Goal: Communication & Community: Answer question/provide support

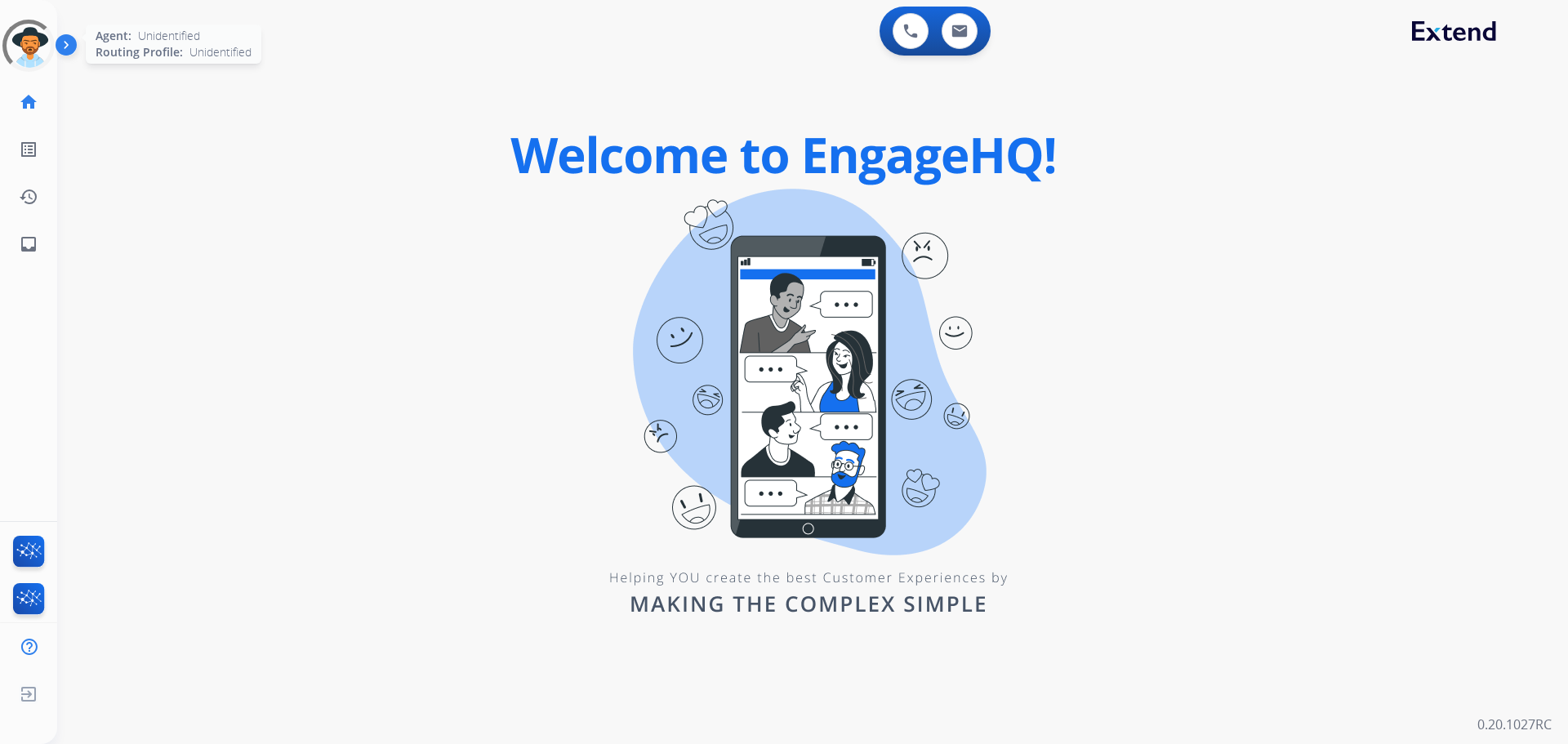
click at [21, 48] on div at bounding box center [28, 46] width 61 height 61
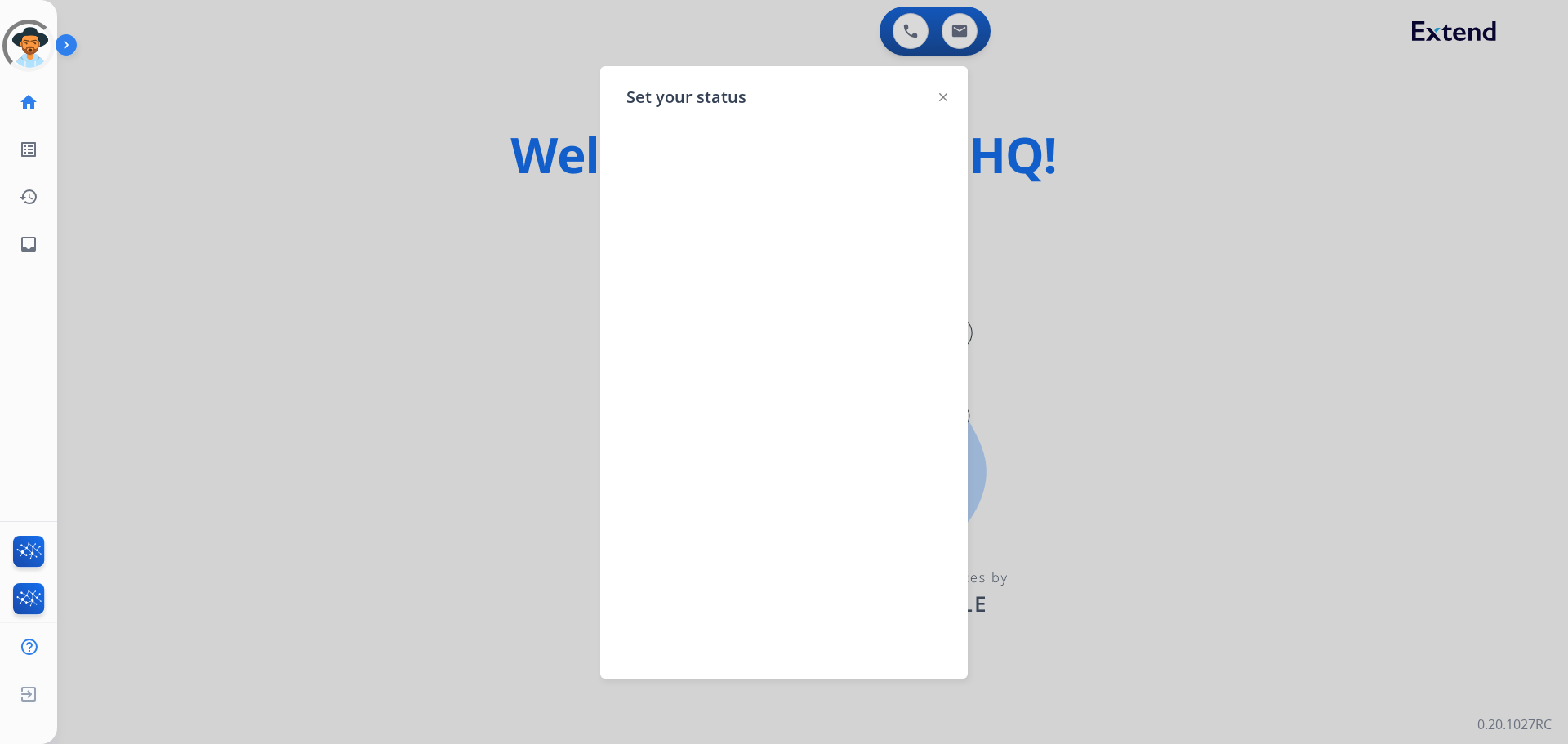
click at [1062, 243] on div at bounding box center [784, 372] width 1568 height 744
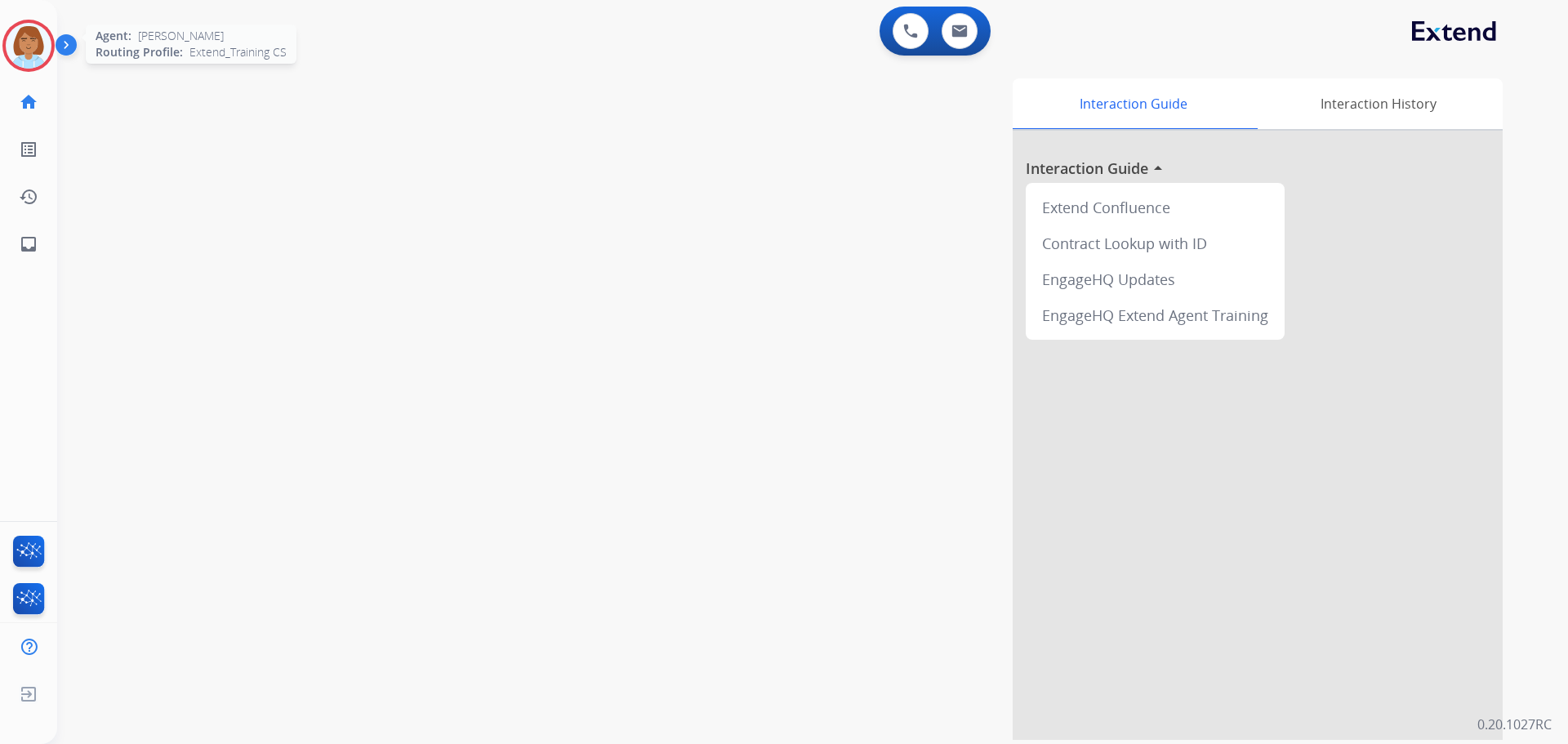
click at [48, 30] on div at bounding box center [28, 46] width 52 height 52
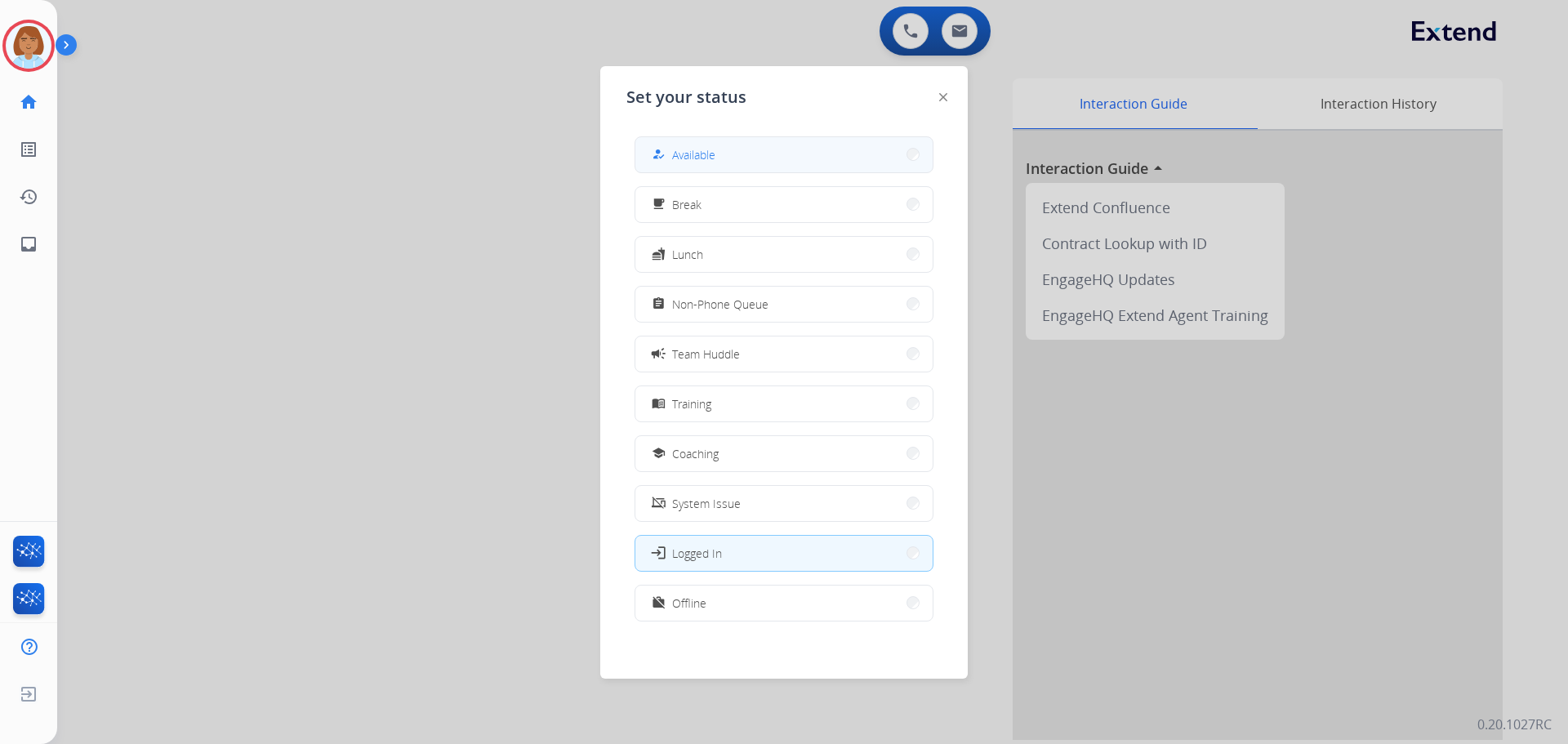
click at [852, 166] on button "how_to_reg Available" at bounding box center [784, 155] width 297 height 35
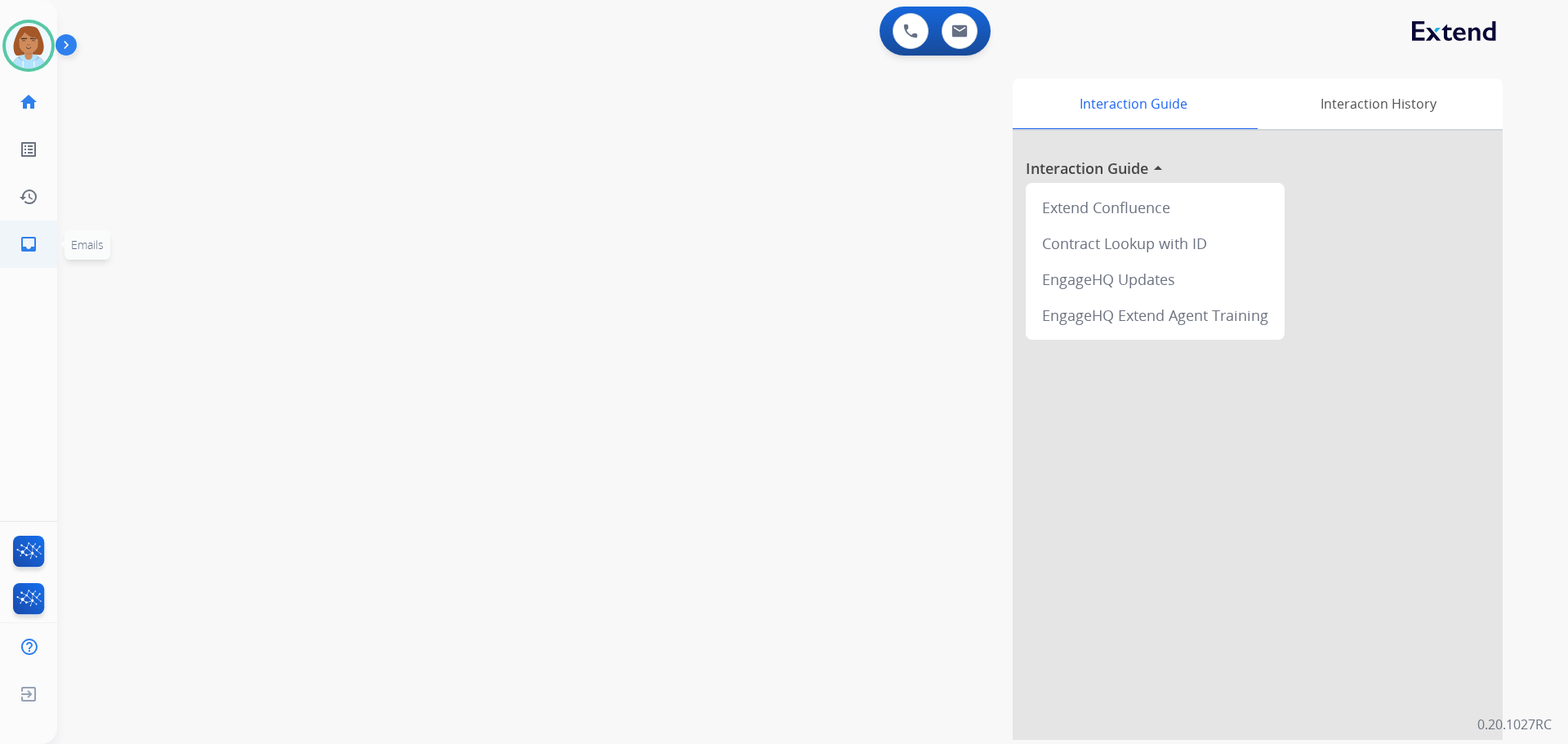
click at [29, 245] on mat-icon "inbox" at bounding box center [29, 244] width 20 height 20
select select "**********"
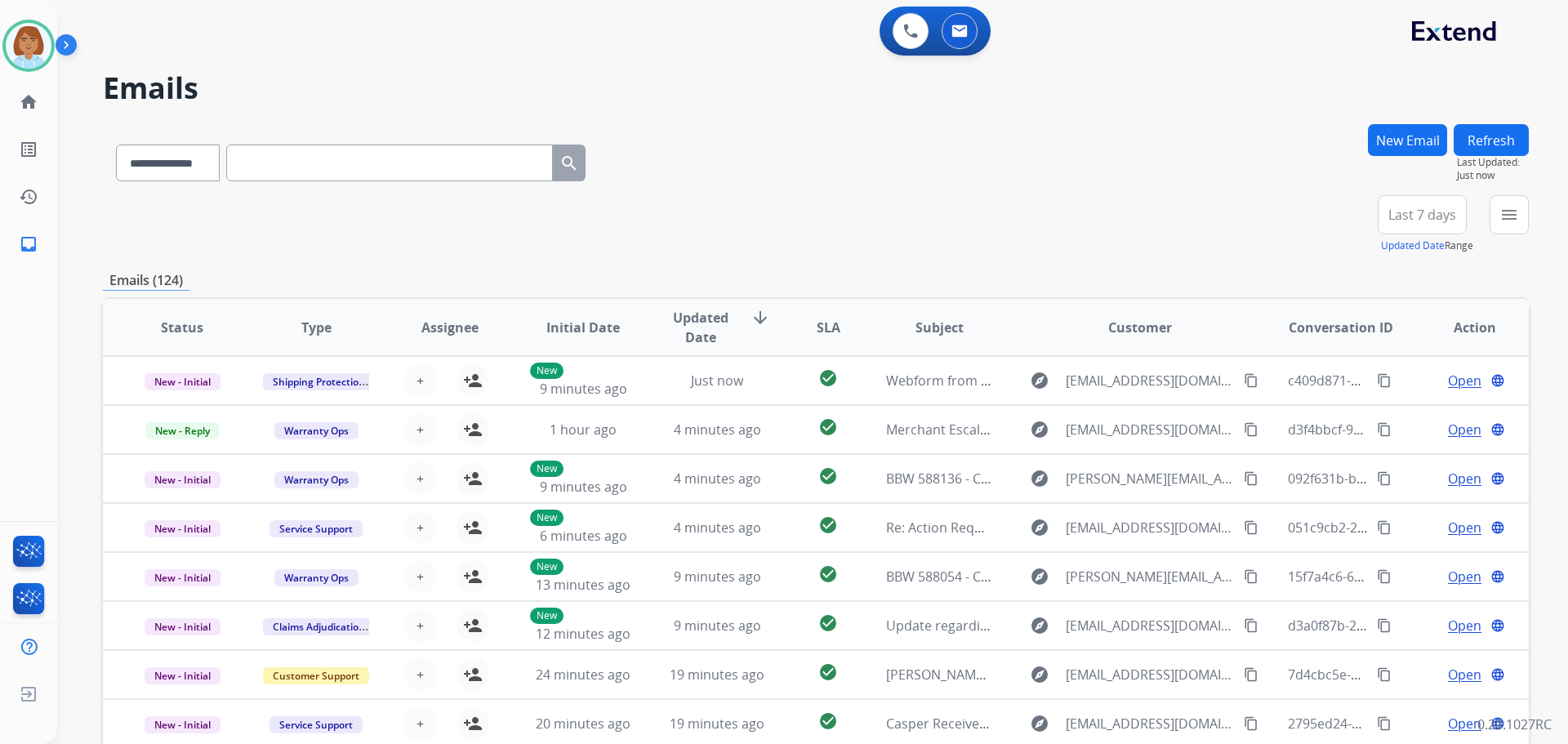
click at [1513, 234] on div "menu Type Claims Adjudication Customer Support Escalation Service Support Shipp…" at bounding box center [1508, 224] width 39 height 59
click at [1513, 233] on div "menu Type Claims Adjudication Customer Support Escalation Service Support Shipp…" at bounding box center [1508, 224] width 39 height 59
click at [1515, 223] on mat-icon "menu" at bounding box center [1509, 215] width 20 height 20
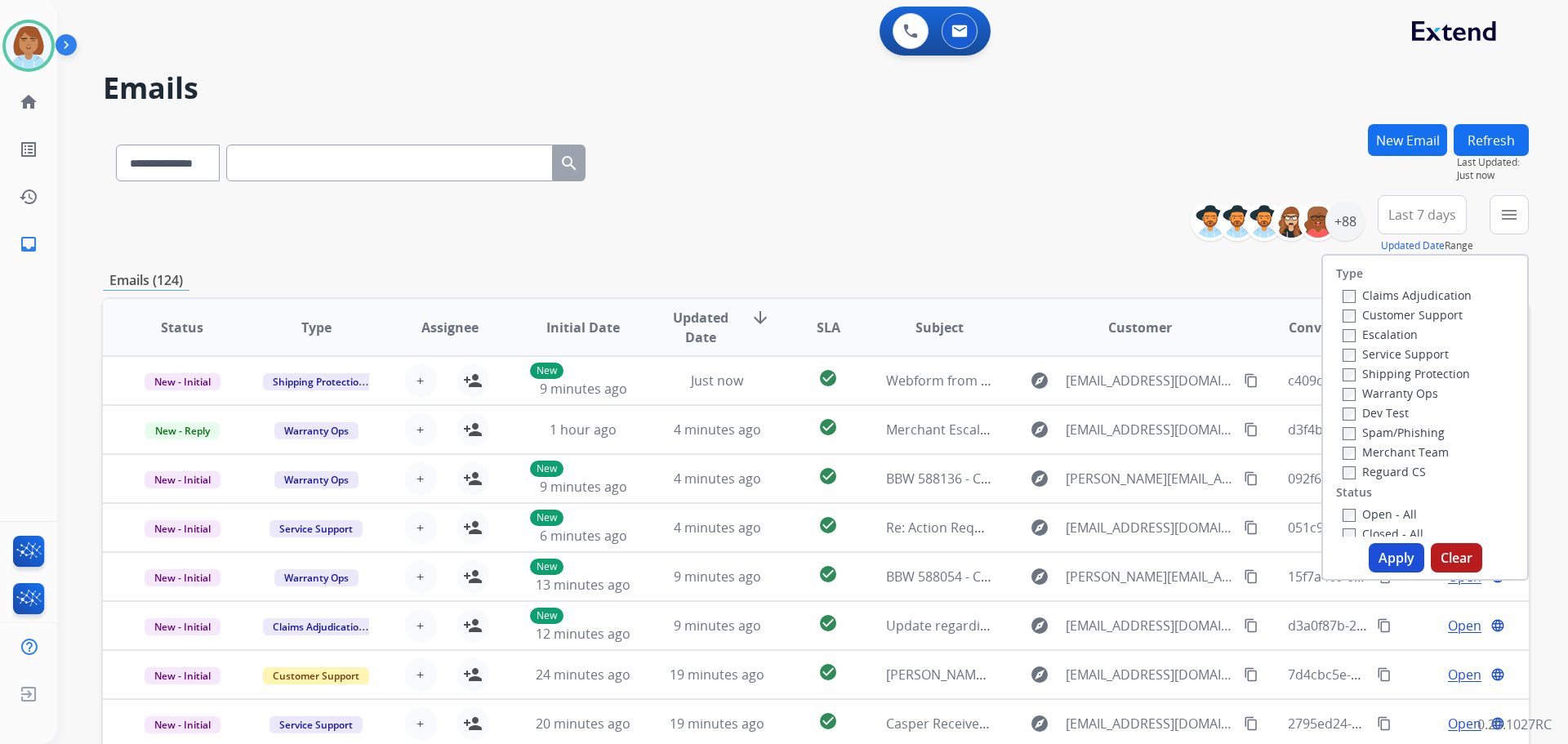
click at [1388, 296] on label "Claims Adjudication" at bounding box center [1406, 295] width 129 height 16
click at [1382, 313] on label "Customer Support" at bounding box center [1402, 315] width 120 height 16
click at [1376, 381] on label "Shipping Protection" at bounding box center [1406, 374] width 128 height 16
click at [1360, 476] on label "Reguard CS" at bounding box center [1384, 472] width 84 height 16
click at [1392, 563] on button "Apply" at bounding box center [1397, 558] width 56 height 29
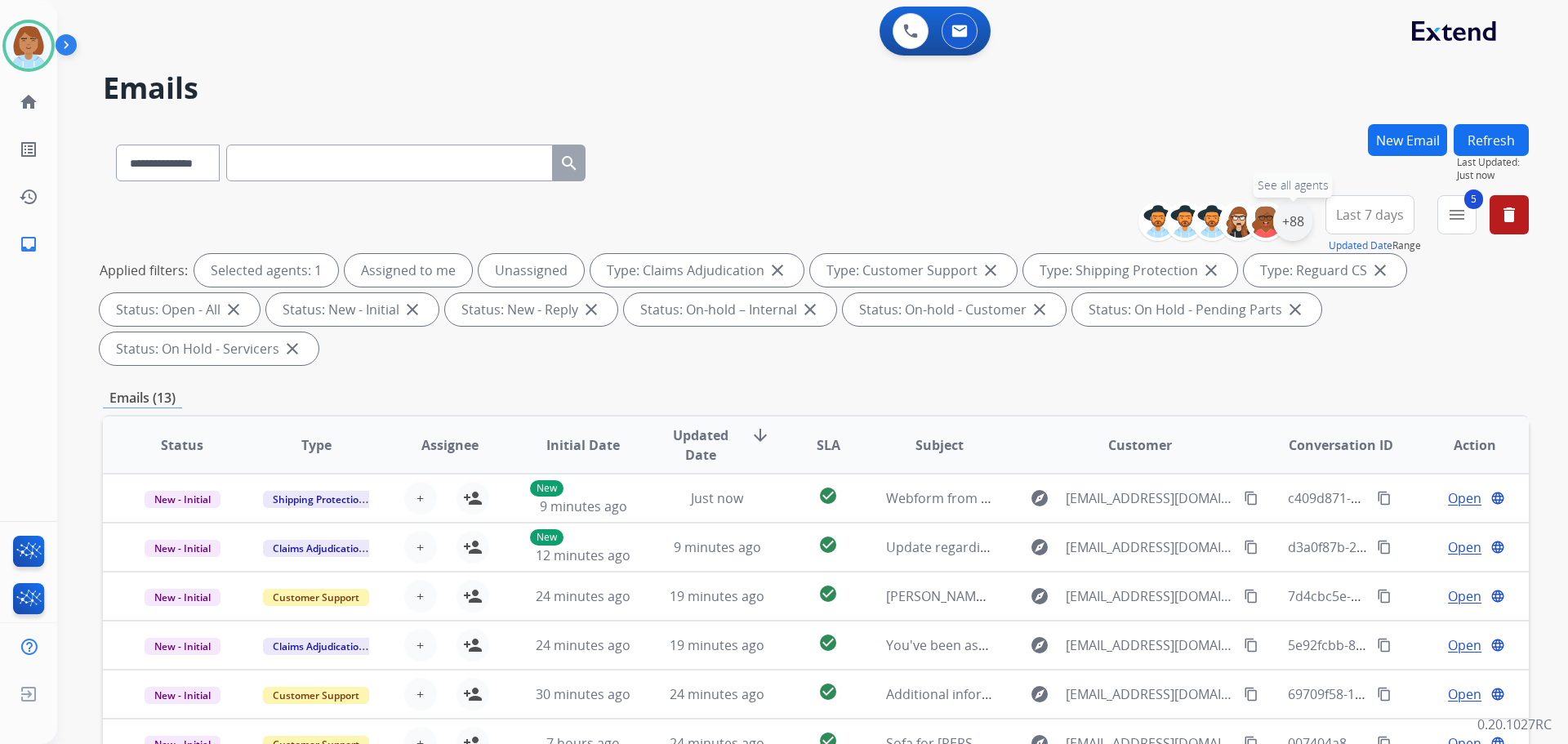
click at [1307, 230] on div "+88" at bounding box center [1292, 220] width 39 height 39
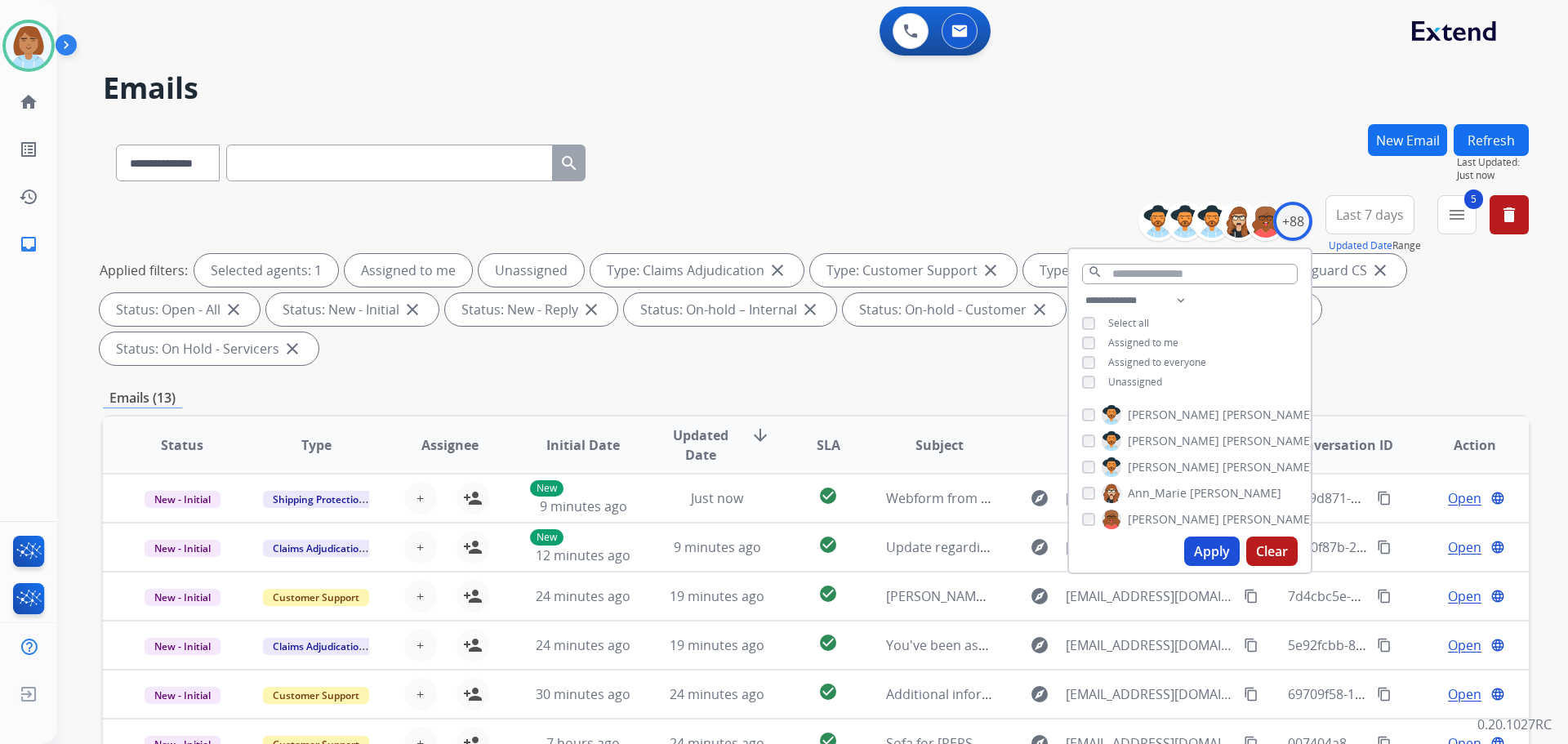
click at [1141, 388] on div "**********" at bounding box center [1189, 343] width 241 height 105
click at [1134, 384] on span "Unassigned" at bounding box center [1134, 382] width 54 height 14
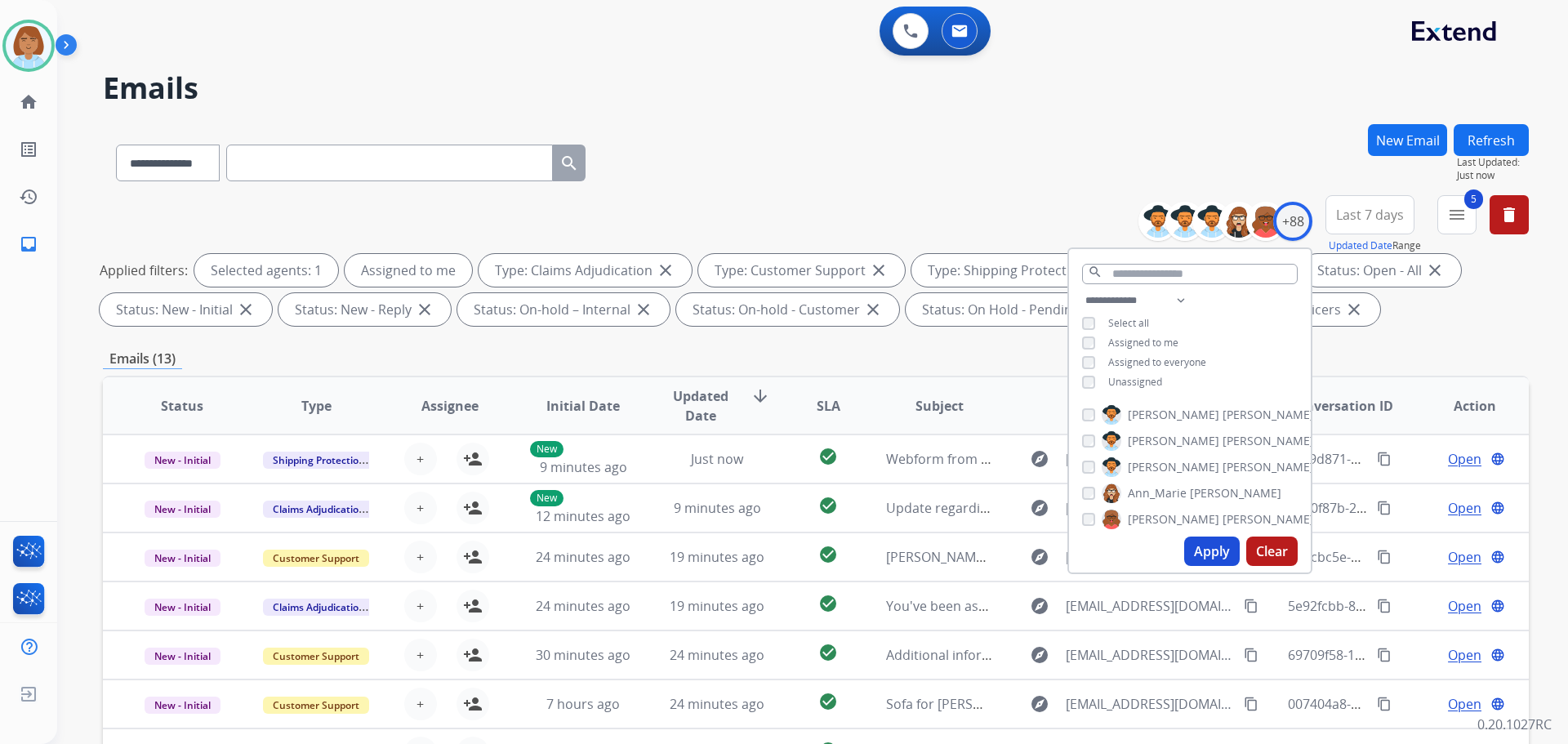
click at [1211, 549] on button "Apply" at bounding box center [1212, 551] width 56 height 29
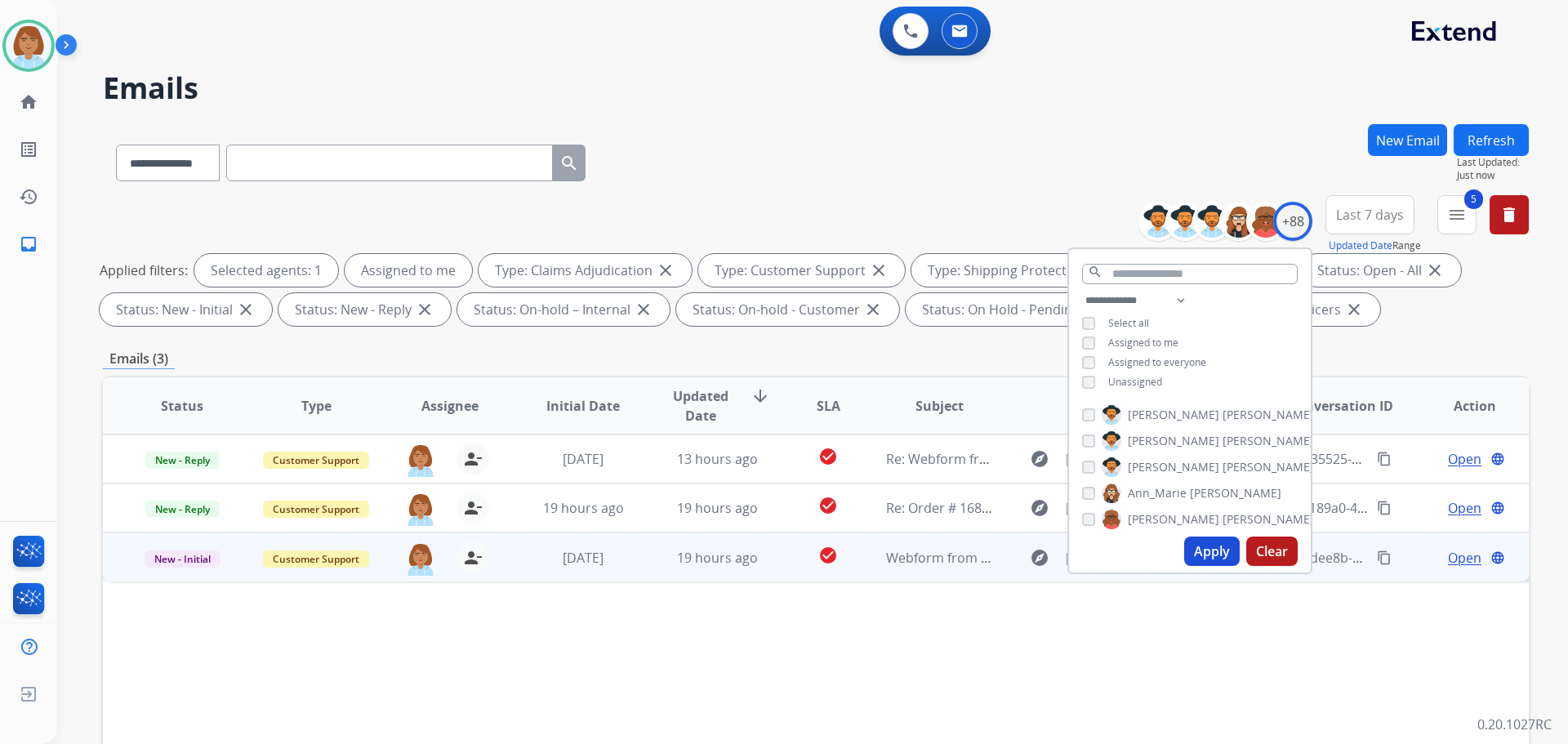
click at [652, 575] on td "19 hours ago" at bounding box center [705, 557] width 134 height 49
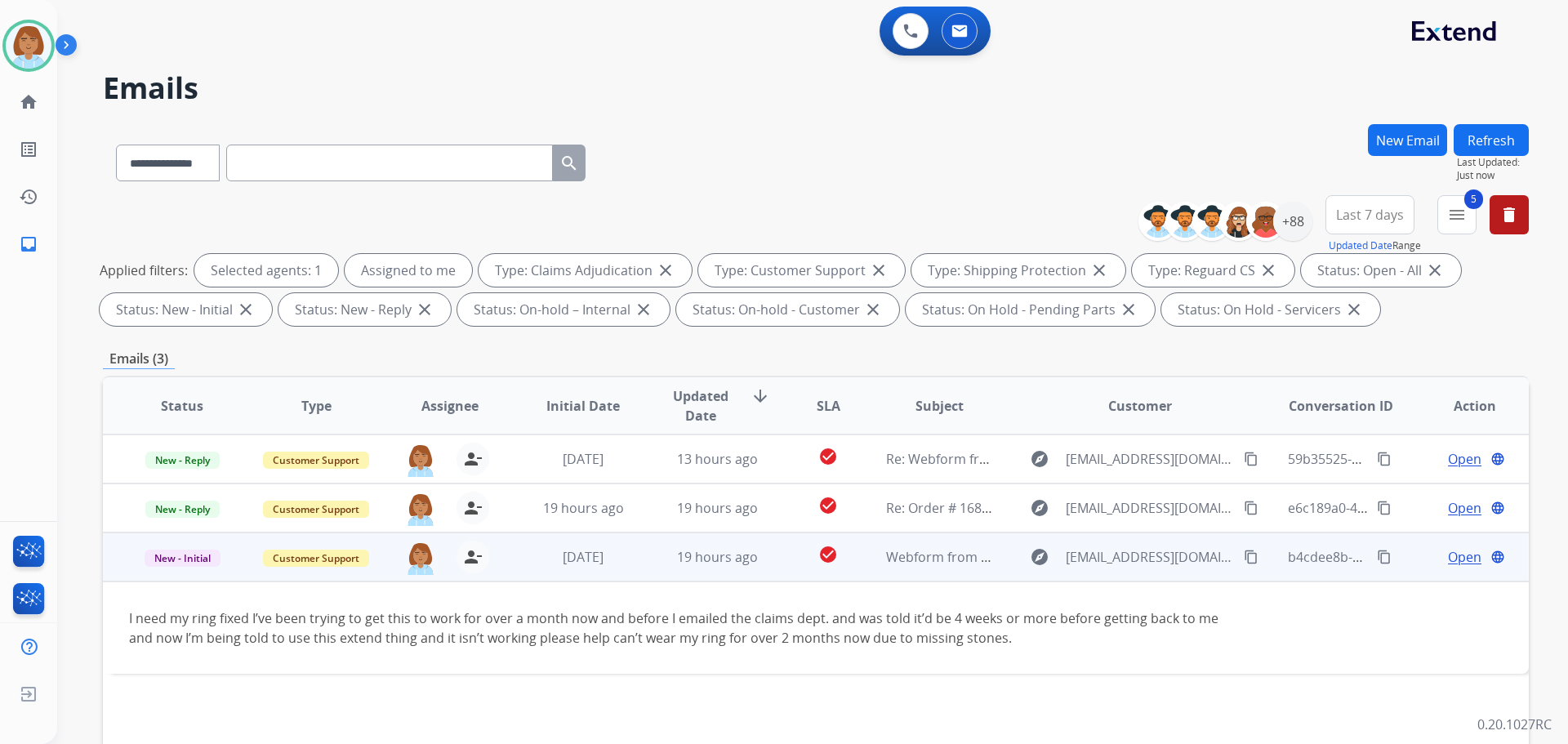
click at [1243, 555] on mat-icon "content_copy" at bounding box center [1250, 557] width 15 height 15
click at [1447, 558] on span "Open" at bounding box center [1464, 558] width 34 height 20
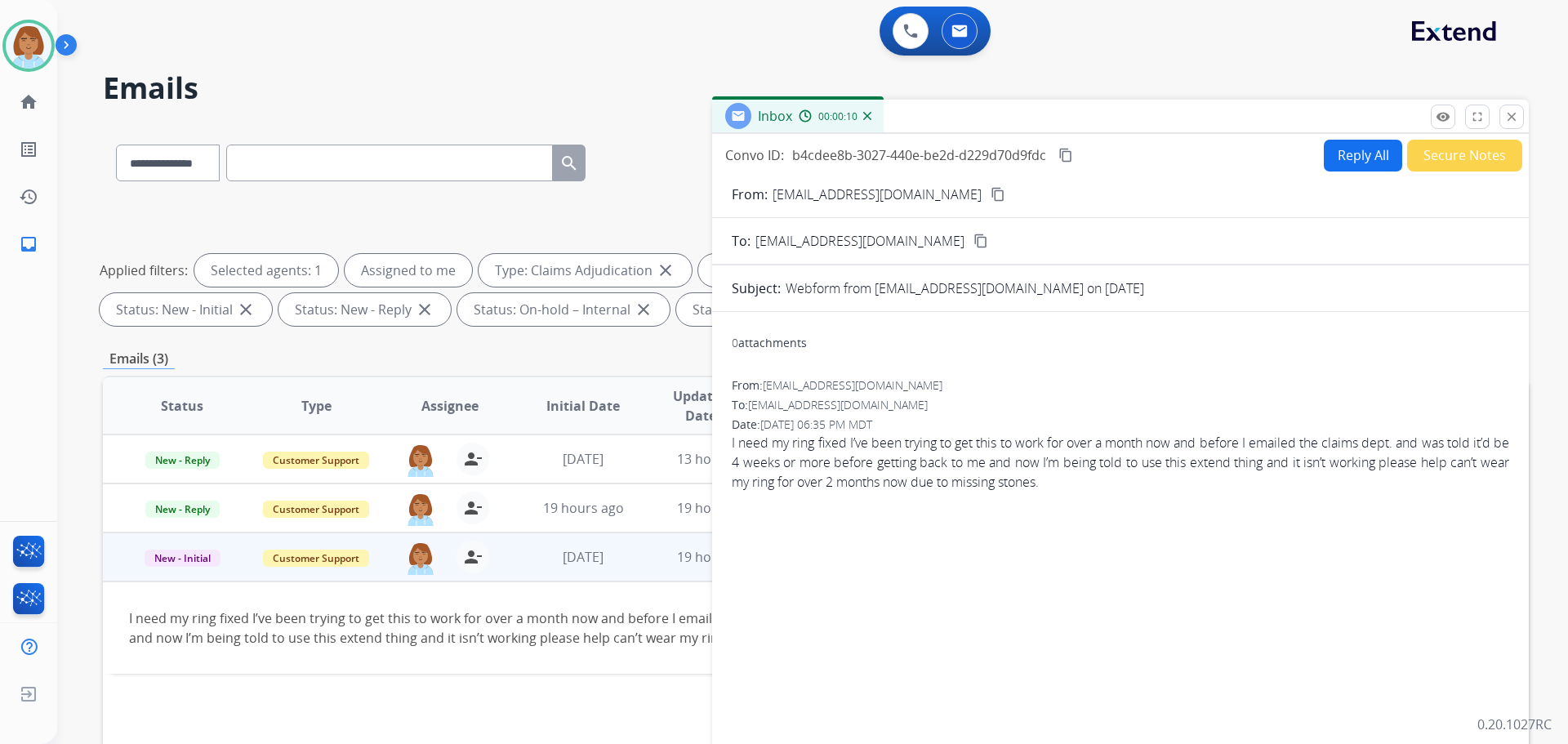
click at [1348, 142] on button "Reply All" at bounding box center [1363, 156] width 79 height 32
select select "**********"
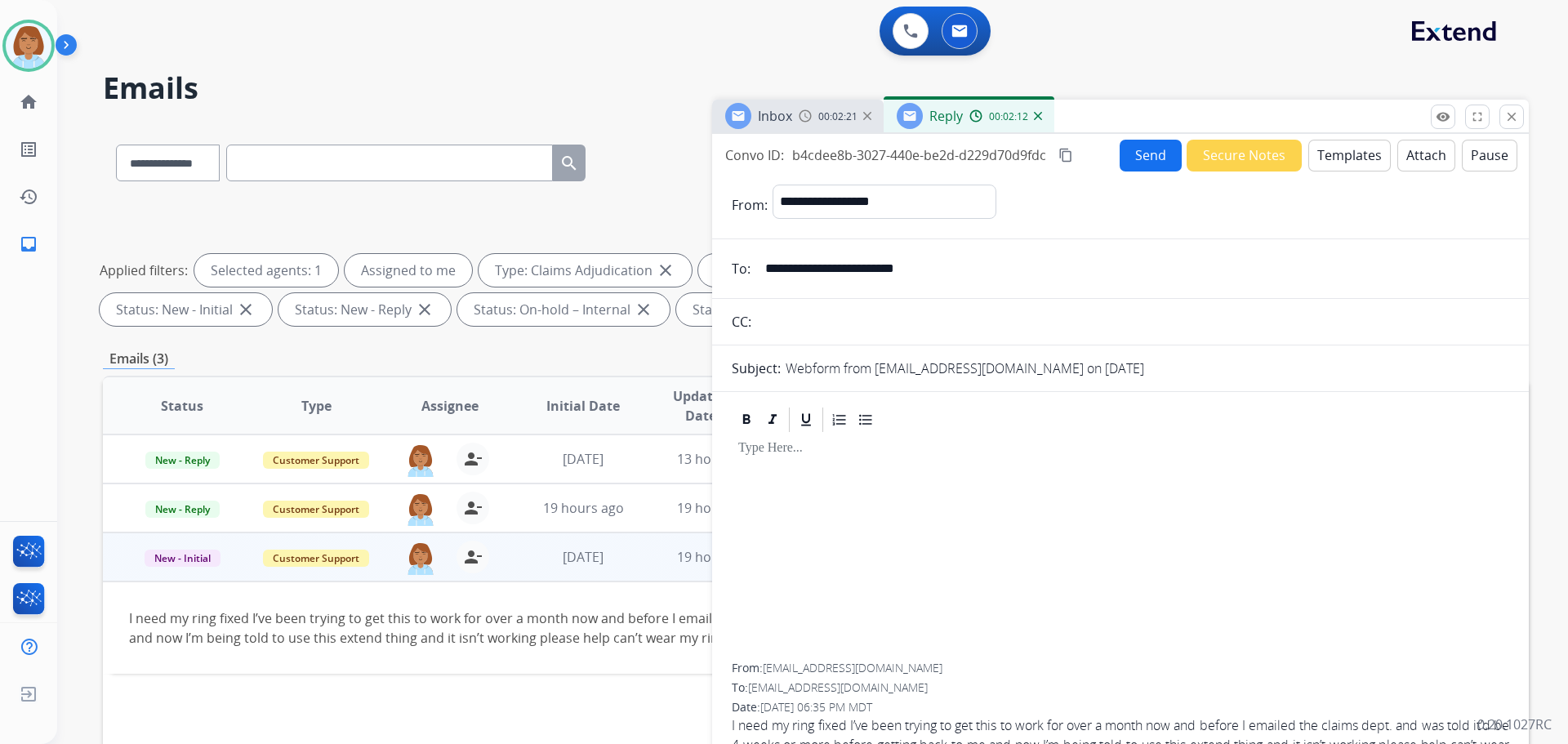
click at [1342, 160] on button "Templates" at bounding box center [1349, 156] width 83 height 32
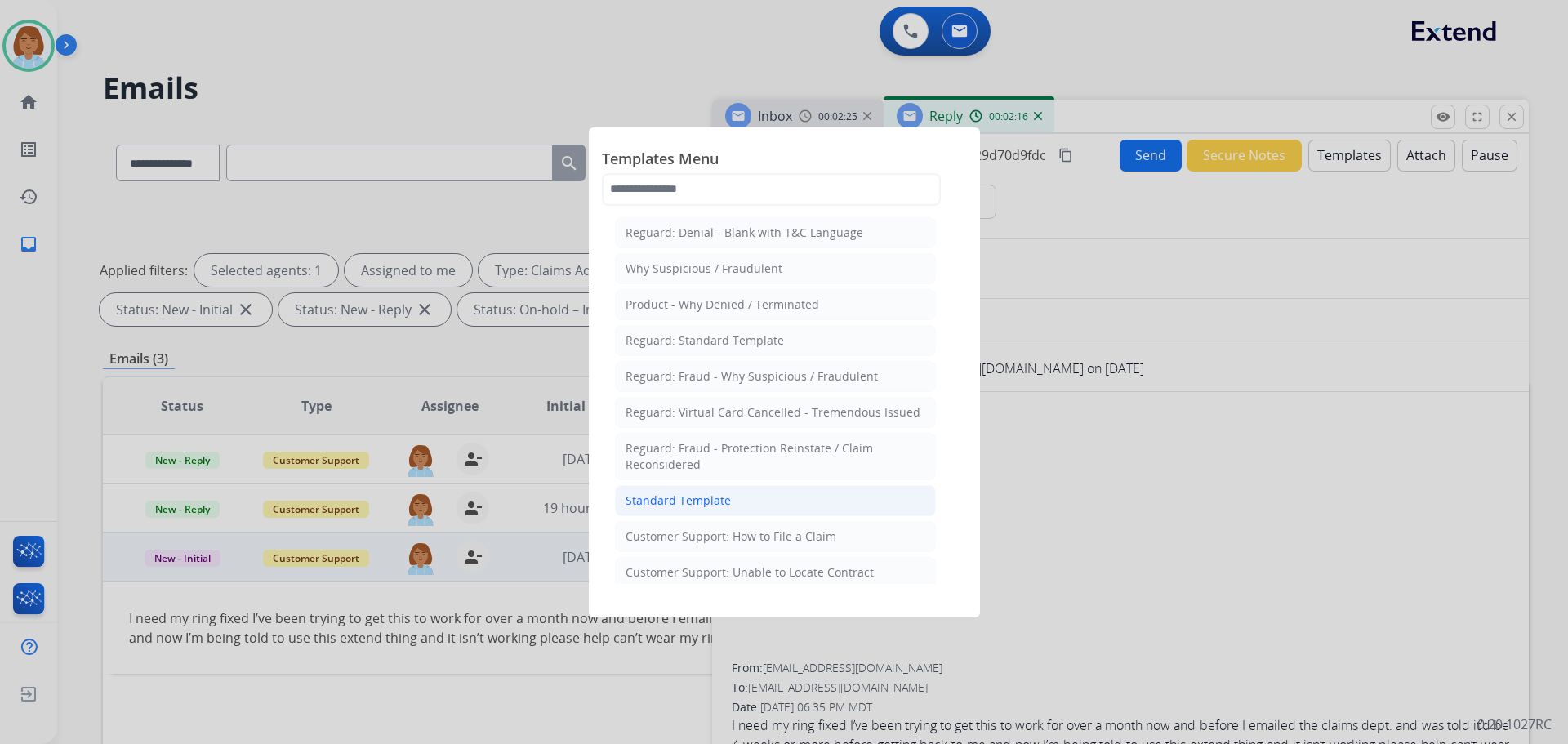
click at [756, 490] on li "Standard Template" at bounding box center [776, 501] width 321 height 31
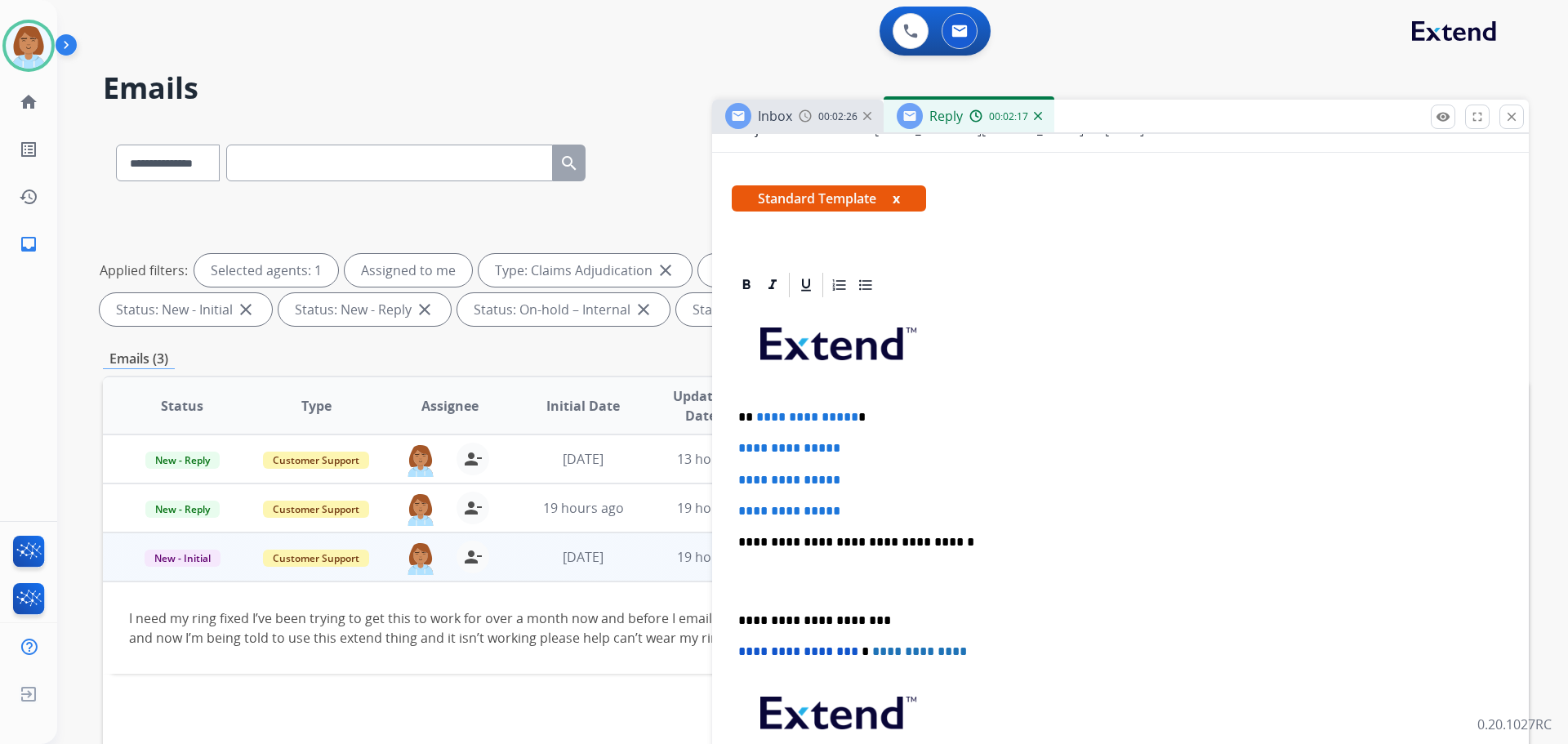
scroll to position [245, 0]
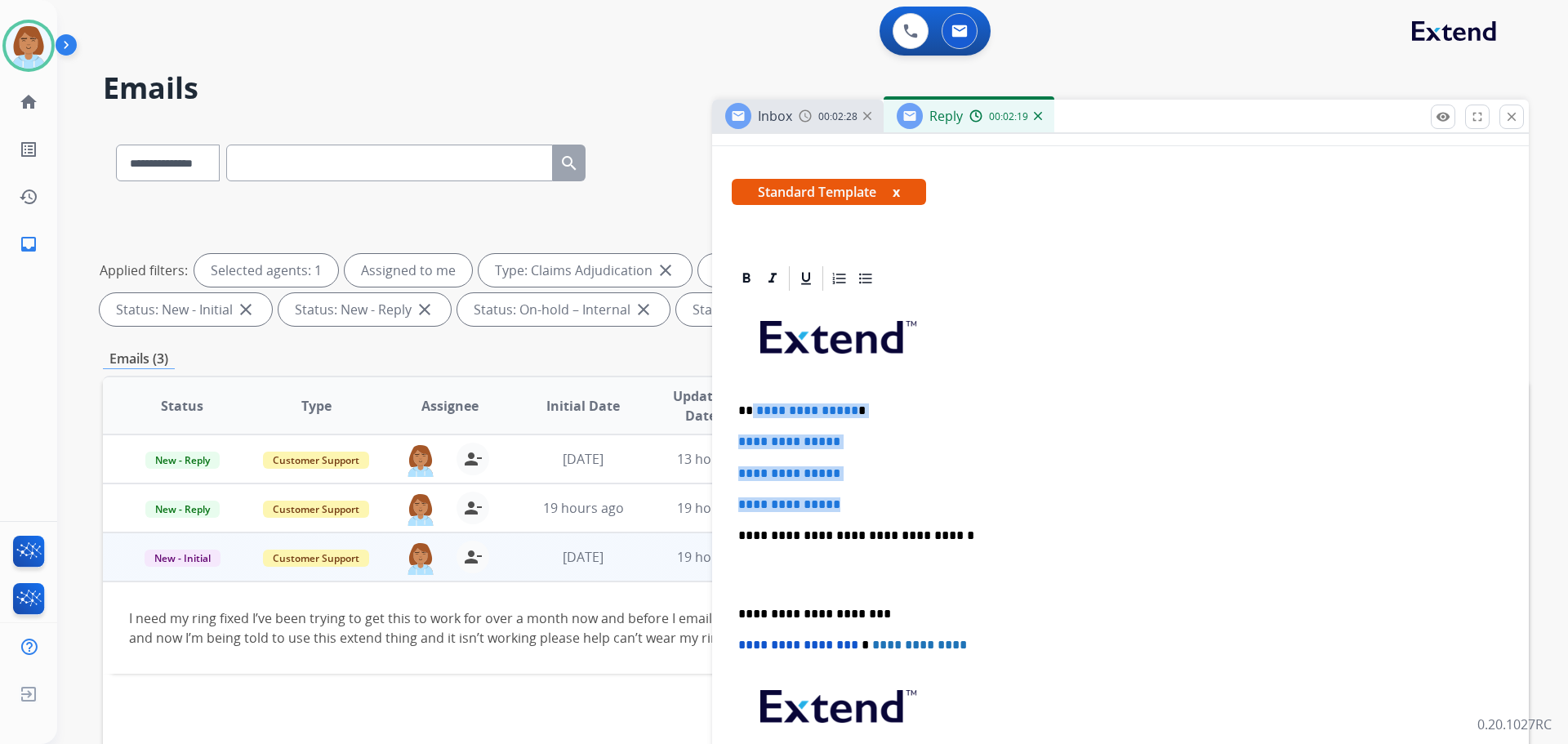
drag, startPoint x: 868, startPoint y: 506, endPoint x: 753, endPoint y: 414, distance: 147.3
click at [753, 414] on div "**********" at bounding box center [1120, 573] width 778 height 561
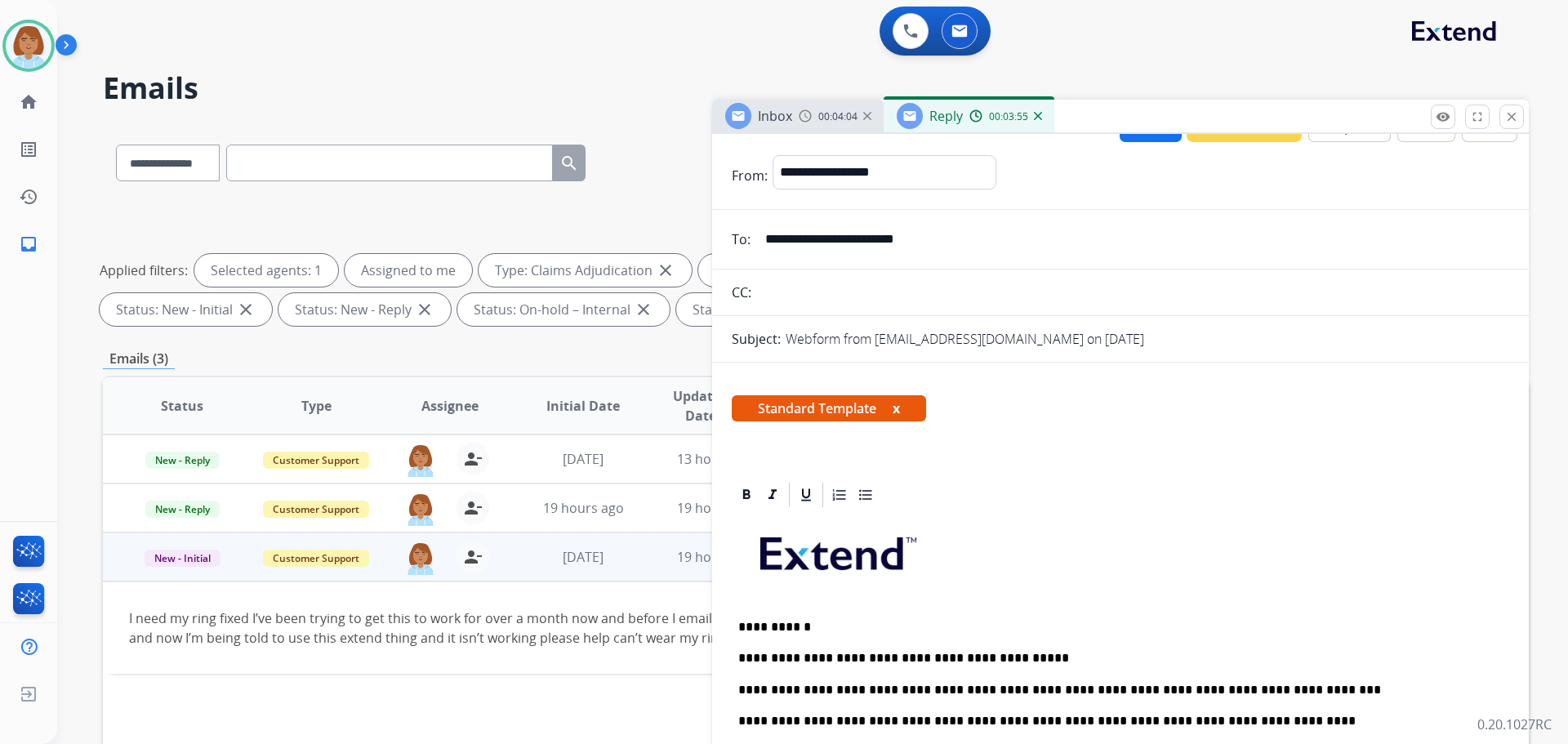
scroll to position [0, 0]
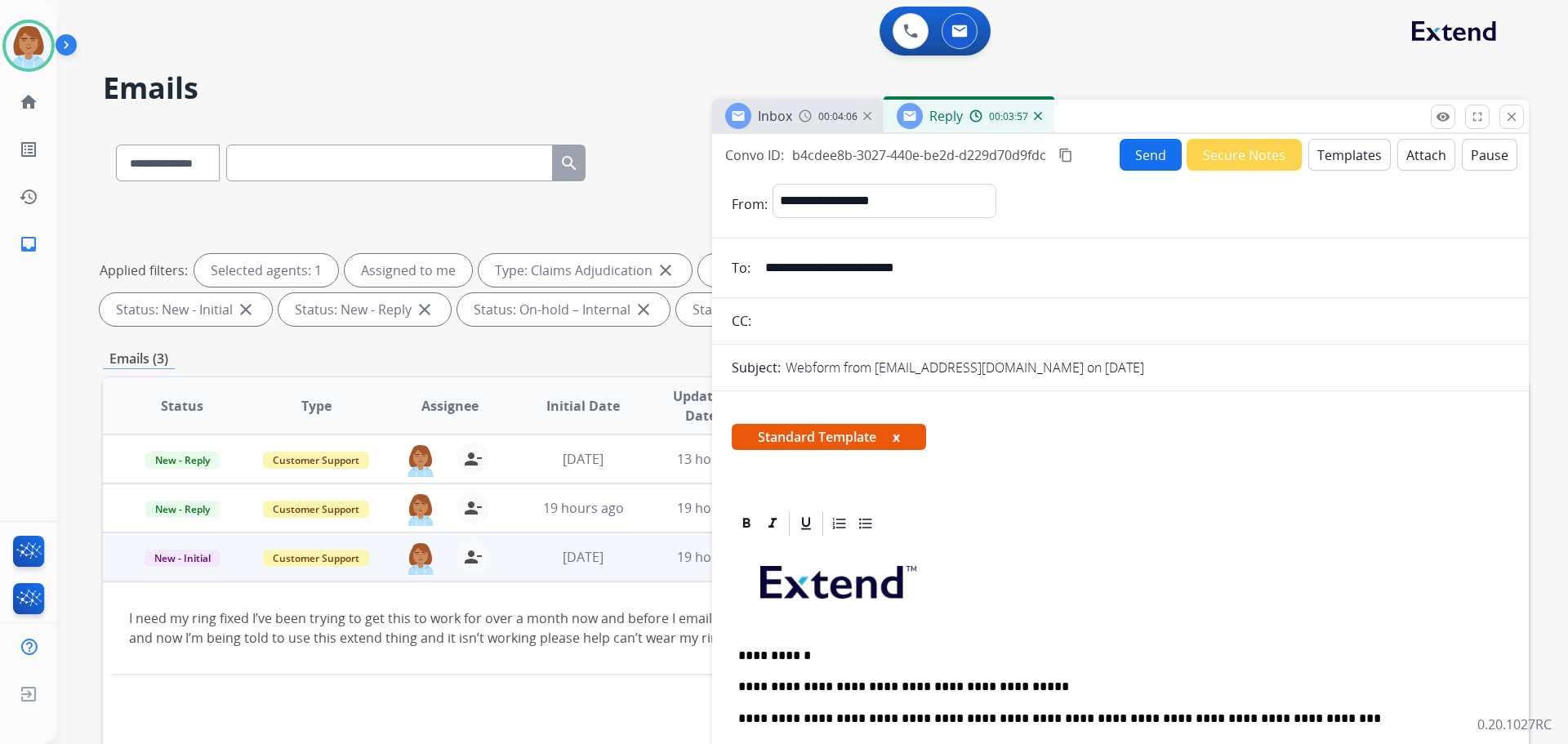
click at [1413, 160] on button "Attach" at bounding box center [1425, 155] width 58 height 32
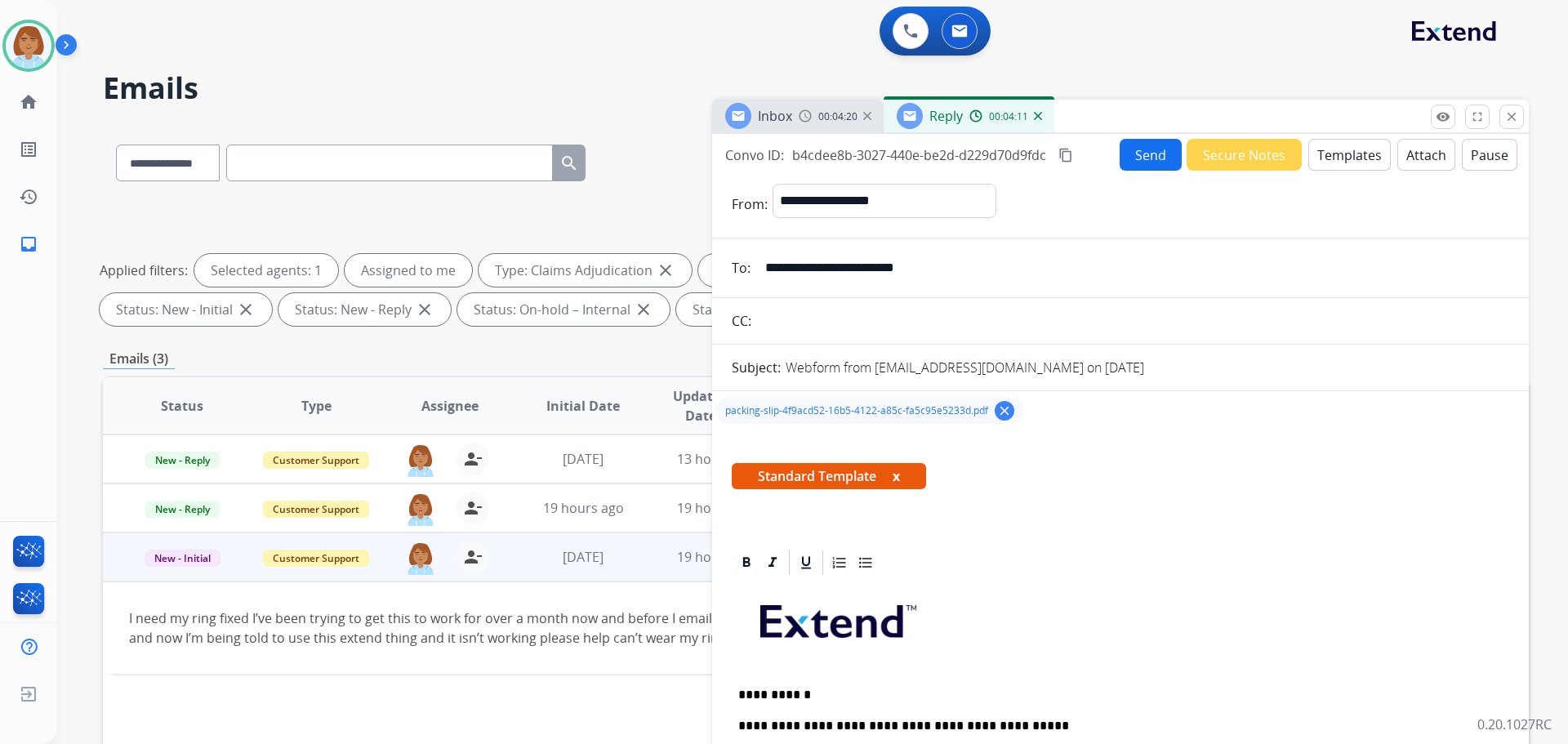
click at [1125, 153] on button "Send" at bounding box center [1150, 155] width 62 height 32
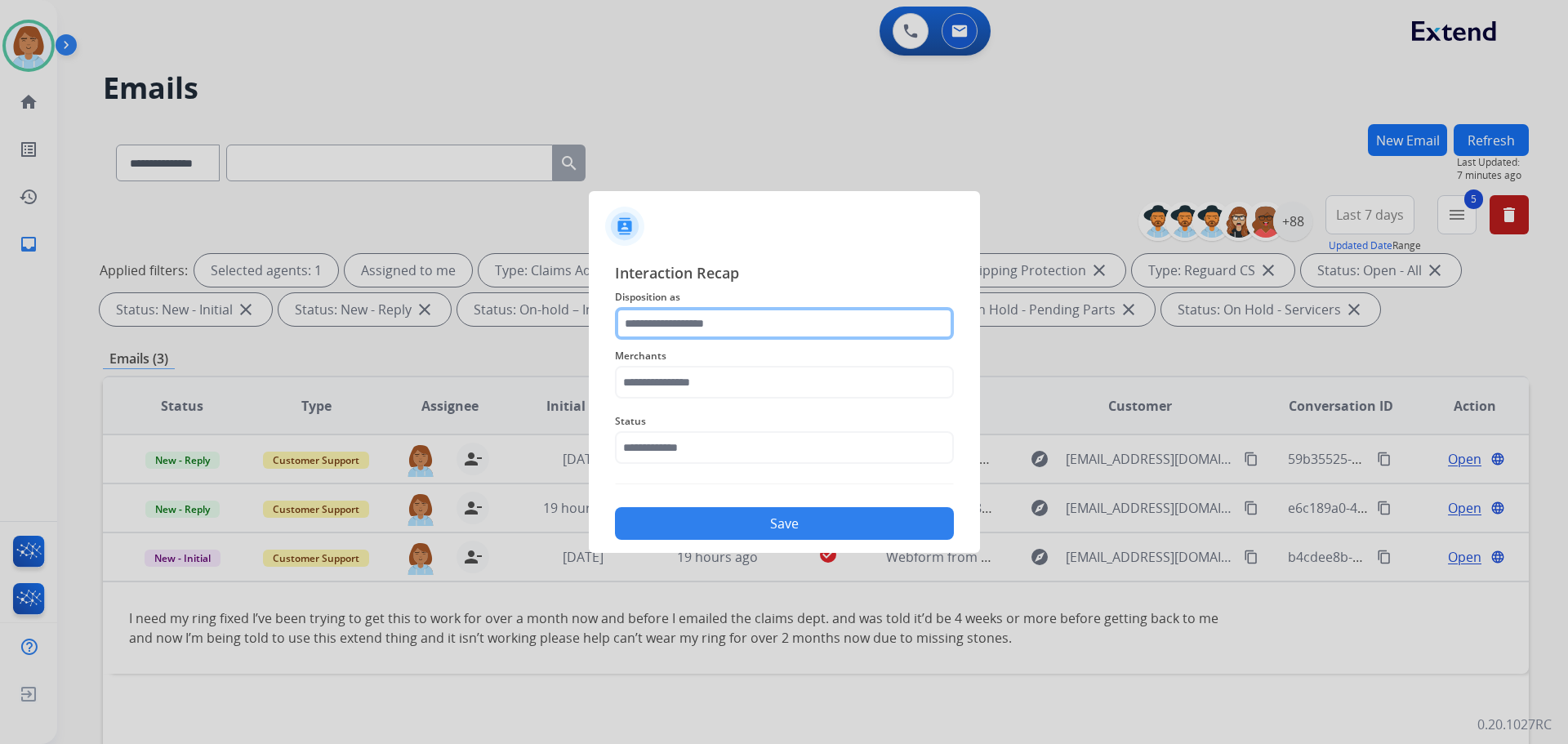
click at [850, 324] on input "text" at bounding box center [784, 323] width 339 height 33
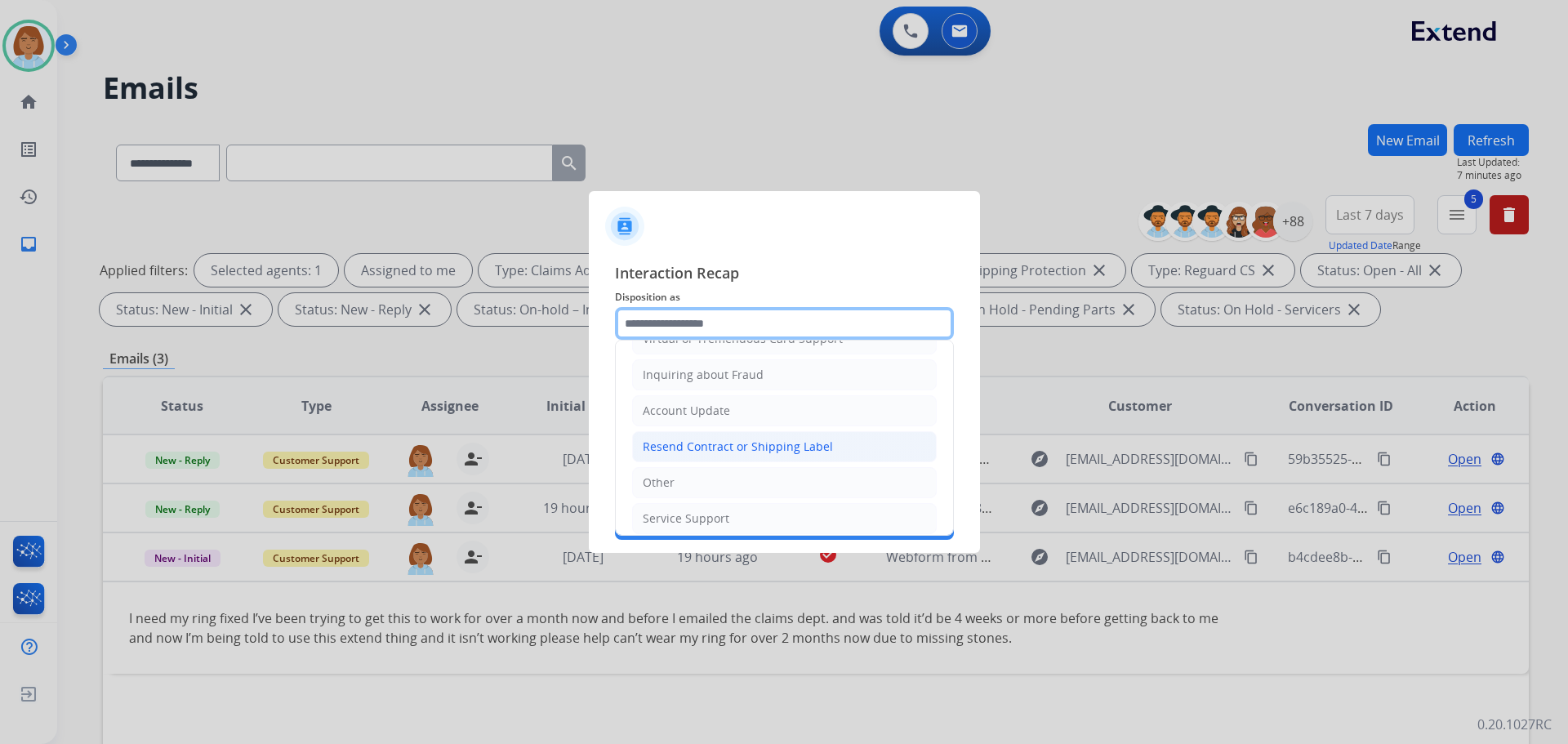
scroll to position [255, 0]
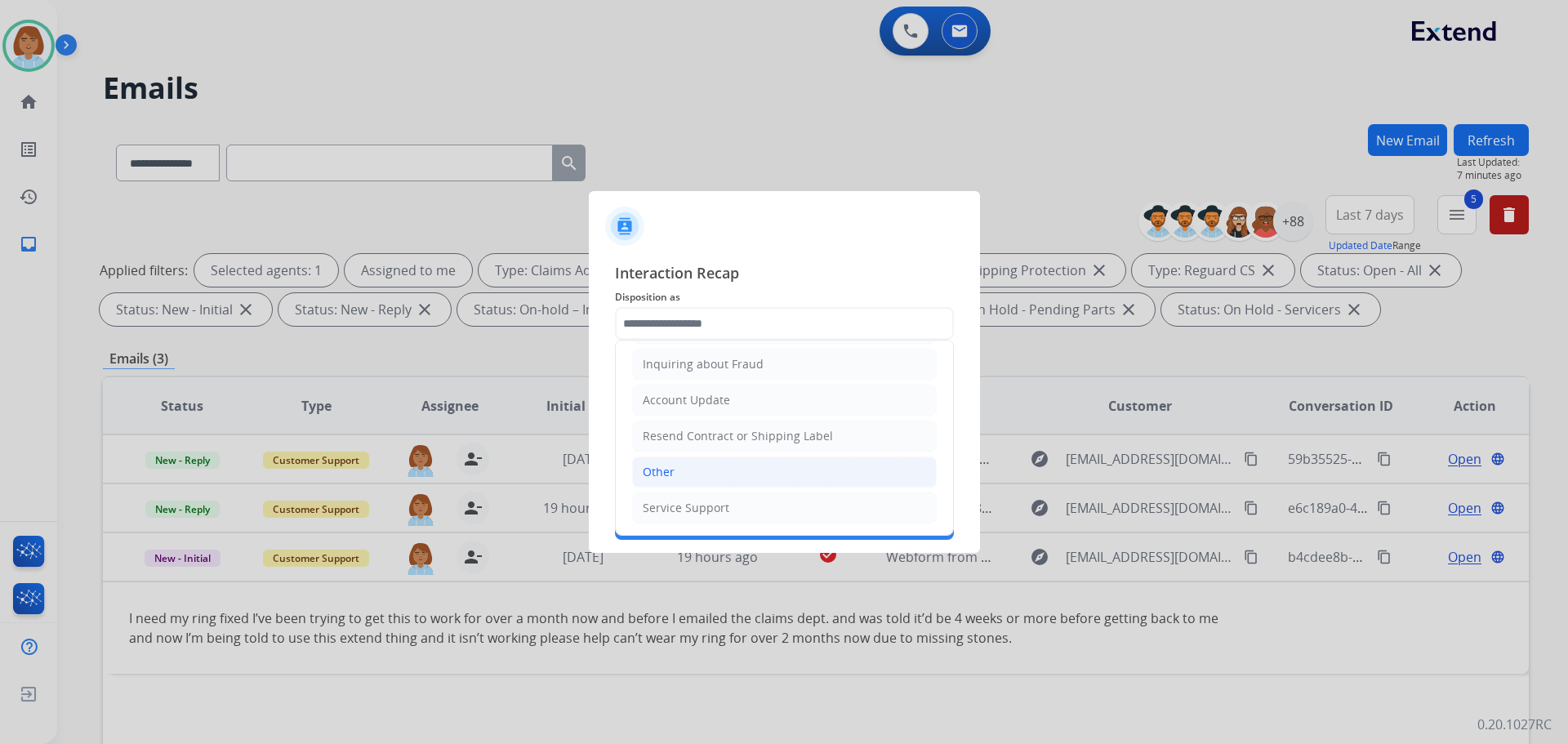
click at [724, 480] on li "Other" at bounding box center [784, 472] width 304 height 31
type input "*****"
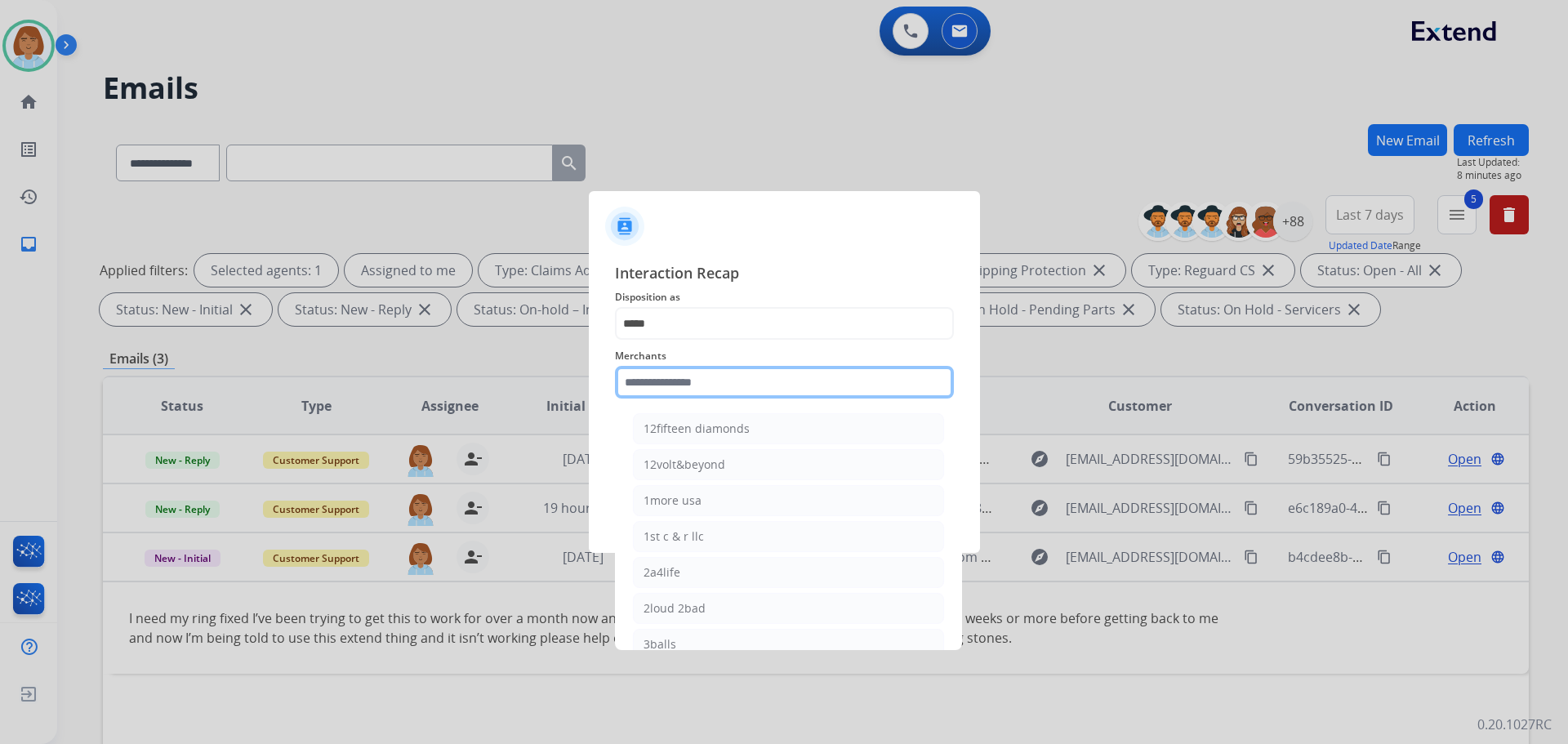
click at [691, 387] on input "text" at bounding box center [784, 382] width 339 height 33
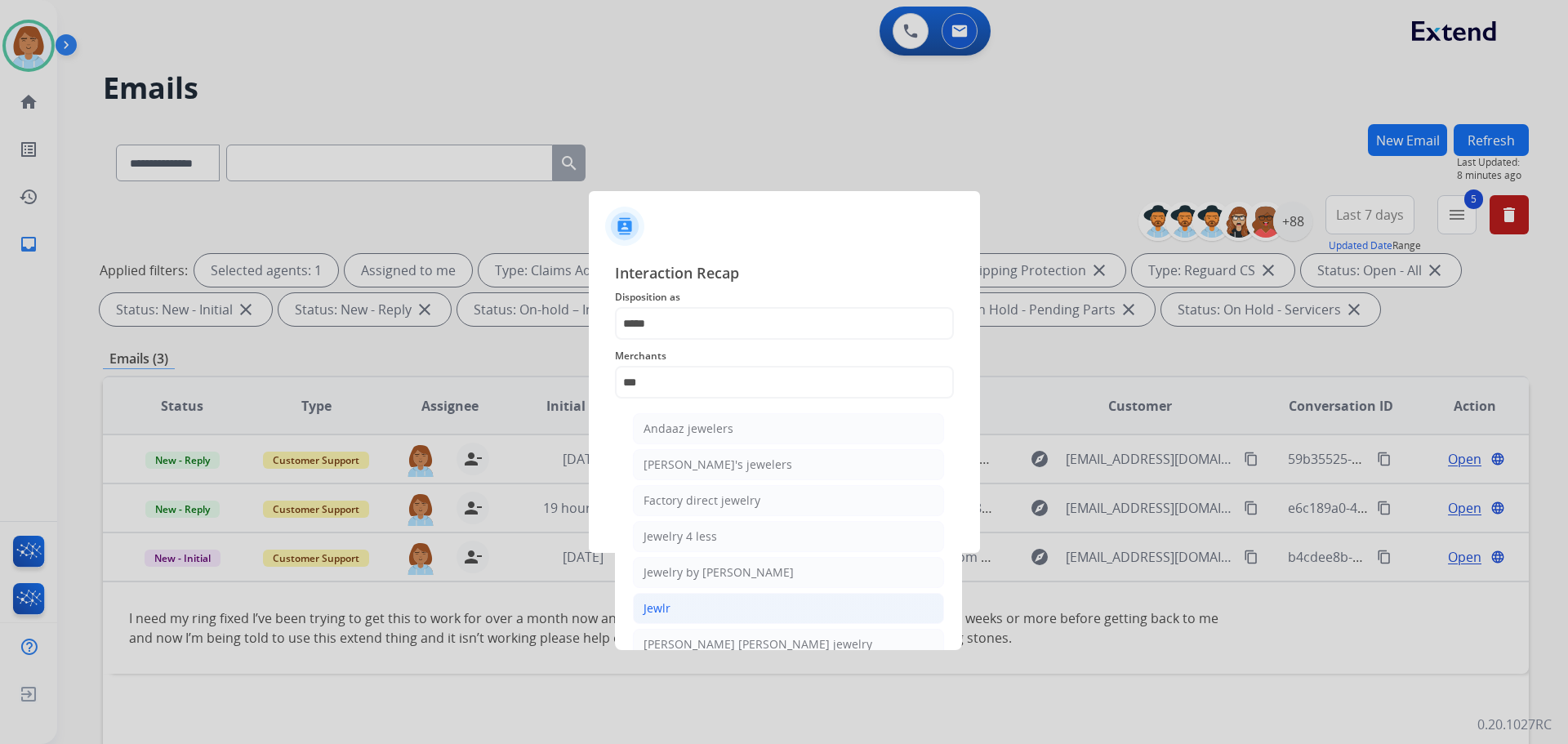
click at [668, 618] on li "Jewlr" at bounding box center [788, 608] width 311 height 31
type input "*****"
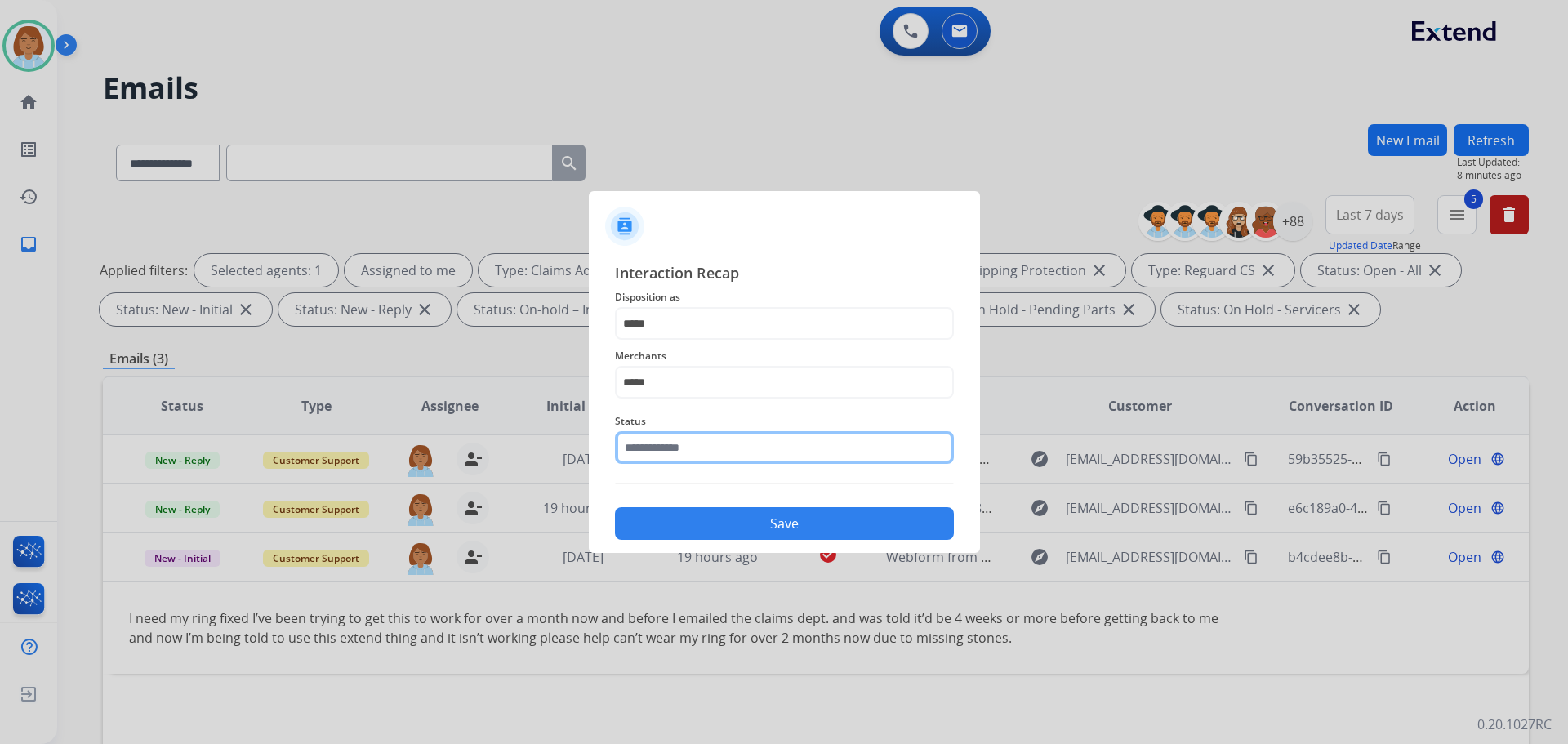
click at [711, 448] on input "text" at bounding box center [784, 447] width 339 height 33
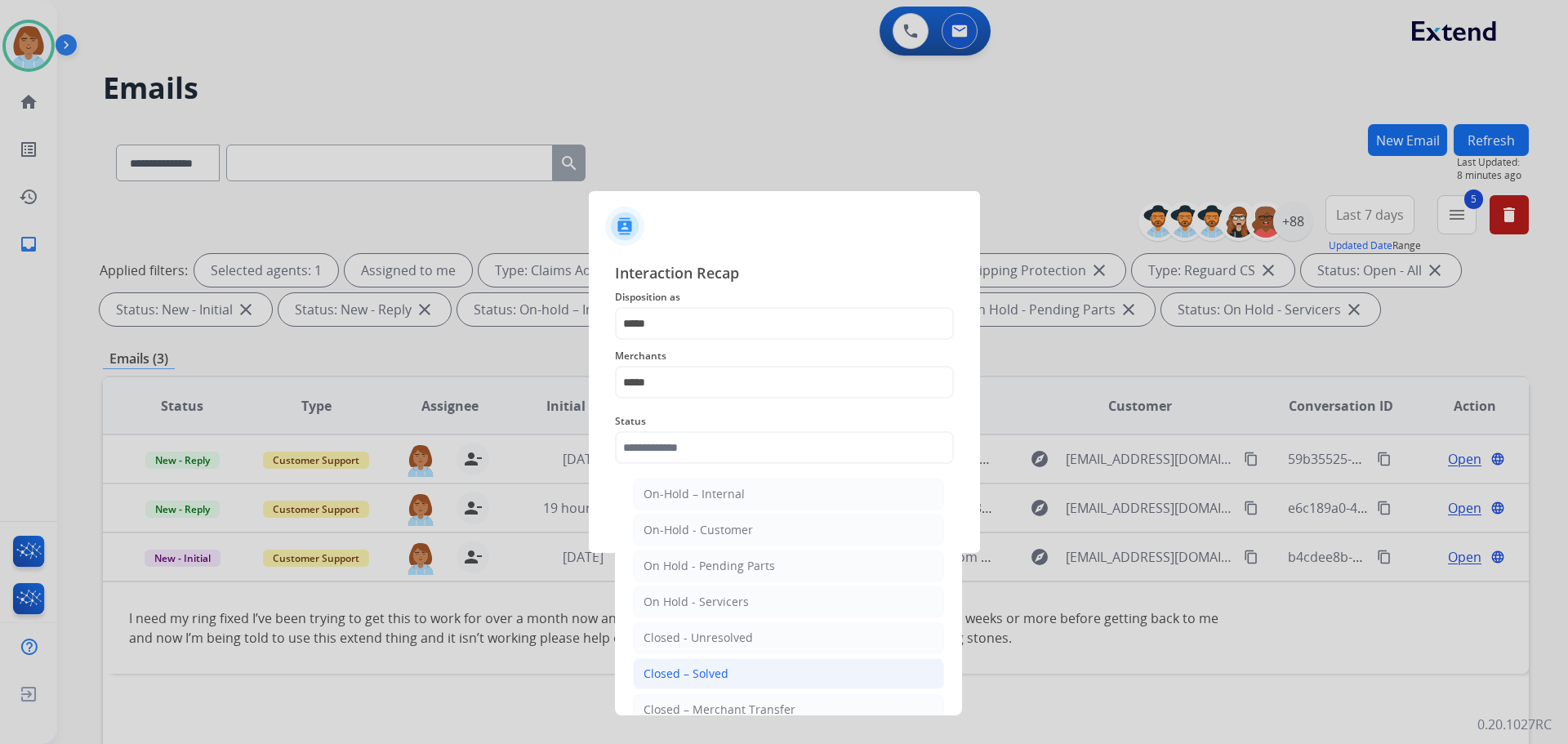
click at [730, 667] on li "Closed – Solved" at bounding box center [788, 673] width 311 height 31
type input "**********"
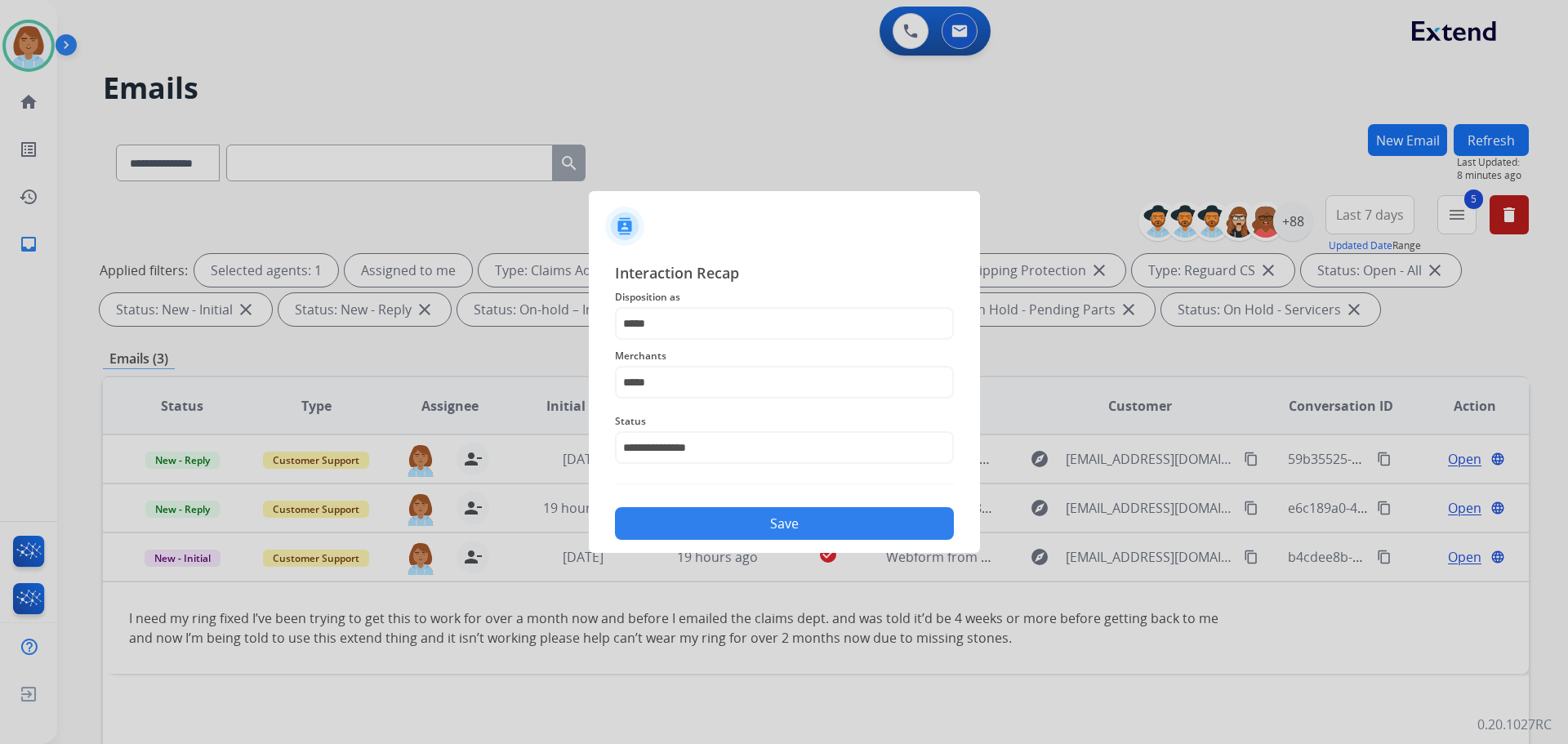
click at [791, 531] on button "Save" at bounding box center [784, 524] width 339 height 33
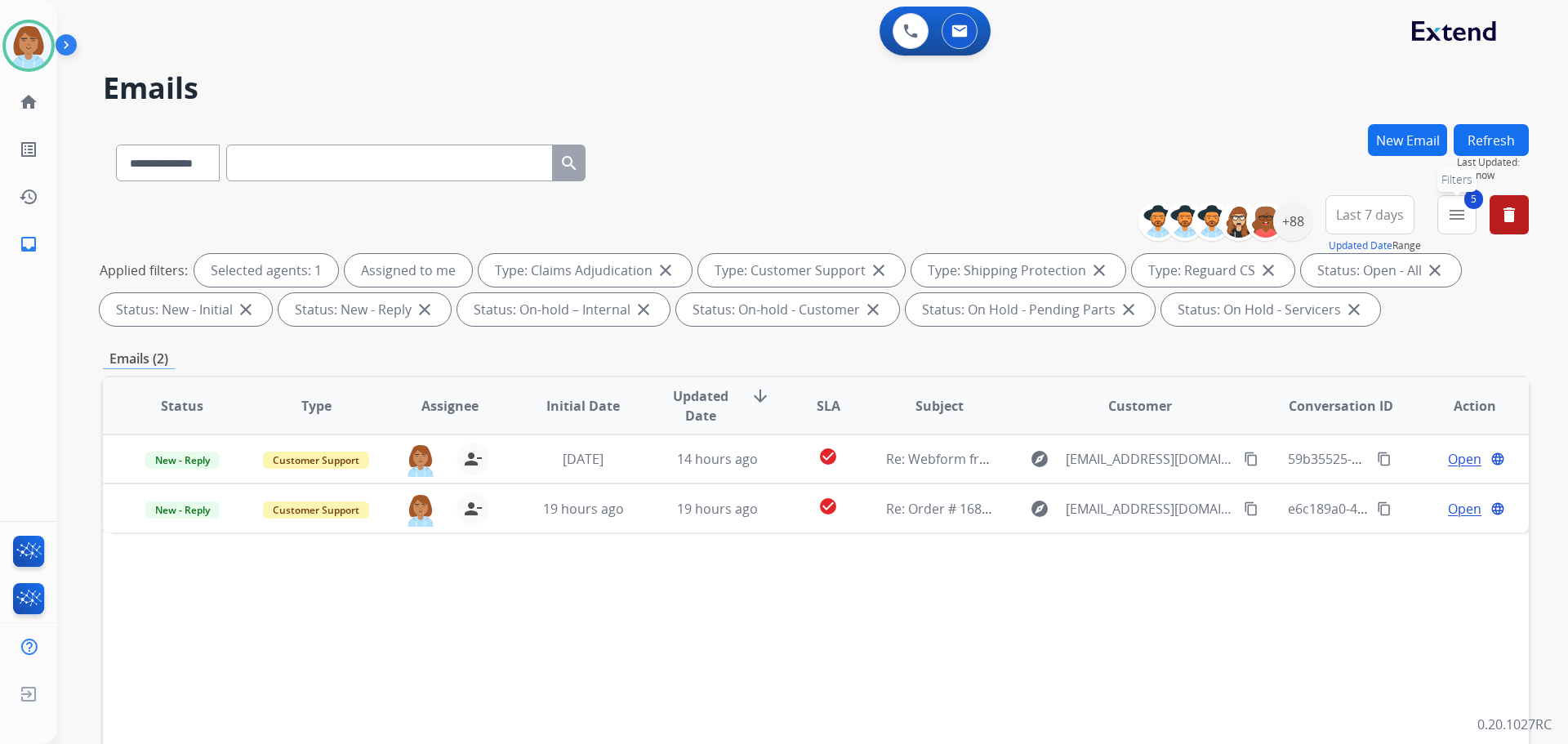
click at [1461, 216] on mat-icon "menu" at bounding box center [1456, 215] width 20 height 20
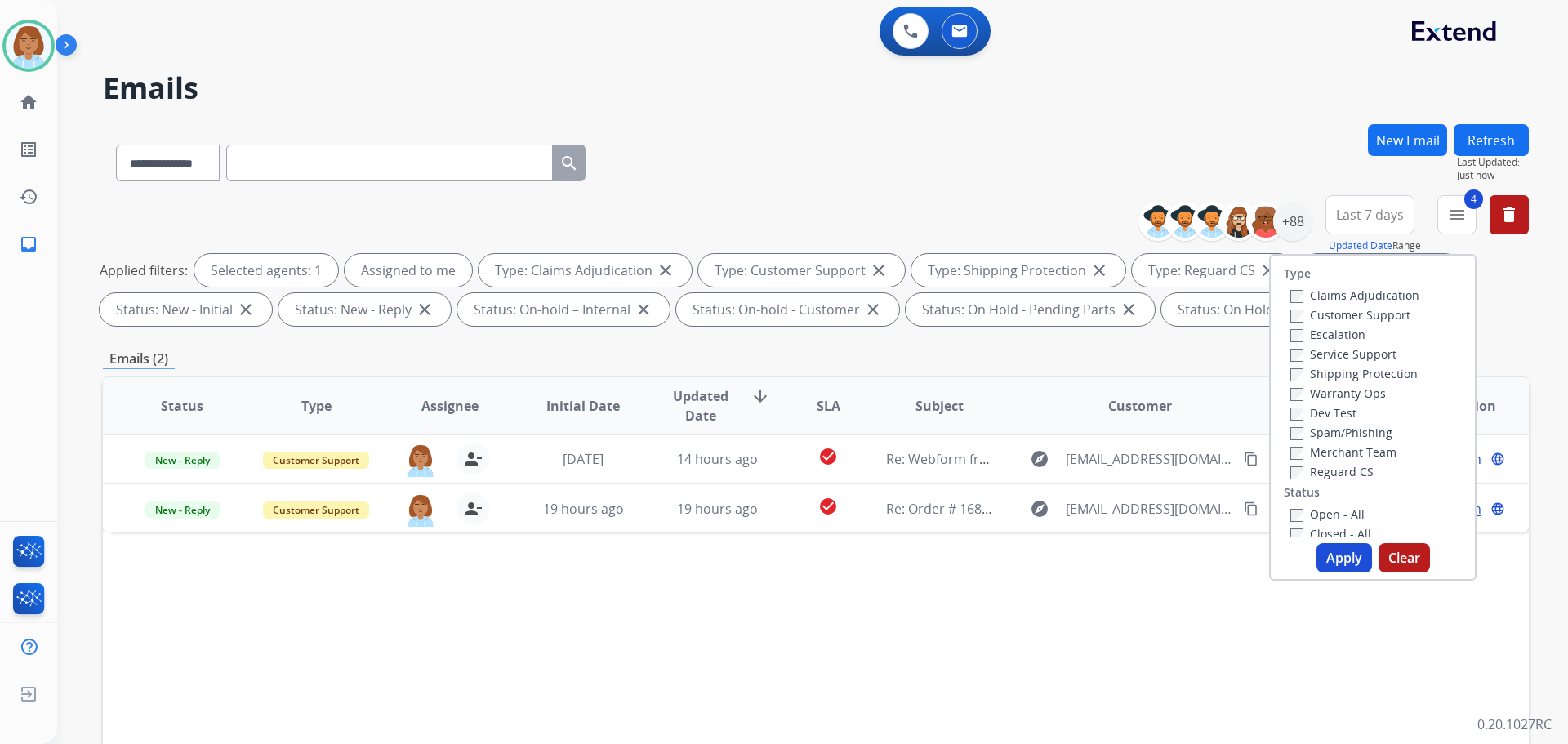
click at [1291, 527] on label "Closed - All" at bounding box center [1330, 534] width 81 height 16
click at [1337, 561] on button "Apply" at bounding box center [1344, 558] width 56 height 29
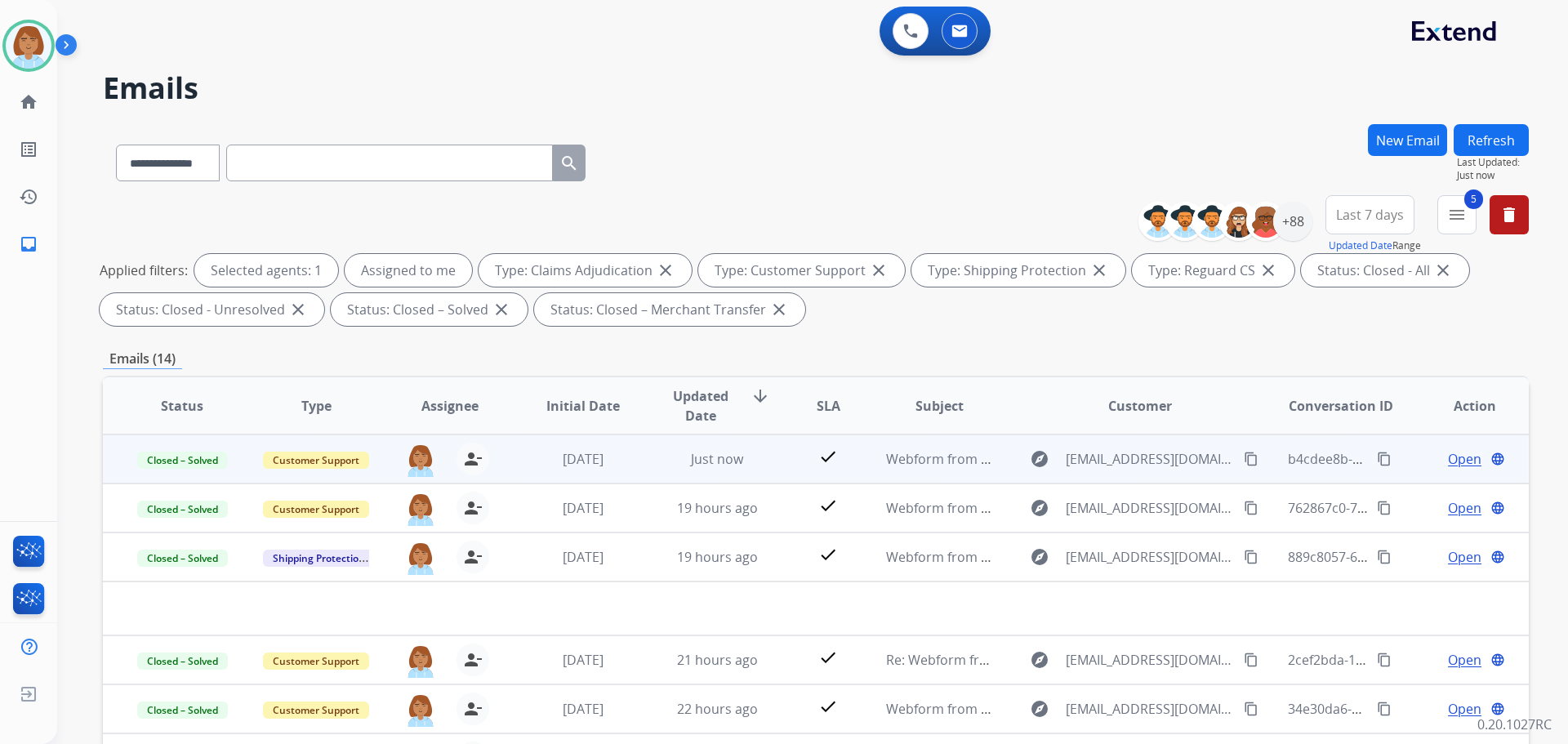
click at [1377, 461] on mat-icon "content_copy" at bounding box center [1384, 459] width 15 height 15
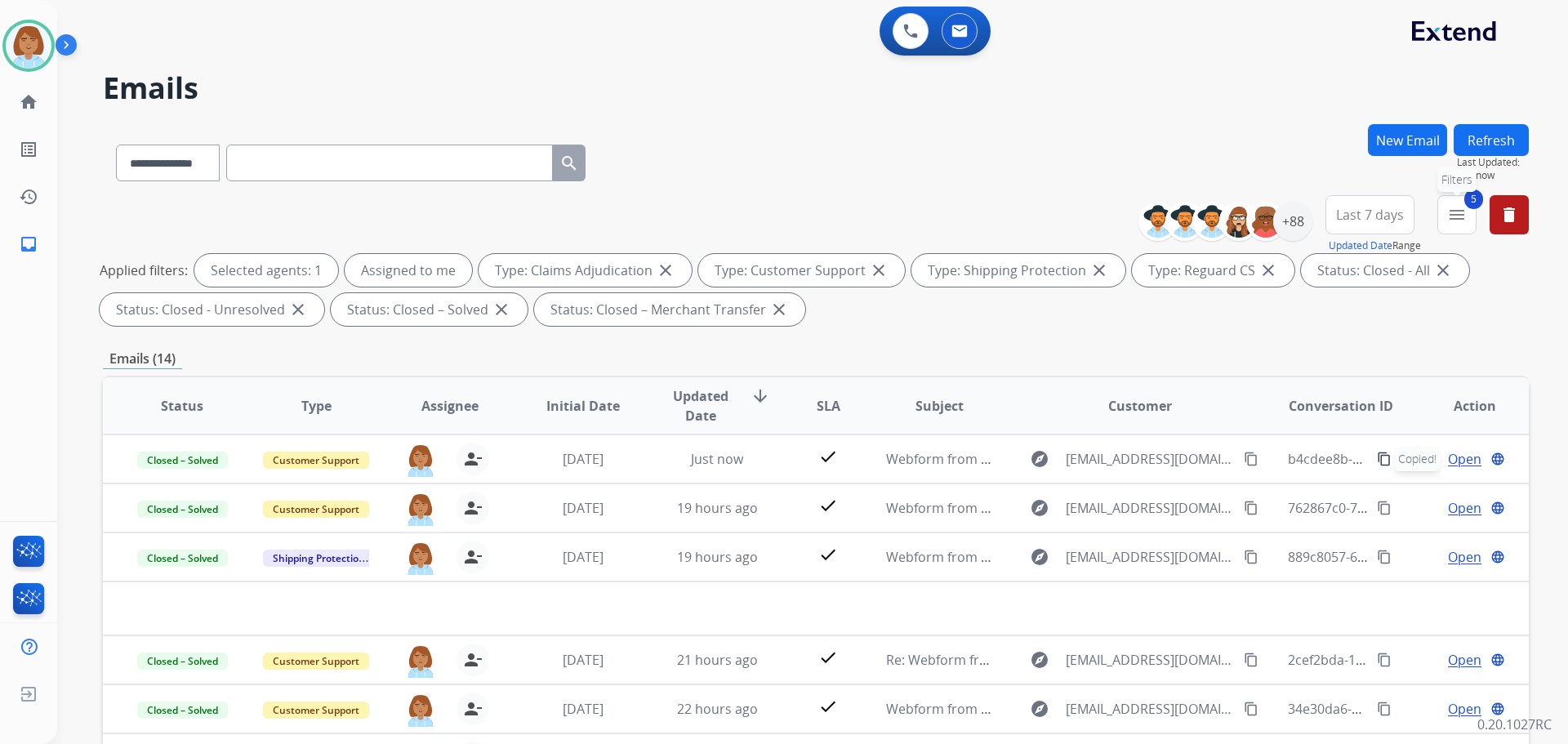
click at [1451, 222] on mat-icon "menu" at bounding box center [1456, 215] width 20 height 20
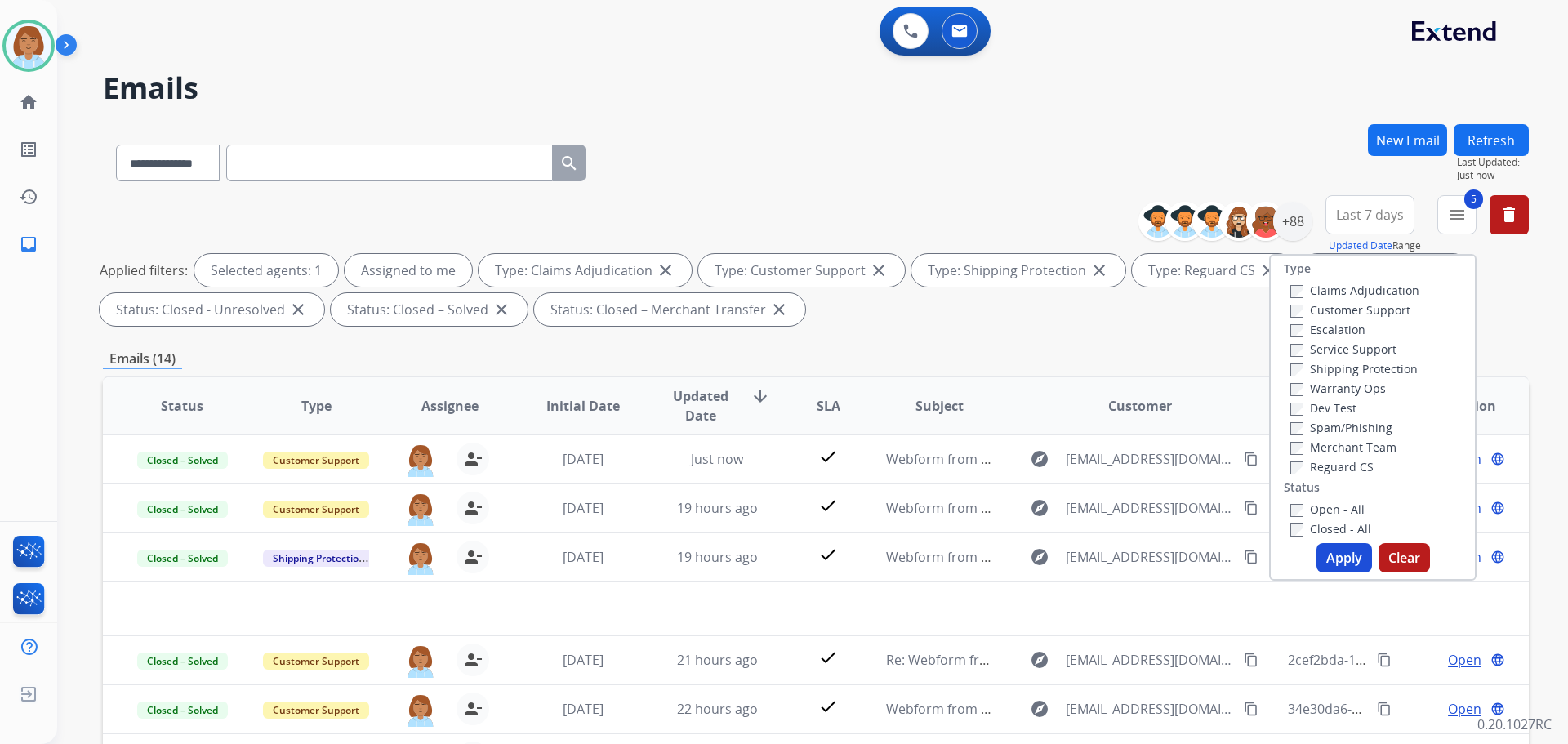
click at [1340, 570] on button "Apply" at bounding box center [1344, 558] width 56 height 29
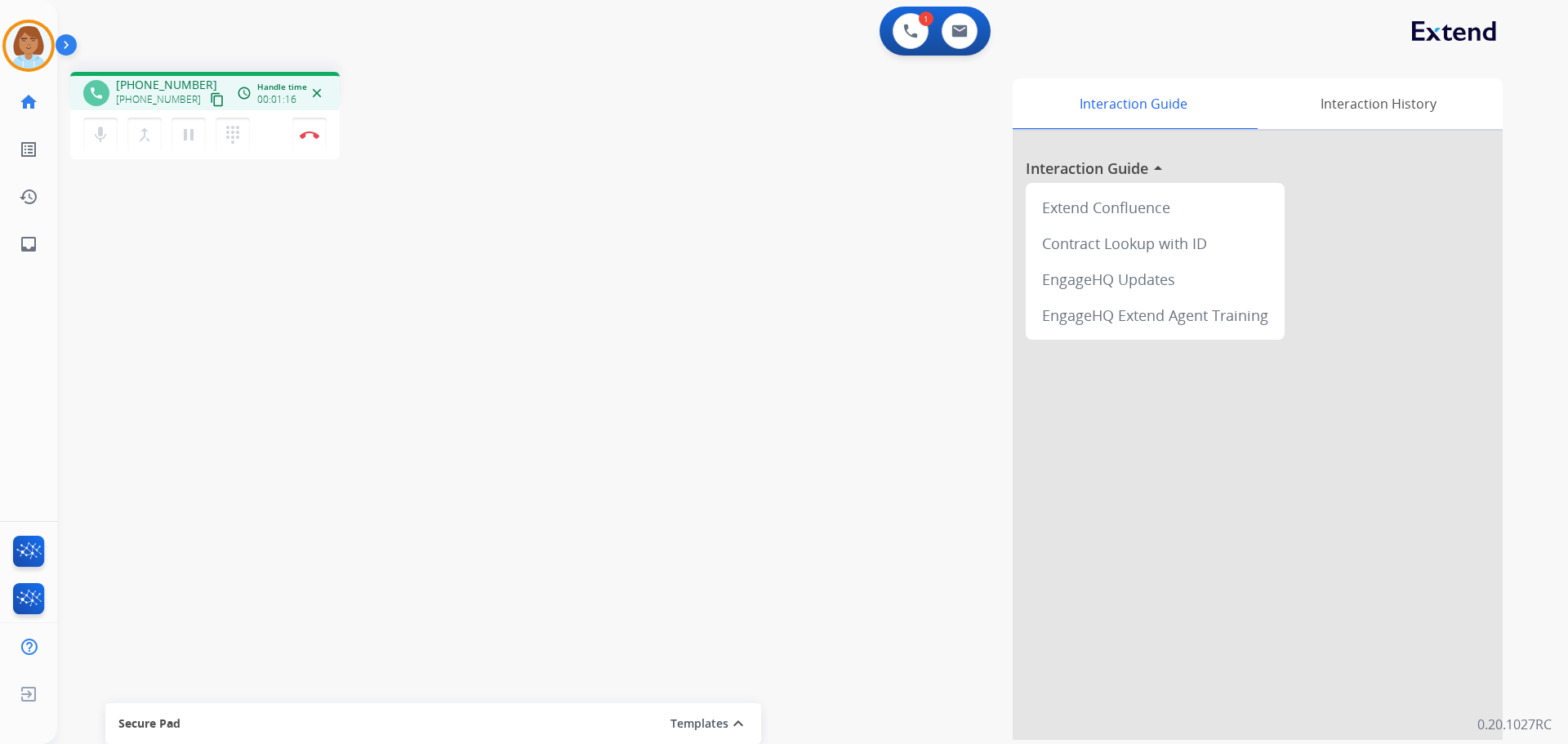
click at [209, 93] on mat-icon "content_copy" at bounding box center [216, 100] width 15 height 15
click at [192, 128] on mat-icon "pause" at bounding box center [188, 135] width 20 height 20
click at [103, 140] on mat-icon "mic" at bounding box center [101, 135] width 20 height 20
click at [94, 139] on mat-icon "mic_off" at bounding box center [101, 135] width 20 height 20
click at [182, 143] on mat-icon "play_arrow" at bounding box center [188, 135] width 20 height 20
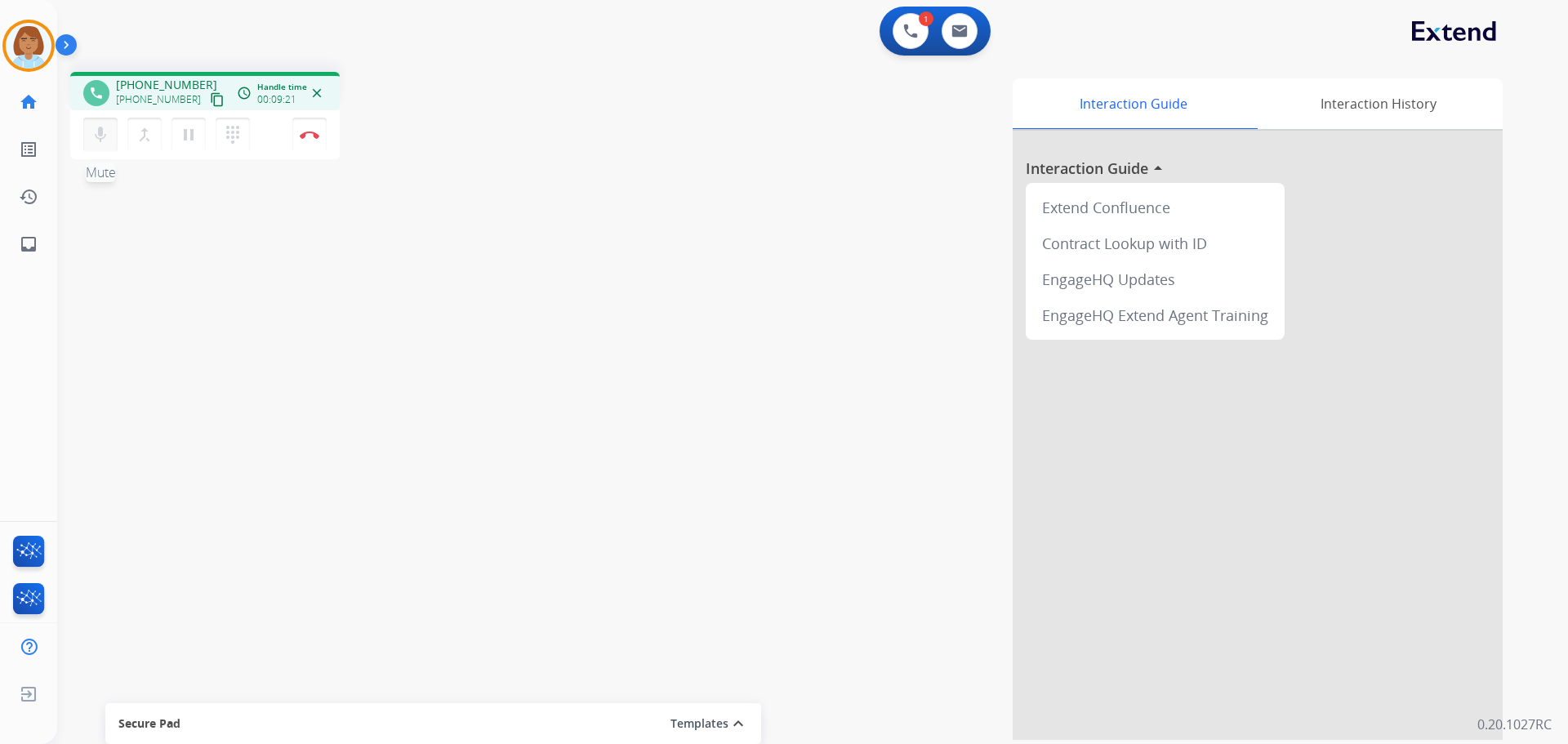
click at [107, 135] on mat-icon "mic" at bounding box center [101, 135] width 20 height 20
click at [177, 132] on button "pause Hold" at bounding box center [188, 135] width 34 height 34
click at [195, 138] on mat-icon "play_arrow" at bounding box center [188, 135] width 20 height 20
click at [113, 134] on button "mic_off Mute" at bounding box center [101, 135] width 34 height 34
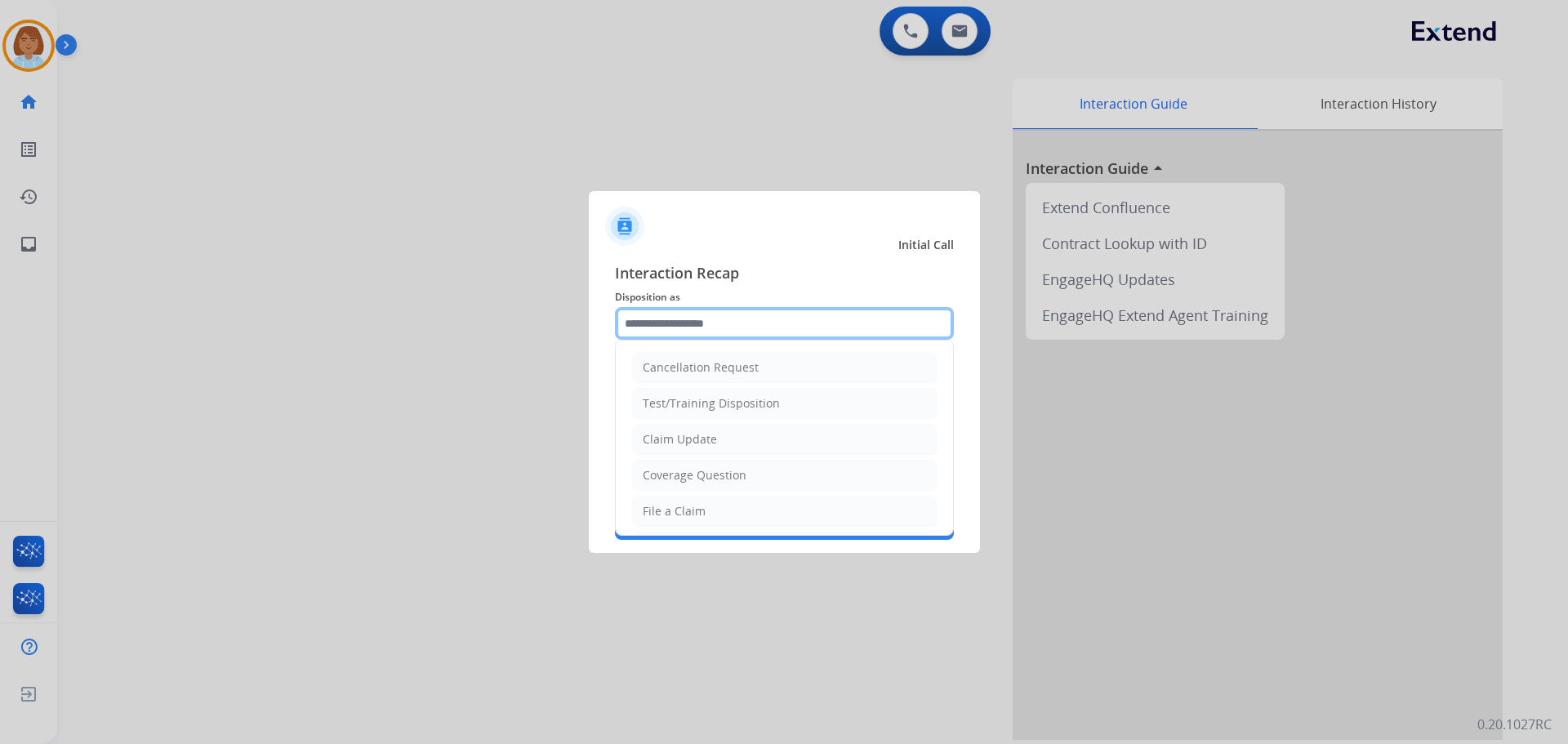
click at [729, 330] on input "text" at bounding box center [784, 323] width 339 height 33
click at [735, 433] on li "Claim Update" at bounding box center [784, 439] width 304 height 31
type input "**********"
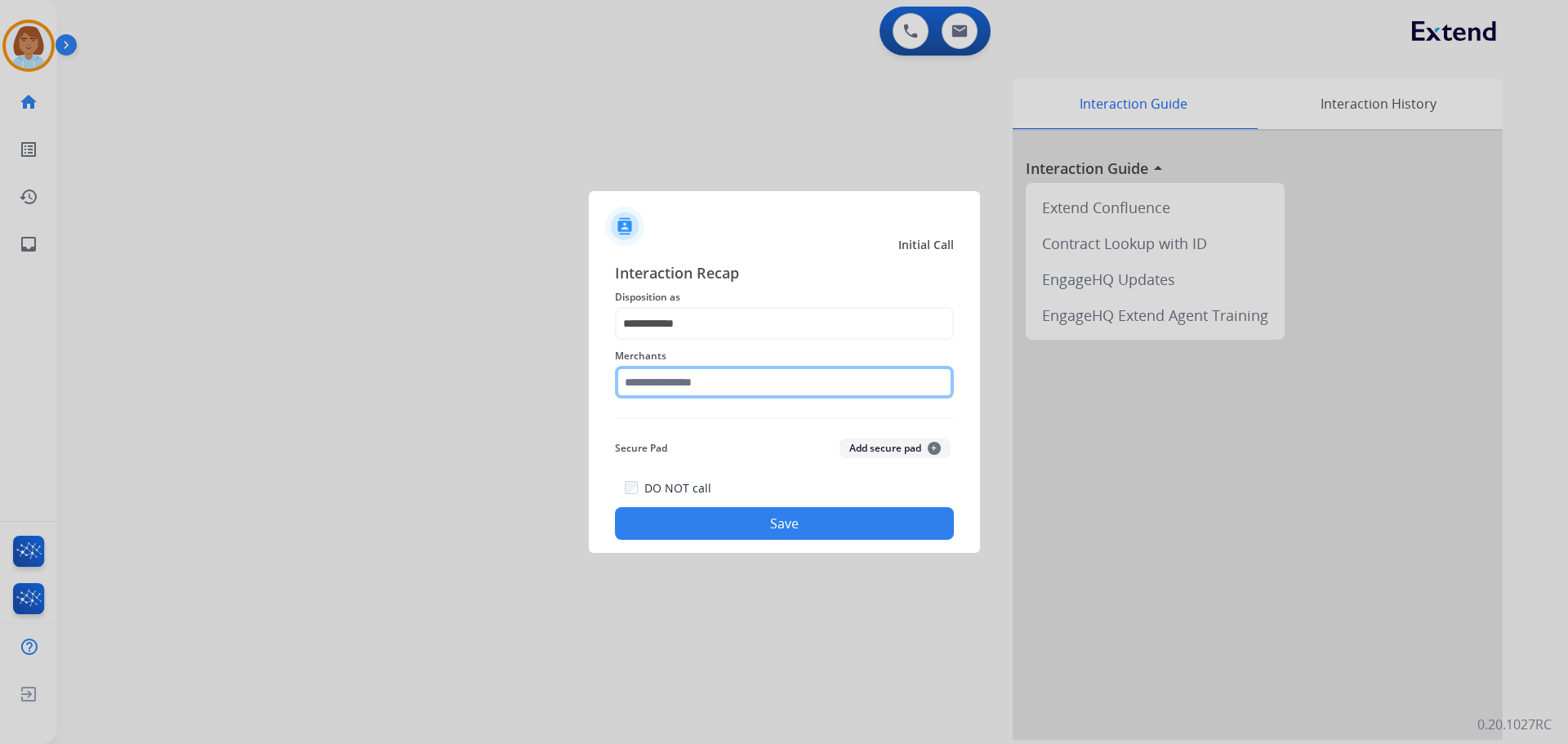
click at [737, 389] on input "text" at bounding box center [784, 382] width 339 height 33
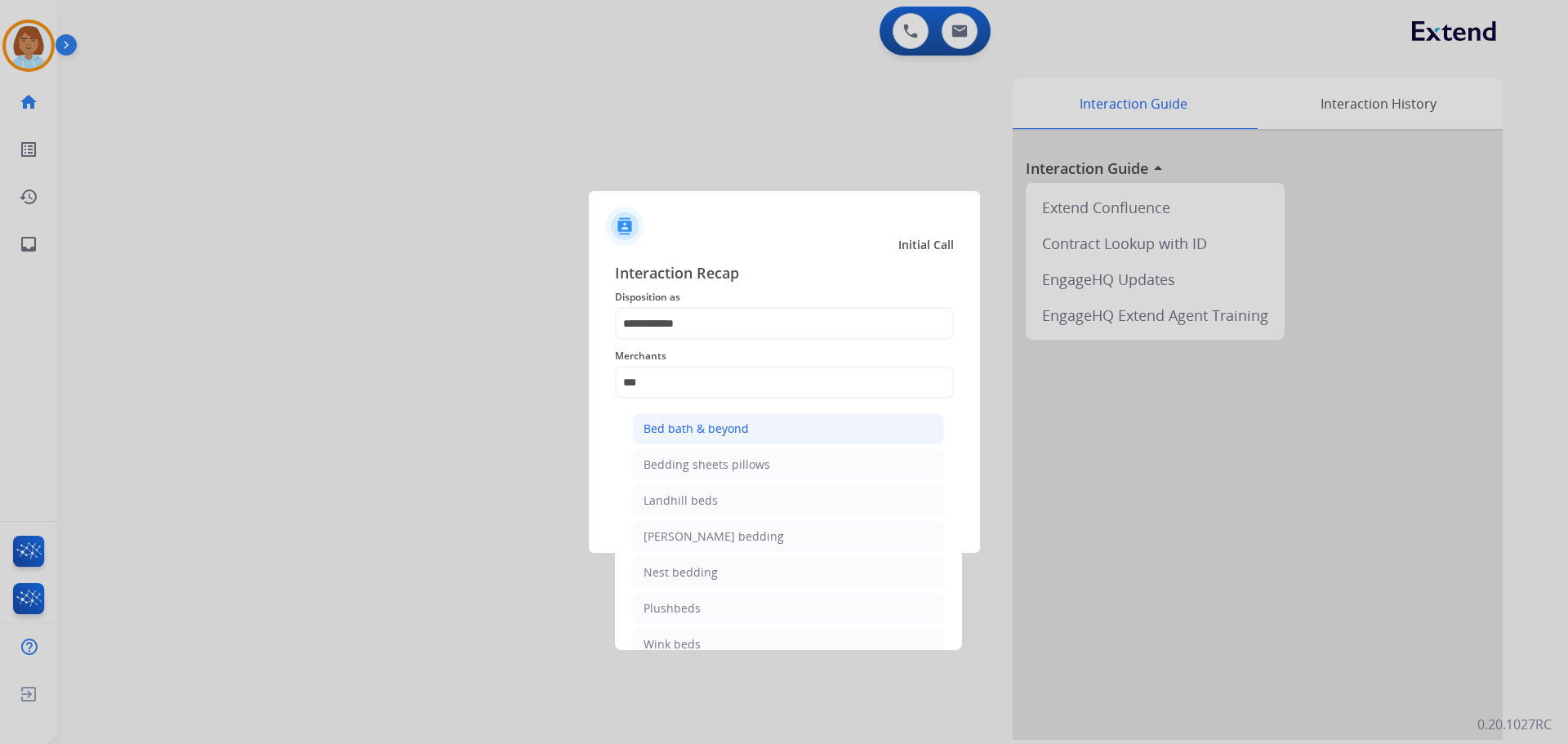
click at [729, 437] on div "Bed bath & beyond" at bounding box center [696, 429] width 106 height 16
type input "**********"
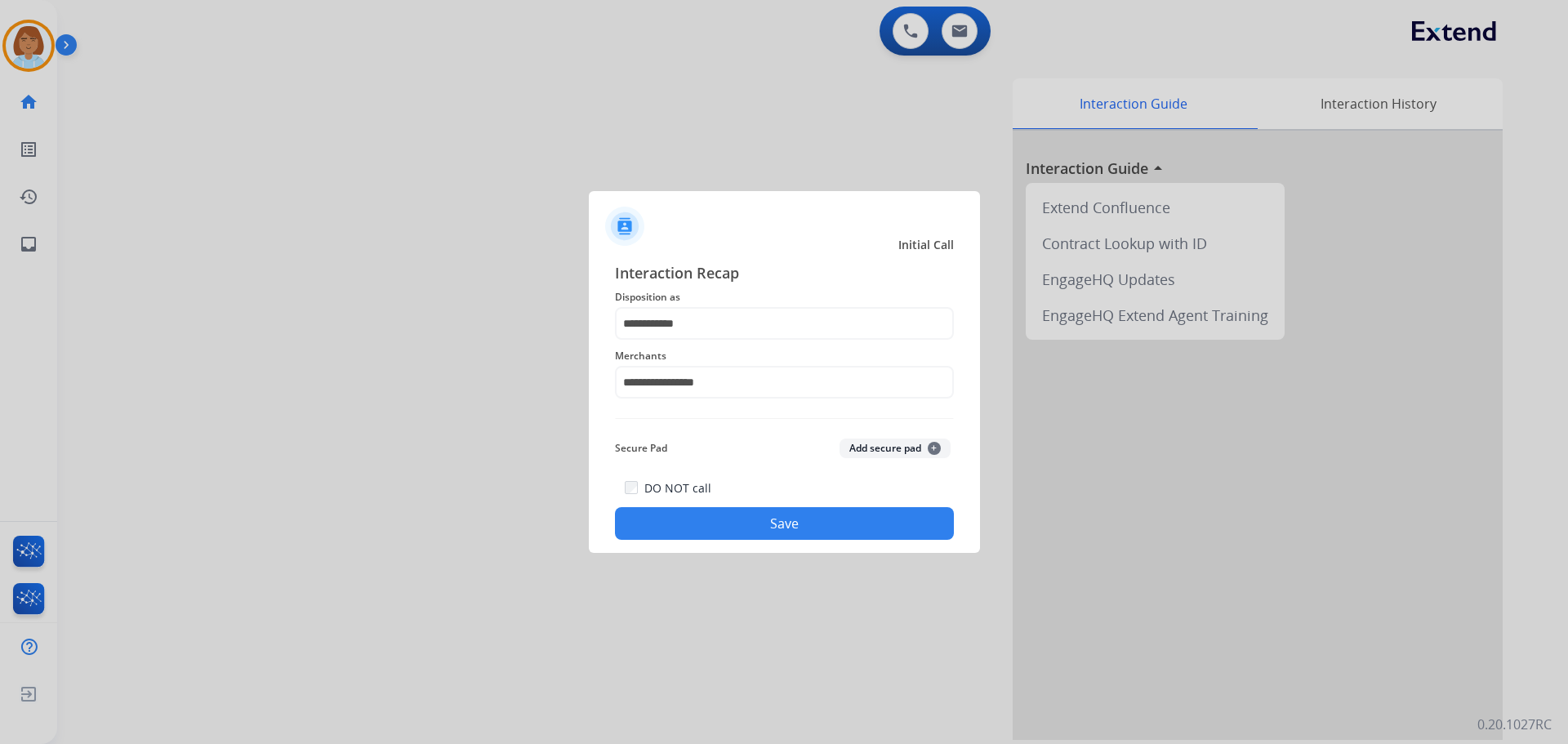
click at [764, 509] on button "Save" at bounding box center [784, 524] width 339 height 33
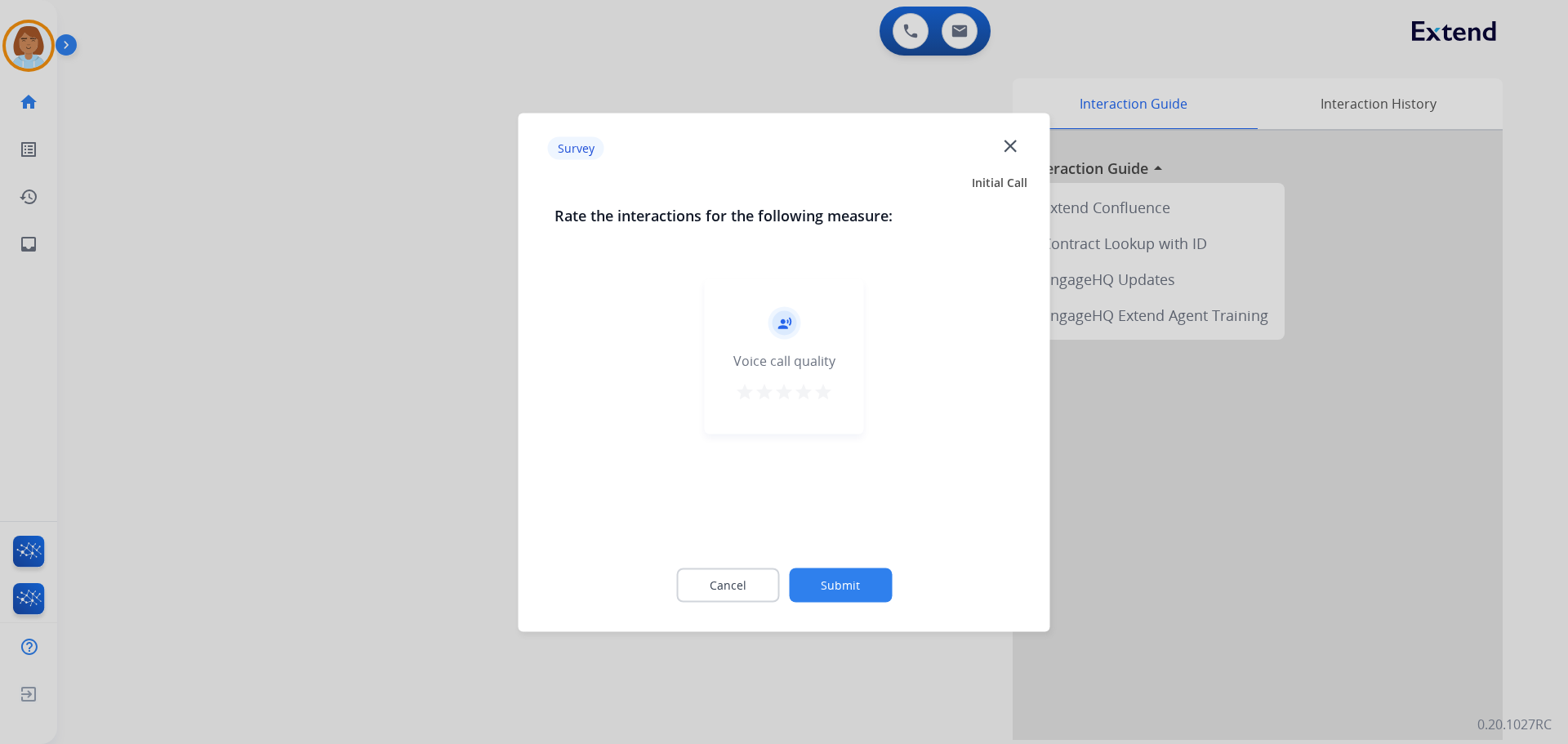
click at [887, 586] on button "Submit" at bounding box center [839, 584] width 103 height 34
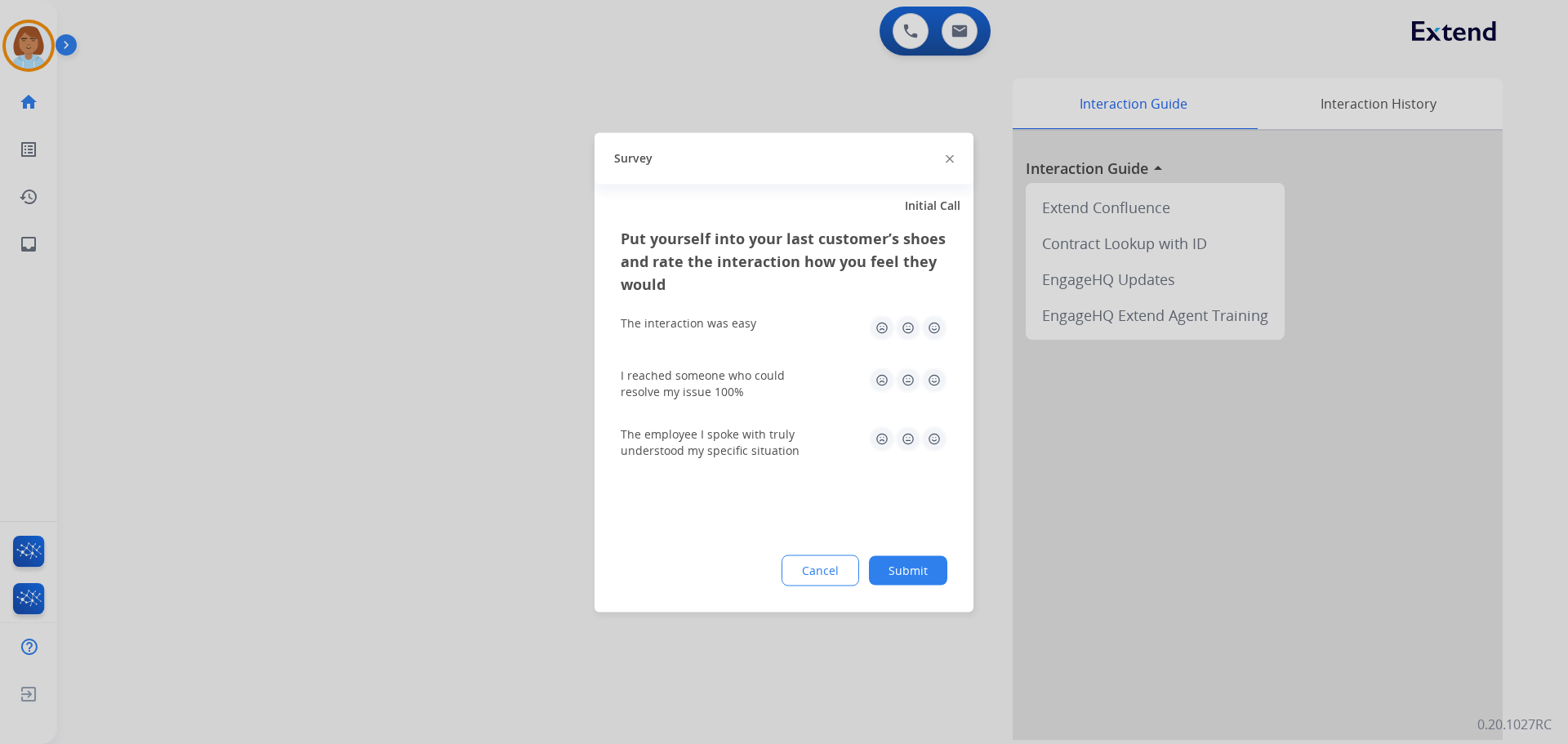
click at [887, 586] on div "Put yourself into your last customer’s shoes and rate the interaction how you f…" at bounding box center [784, 419] width 379 height 386
click at [898, 567] on button "Submit" at bounding box center [907, 569] width 79 height 29
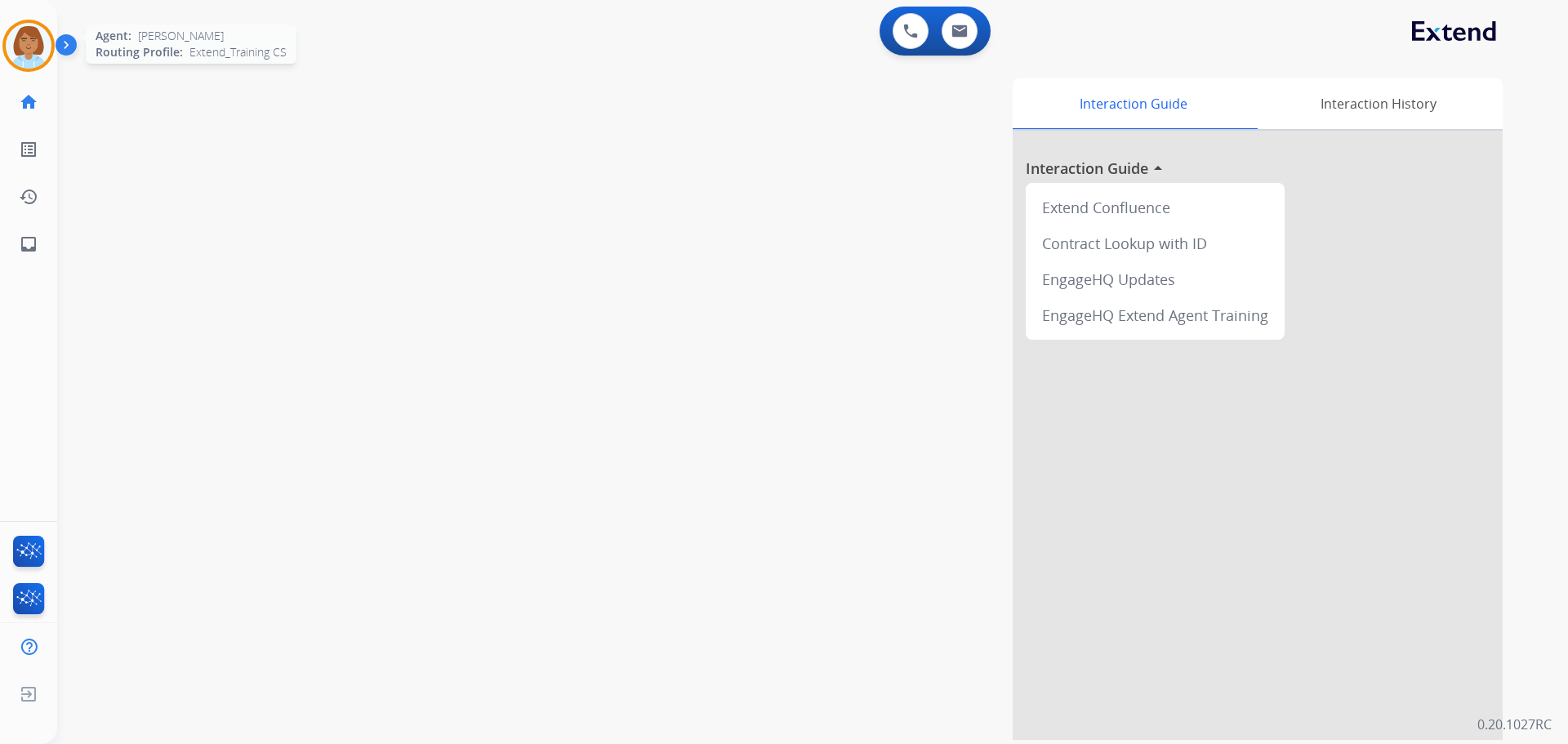
click at [39, 71] on div "Agent: Jaquayla Routing Profile: Extend_Training CS" at bounding box center [28, 46] width 52 height 52
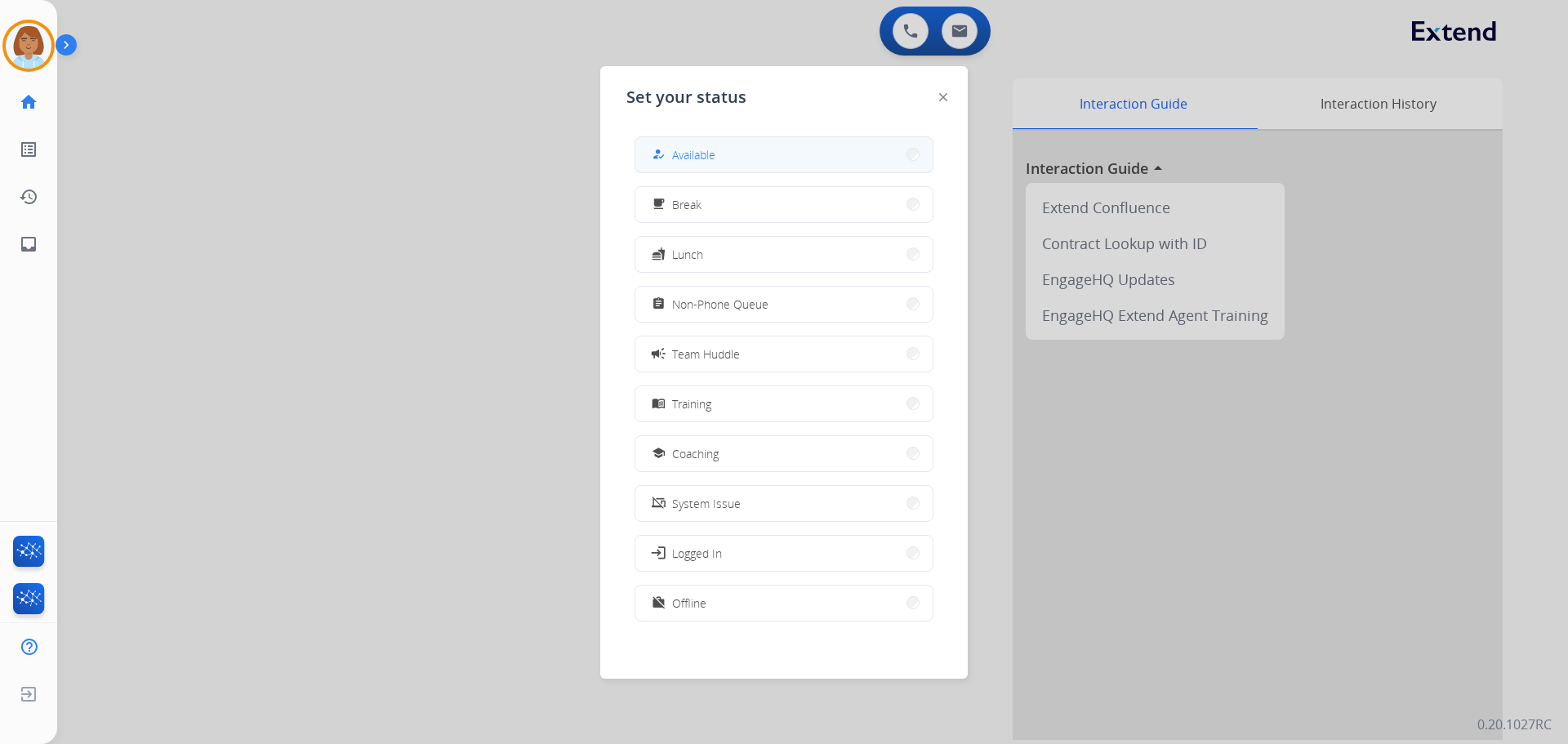
click at [695, 158] on span "Available" at bounding box center [693, 155] width 43 height 17
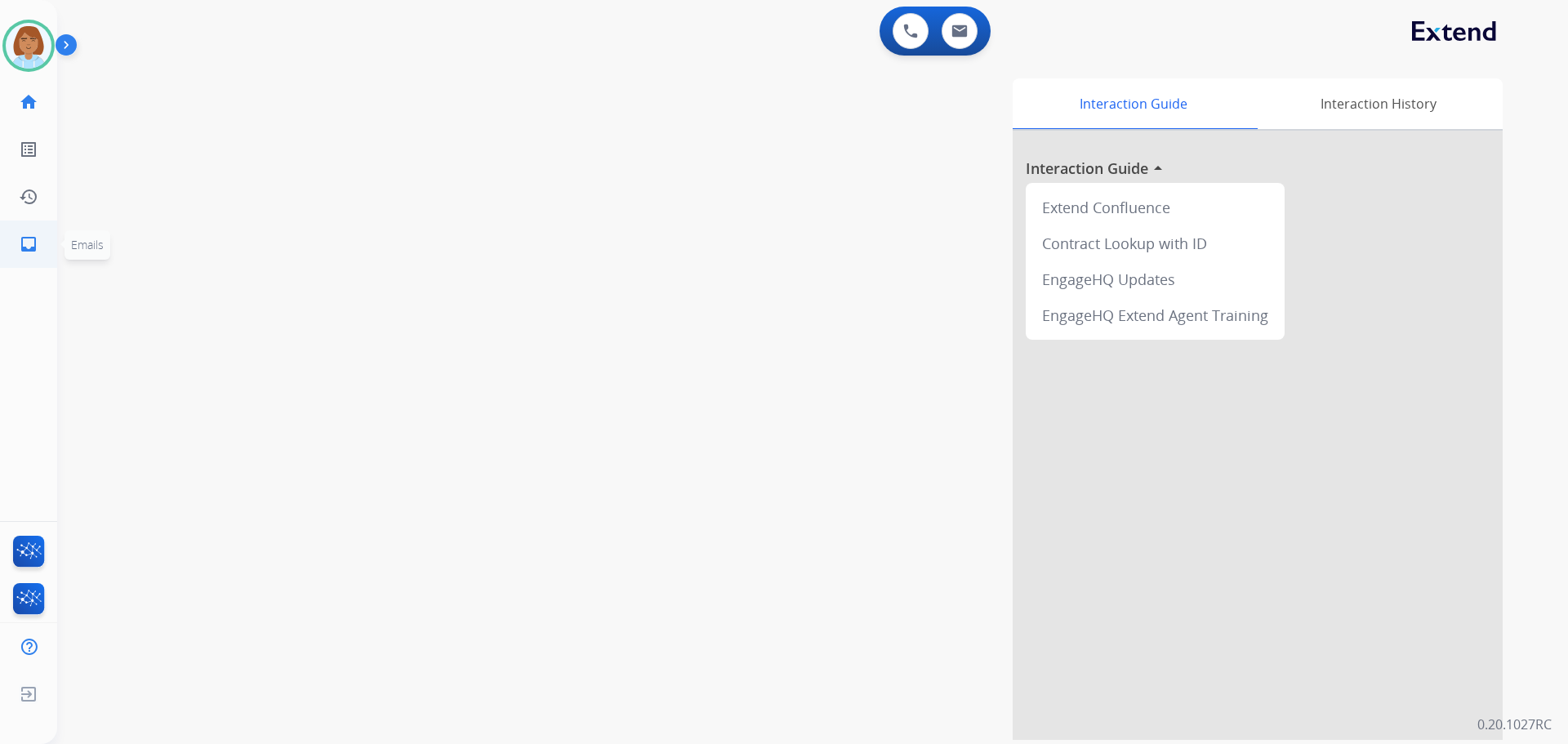
click at [38, 239] on link "inbox Emails" at bounding box center [29, 244] width 46 height 46
select select "**********"
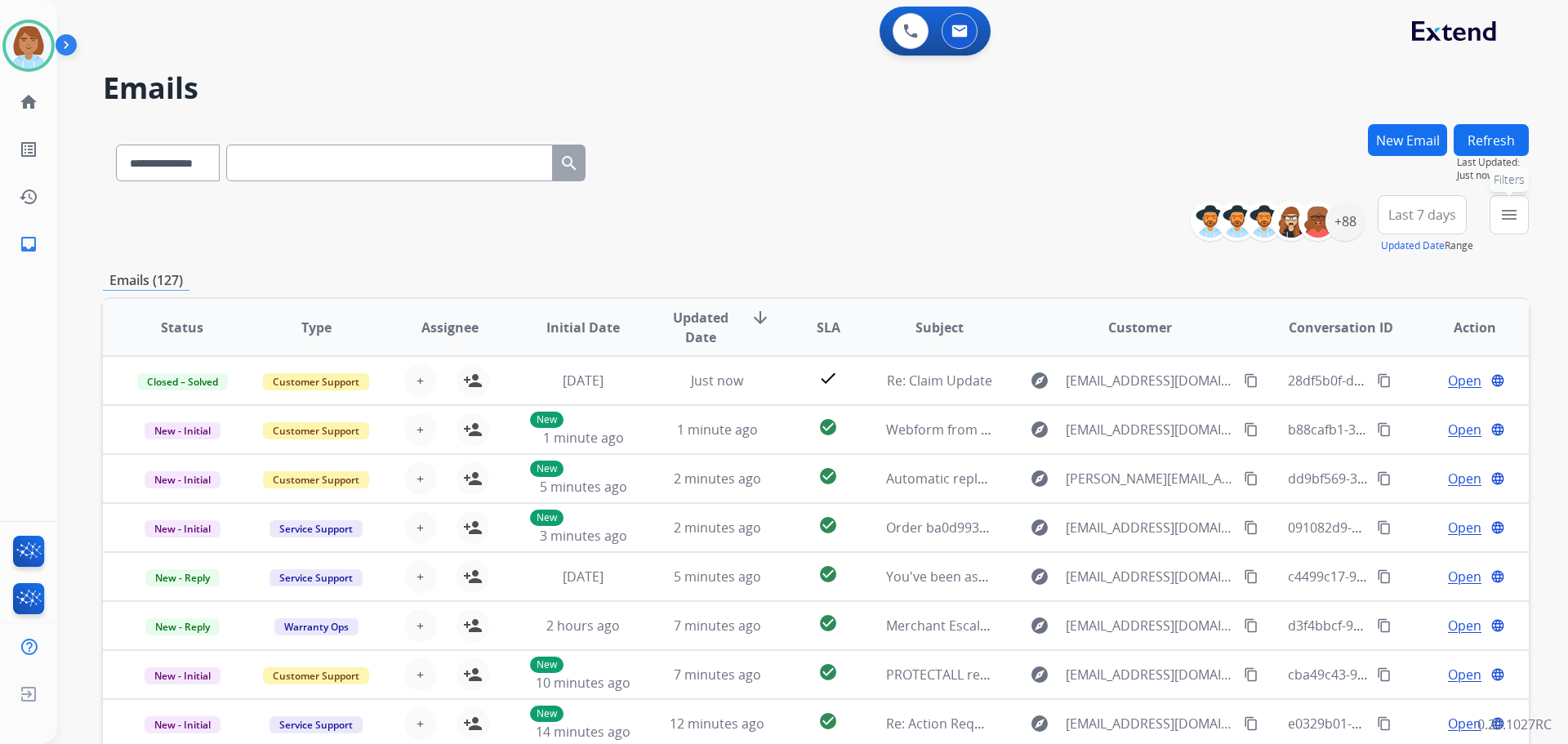
click at [1501, 219] on mat-icon "menu" at bounding box center [1509, 215] width 20 height 20
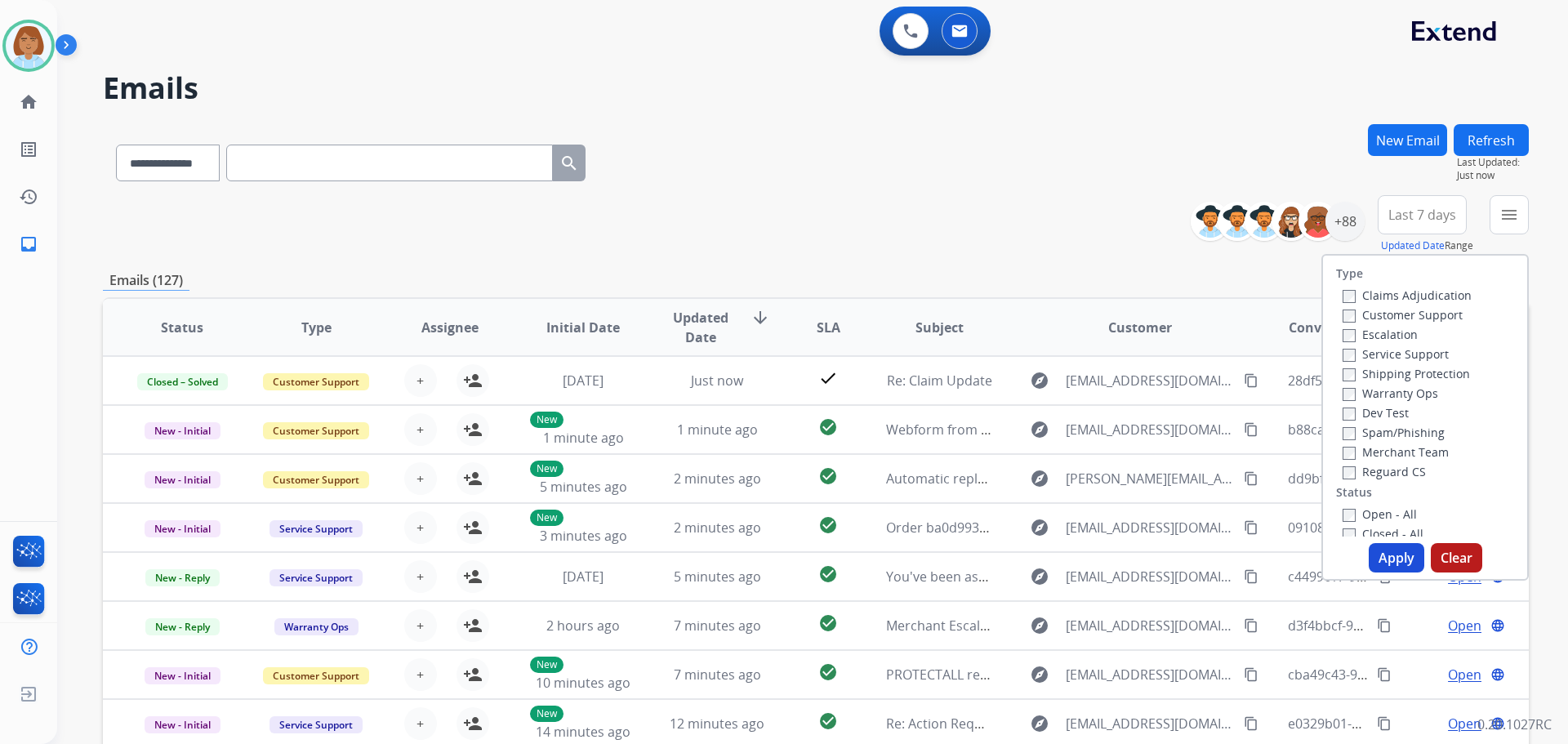
click at [1387, 295] on label "Claims Adjudication" at bounding box center [1406, 295] width 129 height 16
click at [1387, 310] on label "Customer Support" at bounding box center [1402, 315] width 120 height 16
click at [1358, 376] on label "Shipping Protection" at bounding box center [1406, 374] width 128 height 16
click at [1352, 468] on label "Reguard CS" at bounding box center [1384, 472] width 84 height 16
click at [1351, 516] on label "Open - All" at bounding box center [1379, 515] width 75 height 16
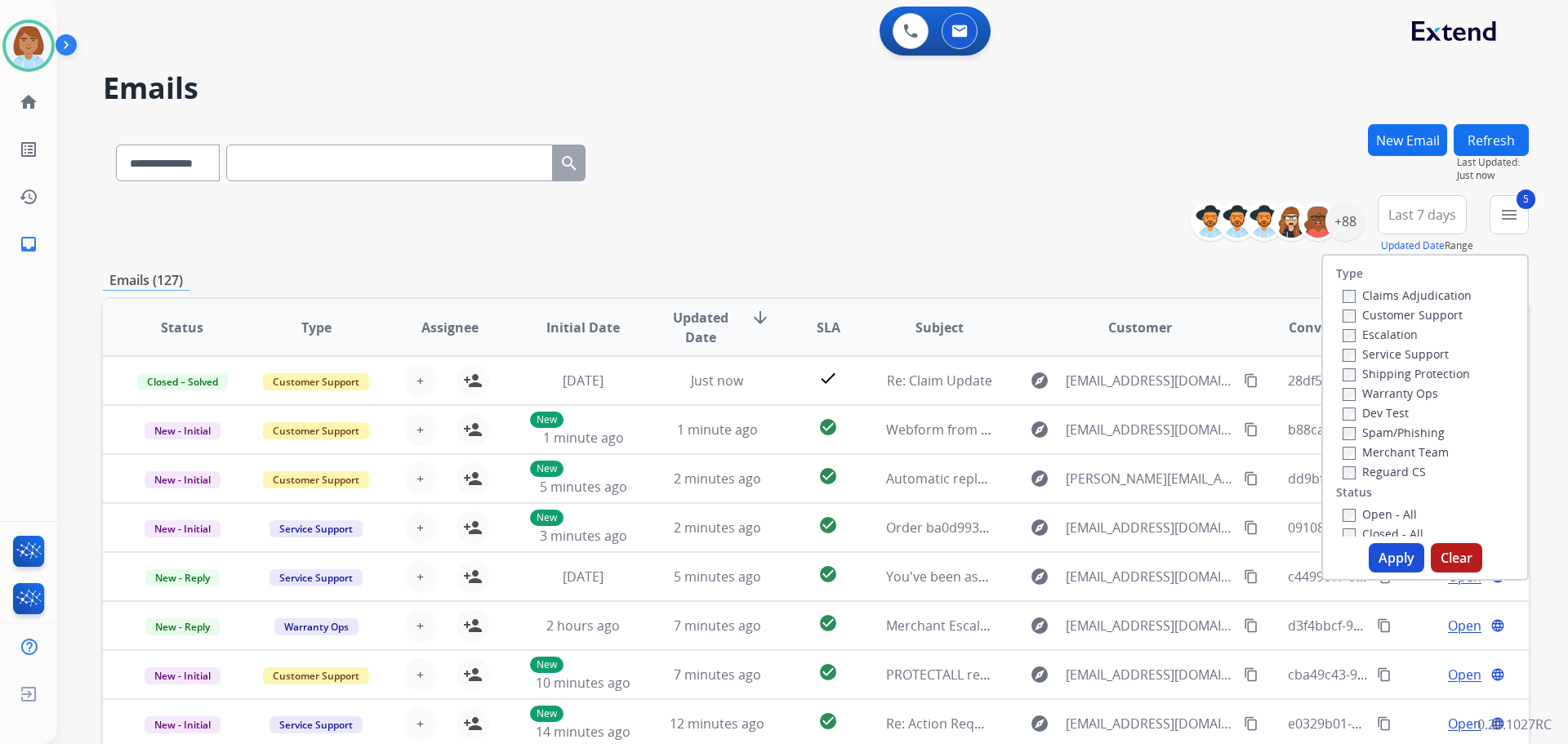
click at [1378, 560] on button "Apply" at bounding box center [1397, 558] width 56 height 29
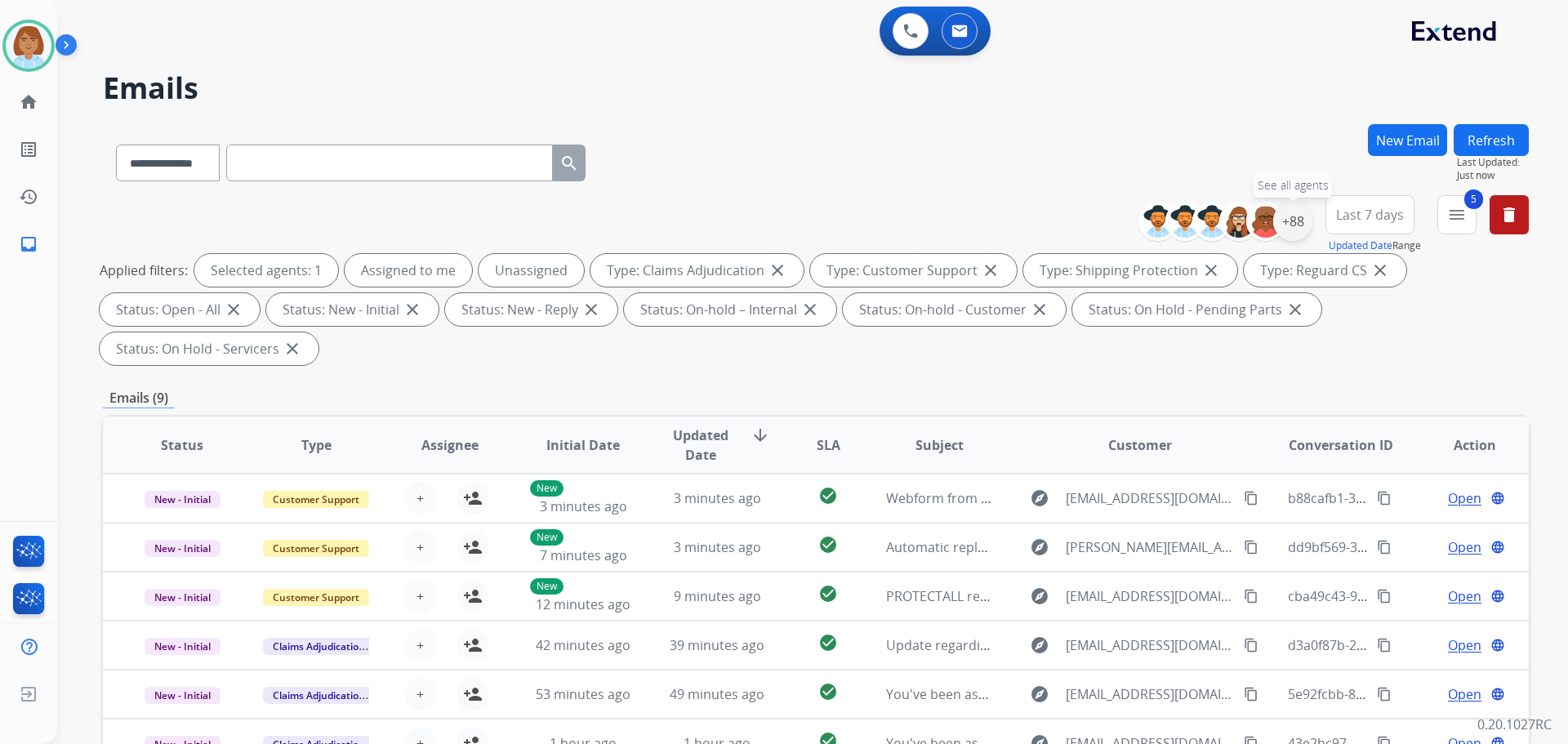
click at [1289, 220] on div "+88" at bounding box center [1292, 220] width 39 height 39
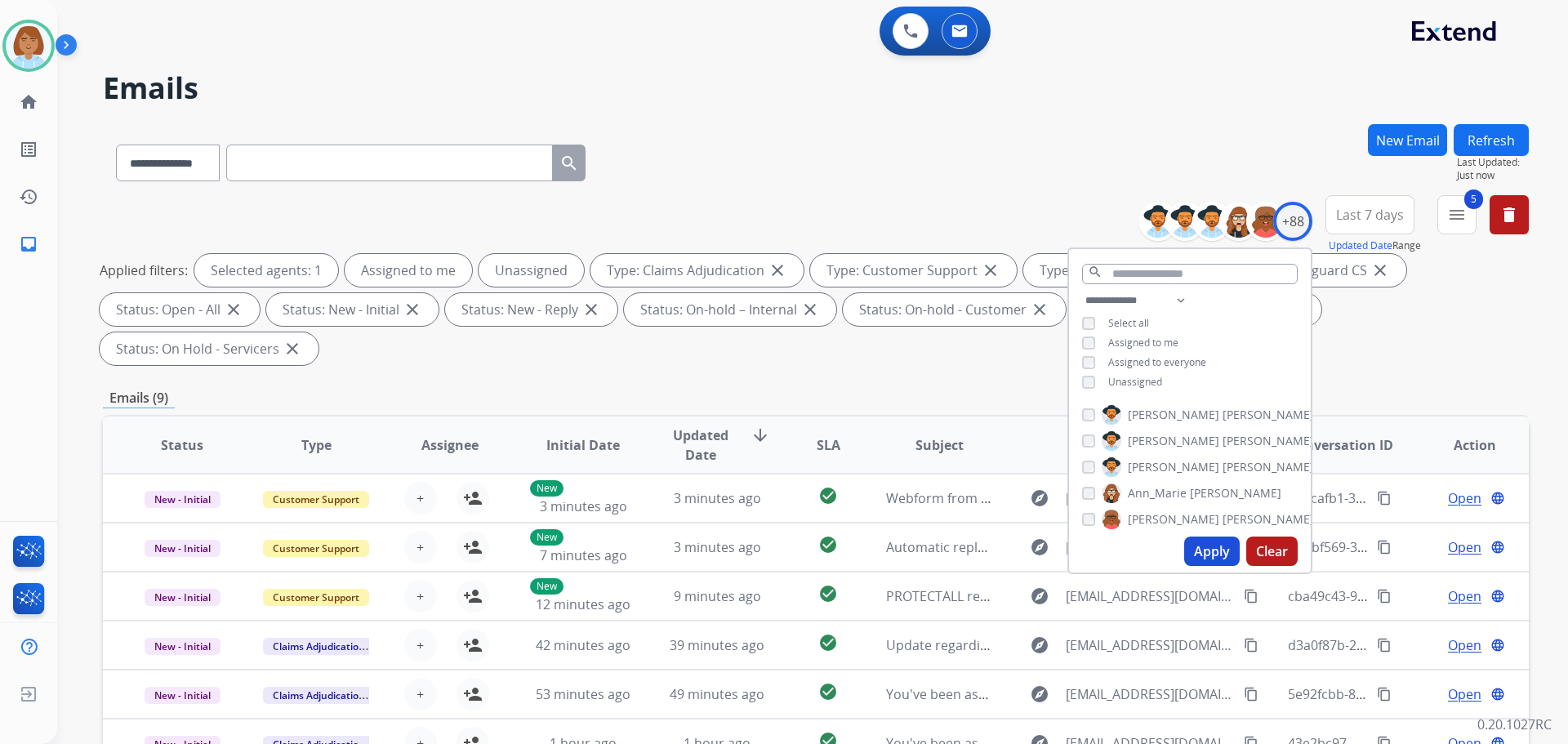
click at [1134, 387] on div "**********" at bounding box center [1189, 343] width 241 height 105
click at [1139, 381] on span "Unassigned" at bounding box center [1134, 382] width 54 height 14
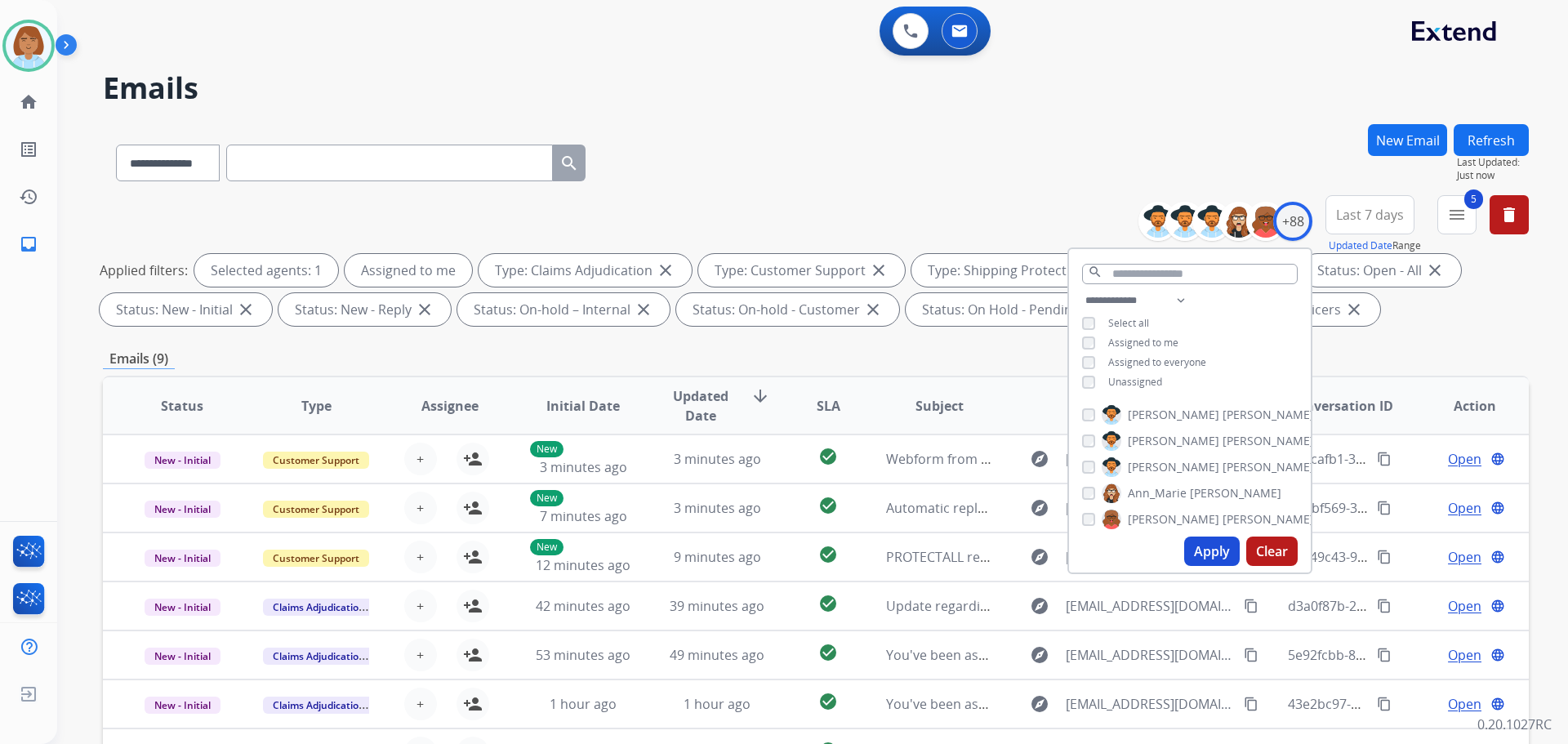
click at [1211, 570] on div "Apply Clear" at bounding box center [1189, 552] width 241 height 43
click at [1213, 558] on button "Apply" at bounding box center [1212, 551] width 56 height 29
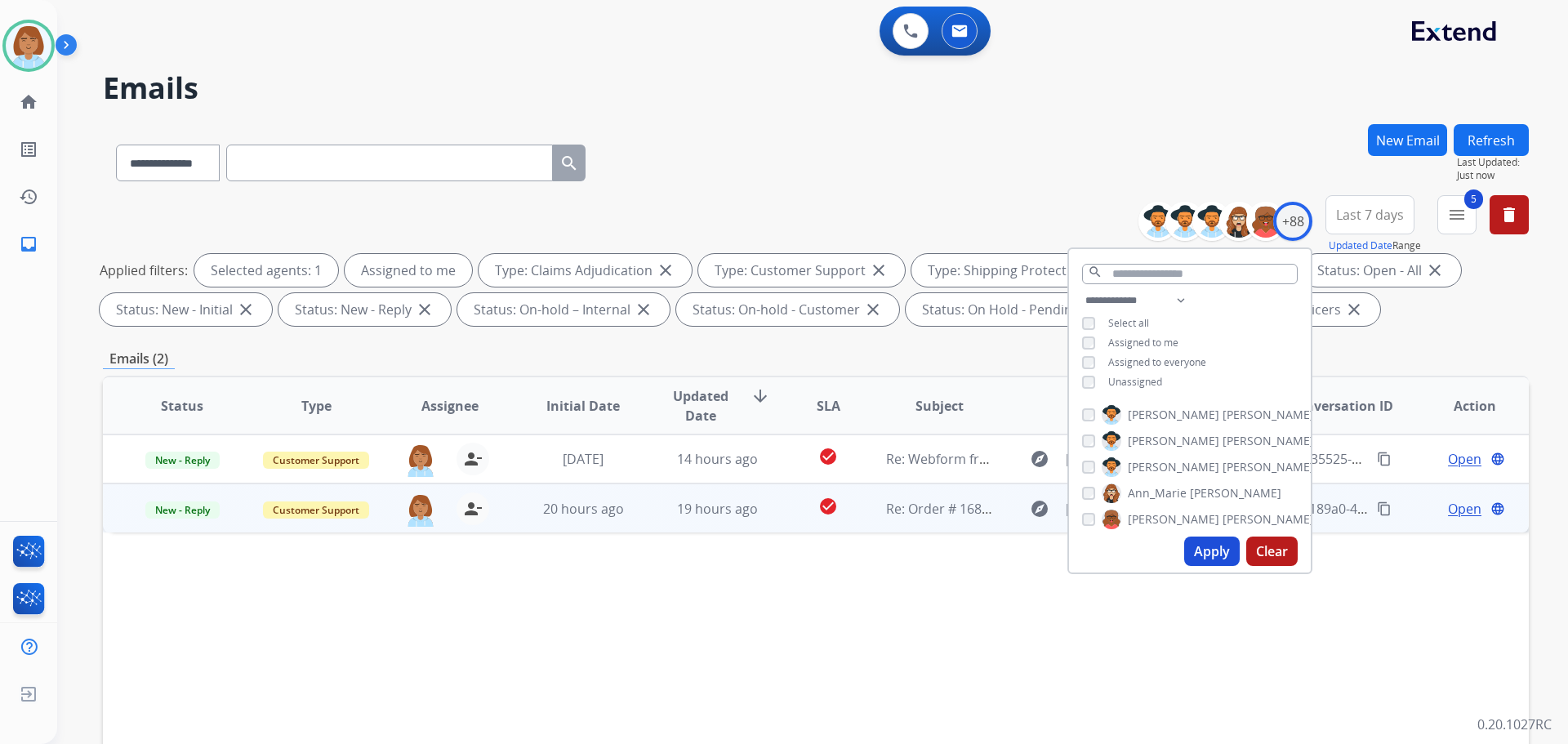
click at [649, 526] on td "19 hours ago" at bounding box center [705, 508] width 134 height 49
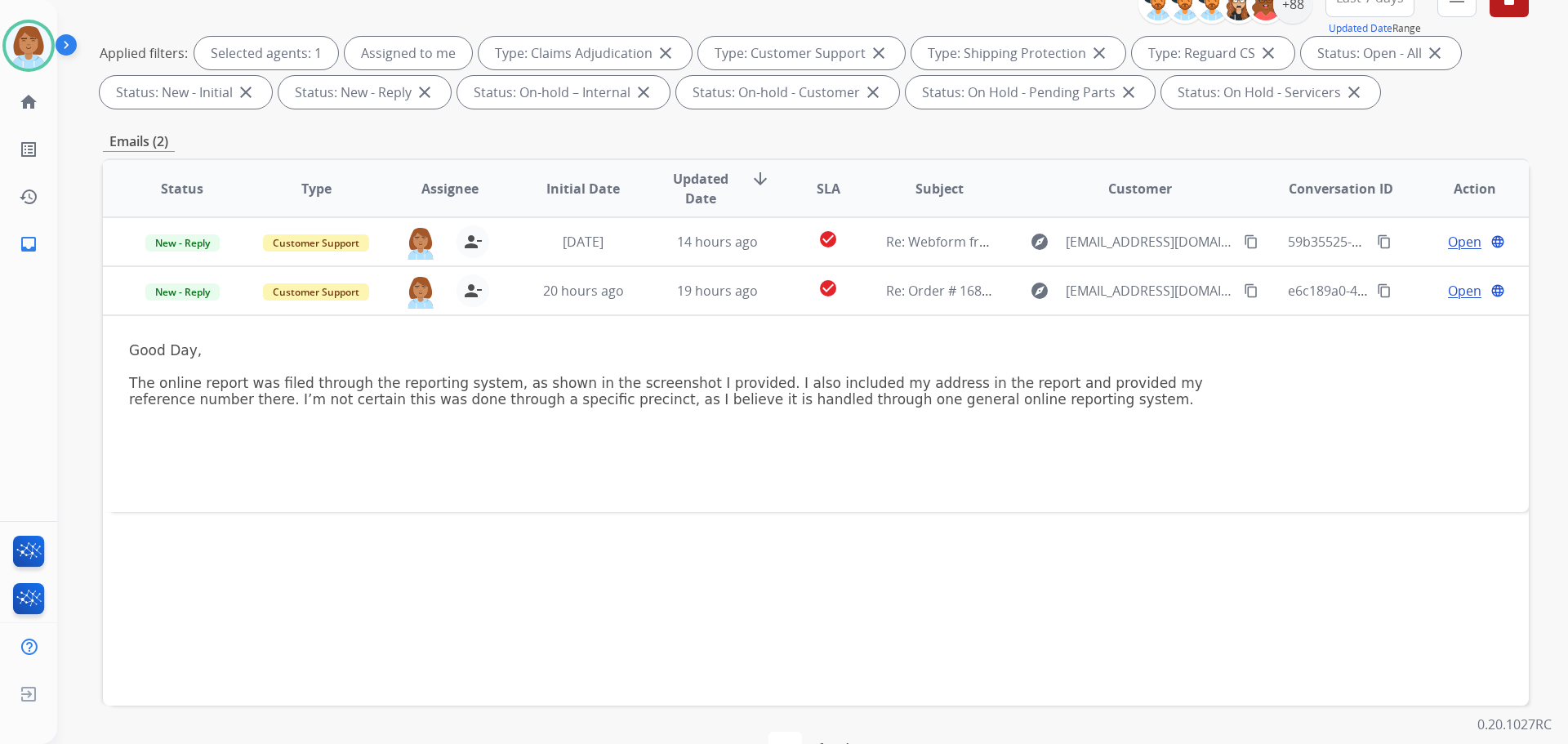
scroll to position [264, 0]
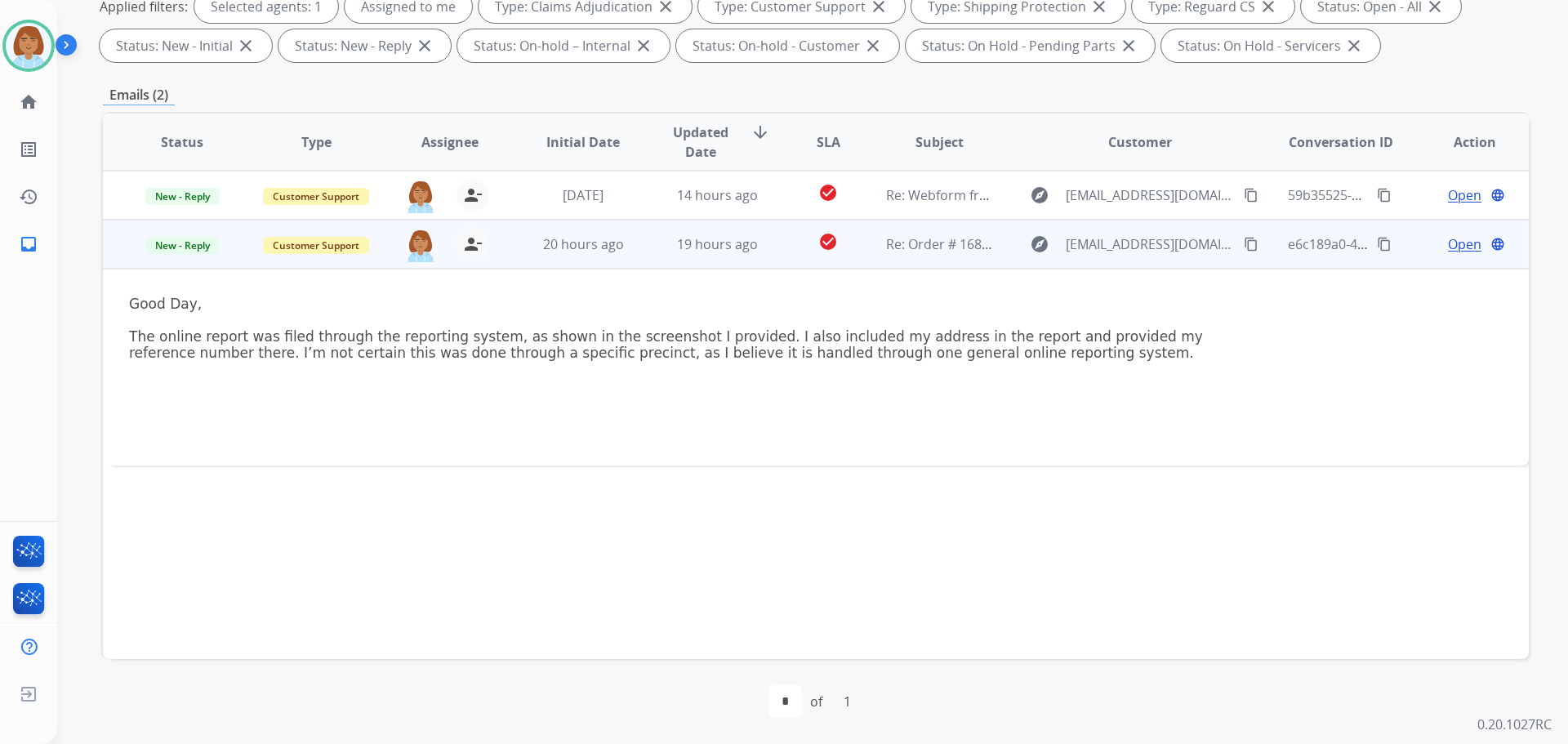
click at [1452, 247] on span "Open" at bounding box center [1464, 244] width 34 height 20
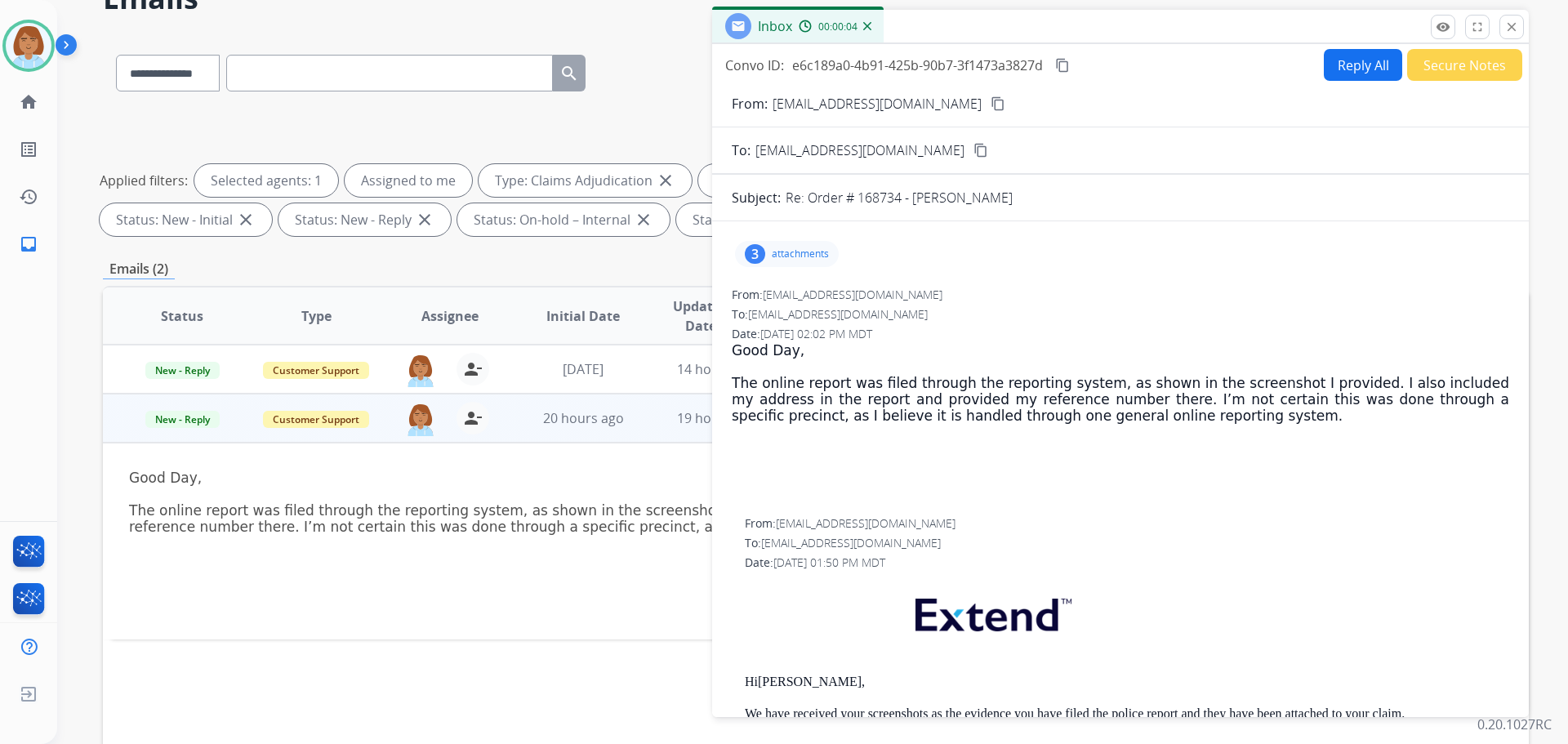
scroll to position [19, 0]
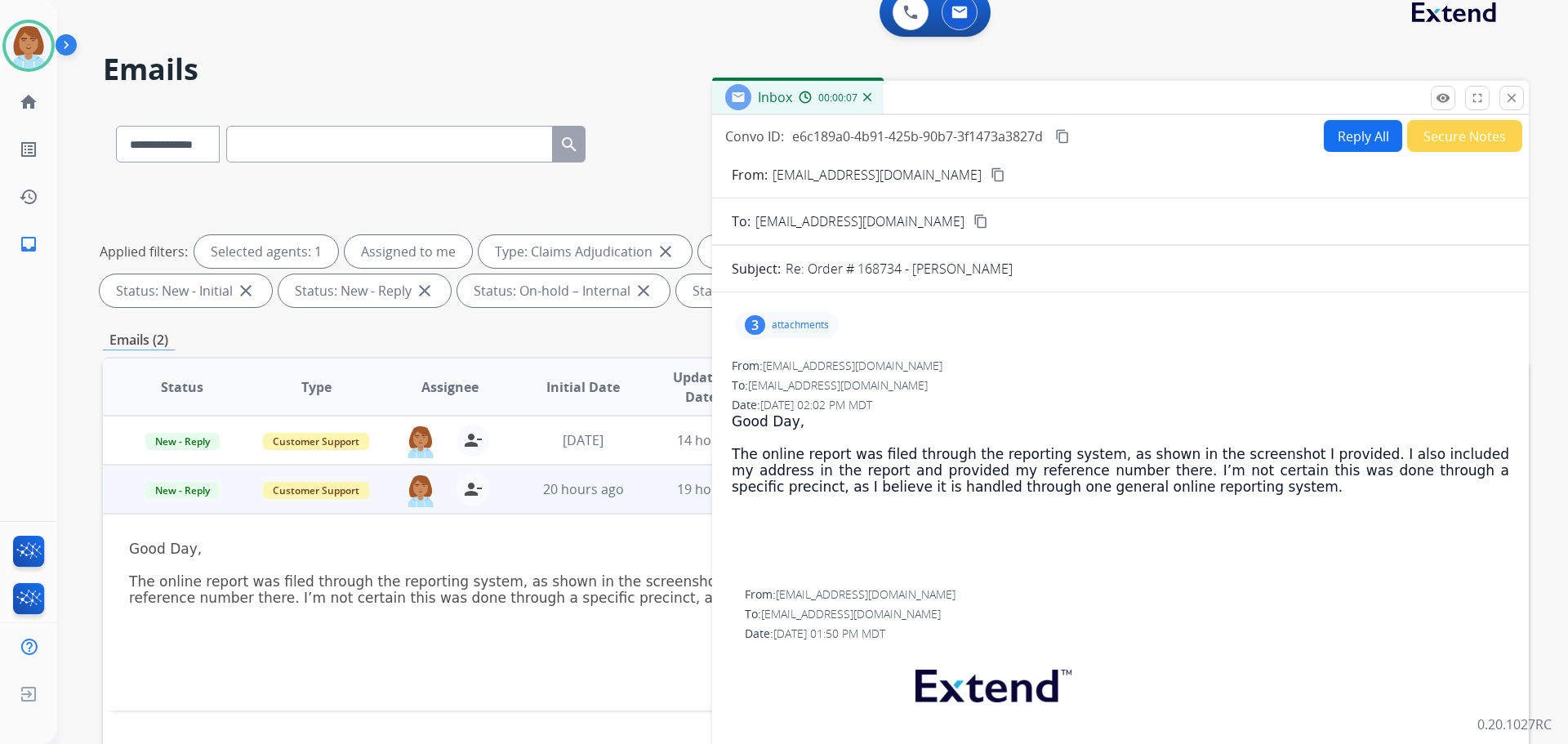
click at [990, 176] on mat-icon "content_copy" at bounding box center [997, 175] width 15 height 15
click at [911, 17] on img at bounding box center [910, 12] width 15 height 15
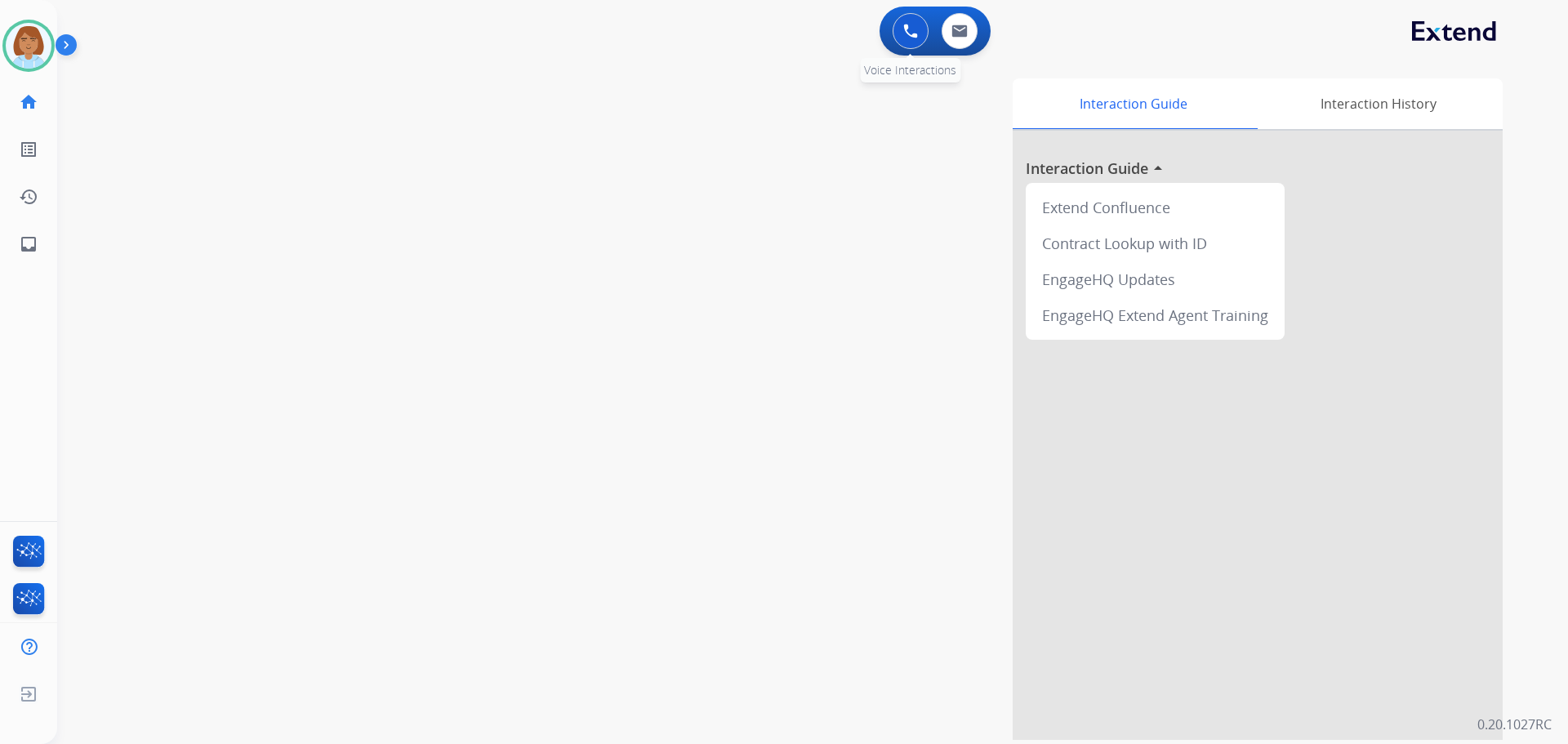
click at [909, 36] on img at bounding box center [910, 31] width 15 height 15
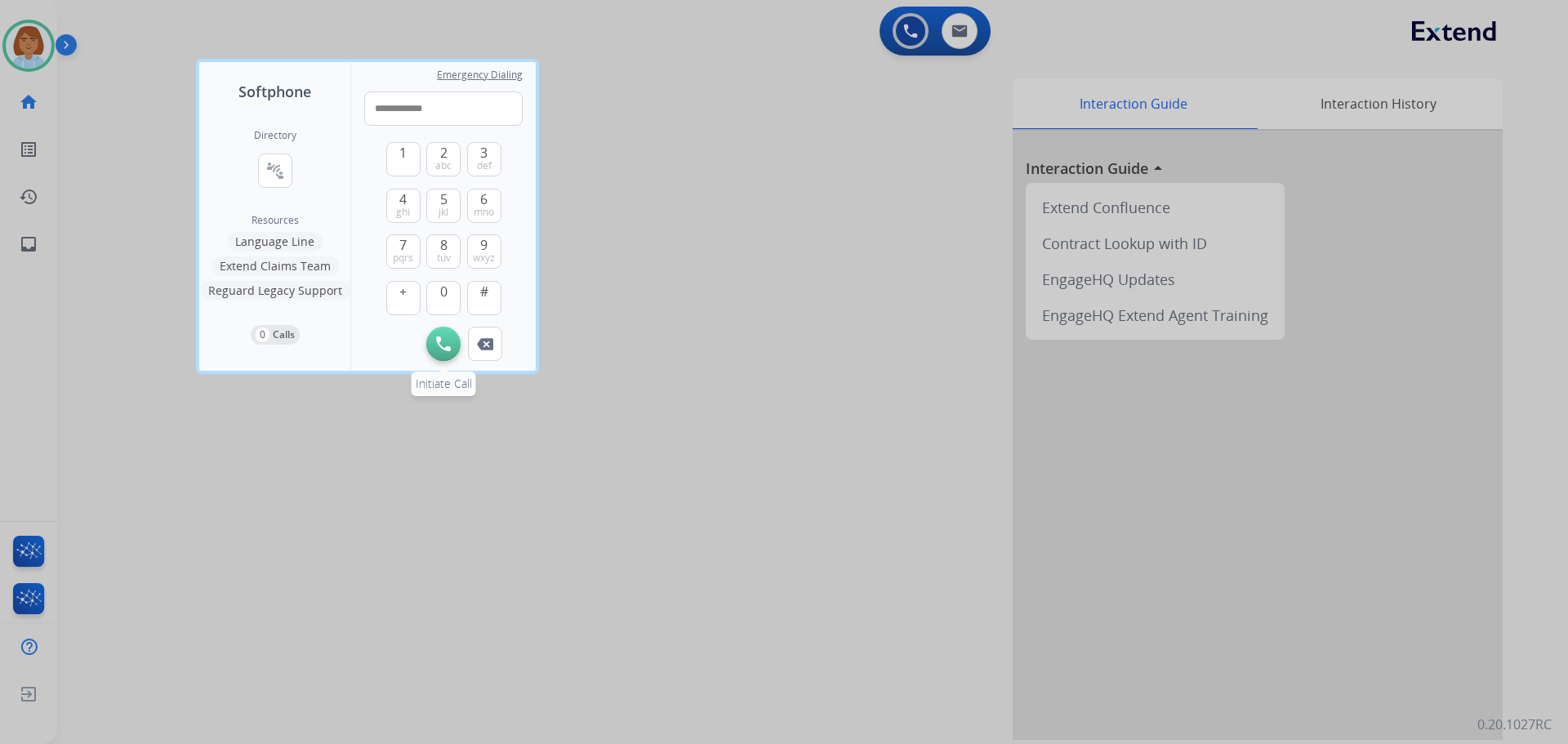
type input "**********"
click at [455, 335] on button "Initiate Call" at bounding box center [444, 344] width 34 height 34
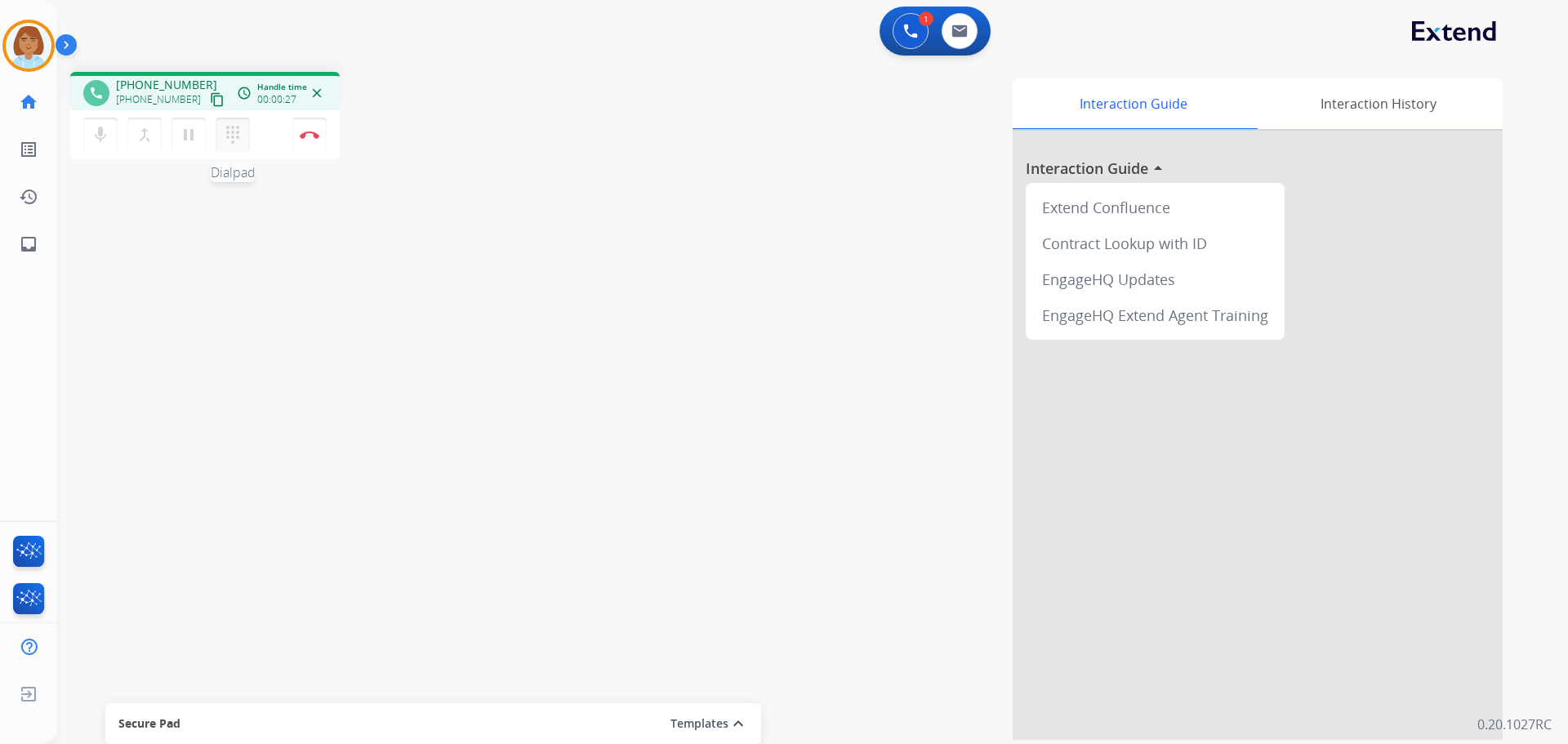
click at [223, 143] on mat-icon "dialpad" at bounding box center [233, 135] width 20 height 20
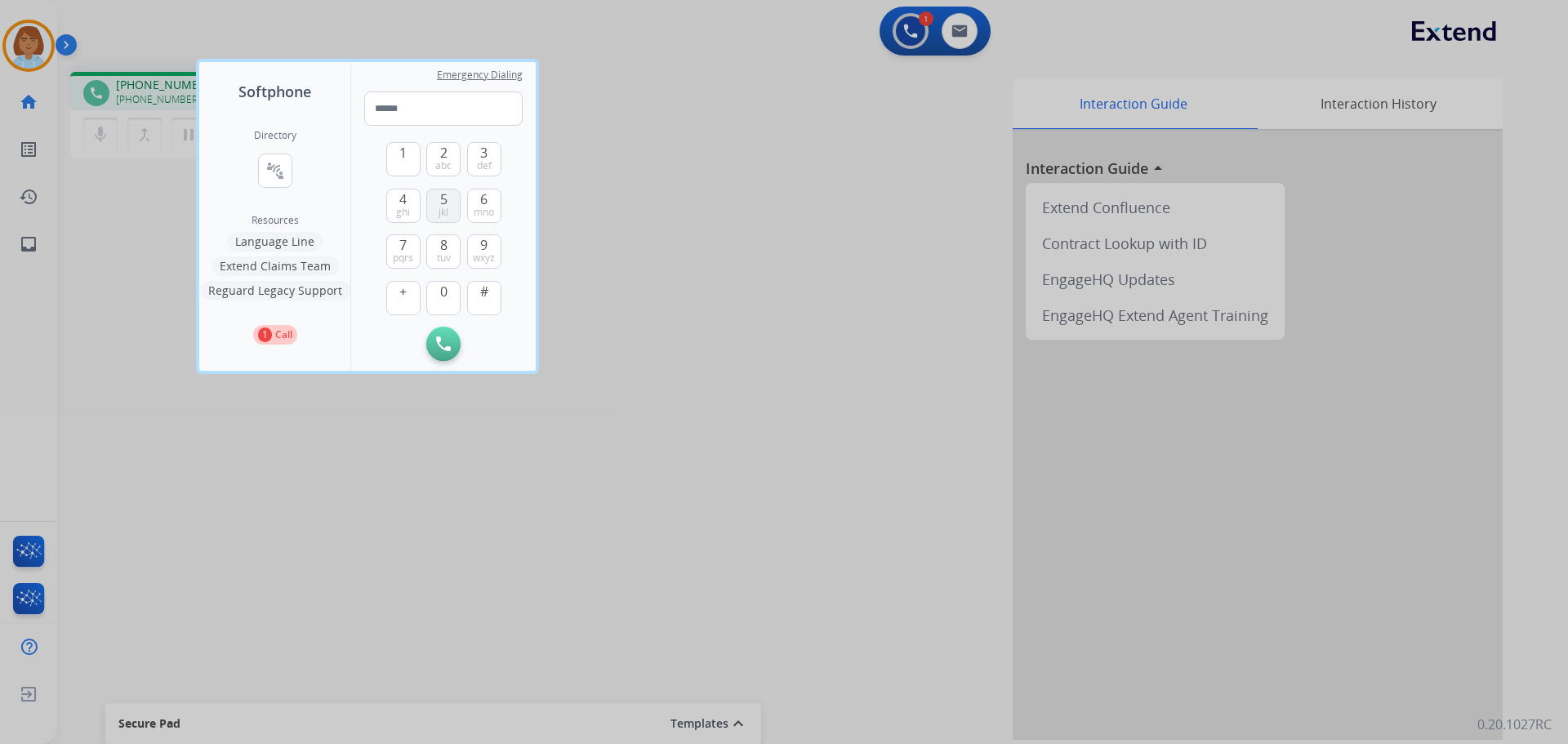
click at [445, 214] on span "jkl" at bounding box center [444, 211] width 10 height 13
type input "*"
click at [896, 445] on div at bounding box center [784, 372] width 1568 height 744
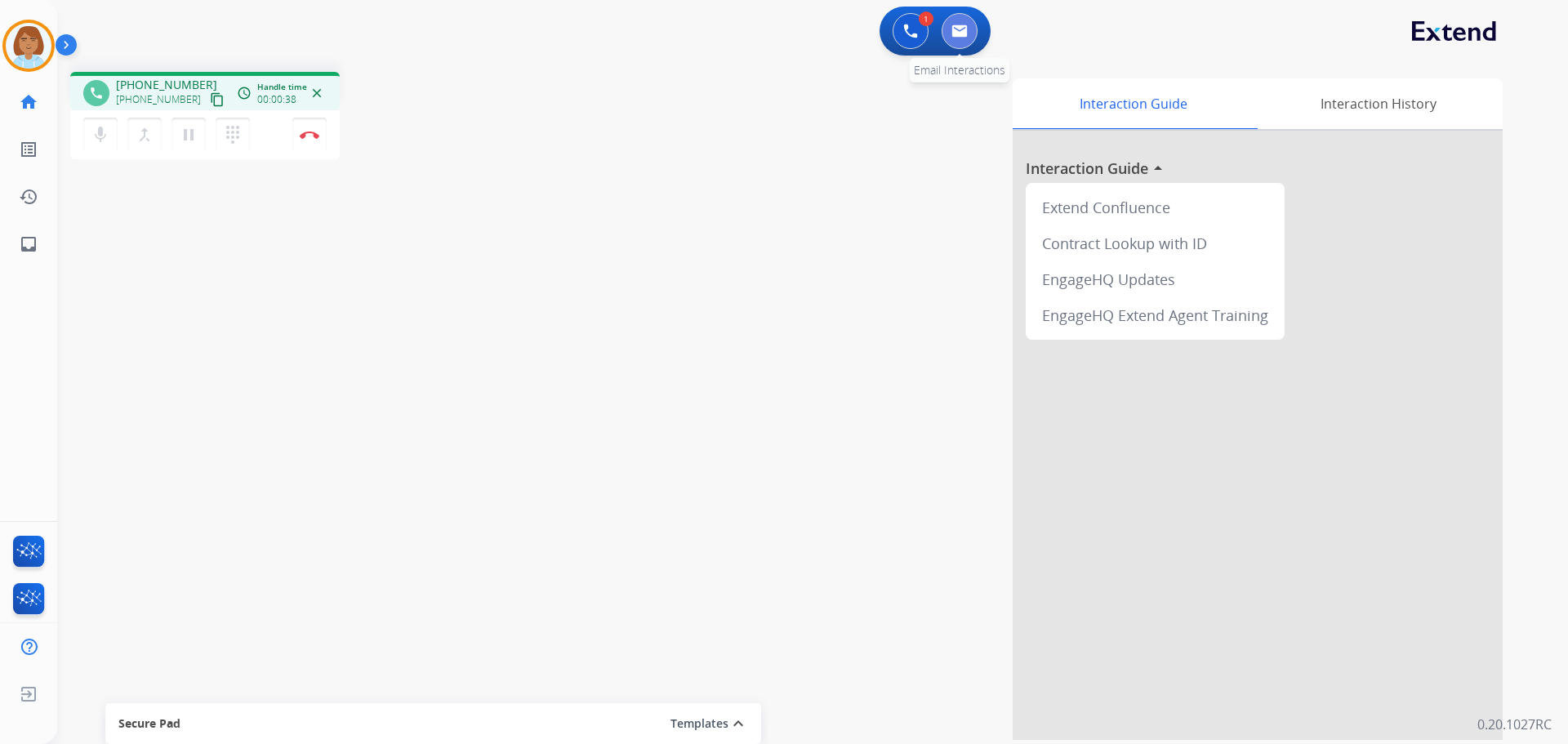
click at [959, 20] on button at bounding box center [959, 31] width 36 height 36
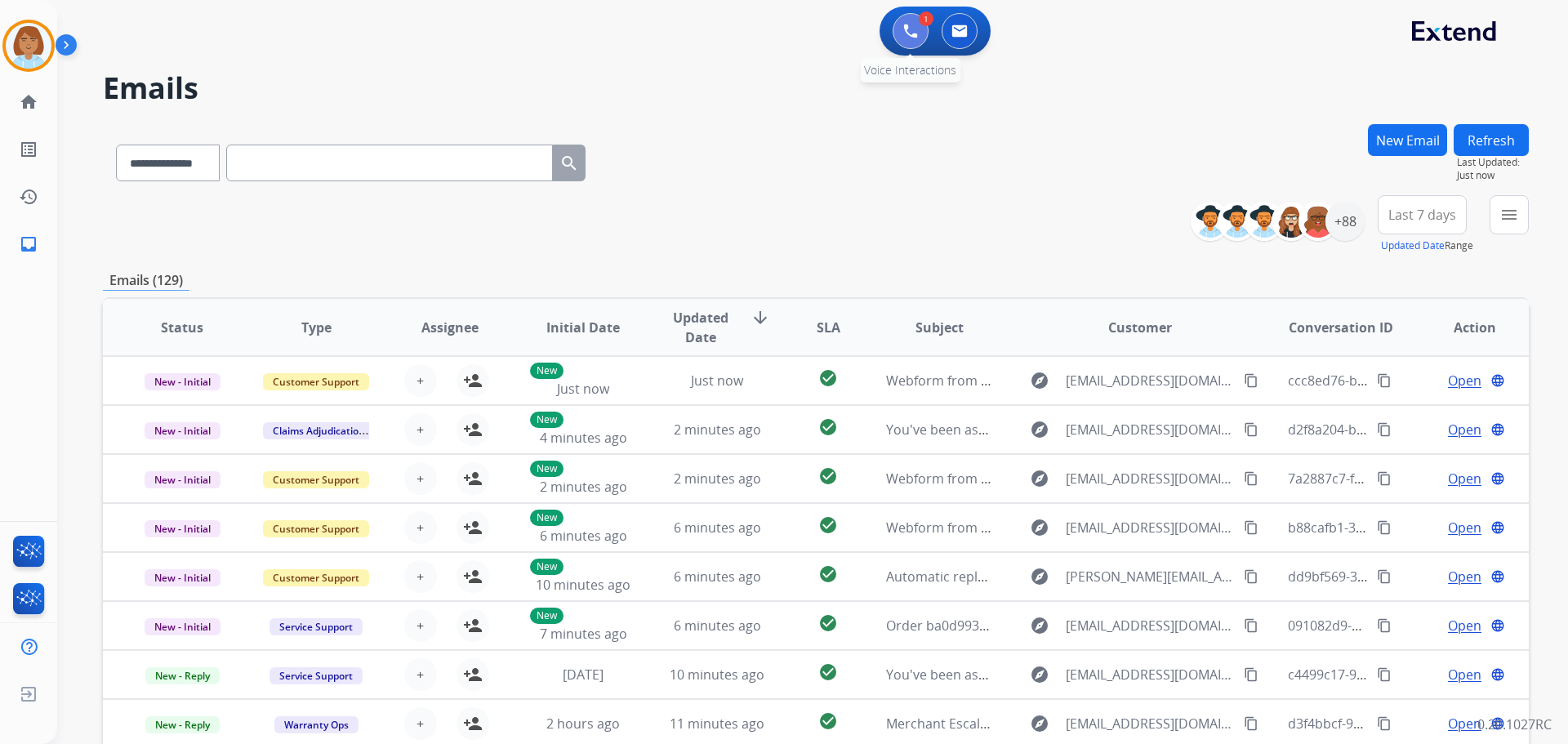
click at [910, 24] on img at bounding box center [910, 31] width 15 height 15
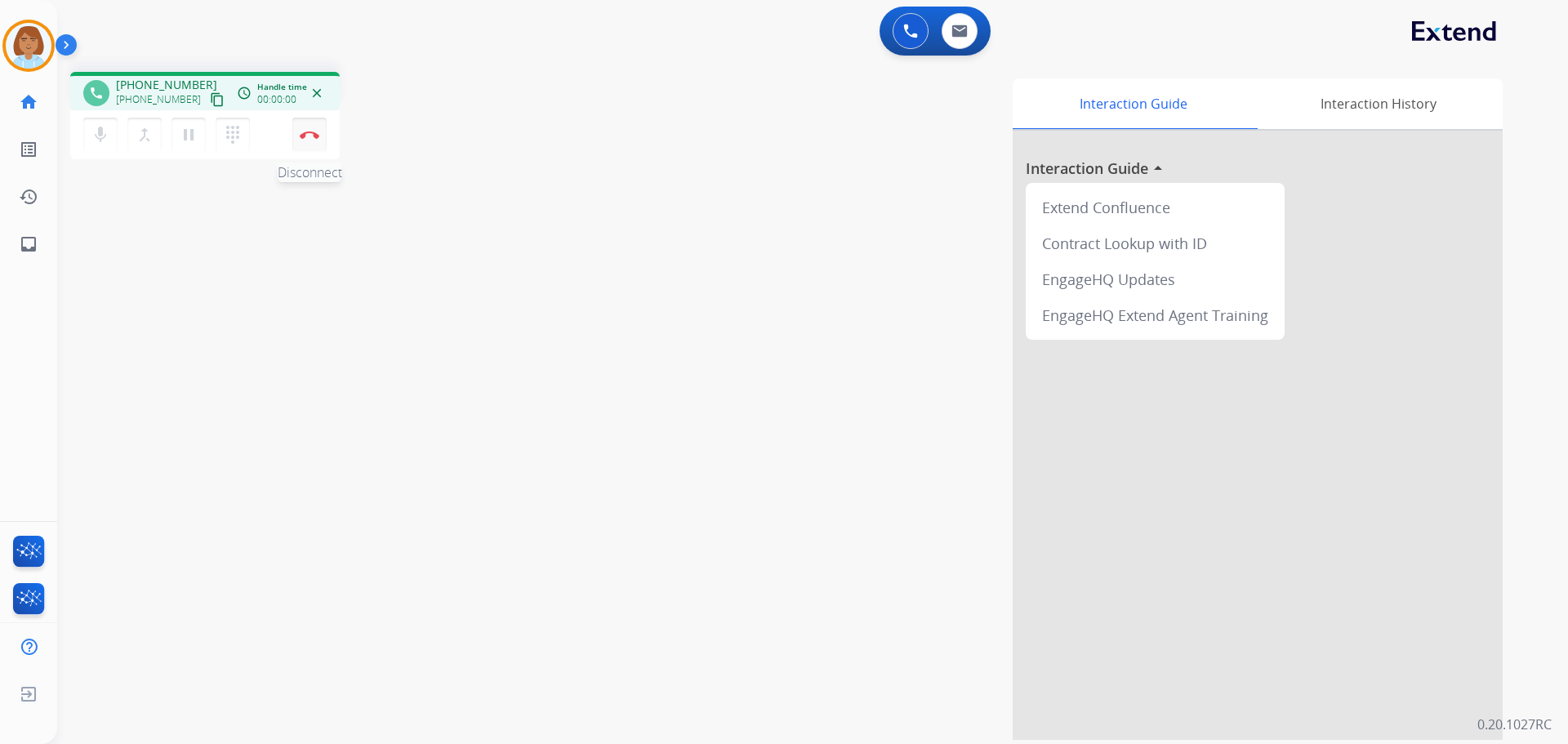
click at [306, 134] on img at bounding box center [310, 135] width 20 height 8
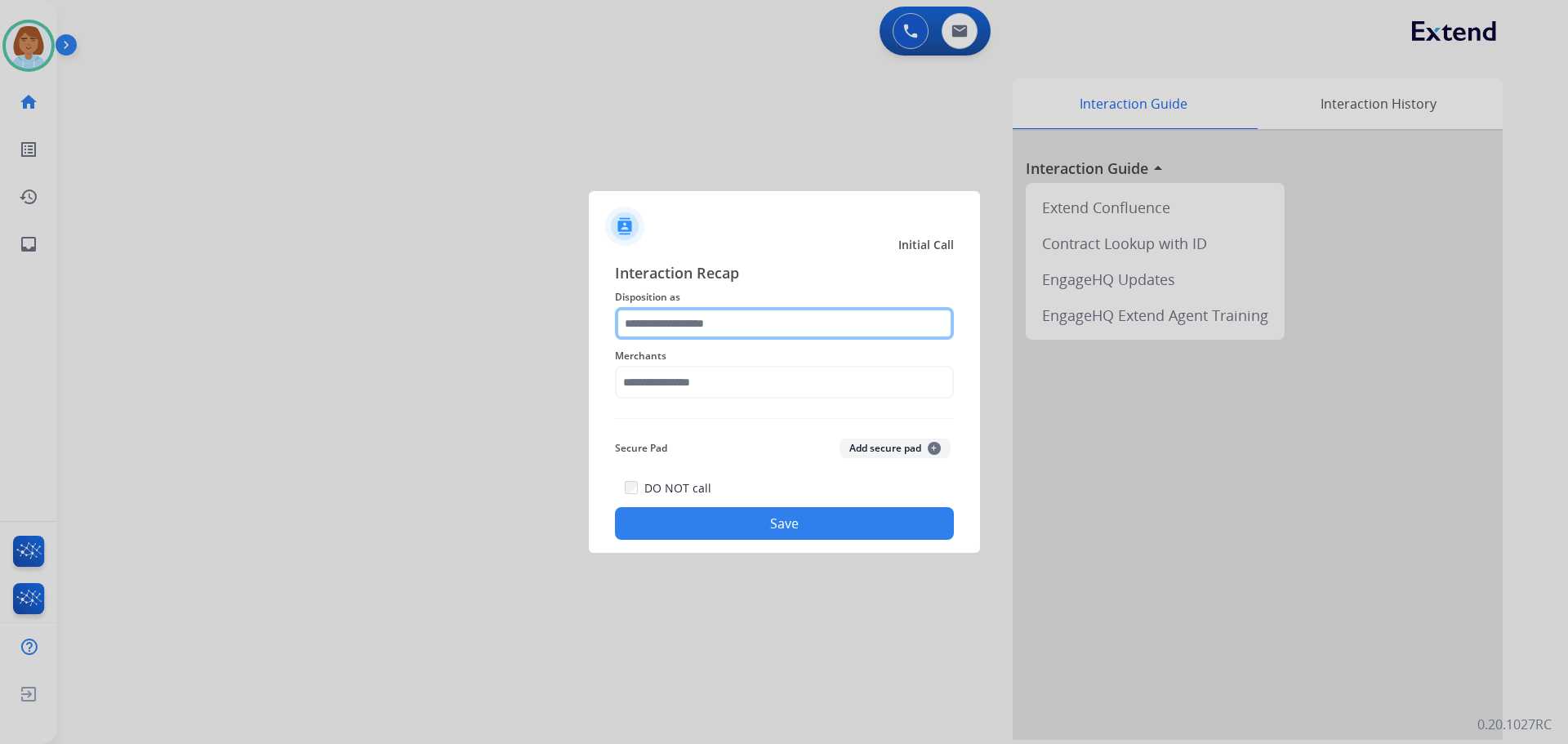
click at [735, 327] on input "text" at bounding box center [784, 323] width 339 height 33
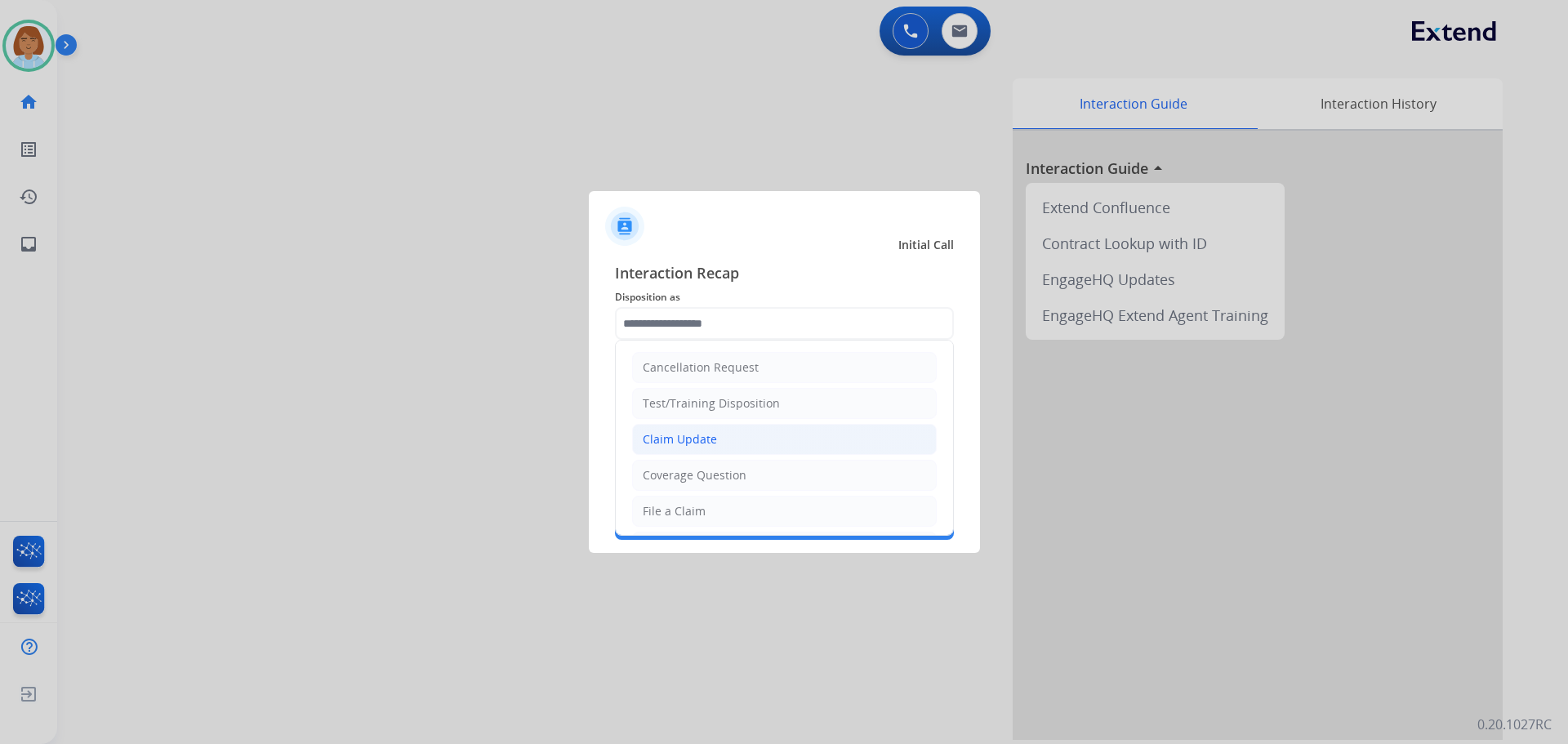
click at [719, 449] on li "Claim Update" at bounding box center [784, 439] width 304 height 31
type input "**********"
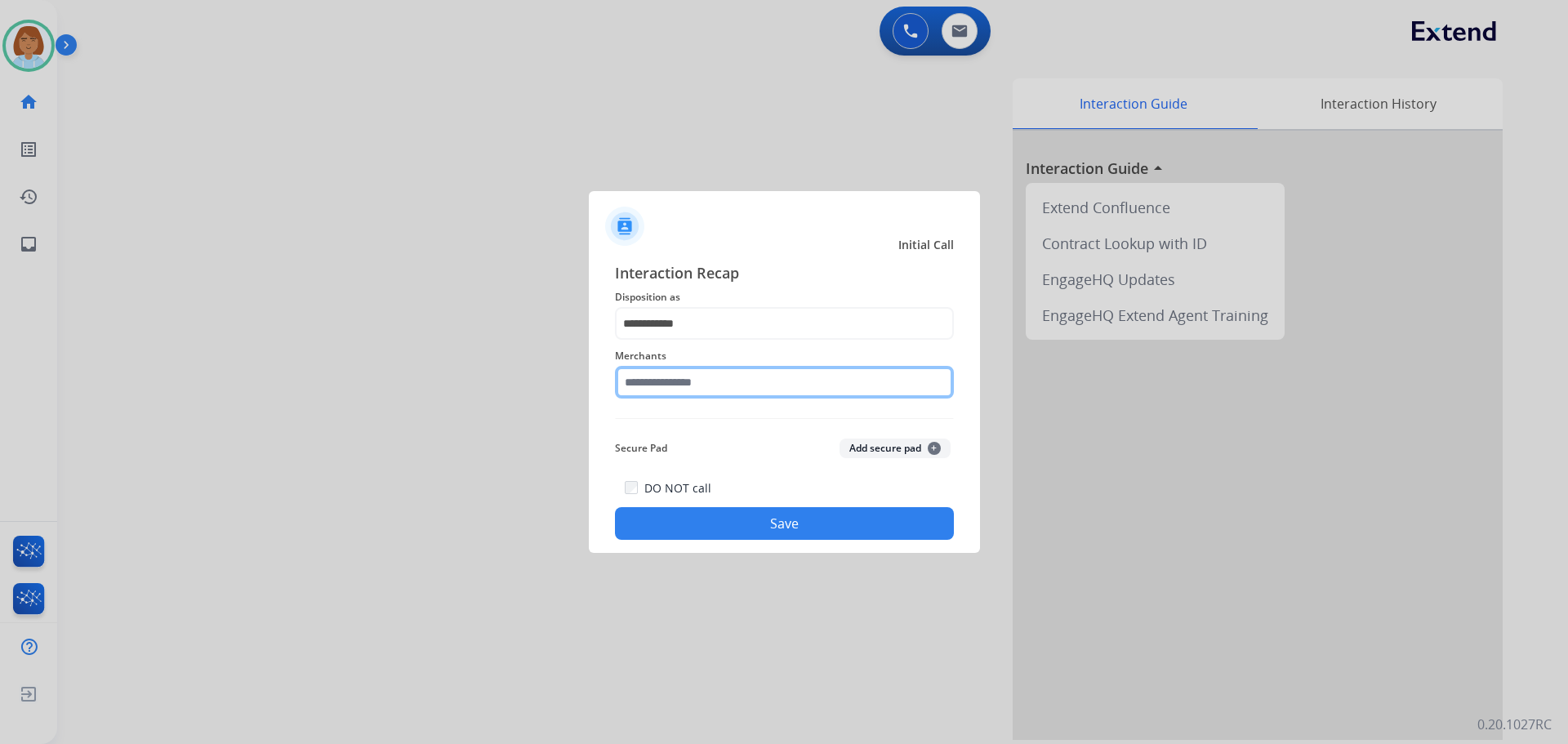
click at [734, 395] on input "text" at bounding box center [784, 382] width 339 height 33
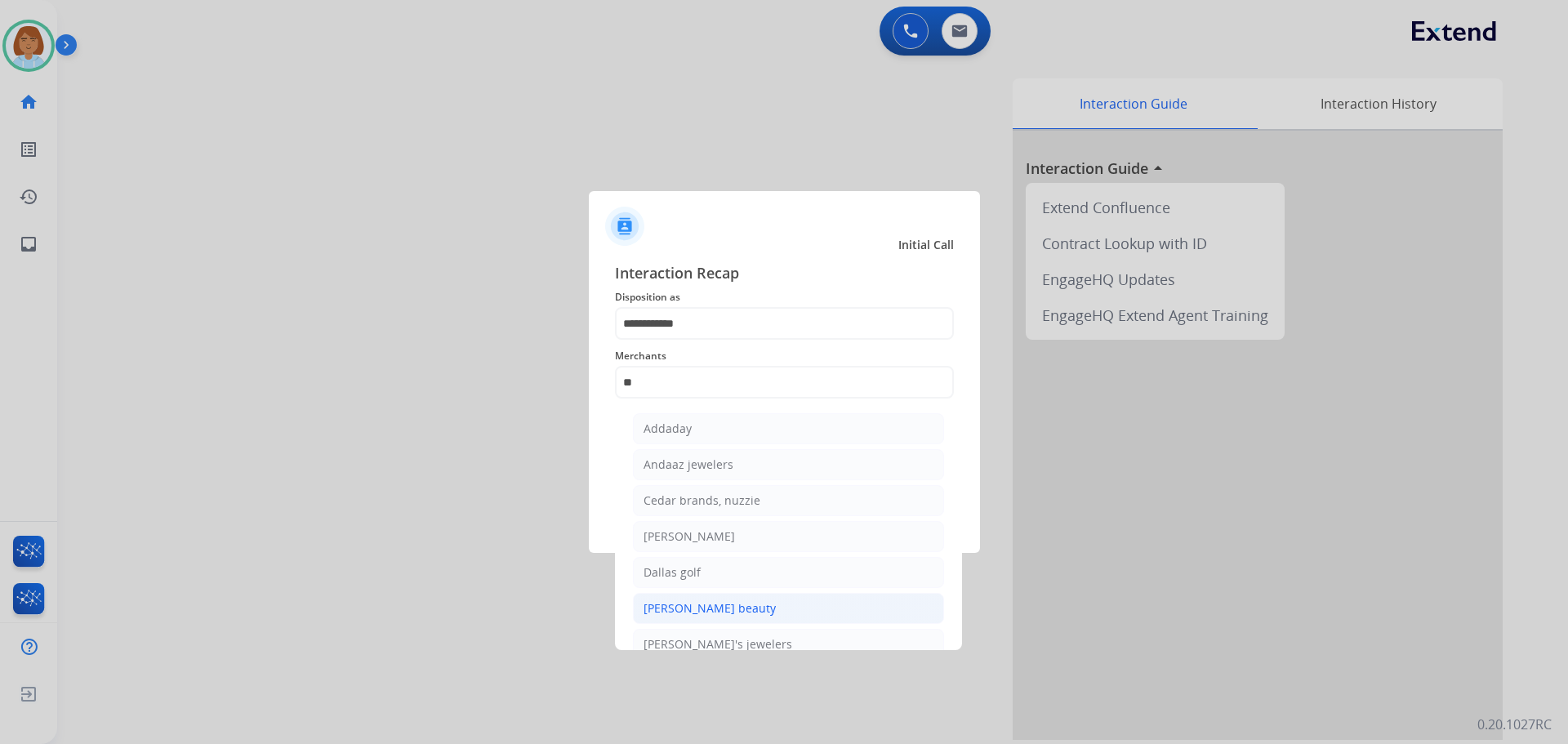
click at [702, 601] on div "Danessa myricks beauty" at bounding box center [709, 608] width 133 height 16
type input "**********"
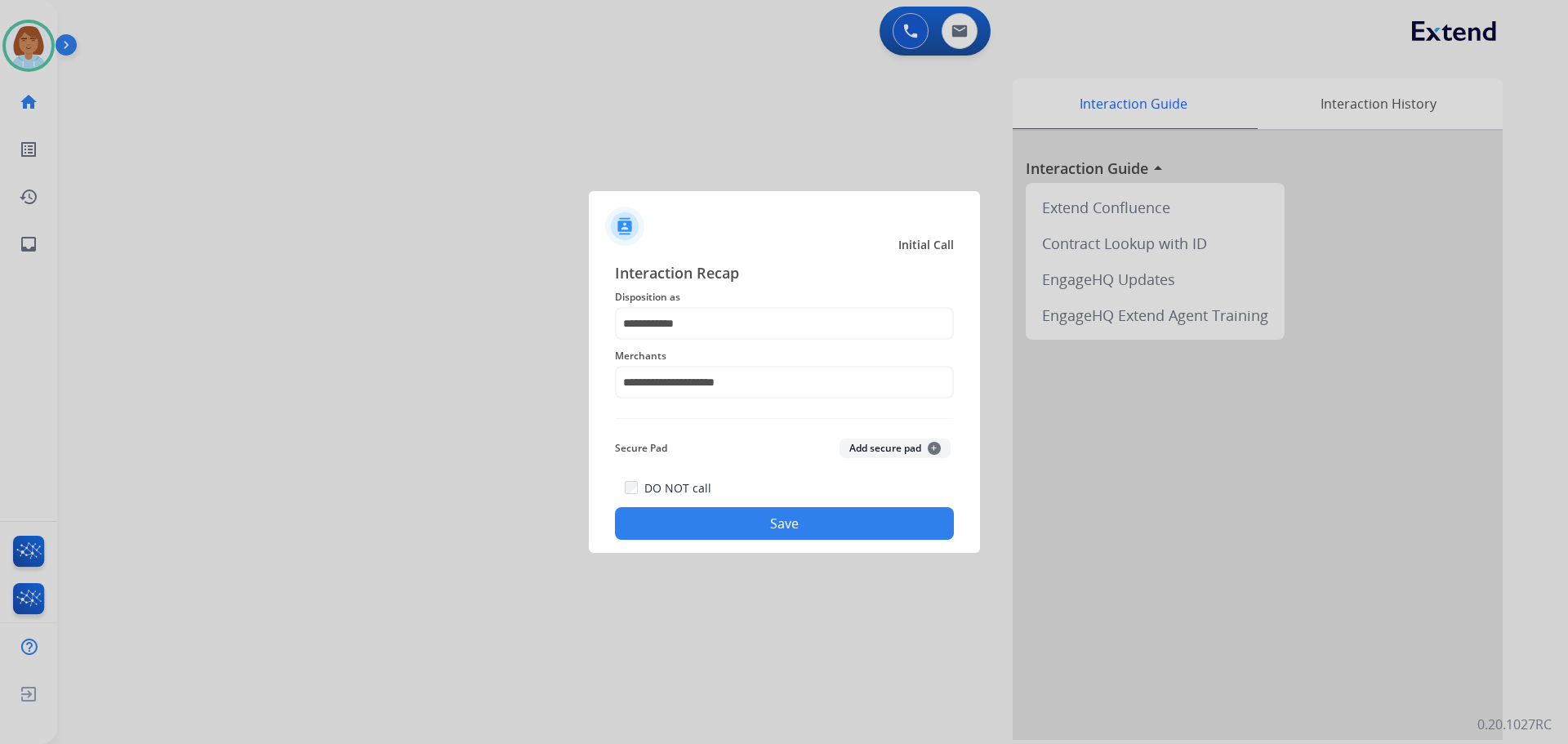
click at [799, 514] on button "Save" at bounding box center [784, 524] width 339 height 33
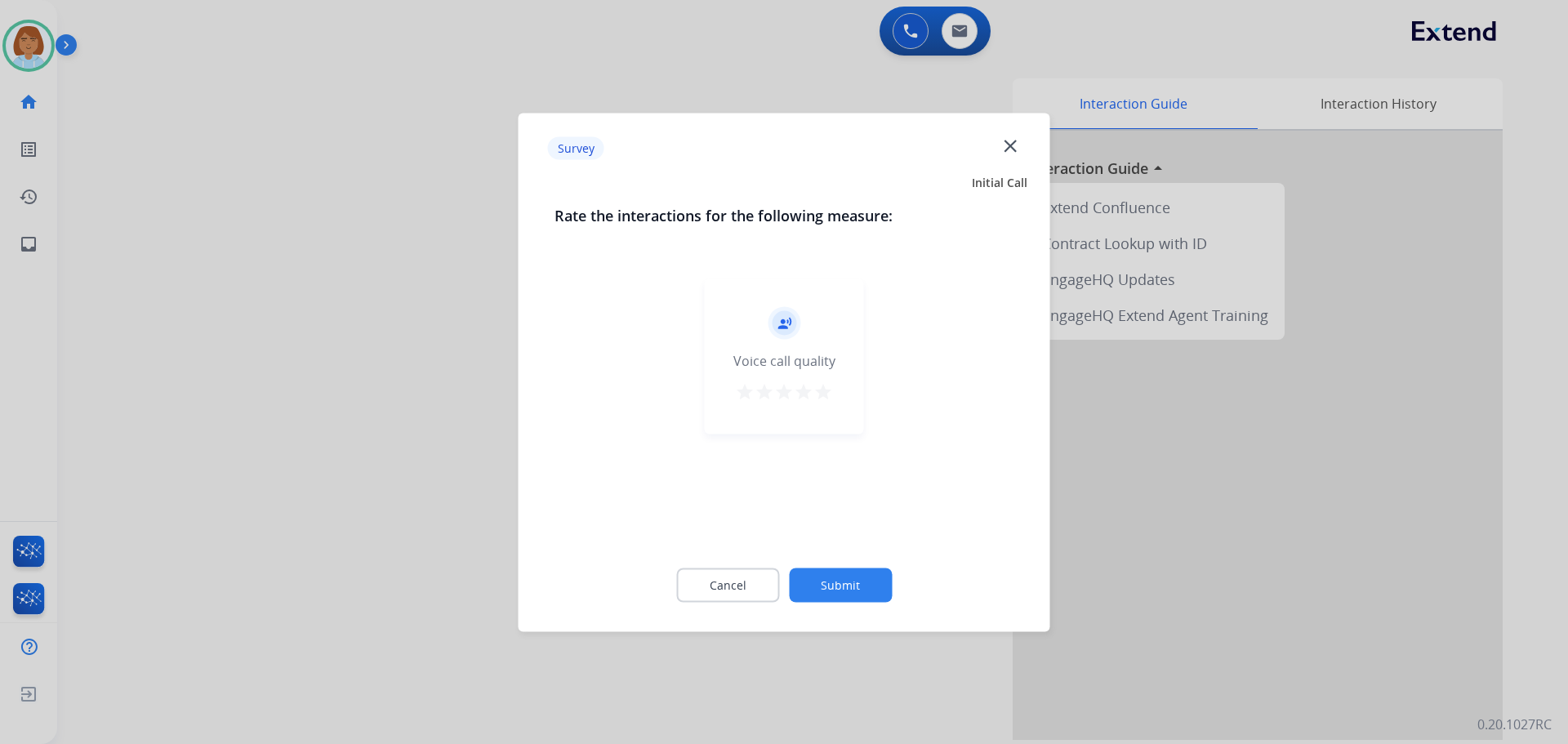
click at [846, 581] on button "Submit" at bounding box center [839, 584] width 103 height 34
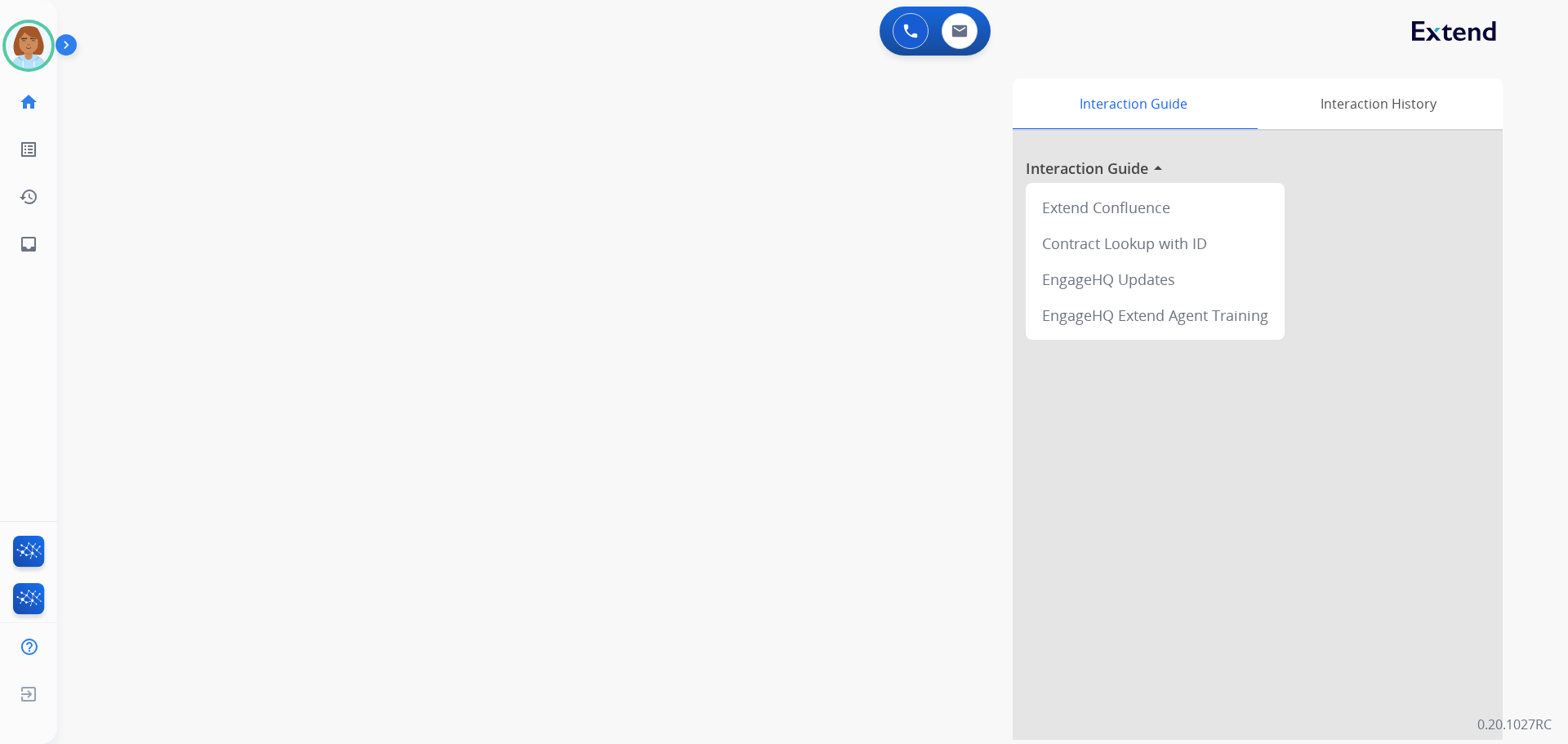
click at [2, 50] on div "Jaquayla Available Edit Avatar Agent: Jaquayla Routing Profile: Extend_Training…" at bounding box center [28, 46] width 57 height 52
click at [19, 81] on link "home Home" at bounding box center [29, 102] width 46 height 46
click at [39, 250] on link "inbox Emails" at bounding box center [29, 244] width 46 height 46
select select "**********"
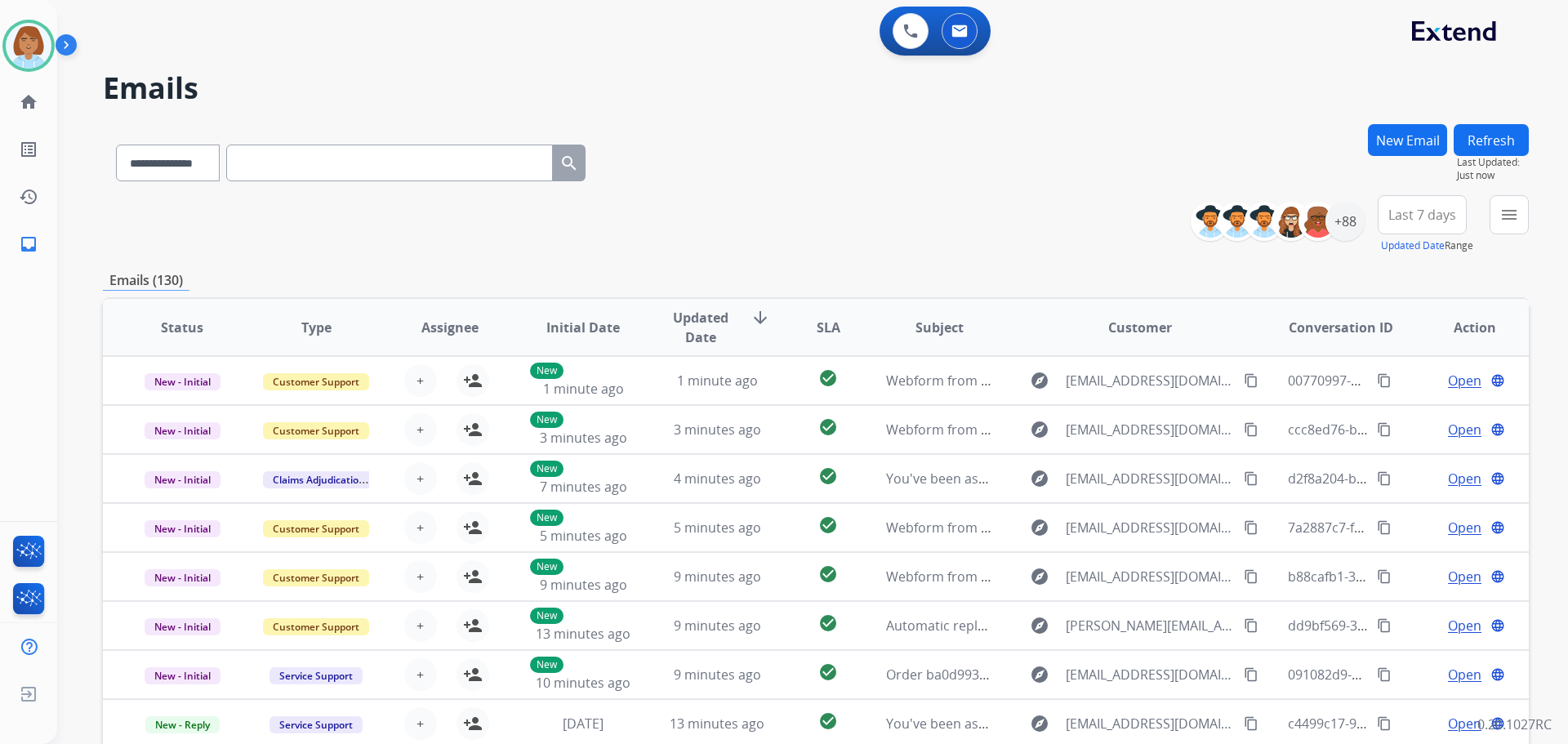
click at [1514, 182] on span "Just now" at bounding box center [1492, 176] width 72 height 13
click at [901, 31] on button at bounding box center [910, 31] width 36 height 36
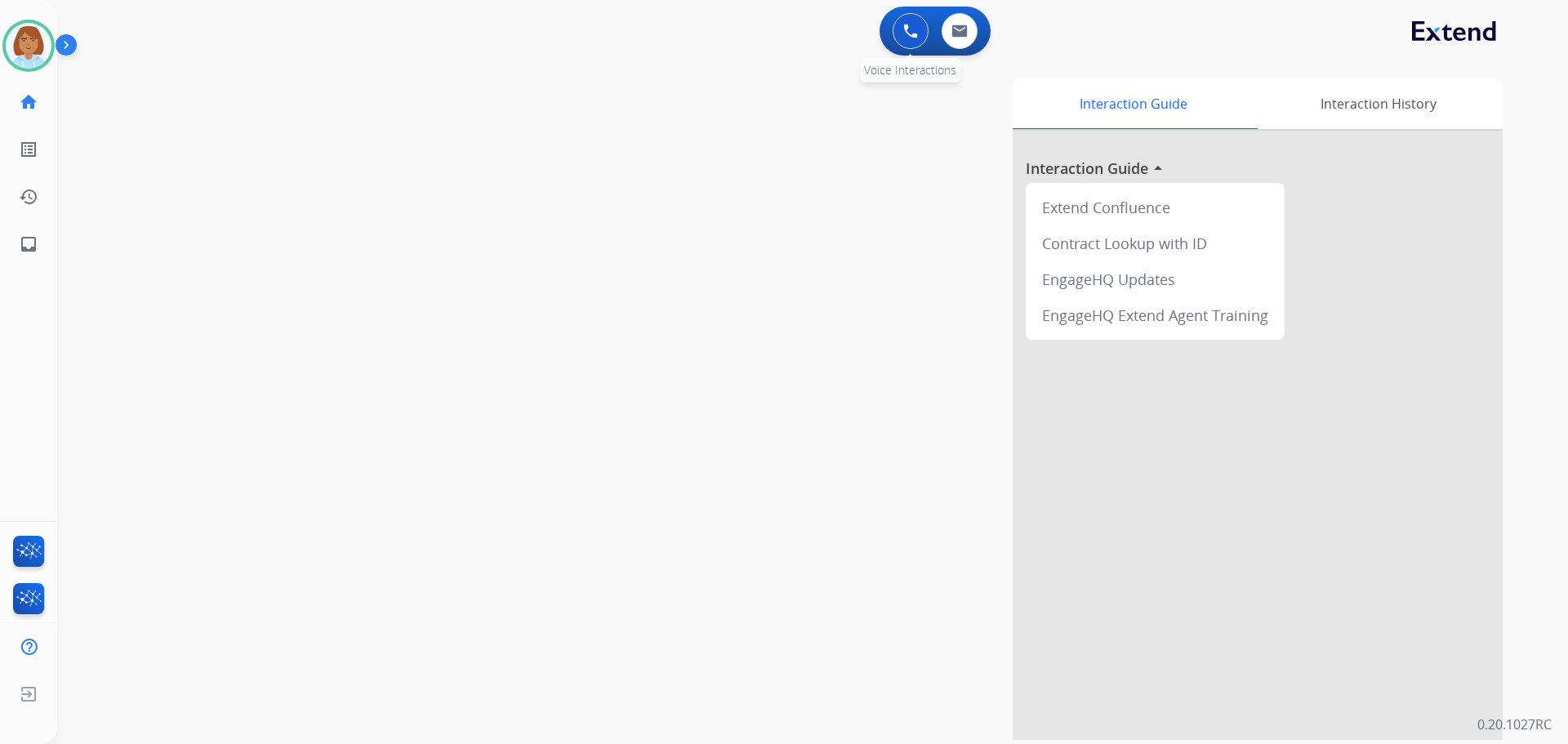
click at [907, 26] on img at bounding box center [910, 31] width 15 height 15
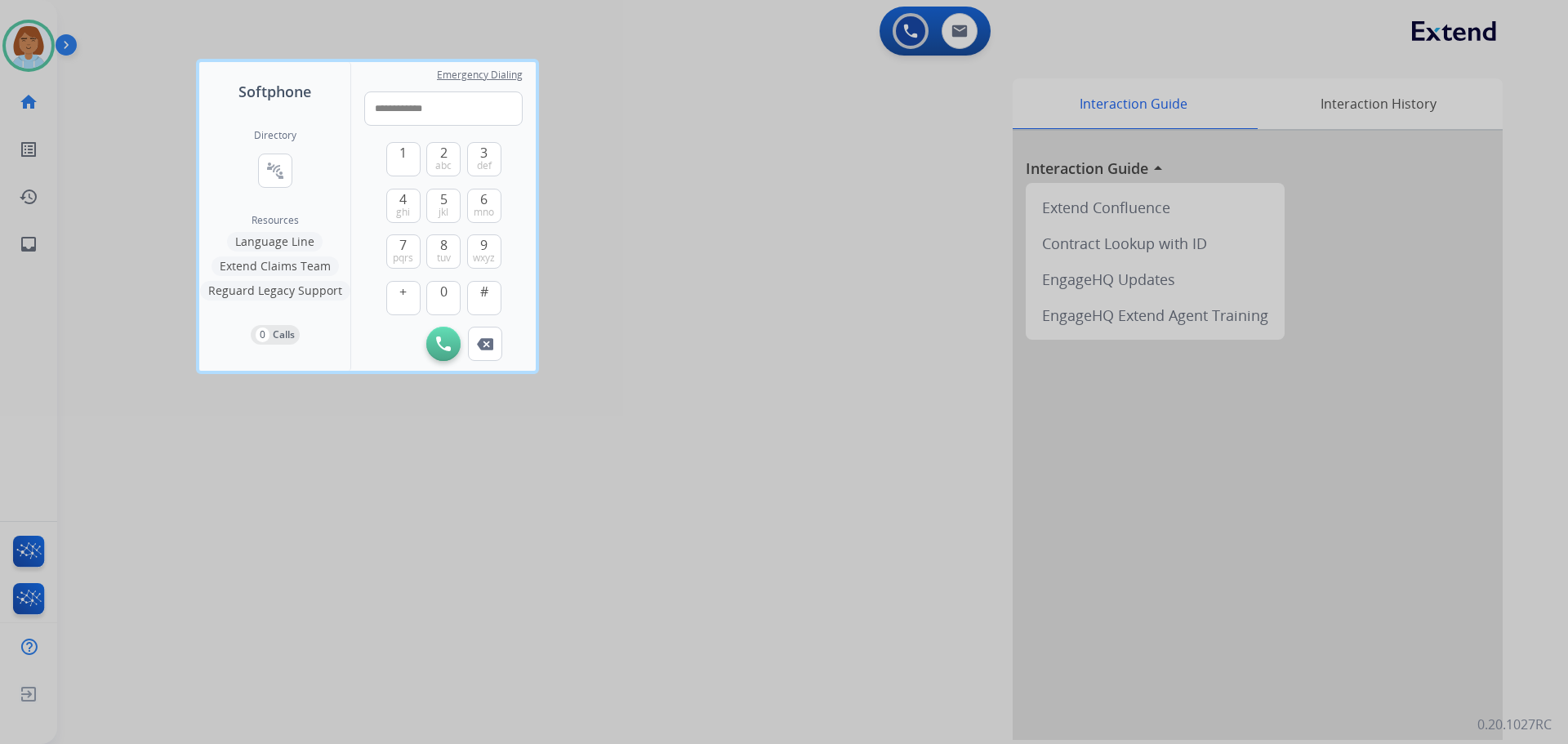
type input "**********"
click at [439, 361] on div "**********" at bounding box center [443, 216] width 184 height 309
click at [467, 336] on div "Initiate Call Remove Number" at bounding box center [443, 344] width 158 height 34
click at [445, 362] on div "**********" at bounding box center [443, 216] width 184 height 309
click at [440, 350] on img at bounding box center [443, 343] width 15 height 15
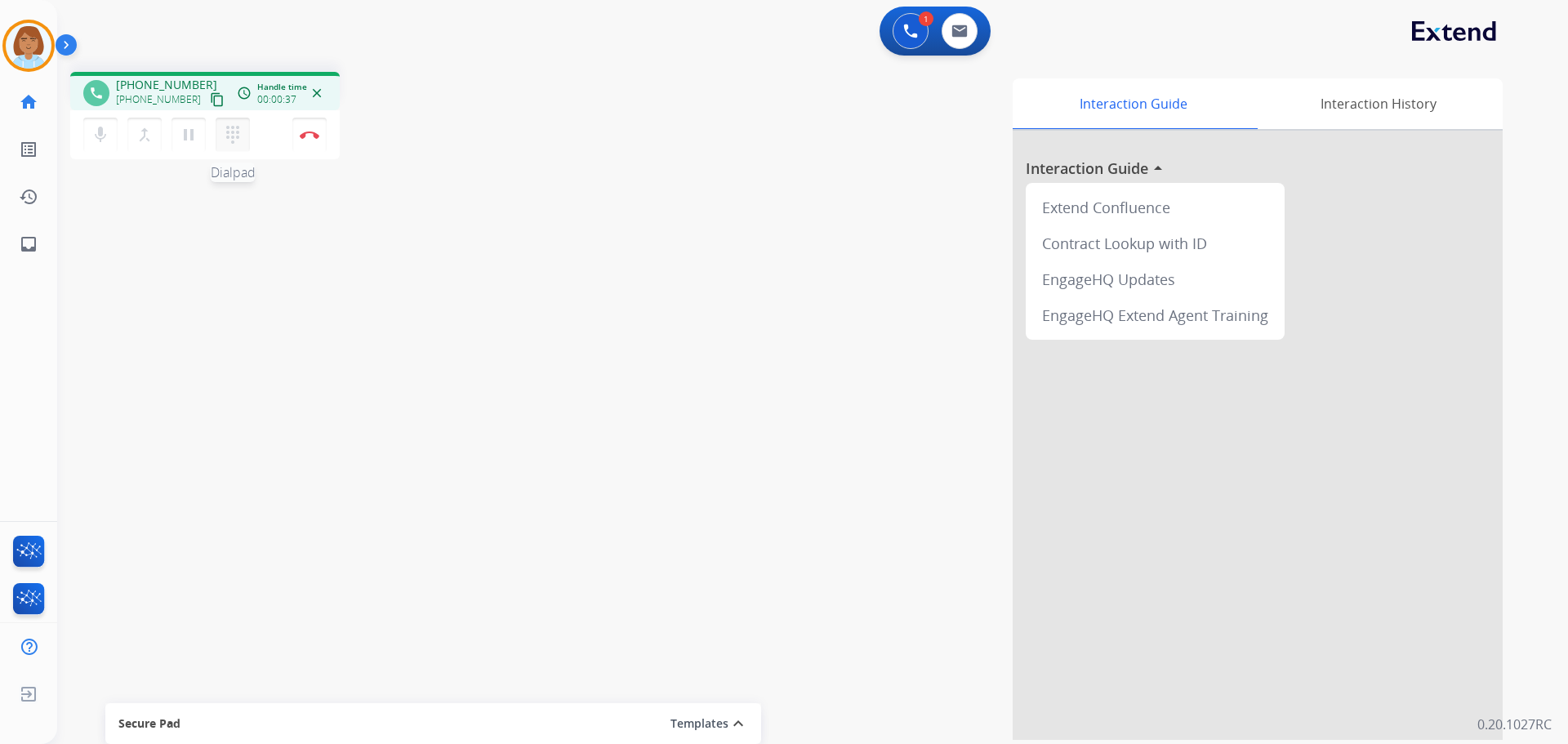
click at [233, 143] on mat-icon "dialpad" at bounding box center [233, 135] width 20 height 20
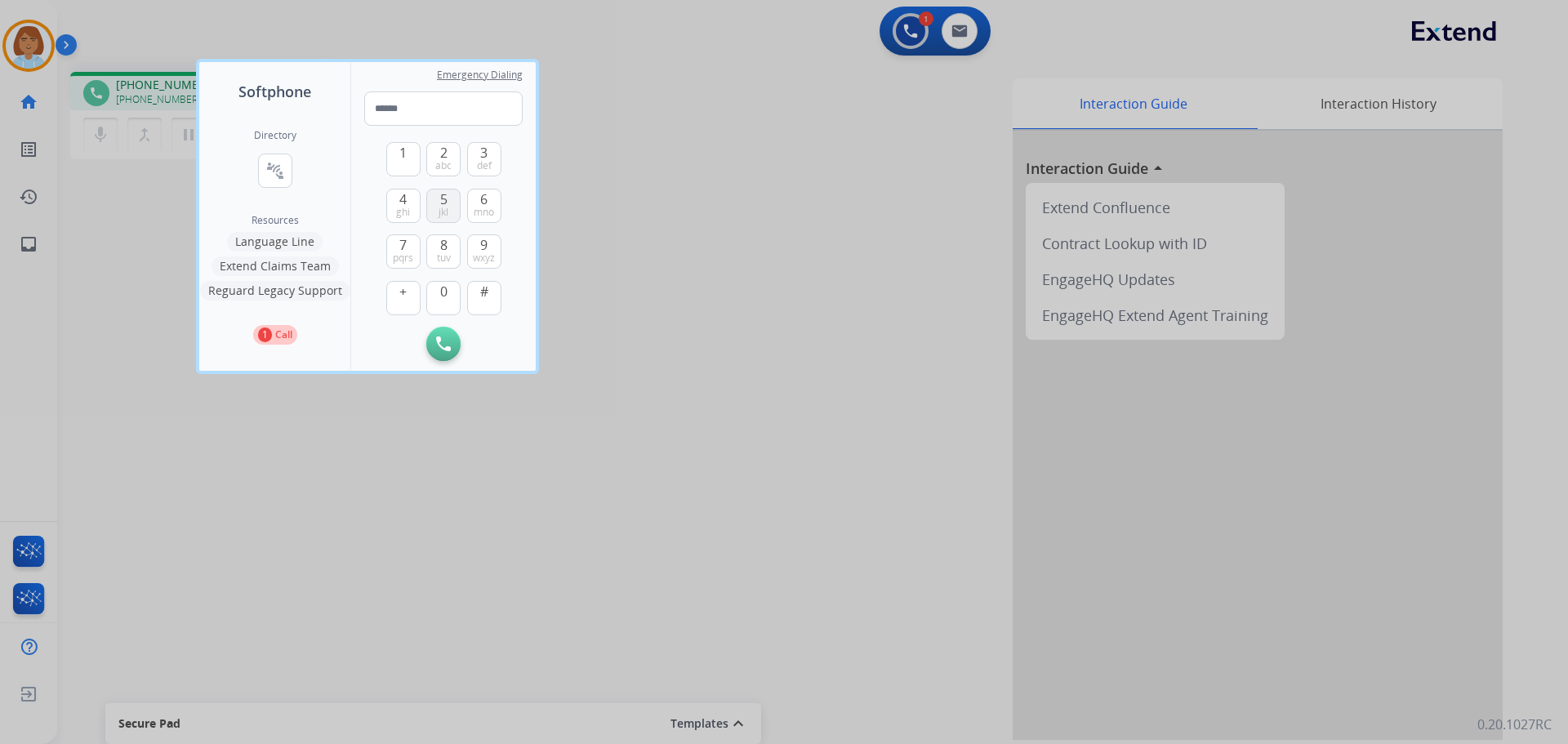
click at [445, 201] on span "5" at bounding box center [443, 199] width 7 height 20
click at [449, 207] on button "5 jkl" at bounding box center [444, 205] width 34 height 34
click at [493, 339] on button "Remove Number" at bounding box center [484, 344] width 34 height 34
type input "*"
click at [497, 345] on button "Remove Number" at bounding box center [484, 344] width 34 height 34
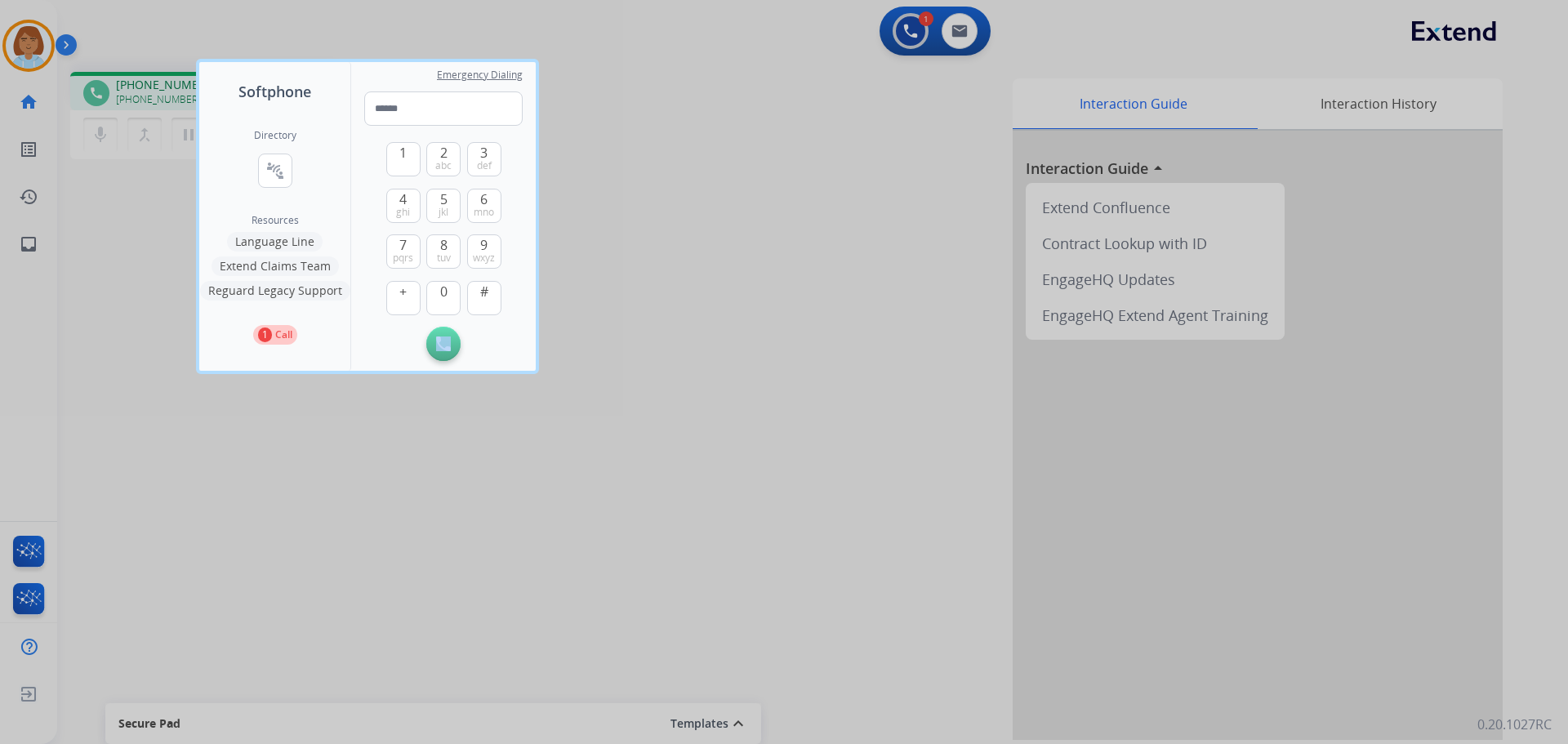
click at [497, 345] on div "Initiate Call" at bounding box center [443, 344] width 158 height 34
click at [438, 293] on button "0" at bounding box center [444, 298] width 34 height 34
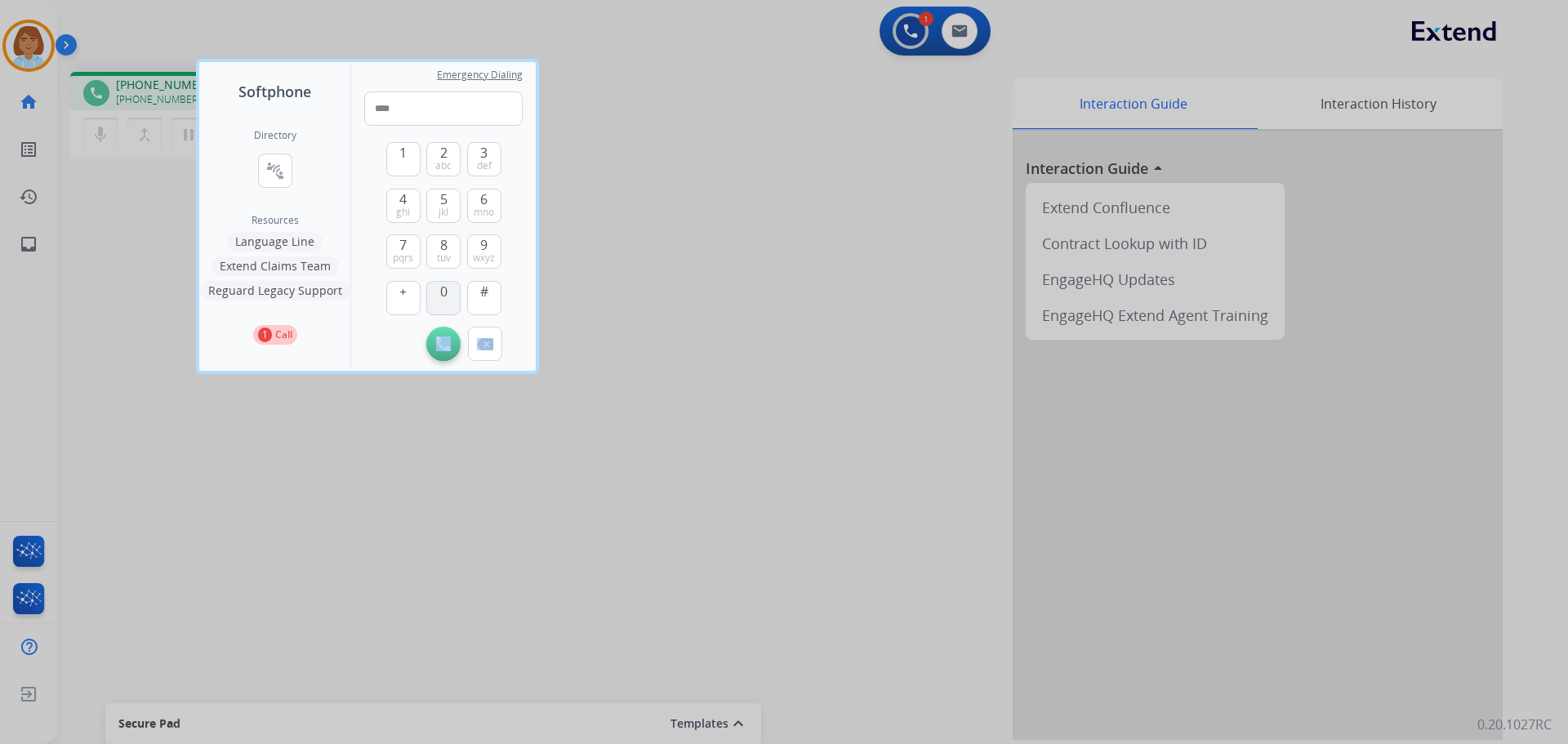
click at [444, 296] on span "0" at bounding box center [443, 292] width 7 height 20
click at [443, 295] on span "0" at bounding box center [443, 292] width 7 height 20
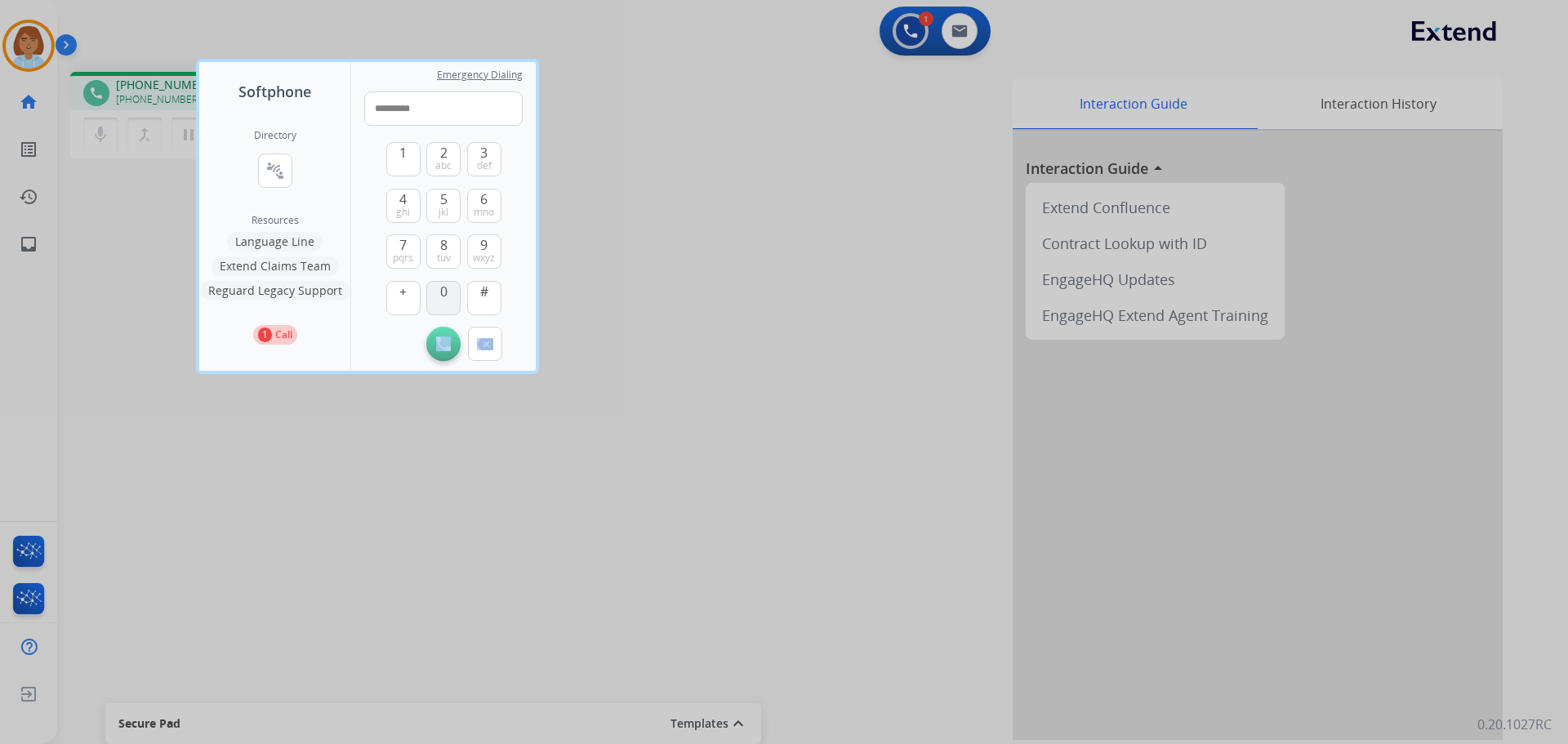
click at [443, 295] on span "0" at bounding box center [443, 292] width 7 height 20
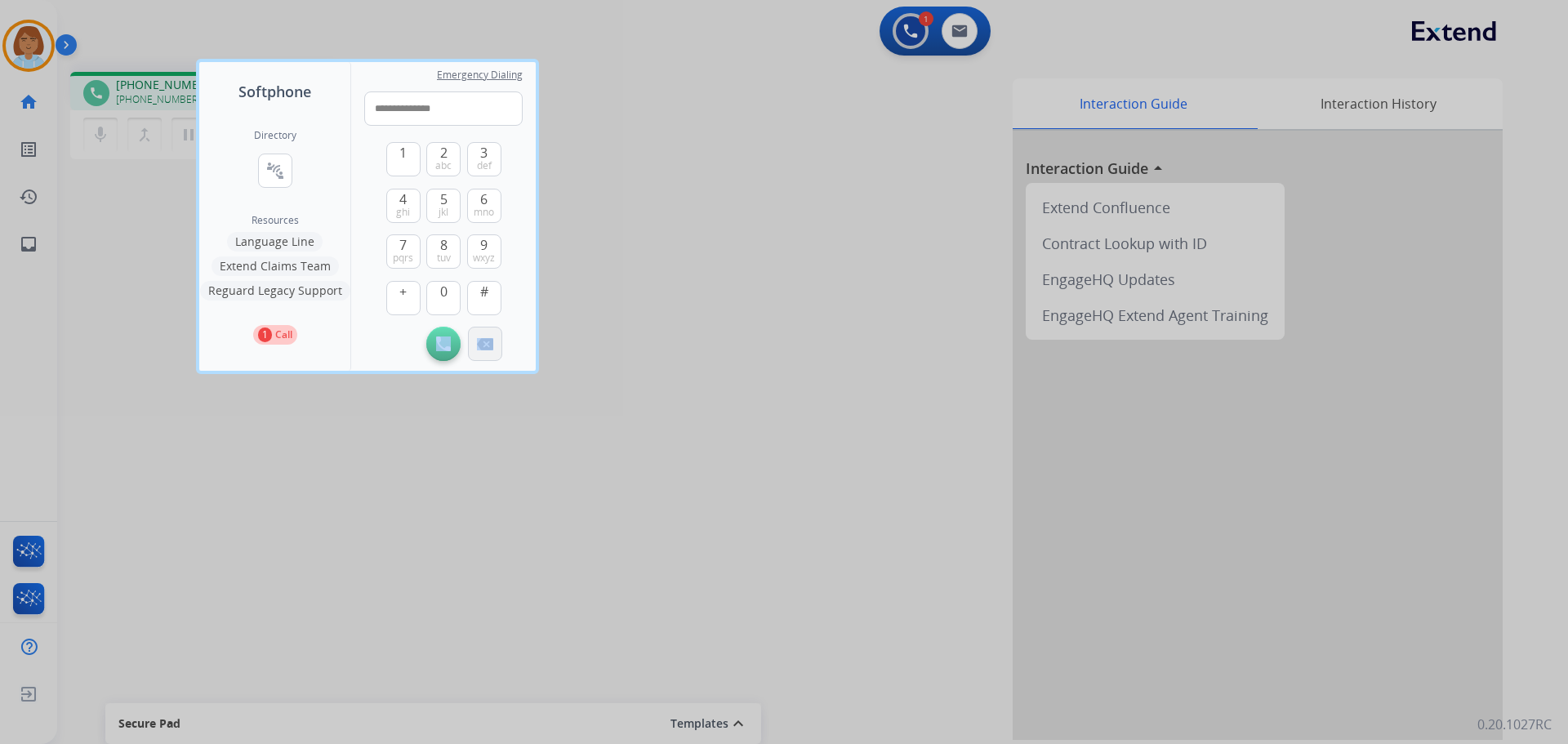
click at [477, 350] on img at bounding box center [484, 344] width 16 height 12
type input "**********"
click at [451, 339] on button "Initiate Call" at bounding box center [444, 344] width 34 height 34
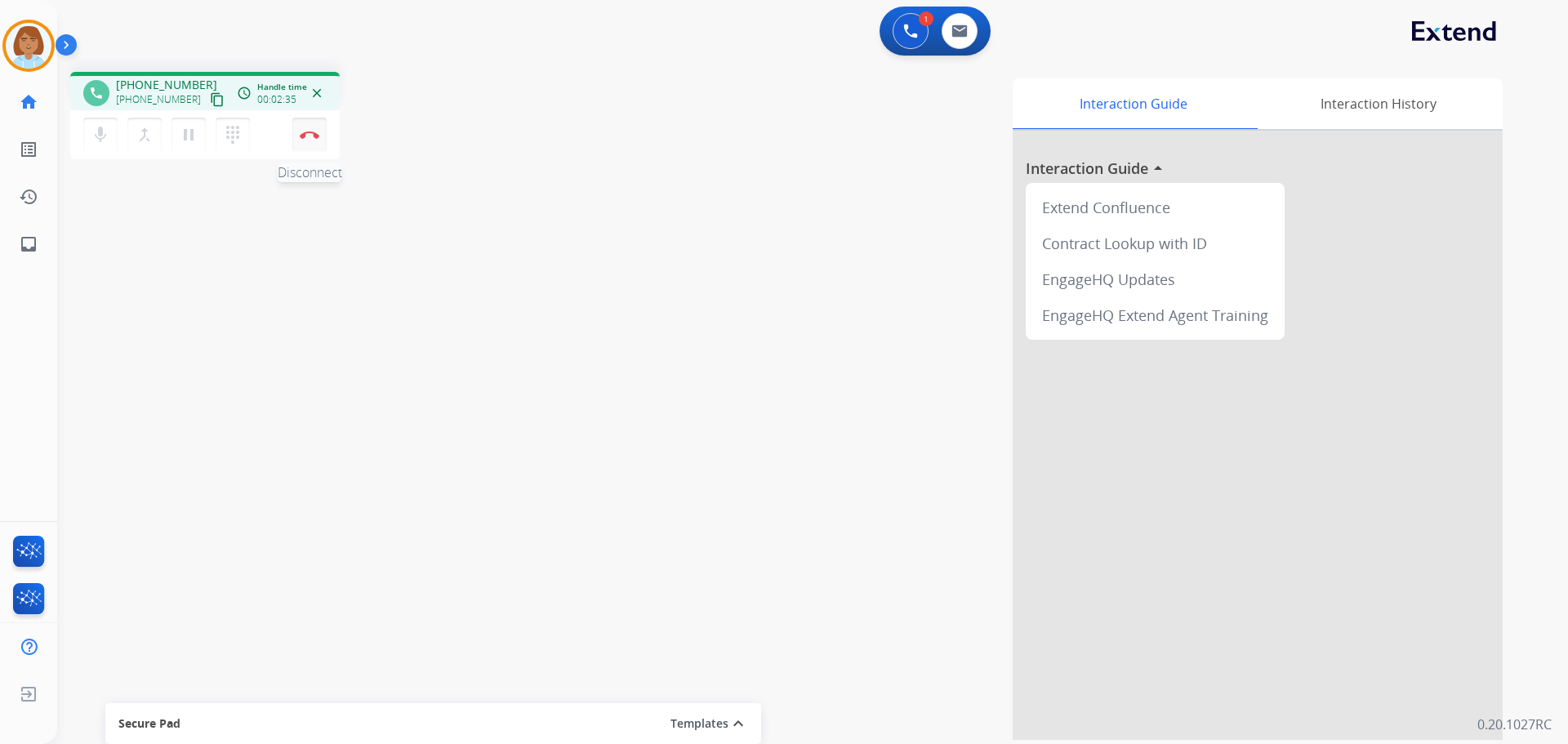
click at [308, 136] on img at bounding box center [310, 135] width 20 height 8
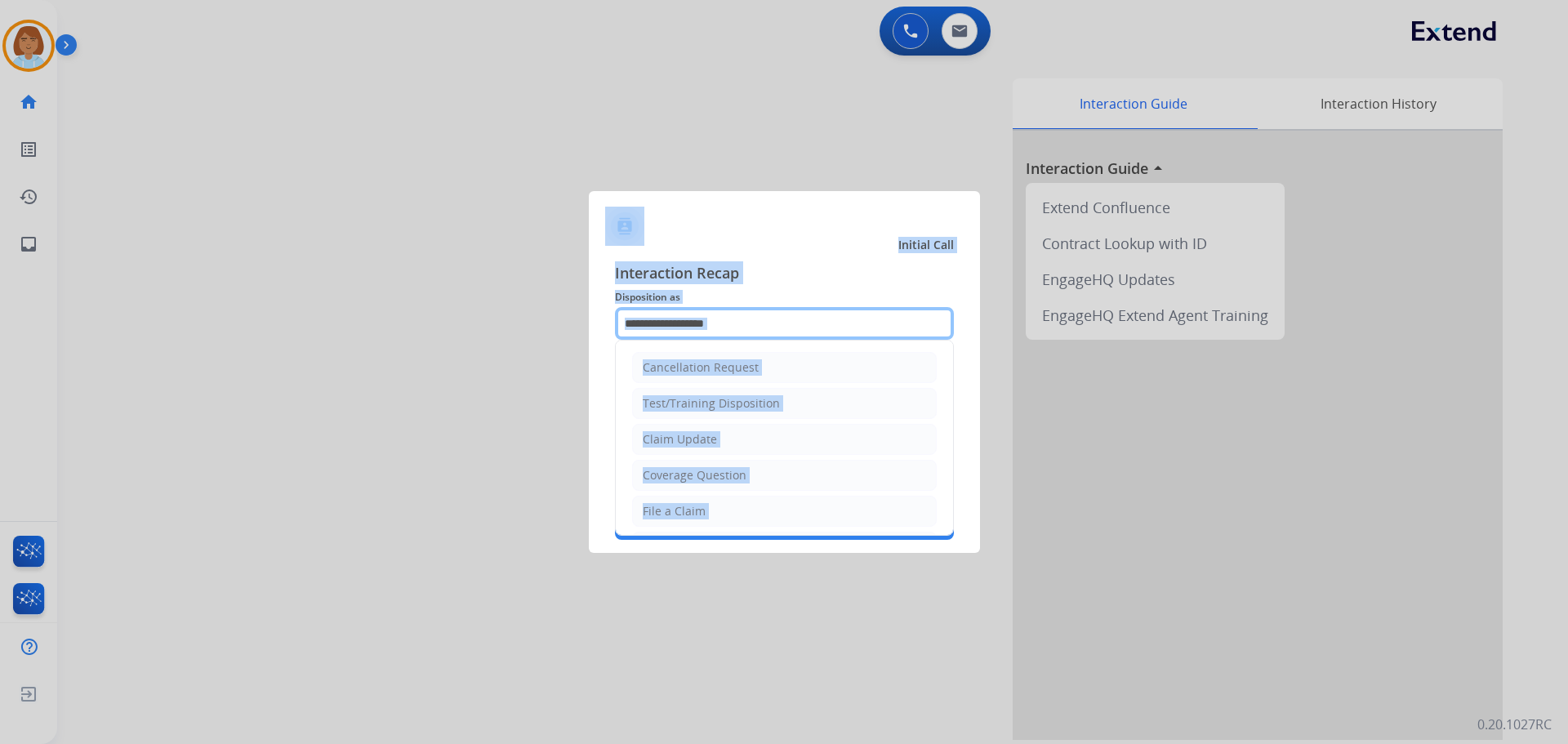
click at [834, 324] on input "text" at bounding box center [784, 323] width 339 height 33
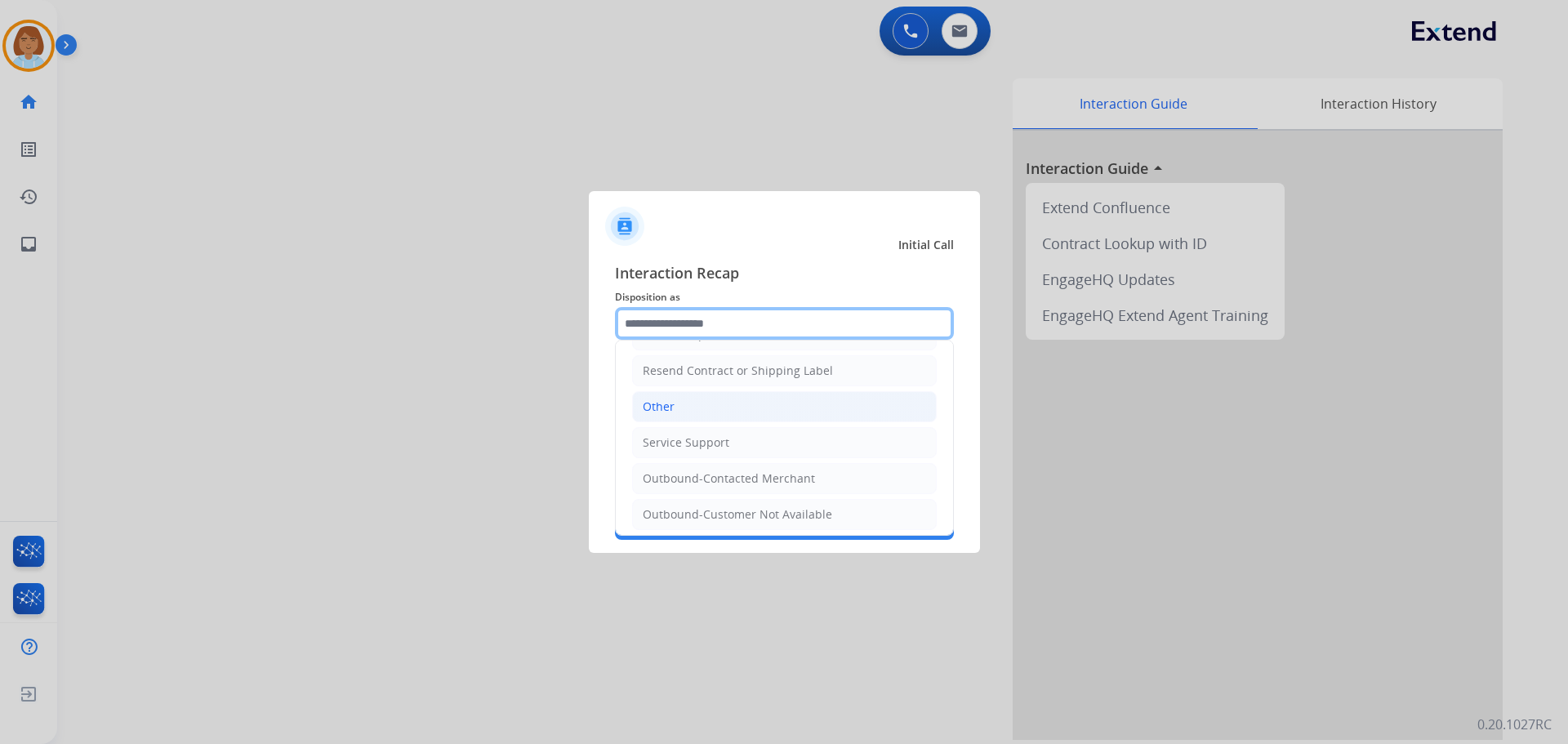
scroll to position [327, 0]
click at [708, 405] on li "Other" at bounding box center [784, 400] width 304 height 31
type input "*****"
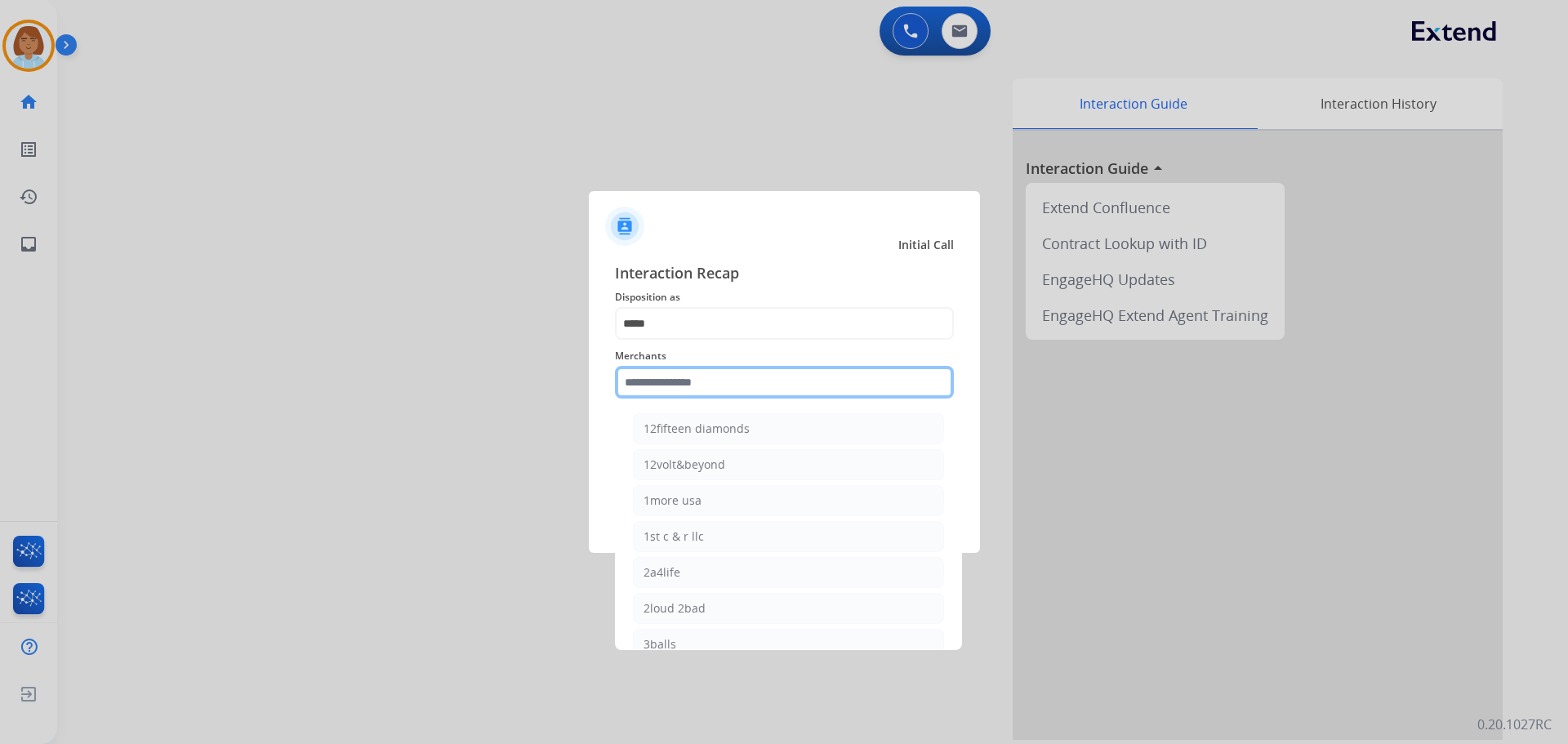
click at [710, 393] on input "text" at bounding box center [784, 382] width 339 height 33
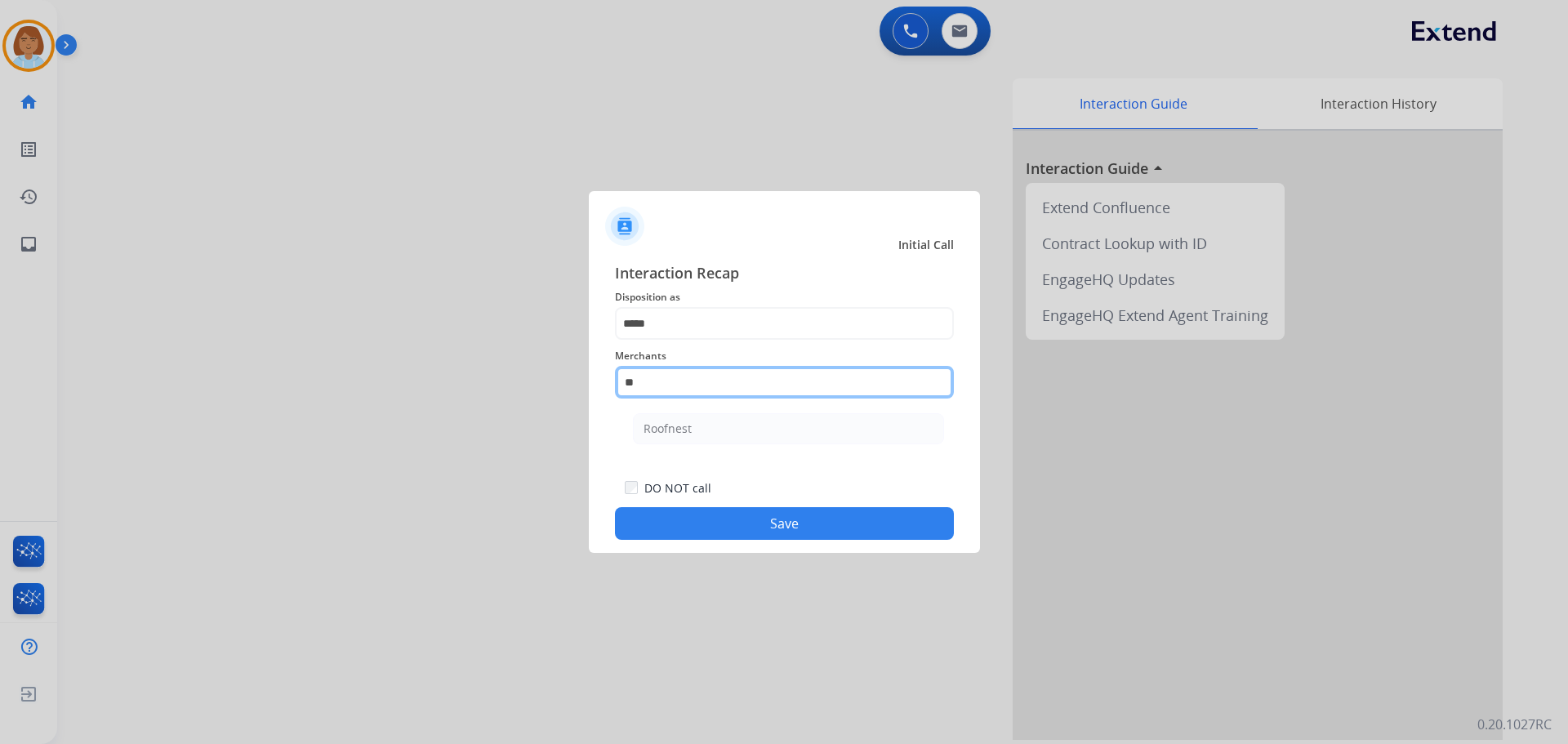
type input "*"
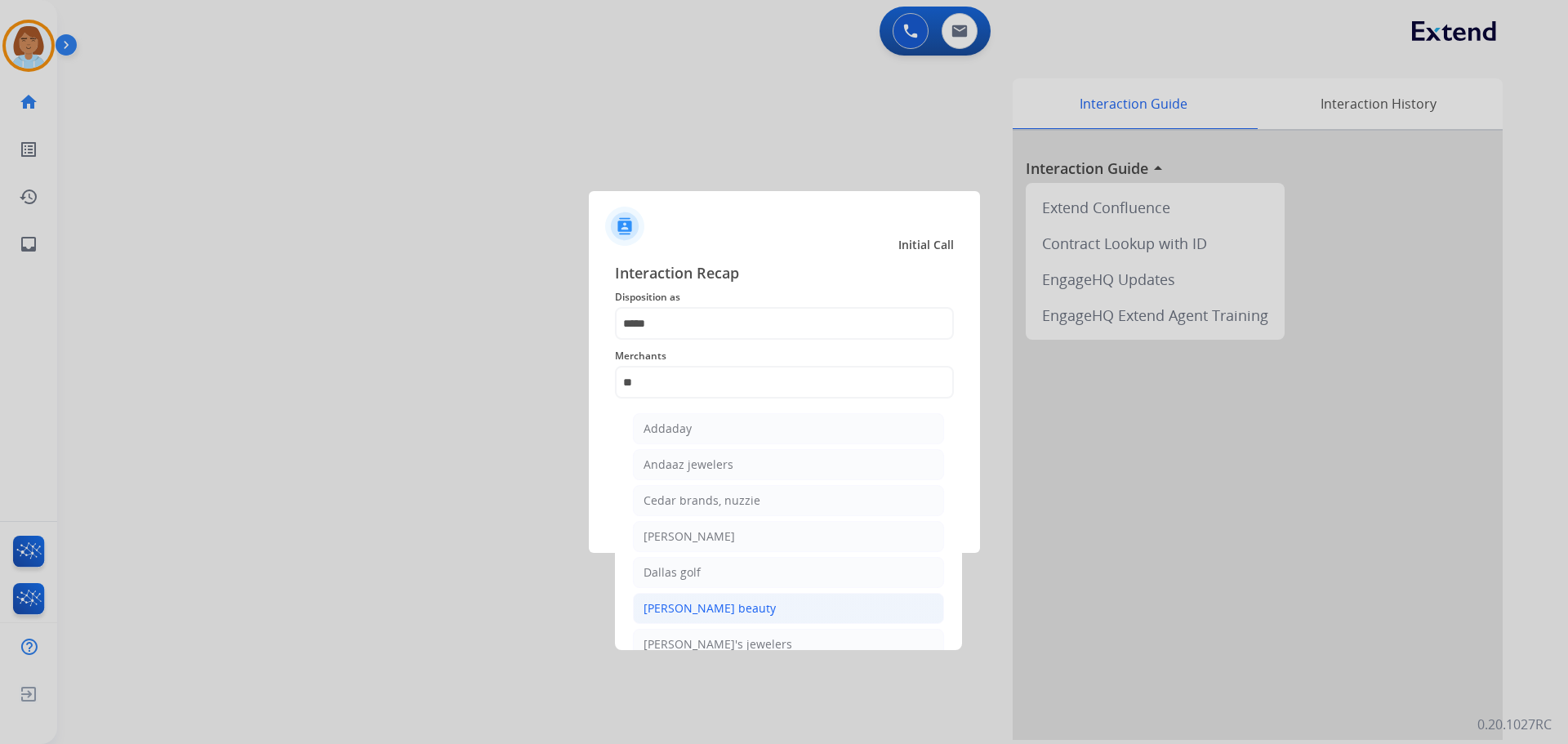
click at [720, 600] on div "Danessa myricks beauty" at bounding box center [709, 608] width 133 height 16
type input "**********"
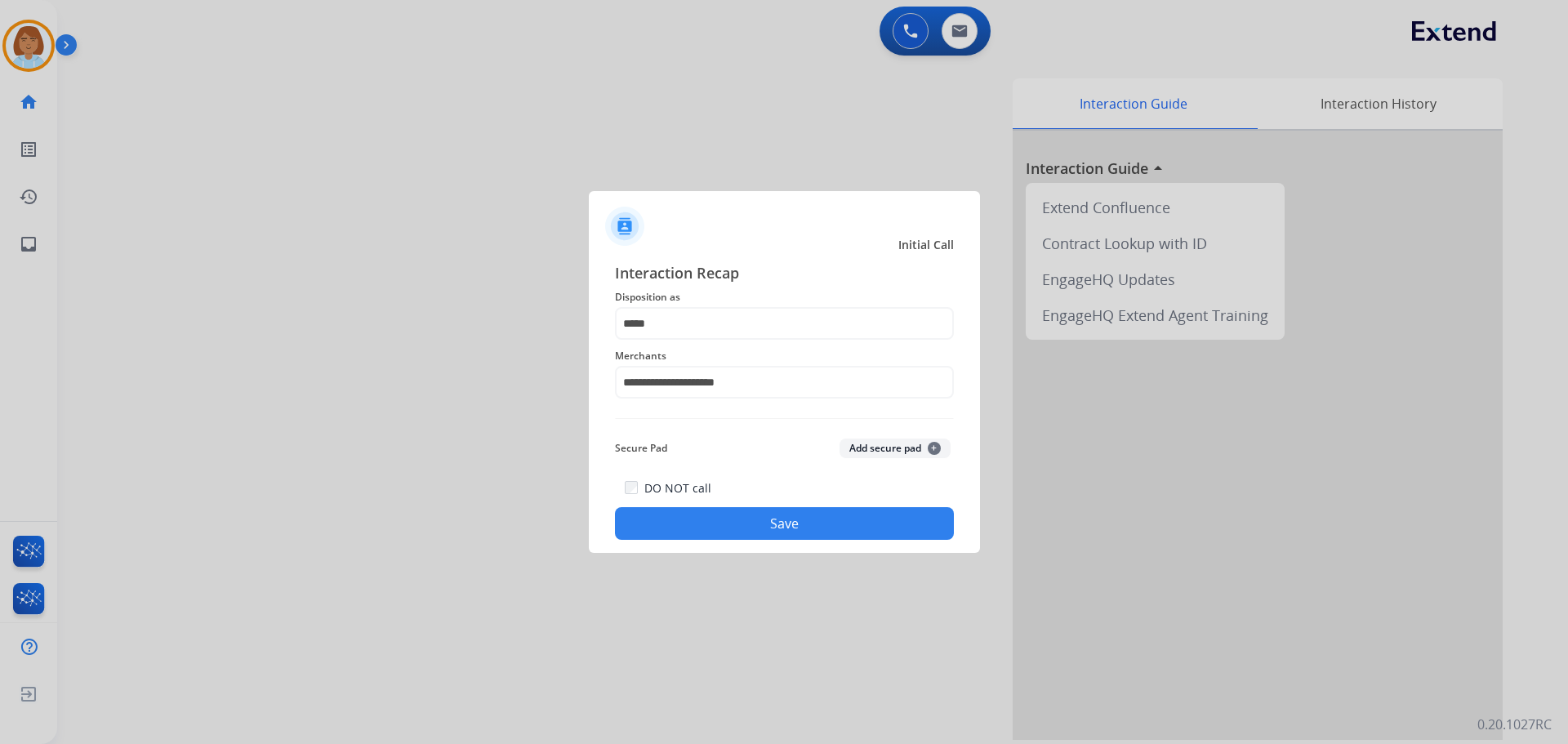
click at [829, 519] on button "Save" at bounding box center [784, 524] width 339 height 33
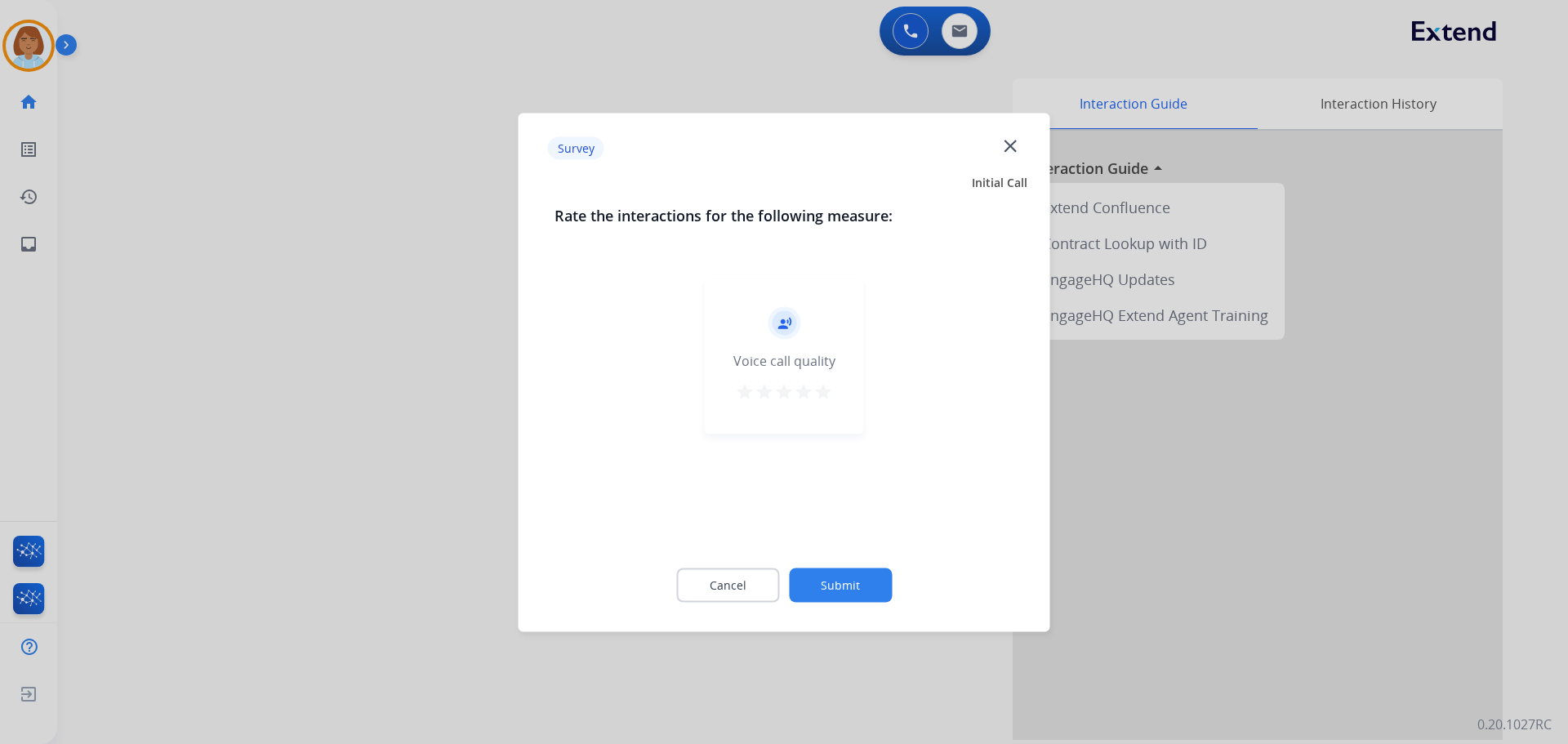
click at [852, 626] on div "Survey close Initial Call Rate the interactions for the following measure: reco…" at bounding box center [784, 372] width 531 height 519
click at [865, 568] on button "Submit" at bounding box center [839, 584] width 103 height 34
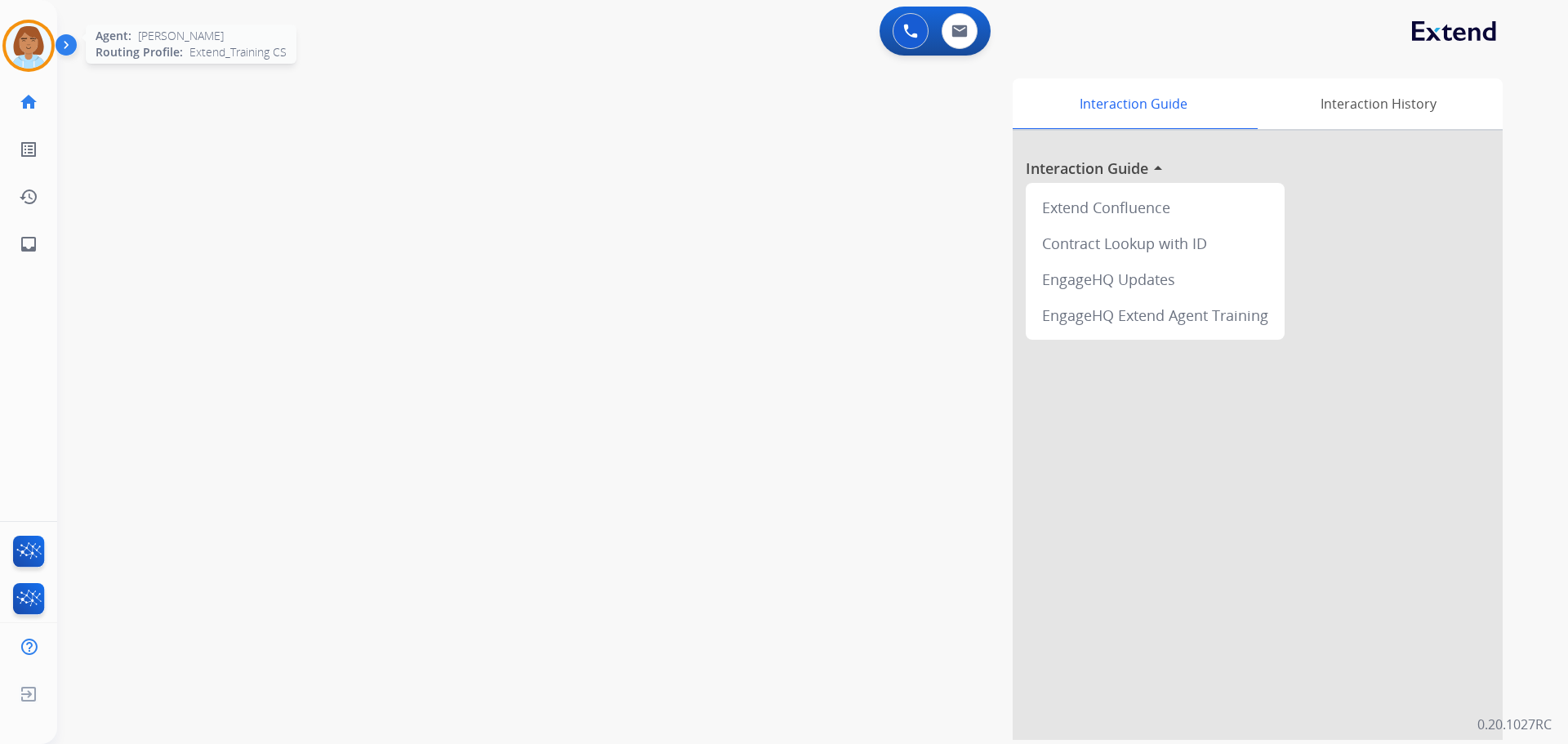
click at [11, 51] on img at bounding box center [29, 46] width 46 height 46
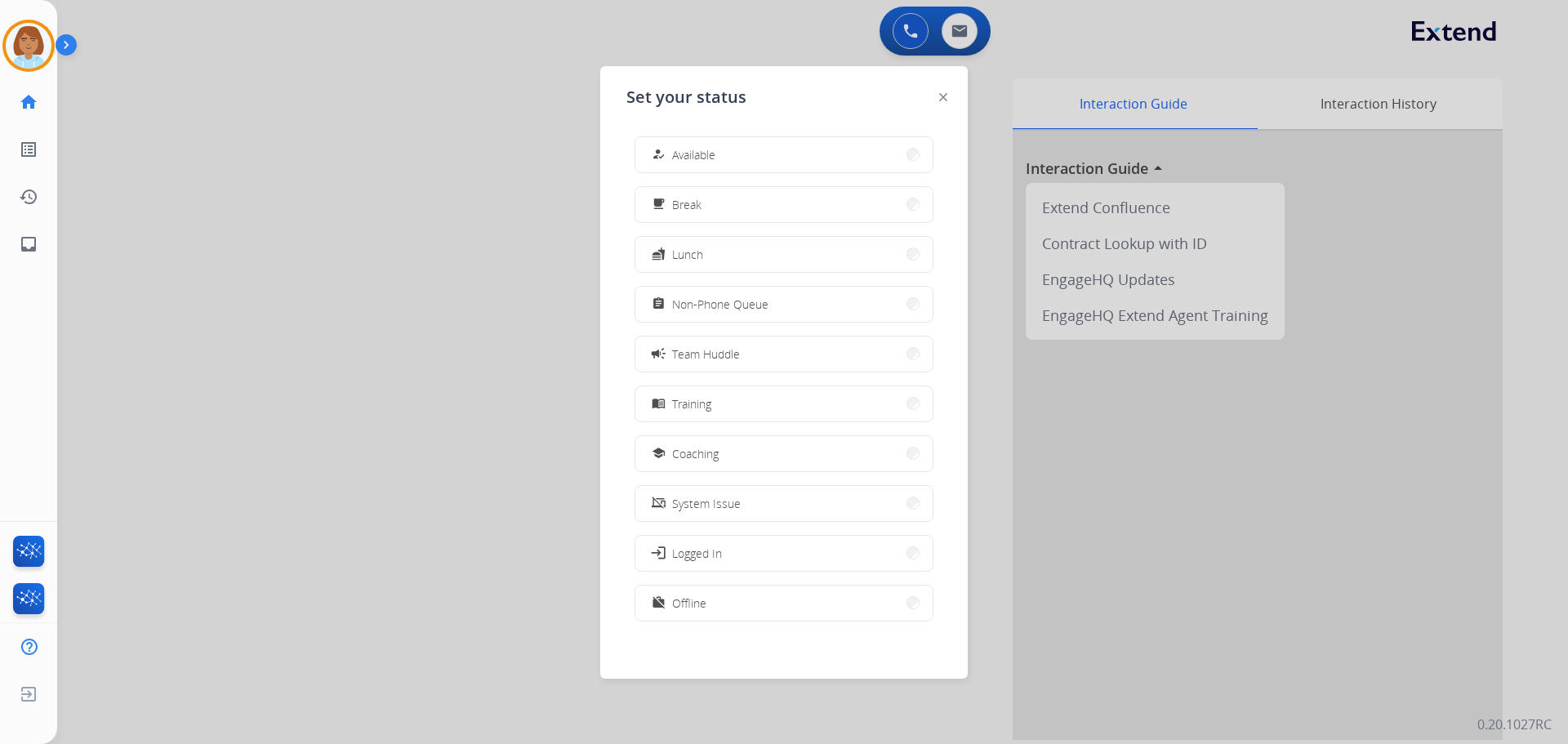
click at [715, 134] on div "how_to_reg Available free_breakfast Break fastfood Lunch assignment Non-Phone Q…" at bounding box center [784, 381] width 315 height 515
click at [725, 147] on button "how_to_reg Available" at bounding box center [784, 155] width 297 height 35
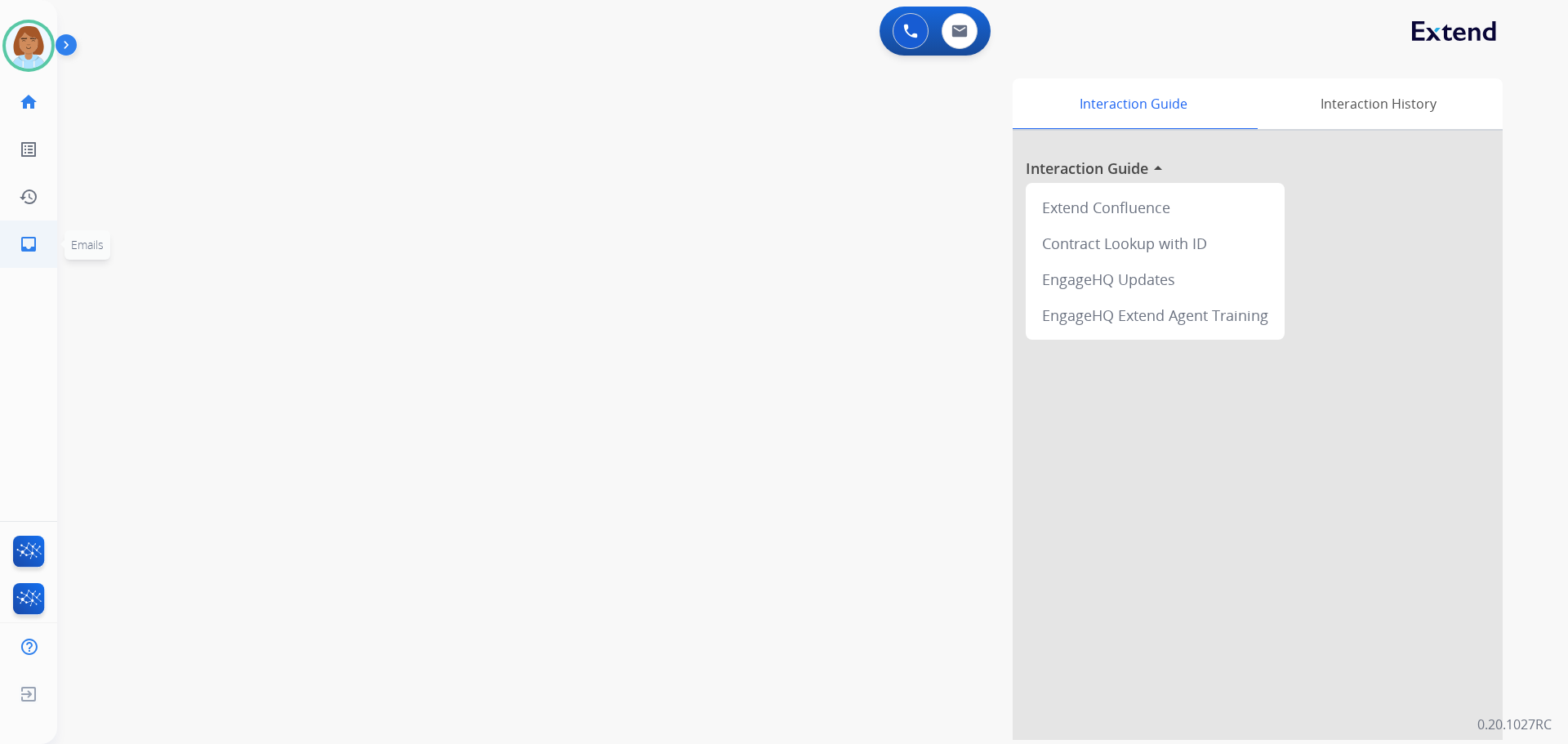
click at [37, 242] on mat-icon "inbox" at bounding box center [29, 244] width 20 height 20
select select "**********"
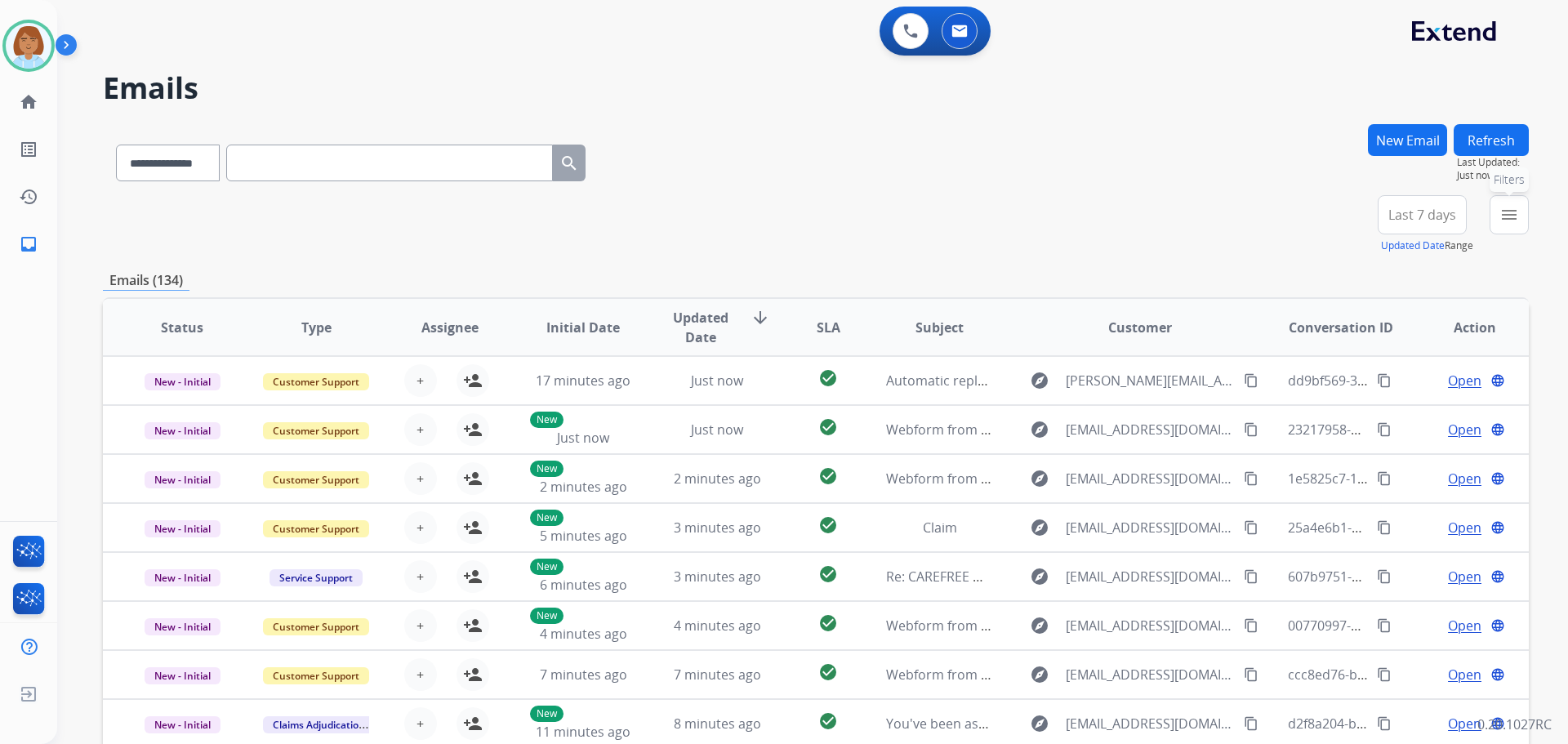
click at [1498, 228] on button "menu Filters" at bounding box center [1508, 214] width 39 height 39
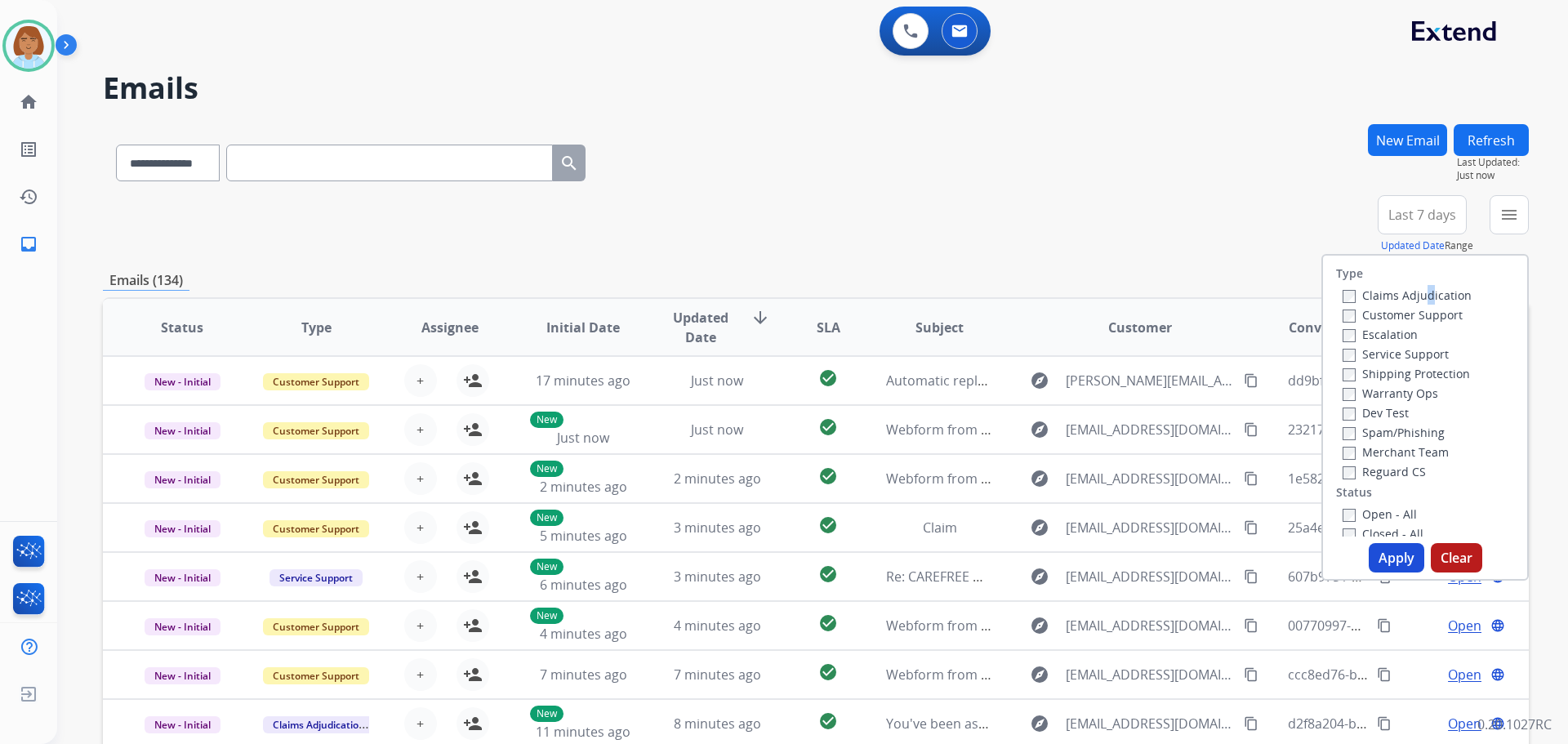
click at [1412, 290] on label "Claims Adjudication" at bounding box center [1406, 295] width 129 height 16
click at [1414, 311] on label "Customer Support" at bounding box center [1402, 315] width 120 height 16
click at [1323, 286] on div "Type Claims Adjudication Customer Support Escalation Service Support Shipping P…" at bounding box center [1424, 396] width 204 height 281
click at [1346, 295] on label "Claims Adjudication" at bounding box center [1406, 295] width 129 height 16
click at [1366, 374] on label "Shipping Protection" at bounding box center [1406, 374] width 128 height 16
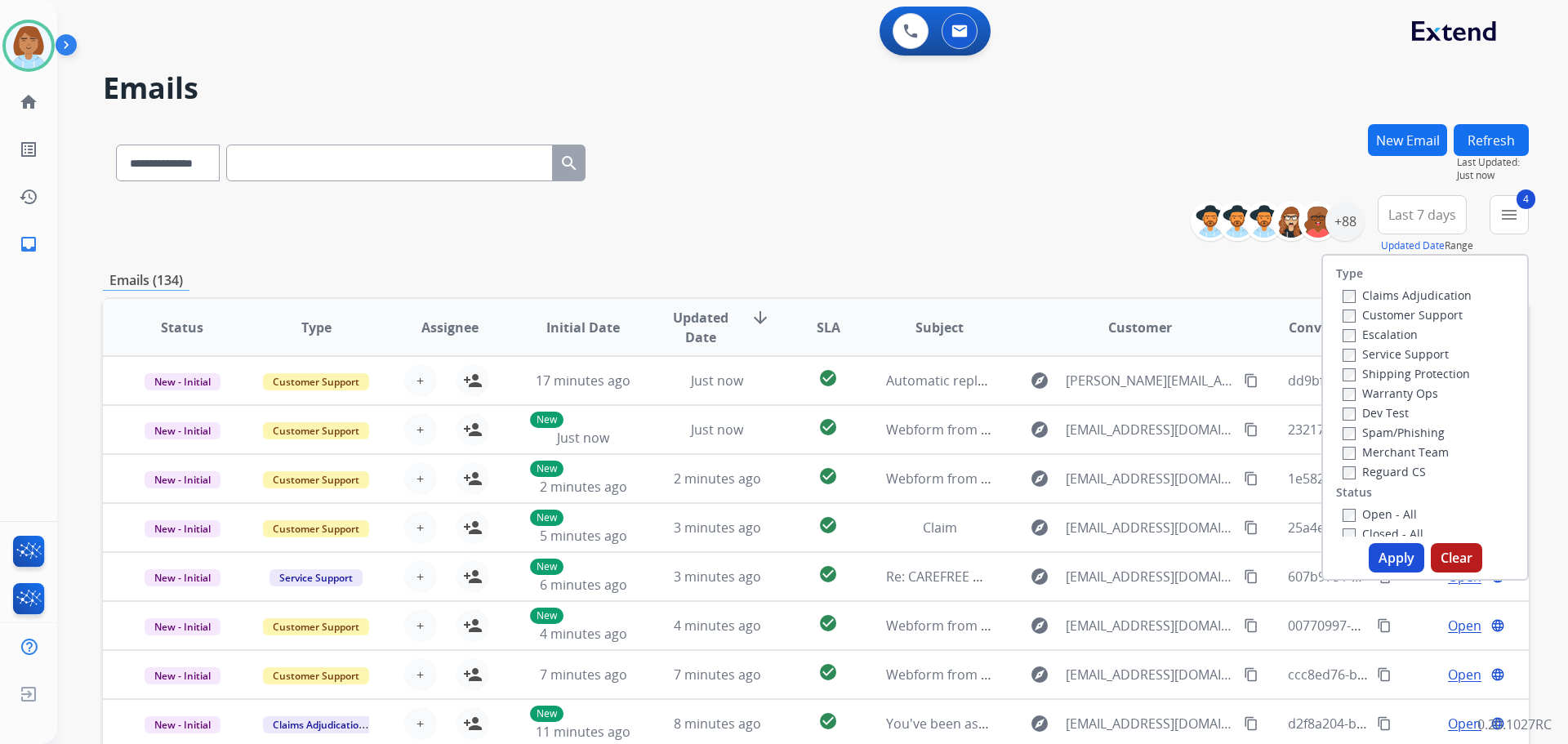
click at [1345, 513] on label "Open - All" at bounding box center [1379, 515] width 75 height 16
click at [1388, 559] on button "Apply" at bounding box center [1397, 558] width 56 height 29
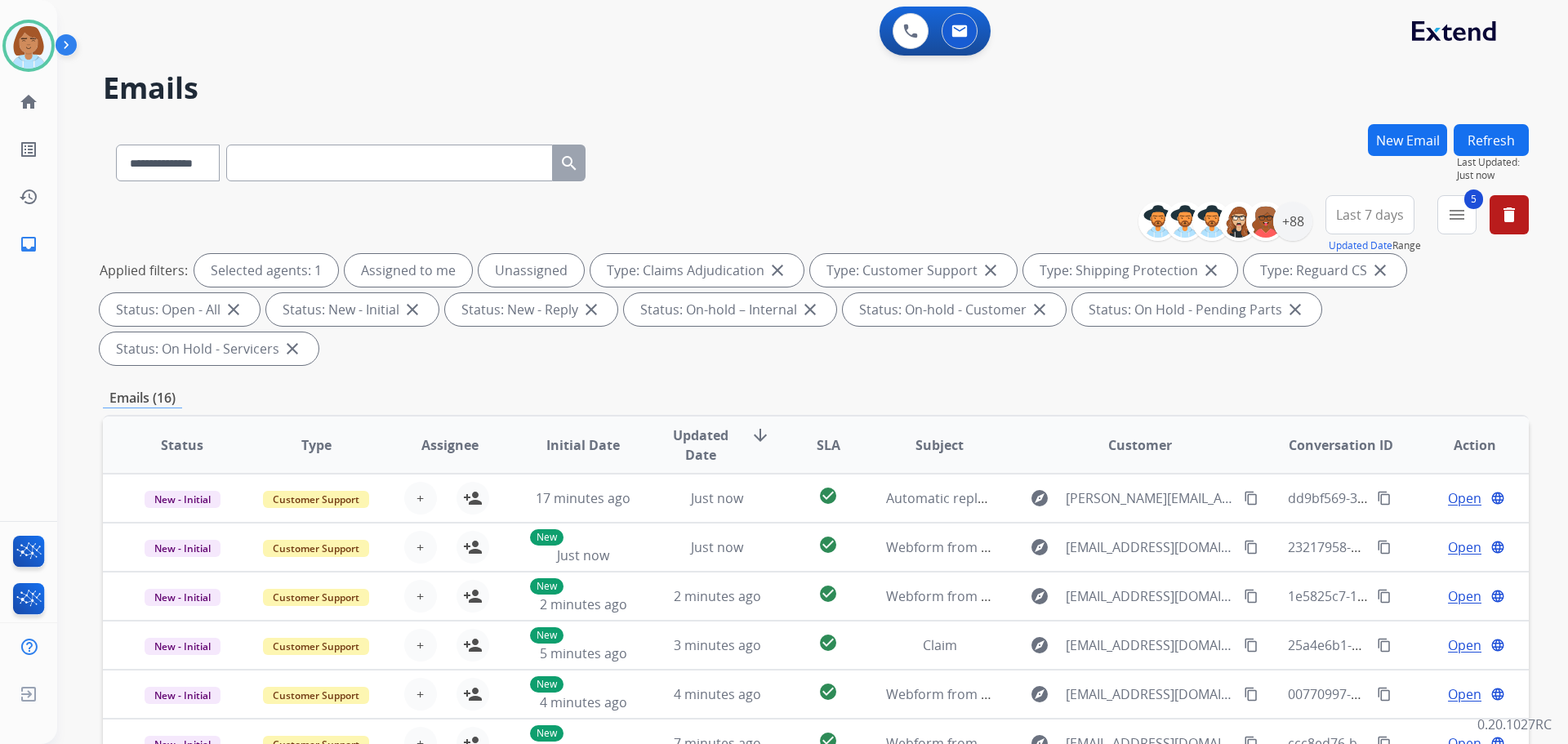
click at [76, 350] on div "**********" at bounding box center [792, 431] width 1471 height 744
click at [1288, 228] on div "+88" at bounding box center [1292, 220] width 39 height 39
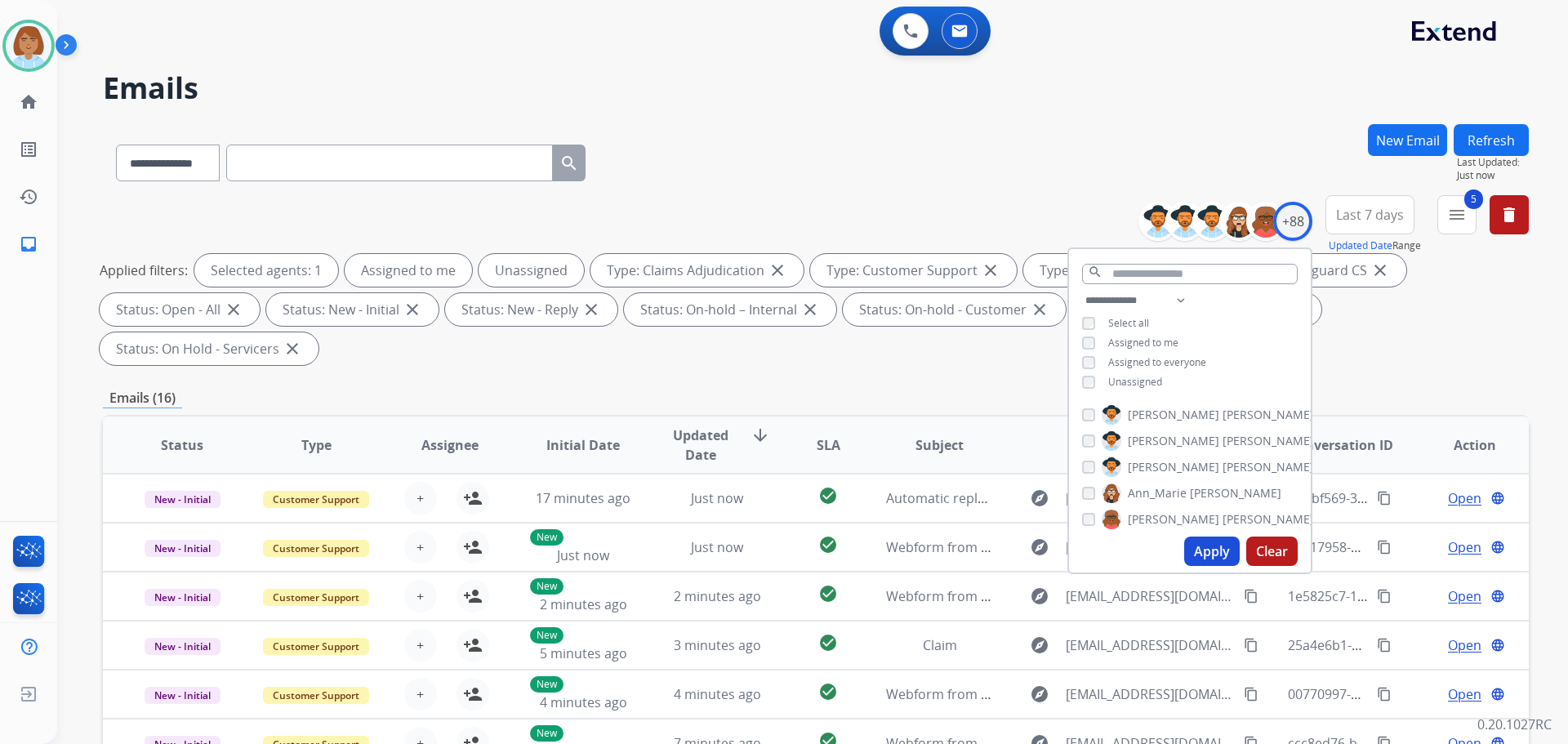
click at [1143, 385] on span "Unassigned" at bounding box center [1134, 382] width 54 height 14
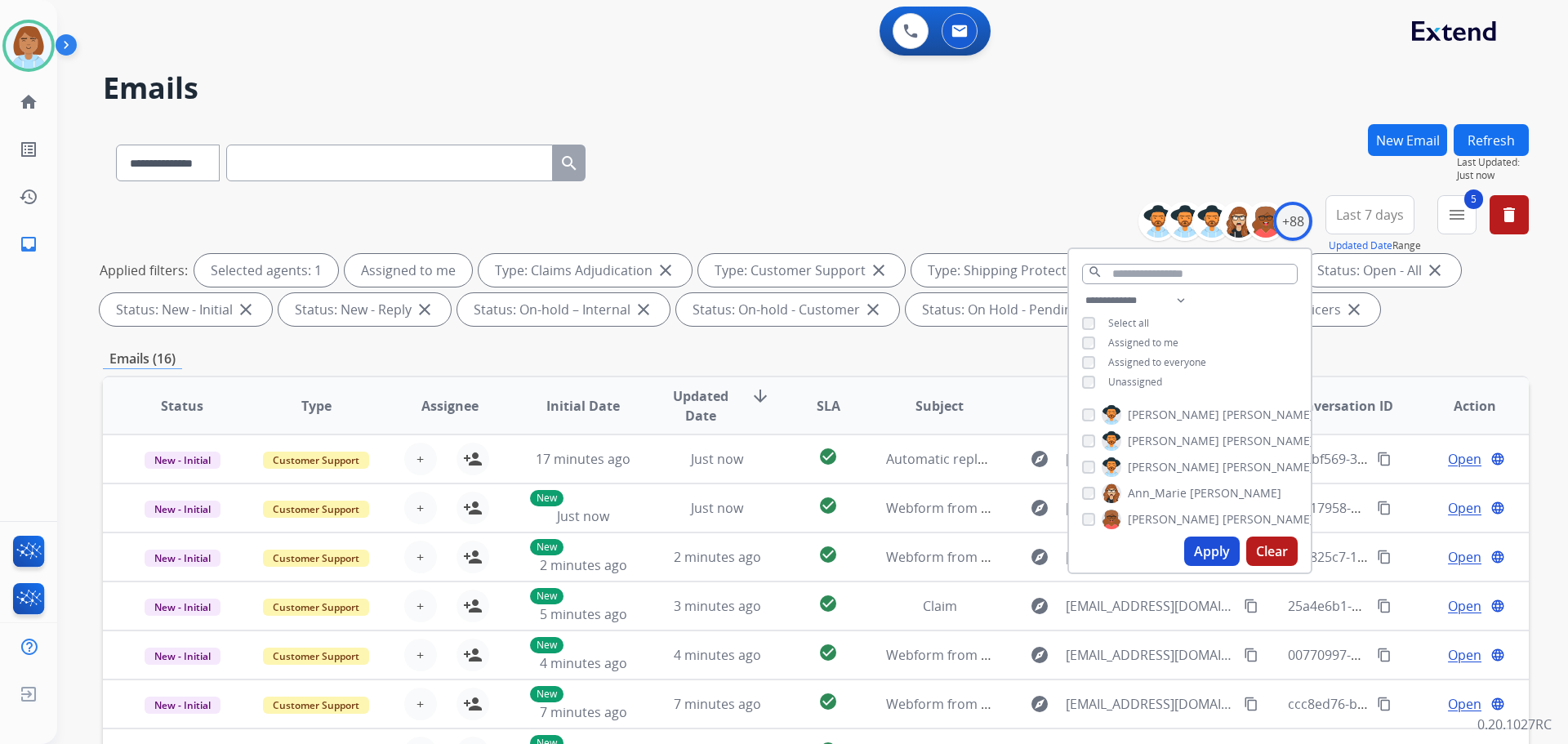
click at [1220, 552] on button "Apply" at bounding box center [1212, 551] width 56 height 29
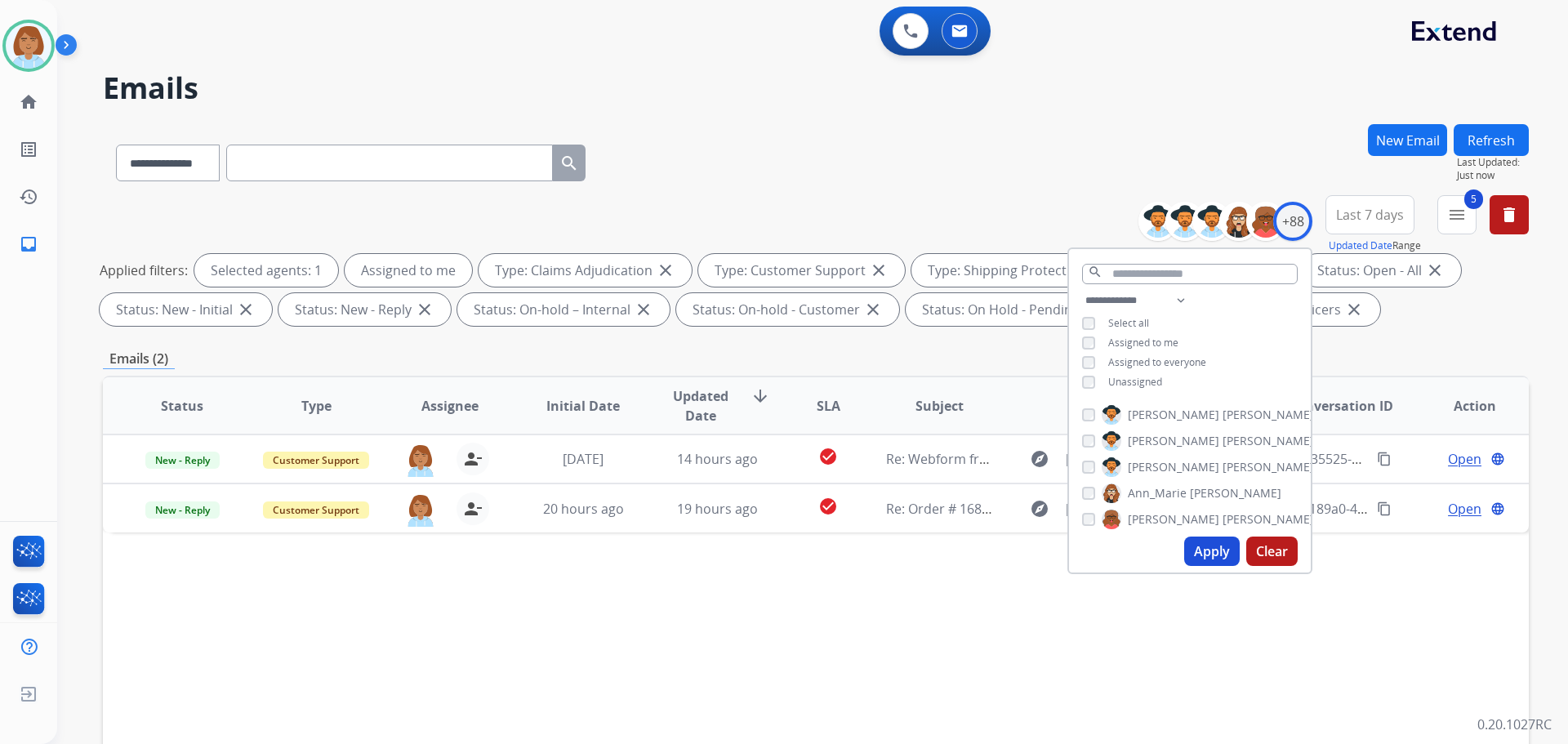
click at [809, 670] on div "Status Type Assignee Initial Date Updated Date arrow_downward SLA Subject Custo…" at bounding box center [815, 649] width 1425 height 548
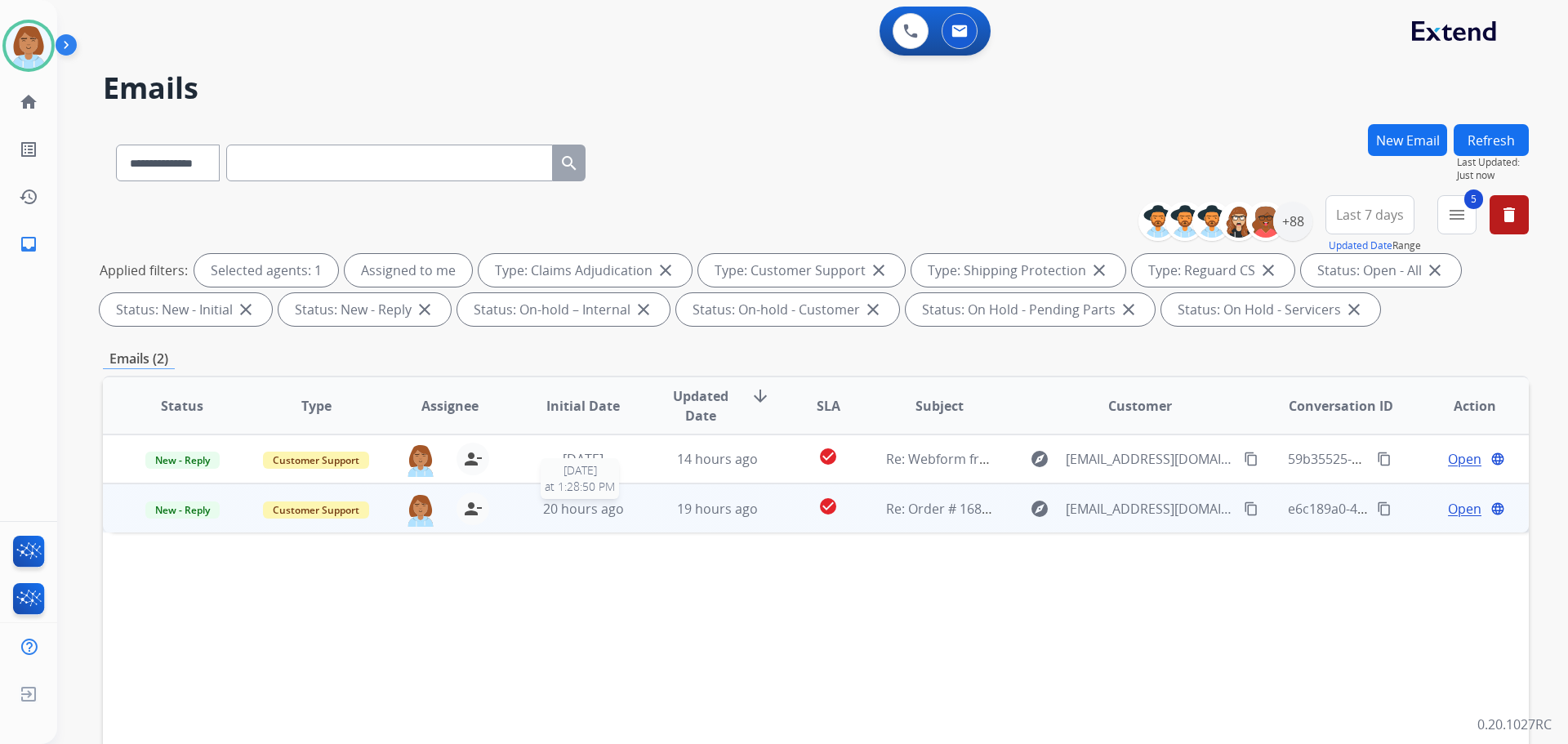
click at [627, 503] on div "20 hours ago" at bounding box center [583, 509] width 107 height 20
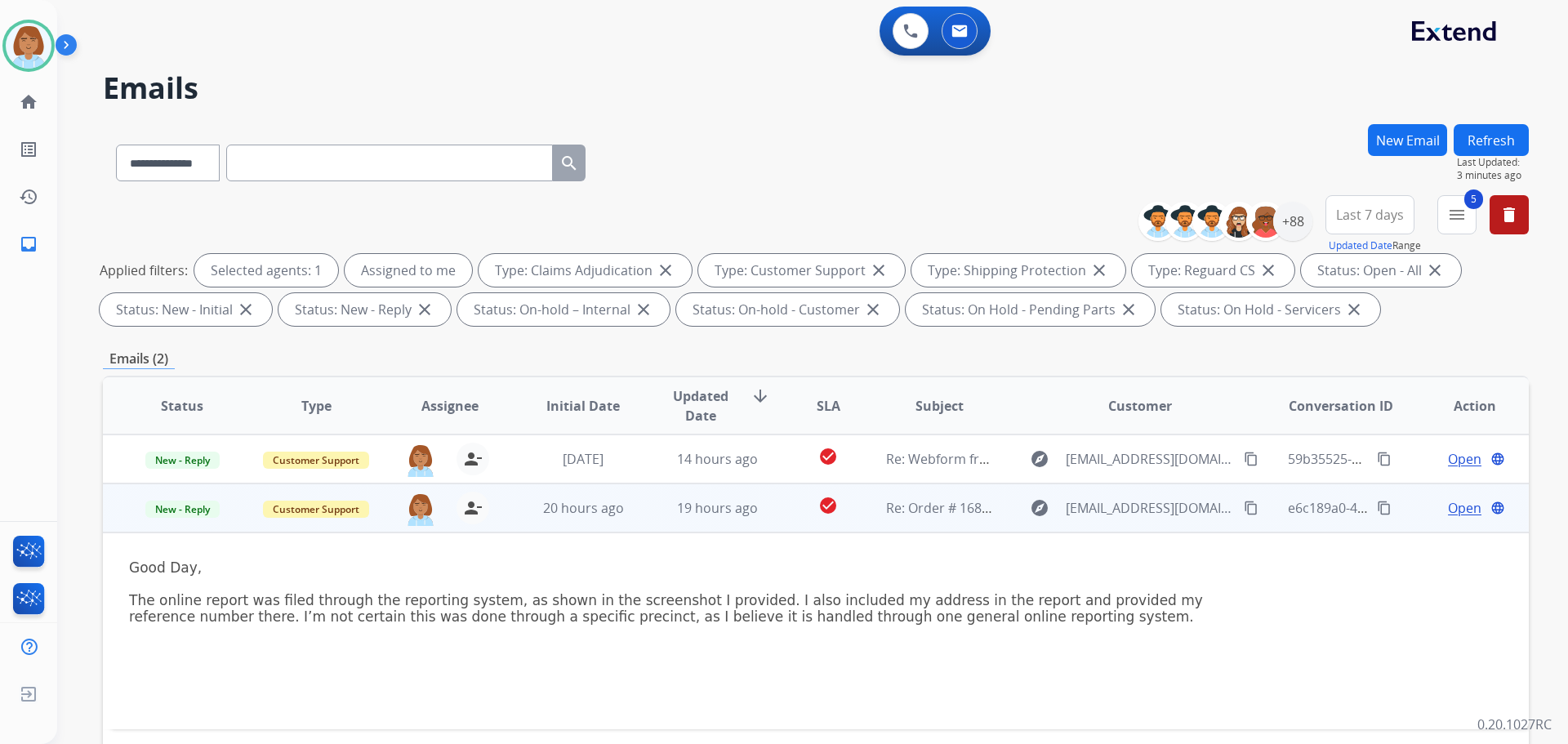
click at [1447, 508] on span "Open" at bounding box center [1464, 509] width 34 height 20
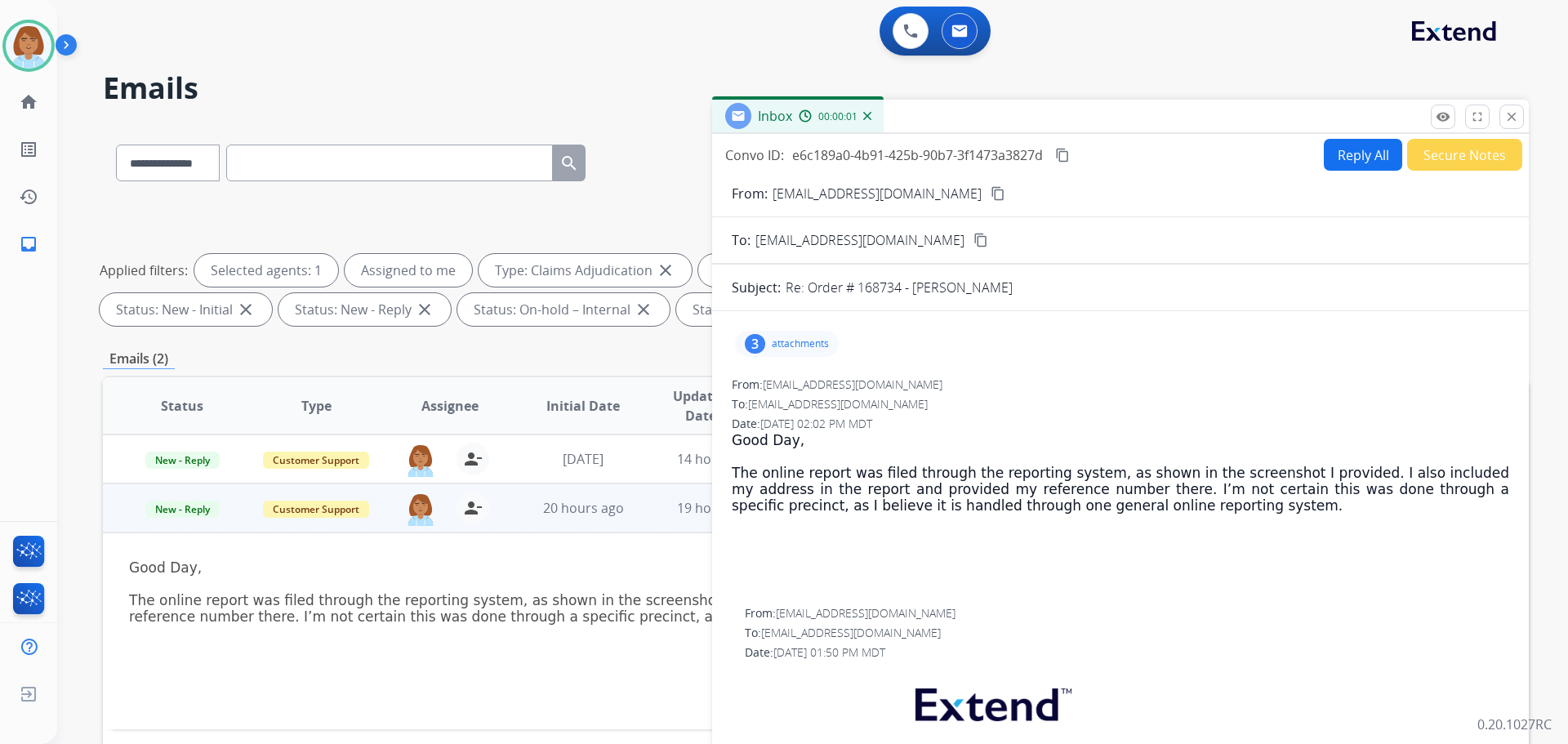
click at [1365, 147] on button "Reply All" at bounding box center [1363, 155] width 79 height 32
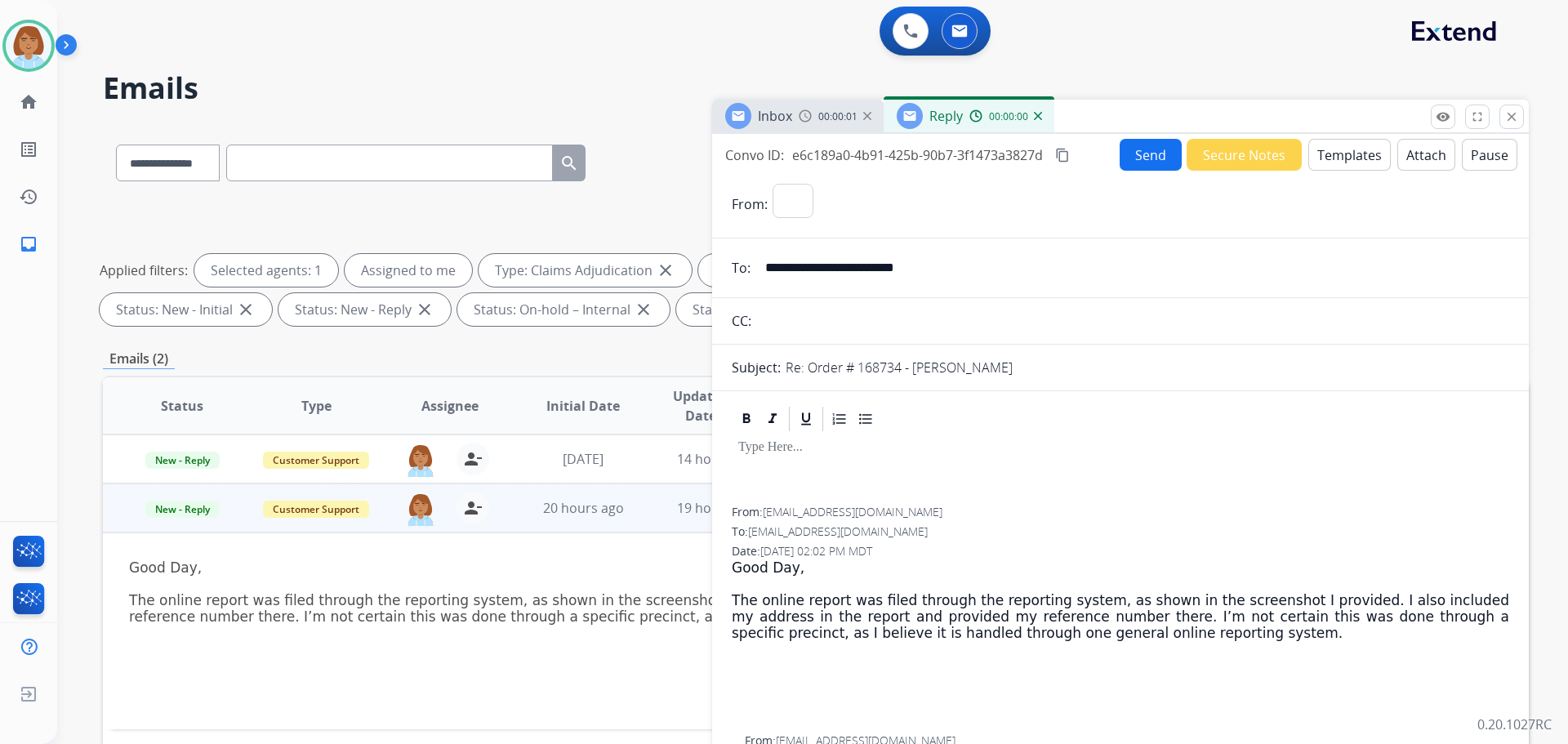
select select "**********"
click at [1326, 157] on button "Templates" at bounding box center [1349, 155] width 83 height 32
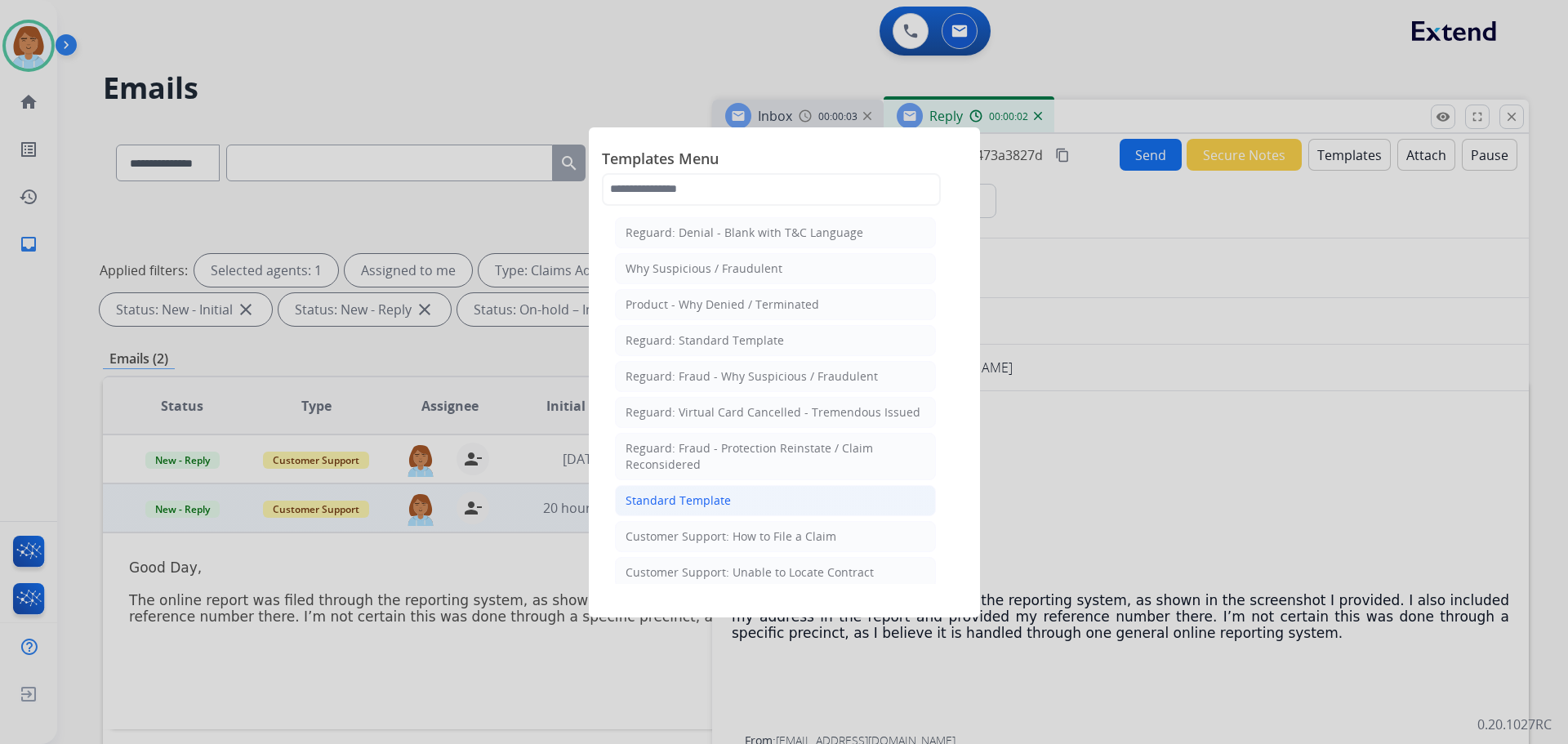
click at [747, 512] on li "Standard Template" at bounding box center [776, 501] width 321 height 31
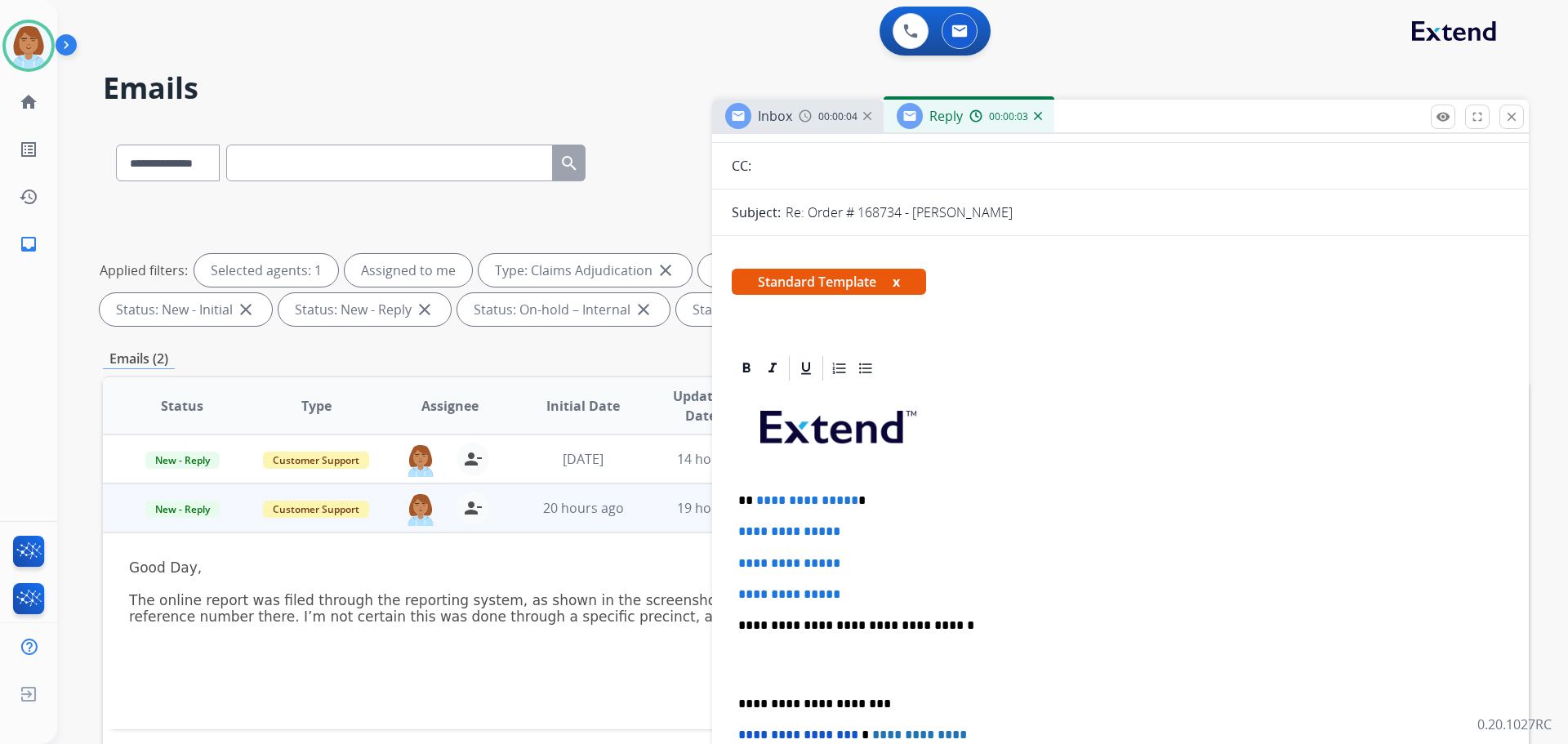
scroll to position [245, 0]
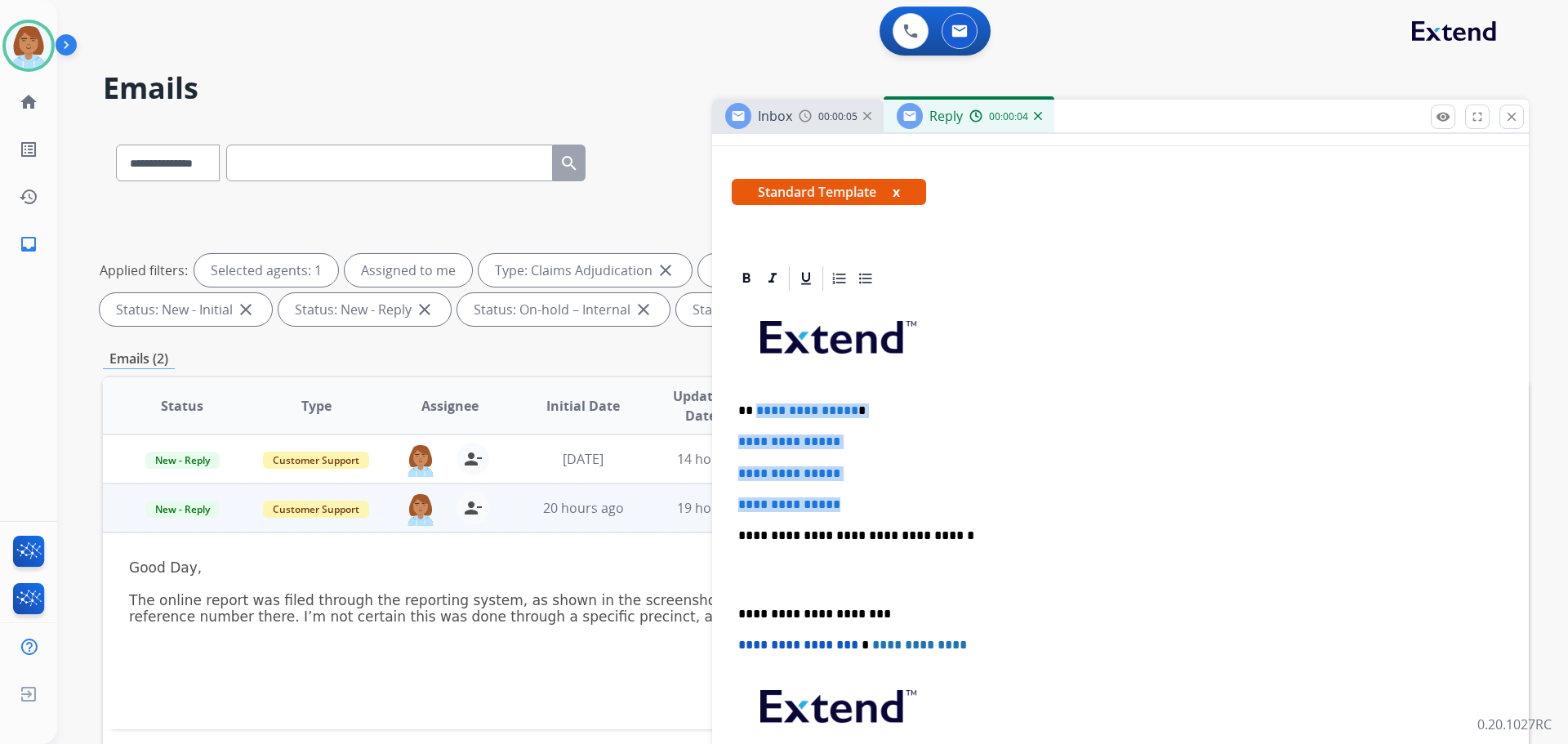
drag, startPoint x: 863, startPoint y: 505, endPoint x: 761, endPoint y: 413, distance: 137.4
click at [755, 412] on div "**********" at bounding box center [1120, 573] width 778 height 561
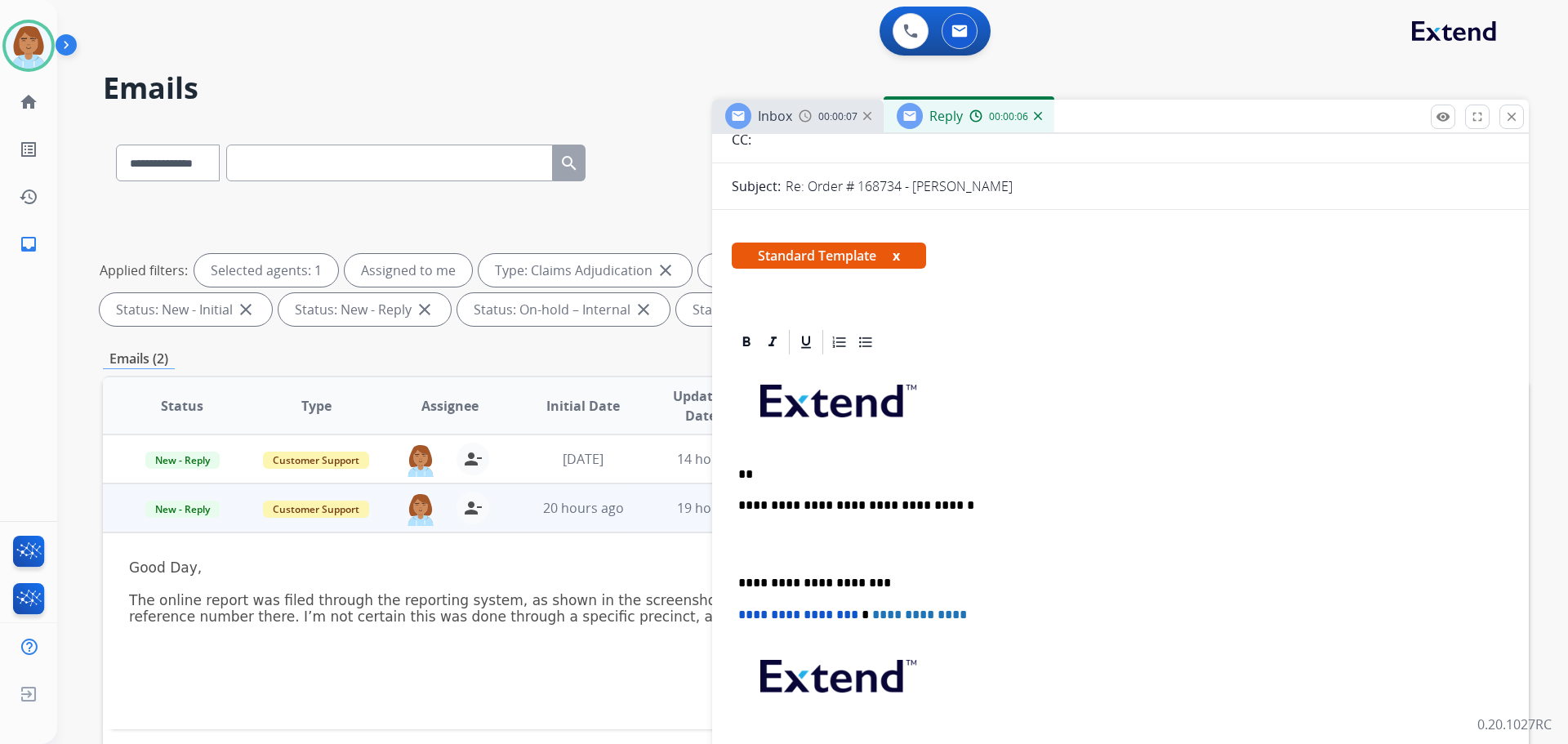
scroll to position [82, 0]
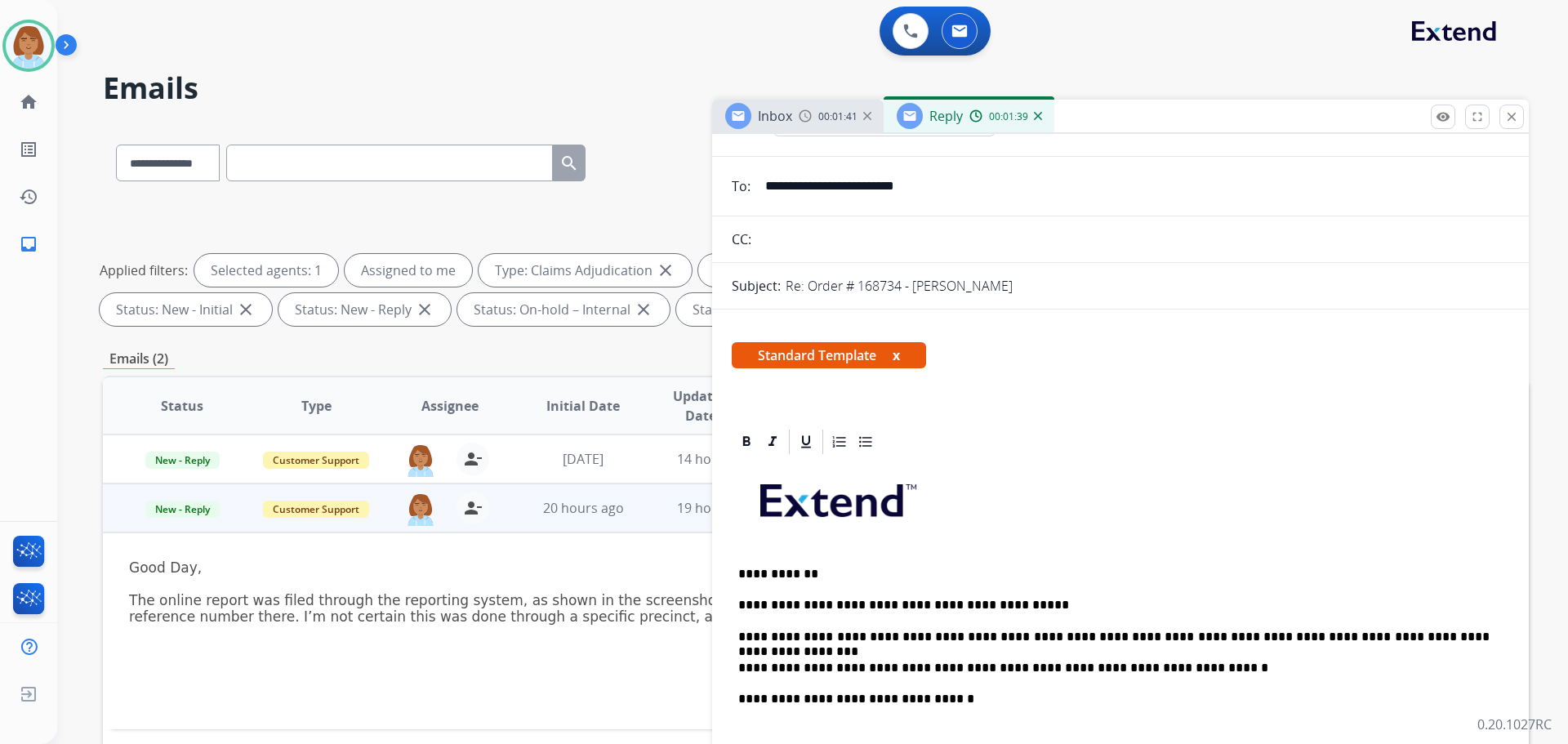
click at [925, 637] on p "**********" at bounding box center [1113, 636] width 752 height 15
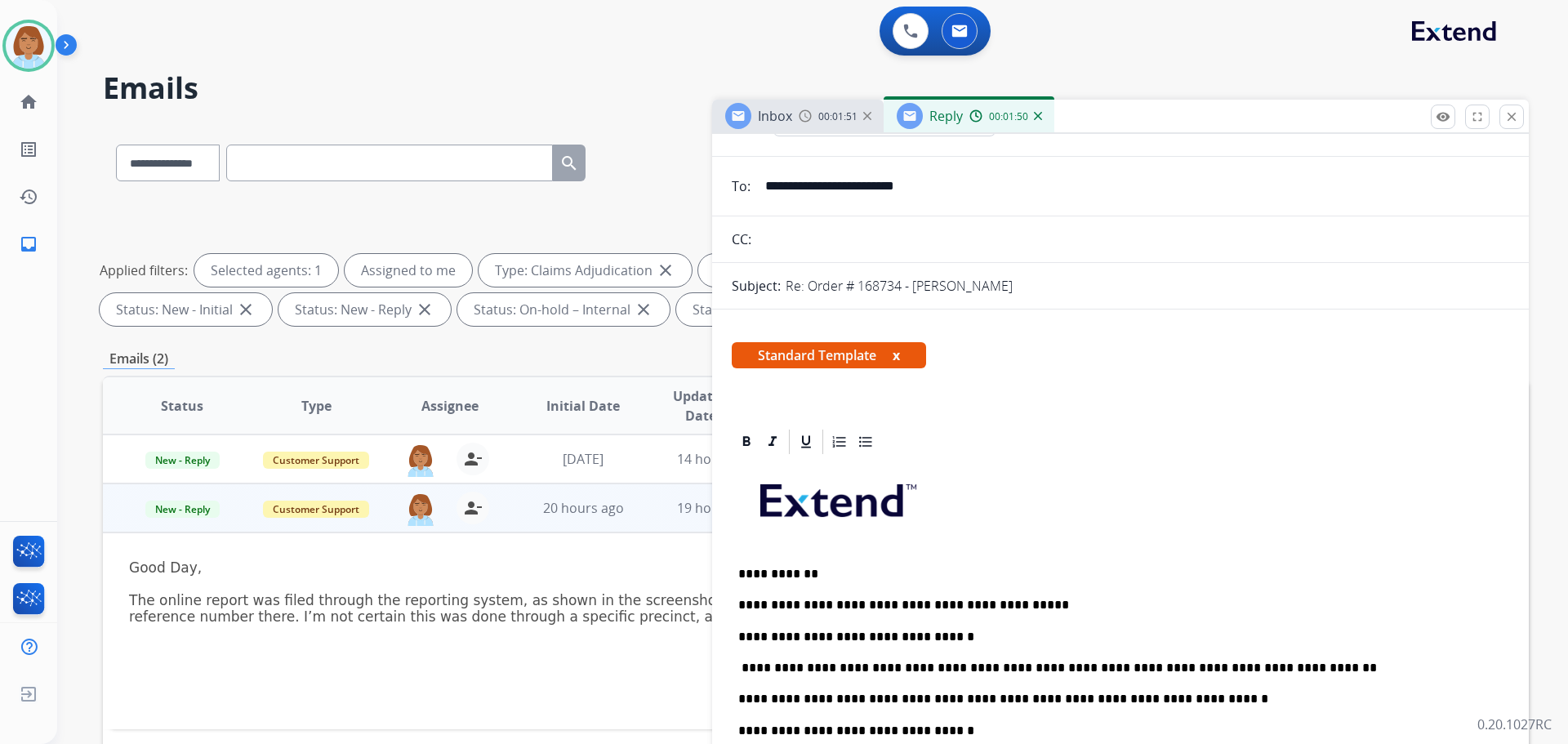
click at [748, 666] on p "**********" at bounding box center [1113, 668] width 752 height 15
click at [738, 662] on div "**********" at bounding box center [1120, 753] width 778 height 593
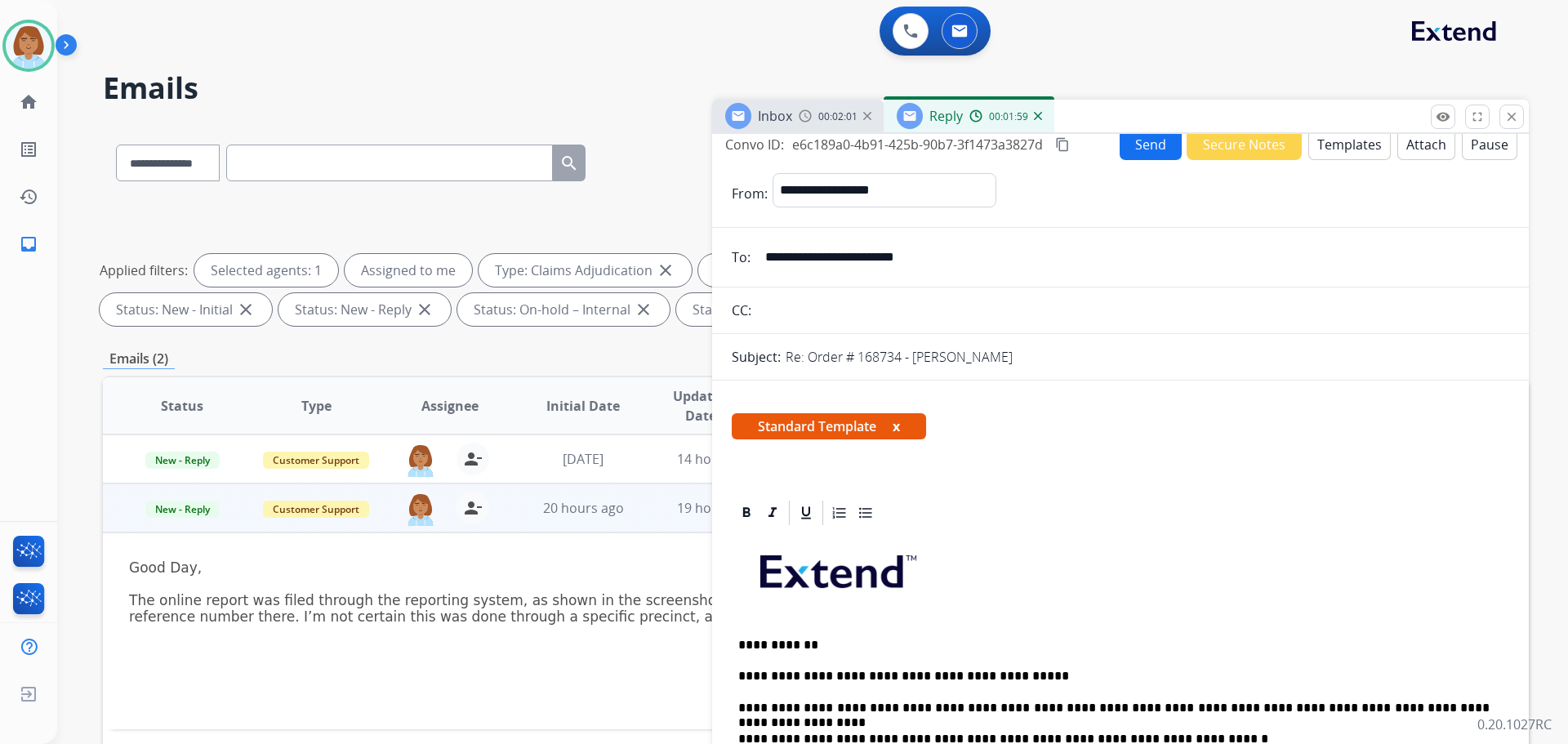
scroll to position [0, 0]
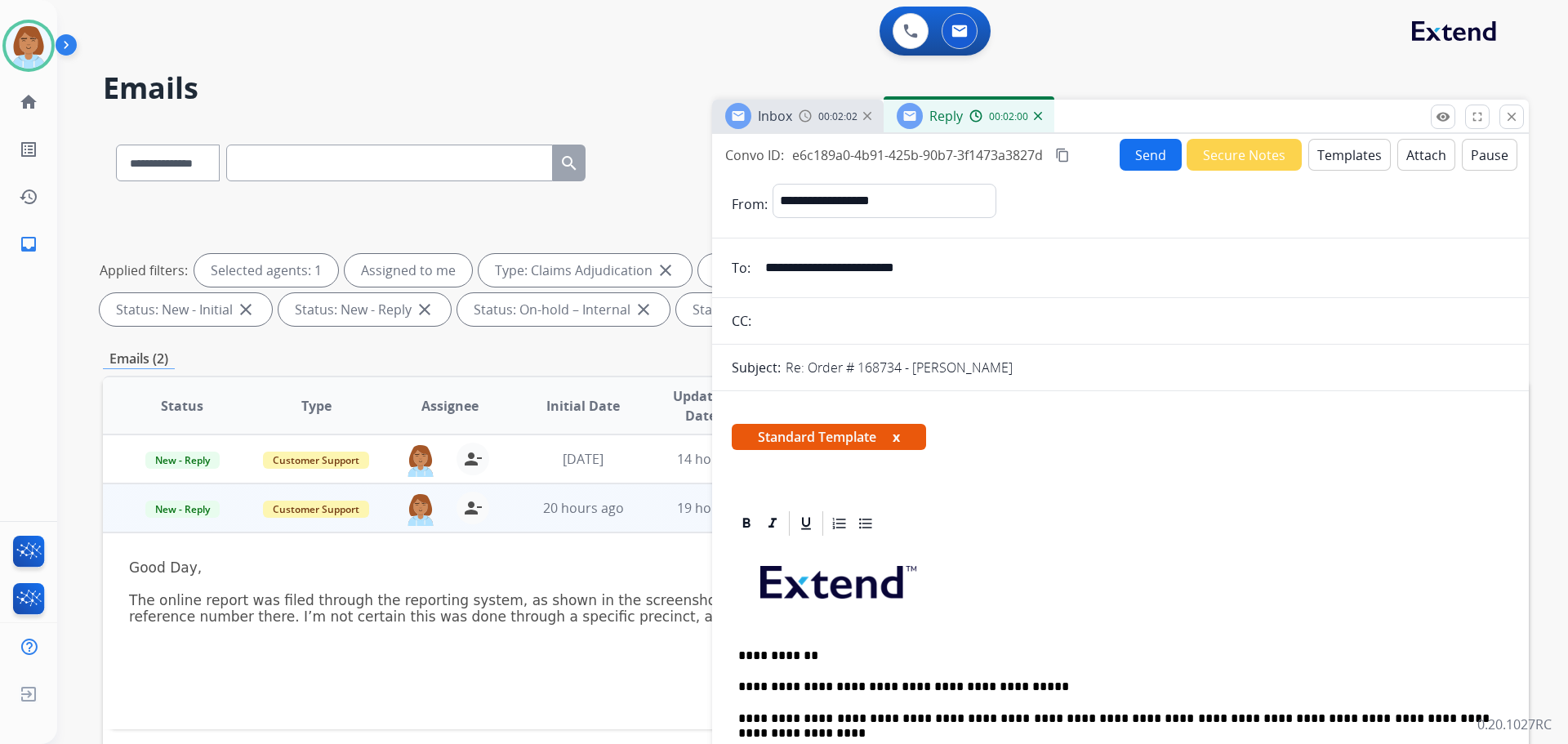
click at [1064, 149] on mat-icon "content_copy" at bounding box center [1062, 155] width 15 height 15
click at [1157, 144] on button "Send" at bounding box center [1150, 155] width 62 height 32
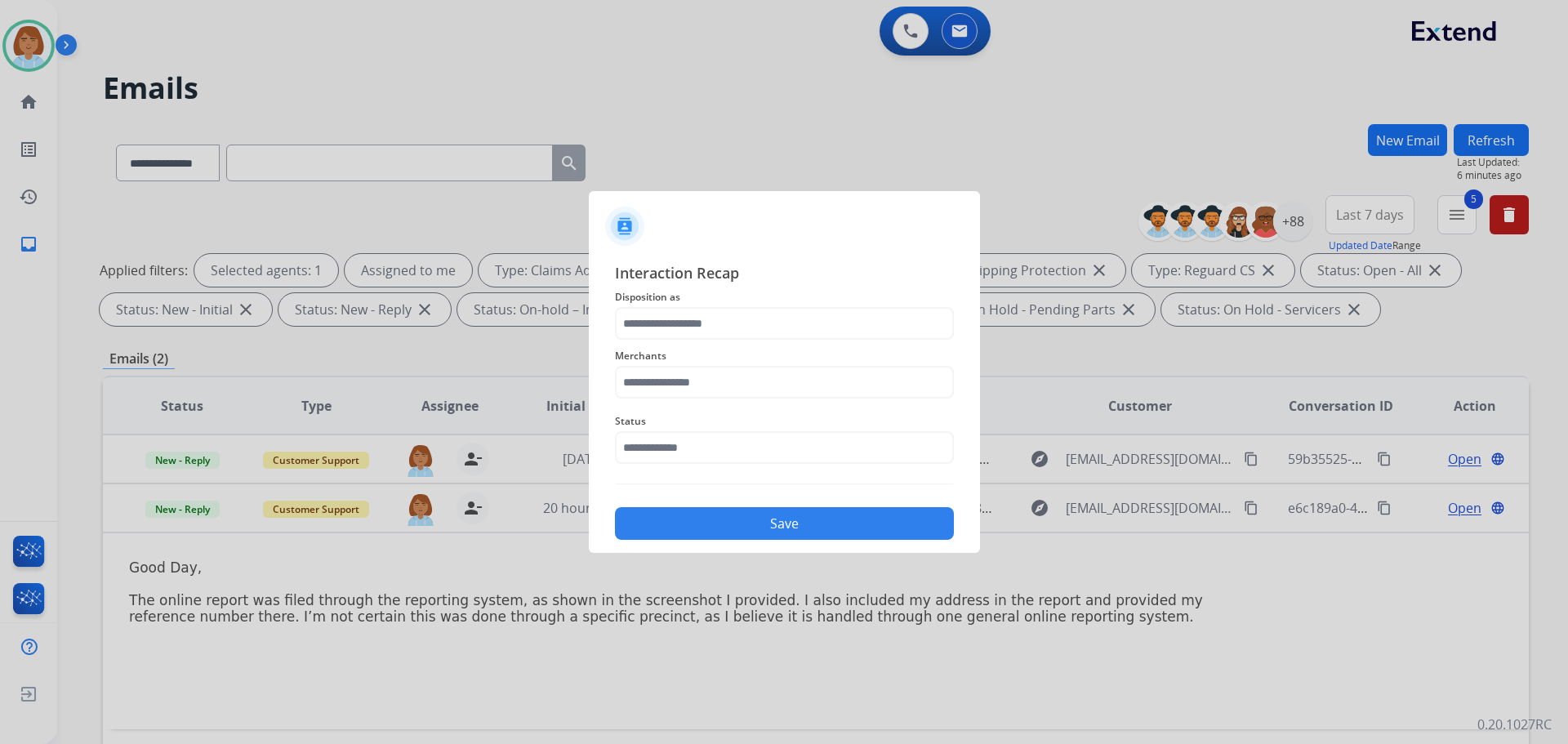
click at [717, 342] on div "Merchants" at bounding box center [784, 373] width 339 height 66
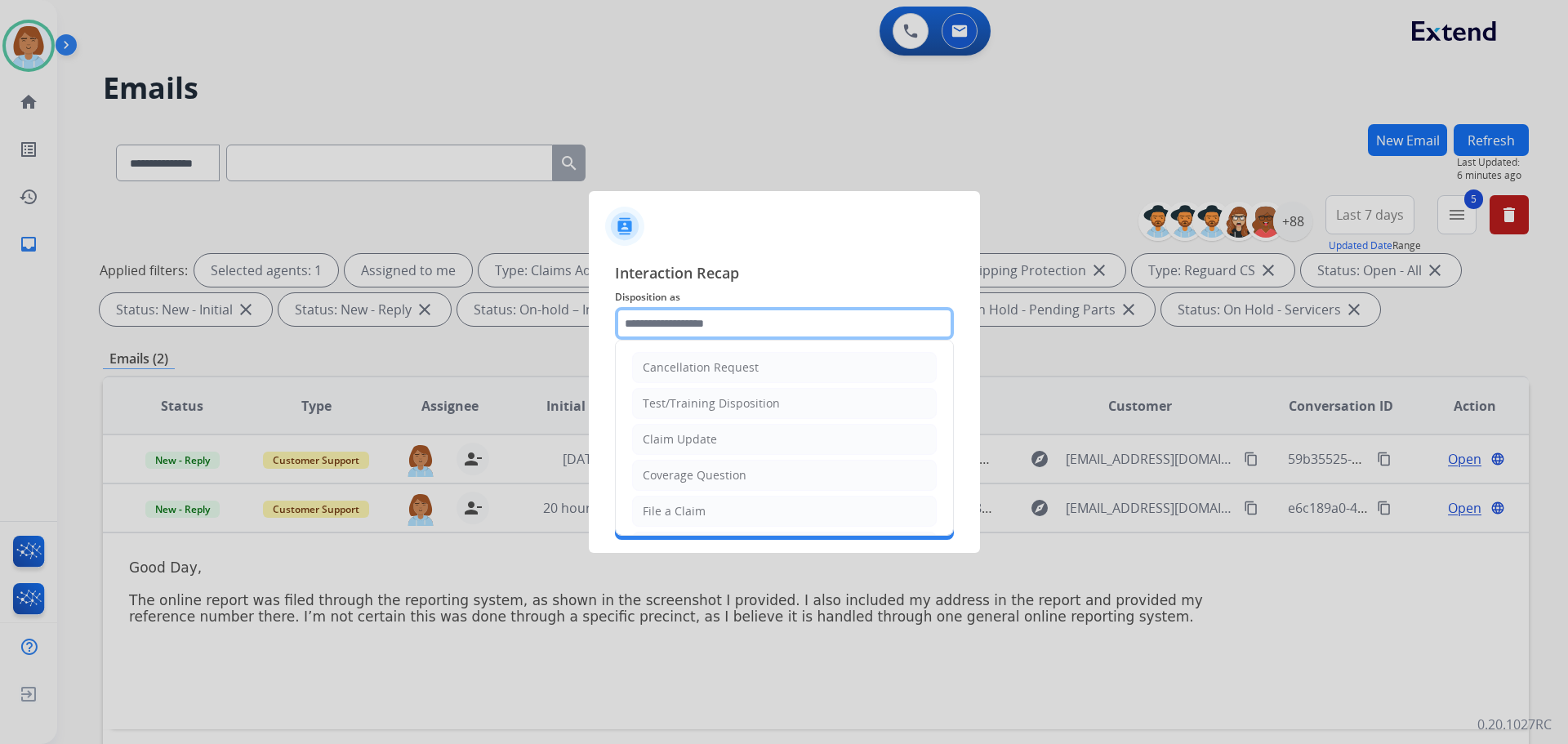
click at [717, 327] on input "text" at bounding box center [784, 323] width 339 height 33
click at [703, 436] on div "Claim Update" at bounding box center [680, 439] width 75 height 16
type input "**********"
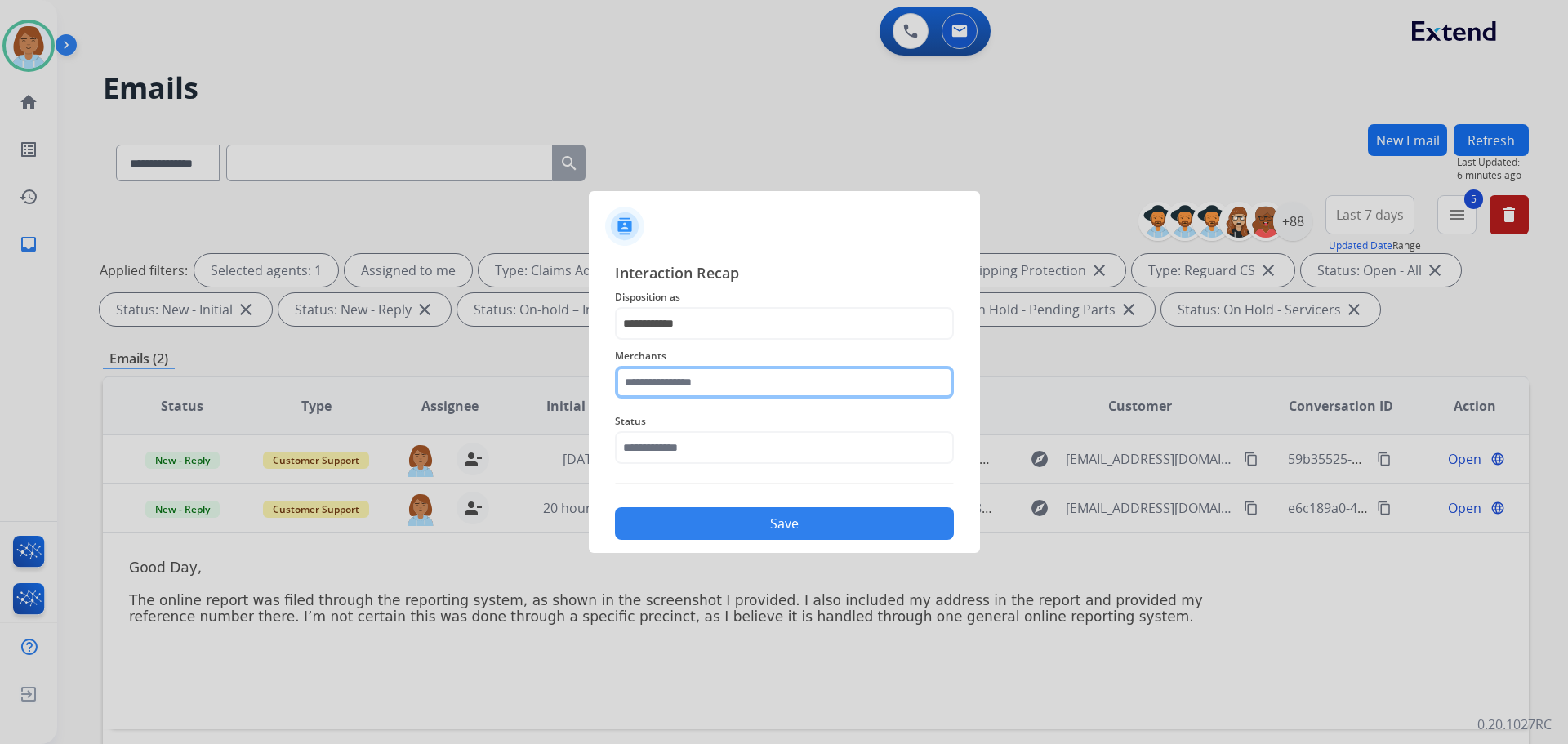
click at [708, 368] on input "text" at bounding box center [784, 382] width 339 height 33
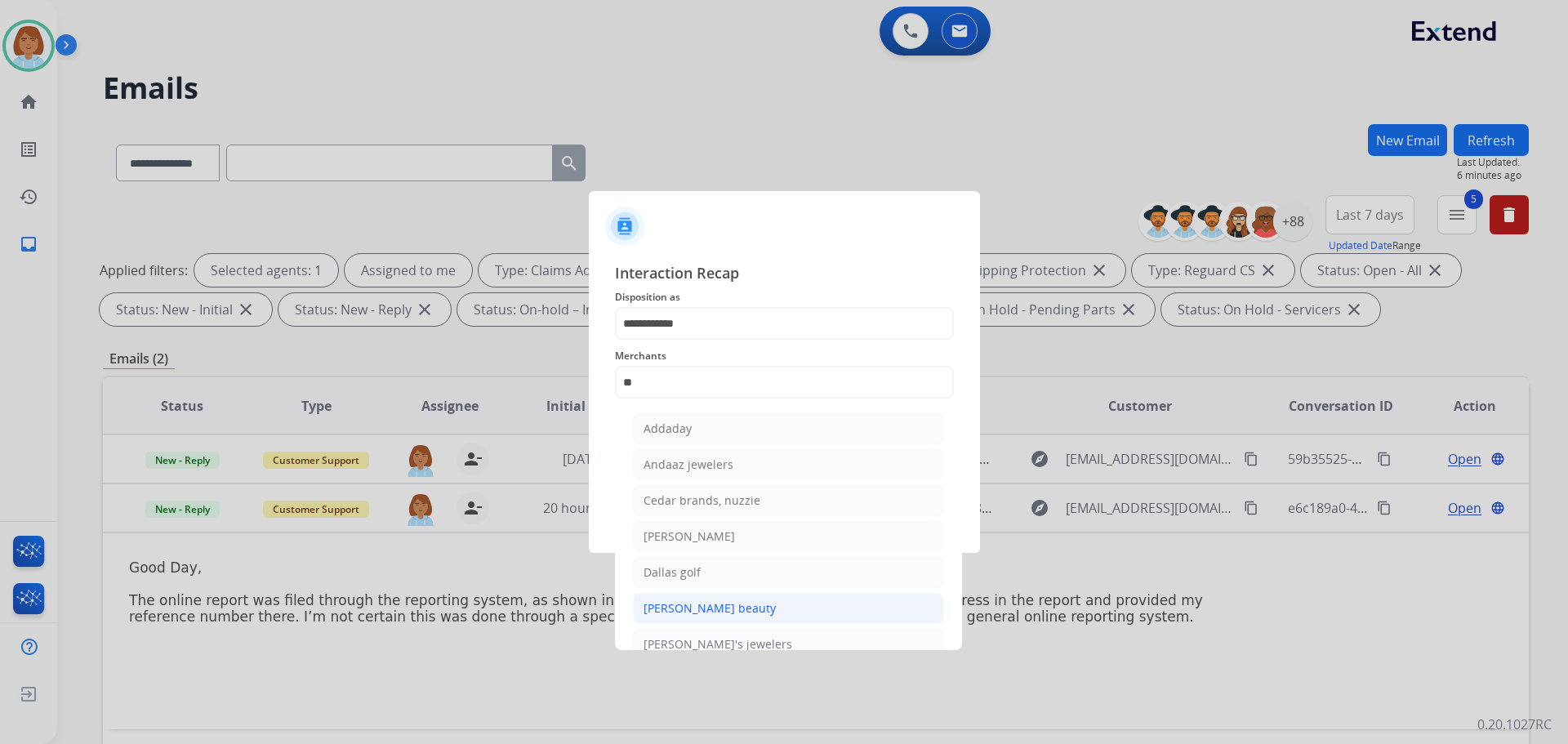
click at [728, 609] on div "Danessa myricks beauty" at bounding box center [709, 608] width 133 height 16
type input "**********"
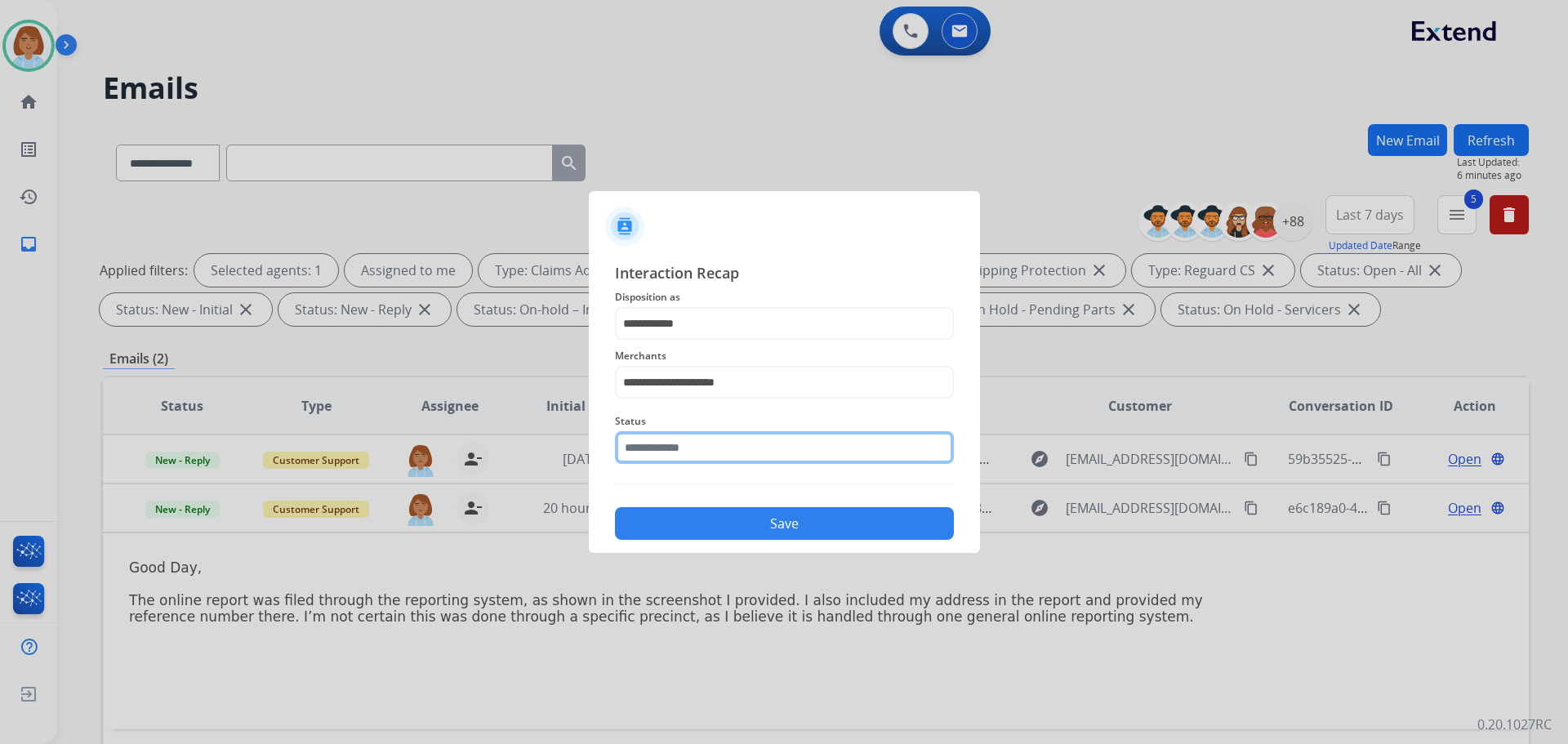
click at [726, 453] on input "text" at bounding box center [784, 447] width 339 height 33
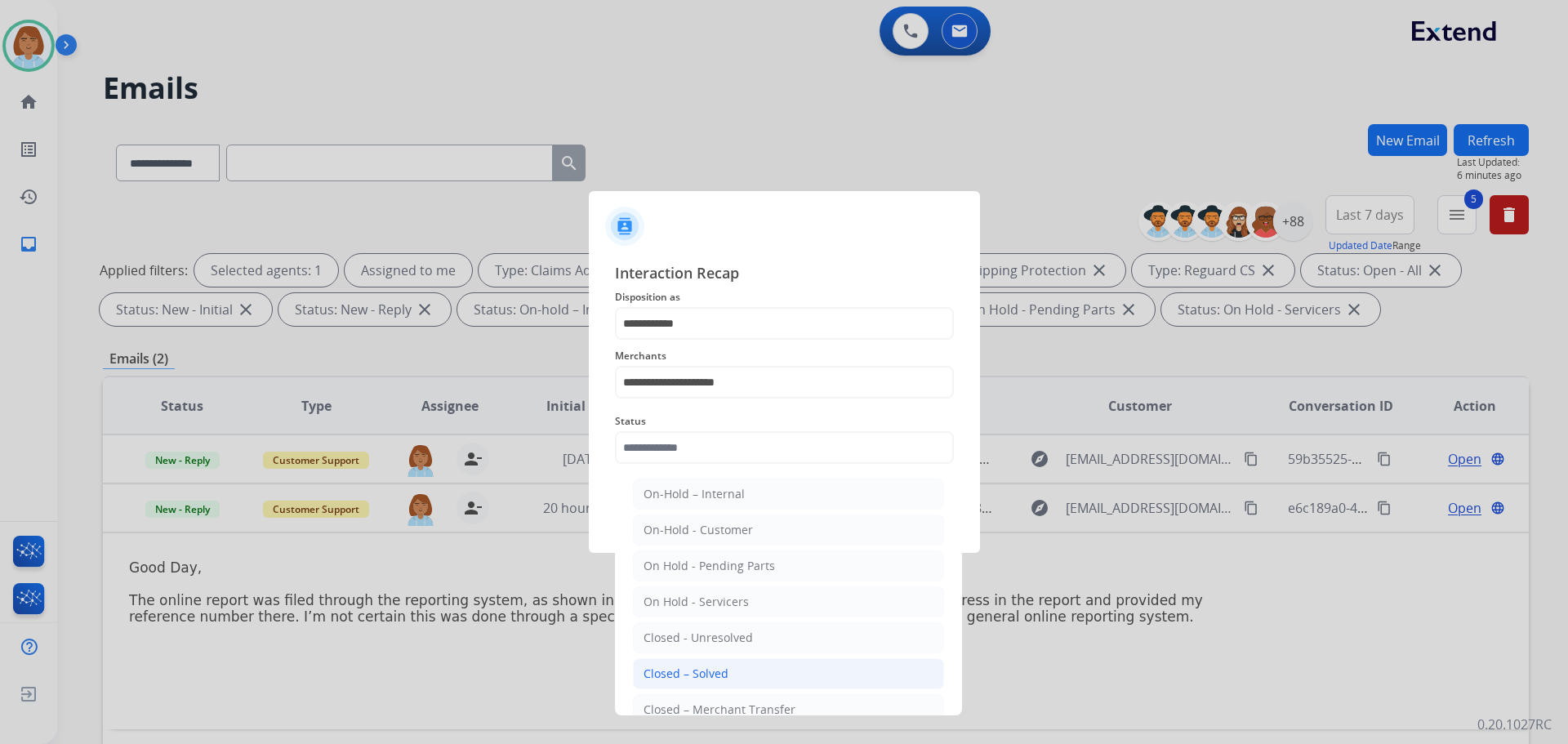
click at [696, 674] on div "Closed – Solved" at bounding box center [685, 674] width 85 height 16
type input "**********"
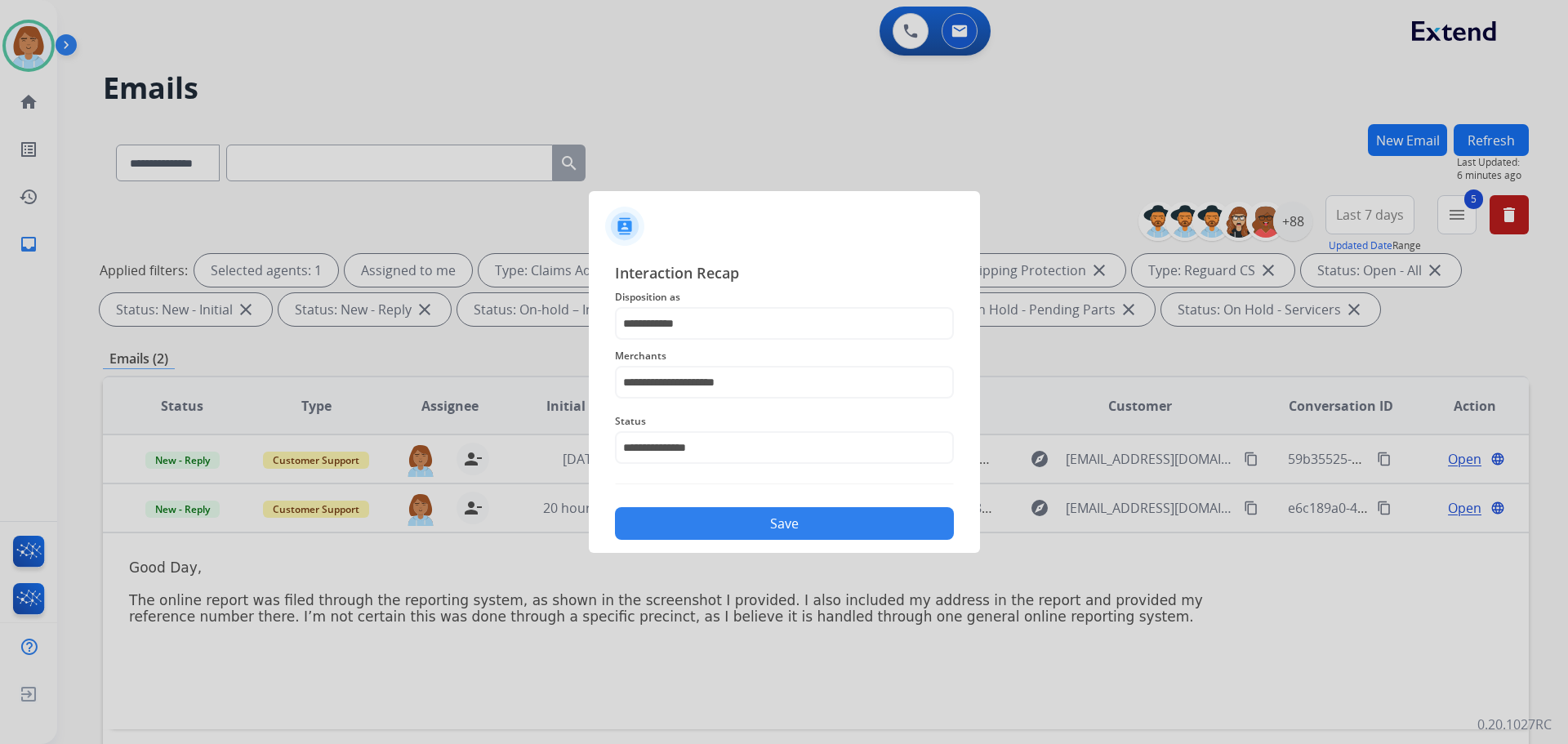
click at [783, 532] on button "Save" at bounding box center [784, 524] width 339 height 33
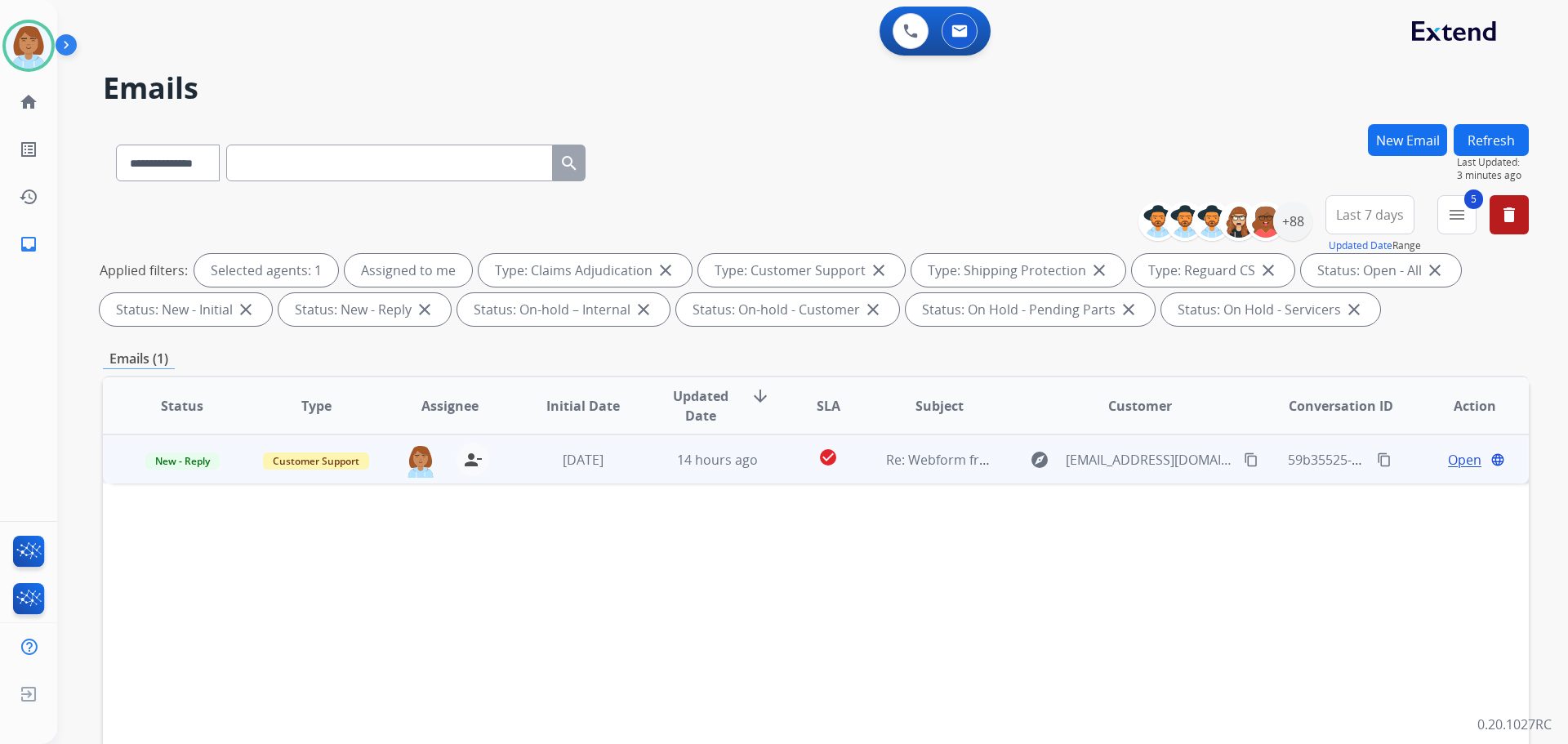
click at [843, 472] on td "check_circle" at bounding box center [814, 459] width 89 height 49
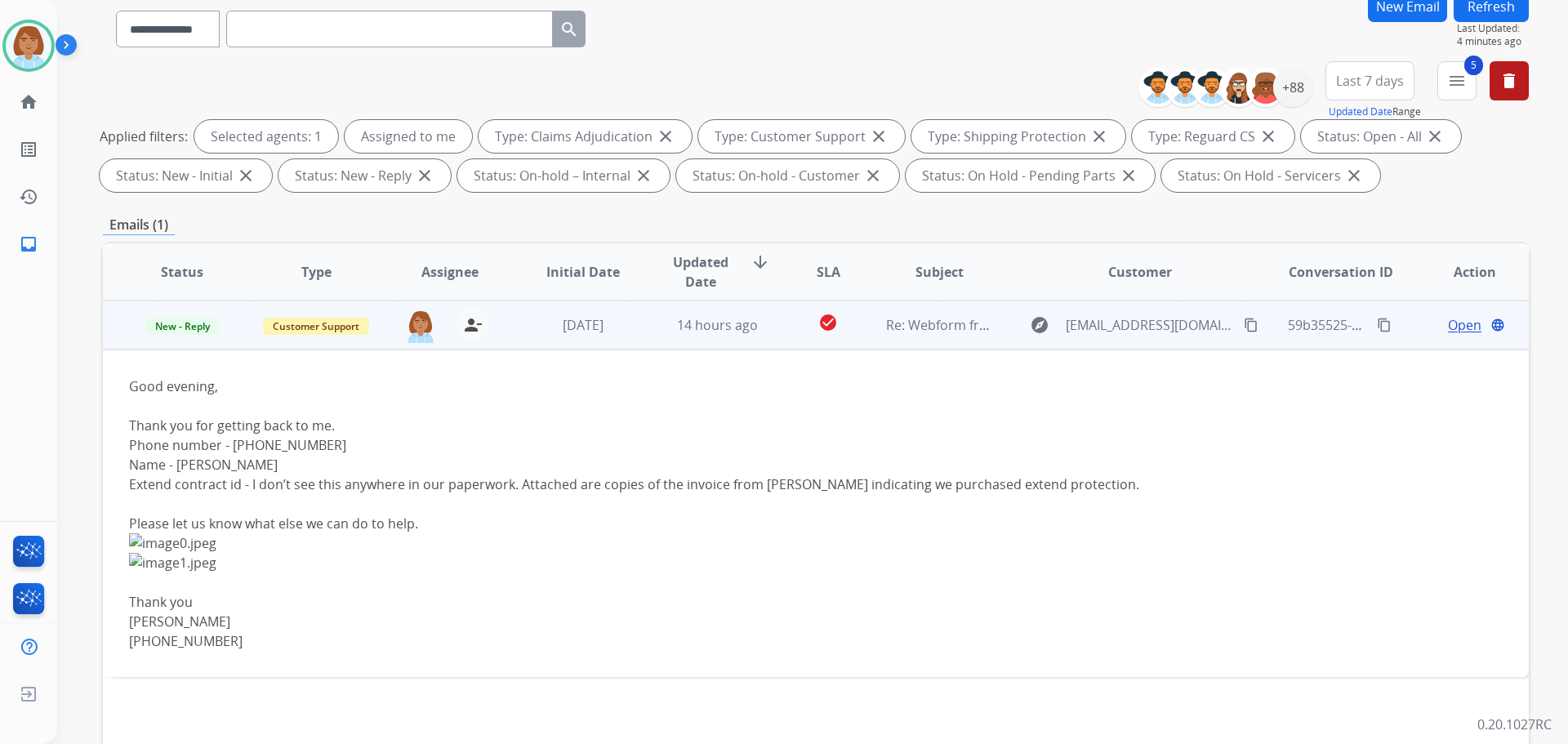
scroll to position [164, 0]
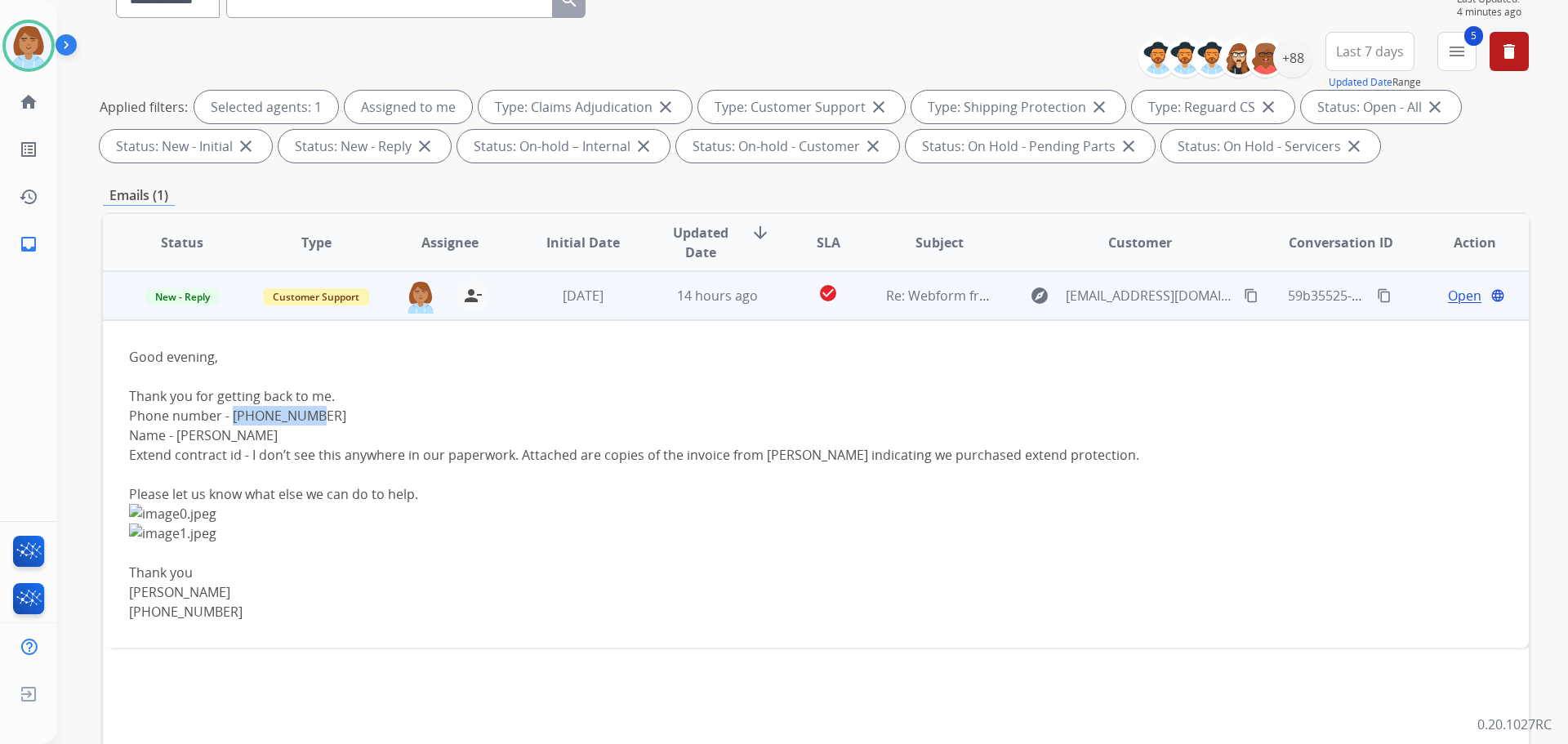
drag, startPoint x: 314, startPoint y: 413, endPoint x: 232, endPoint y: 409, distance: 82.1
click at [232, 409] on div "Phone number - 12047393866" at bounding box center [682, 416] width 1106 height 20
copy div "12047393866"
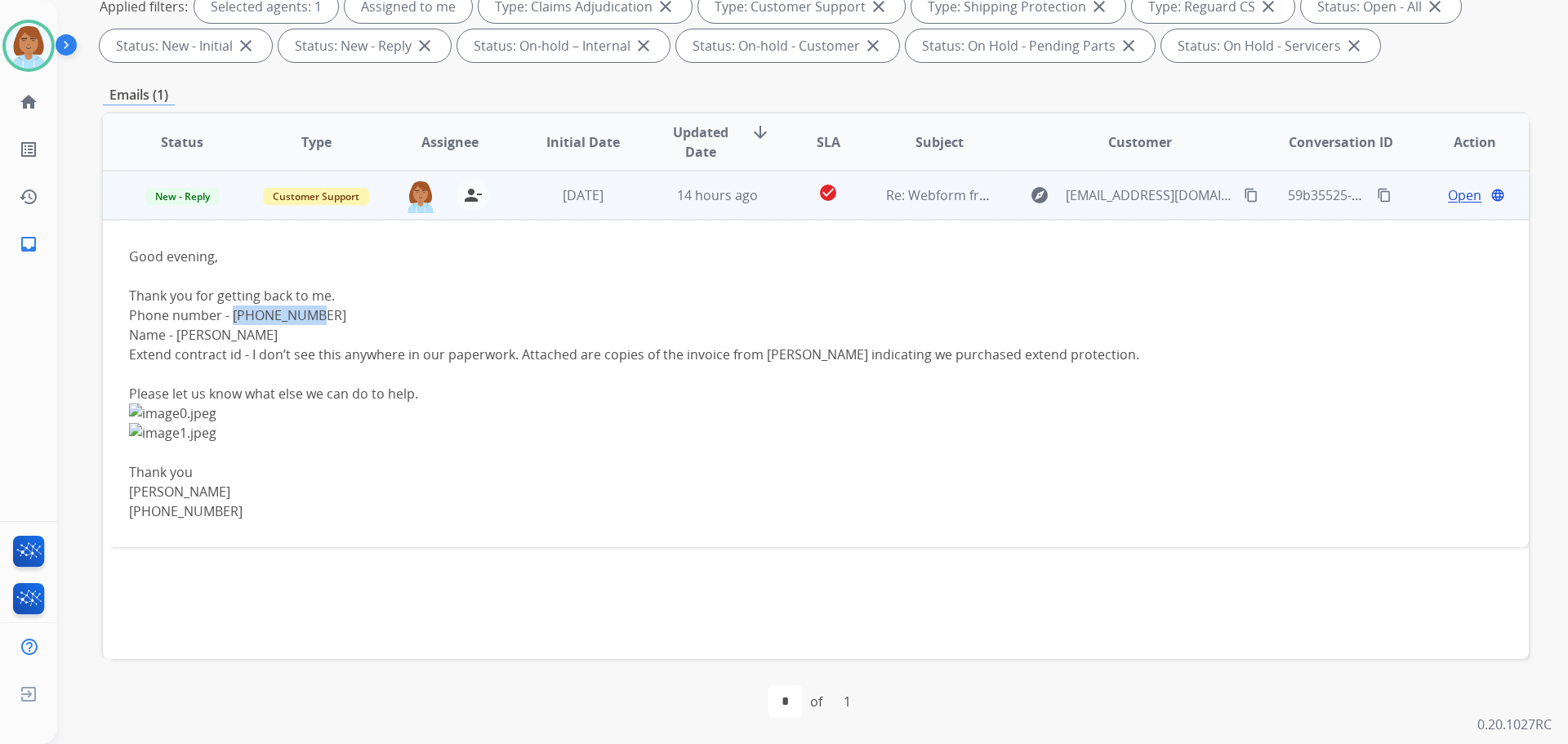
click at [1243, 197] on mat-icon "content_copy" at bounding box center [1250, 194] width 15 height 15
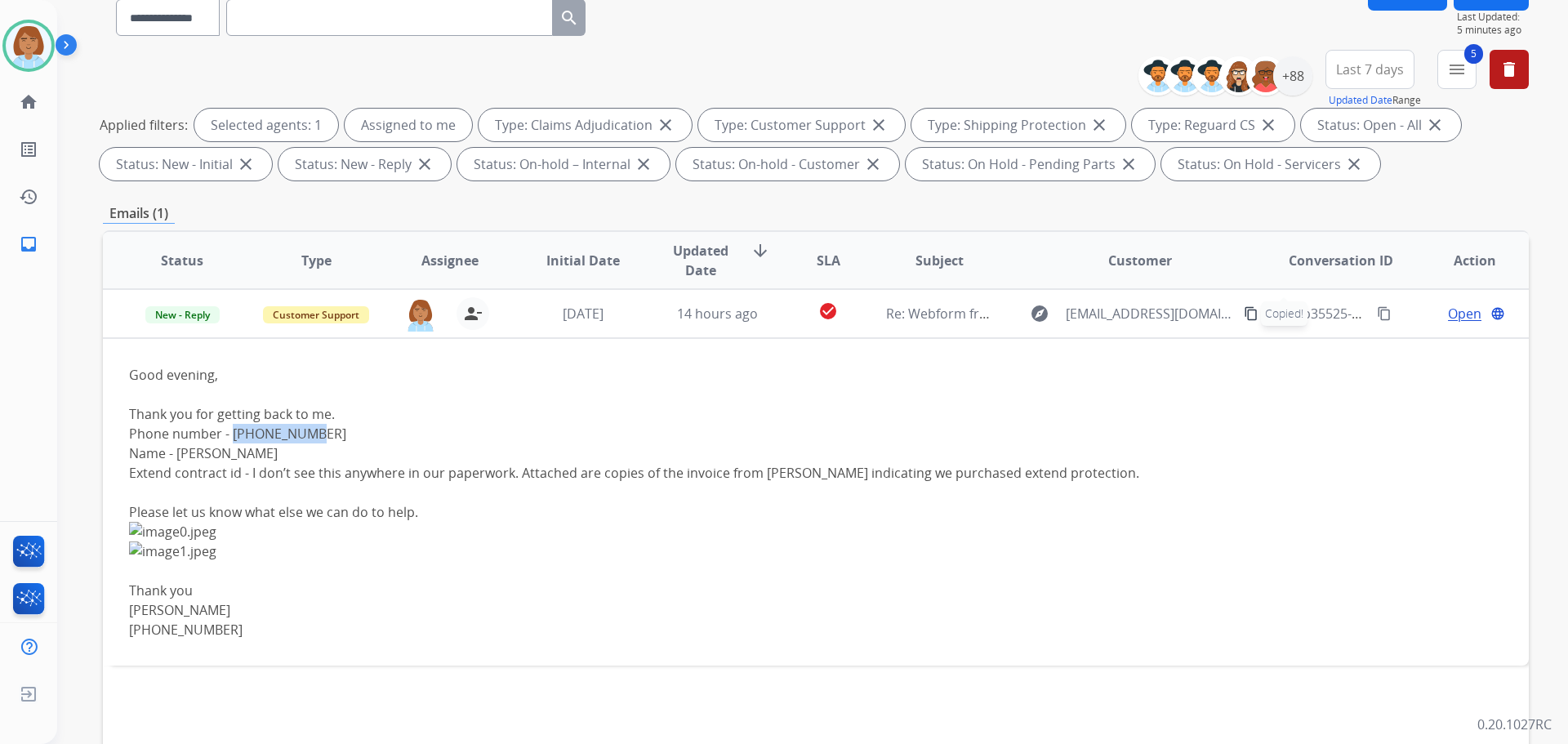
scroll to position [0, 0]
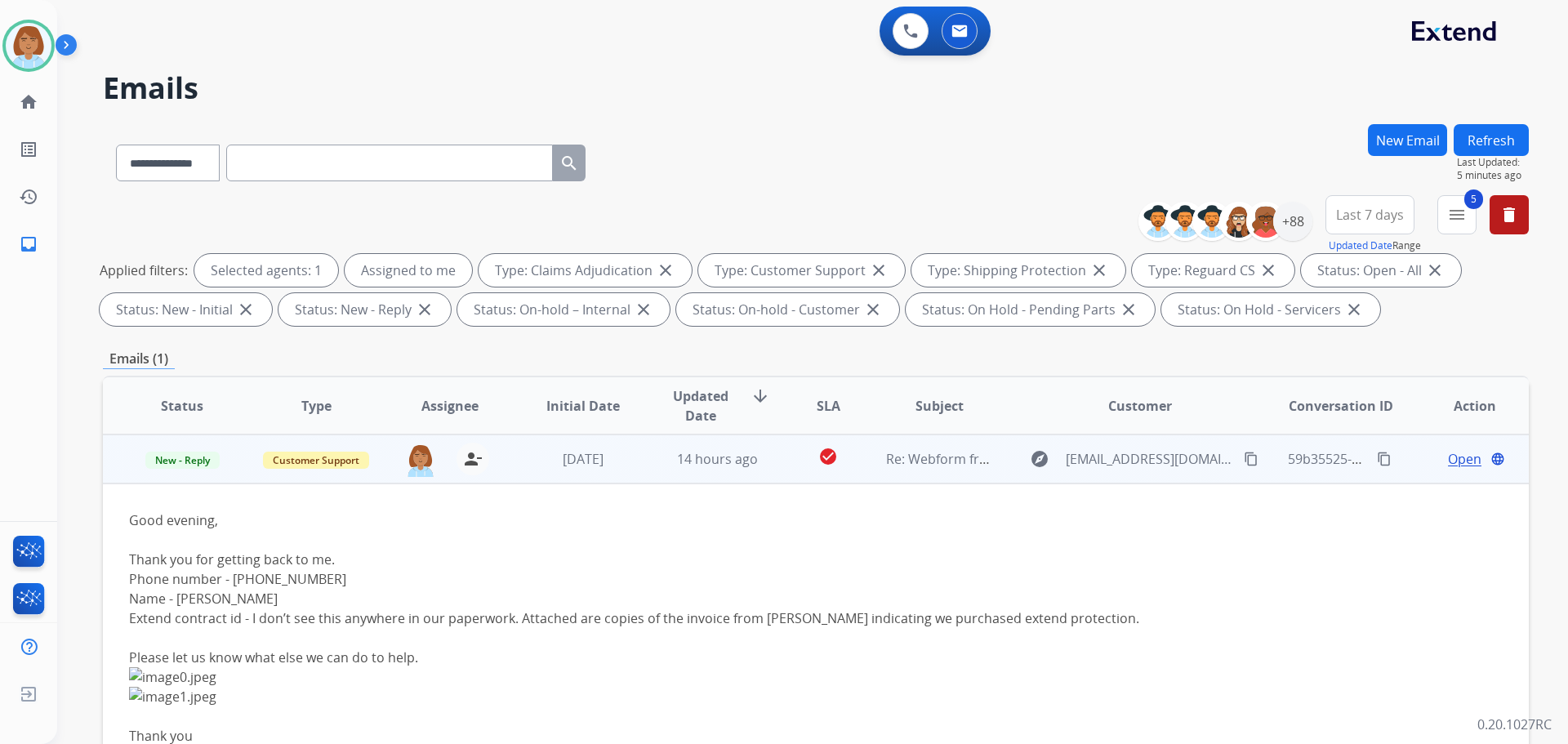
drag, startPoint x: 295, startPoint y: 173, endPoint x: 1370, endPoint y: 463, distance: 1113.4
click at [1377, 463] on mat-icon "content_copy" at bounding box center [1384, 459] width 15 height 15
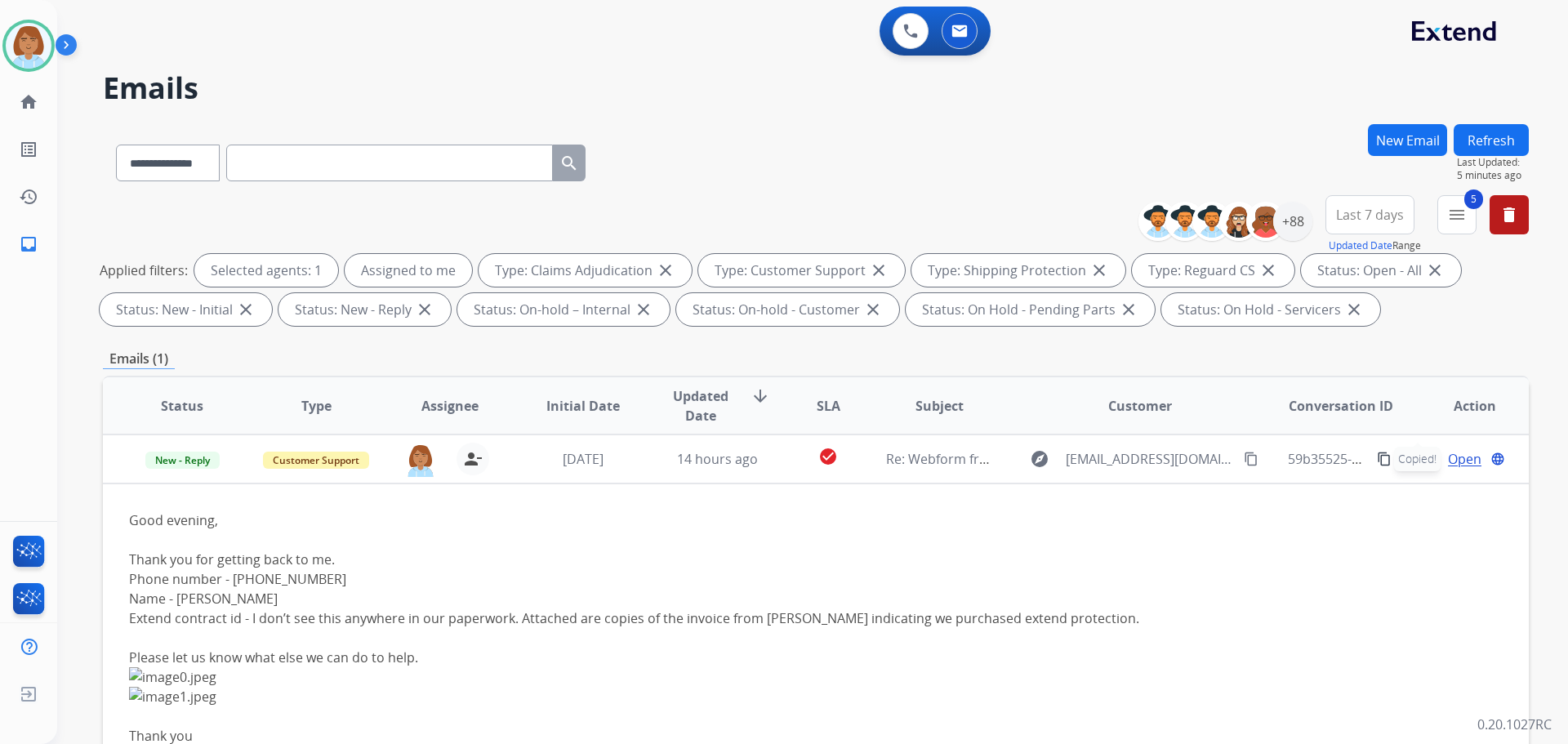
paste input "**********"
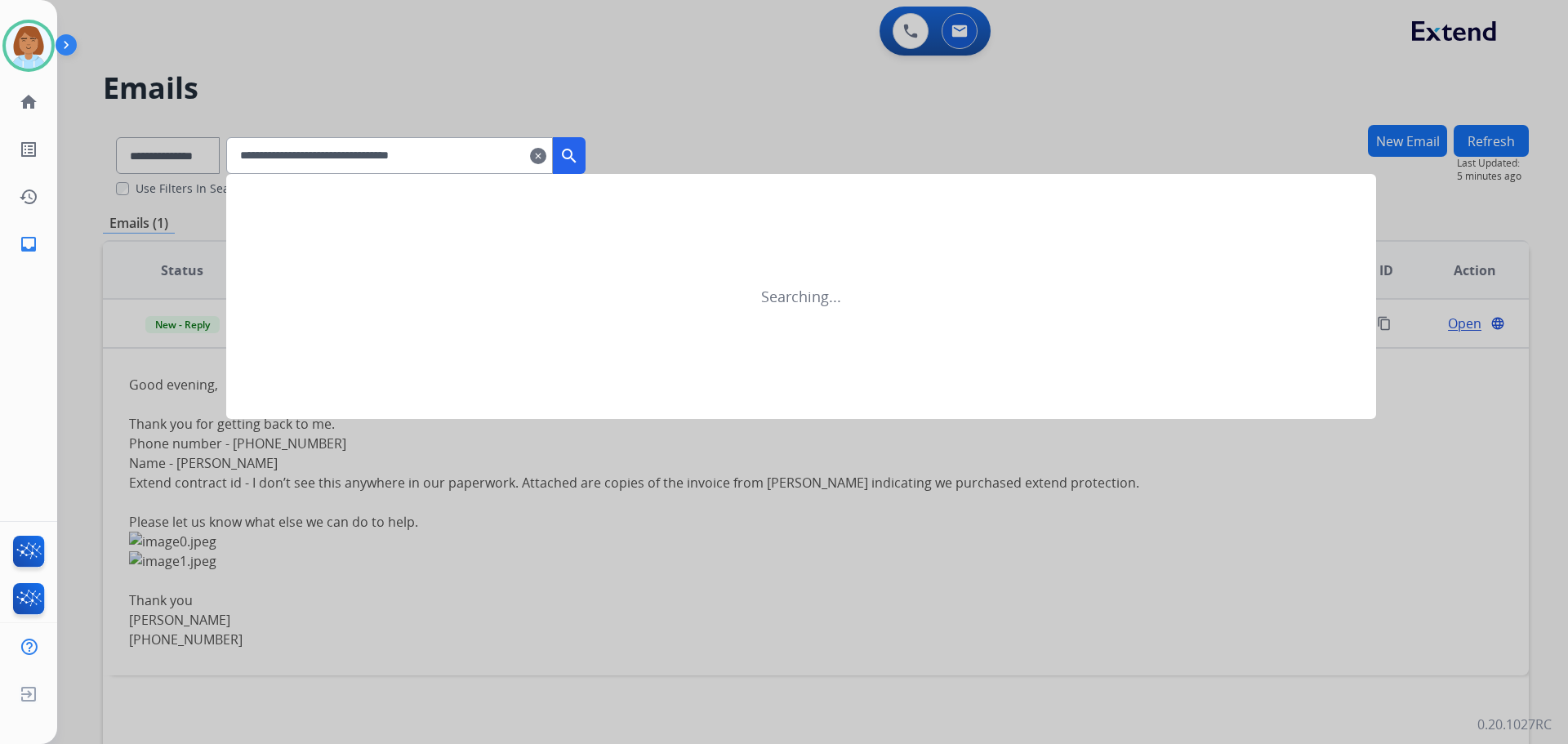
type input "**********"
click at [579, 156] on mat-icon "search" at bounding box center [569, 157] width 20 height 20
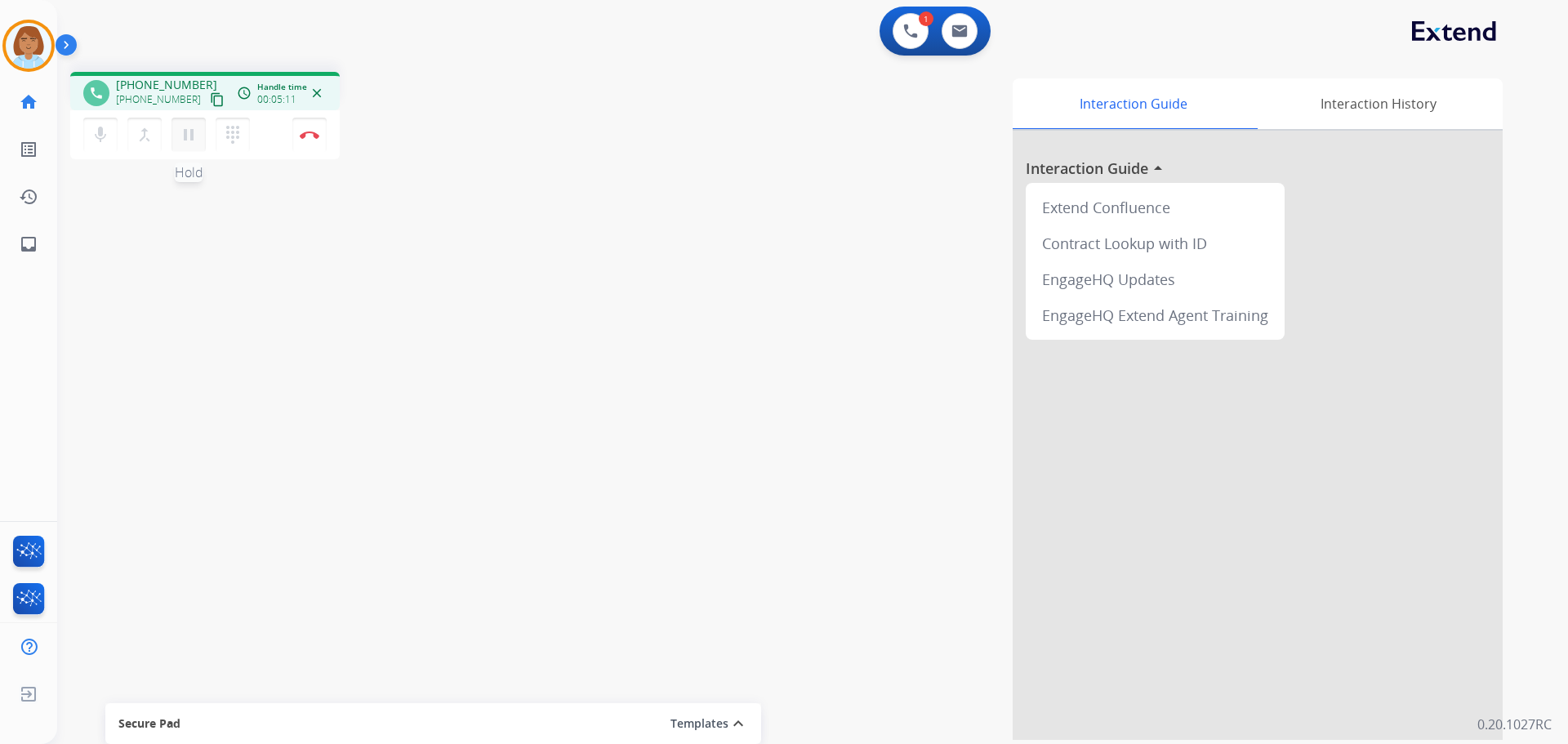
click at [182, 141] on mat-icon "pause" at bounding box center [188, 135] width 20 height 20
click at [102, 144] on mat-icon "mic" at bounding box center [101, 135] width 20 height 20
click at [106, 129] on mat-icon "mic_off" at bounding box center [101, 135] width 20 height 20
click at [189, 134] on mat-icon "play_arrow" at bounding box center [188, 135] width 20 height 20
click at [194, 137] on mat-icon "pause" at bounding box center [188, 135] width 20 height 20
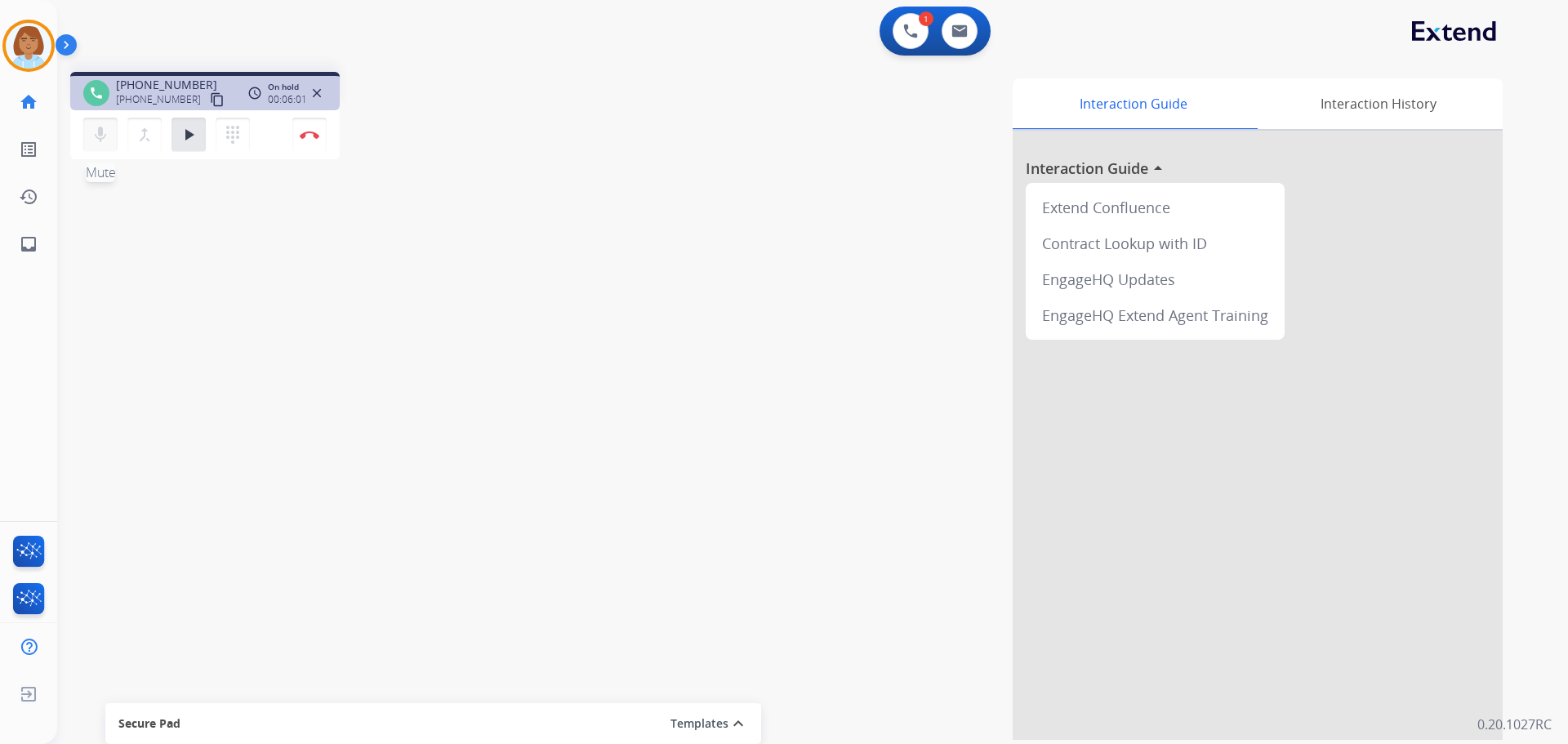
click at [99, 131] on mat-icon "mic" at bounding box center [101, 135] width 20 height 20
click at [102, 147] on button "mic_off Mute" at bounding box center [101, 135] width 34 height 34
click at [179, 145] on button "play_arrow Hold" at bounding box center [188, 135] width 34 height 34
click at [318, 138] on img at bounding box center [310, 135] width 20 height 8
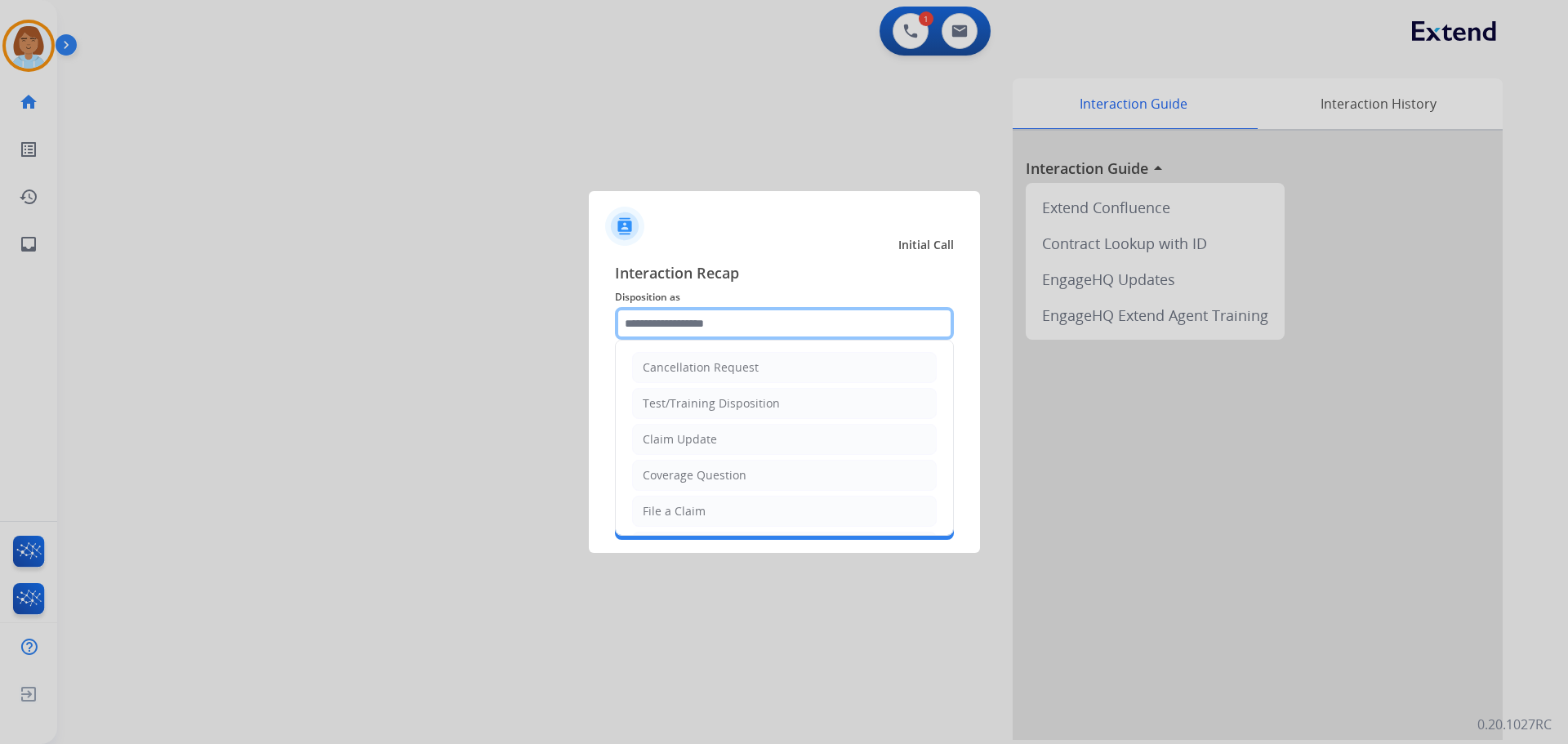
click at [764, 334] on input "text" at bounding box center [784, 323] width 339 height 33
click at [750, 512] on li "File a Claim" at bounding box center [784, 511] width 304 height 31
type input "**********"
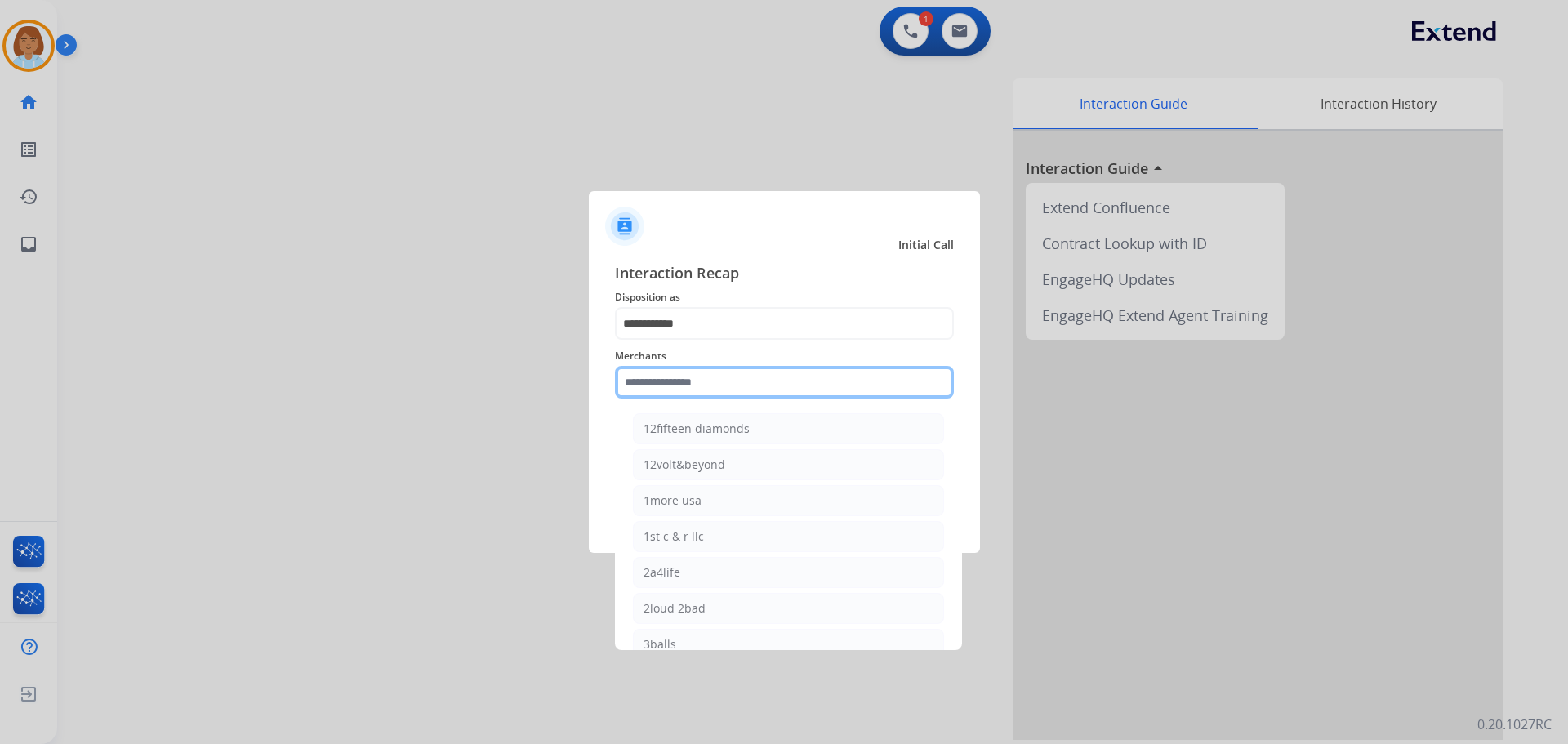
click at [741, 382] on input "text" at bounding box center [784, 382] width 339 height 33
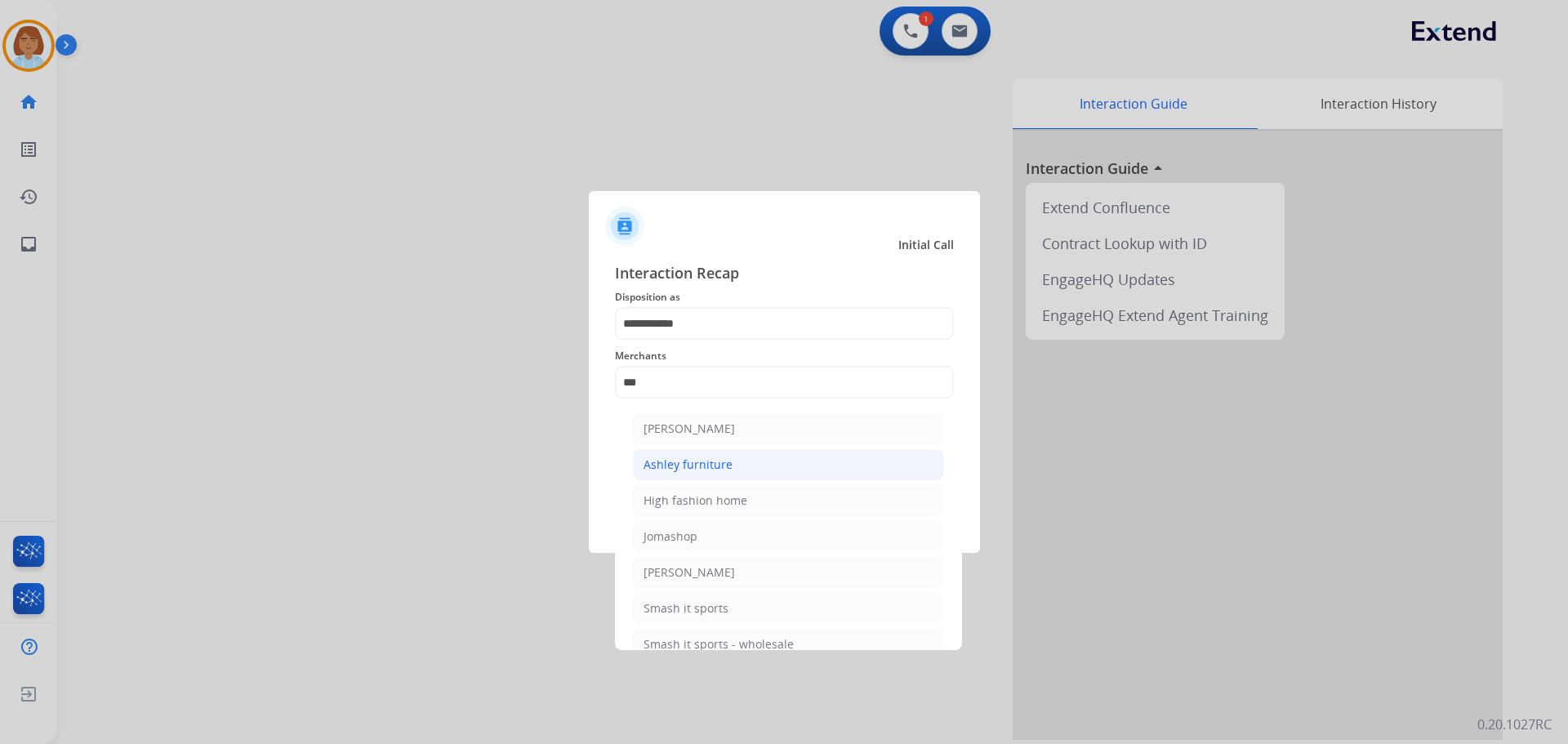
click at [734, 455] on li "Ashley furniture" at bounding box center [788, 464] width 311 height 31
type input "**********"
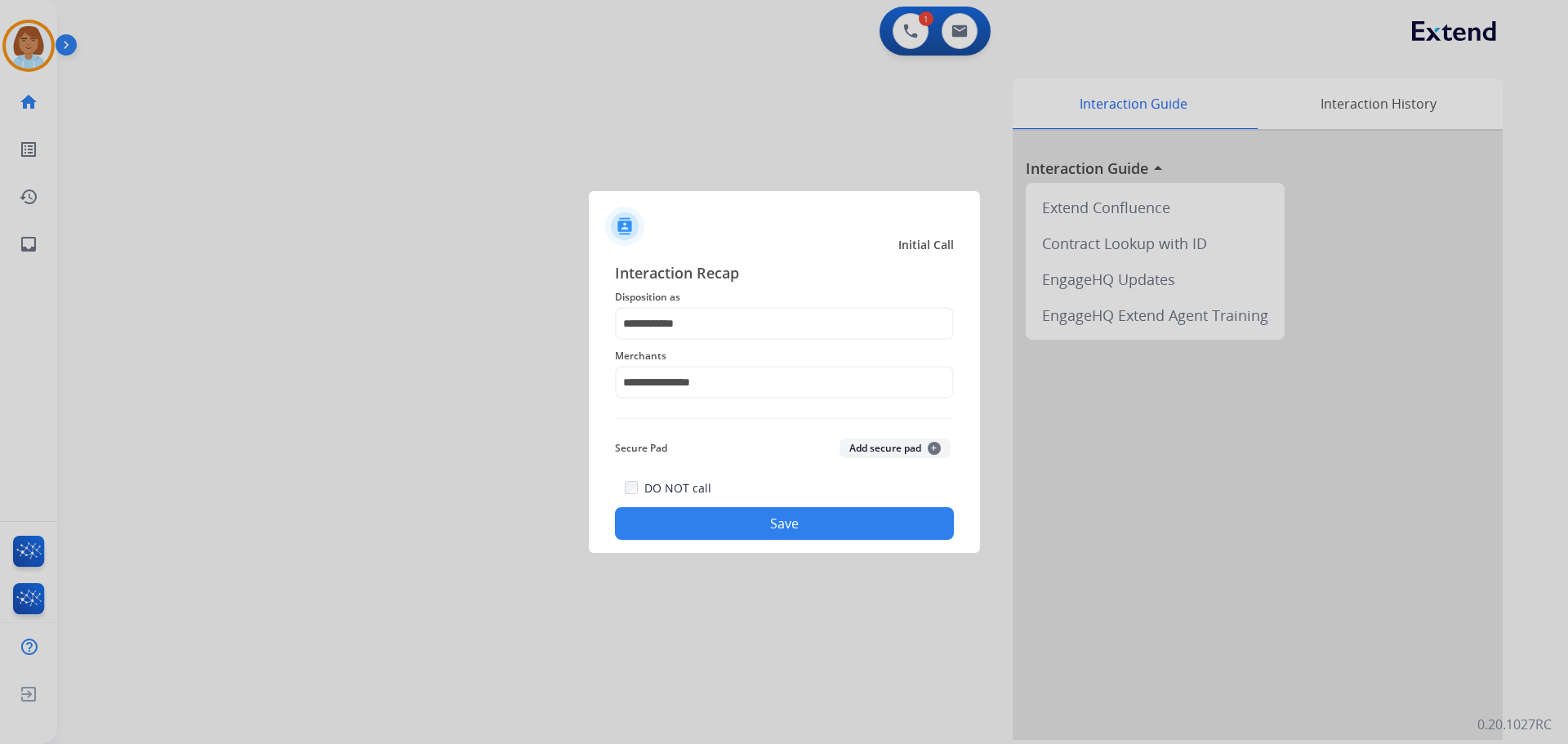
click at [796, 519] on button "Save" at bounding box center [784, 524] width 339 height 33
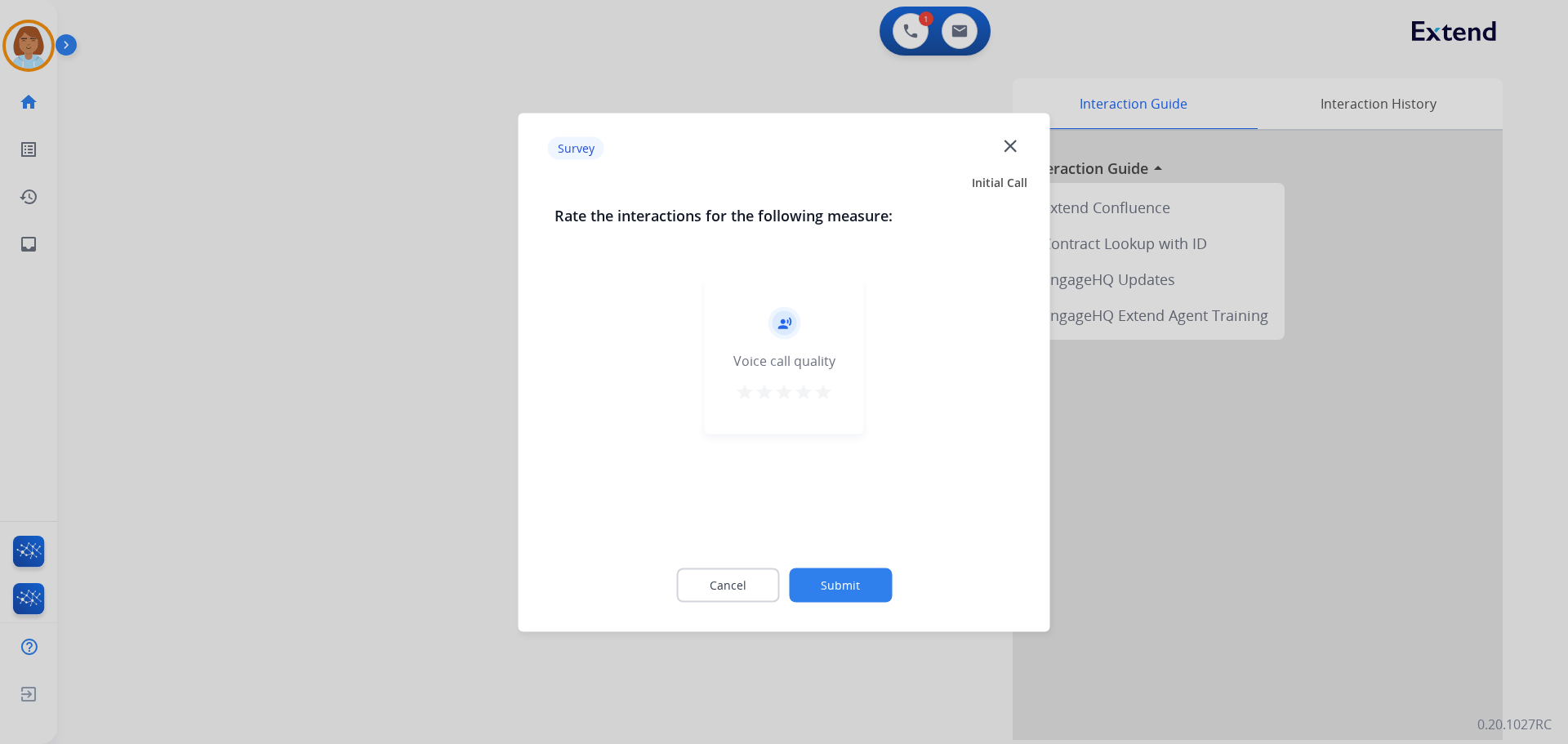
click at [870, 579] on button "Submit" at bounding box center [839, 584] width 103 height 34
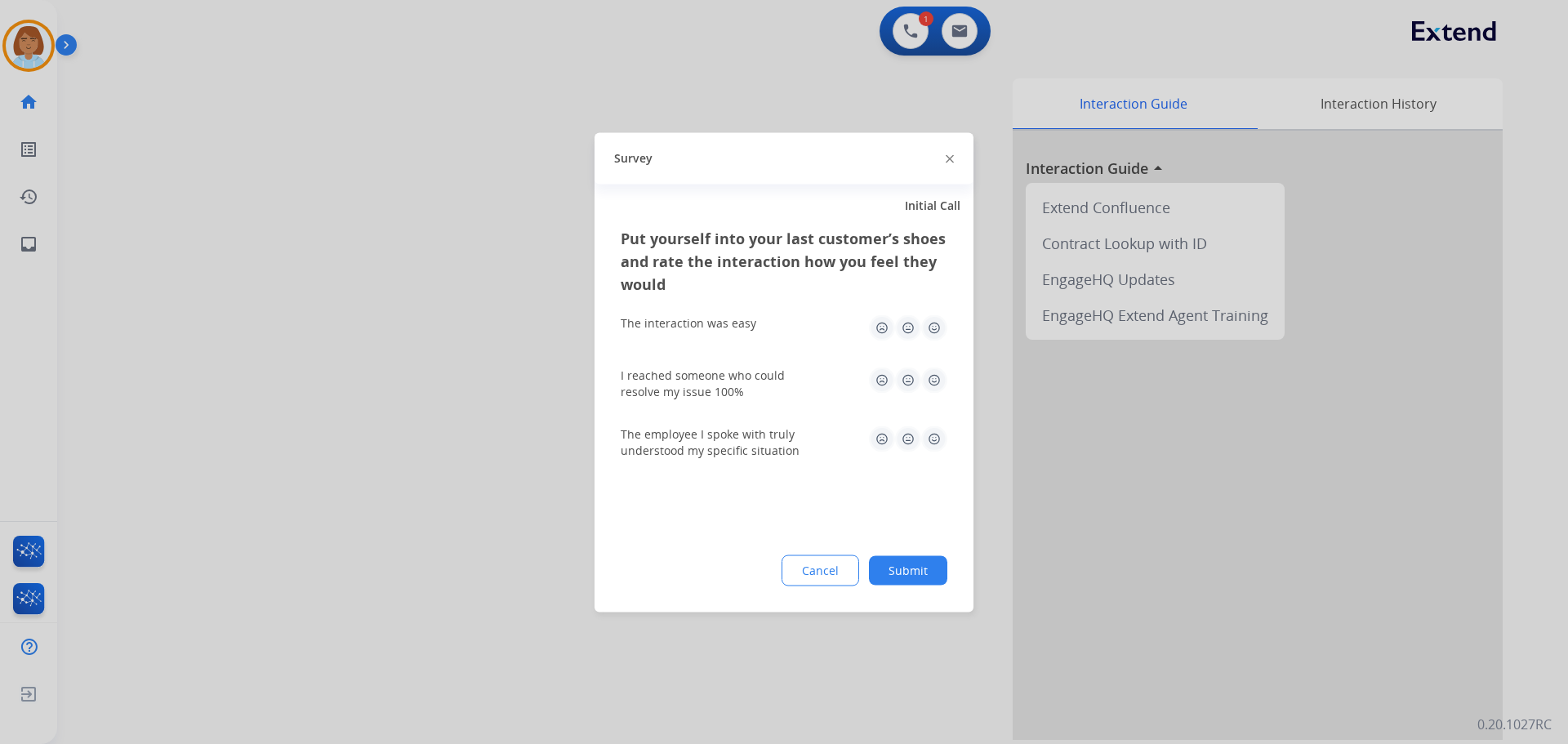
click at [920, 569] on button "Submit" at bounding box center [907, 569] width 79 height 29
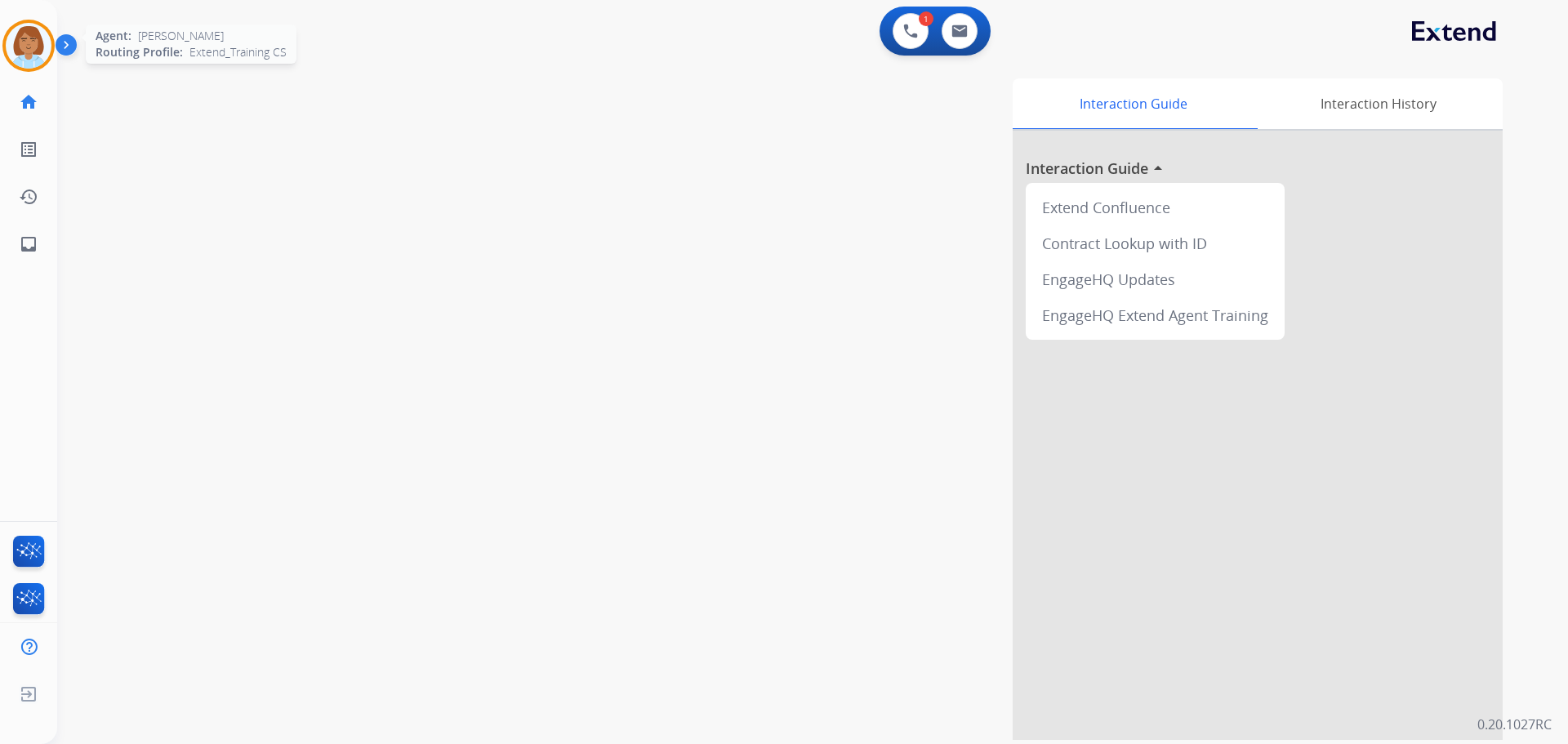
click at [16, 34] on img at bounding box center [29, 46] width 46 height 46
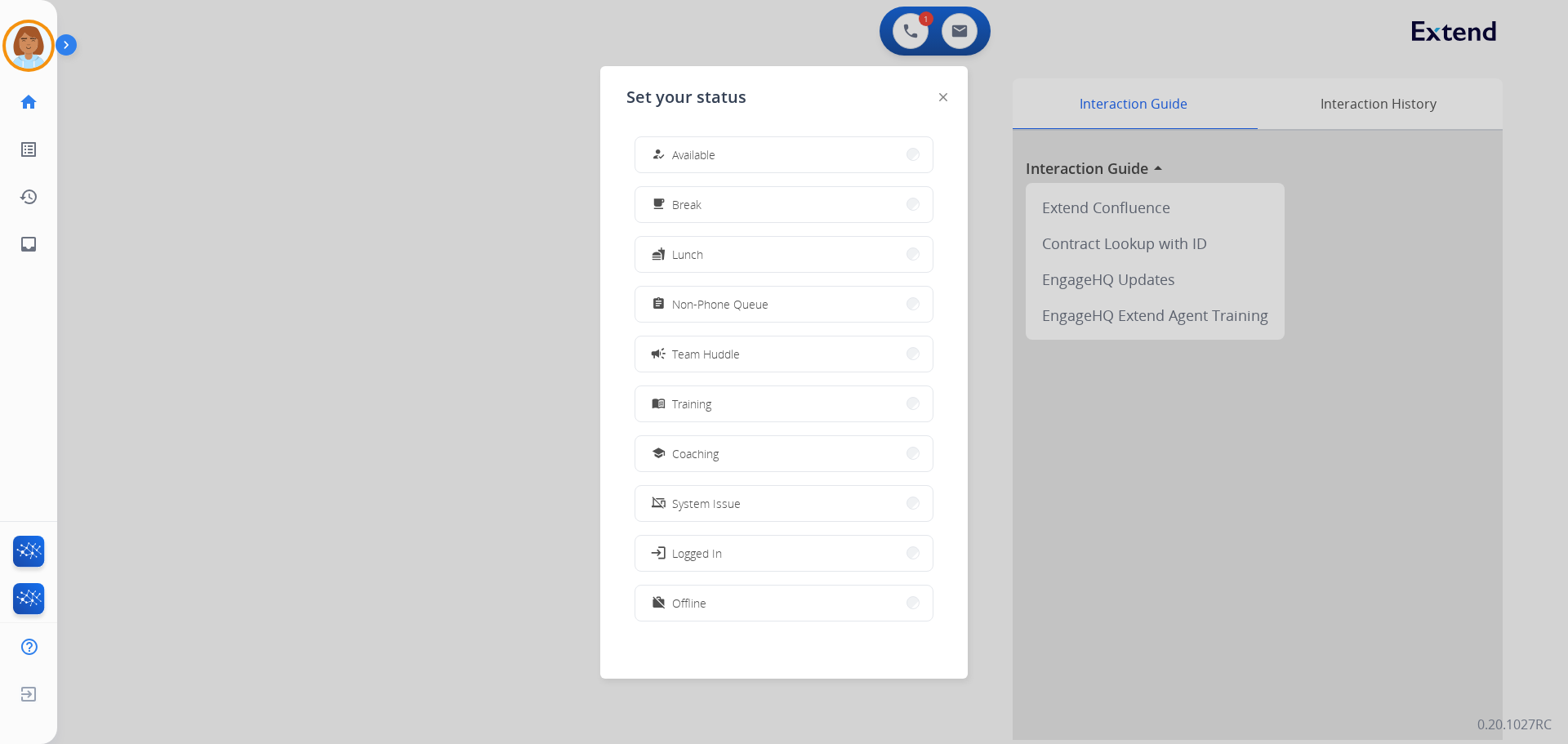
click at [691, 132] on div "how_to_reg Available free_breakfast Break fastfood Lunch assignment Non-Phone Q…" at bounding box center [784, 381] width 315 height 515
click at [681, 152] on span "Available" at bounding box center [693, 155] width 43 height 17
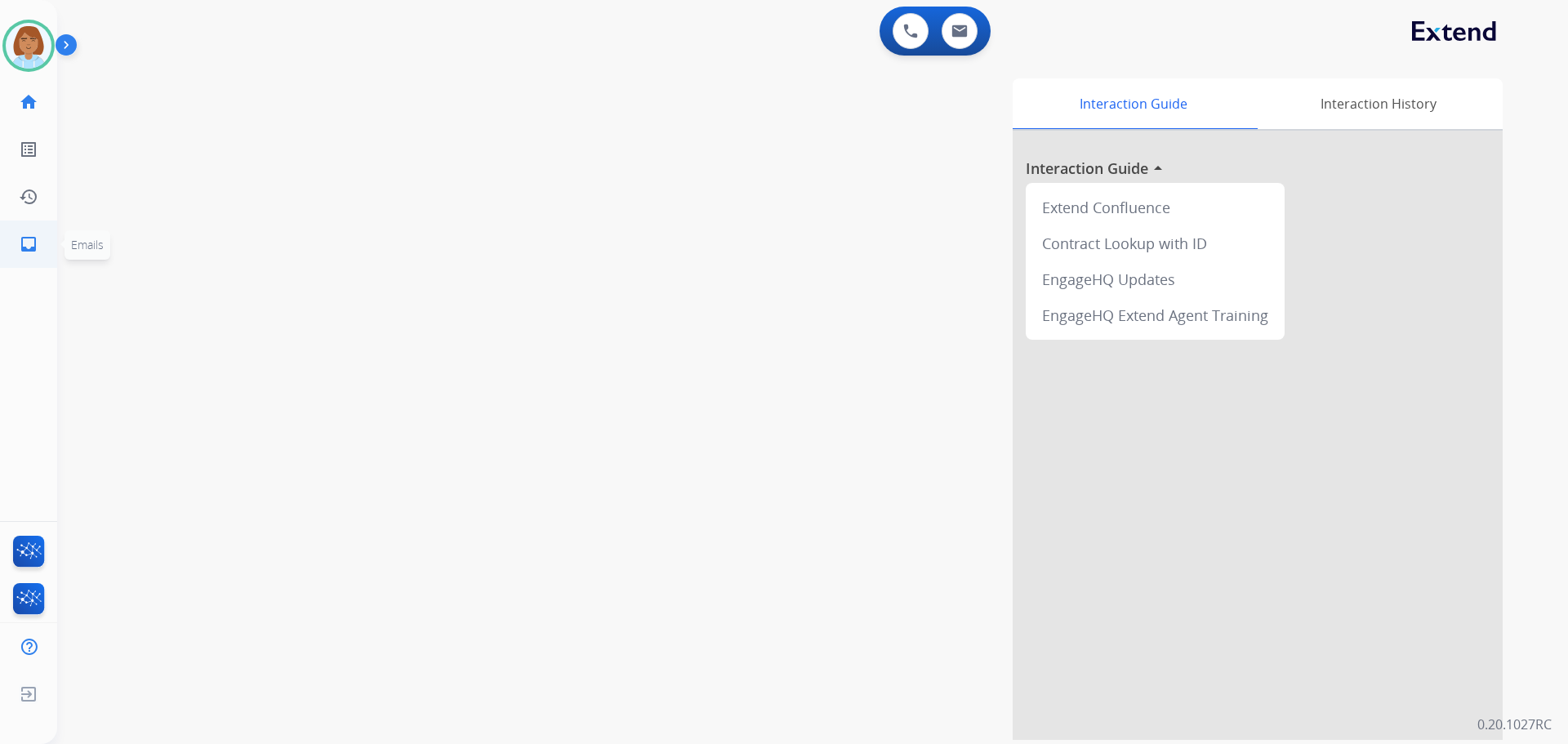
click at [20, 241] on mat-icon "inbox" at bounding box center [29, 244] width 20 height 20
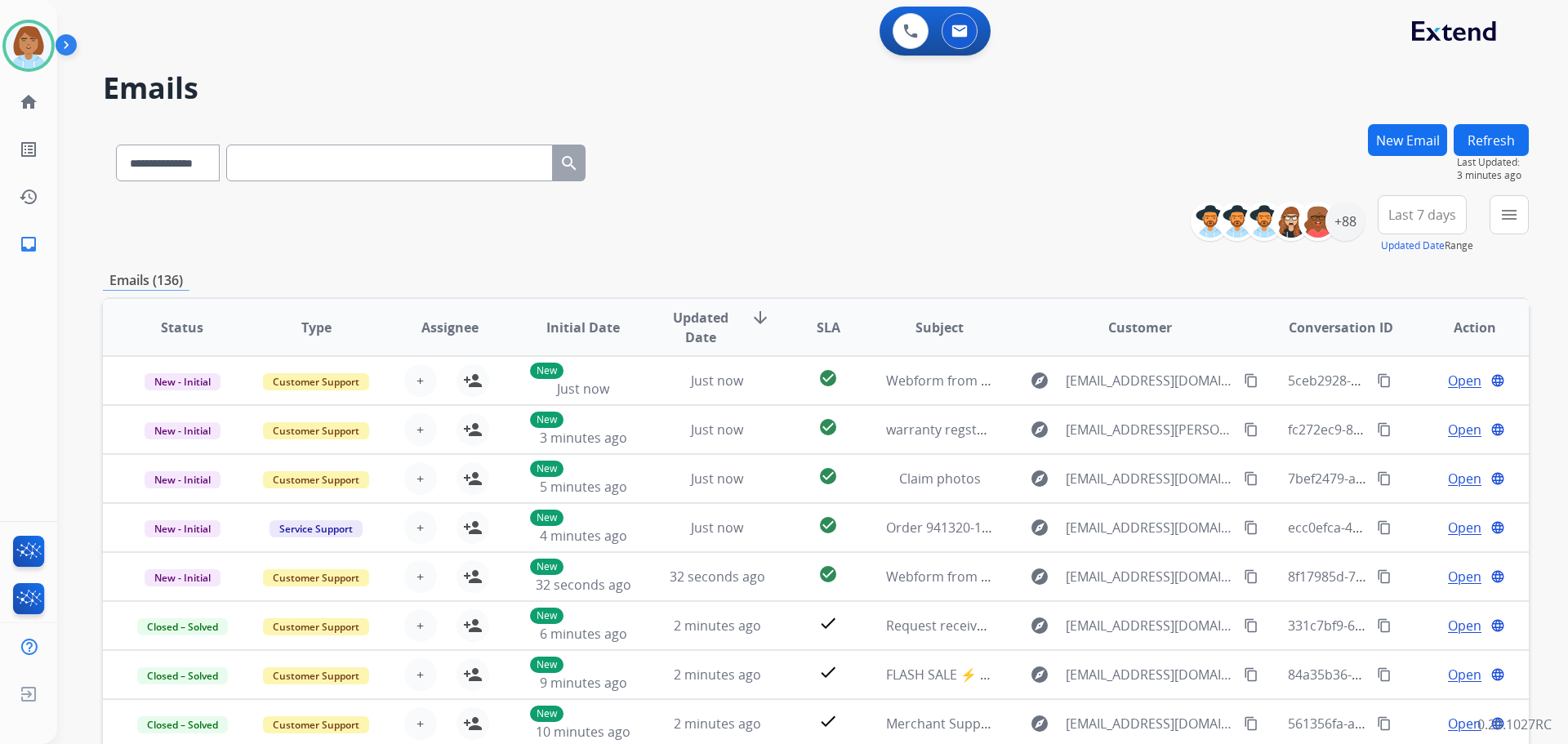
click at [1507, 143] on button "Refresh" at bounding box center [1490, 140] width 75 height 32
click at [1420, 148] on button "New Email" at bounding box center [1407, 140] width 79 height 32
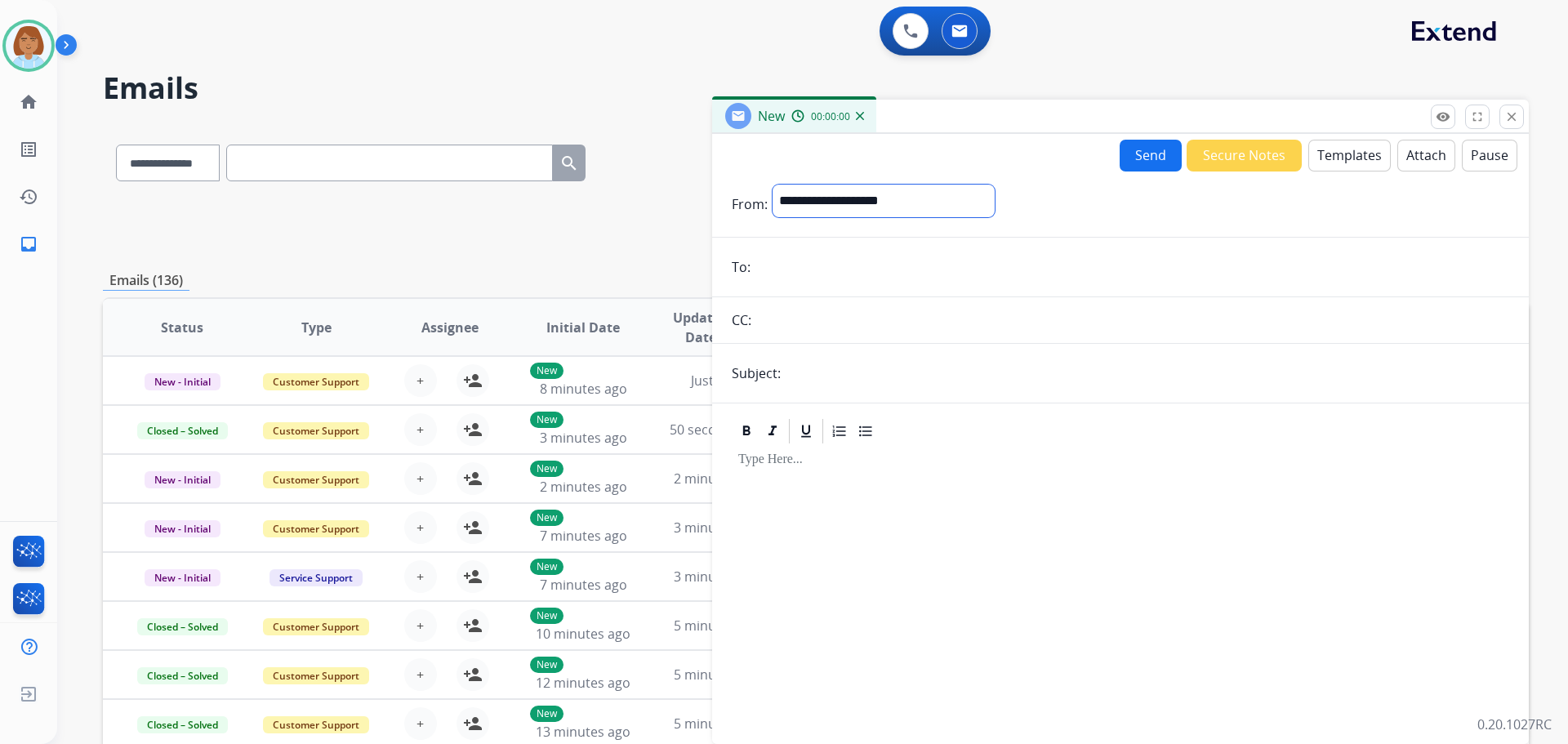
click at [828, 203] on select "**********" at bounding box center [883, 200] width 222 height 33
select select "**********"
click at [773, 185] on select "**********" at bounding box center [883, 200] width 222 height 33
click at [835, 267] on input "email" at bounding box center [1132, 268] width 754 height 33
paste input "**********"
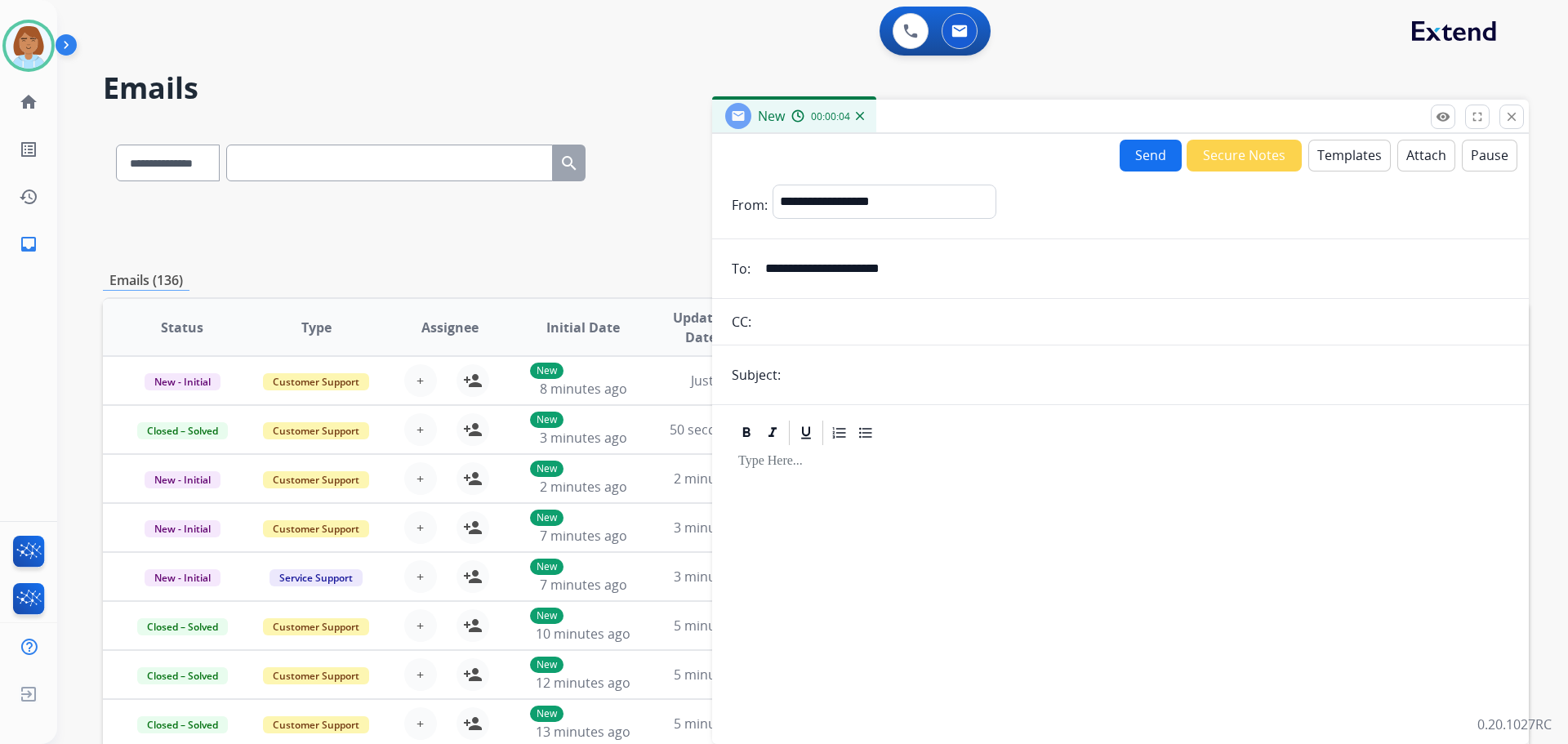
type input "**********"
click at [1356, 157] on button "Templates" at bounding box center [1349, 156] width 83 height 32
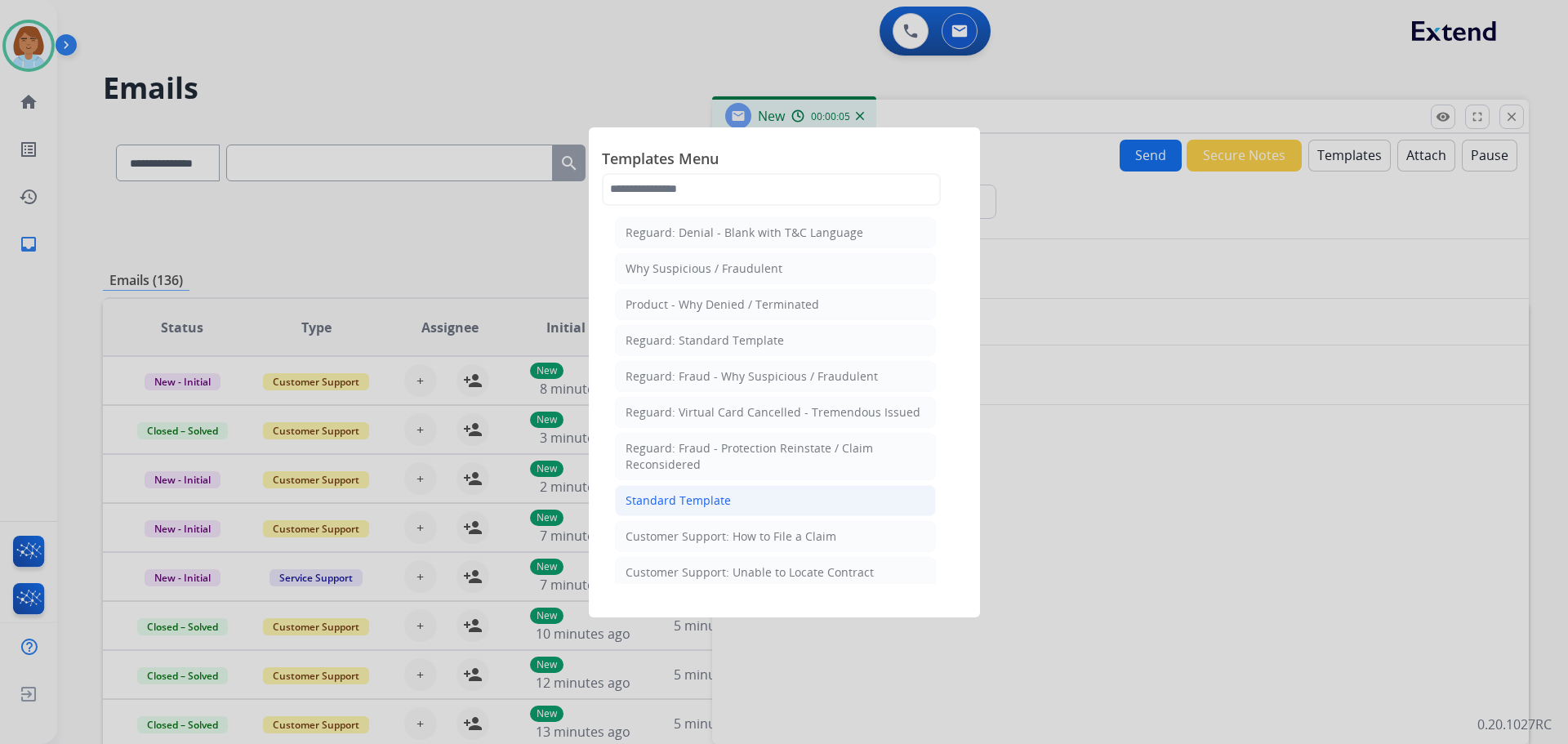
click at [706, 513] on li "Standard Template" at bounding box center [776, 501] width 321 height 31
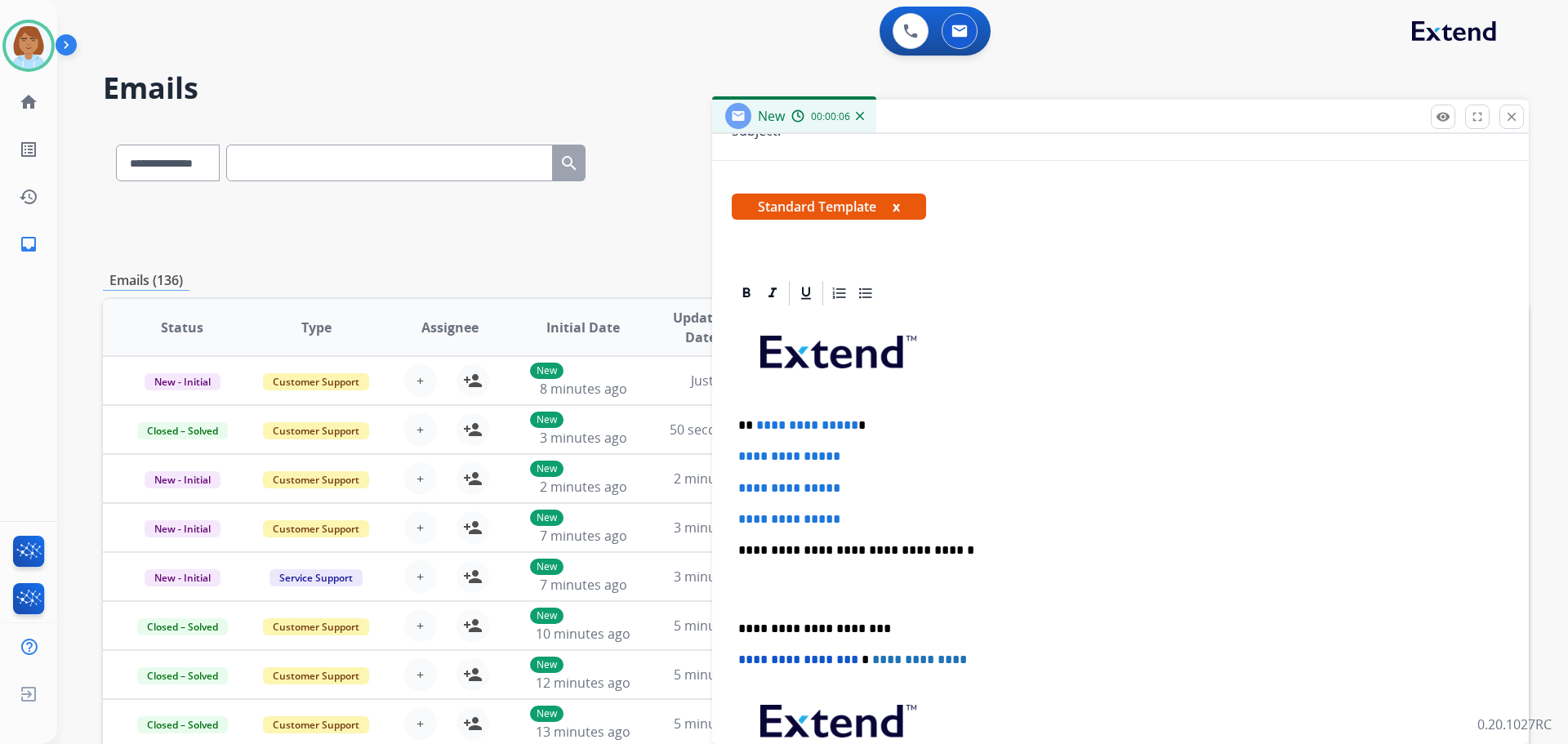
scroll to position [245, 0]
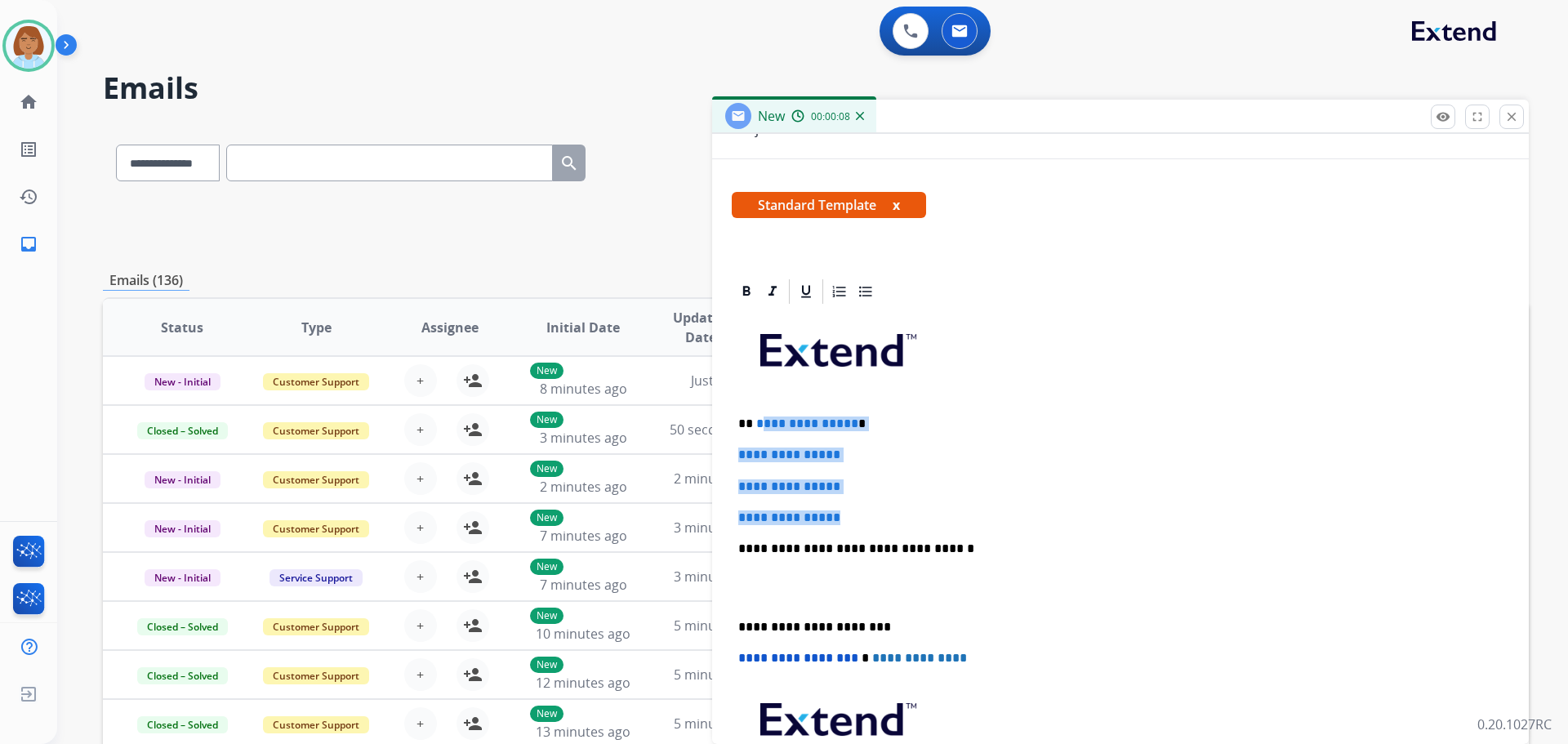
drag, startPoint x: 859, startPoint y: 519, endPoint x: 758, endPoint y: 420, distance: 141.4
click at [758, 420] on div "**********" at bounding box center [1120, 586] width 778 height 561
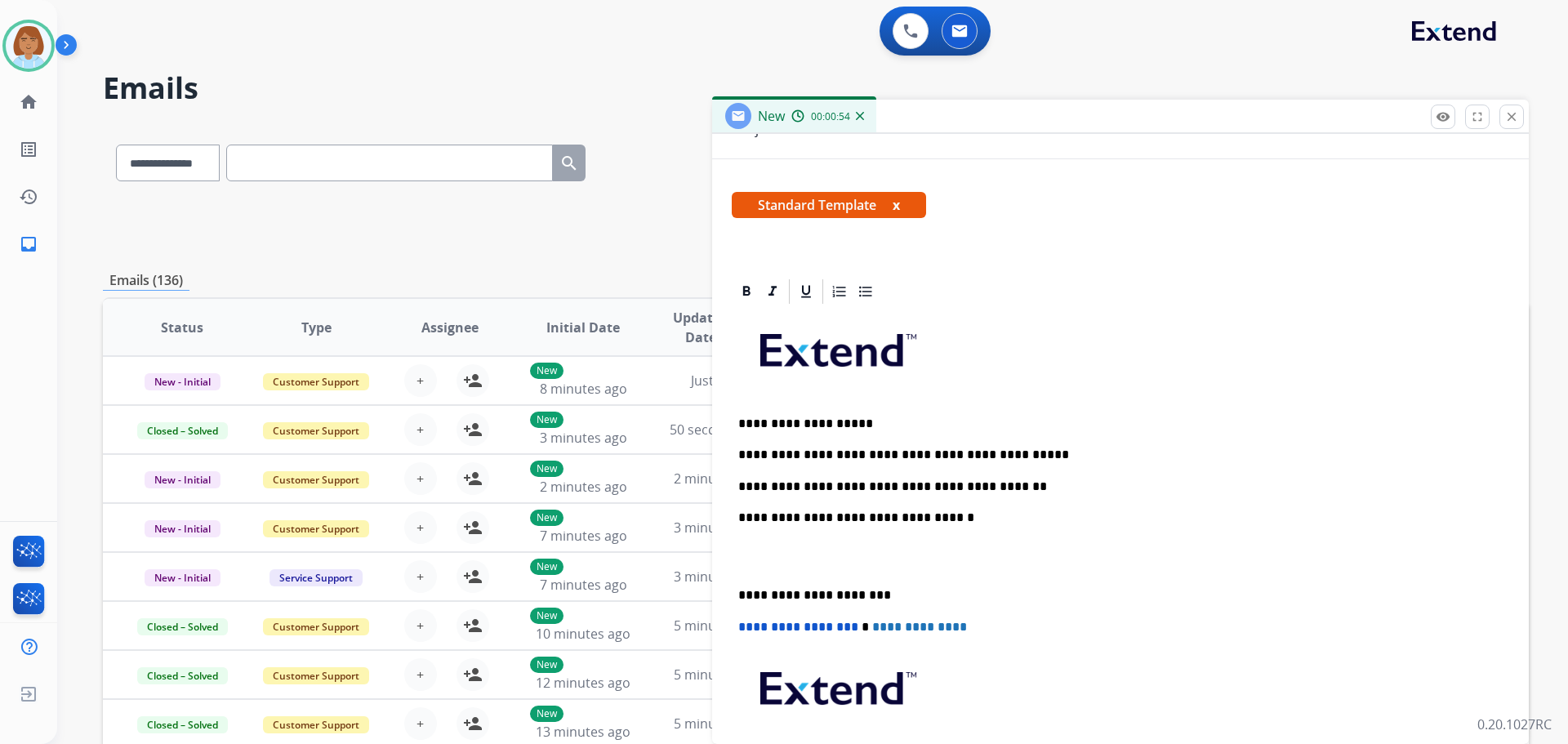
click at [766, 425] on p "**********" at bounding box center [1113, 424] width 752 height 15
drag, startPoint x: 783, startPoint y: 428, endPoint x: 753, endPoint y: 417, distance: 32.0
click at [753, 417] on p "**********" at bounding box center [1113, 424] width 752 height 15
click at [966, 521] on p "**********" at bounding box center [1113, 518] width 752 height 15
click at [1021, 480] on p "**********" at bounding box center [1113, 487] width 752 height 15
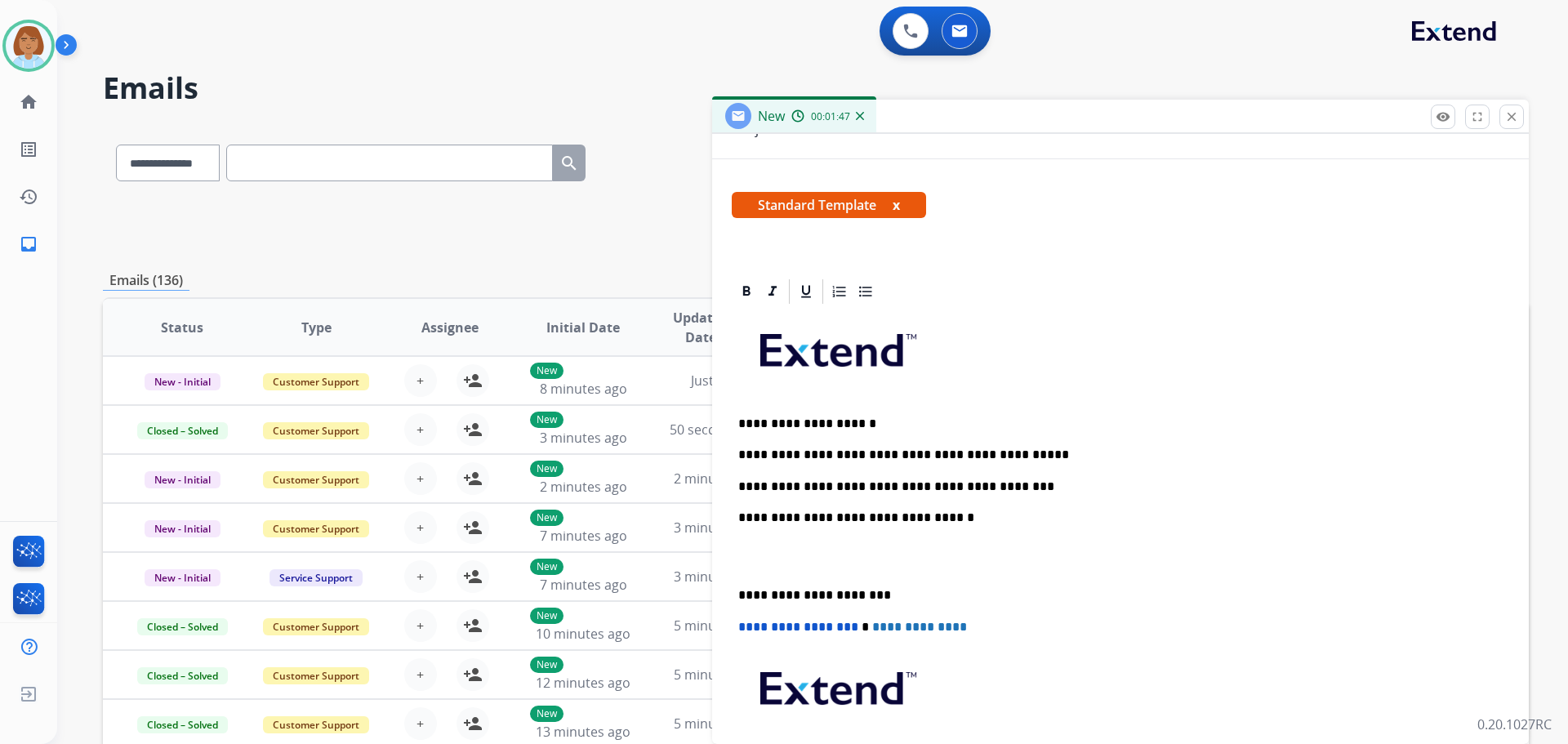
scroll to position [0, 0]
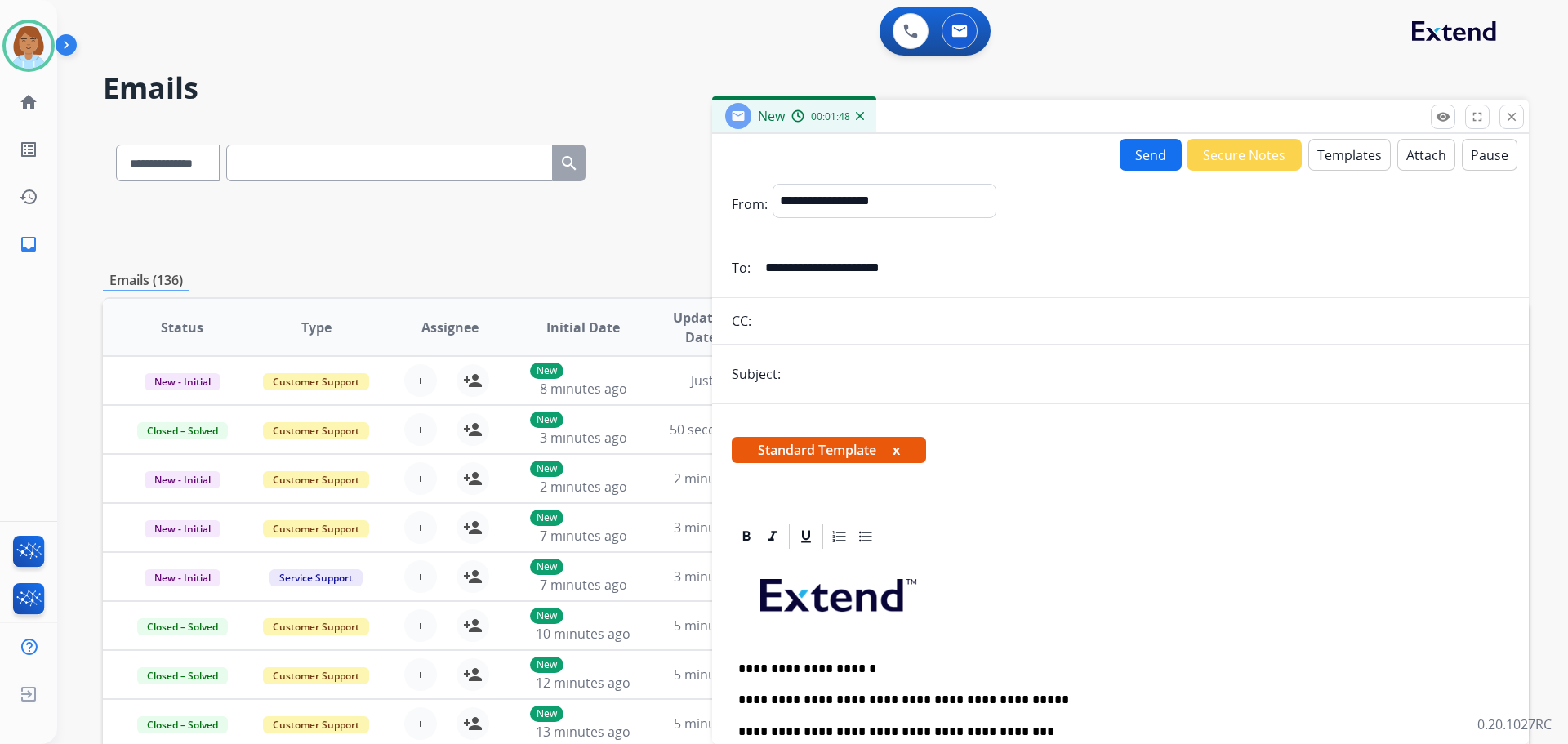
click at [1139, 162] on button "Send" at bounding box center [1150, 155] width 62 height 32
click at [888, 381] on input "text" at bounding box center [1147, 375] width 724 height 34
drag, startPoint x: 934, startPoint y: 377, endPoint x: 727, endPoint y: 377, distance: 207.0
click at [727, 380] on div "**********" at bounding box center [1119, 374] width 816 height 33
type input "**********"
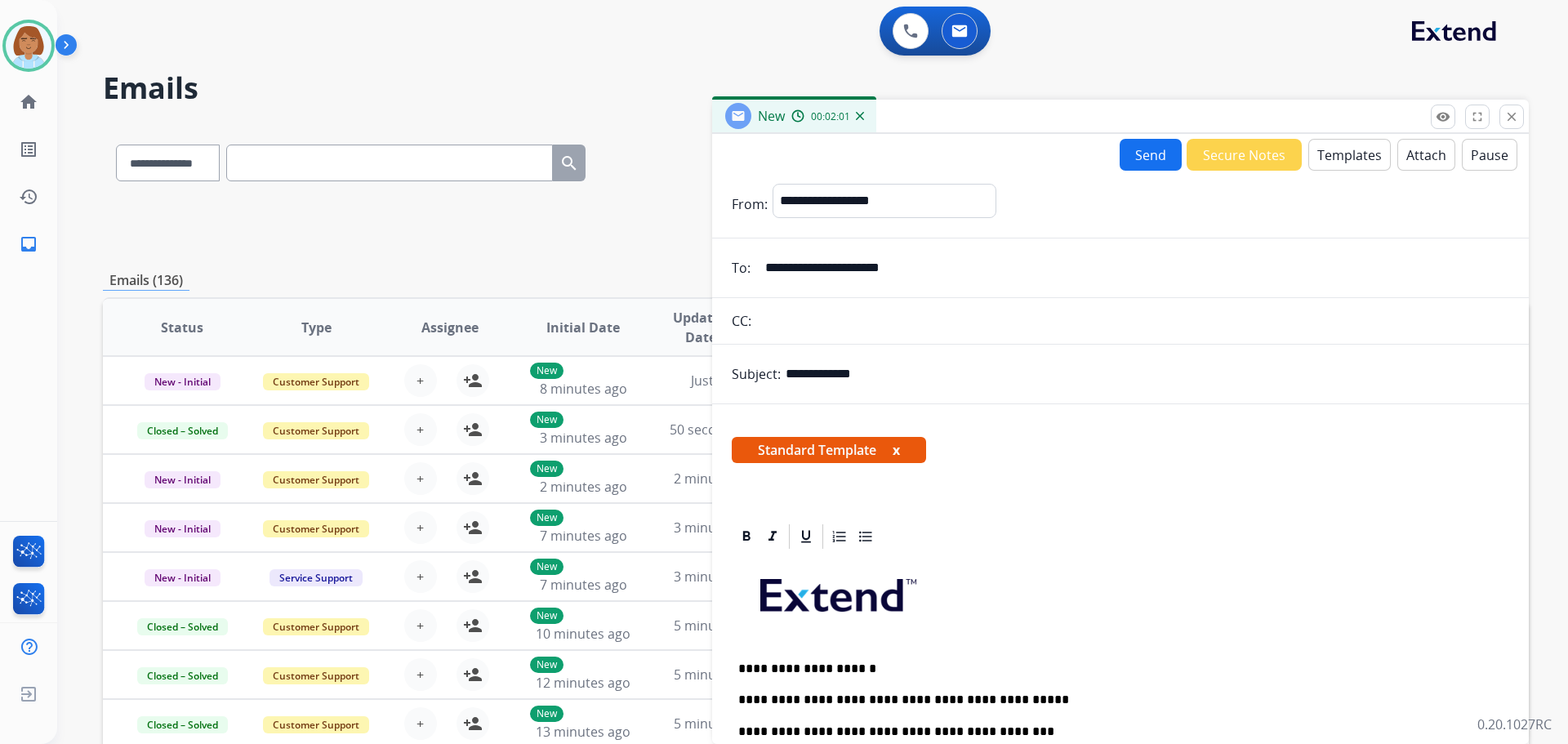
click at [1136, 174] on div "**********" at bounding box center [1119, 435] width 816 height 603
click at [1149, 148] on button "Send" at bounding box center [1150, 155] width 62 height 32
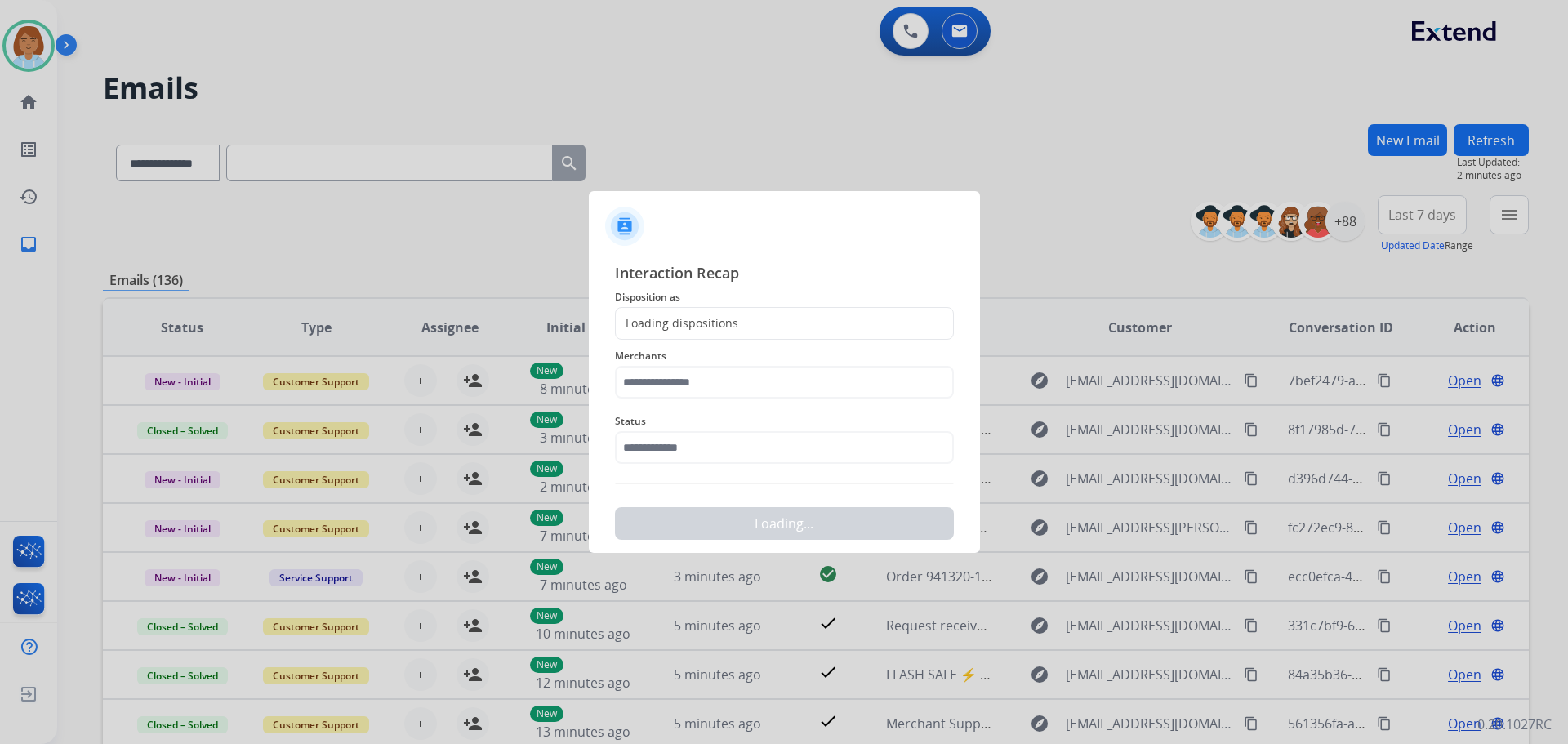
click at [740, 299] on span "Disposition as" at bounding box center [784, 297] width 339 height 20
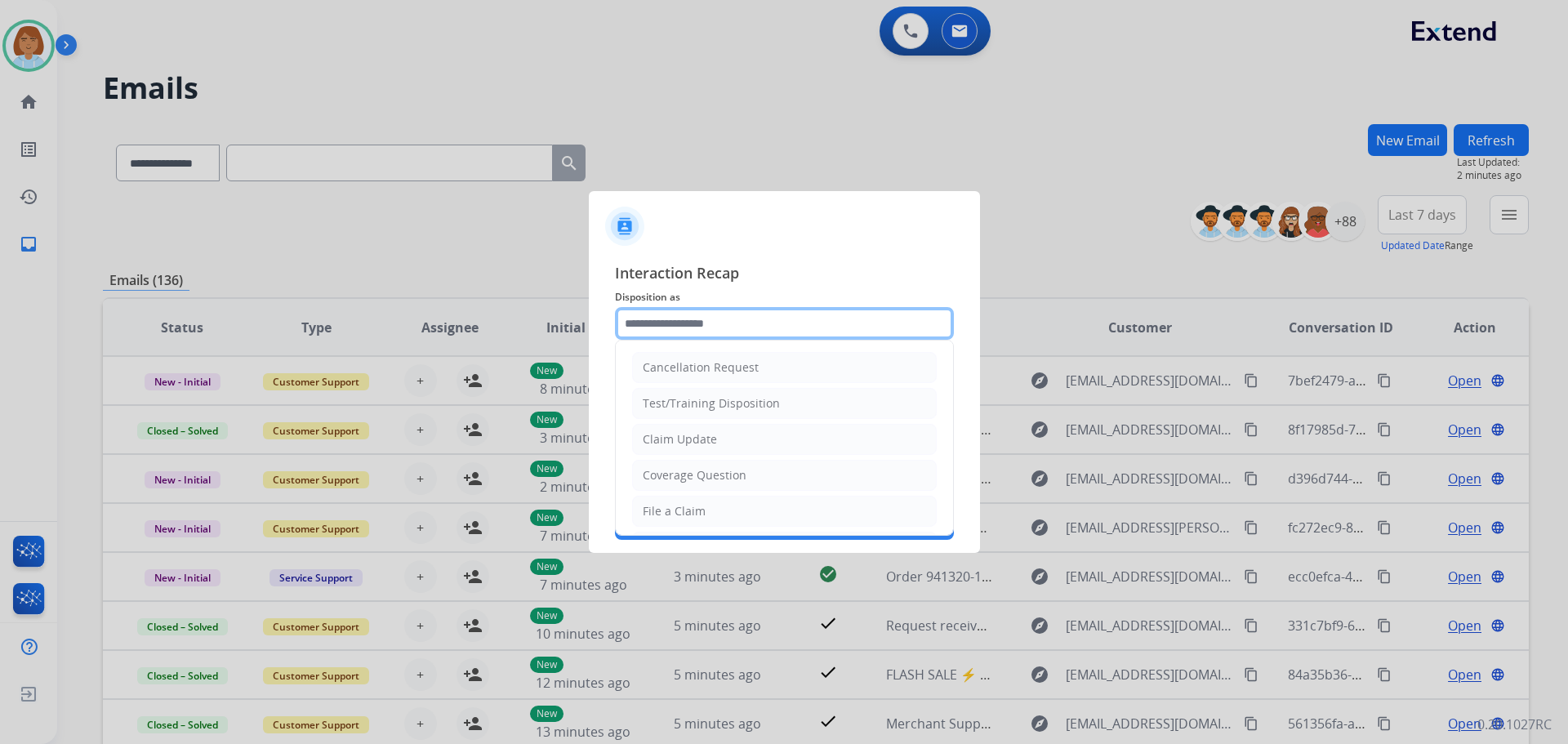
click at [736, 317] on input "text" at bounding box center [784, 323] width 339 height 33
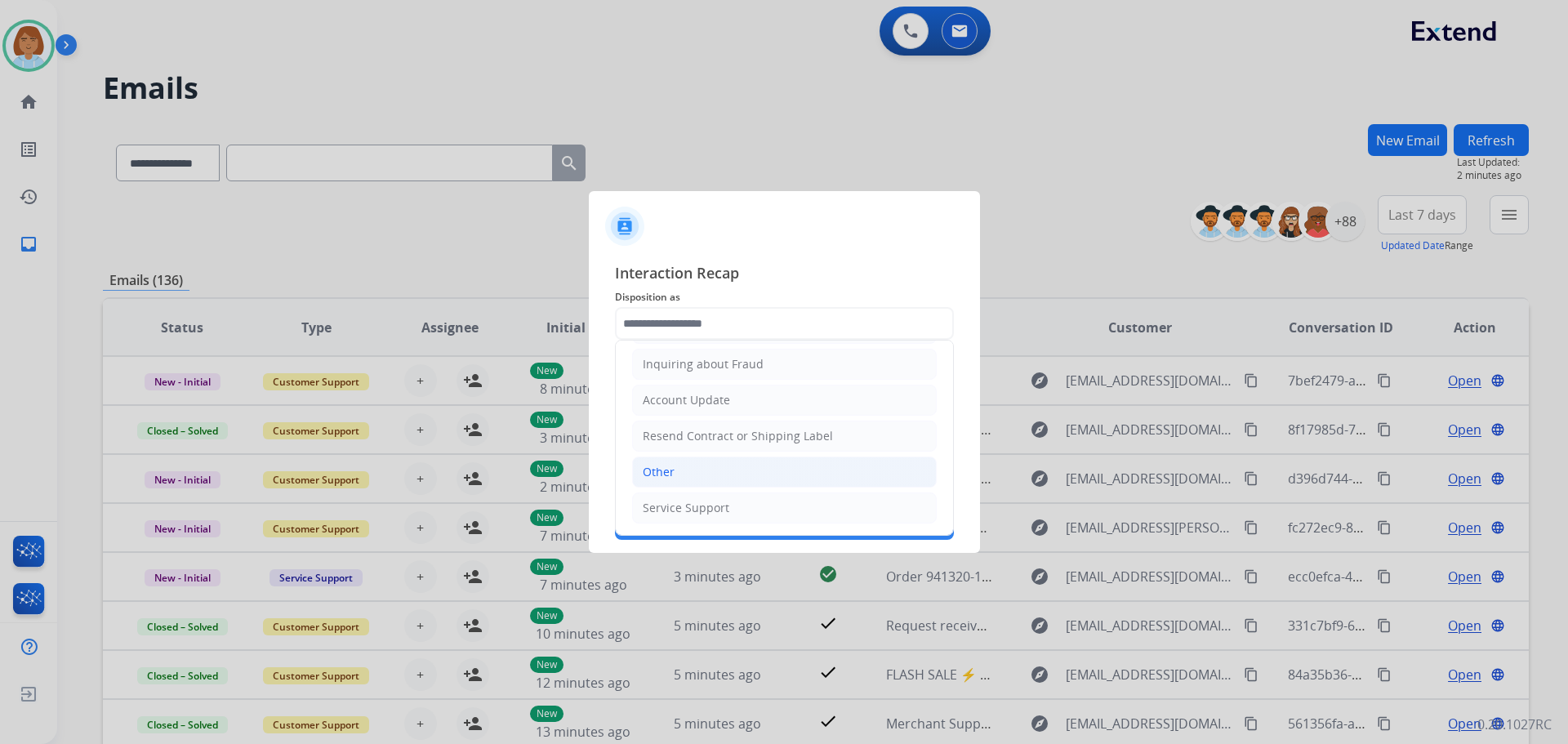
click at [726, 476] on li "Other" at bounding box center [784, 472] width 304 height 31
type input "*****"
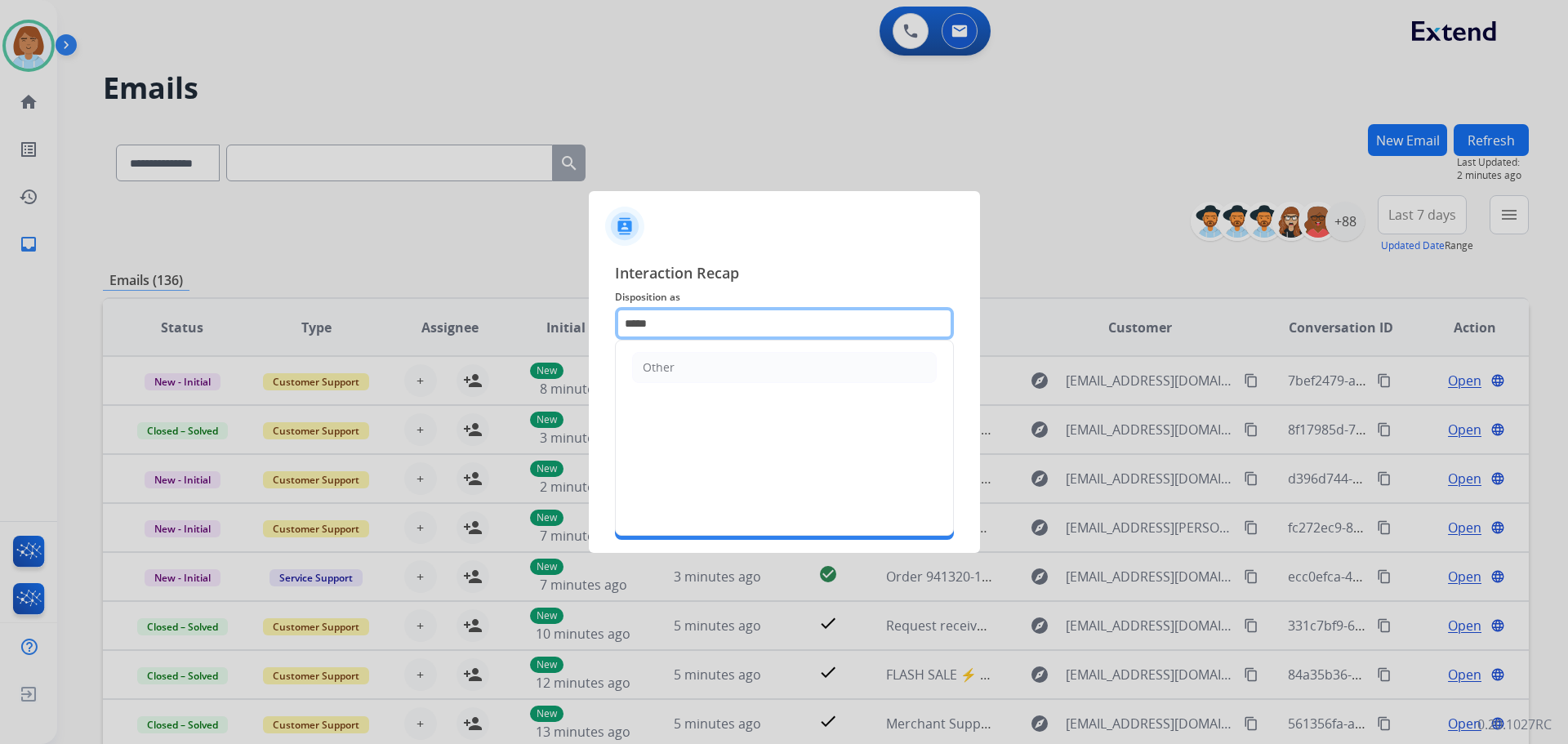
click at [697, 334] on input "*****" at bounding box center [784, 323] width 339 height 33
click at [714, 355] on li "Other" at bounding box center [784, 367] width 304 height 31
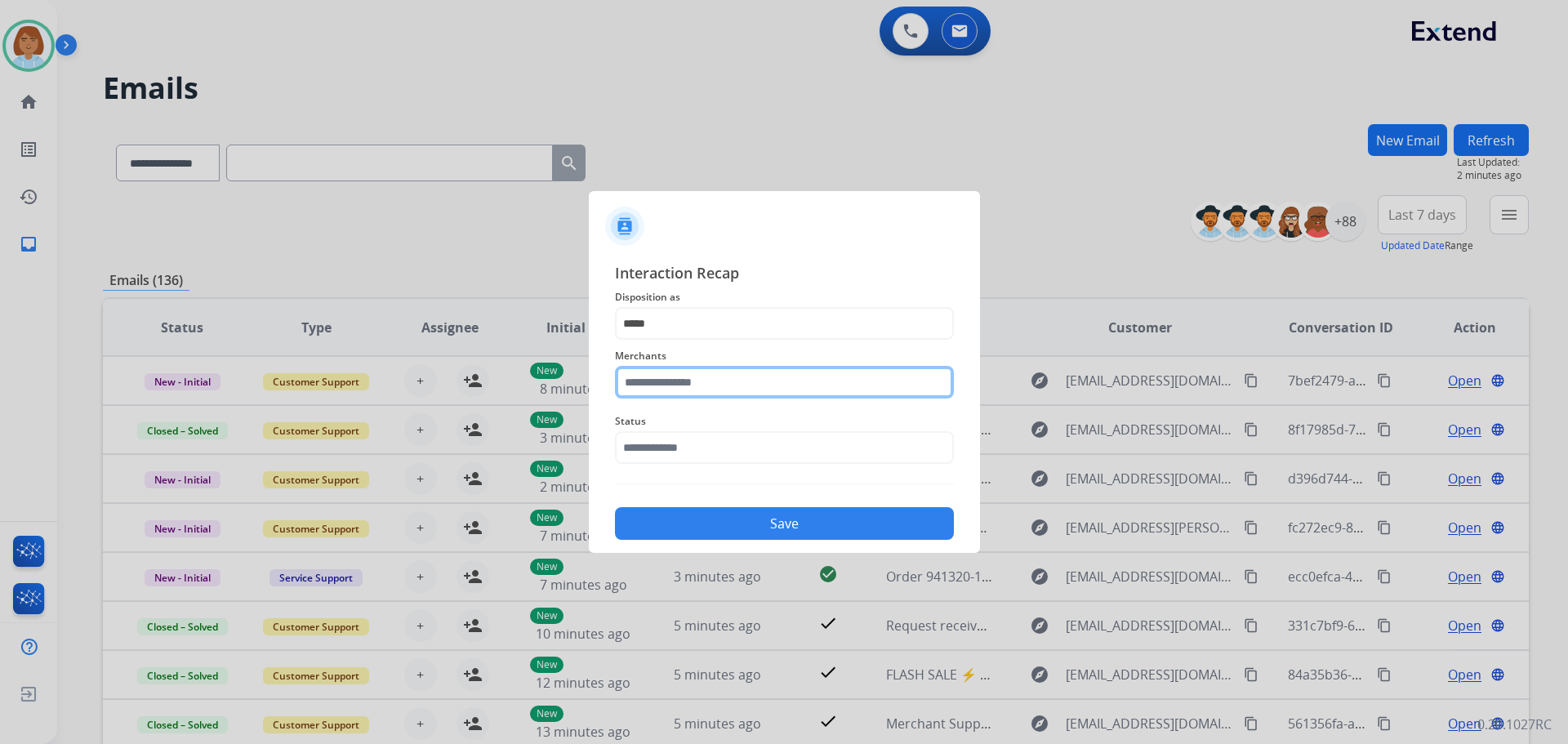
click at [701, 382] on input "text" at bounding box center [784, 382] width 339 height 33
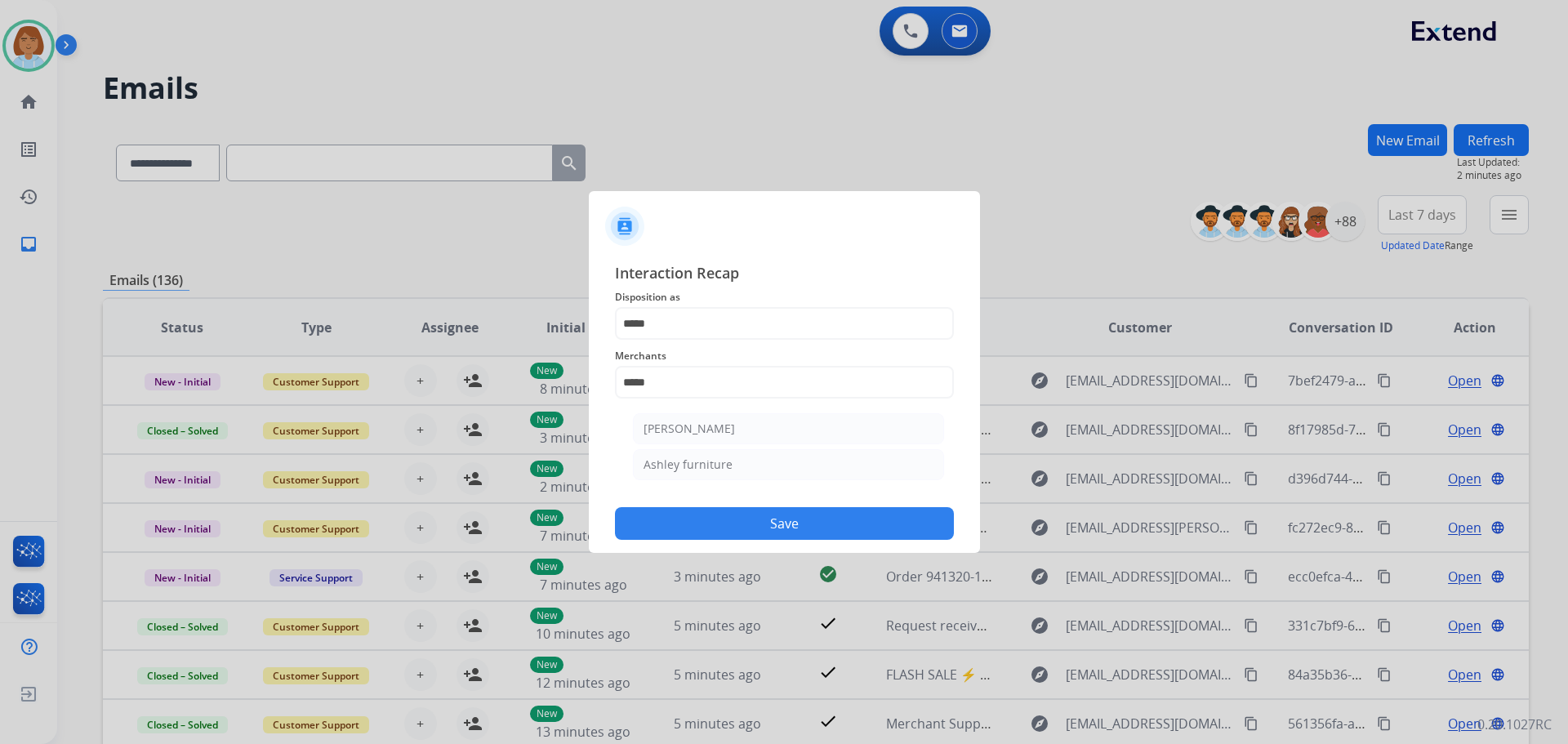
drag, startPoint x: 746, startPoint y: 445, endPoint x: 724, endPoint y: 458, distance: 25.6
click at [735, 399] on input "*****" at bounding box center [784, 382] width 339 height 33
click at [719, 459] on div "Ashley furniture" at bounding box center [687, 465] width 89 height 16
type input "**********"
click at [717, 455] on input "text" at bounding box center [784, 447] width 339 height 33
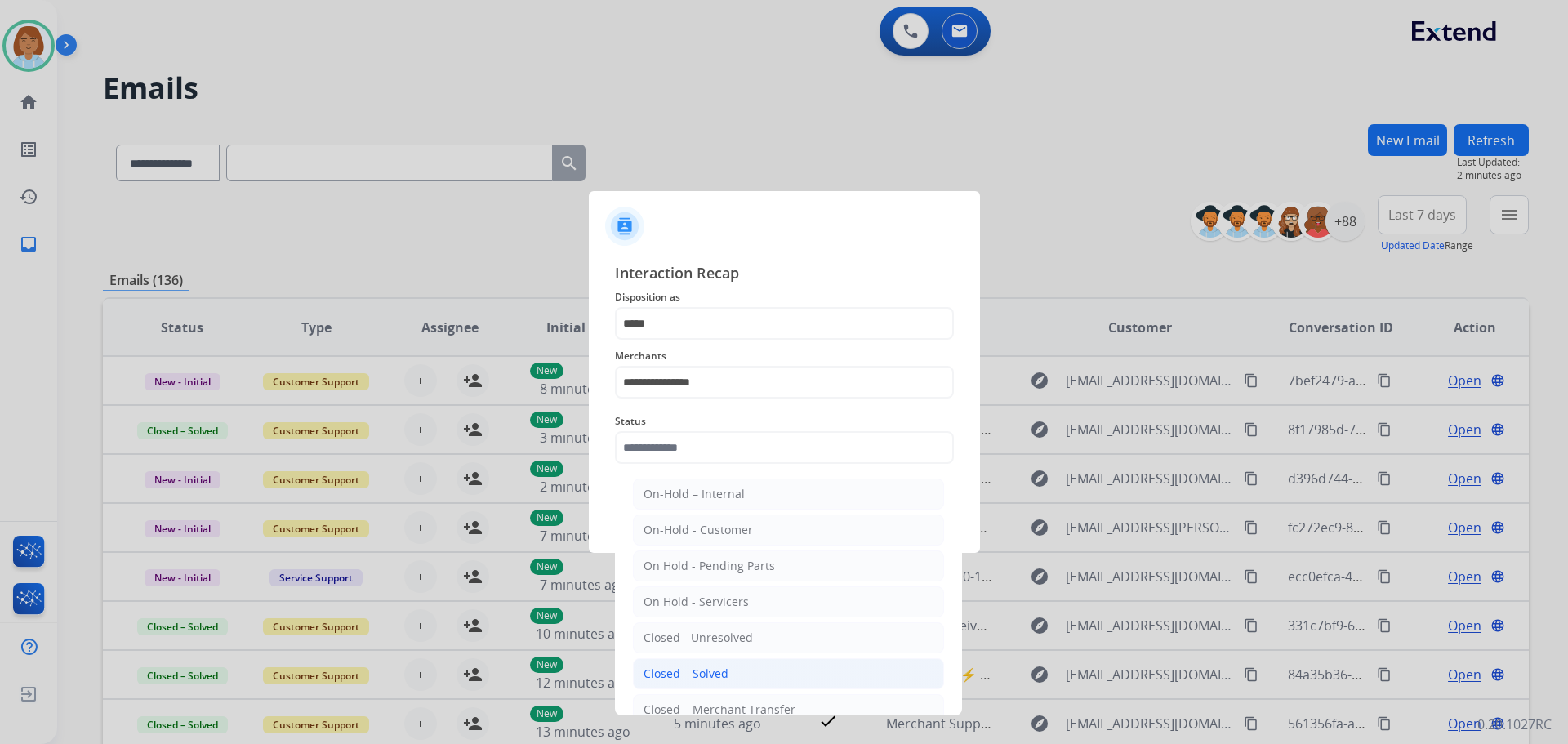
click at [707, 670] on div "Closed – Solved" at bounding box center [685, 674] width 85 height 16
type input "**********"
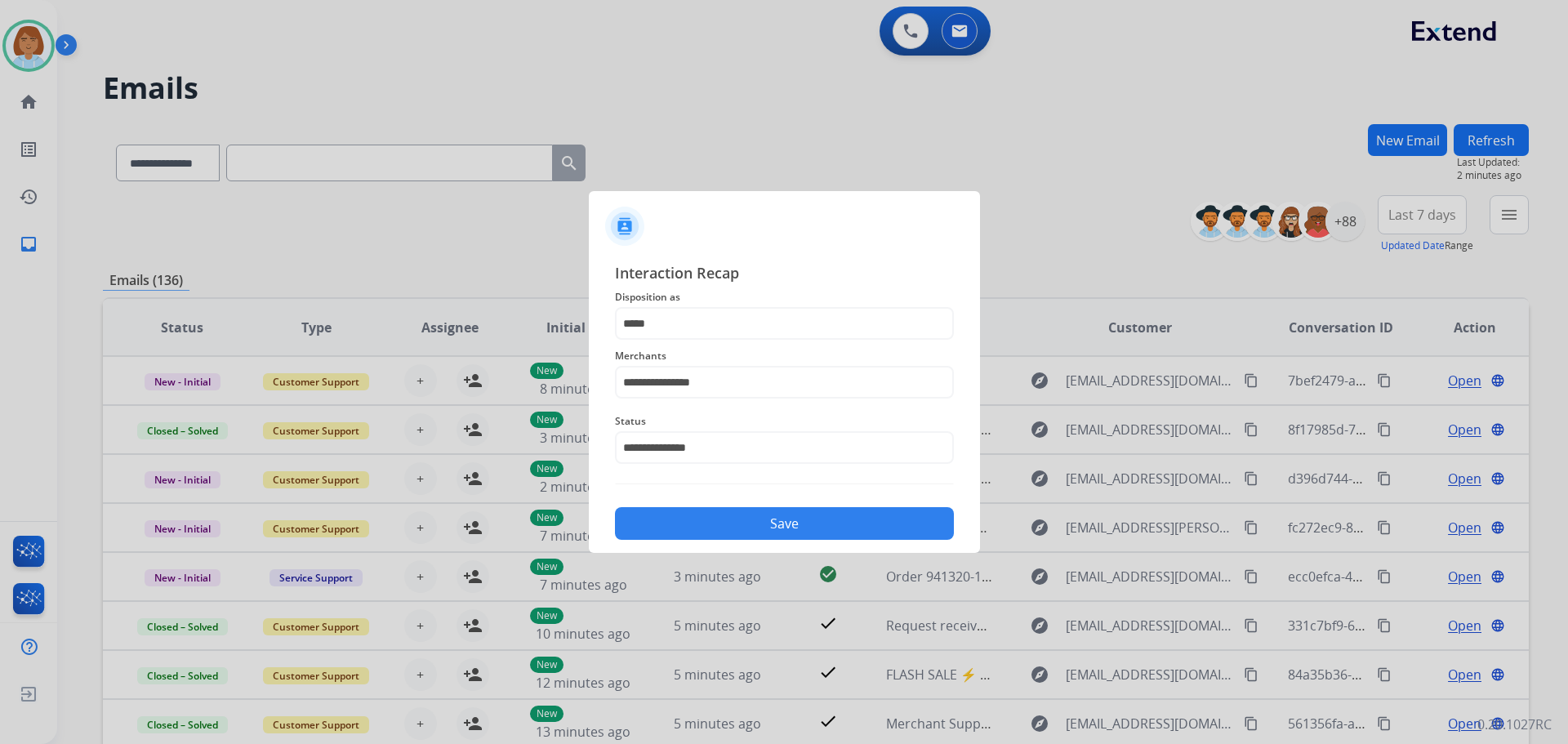
click at [711, 529] on button "Save" at bounding box center [784, 524] width 339 height 33
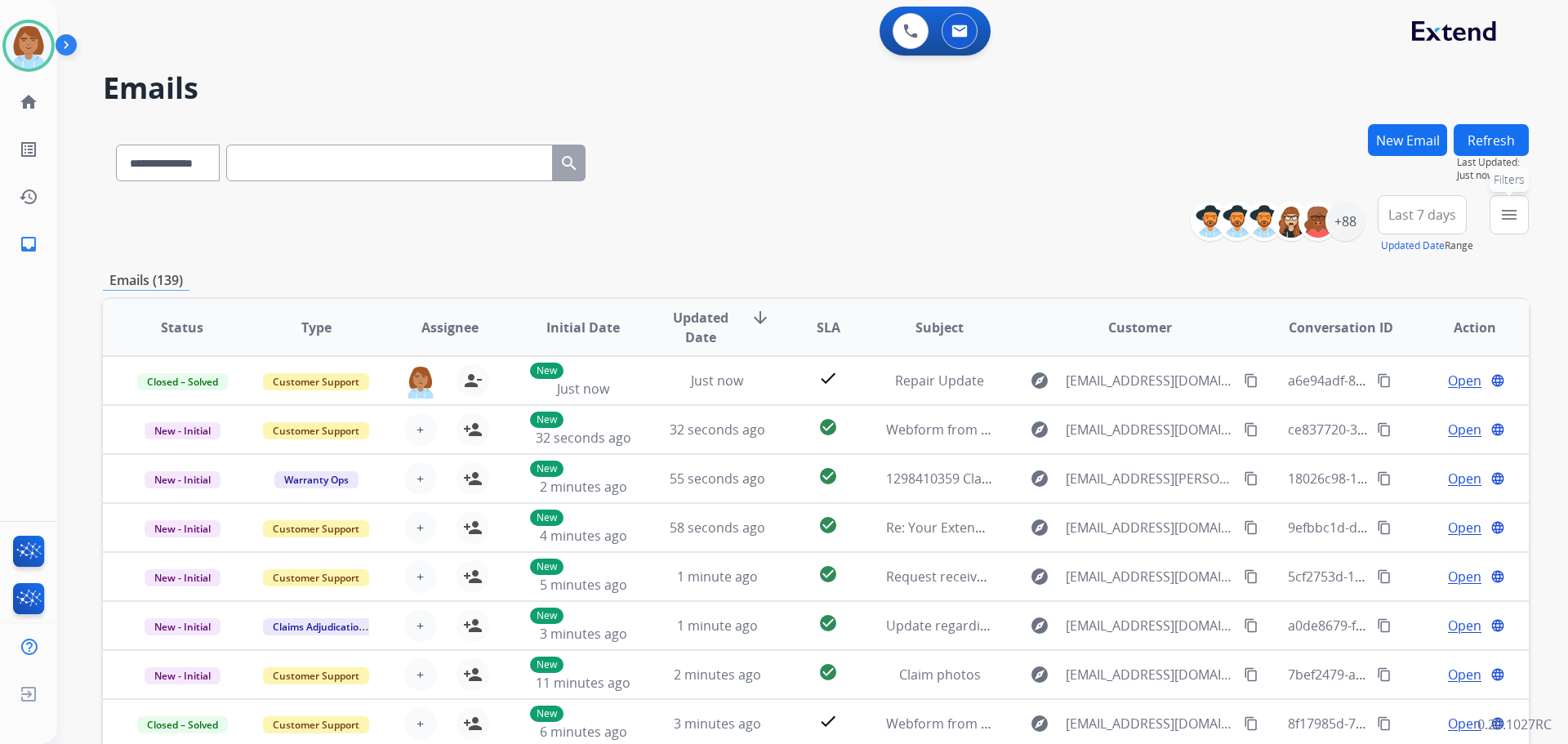
click at [1495, 231] on button "menu Filters" at bounding box center [1508, 214] width 39 height 39
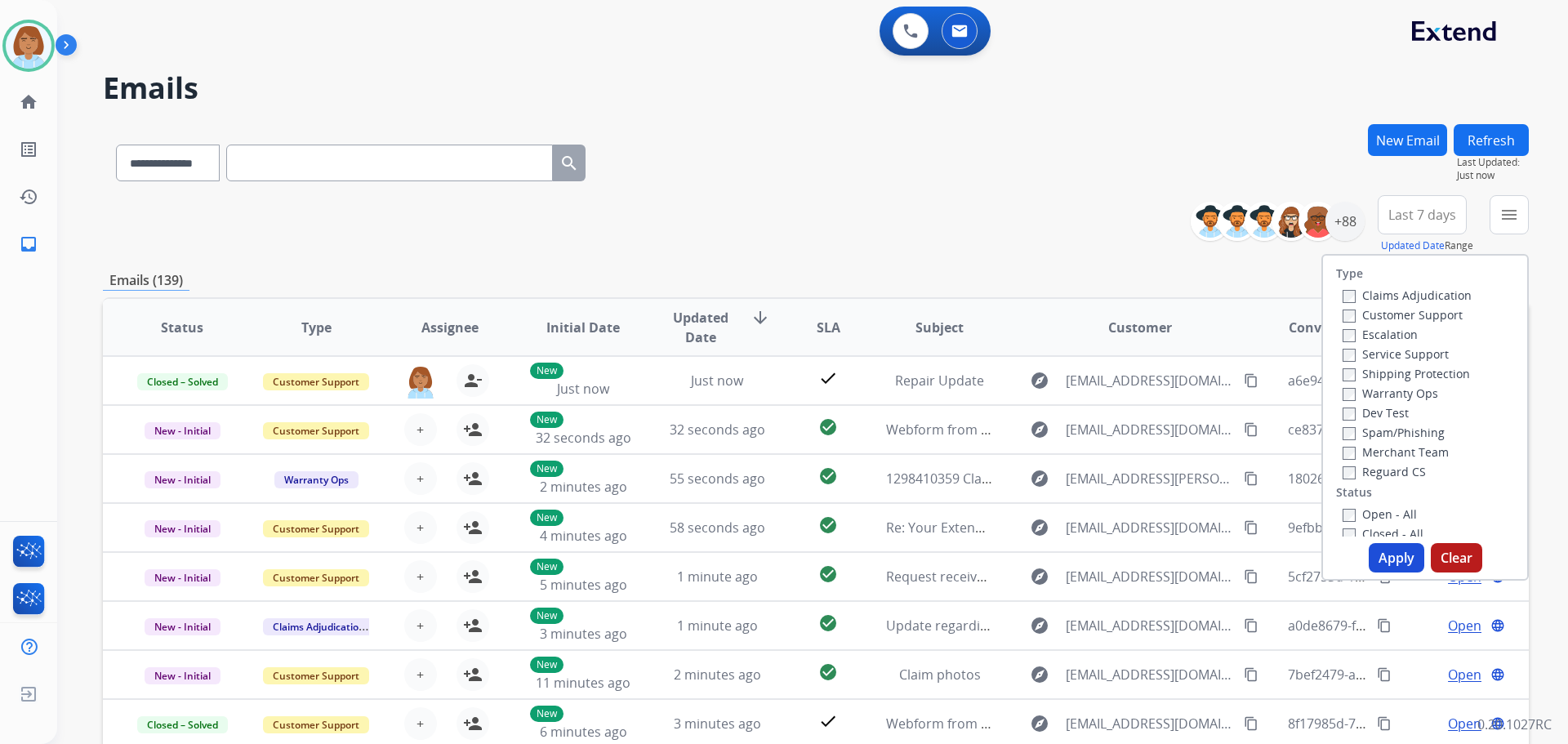
click at [1433, 297] on label "Claims Adjudication" at bounding box center [1406, 295] width 129 height 16
click at [1420, 322] on label "Customer Support" at bounding box center [1402, 315] width 120 height 16
click at [1397, 367] on label "Shipping Protection" at bounding box center [1406, 374] width 128 height 16
click at [1371, 481] on div "Reguard CS" at bounding box center [1406, 472] width 129 height 20
click at [1366, 471] on label "Reguard CS" at bounding box center [1384, 472] width 84 height 16
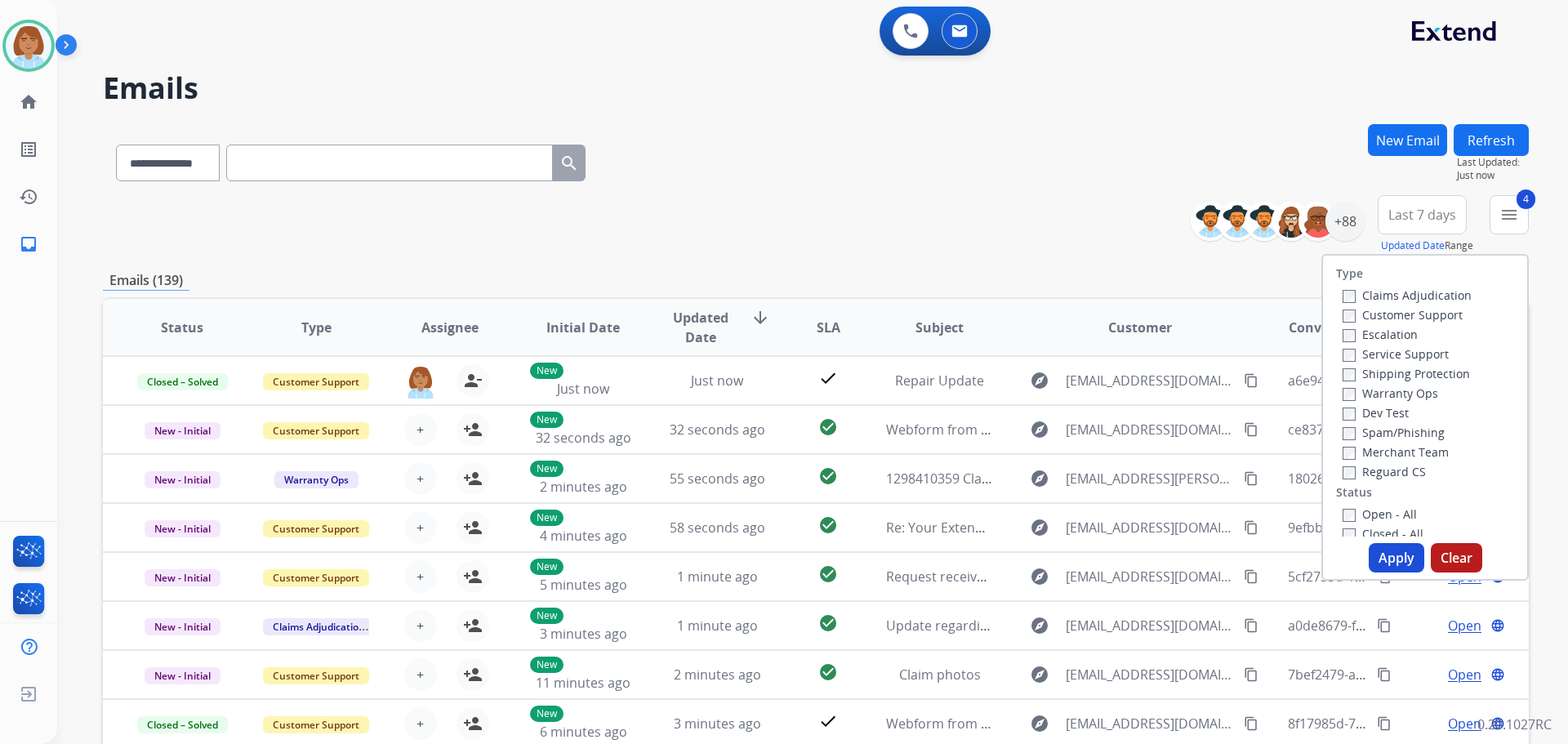
click at [1347, 518] on label "Open - All" at bounding box center [1379, 515] width 75 height 16
click at [1397, 554] on button "Apply" at bounding box center [1397, 558] width 56 height 29
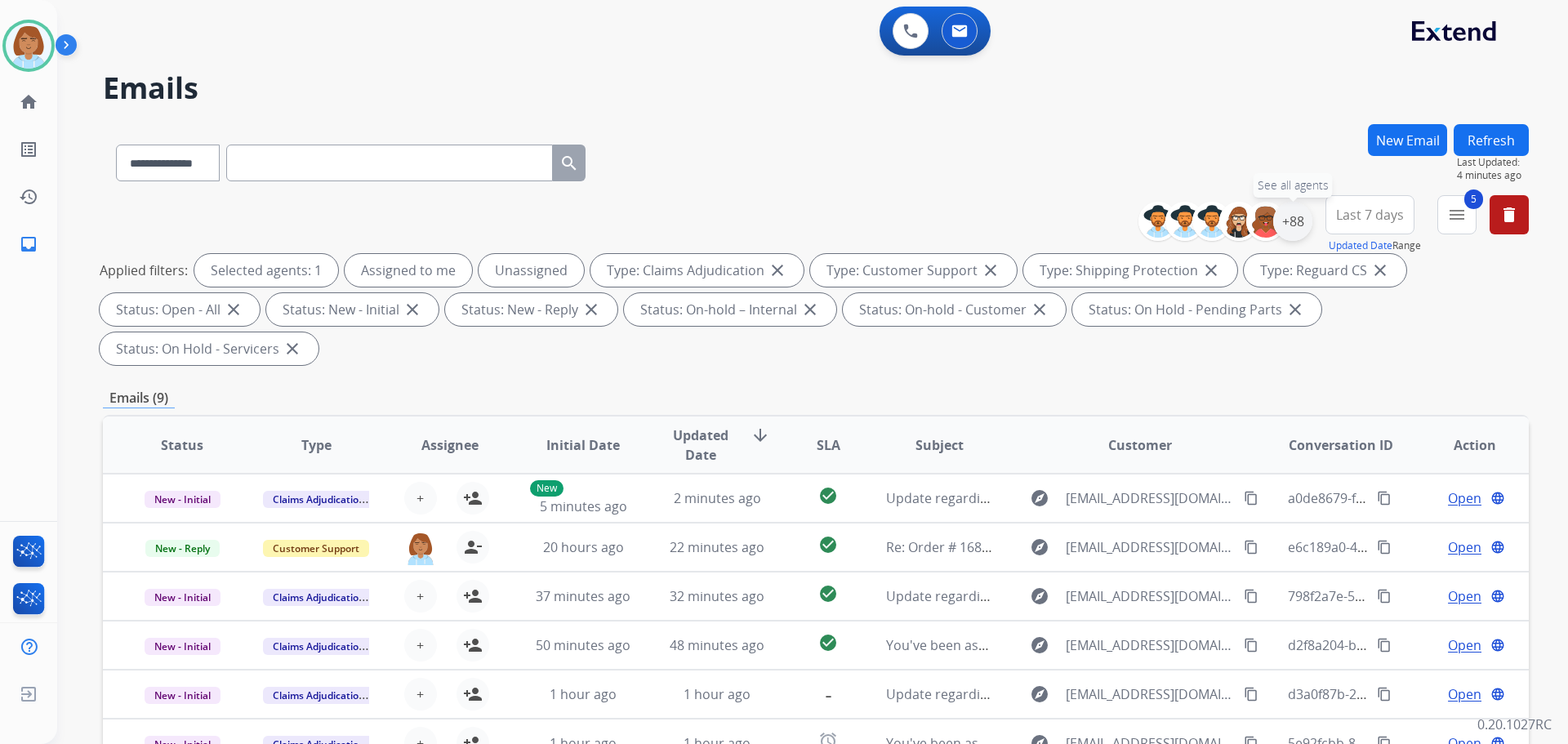
click at [1287, 219] on div "+88" at bounding box center [1292, 220] width 39 height 39
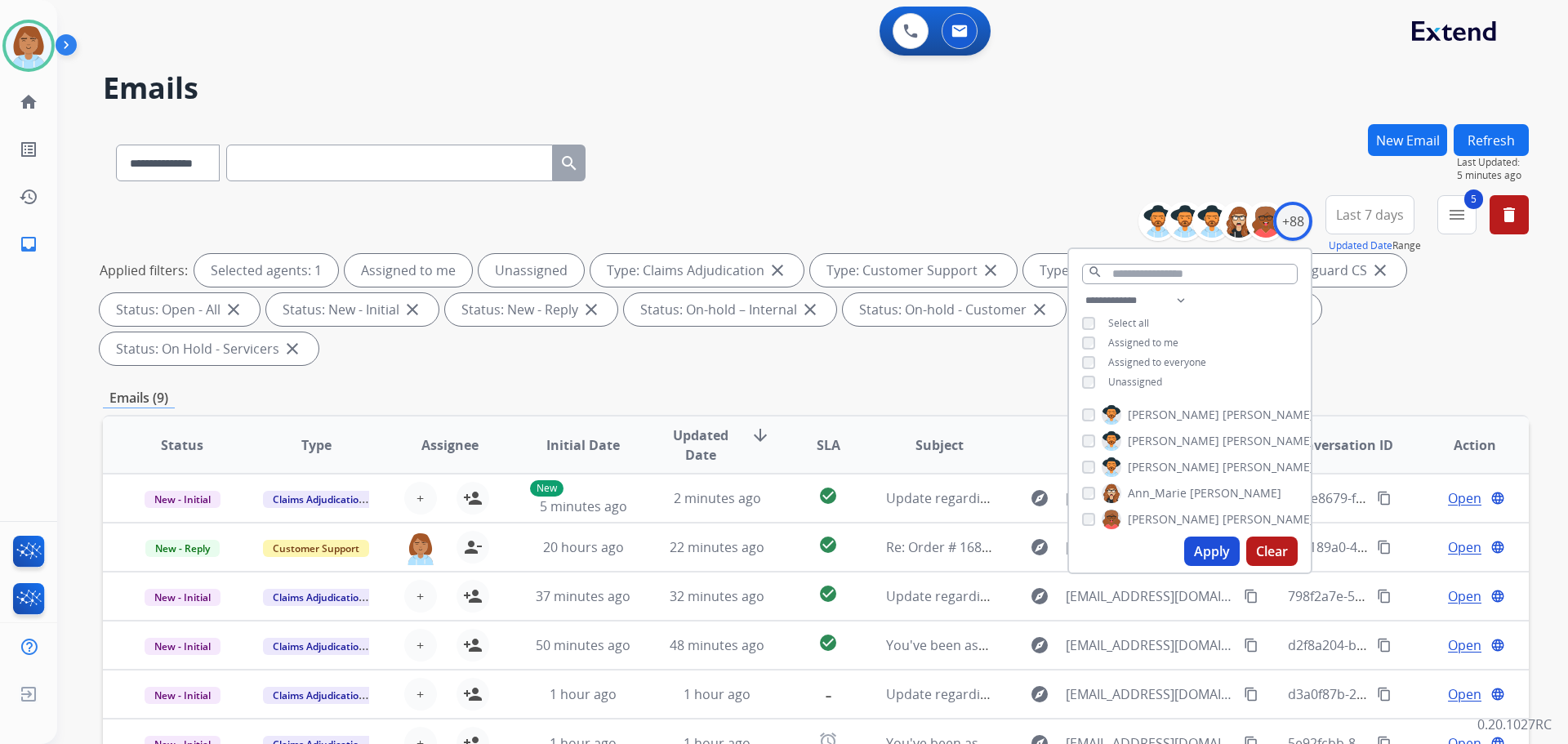
click at [1133, 381] on span "Unassigned" at bounding box center [1134, 382] width 54 height 14
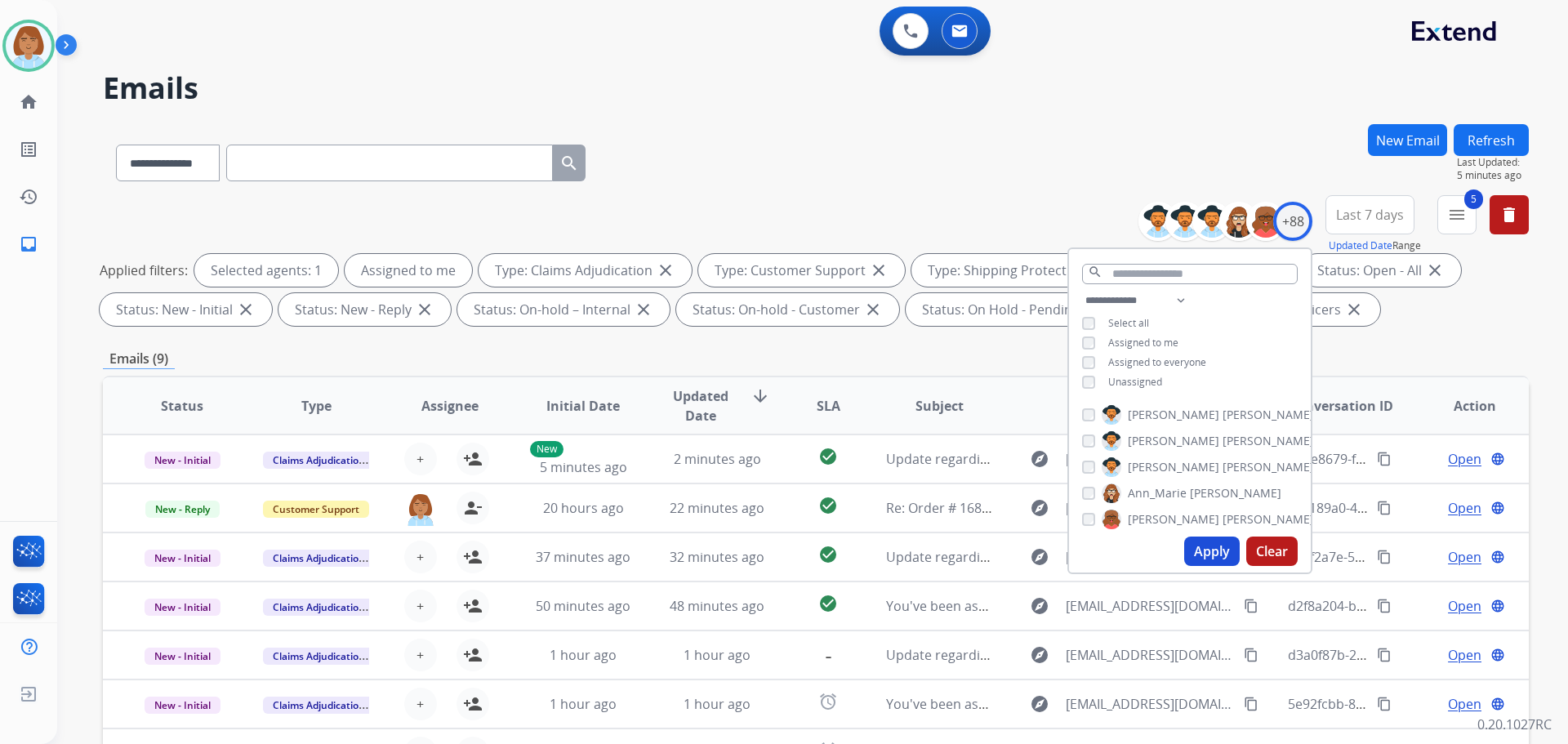
click at [1205, 548] on button "Apply" at bounding box center [1212, 551] width 56 height 29
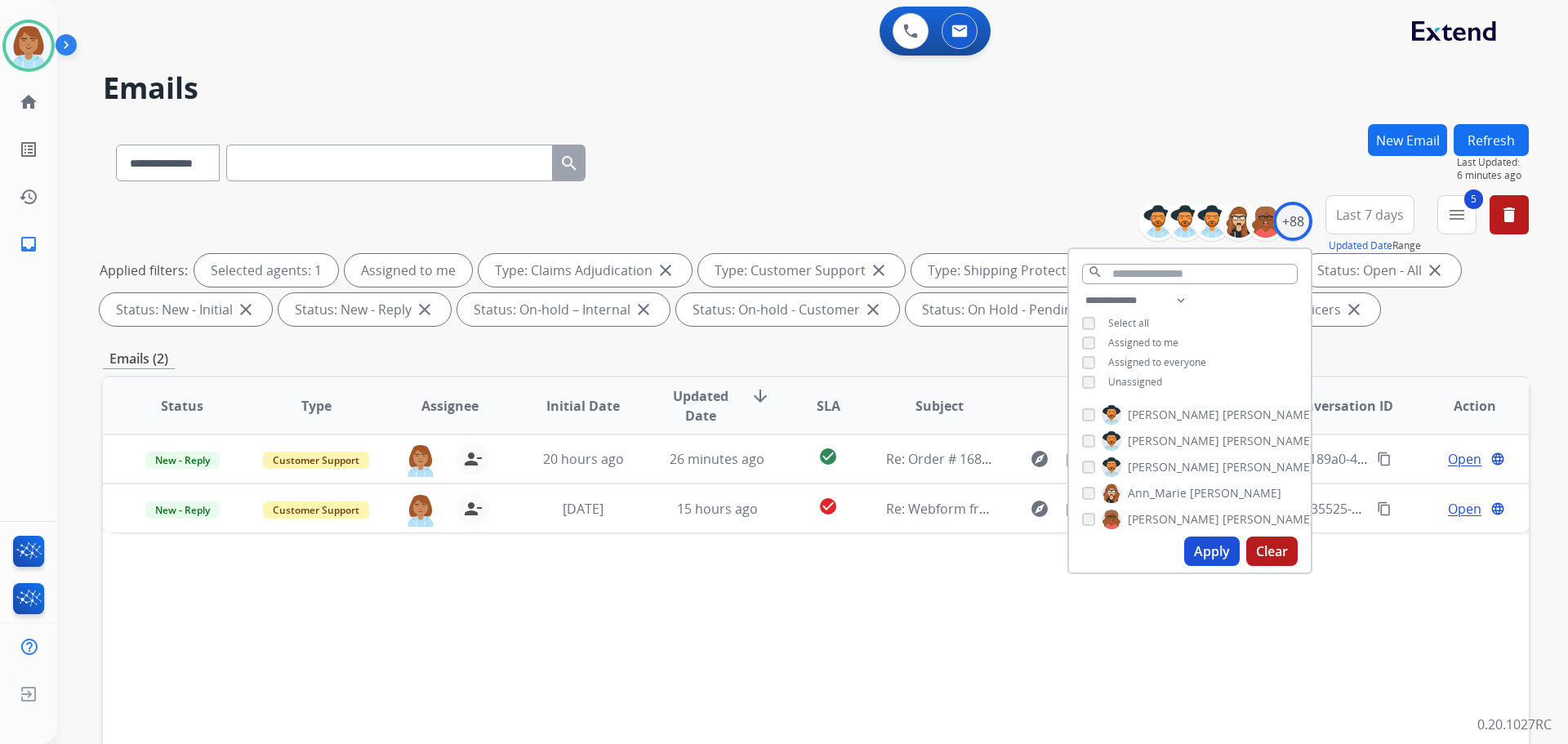
click at [1207, 549] on button "Apply" at bounding box center [1212, 551] width 56 height 29
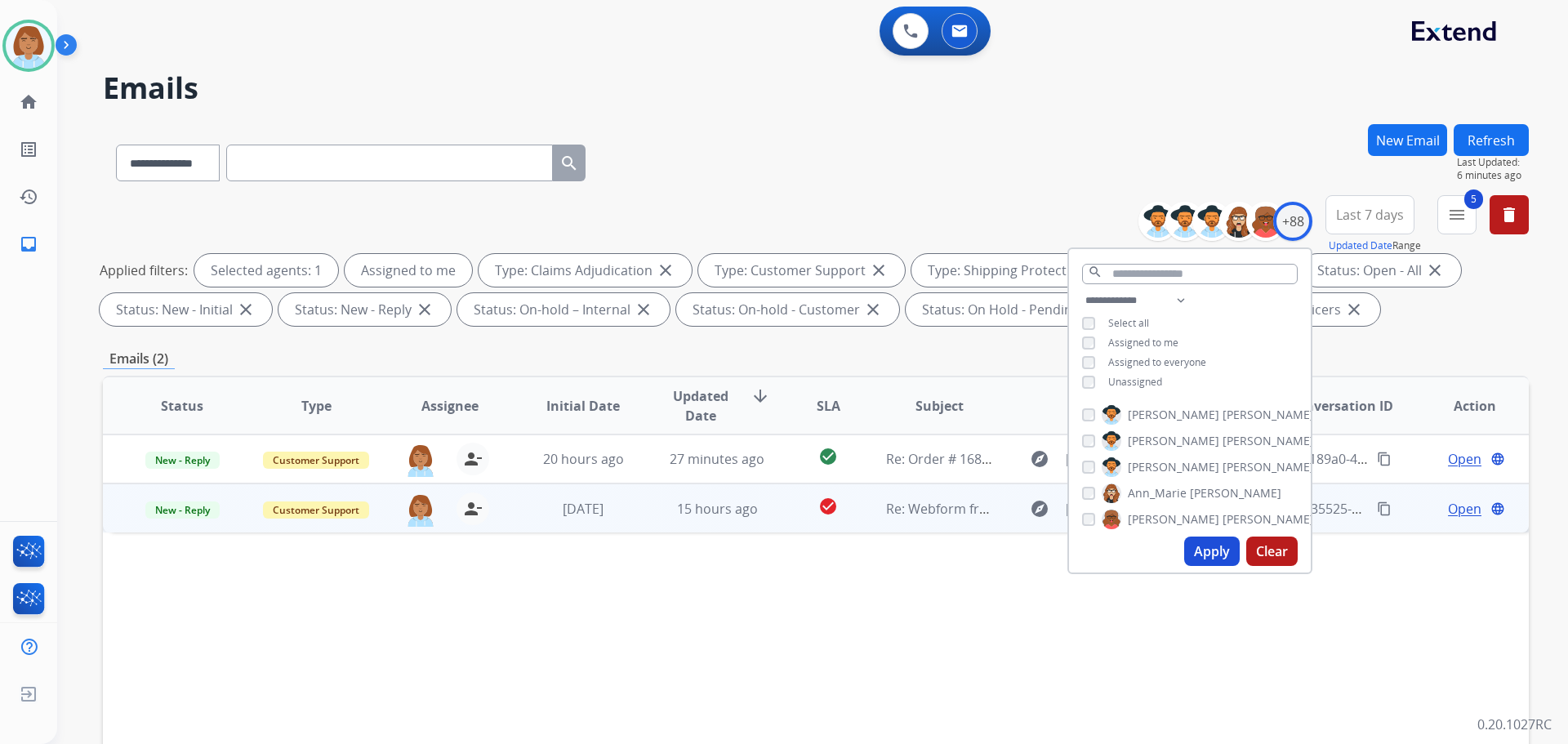
click at [688, 531] on td "15 hours ago" at bounding box center [705, 508] width 134 height 49
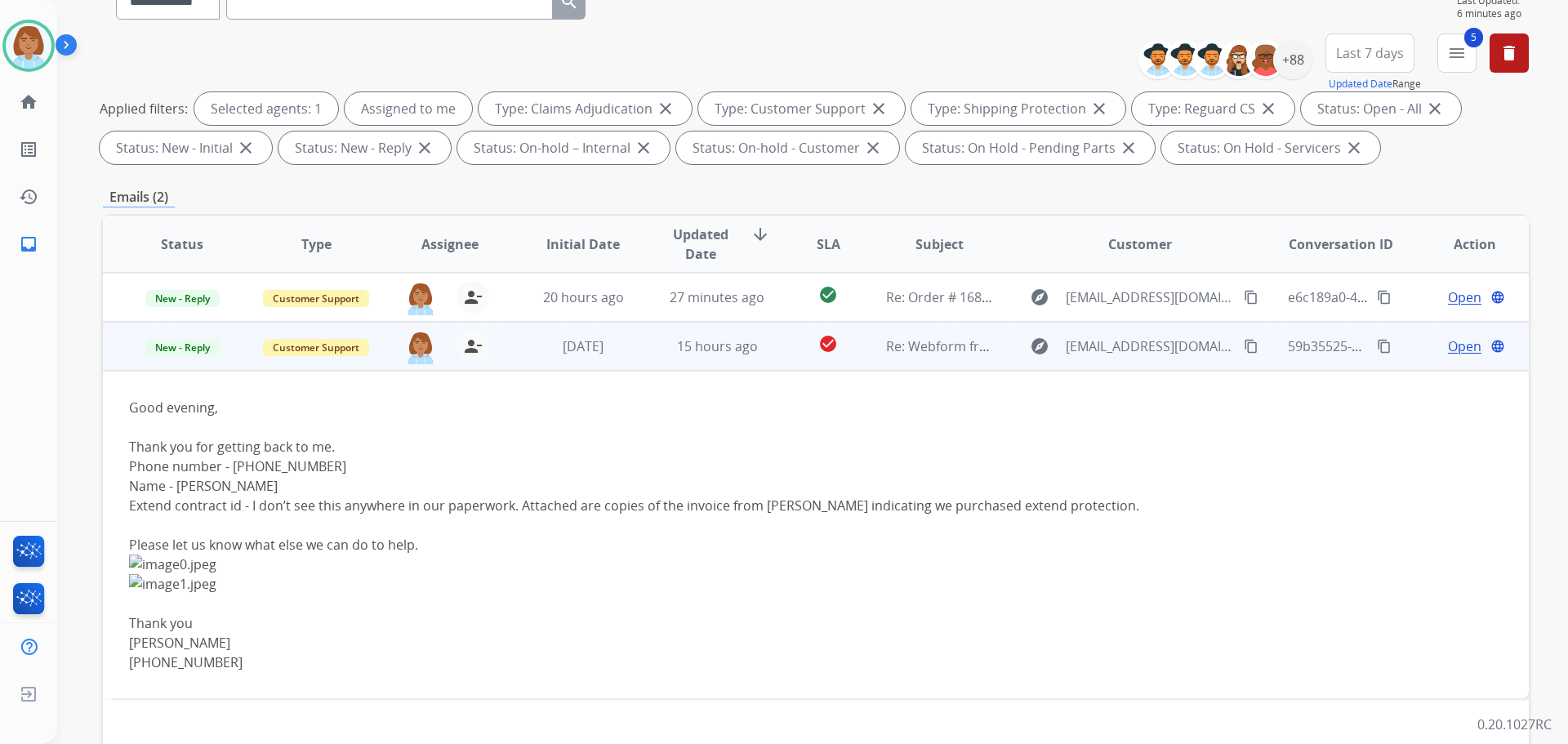
scroll to position [164, 0]
click at [251, 459] on div "Phone number - 12047393866" at bounding box center [682, 465] width 1106 height 20
copy div "12047393866"
click at [1447, 345] on span "Open" at bounding box center [1464, 345] width 34 height 20
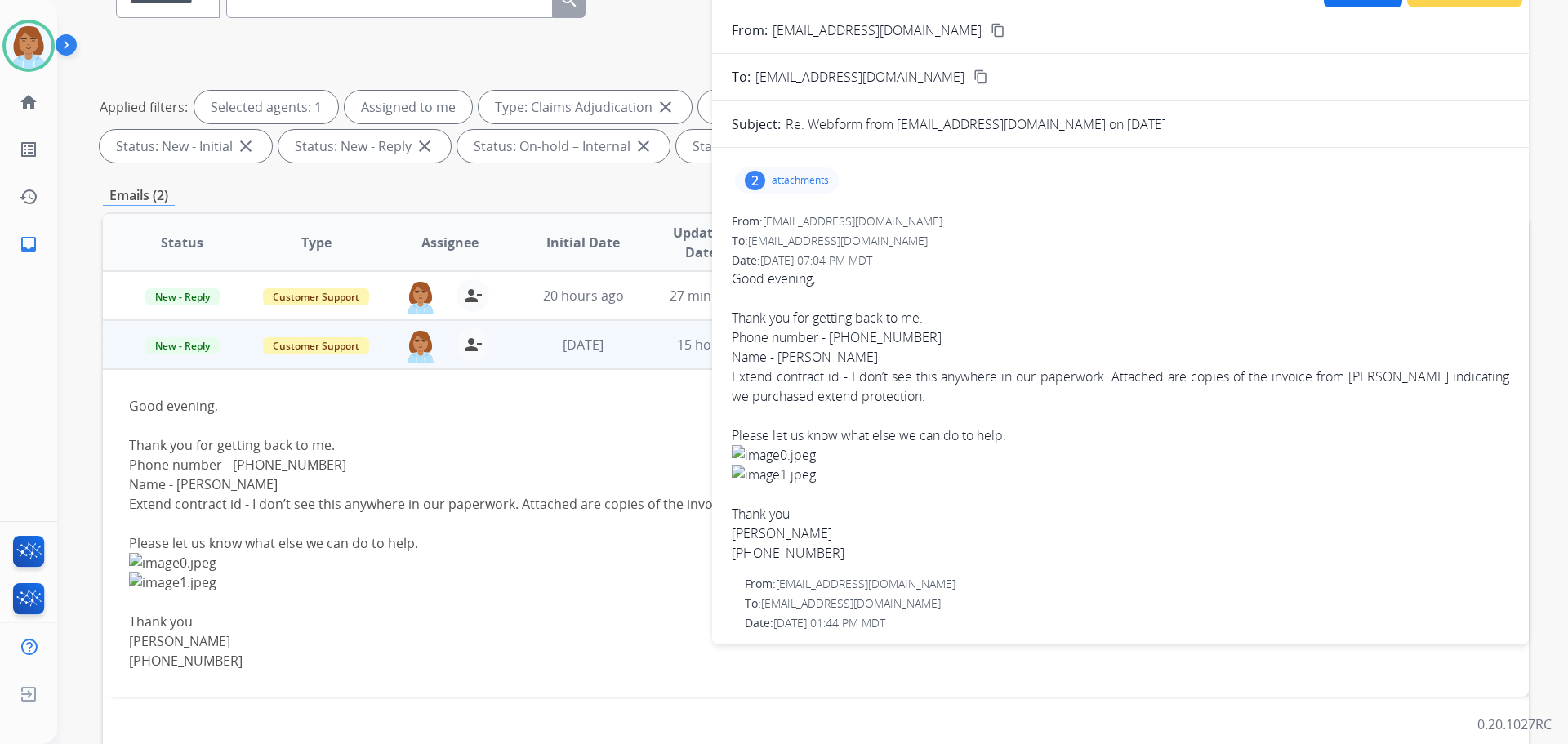
scroll to position [82, 0]
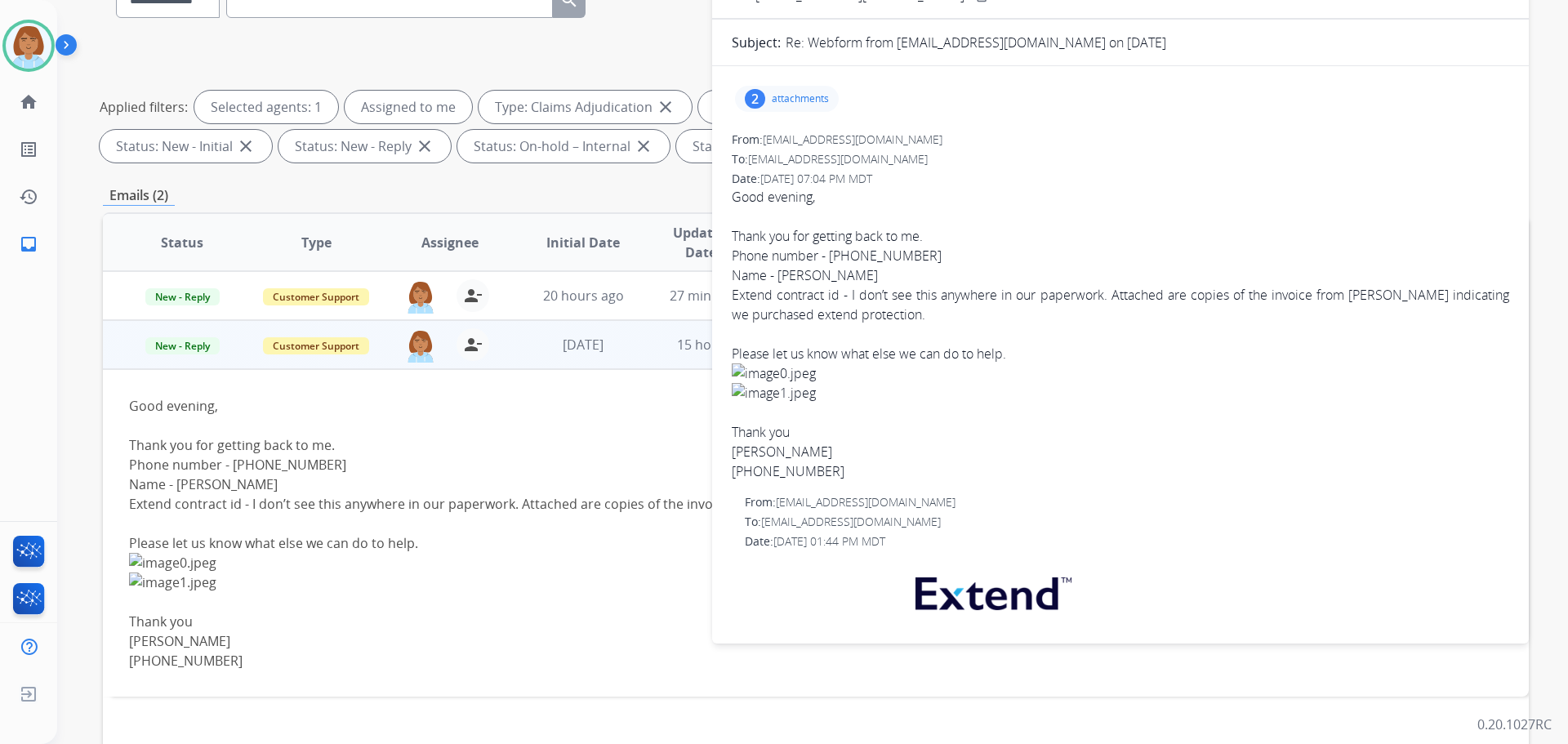
click at [799, 111] on div "2 attachments" at bounding box center [786, 99] width 104 height 26
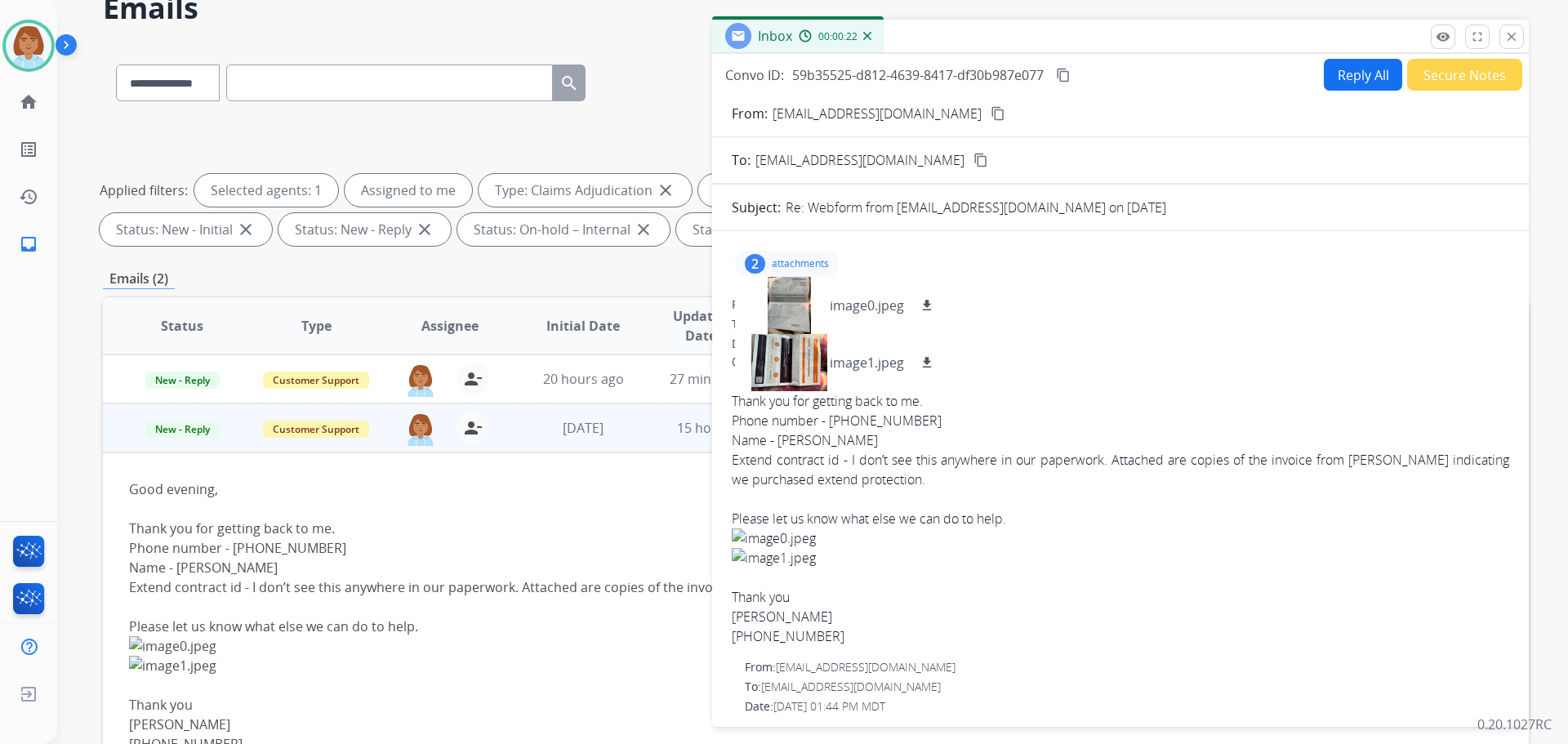
scroll to position [0, 0]
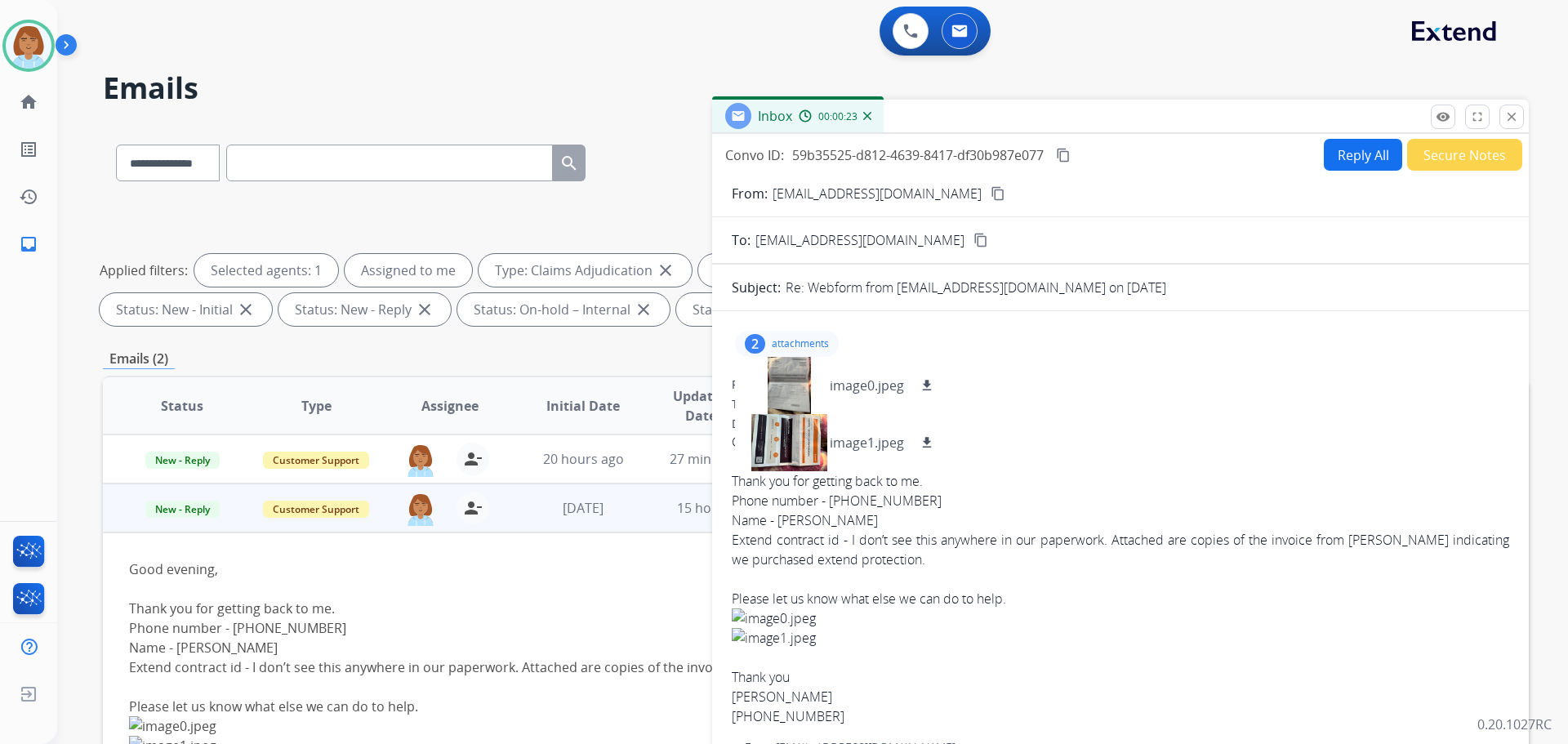
click at [1355, 158] on button "Reply All" at bounding box center [1363, 155] width 79 height 32
select select "**********"
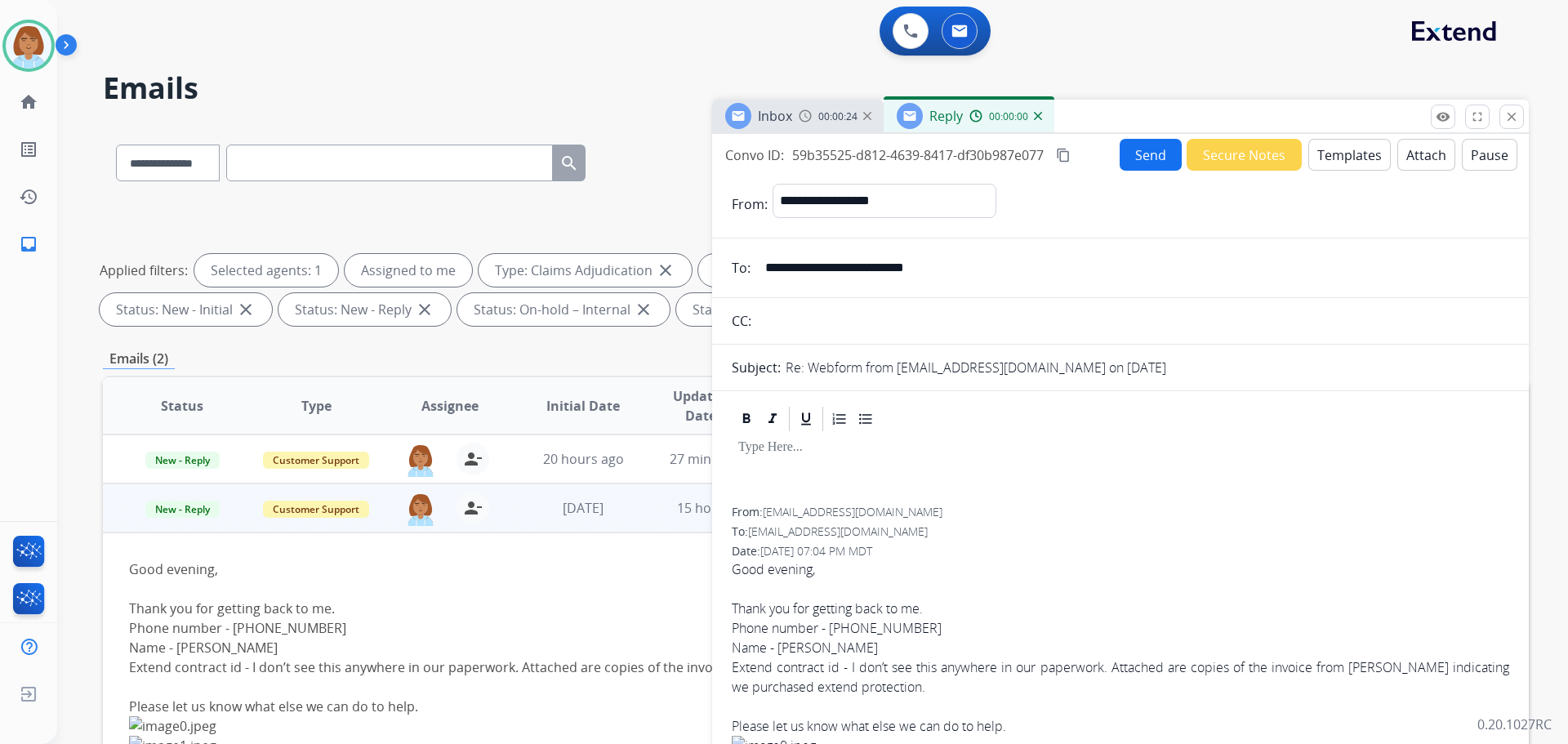
click at [1346, 152] on button "Templates" at bounding box center [1349, 155] width 83 height 32
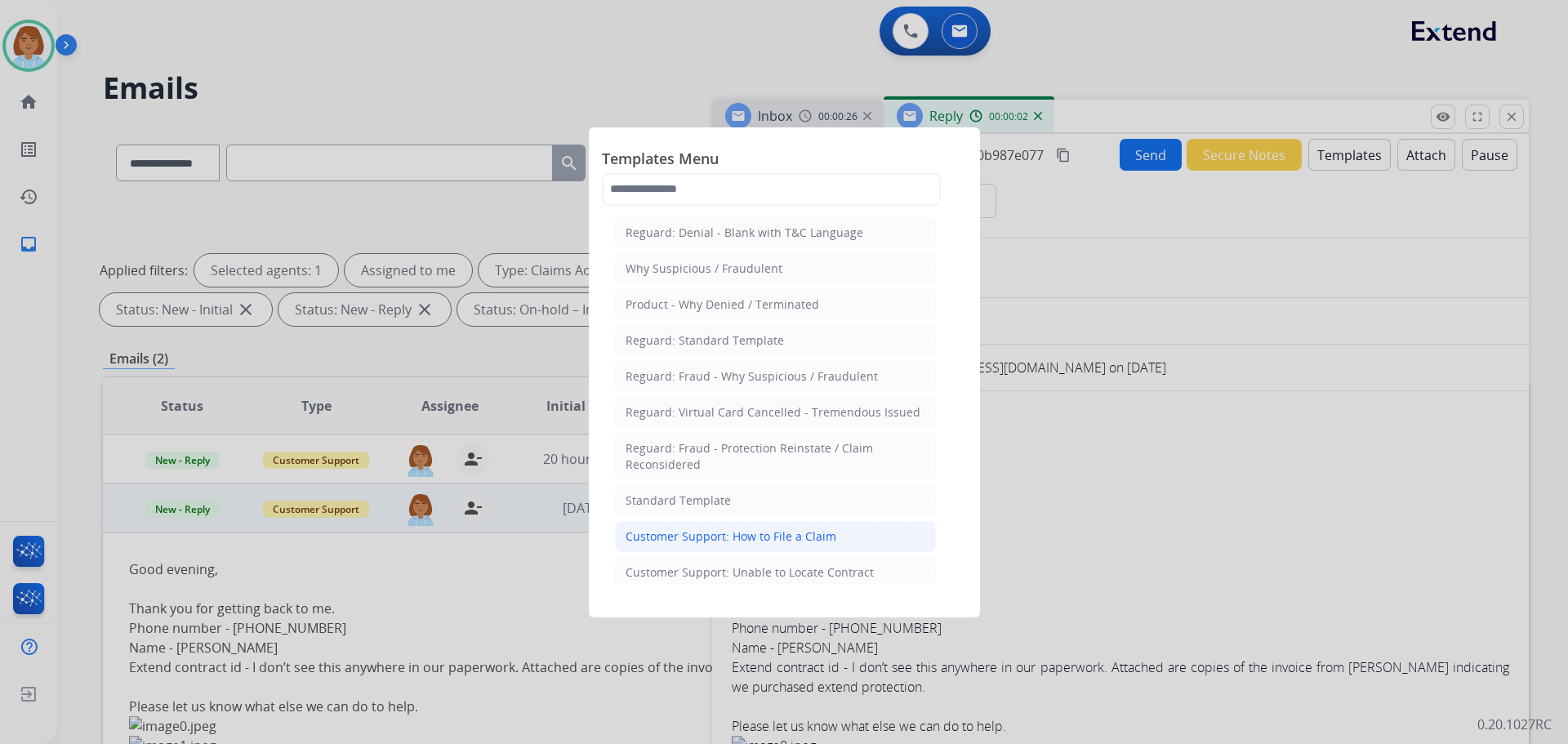
click at [772, 542] on div "Customer Support: How to File a Claim" at bounding box center [730, 537] width 210 height 16
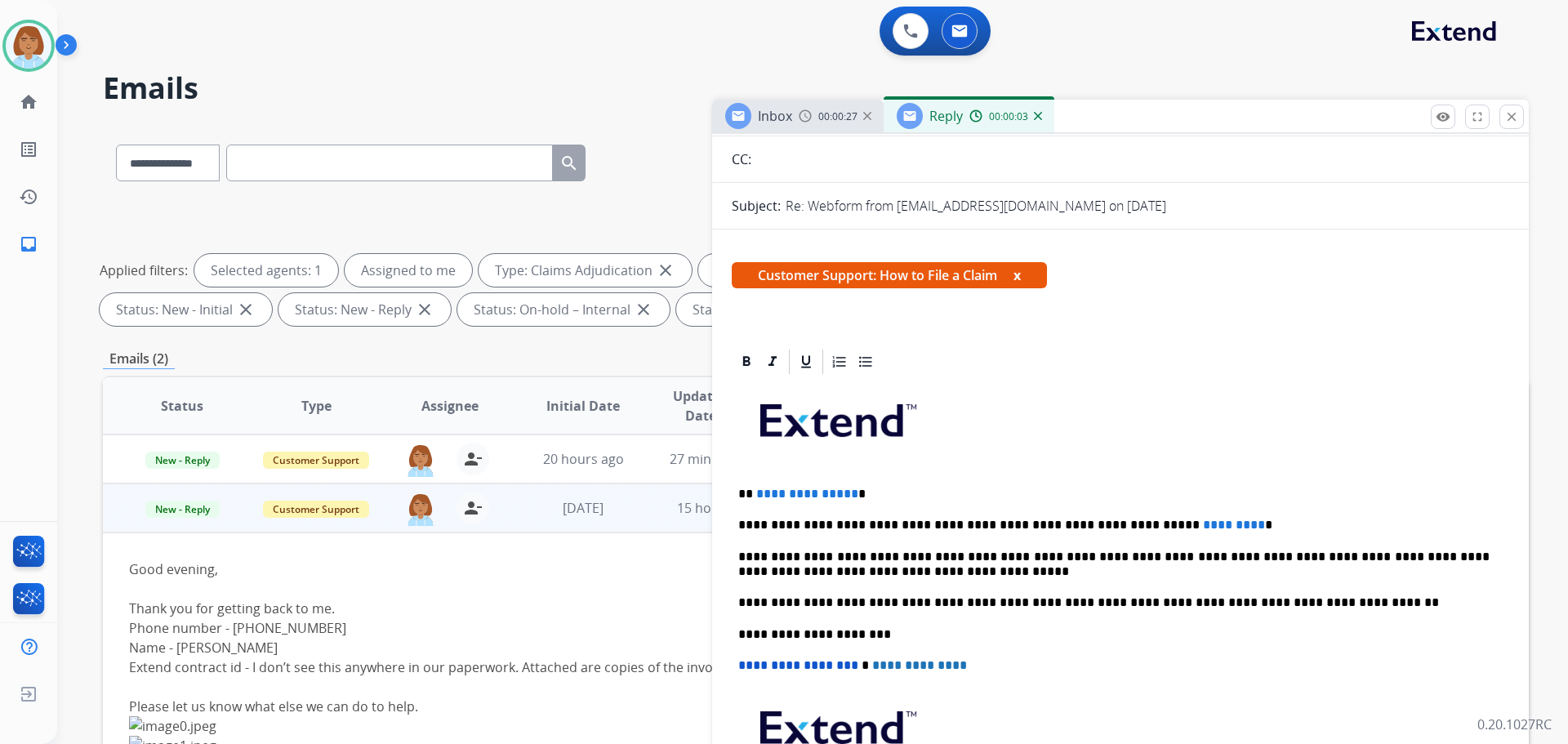
scroll to position [164, 0]
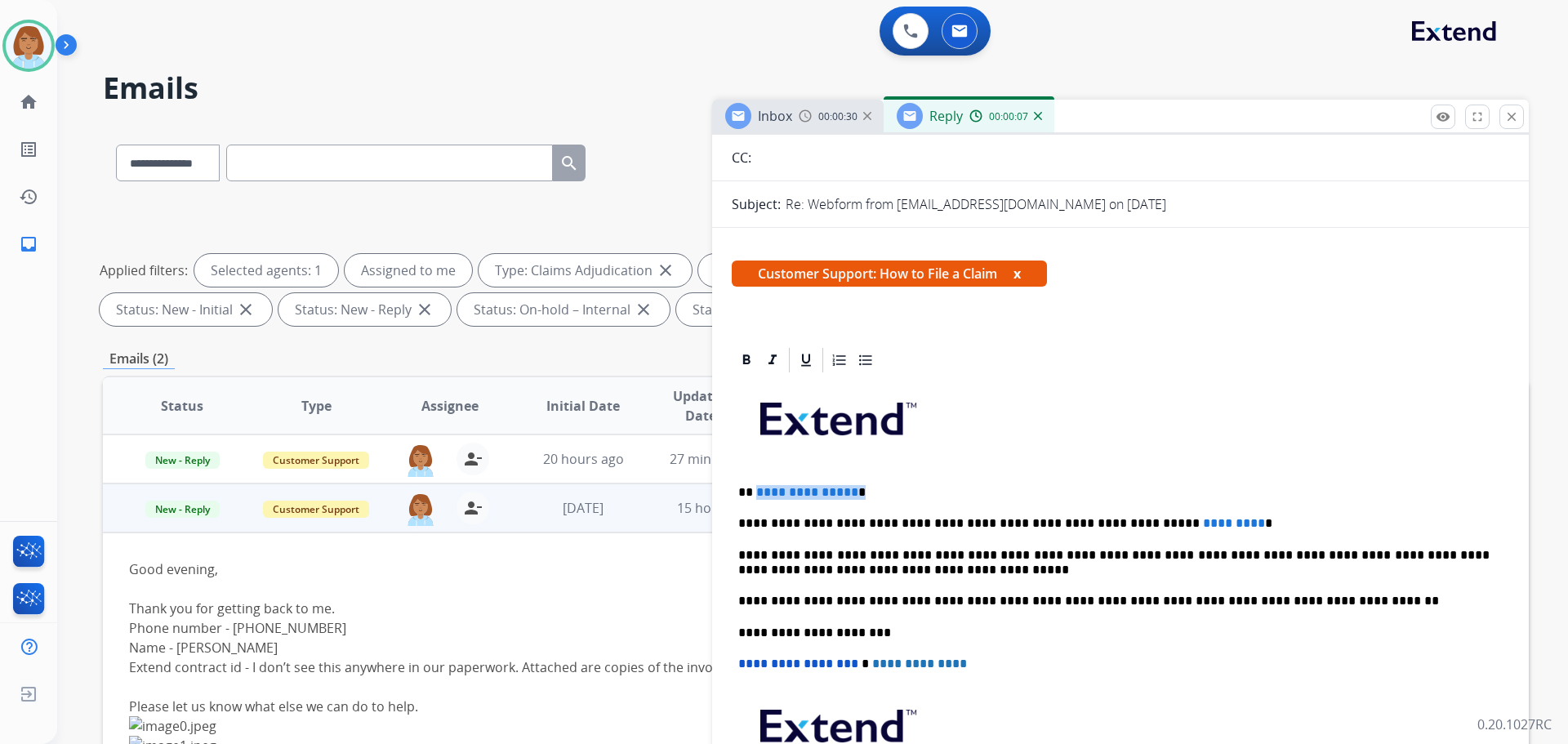
drag, startPoint x: 854, startPoint y: 499, endPoint x: 754, endPoint y: 493, distance: 100.2
click at [754, 493] on p "**********" at bounding box center [1113, 493] width 752 height 15
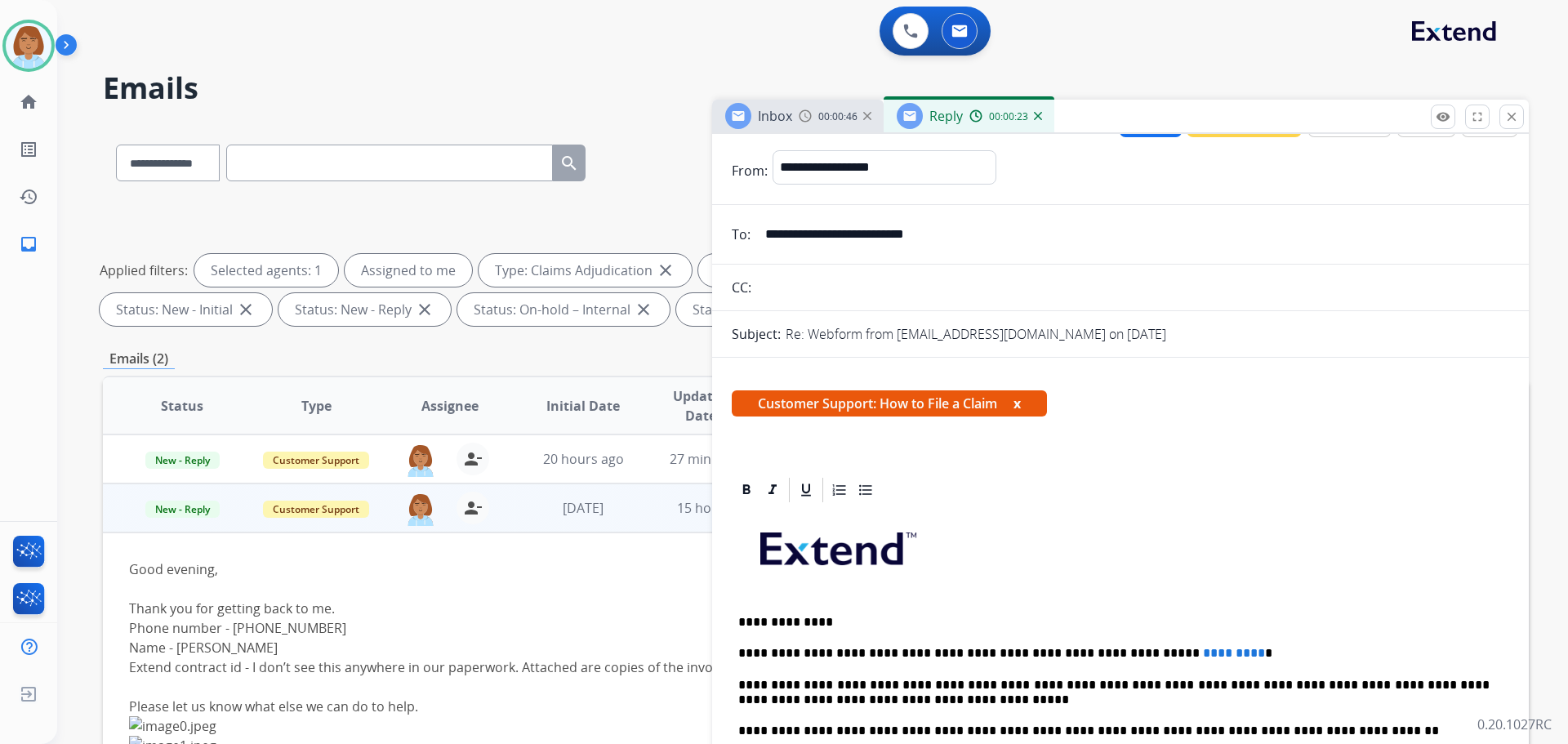
scroll to position [245, 0]
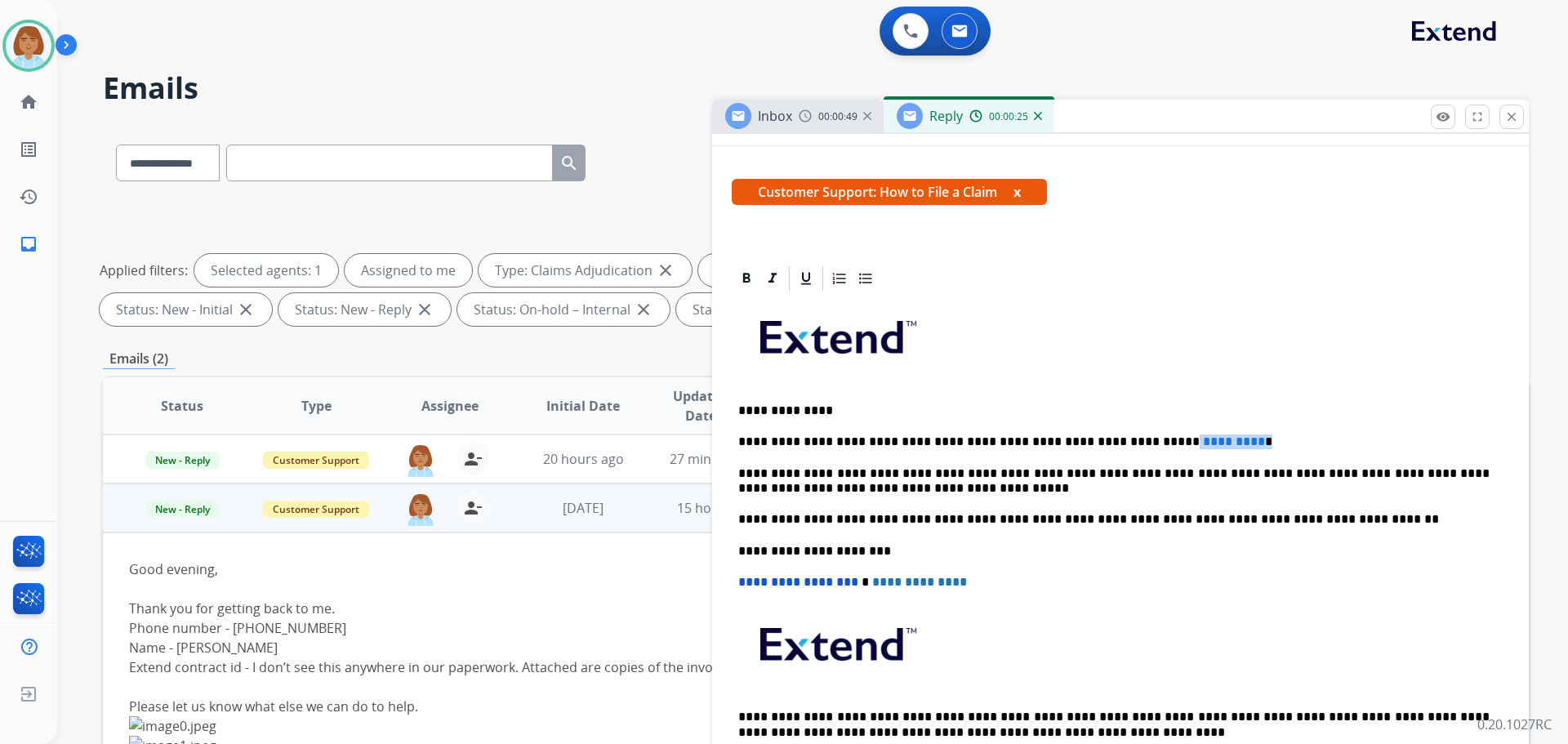
drag, startPoint x: 1206, startPoint y: 444, endPoint x: 1111, endPoint y: 443, distance: 95.0
click at [1111, 443] on p "**********" at bounding box center [1113, 442] width 752 height 15
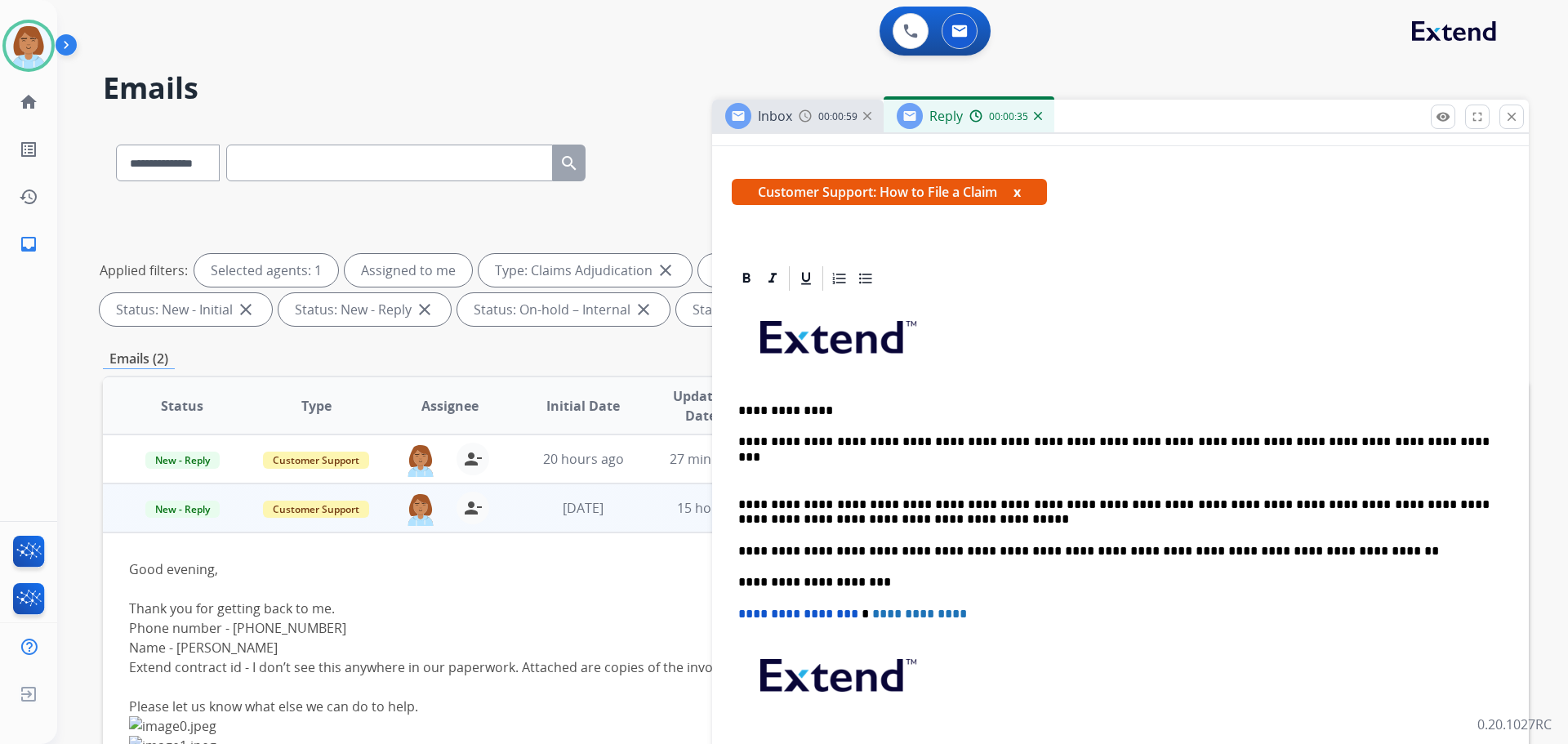
click at [1482, 445] on p "**********" at bounding box center [1113, 442] width 752 height 15
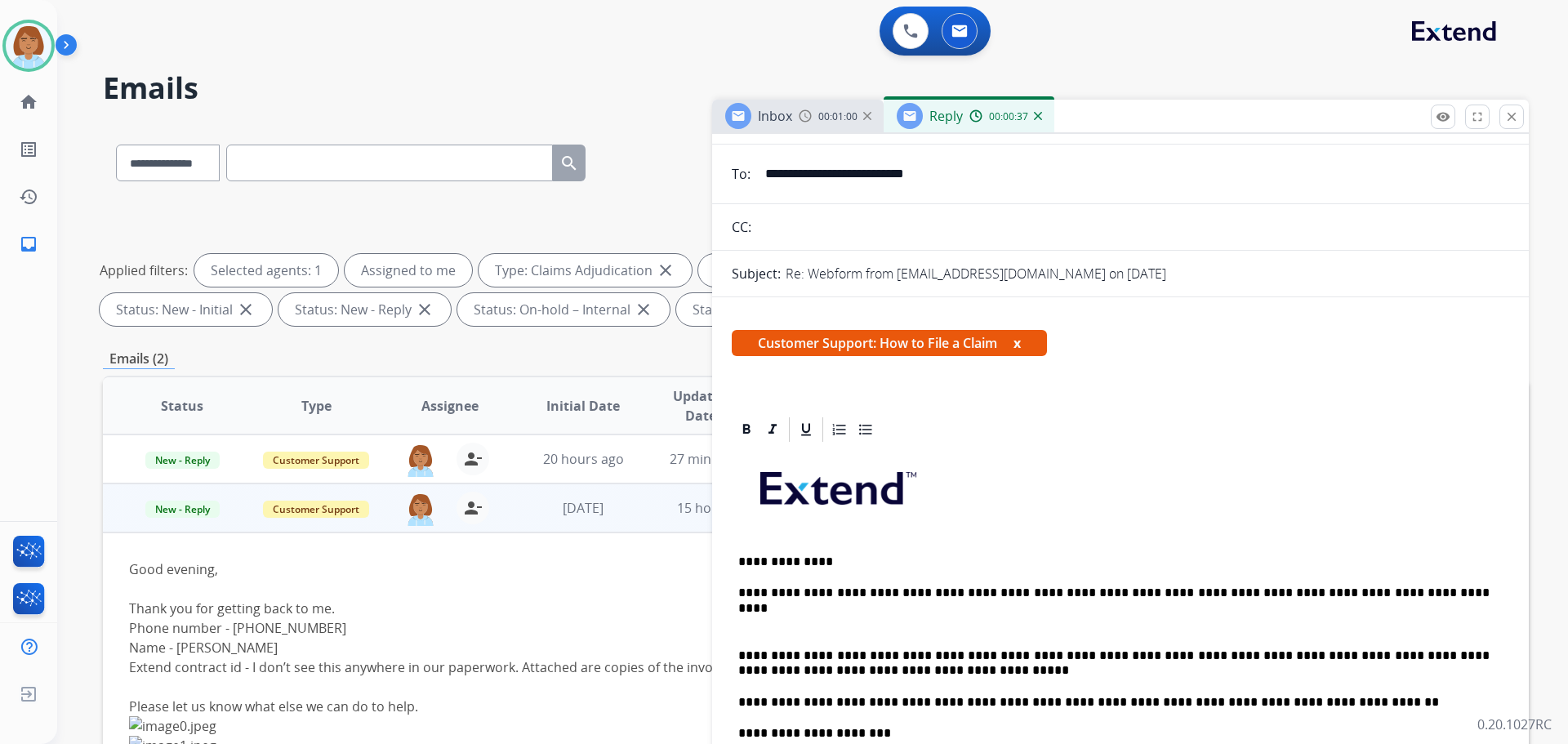
scroll to position [0, 0]
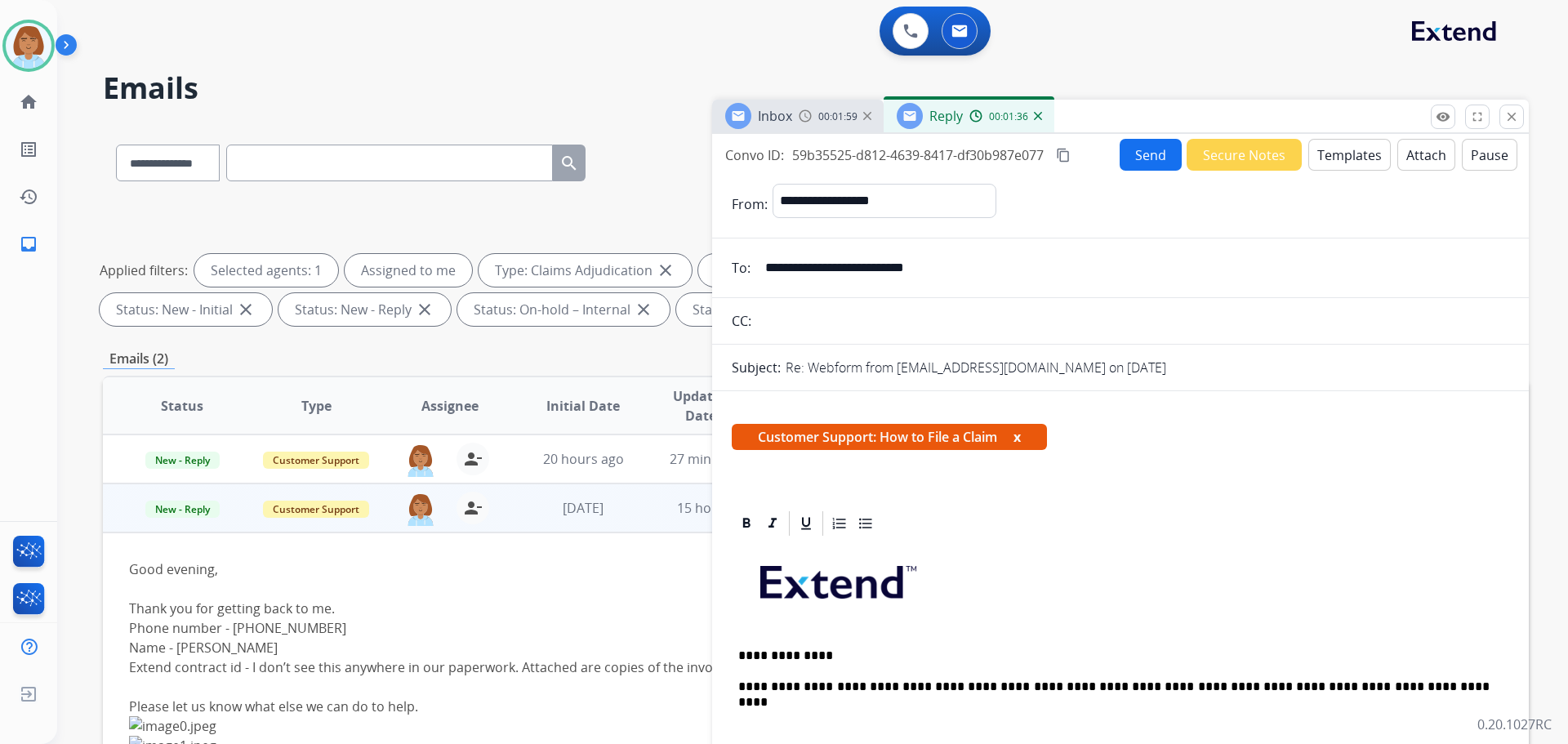
click at [1071, 156] on mat-icon "content_copy" at bounding box center [1063, 155] width 15 height 15
click at [1130, 153] on button "Send" at bounding box center [1150, 155] width 62 height 32
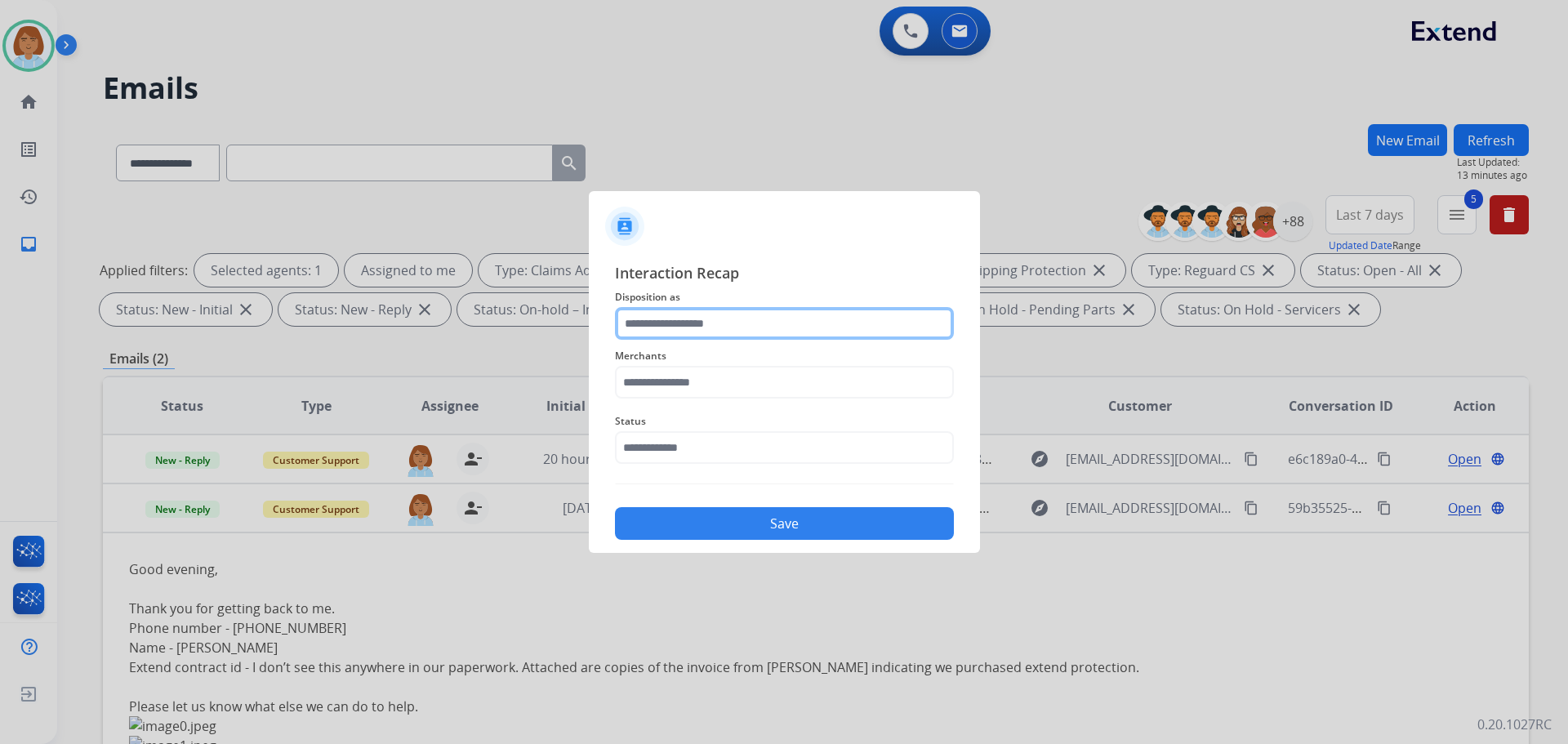
click at [713, 337] on input "text" at bounding box center [784, 323] width 339 height 33
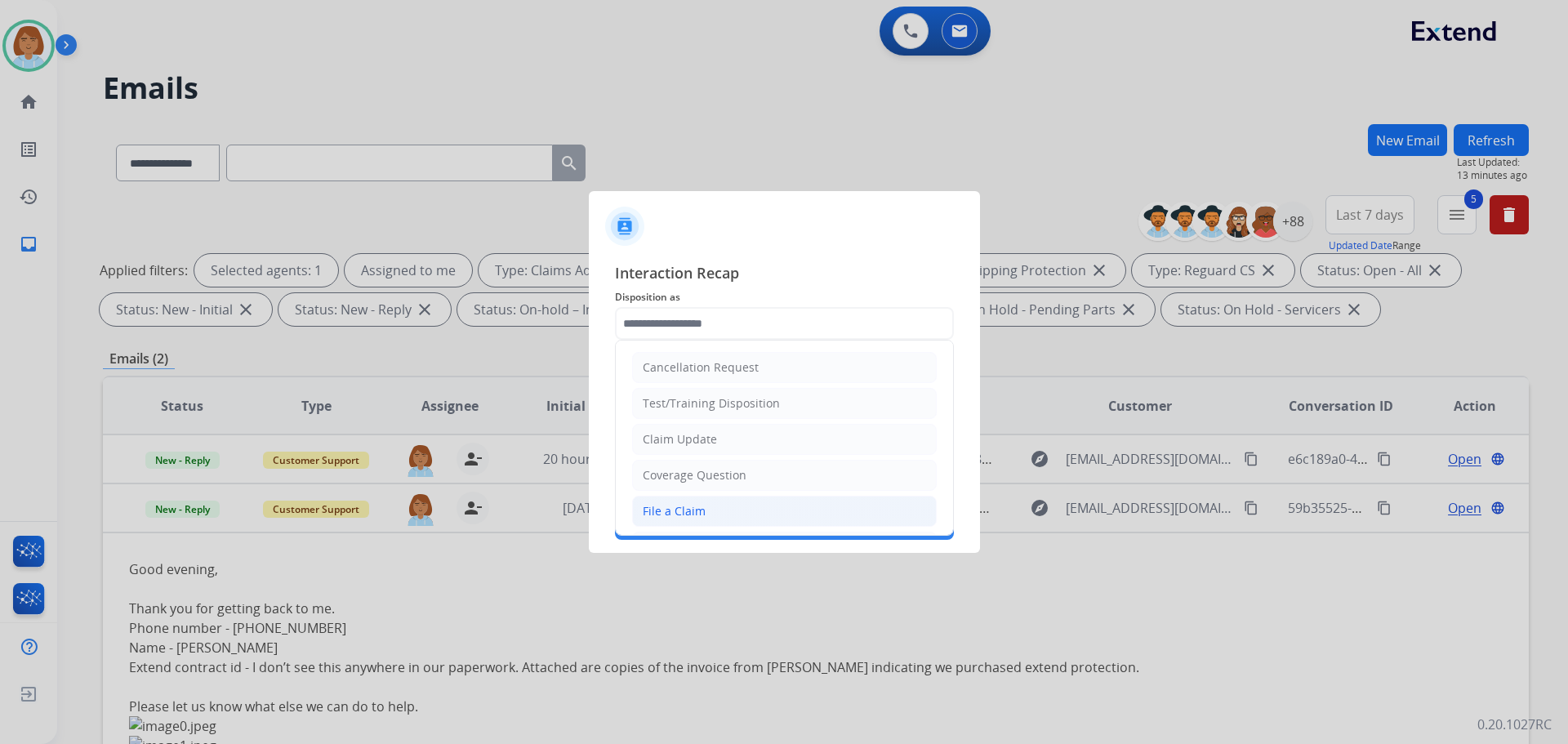
click at [687, 499] on li "File a Claim" at bounding box center [784, 511] width 304 height 31
type input "**********"
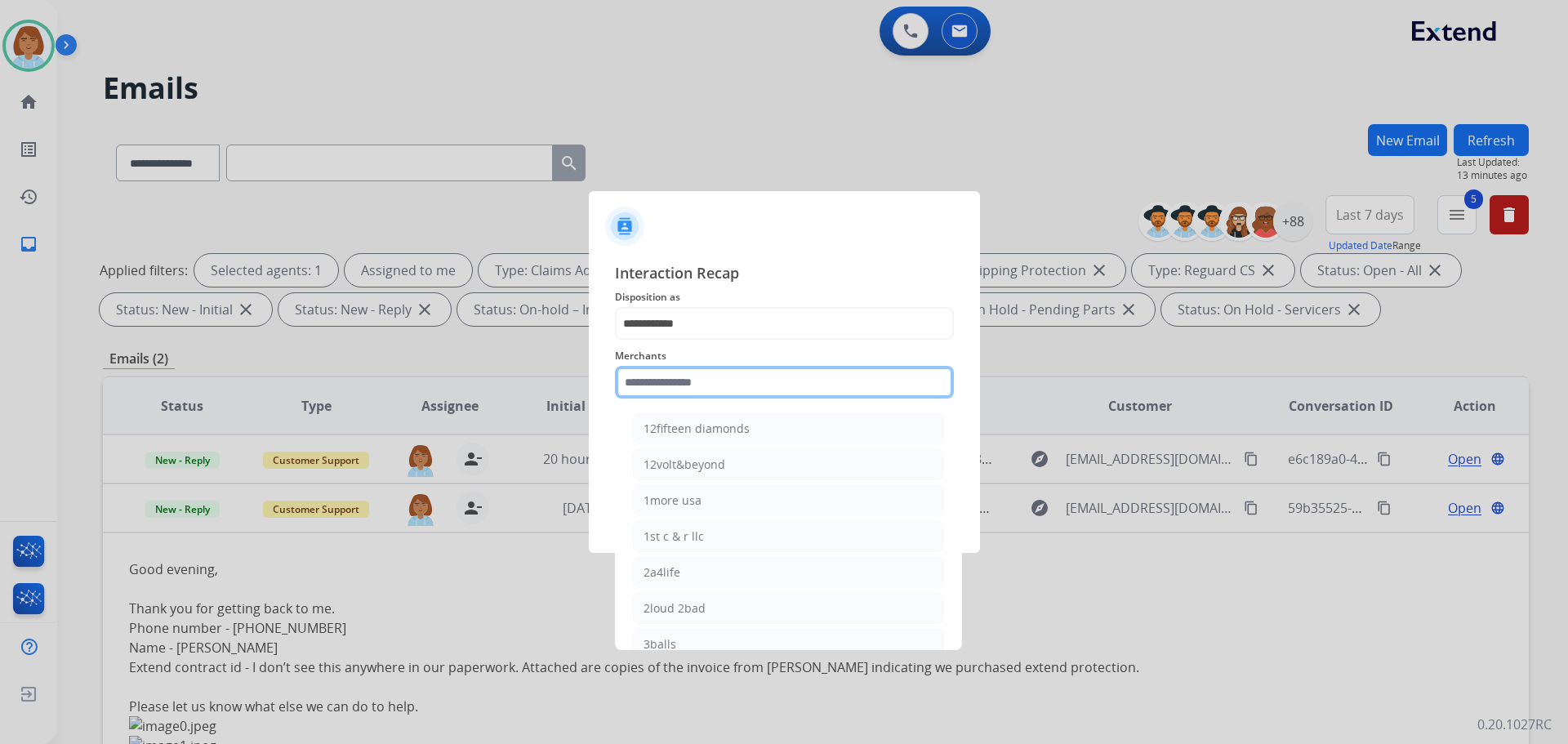
click at [657, 382] on input "text" at bounding box center [784, 382] width 339 height 33
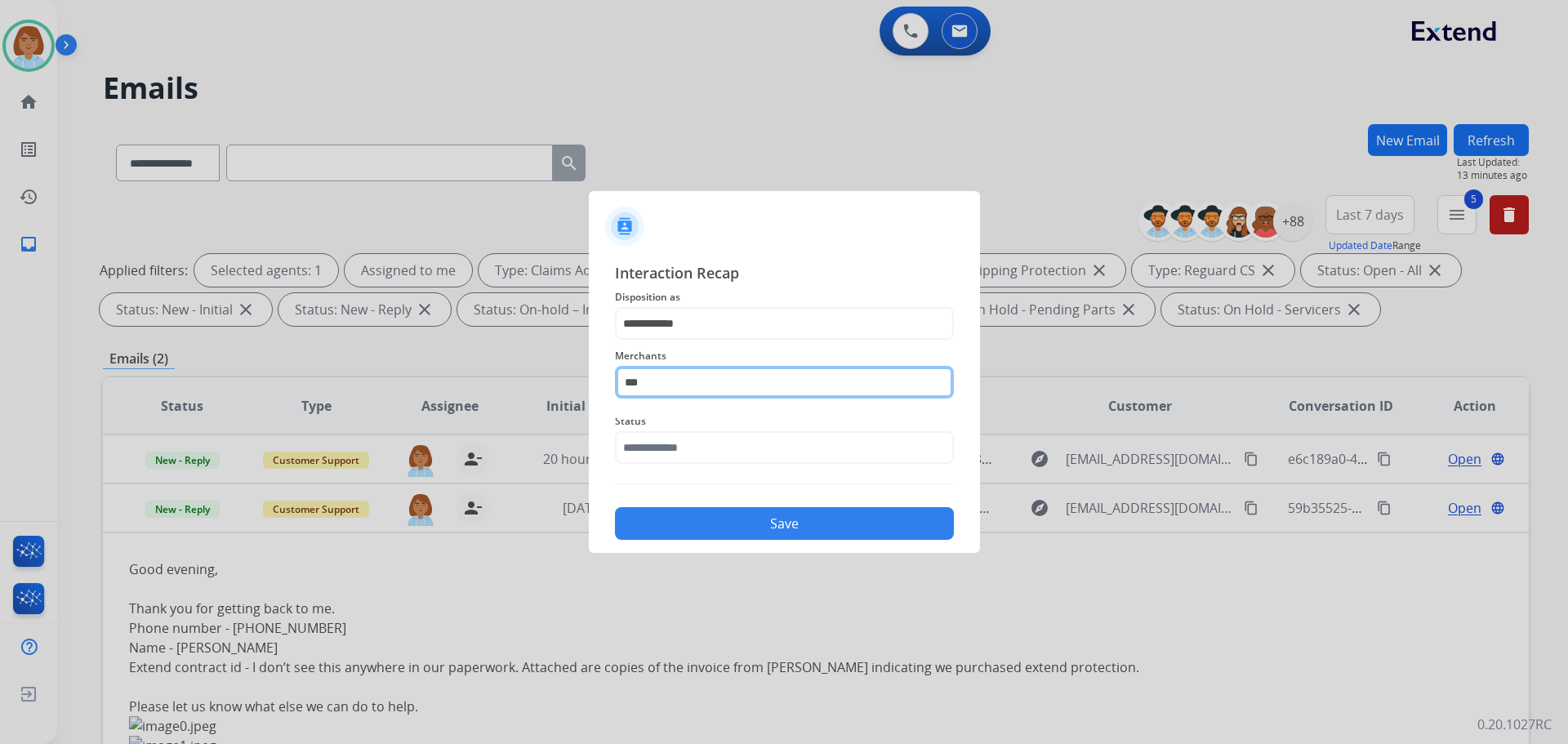
drag, startPoint x: 675, startPoint y: 384, endPoint x: 596, endPoint y: 389, distance: 79.2
click at [596, 389] on div "**********" at bounding box center [784, 400] width 391 height 304
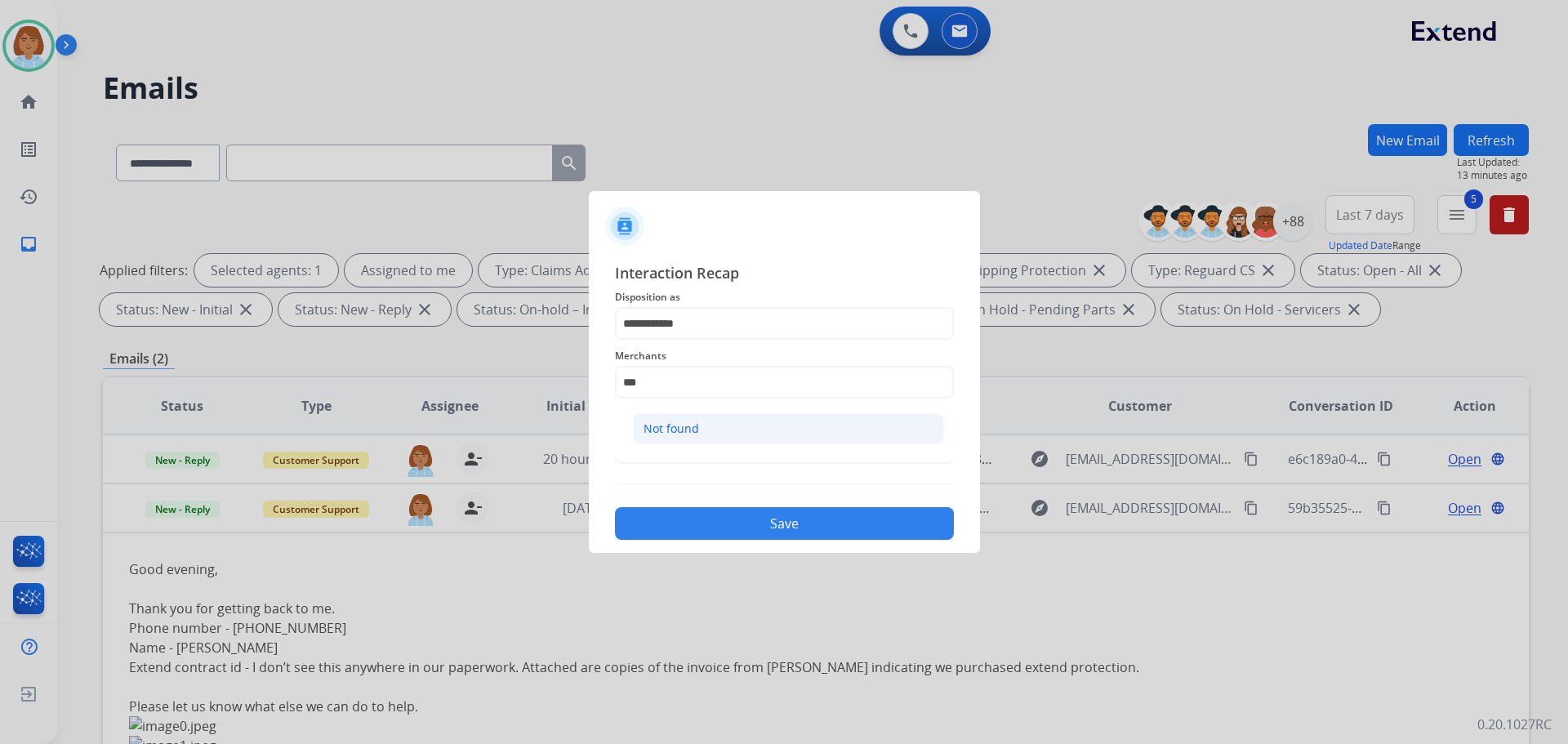
click at [713, 432] on li "Not found" at bounding box center [788, 428] width 311 height 31
type input "*********"
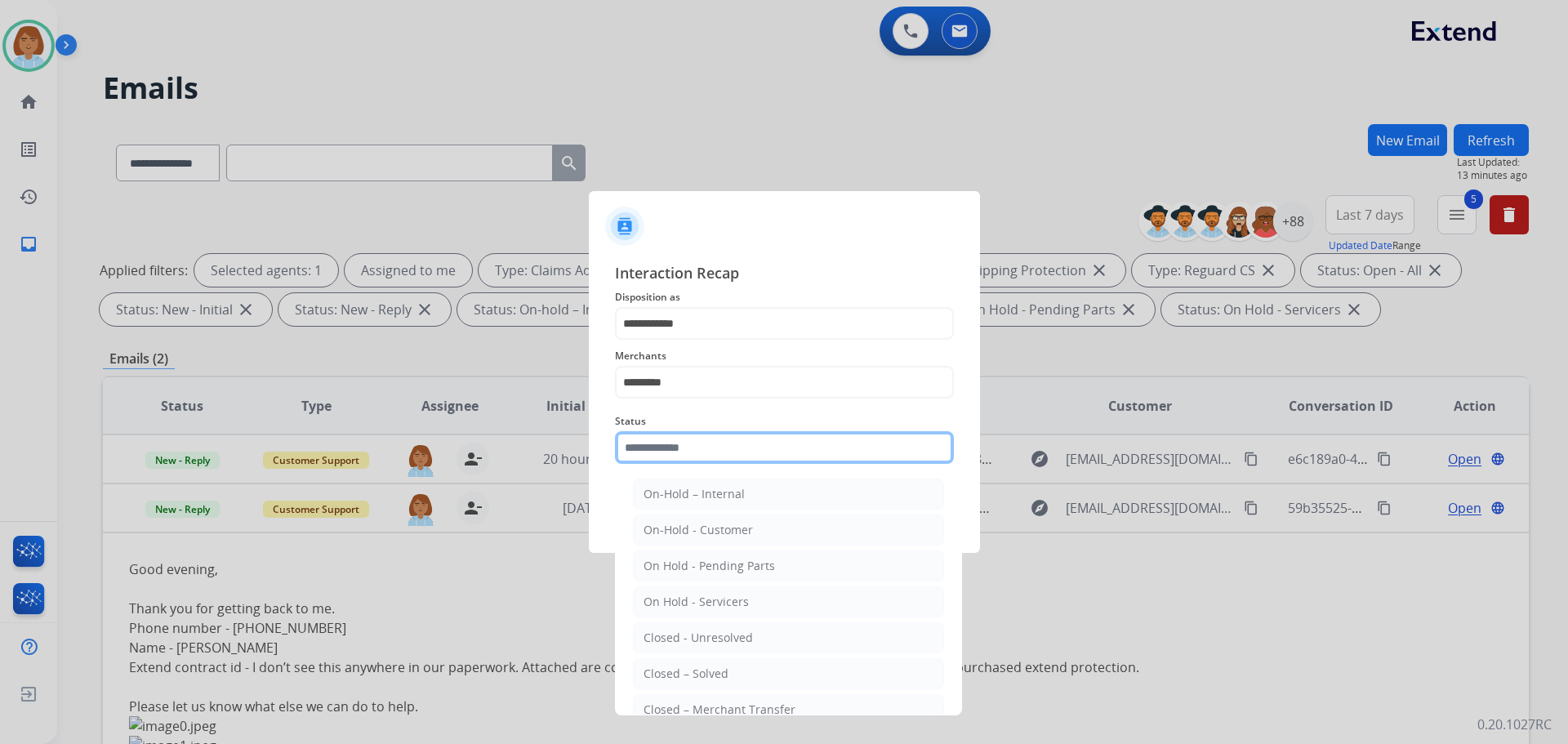
click at [715, 449] on input "text" at bounding box center [784, 447] width 339 height 33
click at [686, 667] on div "Closed – Solved" at bounding box center [685, 674] width 85 height 16
type input "**********"
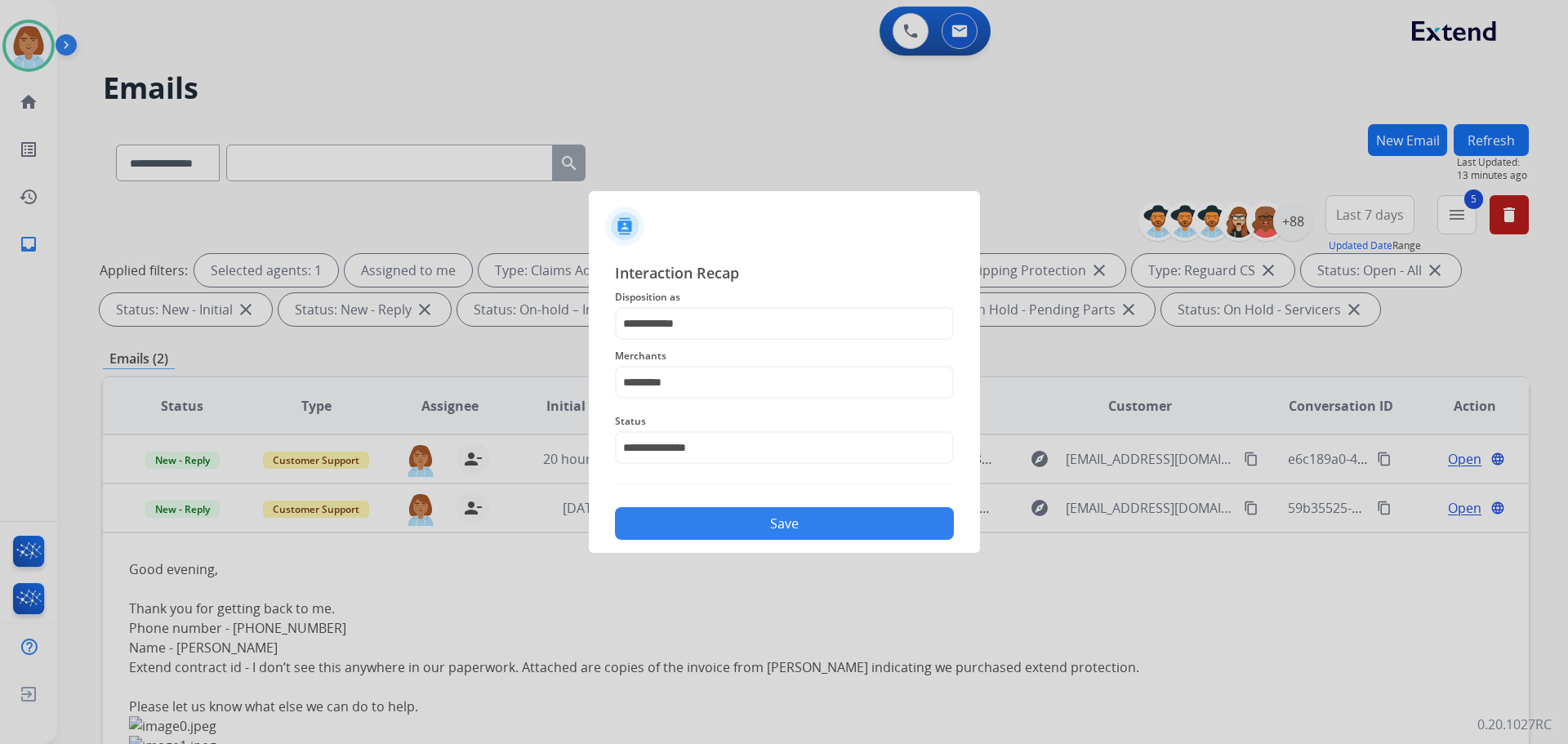
click at [846, 531] on button "Save" at bounding box center [784, 524] width 339 height 33
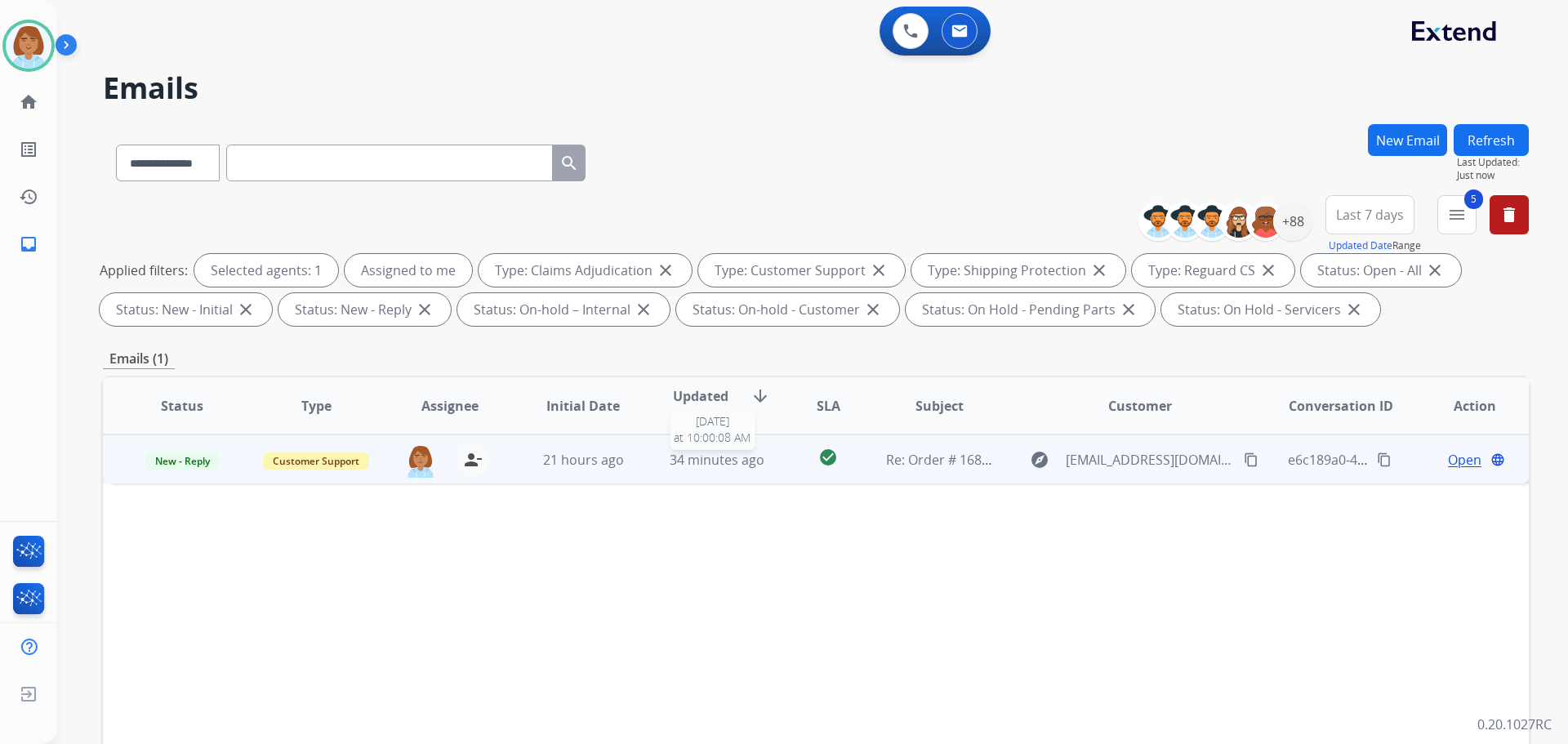
click at [747, 462] on span "34 minutes ago" at bounding box center [717, 460] width 95 height 18
click at [1447, 458] on span "Open" at bounding box center [1464, 459] width 34 height 20
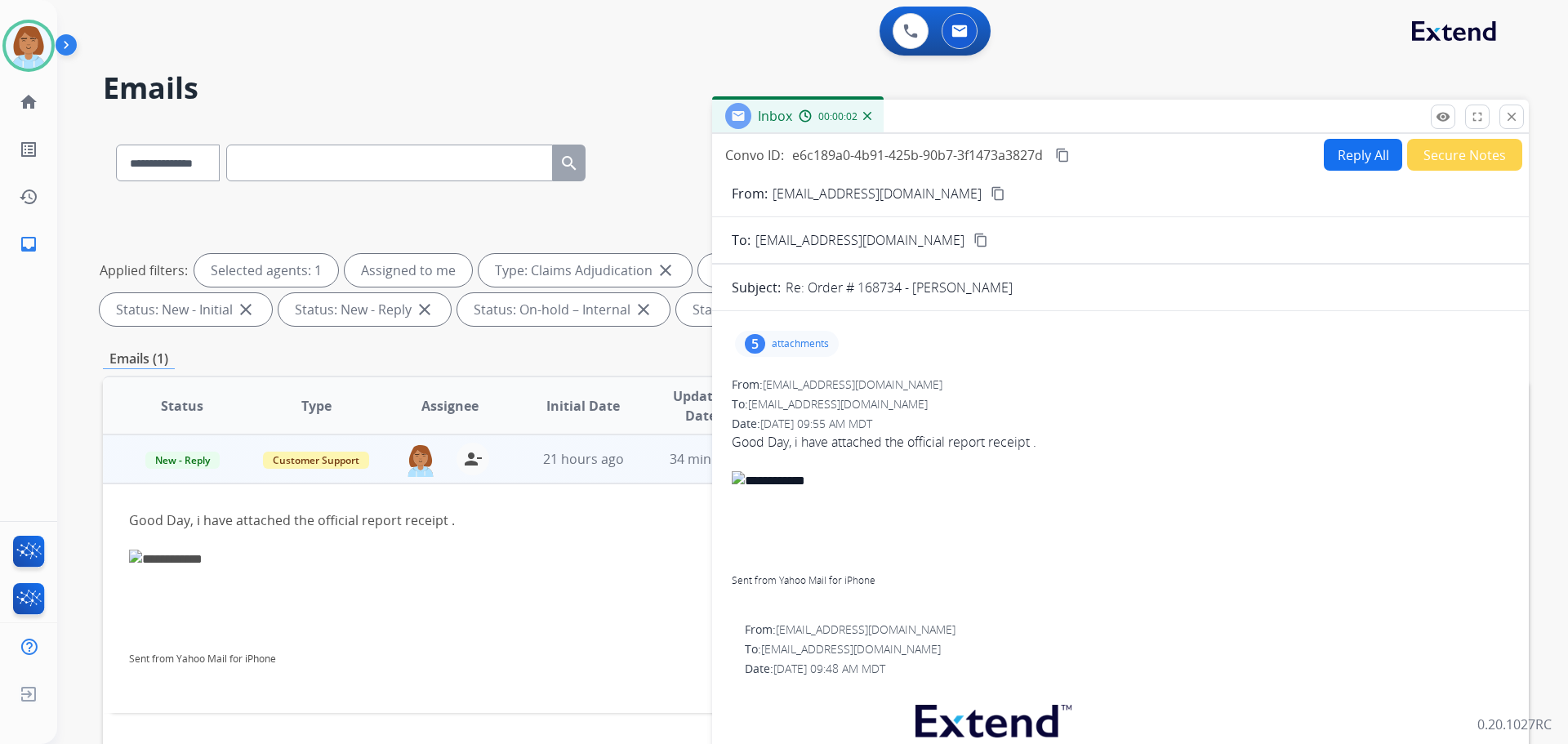
click at [778, 332] on div "5 attachments" at bounding box center [786, 344] width 104 height 26
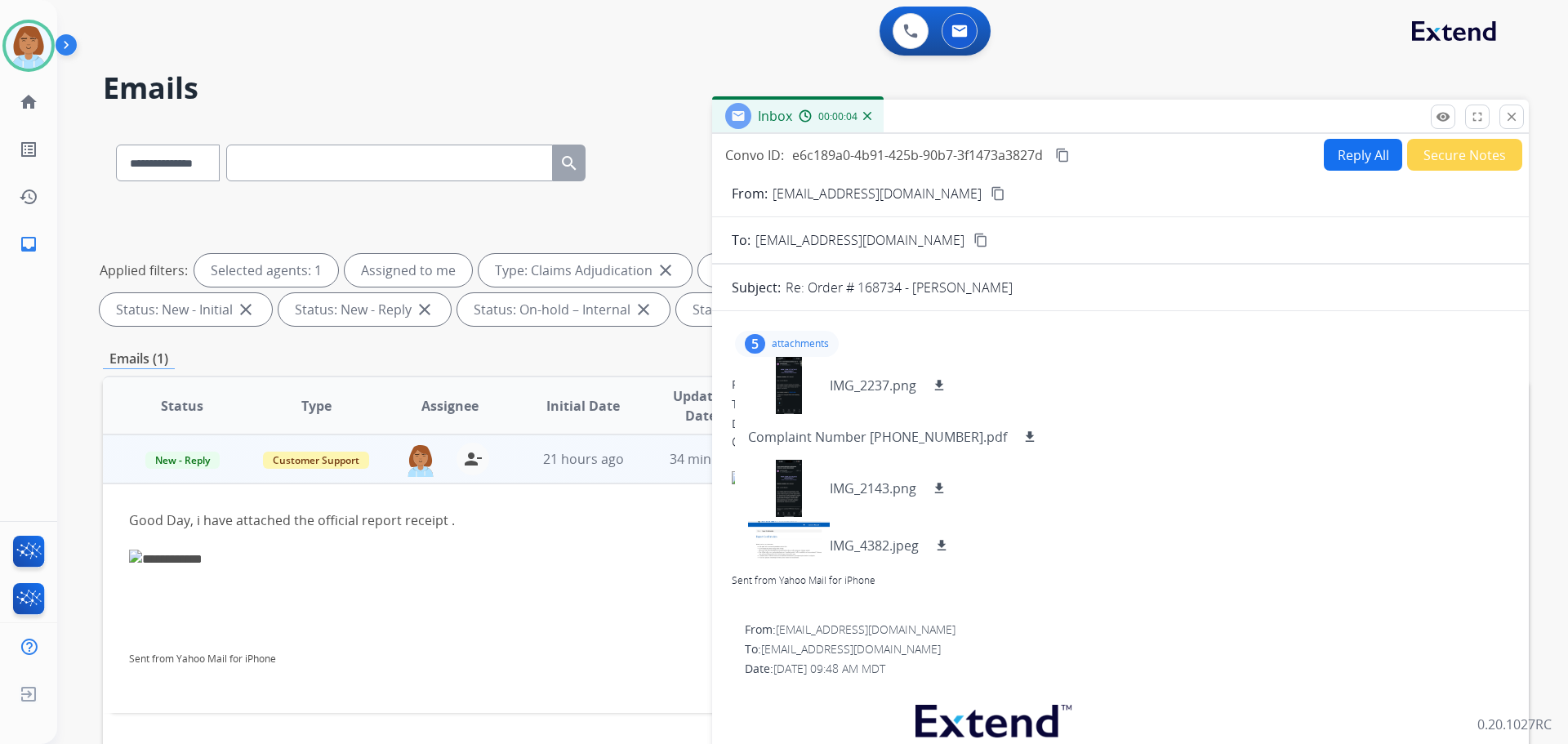
click at [805, 354] on div "5 attachments IMG_2237.png download Complaint Number 2025-067-9388.pdf download…" at bounding box center [786, 344] width 104 height 26
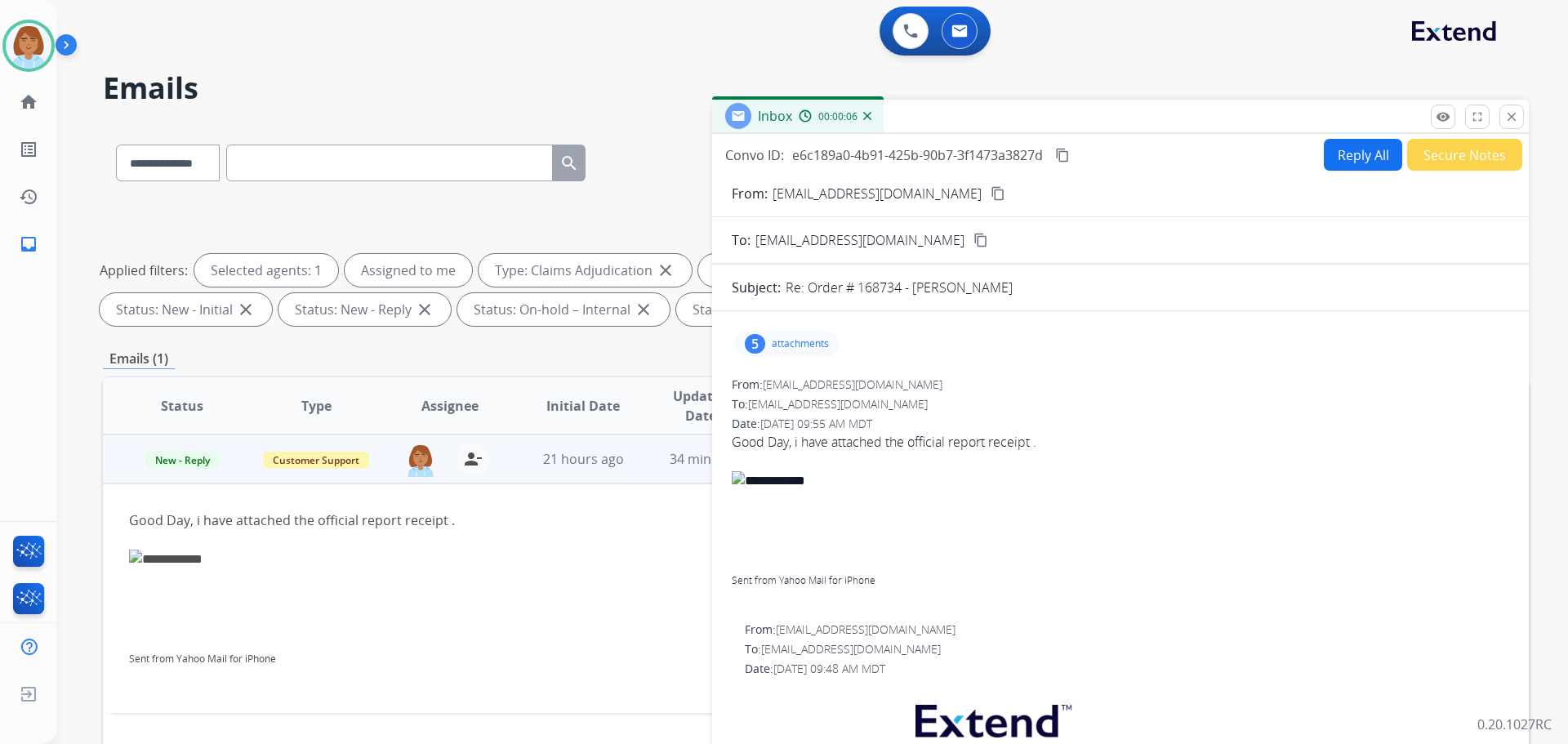
click at [1324, 155] on button "Reply All" at bounding box center [1363, 155] width 79 height 32
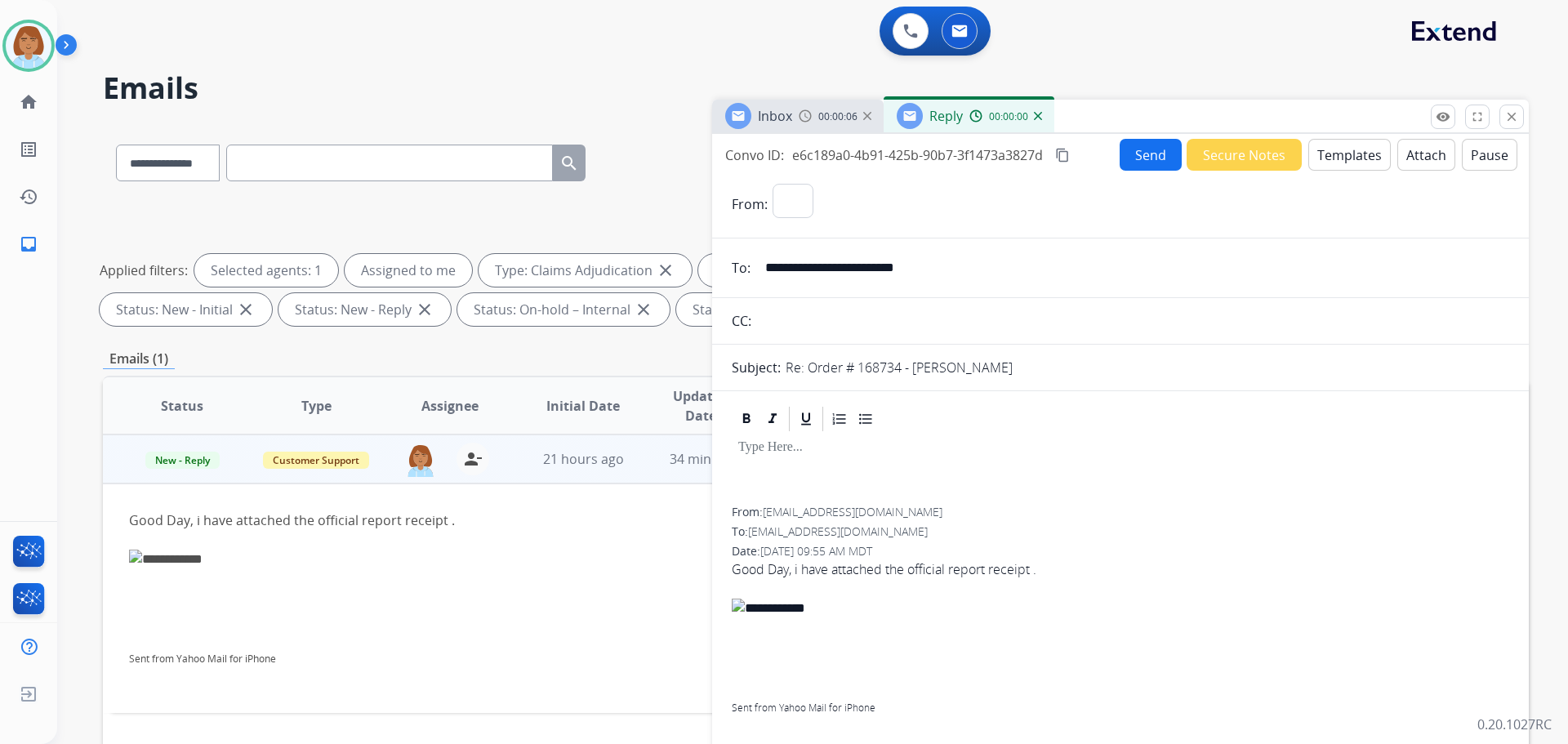
select select "**********"
click at [1353, 164] on button "Templates" at bounding box center [1349, 155] width 83 height 32
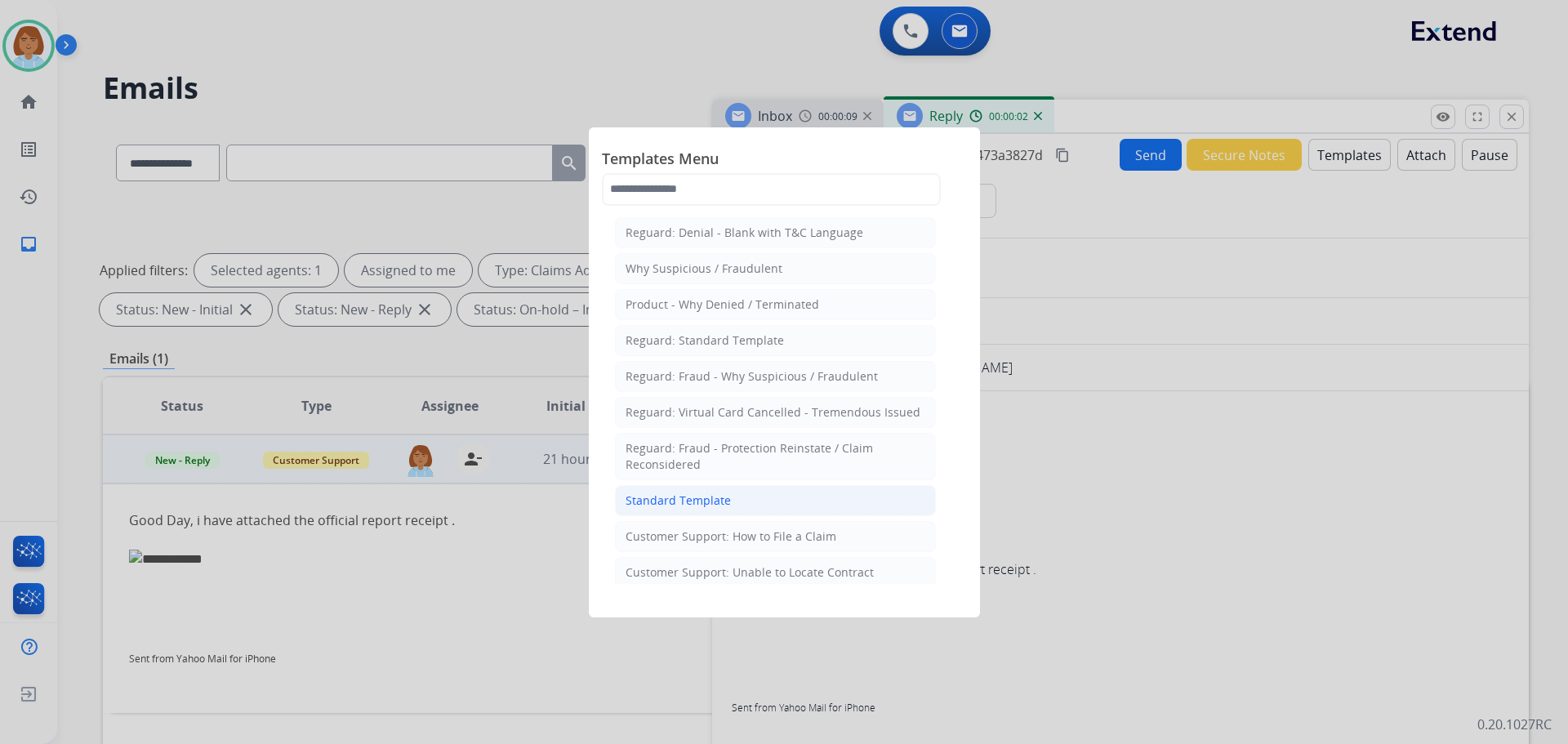
click at [775, 499] on li "Standard Template" at bounding box center [776, 501] width 321 height 31
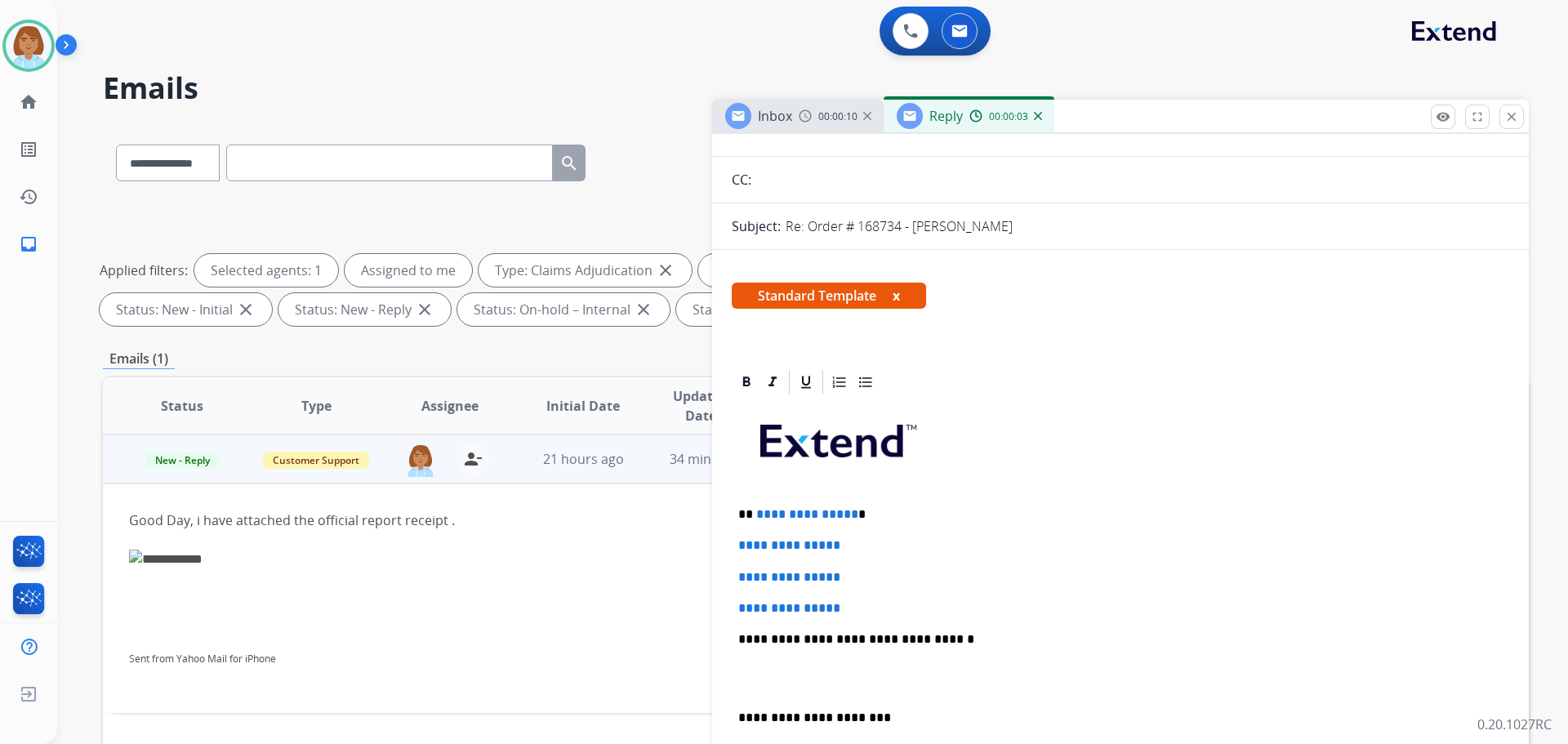
scroll to position [164, 0]
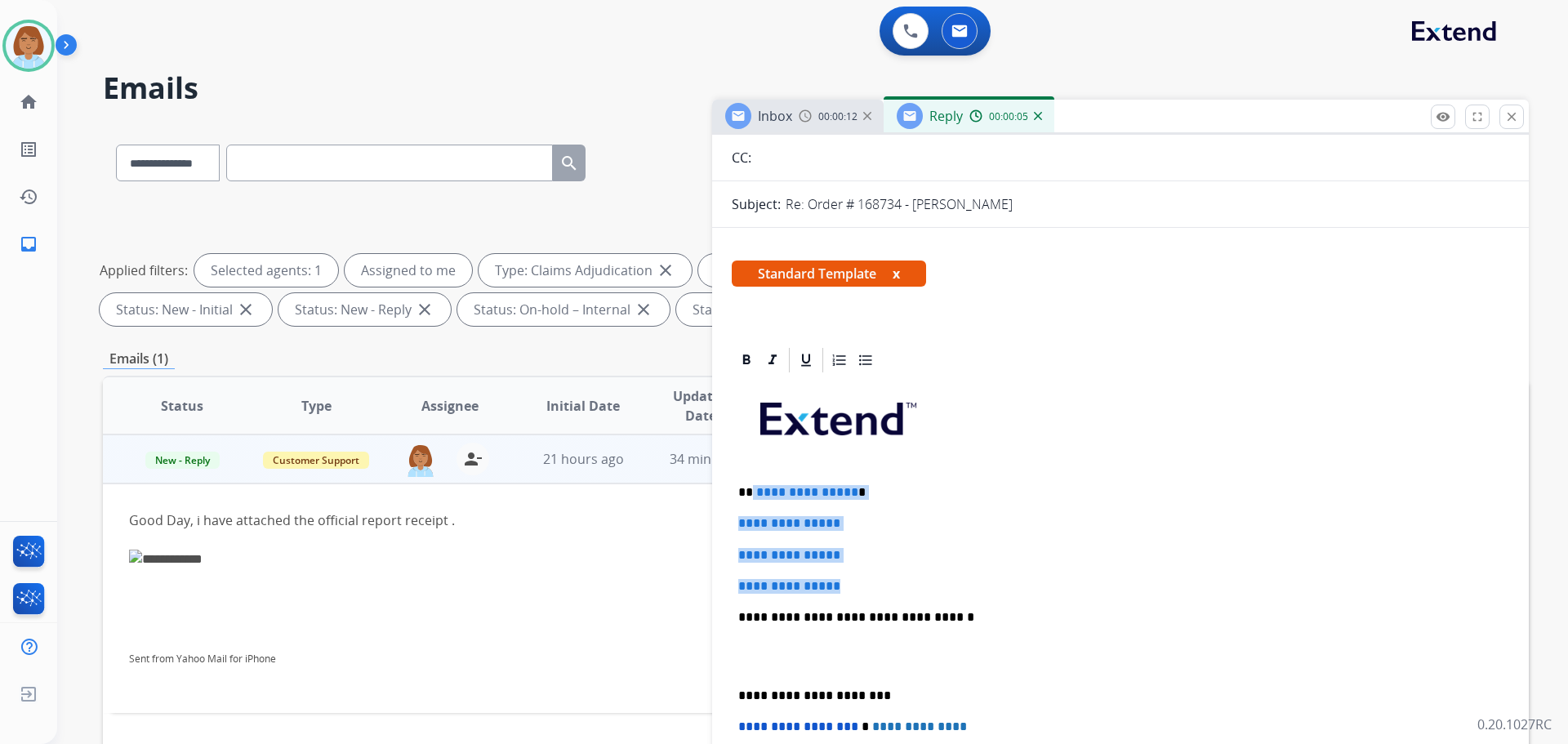
drag, startPoint x: 855, startPoint y: 581, endPoint x: 751, endPoint y: 496, distance: 134.3
click at [751, 496] on div "**********" at bounding box center [1120, 655] width 778 height 561
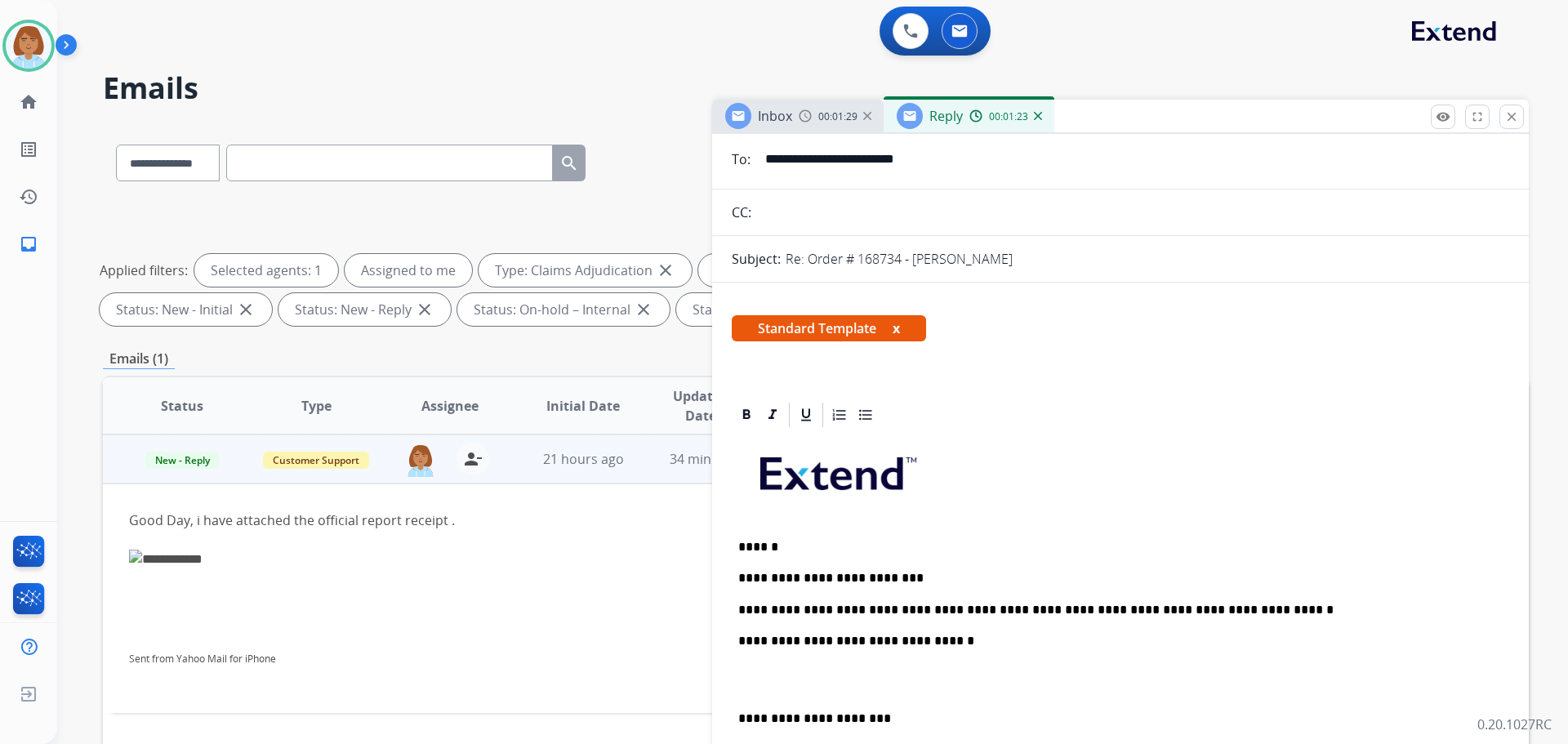
scroll to position [82, 0]
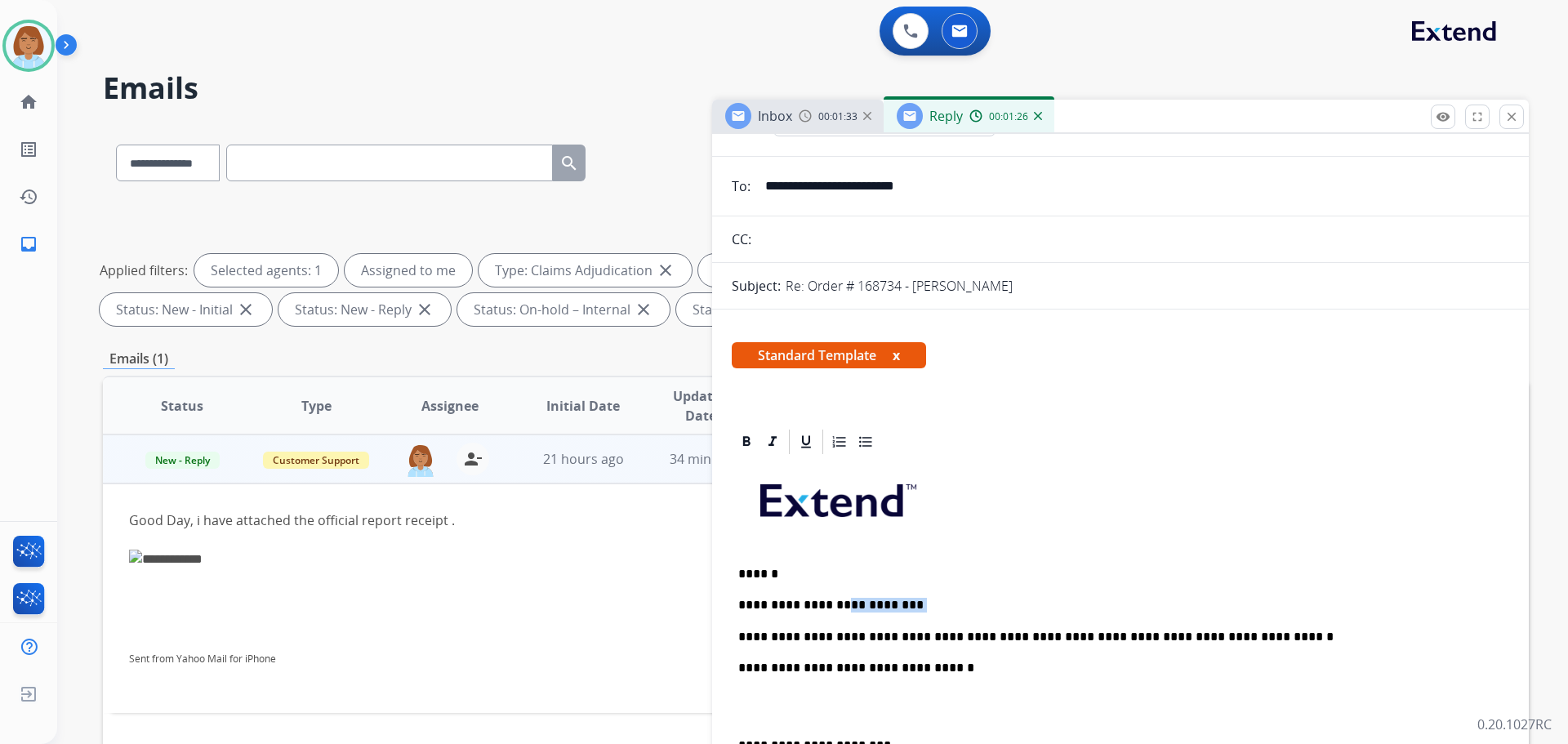
drag, startPoint x: 918, startPoint y: 602, endPoint x: 834, endPoint y: 600, distance: 84.0
click at [834, 600] on p "**********" at bounding box center [1113, 605] width 752 height 15
click at [1169, 490] on p at bounding box center [1119, 507] width 765 height 88
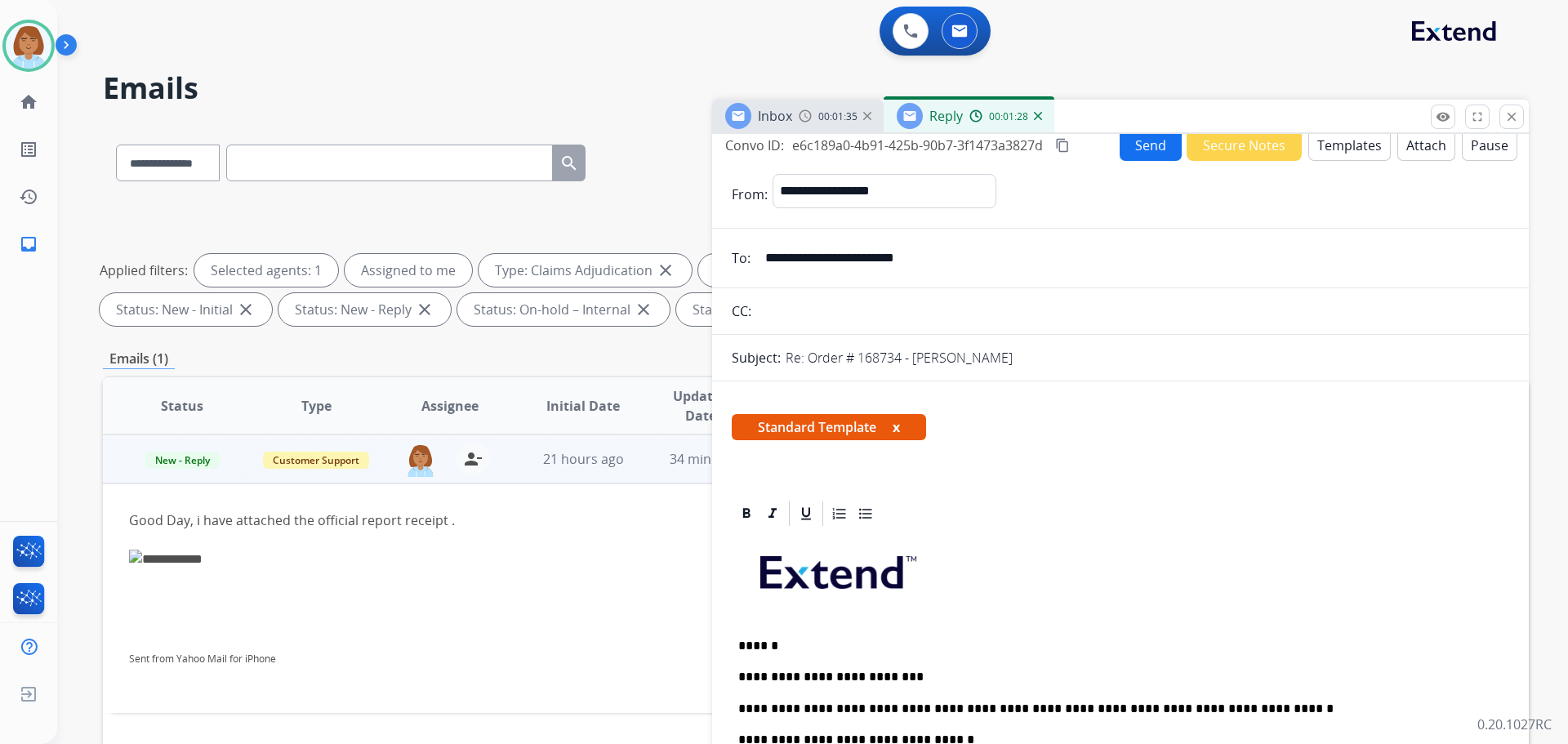
scroll to position [0, 0]
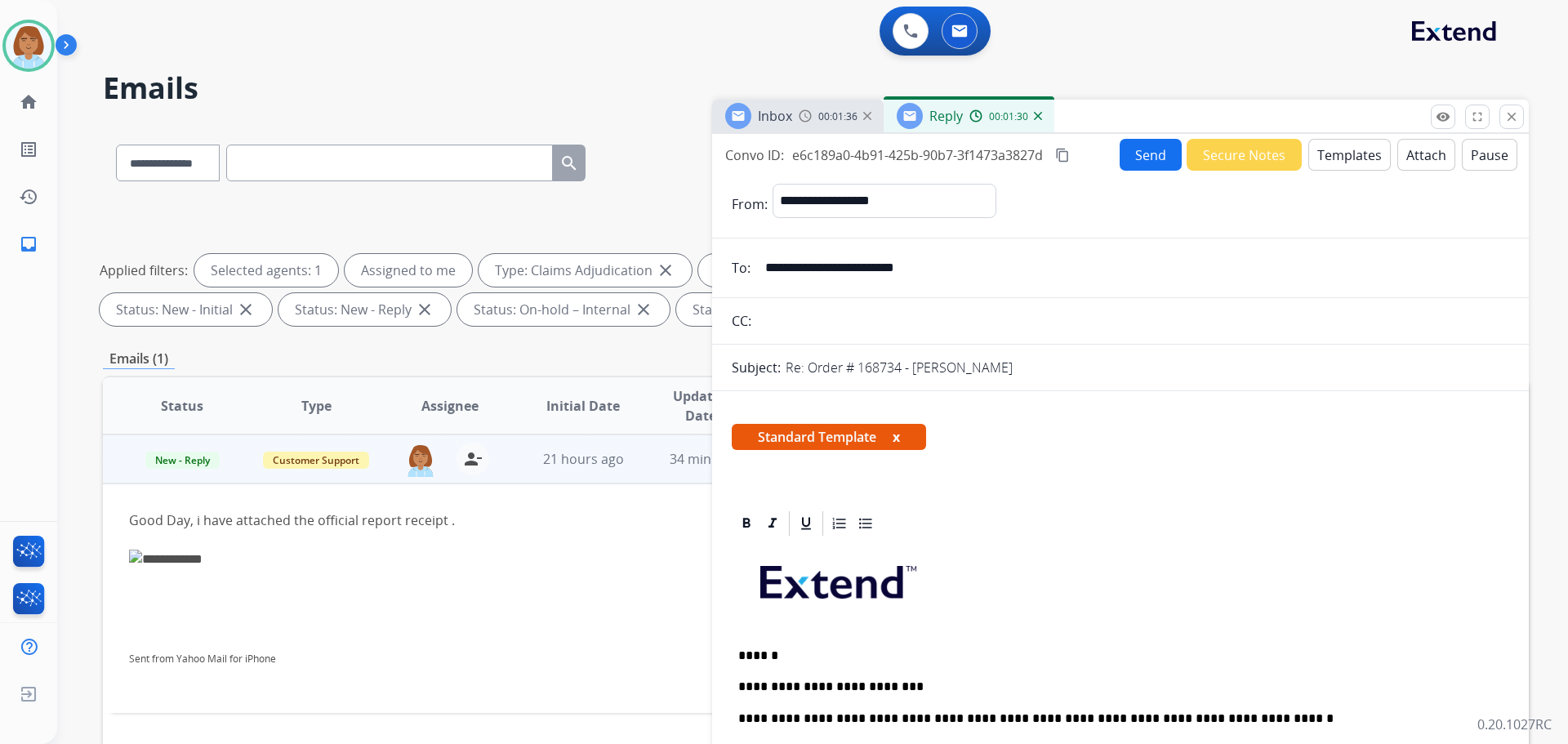
click at [792, 658] on p "******" at bounding box center [1113, 655] width 752 height 15
click at [1139, 139] on button "Send" at bounding box center [1150, 155] width 62 height 32
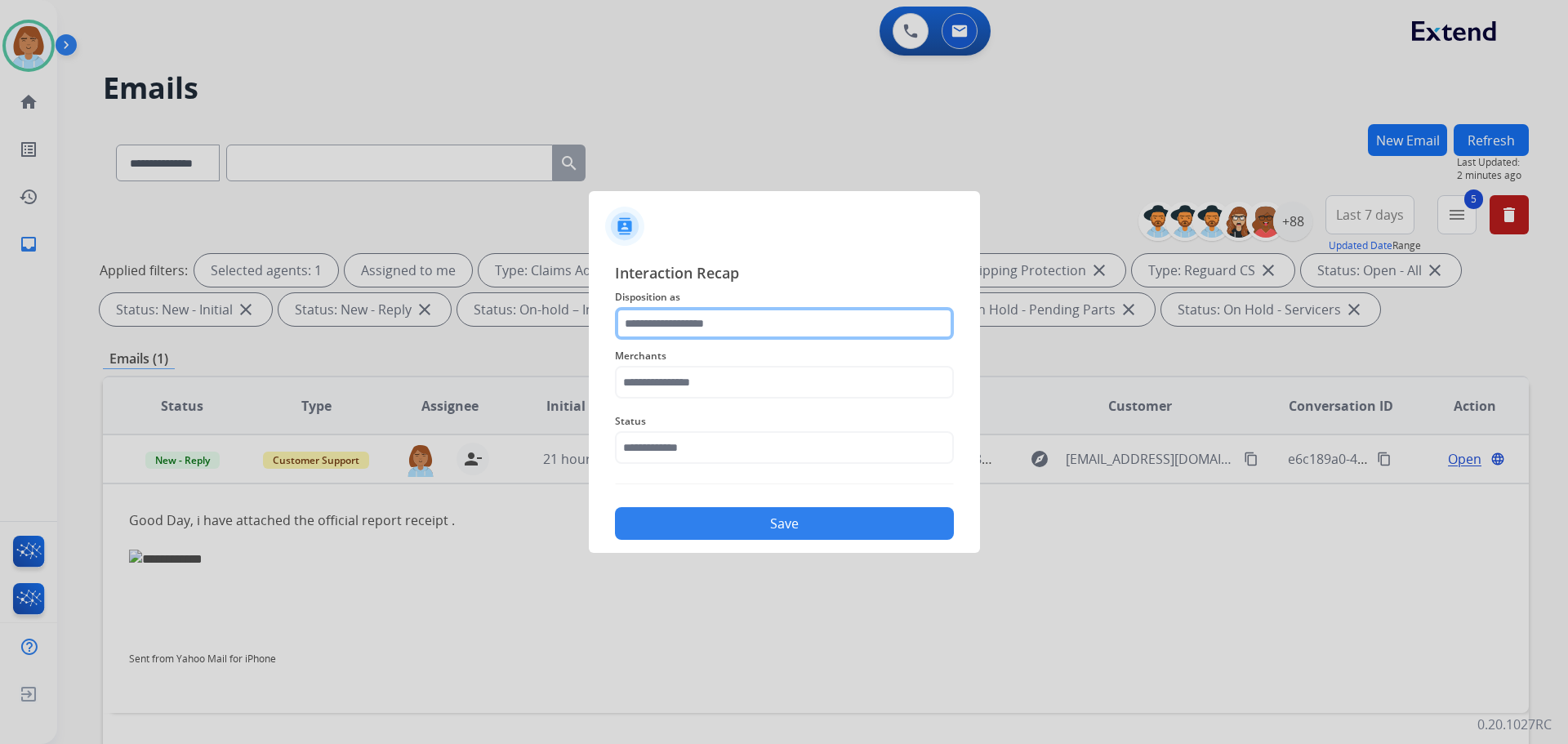
click at [763, 328] on input "text" at bounding box center [784, 323] width 339 height 33
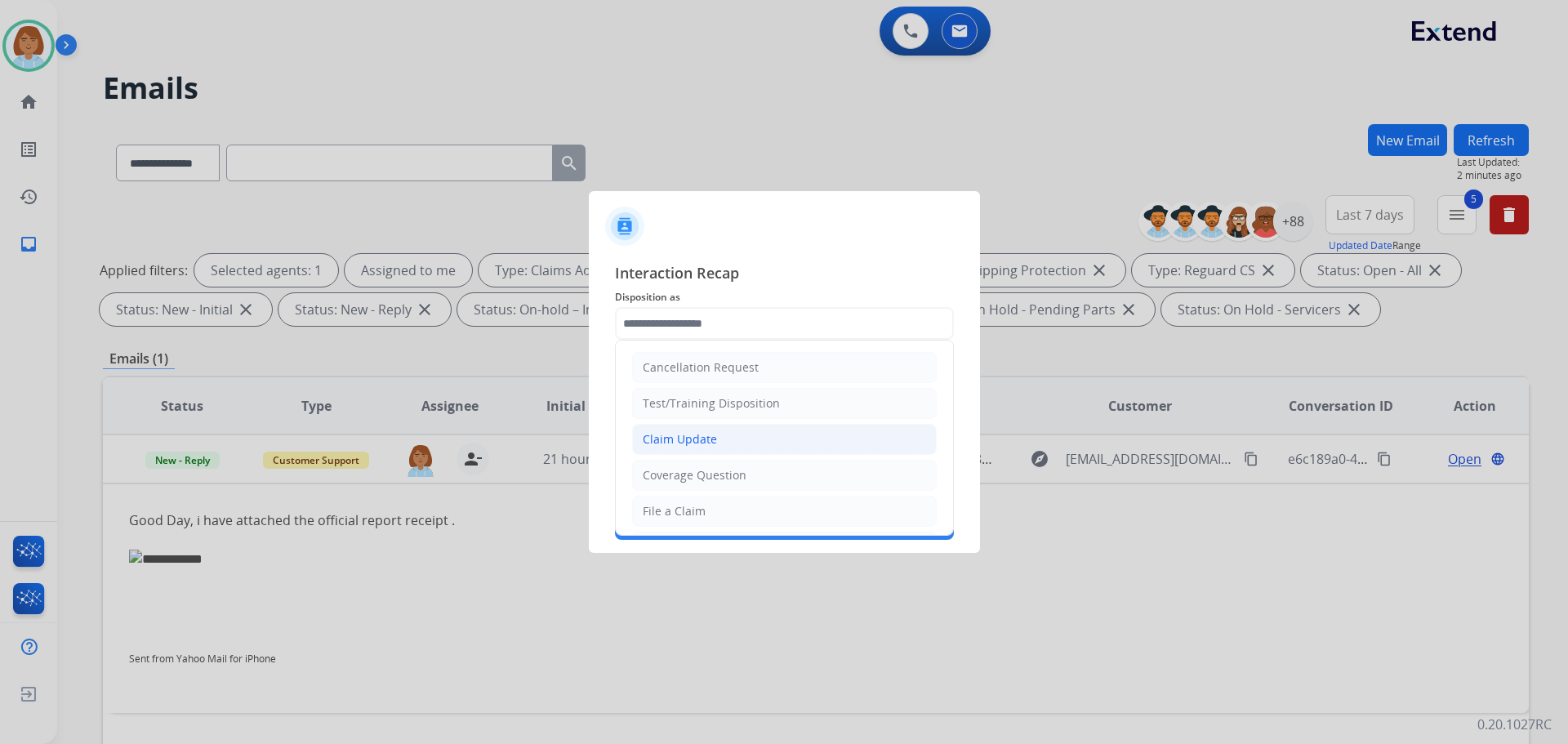
click at [747, 447] on li "Claim Update" at bounding box center [784, 439] width 304 height 31
type input "**********"
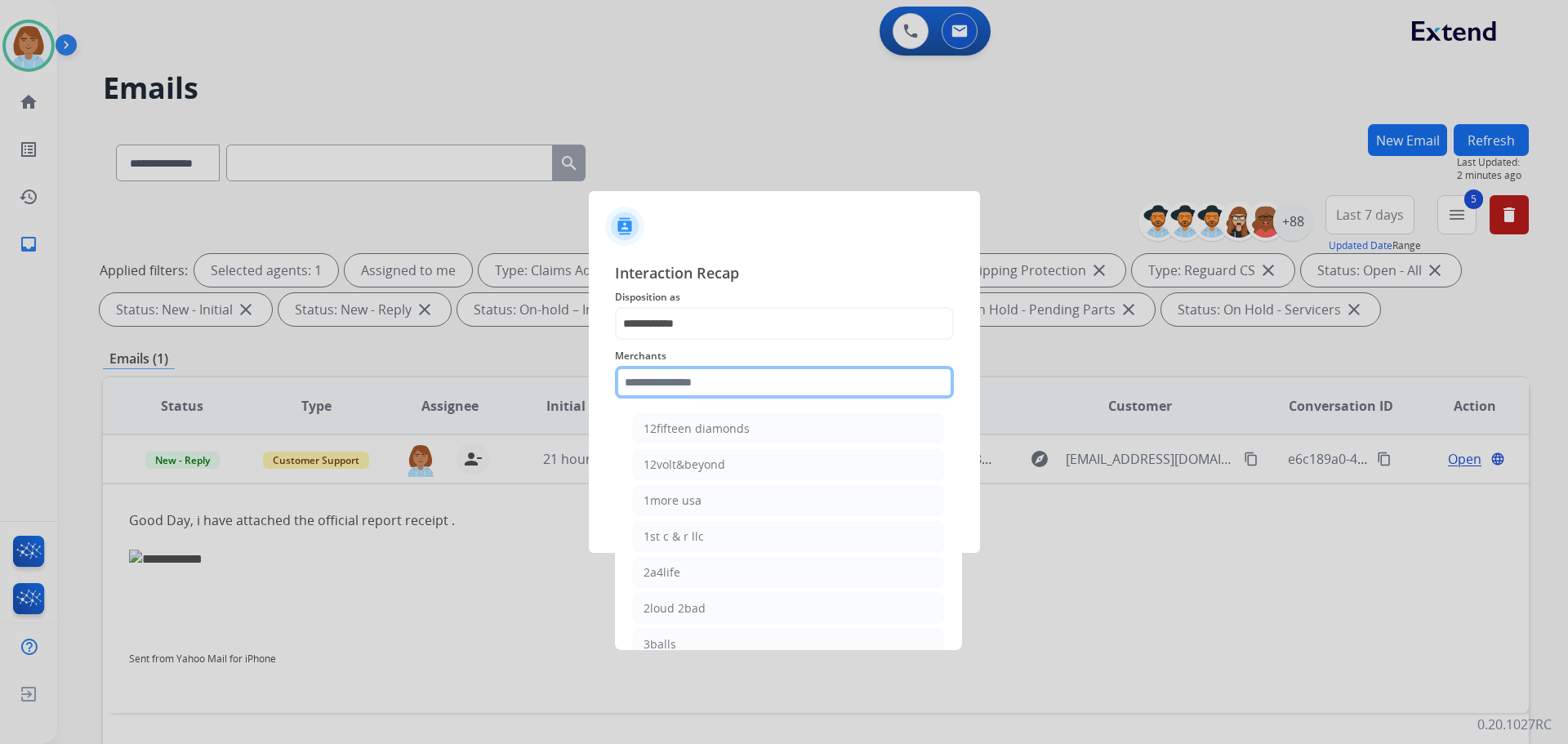
click at [722, 392] on input "text" at bounding box center [784, 382] width 339 height 33
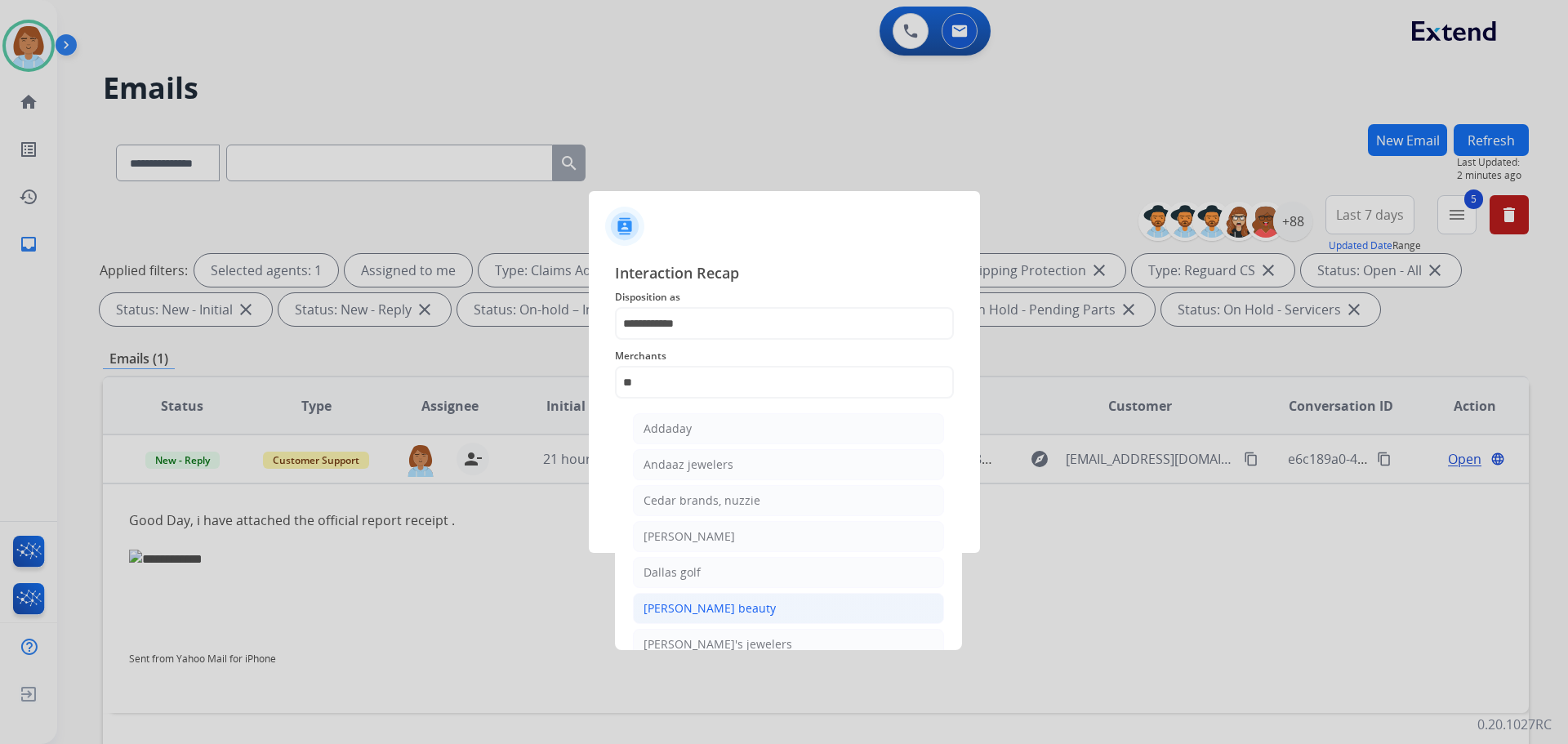
click at [771, 610] on div "Danessa myricks beauty" at bounding box center [709, 608] width 133 height 16
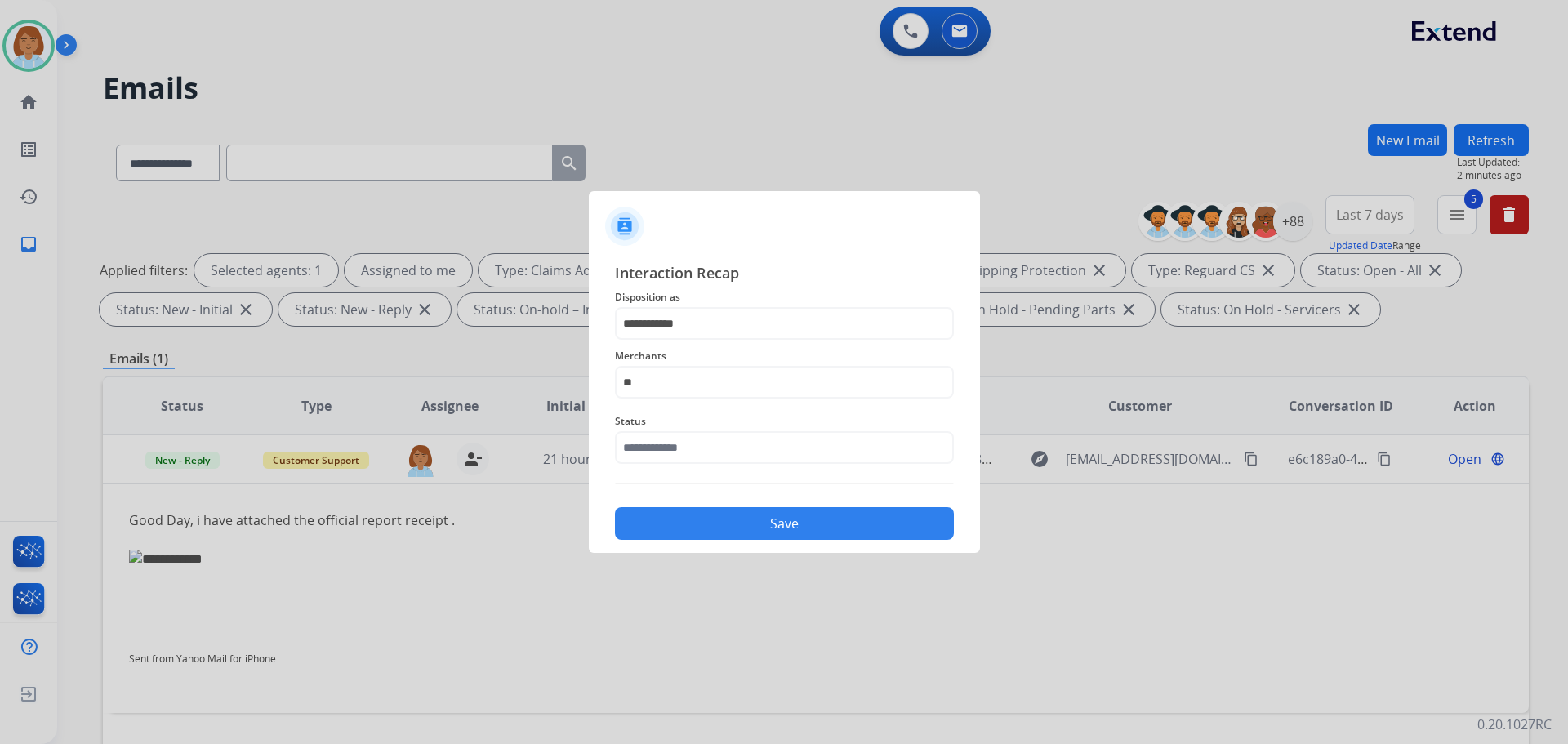
type input "**********"
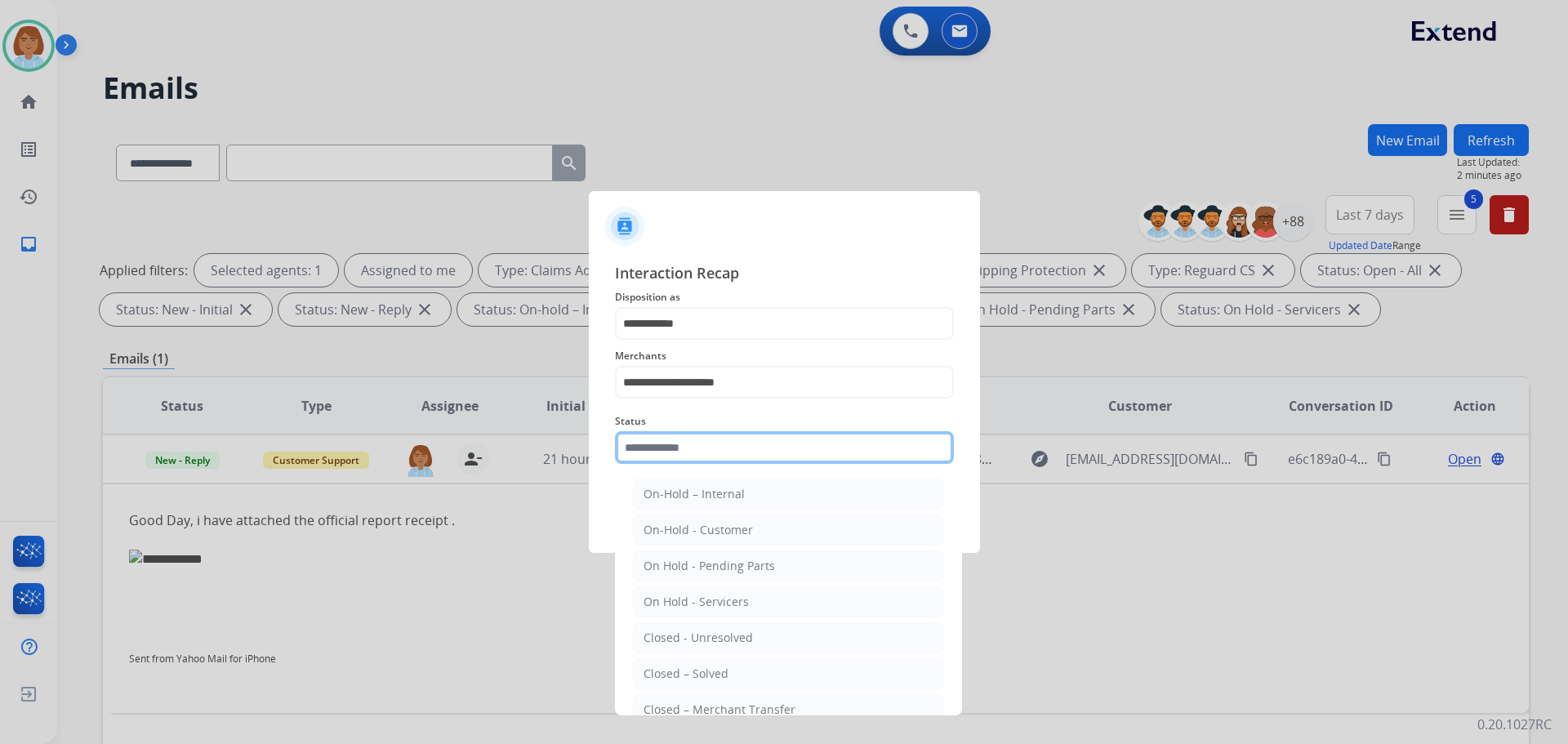
drag, startPoint x: 793, startPoint y: 450, endPoint x: 784, endPoint y: 469, distance: 21.0
click at [793, 454] on input "text" at bounding box center [784, 447] width 339 height 33
click at [707, 670] on div "Closed – Solved" at bounding box center [685, 674] width 85 height 16
type input "**********"
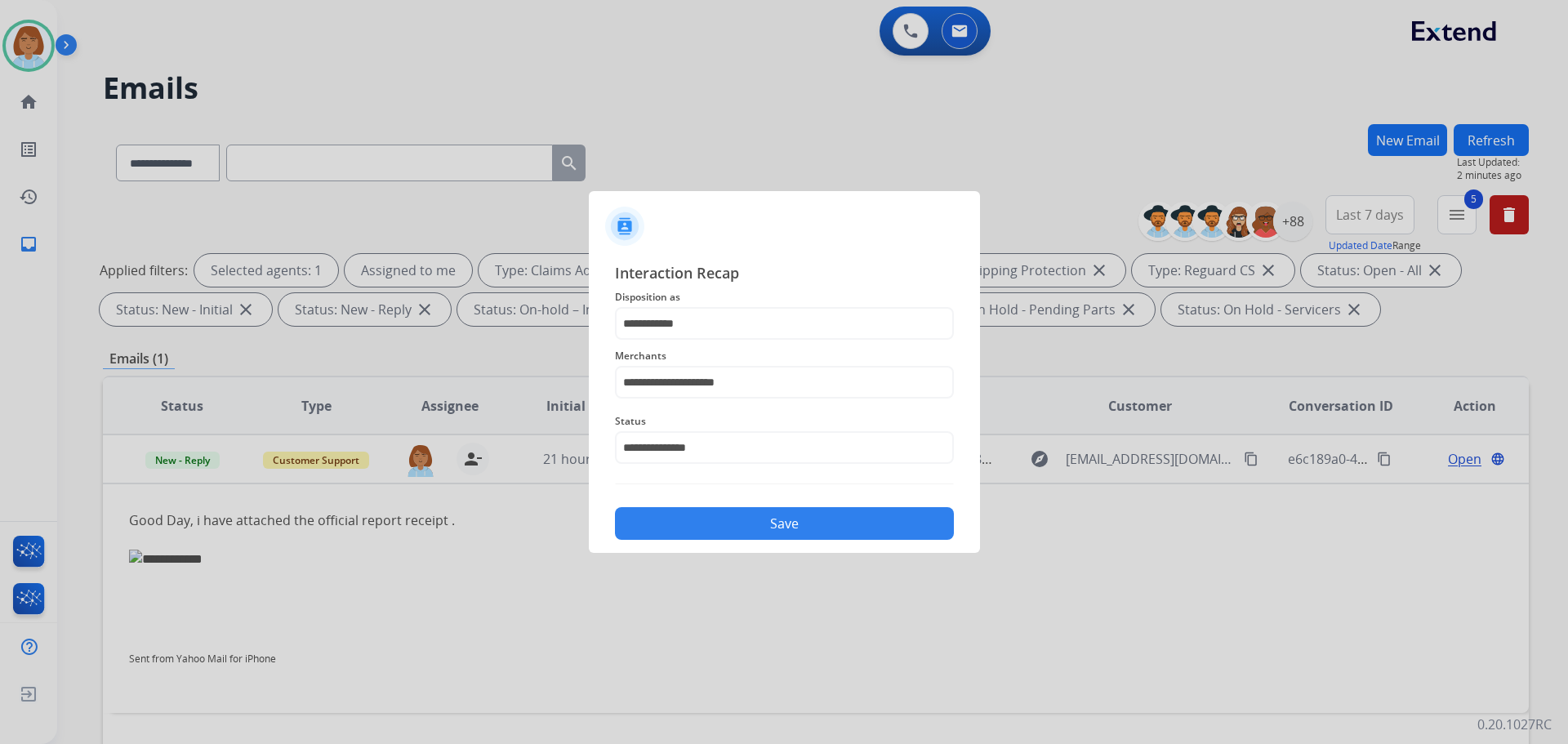
click at [794, 529] on button "Save" at bounding box center [784, 524] width 339 height 33
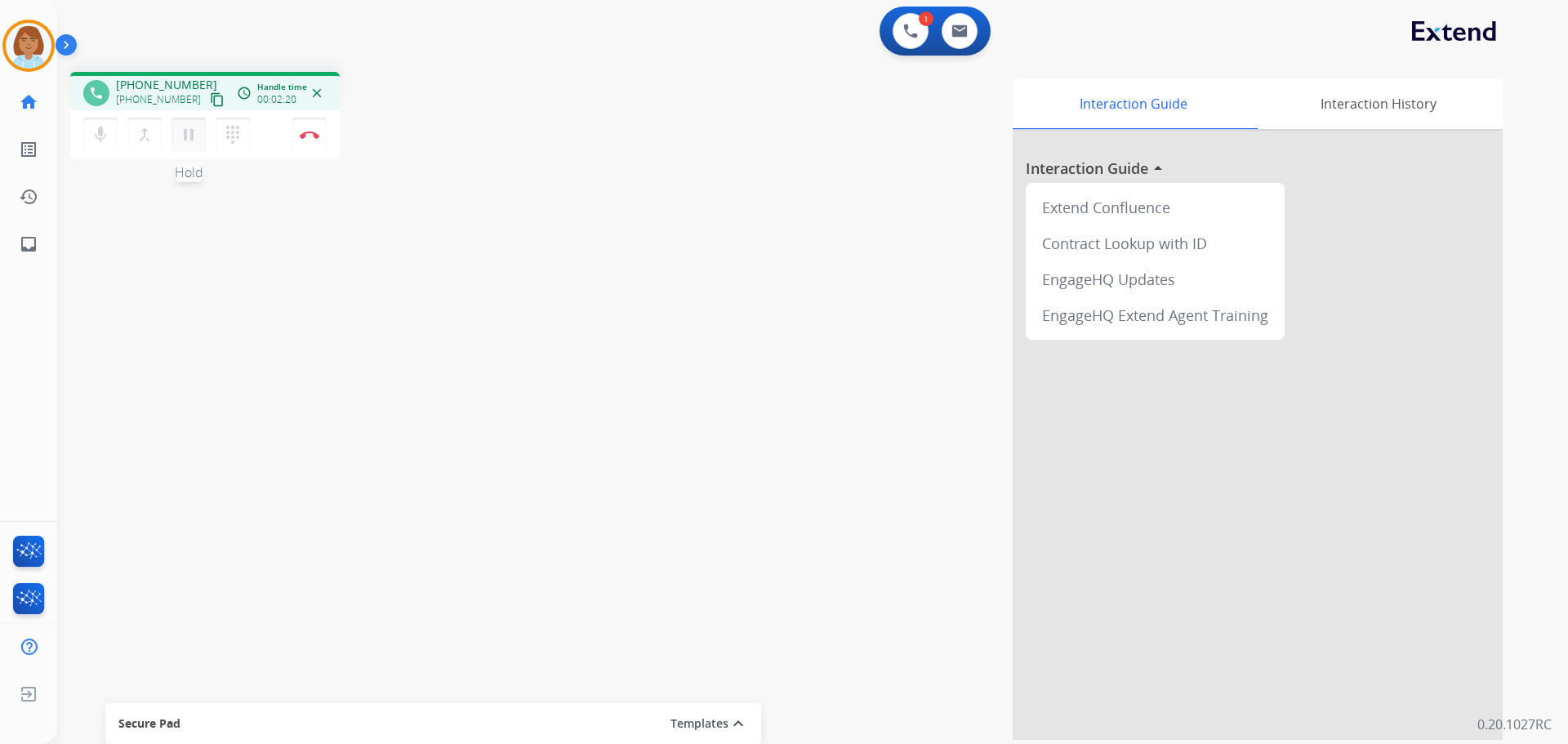
click at [184, 129] on mat-icon "pause" at bounding box center [188, 135] width 20 height 20
click at [100, 139] on mat-icon "mic" at bounding box center [101, 135] width 20 height 20
click at [93, 128] on mat-icon "mic_off" at bounding box center [101, 135] width 20 height 20
click at [195, 143] on mat-icon "play_arrow" at bounding box center [188, 135] width 20 height 20
click at [187, 143] on mat-icon "pause" at bounding box center [188, 135] width 20 height 20
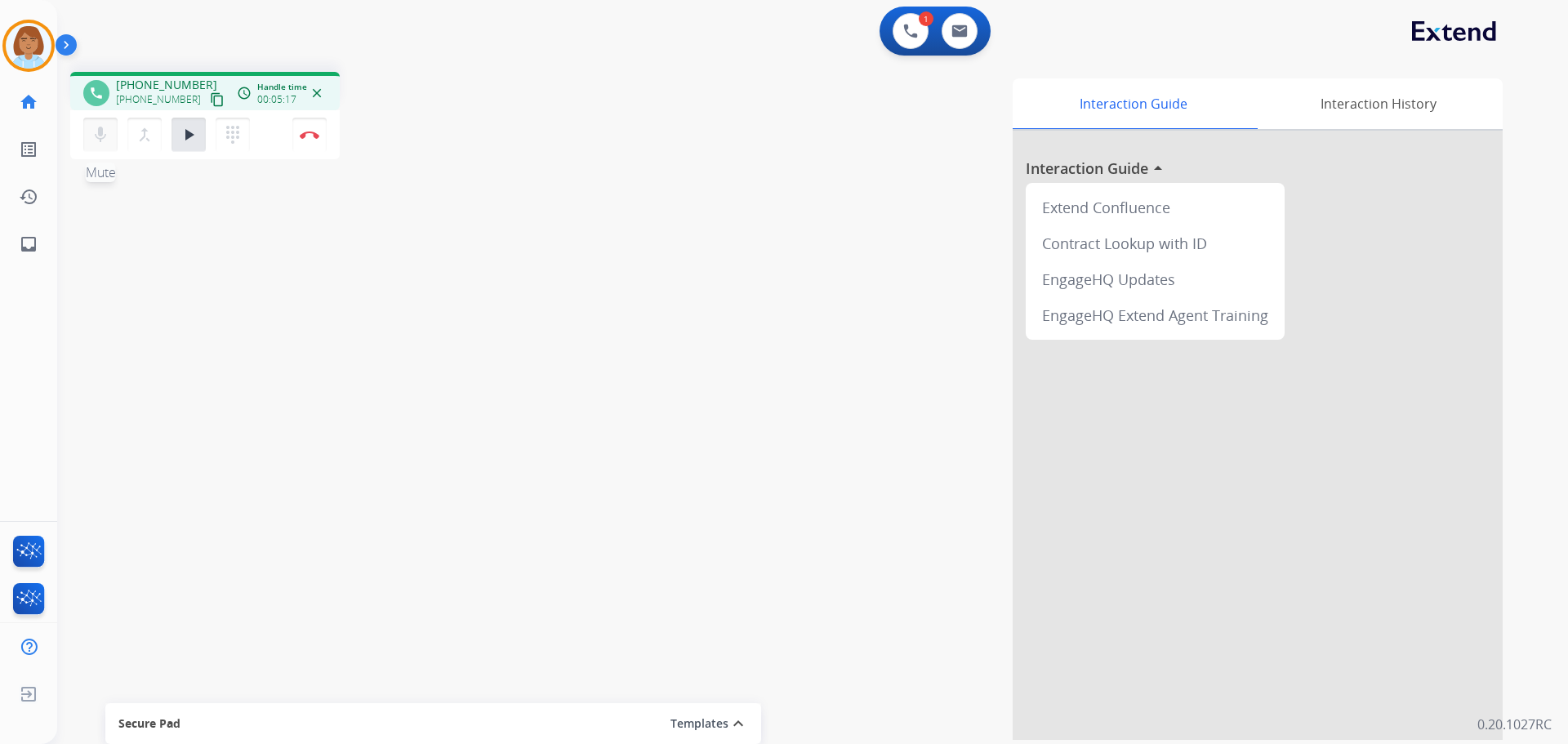
click at [103, 150] on button "mic Mute" at bounding box center [101, 135] width 34 height 34
click at [181, 135] on mat-icon "play_arrow" at bounding box center [188, 135] width 20 height 20
click at [110, 138] on mat-icon "mic_off" at bounding box center [101, 135] width 20 height 20
click at [740, 720] on mat-icon "expand_less" at bounding box center [739, 724] width 20 height 20
click at [638, 441] on div "Interaction Guide Interaction History Interaction Guide arrow_drop_up Extend Co…" at bounding box center [1021, 409] width 962 height 661
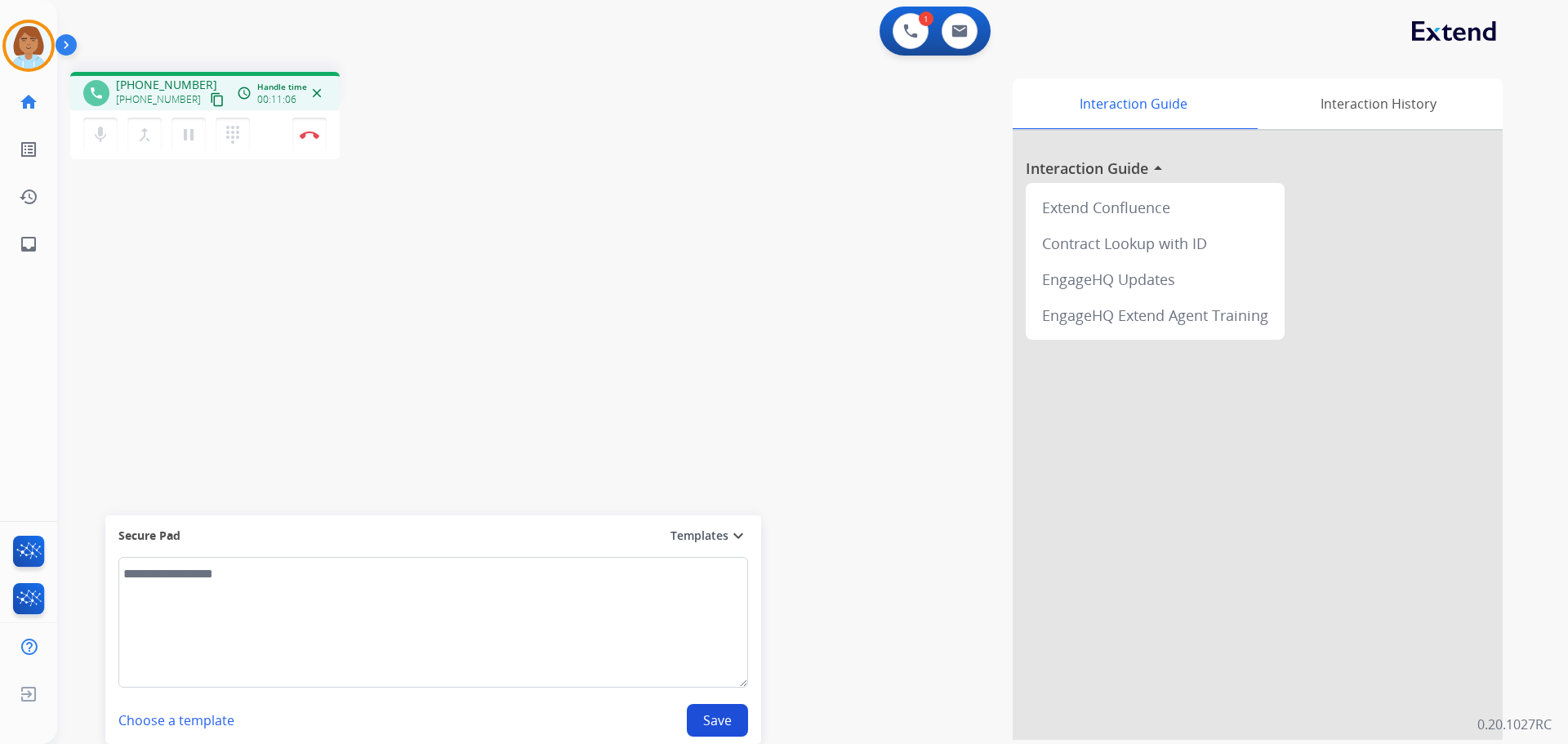
click at [742, 540] on mat-icon "expand_more" at bounding box center [739, 536] width 20 height 20
click at [186, 138] on mat-icon "pause" at bounding box center [188, 135] width 20 height 20
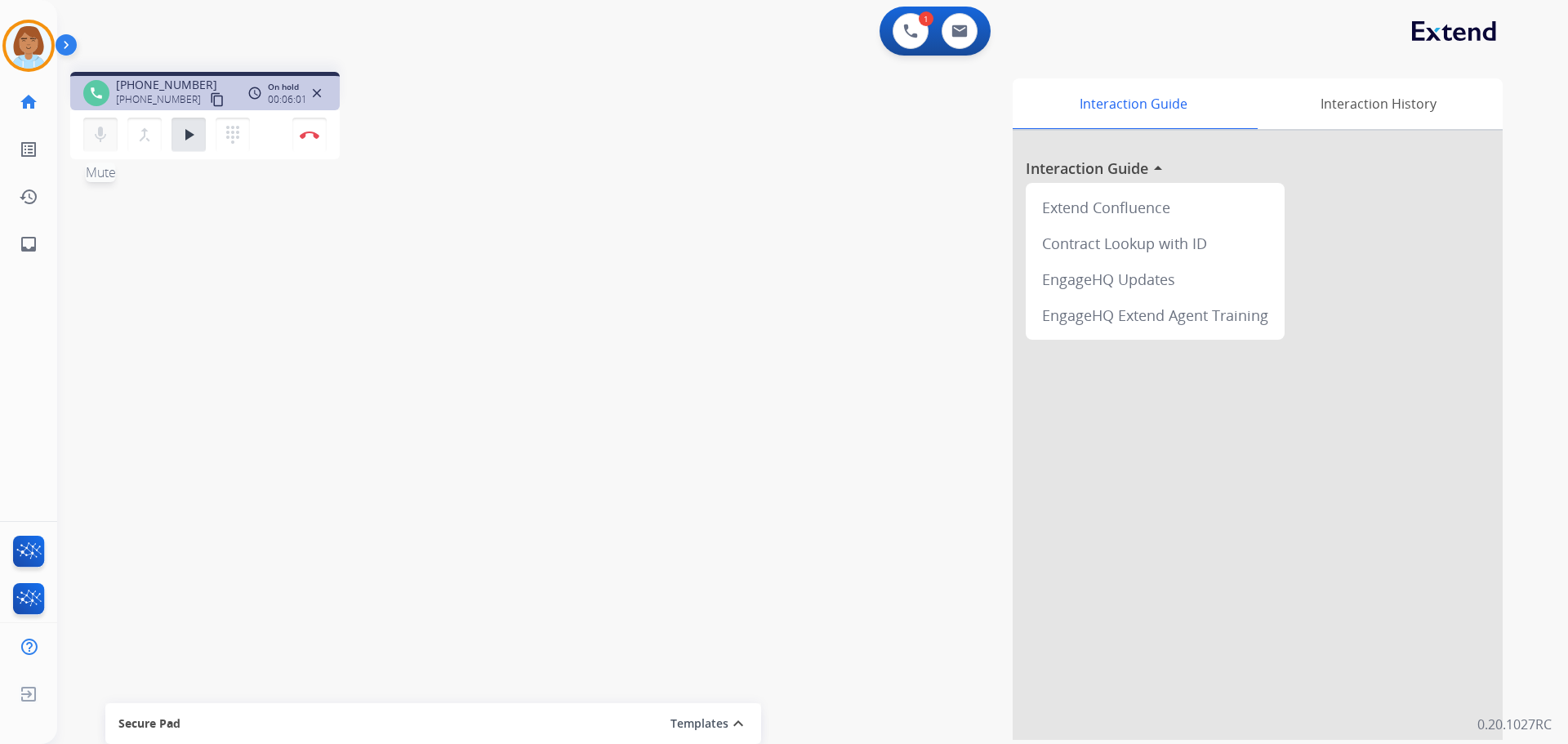
click at [105, 142] on mat-icon "mic" at bounding box center [101, 135] width 20 height 20
click at [97, 134] on mat-icon "mic_off" at bounding box center [101, 135] width 20 height 20
click at [191, 139] on mat-icon "play_arrow" at bounding box center [188, 135] width 20 height 20
click at [304, 135] on img at bounding box center [310, 135] width 20 height 8
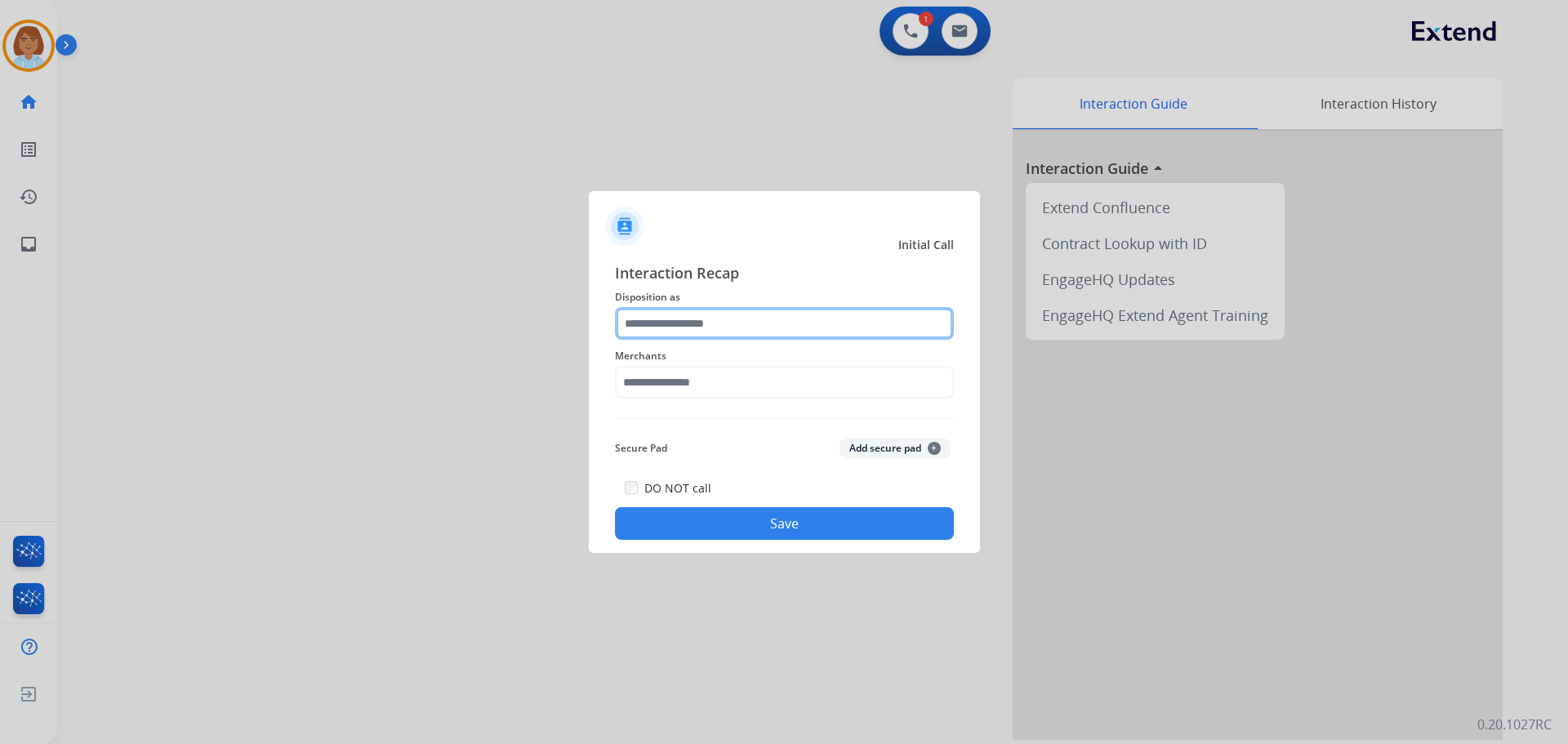
click at [684, 336] on input "text" at bounding box center [784, 323] width 339 height 33
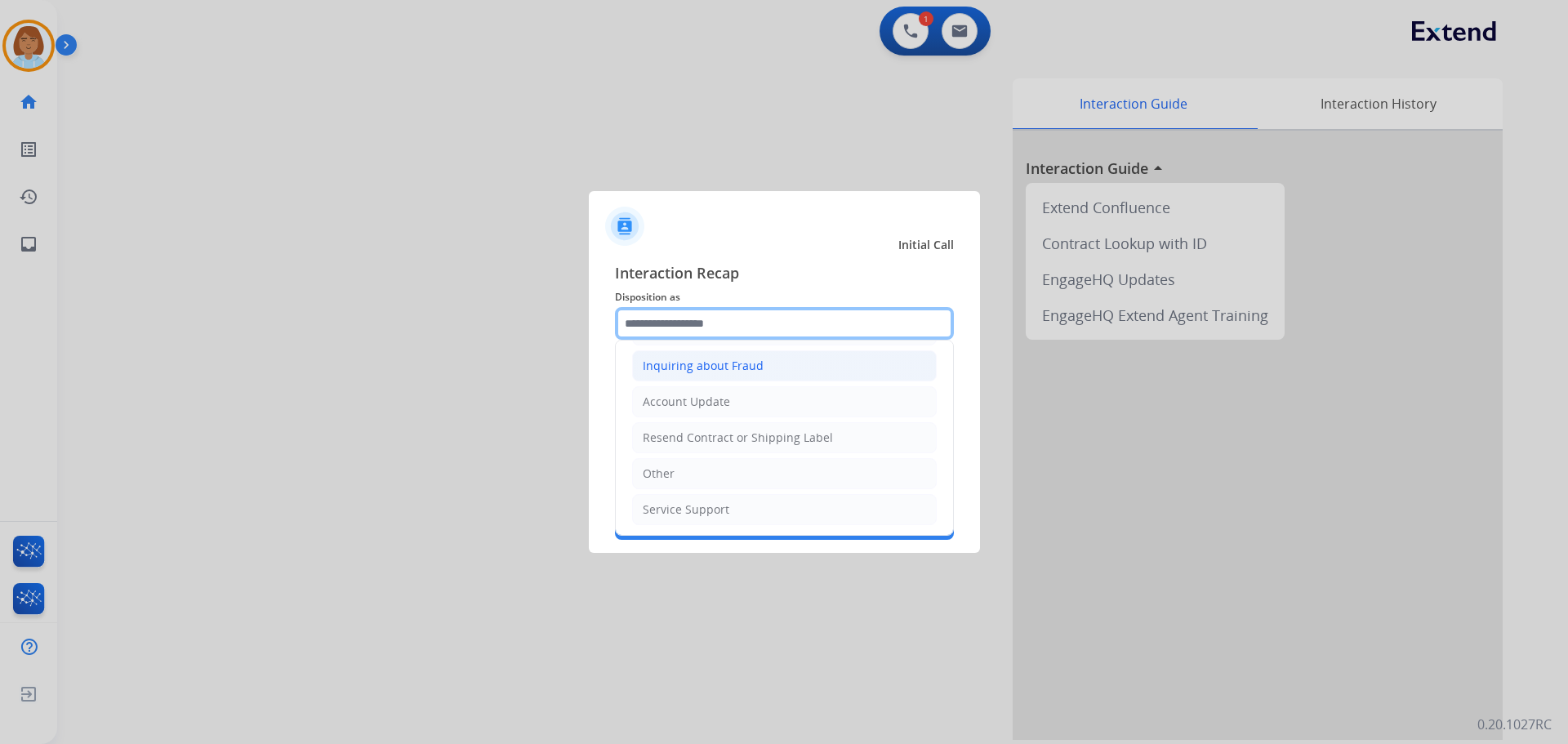
scroll to position [255, 0]
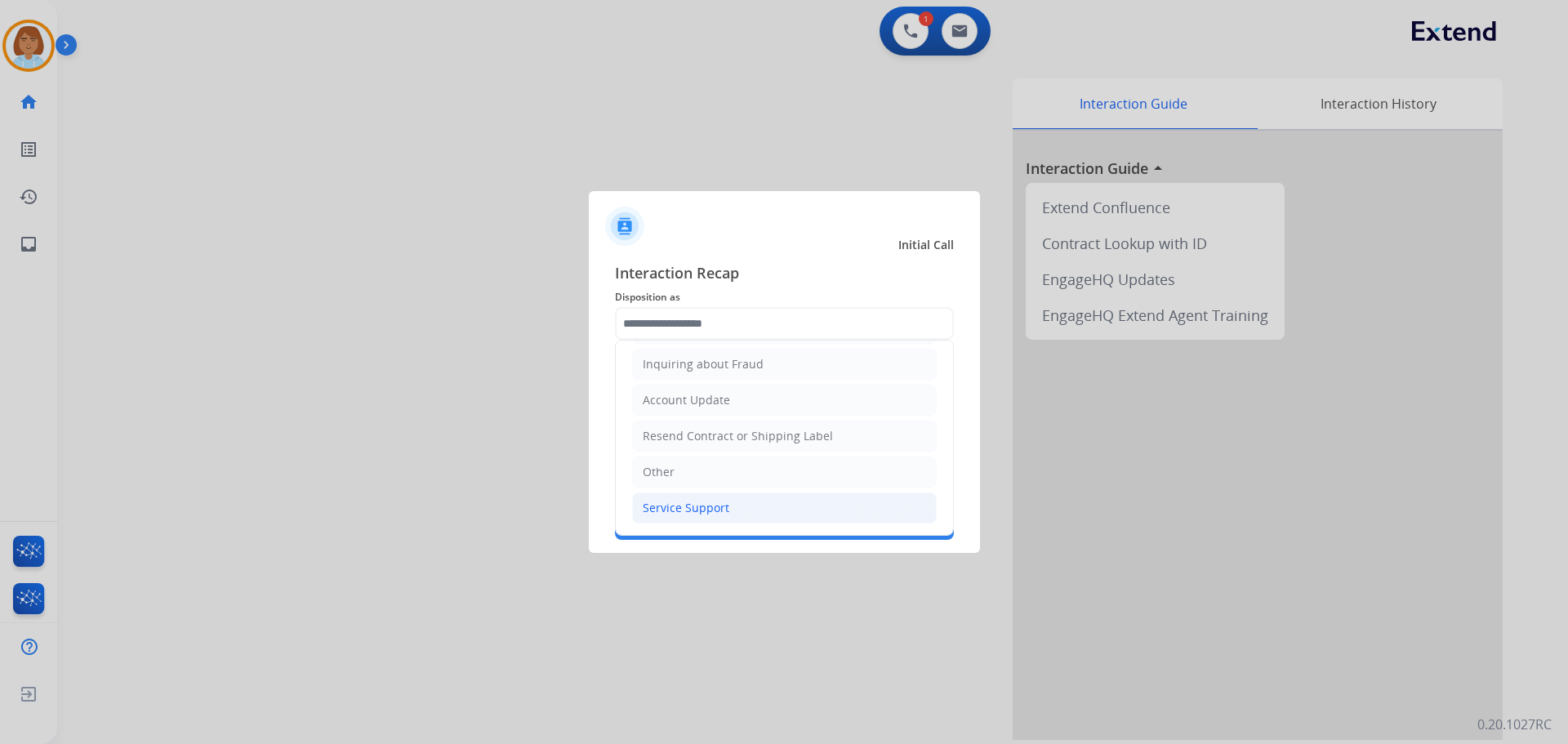
click at [727, 507] on li "Service Support" at bounding box center [784, 508] width 304 height 31
type input "**********"
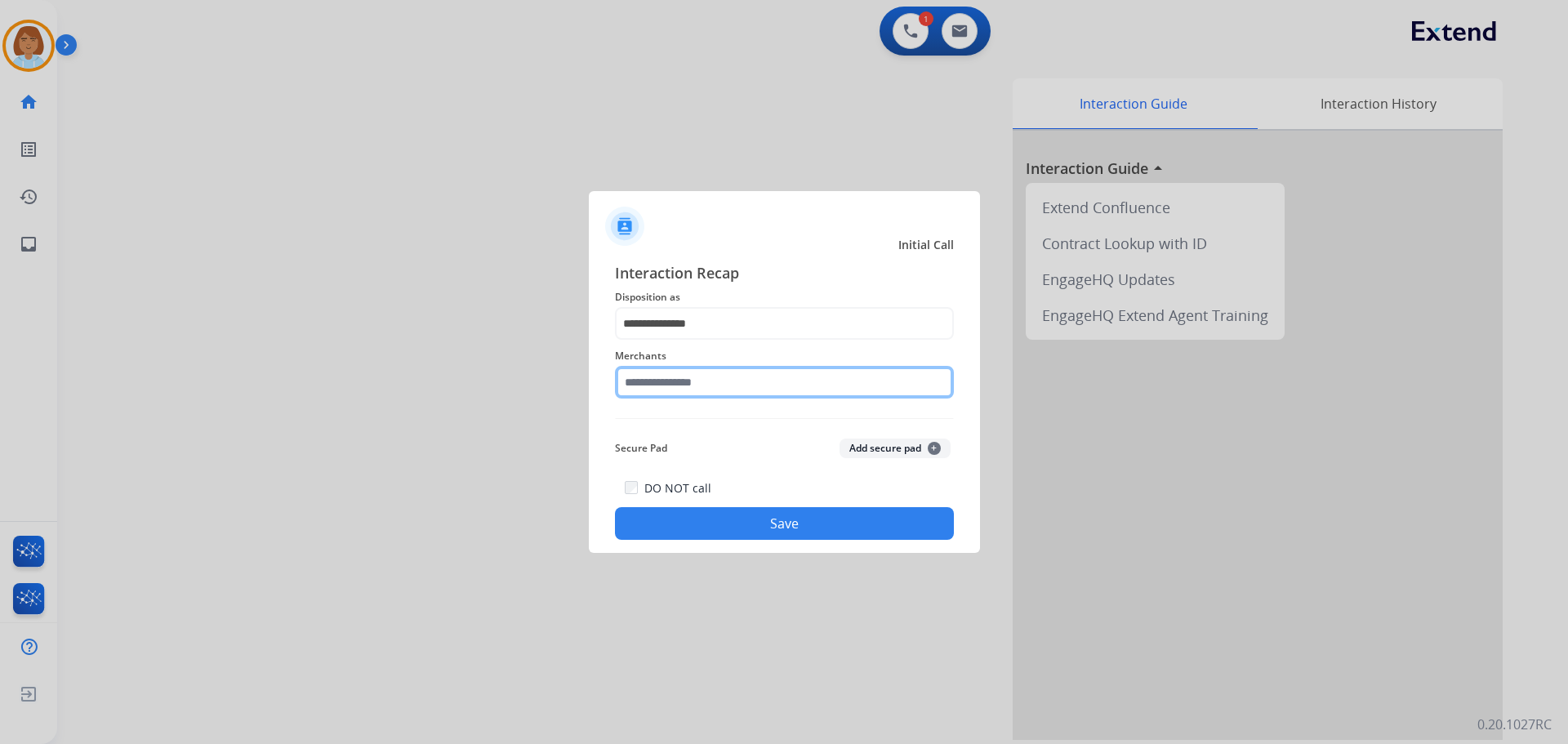
click at [720, 394] on input "text" at bounding box center [784, 382] width 339 height 33
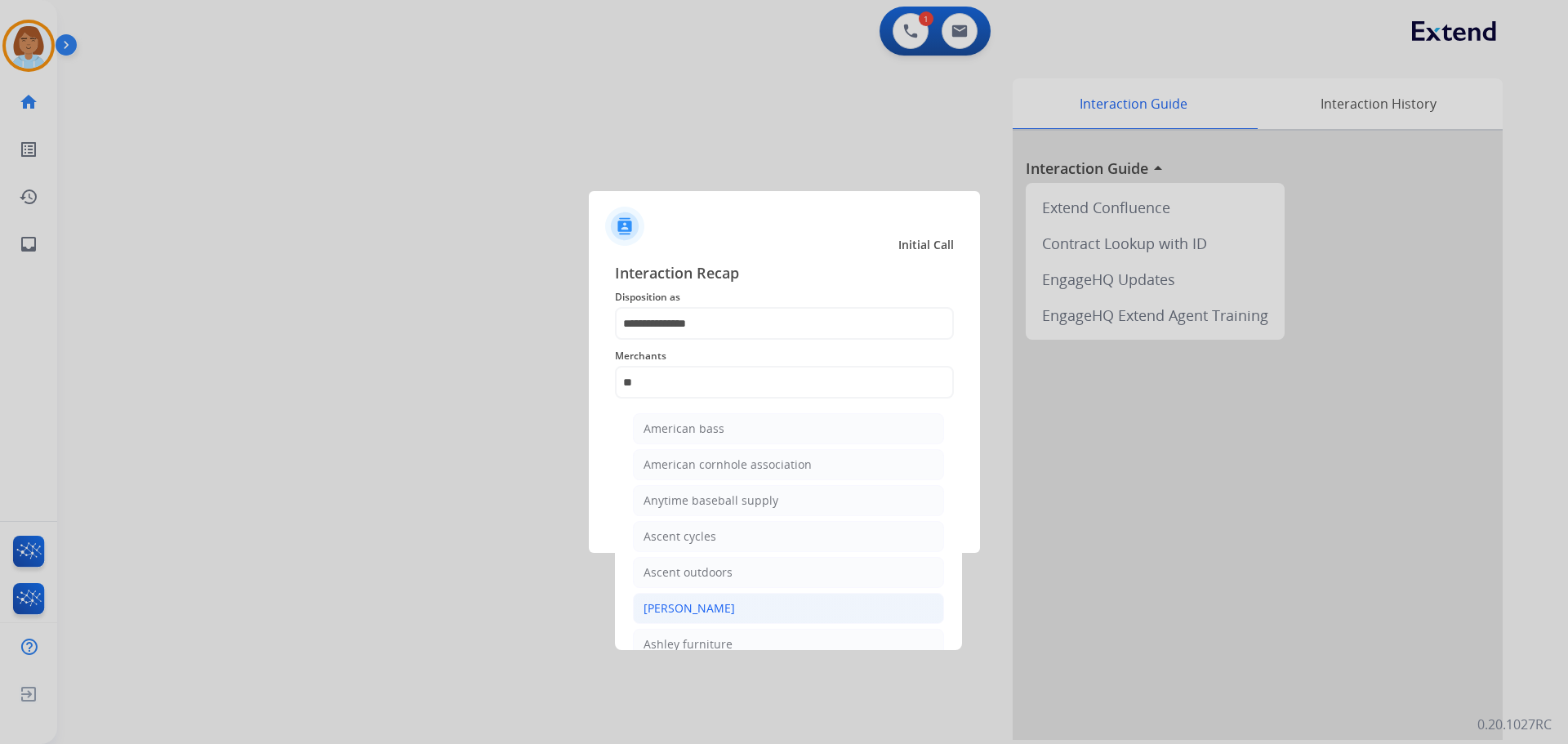
click at [724, 612] on div "Ashley - Reguard" at bounding box center [689, 608] width 92 height 16
type input "**********"
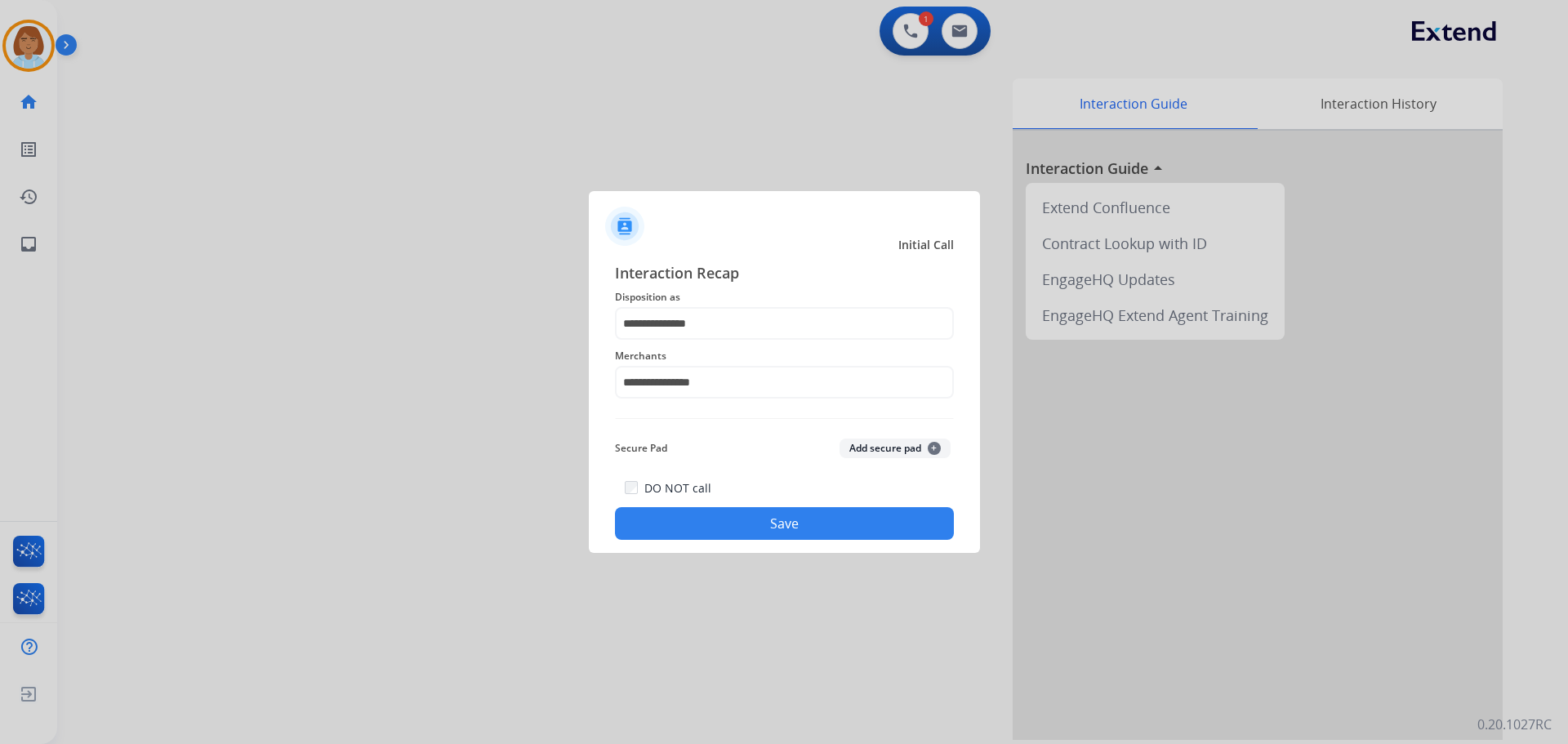
click at [776, 515] on button "Save" at bounding box center [784, 524] width 339 height 33
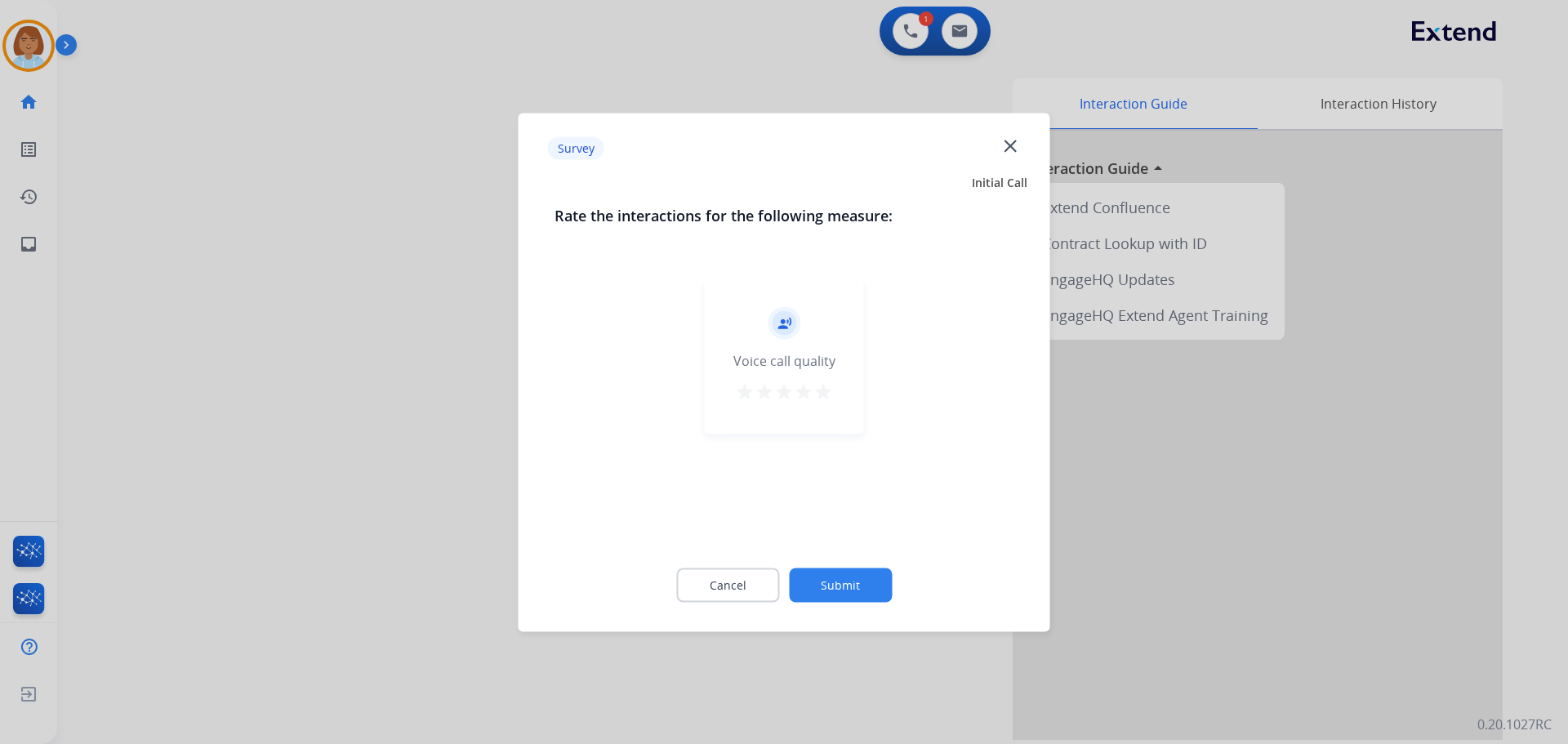
click at [861, 589] on button "Submit" at bounding box center [839, 584] width 103 height 34
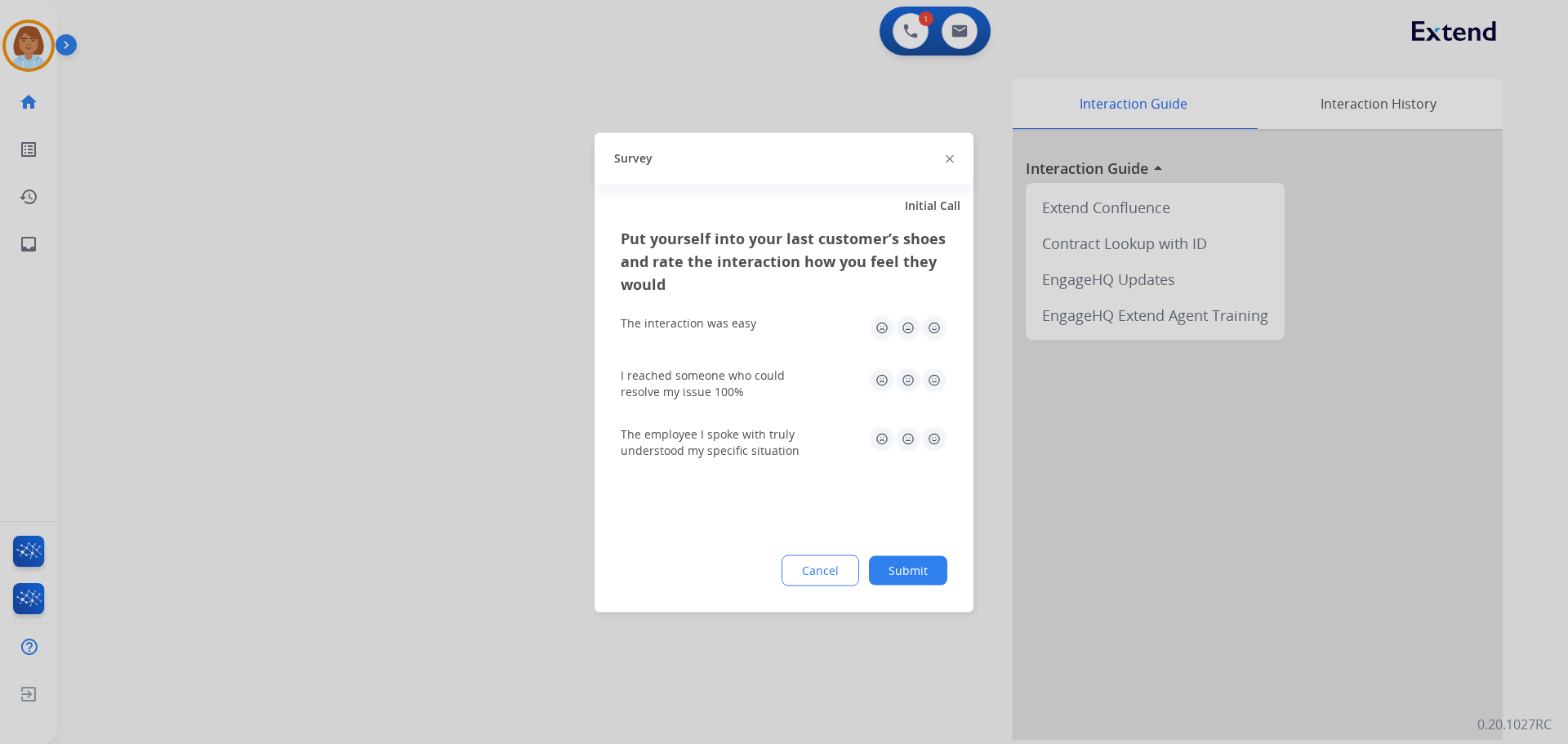
click at [907, 563] on button "Submit" at bounding box center [907, 569] width 79 height 29
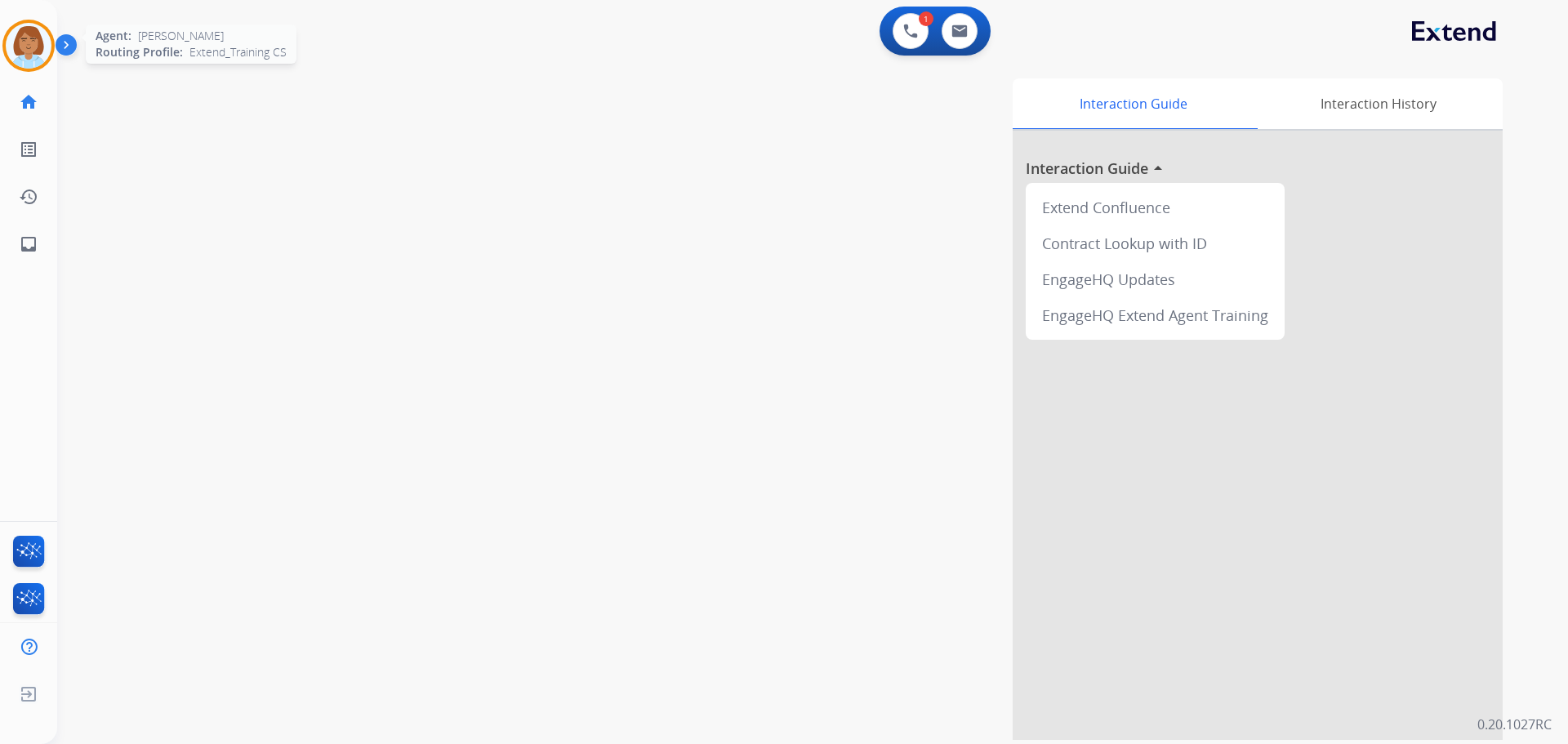
click at [18, 64] on img at bounding box center [29, 46] width 46 height 46
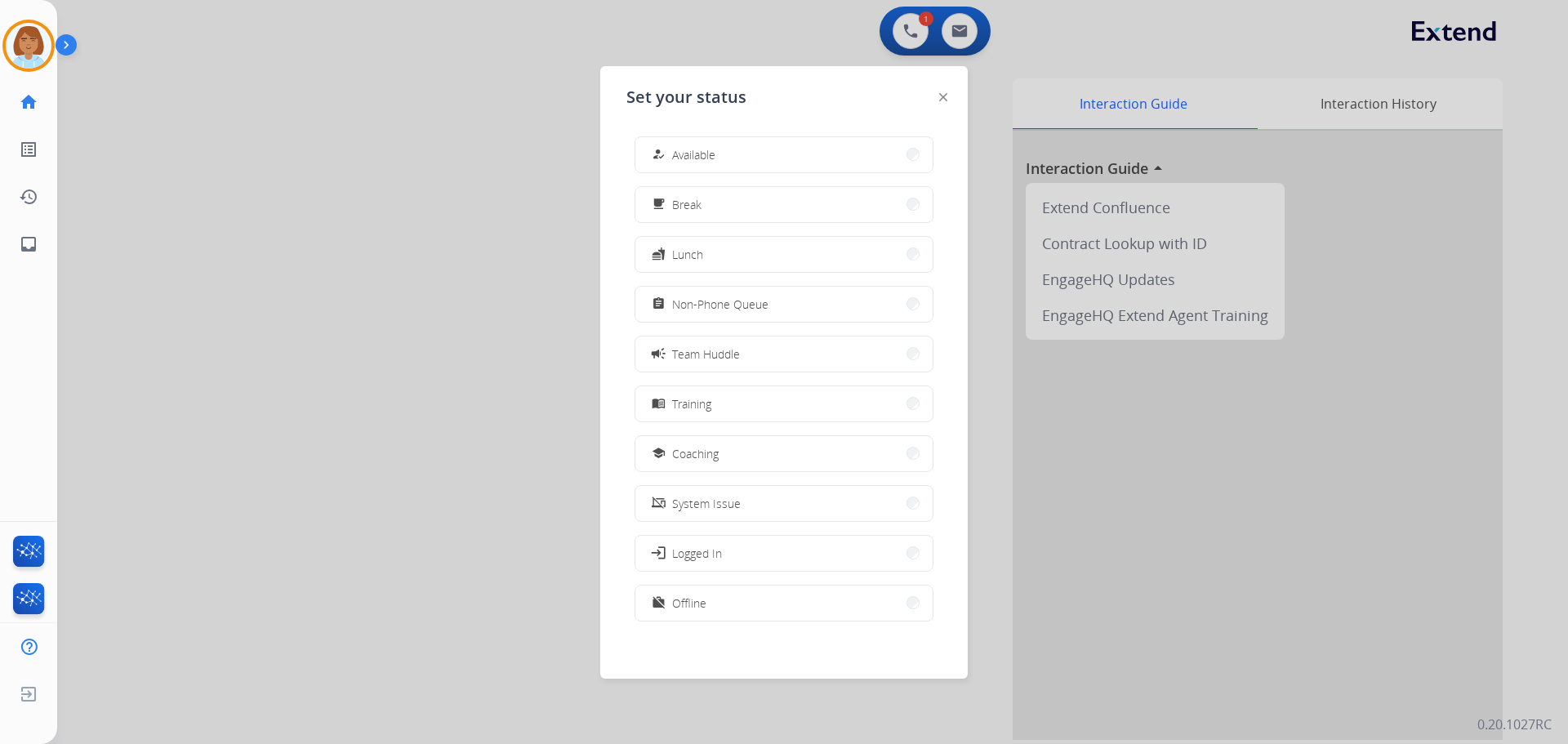
click at [682, 178] on div "how_to_reg Available free_breakfast Break fastfood Lunch assignment Non-Phone Q…" at bounding box center [784, 381] width 315 height 515
click at [684, 166] on button "how_to_reg Available" at bounding box center [784, 155] width 297 height 35
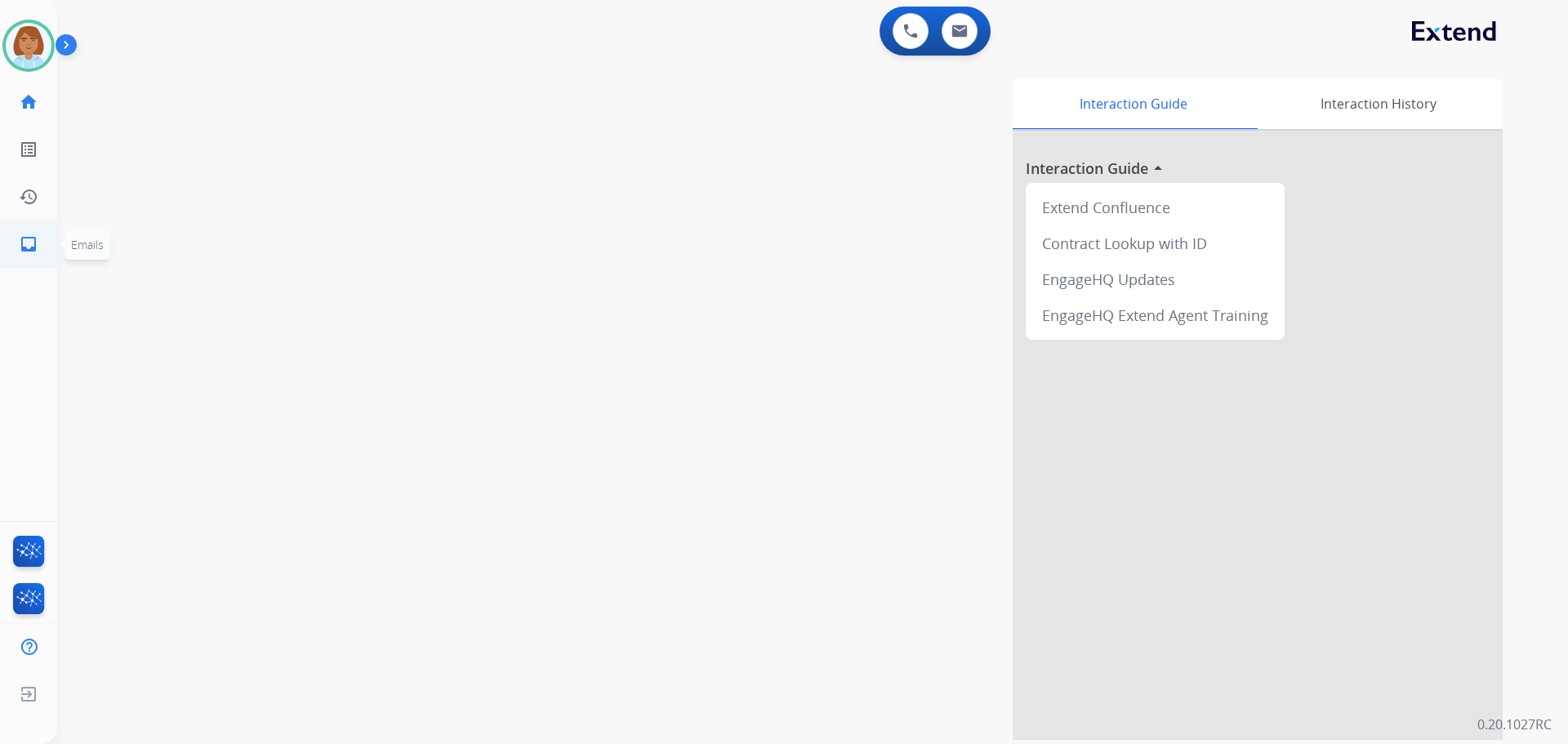
click at [18, 264] on link "inbox Emails" at bounding box center [29, 244] width 46 height 46
select select "**********"
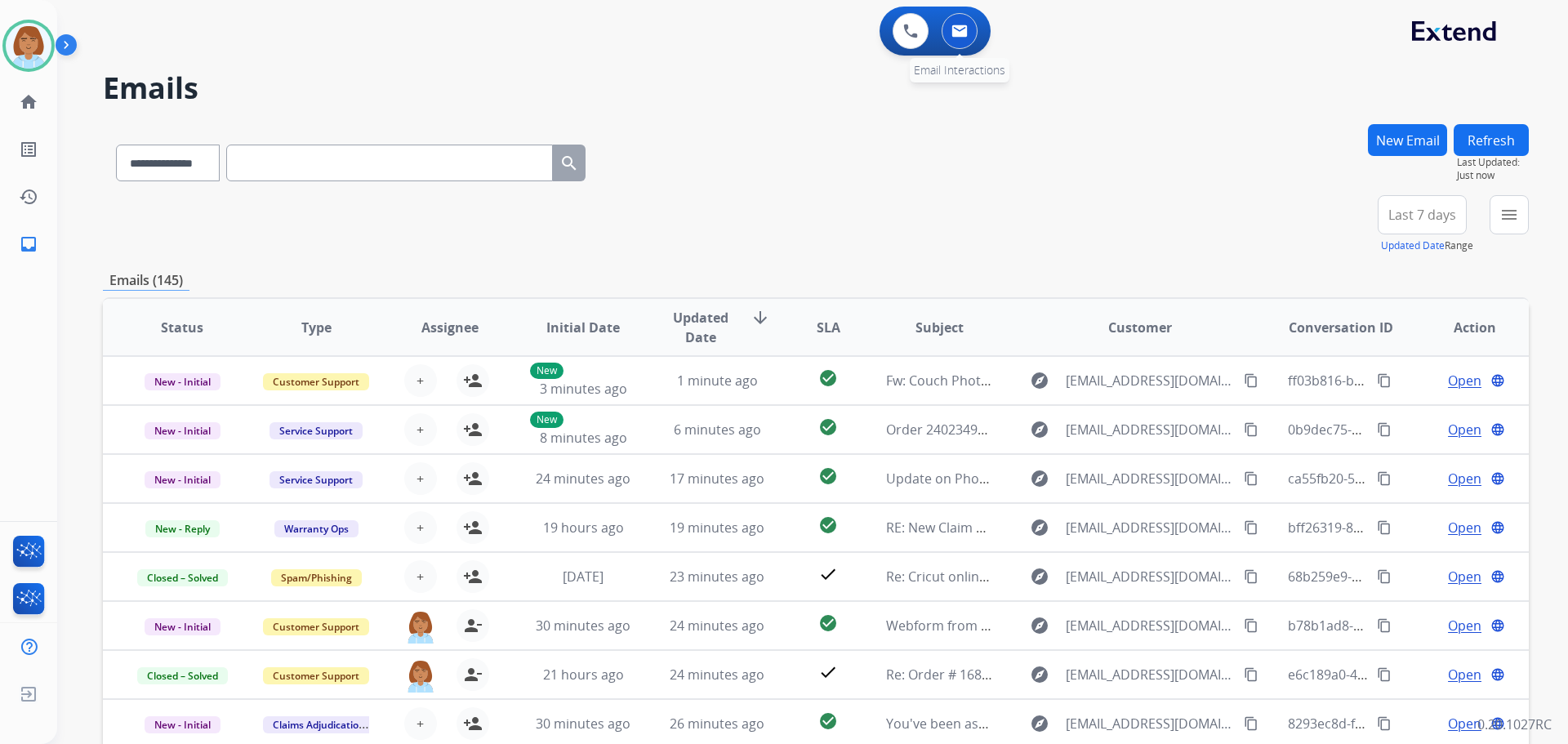
click at [957, 24] on button at bounding box center [959, 31] width 36 height 36
click at [1511, 225] on button "menu Filters" at bounding box center [1508, 214] width 39 height 39
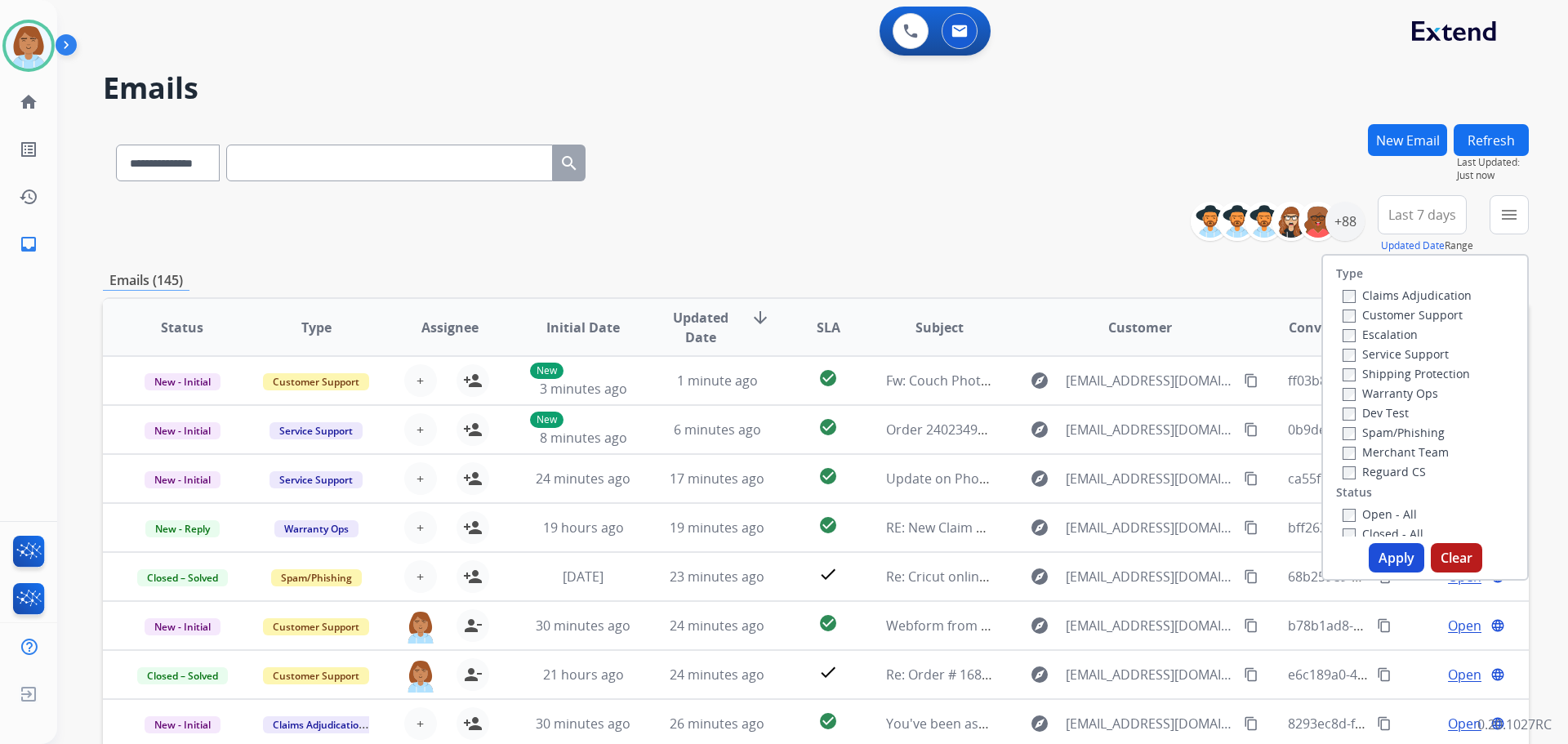
click at [1383, 298] on label "Claims Adjudication" at bounding box center [1406, 295] width 129 height 16
click at [1383, 313] on label "Customer Support" at bounding box center [1402, 315] width 120 height 16
click at [1358, 377] on label "Shipping Protection" at bounding box center [1406, 374] width 128 height 16
click at [1345, 464] on label "Reguard CS" at bounding box center [1384, 472] width 84 height 16
click at [1345, 517] on label "Open - All" at bounding box center [1379, 515] width 75 height 16
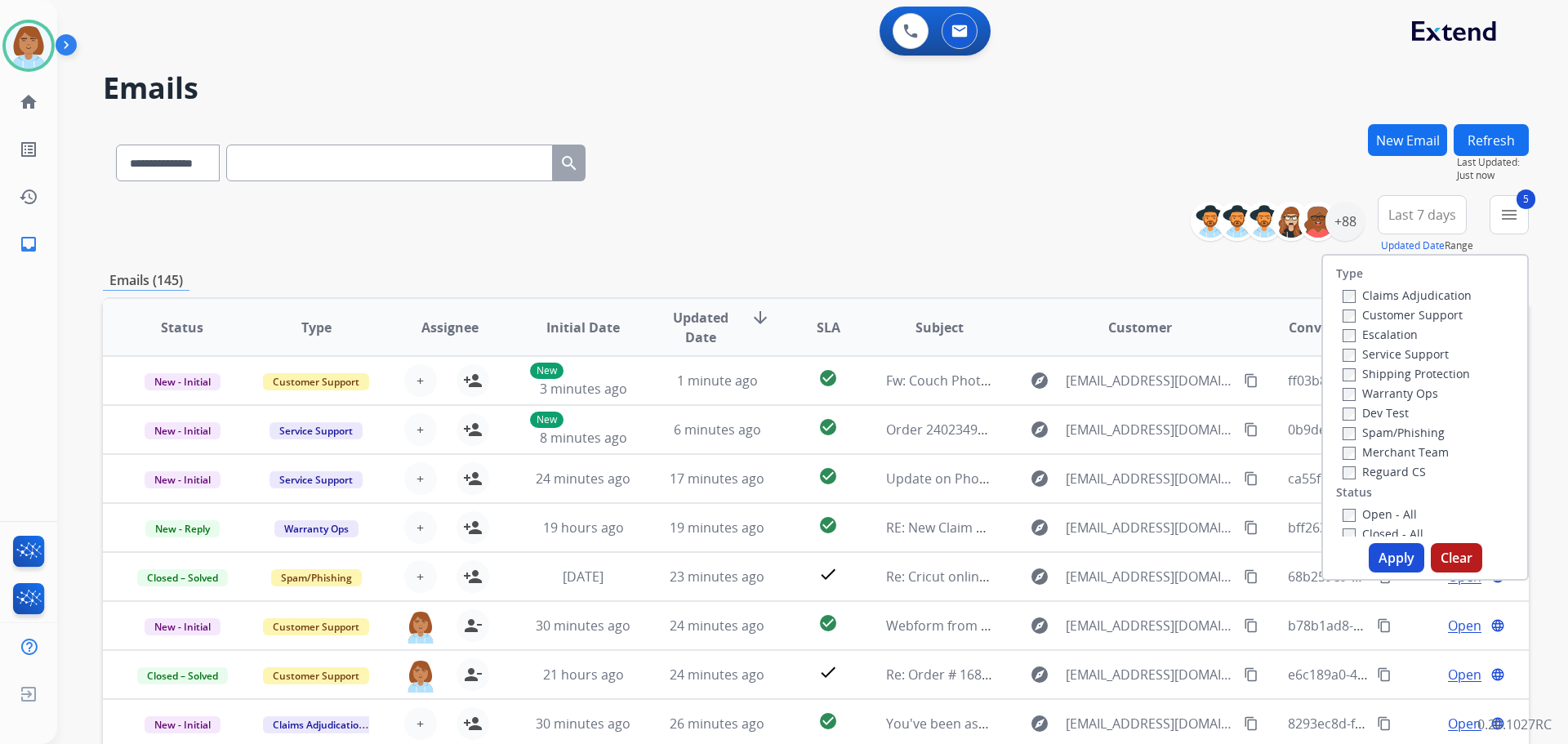
click at [1373, 556] on button "Apply" at bounding box center [1397, 558] width 56 height 29
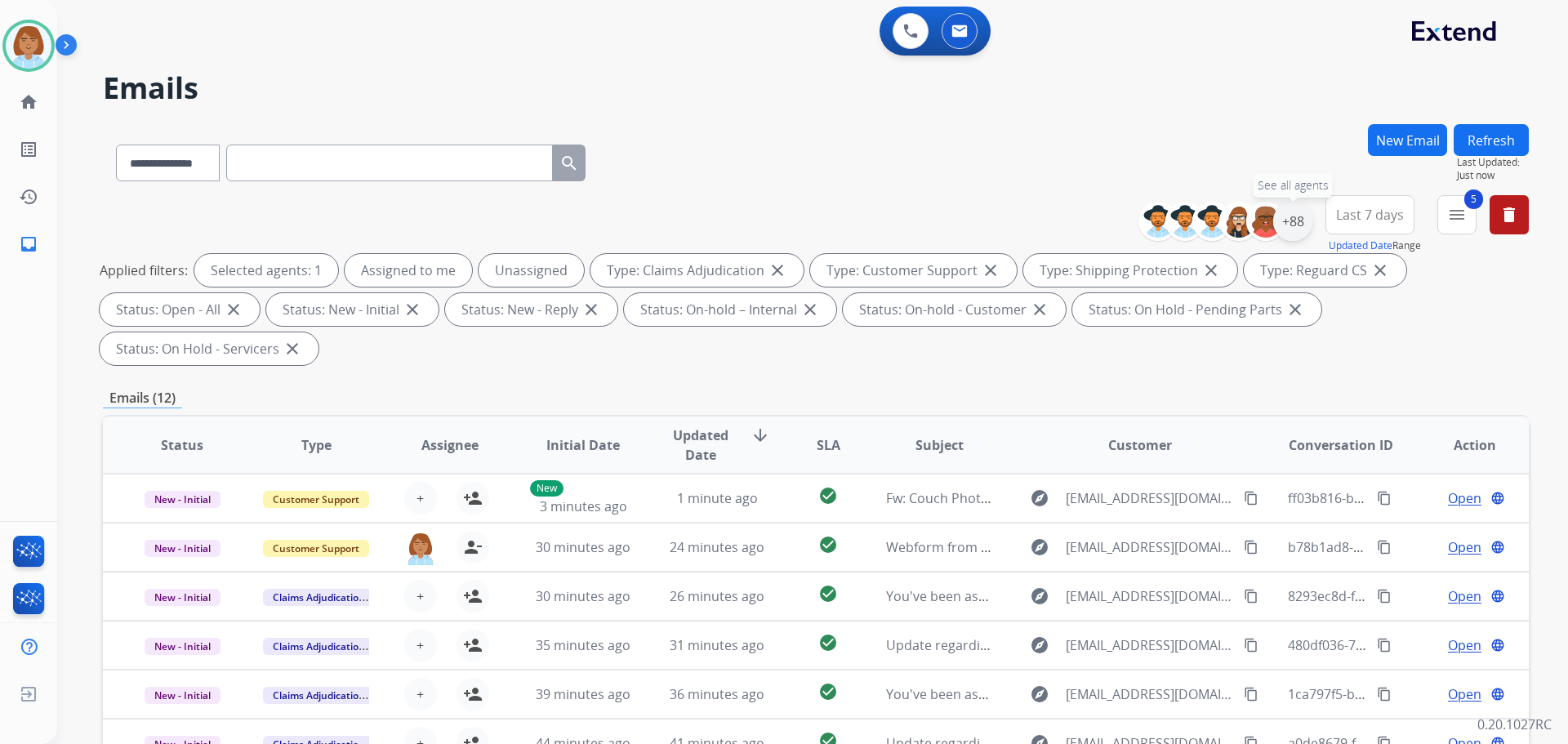
click at [1293, 228] on div "+88" at bounding box center [1292, 220] width 39 height 39
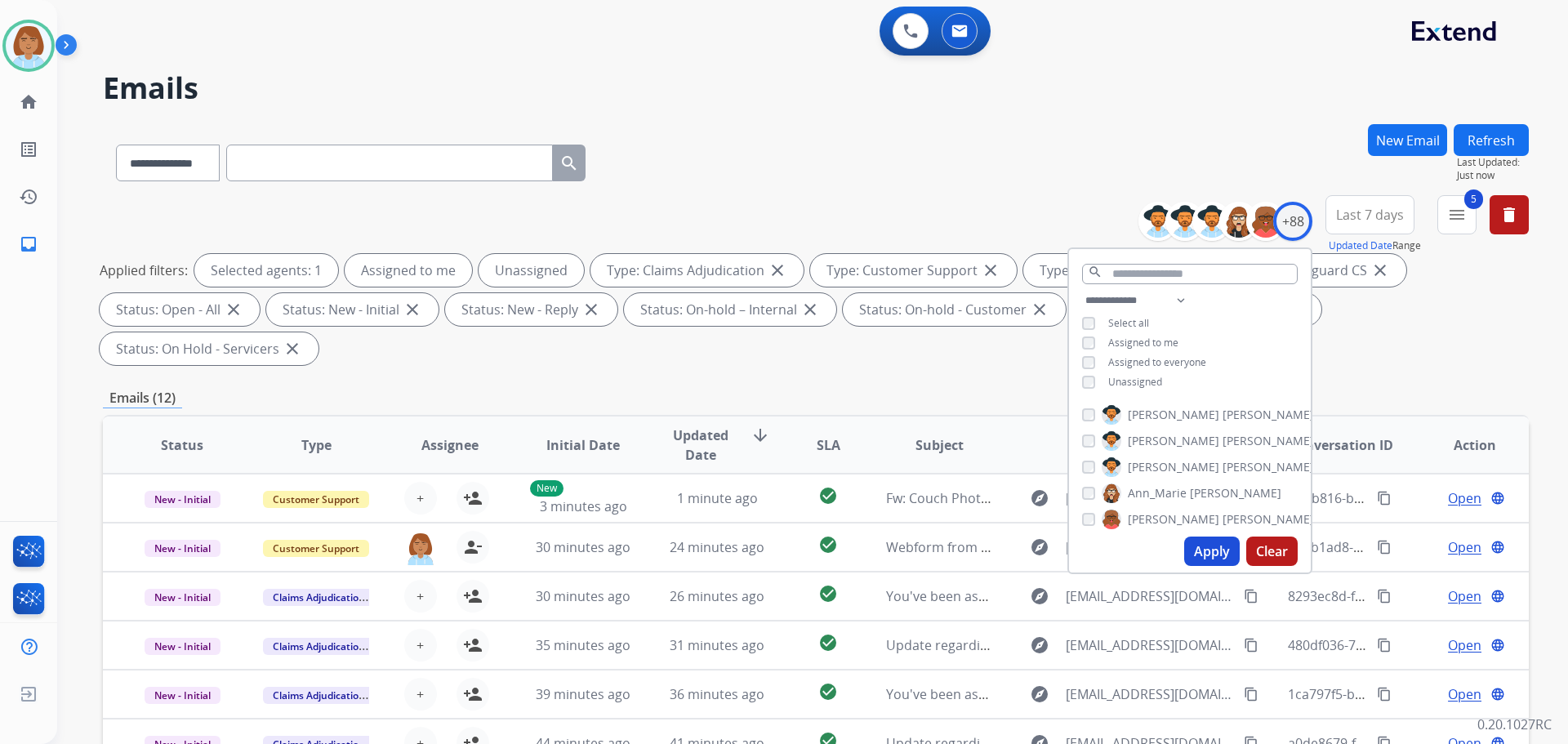
click at [1157, 383] on span "Unassigned" at bounding box center [1134, 382] width 54 height 14
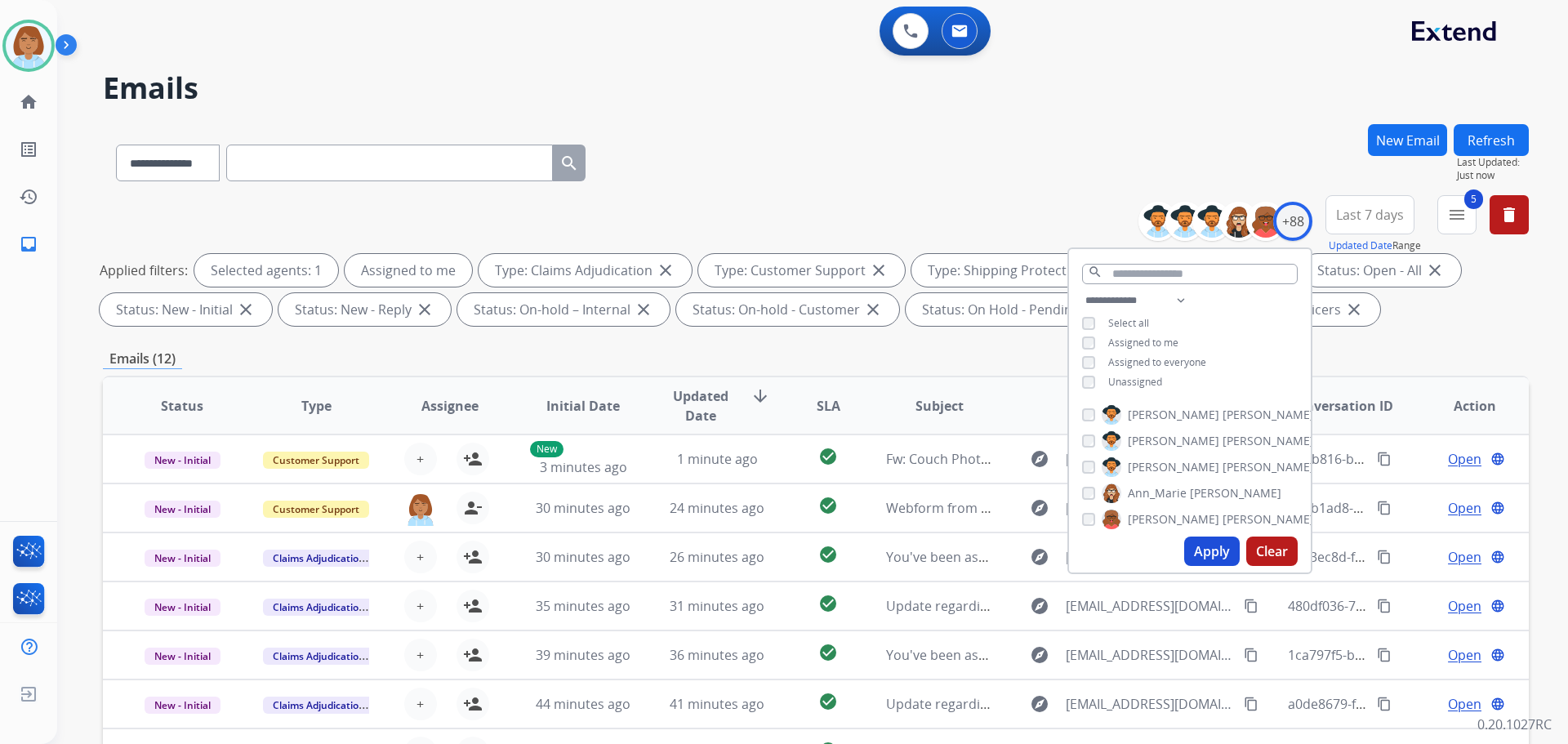
click at [1187, 558] on button "Apply" at bounding box center [1212, 551] width 56 height 29
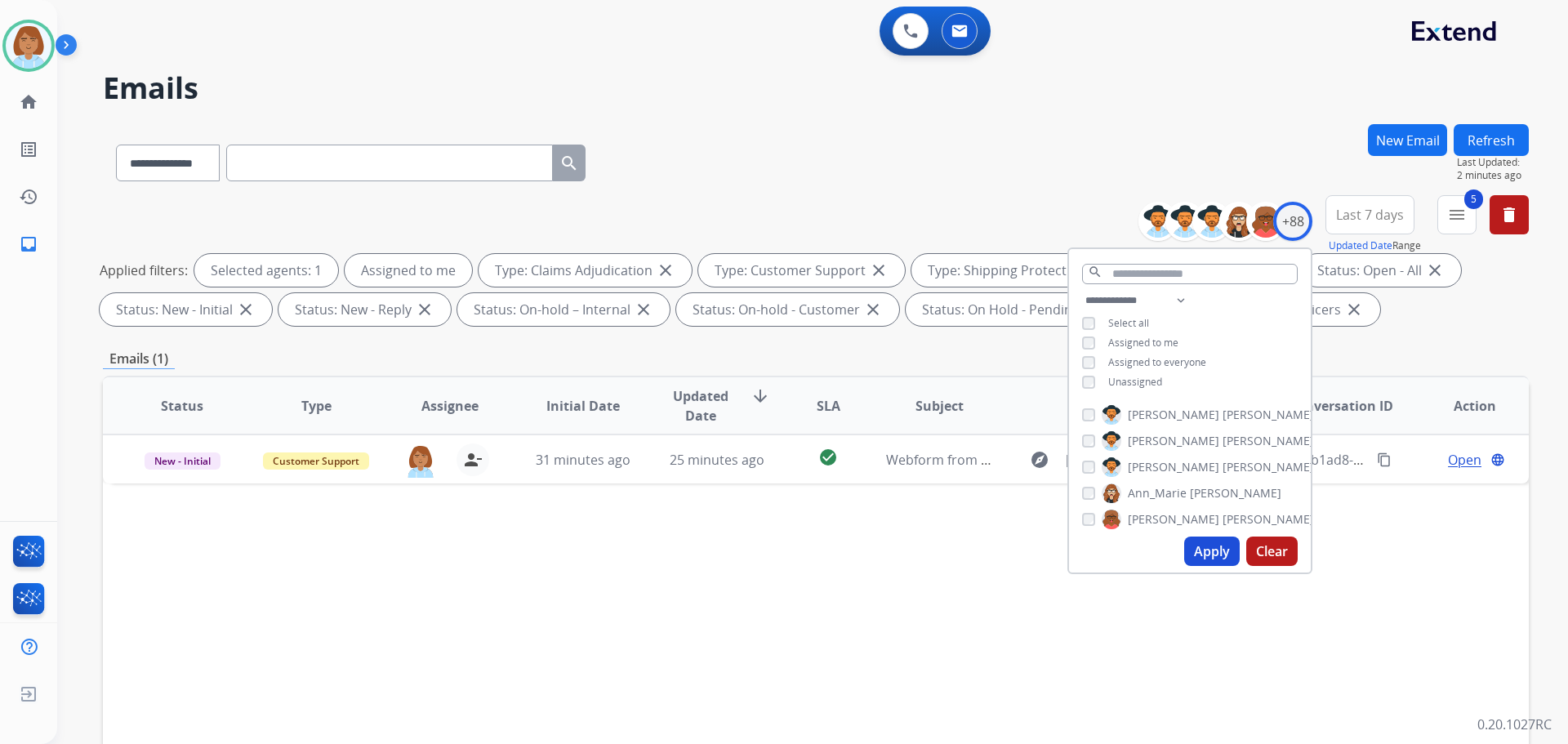
click at [710, 652] on div "Status Type Assignee Initial Date Updated Date arrow_downward SLA Subject Custo…" at bounding box center [815, 649] width 1425 height 548
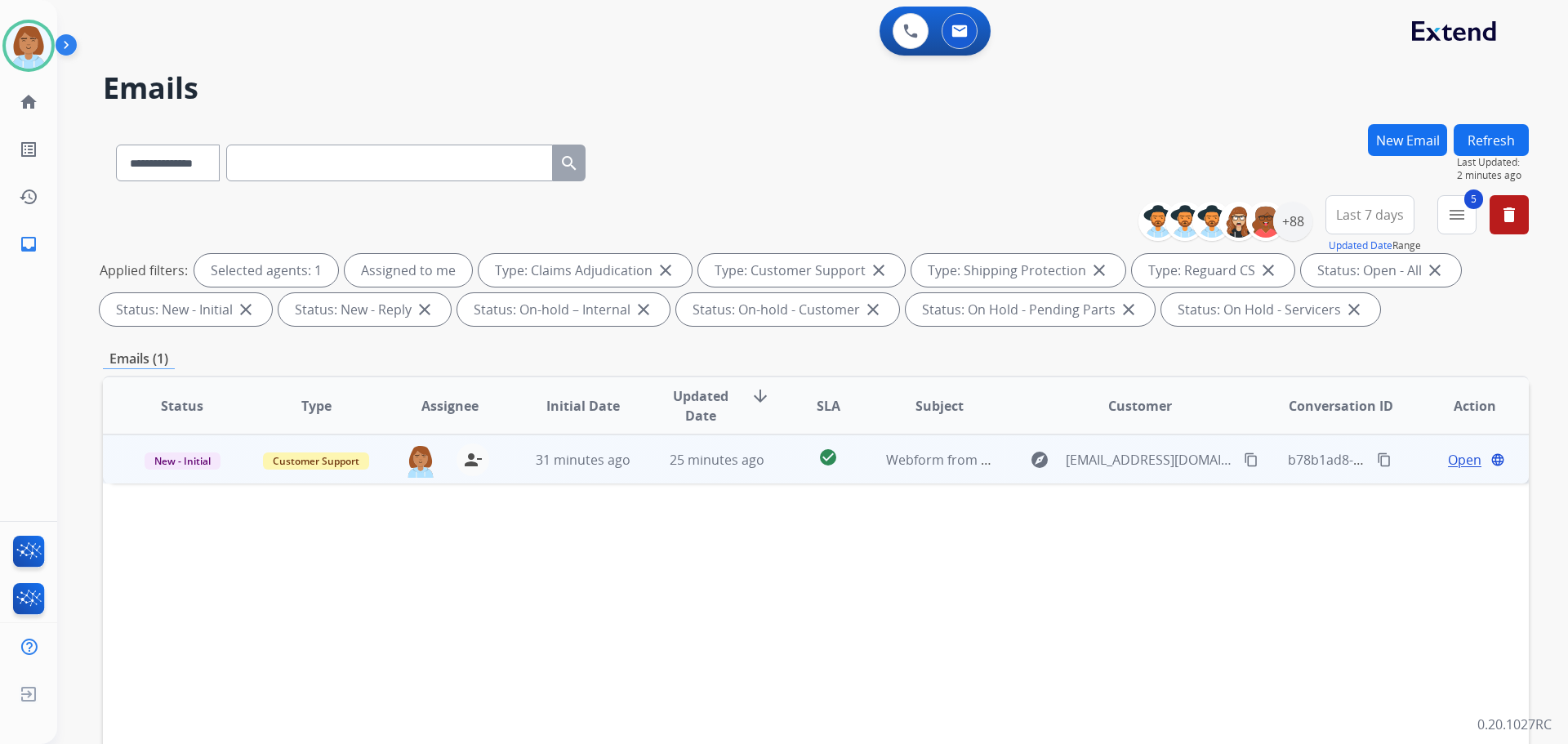
click at [779, 472] on td "check_circle" at bounding box center [814, 459] width 89 height 49
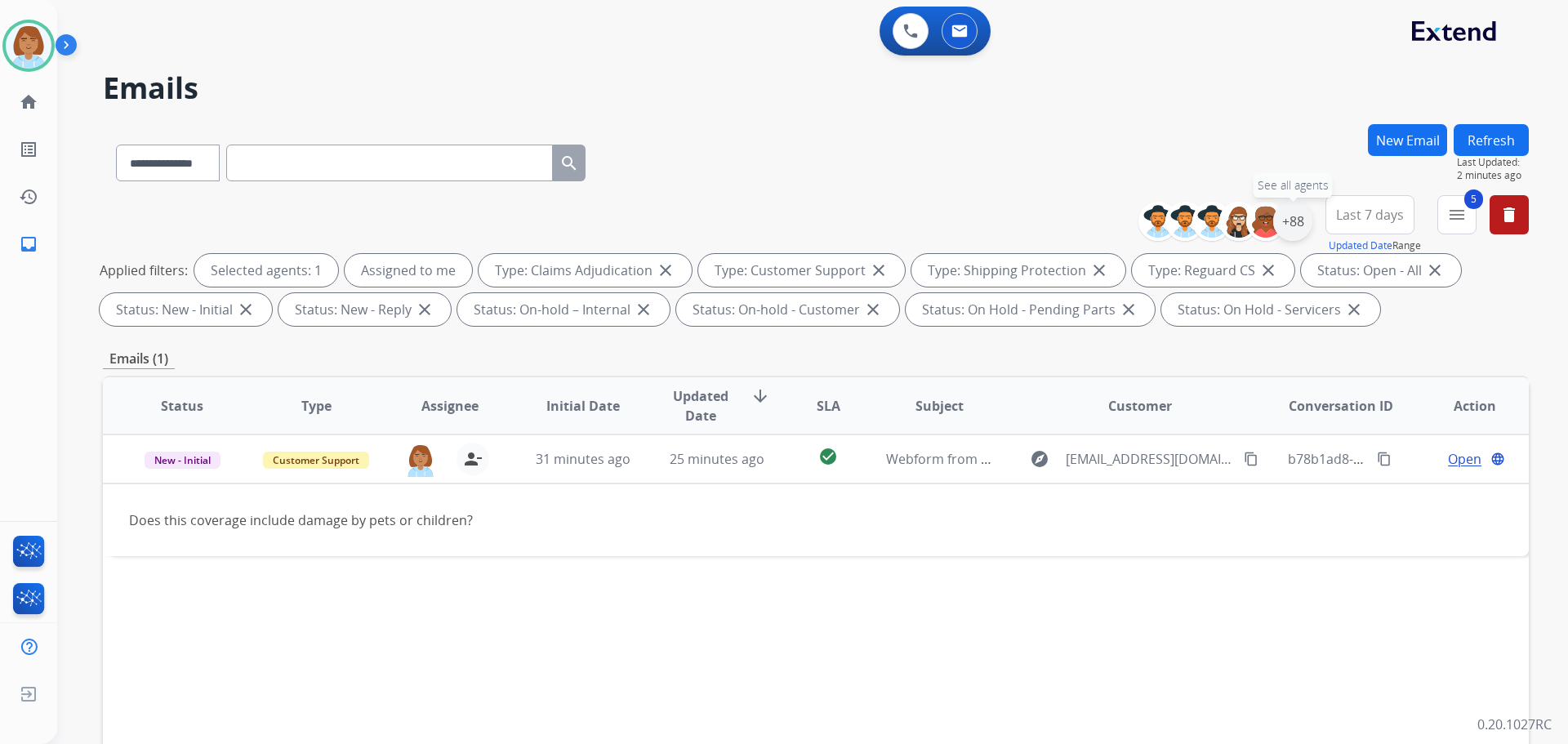
click at [1281, 222] on div "+88" at bounding box center [1292, 220] width 39 height 39
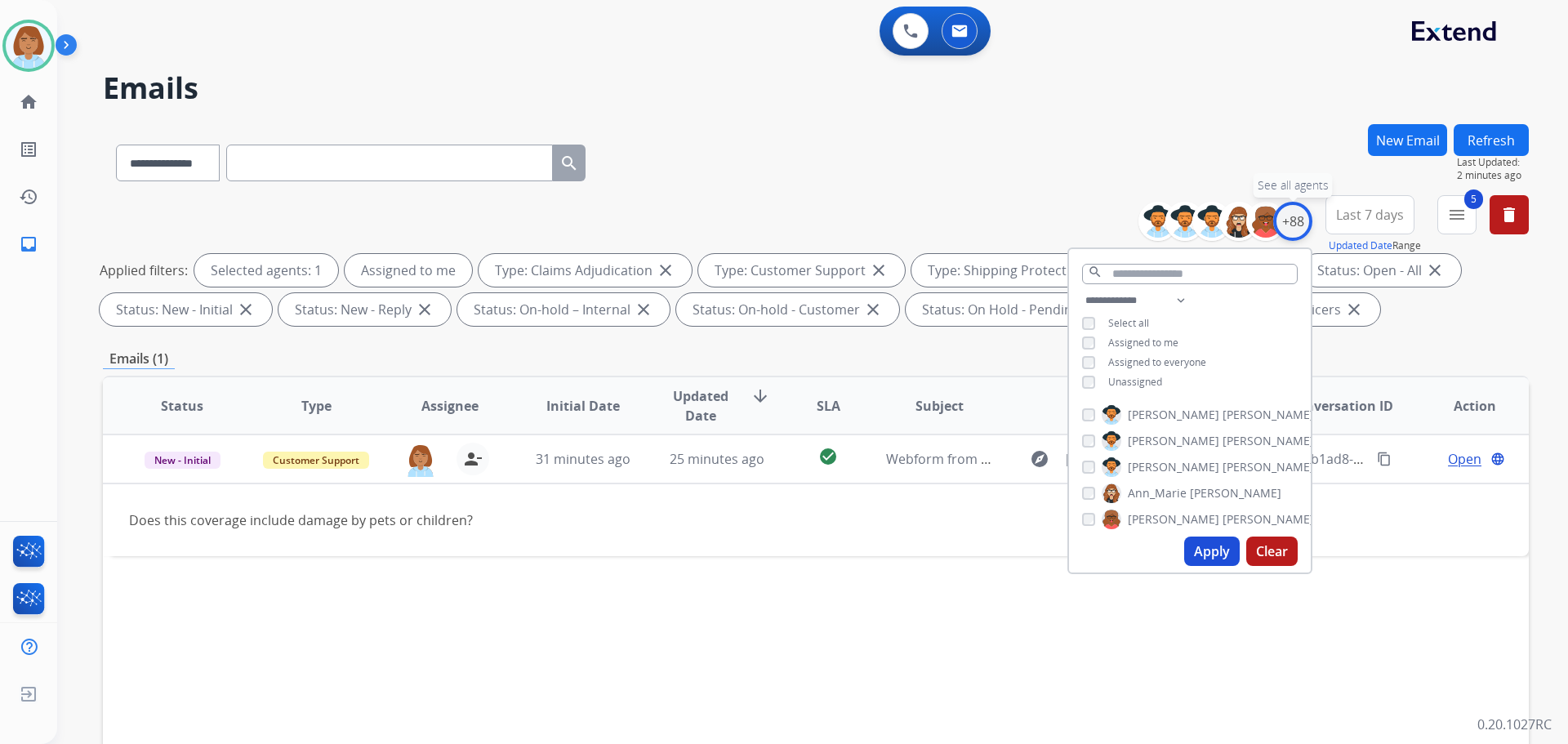
click at [1281, 222] on div "+88" at bounding box center [1292, 220] width 39 height 39
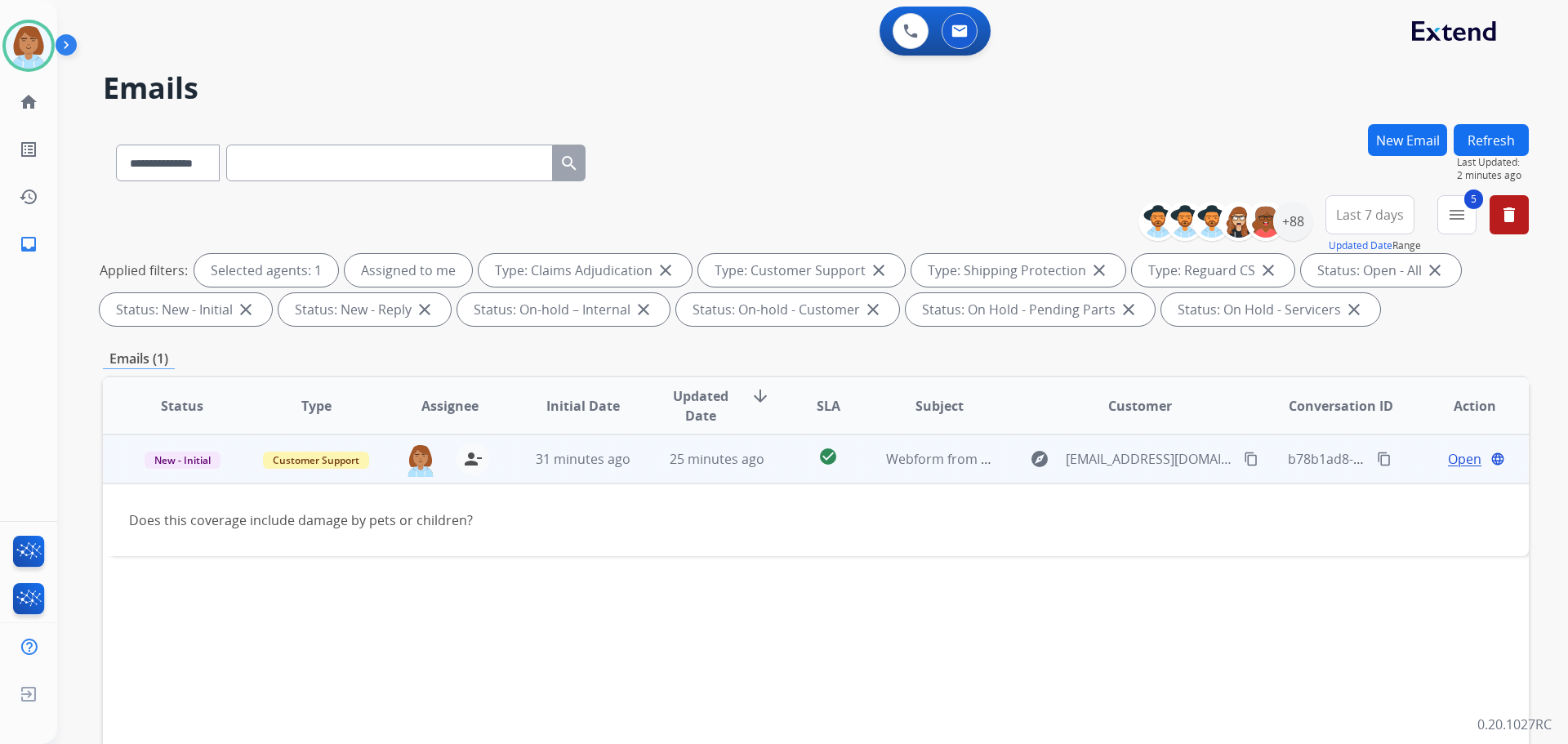
click at [1243, 458] on mat-icon "content_copy" at bounding box center [1250, 459] width 15 height 15
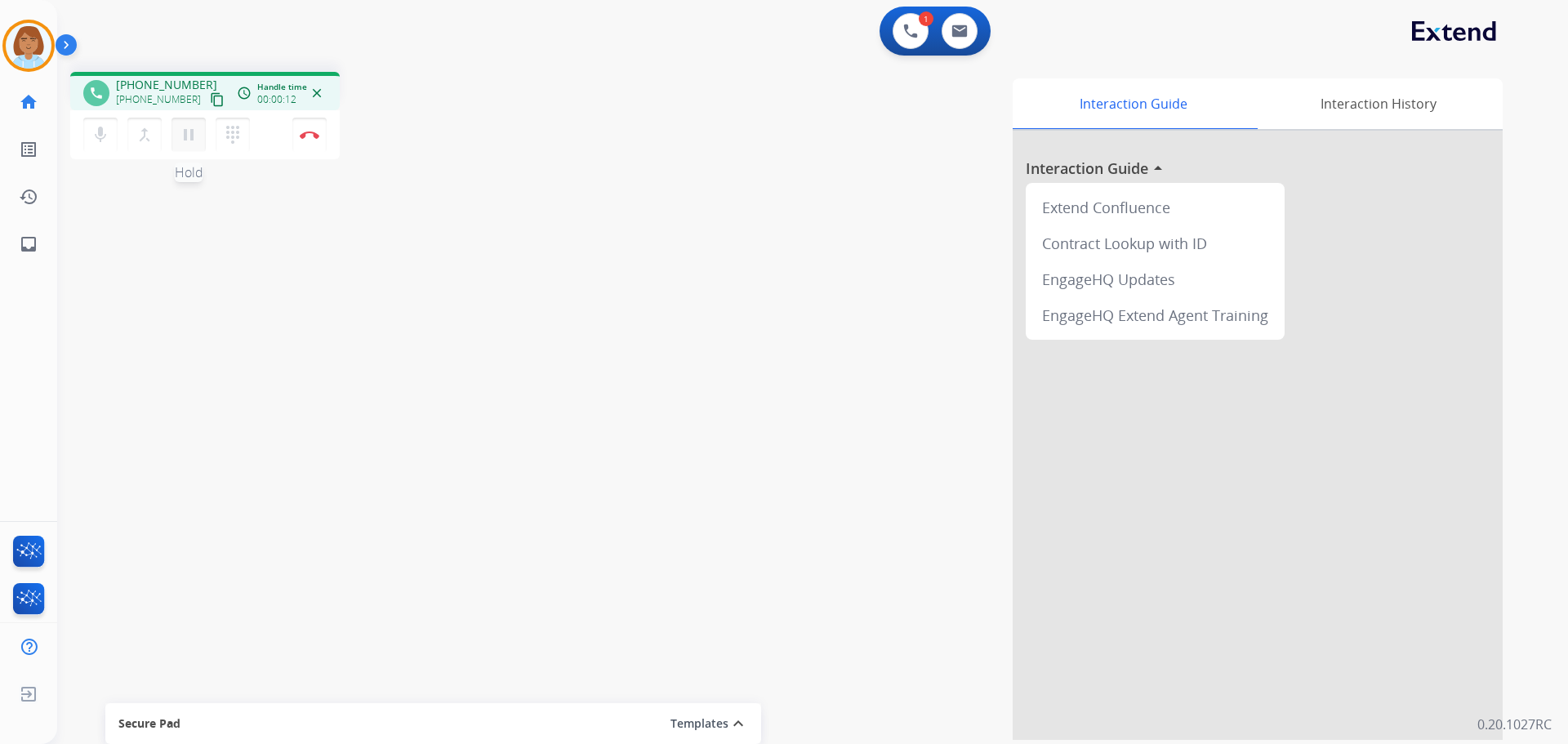
click at [180, 148] on button "pause Hold" at bounding box center [188, 135] width 34 height 34
click at [106, 137] on mat-icon "mic" at bounding box center [101, 135] width 20 height 20
click at [97, 123] on button "mic_off Mute" at bounding box center [101, 135] width 34 height 34
click at [185, 131] on mat-icon "play_arrow" at bounding box center [188, 135] width 20 height 20
click at [314, 136] on img at bounding box center [310, 135] width 20 height 8
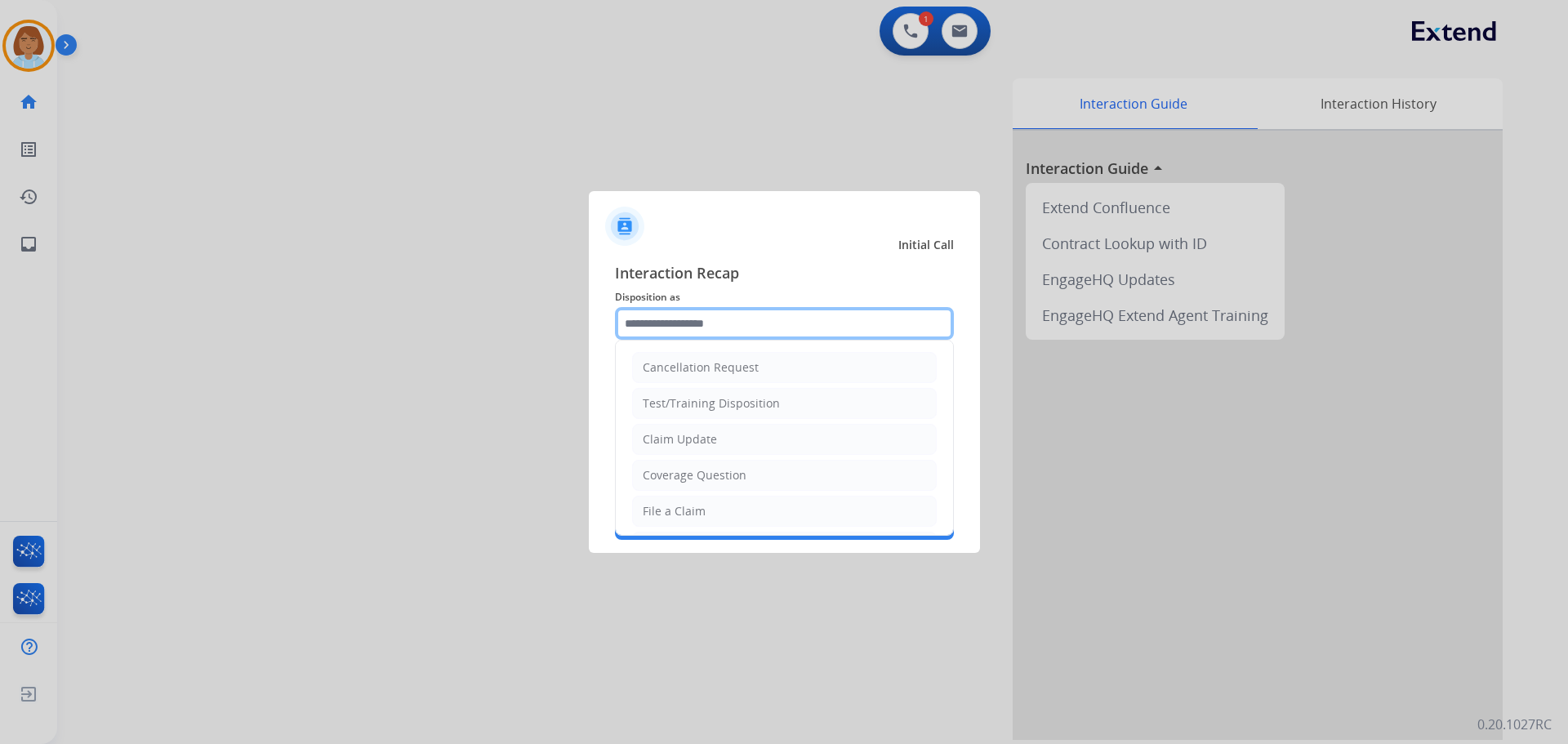
click at [752, 331] on input "text" at bounding box center [784, 323] width 339 height 33
click at [691, 508] on div "File a Claim" at bounding box center [674, 512] width 63 height 16
type input "**********"
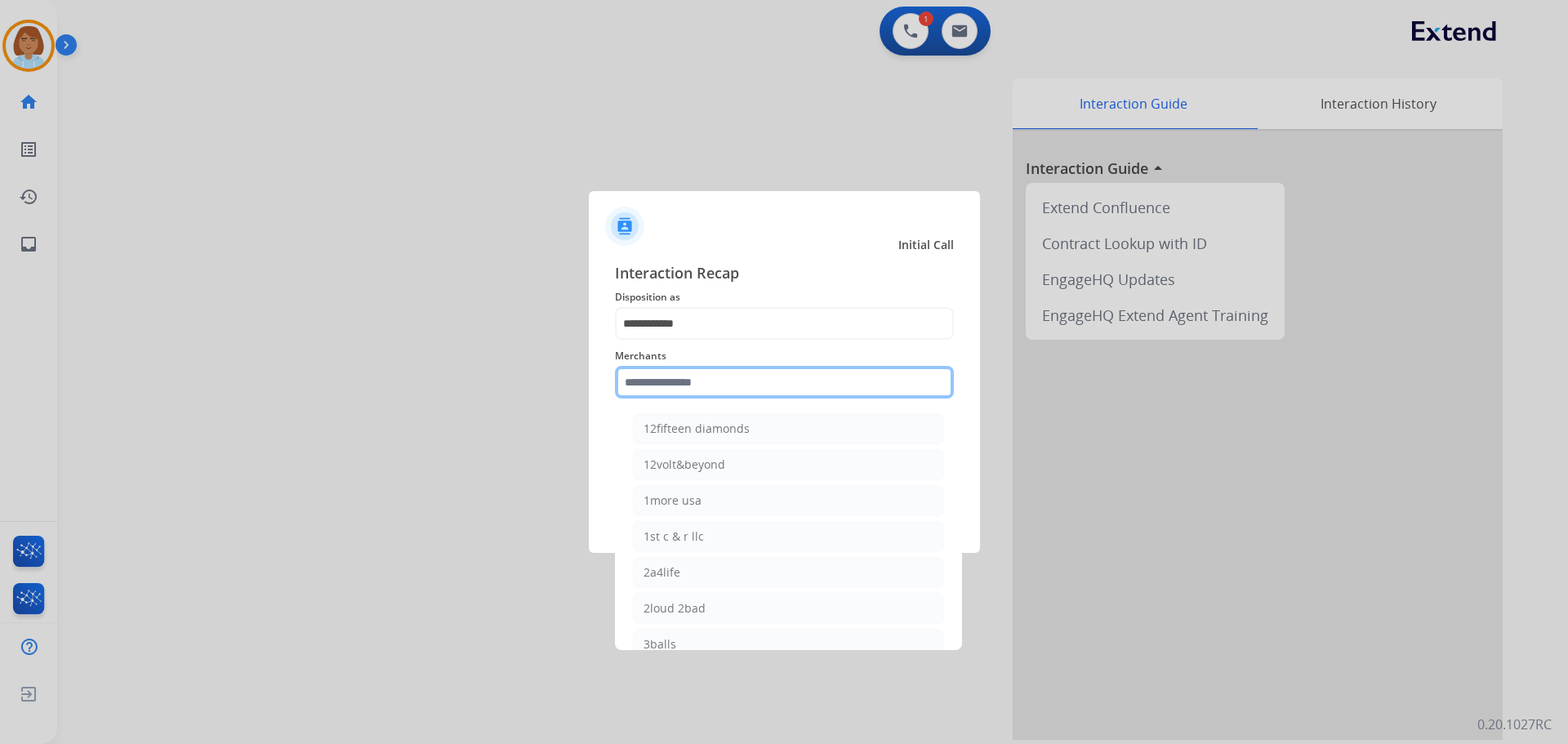
click at [691, 382] on input "text" at bounding box center [784, 382] width 339 height 33
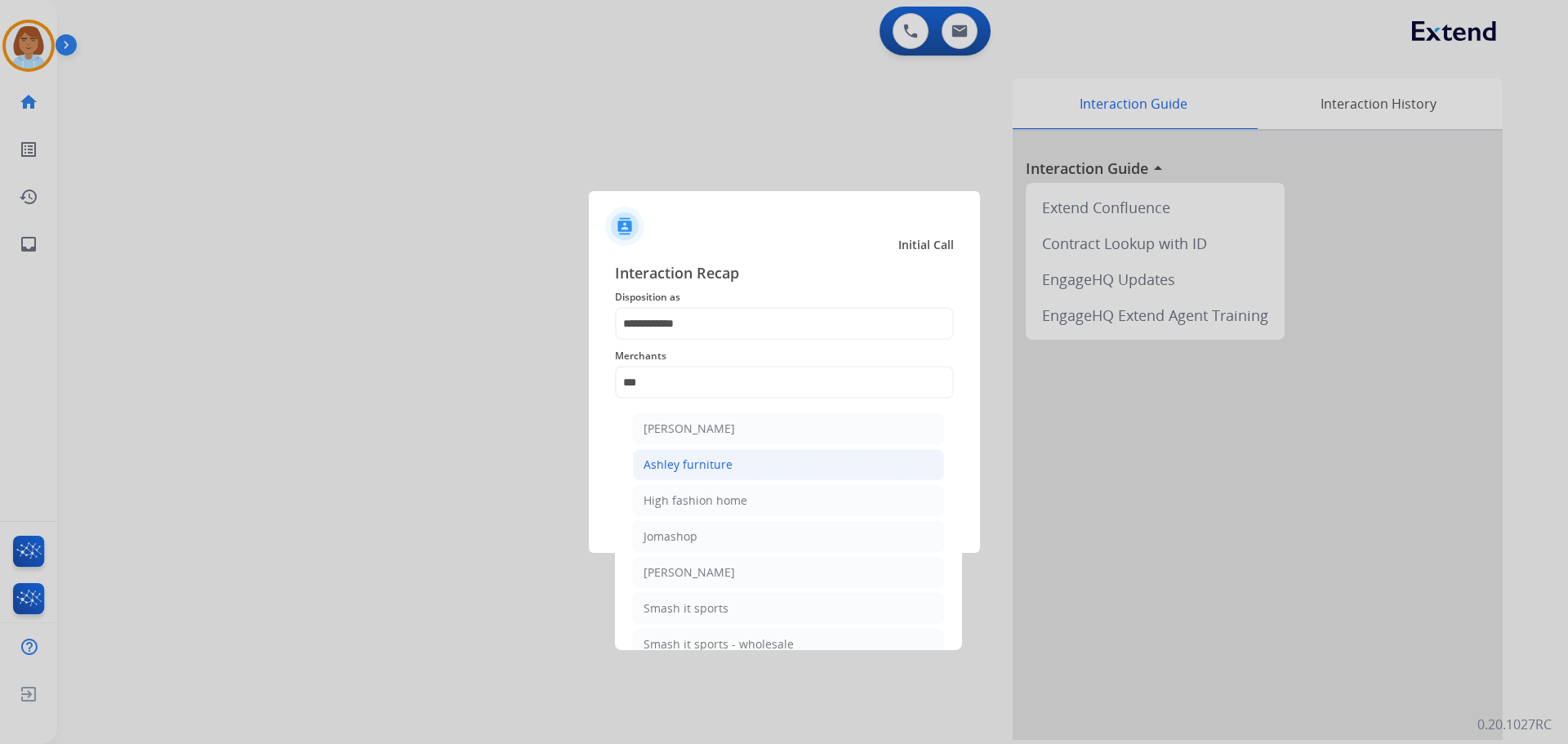
click at [763, 463] on li "Ashley furniture" at bounding box center [788, 464] width 311 height 31
type input "**********"
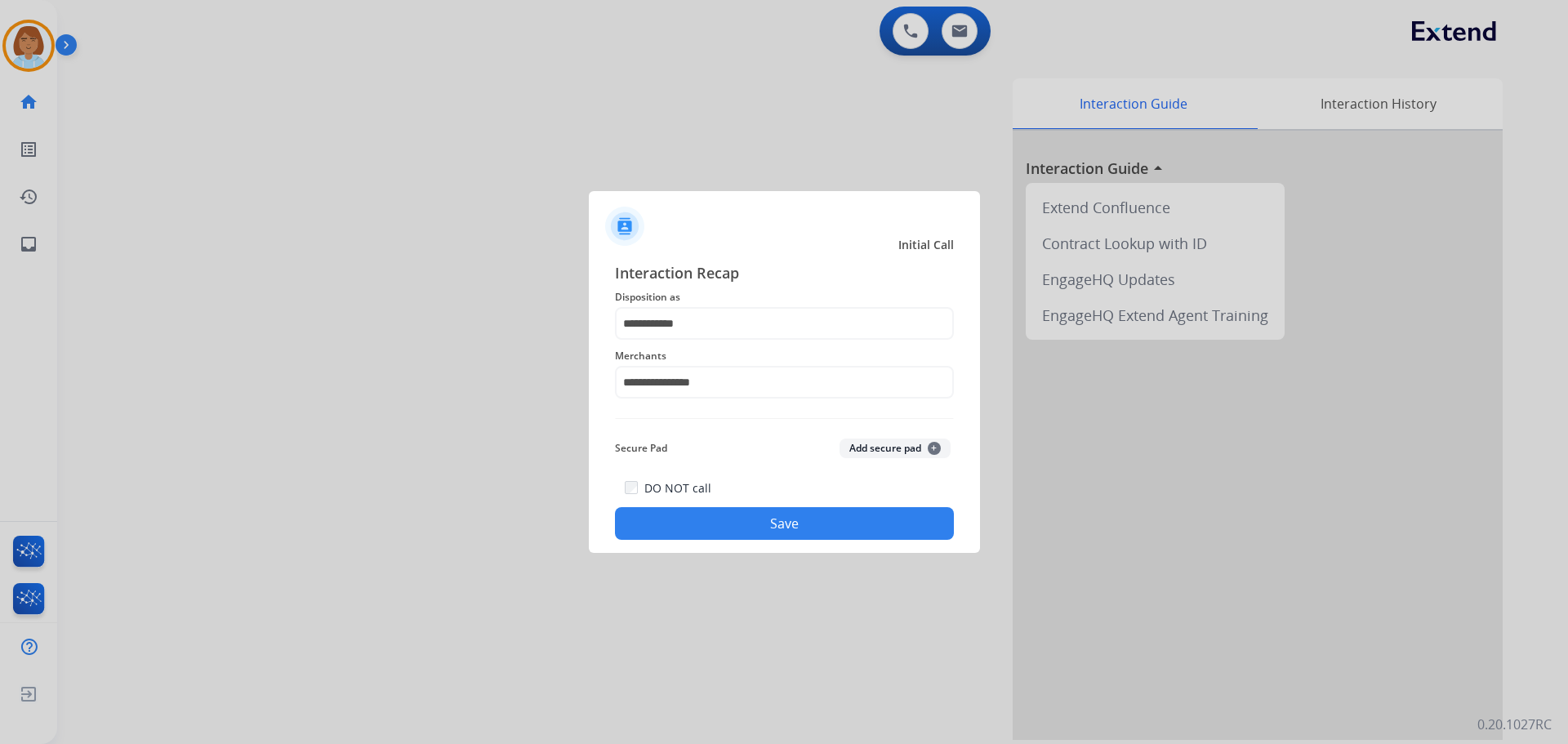
click at [779, 509] on button "Save" at bounding box center [784, 524] width 339 height 33
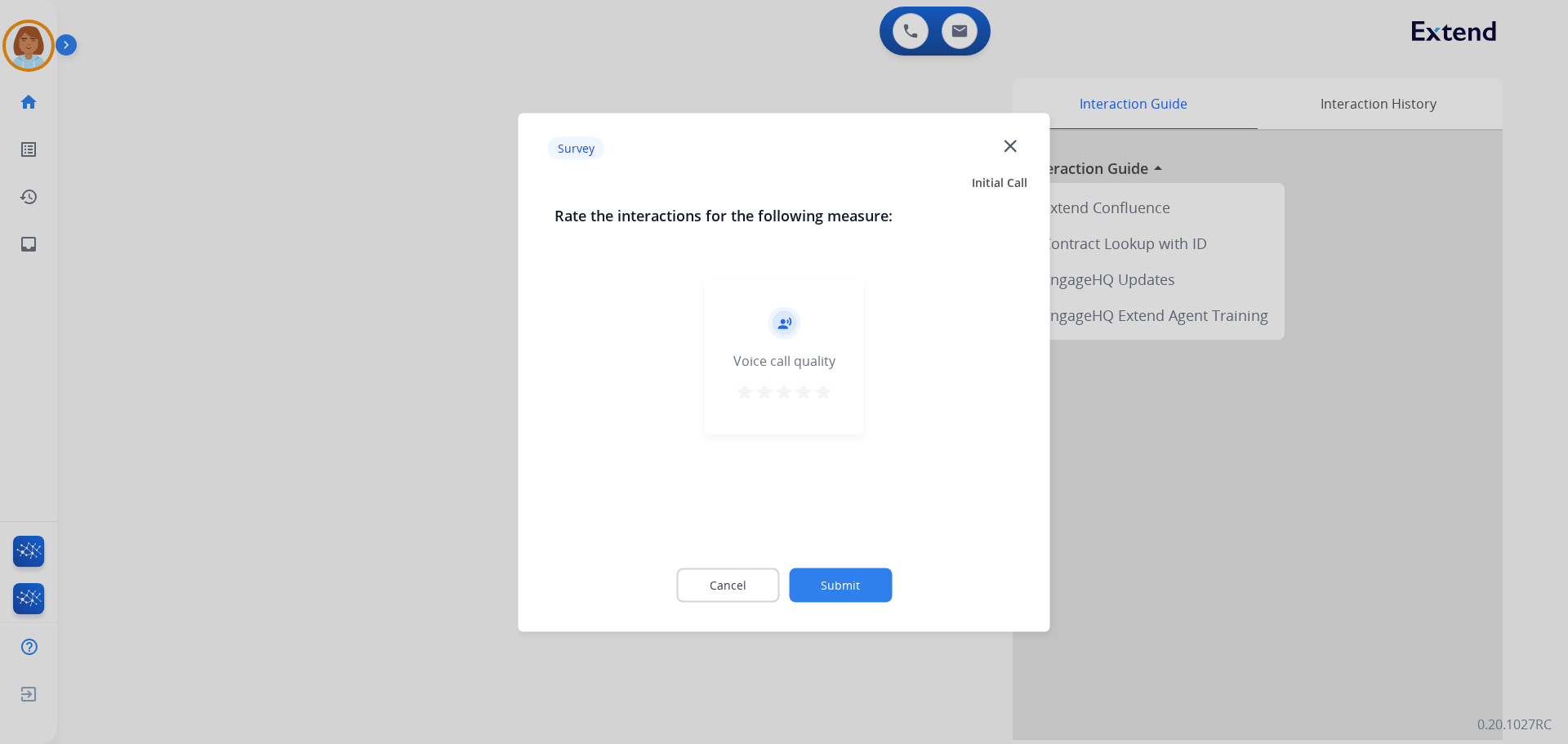
click at [868, 580] on button "Submit" at bounding box center [839, 584] width 103 height 34
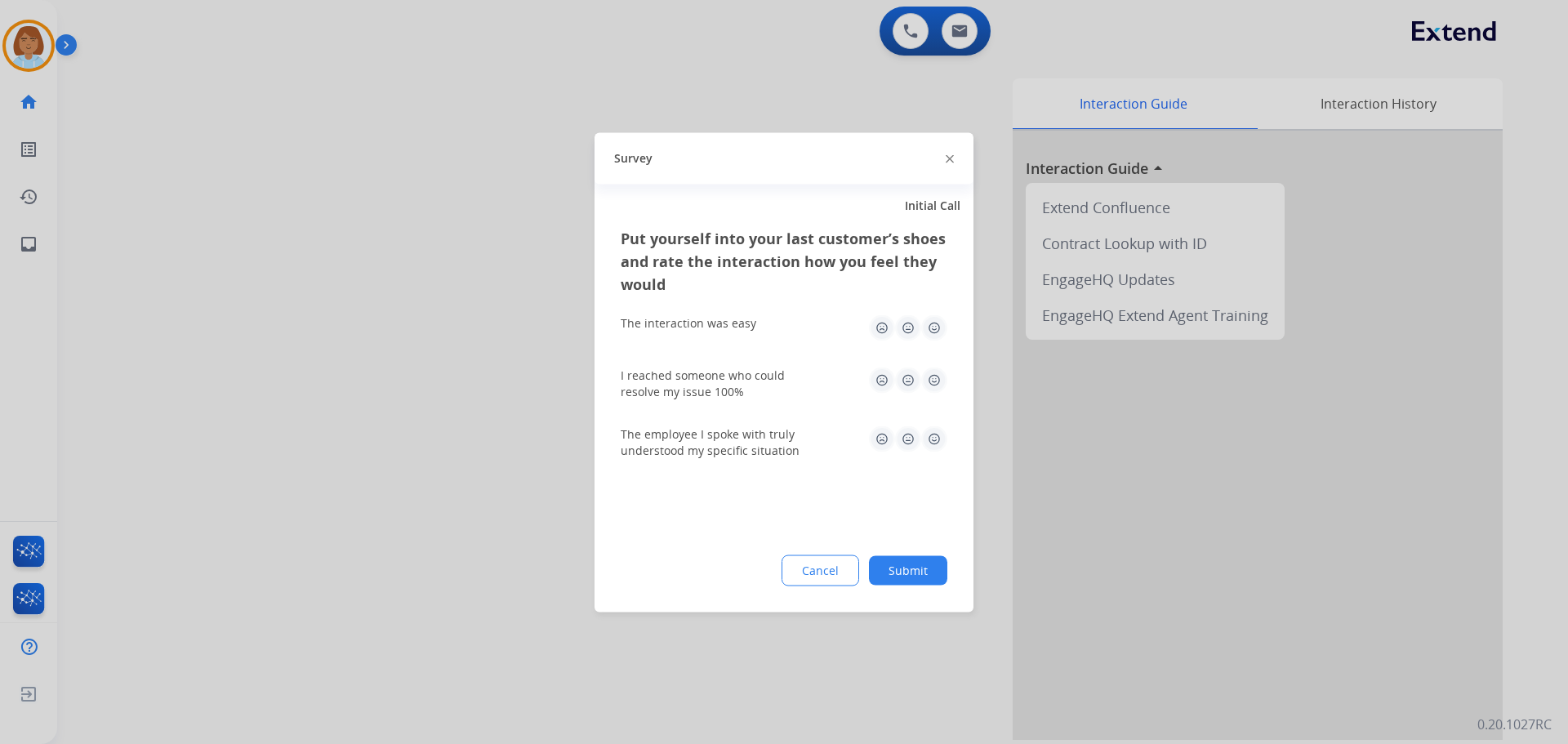
click at [928, 563] on button "Submit" at bounding box center [907, 569] width 79 height 29
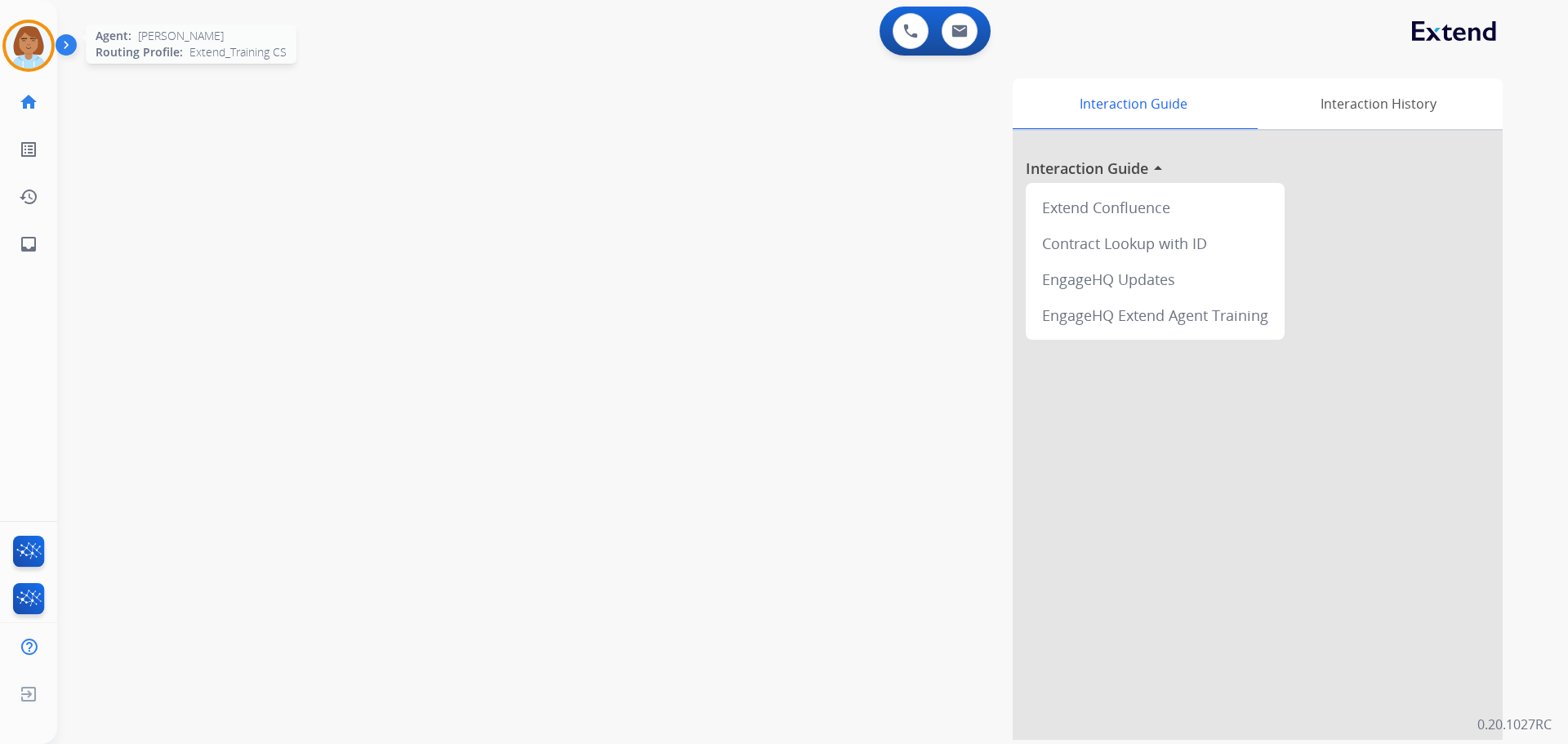
click at [42, 50] on img at bounding box center [29, 46] width 46 height 46
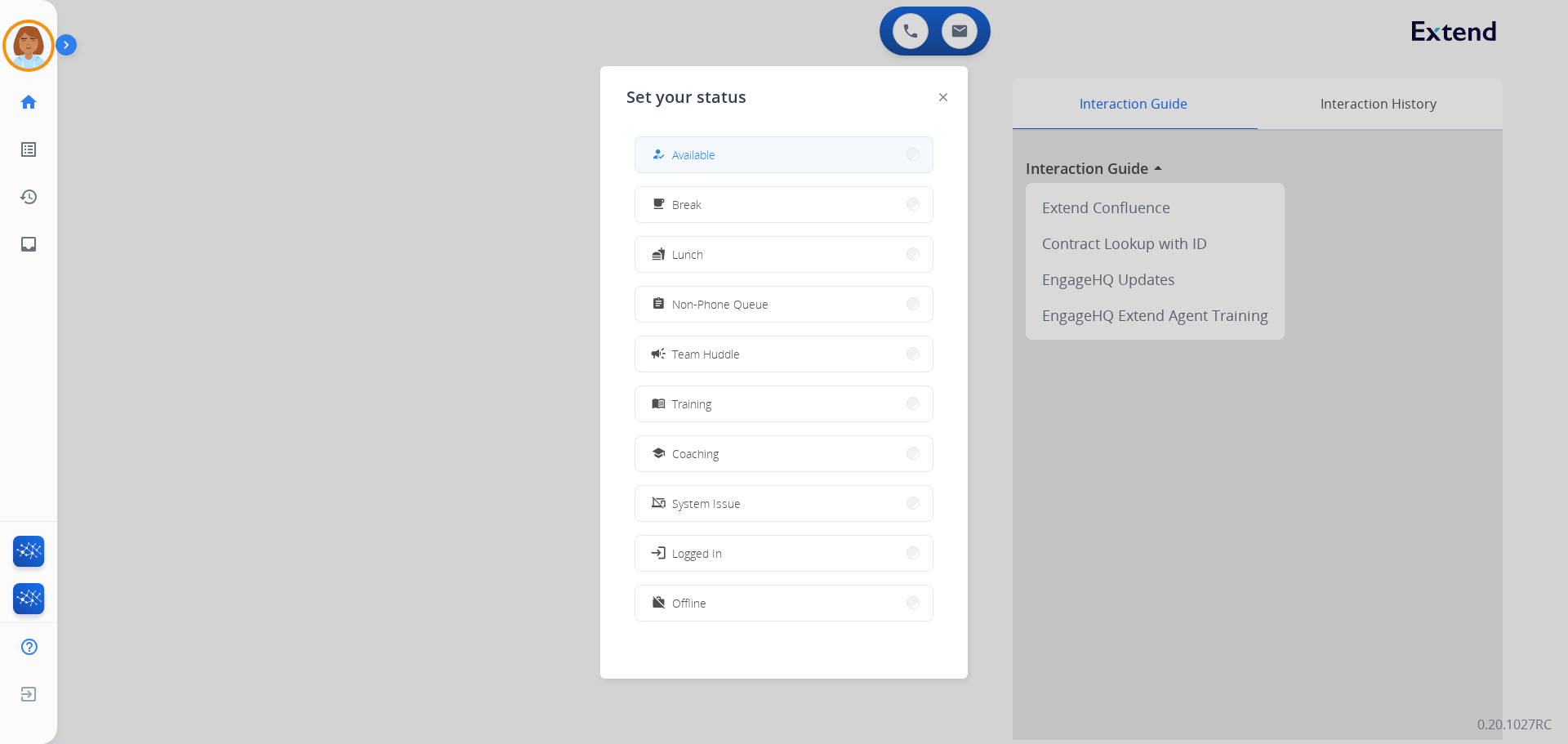
drag, startPoint x: 732, startPoint y: 152, endPoint x: 531, endPoint y: 159, distance: 201.1
click at [732, 151] on button "how_to_reg Available" at bounding box center [784, 155] width 297 height 35
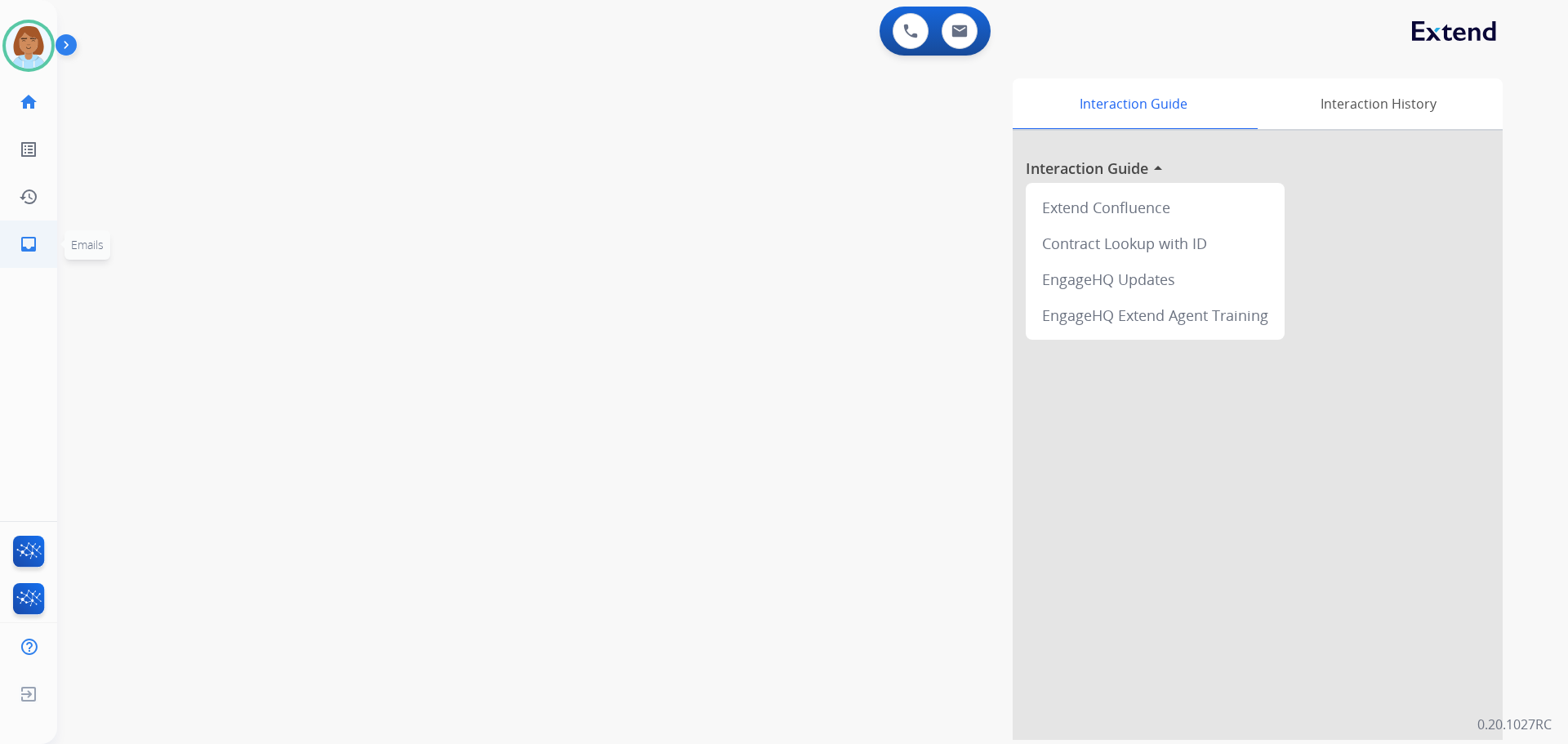
click at [43, 246] on link "inbox Emails" at bounding box center [29, 244] width 46 height 46
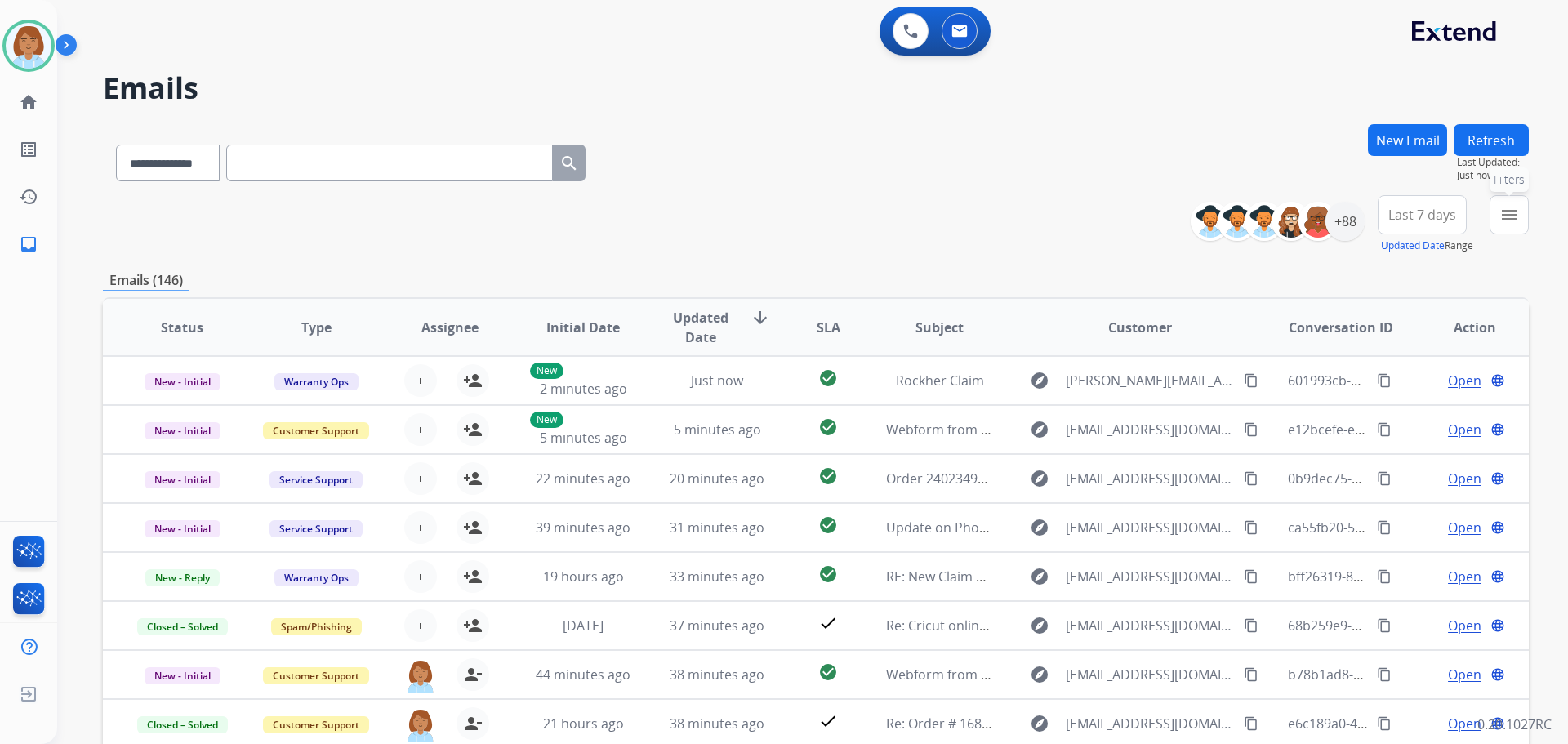
click at [1504, 218] on mat-icon "menu" at bounding box center [1509, 215] width 20 height 20
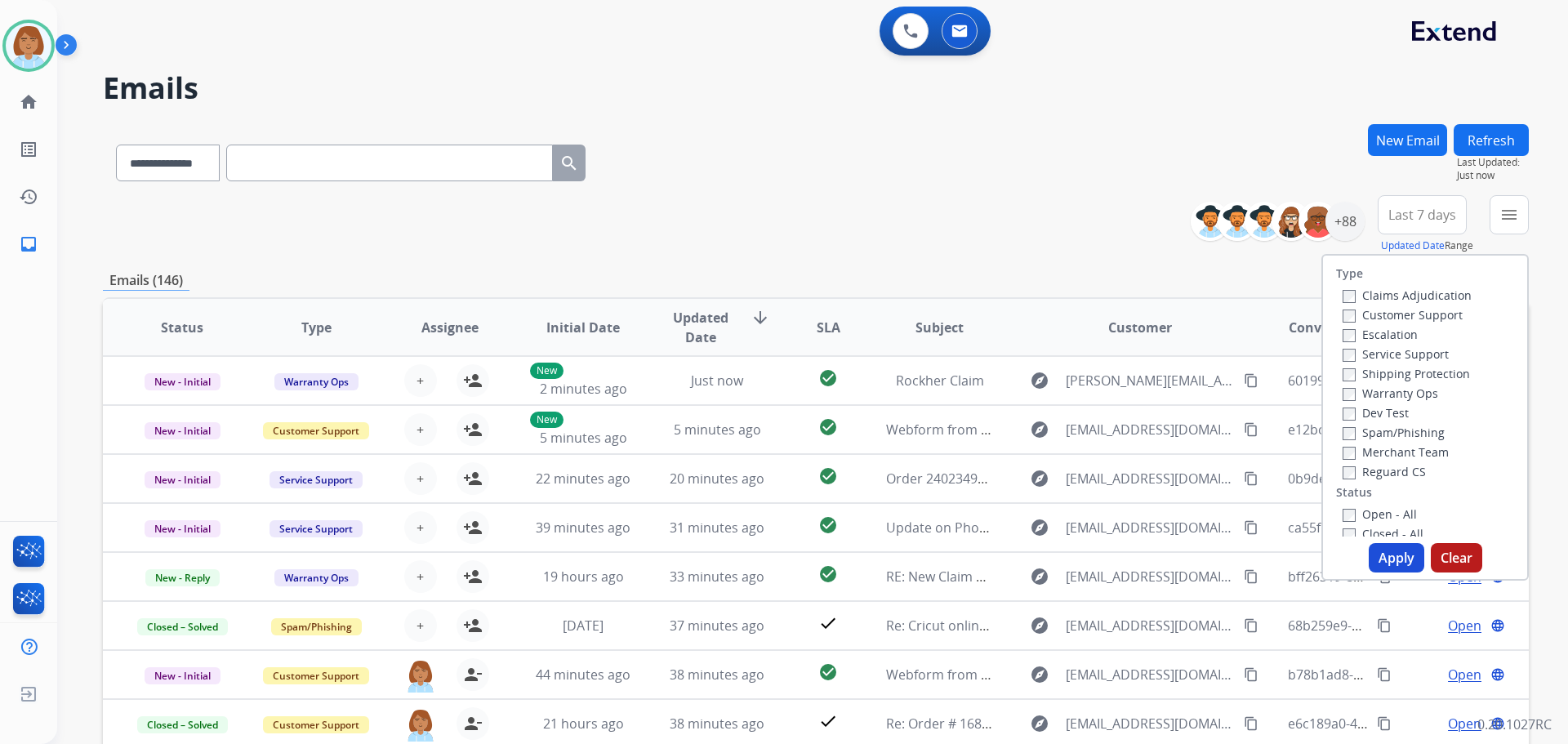
click at [1382, 287] on label "Claims Adjudication" at bounding box center [1406, 295] width 129 height 16
click at [1373, 307] on label "Customer Support" at bounding box center [1402, 315] width 120 height 16
click at [1372, 374] on label "Shipping Protection" at bounding box center [1406, 374] width 128 height 16
click at [1350, 521] on label "Open - All" at bounding box center [1379, 515] width 75 height 16
click at [1375, 556] on button "Apply" at bounding box center [1397, 558] width 56 height 29
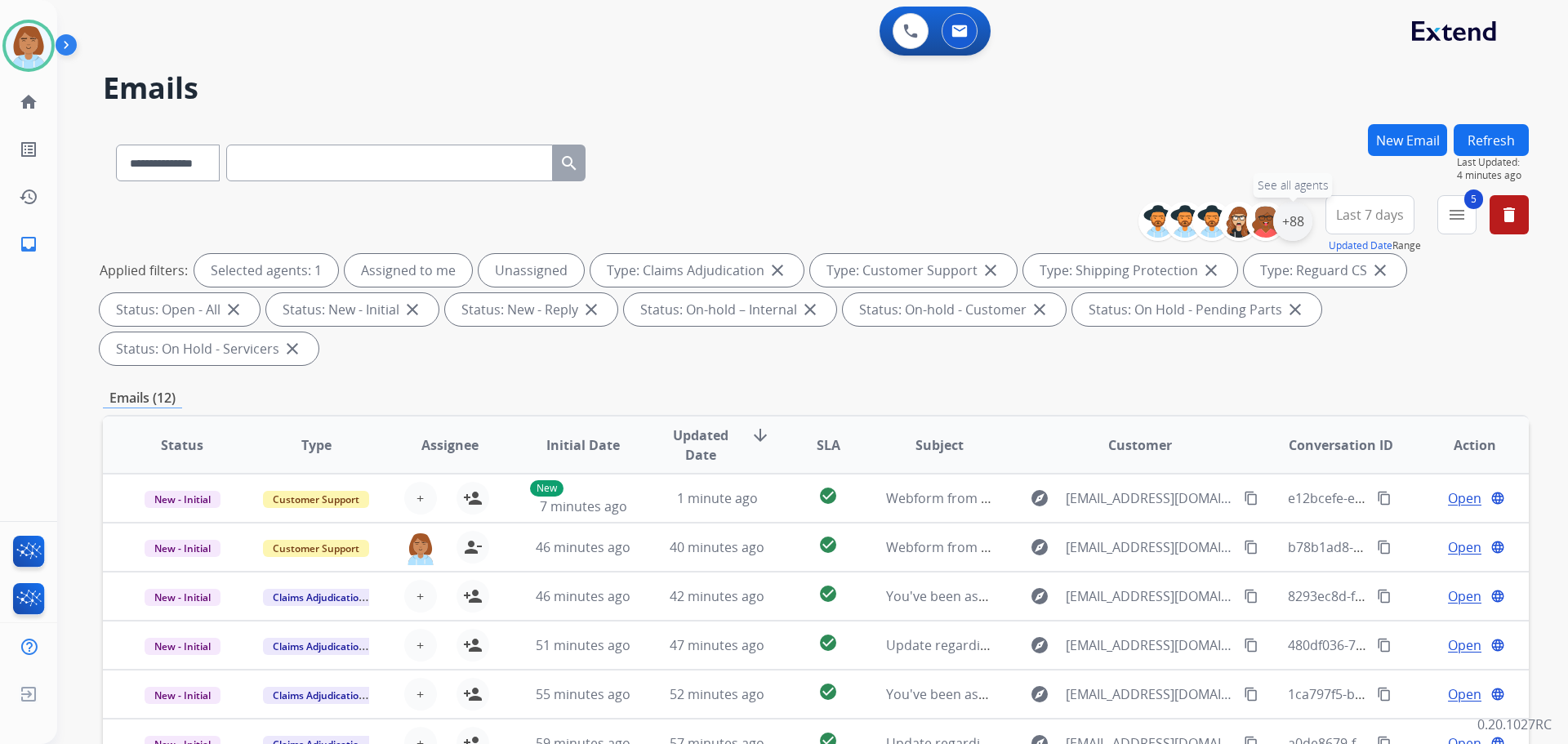
click at [1293, 219] on div "+88" at bounding box center [1292, 220] width 39 height 39
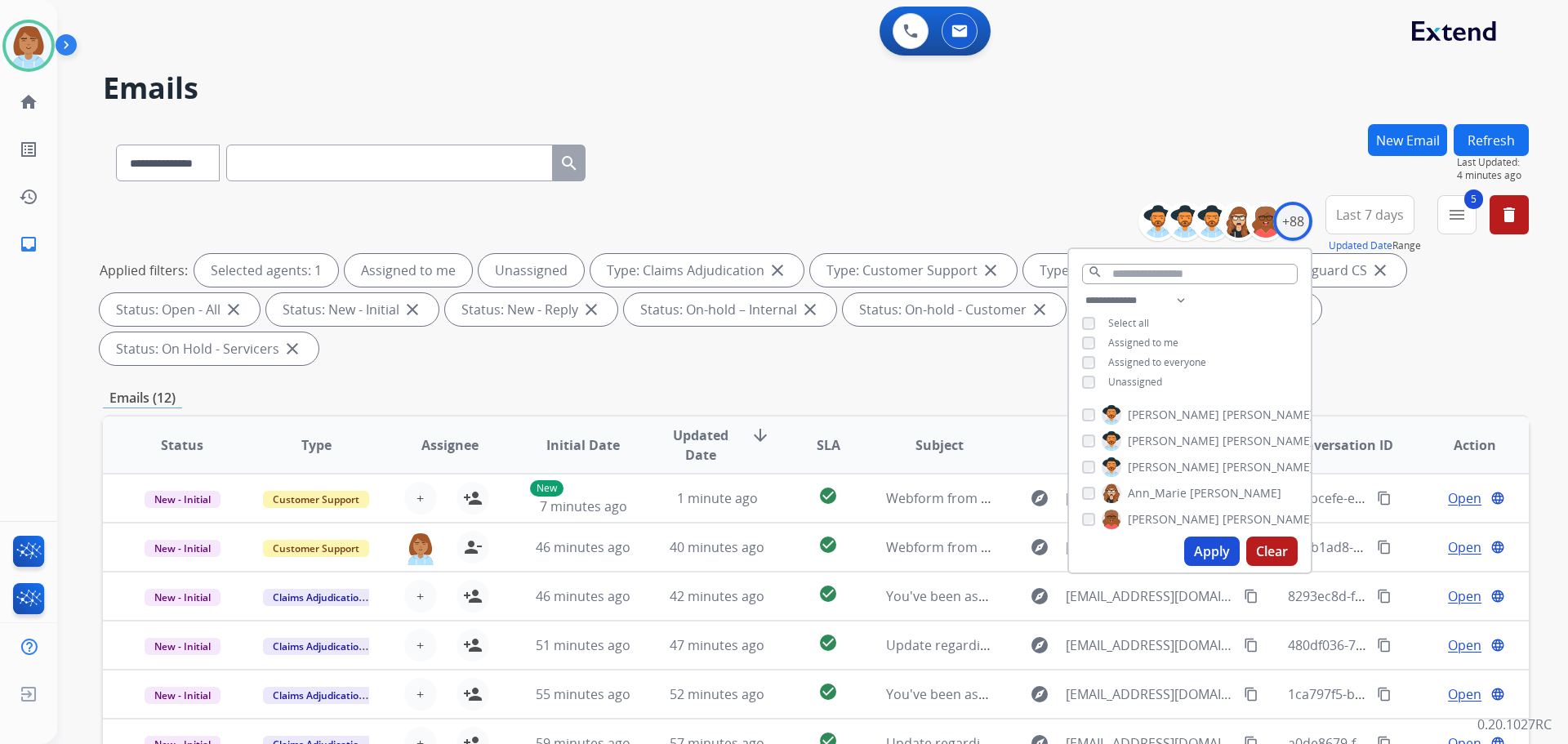
click at [1124, 377] on span "Unassigned" at bounding box center [1134, 382] width 54 height 14
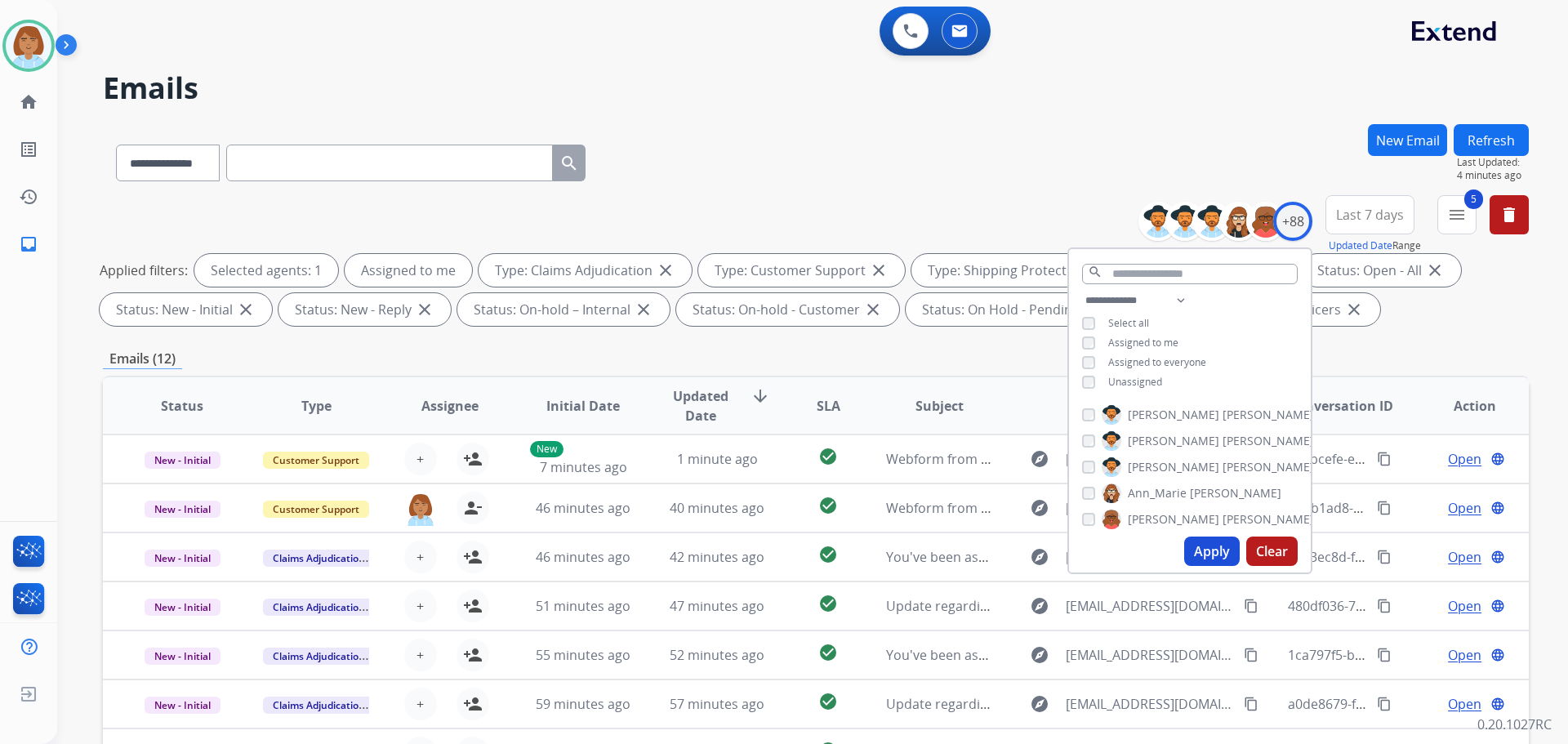
click at [1216, 554] on button "Apply" at bounding box center [1212, 551] width 56 height 29
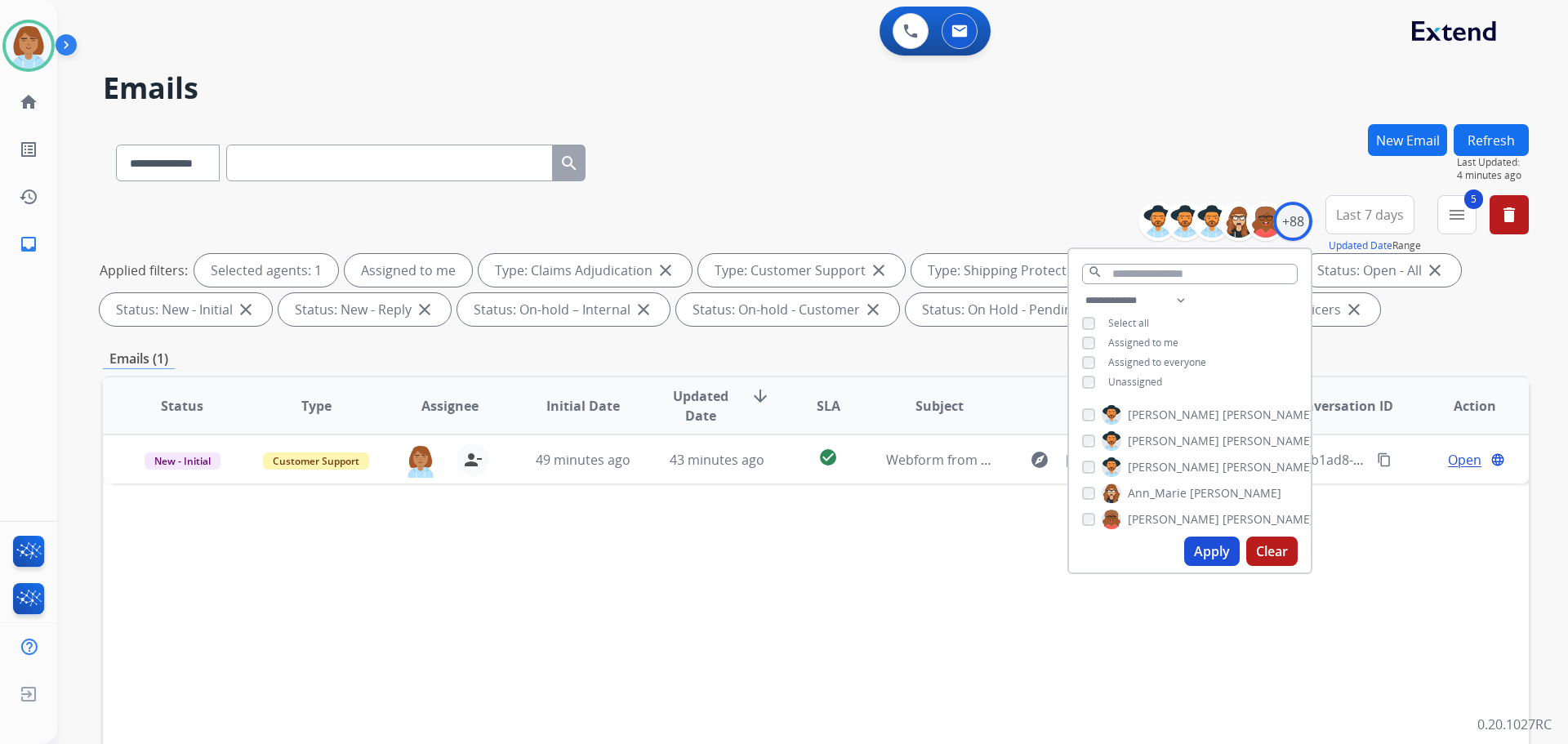
click at [1414, 138] on button "New Email" at bounding box center [1407, 140] width 79 height 32
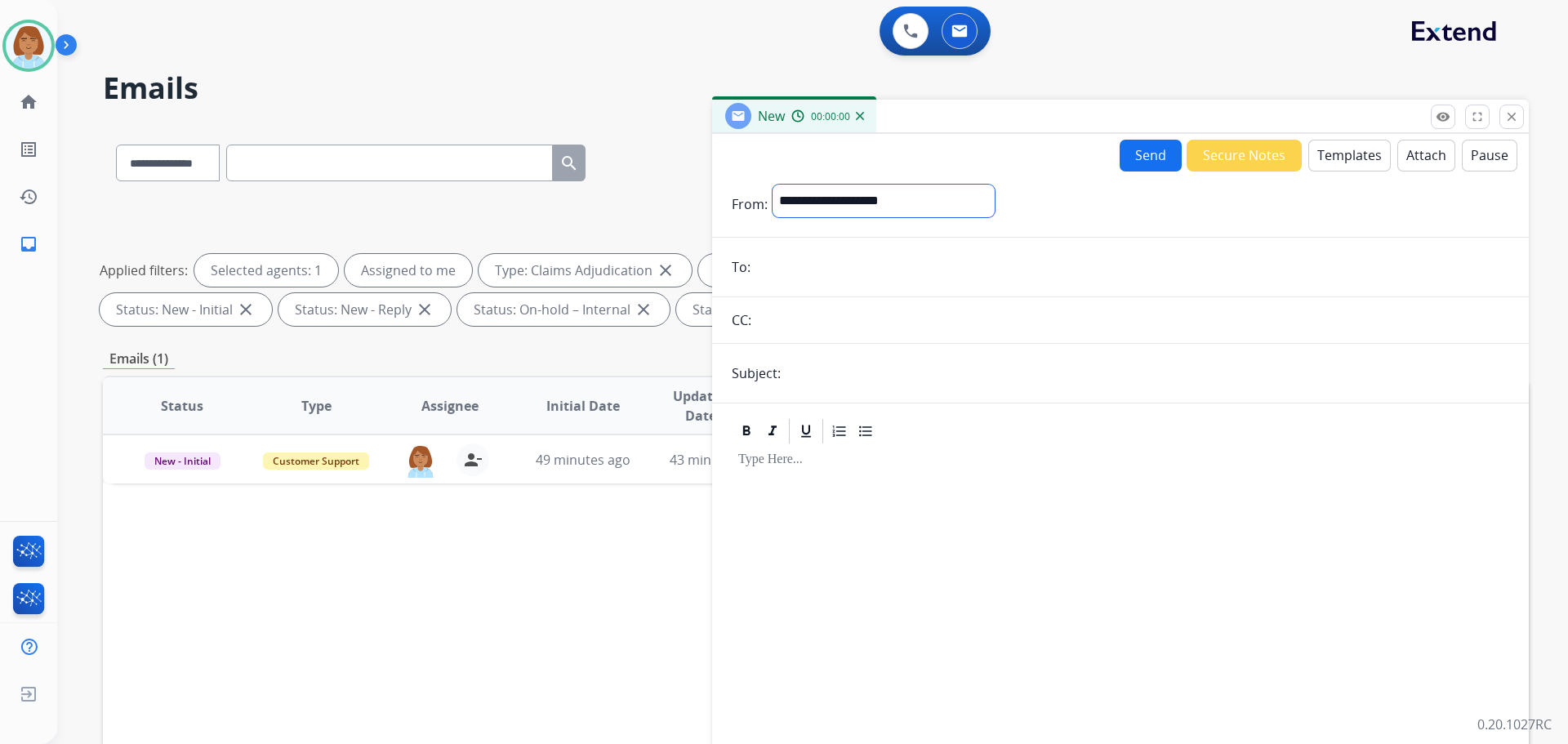
click at [858, 206] on select "**********" at bounding box center [883, 200] width 222 height 33
select select "**********"
click at [773, 185] on select "**********" at bounding box center [883, 200] width 222 height 33
paste input "**********"
type input "**********"
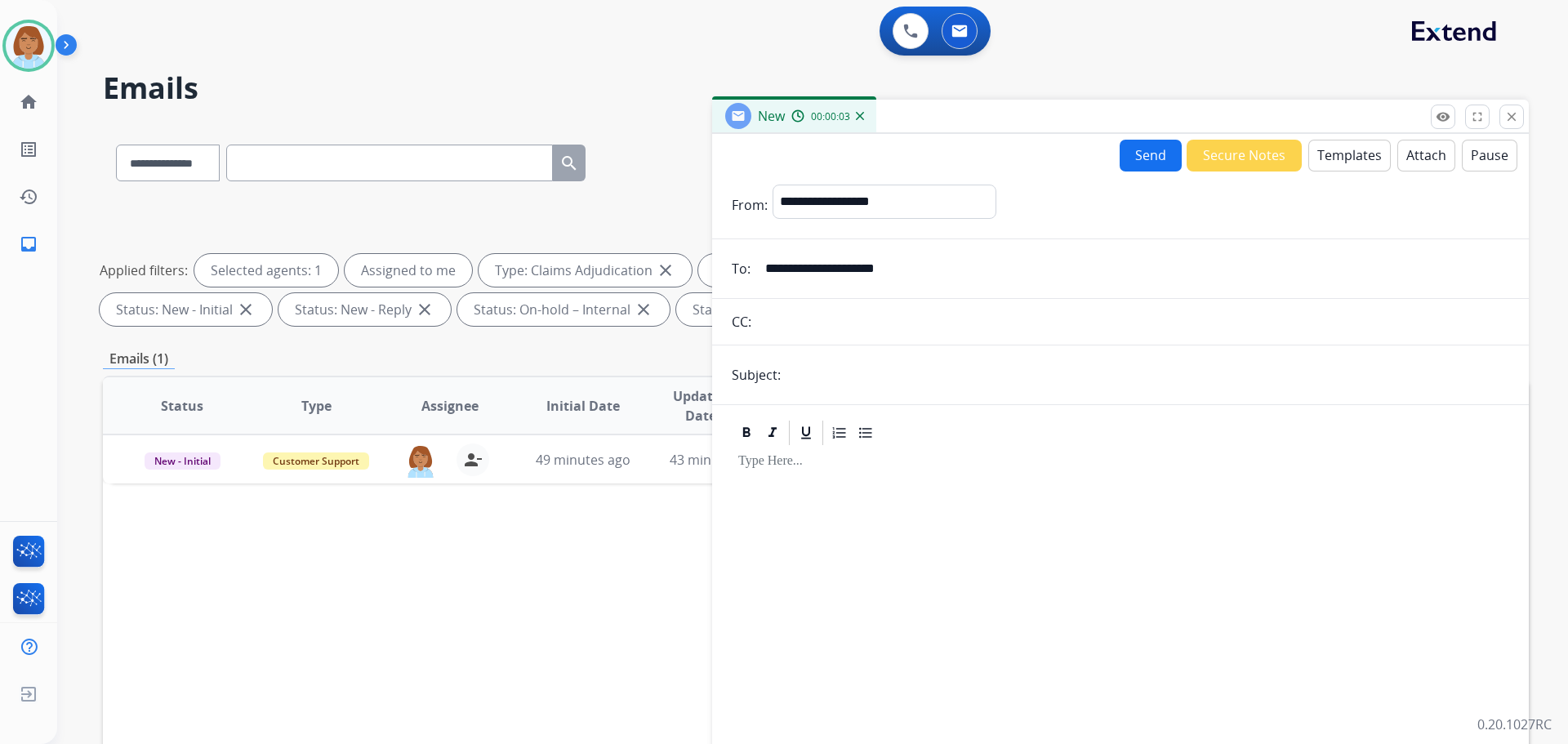
click at [787, 350] on form "**********" at bounding box center [1119, 486] width 816 height 629
click at [796, 384] on input "text" at bounding box center [1147, 375] width 724 height 33
type input "**********"
click at [907, 485] on div at bounding box center [1120, 619] width 778 height 343
click at [1352, 164] on button "Templates" at bounding box center [1349, 156] width 83 height 32
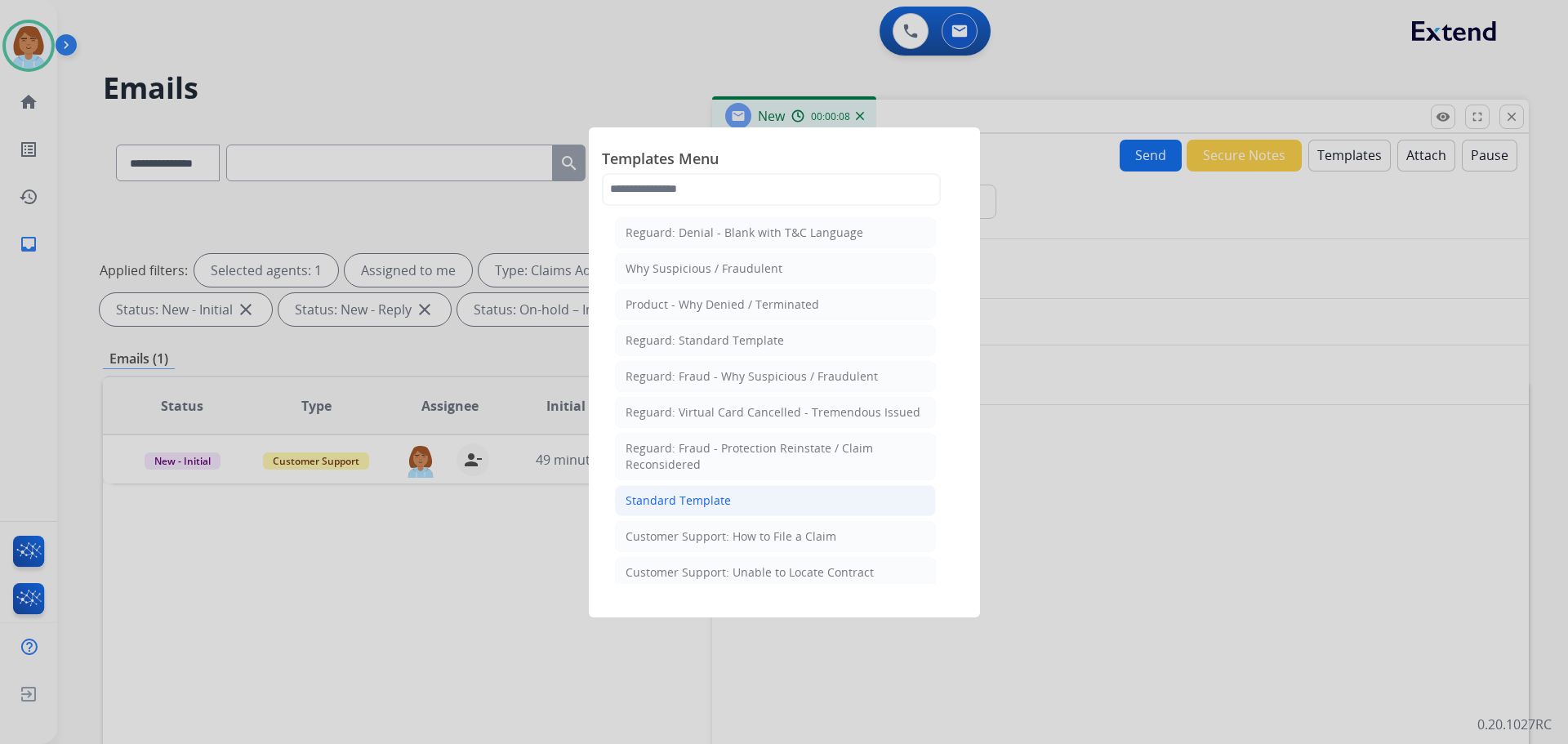
click at [737, 507] on li "Standard Template" at bounding box center [776, 501] width 321 height 31
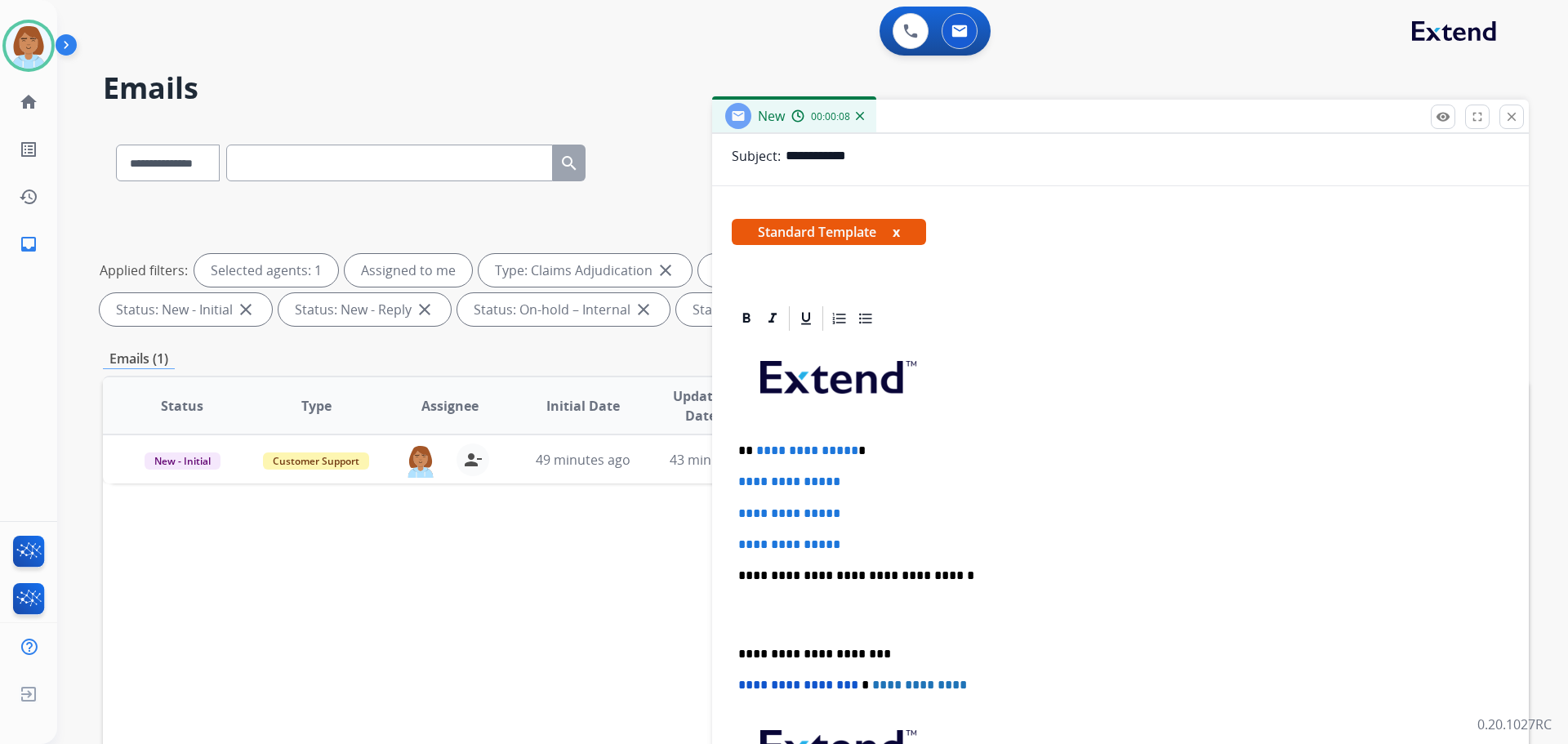
scroll to position [314, 0]
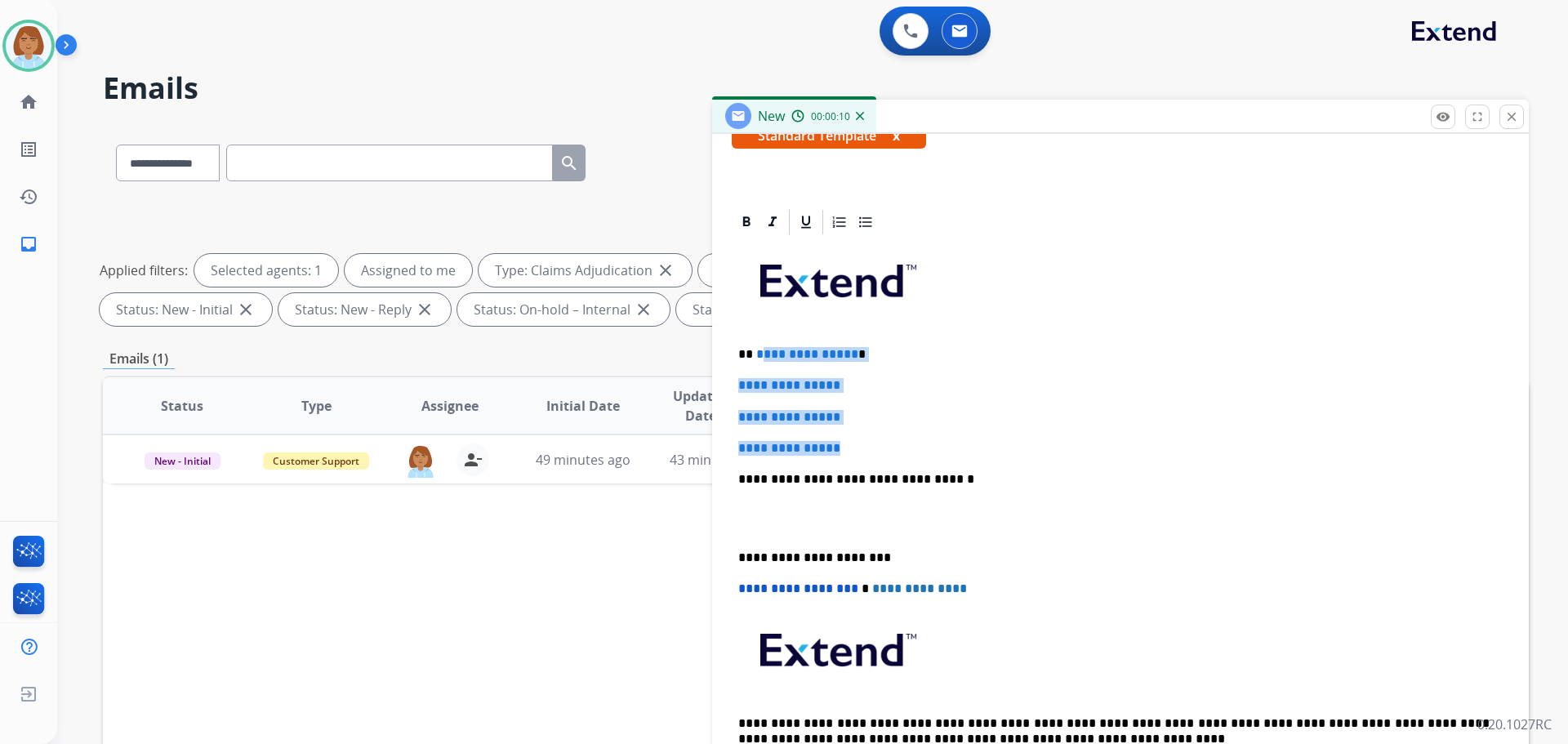
drag, startPoint x: 873, startPoint y: 445, endPoint x: 757, endPoint y: 343, distance: 154.5
click at [757, 343] on div "**********" at bounding box center [1120, 518] width 778 height 561
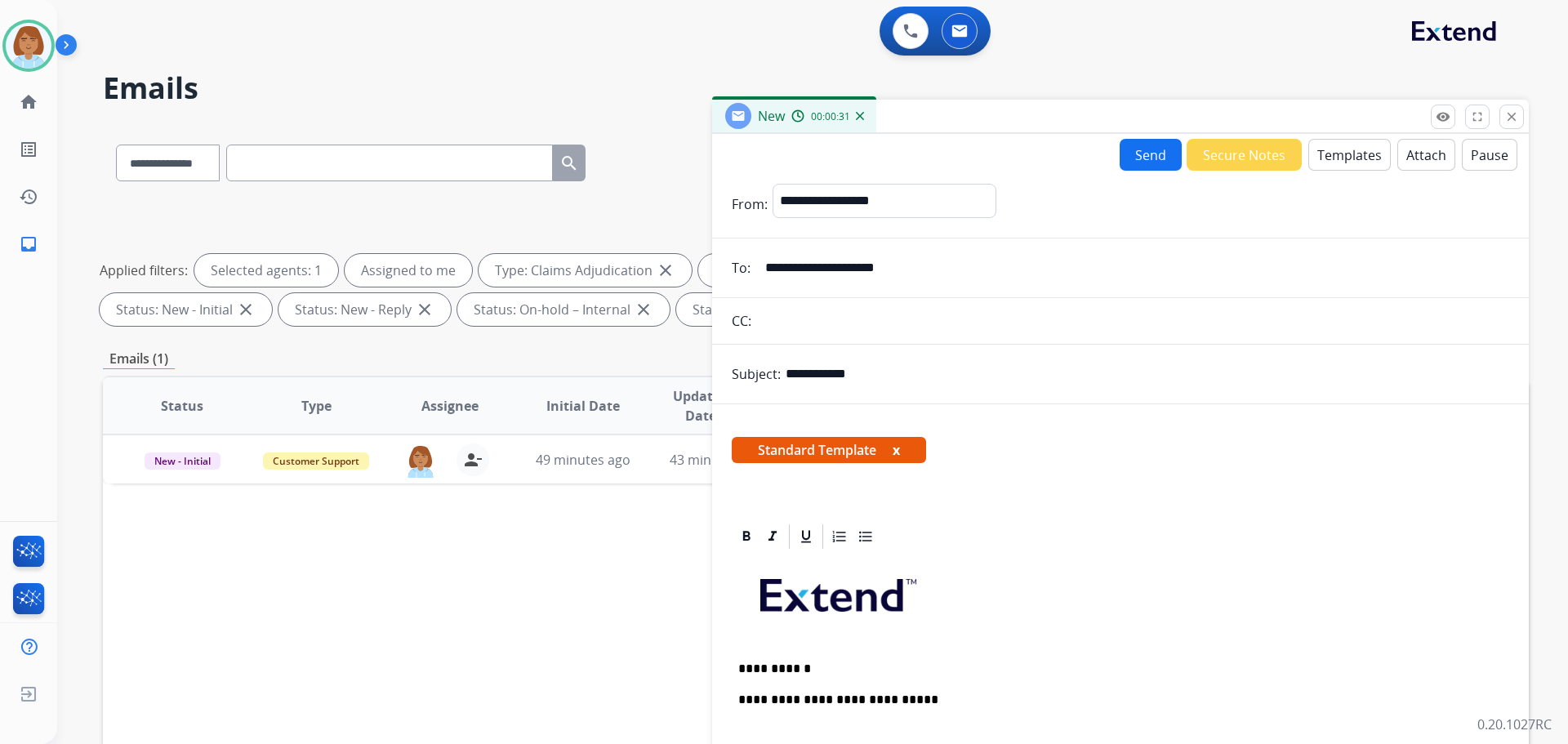
scroll to position [82, 0]
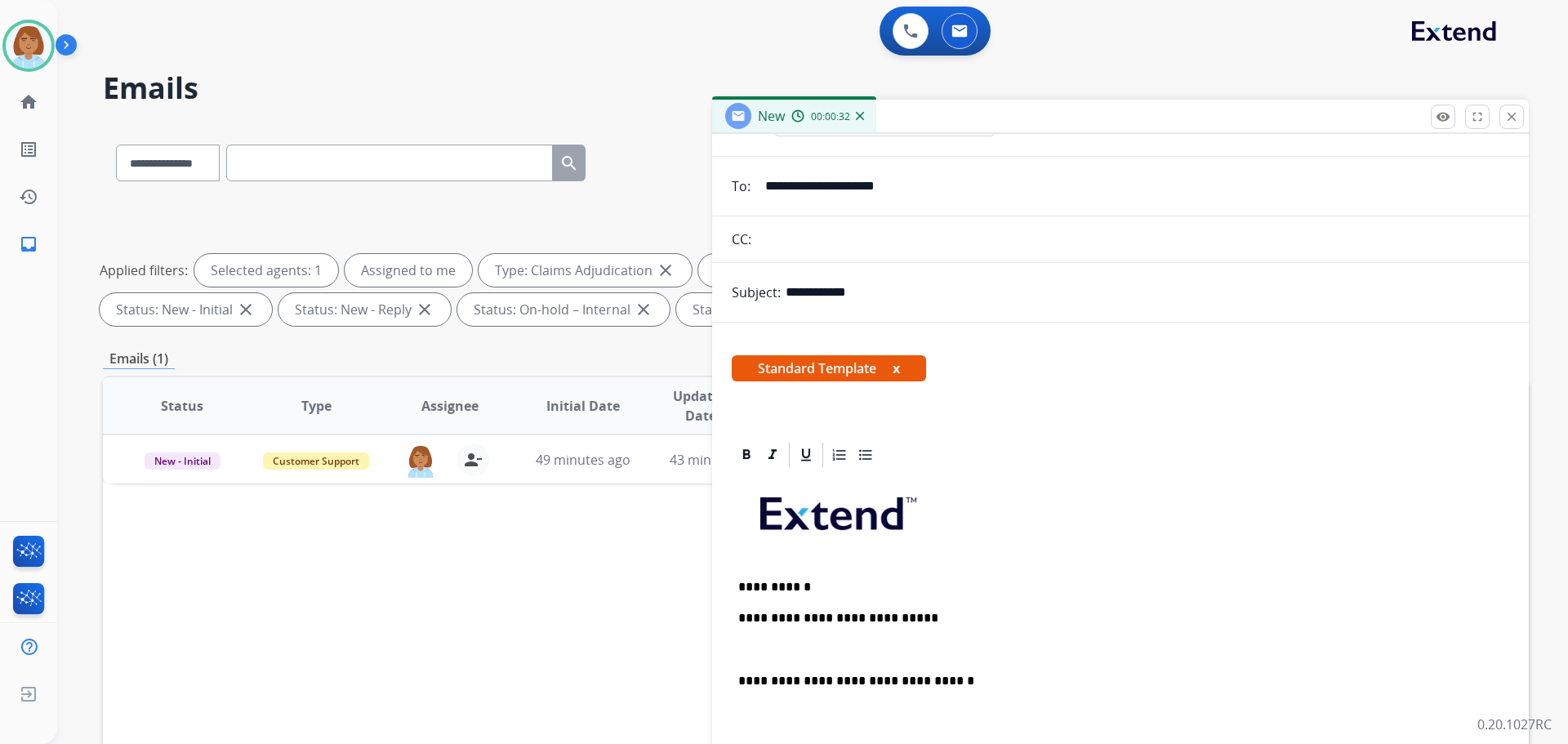
click at [780, 586] on p "**********" at bounding box center [1113, 587] width 752 height 15
click at [969, 629] on div "**********" at bounding box center [1120, 735] width 778 height 531
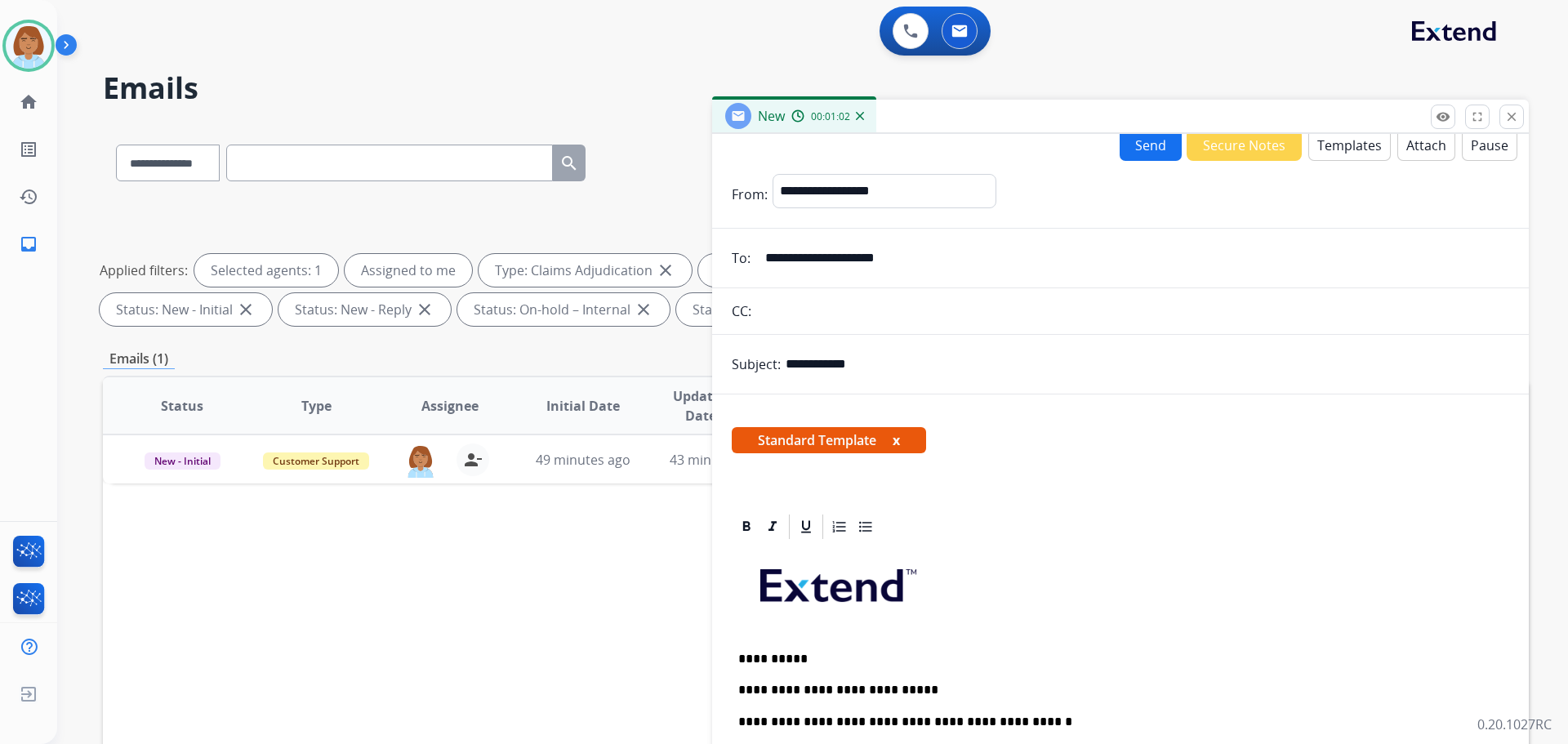
scroll to position [0, 0]
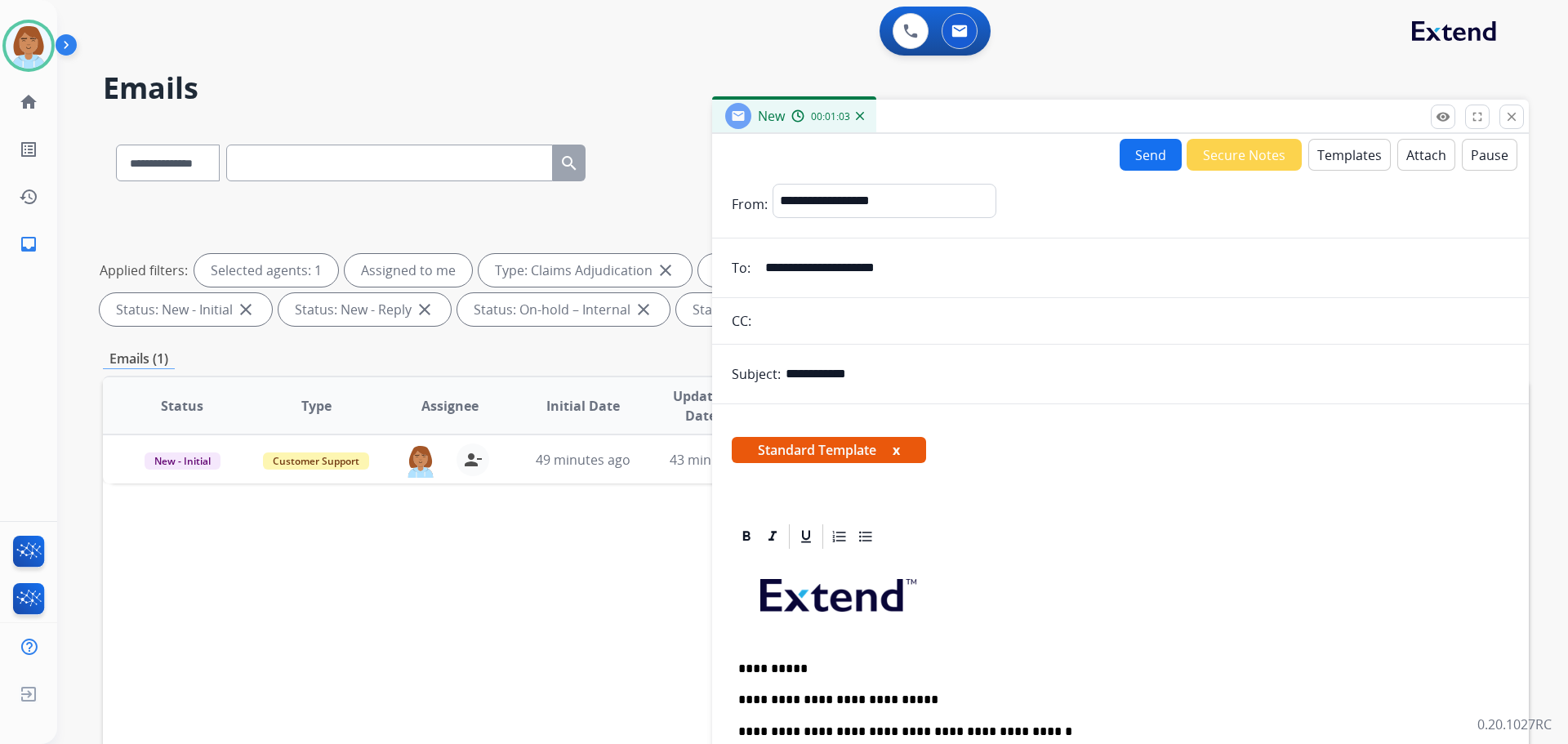
click at [1338, 154] on button "Templates" at bounding box center [1349, 155] width 83 height 32
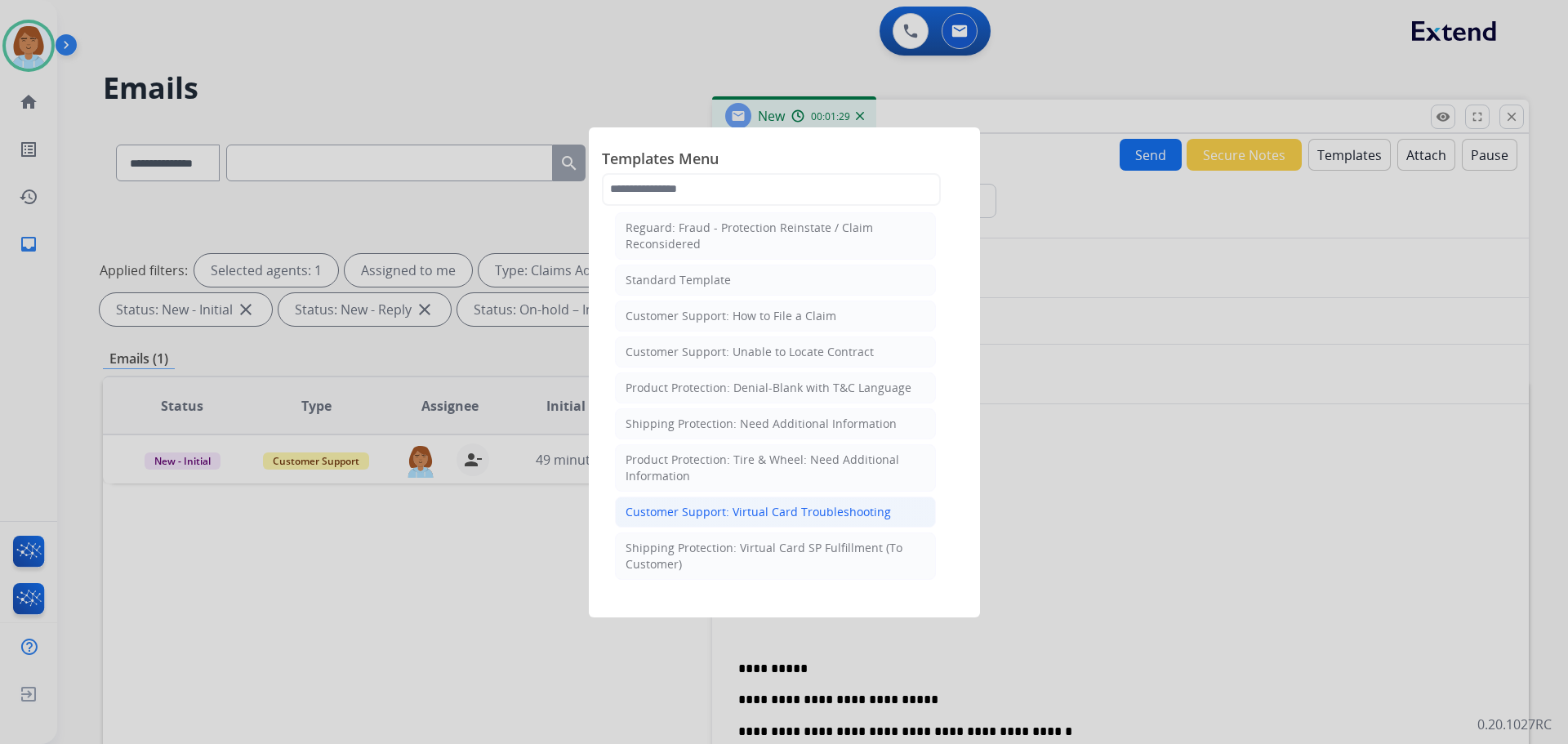
scroll to position [327, 0]
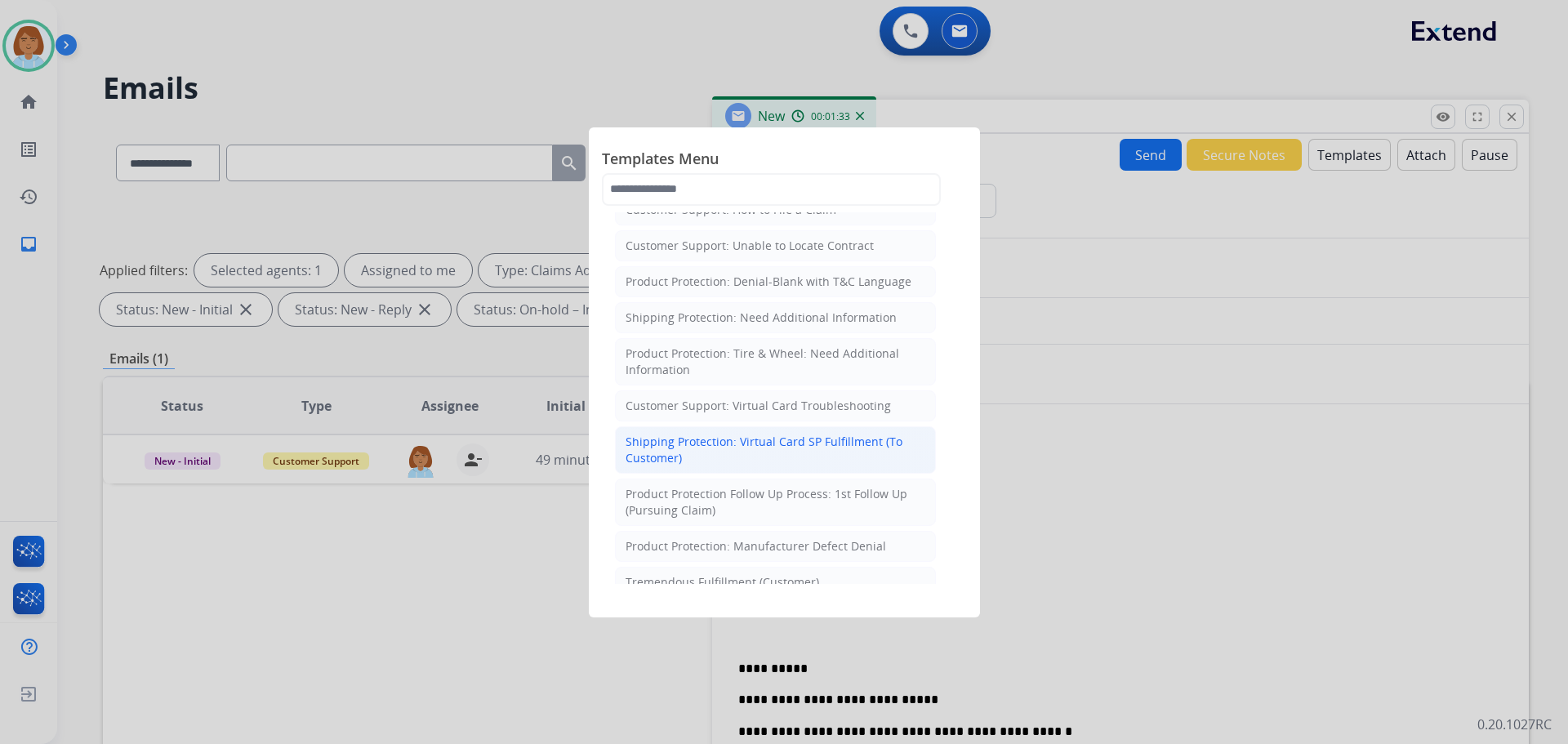
click at [900, 461] on div "Shipping Protection: Virtual Card SP Fulfillment (To Customer)" at bounding box center [775, 450] width 300 height 33
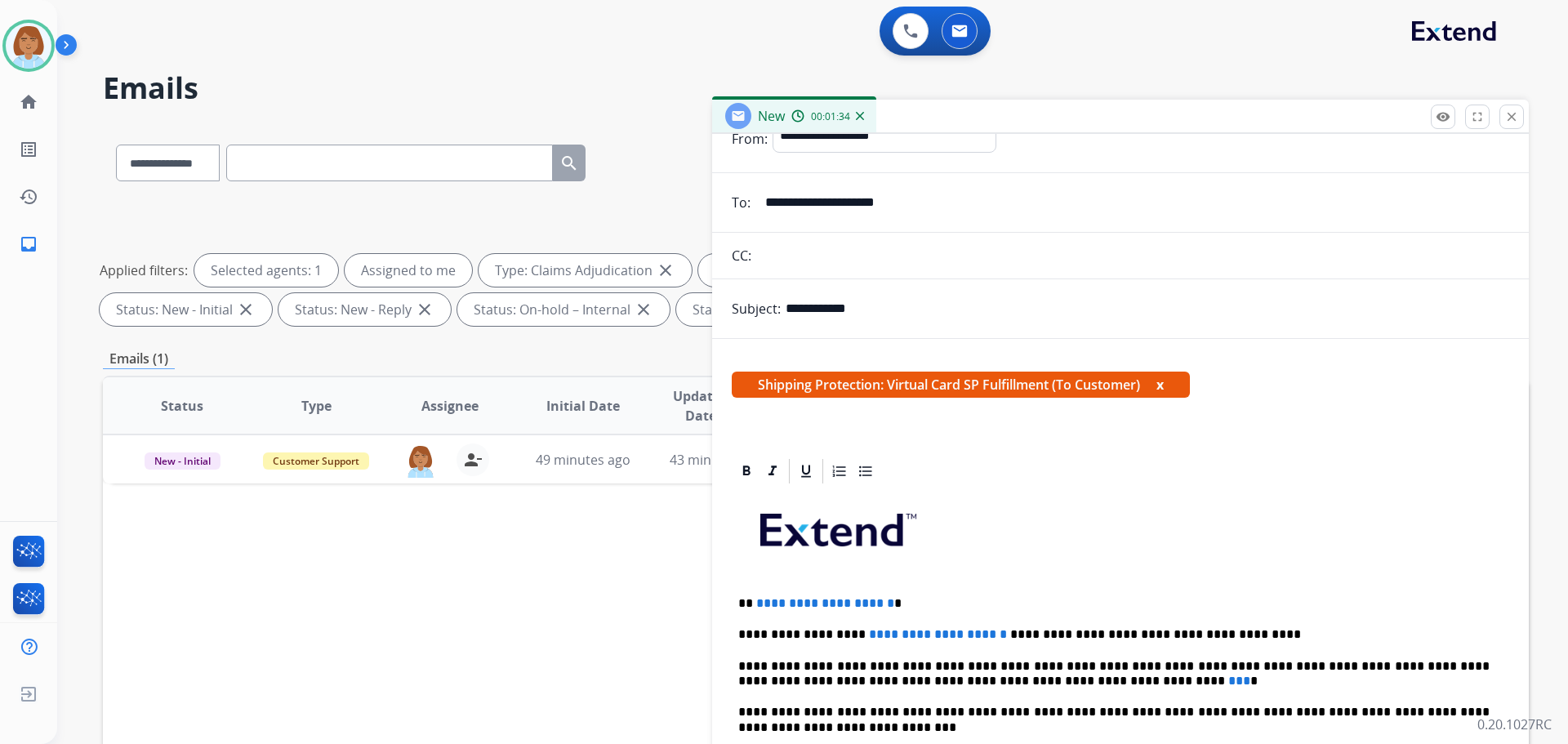
scroll to position [82, 0]
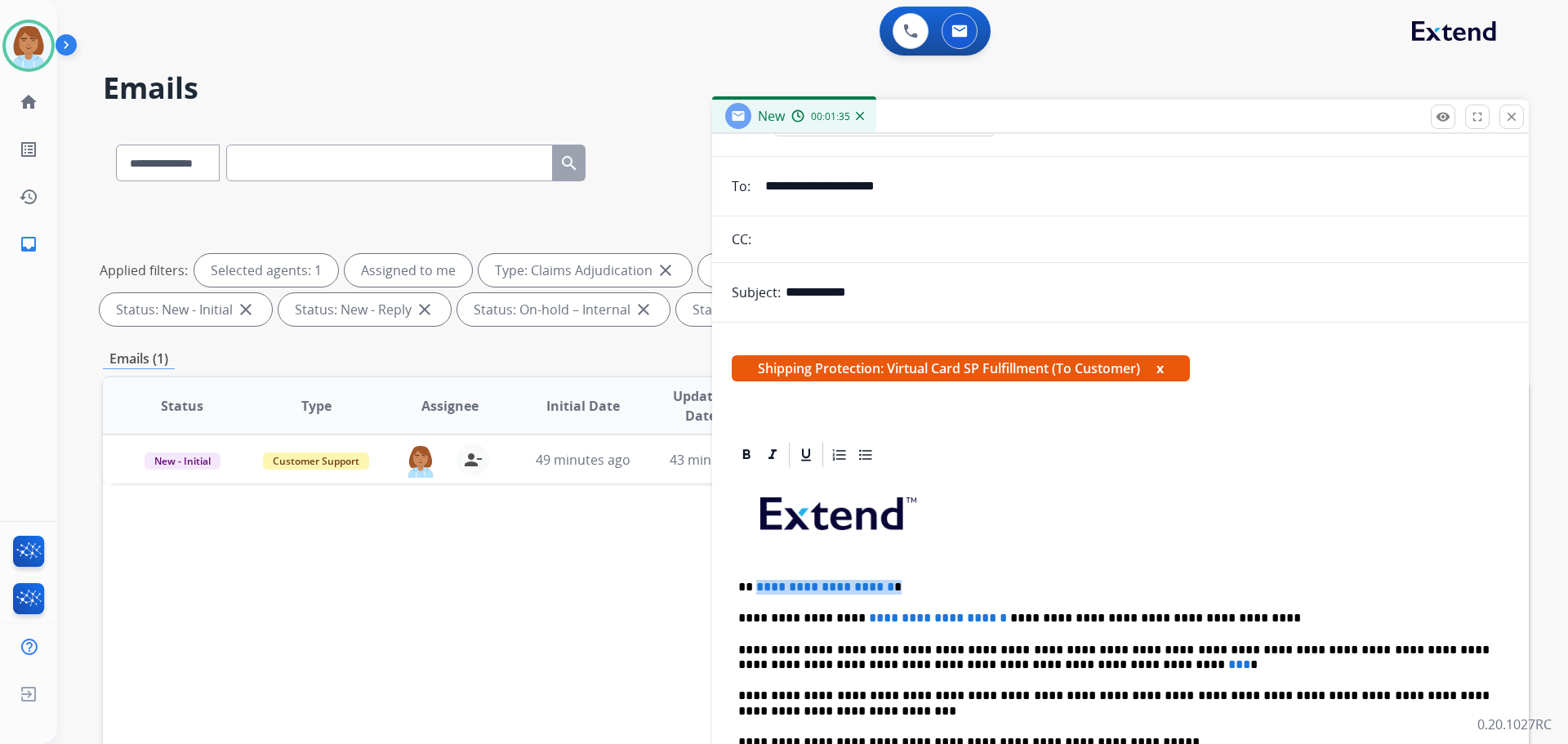
drag, startPoint x: 938, startPoint y: 586, endPoint x: 754, endPoint y: 583, distance: 184.0
click at [754, 583] on p "**********" at bounding box center [1113, 587] width 752 height 15
click at [878, 620] on span "**********" at bounding box center [937, 617] width 138 height 12
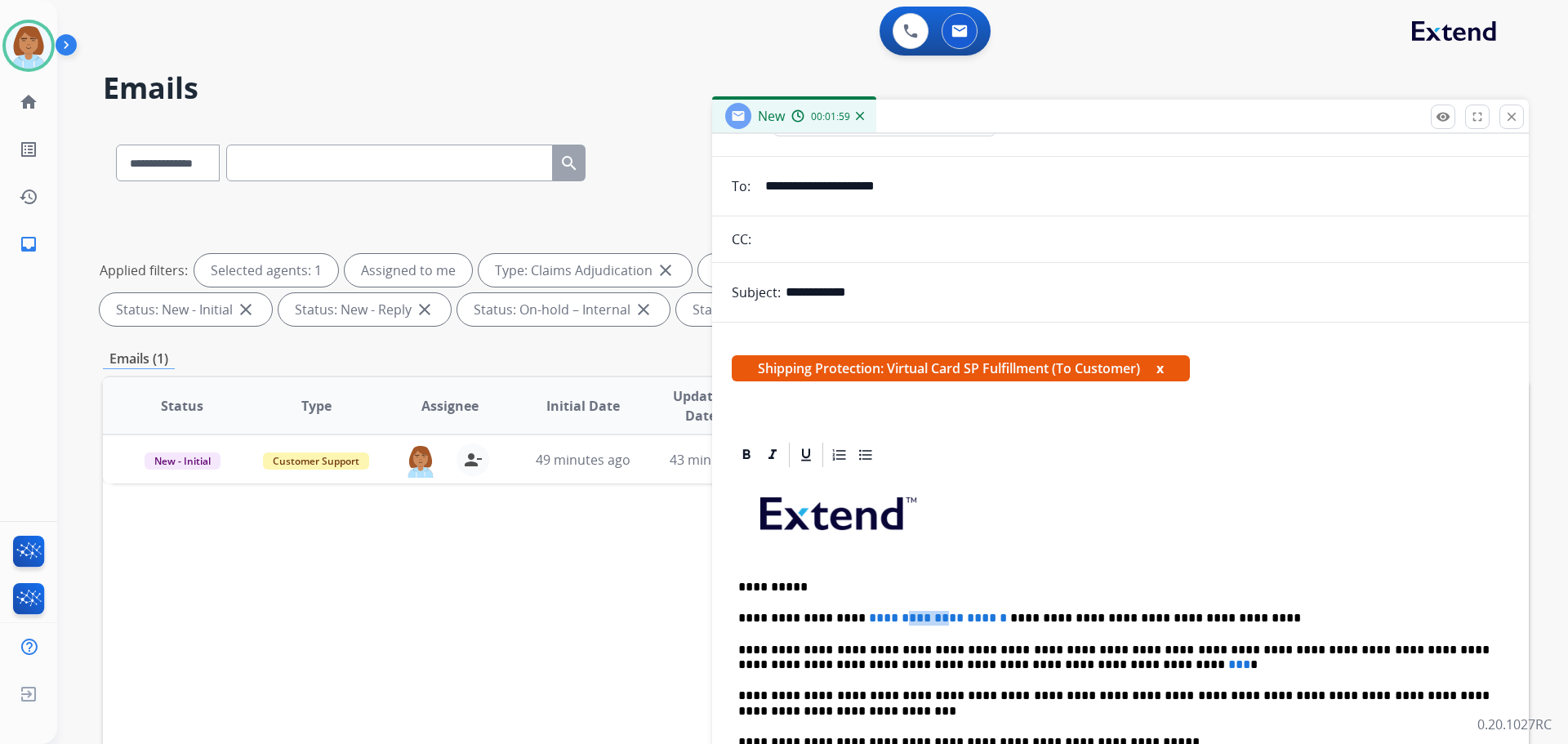
click at [878, 620] on span "**********" at bounding box center [937, 617] width 138 height 12
click at [995, 554] on p at bounding box center [1119, 520] width 765 height 88
drag, startPoint x: 964, startPoint y: 616, endPoint x: 852, endPoint y: 616, distance: 112.0
click at [847, 616] on p "**********" at bounding box center [1113, 618] width 752 height 15
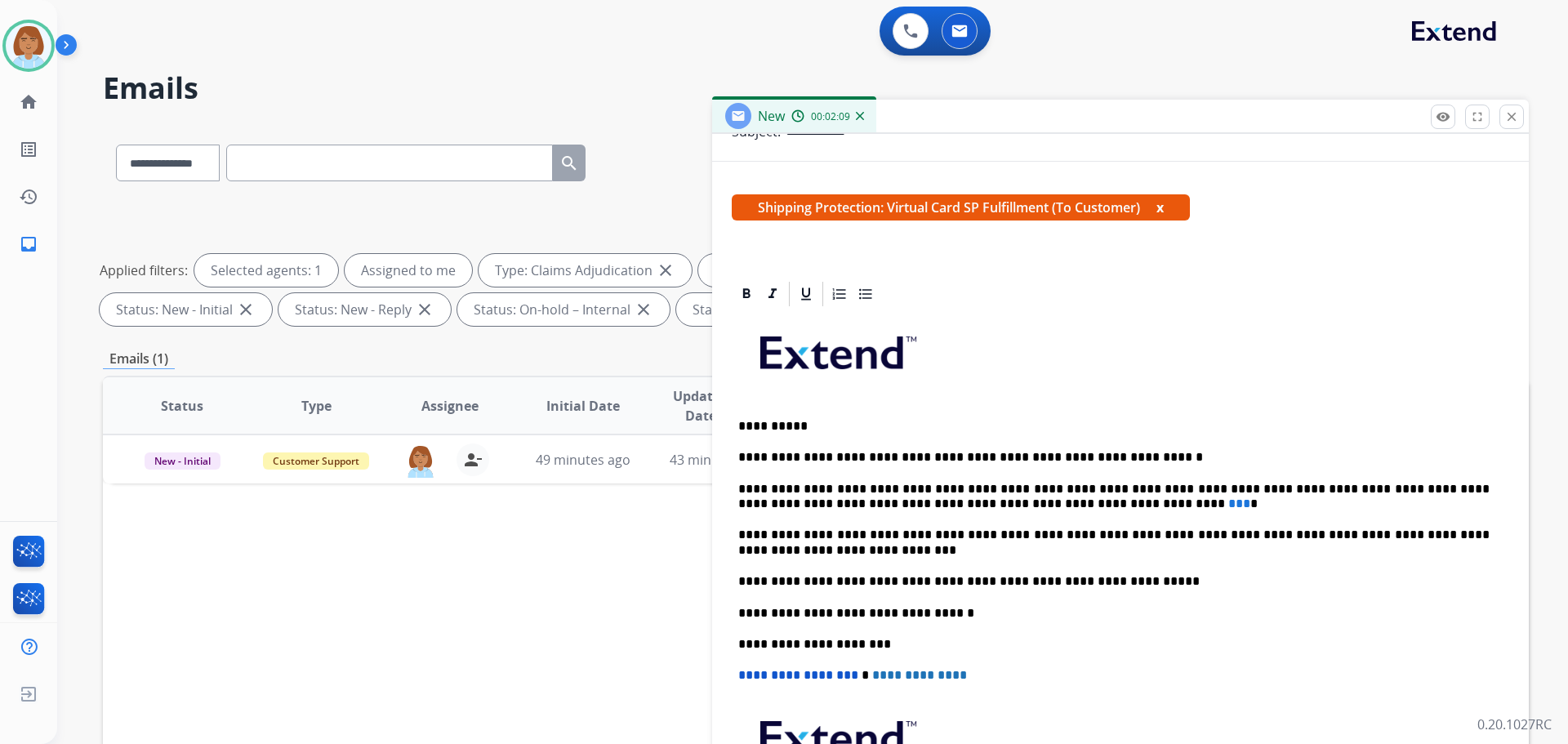
scroll to position [245, 0]
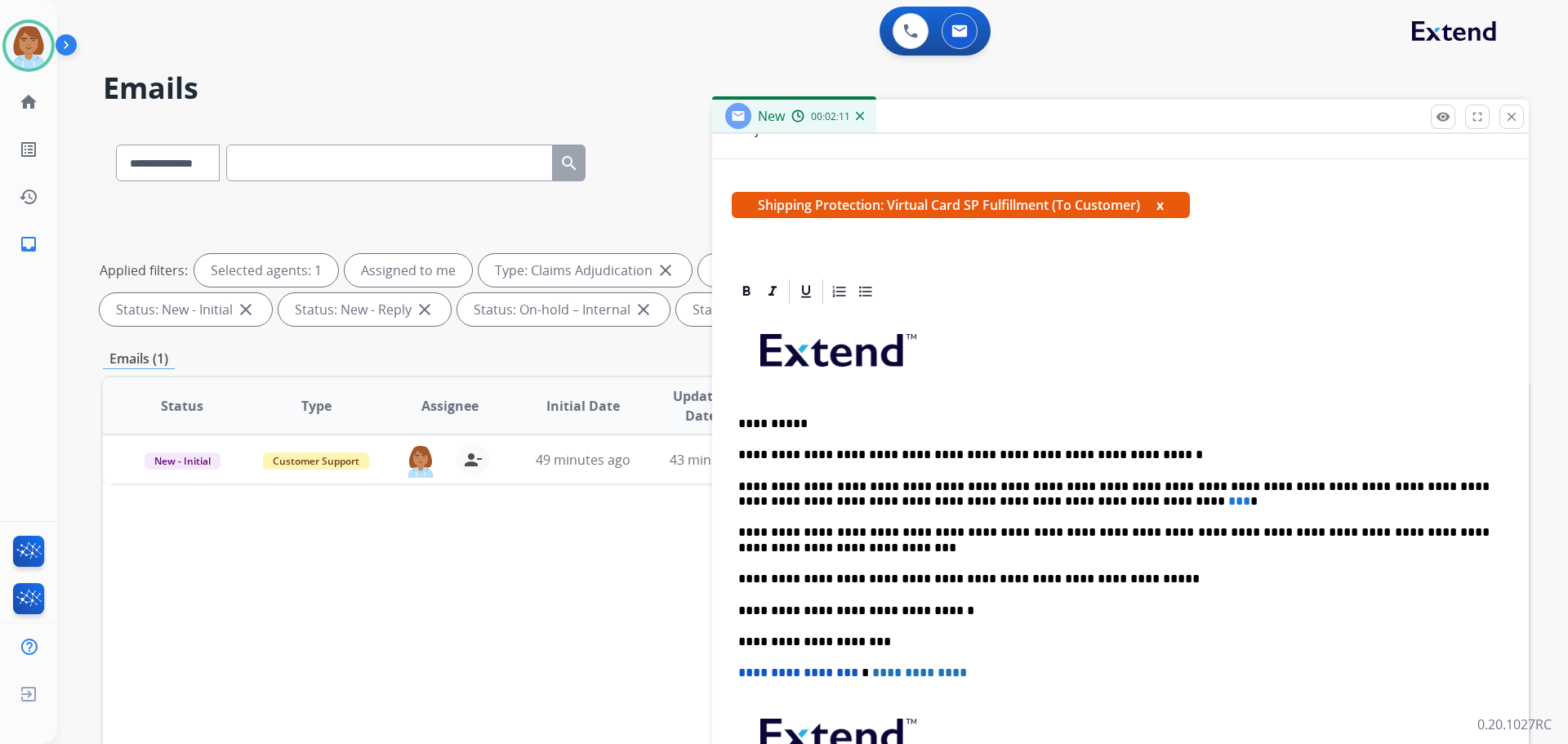
click at [1228, 497] on span "***" at bounding box center [1239, 501] width 22 height 12
drag, startPoint x: 1012, startPoint y: 500, endPoint x: 1095, endPoint y: 499, distance: 83.0
click at [995, 496] on p "**********" at bounding box center [1113, 495] width 752 height 30
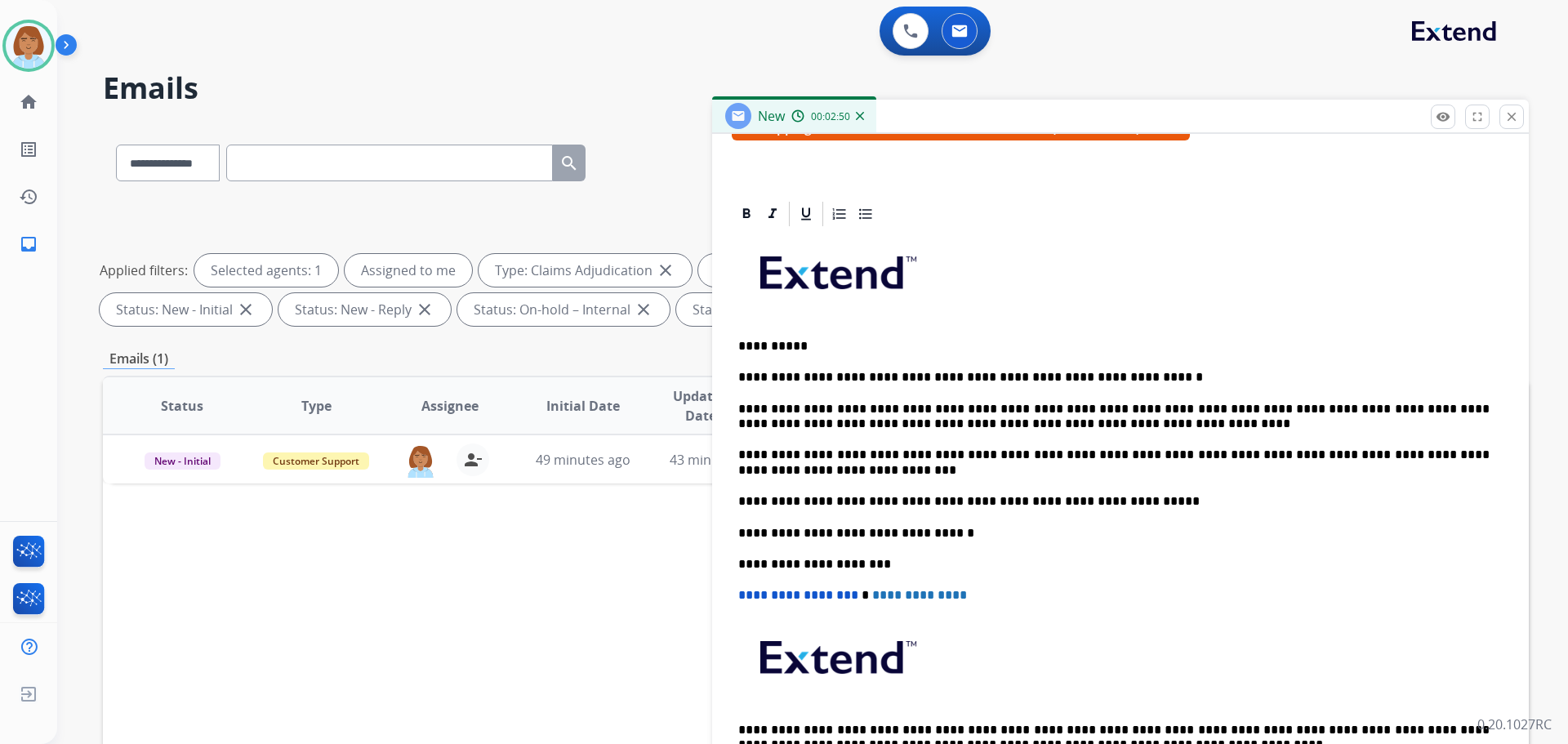
scroll to position [327, 0]
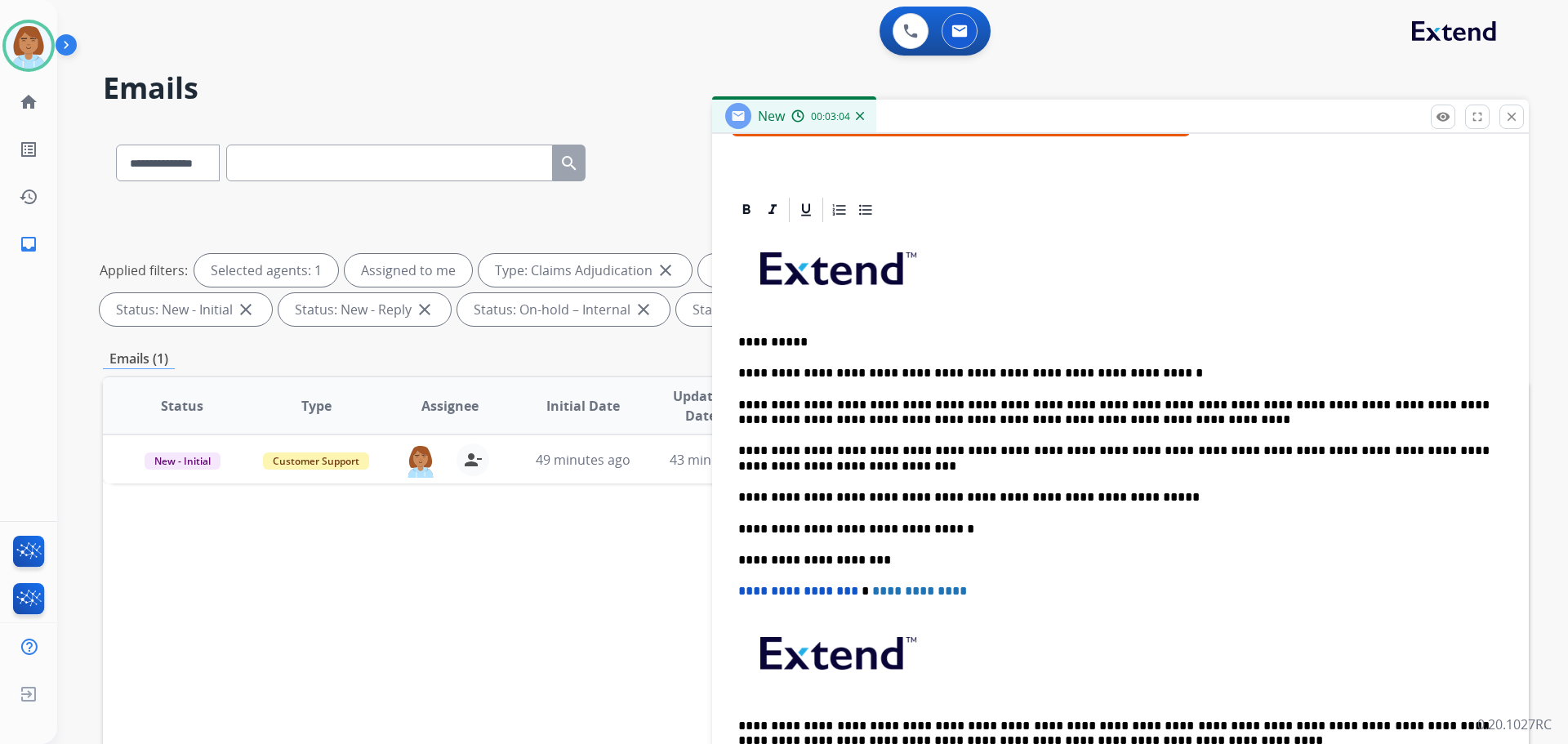
click at [1314, 358] on div "**********" at bounding box center [1120, 513] width 778 height 576
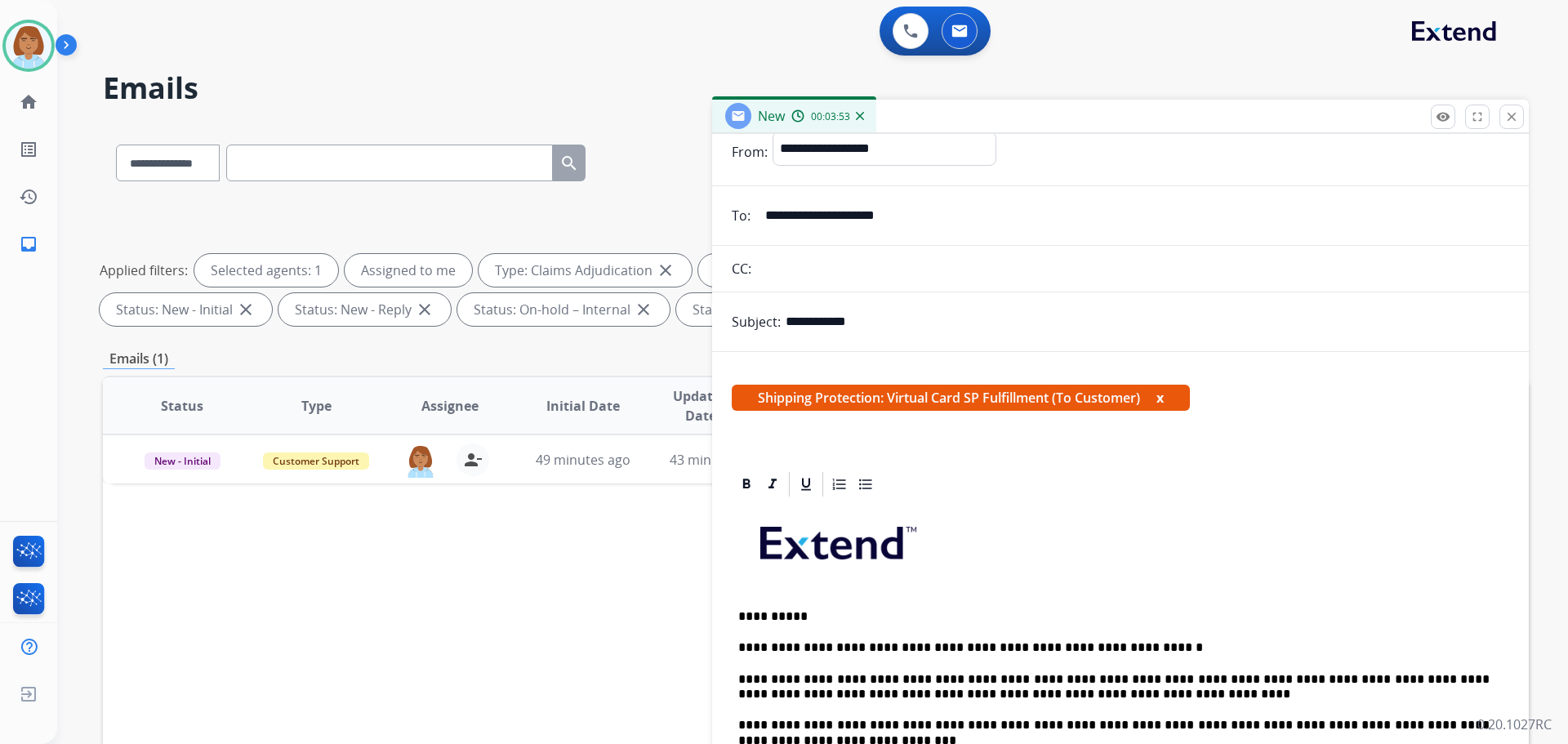
scroll to position [0, 0]
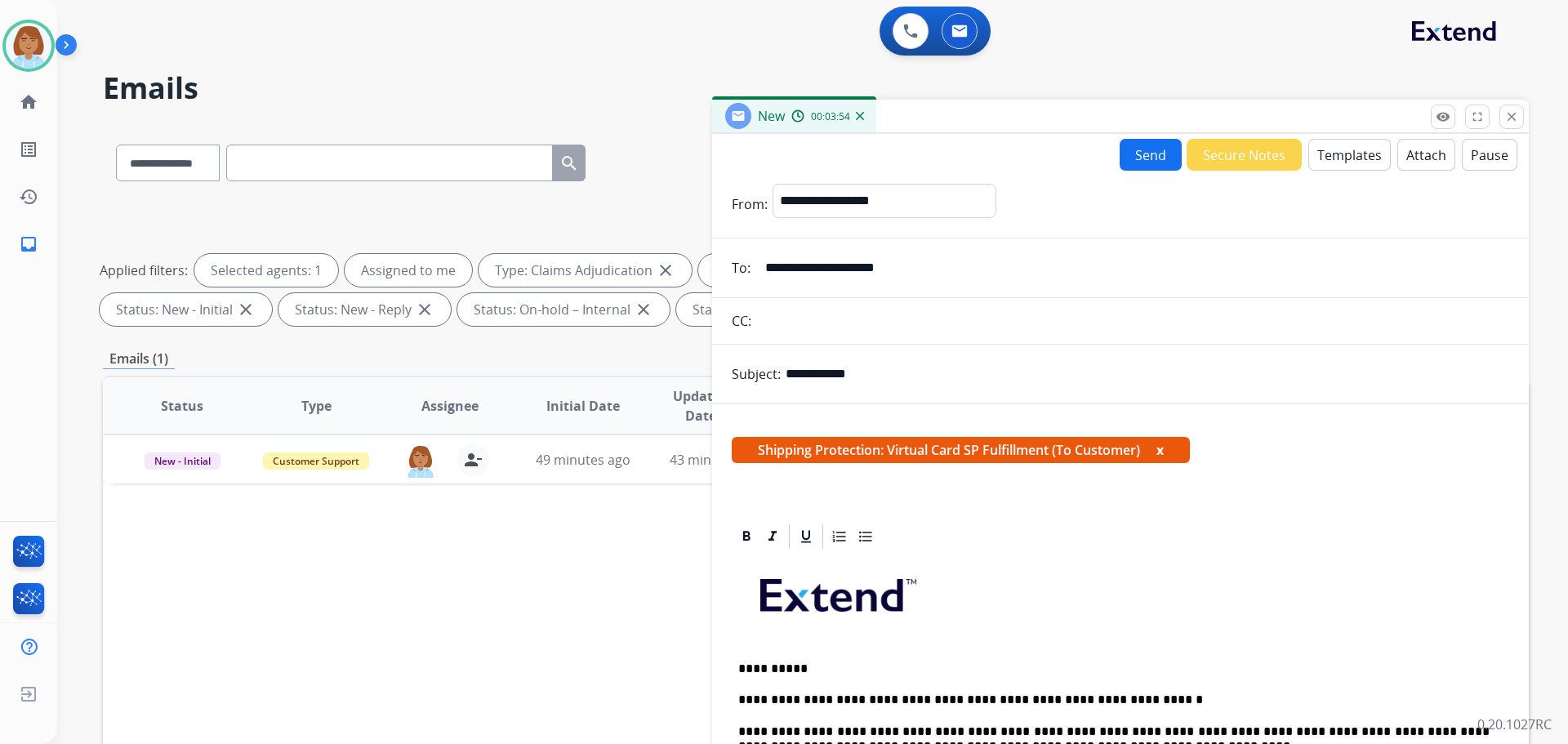
click at [1138, 160] on button "Send" at bounding box center [1150, 155] width 62 height 32
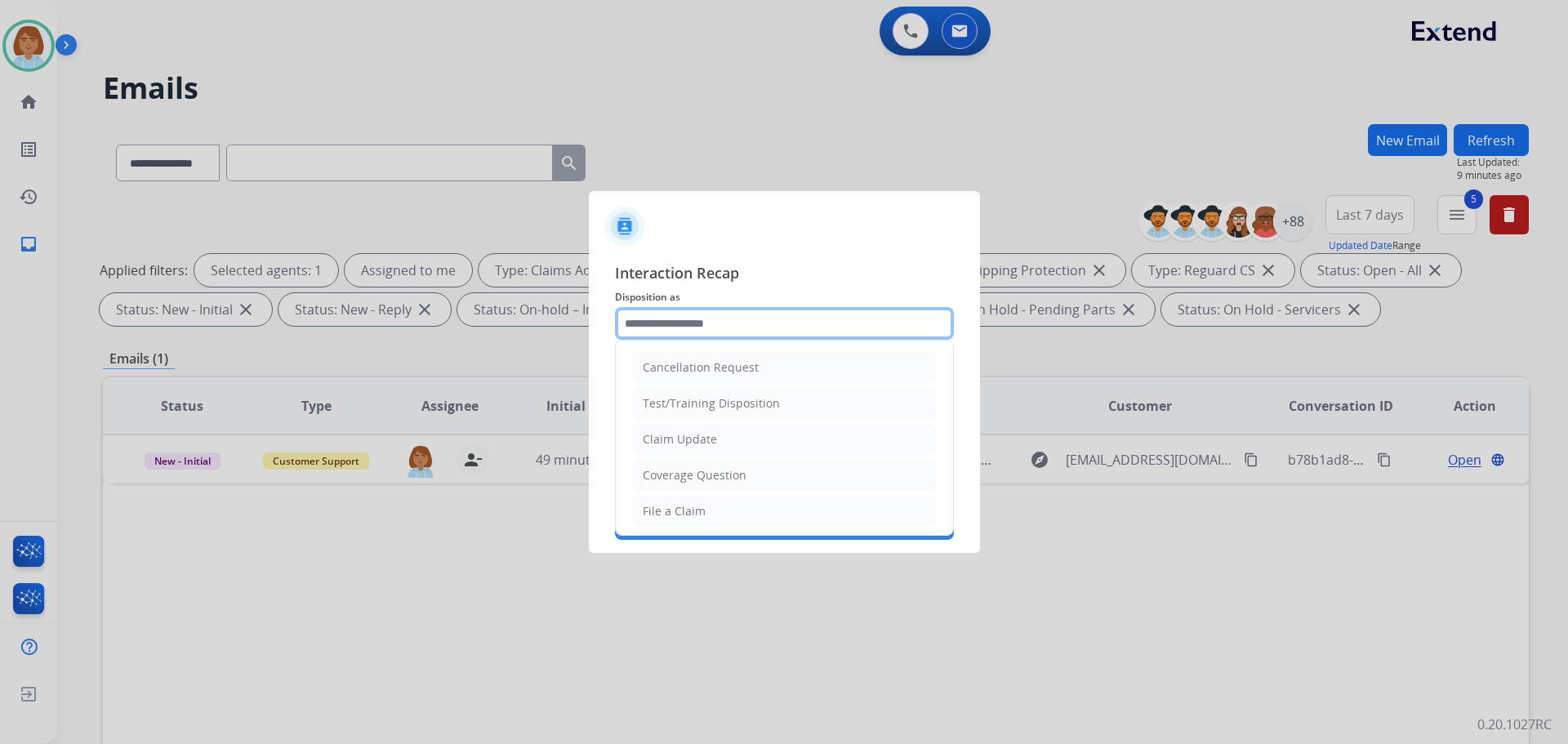
click at [675, 340] on div "Cancellation Request Test/Training Disposition Claim Update Coverage Question F…" at bounding box center [784, 323] width 339 height 33
click at [698, 440] on div "Claim Update" at bounding box center [680, 439] width 75 height 16
type input "**********"
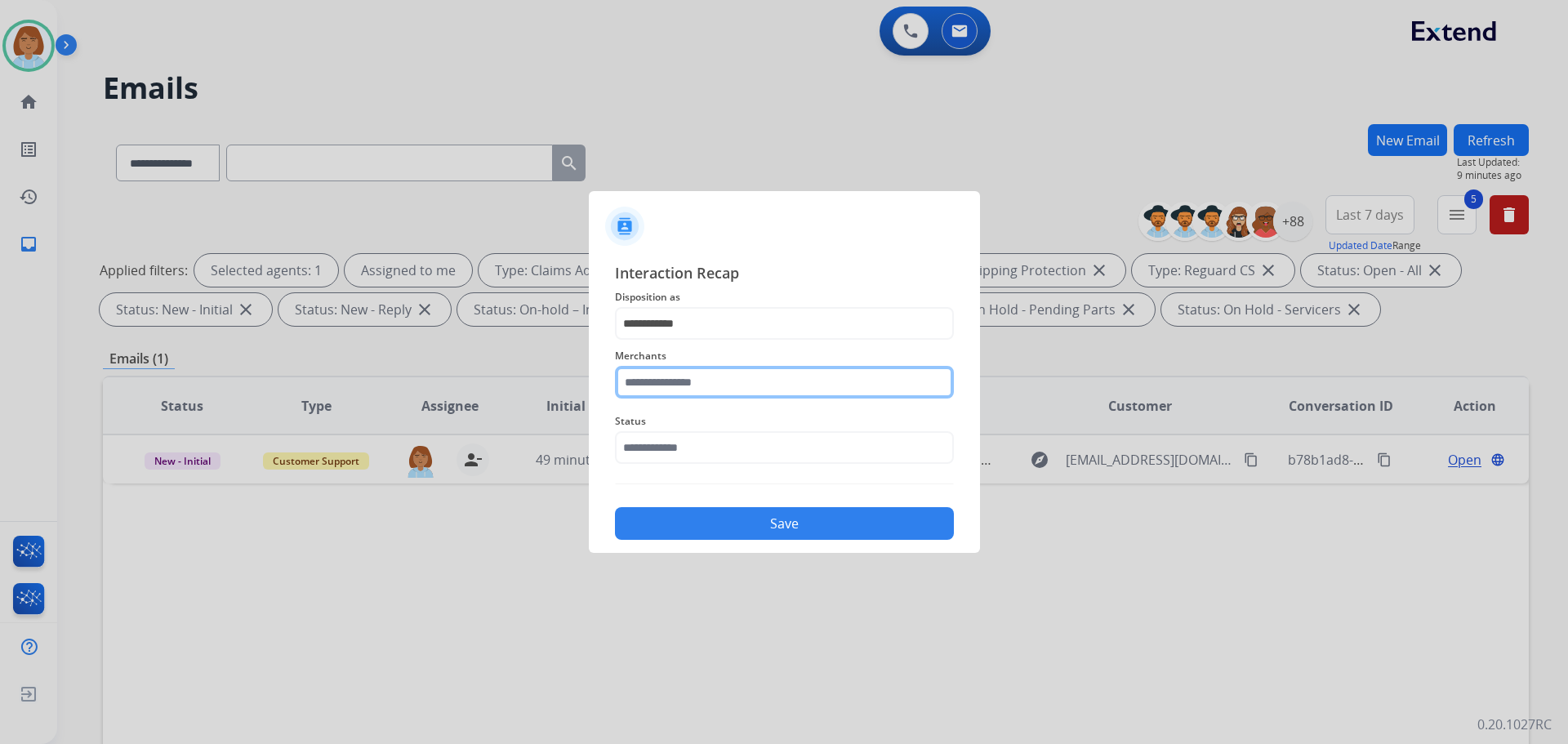
click at [706, 381] on input "text" at bounding box center [784, 382] width 339 height 33
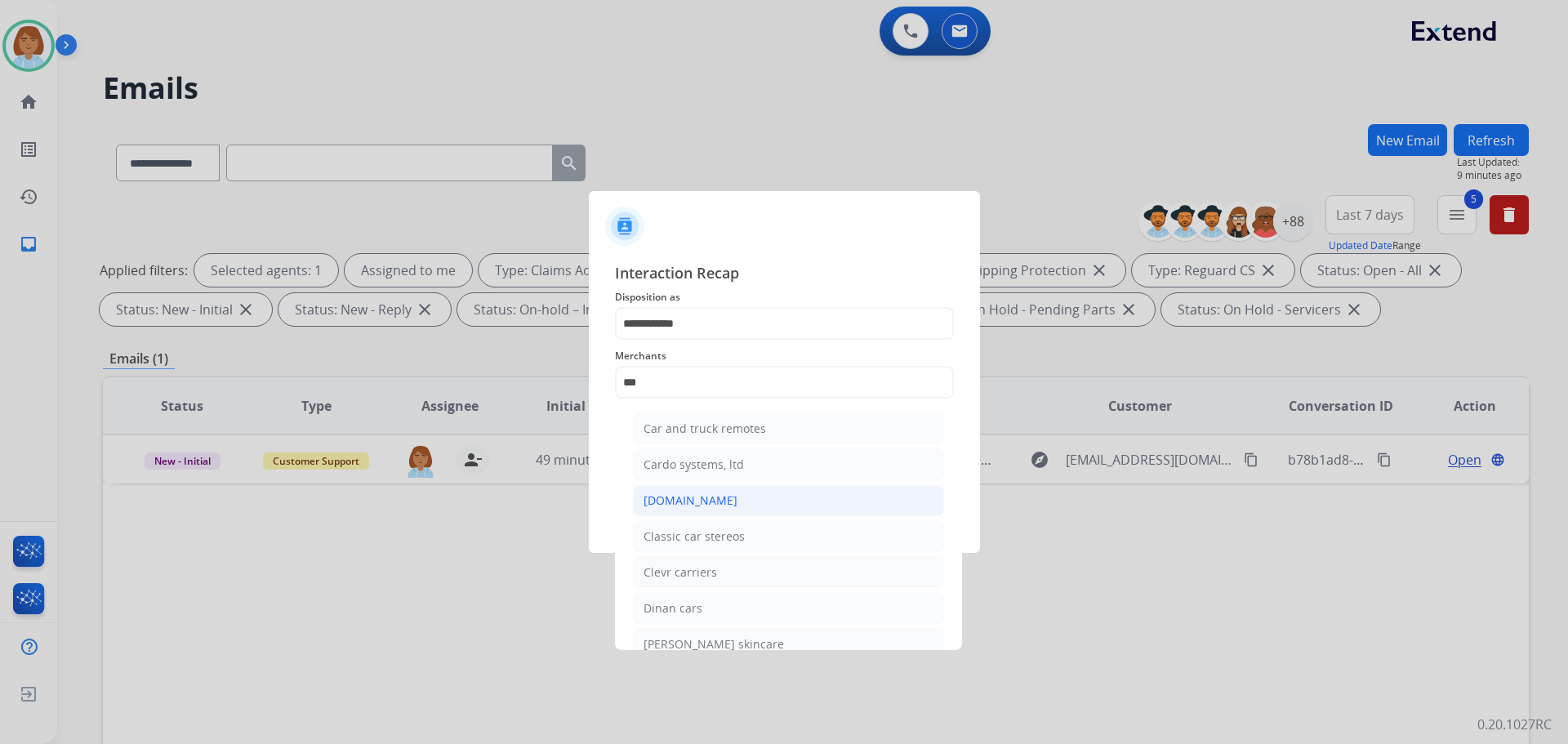
click at [728, 490] on li "Carparts.com" at bounding box center [788, 501] width 311 height 31
type input "**********"
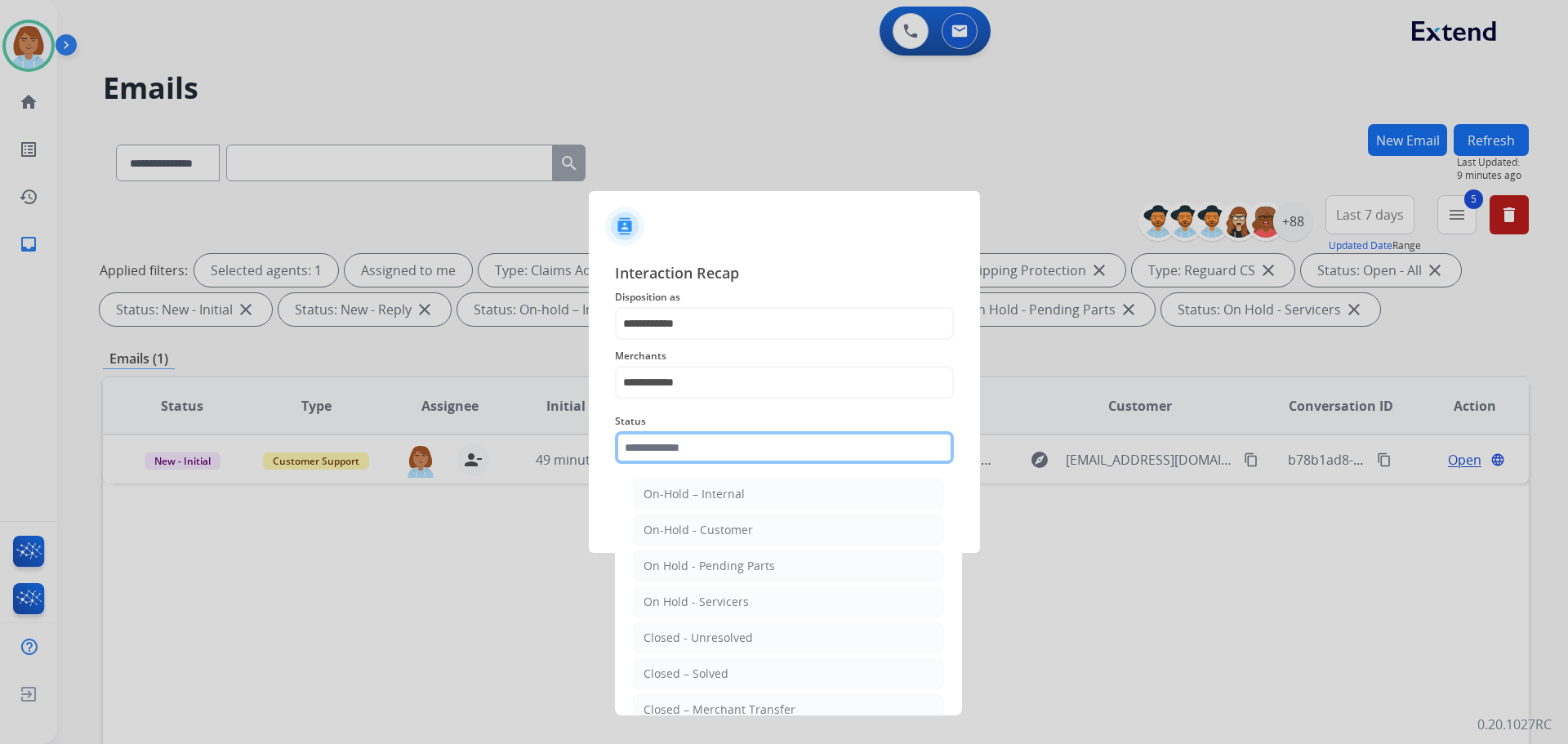
click at [744, 453] on input "text" at bounding box center [784, 447] width 339 height 33
click at [714, 660] on li "Closed – Solved" at bounding box center [788, 673] width 311 height 31
type input "**********"
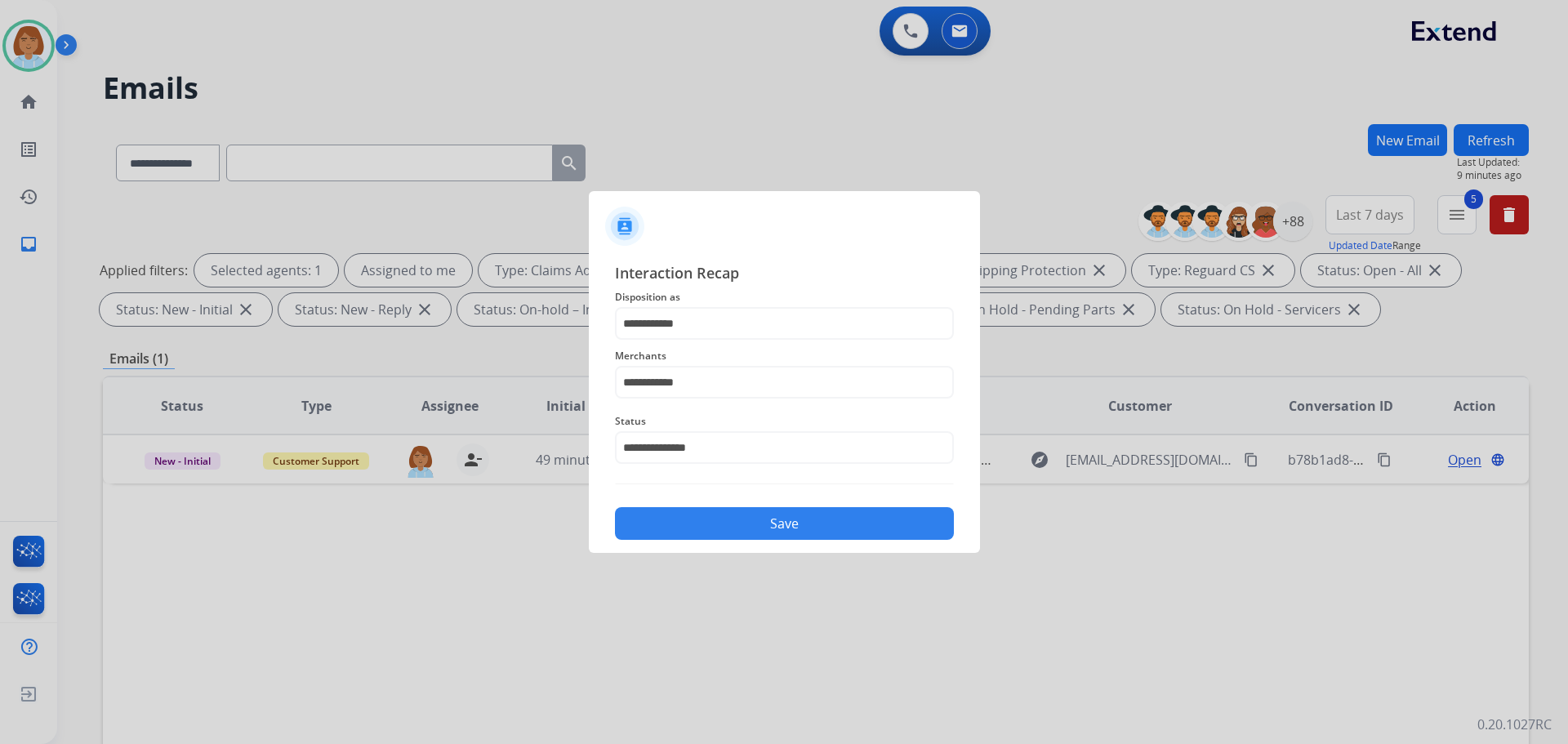
click at [763, 516] on button "Save" at bounding box center [784, 524] width 339 height 33
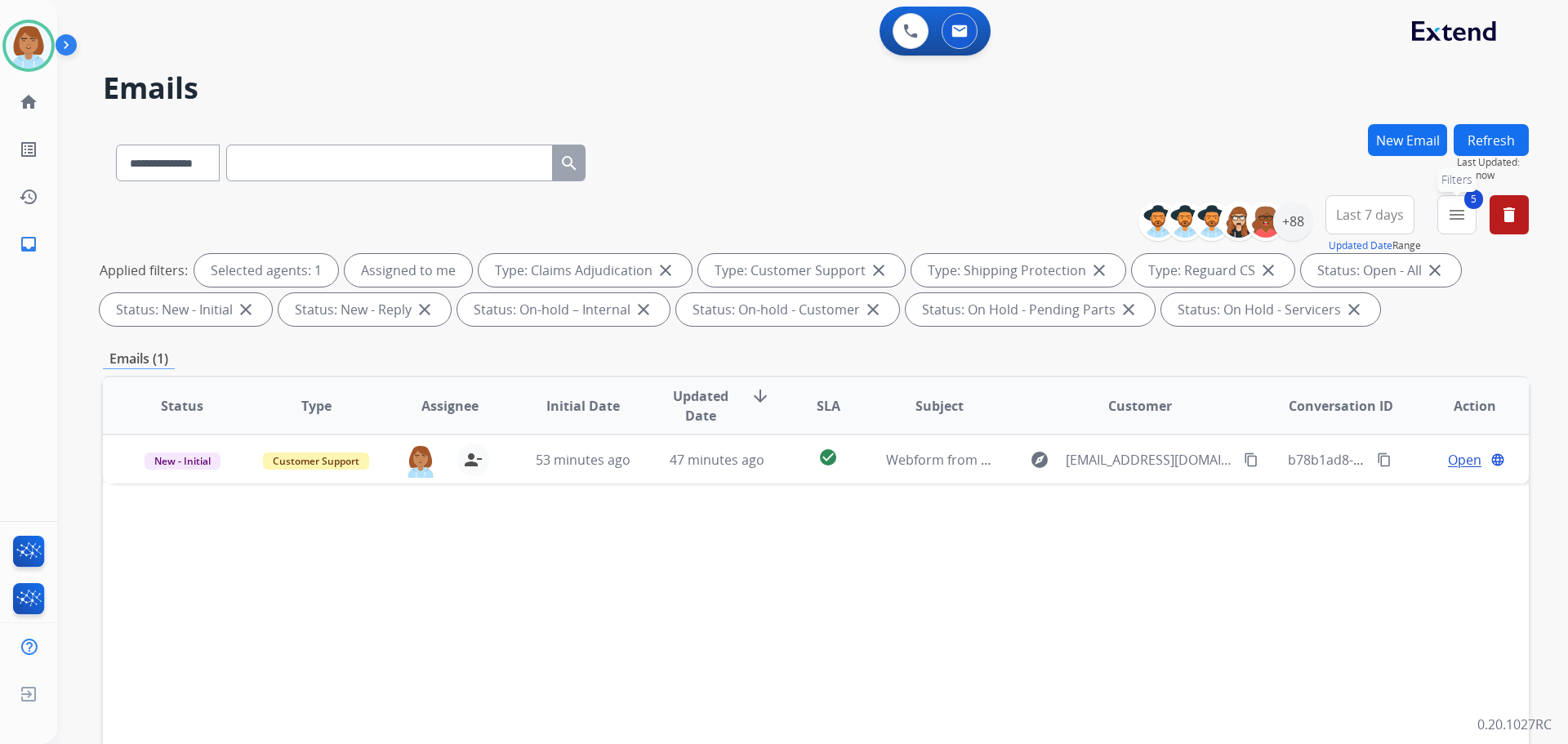
click at [1455, 227] on button "5 menu Filters" at bounding box center [1455, 214] width 39 height 39
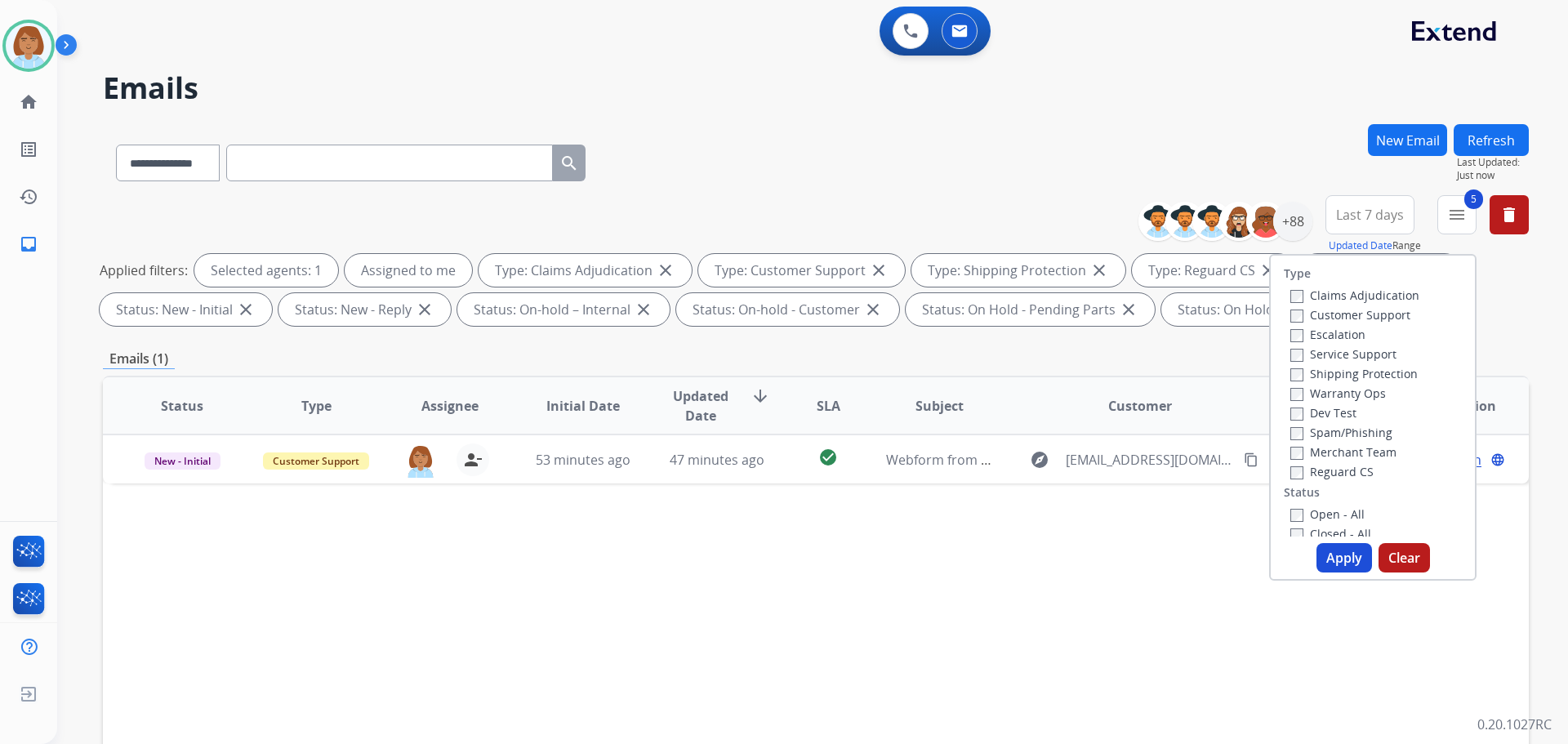
click at [1347, 557] on button "Apply" at bounding box center [1344, 558] width 56 height 29
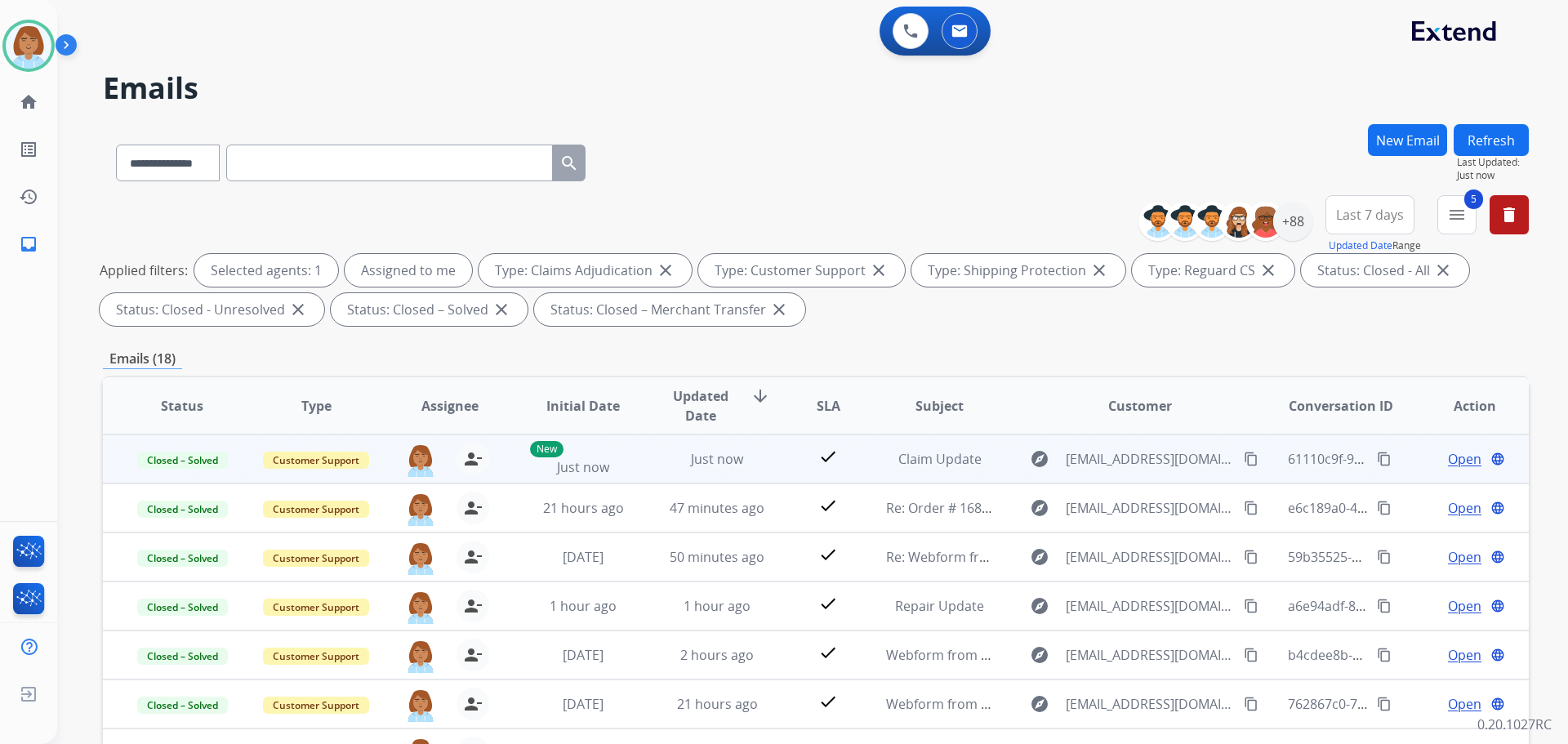
click at [1377, 459] on mat-icon "content_copy" at bounding box center [1384, 459] width 15 height 15
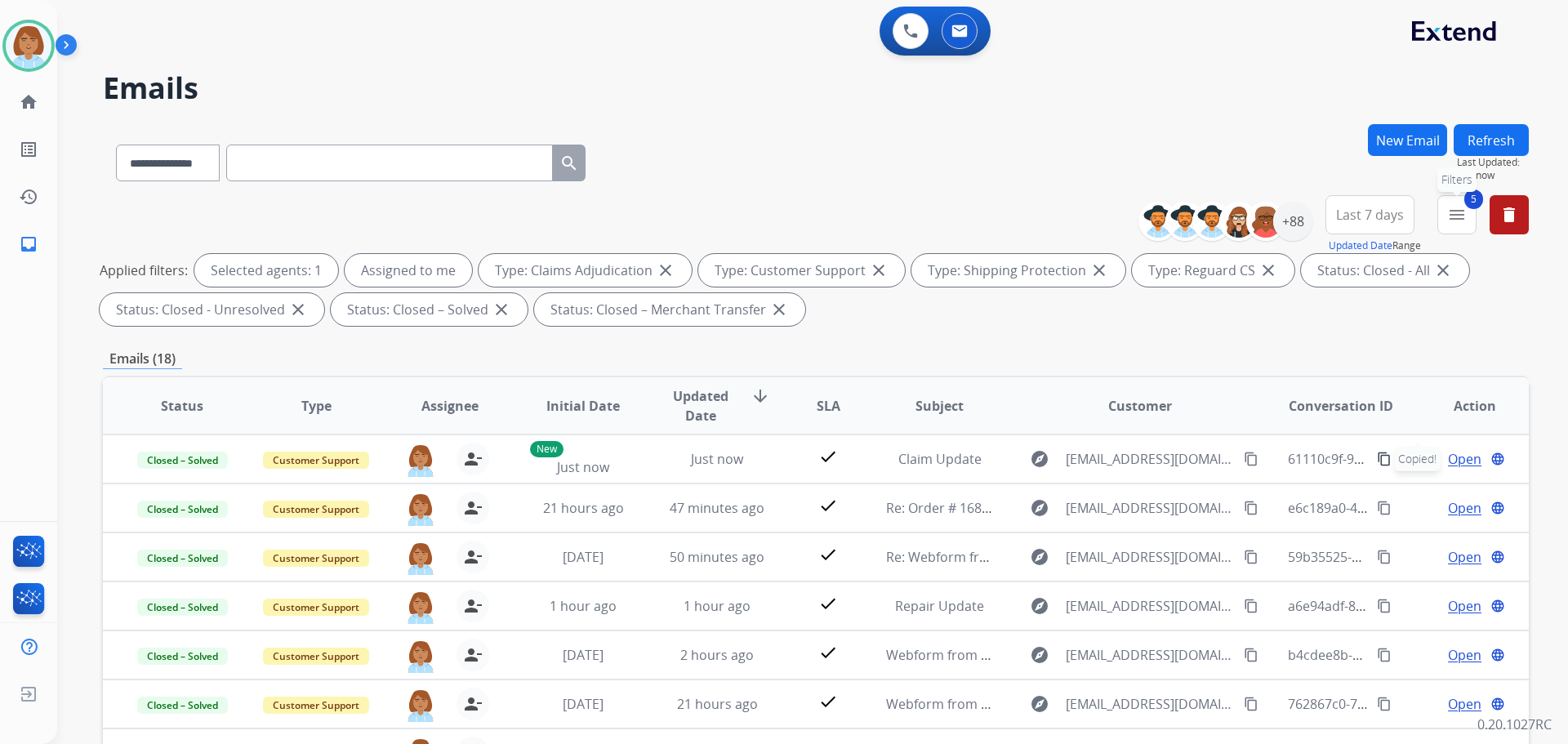
click at [1457, 222] on mat-icon "menu" at bounding box center [1456, 215] width 20 height 20
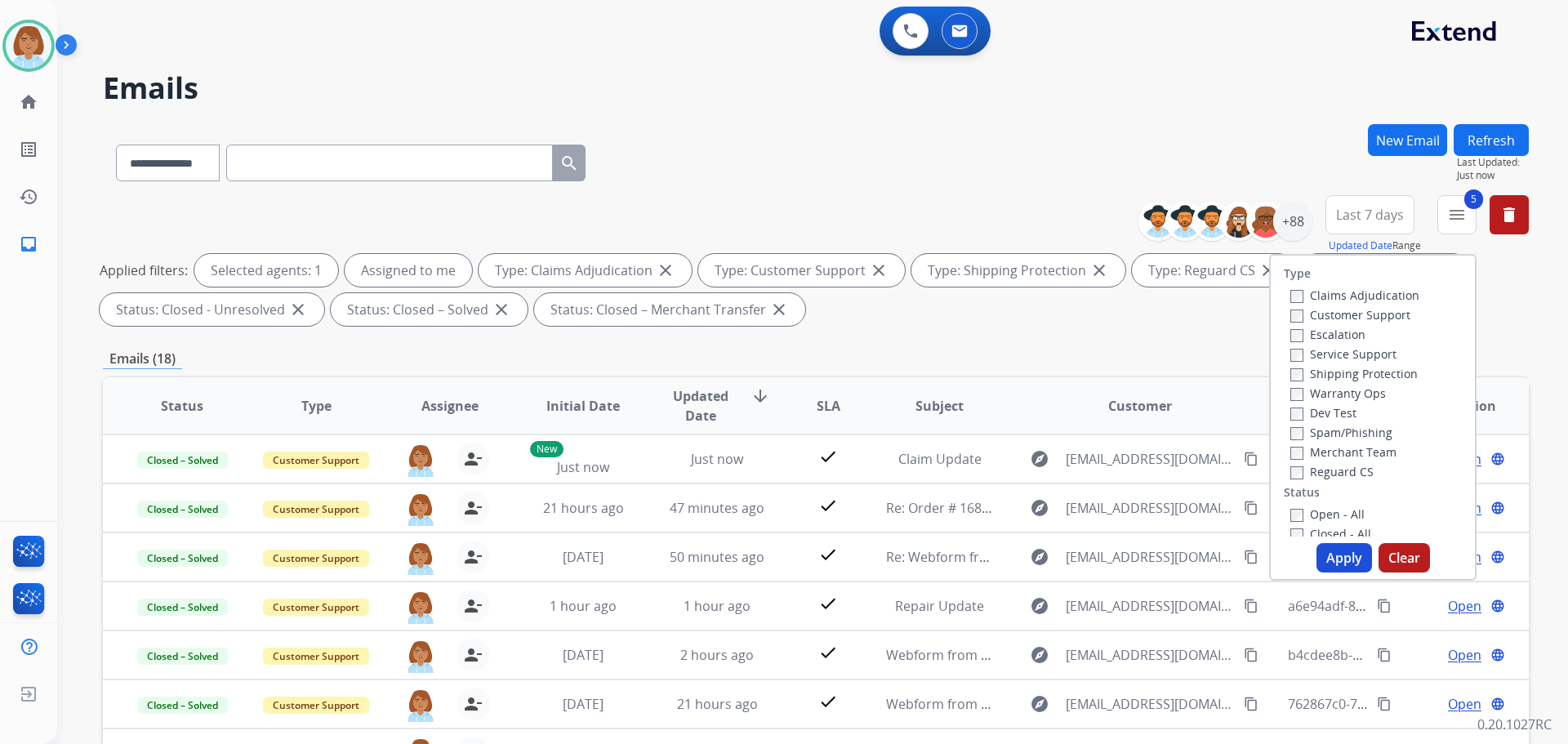
click at [1295, 517] on label "Open - All" at bounding box center [1327, 515] width 75 height 16
click at [1324, 555] on button "Apply" at bounding box center [1344, 558] width 56 height 29
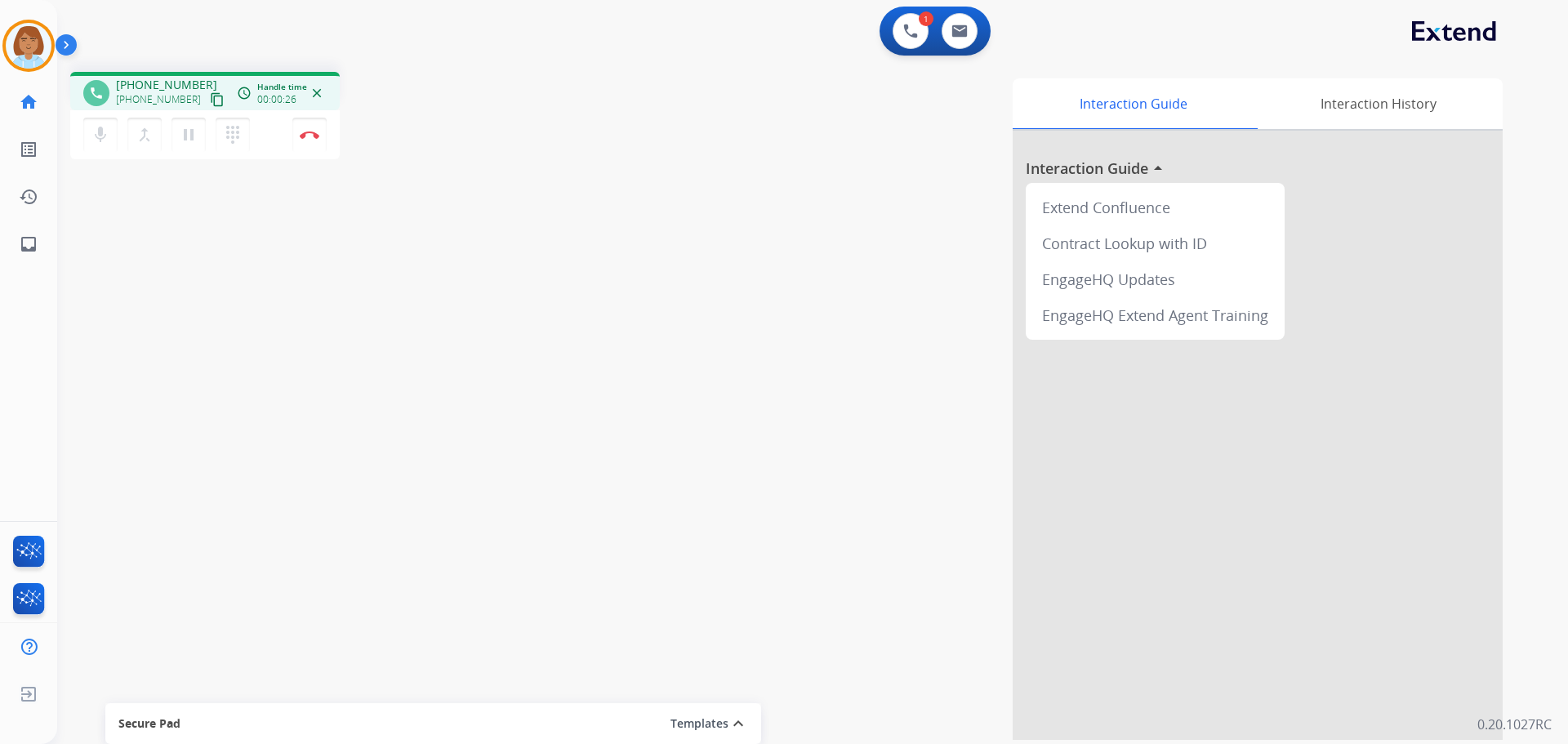
click at [209, 106] on mat-icon "content_copy" at bounding box center [216, 100] width 15 height 15
click at [187, 143] on mat-icon "pause" at bounding box center [188, 135] width 20 height 20
click at [88, 138] on button "mic Mute" at bounding box center [101, 135] width 34 height 34
drag, startPoint x: 199, startPoint y: 137, endPoint x: 125, endPoint y: 165, distance: 79.1
click at [199, 138] on button "play_arrow Hold" at bounding box center [188, 135] width 34 height 34
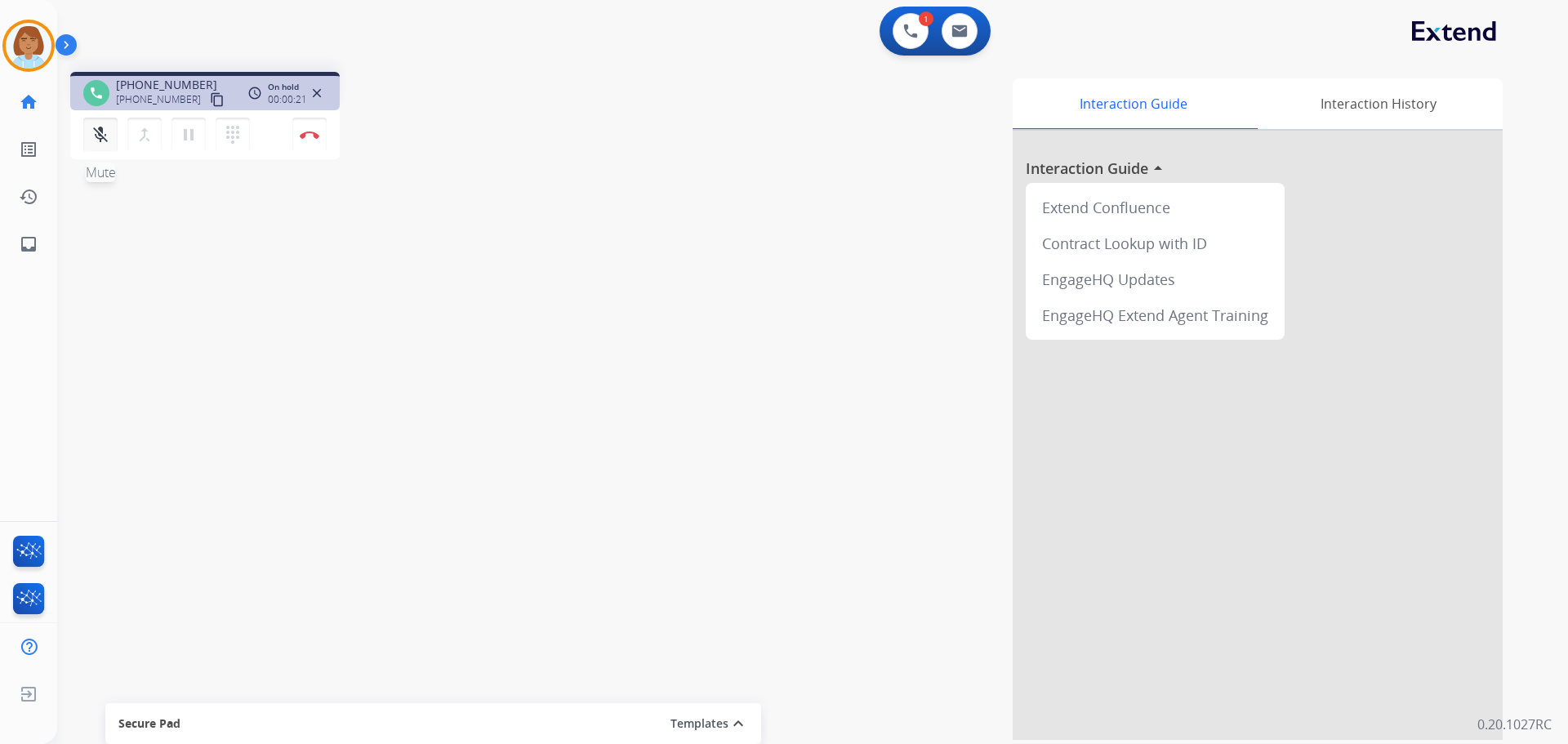
click at [115, 155] on div "mic_off Mute merge_type Bridge pause Hold dialpad Dialpad Disconnect" at bounding box center [204, 135] width 269 height 49
click at [109, 152] on div "mic_off Mute merge_type Bridge pause Hold dialpad Dialpad" at bounding box center [171, 135] width 176 height 34
click at [100, 131] on mat-icon "mic_off" at bounding box center [101, 135] width 20 height 20
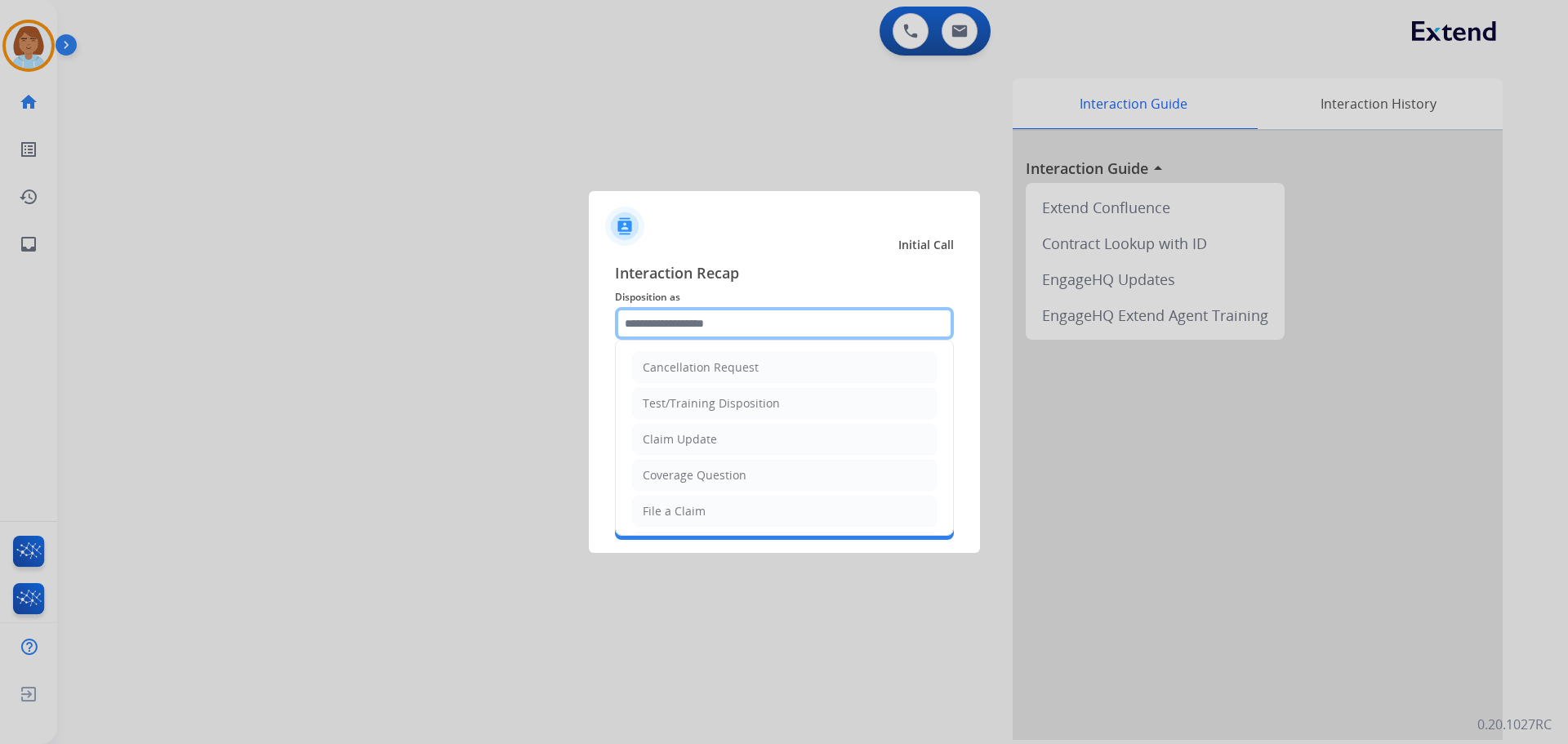
click at [837, 331] on input "text" at bounding box center [784, 323] width 339 height 33
drag, startPoint x: 697, startPoint y: 526, endPoint x: 746, endPoint y: 445, distance: 94.7
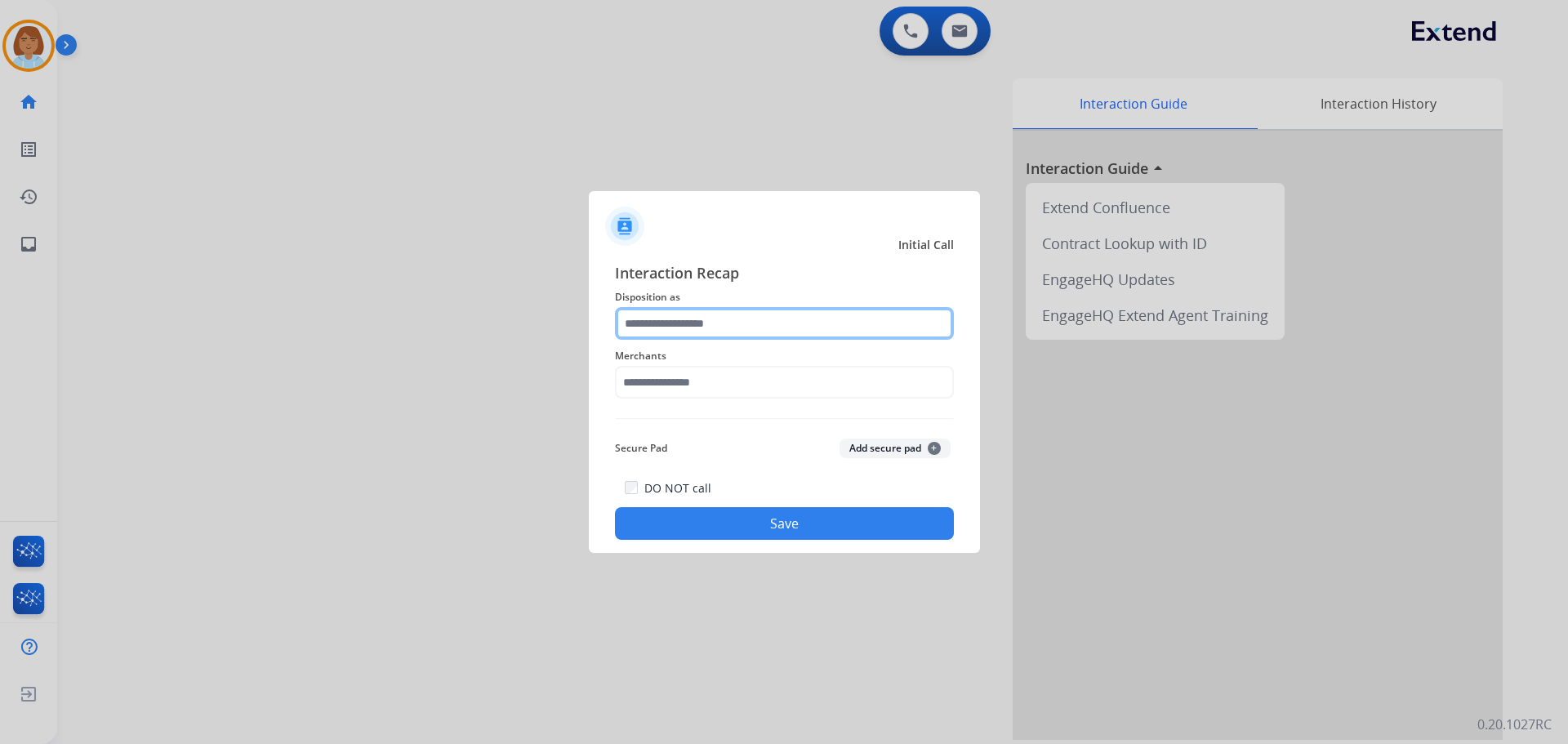
click at [735, 331] on input "text" at bounding box center [784, 323] width 339 height 33
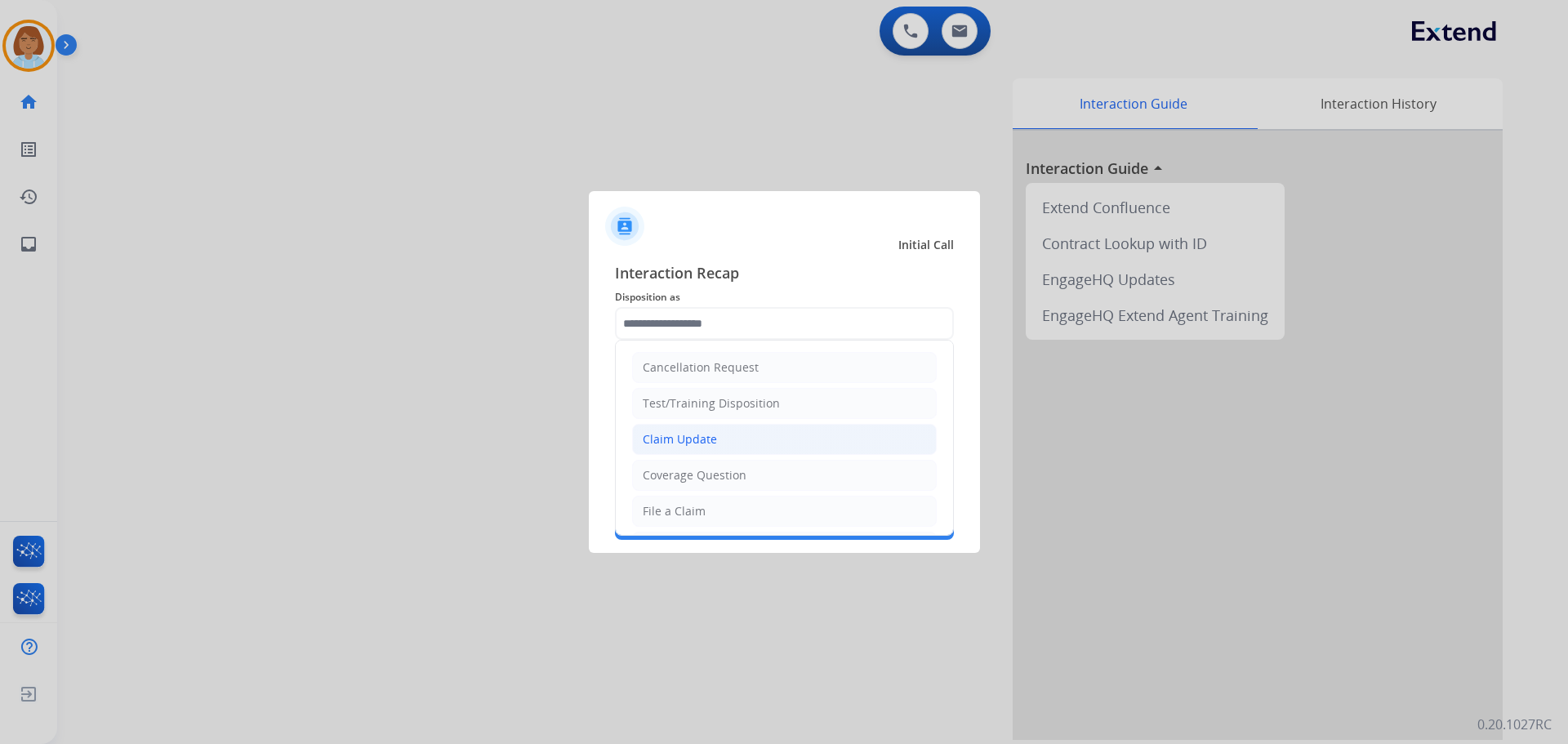
click at [716, 445] on li "Claim Update" at bounding box center [784, 439] width 304 height 31
type input "**********"
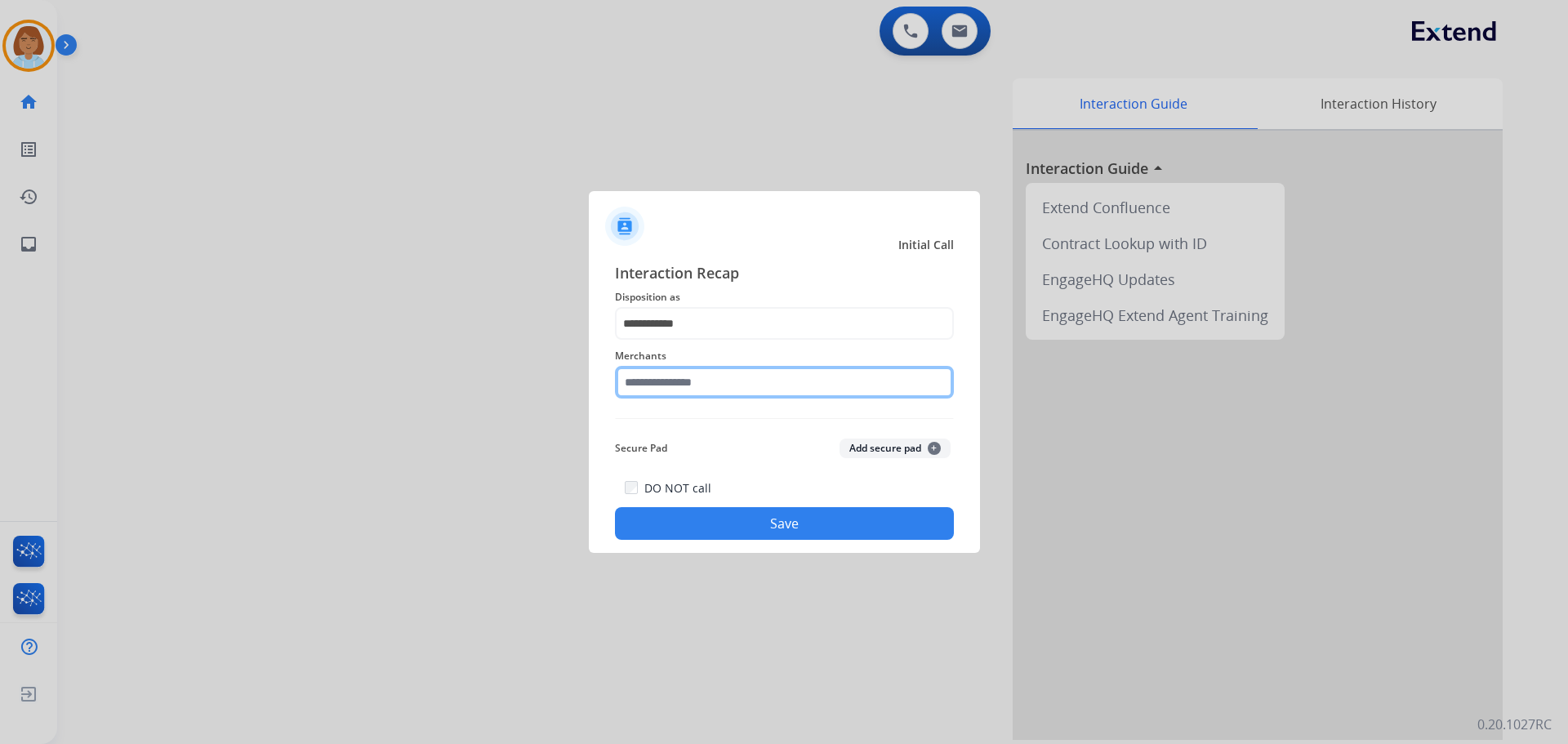
click at [720, 386] on input "text" at bounding box center [784, 382] width 339 height 33
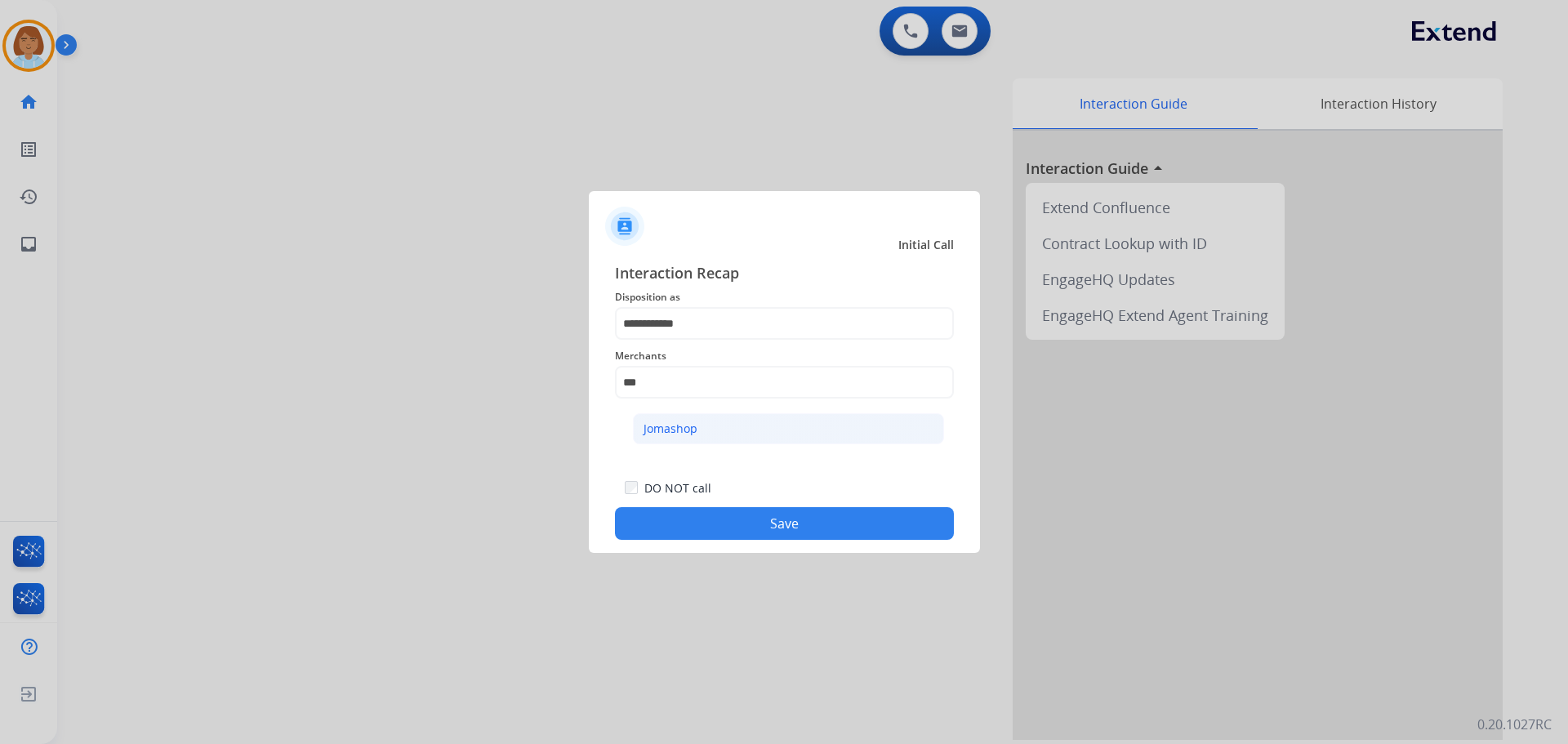
click at [707, 426] on li "Jomashop" at bounding box center [788, 428] width 311 height 31
type input "********"
drag, startPoint x: 817, startPoint y: 554, endPoint x: 825, endPoint y: 536, distance: 19.7
click at [0, 551] on app-contact-recap-modal "**********" at bounding box center [0, 372] width 0 height 744
click at [825, 536] on button "Save" at bounding box center [784, 524] width 339 height 33
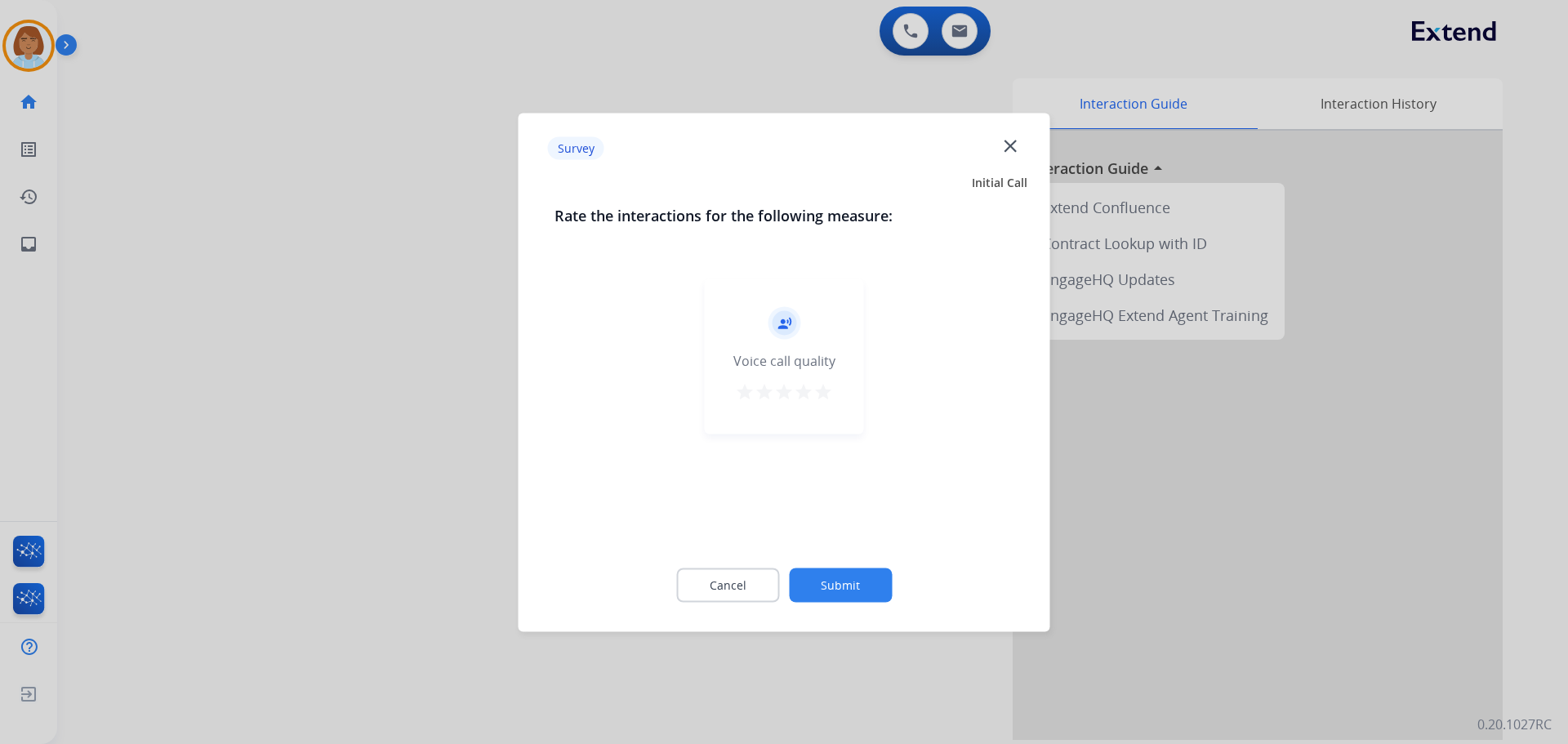
click at [873, 582] on button "Submit" at bounding box center [839, 584] width 103 height 34
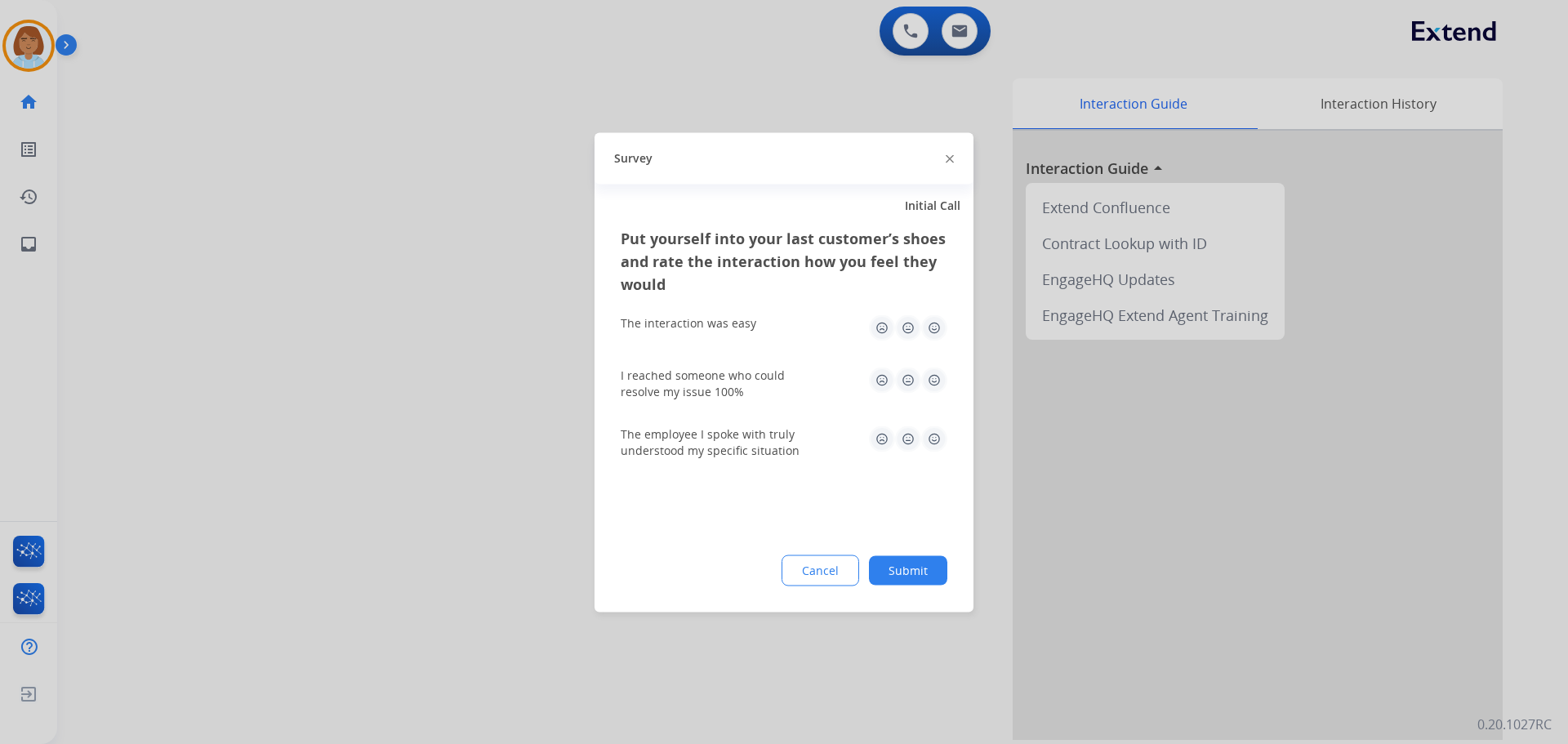
click at [921, 570] on button "Submit" at bounding box center [907, 569] width 79 height 29
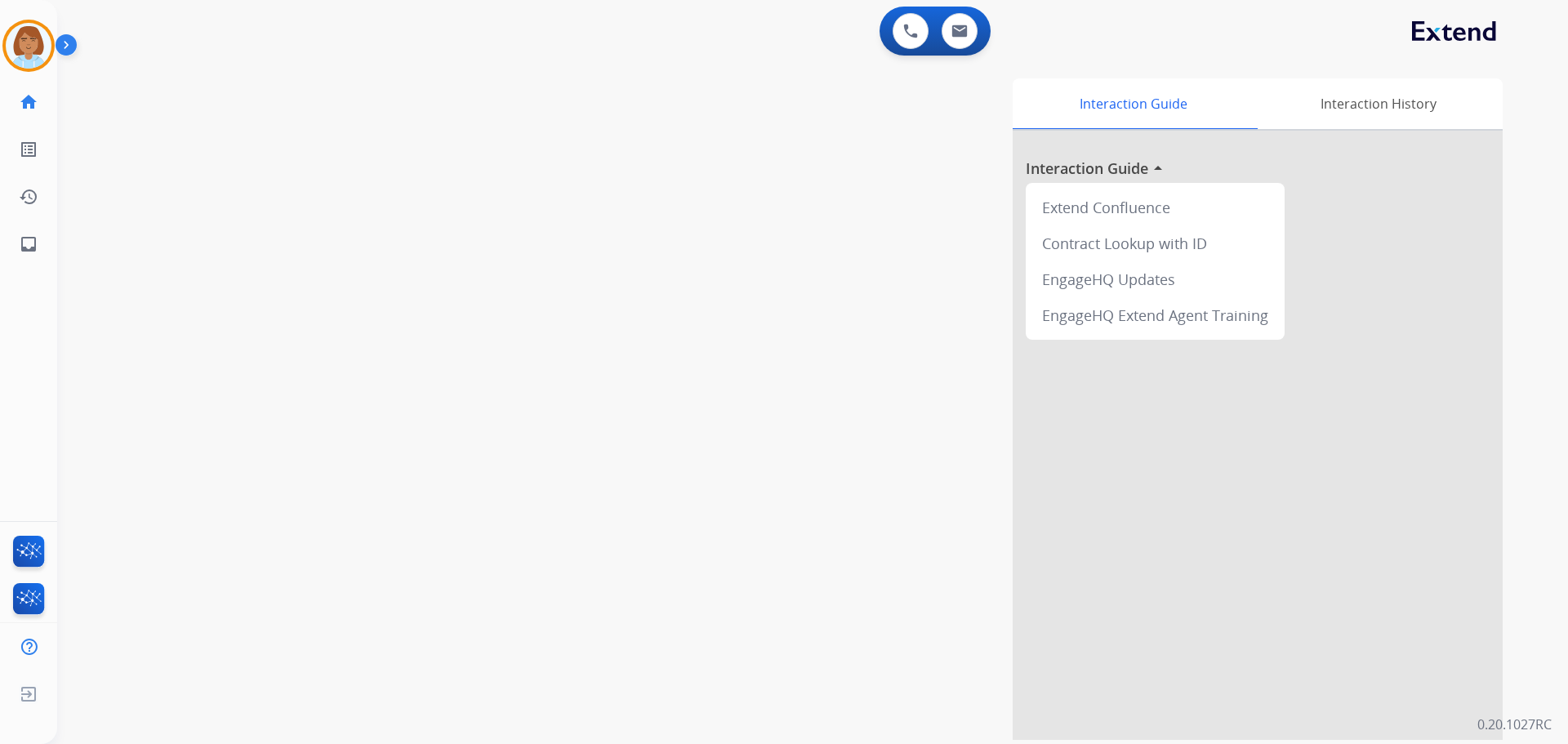
click at [57, 46] on img at bounding box center [70, 48] width 28 height 31
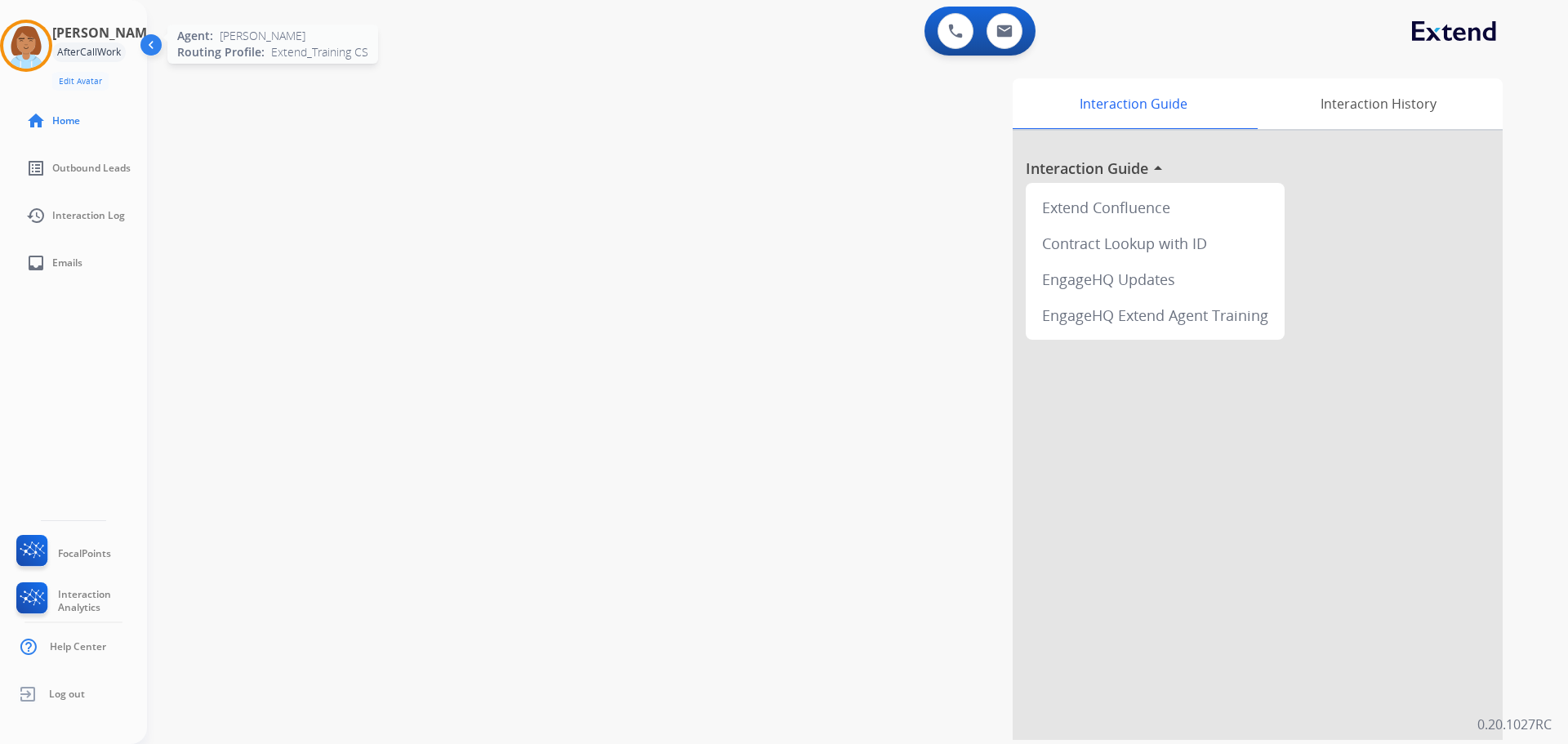
click at [16, 29] on img at bounding box center [26, 46] width 46 height 46
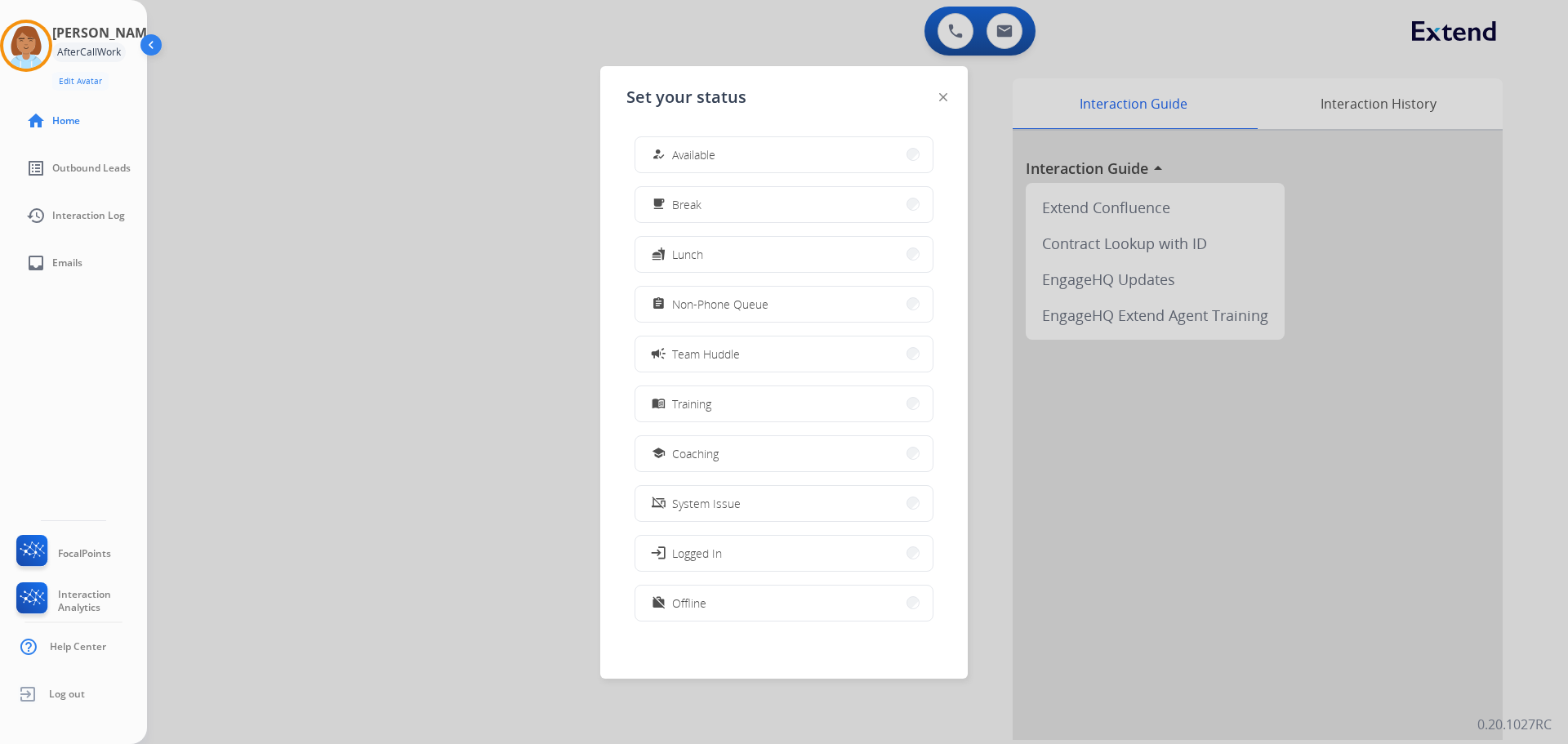
click at [629, 149] on div "how_to_reg Available free_breakfast Break fastfood Lunch assignment Non-Phone Q…" at bounding box center [784, 381] width 315 height 515
click at [666, 158] on div "how_to_reg" at bounding box center [660, 155] width 24 height 20
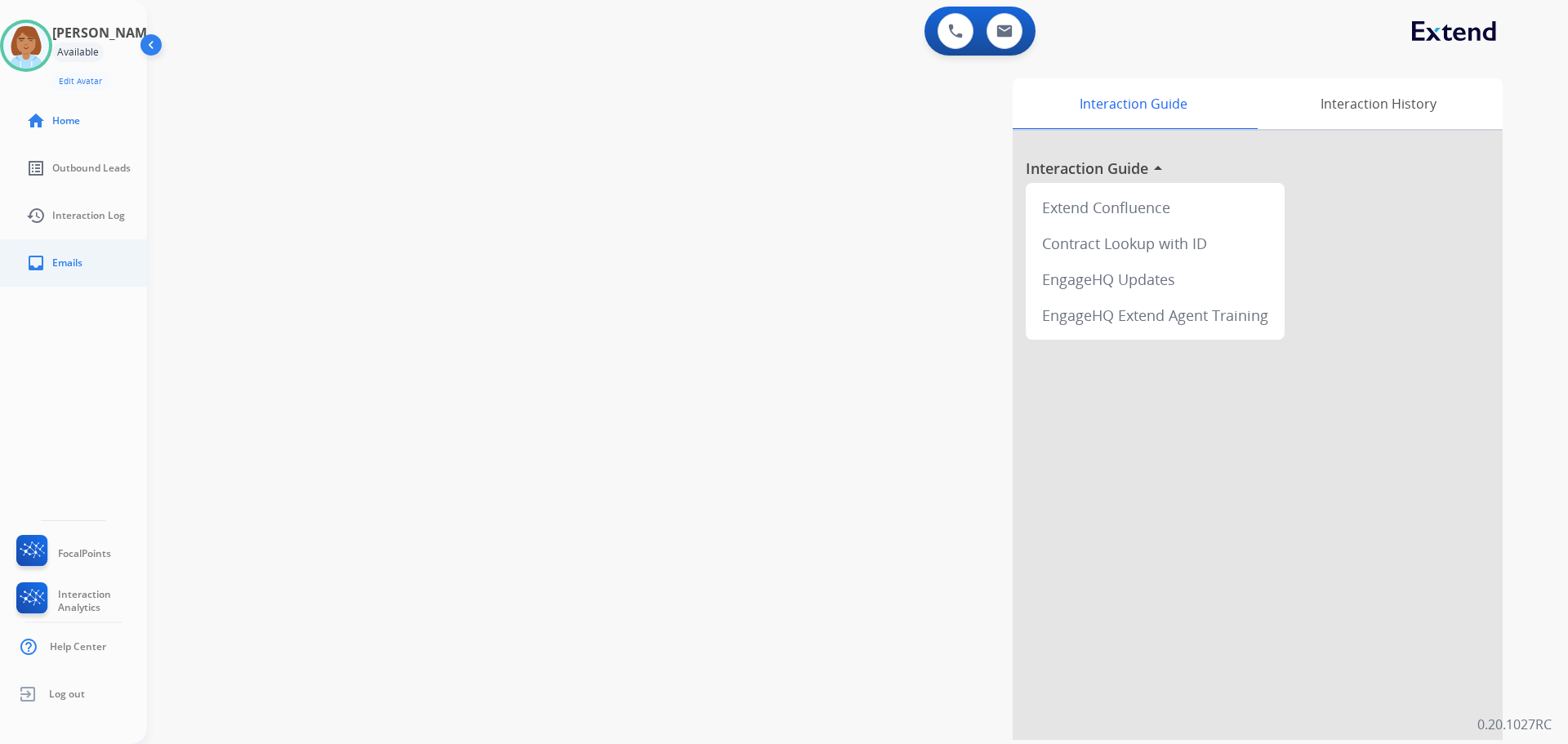
click at [21, 271] on link "inbox Emails" at bounding box center [86, 263] width 147 height 46
select select "**********"
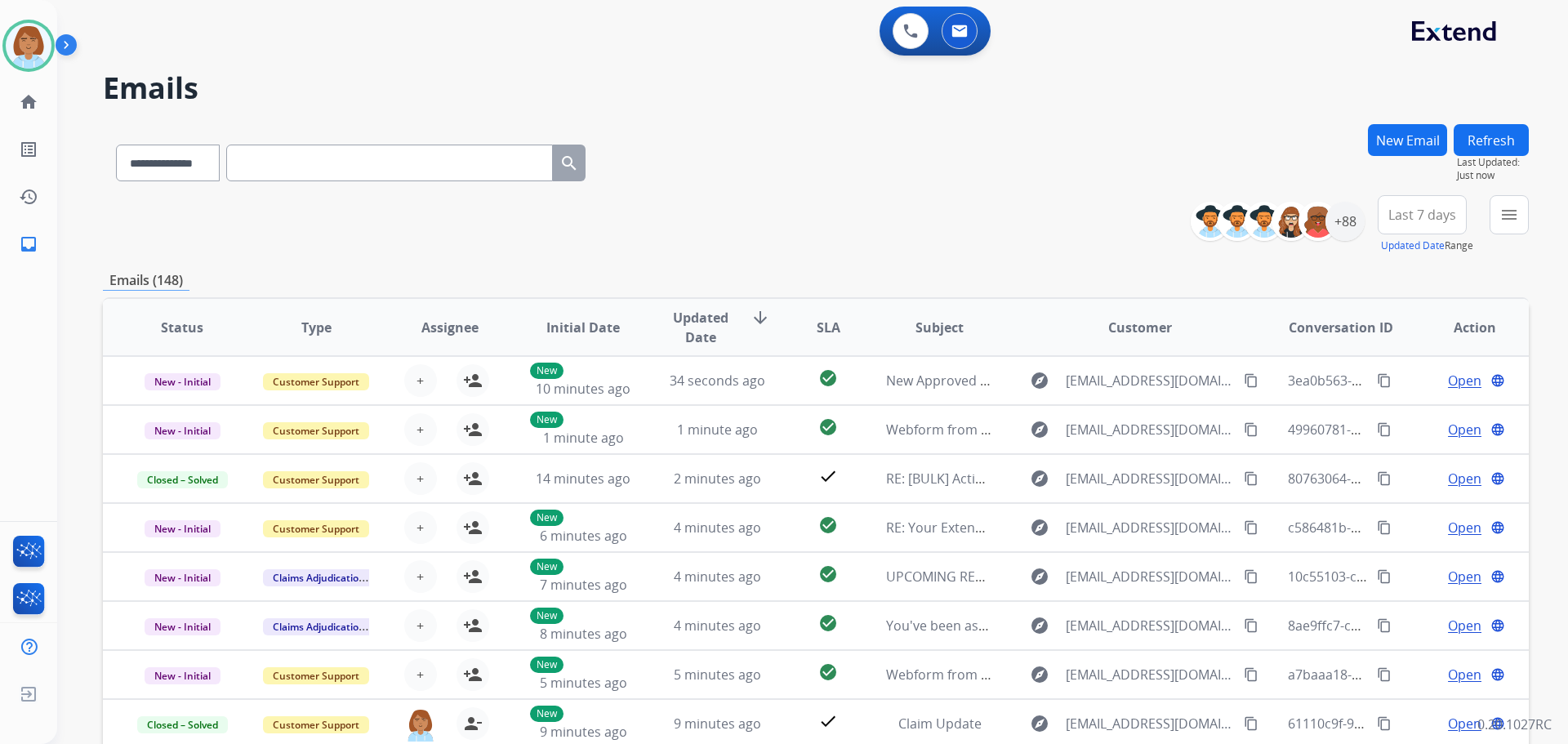
click at [1539, 221] on div "**********" at bounding box center [811, 372] width 1510 height 744
click at [1520, 216] on button "menu Filters" at bounding box center [1508, 214] width 39 height 39
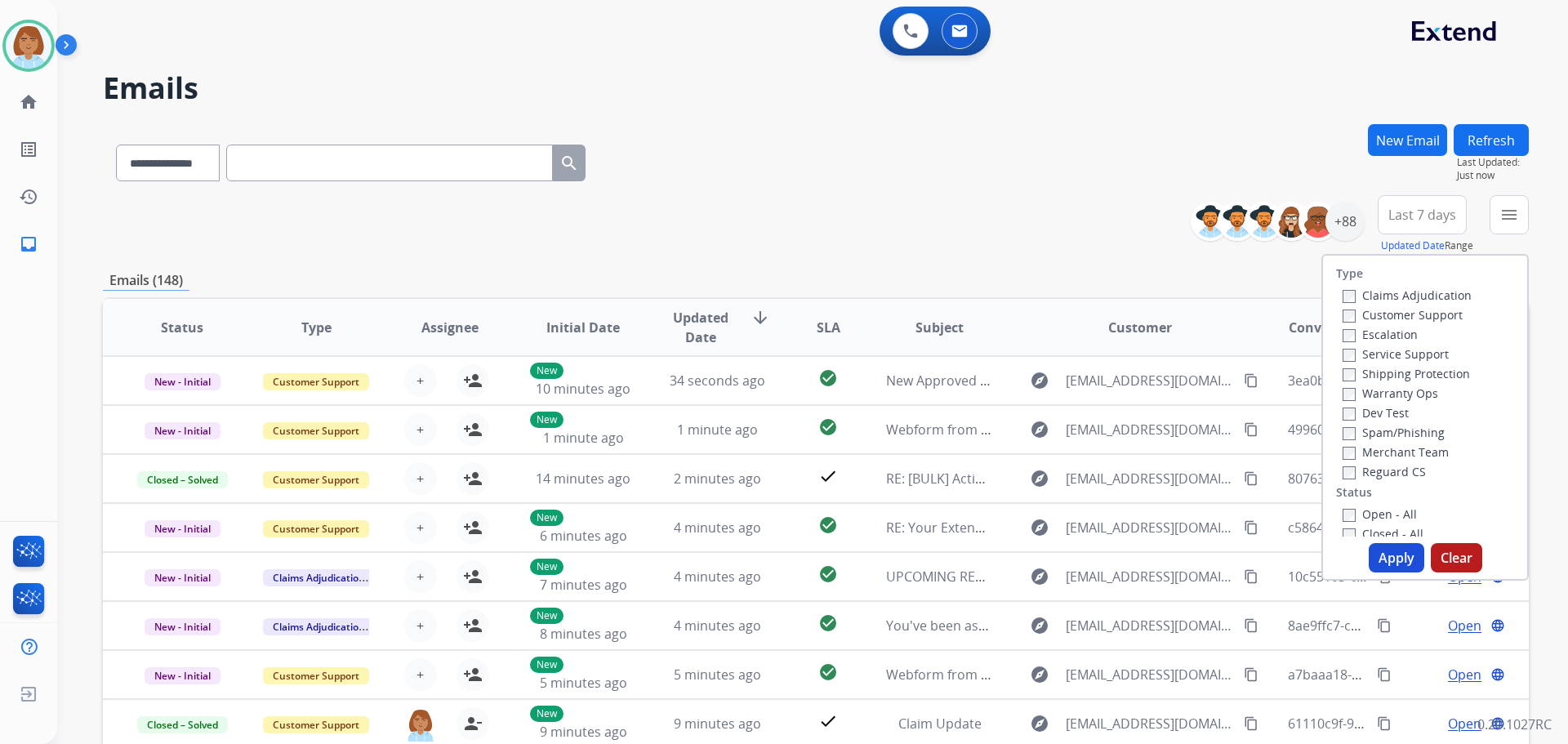
click at [1424, 310] on label "Customer Support" at bounding box center [1402, 315] width 120 height 16
click at [1423, 295] on label "Claims Adjudication" at bounding box center [1406, 295] width 129 height 16
click at [1387, 394] on label "Warranty Ops" at bounding box center [1390, 394] width 96 height 16
click at [1387, 390] on label "Warranty Ops" at bounding box center [1390, 394] width 96 height 16
click at [1390, 372] on label "Shipping Protection" at bounding box center [1406, 374] width 128 height 16
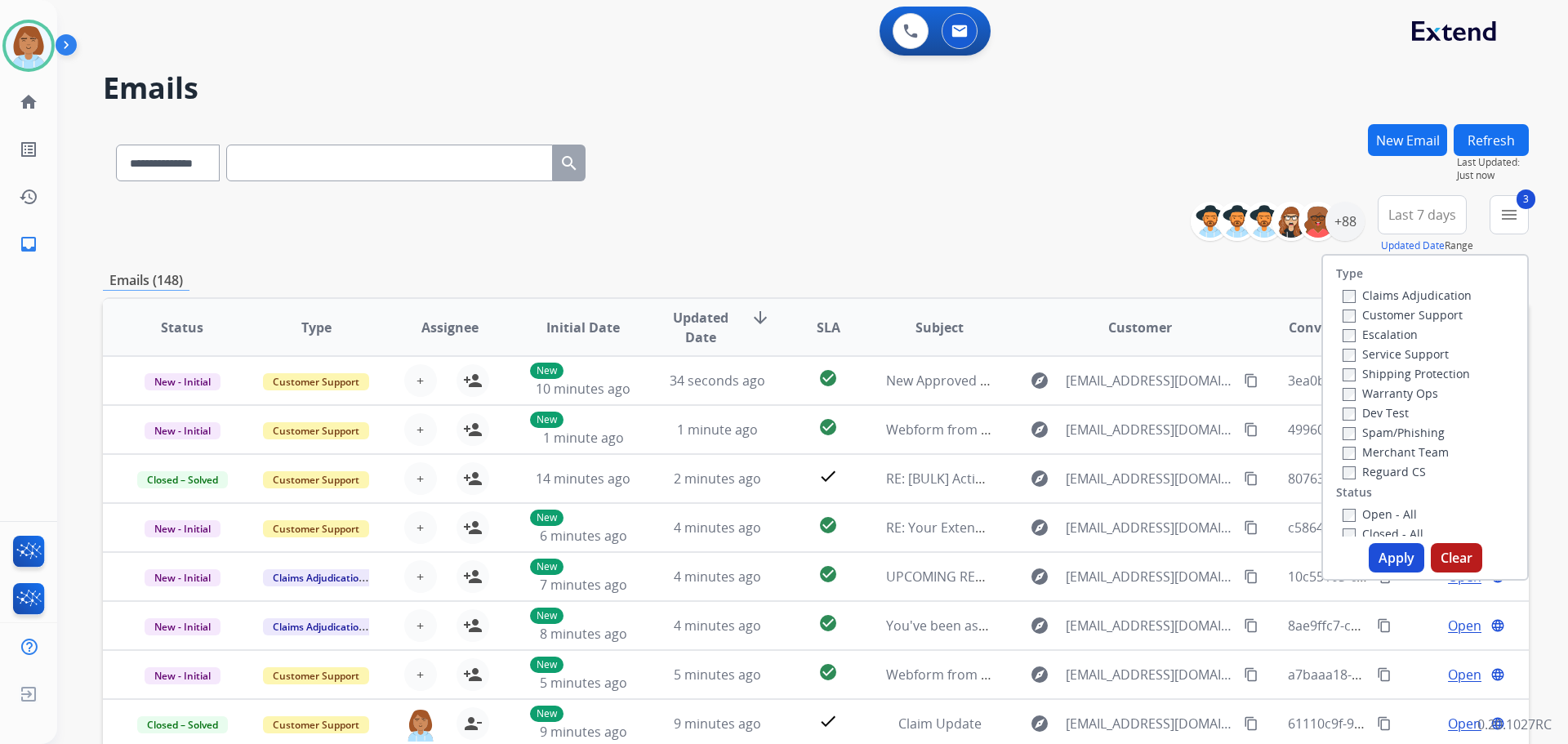
click at [1371, 475] on label "Reguard CS" at bounding box center [1384, 472] width 84 height 16
click at [1357, 513] on label "Open - All" at bounding box center [1379, 515] width 75 height 16
click at [1396, 572] on div "Type Claims Adjudication Customer Support Escalation Service Support Shipping P…" at bounding box center [1424, 418] width 207 height 327
click at [1396, 565] on button "Apply" at bounding box center [1397, 558] width 56 height 29
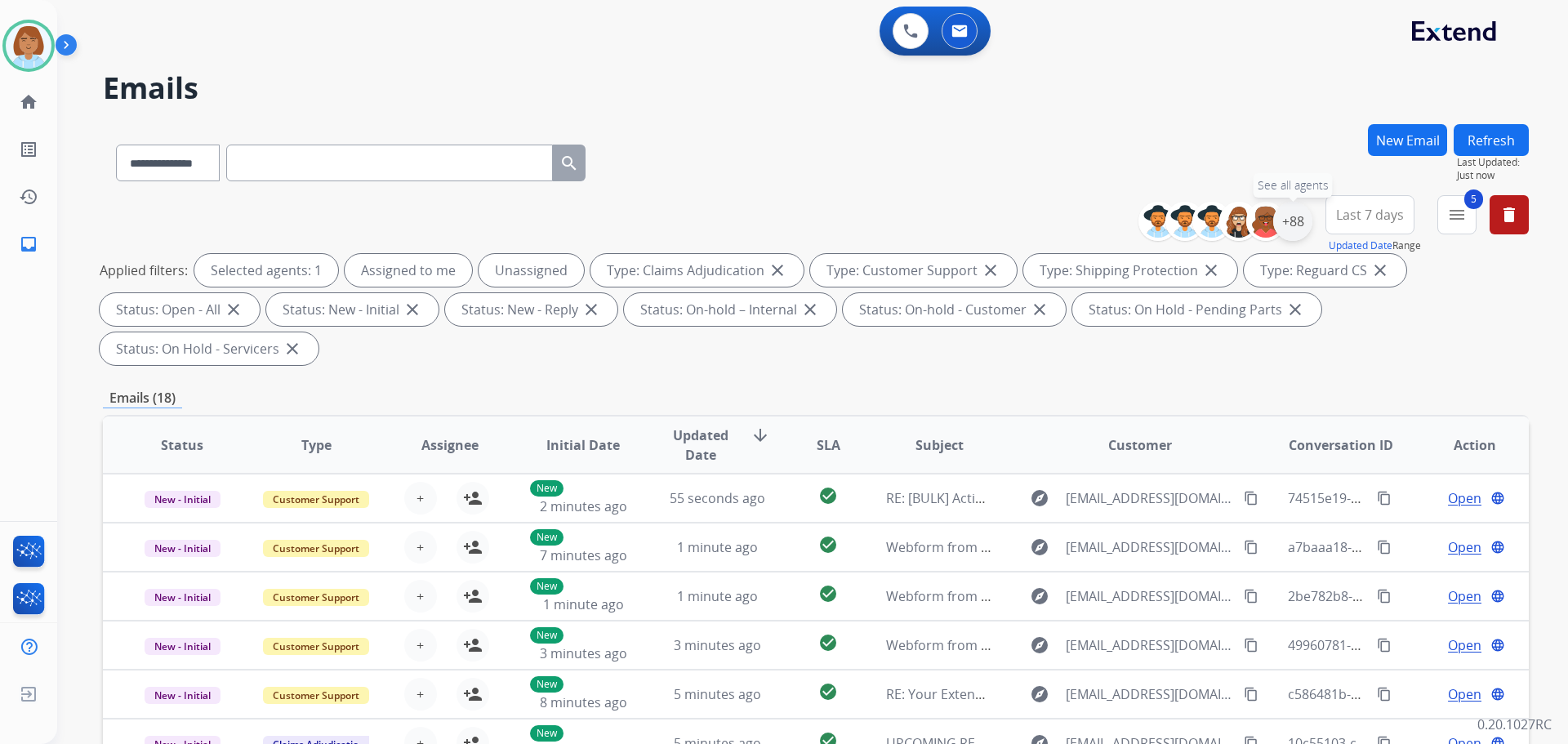
click at [1296, 228] on div "+88" at bounding box center [1292, 220] width 39 height 39
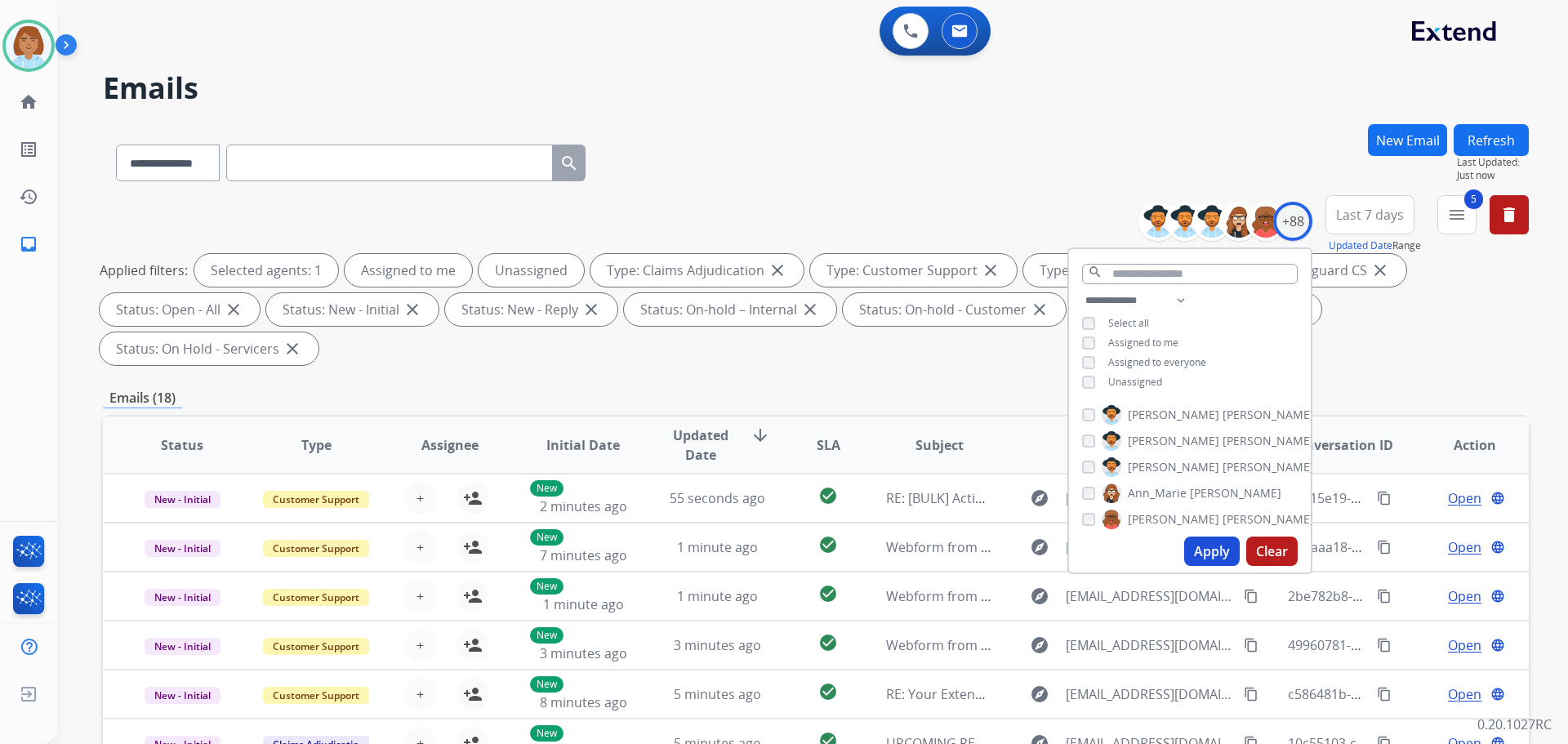
click at [1152, 377] on span "Unassigned" at bounding box center [1134, 382] width 54 height 14
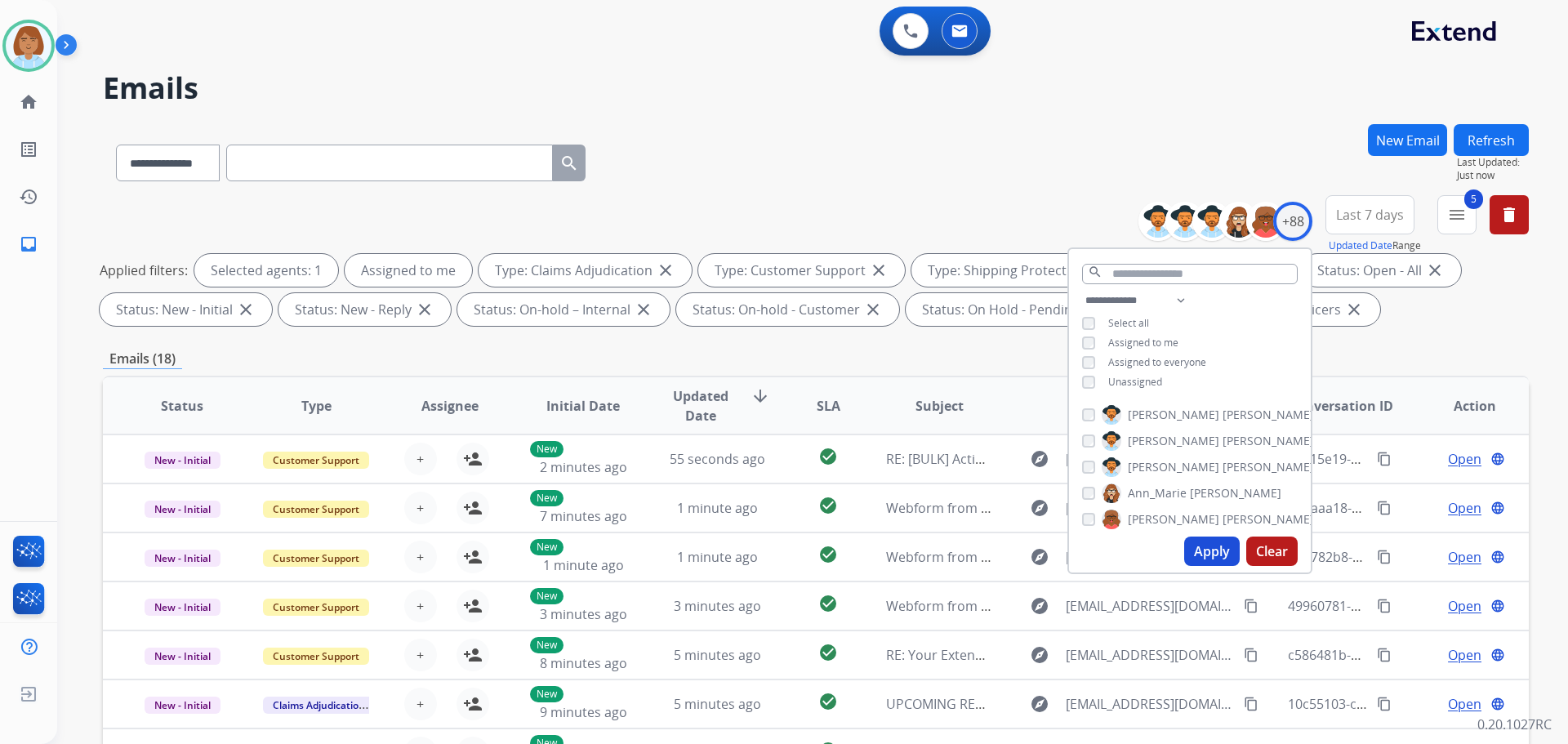
click at [1204, 549] on button "Apply" at bounding box center [1212, 551] width 56 height 29
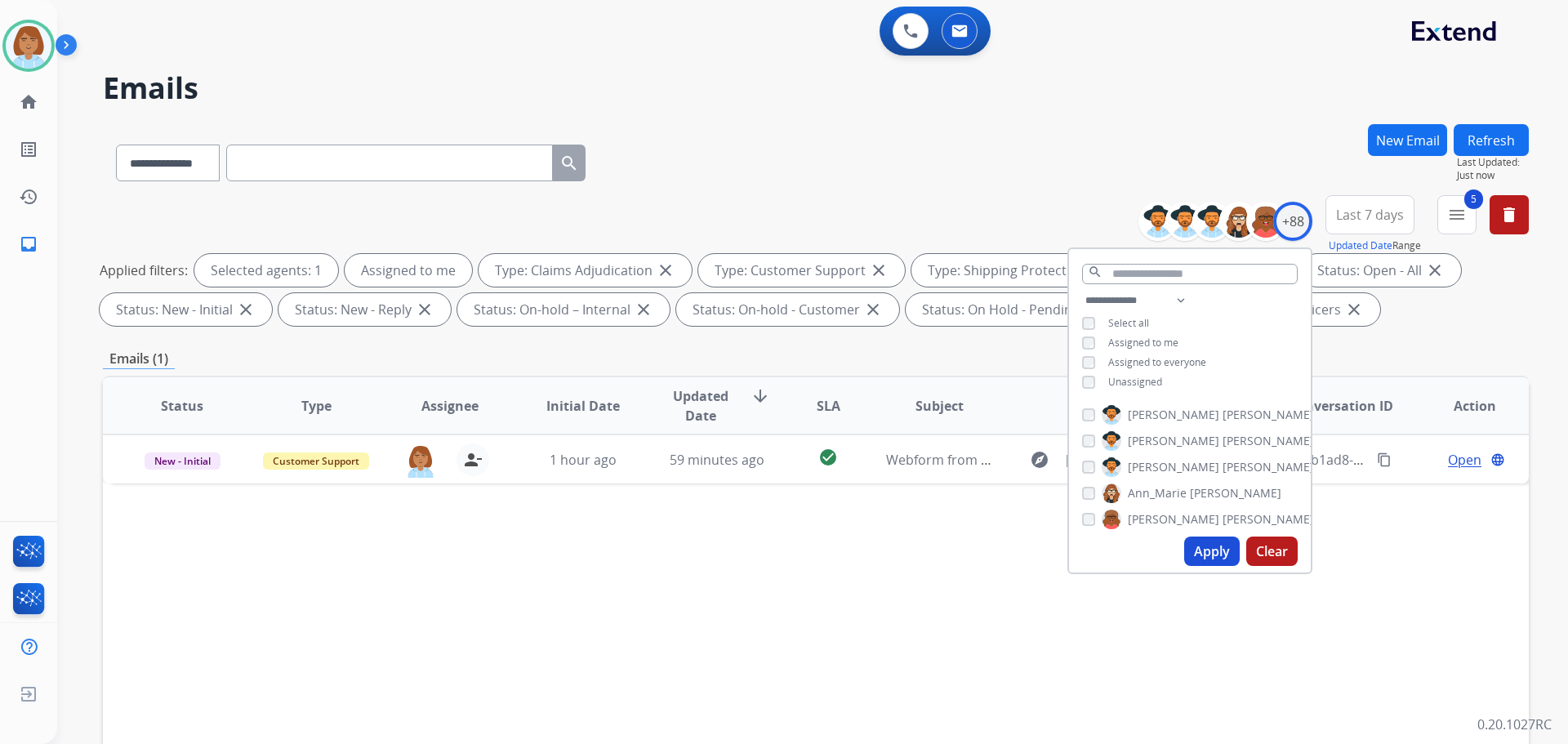
click at [981, 598] on div "Status Type Assignee Initial Date Updated Date arrow_downward SLA Subject Custo…" at bounding box center [815, 649] width 1425 height 548
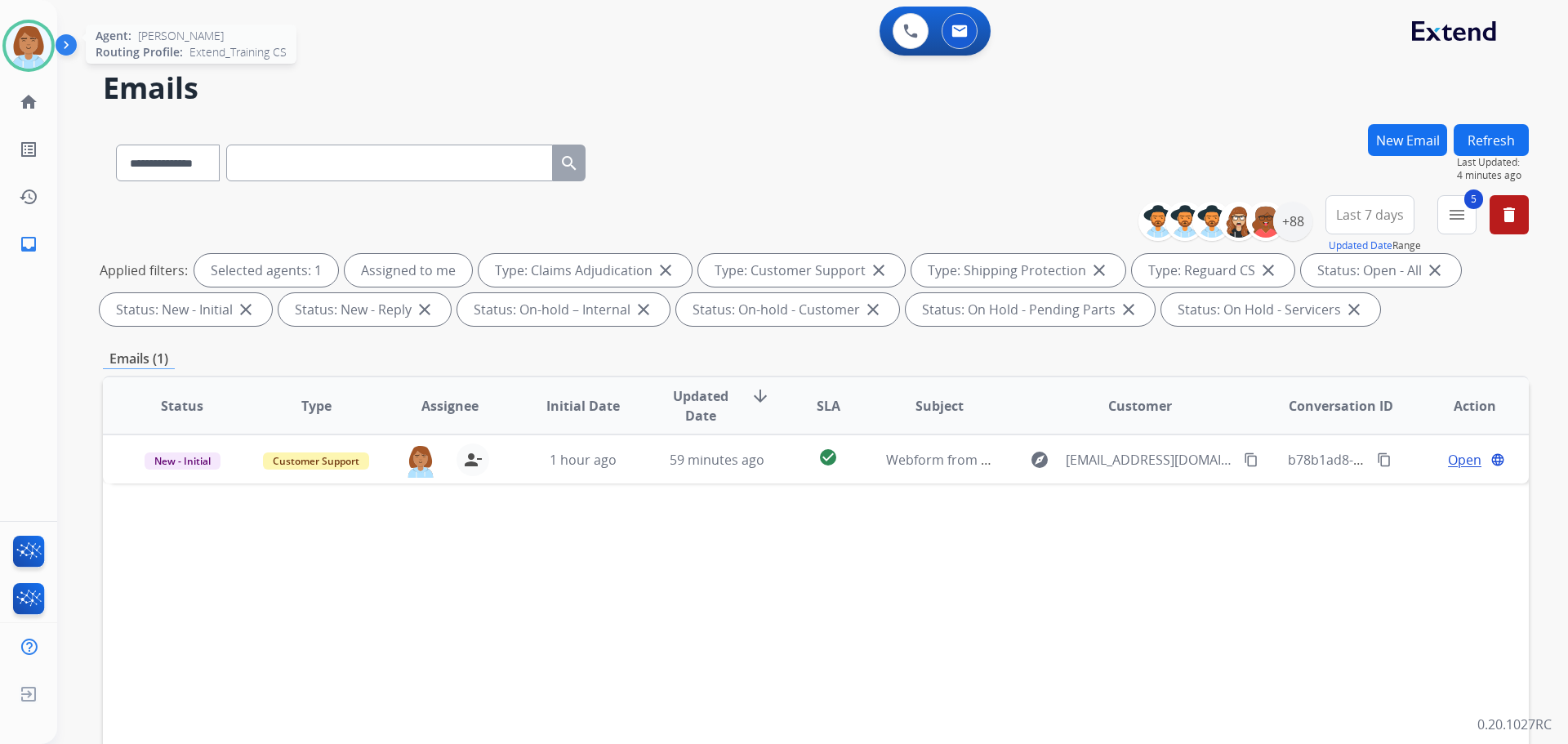
click at [38, 42] on img at bounding box center [29, 46] width 46 height 46
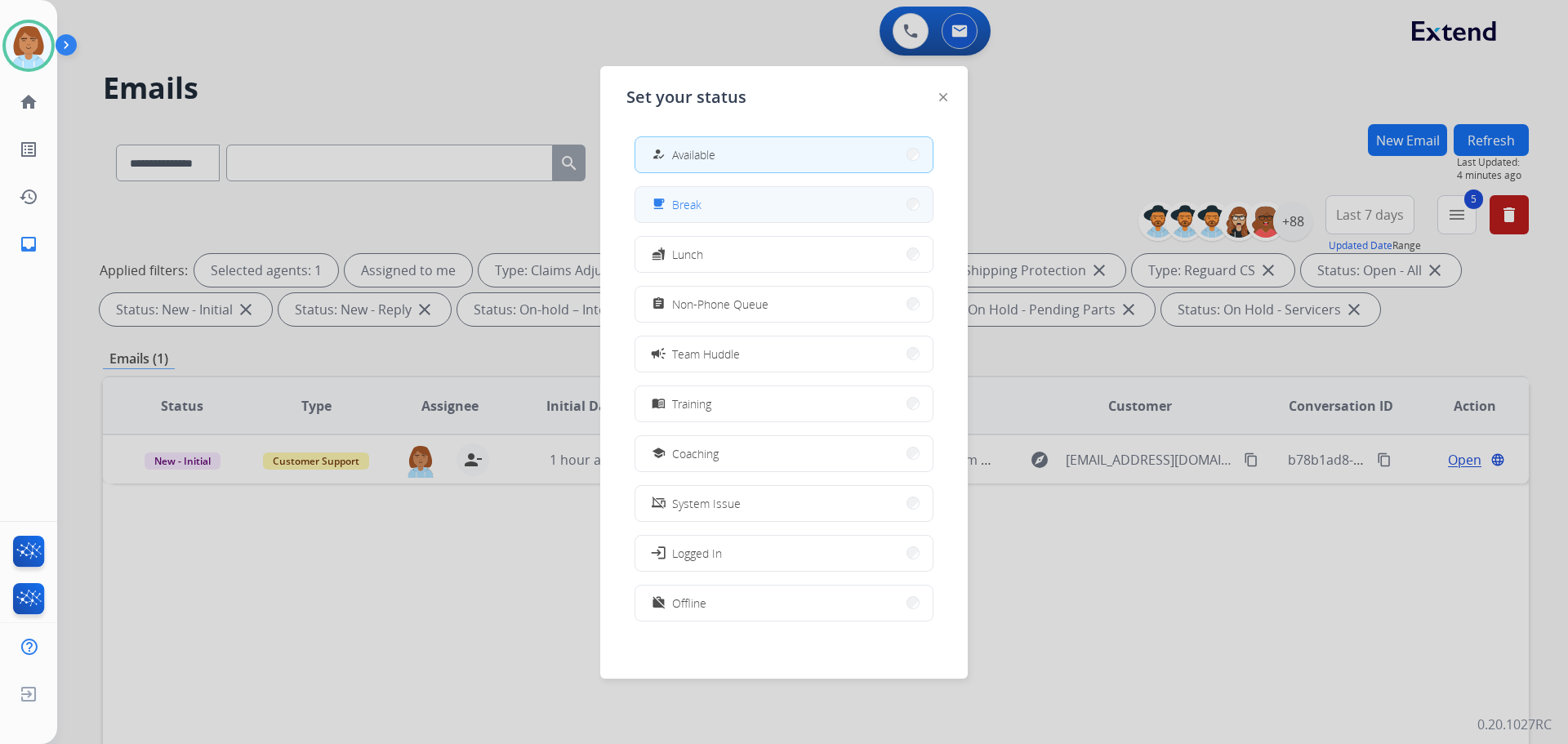
click at [747, 208] on button "free_breakfast Break" at bounding box center [784, 204] width 297 height 35
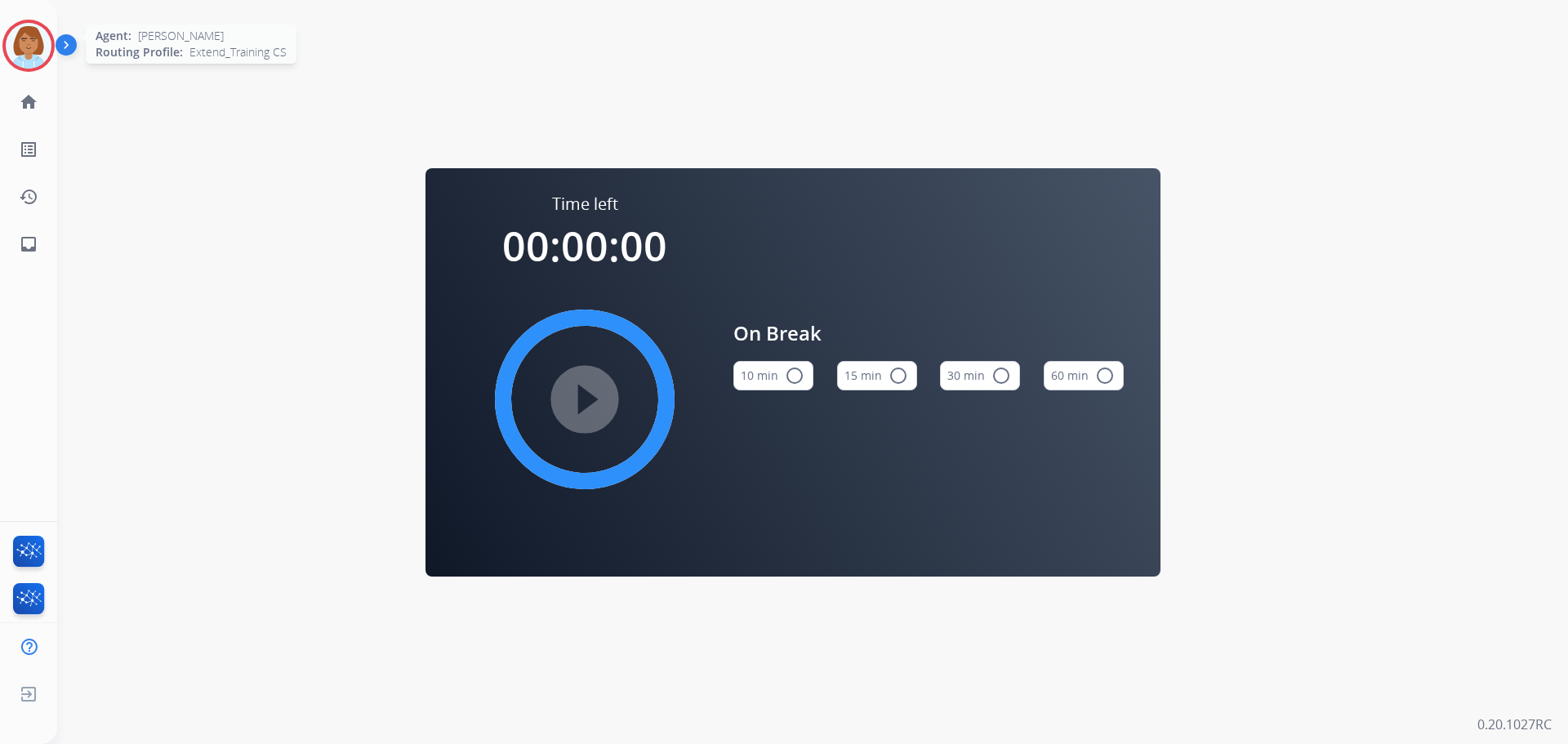
click at [29, 35] on img at bounding box center [29, 46] width 46 height 46
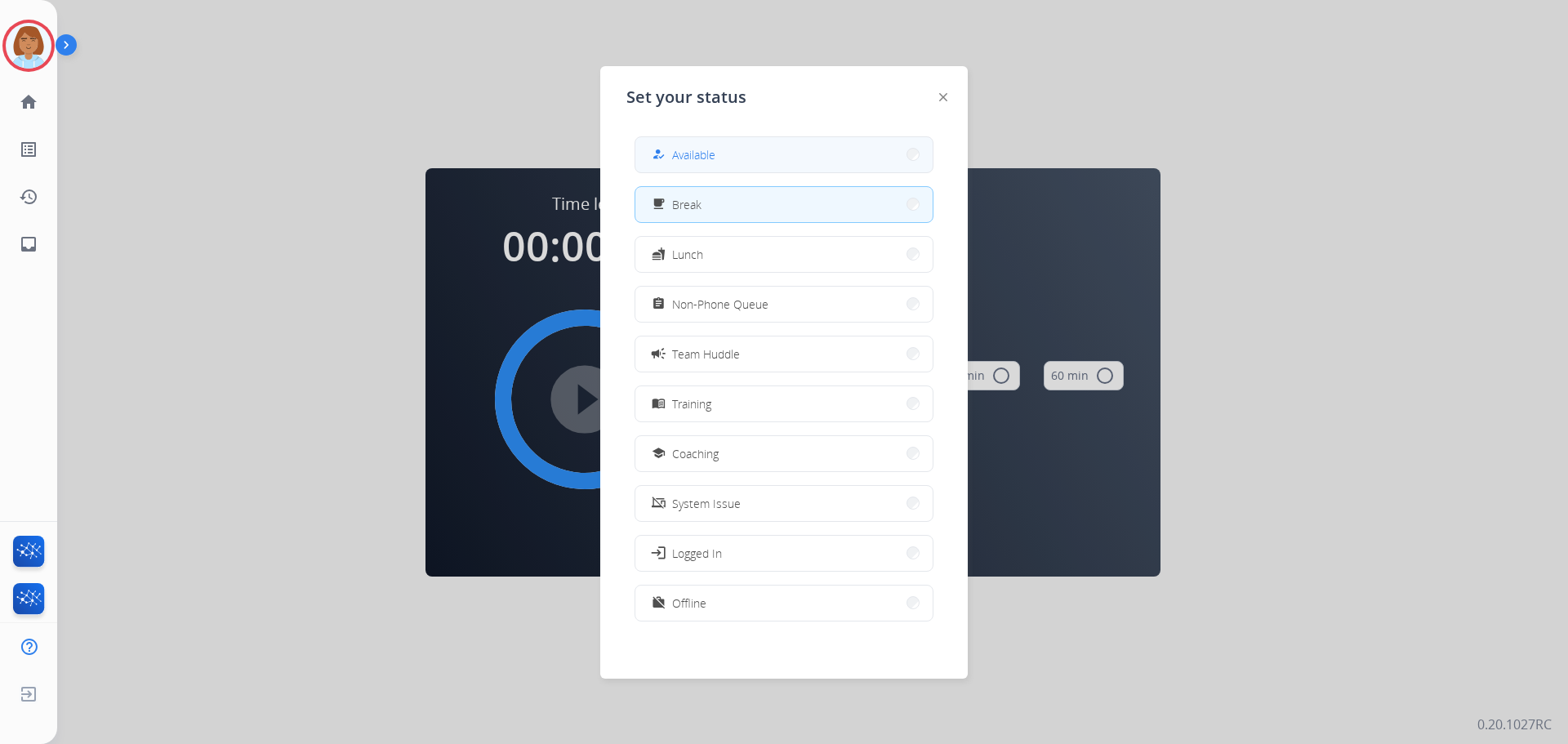
click at [793, 159] on button "how_to_reg Available" at bounding box center [784, 155] width 297 height 35
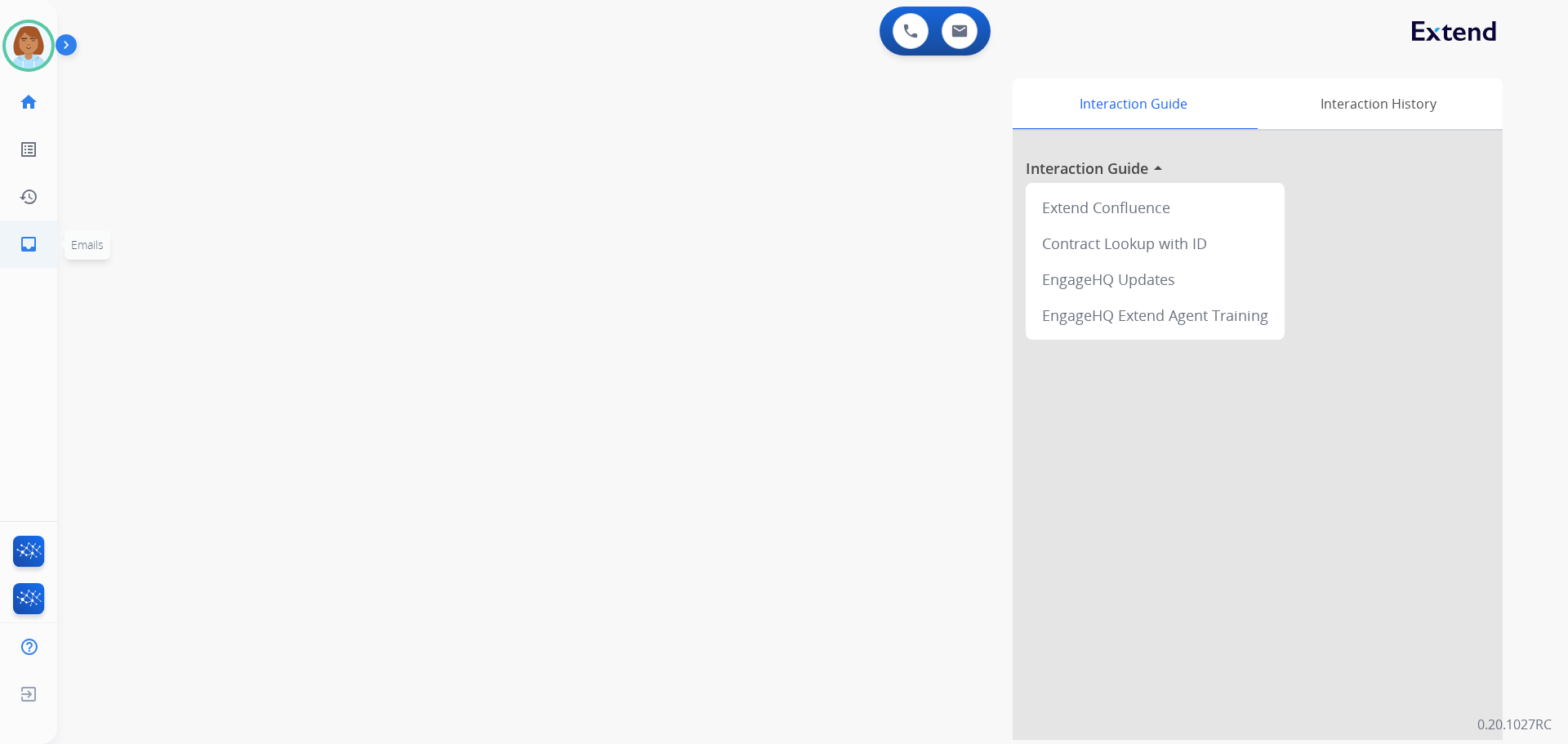
click at [31, 242] on mat-icon "inbox" at bounding box center [29, 244] width 20 height 20
select select "**********"
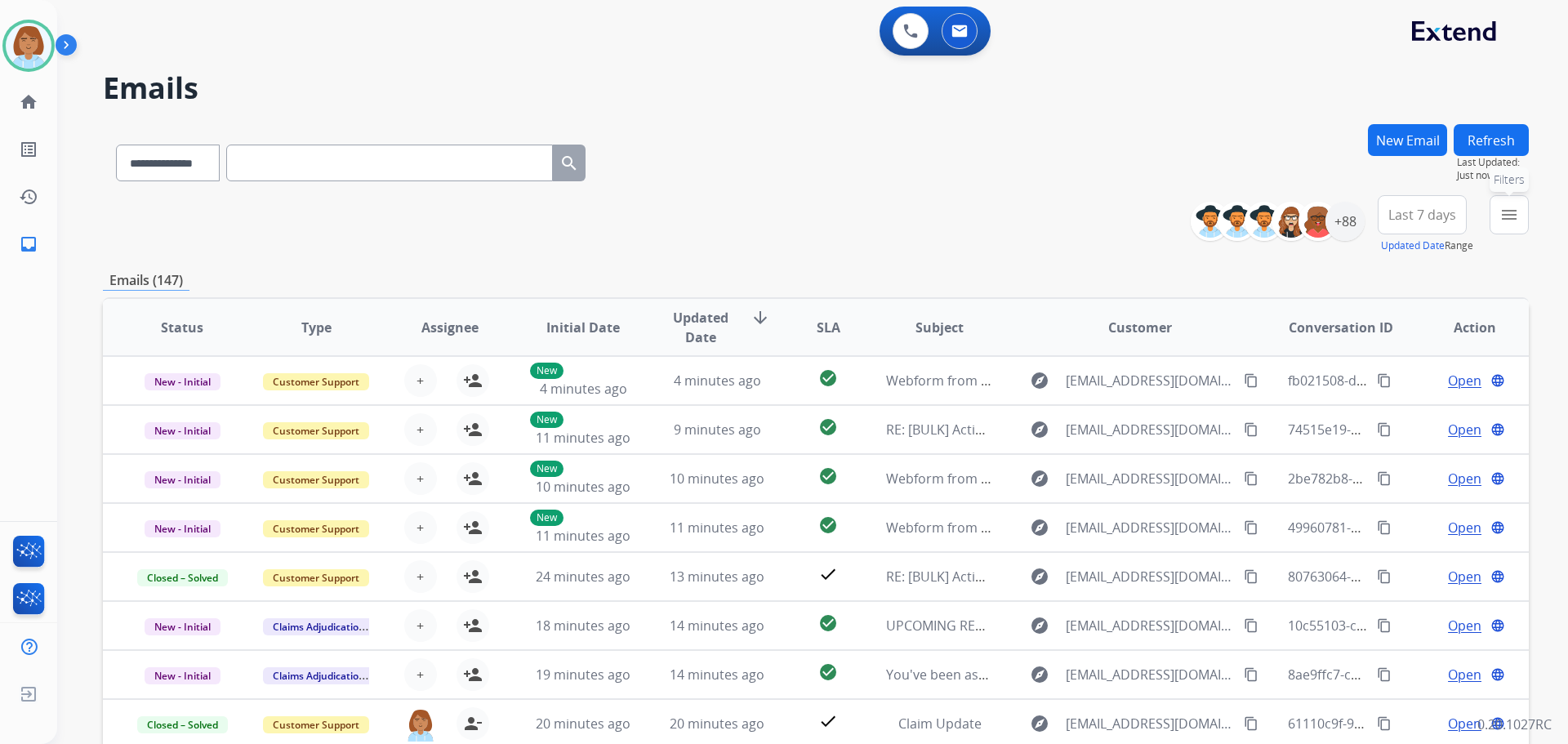
click at [1509, 225] on button "menu Filters" at bounding box center [1508, 214] width 39 height 39
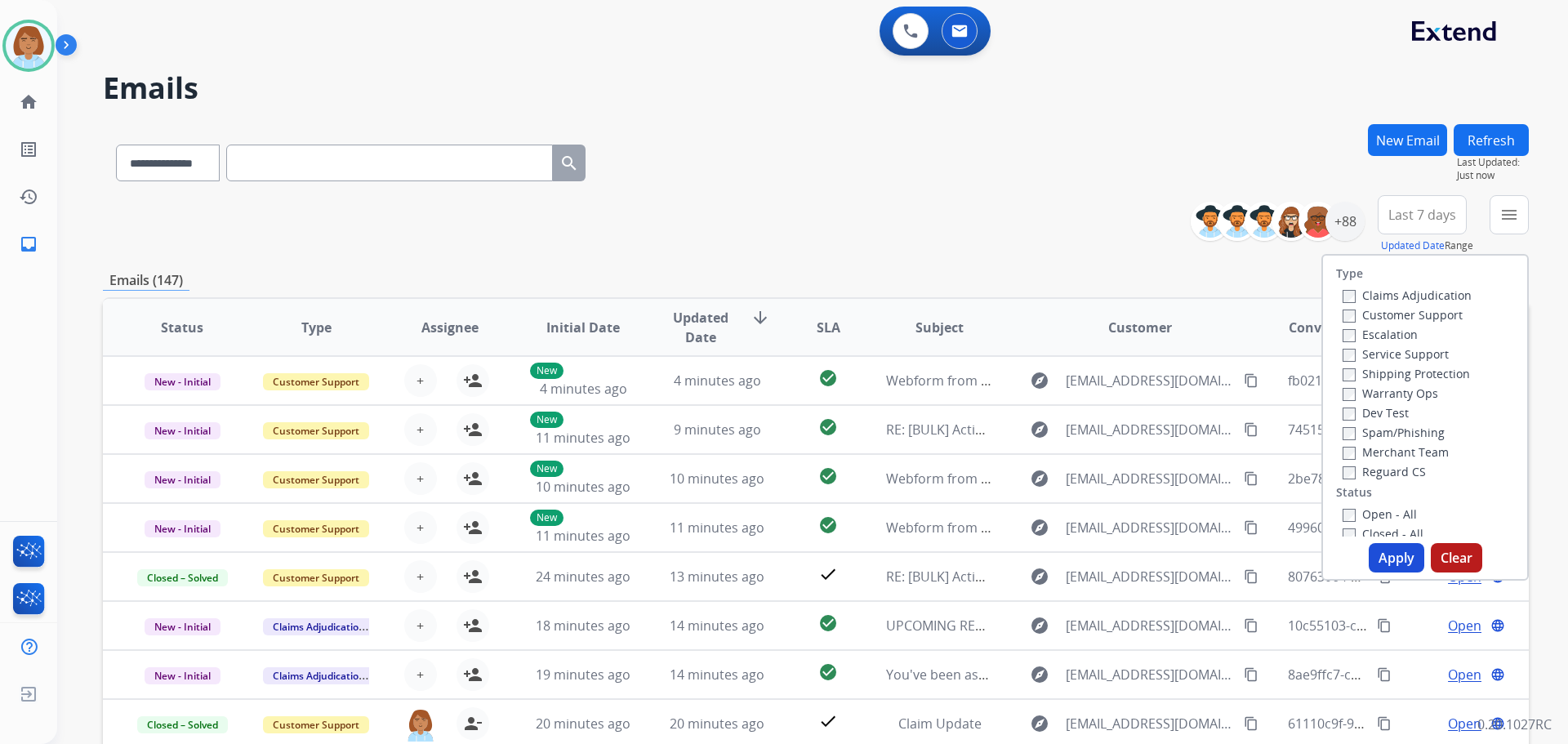
click at [1346, 513] on label "Open - All" at bounding box center [1379, 515] width 75 height 16
click at [1405, 562] on button "Apply" at bounding box center [1397, 558] width 56 height 29
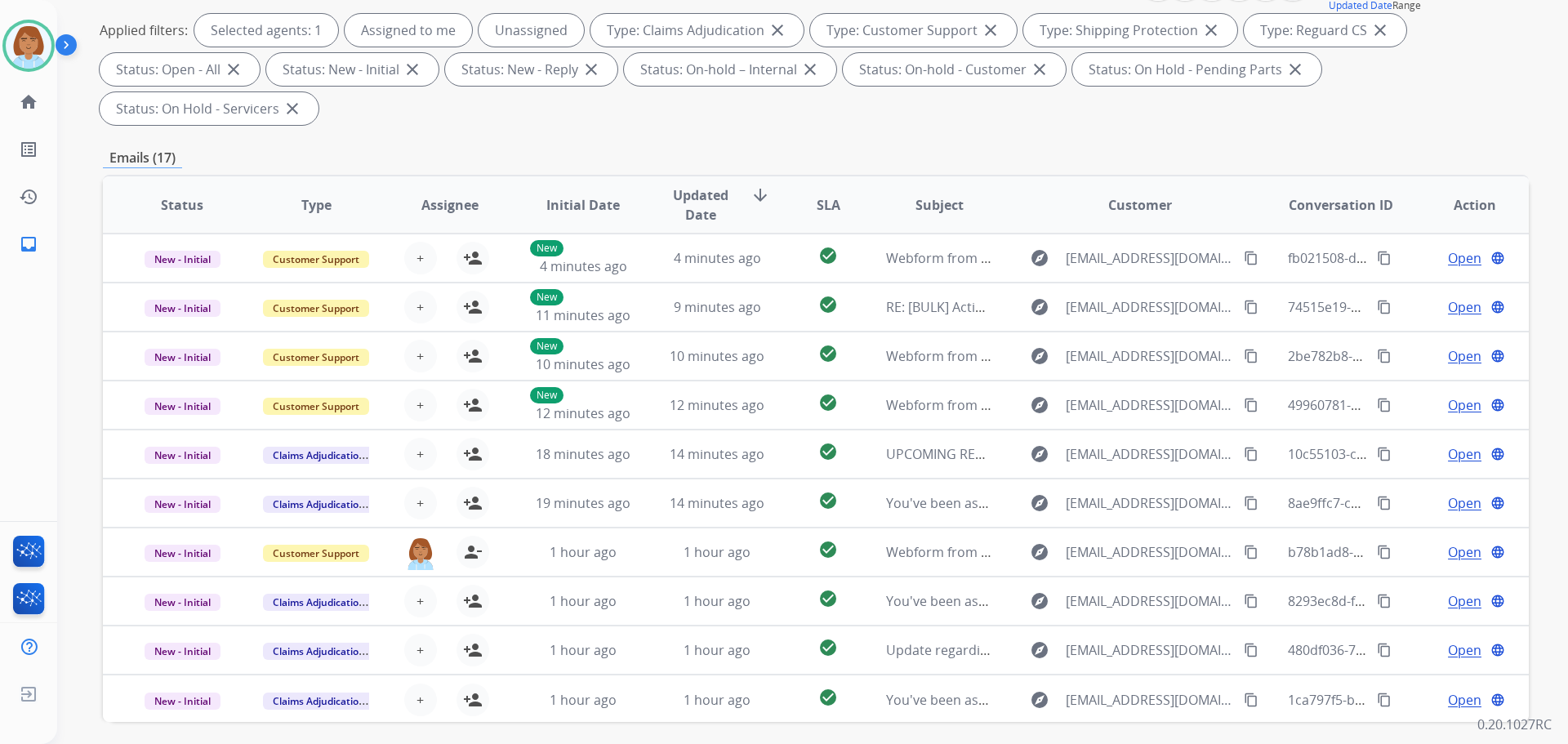
scroll to position [140, 0]
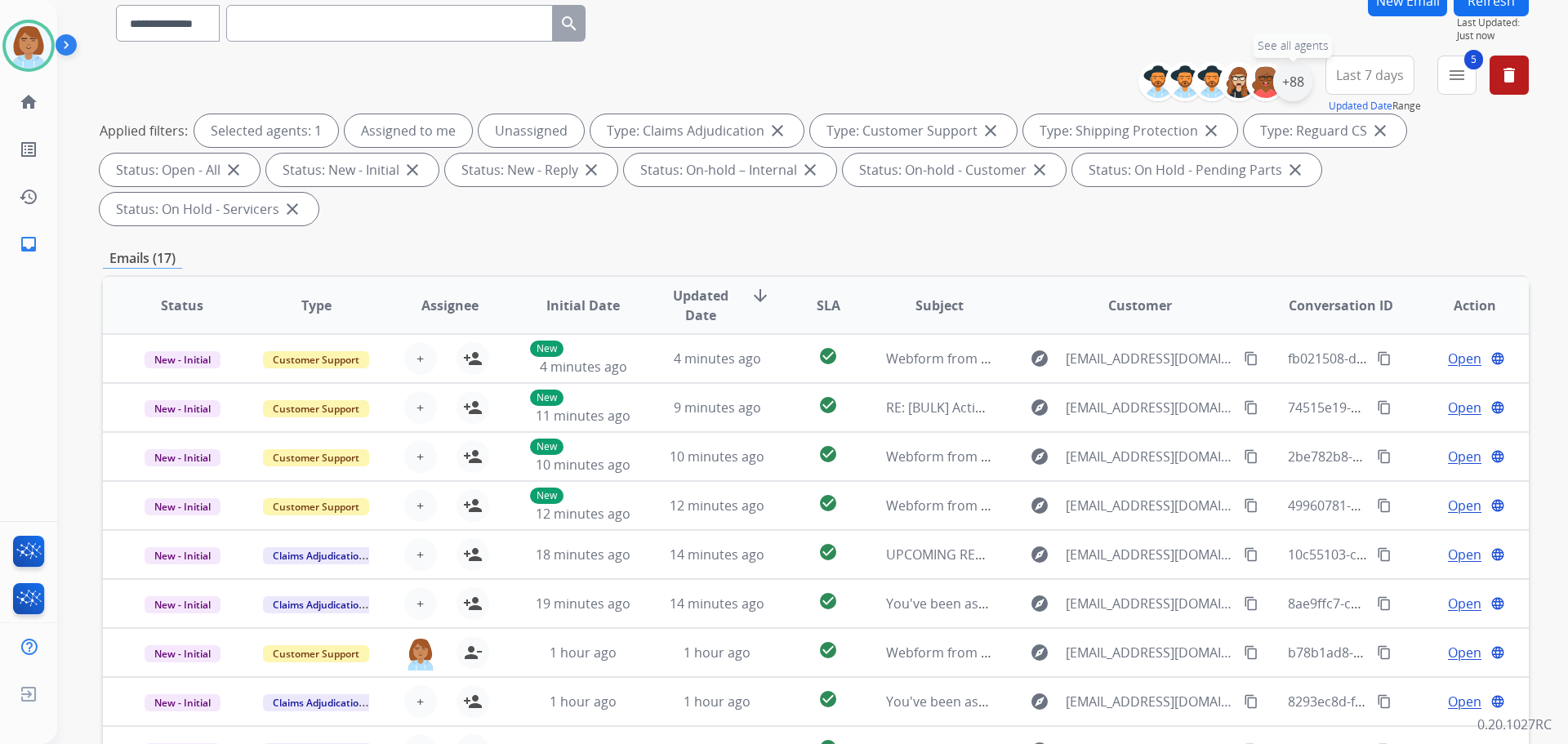
click at [1288, 93] on div "+88" at bounding box center [1292, 81] width 39 height 39
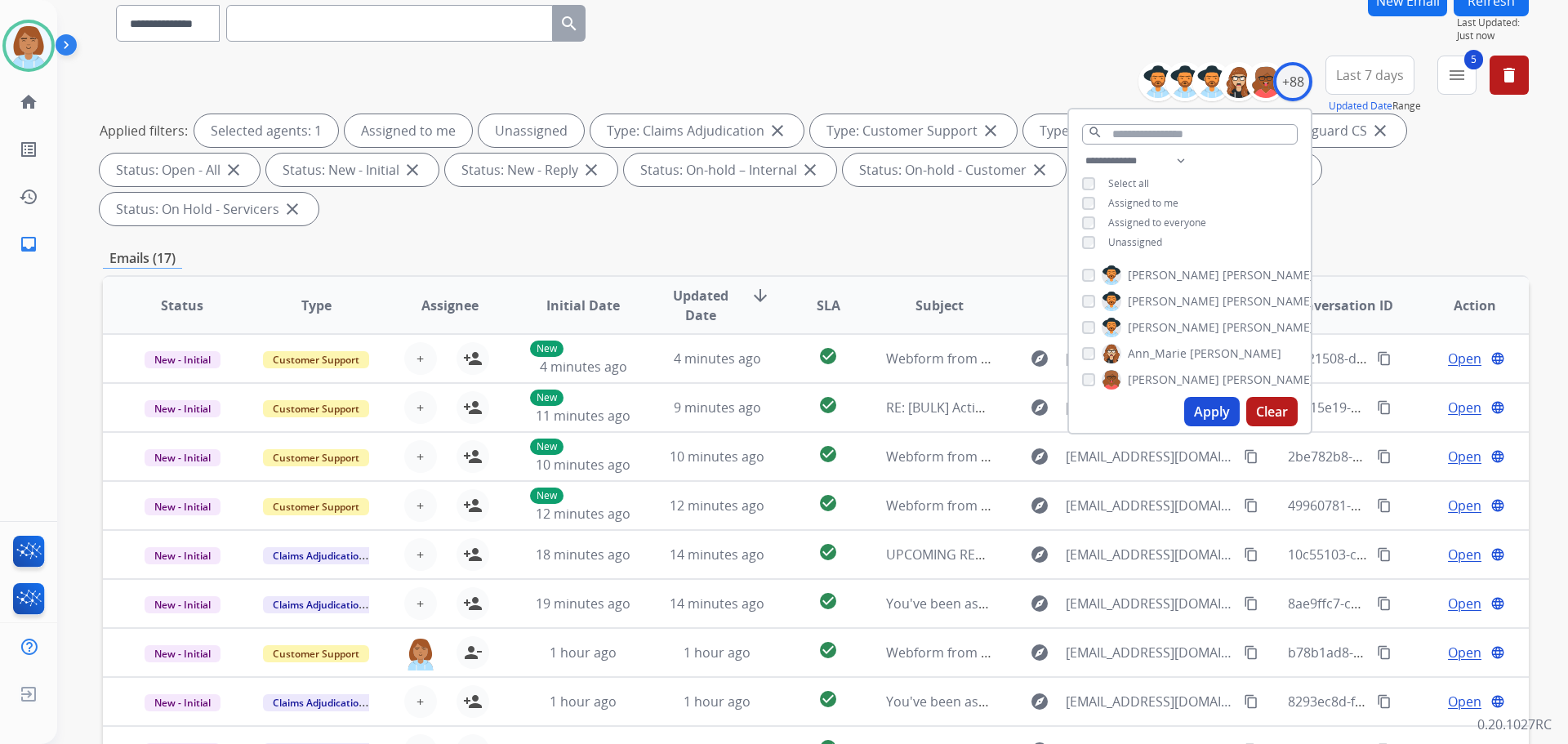
click at [1134, 245] on span "Unassigned" at bounding box center [1134, 242] width 54 height 14
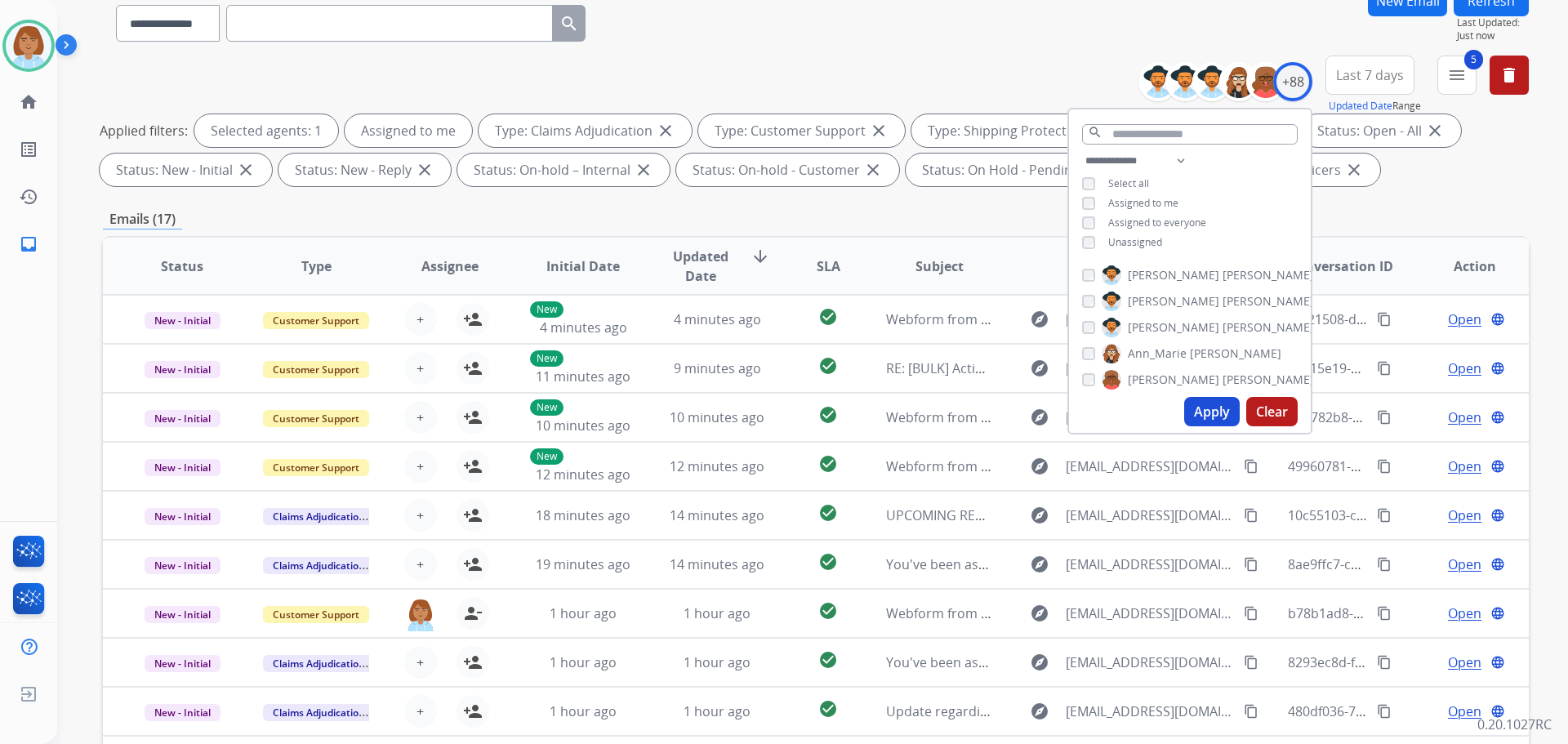
click at [1198, 408] on button "Apply" at bounding box center [1212, 411] width 56 height 29
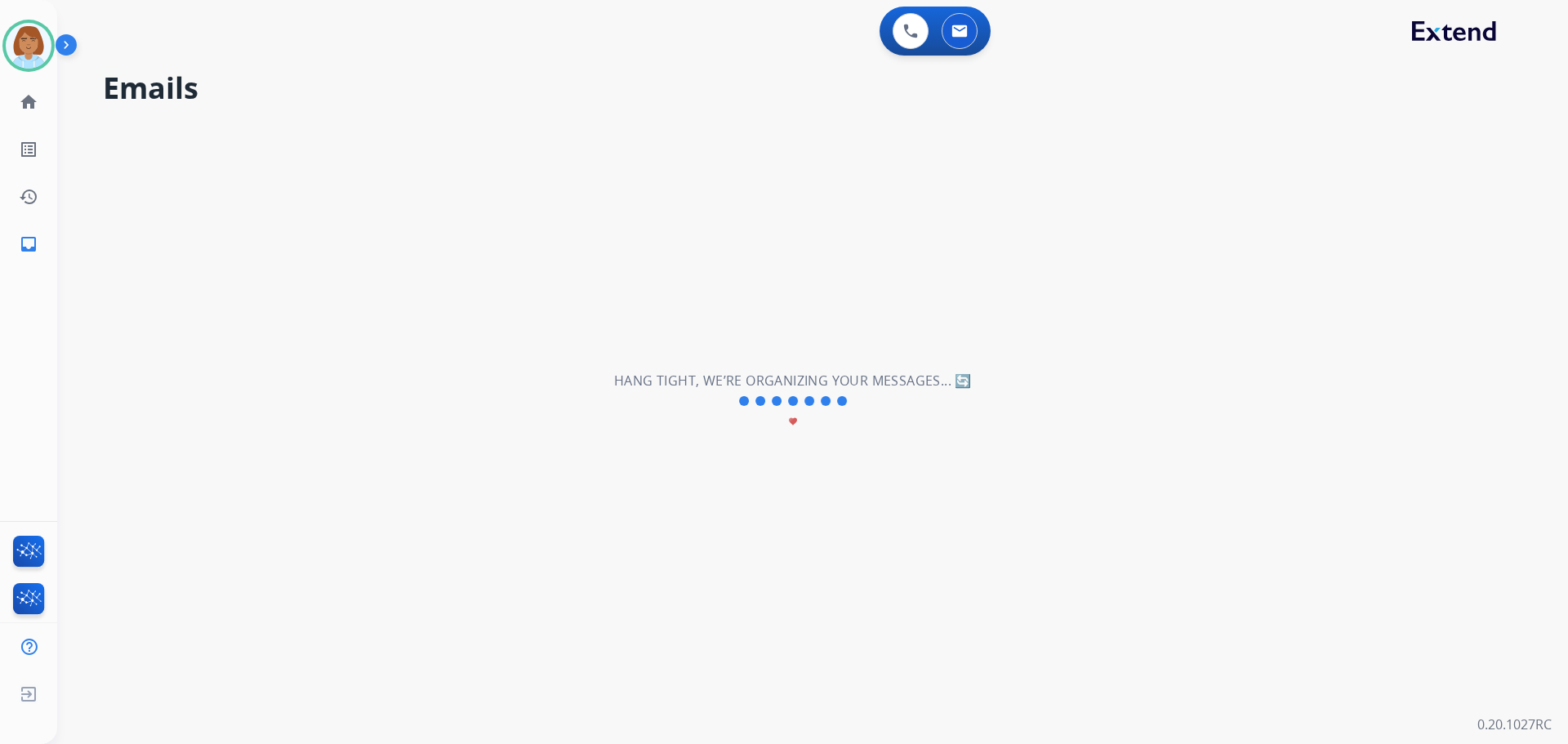
scroll to position [0, 0]
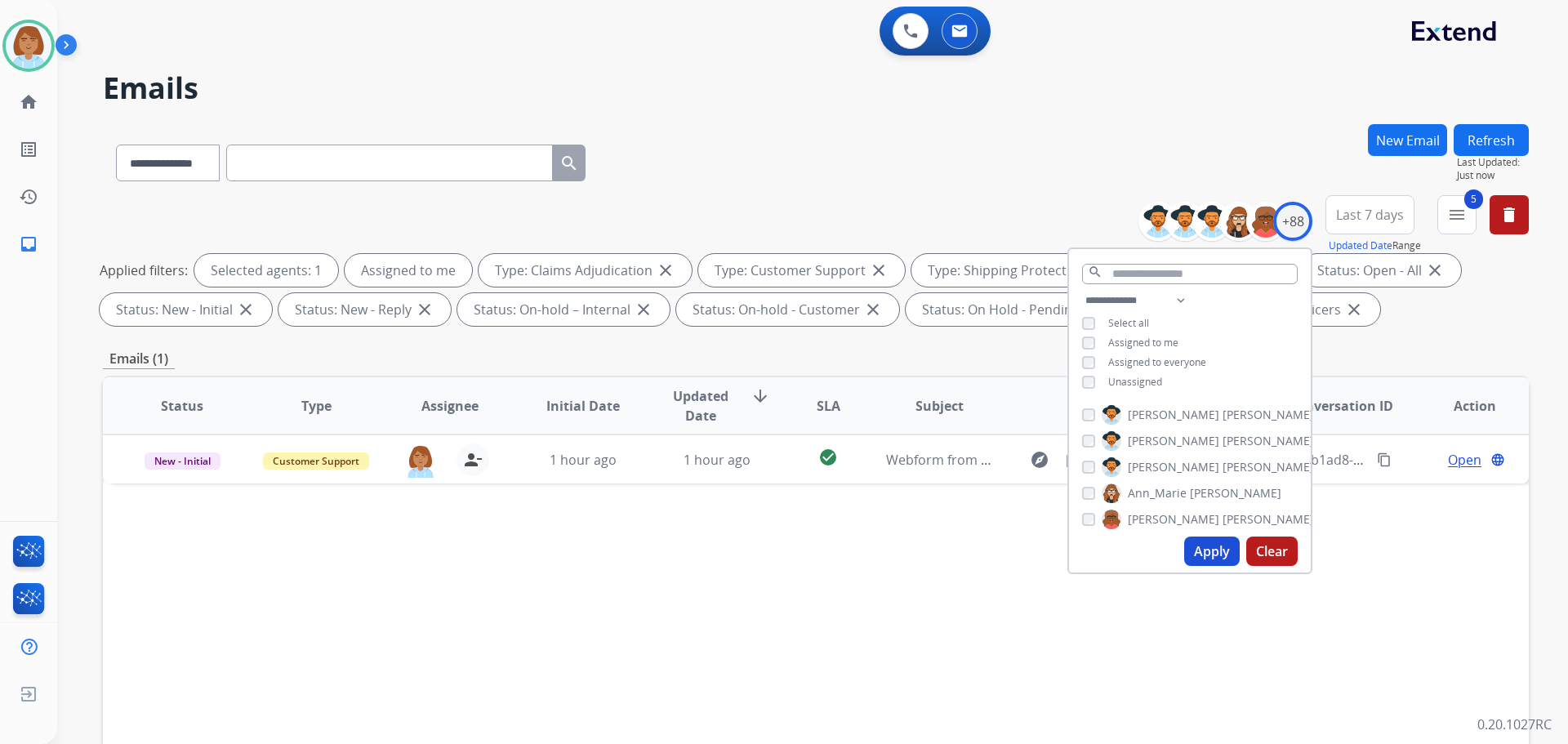
click at [914, 539] on div "Status Type Assignee Initial Date Updated Date arrow_downward SLA Subject Custo…" at bounding box center [815, 649] width 1425 height 548
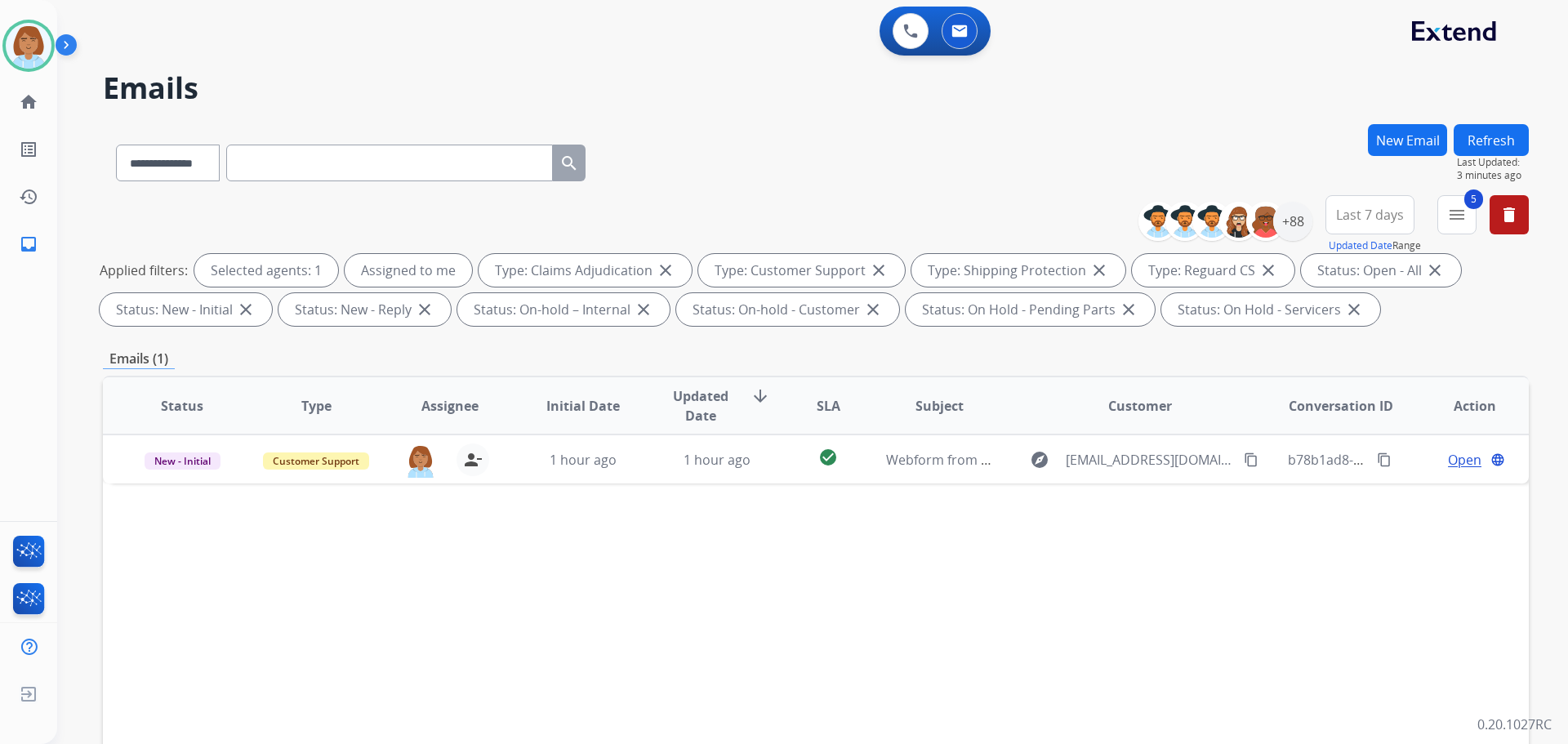
click at [554, 486] on div "Status Type Assignee Initial Date Updated Date arrow_downward SLA Subject Custo…" at bounding box center [815, 649] width 1425 height 548
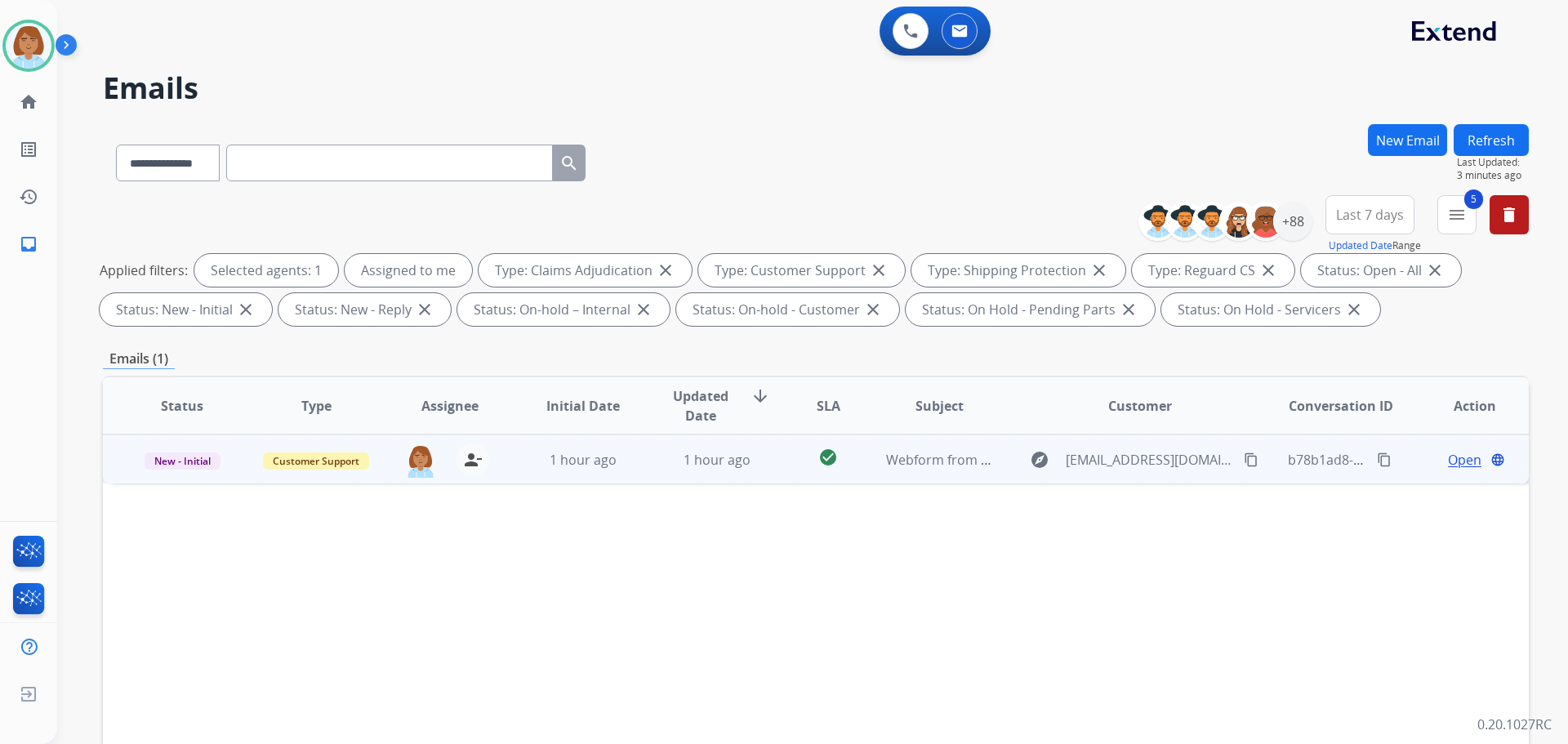
click at [554, 474] on td "1 hour ago" at bounding box center [570, 459] width 134 height 49
click at [1243, 462] on mat-icon "content_copy" at bounding box center [1250, 459] width 15 height 15
click at [1459, 464] on span "Open" at bounding box center [1464, 459] width 34 height 20
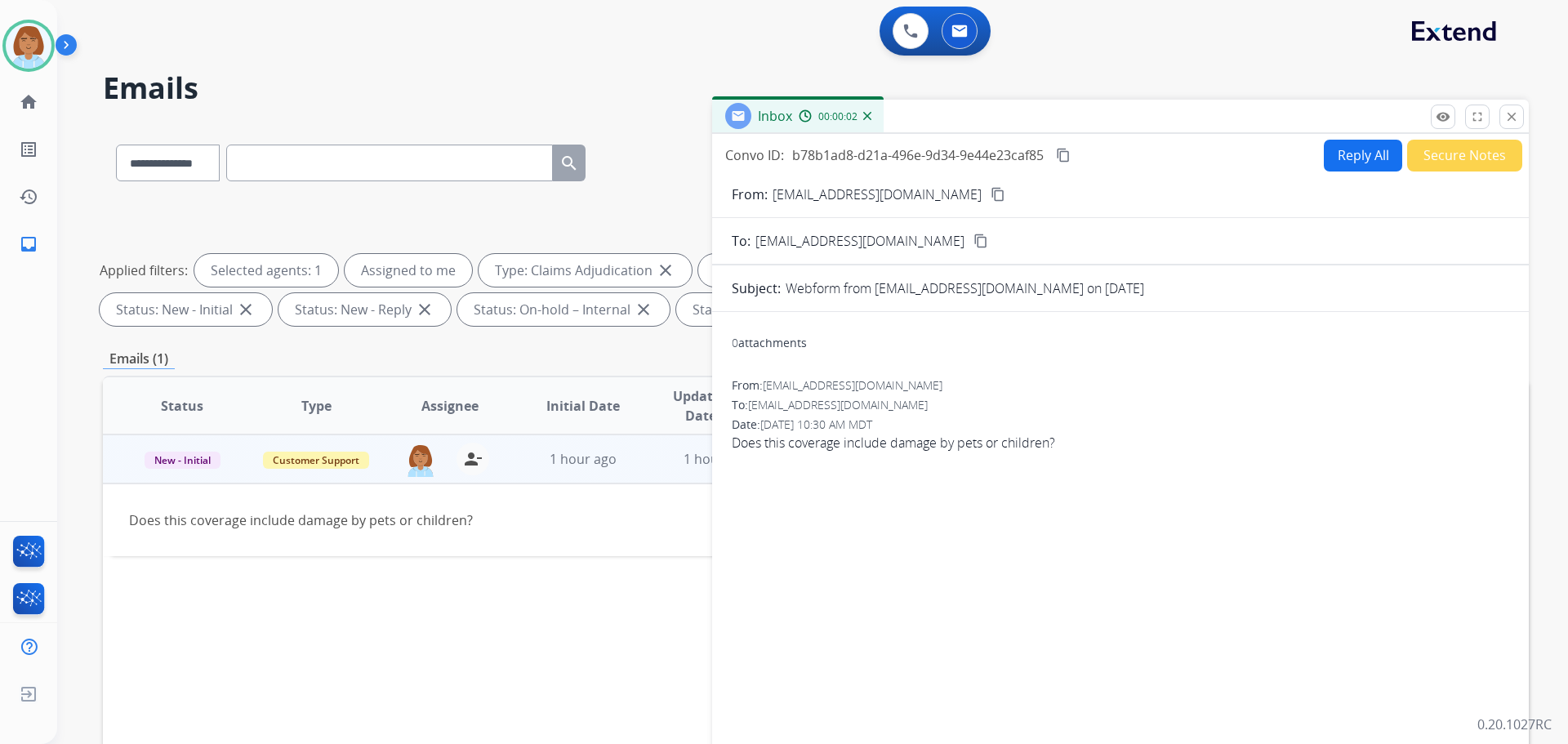
click at [1333, 143] on button "Reply All" at bounding box center [1363, 156] width 79 height 32
select select "**********"
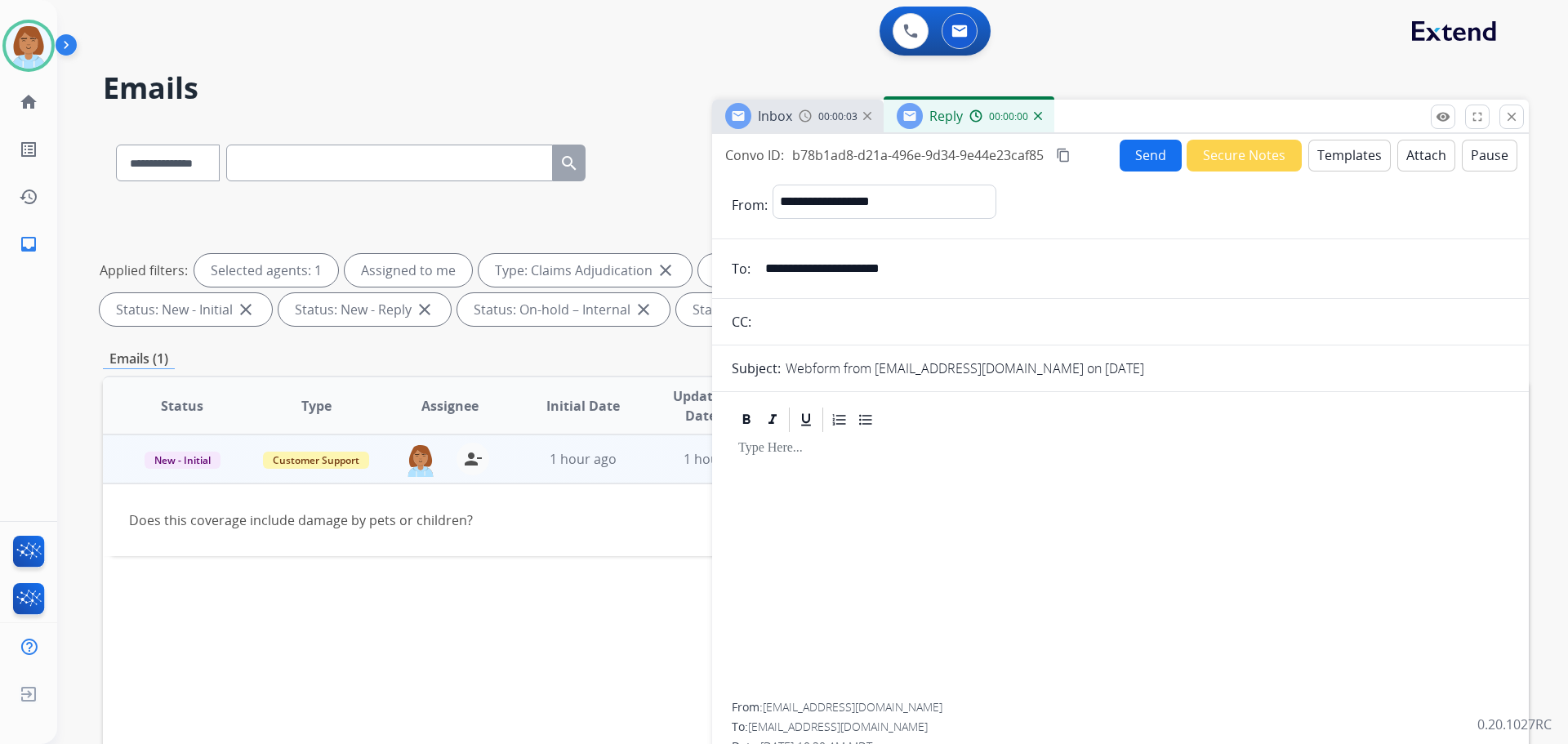
click at [1341, 148] on button "Templates" at bounding box center [1349, 156] width 83 height 32
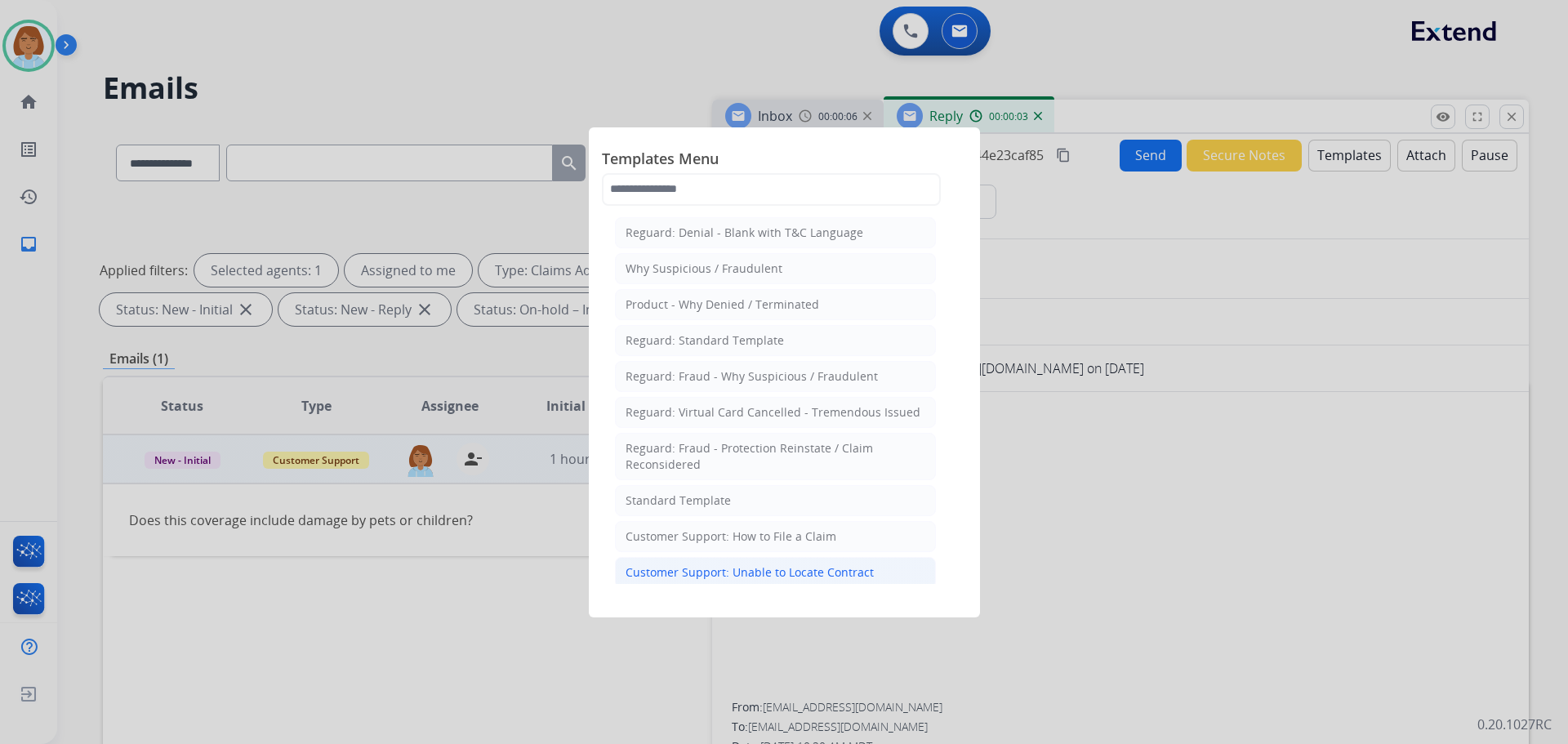
click at [756, 559] on li "Customer Support: Unable to Locate Contract" at bounding box center [776, 572] width 321 height 31
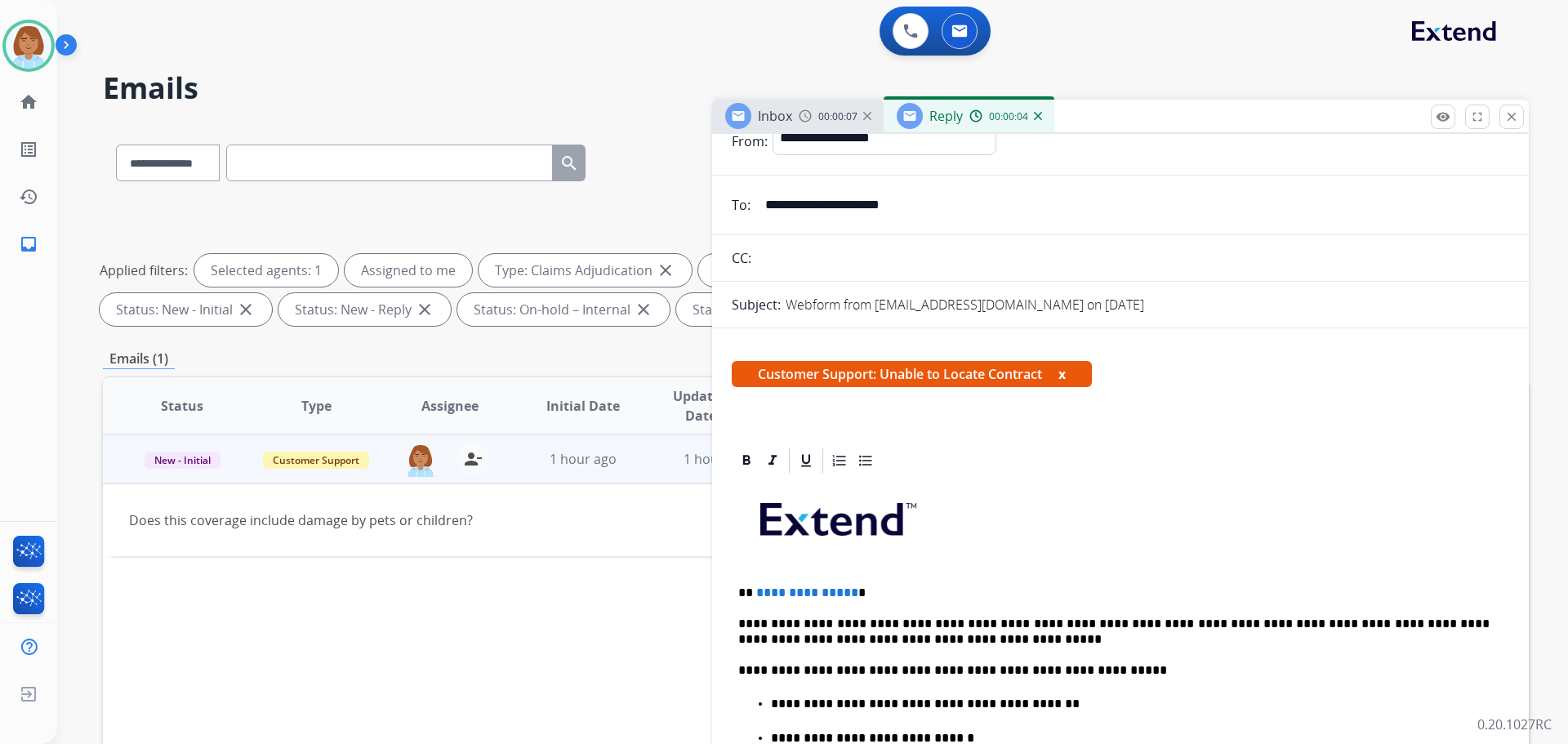
scroll to position [82, 0]
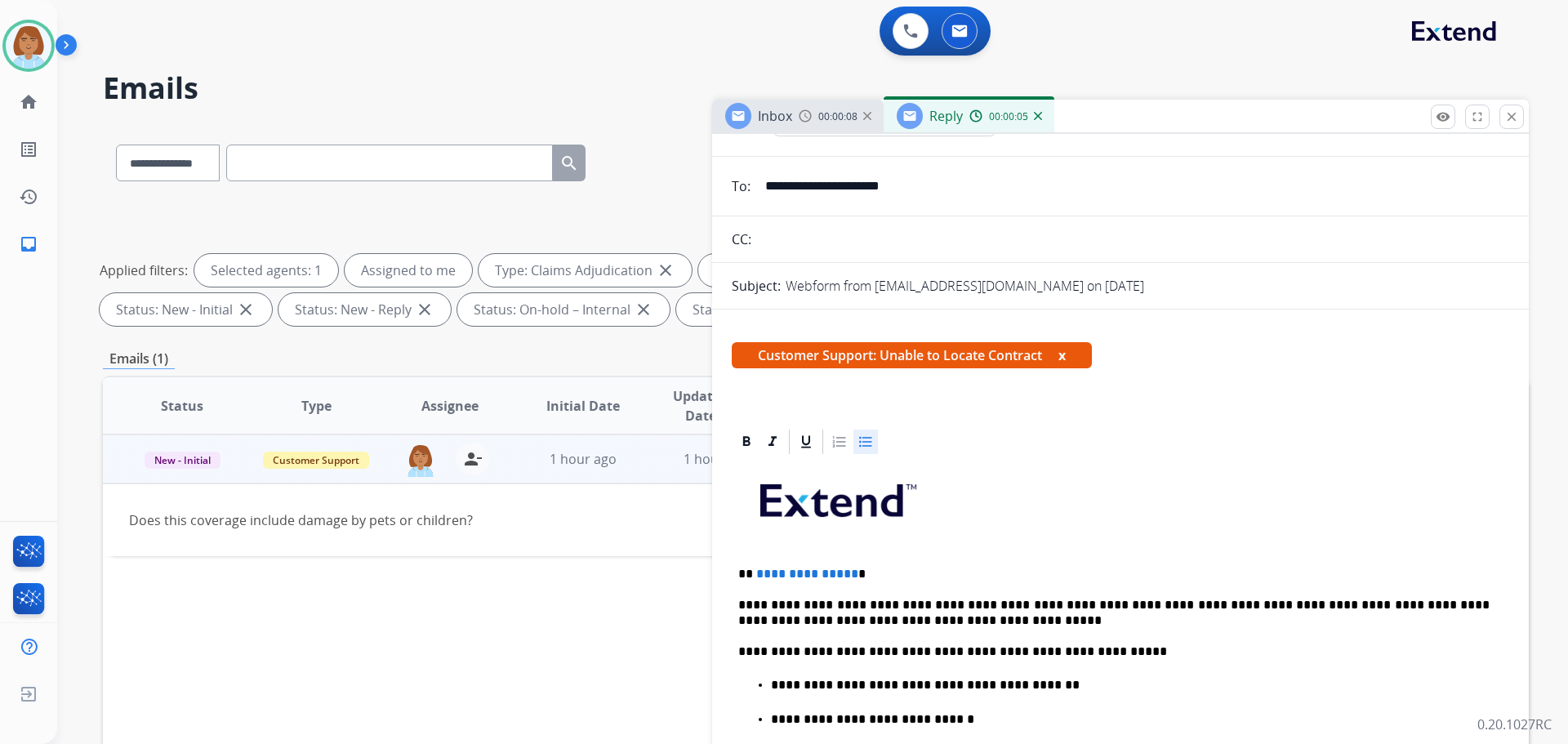
click at [1040, 684] on p "**********" at bounding box center [1129, 685] width 719 height 15
drag, startPoint x: 1027, startPoint y: 689, endPoint x: 853, endPoint y: 673, distance: 174.7
drag, startPoint x: 855, startPoint y: 673, endPoint x: 868, endPoint y: 668, distance: 13.9
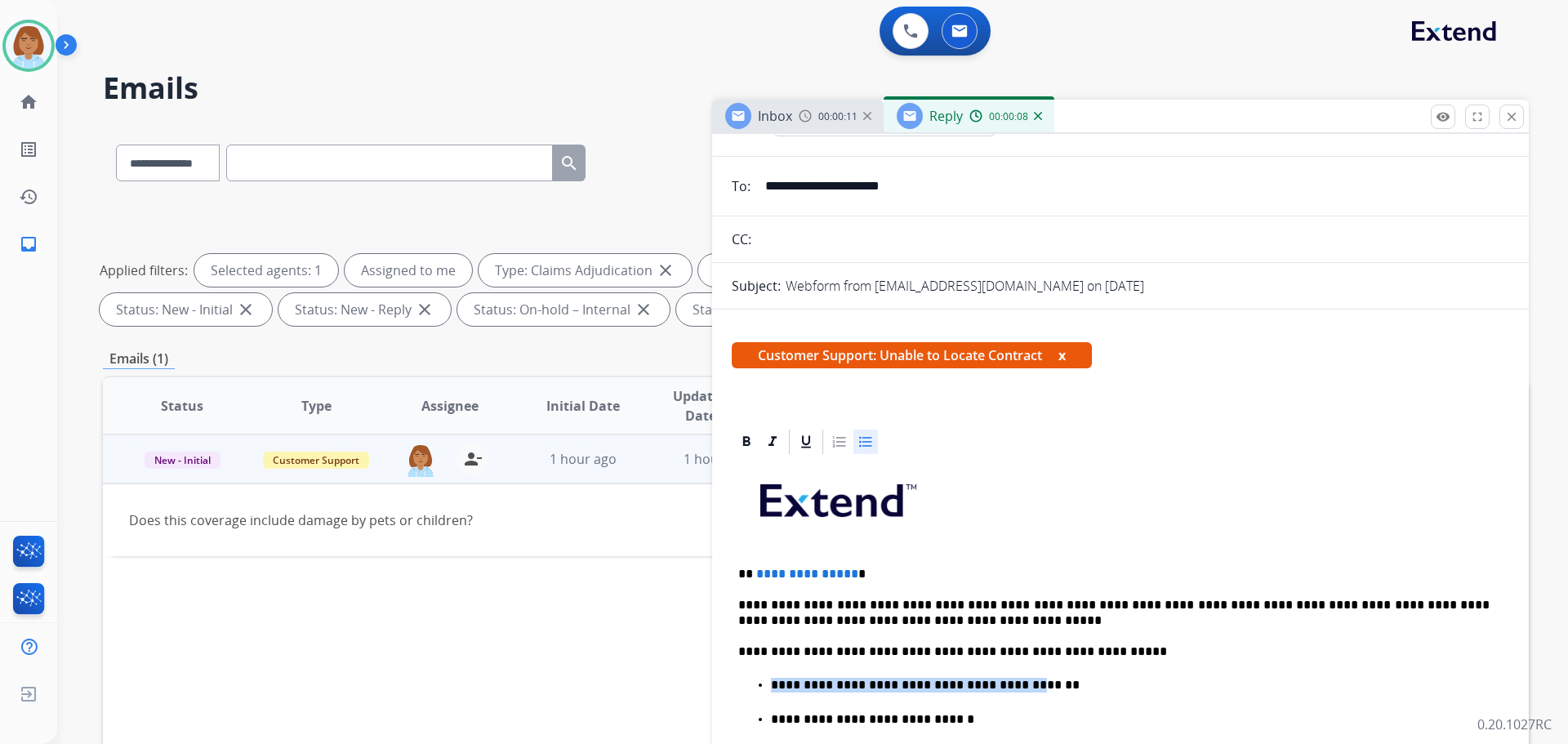
drag, startPoint x: 1049, startPoint y: 673, endPoint x: 992, endPoint y: 688, distance: 58.9
click at [1083, 682] on p "**********" at bounding box center [1129, 685] width 719 height 15
drag, startPoint x: 1047, startPoint y: 691, endPoint x: 895, endPoint y: 688, distance: 152.0
click at [908, 689] on p "**********" at bounding box center [1129, 685] width 719 height 15
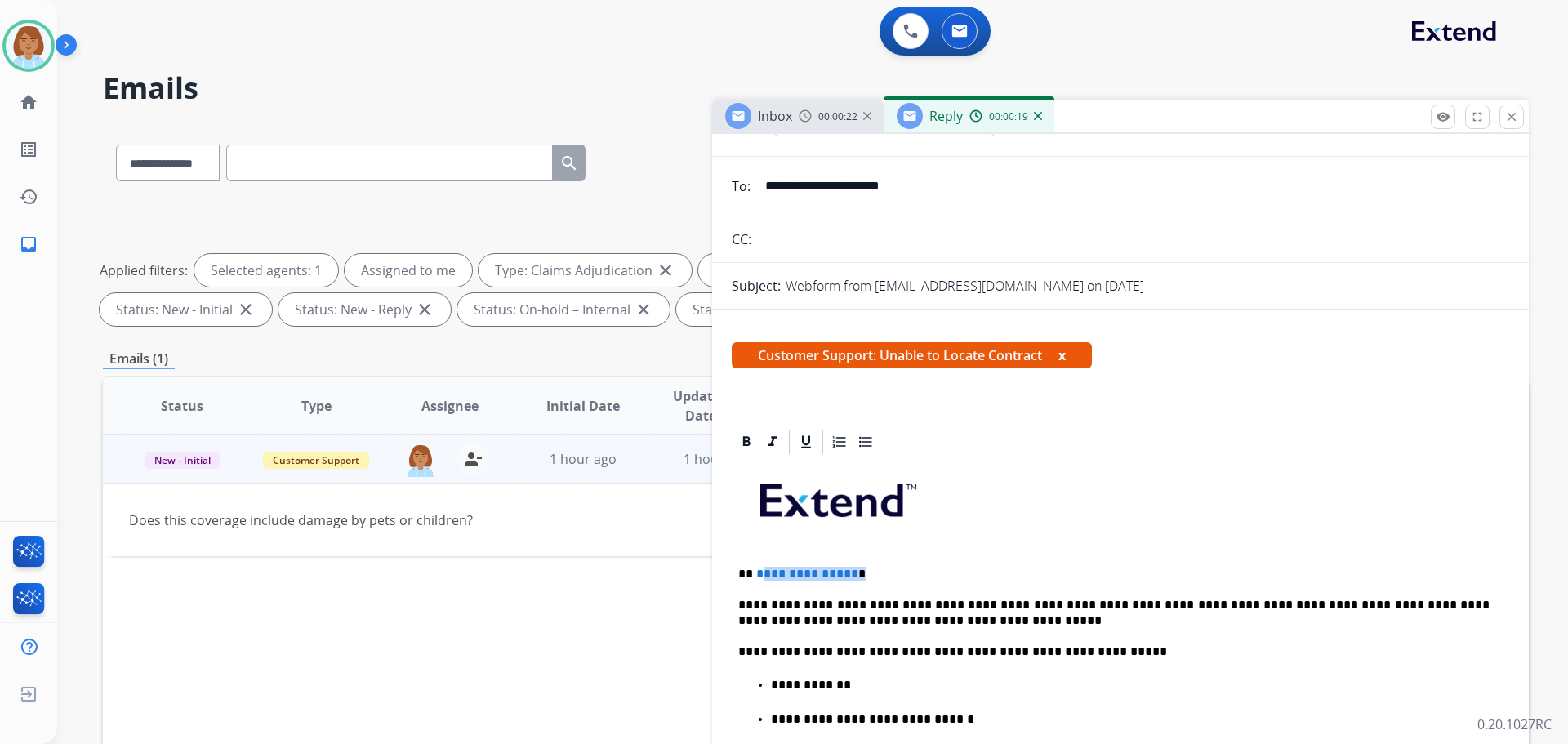
drag, startPoint x: 859, startPoint y: 570, endPoint x: 760, endPoint y: 570, distance: 99.0
click at [760, 570] on p "**********" at bounding box center [1113, 573] width 752 height 15
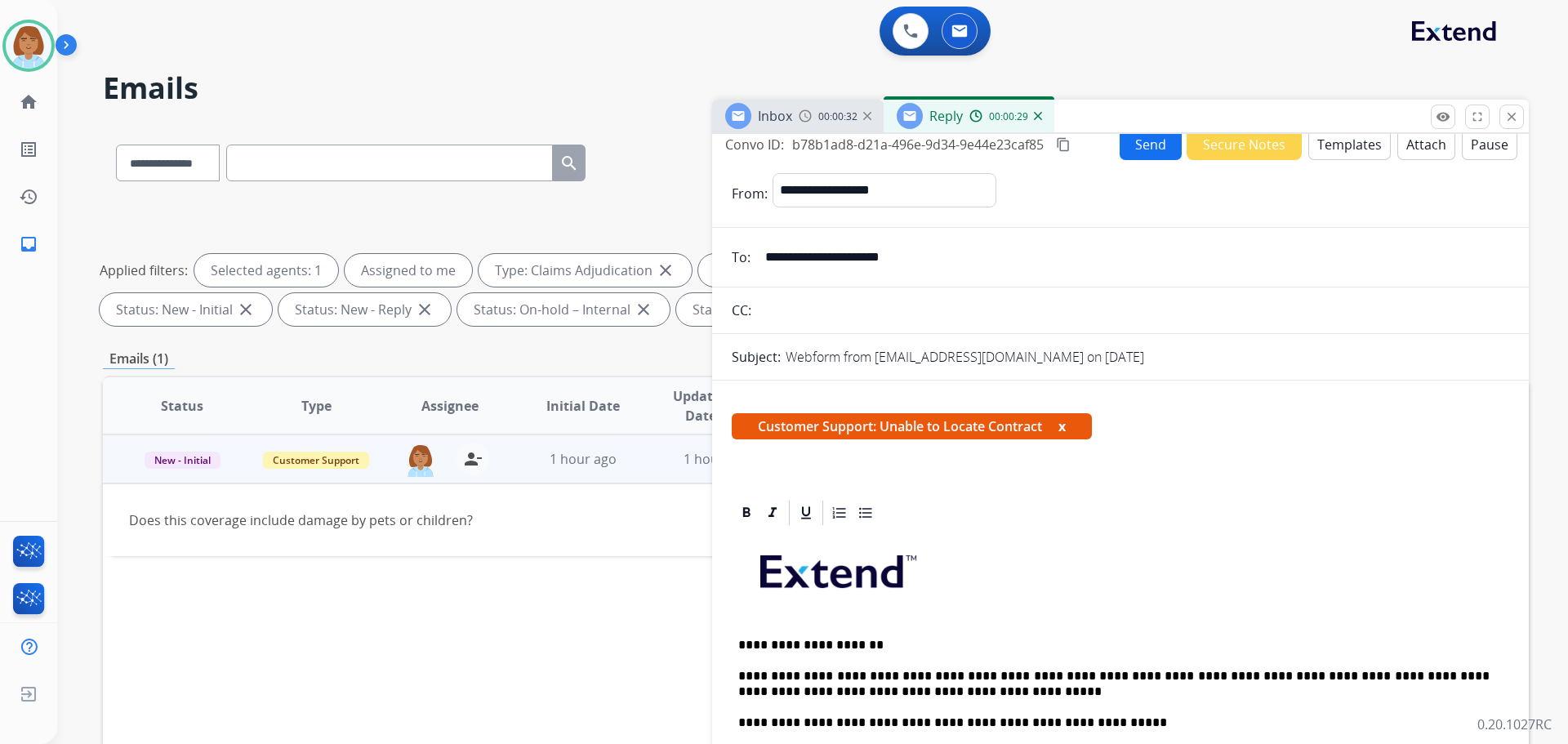
scroll to position [0, 0]
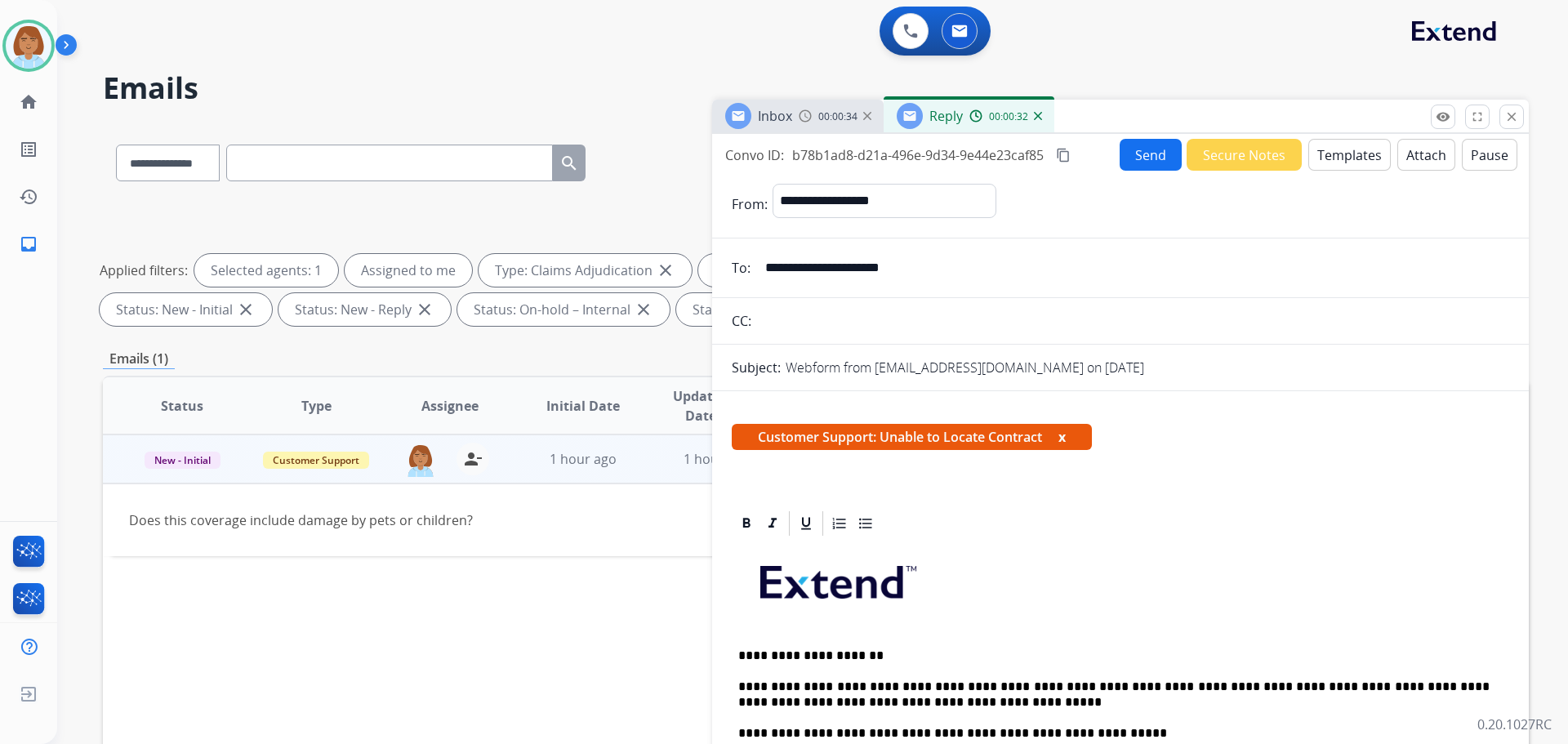
click at [1140, 157] on button "Send" at bounding box center [1150, 155] width 62 height 32
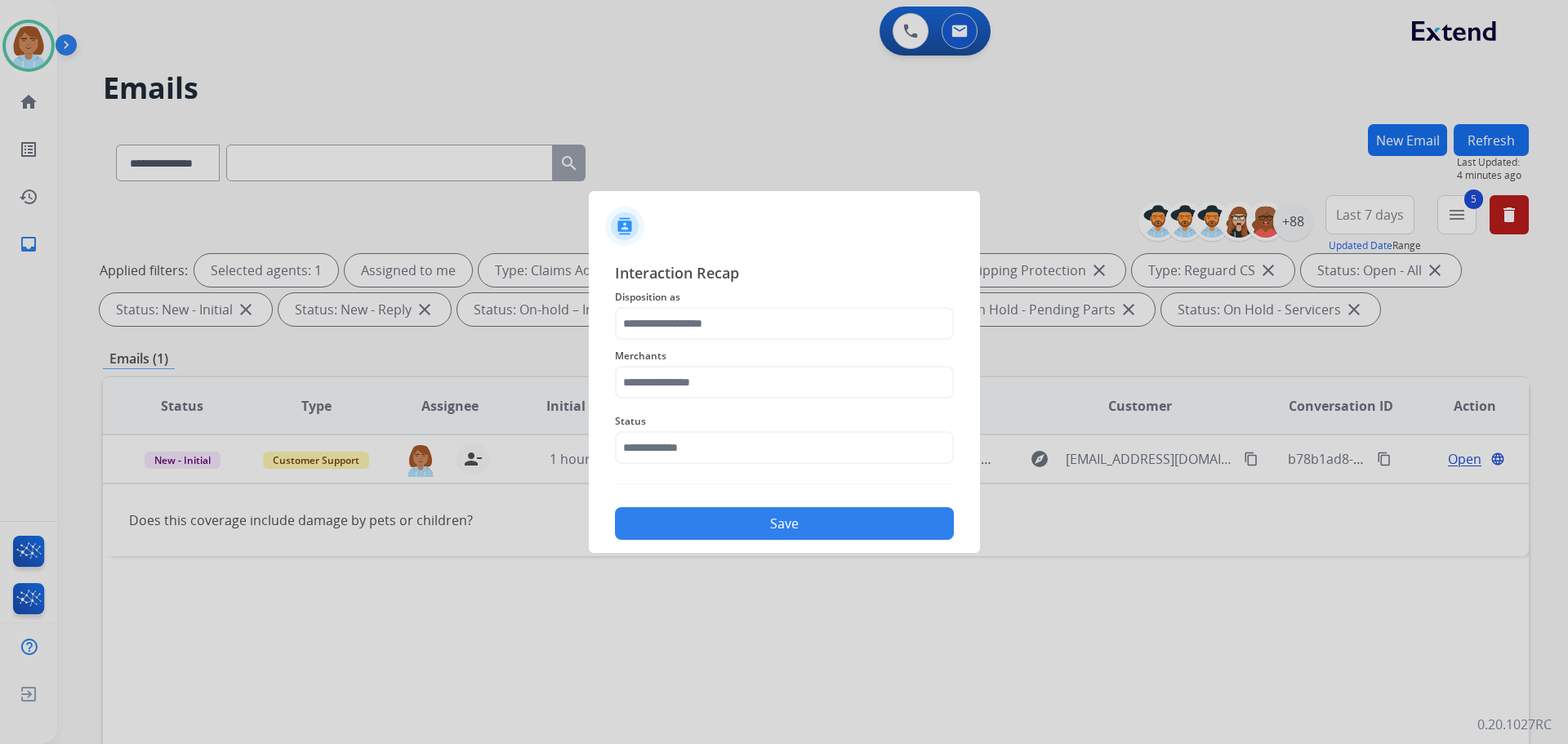
click at [725, 349] on span "Merchants" at bounding box center [784, 356] width 339 height 20
click at [736, 330] on input "text" at bounding box center [784, 323] width 339 height 33
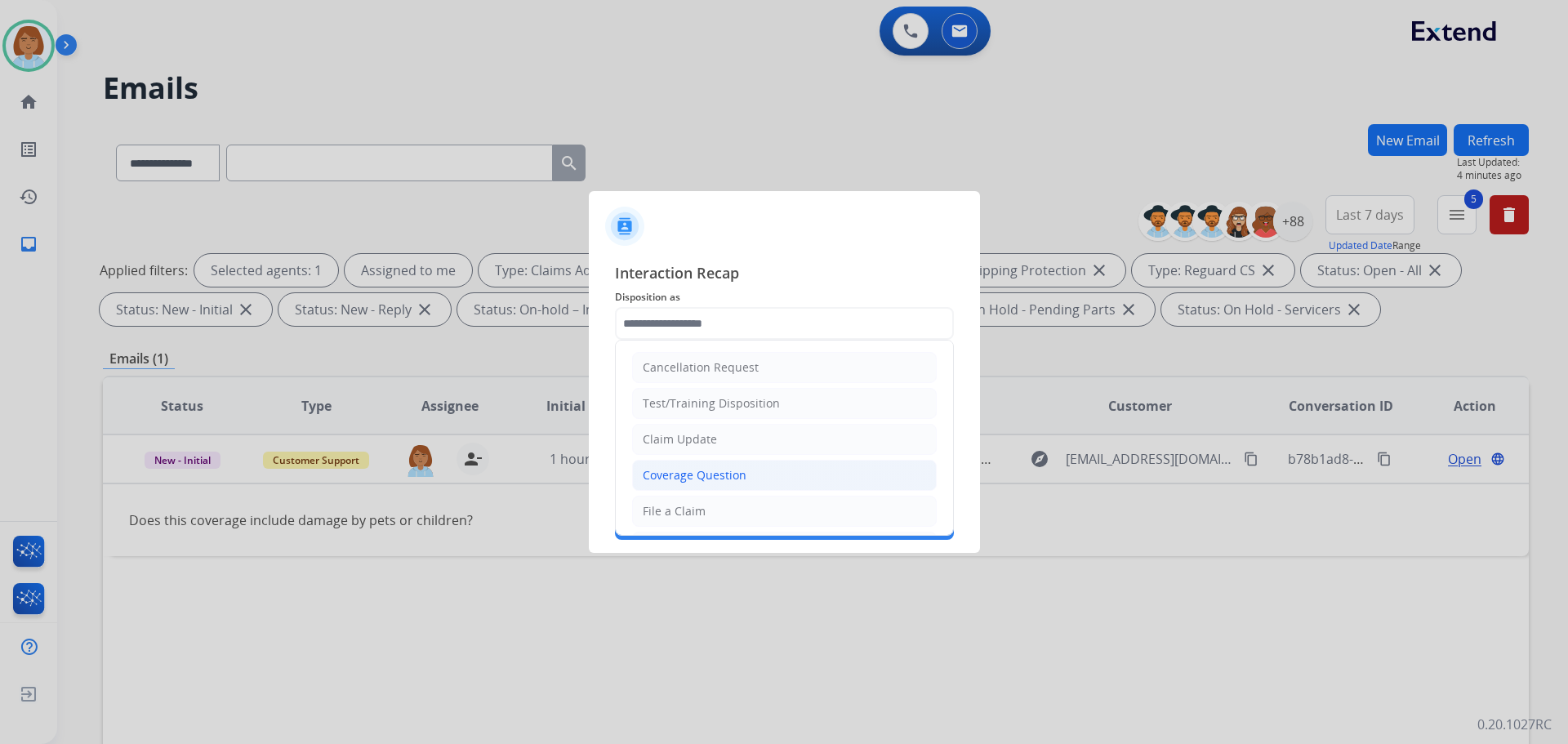
click at [755, 465] on li "Coverage Question" at bounding box center [784, 475] width 304 height 31
type input "**********"
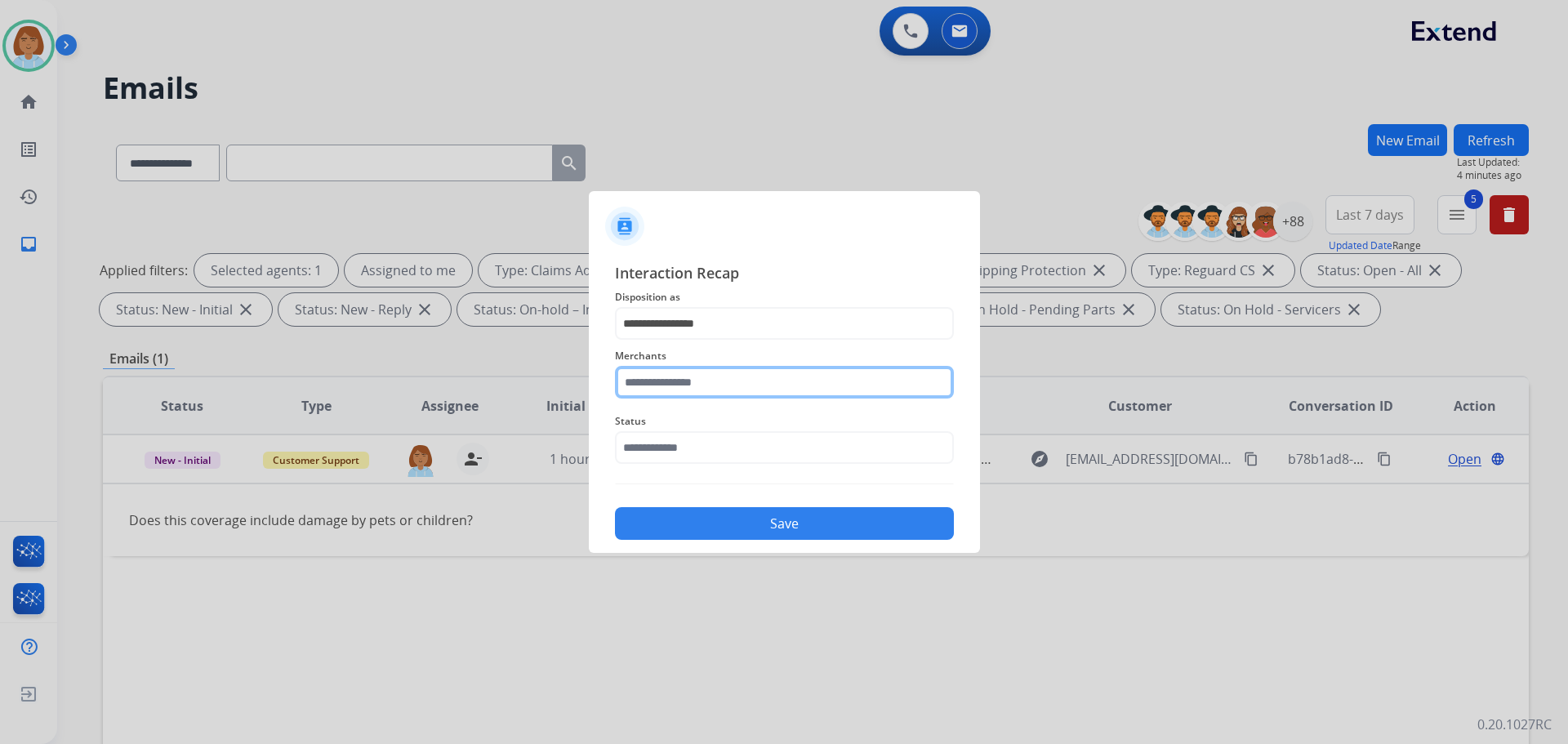
click at [774, 386] on input "text" at bounding box center [784, 382] width 339 height 33
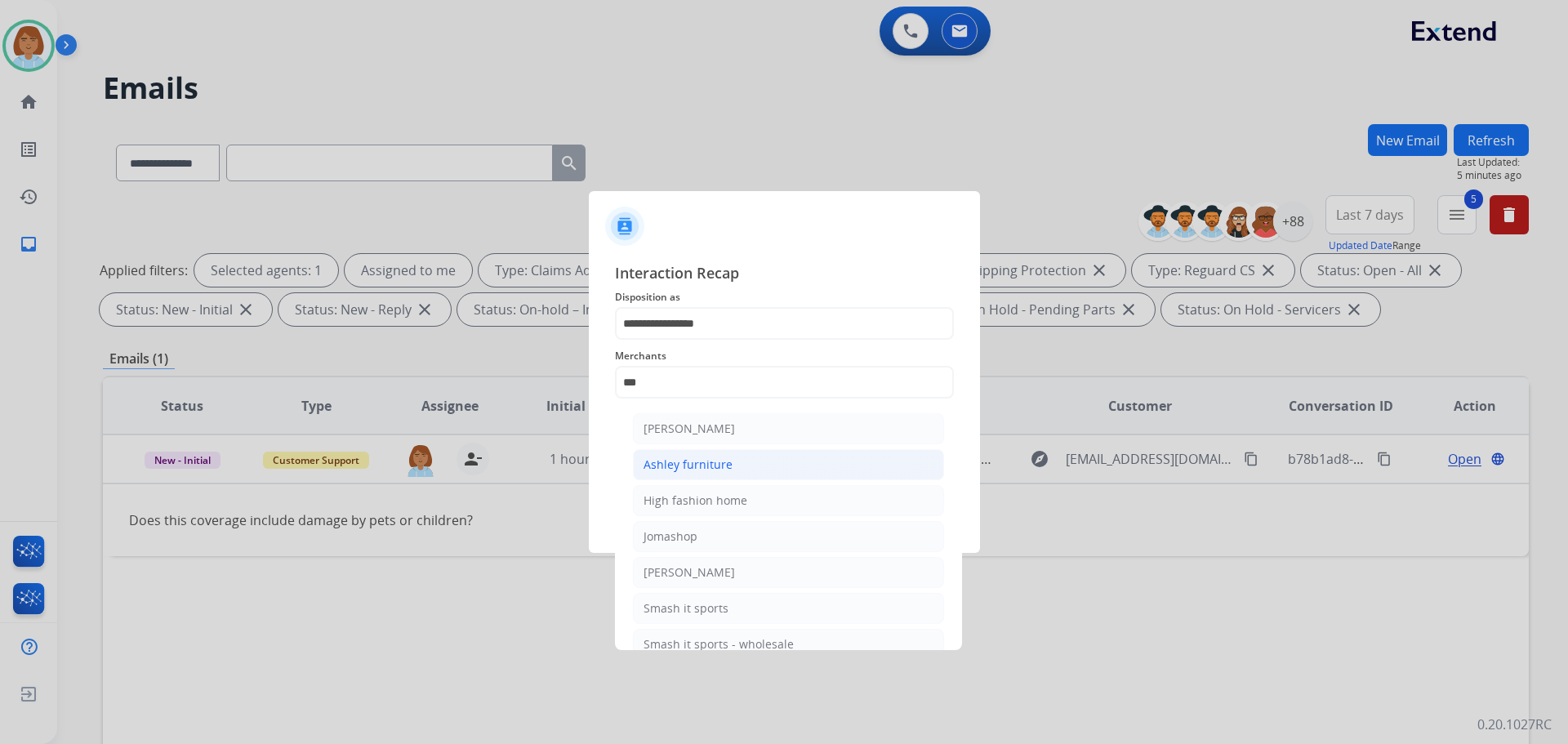
click at [718, 457] on div "Ashley furniture" at bounding box center [687, 465] width 89 height 16
type input "**********"
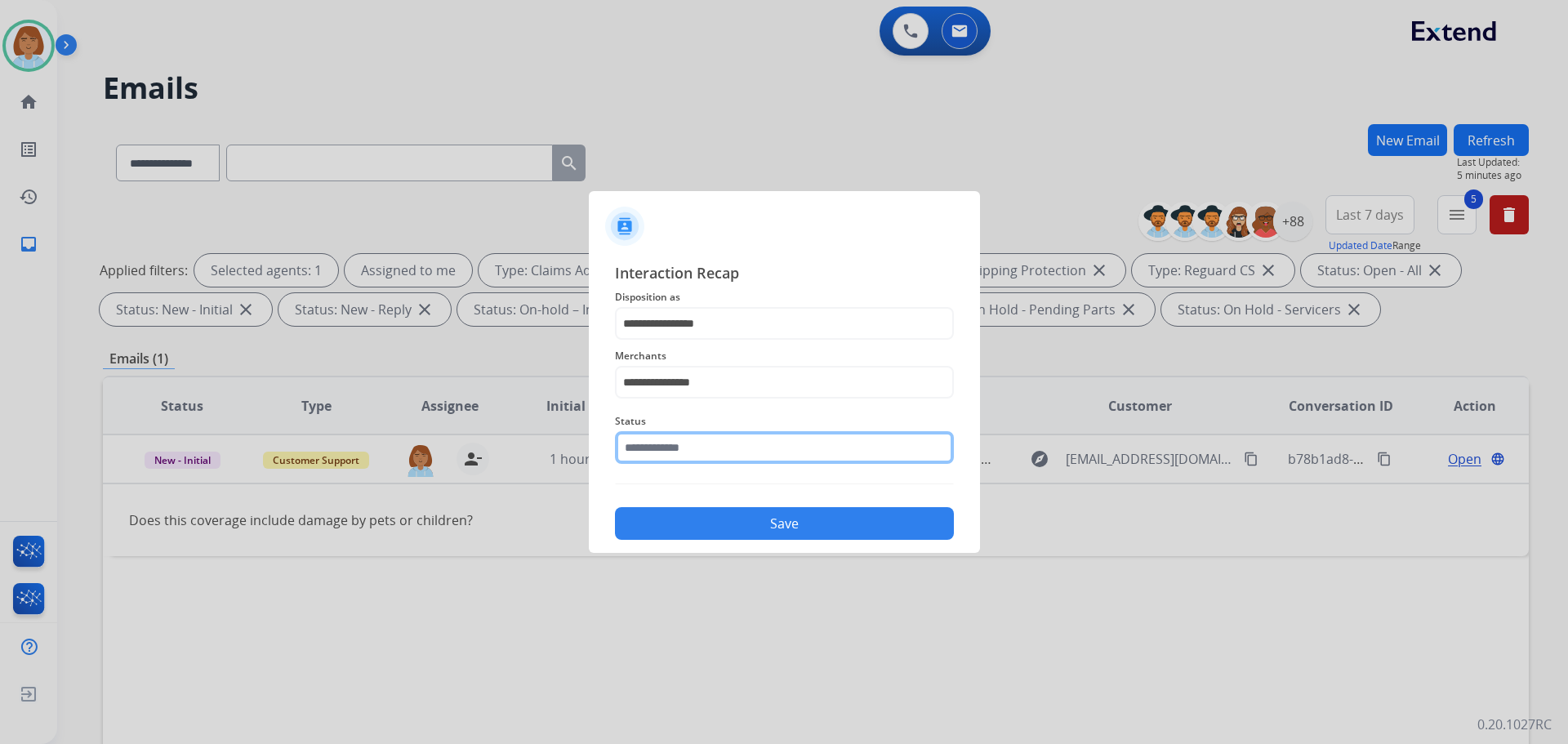
click at [716, 444] on input "text" at bounding box center [784, 447] width 339 height 33
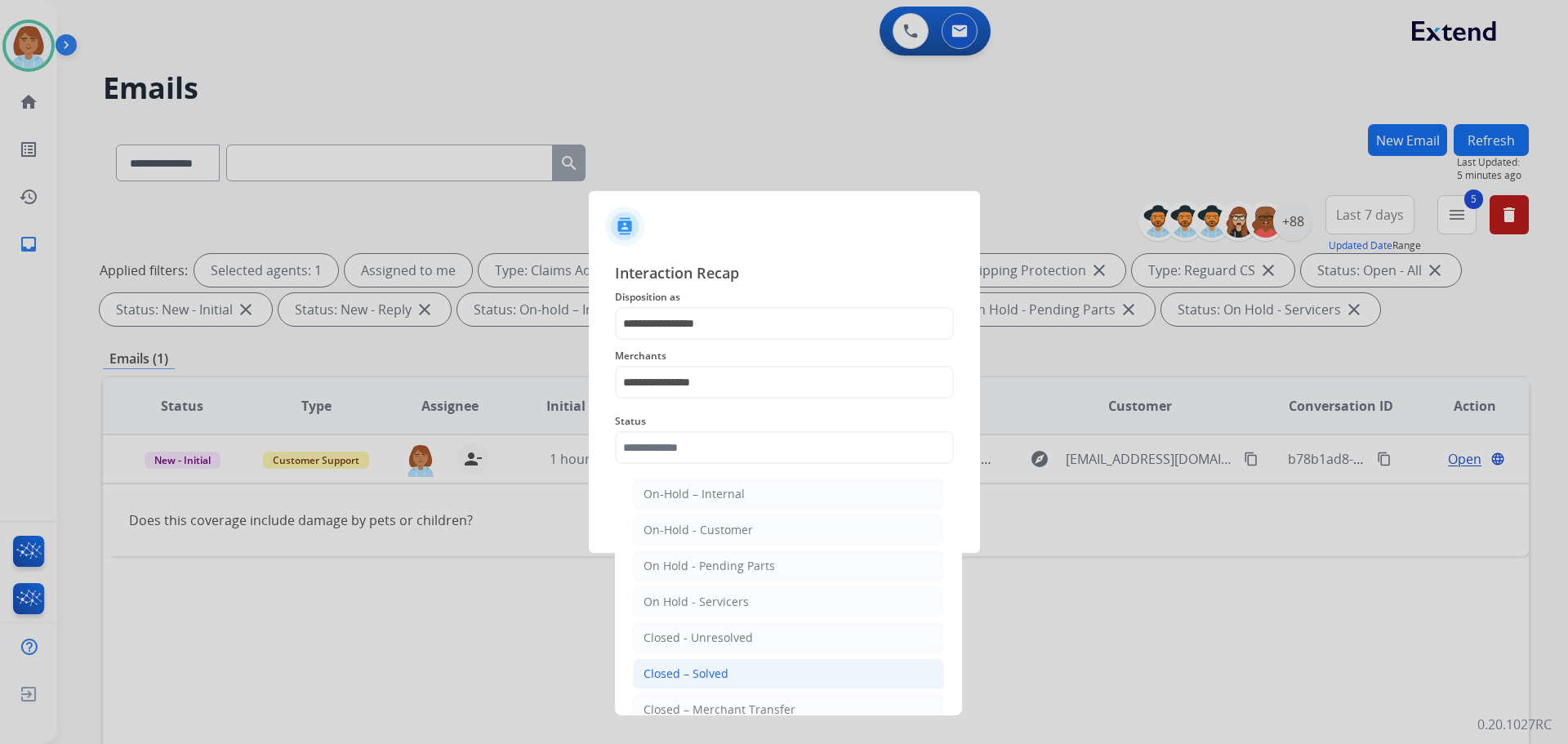
click at [697, 674] on div "Closed – Solved" at bounding box center [685, 674] width 85 height 16
type input "**********"
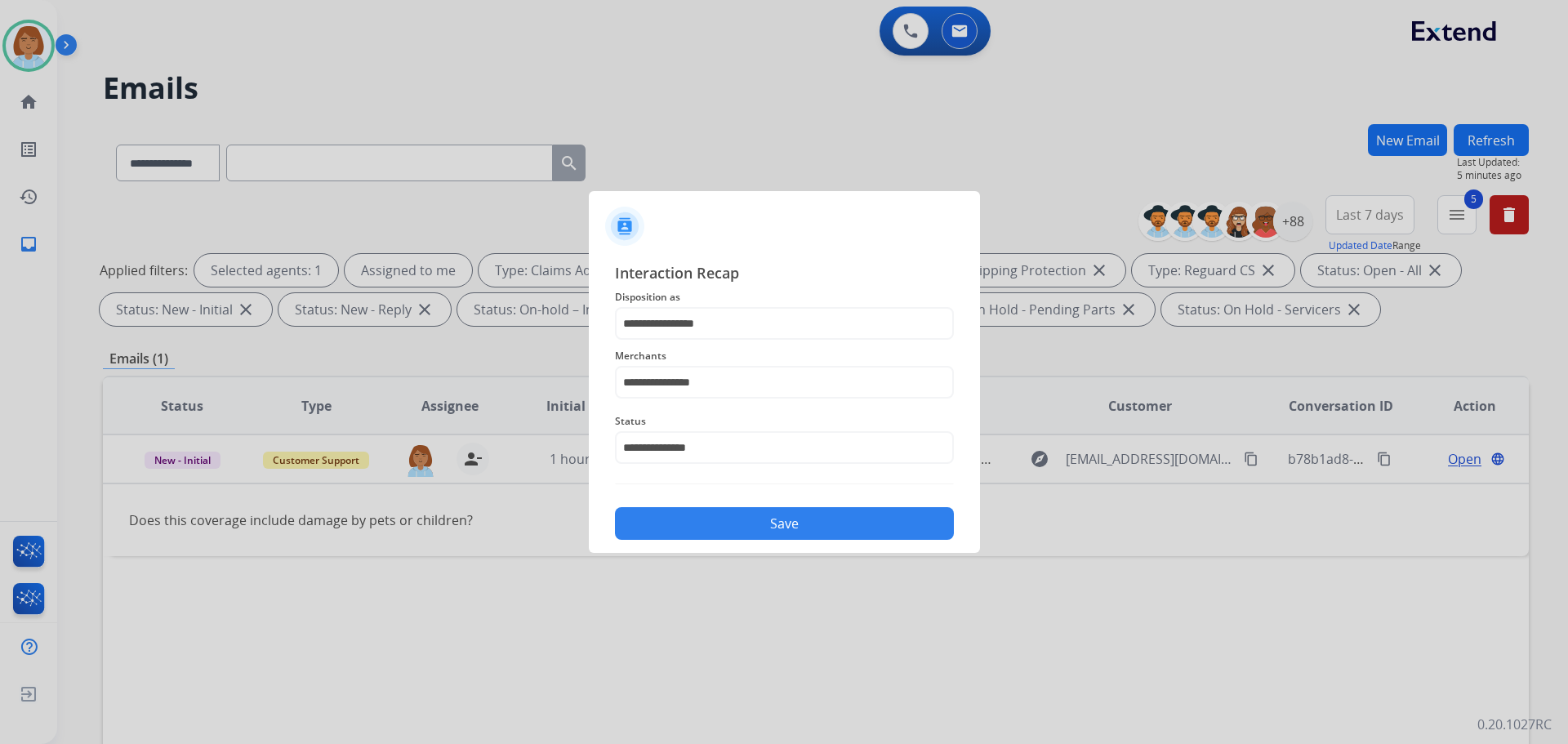
click at [791, 523] on button "Save" at bounding box center [784, 524] width 339 height 33
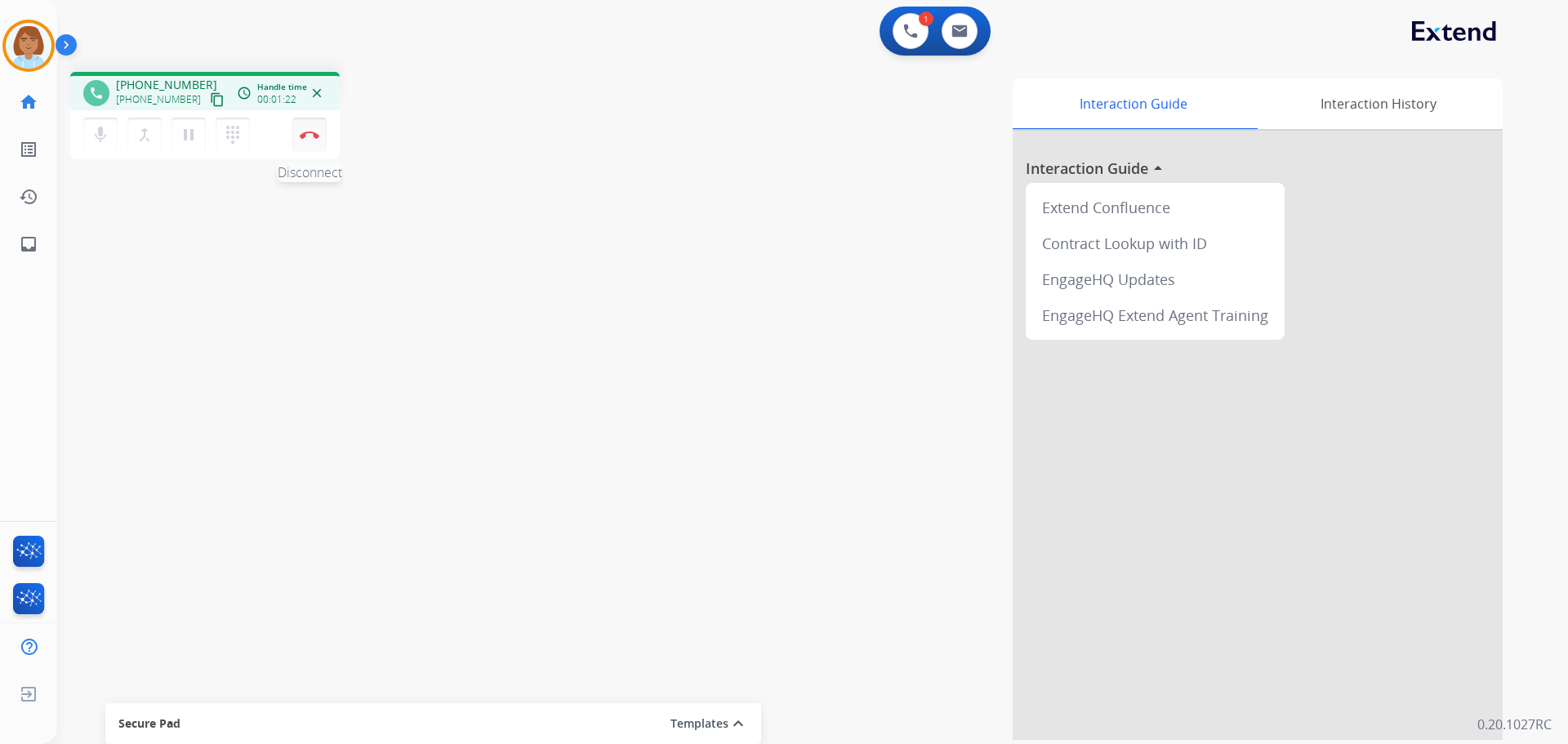
click at [300, 133] on img at bounding box center [310, 135] width 20 height 8
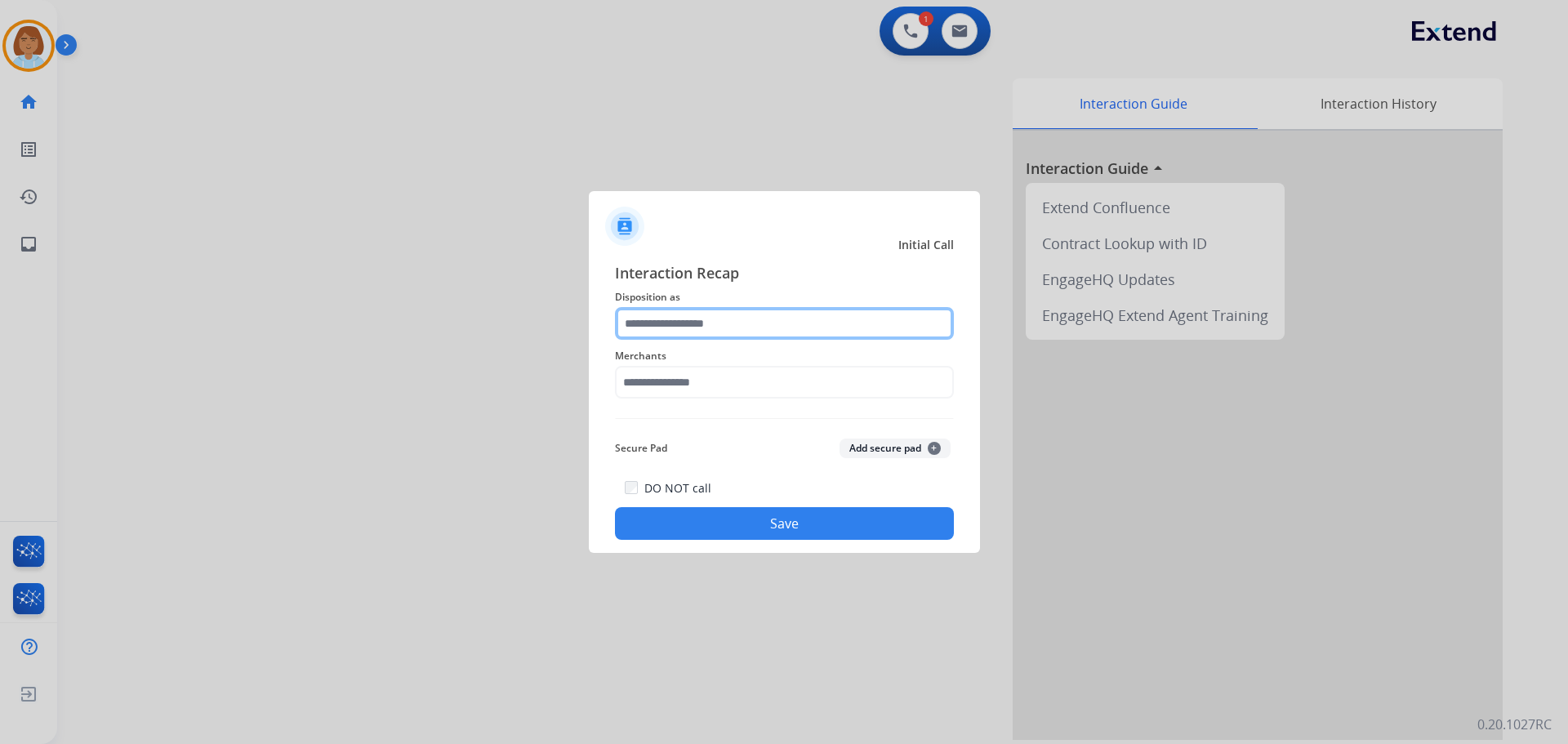
click at [646, 318] on input "text" at bounding box center [784, 323] width 339 height 33
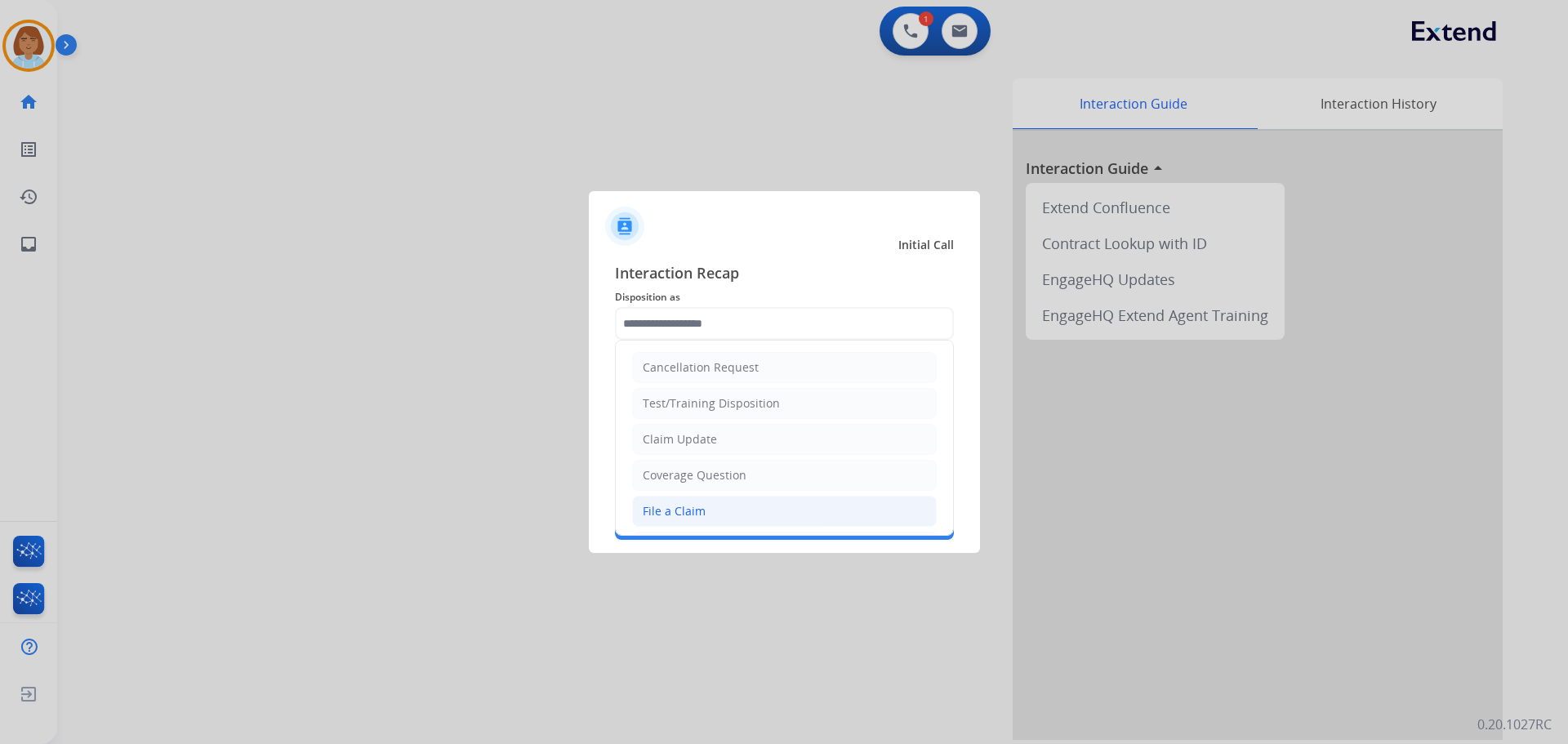
click at [711, 514] on li "File a Claim" at bounding box center [784, 511] width 304 height 31
type input "**********"
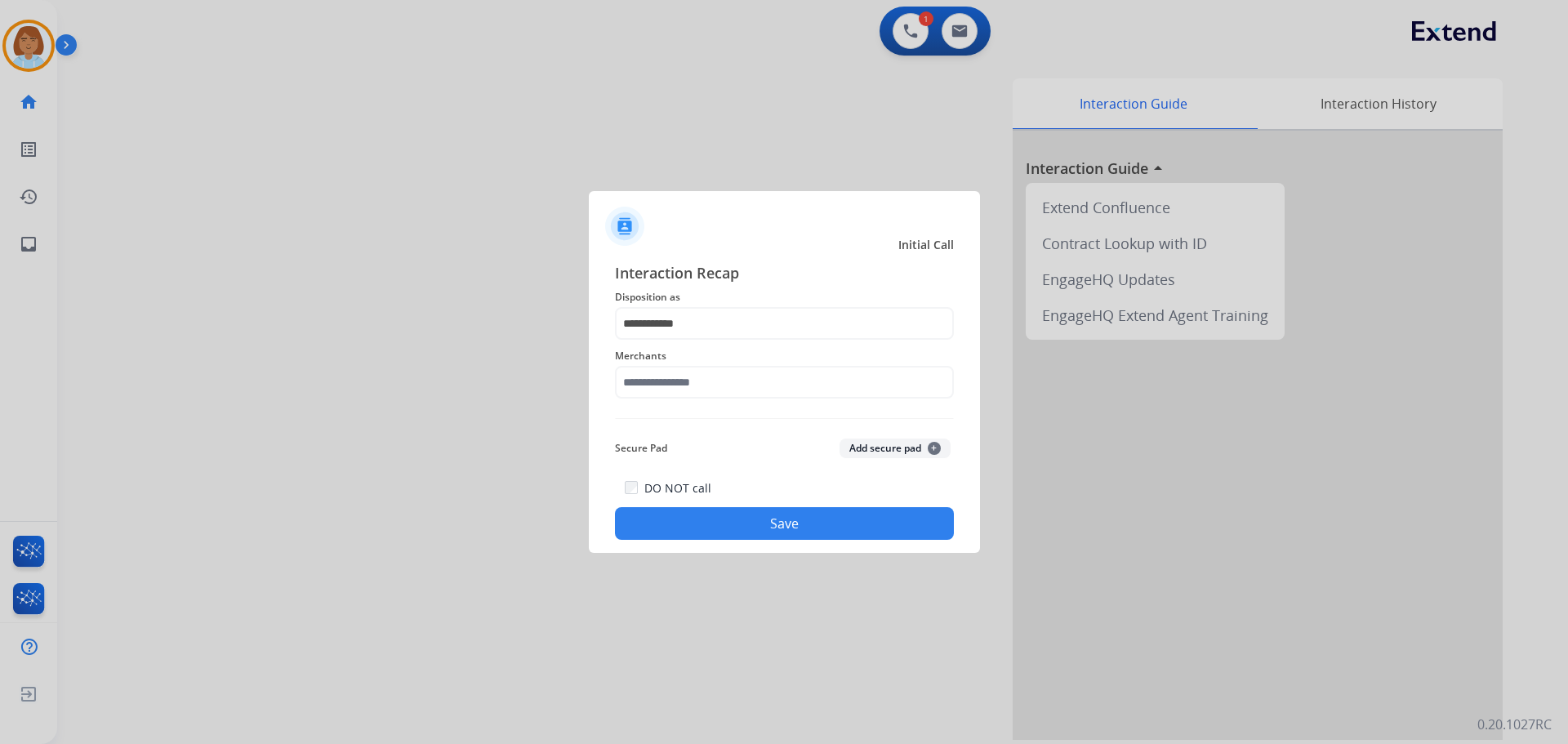
drag, startPoint x: 710, startPoint y: 404, endPoint x: 721, endPoint y: 372, distance: 33.8
click at [714, 383] on div "Merchants" at bounding box center [784, 373] width 339 height 66
click at [721, 372] on input "text" at bounding box center [784, 382] width 339 height 33
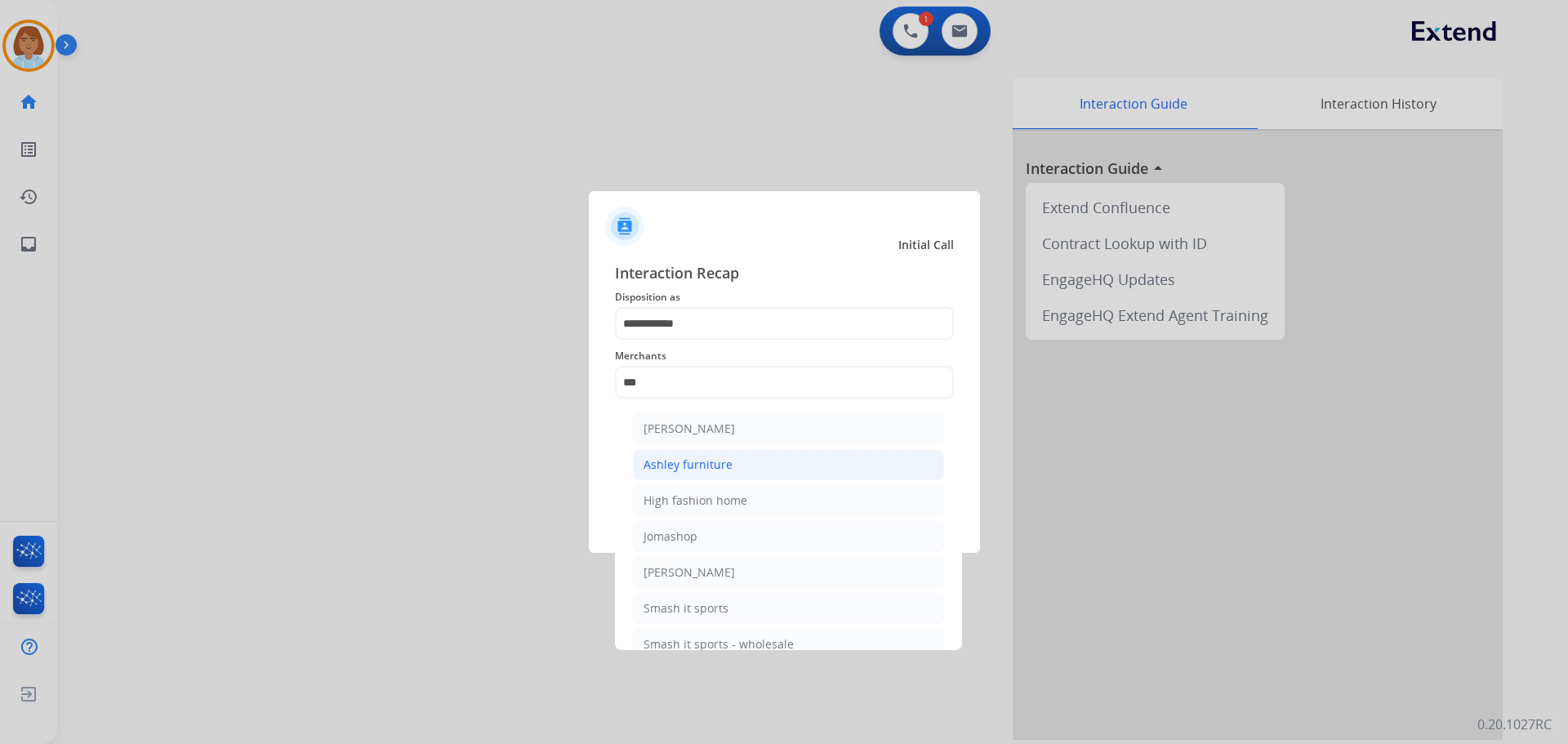
click at [725, 469] on div "Ashley furniture" at bounding box center [687, 465] width 89 height 16
type input "**********"
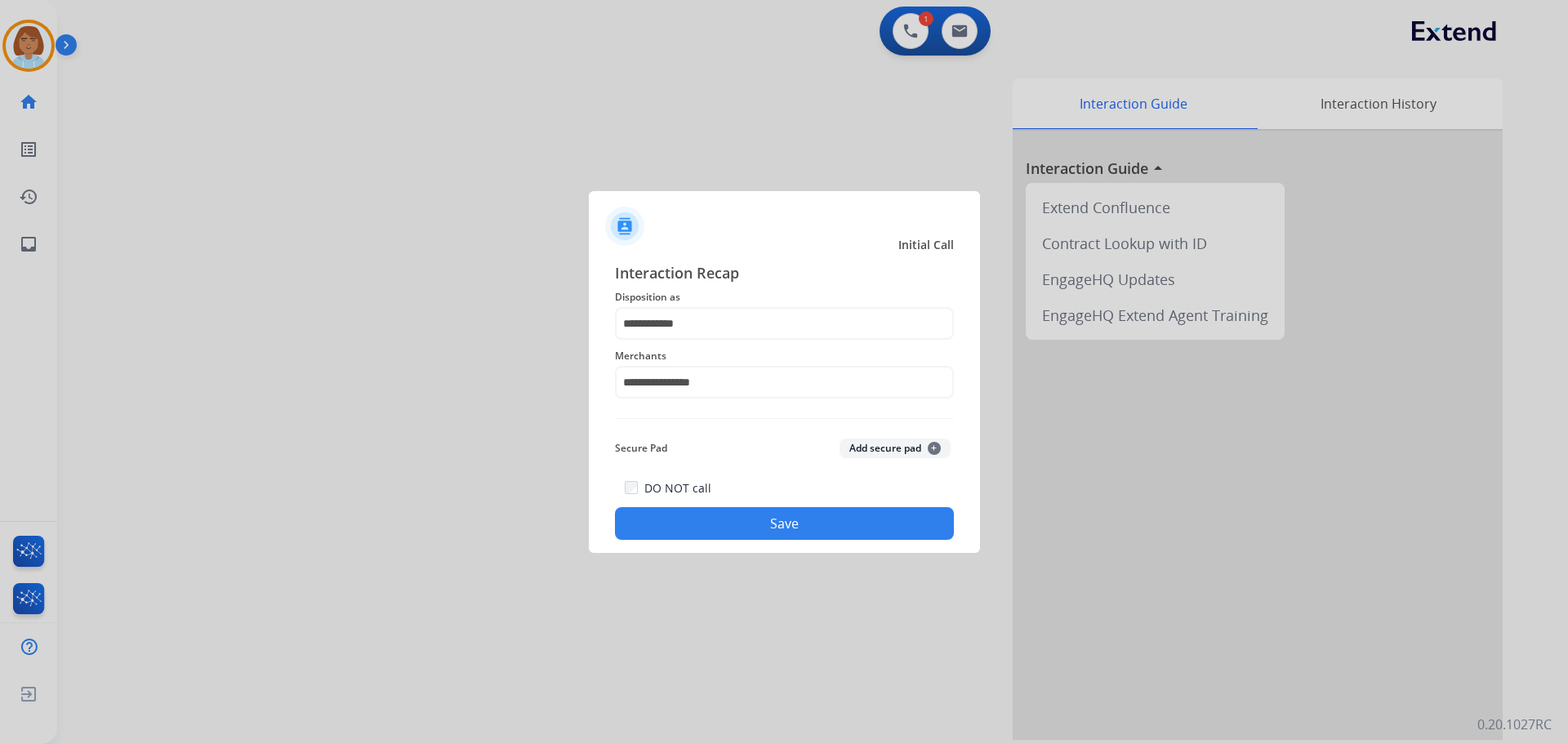
click at [779, 550] on div "**********" at bounding box center [784, 400] width 391 height 304
click at [788, 532] on button "Save" at bounding box center [784, 524] width 339 height 33
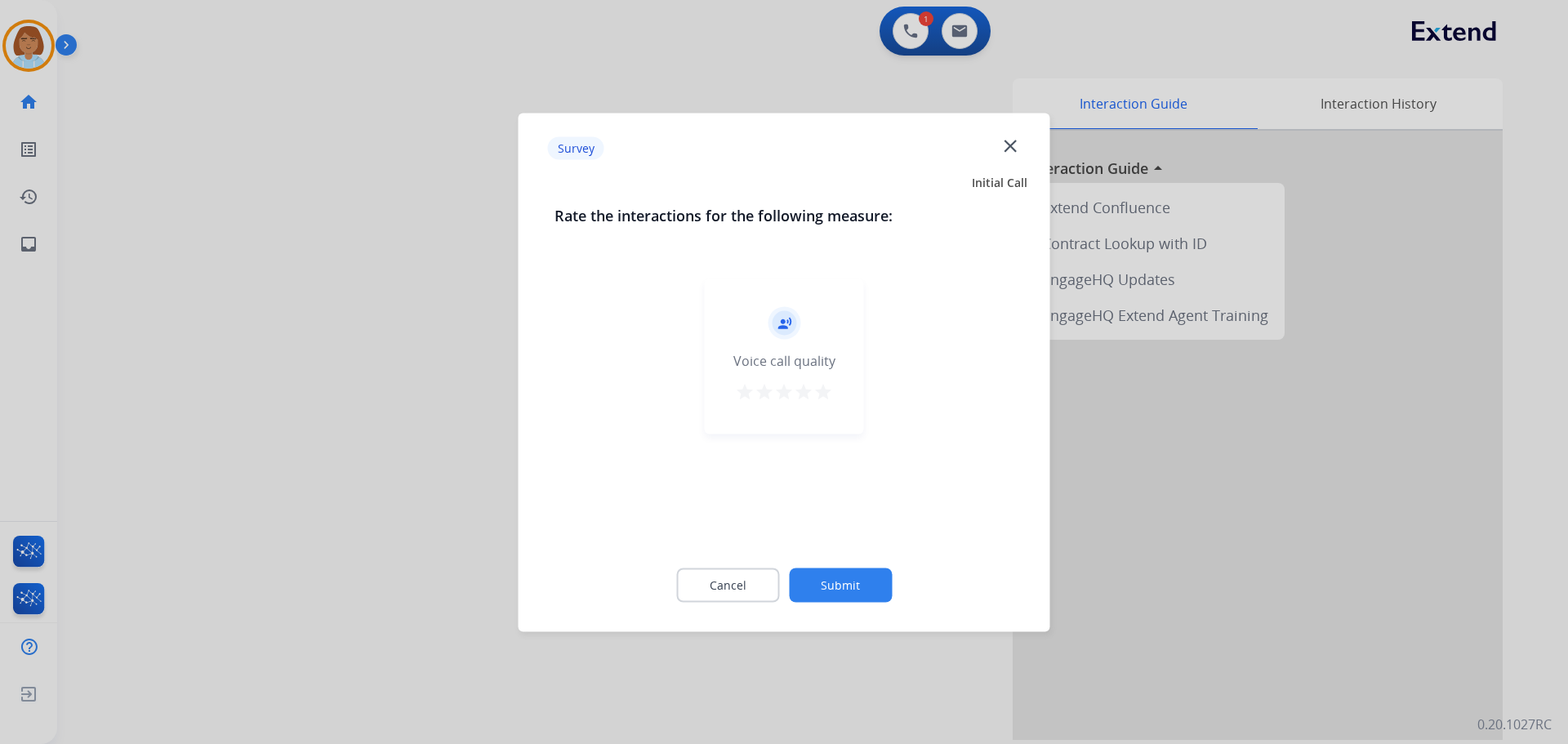
click at [865, 570] on button "Submit" at bounding box center [839, 584] width 103 height 34
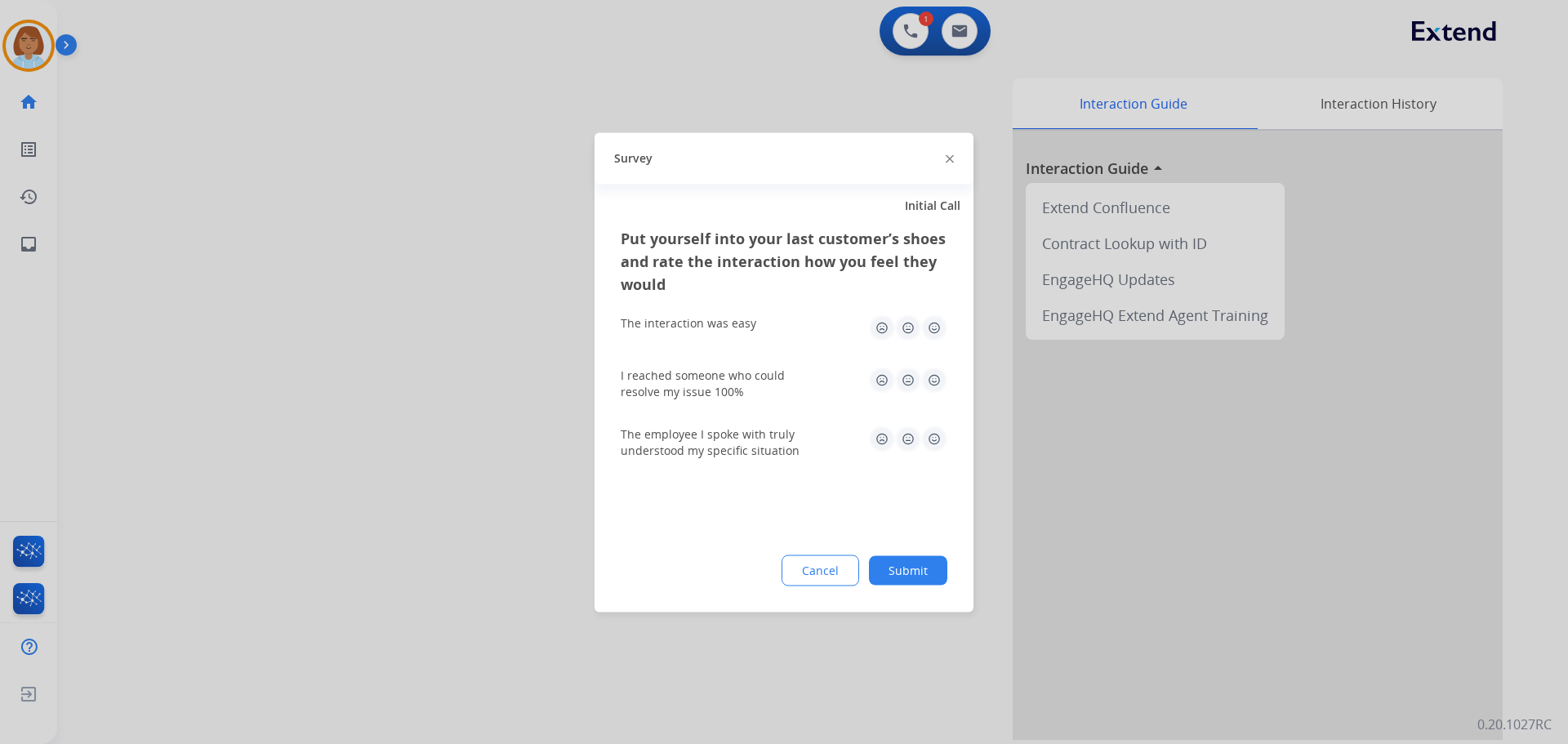
click at [909, 570] on button "Submit" at bounding box center [907, 569] width 79 height 29
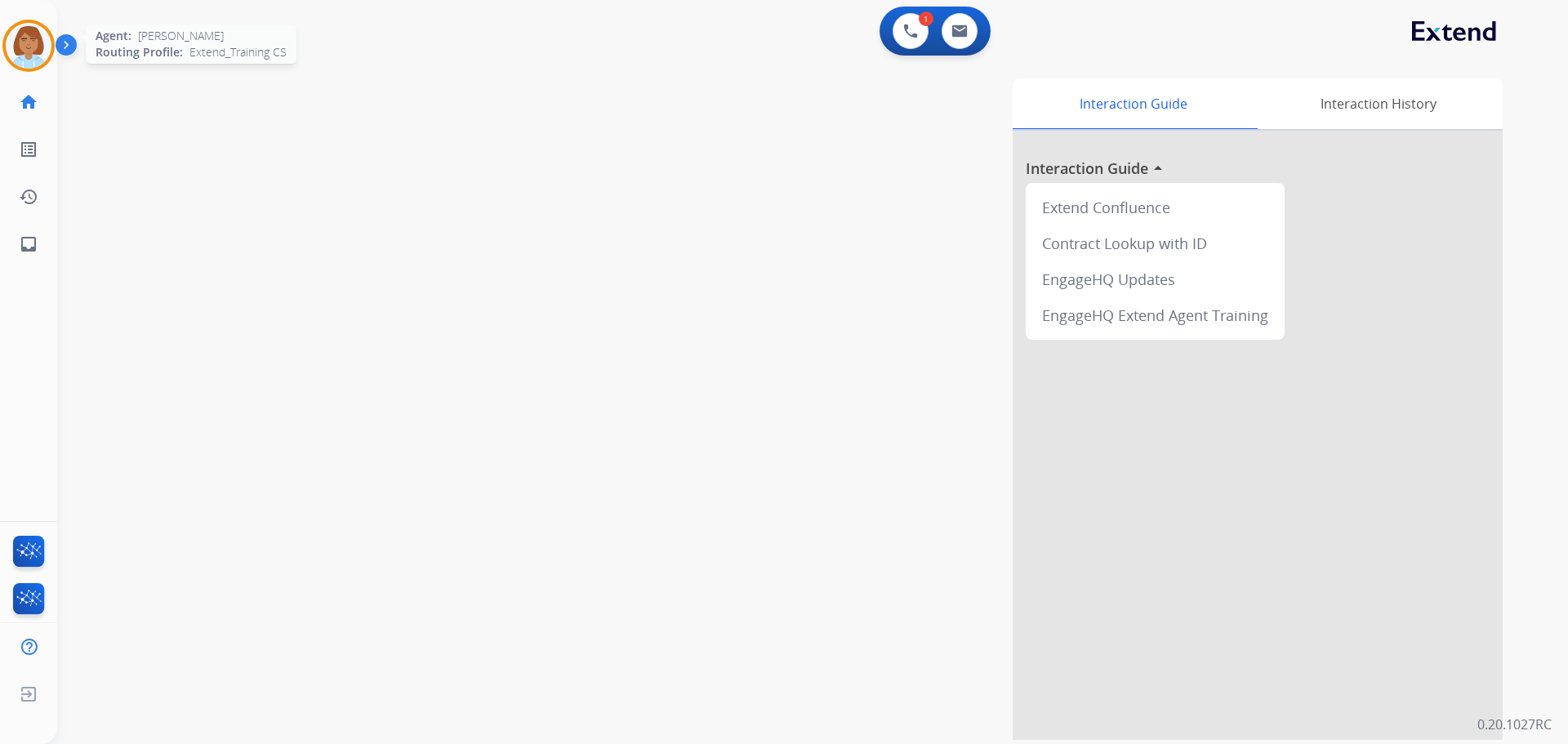
click at [36, 57] on img at bounding box center [29, 46] width 46 height 46
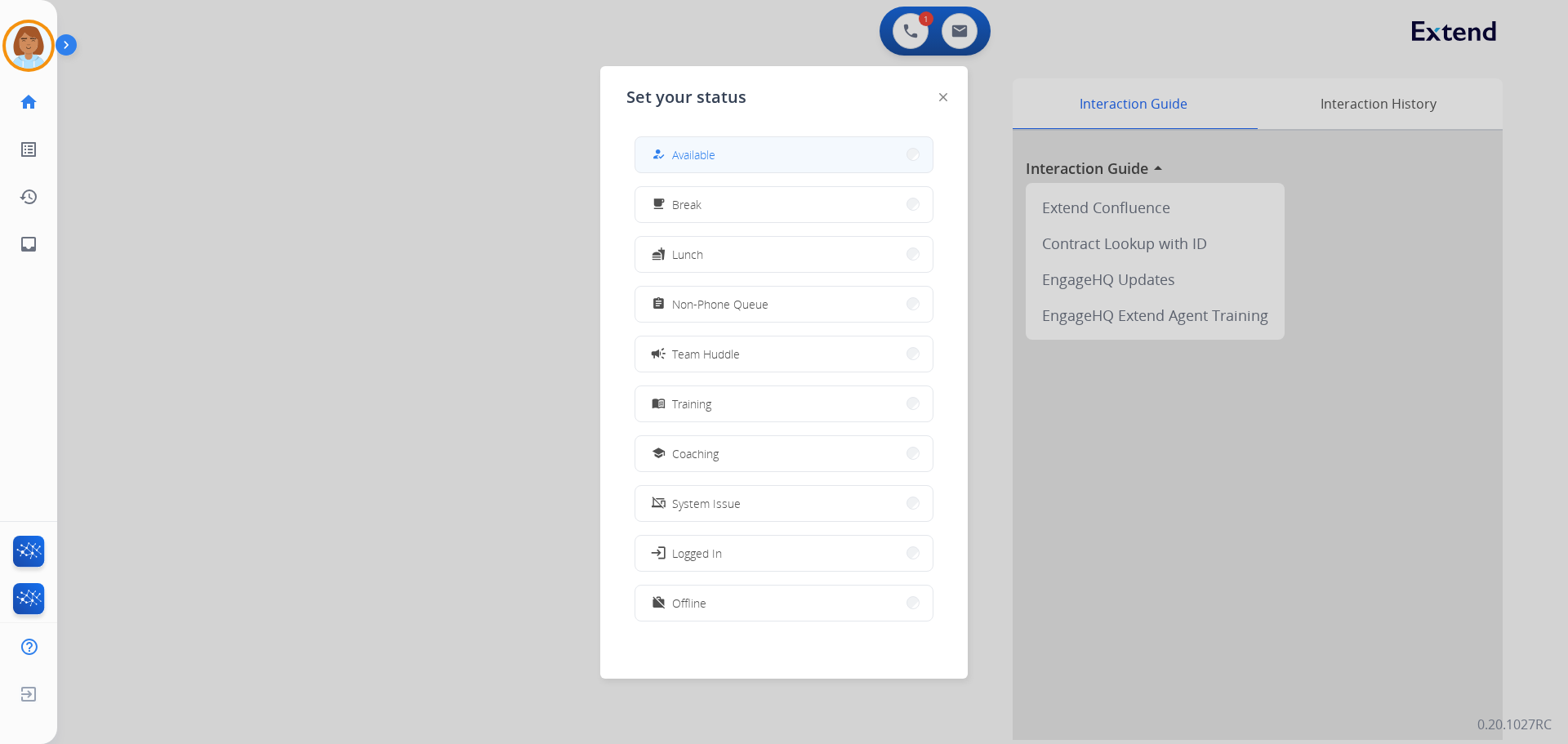
click at [715, 147] on span "Available" at bounding box center [693, 155] width 43 height 17
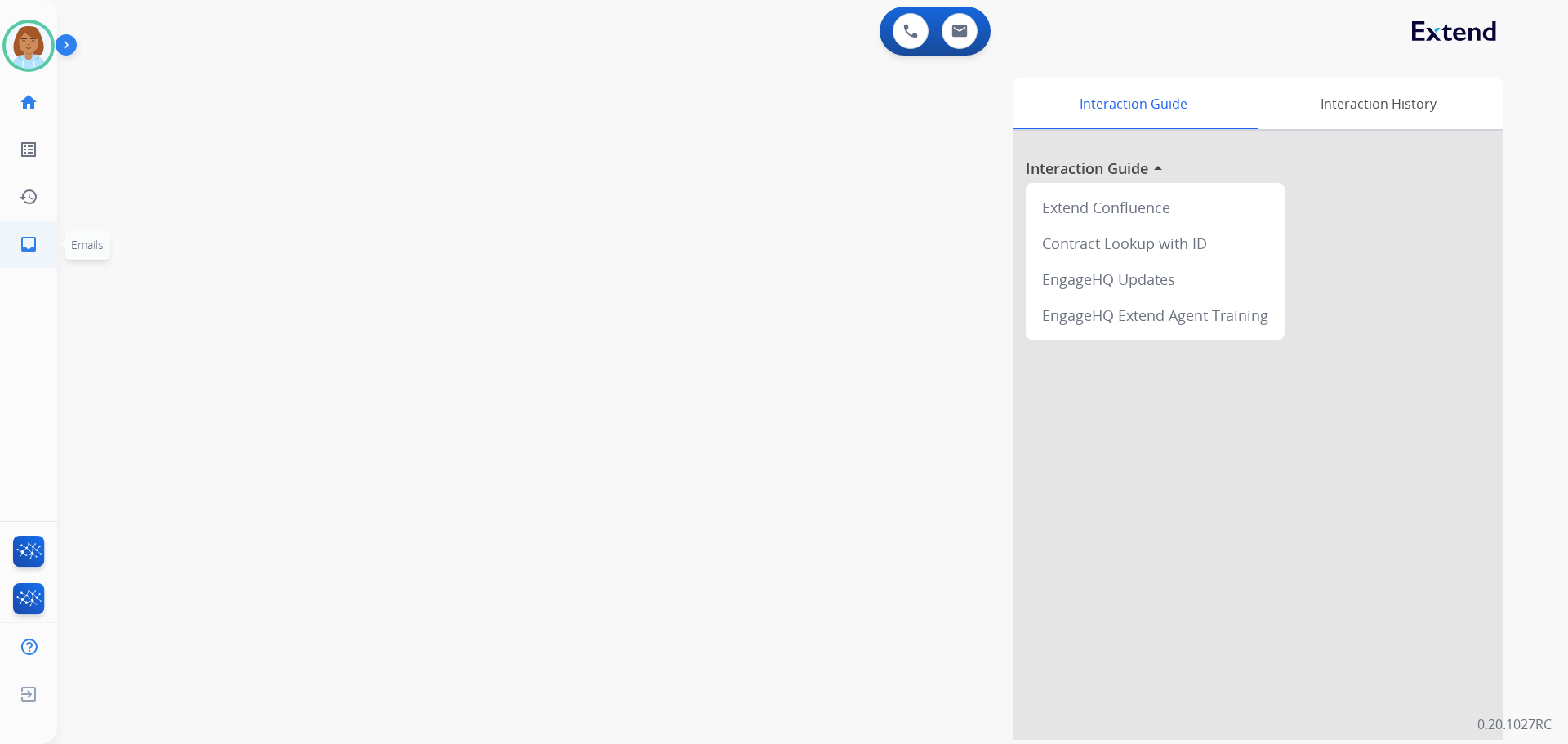
click at [34, 246] on mat-icon "inbox" at bounding box center [29, 244] width 20 height 20
select select "**********"
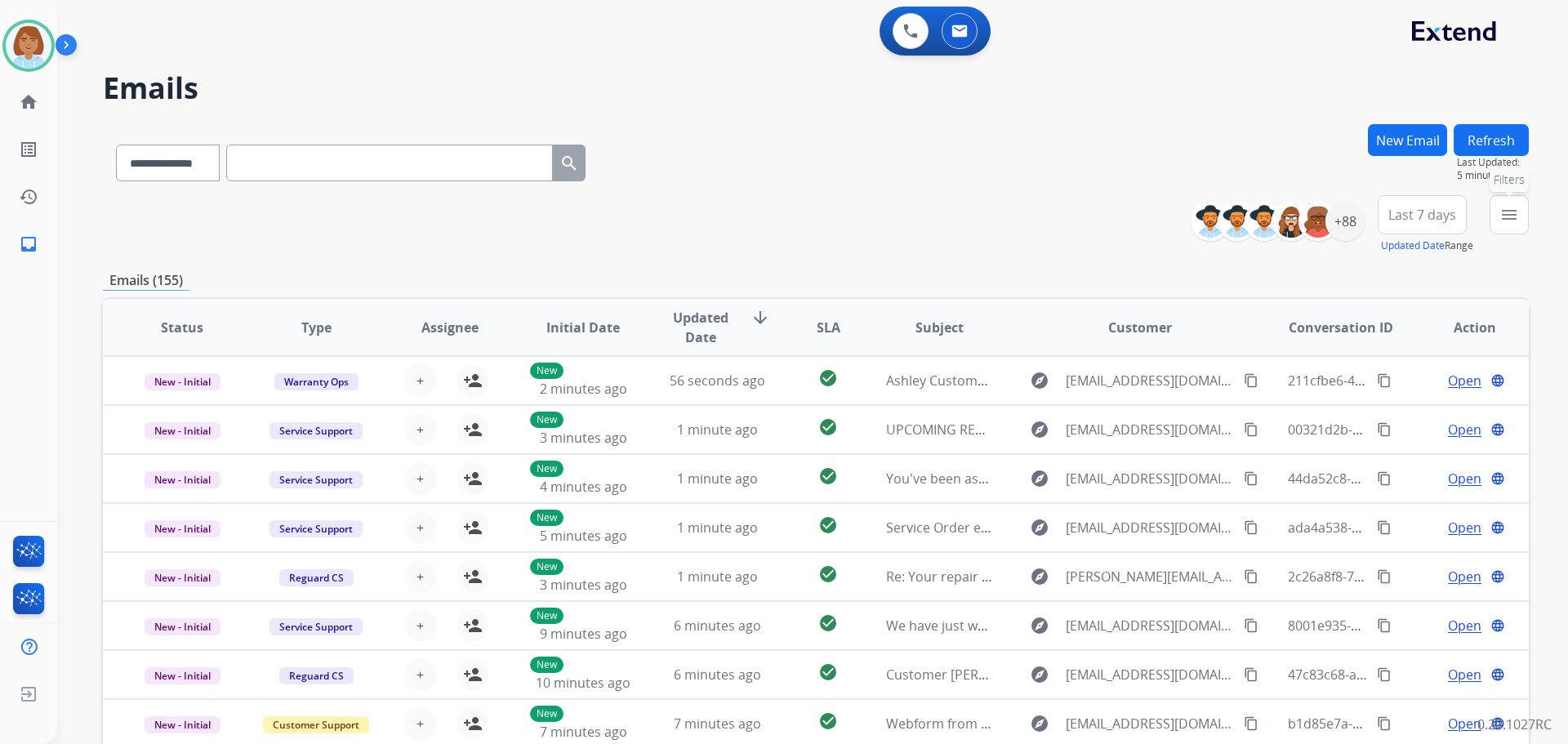
click at [1500, 216] on mat-icon "menu" at bounding box center [1509, 215] width 20 height 20
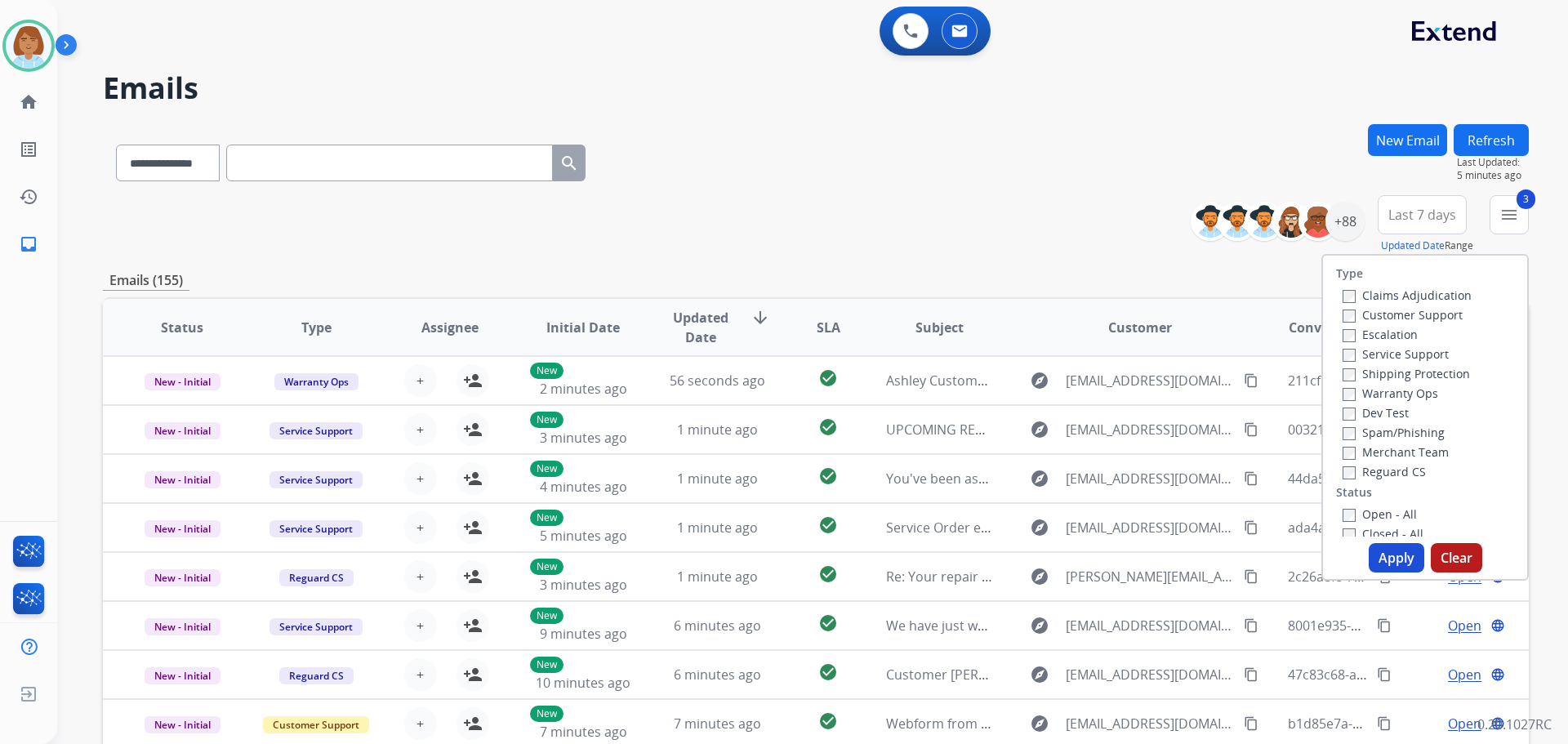
click at [1345, 481] on div "Type Claims Adjudication Customer Support Escalation Service Support Shipping P…" at bounding box center [1424, 396] width 204 height 281
click at [1345, 472] on label "Reguard CS" at bounding box center [1384, 472] width 84 height 16
drag, startPoint x: 1321, startPoint y: 508, endPoint x: 1354, endPoint y: 520, distance: 35.1
click at [1325, 509] on div "Type Claims Adjudication Customer Support Escalation Service Support Shipping P…" at bounding box center [1424, 396] width 204 height 281
click at [1350, 518] on label "Open - All" at bounding box center [1379, 515] width 75 height 16
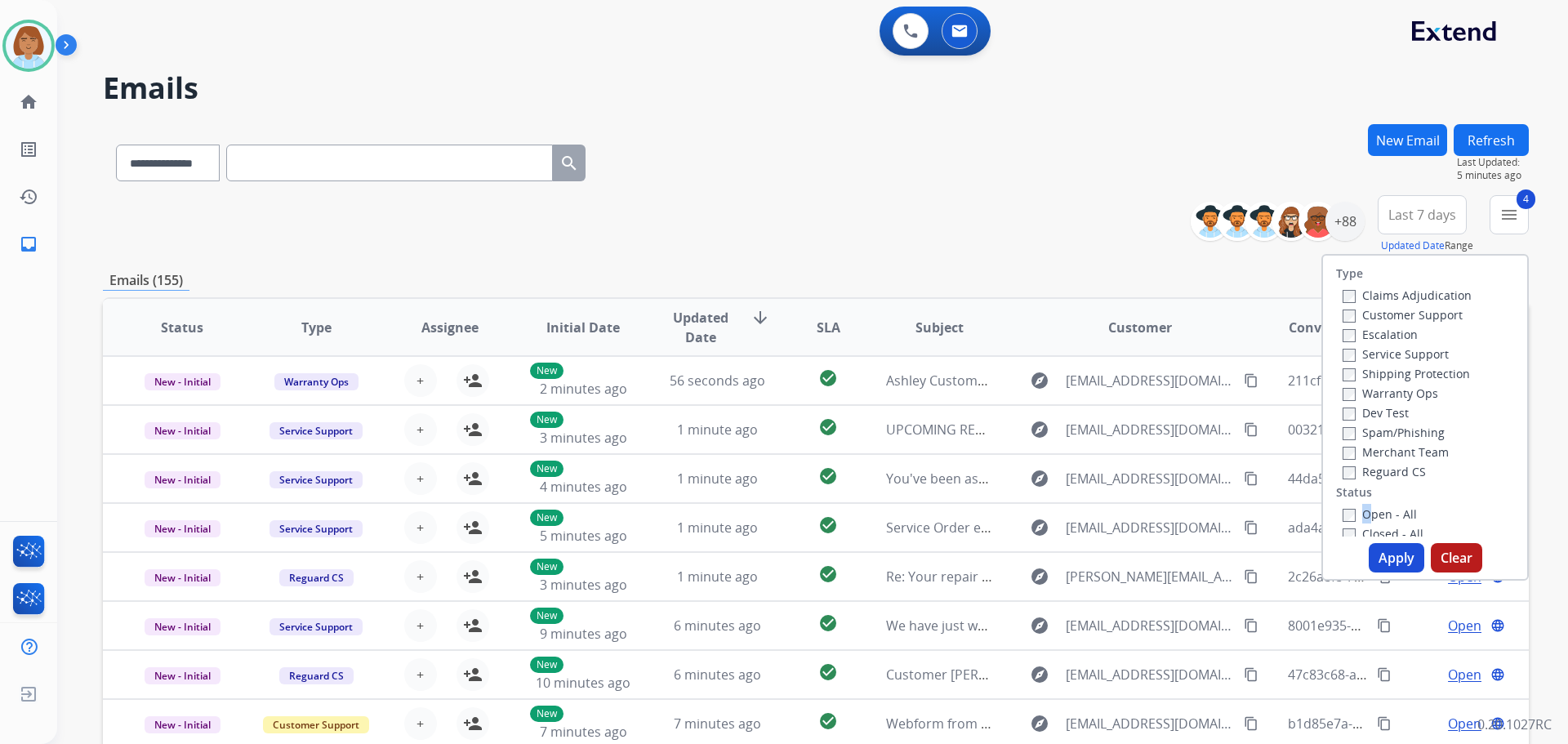
click at [1345, 515] on label "Open - All" at bounding box center [1379, 515] width 75 height 16
drag, startPoint x: 1393, startPoint y: 579, endPoint x: 1390, endPoint y: 561, distance: 18.2
click at [1390, 572] on div "Type Claims Adjudication Customer Support Escalation Service Support Shipping P…" at bounding box center [1424, 418] width 207 height 327
drag, startPoint x: 1390, startPoint y: 561, endPoint x: 1319, endPoint y: 513, distance: 85.7
click at [1389, 560] on button "Apply" at bounding box center [1397, 558] width 56 height 29
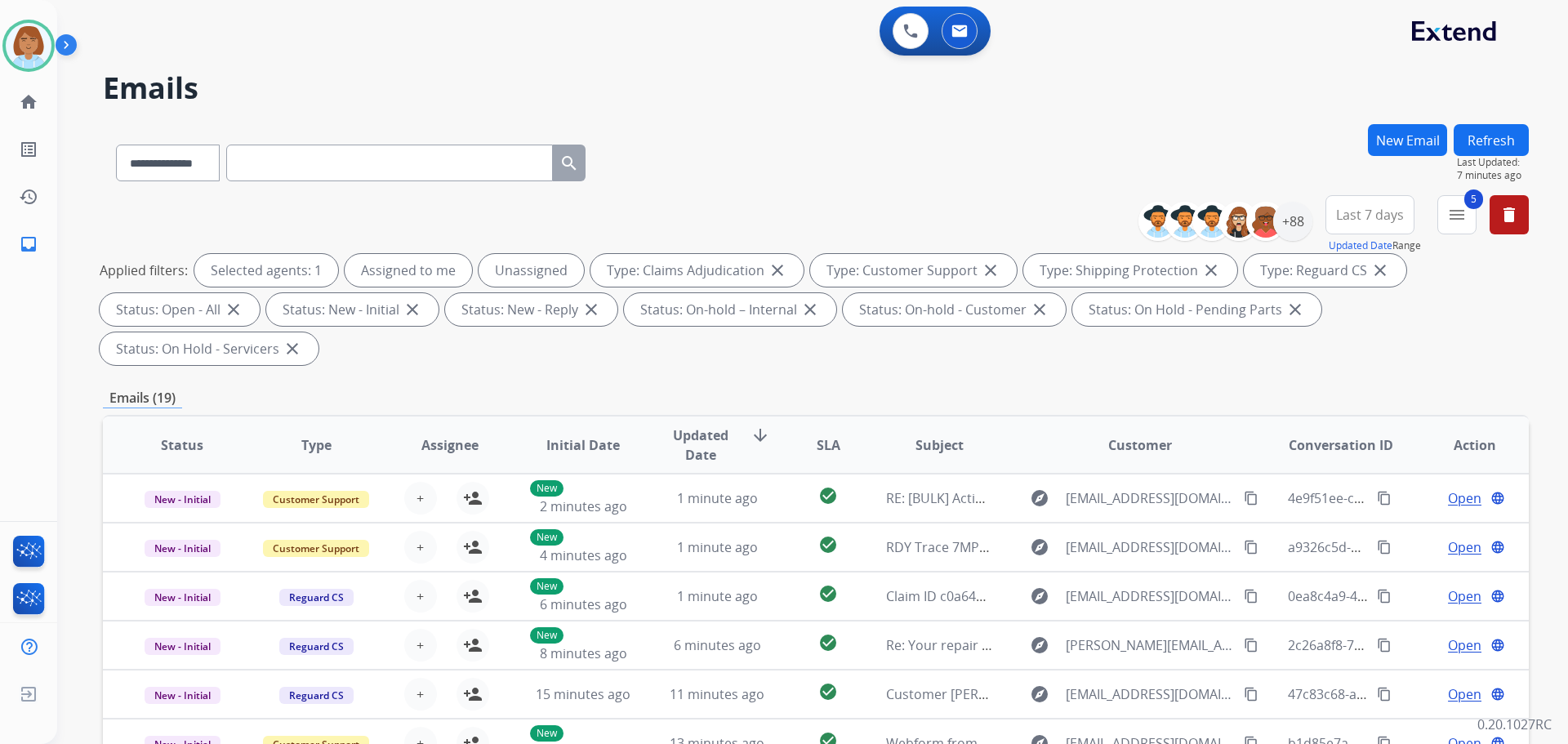
scroll to position [303, 0]
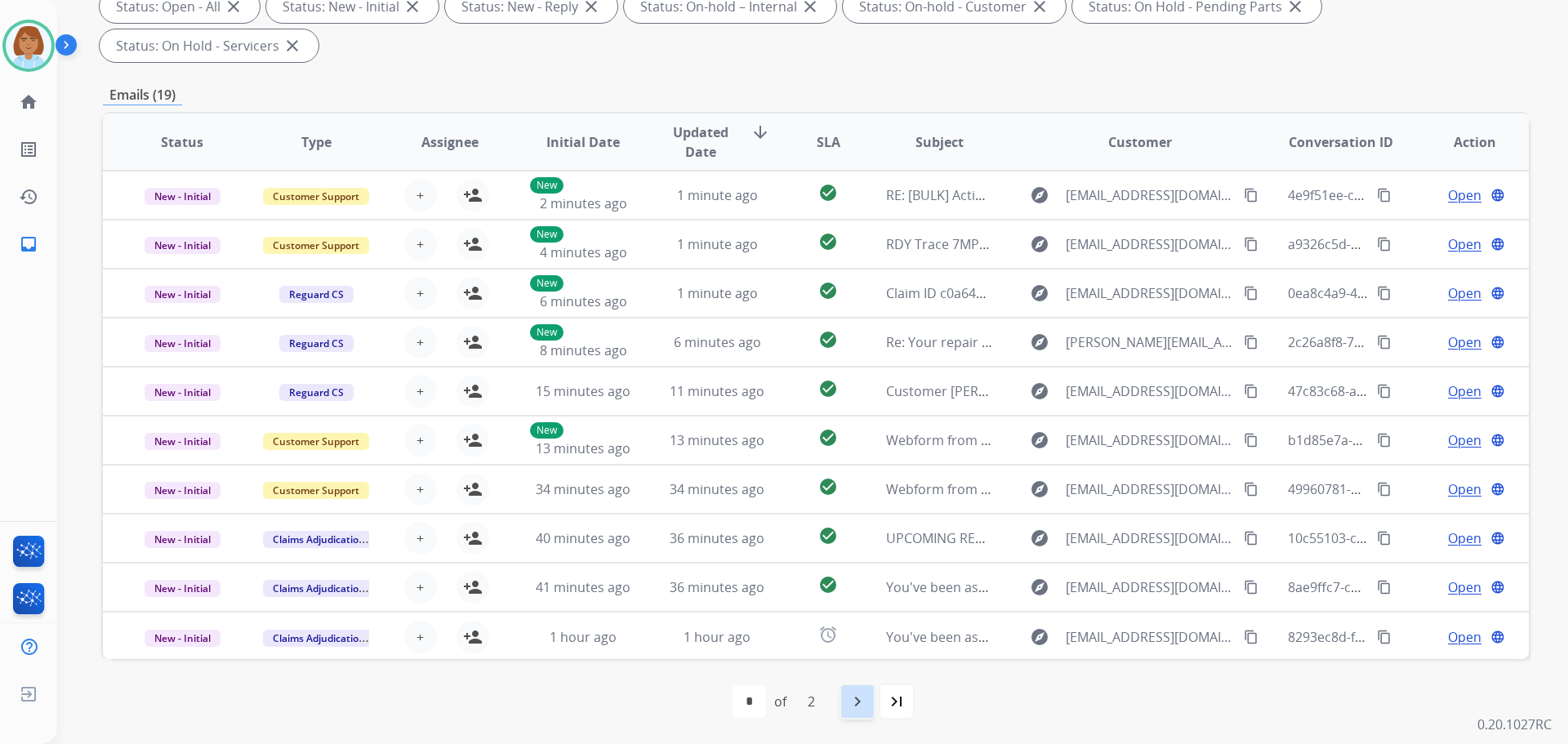
click at [859, 703] on mat-icon "navigate_next" at bounding box center [857, 702] width 20 height 20
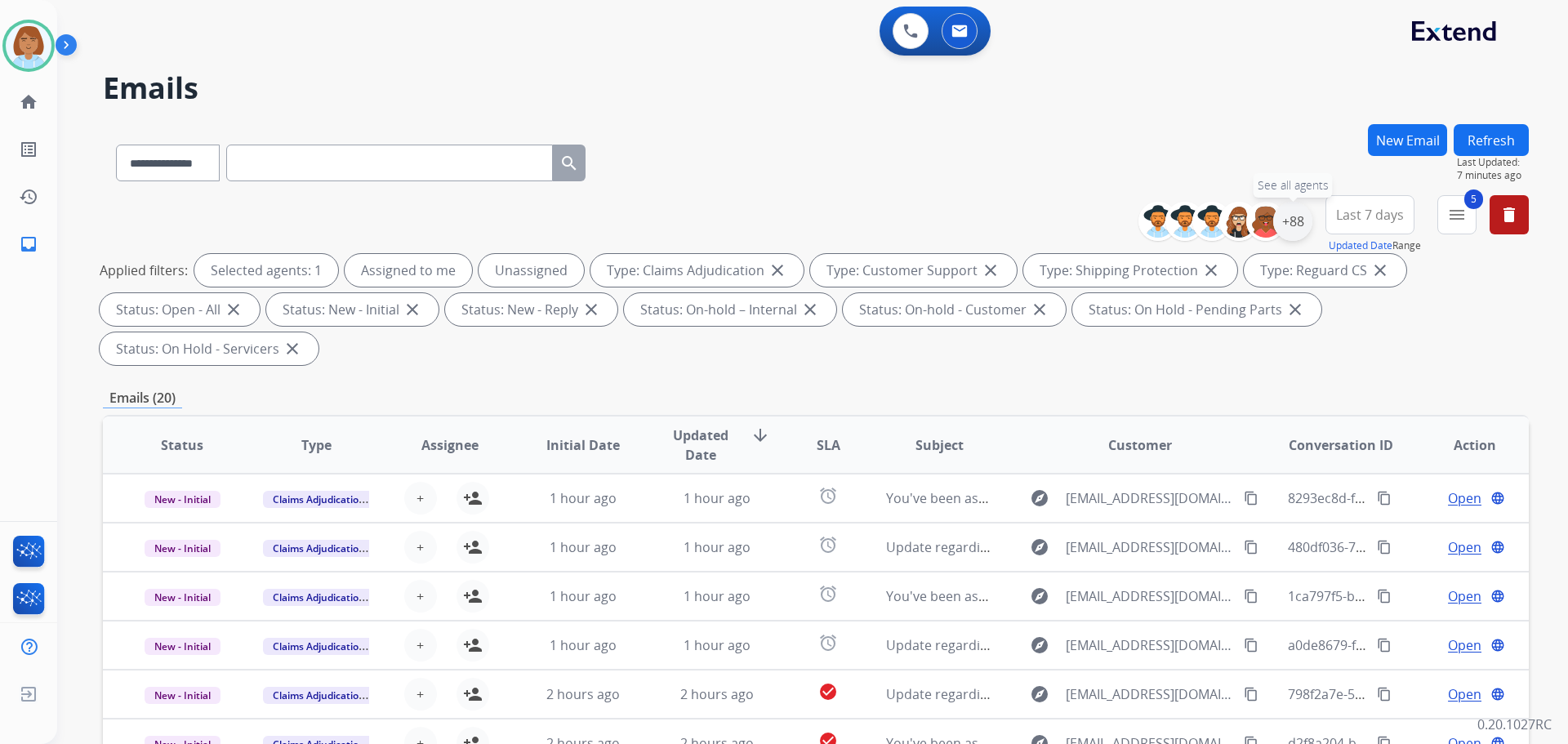
click at [1290, 215] on div "+88" at bounding box center [1292, 220] width 39 height 39
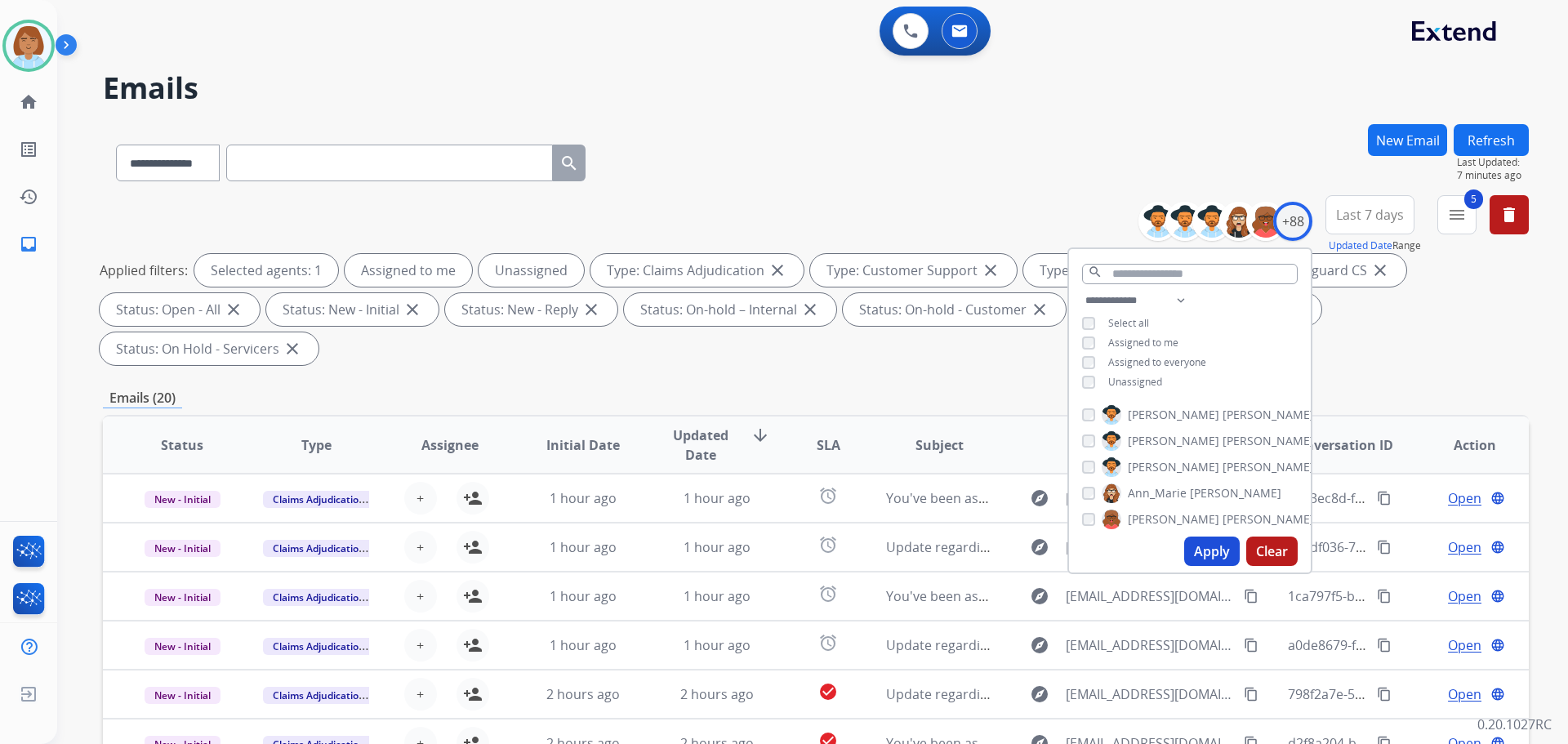
click at [1135, 377] on span "Unassigned" at bounding box center [1134, 382] width 54 height 14
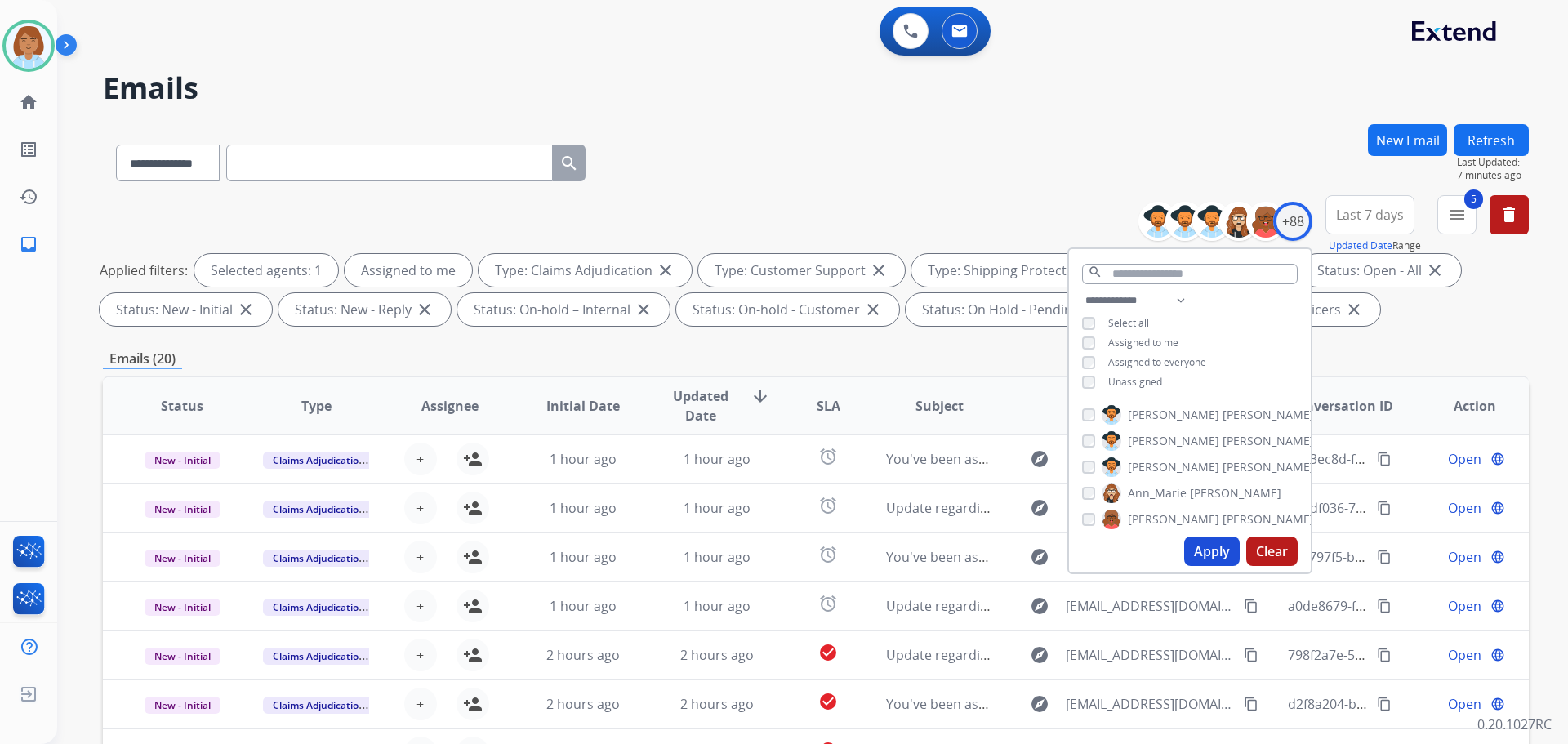
click at [1204, 563] on button "Apply" at bounding box center [1212, 551] width 56 height 29
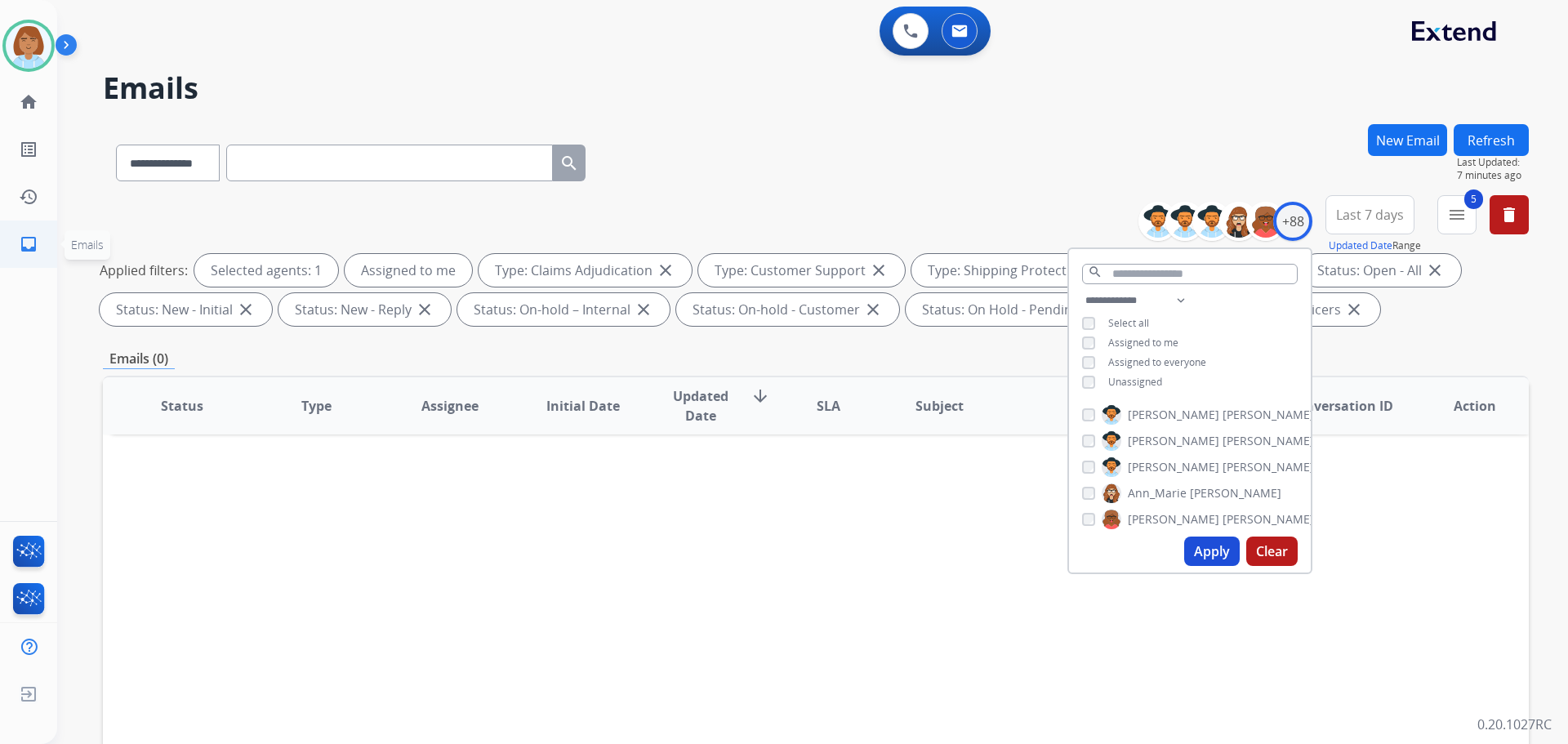
click at [14, 252] on link "inbox Emails" at bounding box center [29, 244] width 46 height 46
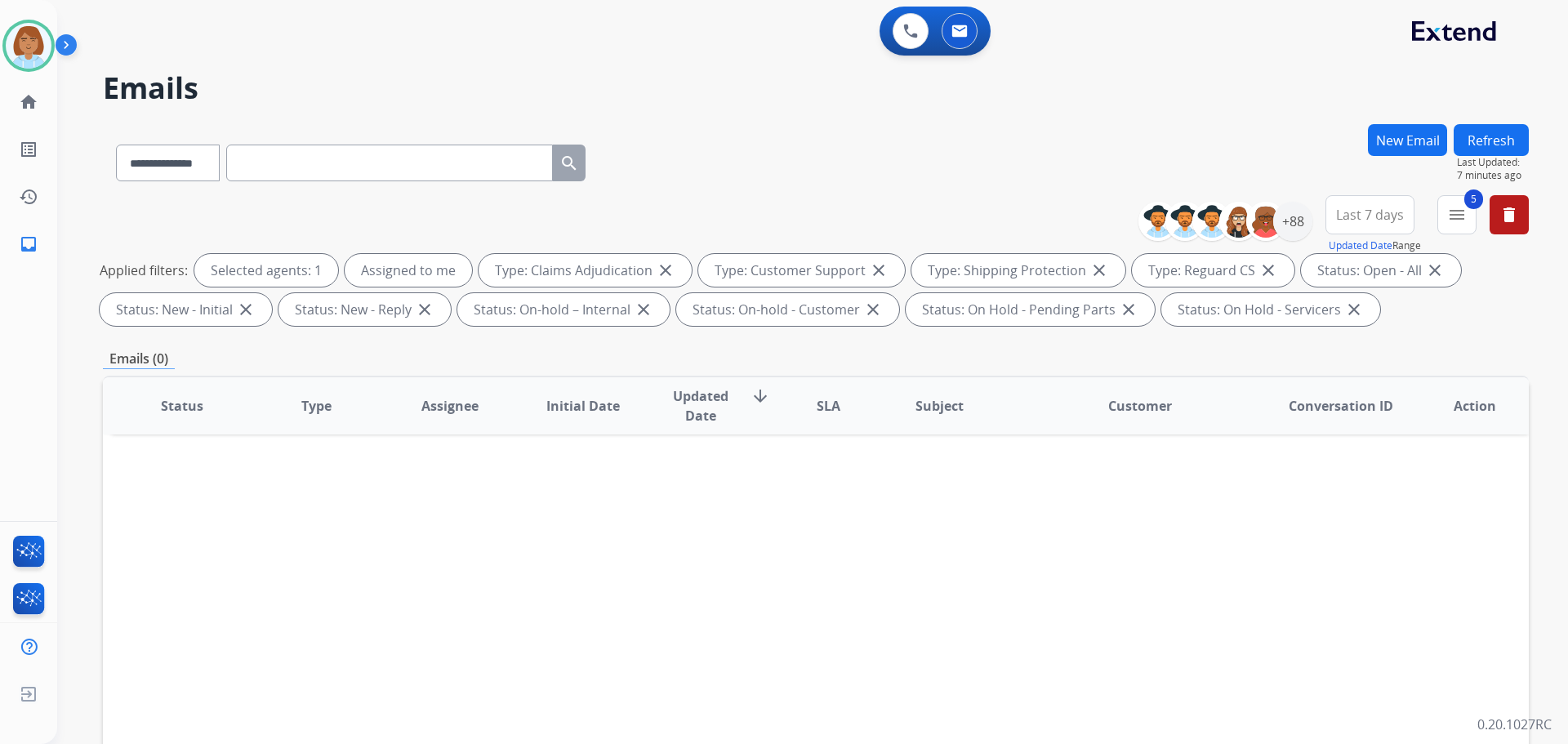
click at [583, 575] on div "Status Type Assignee Initial Date Updated Date arrow_downward SLA Subject Custo…" at bounding box center [815, 649] width 1425 height 548
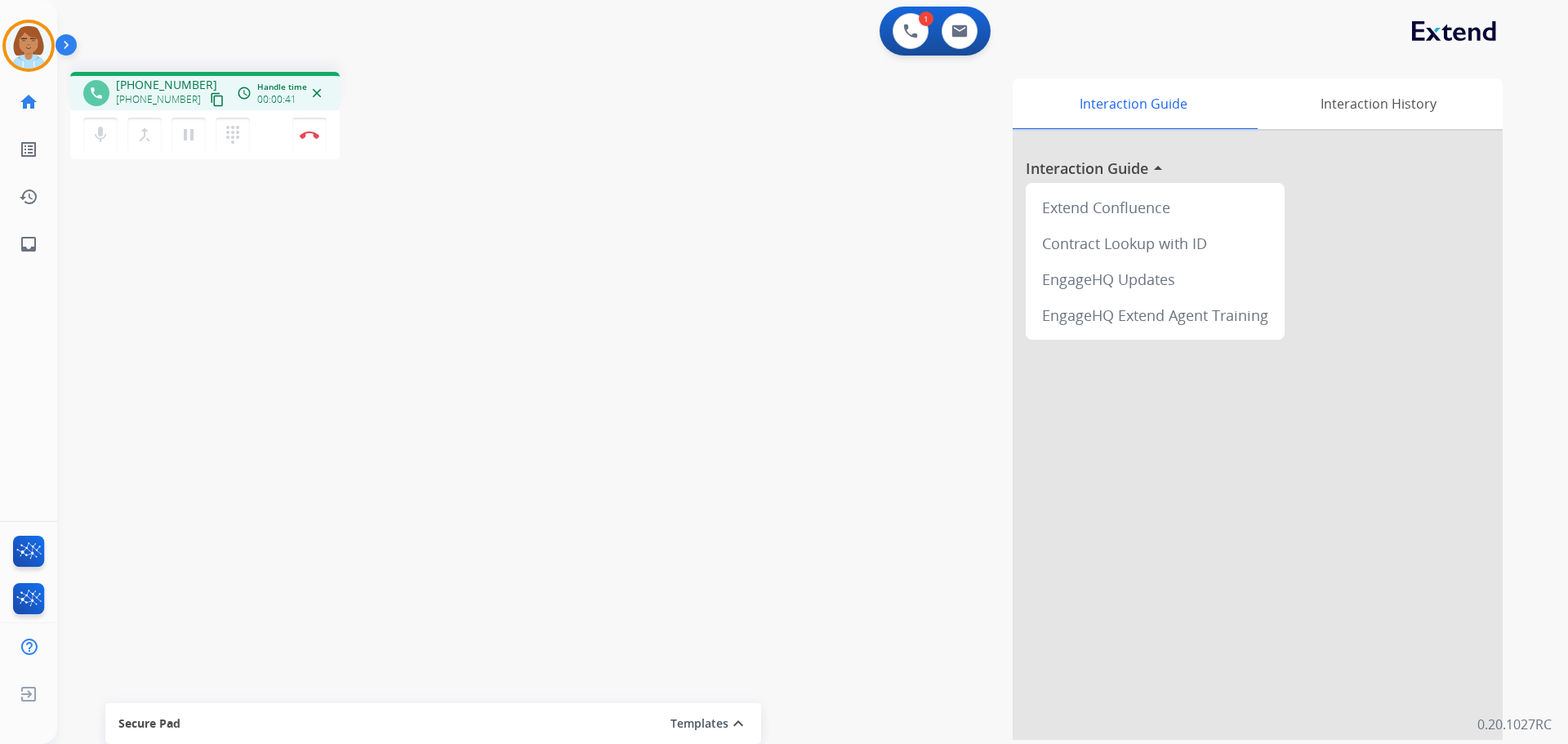
click at [209, 99] on mat-icon "content_copy" at bounding box center [216, 100] width 15 height 15
click at [185, 143] on mat-icon "pause" at bounding box center [188, 135] width 20 height 20
click at [111, 138] on button "mic Mute" at bounding box center [101, 135] width 34 height 34
click at [189, 128] on mat-icon "play_arrow" at bounding box center [188, 135] width 20 height 20
click at [94, 143] on mat-icon "mic_off" at bounding box center [101, 135] width 20 height 20
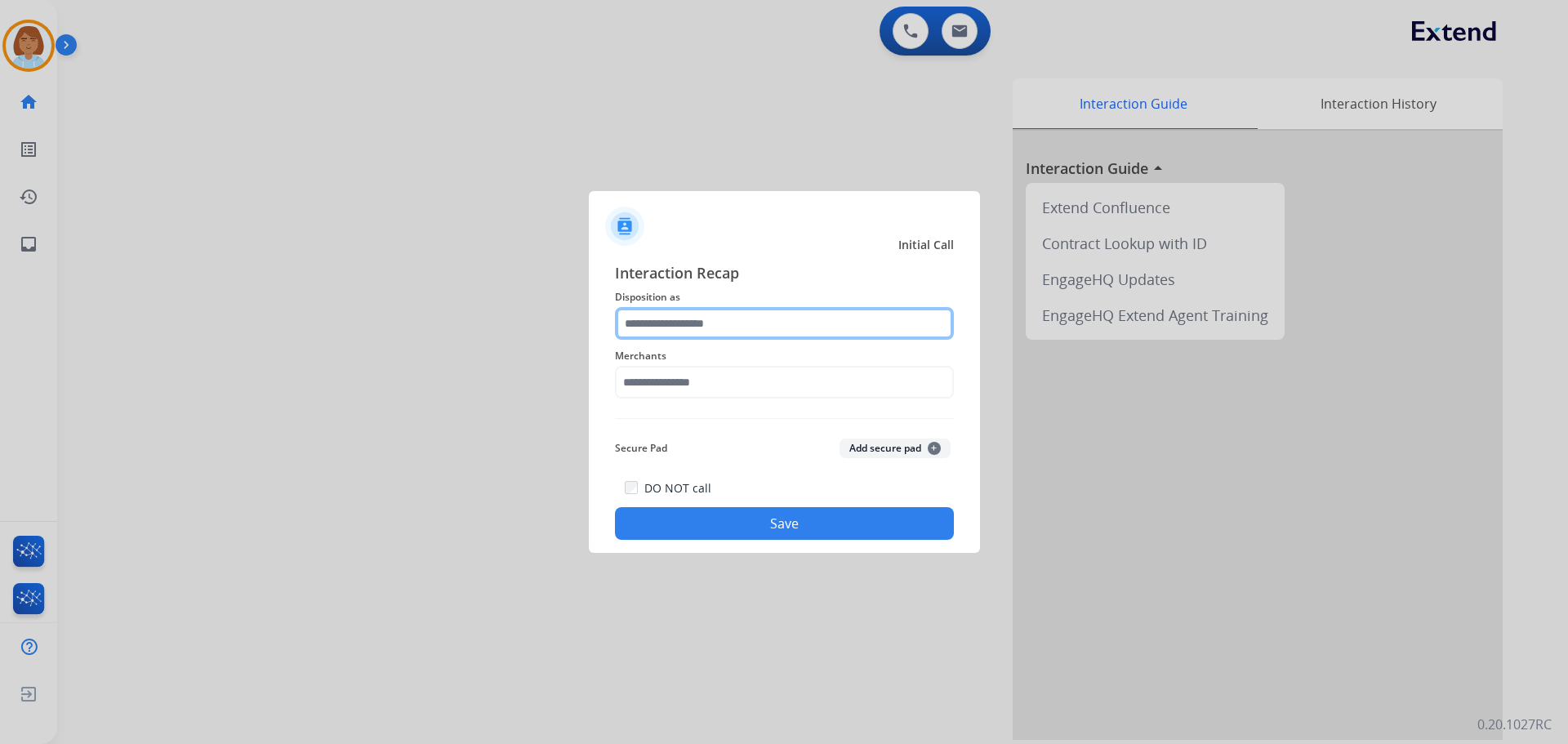
click at [763, 323] on input "text" at bounding box center [784, 323] width 339 height 33
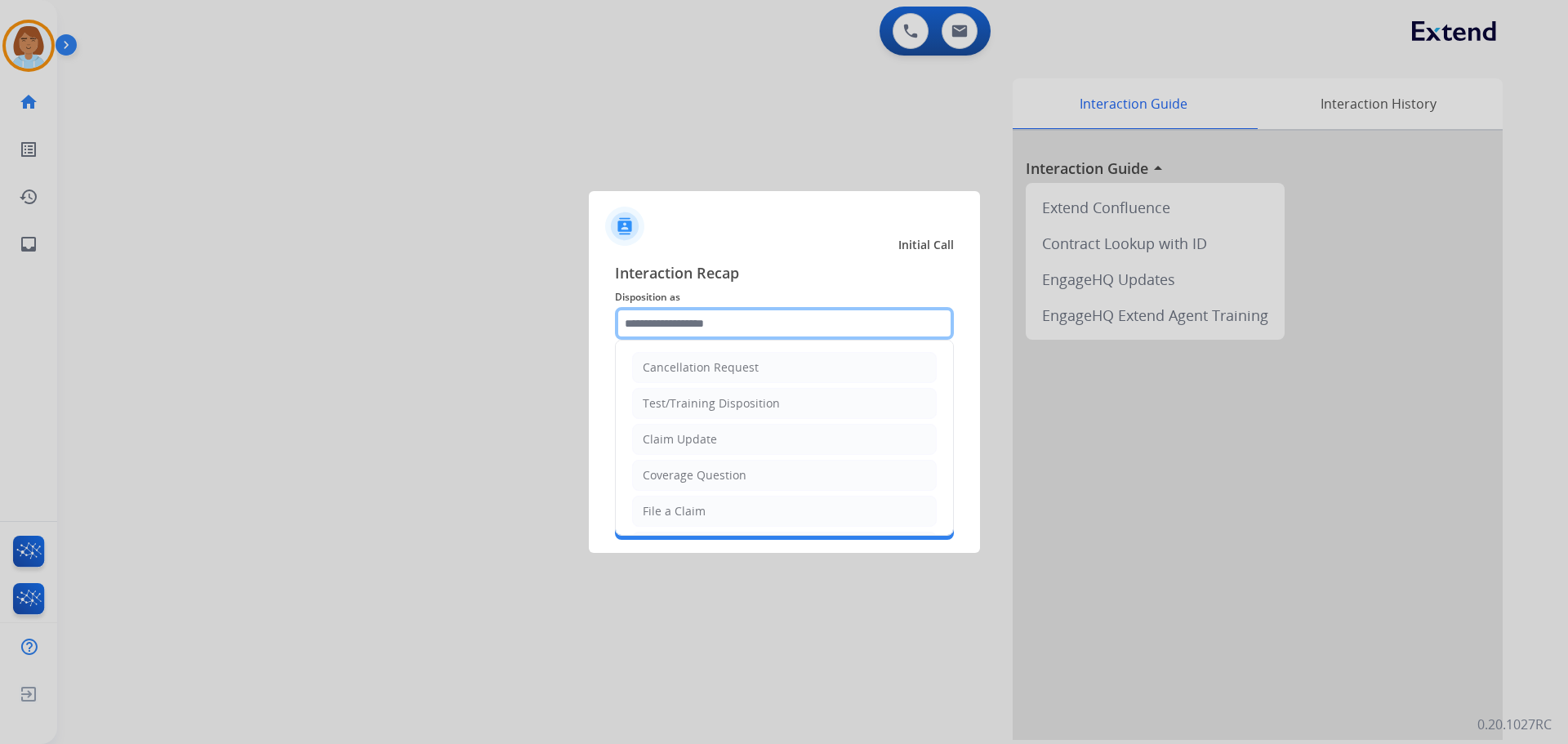
scroll to position [82, 0]
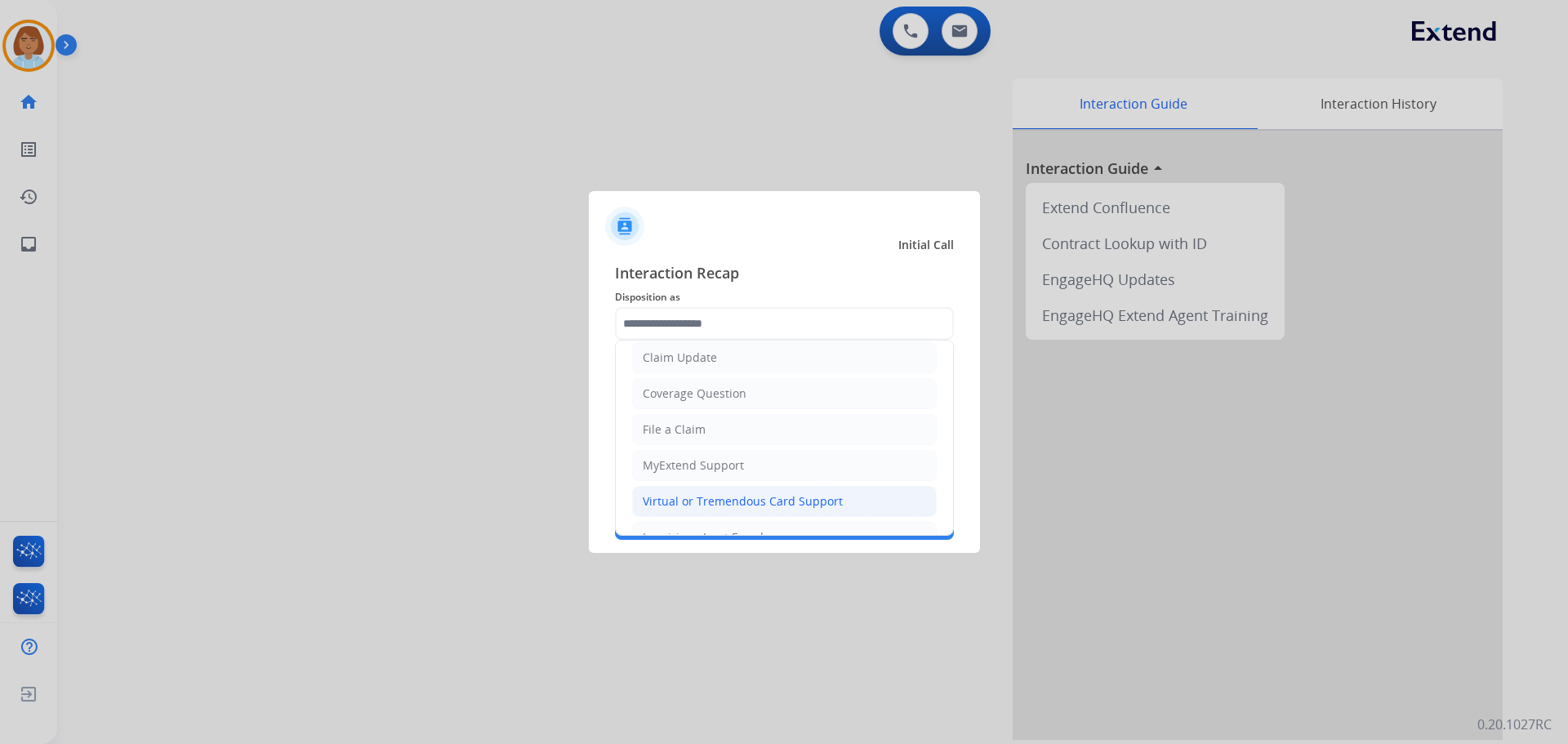
click at [758, 498] on div "Virtual or Tremendous Card Support" at bounding box center [743, 502] width 200 height 16
type input "**********"
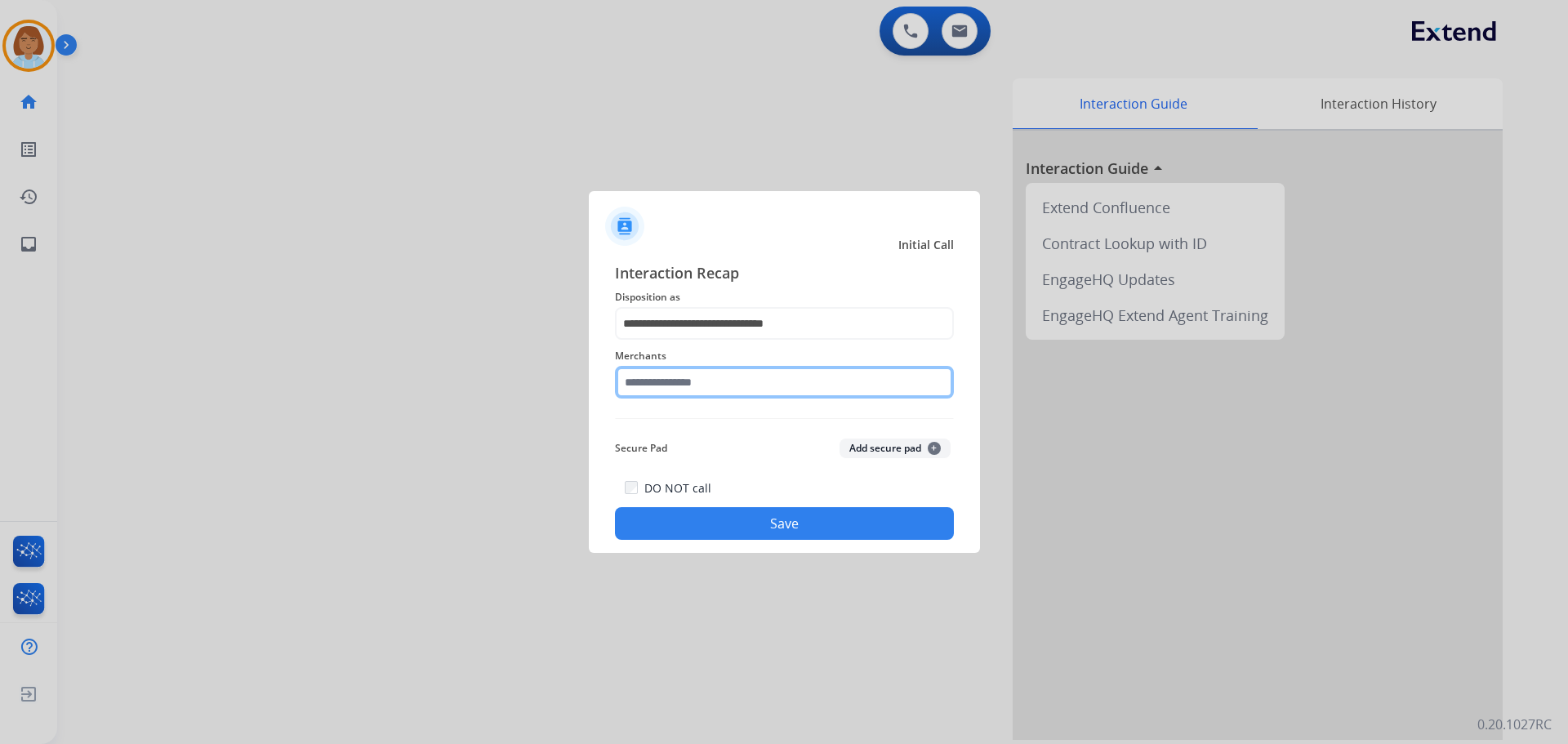
click at [738, 397] on input "text" at bounding box center [784, 382] width 339 height 33
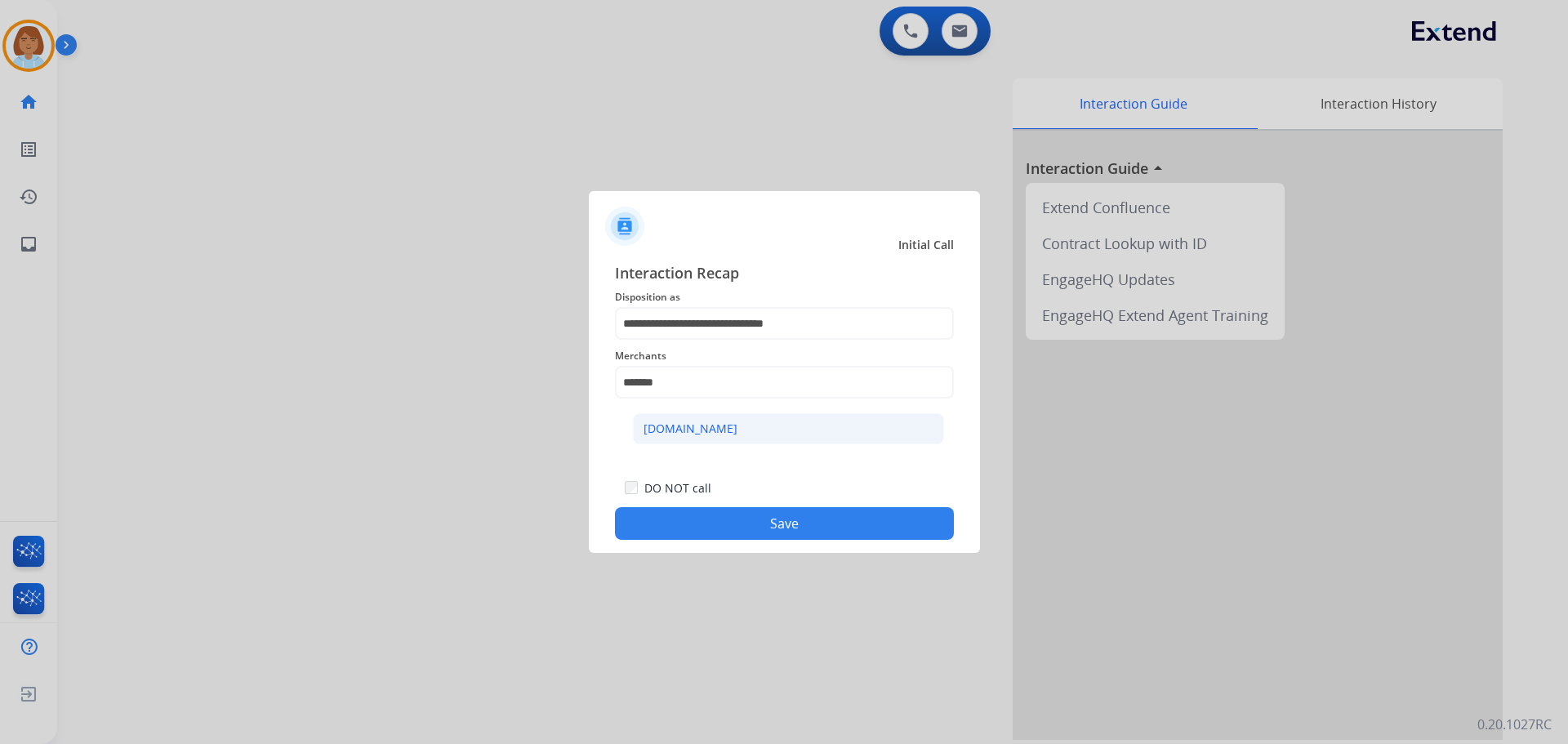
click at [756, 423] on li "Carparts.com" at bounding box center [788, 428] width 311 height 31
type input "**********"
click at [916, 519] on button "Save" at bounding box center [784, 524] width 339 height 33
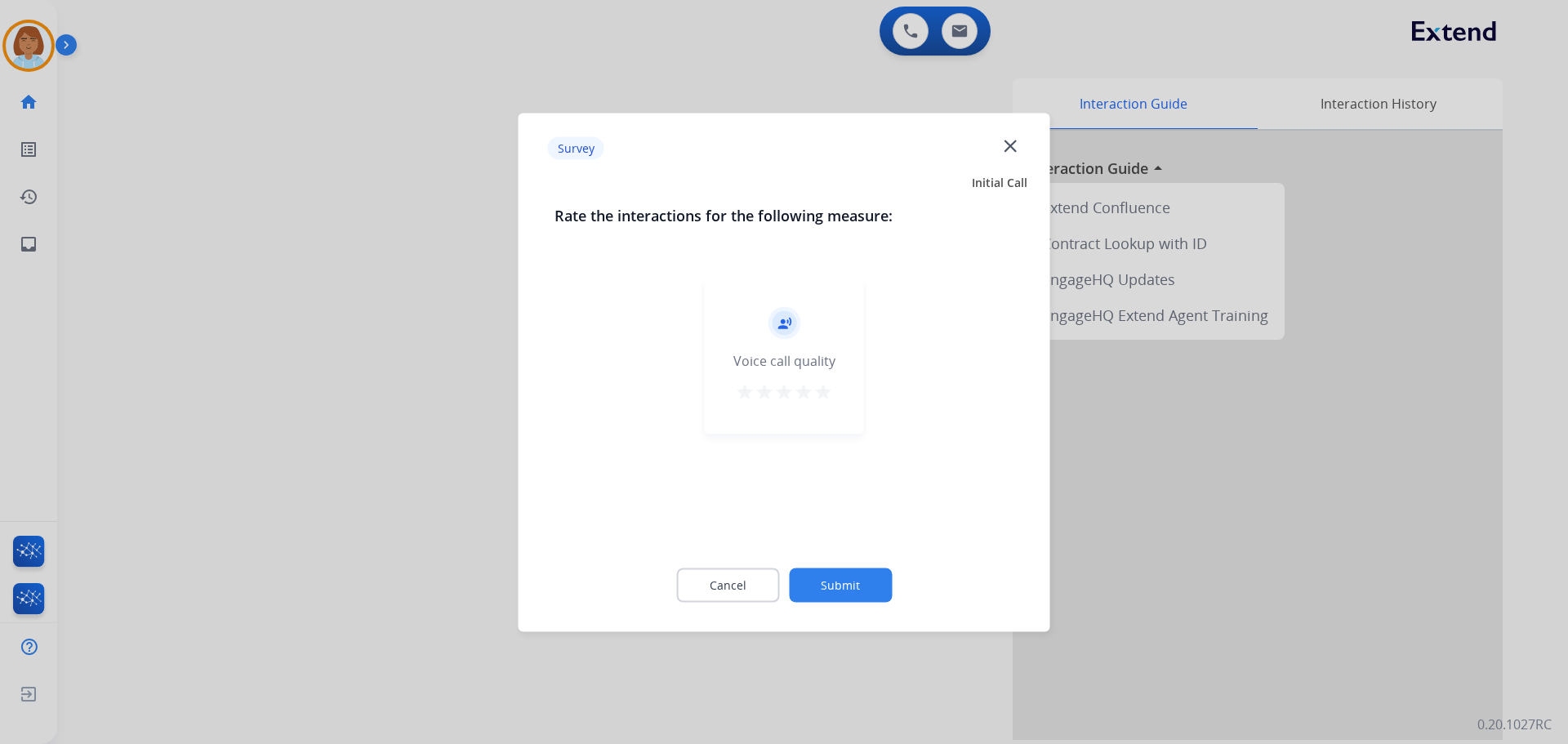
click at [811, 583] on button "Submit" at bounding box center [839, 584] width 103 height 34
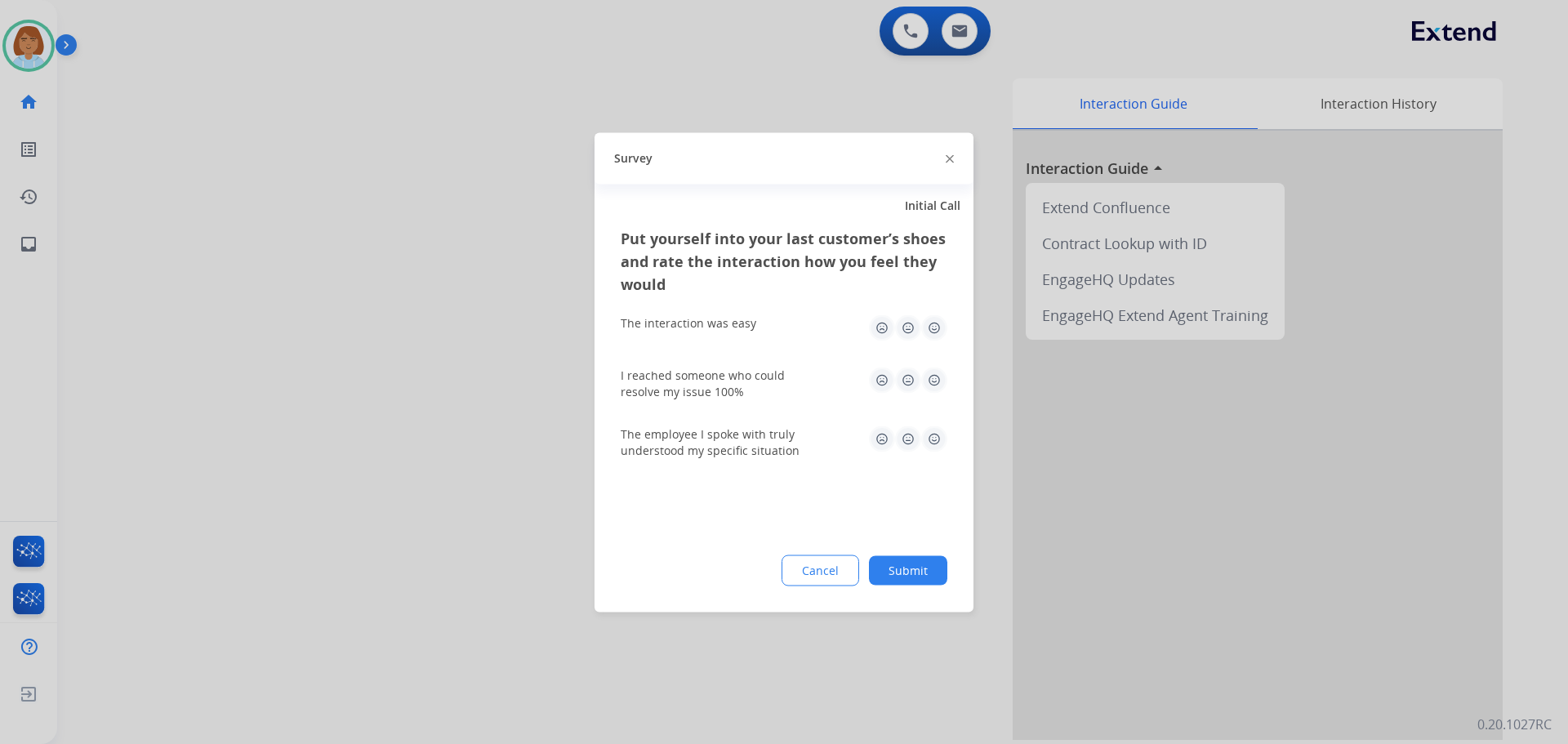
click at [918, 576] on button "Submit" at bounding box center [907, 569] width 79 height 29
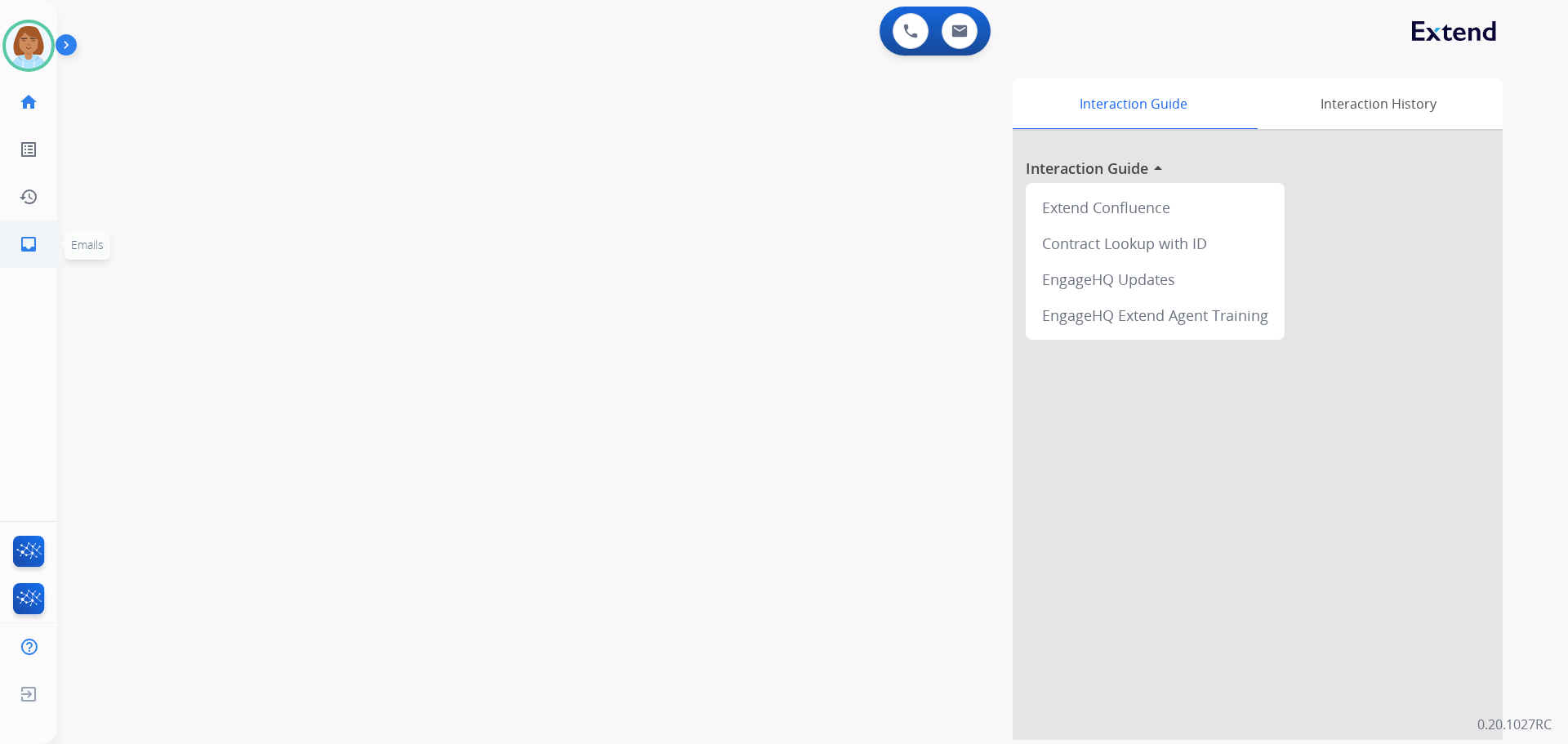
click at [29, 243] on mat-icon "inbox" at bounding box center [29, 244] width 20 height 20
select select "**********"
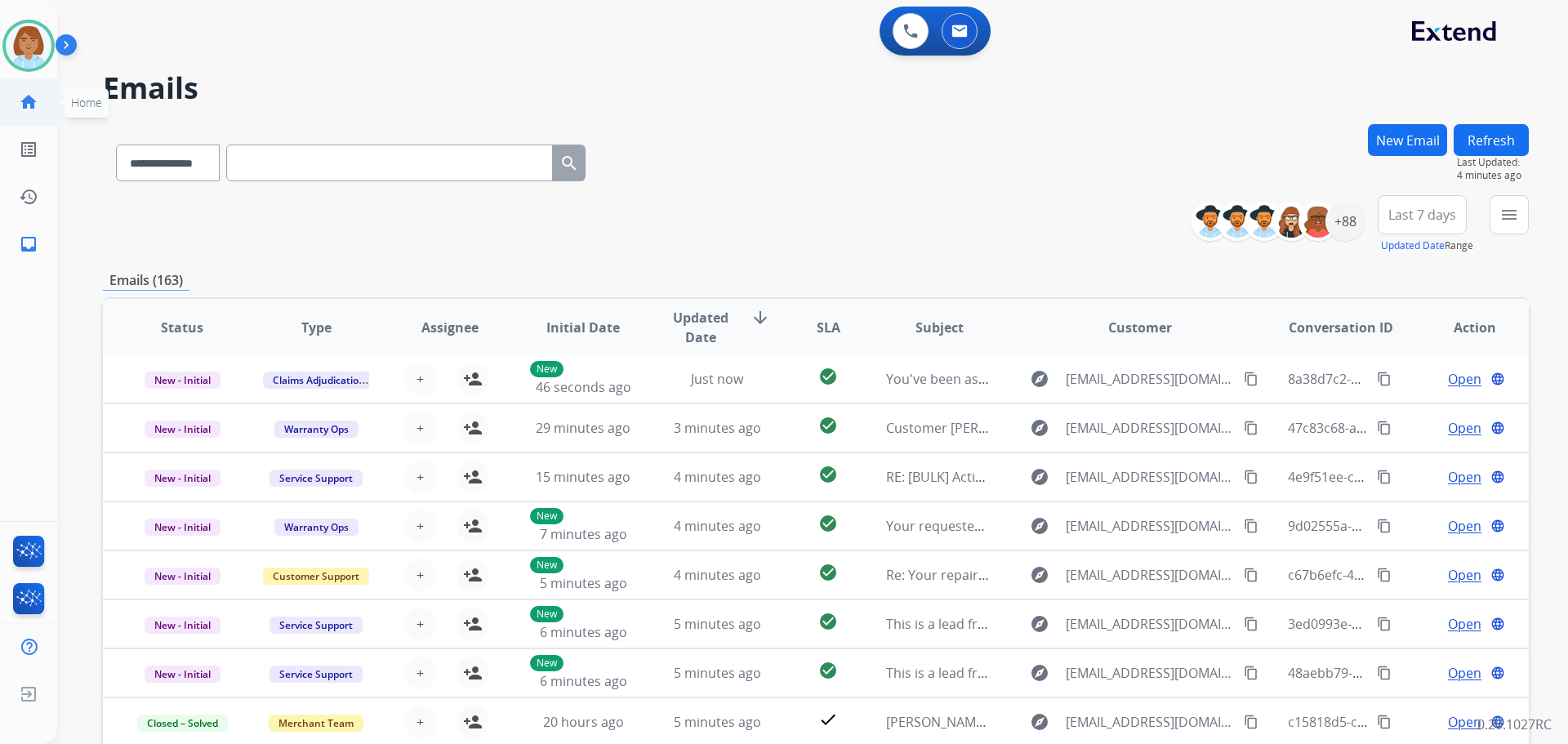
click at [33, 79] on li "home Home Home" at bounding box center [29, 102] width 46 height 46
click at [37, 66] on img at bounding box center [29, 46] width 46 height 46
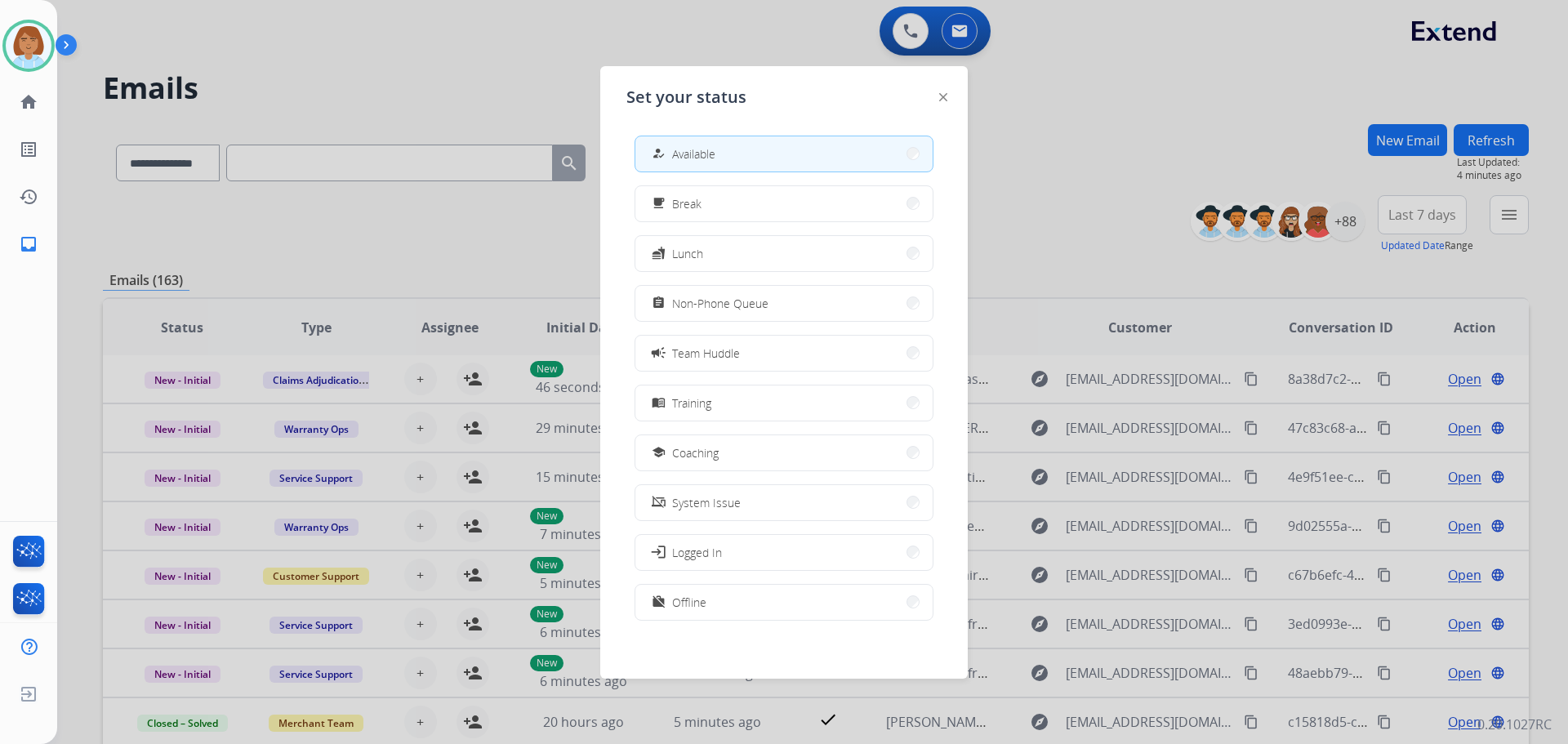
scroll to position [5, 0]
click at [1085, 167] on div at bounding box center [784, 372] width 1568 height 744
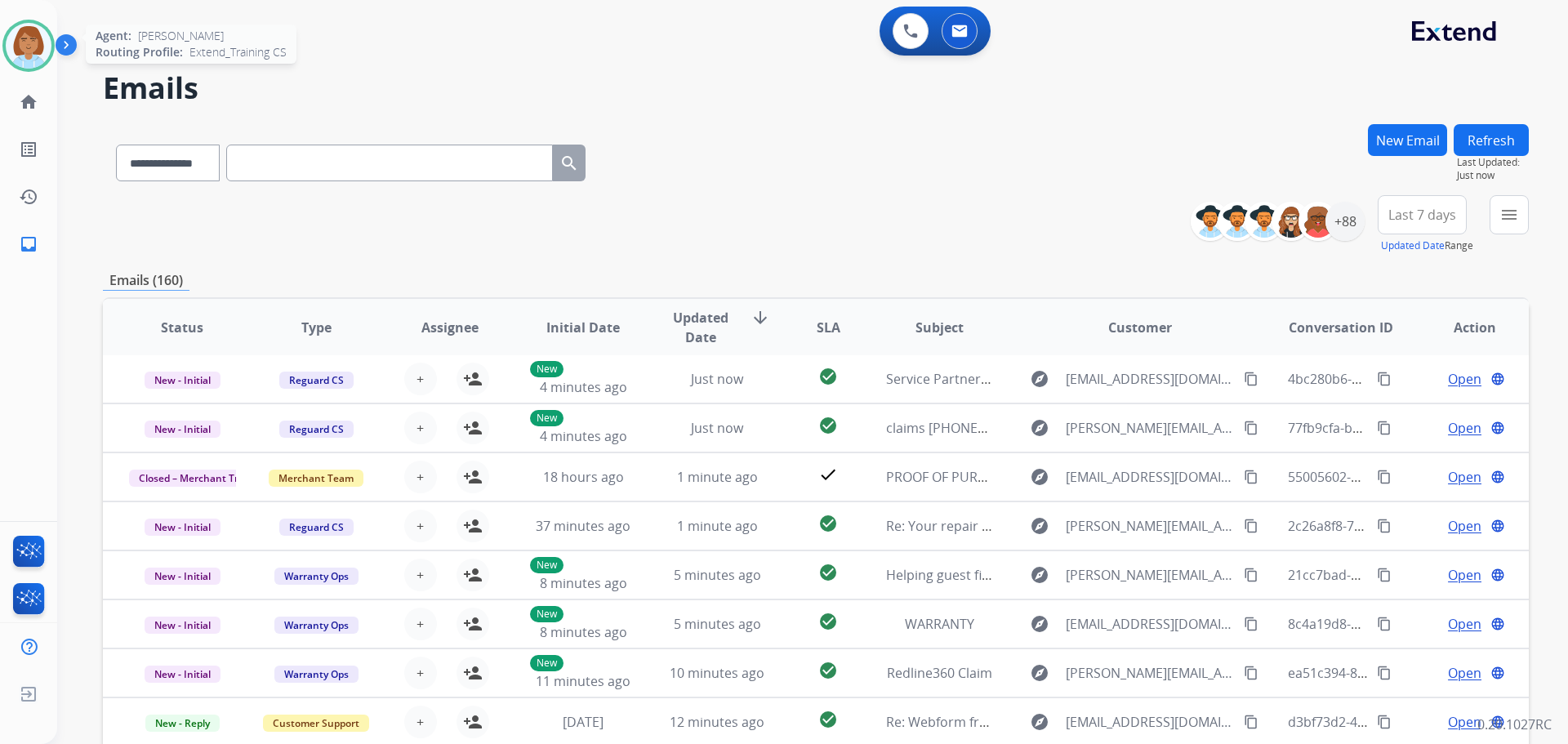
click at [14, 46] on img at bounding box center [29, 46] width 46 height 46
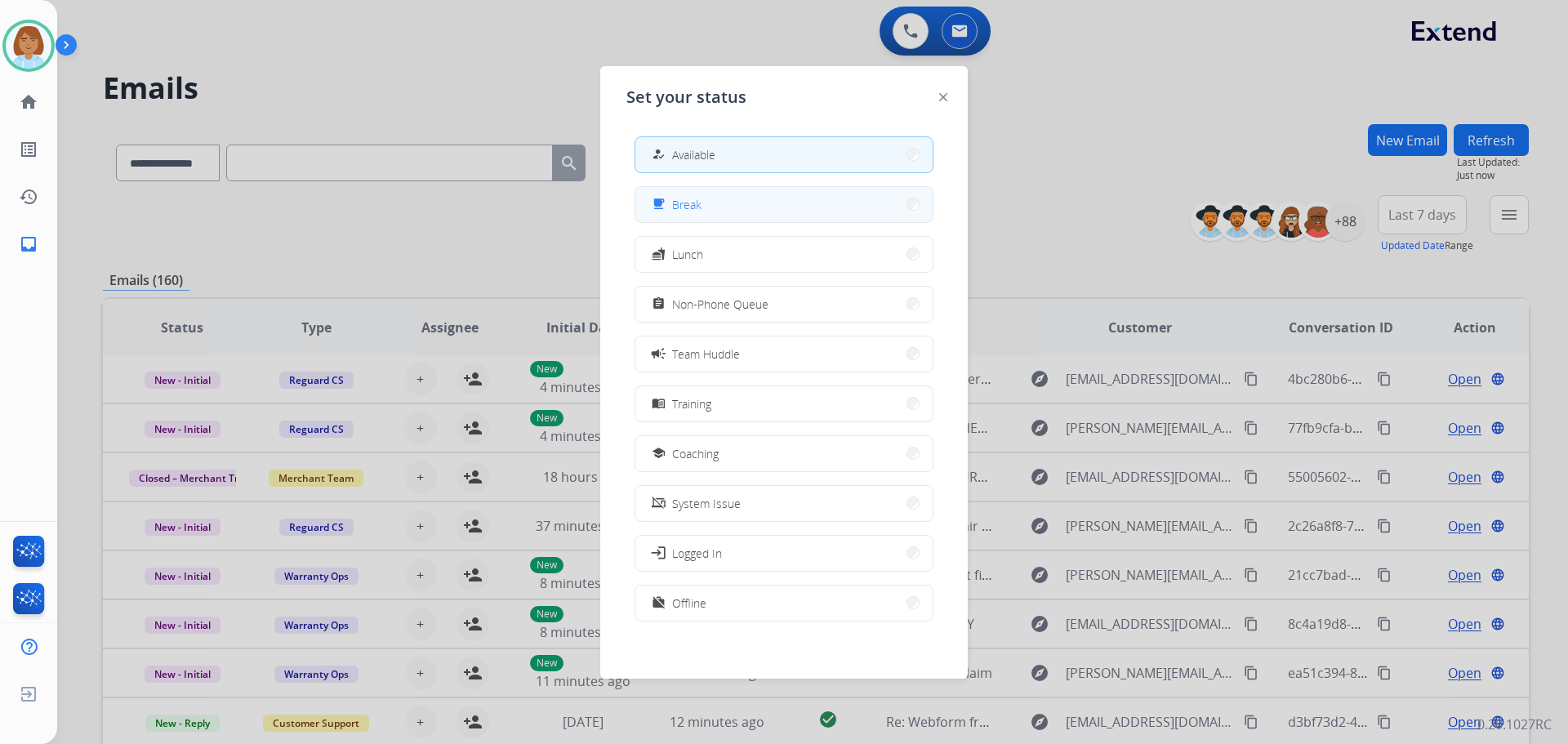
click at [742, 205] on button "free_breakfast Break" at bounding box center [784, 204] width 297 height 35
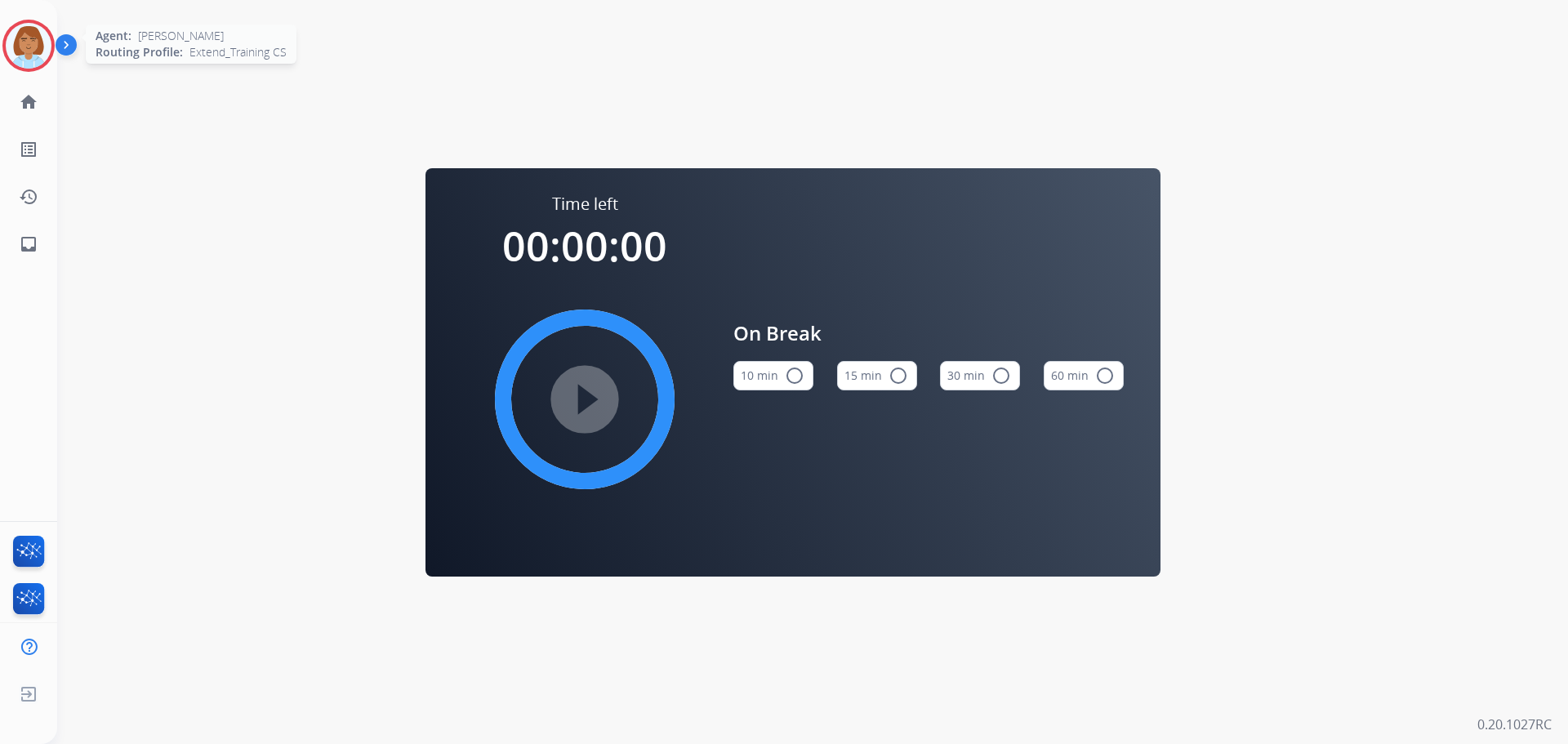
click at [45, 66] on div "Agent: Jaquayla Routing Profile: Extend_Training CS" at bounding box center [28, 46] width 52 height 52
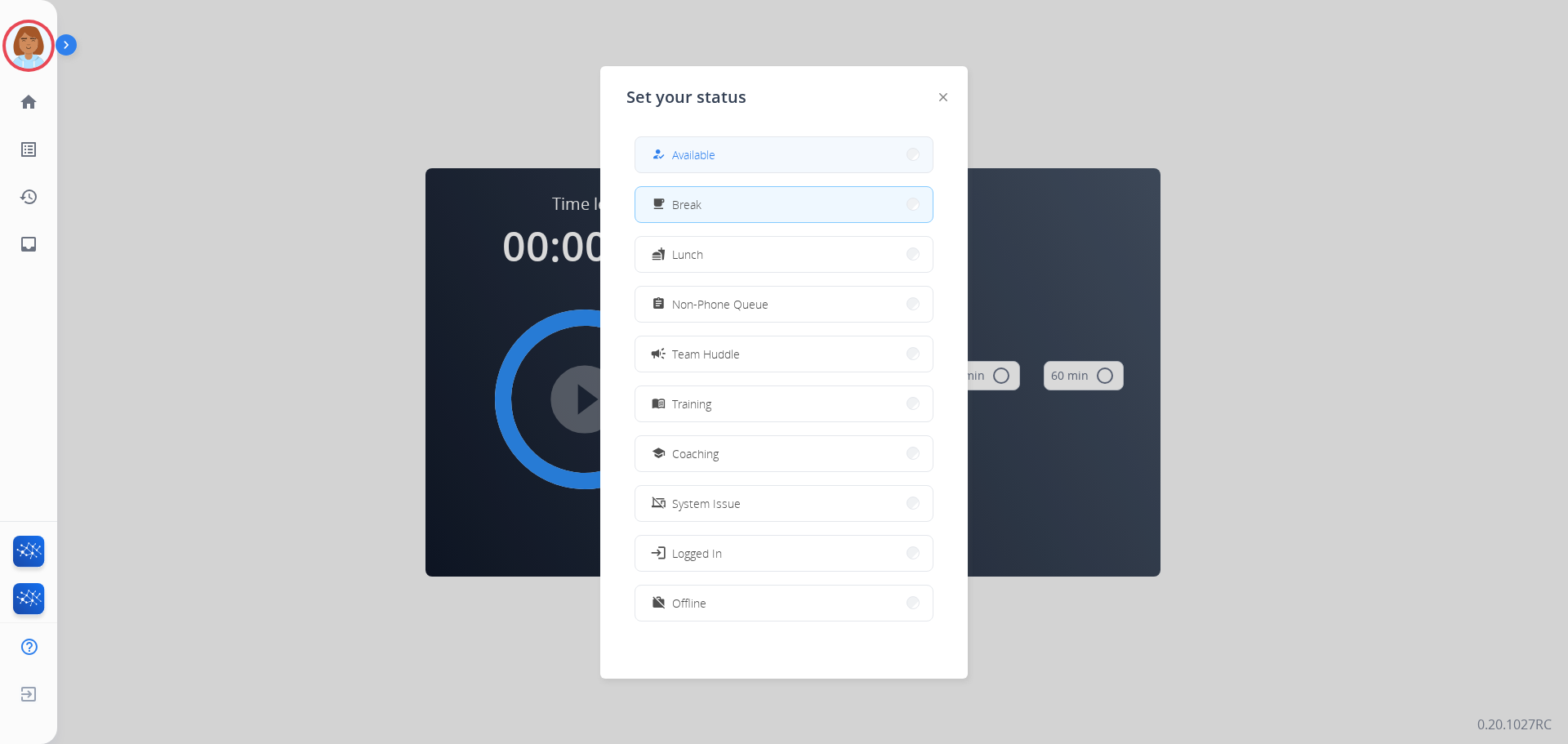
click at [784, 148] on button "how_to_reg Available" at bounding box center [784, 155] width 297 height 35
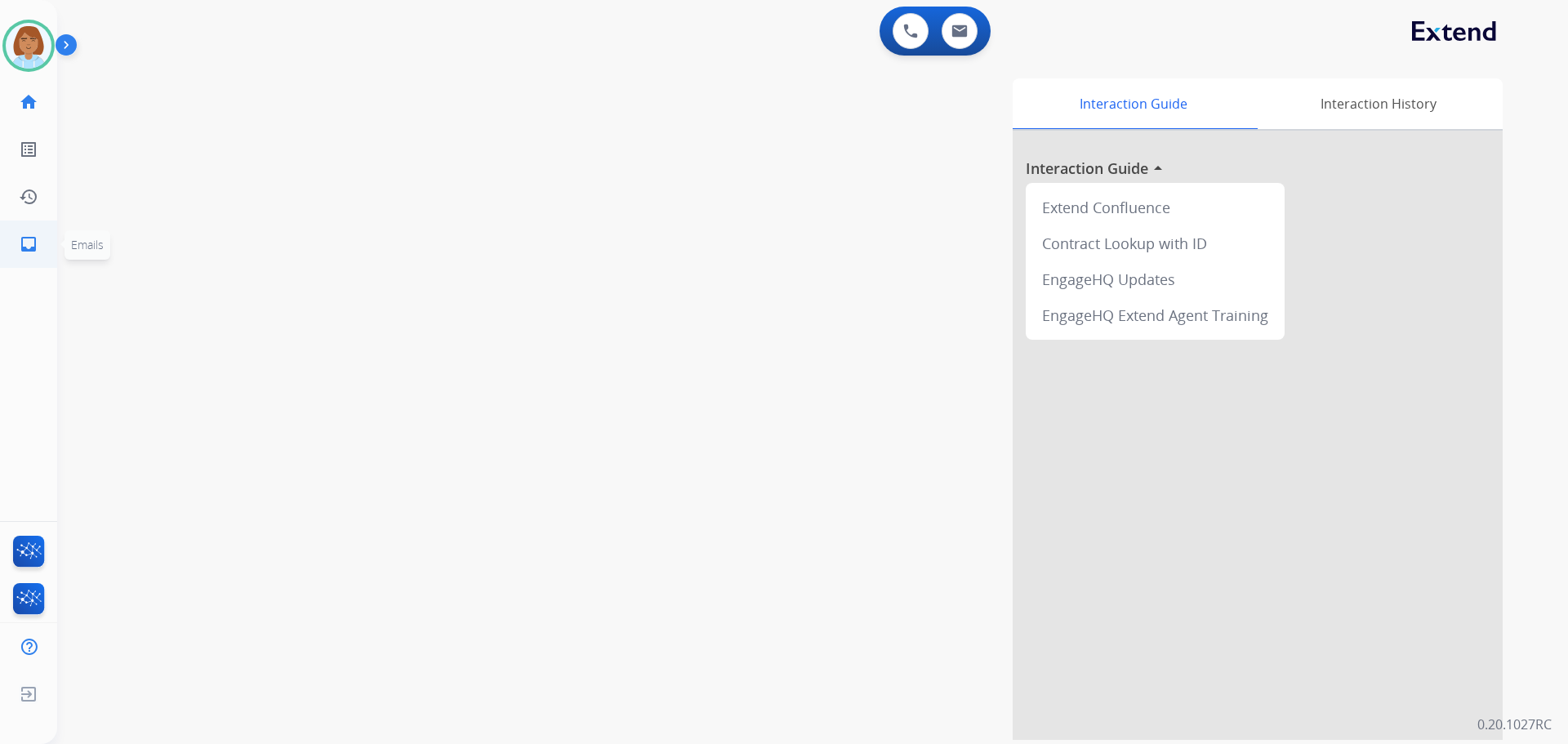
click at [29, 237] on mat-icon "inbox" at bounding box center [29, 244] width 20 height 20
select select "**********"
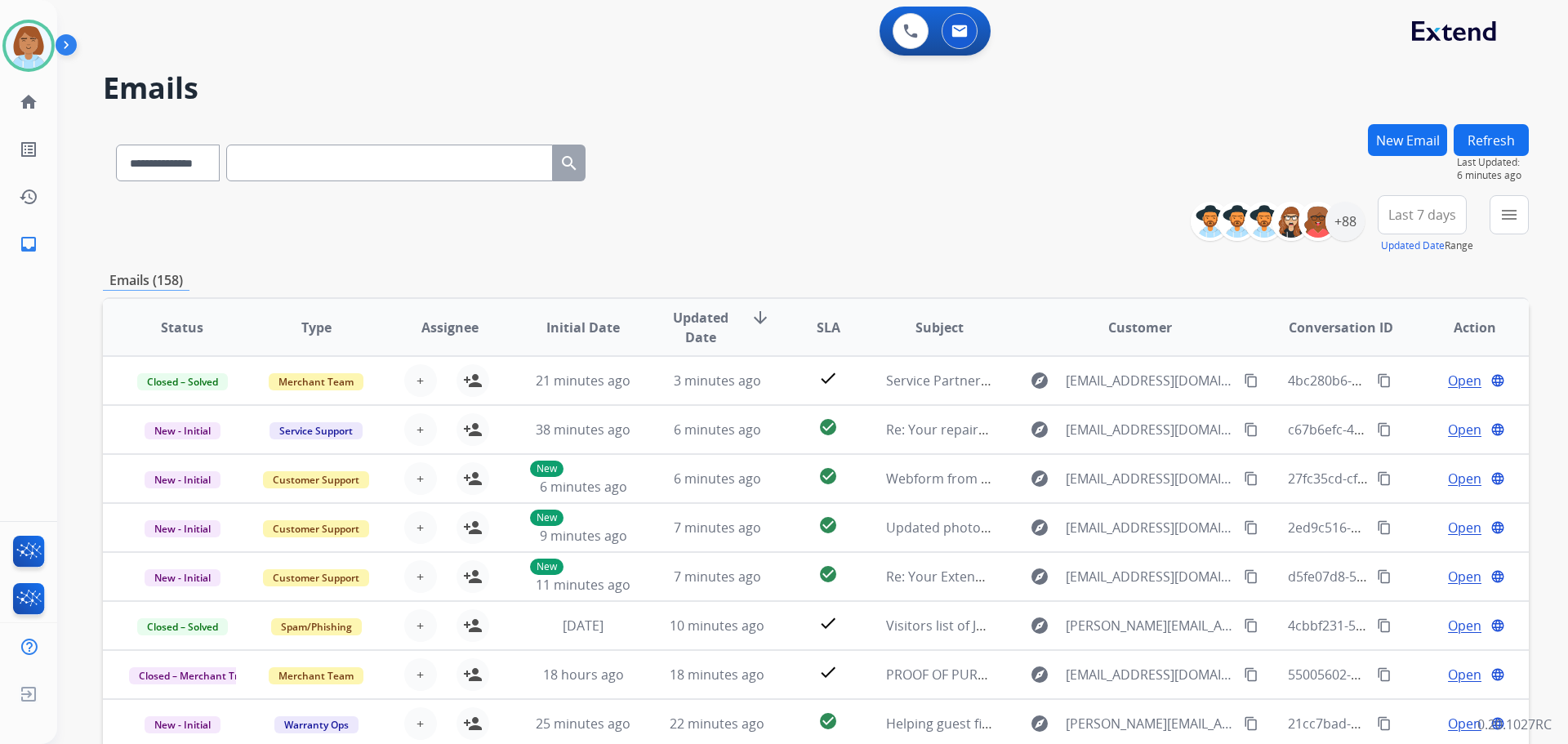
select select "**********"
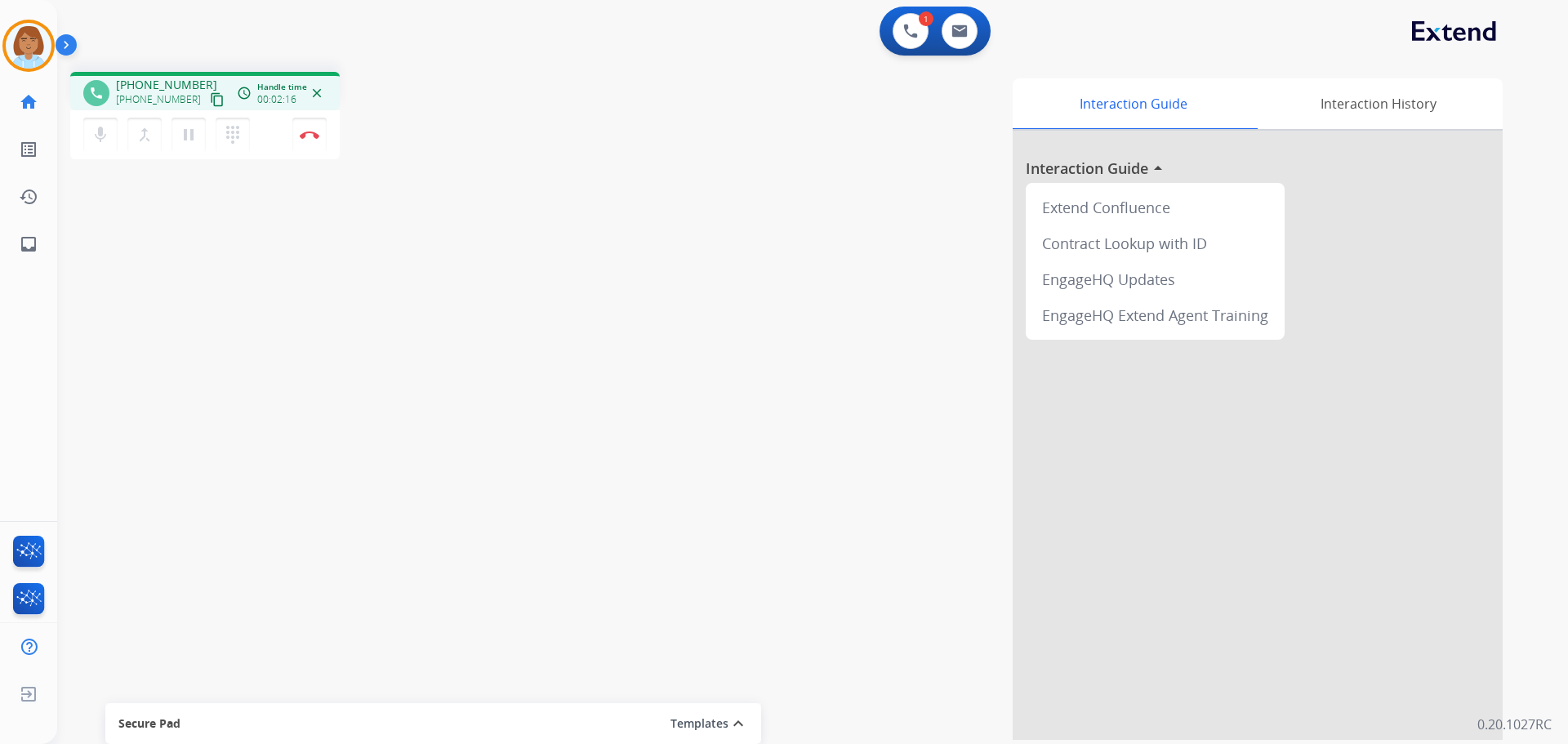
click at [209, 94] on mat-icon "content_copy" at bounding box center [216, 100] width 15 height 15
click at [304, 129] on button "Disconnect" at bounding box center [309, 135] width 34 height 34
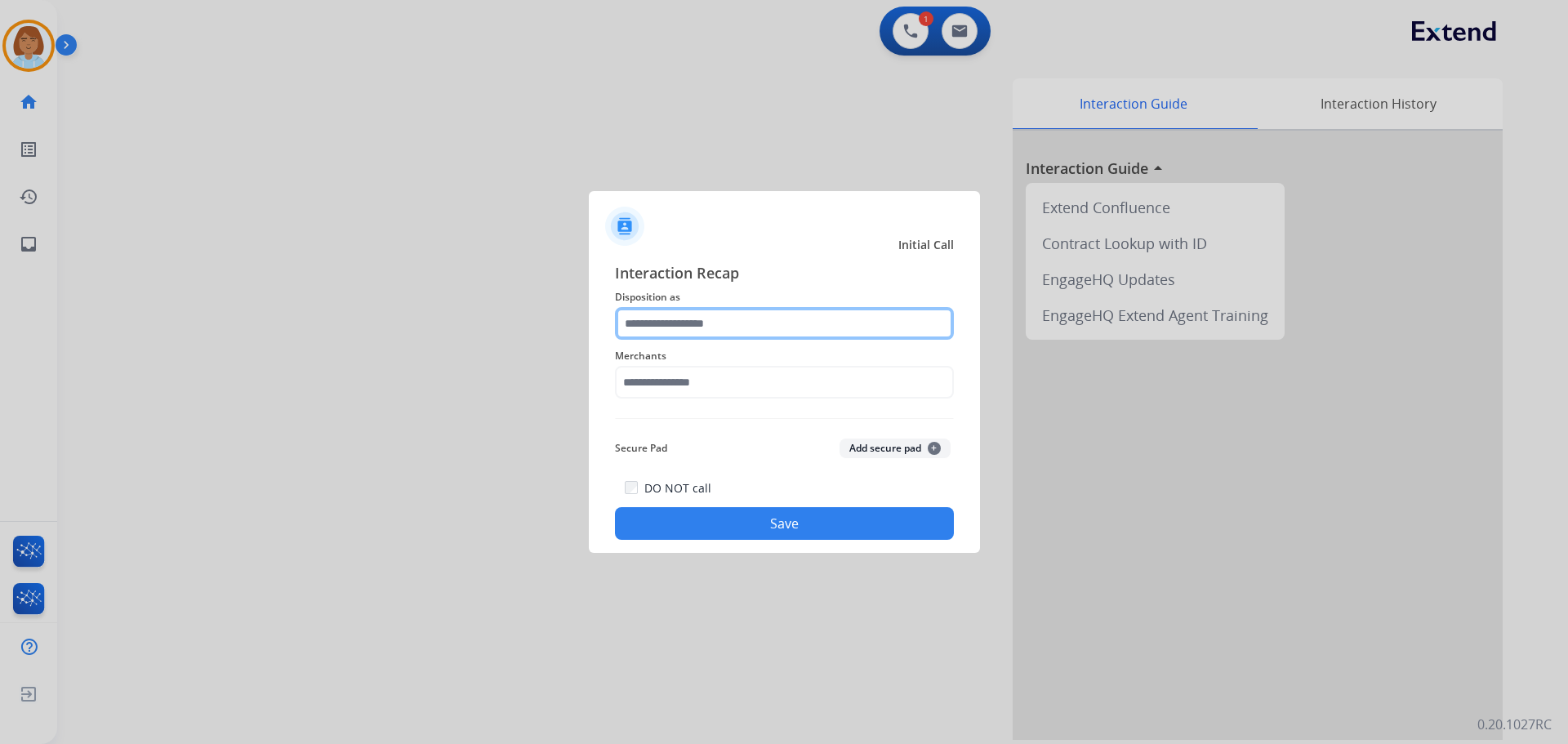
click at [756, 335] on input "text" at bounding box center [784, 323] width 339 height 33
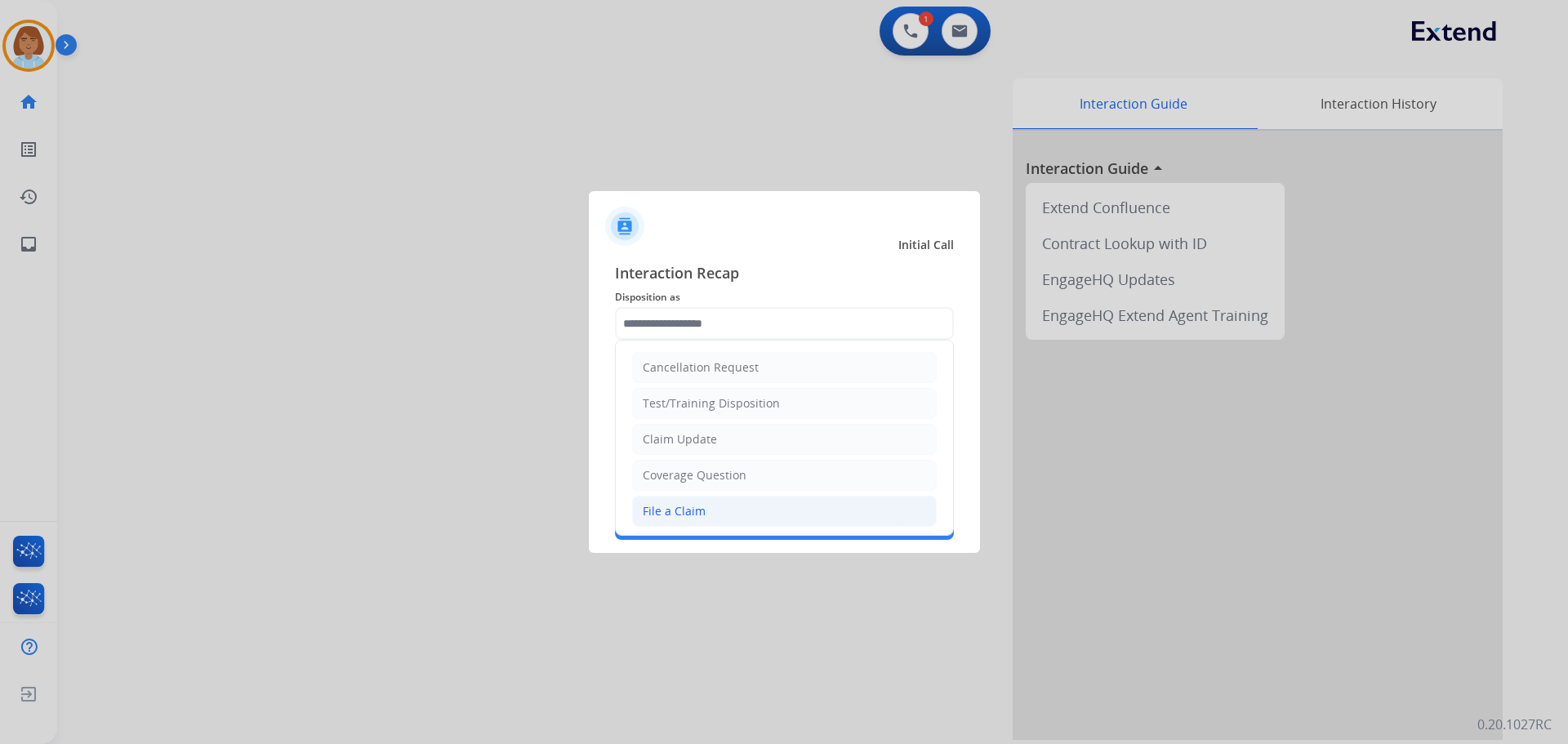
click at [713, 517] on li "File a Claim" at bounding box center [784, 511] width 304 height 31
type input "**********"
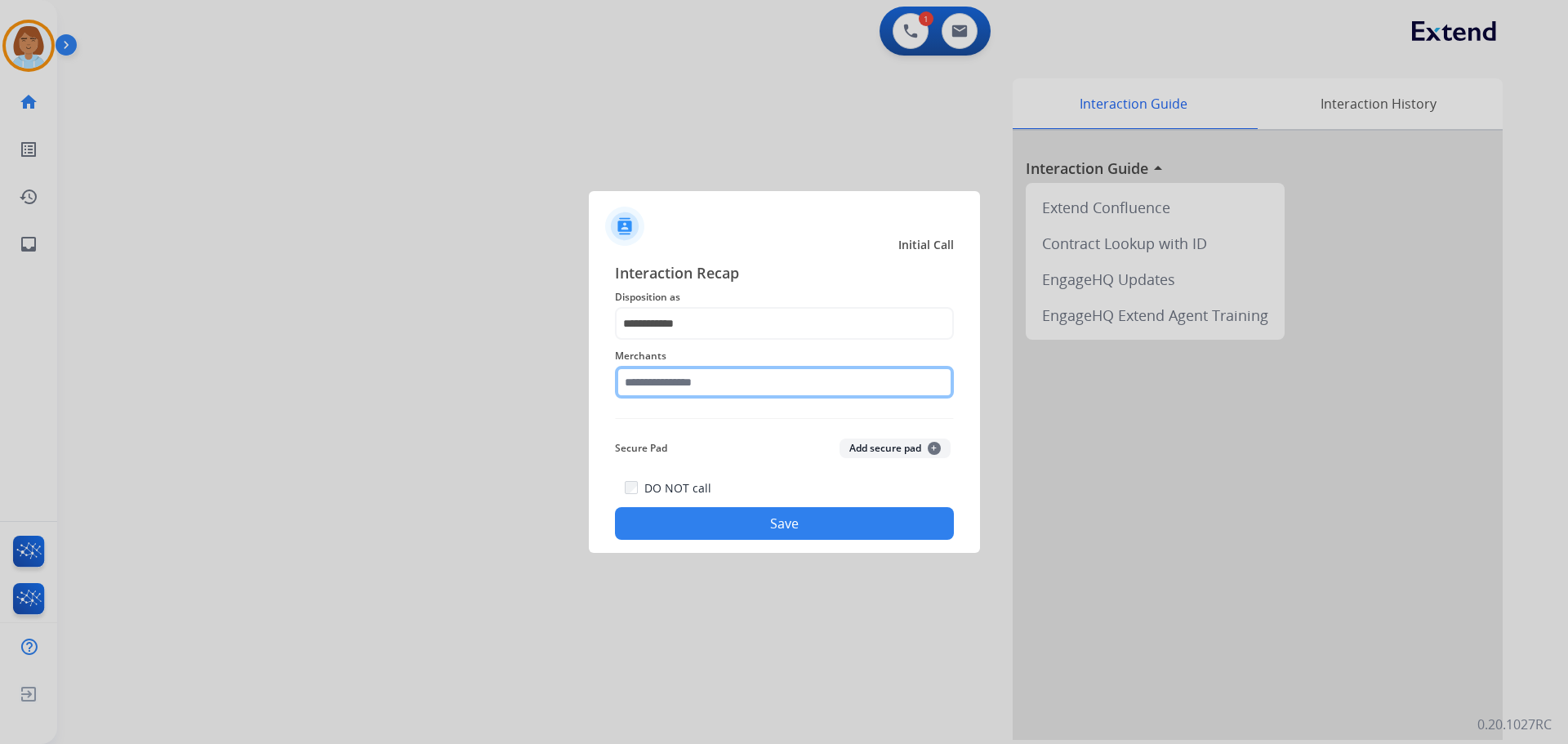
click at [704, 392] on input "text" at bounding box center [784, 382] width 339 height 33
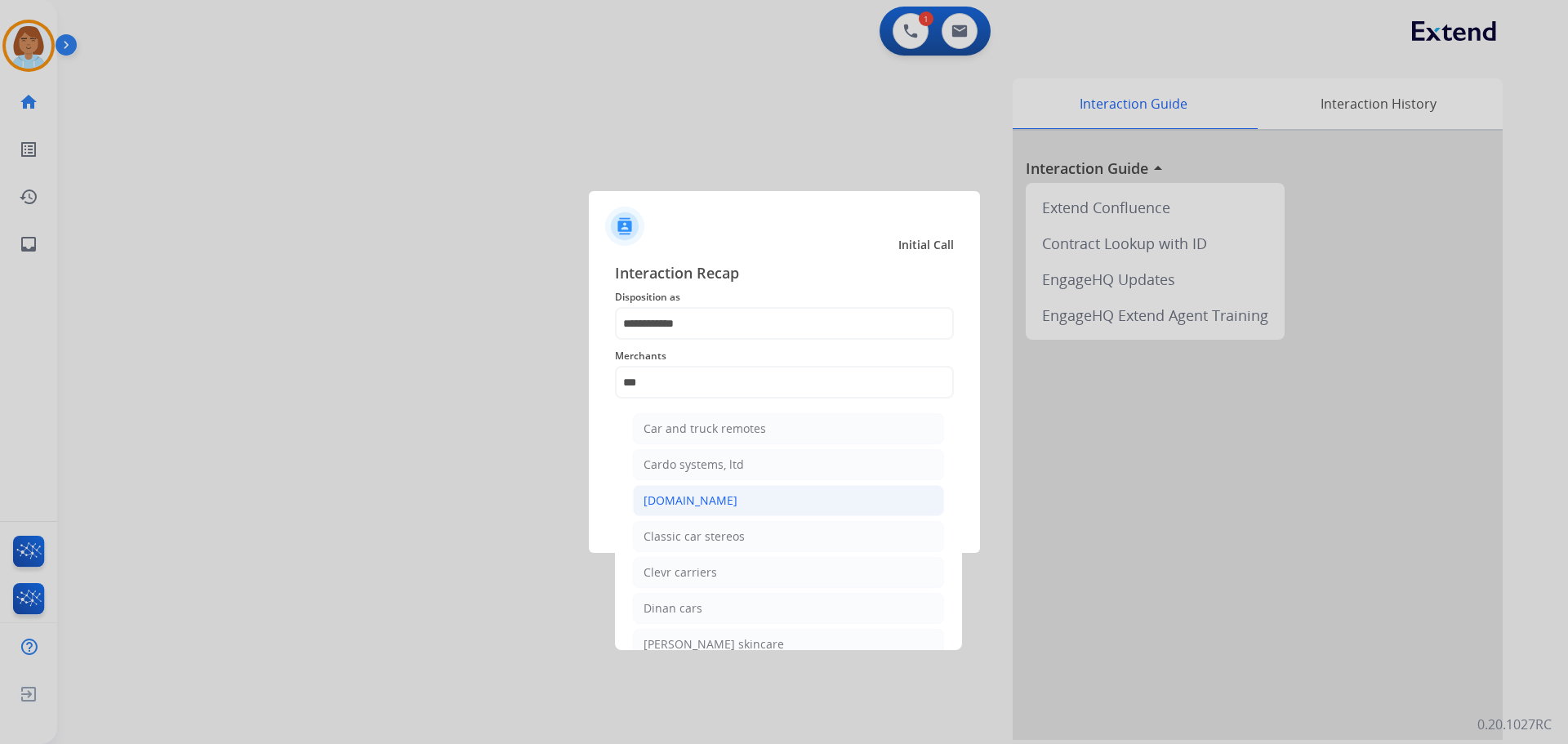
click at [691, 501] on div "[DOMAIN_NAME]" at bounding box center [690, 501] width 94 height 16
type input "**********"
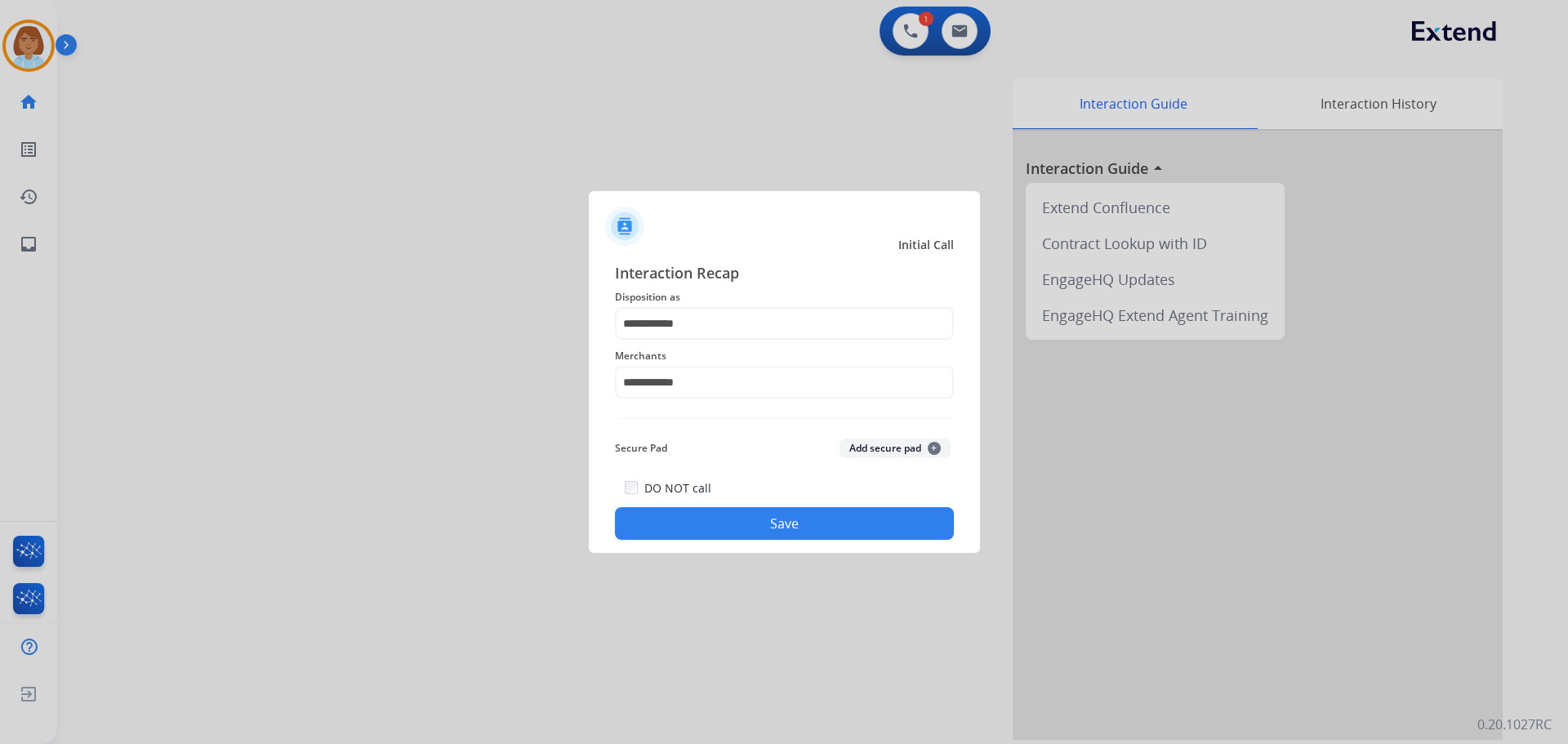
click at [783, 535] on button "Save" at bounding box center [784, 524] width 339 height 33
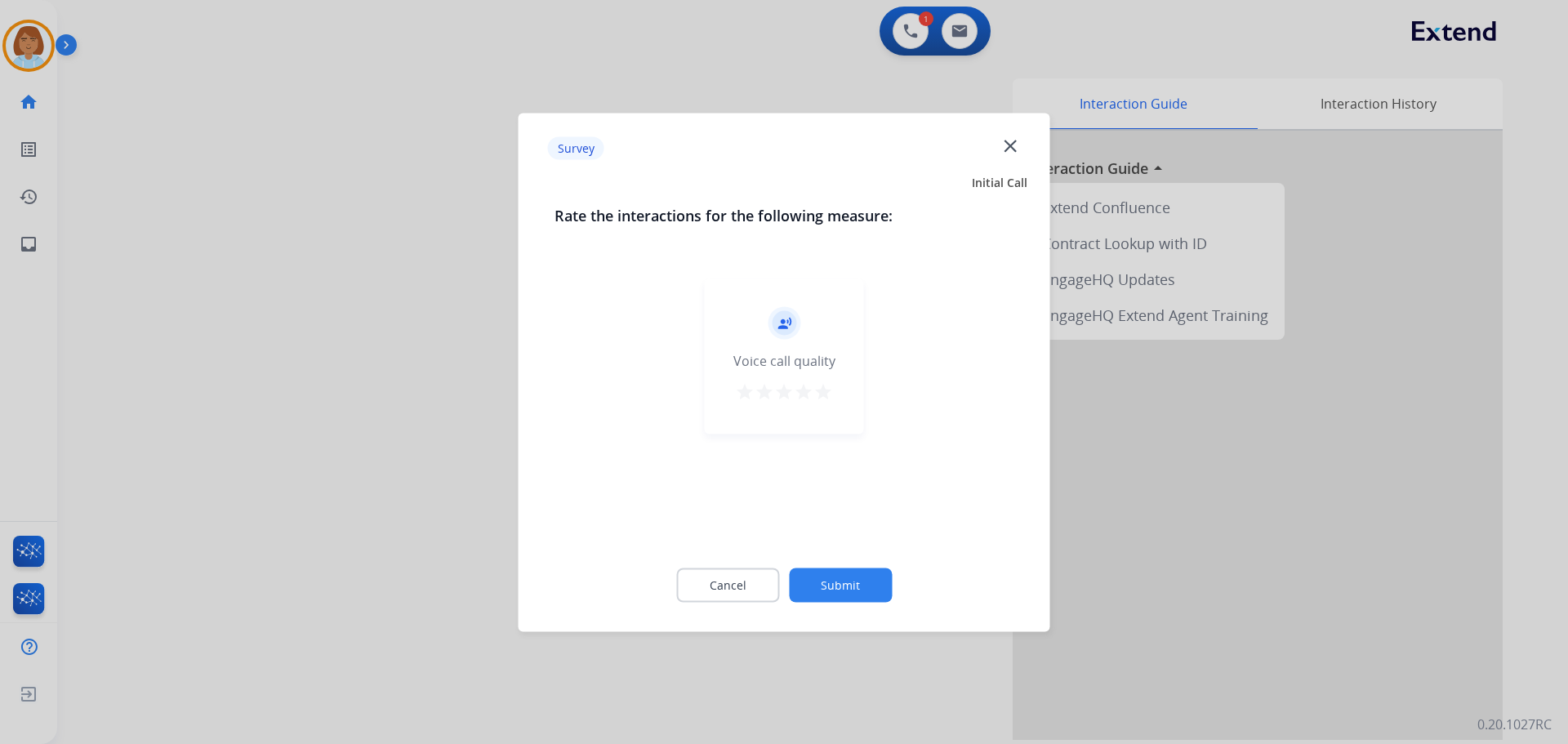
click at [874, 580] on button "Submit" at bounding box center [839, 584] width 103 height 34
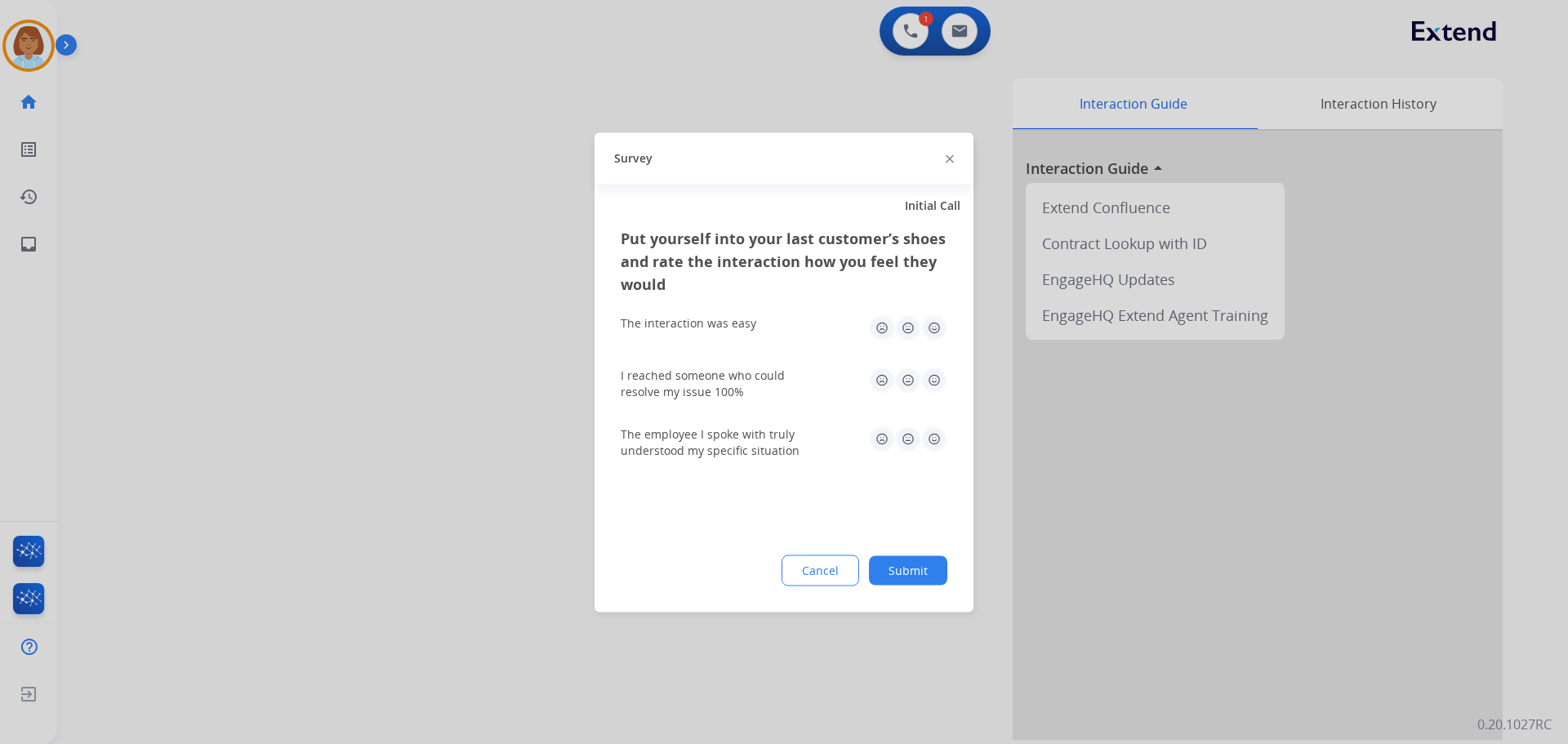
click at [899, 570] on button "Submit" at bounding box center [907, 569] width 79 height 29
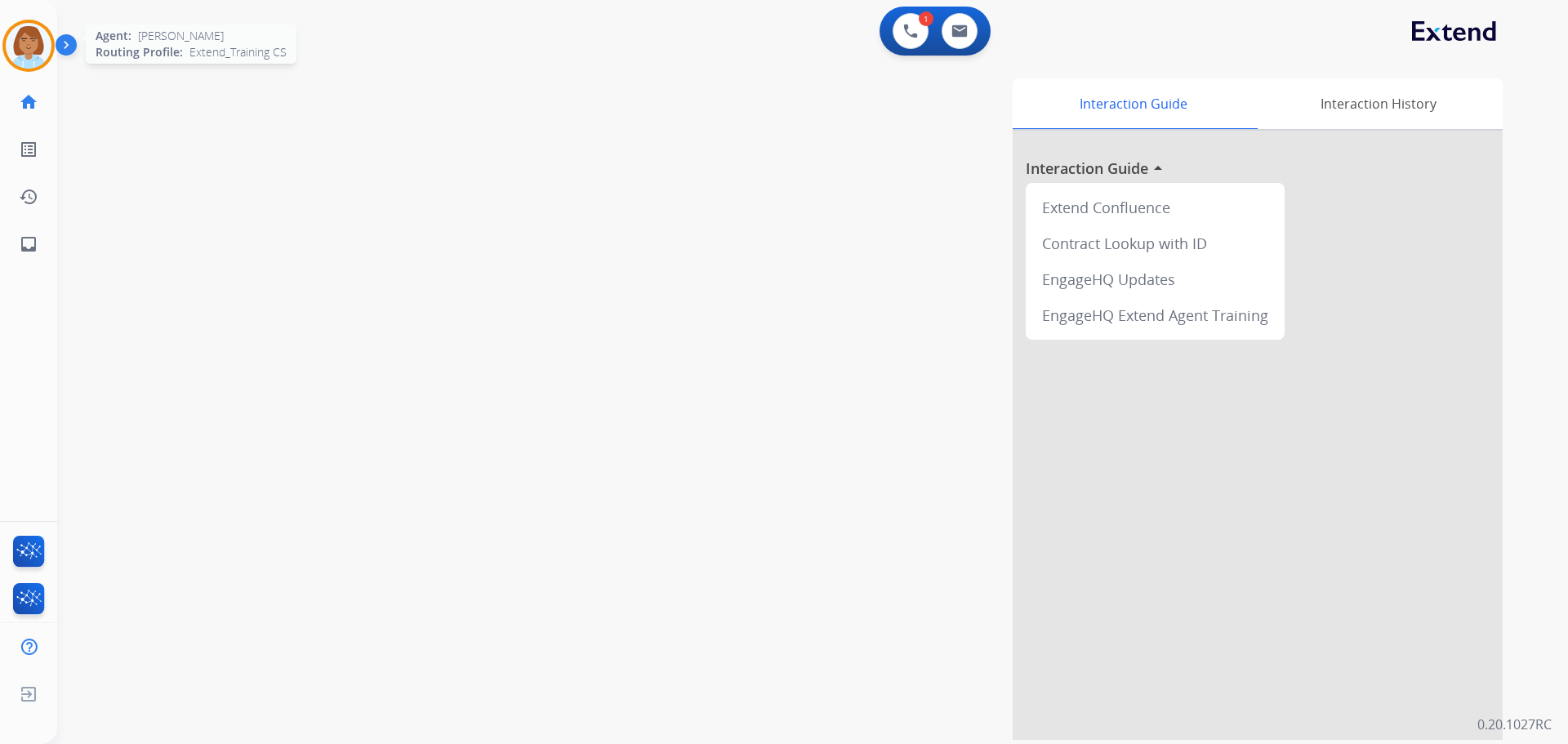
click at [54, 60] on div "Agent: Jaquayla Routing Profile: Extend_Training CS" at bounding box center [28, 46] width 52 height 52
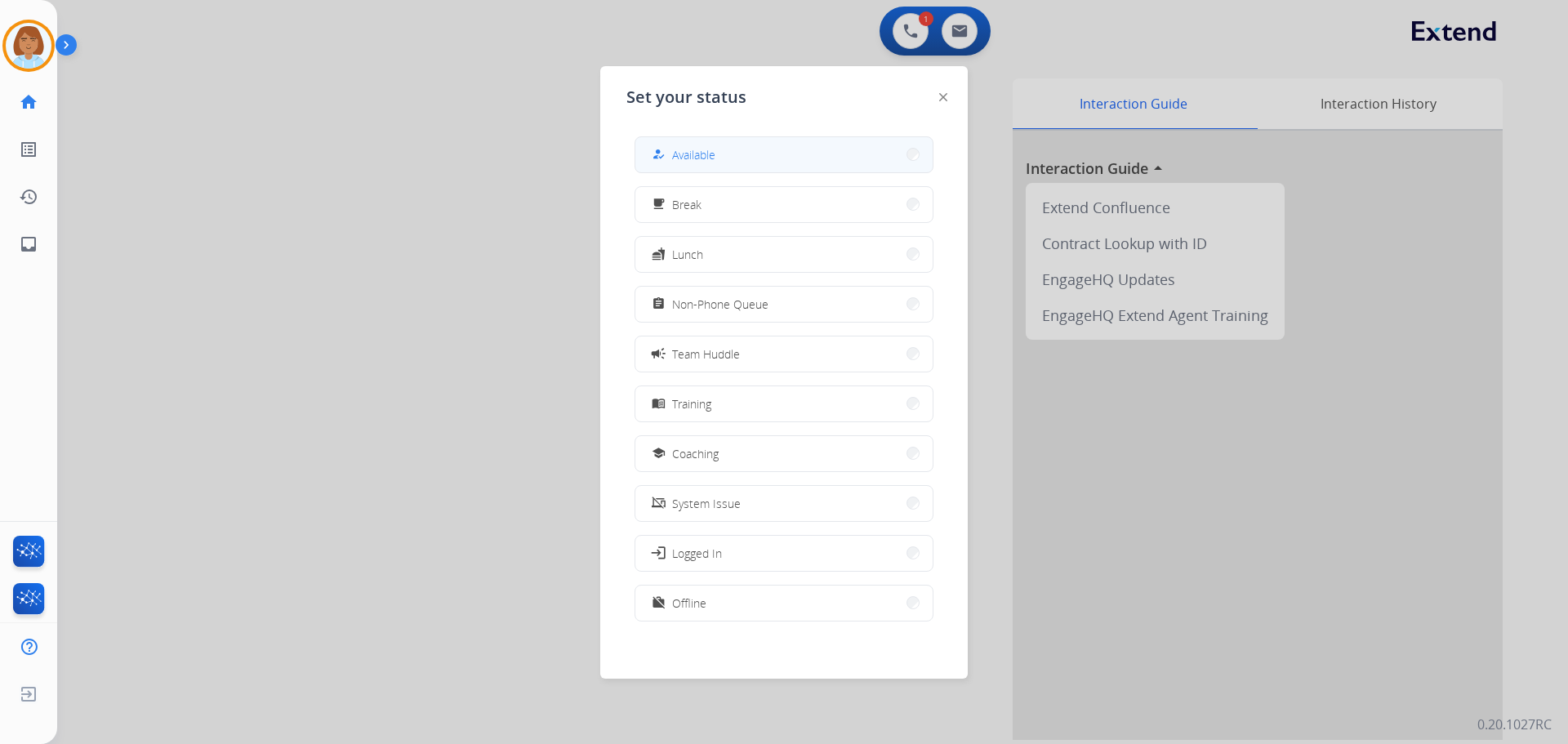
click at [692, 157] on span "Available" at bounding box center [693, 155] width 43 height 17
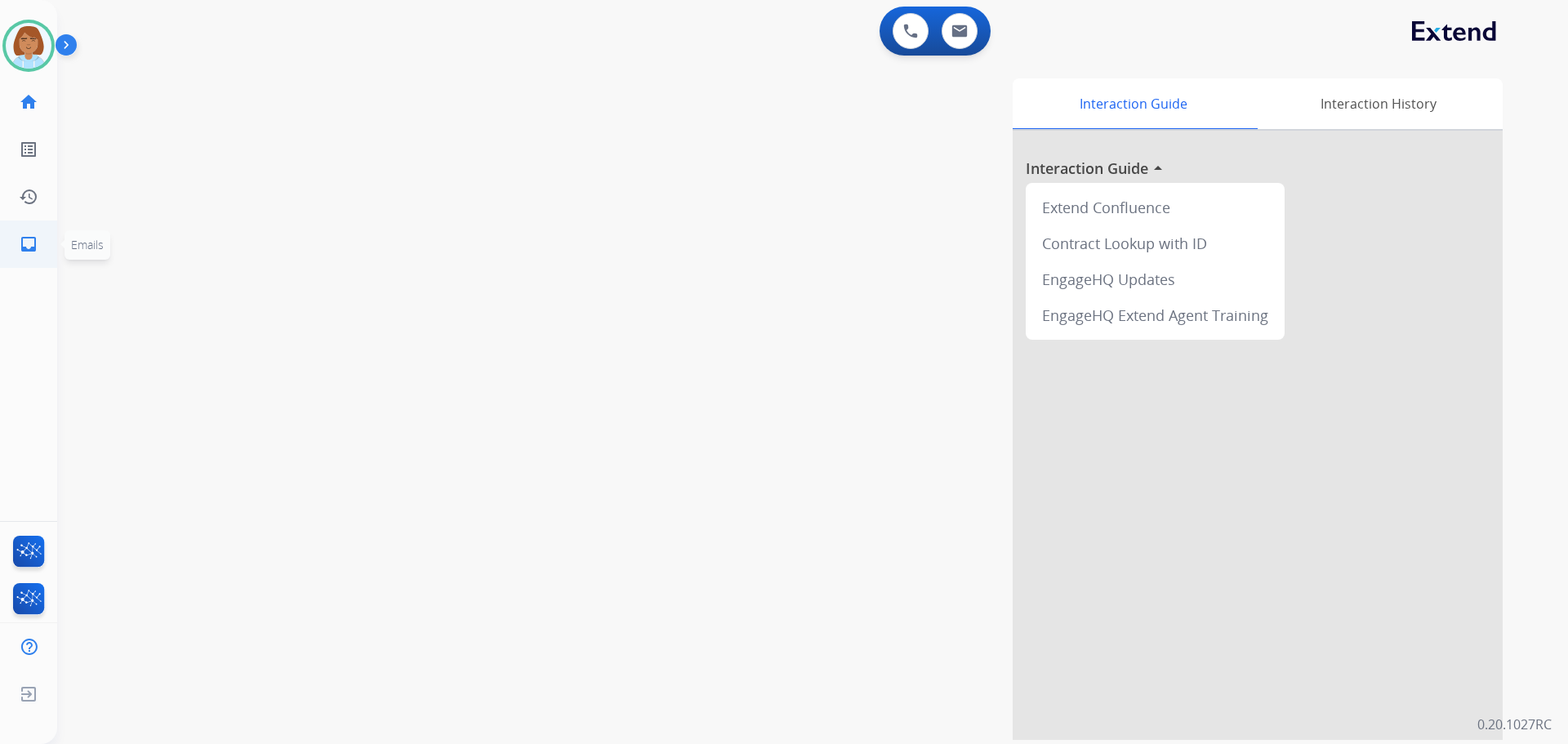
click at [37, 258] on link "inbox Emails" at bounding box center [29, 244] width 46 height 46
select select "**********"
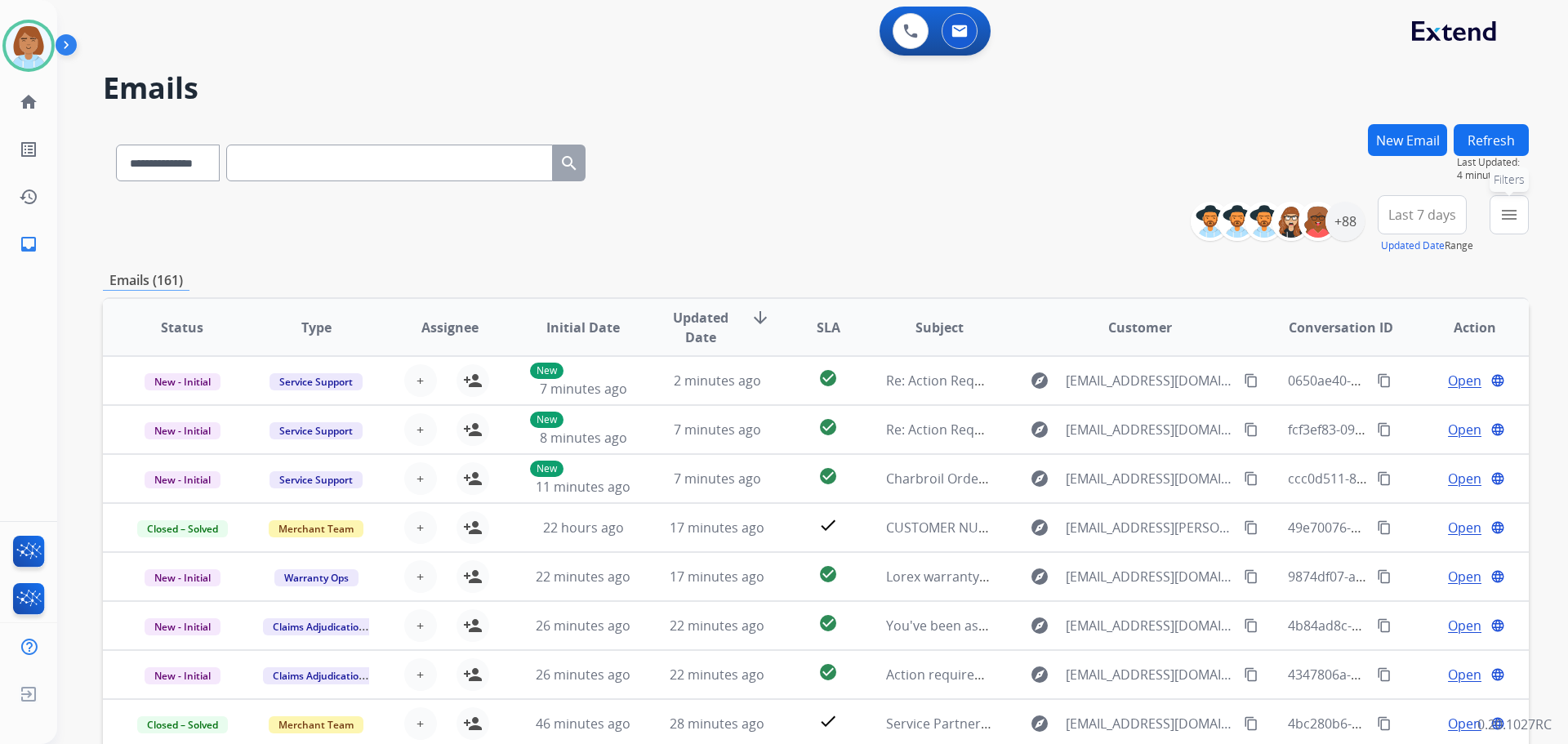
click at [1517, 202] on button "menu Filters" at bounding box center [1508, 214] width 39 height 39
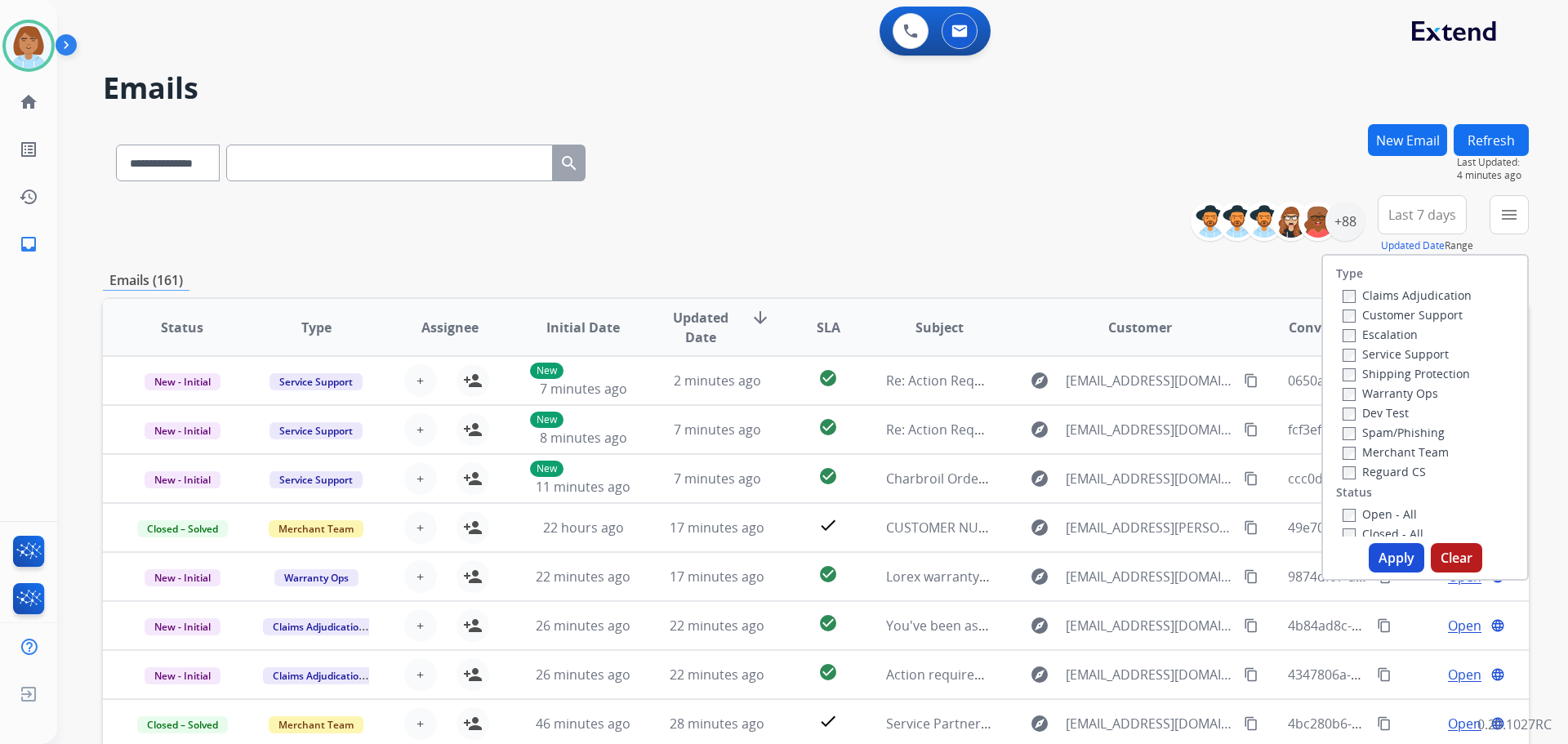
click at [1345, 297] on label "Claims Adjudication" at bounding box center [1406, 295] width 129 height 16
click at [1380, 366] on label "Shipping Protection" at bounding box center [1406, 374] width 128 height 16
click at [1379, 561] on button "Apply" at bounding box center [1397, 558] width 56 height 29
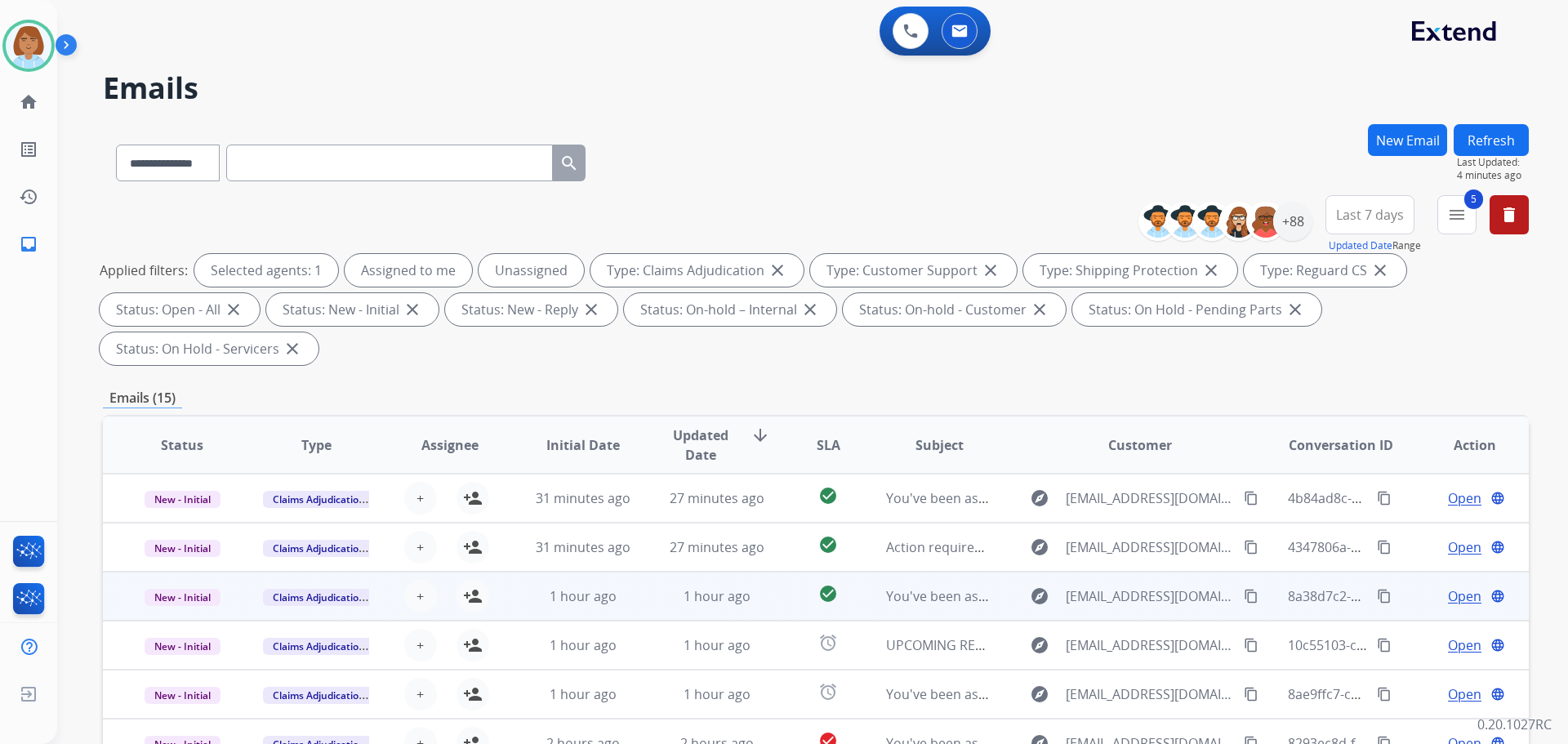
scroll to position [2, 0]
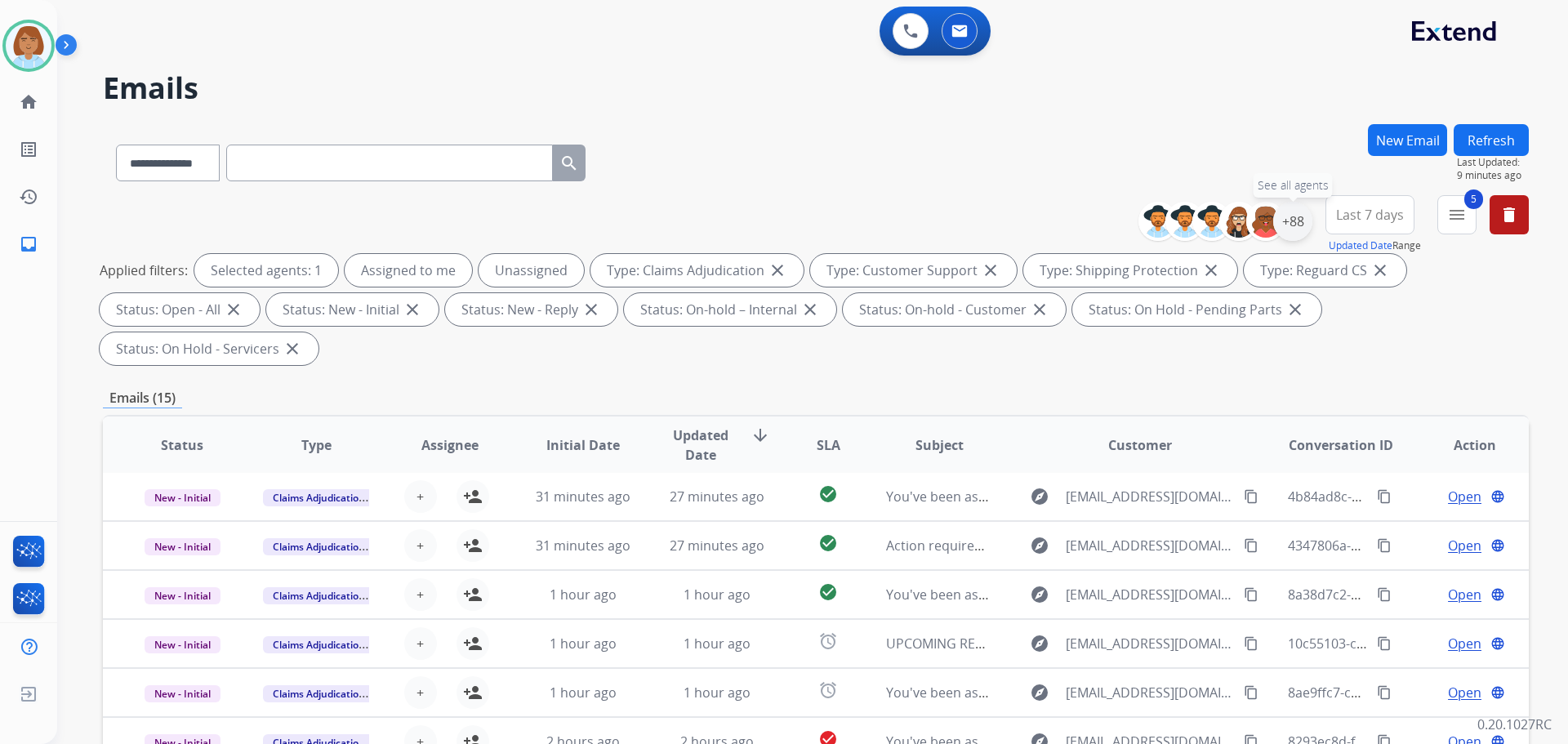
click at [1295, 221] on div "+88" at bounding box center [1292, 220] width 39 height 39
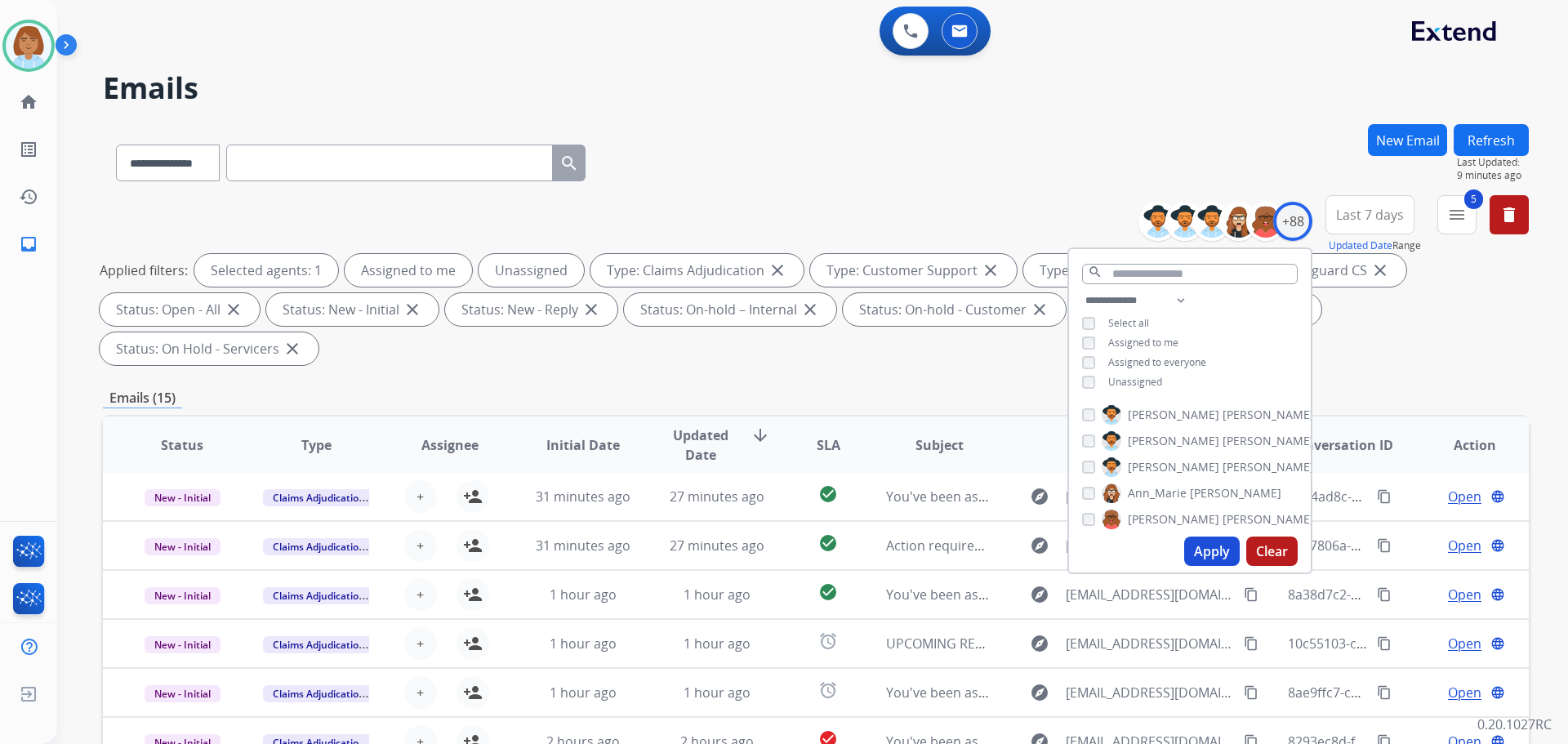
click at [1140, 390] on div "**********" at bounding box center [1189, 343] width 241 height 105
click at [1141, 382] on span "Unassigned" at bounding box center [1134, 382] width 54 height 14
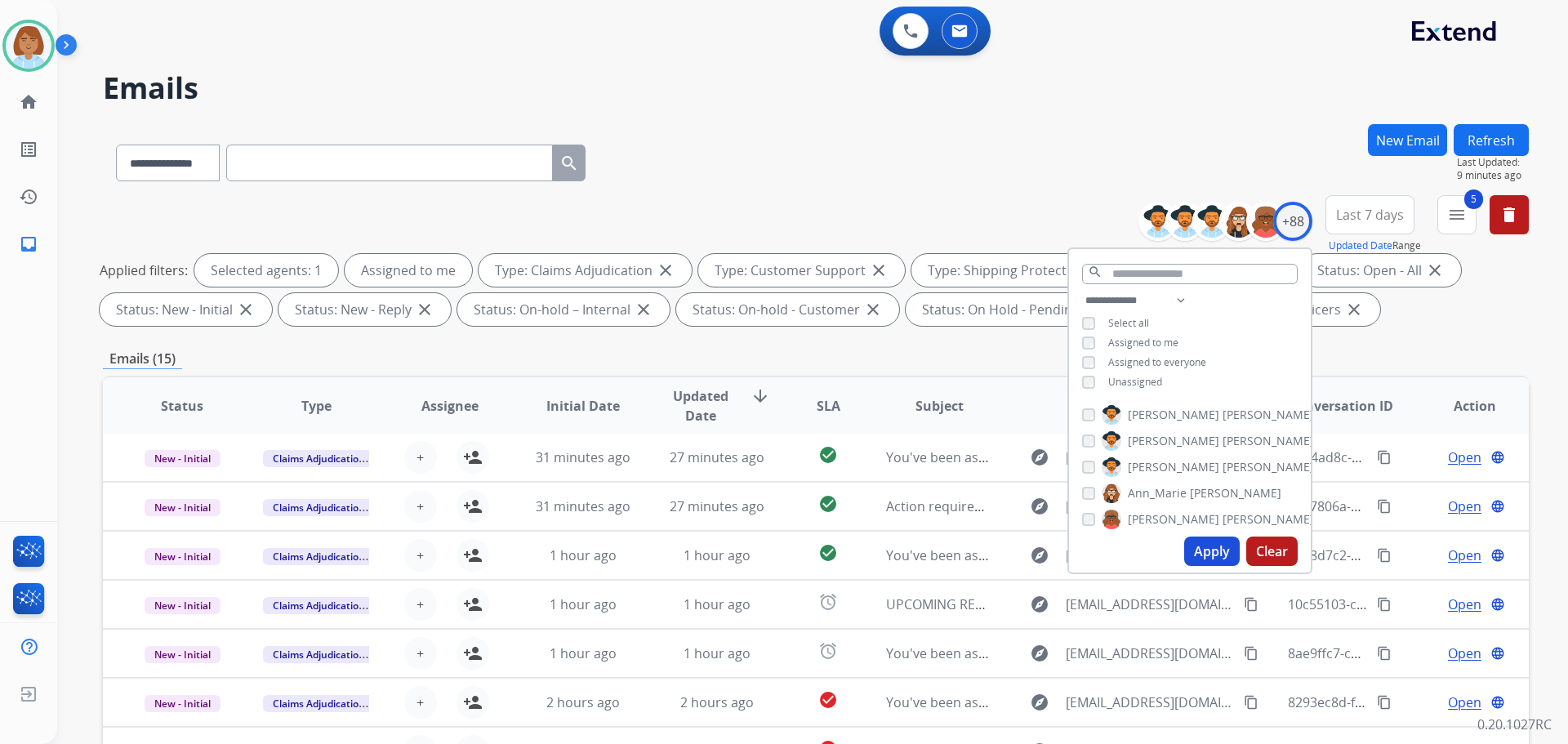
click at [1208, 544] on button "Apply" at bounding box center [1212, 551] width 56 height 29
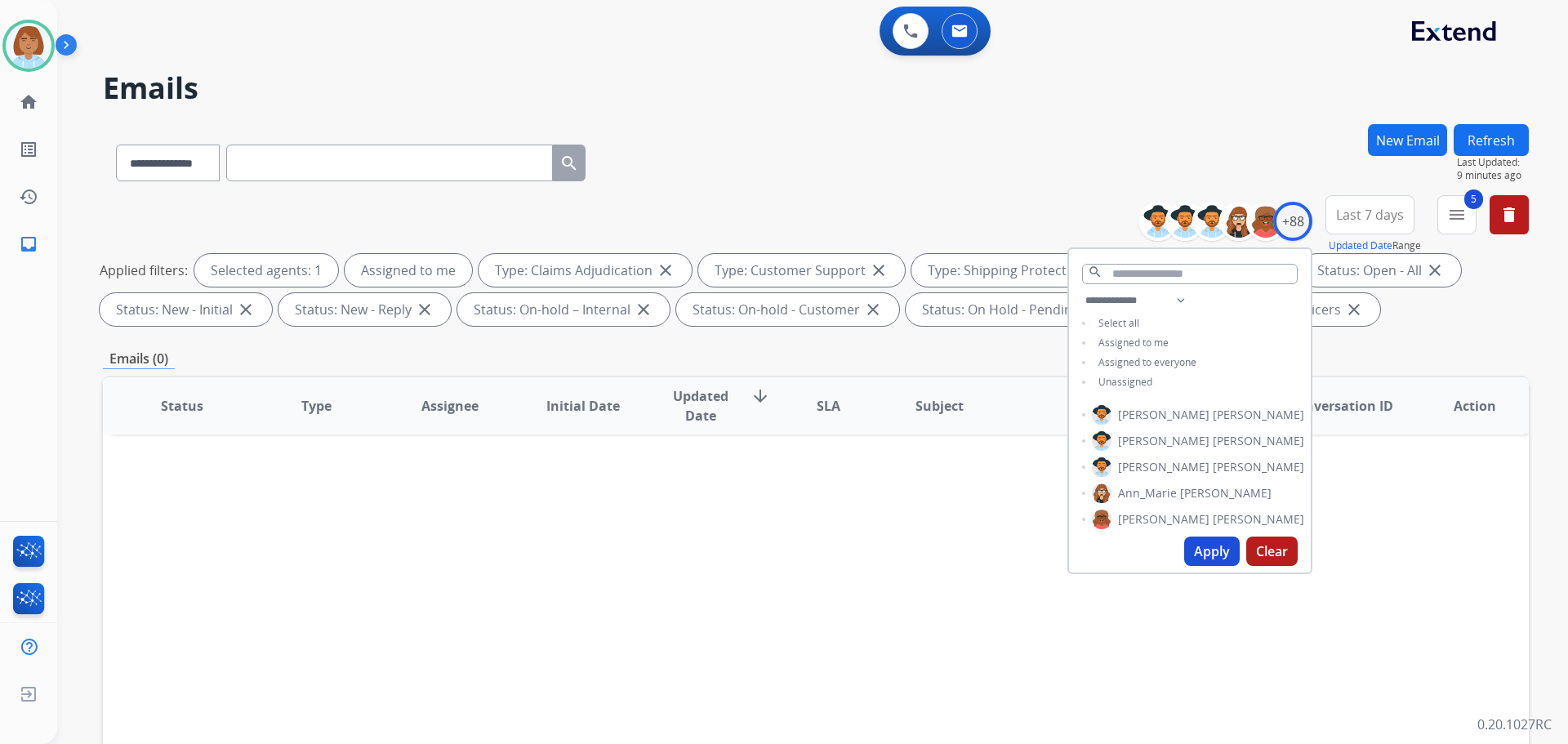
scroll to position [0, 0]
click at [11, 243] on link "inbox Emails" at bounding box center [29, 244] width 46 height 46
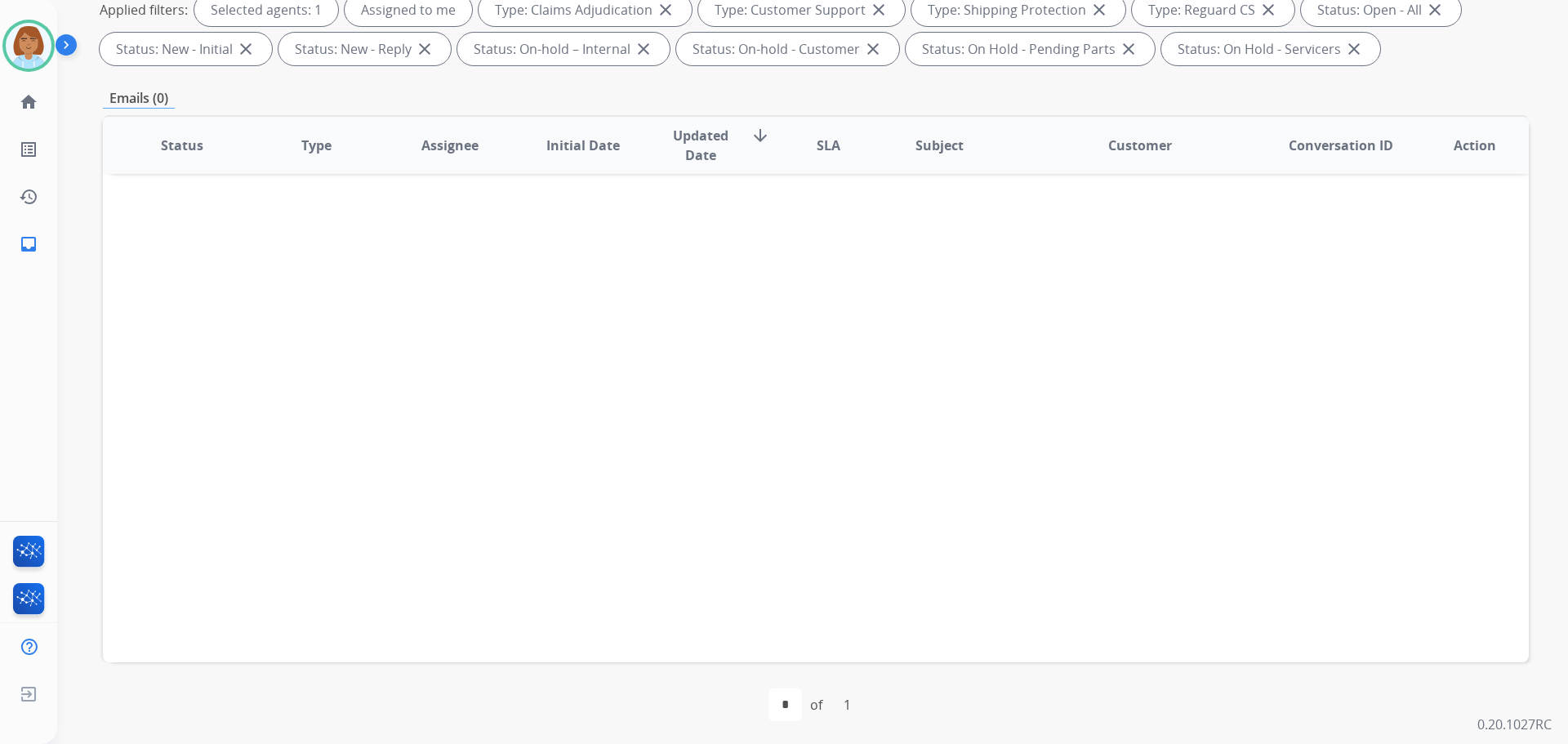
scroll to position [264, 0]
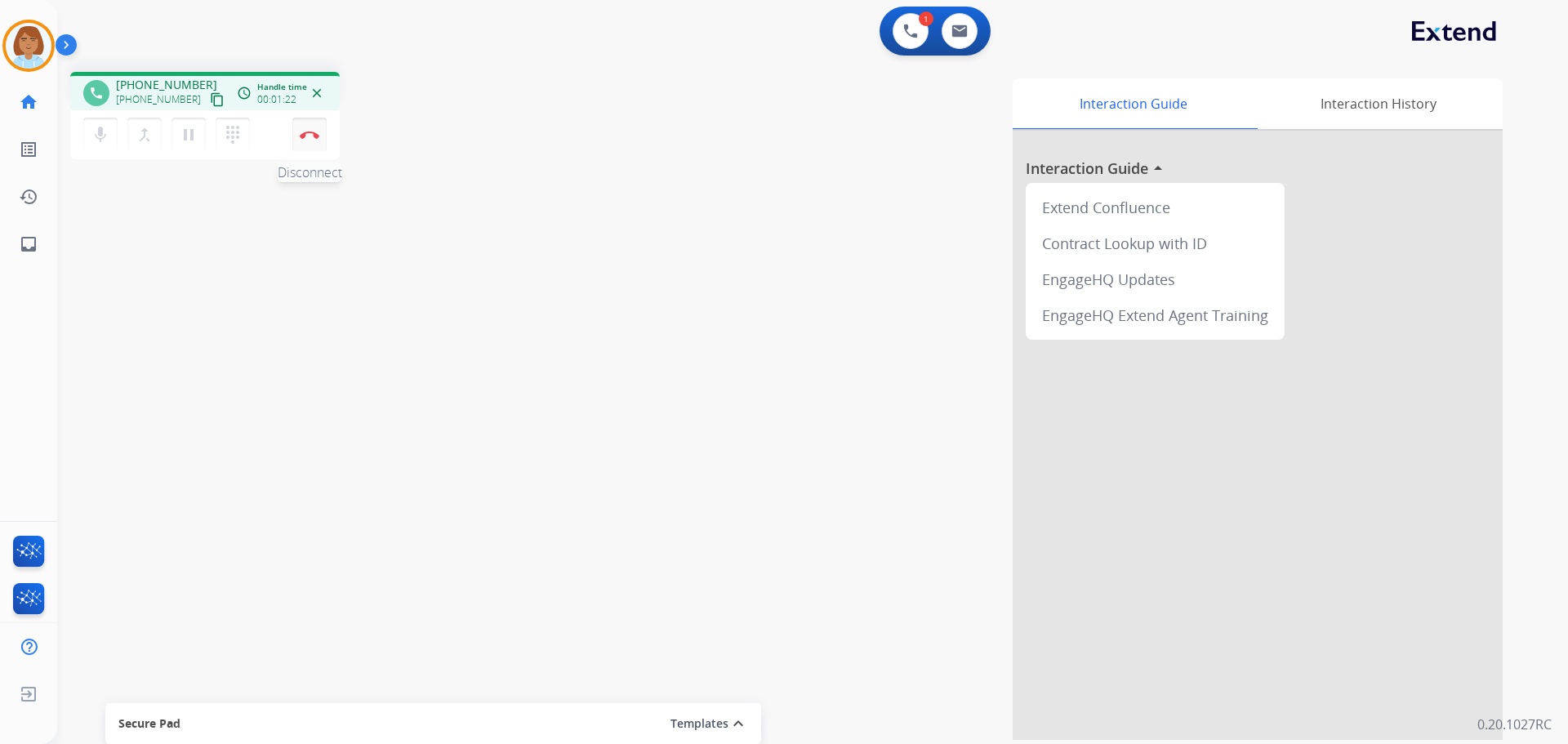
click at [316, 145] on button "Disconnect" at bounding box center [309, 135] width 34 height 34
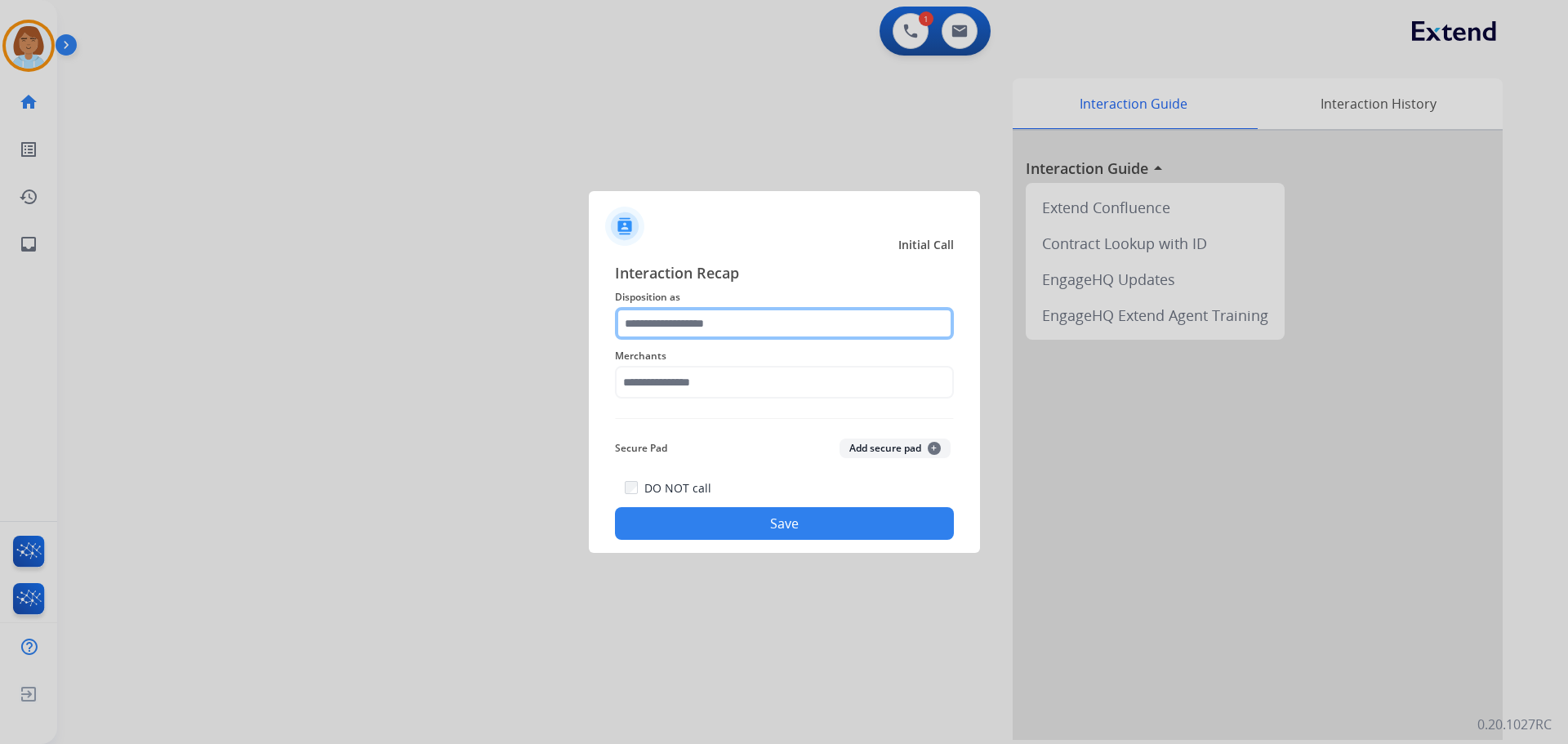
click at [724, 319] on input "text" at bounding box center [784, 323] width 339 height 33
click at [765, 329] on input "text" at bounding box center [784, 323] width 339 height 33
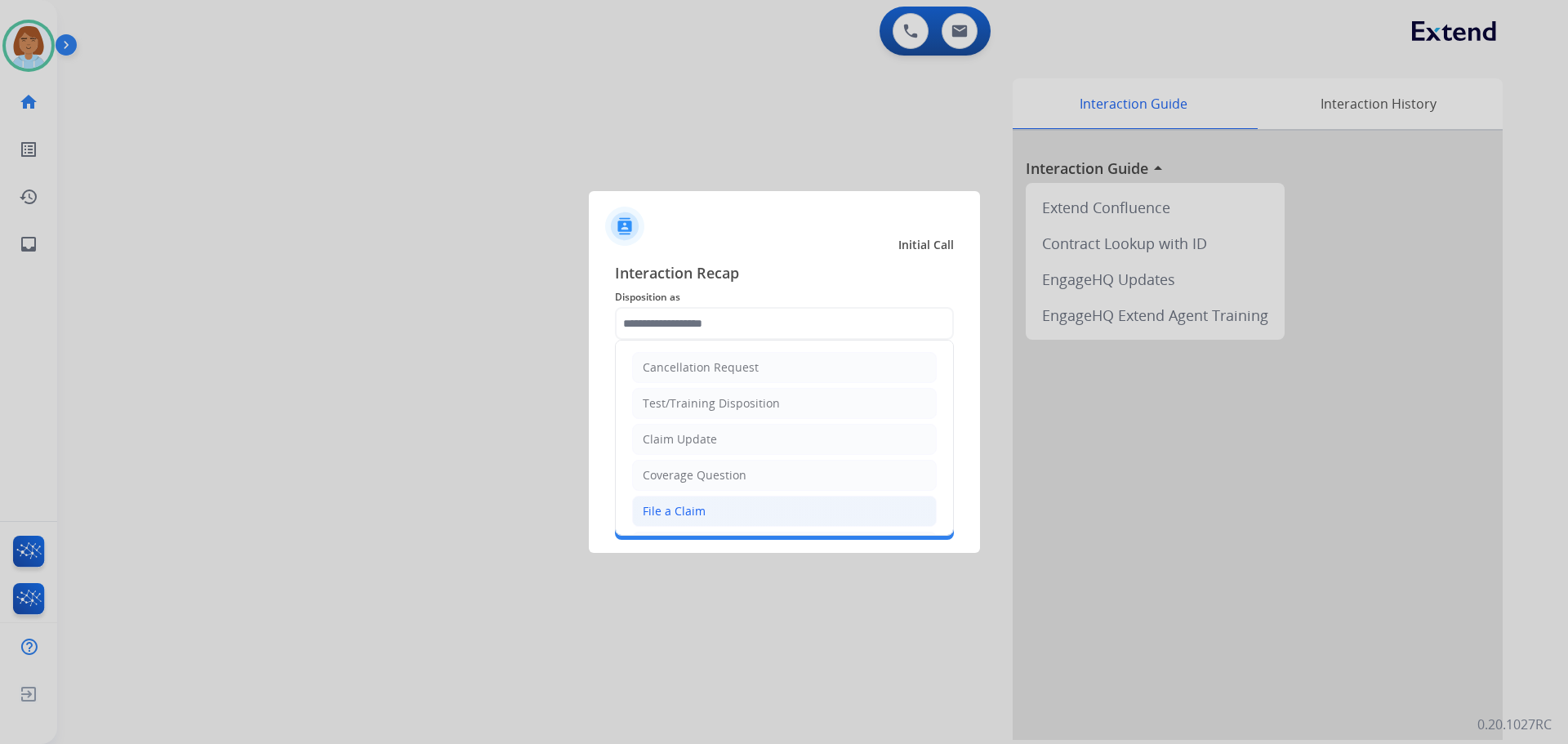
click at [665, 506] on div "File a Claim" at bounding box center [674, 512] width 63 height 16
type input "**********"
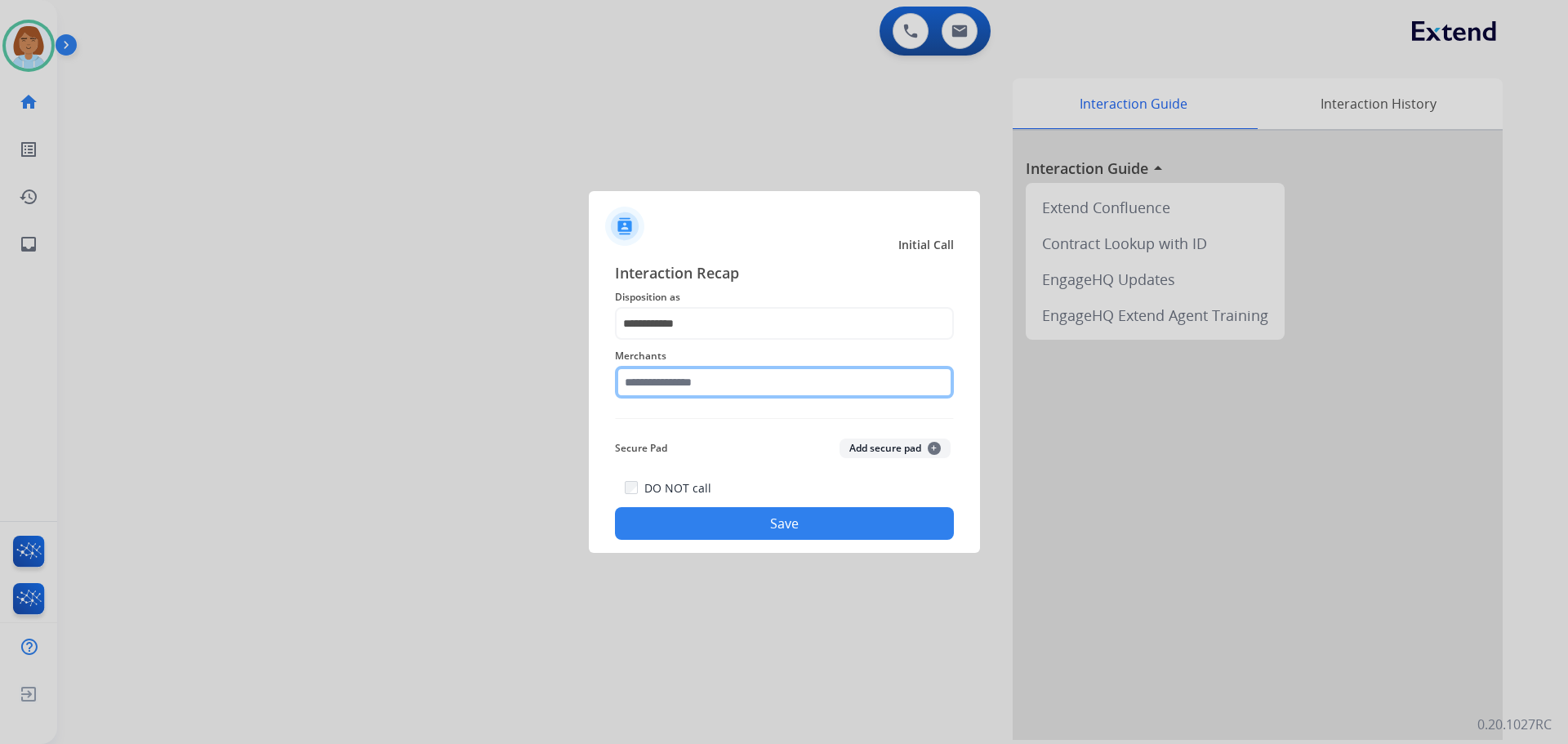
click at [724, 388] on input "text" at bounding box center [784, 382] width 339 height 33
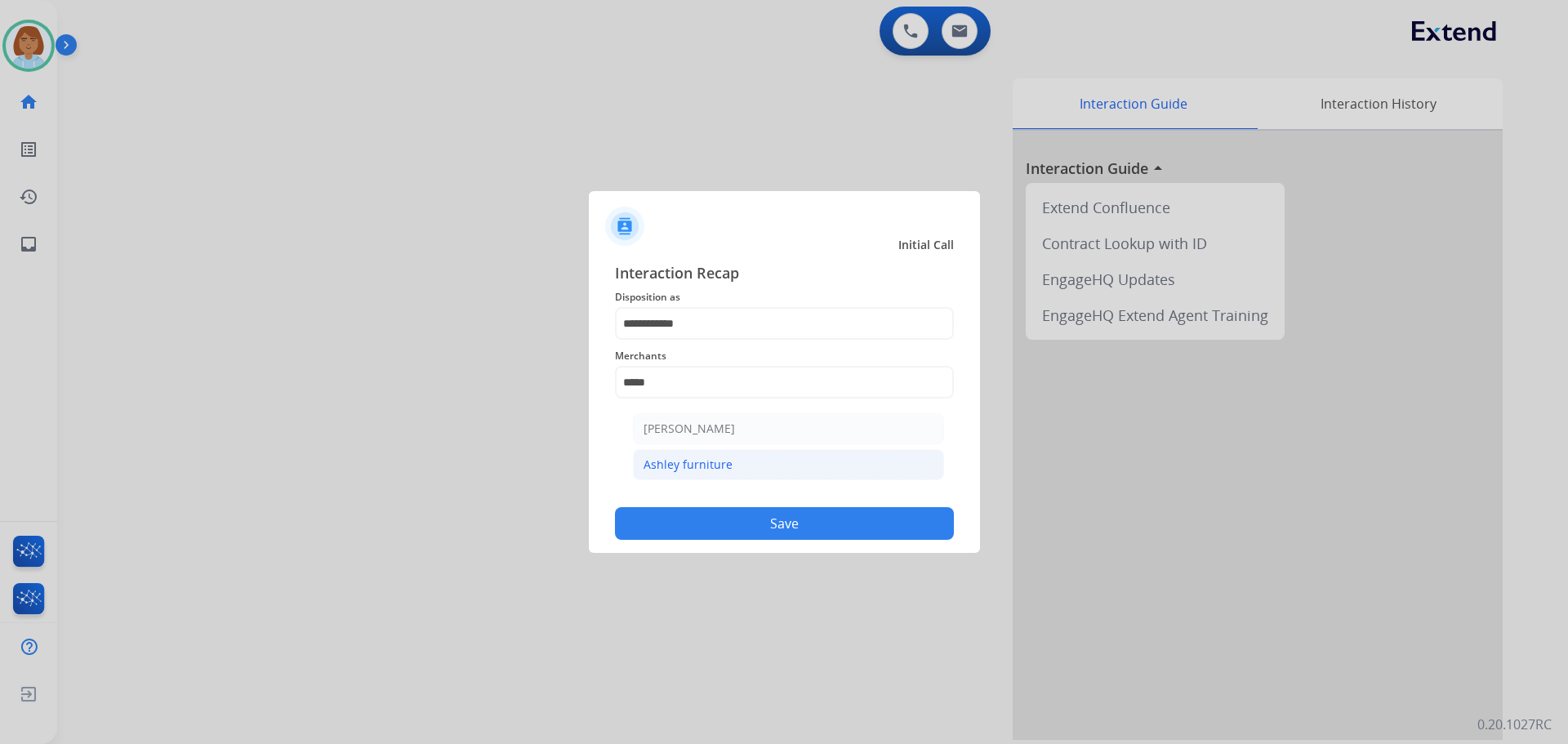
click at [709, 469] on div "Ashley furniture" at bounding box center [687, 465] width 89 height 16
type input "**********"
click at [819, 525] on button "Save" at bounding box center [784, 524] width 339 height 33
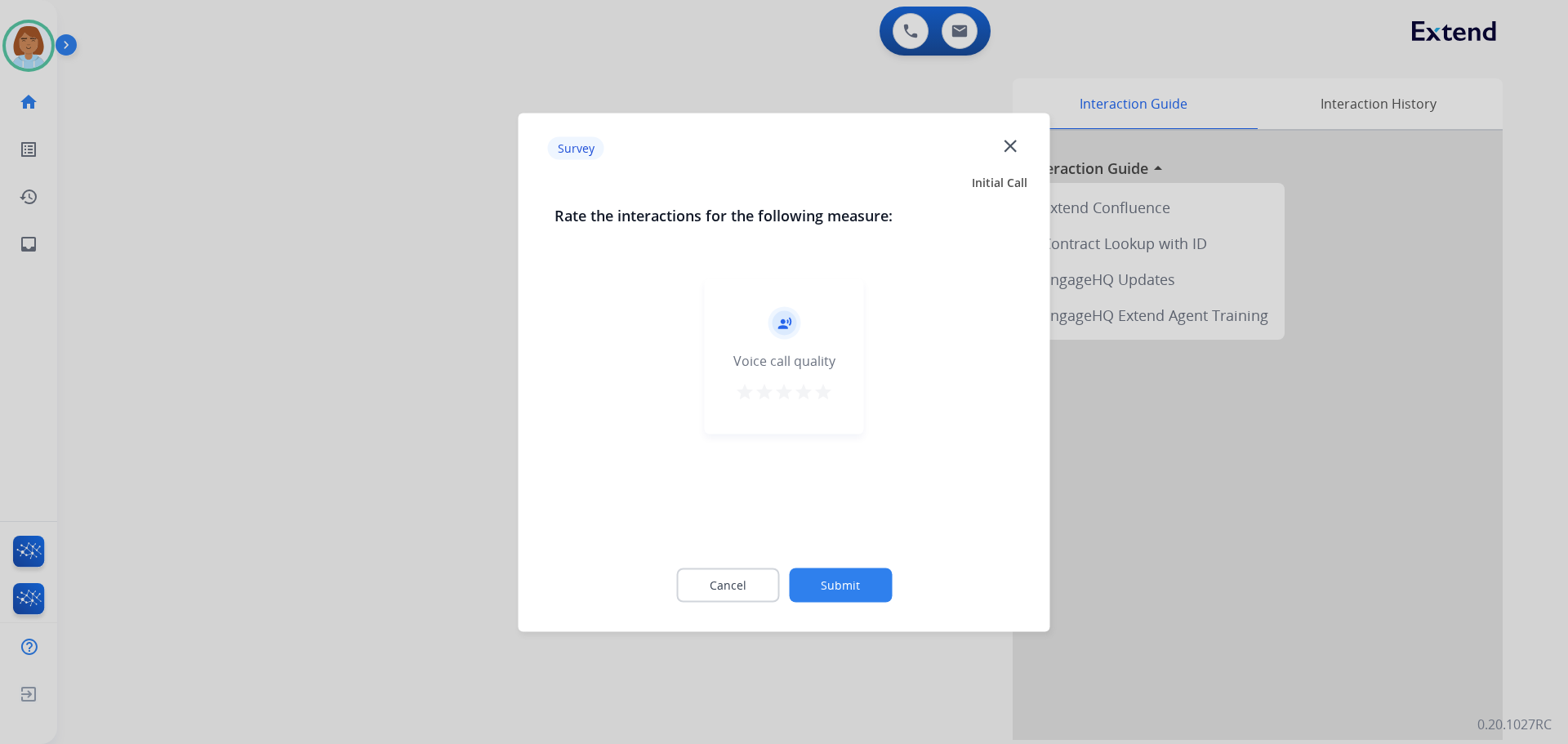
click at [864, 575] on button "Submit" at bounding box center [839, 584] width 103 height 34
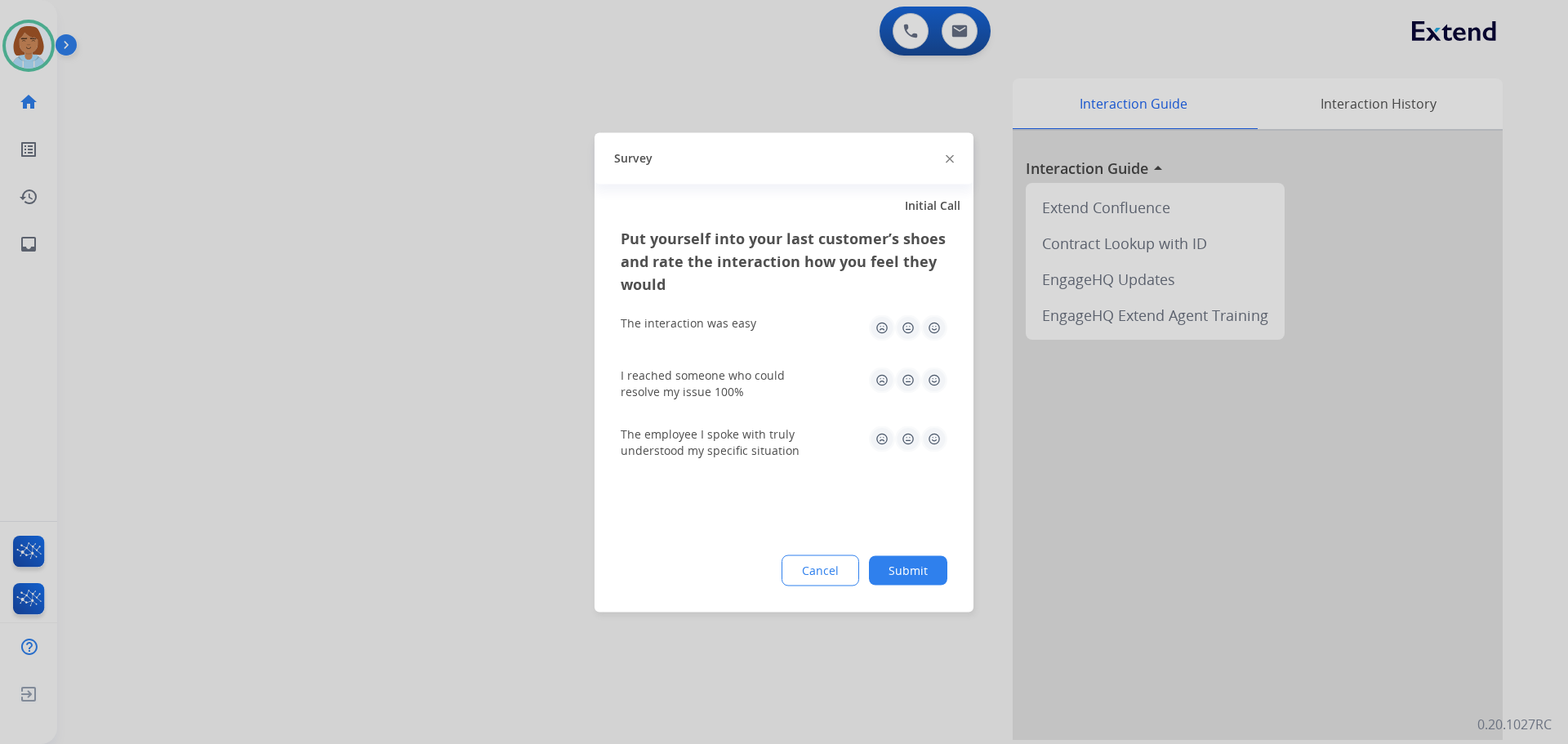
click at [933, 561] on button "Submit" at bounding box center [907, 569] width 79 height 29
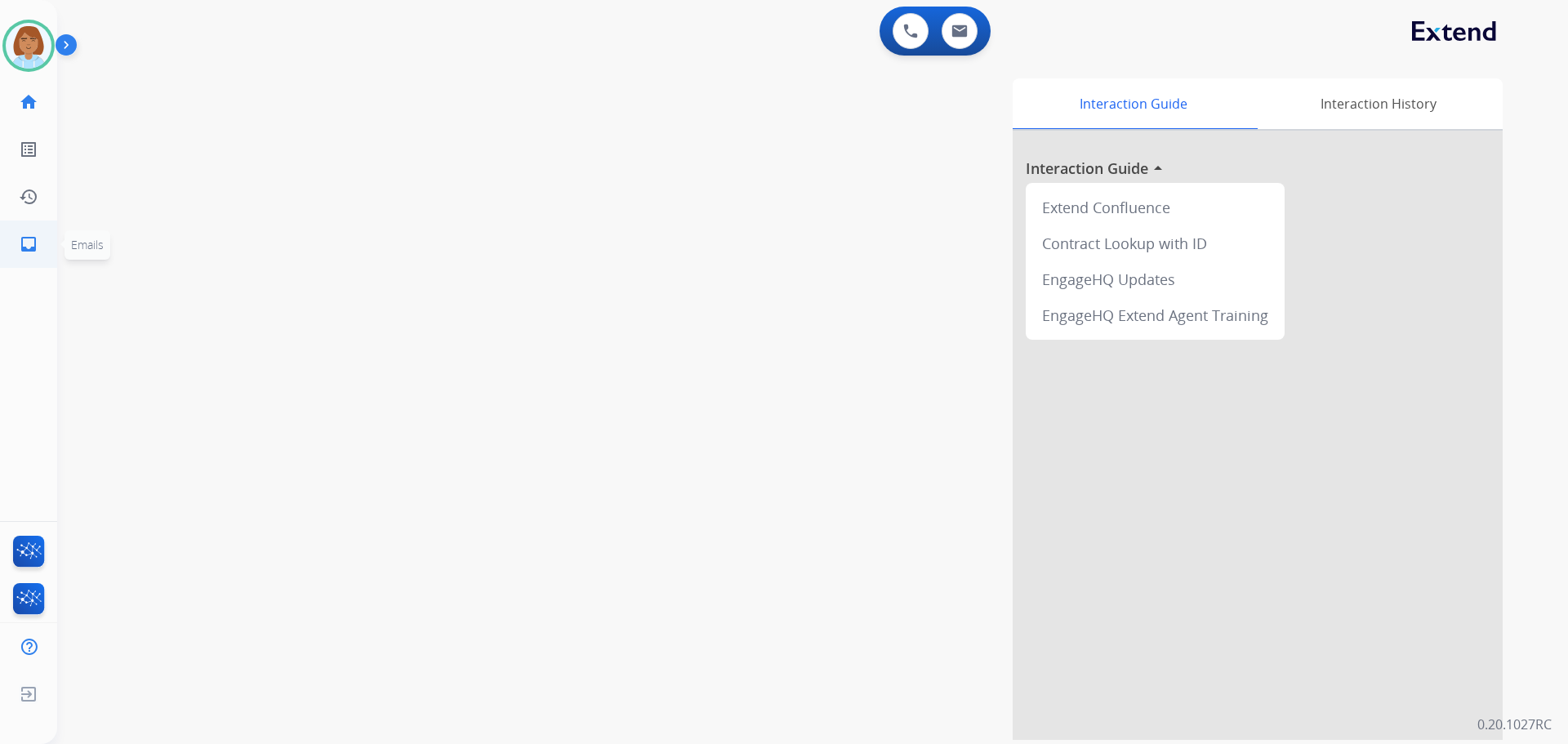
click at [25, 250] on mat-icon "inbox" at bounding box center [29, 244] width 20 height 20
select select "**********"
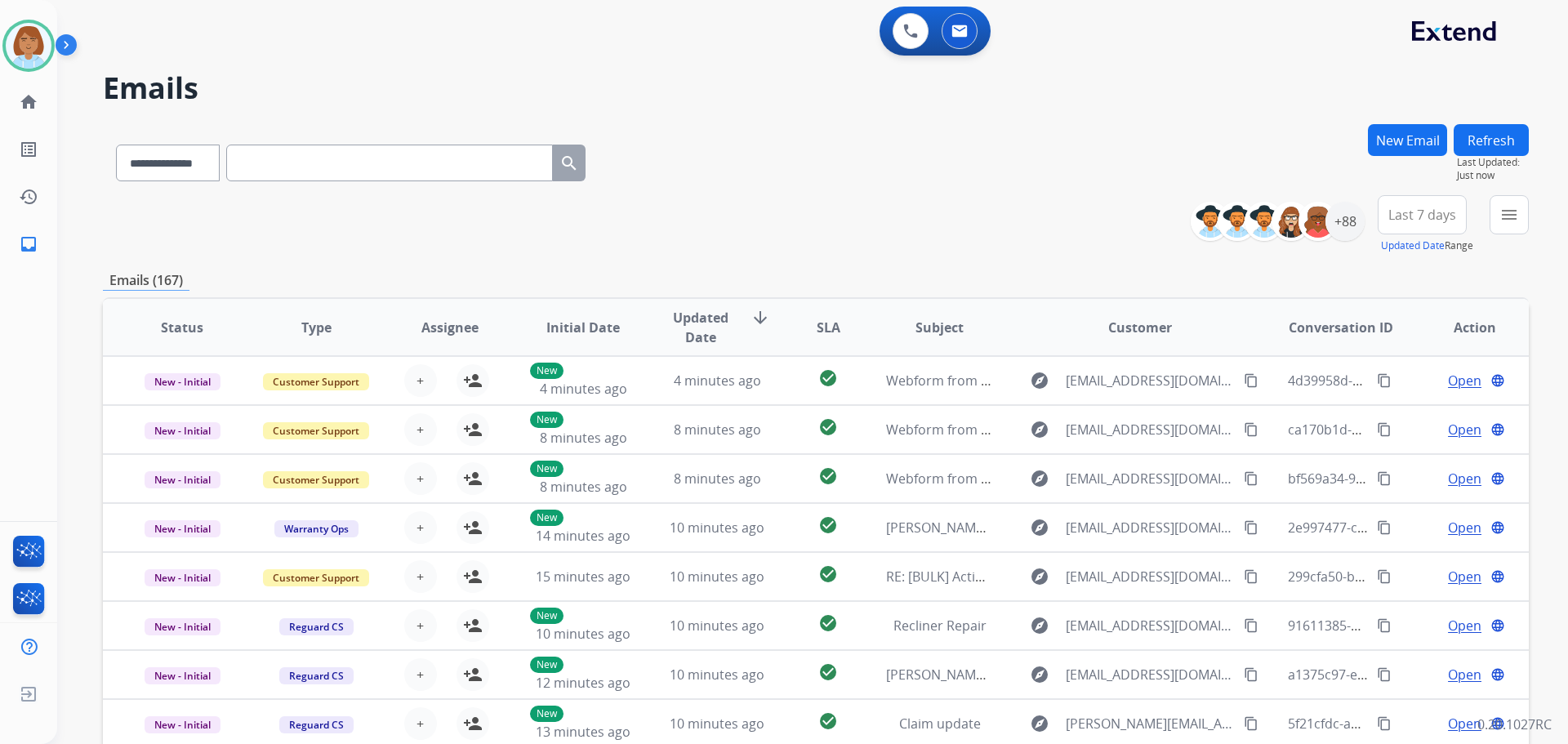
drag, startPoint x: 381, startPoint y: -55, endPoint x: 332, endPoint y: -99, distance: 65.9
click at [332, 0] on html "**********" at bounding box center [784, 372] width 1568 height 744
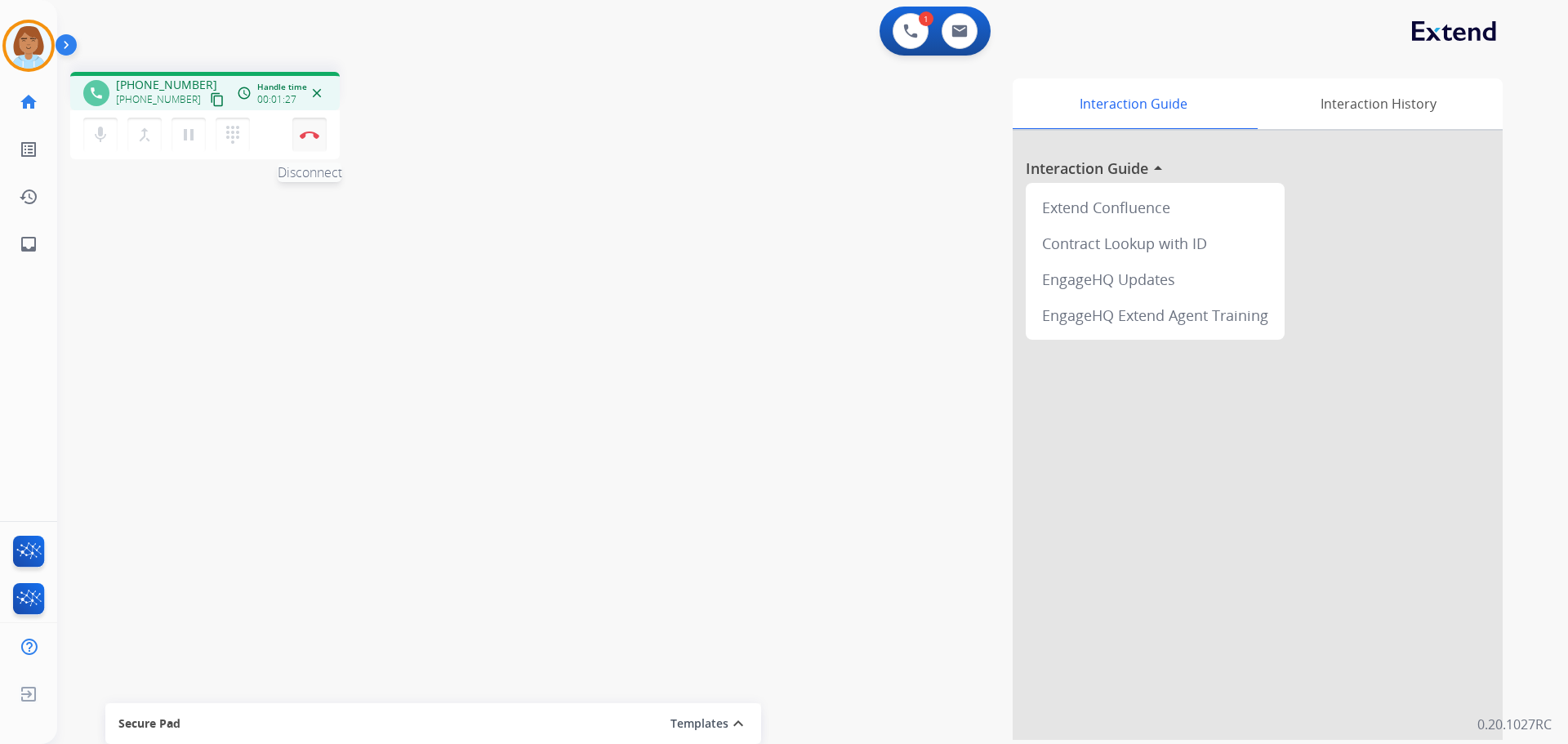
click at [311, 129] on button "Disconnect" at bounding box center [309, 135] width 34 height 34
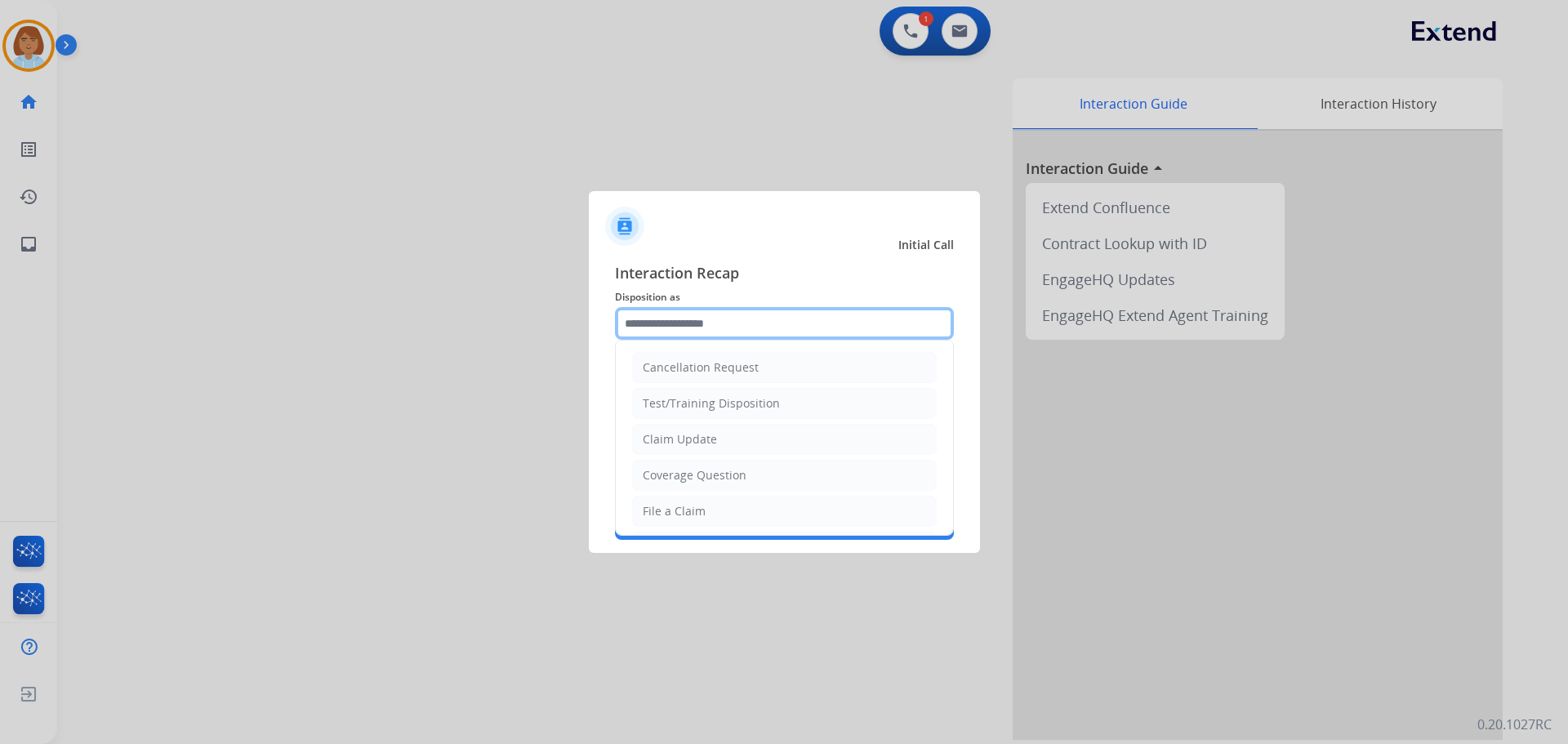
click at [791, 327] on input "text" at bounding box center [784, 323] width 339 height 33
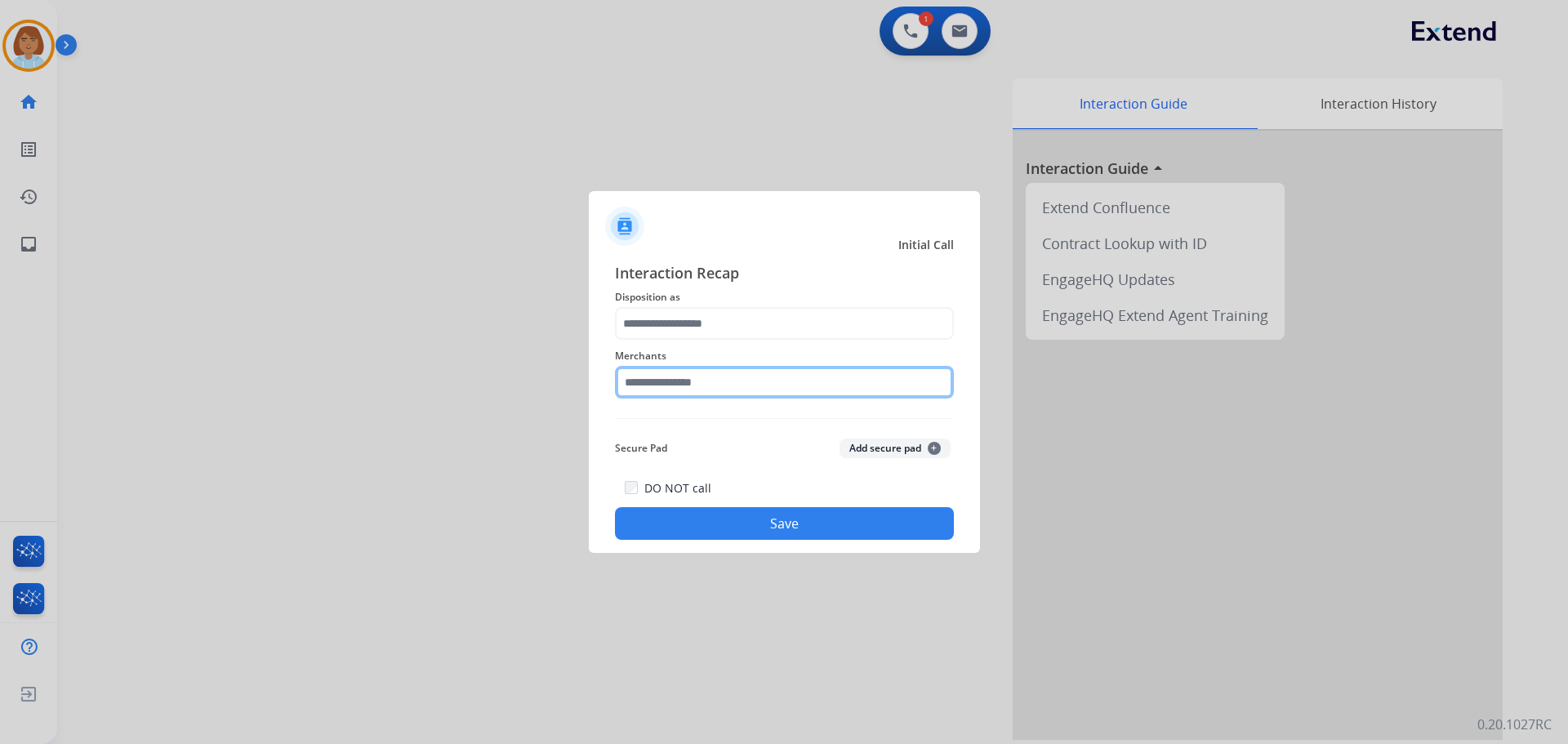
click at [735, 371] on input "text" at bounding box center [784, 382] width 339 height 33
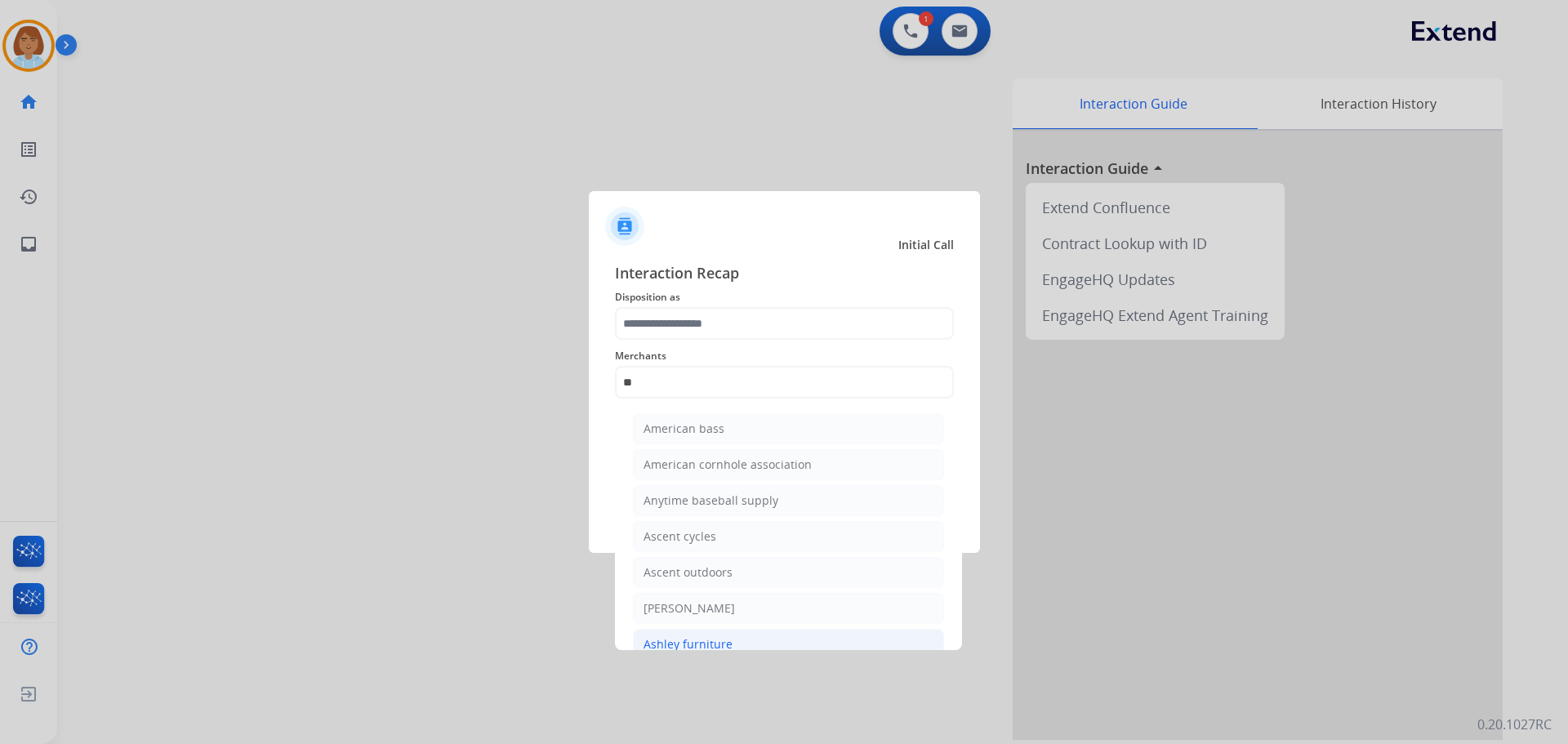
click at [682, 630] on li "Ashley furniture" at bounding box center [788, 644] width 311 height 31
type input "**********"
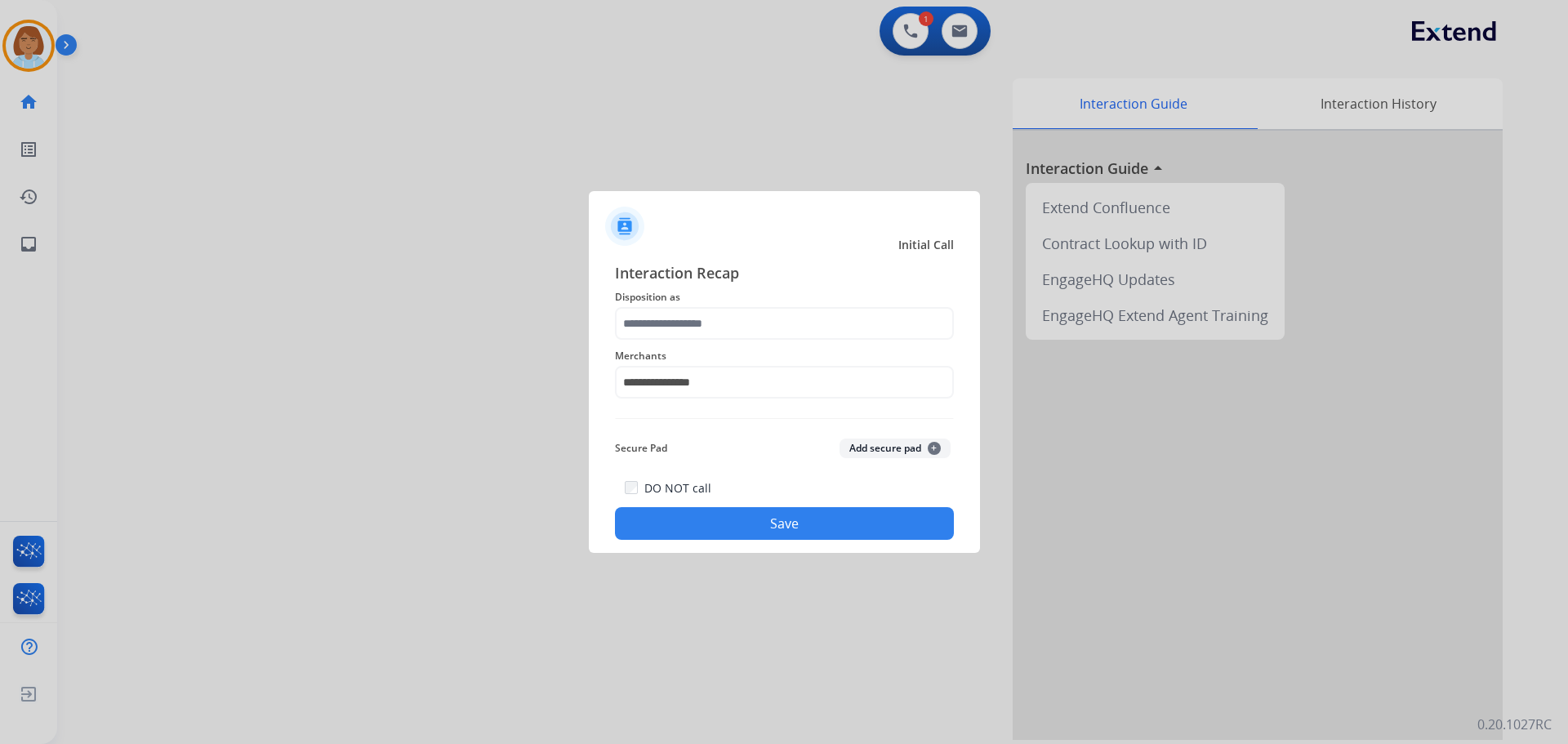
click at [840, 530] on button "Save" at bounding box center [784, 524] width 339 height 33
click at [841, 527] on button "Save" at bounding box center [784, 524] width 339 height 33
click at [752, 314] on input "text" at bounding box center [784, 323] width 339 height 33
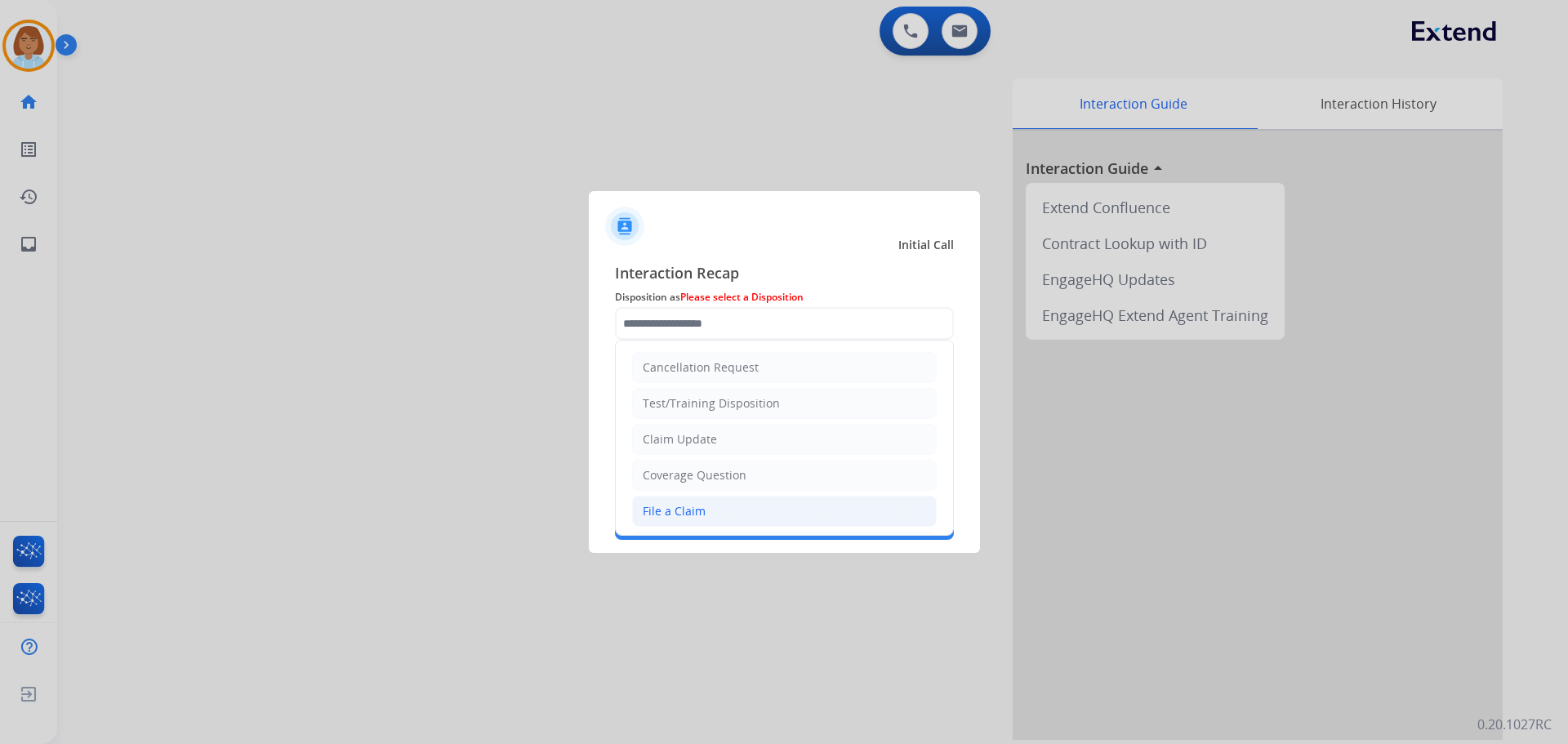
click at [670, 504] on div "File a Claim" at bounding box center [674, 512] width 63 height 16
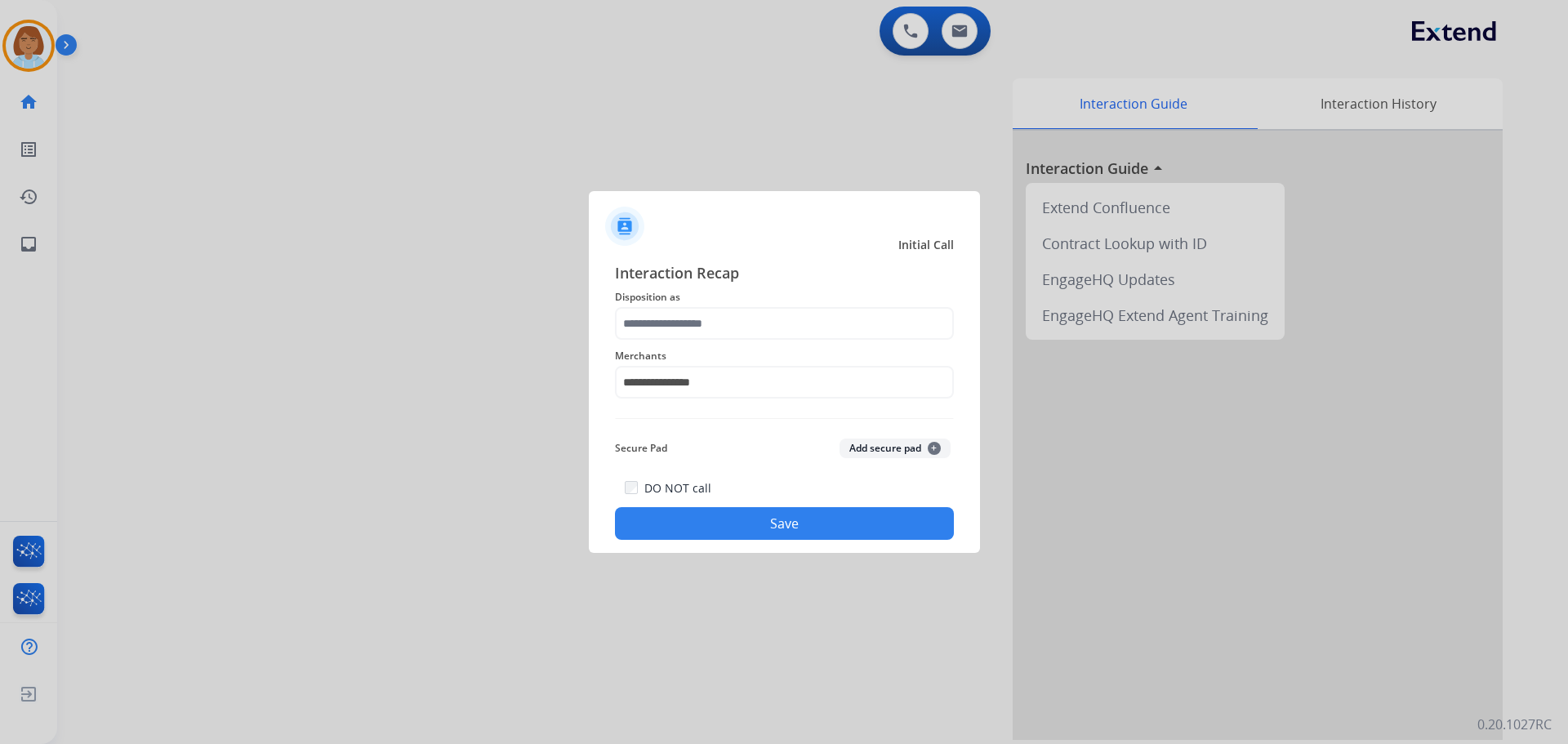
type input "**********"
click at [804, 519] on button "Save" at bounding box center [784, 524] width 339 height 33
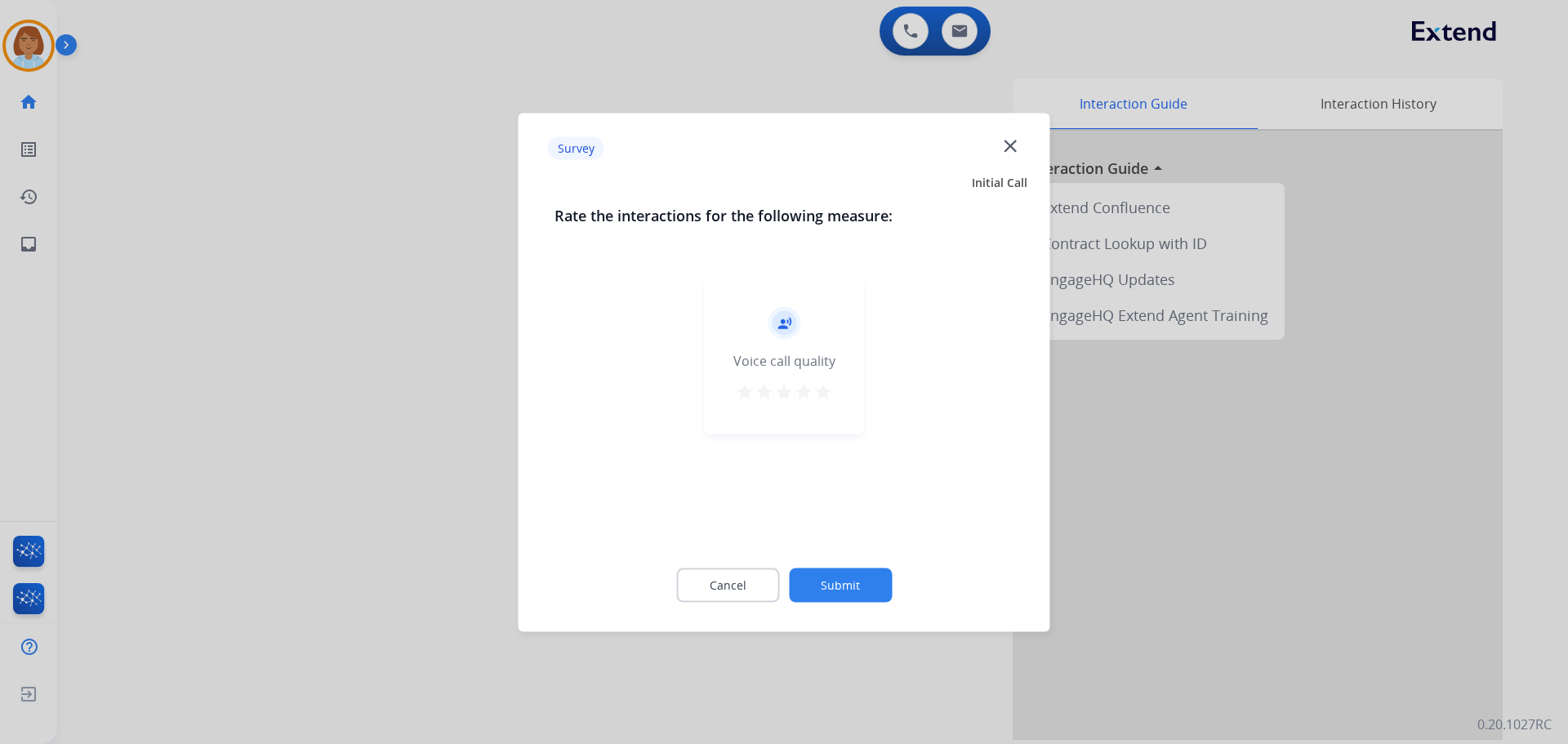
click at [858, 573] on button "Submit" at bounding box center [839, 584] width 103 height 34
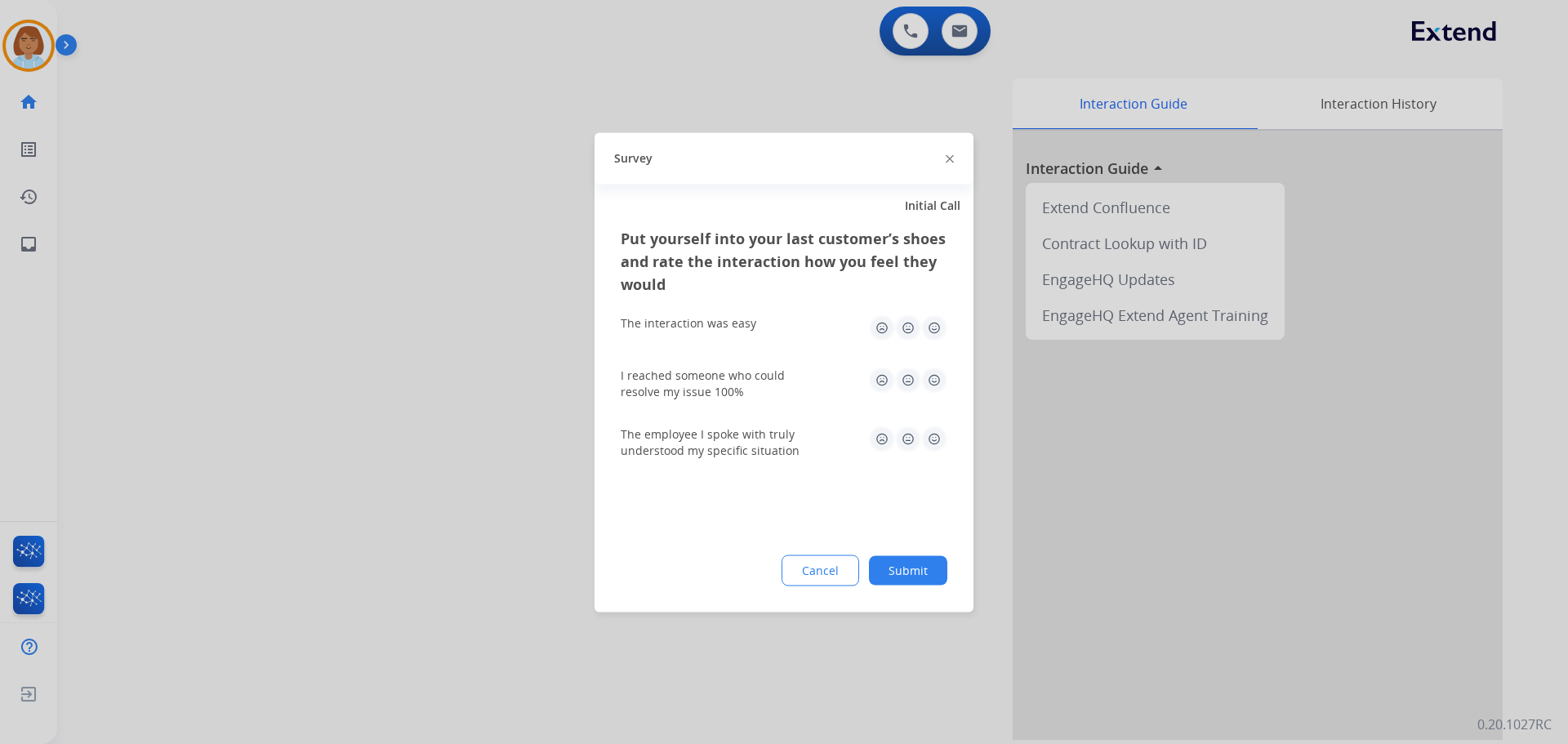
click at [877, 570] on button "Submit" at bounding box center [907, 569] width 79 height 29
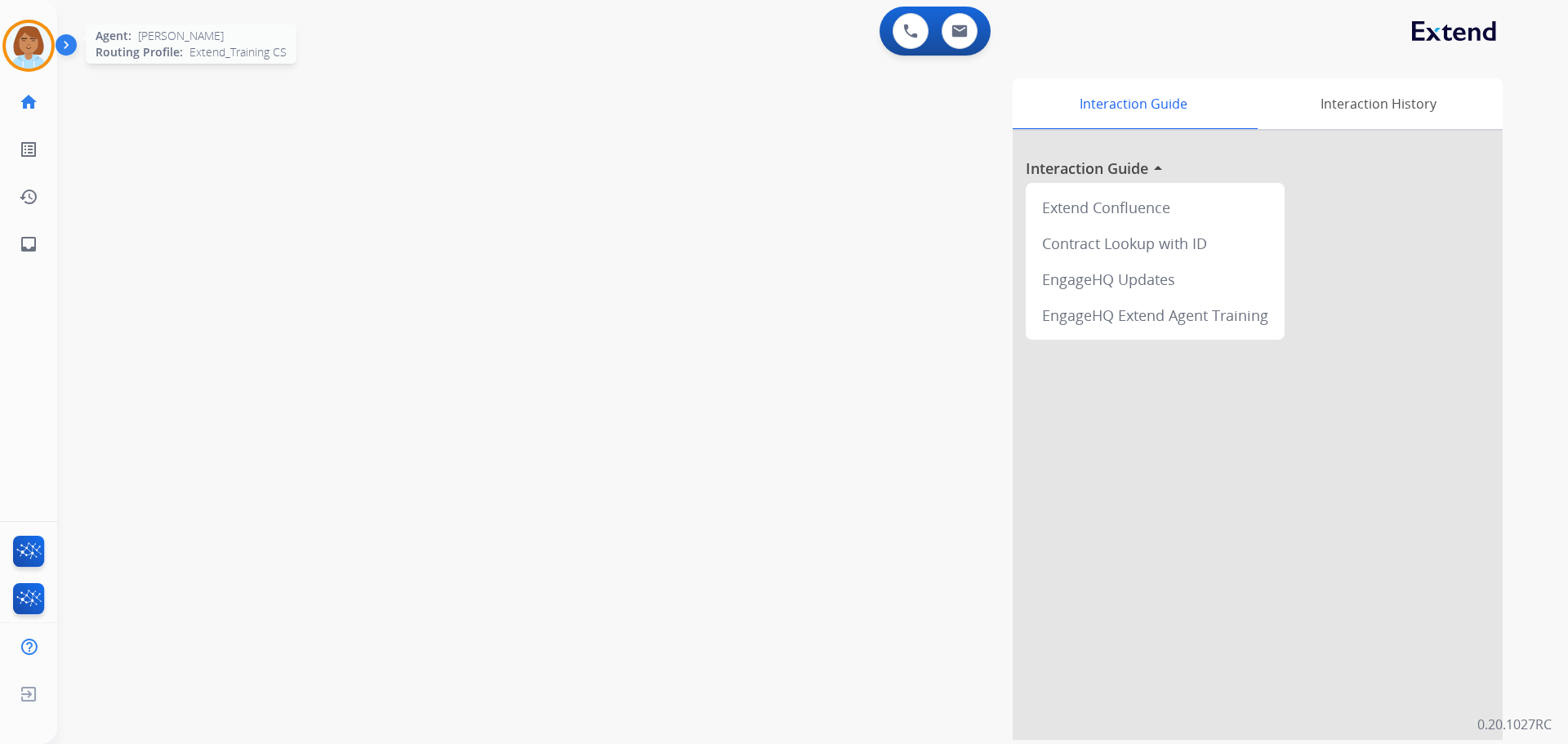
drag, startPoint x: 0, startPoint y: 28, endPoint x: 50, endPoint y: 61, distance: 59.9
click at [16, 38] on div "Jaquayla AfterCallWork Edit Avatar Agent: Jaquayla Routing Profile: Extend_Trai…" at bounding box center [28, 46] width 57 height 52
click at [59, 67] on div "swap_horiz Break voice bridge close_fullscreen Connect 3-Way Call merge_type Se…" at bounding box center [792, 399] width 1471 height 681
click at [49, 66] on div "Agent: Jaquayla Routing Profile: Extend_Training CS" at bounding box center [28, 46] width 52 height 52
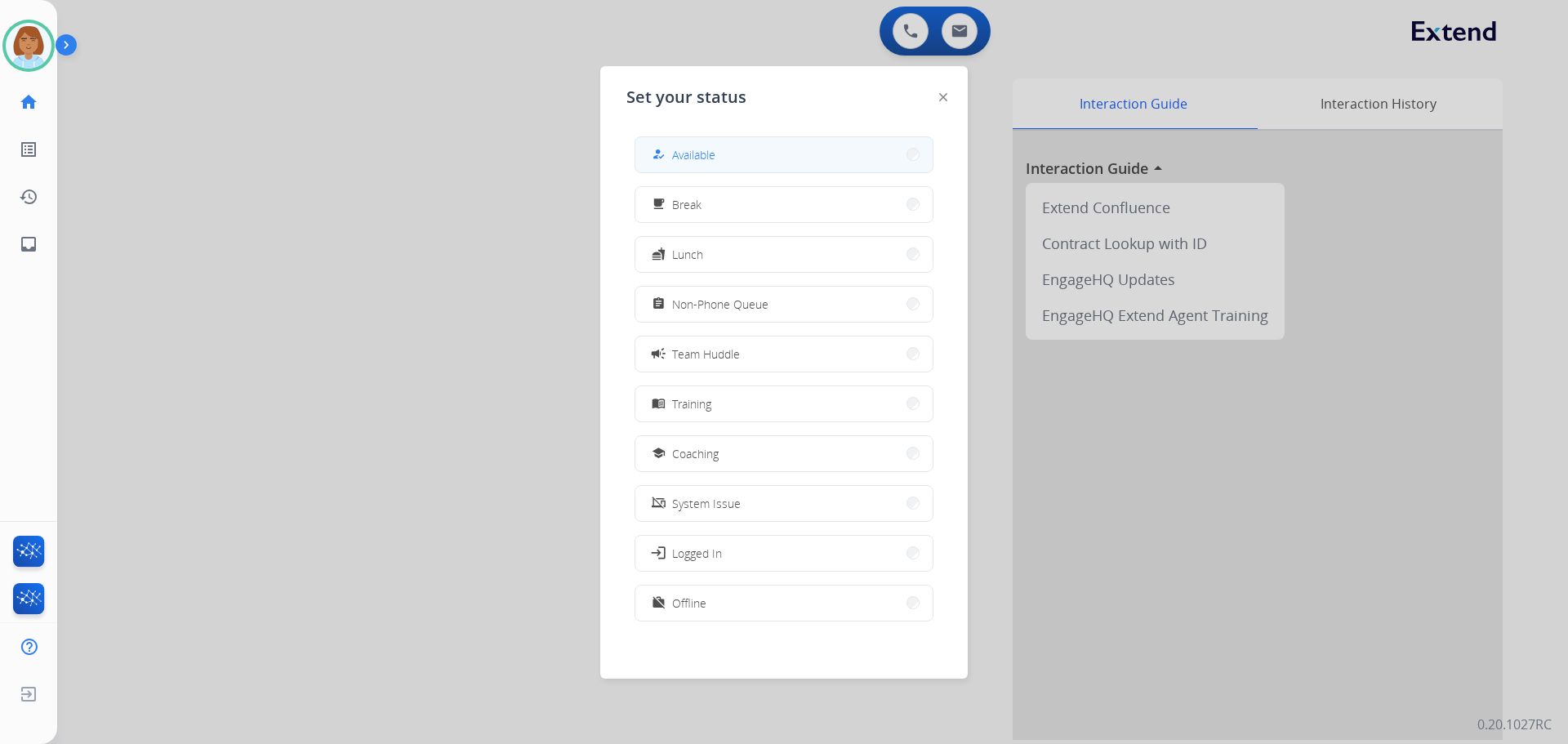
click at [688, 161] on span "Available" at bounding box center [693, 155] width 43 height 17
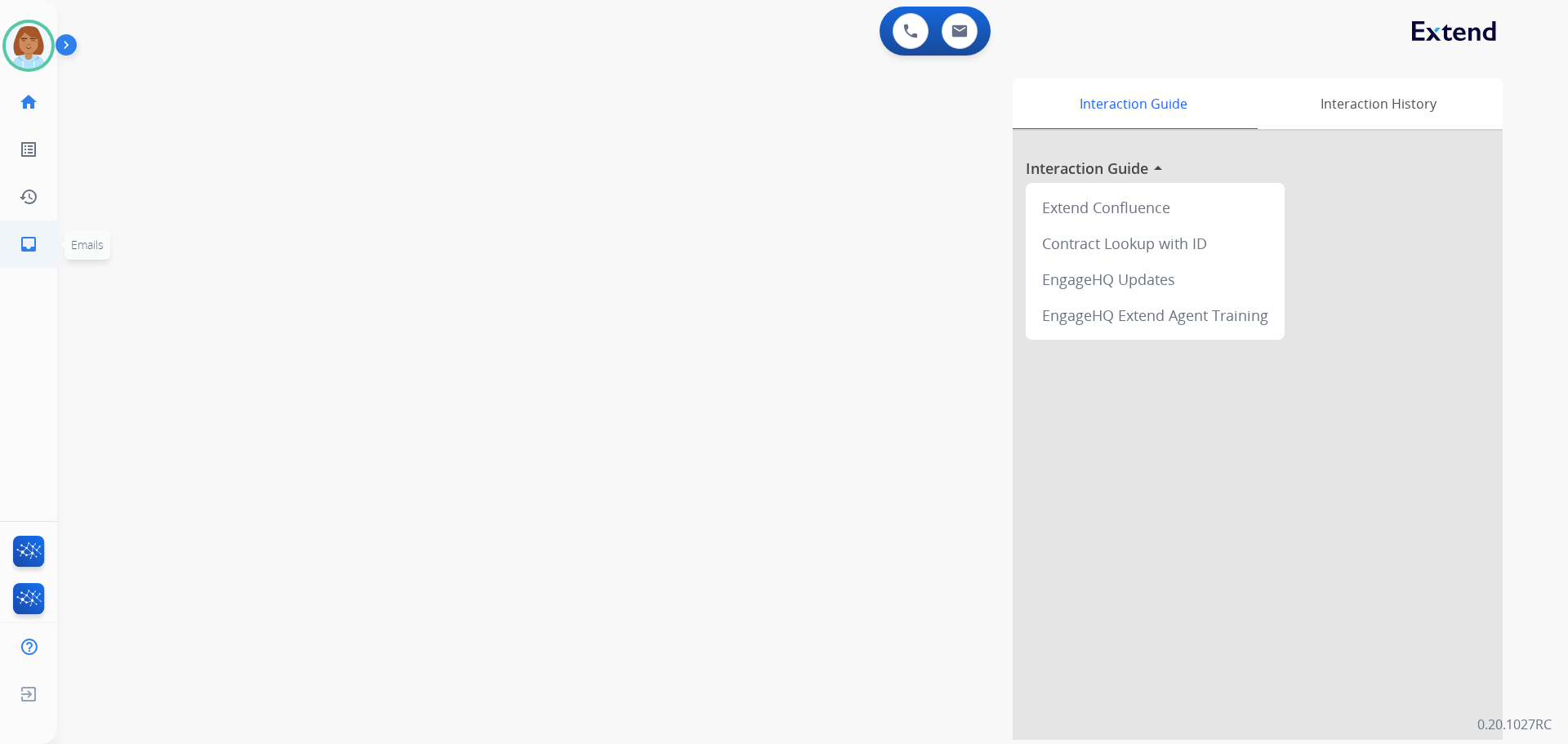
click at [34, 246] on mat-icon "inbox" at bounding box center [29, 244] width 20 height 20
select select "**********"
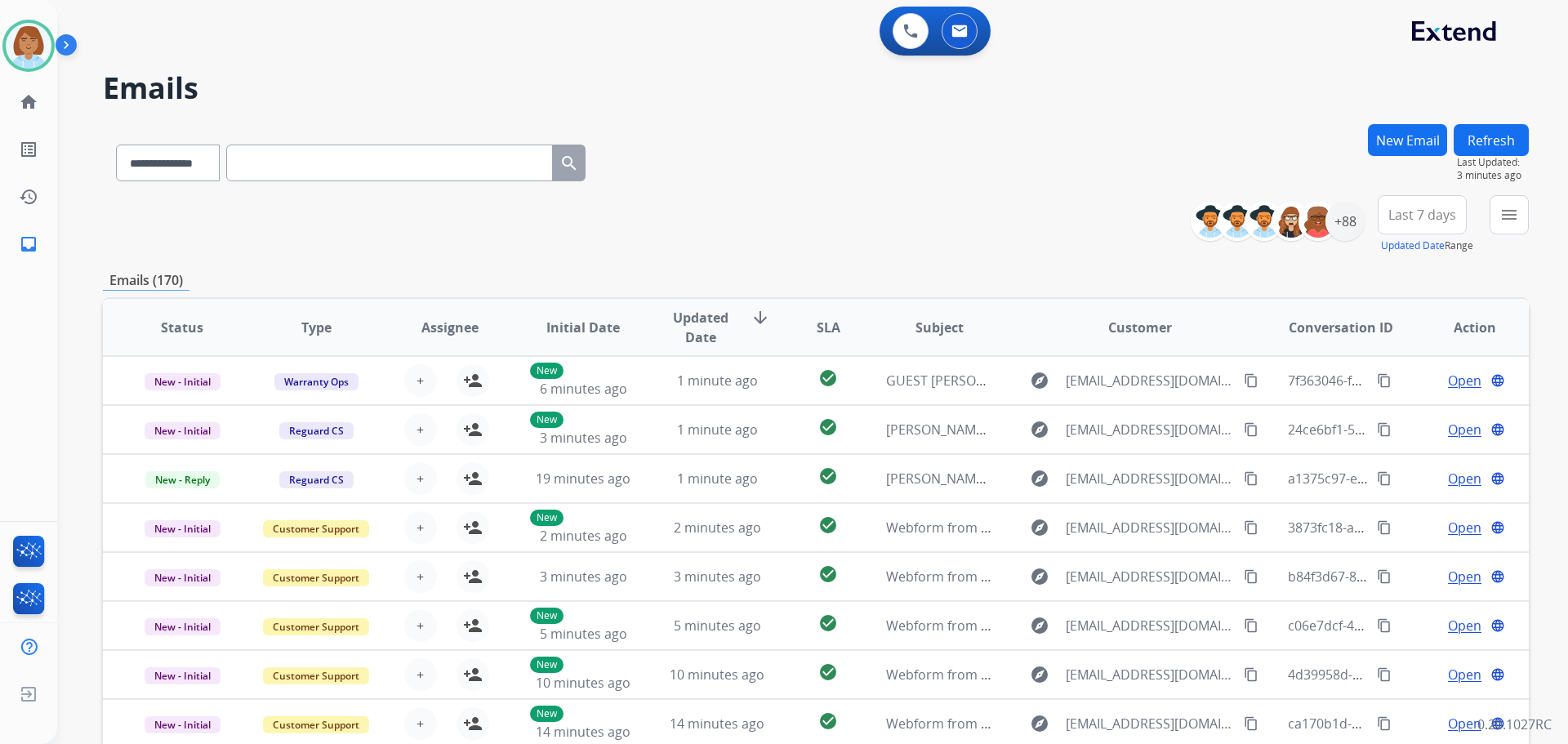
click at [1530, 207] on div "**********" at bounding box center [811, 372] width 1510 height 744
click at [1509, 218] on mat-icon "menu" at bounding box center [1509, 215] width 20 height 20
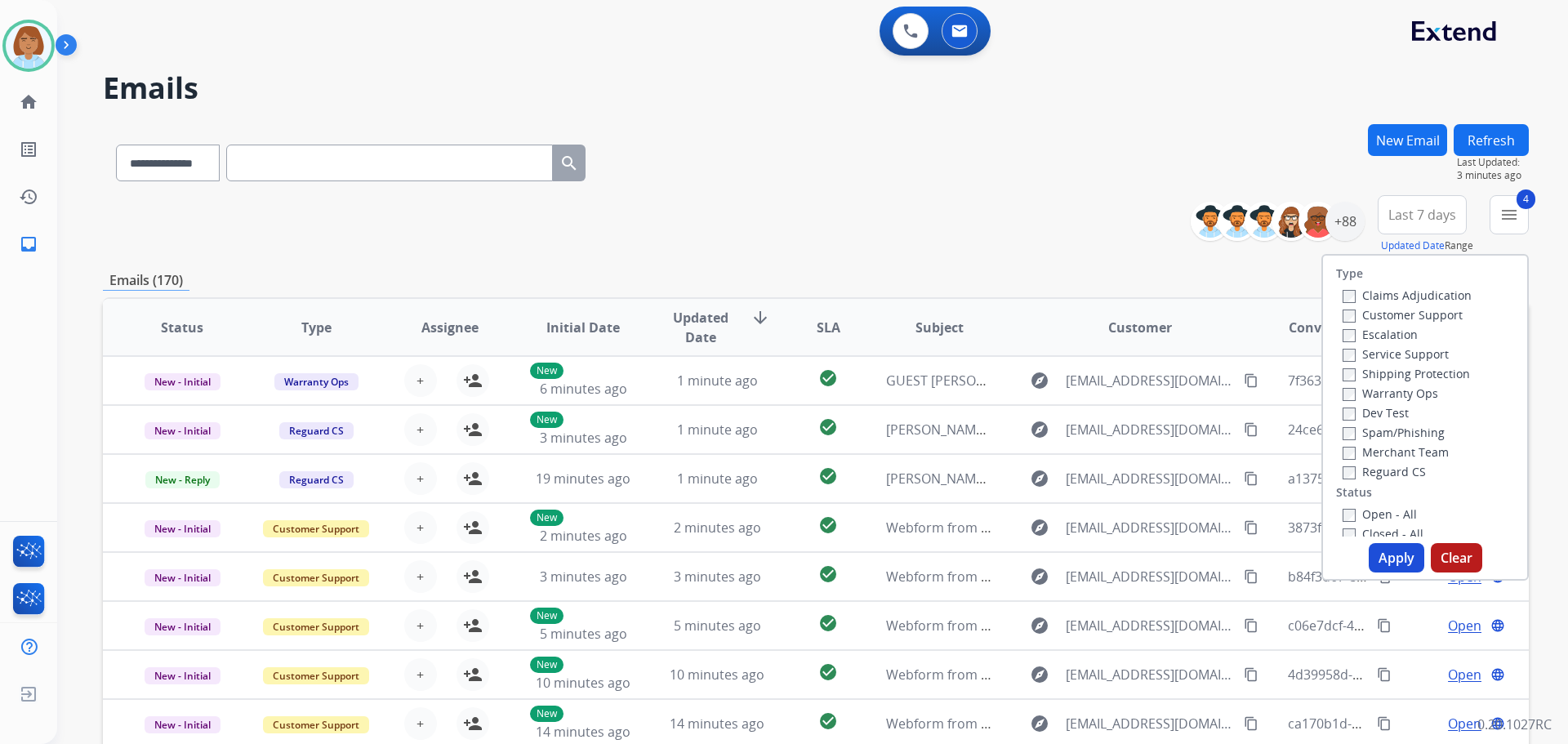
click at [1356, 517] on label "Open - All" at bounding box center [1379, 515] width 75 height 16
click at [1378, 544] on button "Apply" at bounding box center [1397, 558] width 56 height 29
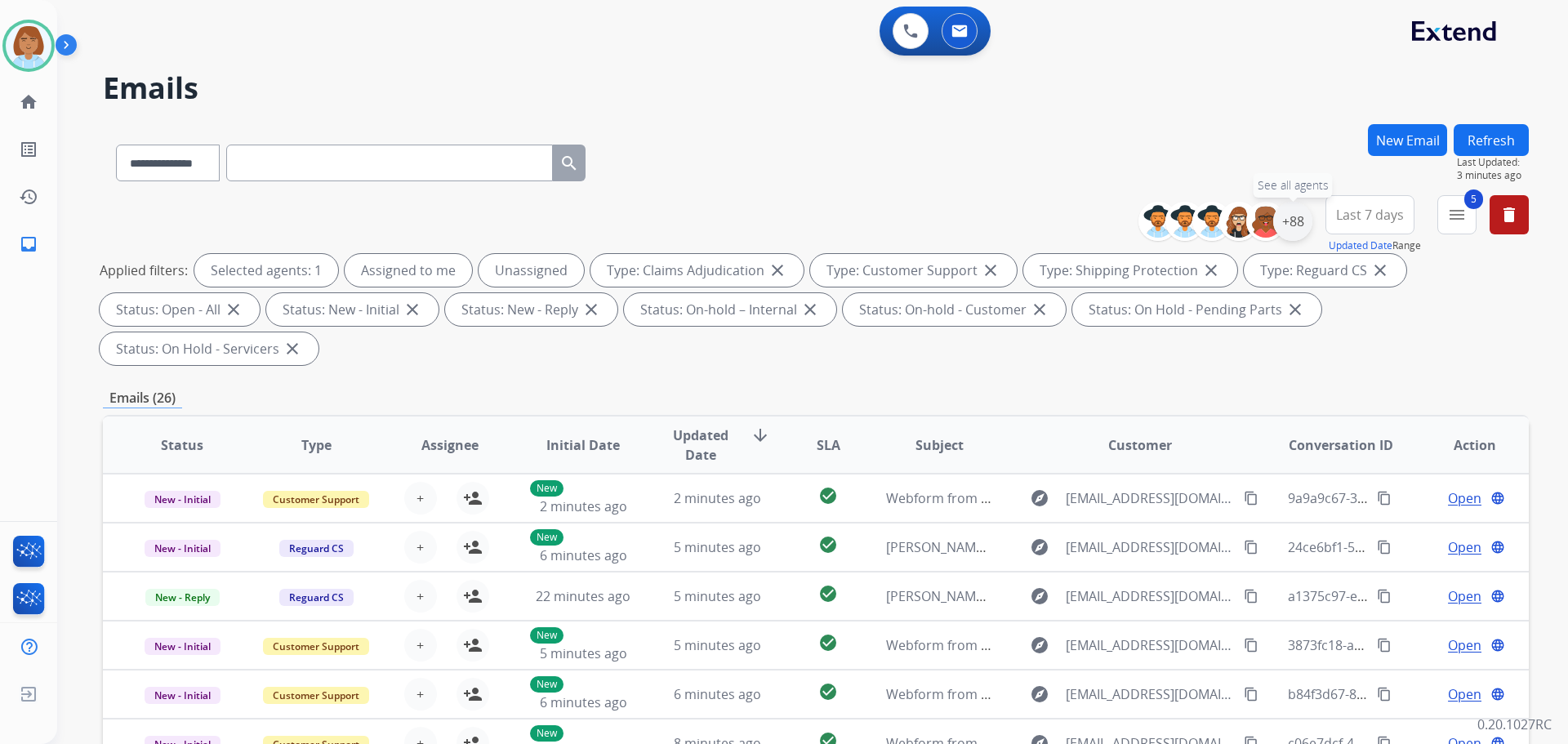
click at [1285, 225] on div "+88" at bounding box center [1292, 220] width 39 height 39
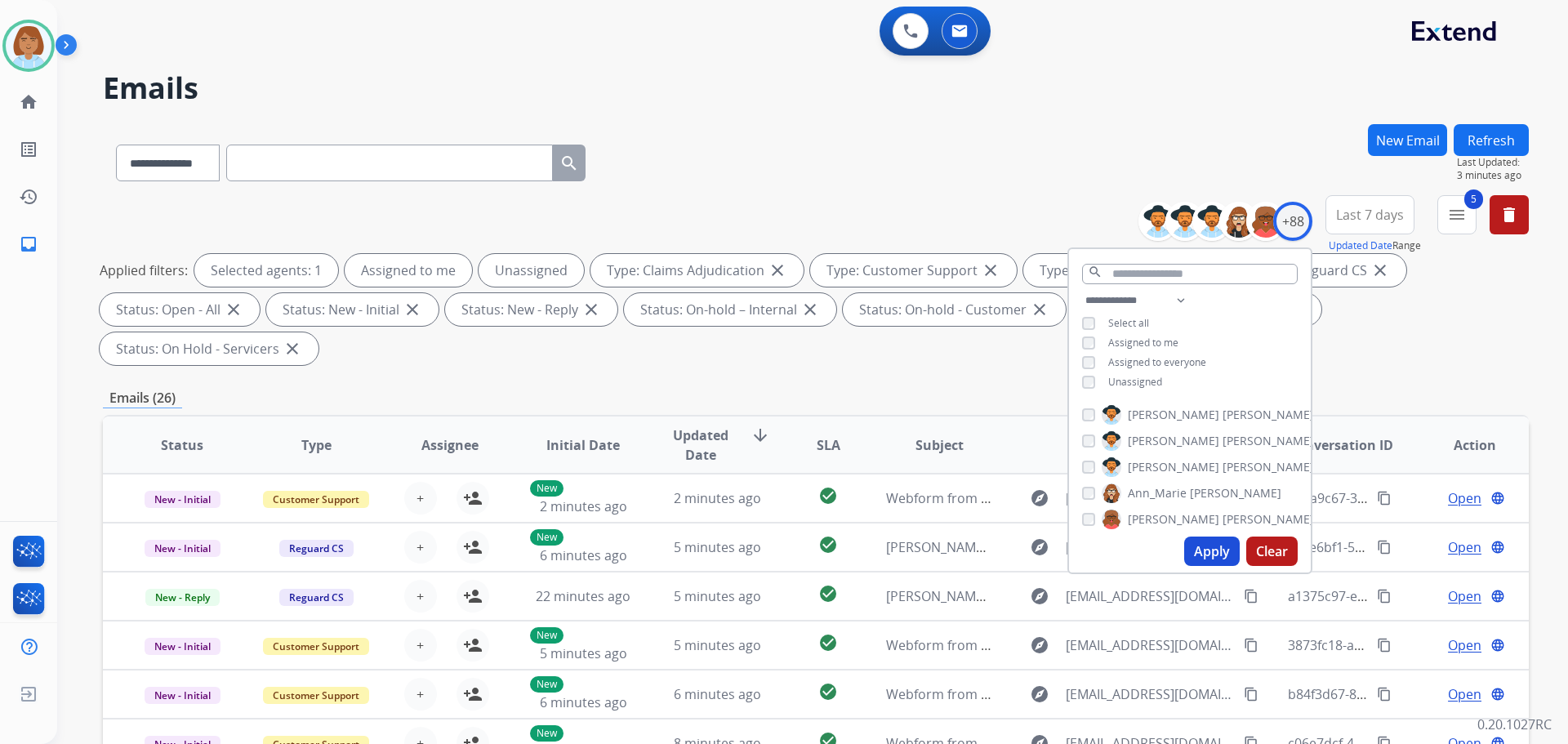
click at [1128, 388] on div "**********" at bounding box center [1189, 343] width 241 height 105
click at [1126, 379] on span "Unassigned" at bounding box center [1134, 382] width 54 height 14
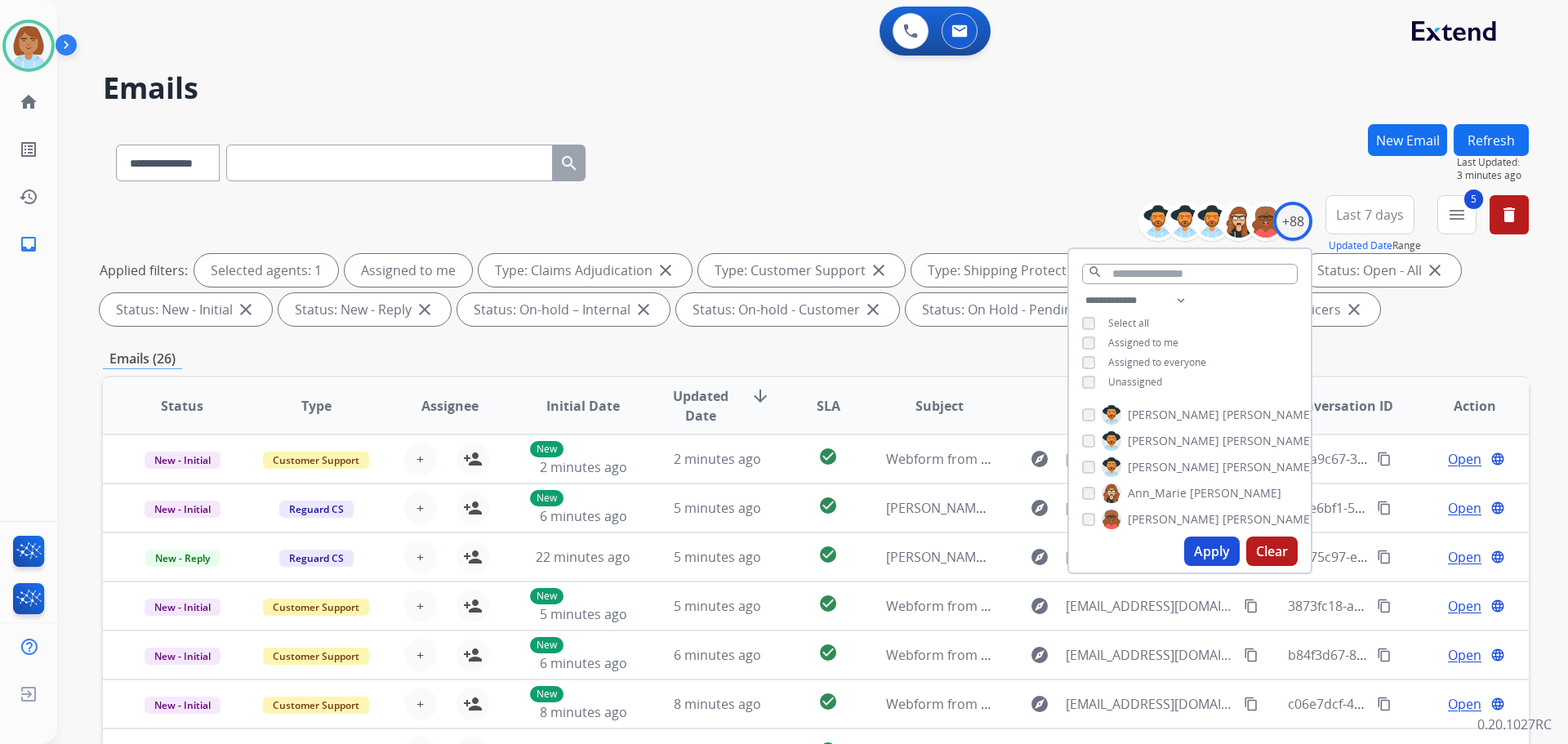
click at [1189, 540] on button "Apply" at bounding box center [1212, 551] width 56 height 29
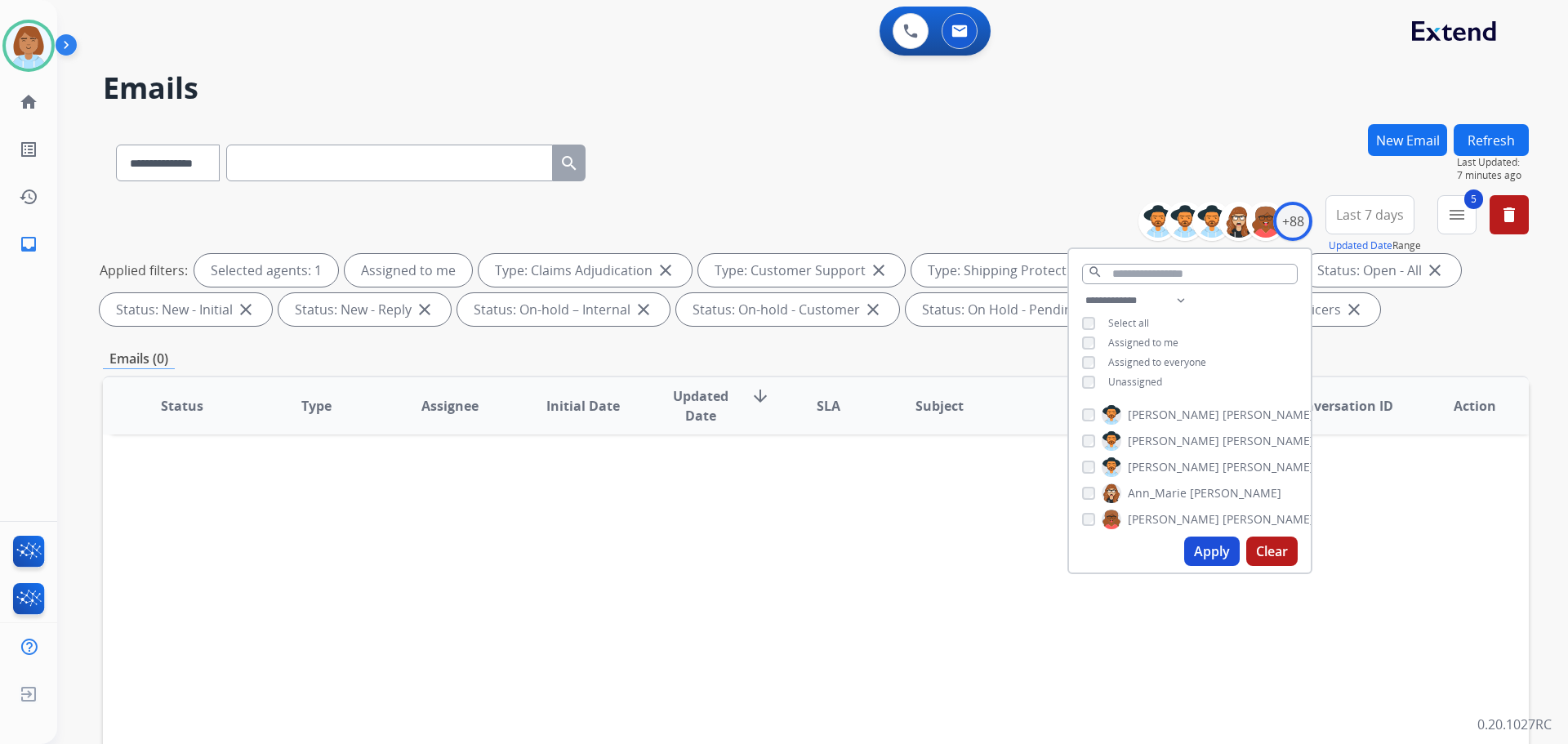
click at [1470, 142] on button "Refresh" at bounding box center [1490, 140] width 75 height 32
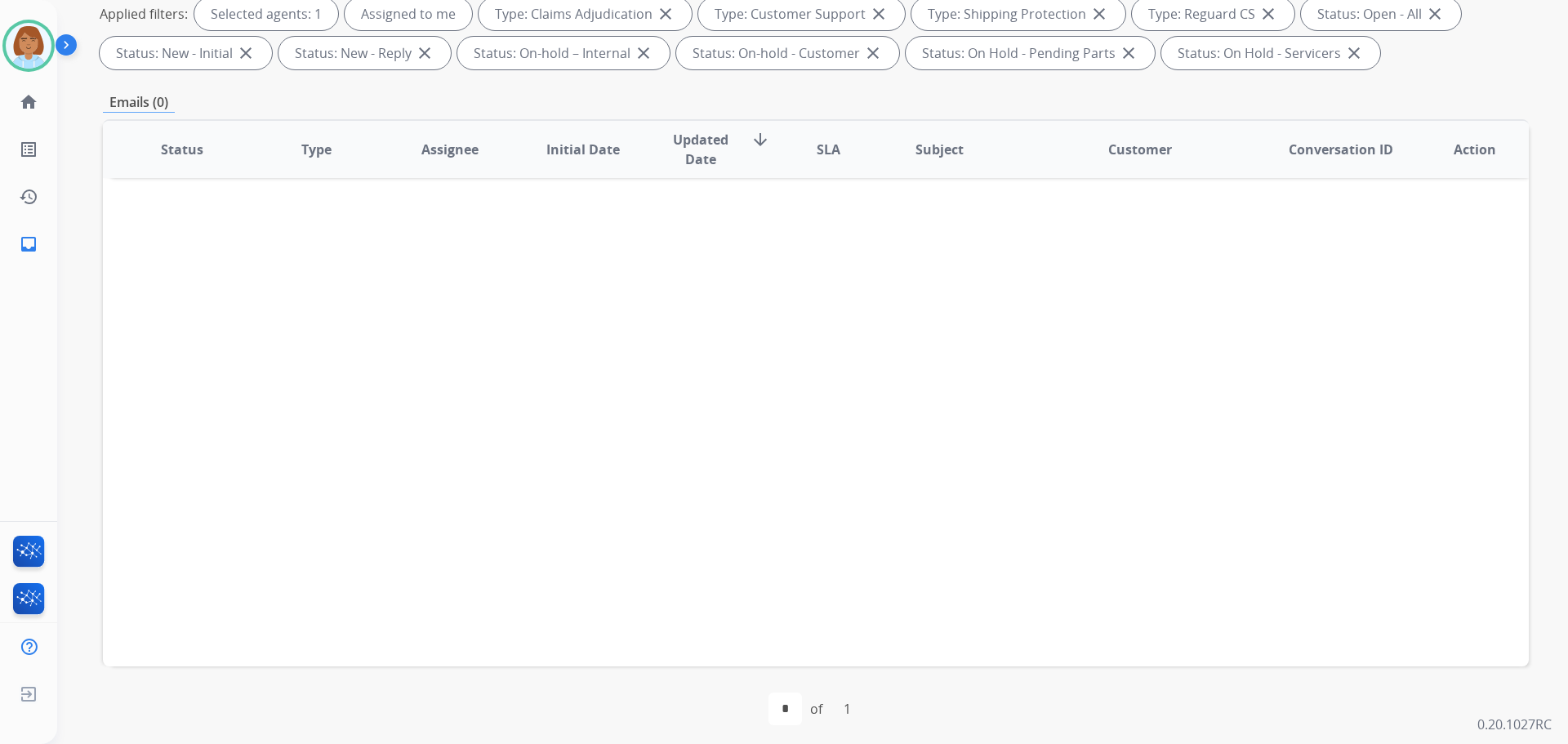
scroll to position [264, 0]
drag, startPoint x: 751, startPoint y: 136, endPoint x: 758, endPoint y: 140, distance: 8.1
click at [751, 137] on mat-icon "arrow_downward" at bounding box center [761, 133] width 20 height 20
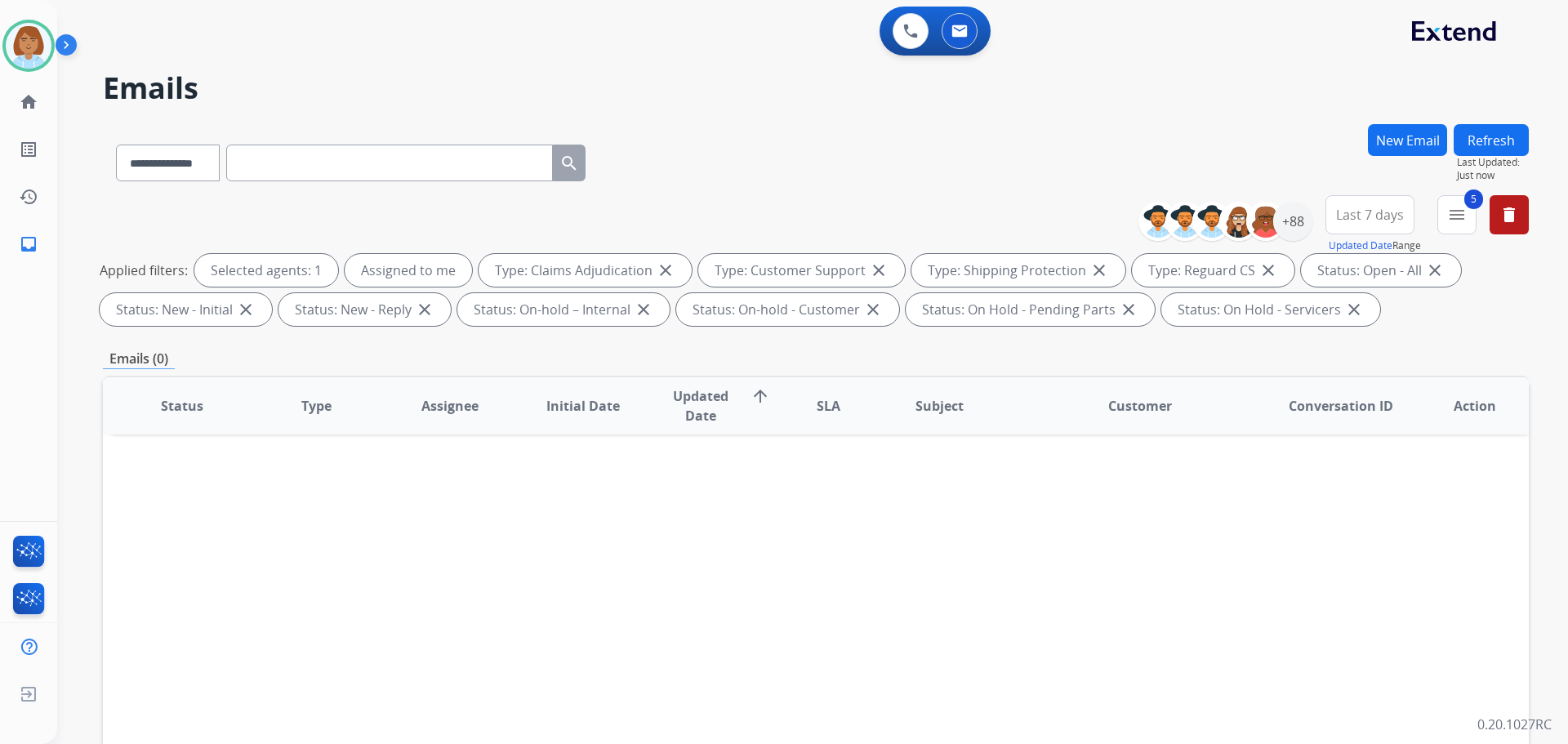
click at [761, 143] on div "**********" at bounding box center [815, 159] width 1425 height 71
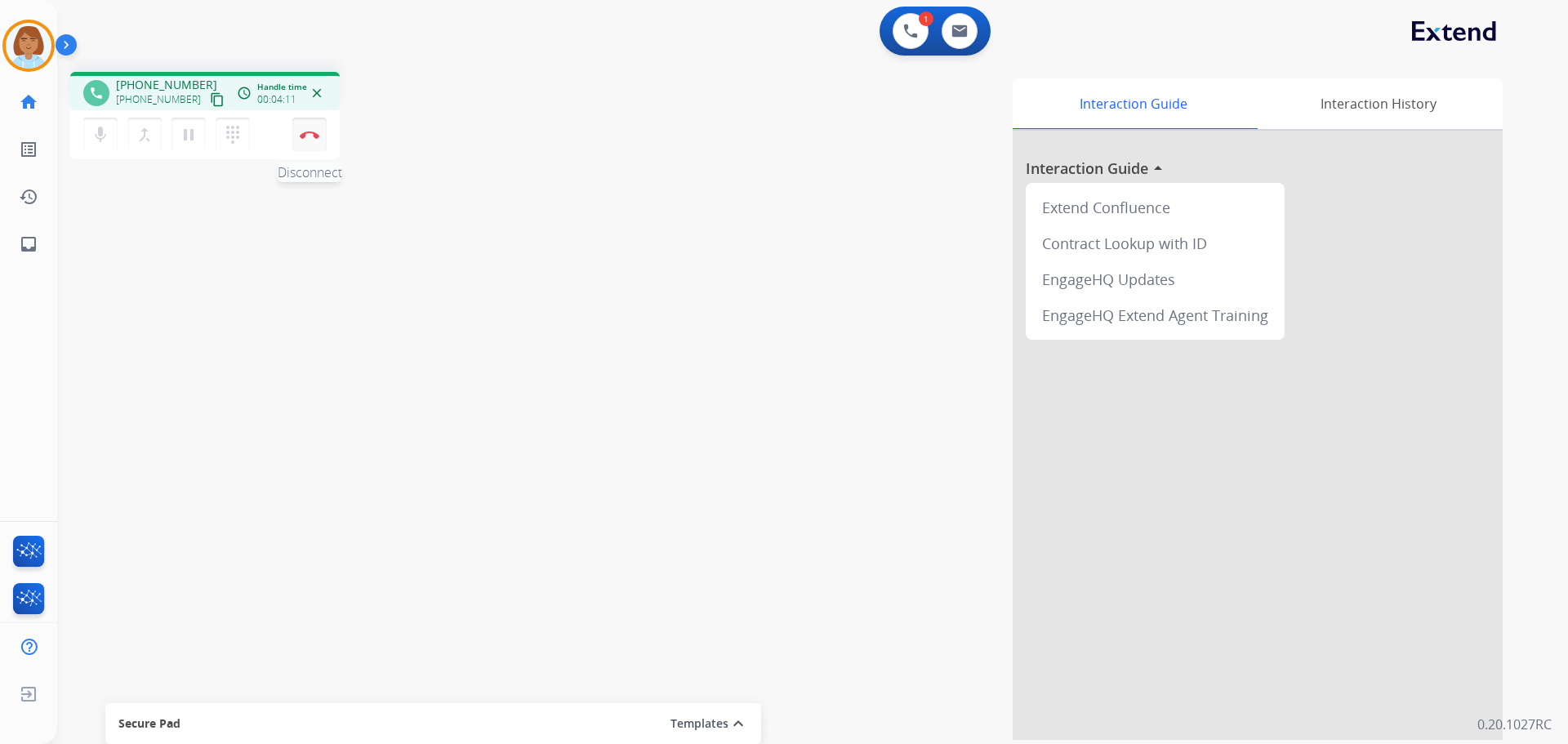
click at [314, 146] on button "Disconnect" at bounding box center [309, 135] width 34 height 34
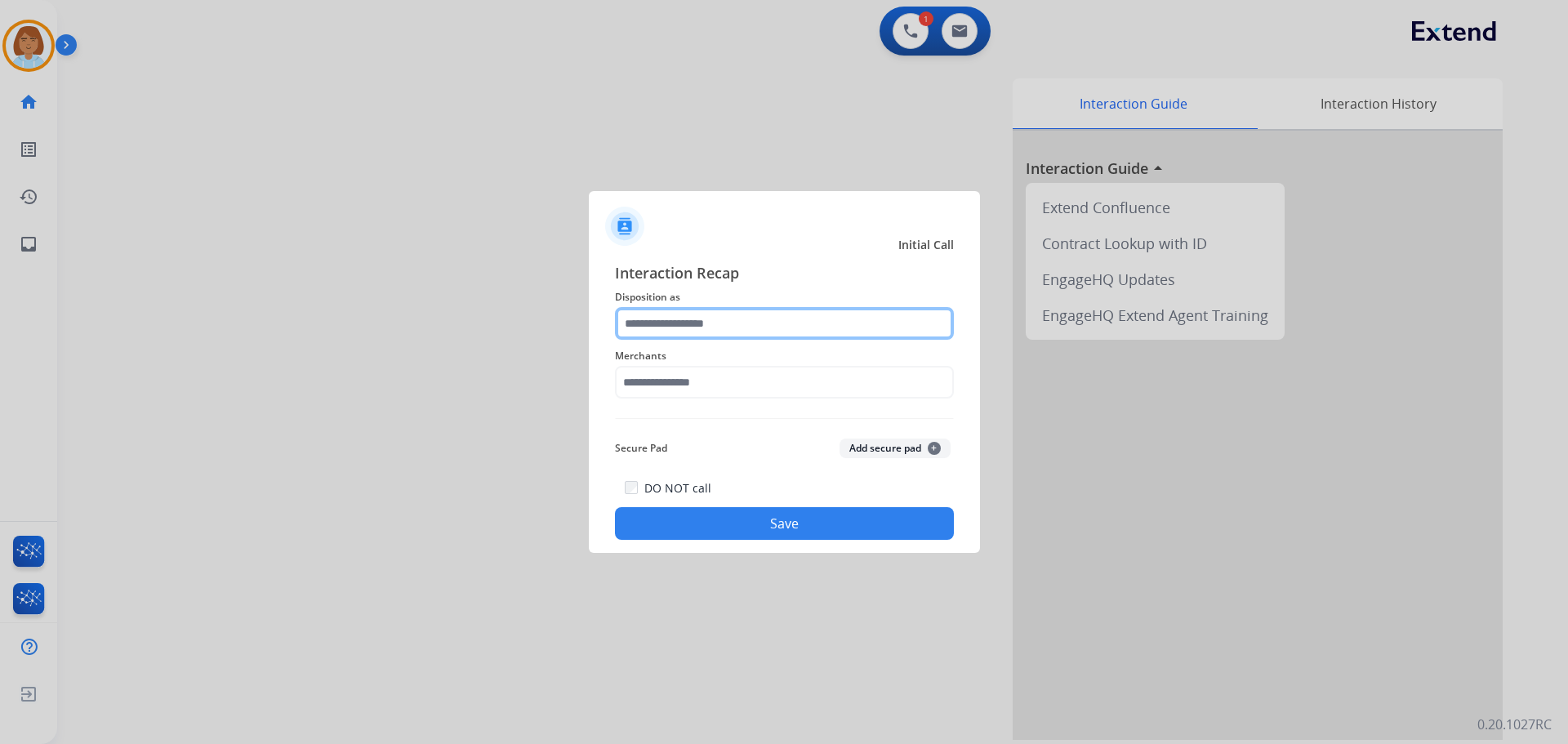
click at [765, 316] on input "text" at bounding box center [784, 323] width 339 height 33
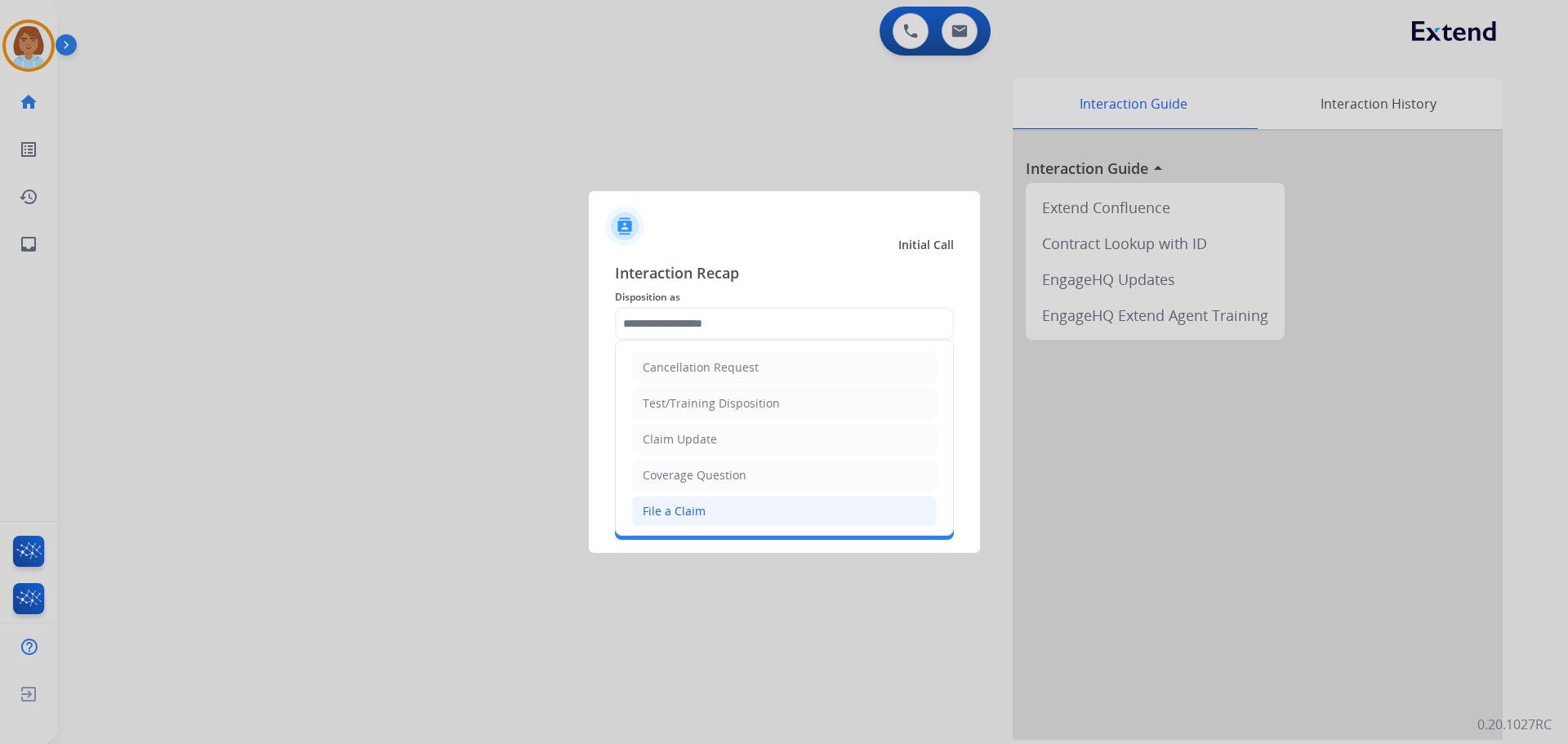
click at [706, 499] on li "File a Claim" at bounding box center [784, 511] width 304 height 31
type input "**********"
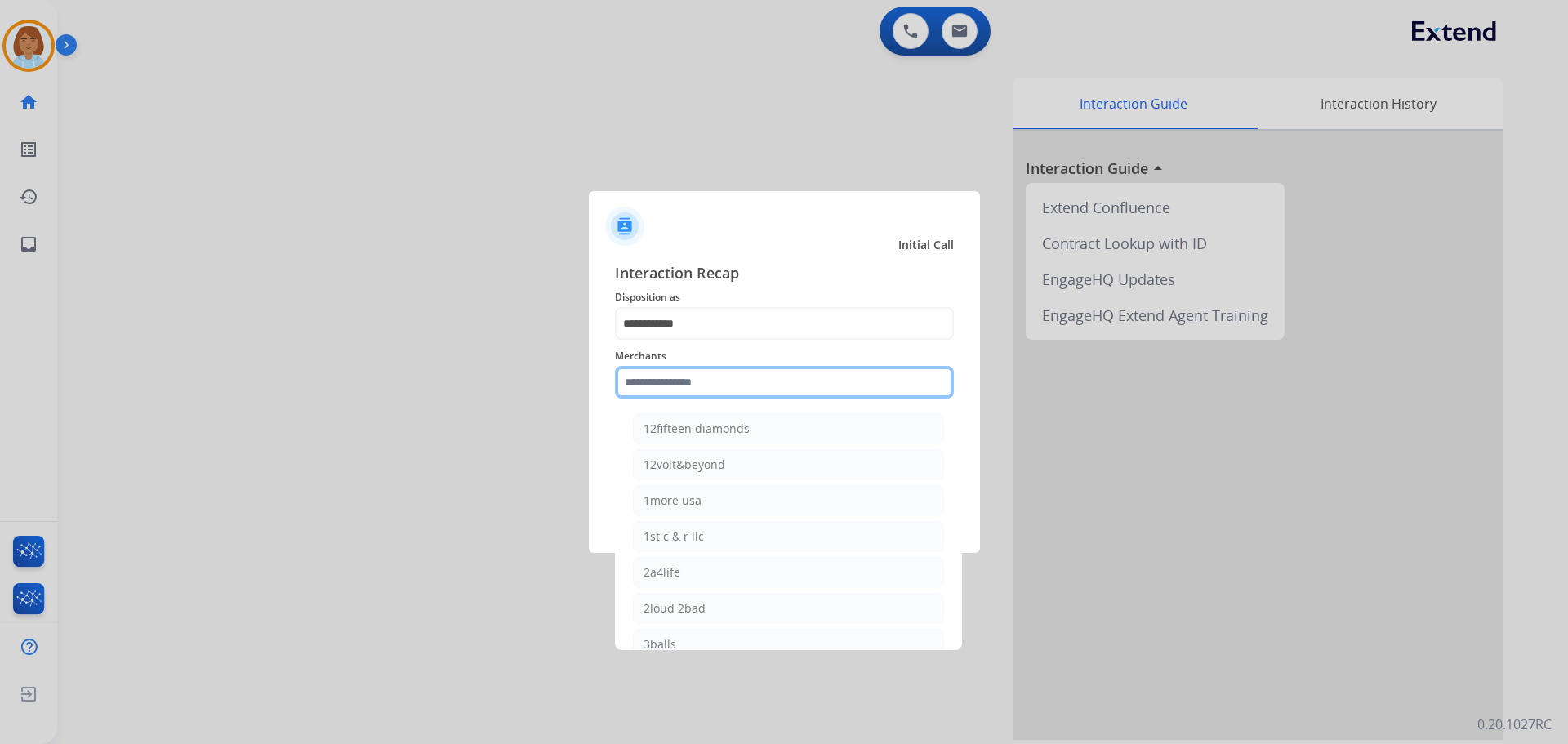
click at [687, 377] on input "text" at bounding box center [784, 382] width 339 height 33
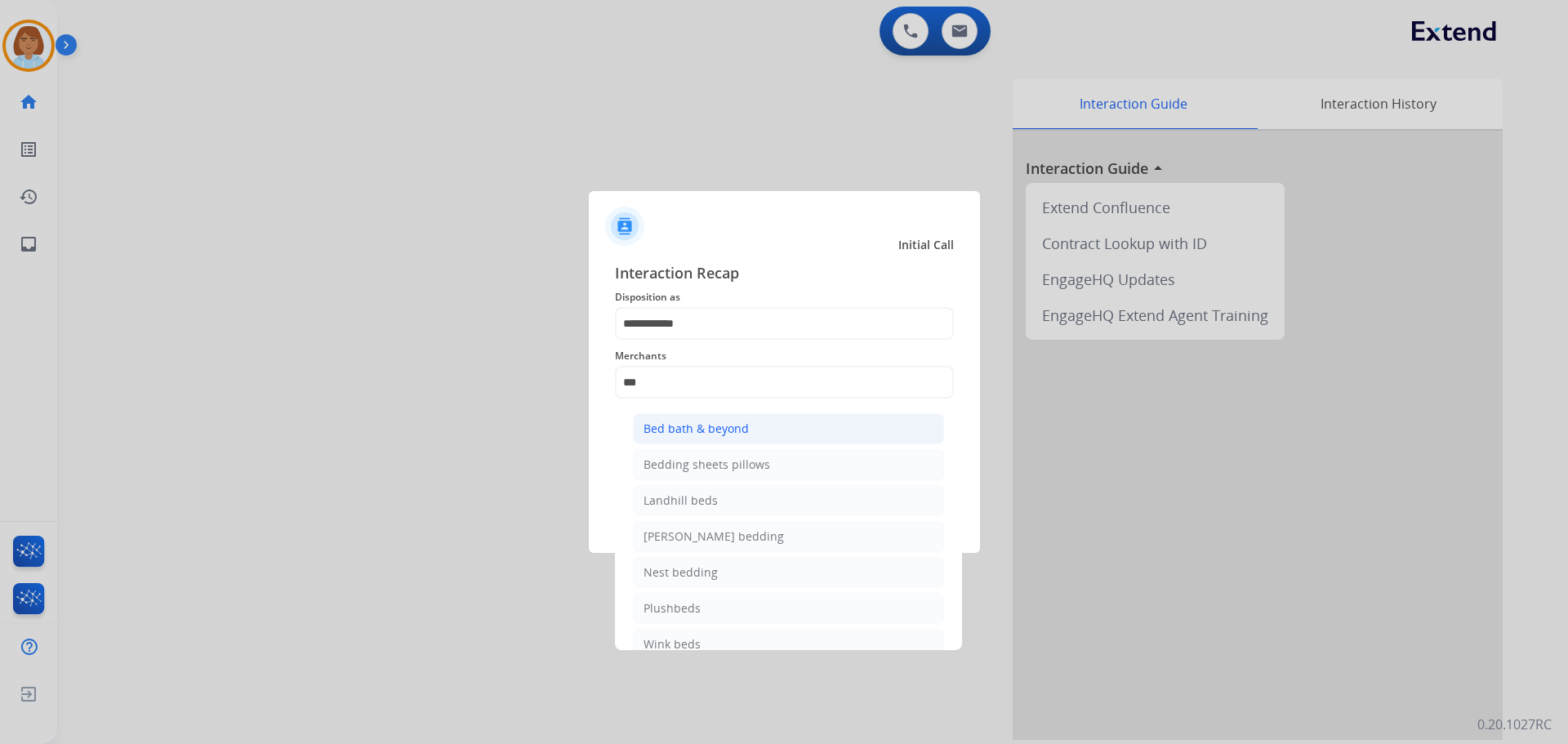
click at [693, 424] on div "Bed bath & beyond" at bounding box center [696, 429] width 106 height 16
type input "**********"
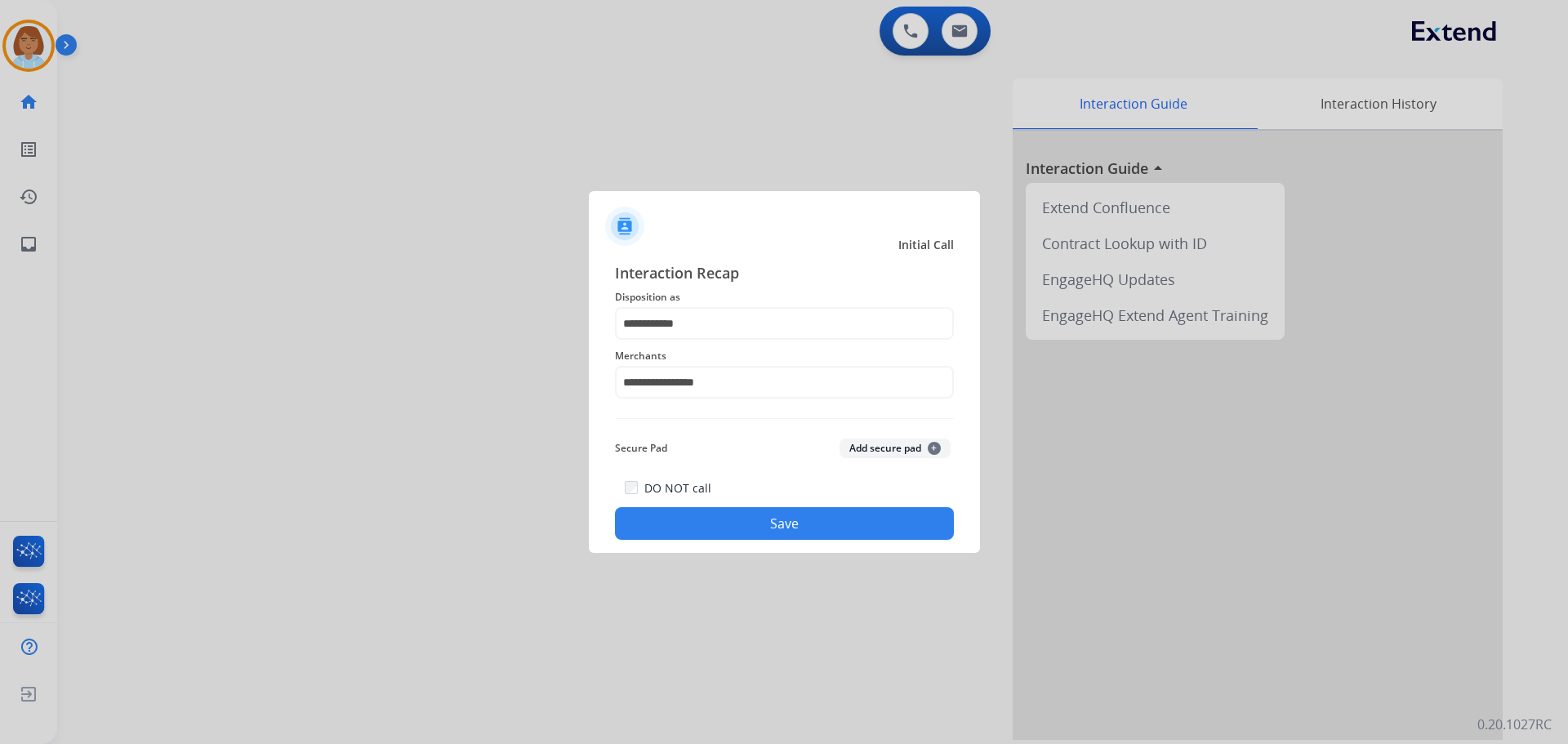
click at [764, 529] on button "Save" at bounding box center [784, 524] width 339 height 33
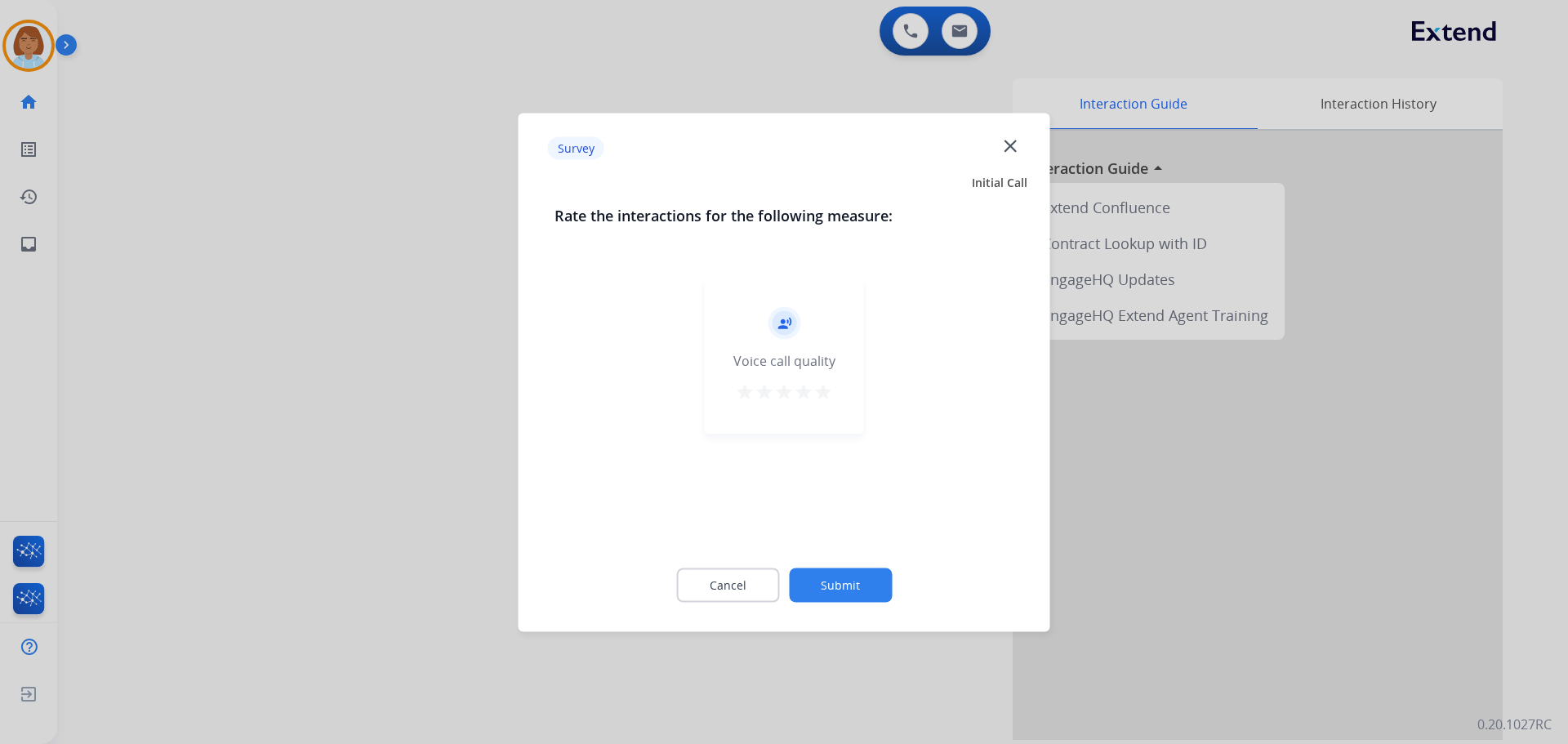
click at [850, 589] on button "Submit" at bounding box center [839, 584] width 103 height 34
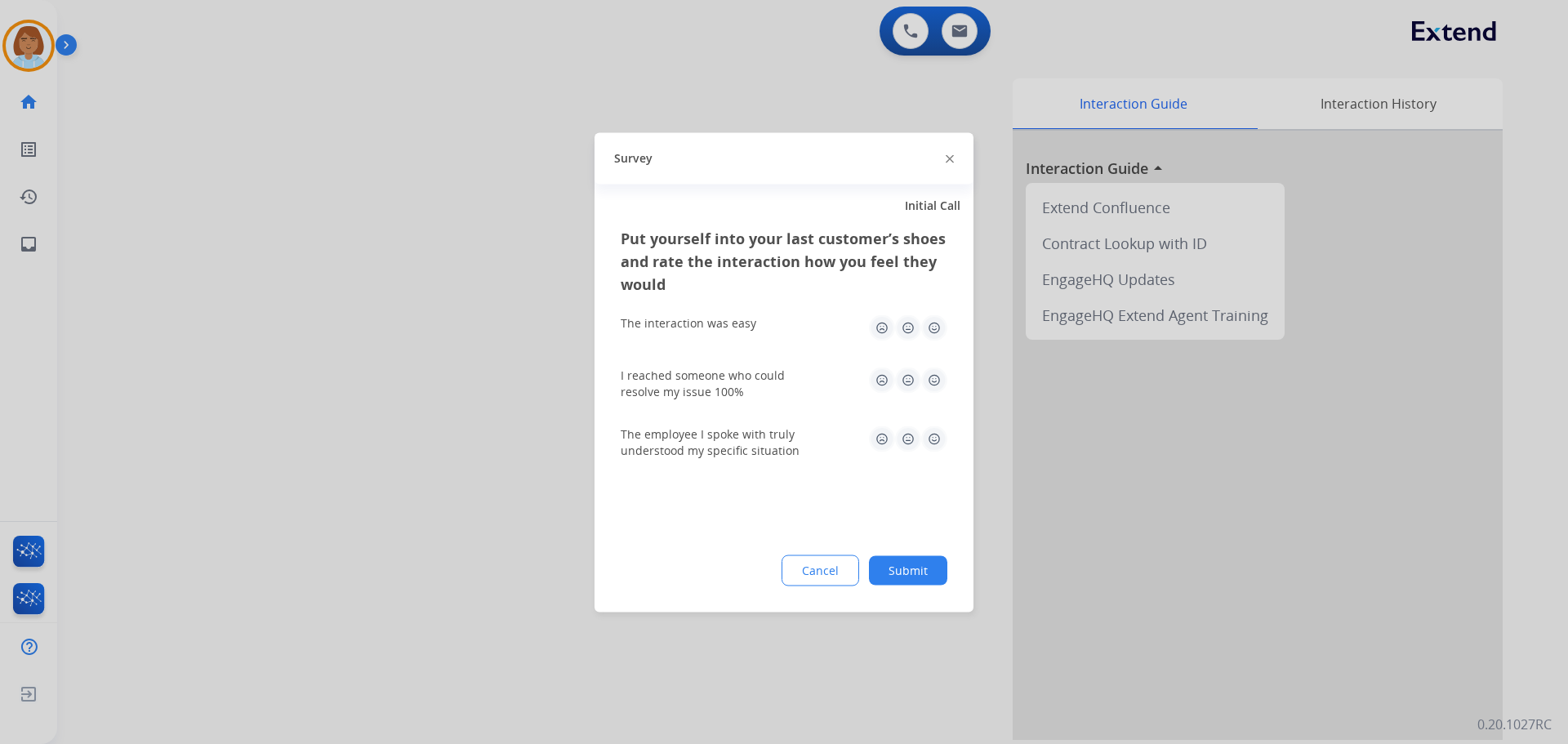
click at [900, 574] on button "Submit" at bounding box center [907, 569] width 79 height 29
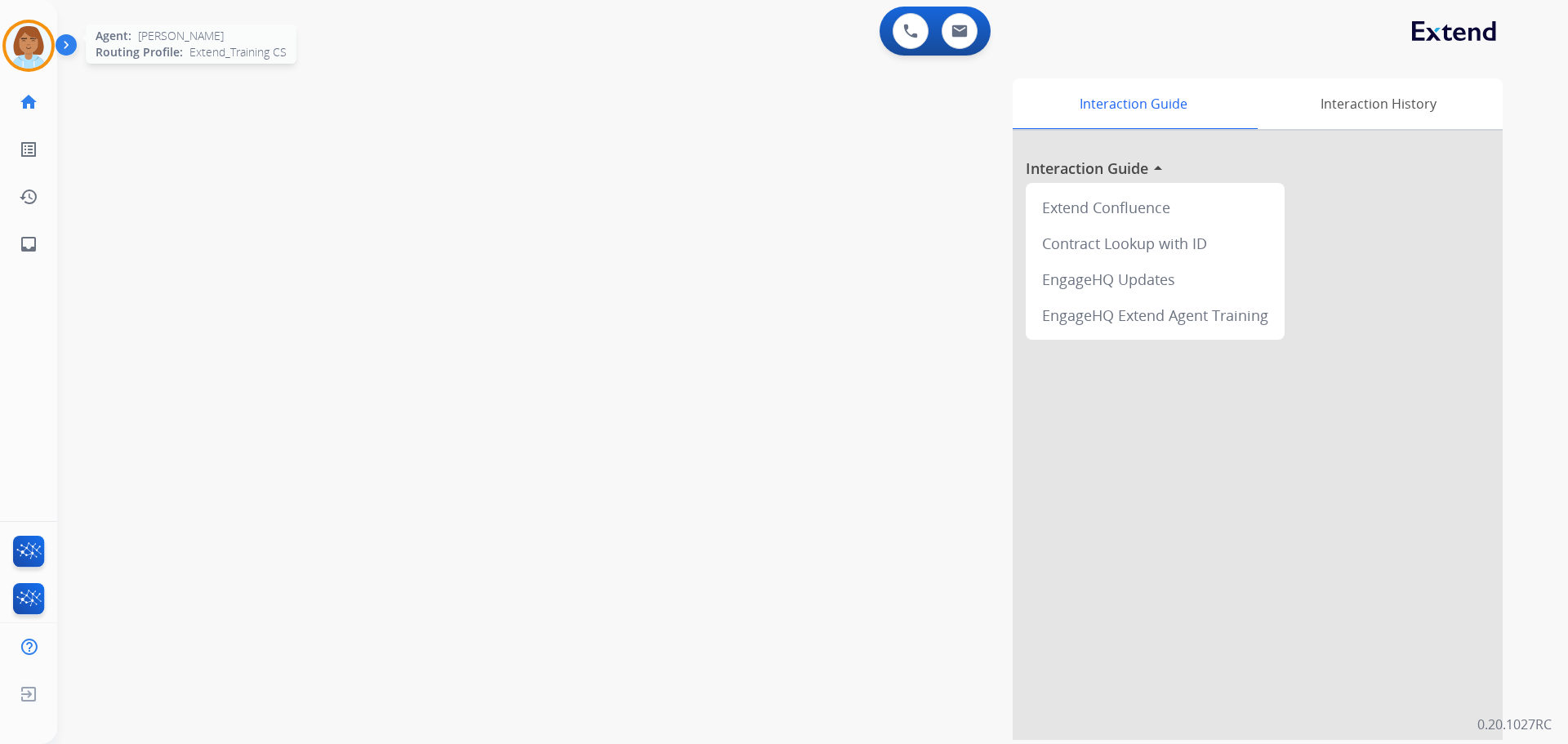
click at [34, 51] on img at bounding box center [29, 46] width 46 height 46
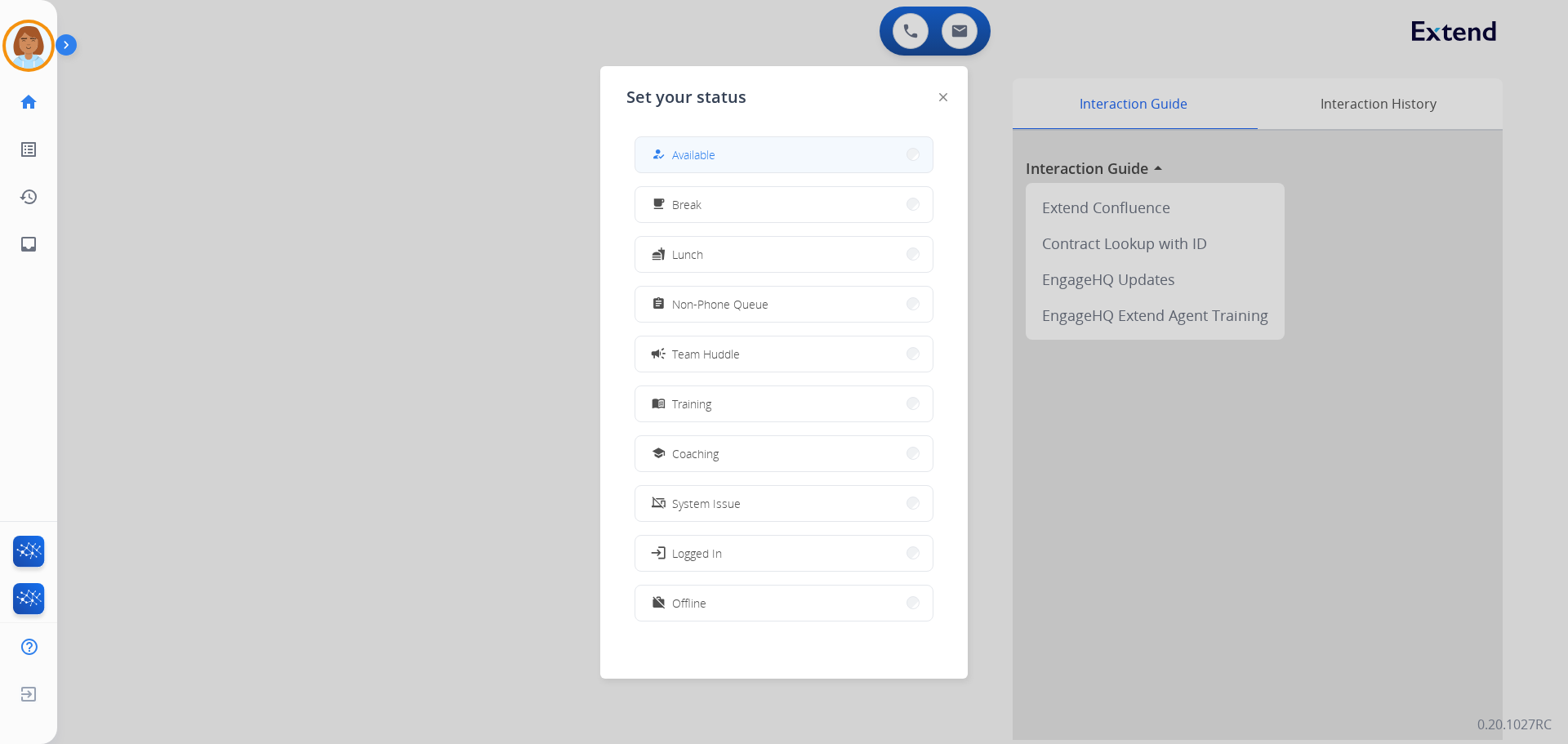
click at [678, 144] on button "how_to_reg Available" at bounding box center [784, 155] width 297 height 35
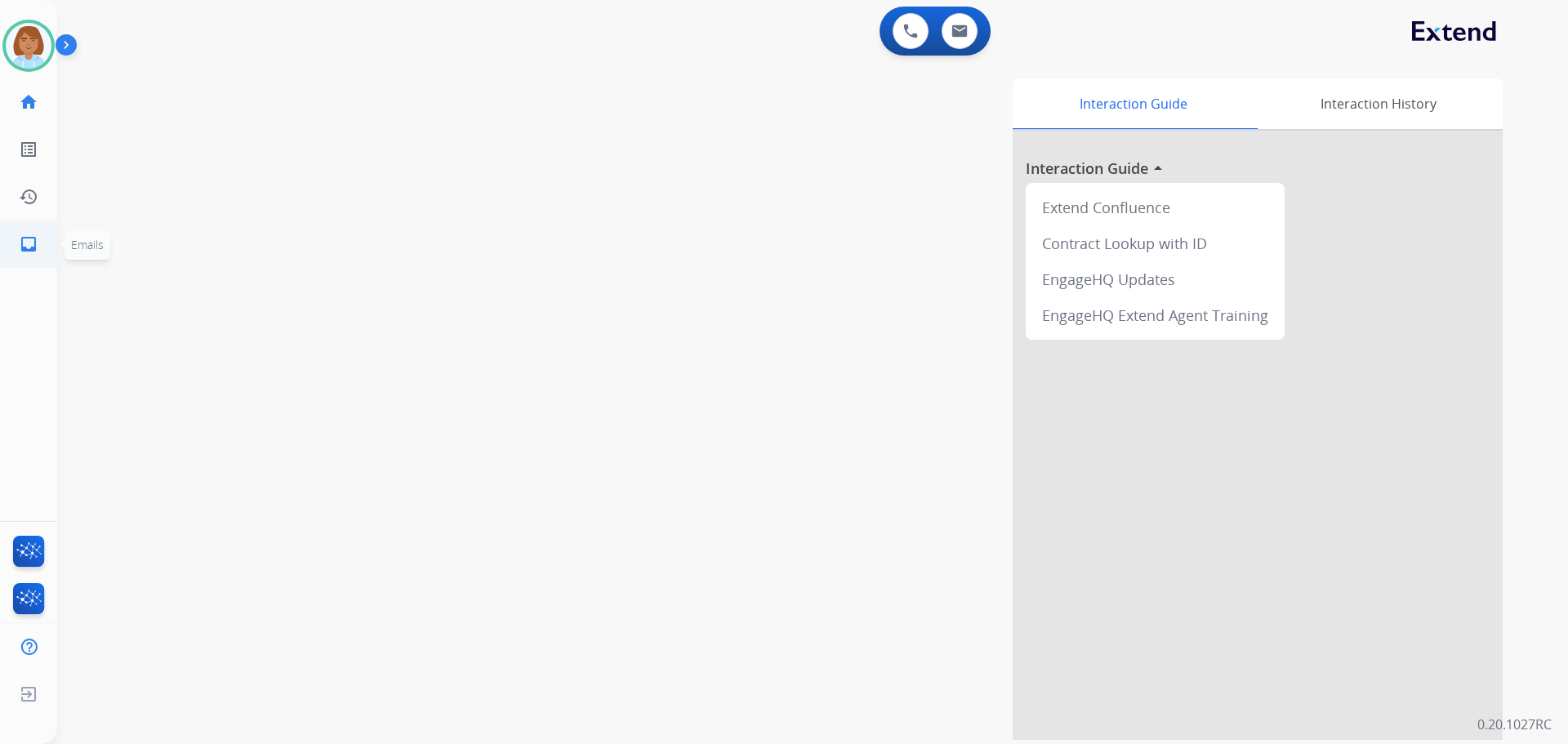
click at [34, 258] on link "inbox Emails" at bounding box center [29, 244] width 46 height 46
select select "**********"
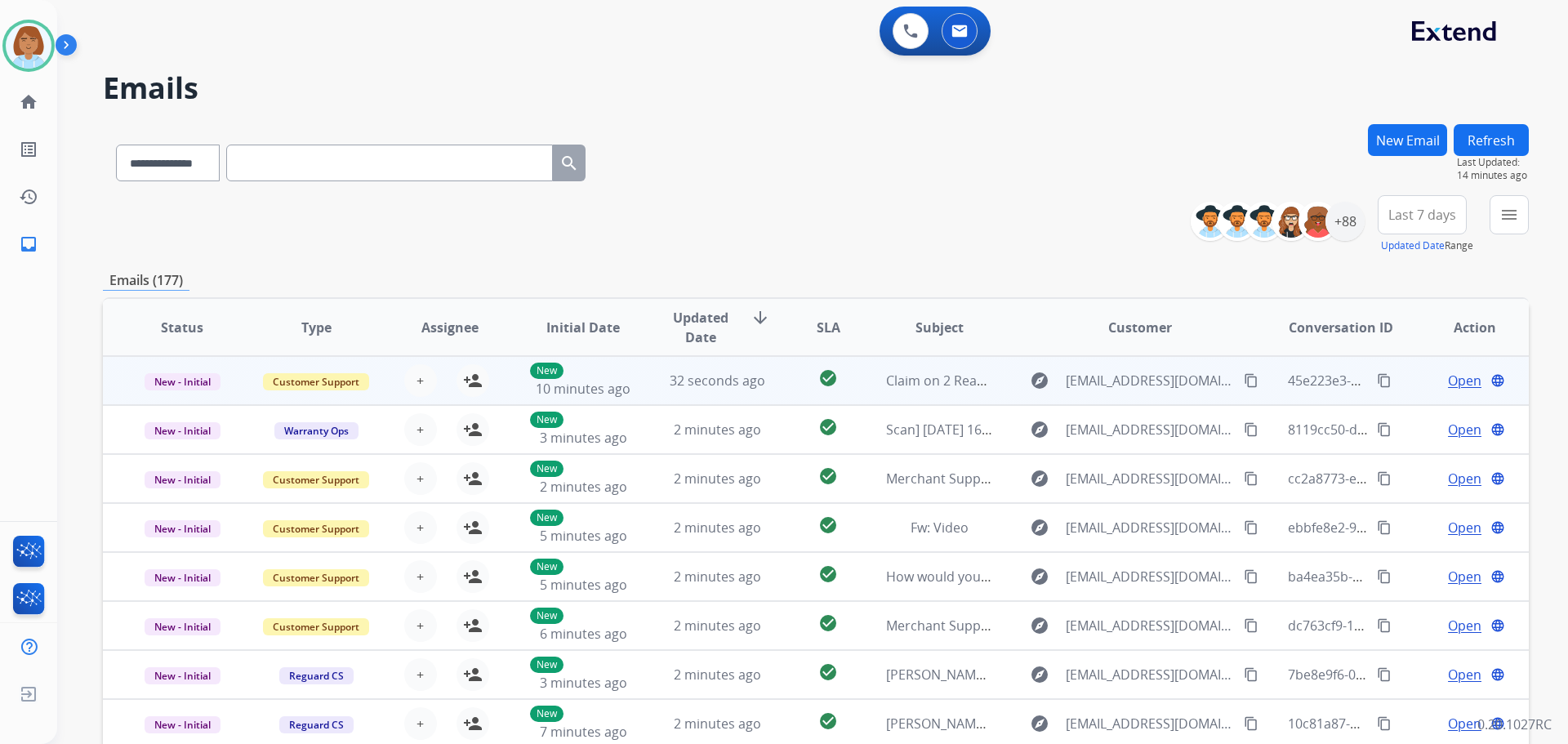
scroll to position [2, 0]
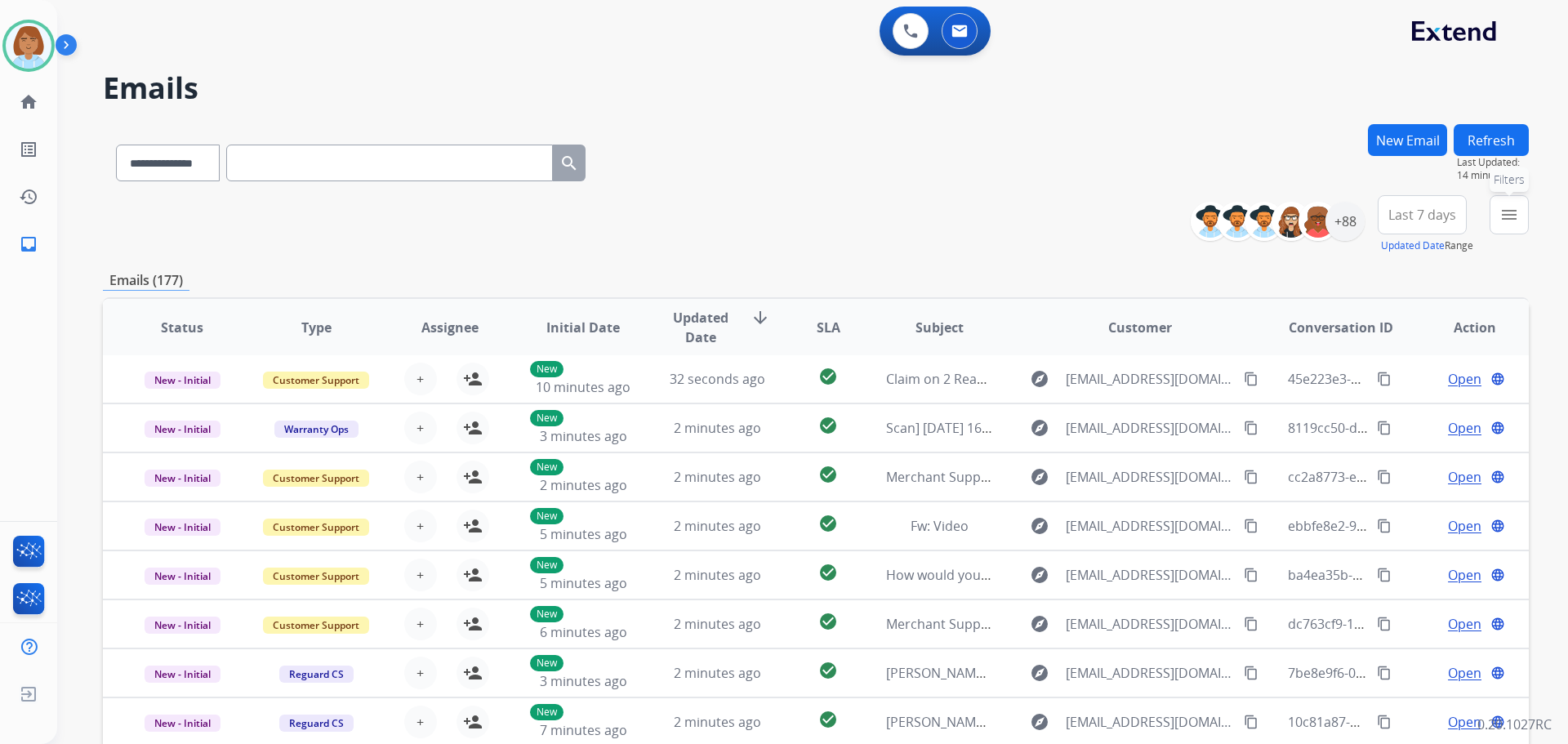
click at [1496, 198] on button "menu Filters" at bounding box center [1508, 214] width 39 height 39
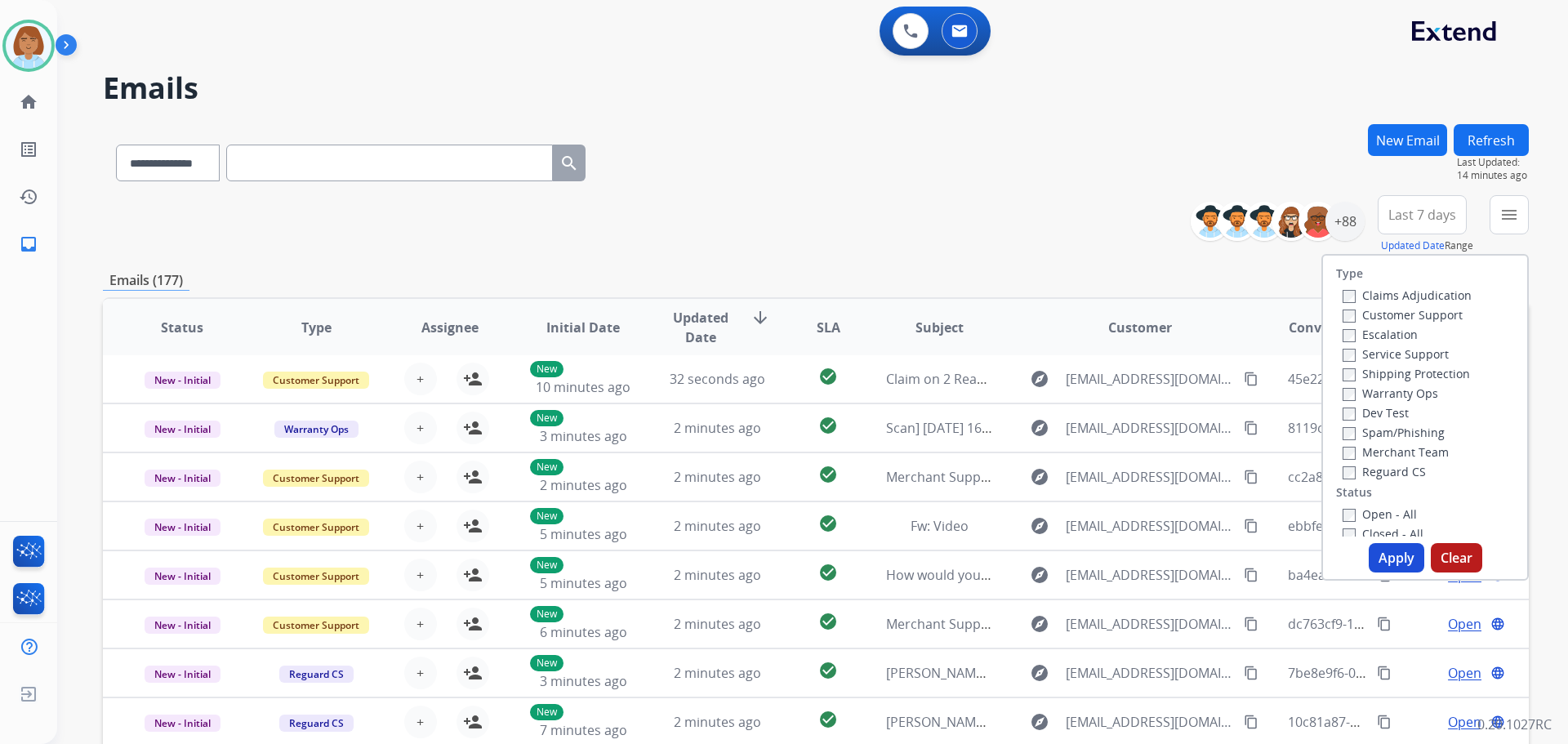
click at [1367, 302] on label "Claims Adjudication" at bounding box center [1406, 295] width 129 height 16
click at [1336, 332] on div "Claims Adjudication Customer Support Escalation Service Support Shipping Protec…" at bounding box center [1404, 383] width 136 height 196
click at [1370, 391] on label "Warranty Ops" at bounding box center [1390, 394] width 96 height 16
click at [1342, 363] on div "Shipping Protection" at bounding box center [1406, 373] width 129 height 20
drag, startPoint x: 1347, startPoint y: 390, endPoint x: 1345, endPoint y: 381, distance: 9.2
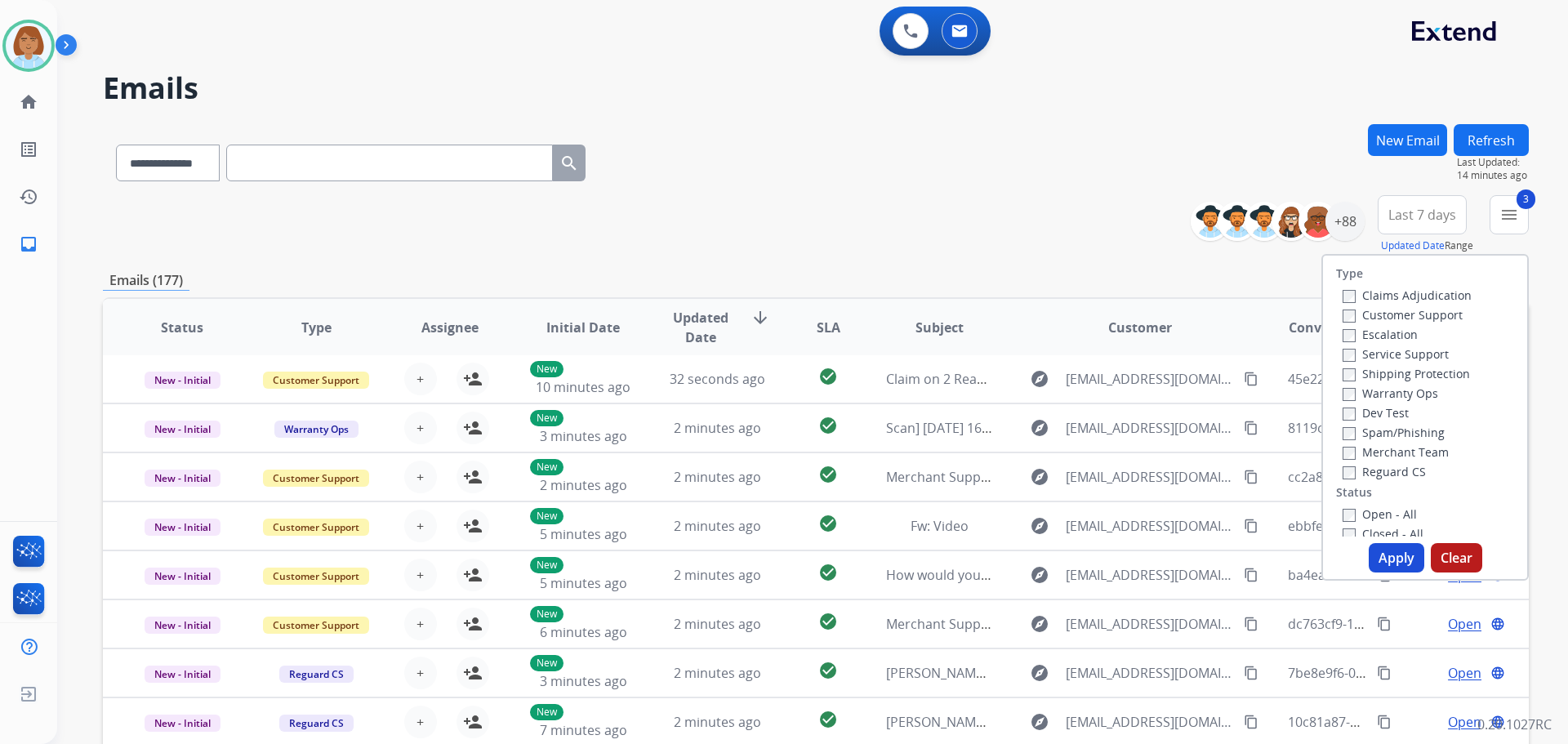
click at [1347, 387] on label "Warranty Ops" at bounding box center [1390, 394] width 96 height 16
click at [1342, 508] on label "Open - All" at bounding box center [1379, 515] width 75 height 16
click at [1401, 558] on button "Apply" at bounding box center [1397, 558] width 56 height 29
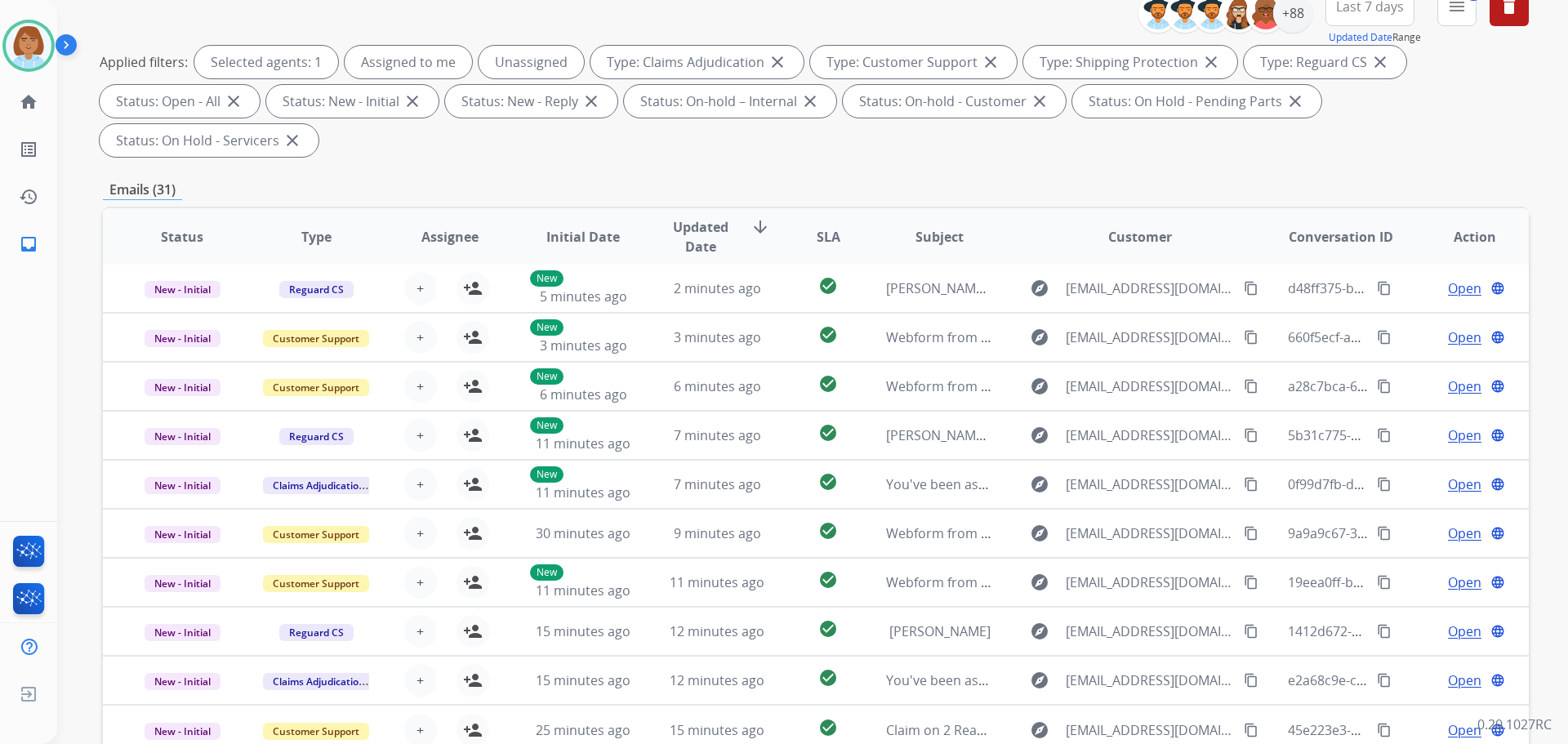
scroll to position [0, 0]
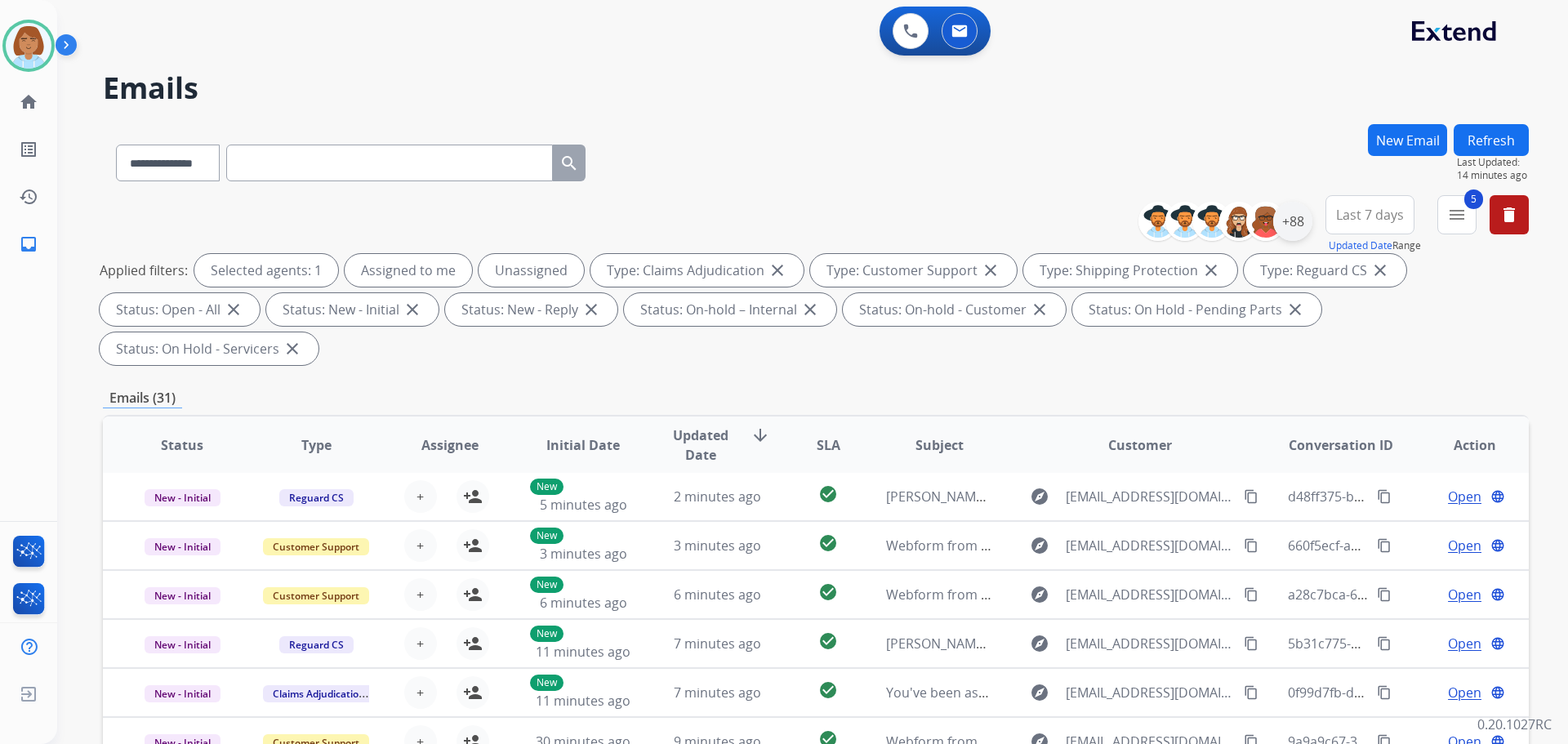
drag, startPoint x: 1283, startPoint y: 241, endPoint x: 1288, endPoint y: 222, distance: 19.6
click at [1283, 241] on div "**********" at bounding box center [1231, 221] width 161 height 52
click at [1297, 205] on div "+88" at bounding box center [1292, 220] width 39 height 39
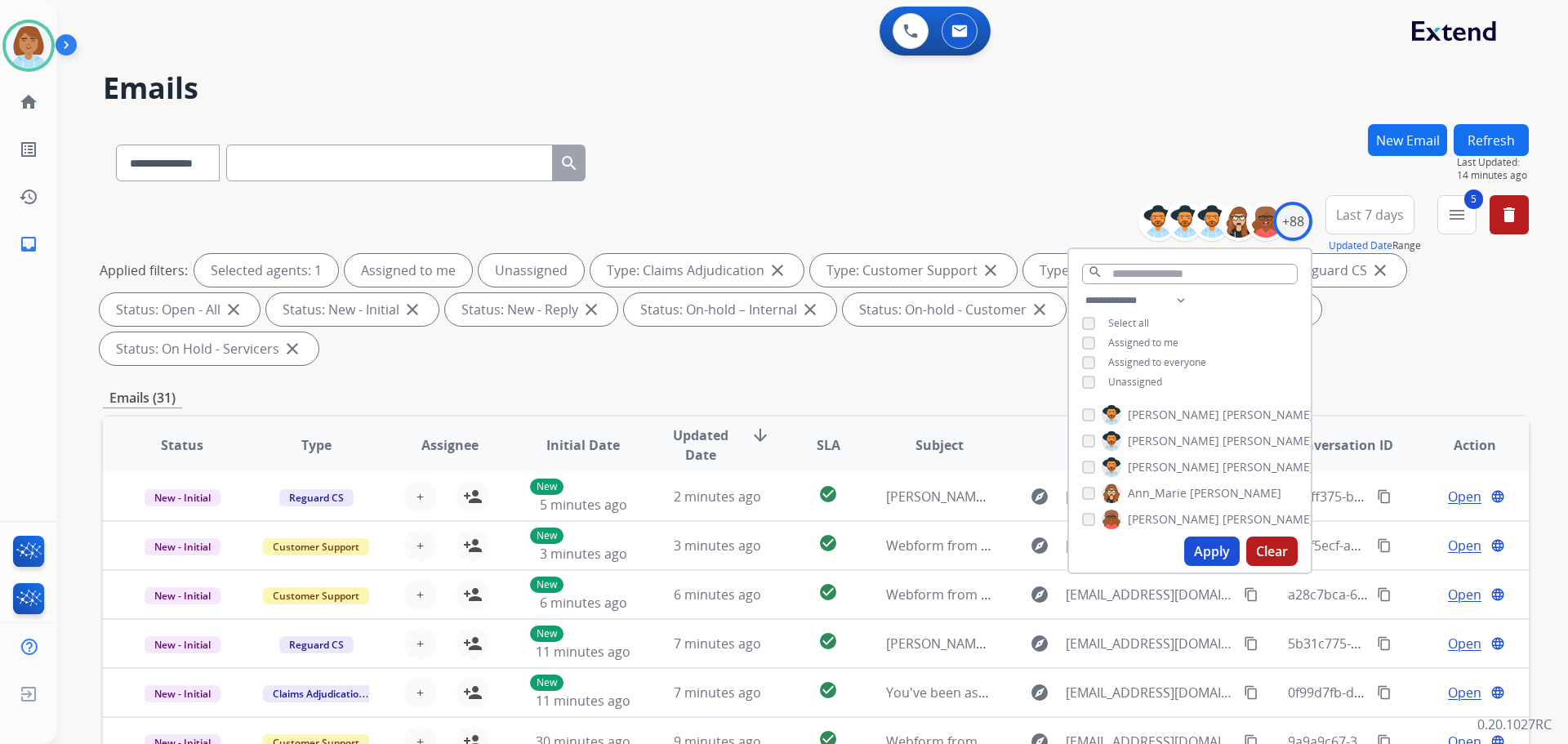
click at [1132, 382] on span "Unassigned" at bounding box center [1134, 382] width 54 height 14
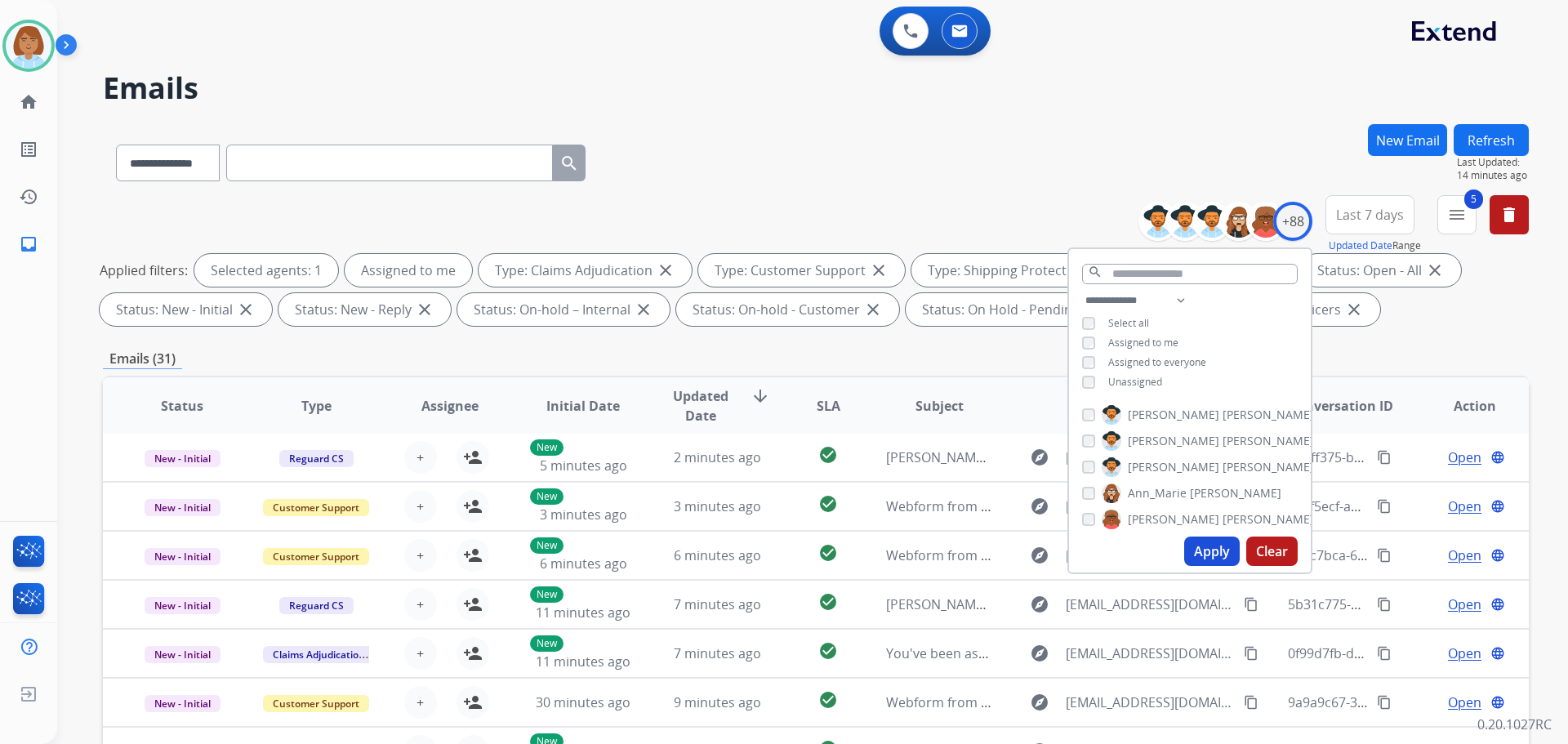
click at [1204, 558] on button "Apply" at bounding box center [1212, 551] width 56 height 29
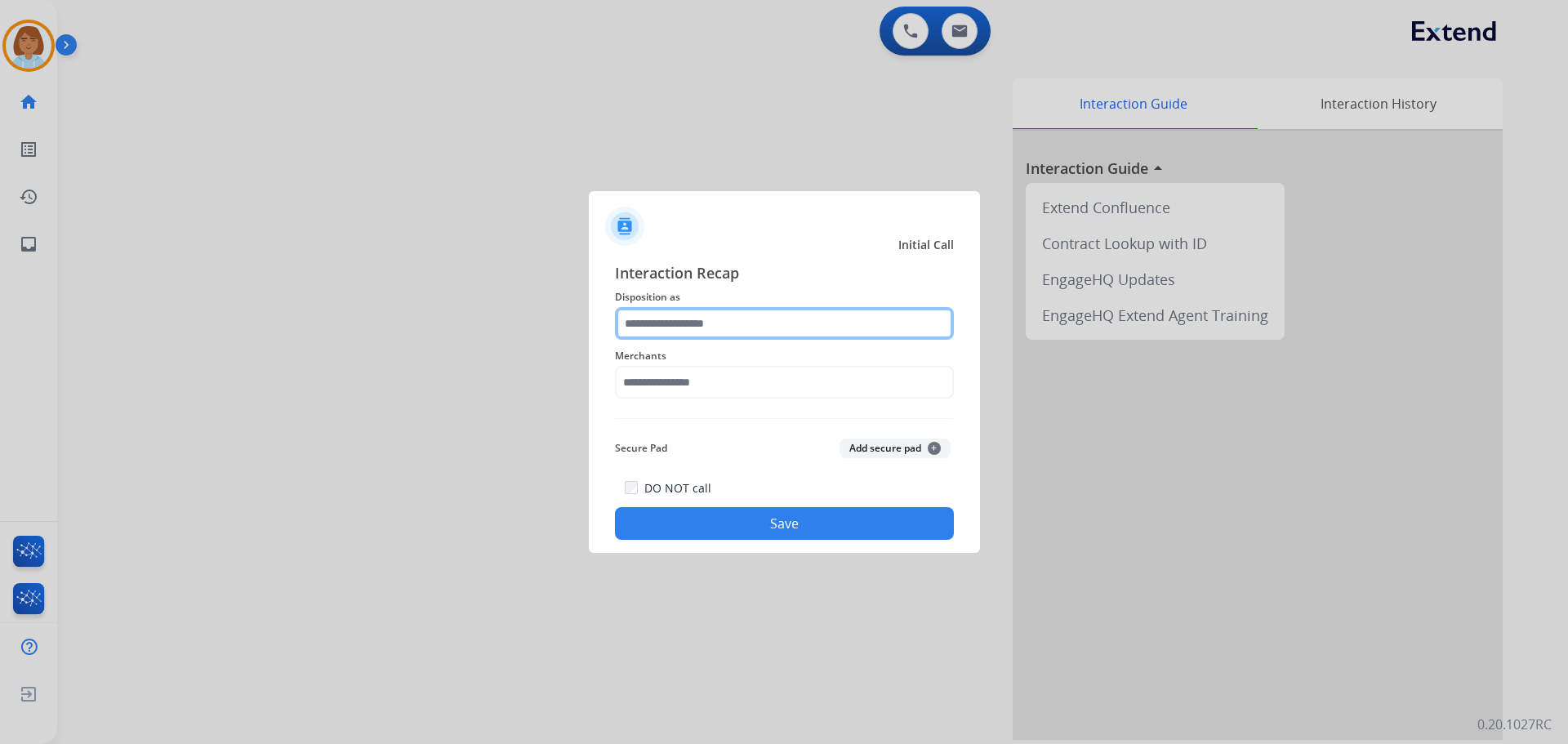
click at [722, 330] on input "text" at bounding box center [784, 323] width 339 height 33
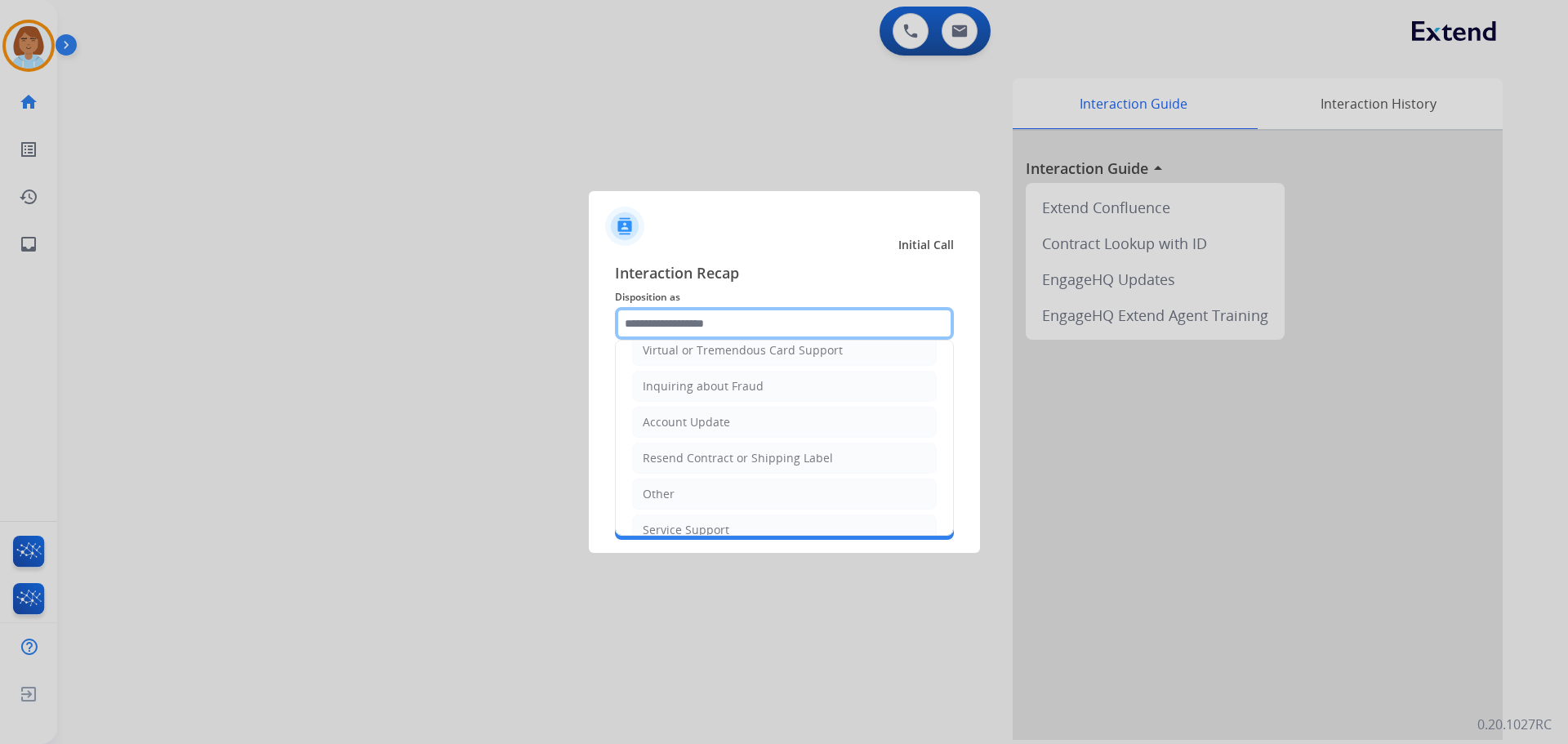
scroll to position [245, 0]
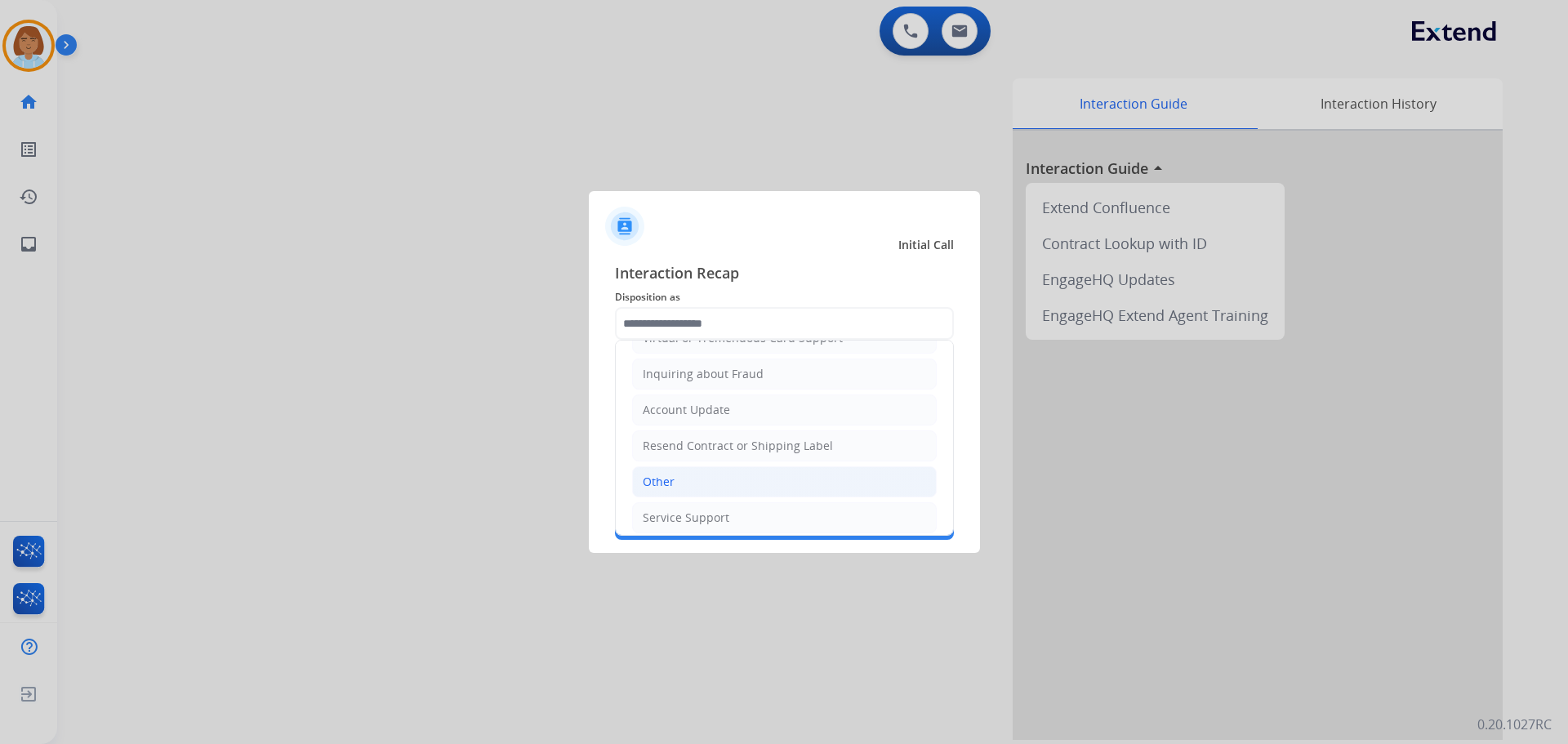
click at [715, 481] on li "Other" at bounding box center [784, 482] width 304 height 31
type input "*****"
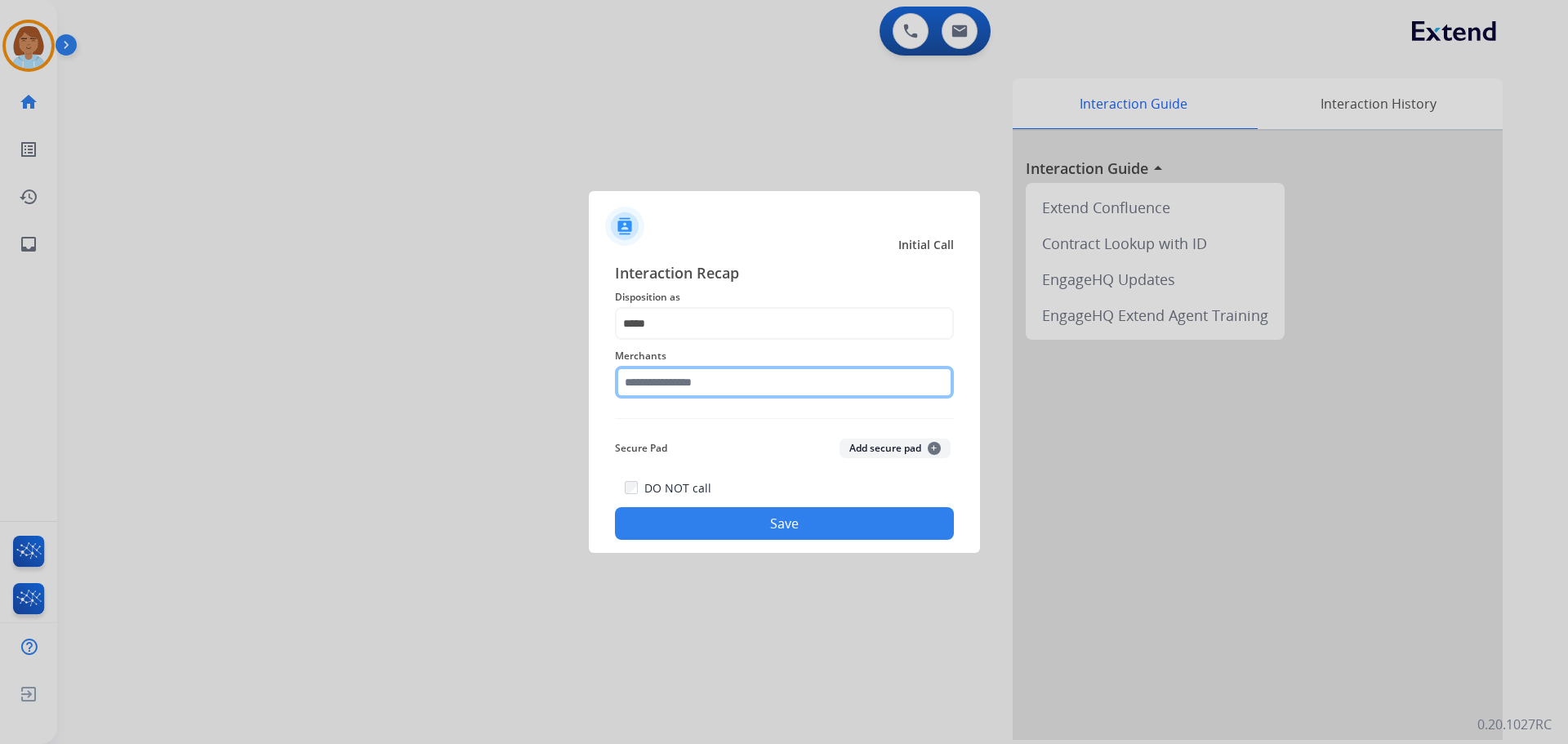
click at [717, 389] on input "text" at bounding box center [784, 382] width 339 height 33
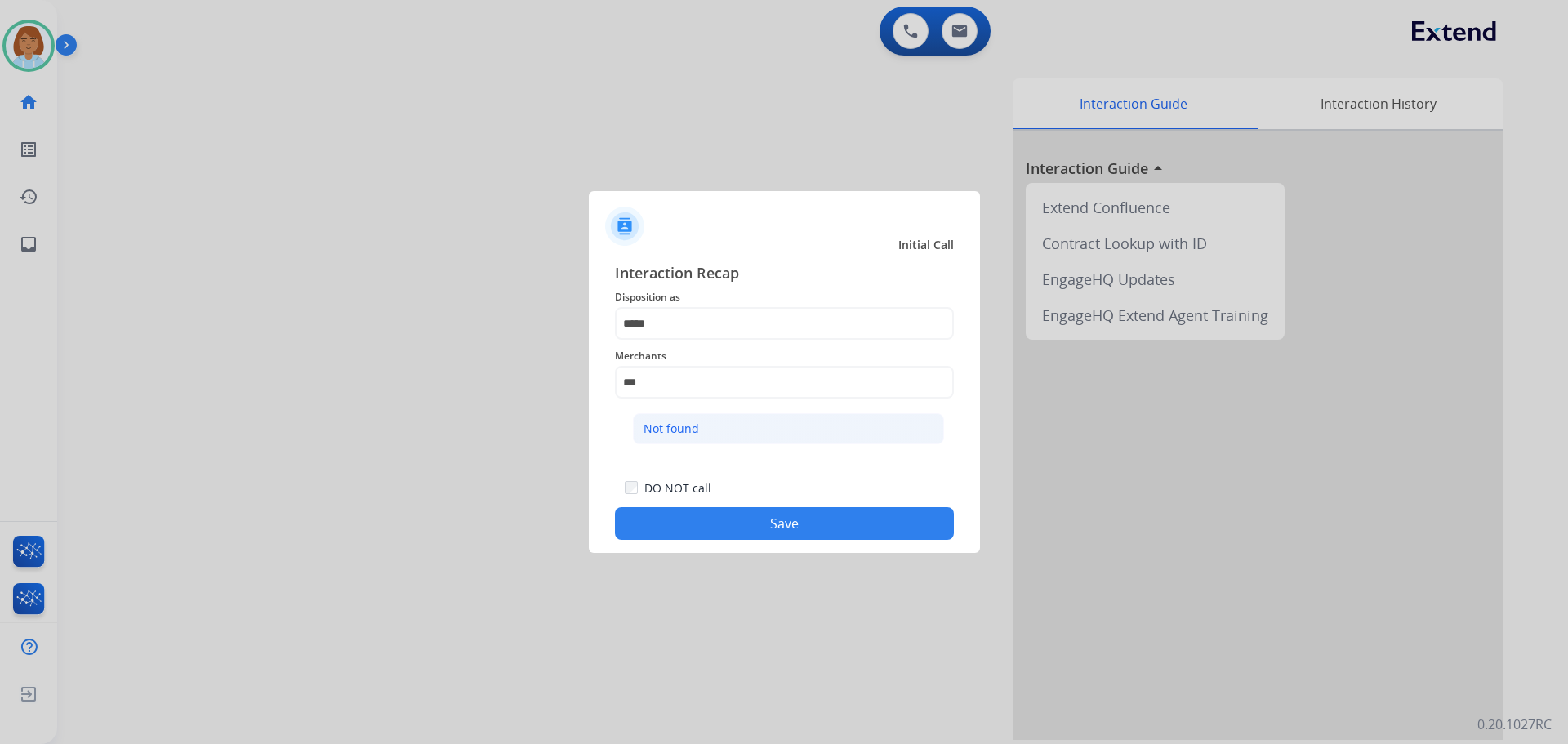
click at [737, 425] on li "Not found" at bounding box center [788, 428] width 311 height 31
type input "*********"
click at [744, 516] on button "Save" at bounding box center [784, 524] width 339 height 33
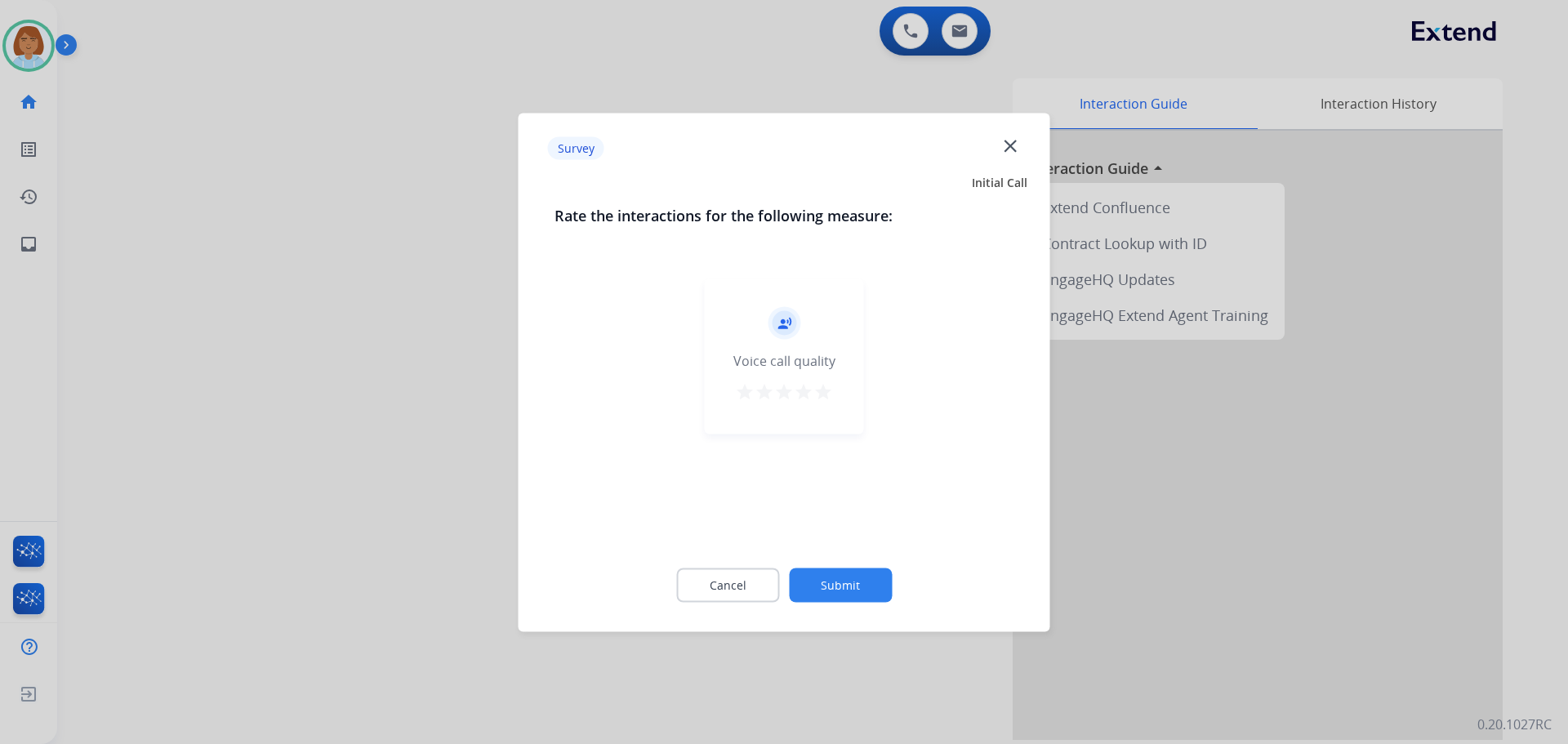
click at [832, 574] on button "Submit" at bounding box center [839, 584] width 103 height 34
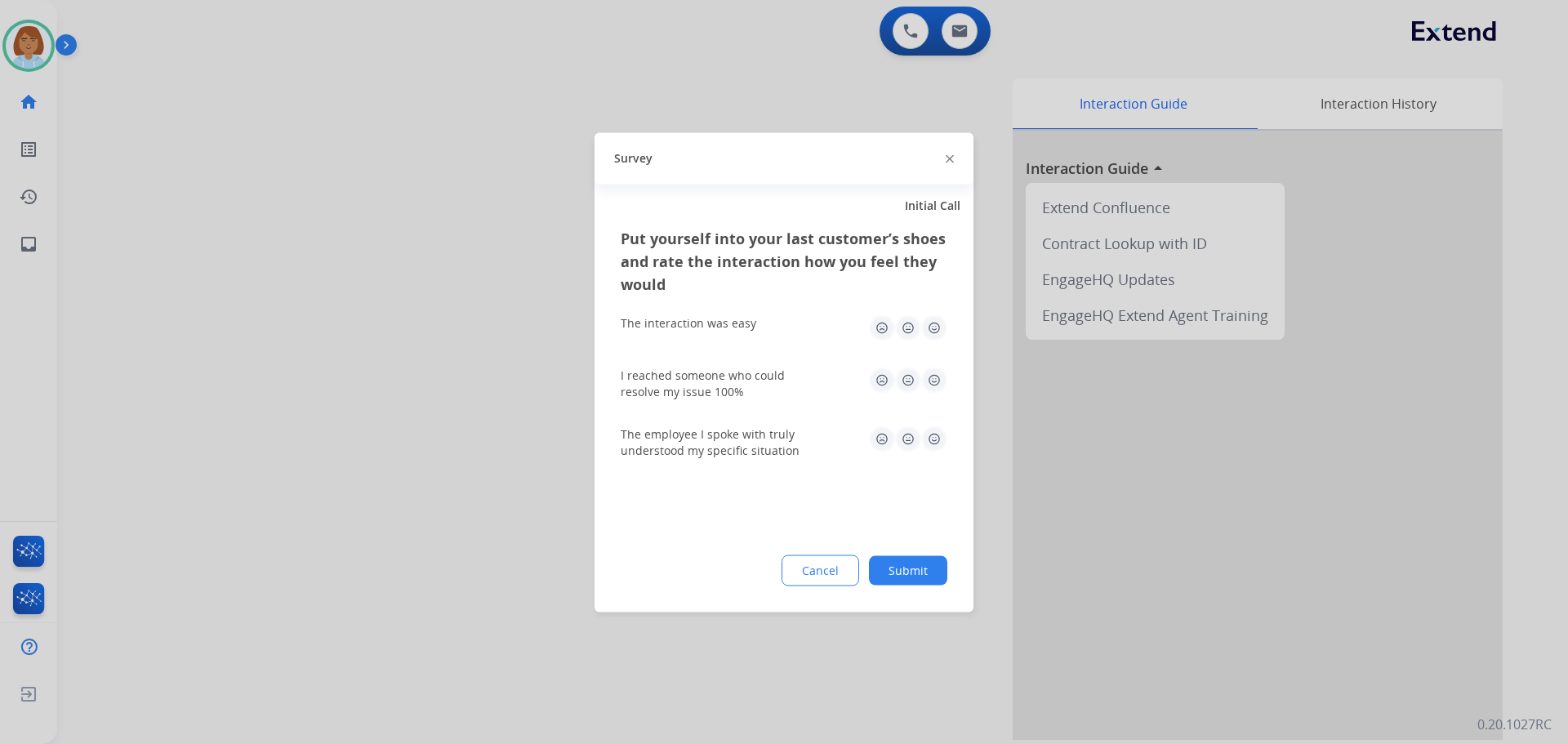
click at [912, 566] on button "Submit" at bounding box center [907, 569] width 79 height 29
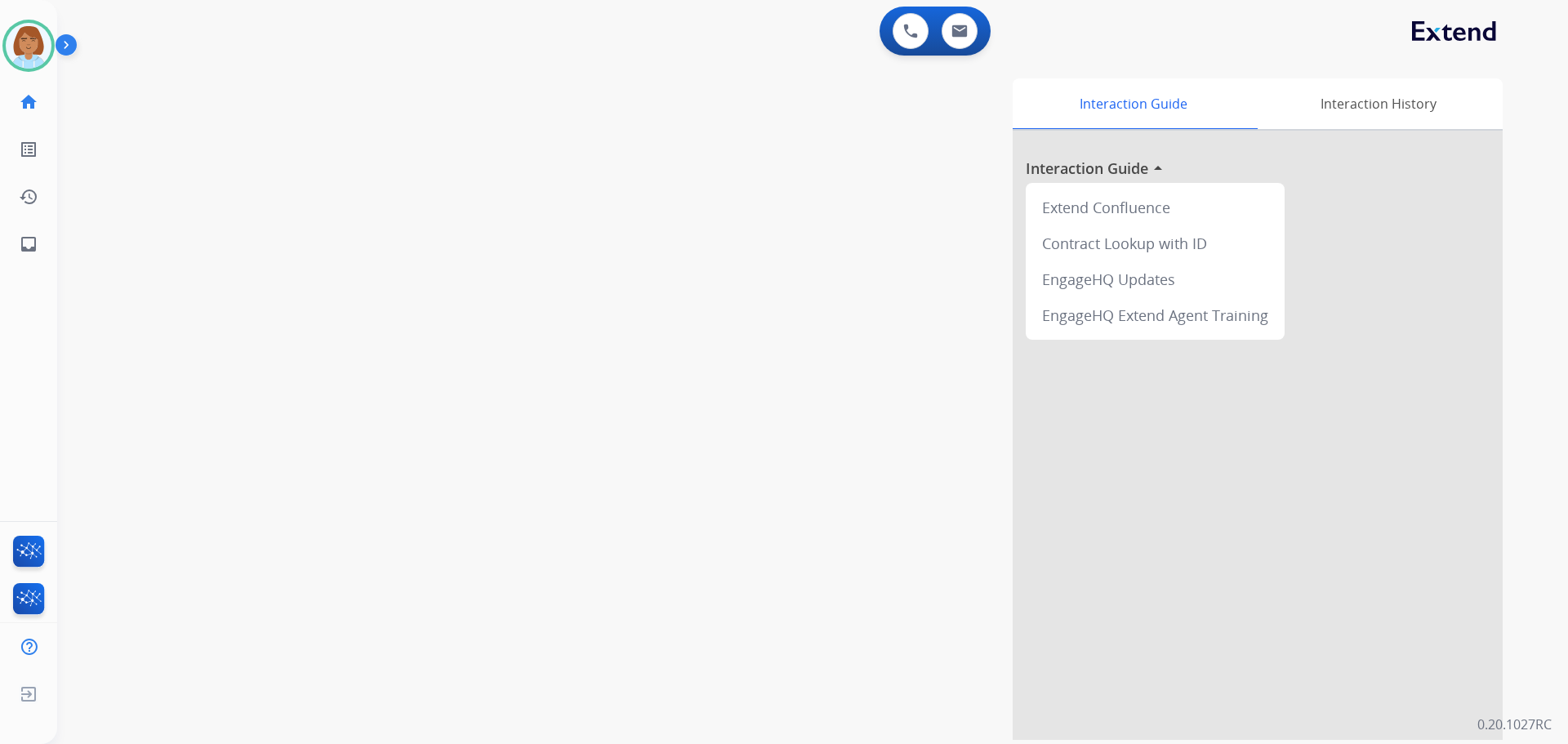
click at [37, 268] on div "Jaquayla Available Edit Avatar Agent: Jaquayla Routing Profile: Extend_Training…" at bounding box center [28, 372] width 57 height 744
drag, startPoint x: 19, startPoint y: 103, endPoint x: 375, endPoint y: 338, distance: 426.6
click at [516, 320] on div "swap_horiz Break voice bridge close_fullscreen Connect 3-Way Call merge_type Se…" at bounding box center [792, 399] width 1471 height 681
click at [38, 256] on link "inbox Emails" at bounding box center [29, 244] width 46 height 46
select select "**********"
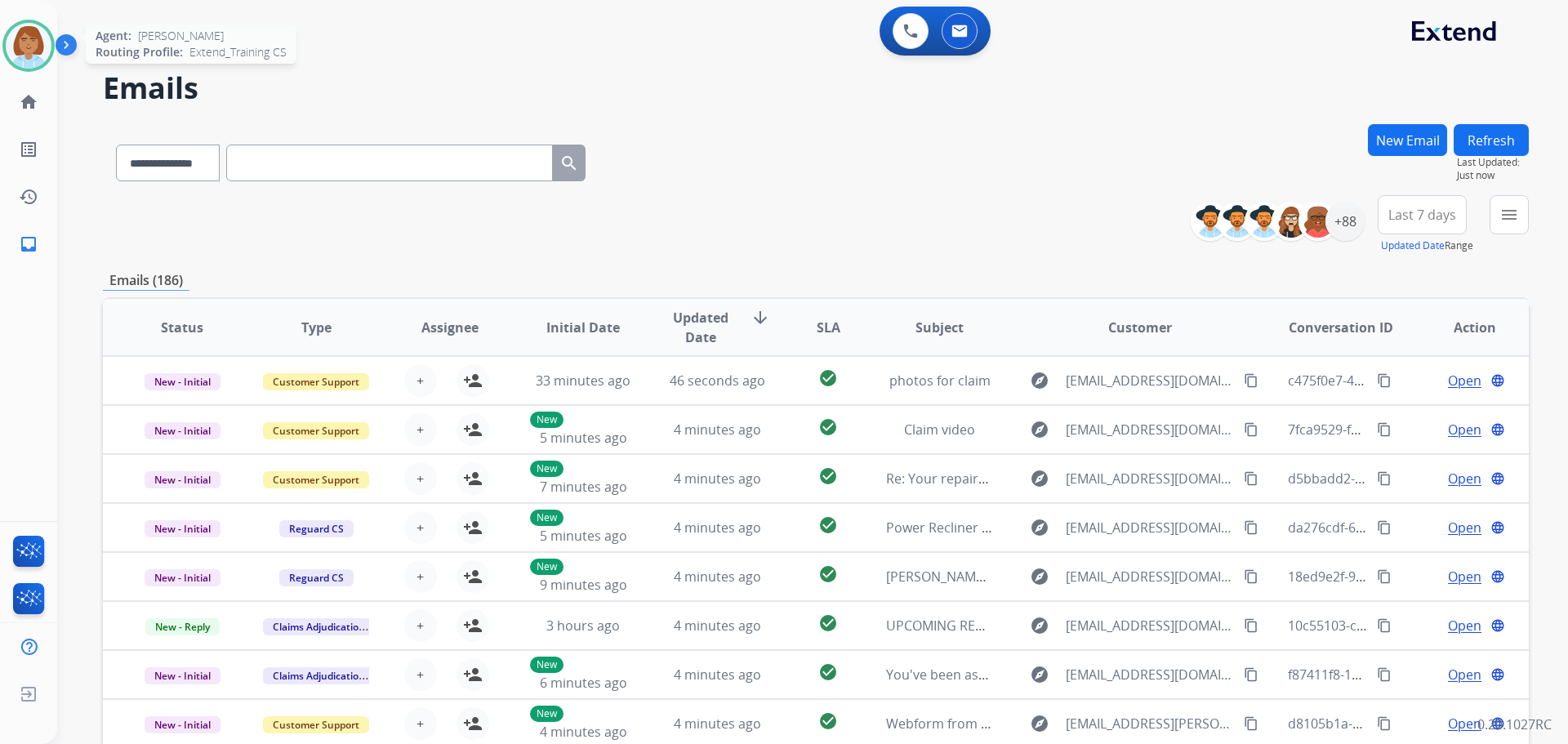
click at [19, 20] on div "Jaquayla Available Edit Avatar Agent: Jaquayla Routing Profile: Extend_Training…" at bounding box center [28, 134] width 57 height 268
click at [43, 54] on img at bounding box center [29, 46] width 46 height 46
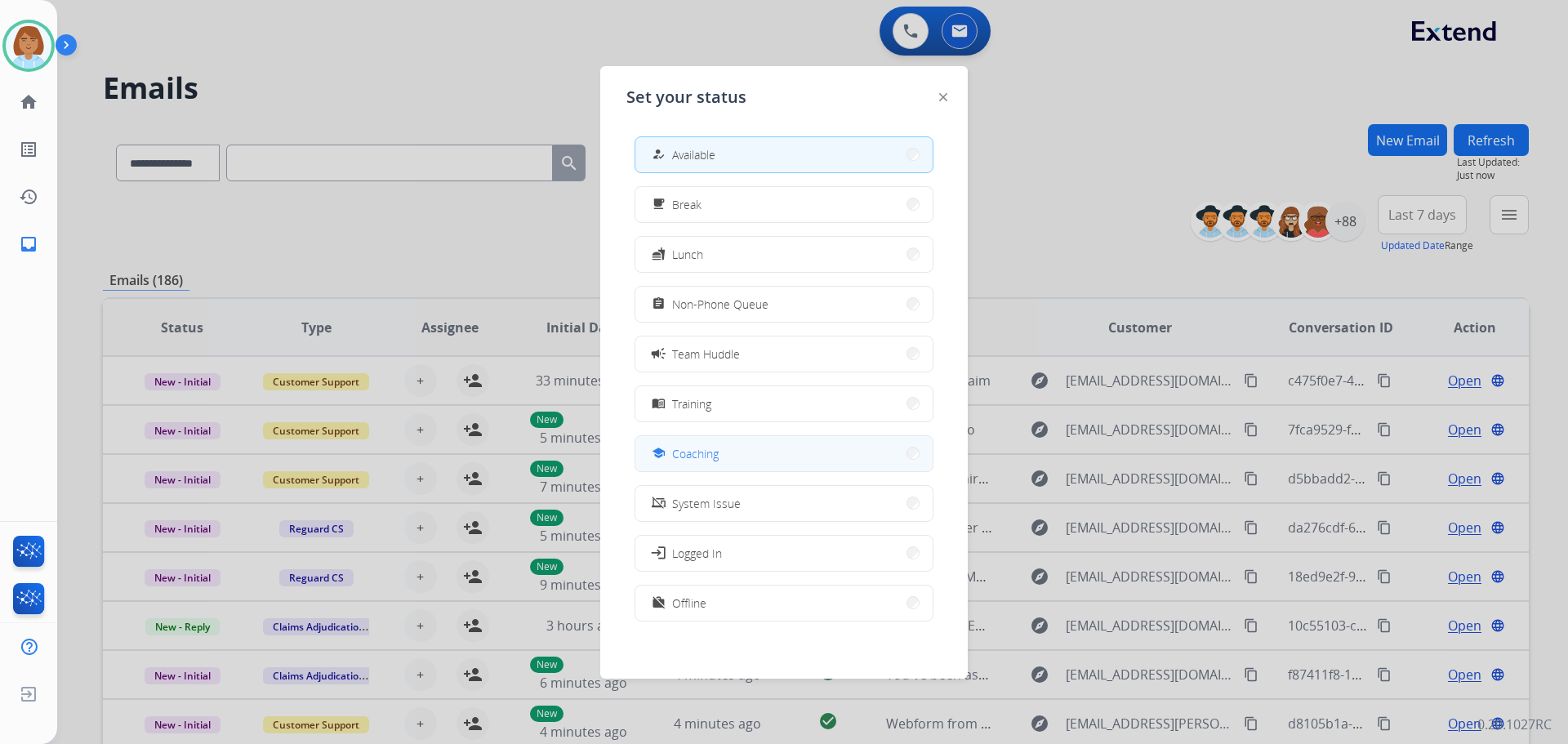
click at [737, 449] on button "school Coaching" at bounding box center [784, 453] width 297 height 35
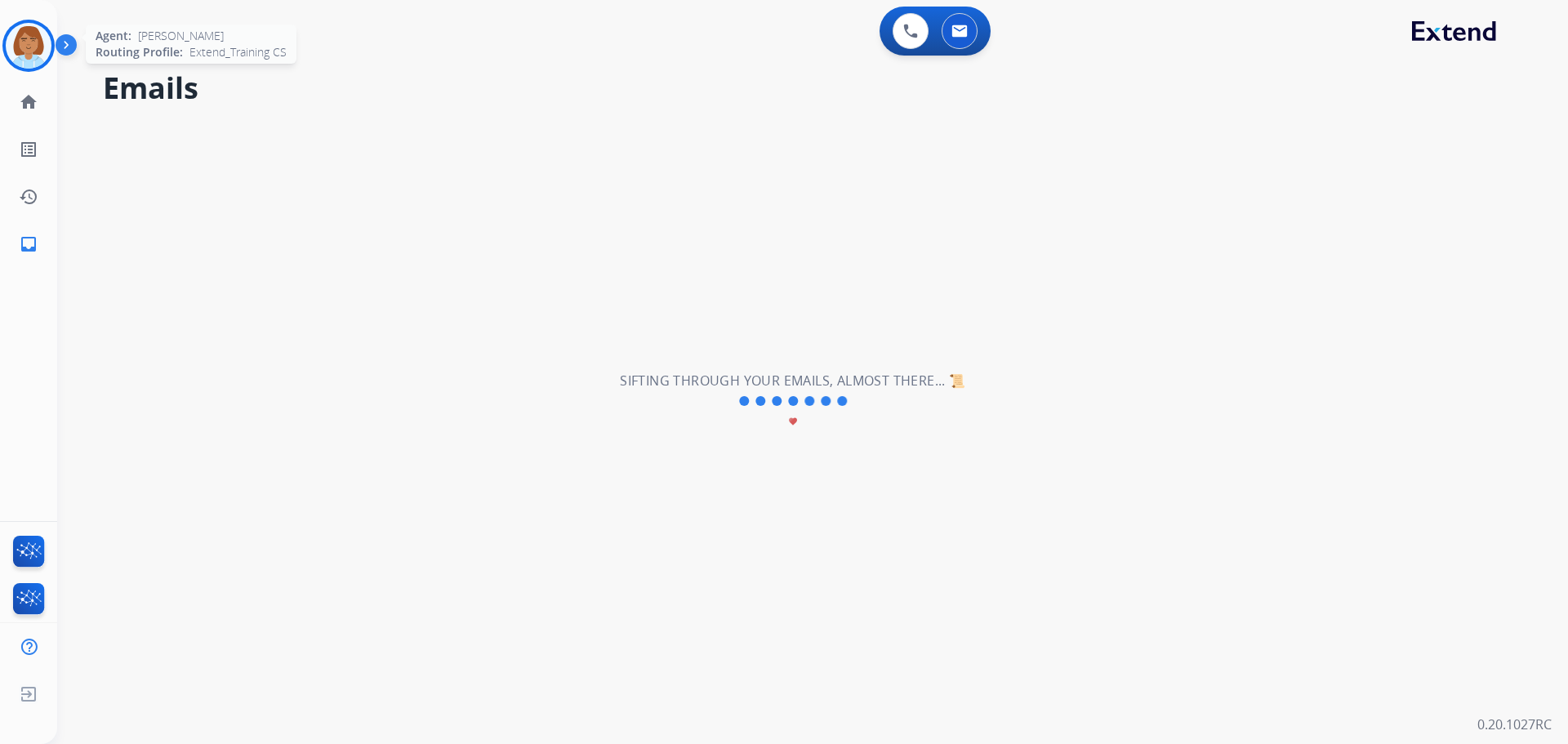
click at [30, 56] on img at bounding box center [29, 46] width 46 height 46
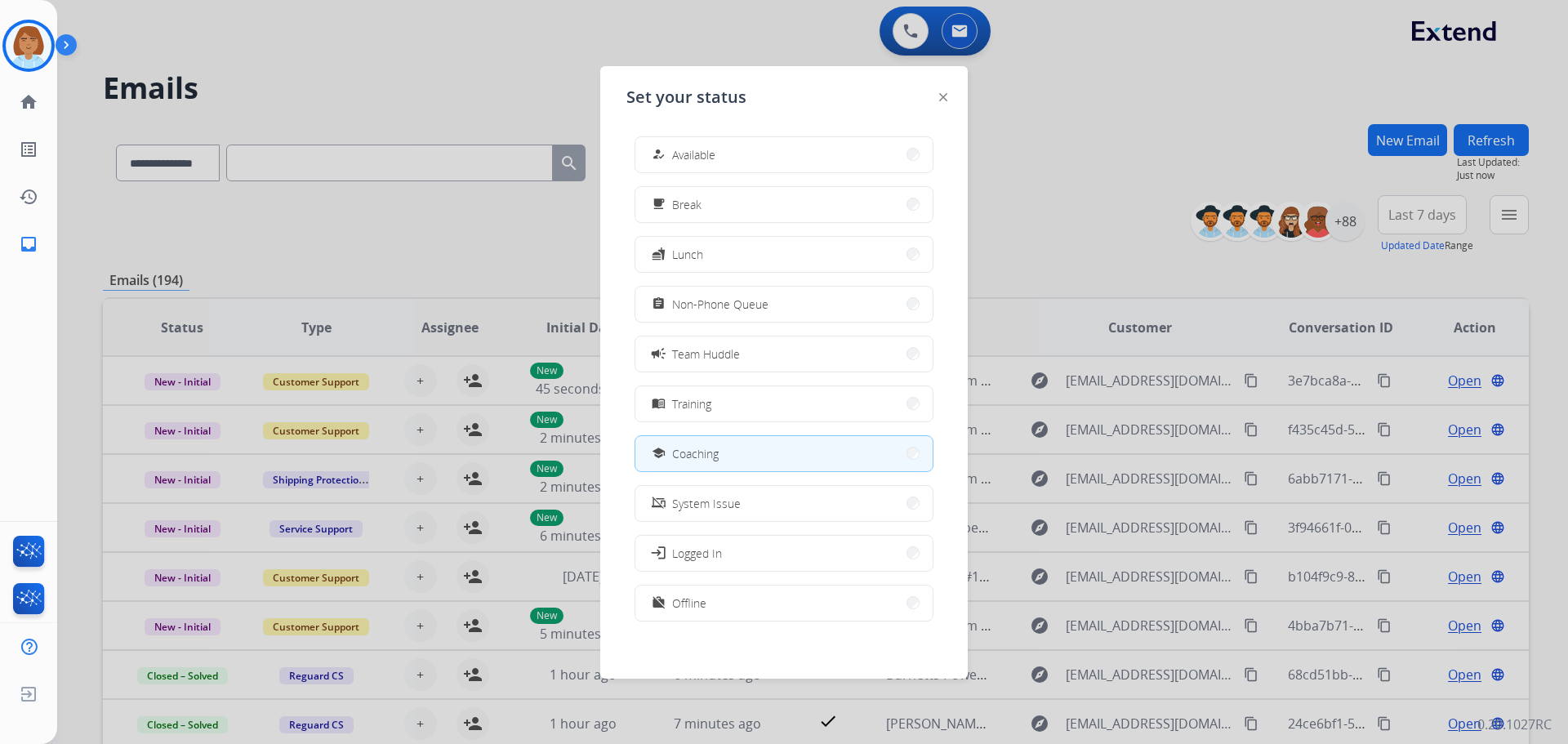
click at [465, 97] on div at bounding box center [784, 372] width 1568 height 744
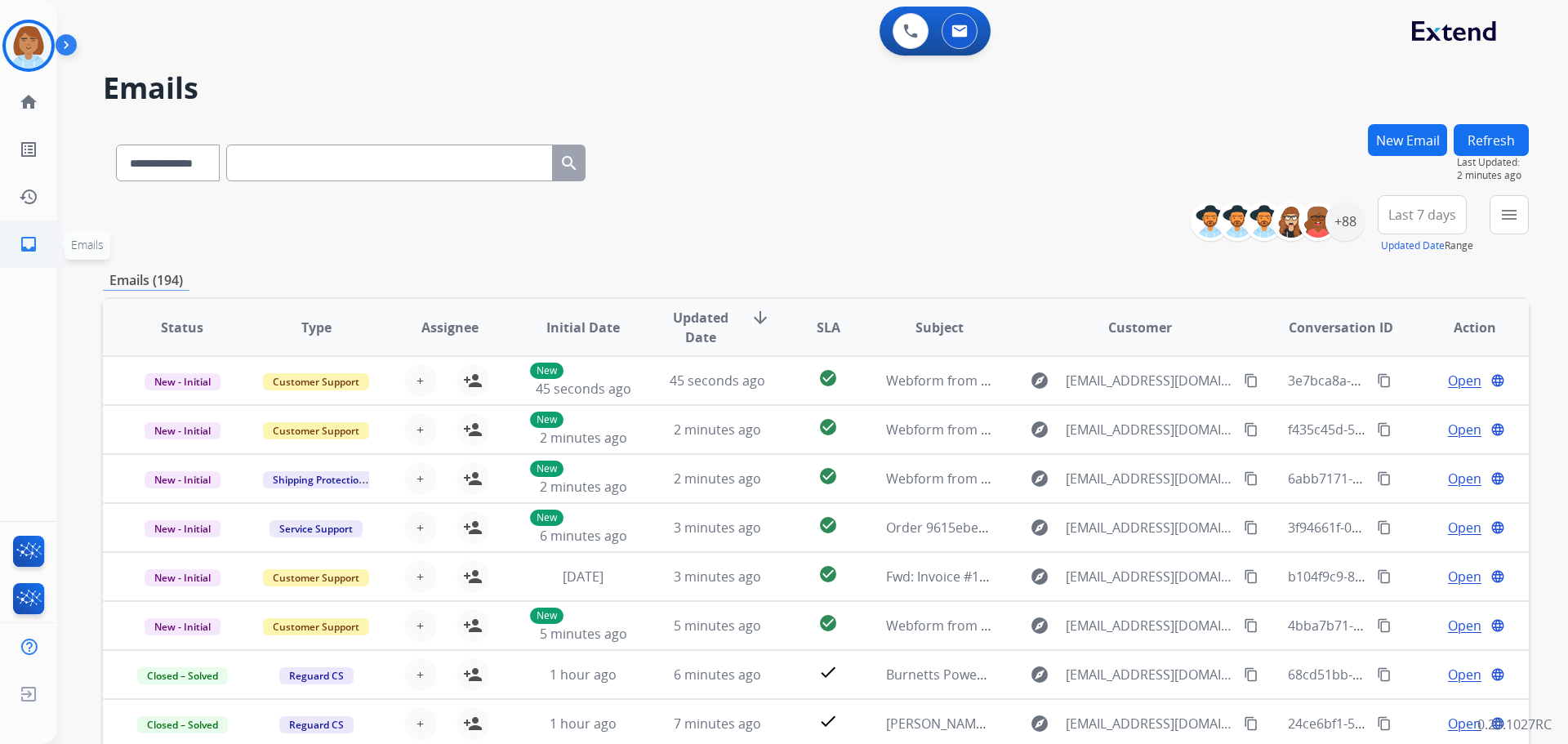
click at [25, 237] on mat-icon "inbox" at bounding box center [29, 244] width 20 height 20
click at [24, 32] on img at bounding box center [29, 46] width 46 height 46
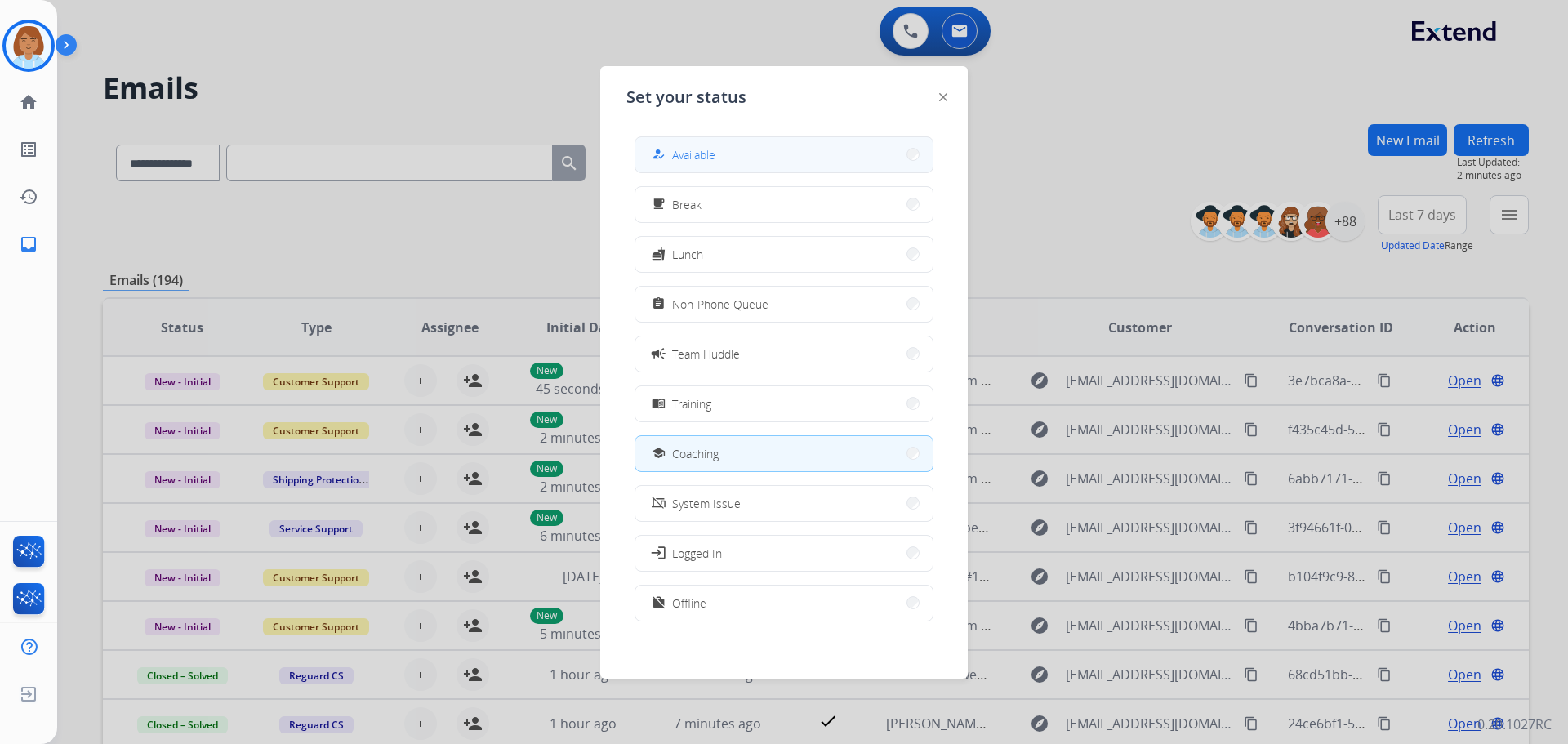
click at [700, 138] on button "how_to_reg Available" at bounding box center [784, 155] width 297 height 35
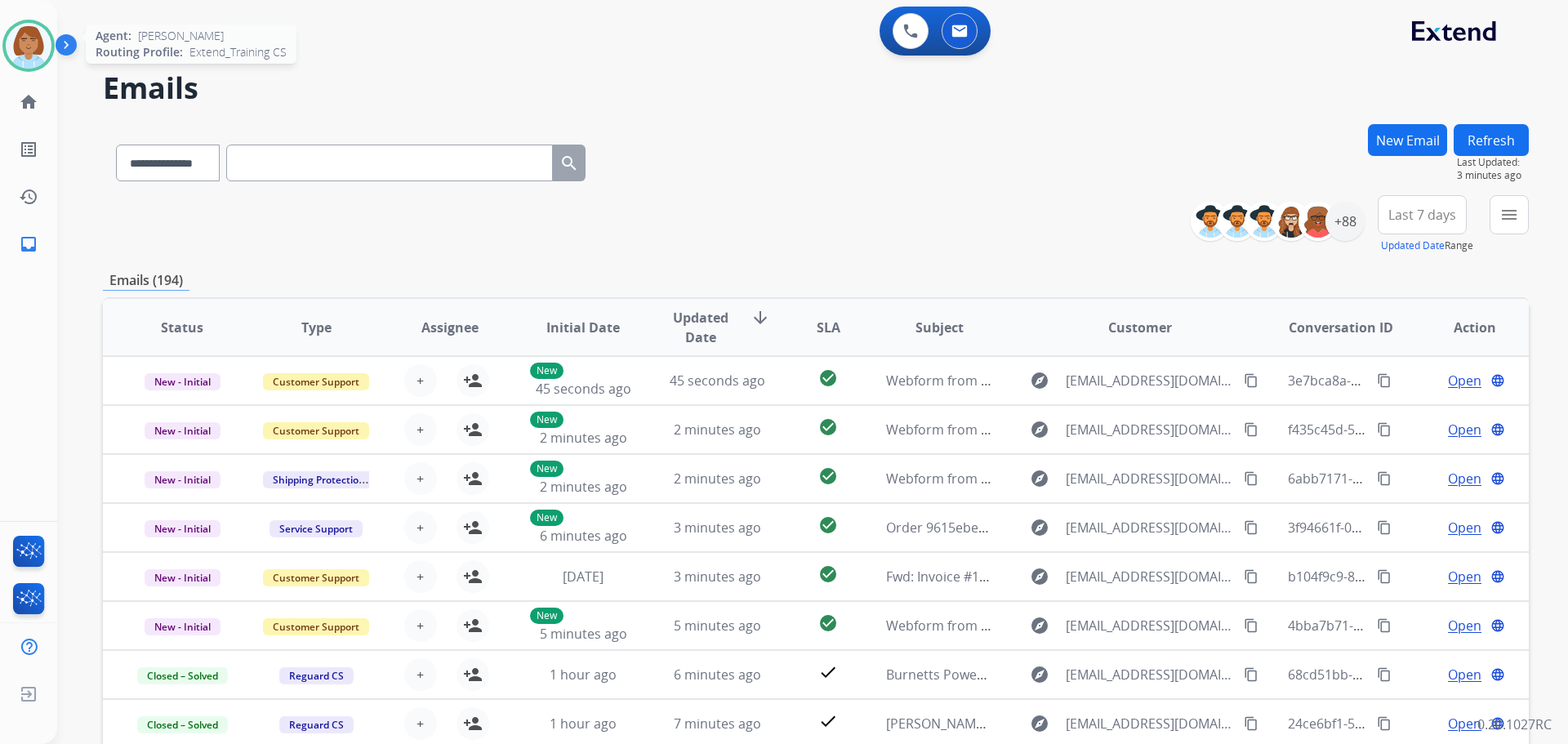
click at [50, 57] on div at bounding box center [28, 46] width 52 height 52
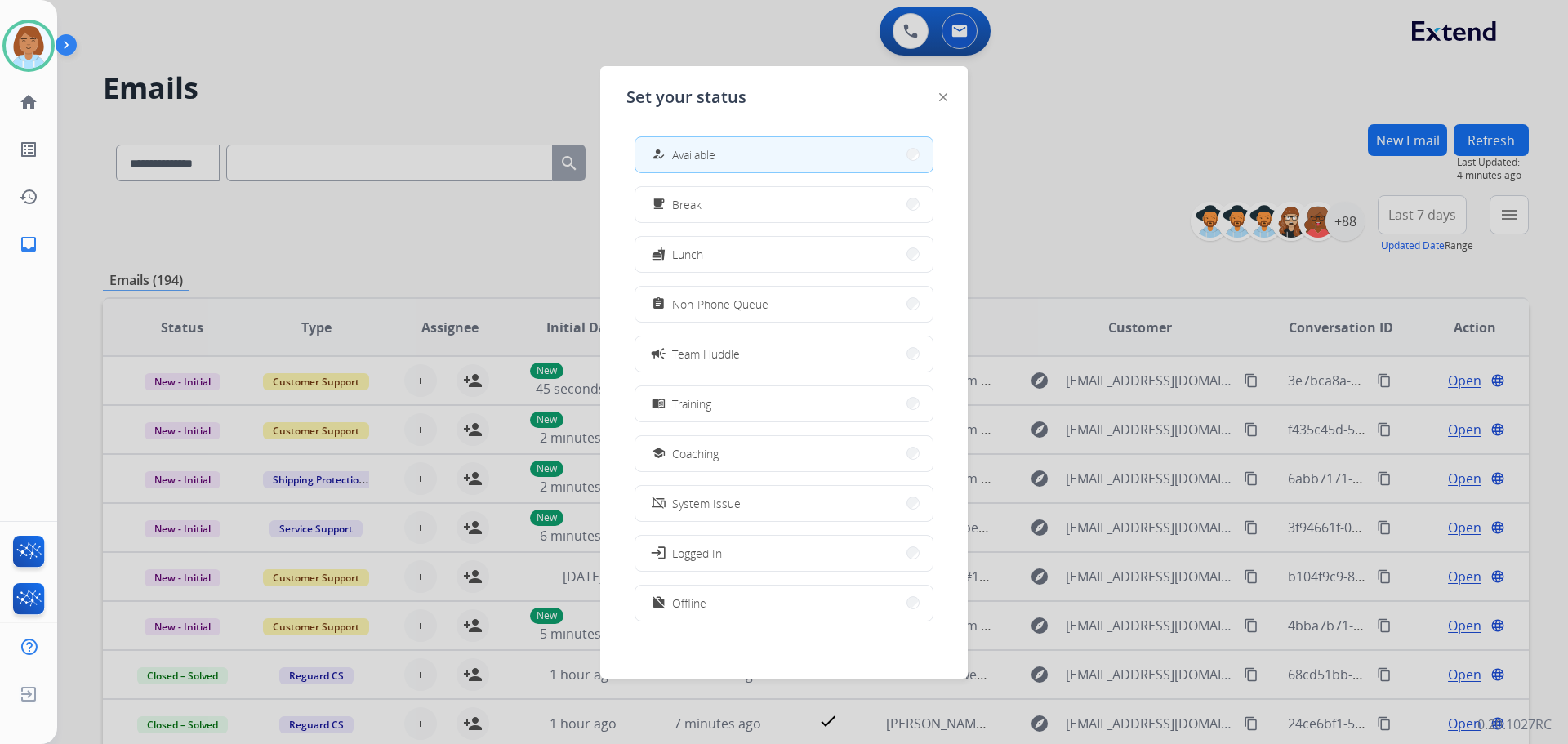
click at [1174, 180] on div at bounding box center [784, 372] width 1568 height 744
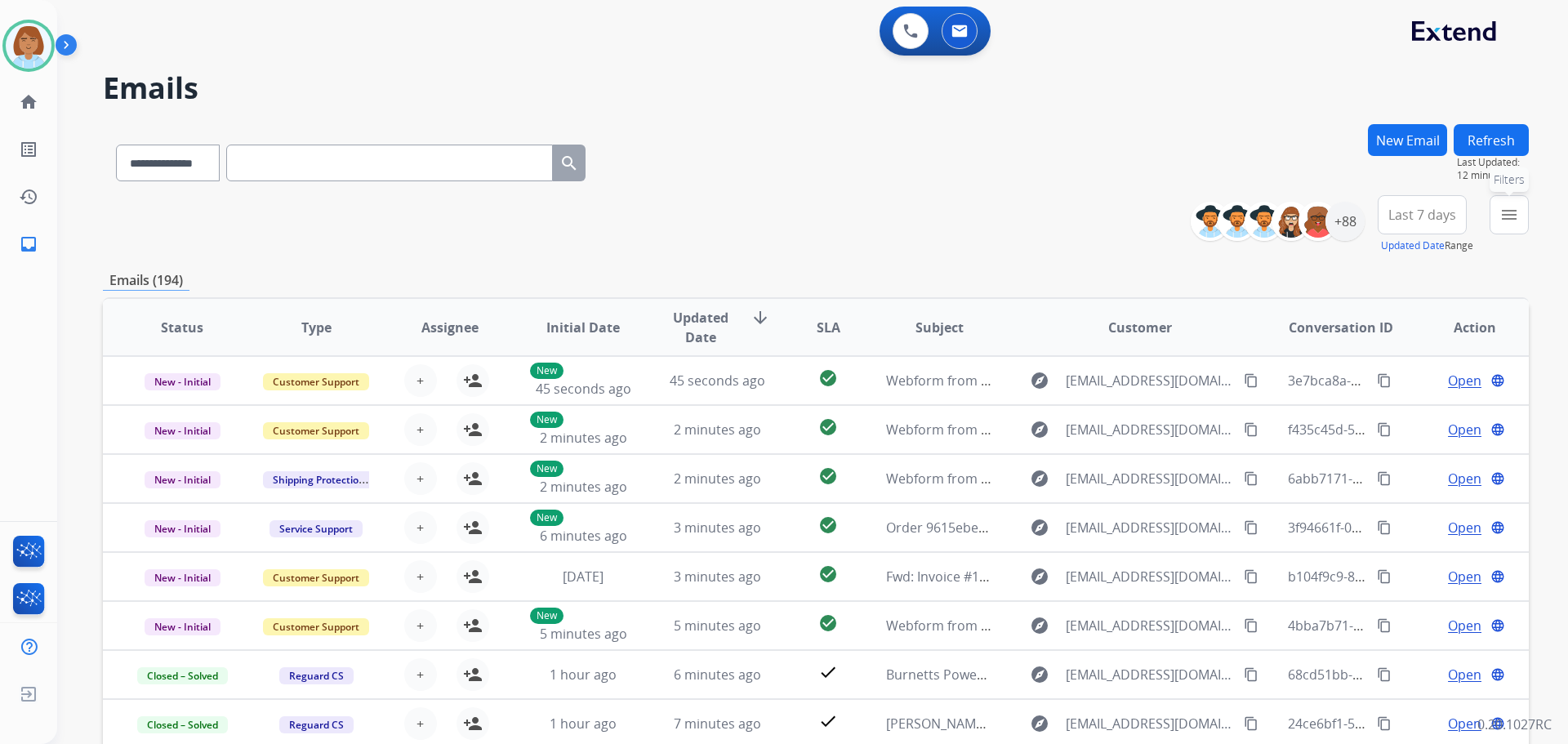
click at [1509, 213] on mat-icon "menu" at bounding box center [1509, 215] width 20 height 20
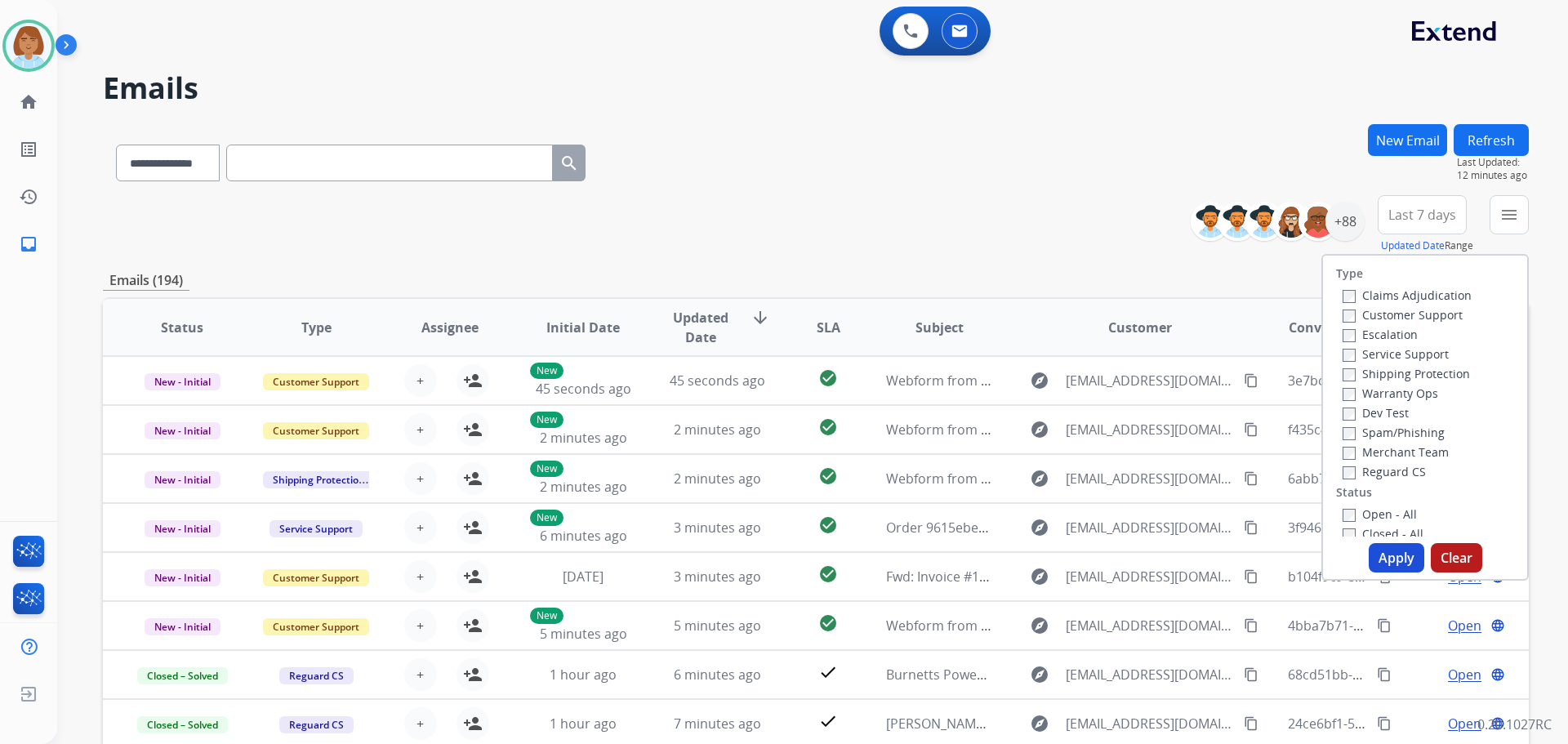
click at [1351, 292] on label "Claims Adjudication" at bounding box center [1406, 295] width 129 height 16
click at [1353, 318] on label "Customer Support" at bounding box center [1402, 315] width 120 height 16
click at [1342, 386] on label "Warranty Ops" at bounding box center [1390, 394] width 96 height 16
click at [1347, 390] on label "Warranty Ops" at bounding box center [1390, 394] width 96 height 16
click at [1336, 478] on div "Claims Adjudication Customer Support Escalation Service Support Shipping Protec…" at bounding box center [1404, 383] width 136 height 196
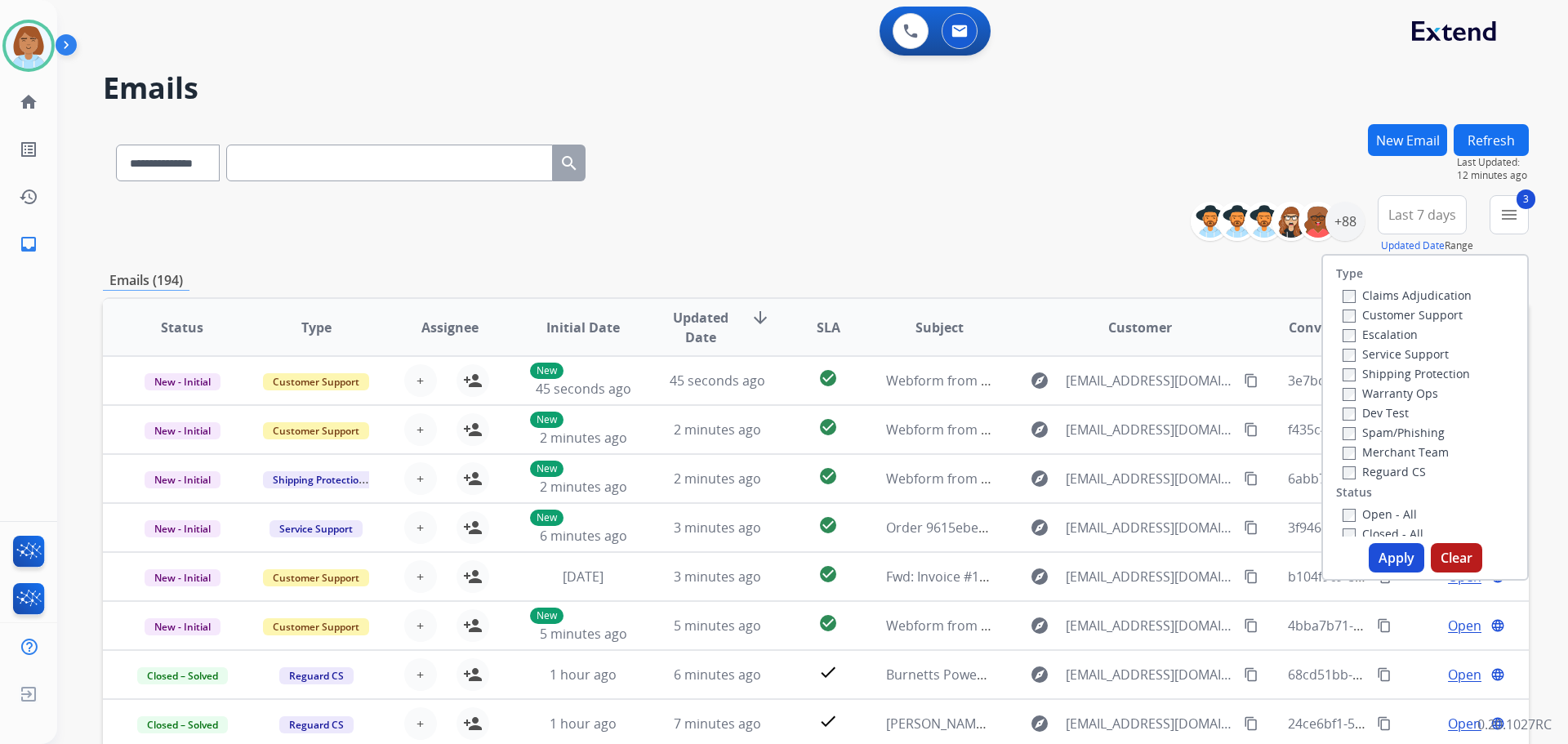
click at [1342, 481] on div "Reguard CS" at bounding box center [1406, 472] width 129 height 20
click at [1347, 522] on div "Open - All" at bounding box center [1427, 514] width 171 height 20
click at [1406, 569] on button "Apply" at bounding box center [1397, 558] width 56 height 29
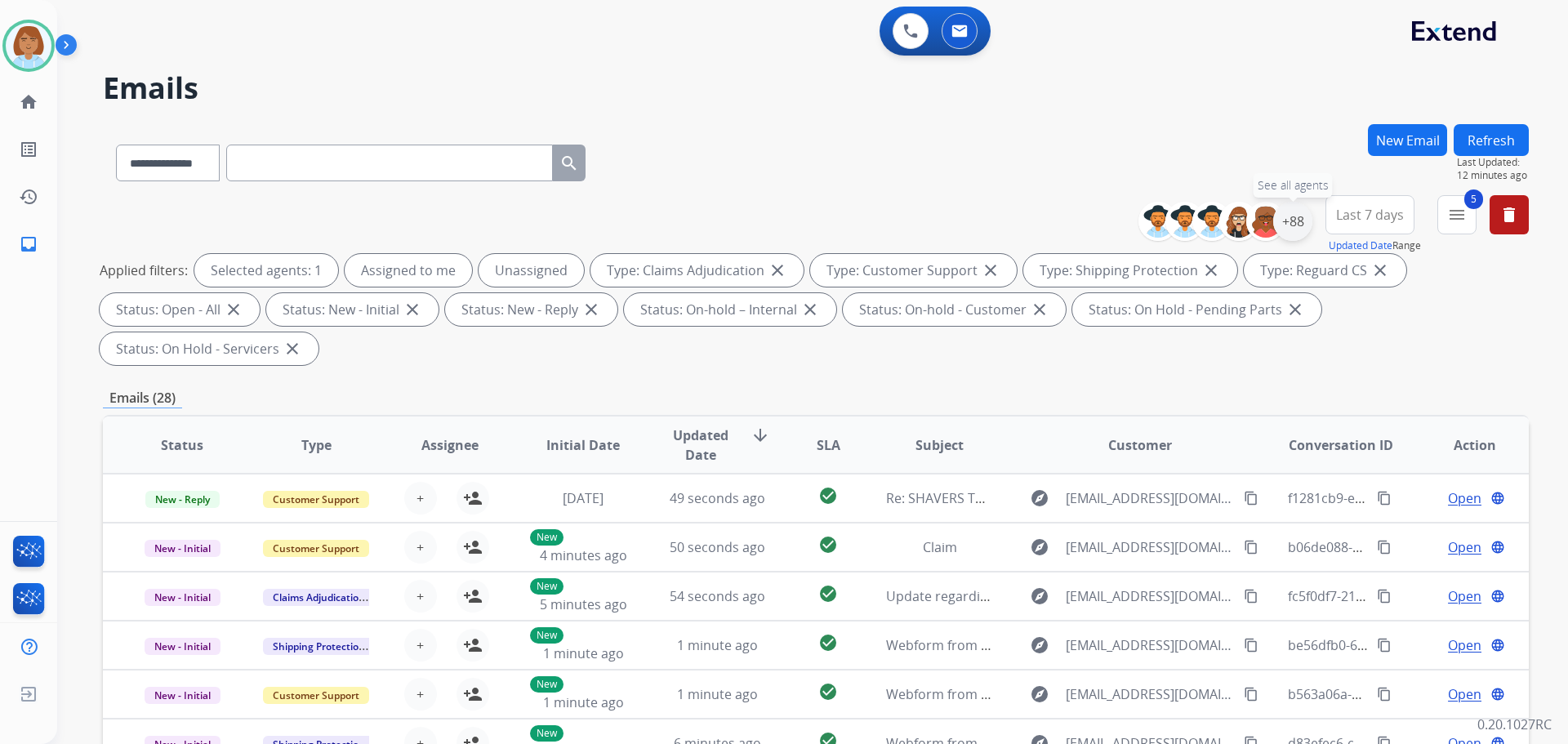
click at [1309, 219] on div "+88 See all agents" at bounding box center [1231, 220] width 161 height 39
drag, startPoint x: 1302, startPoint y: 214, endPoint x: 1283, endPoint y: 225, distance: 22.0
click at [1301, 214] on div "+88" at bounding box center [1292, 220] width 39 height 39
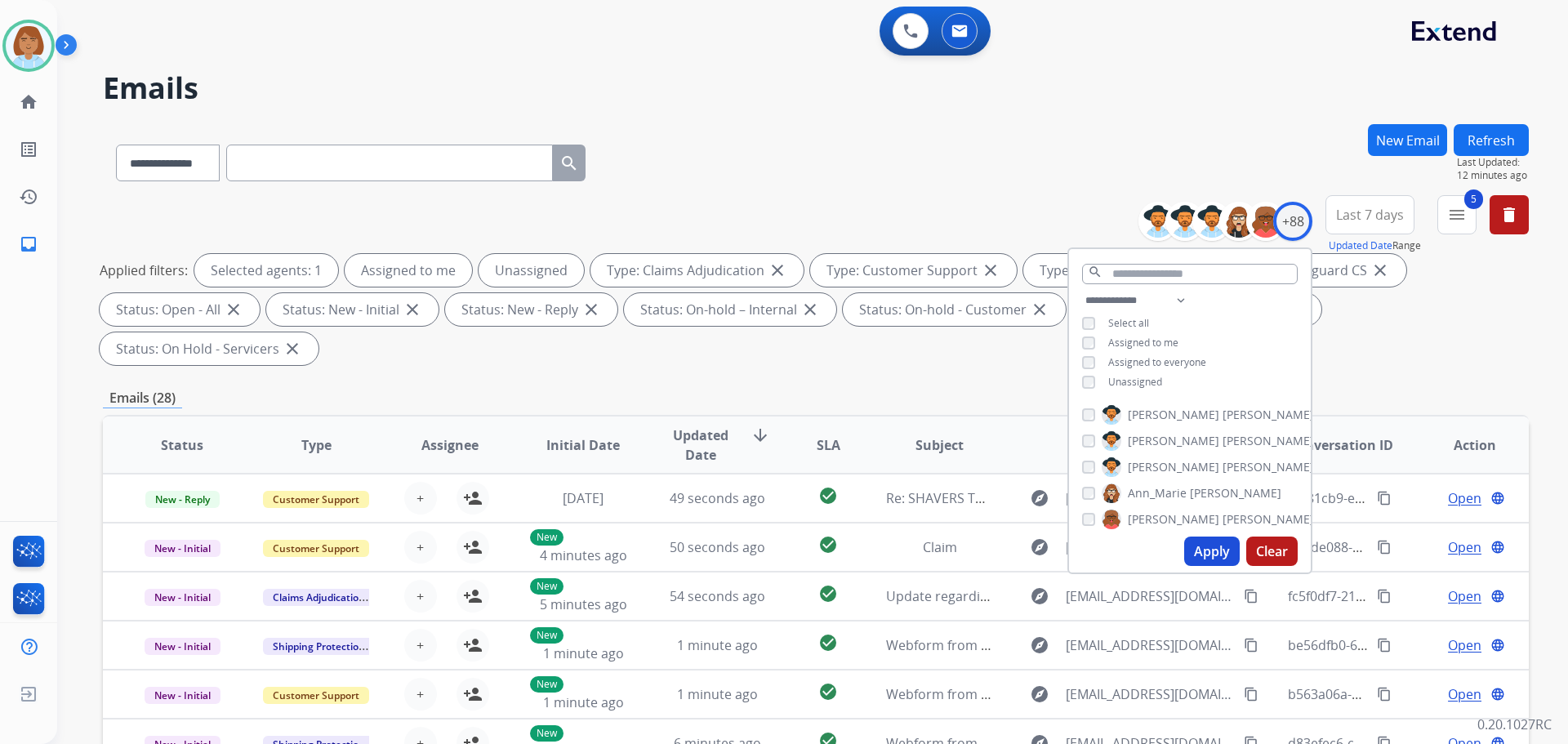
click at [1115, 382] on span "Unassigned" at bounding box center [1134, 382] width 54 height 14
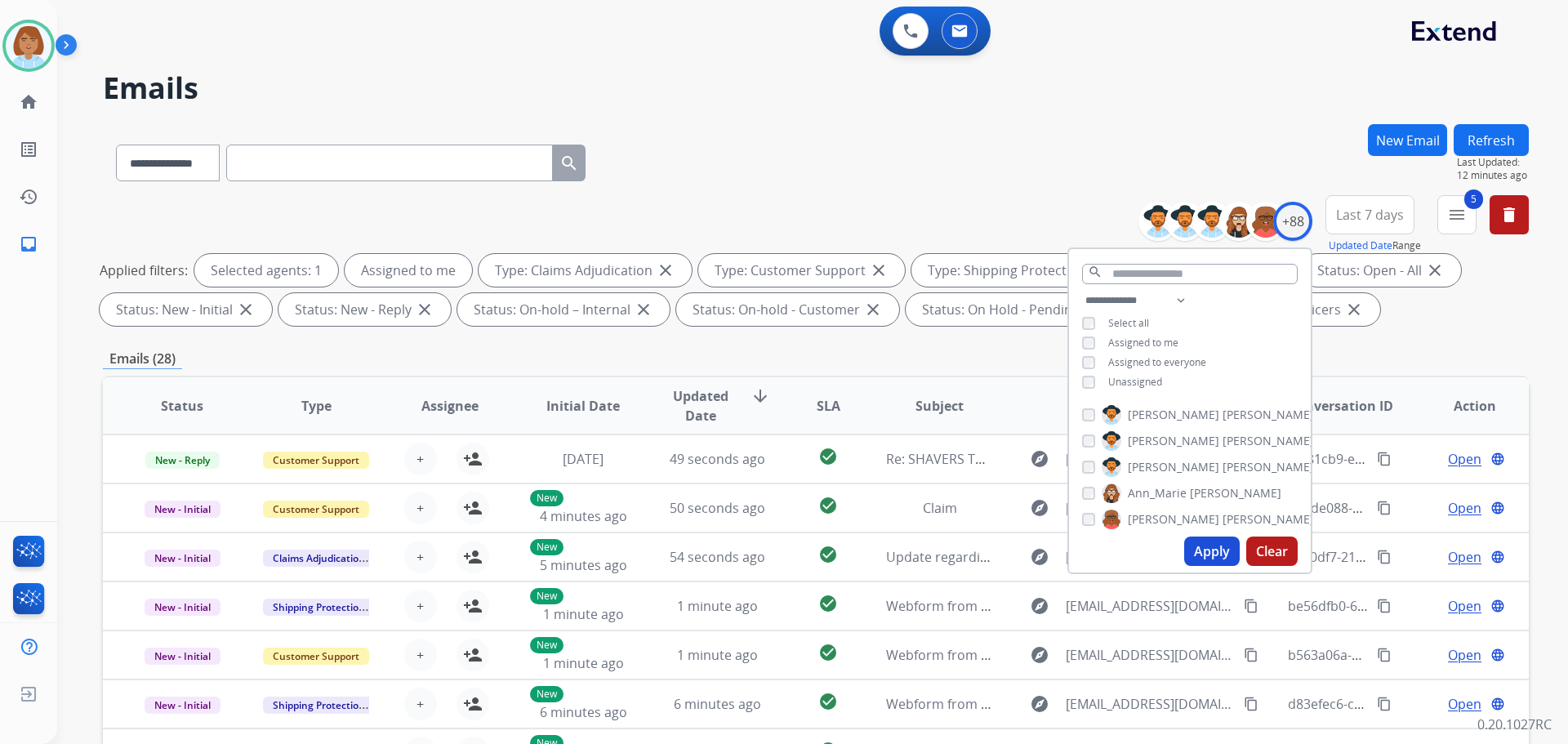
click at [1217, 547] on button "Apply" at bounding box center [1212, 551] width 56 height 29
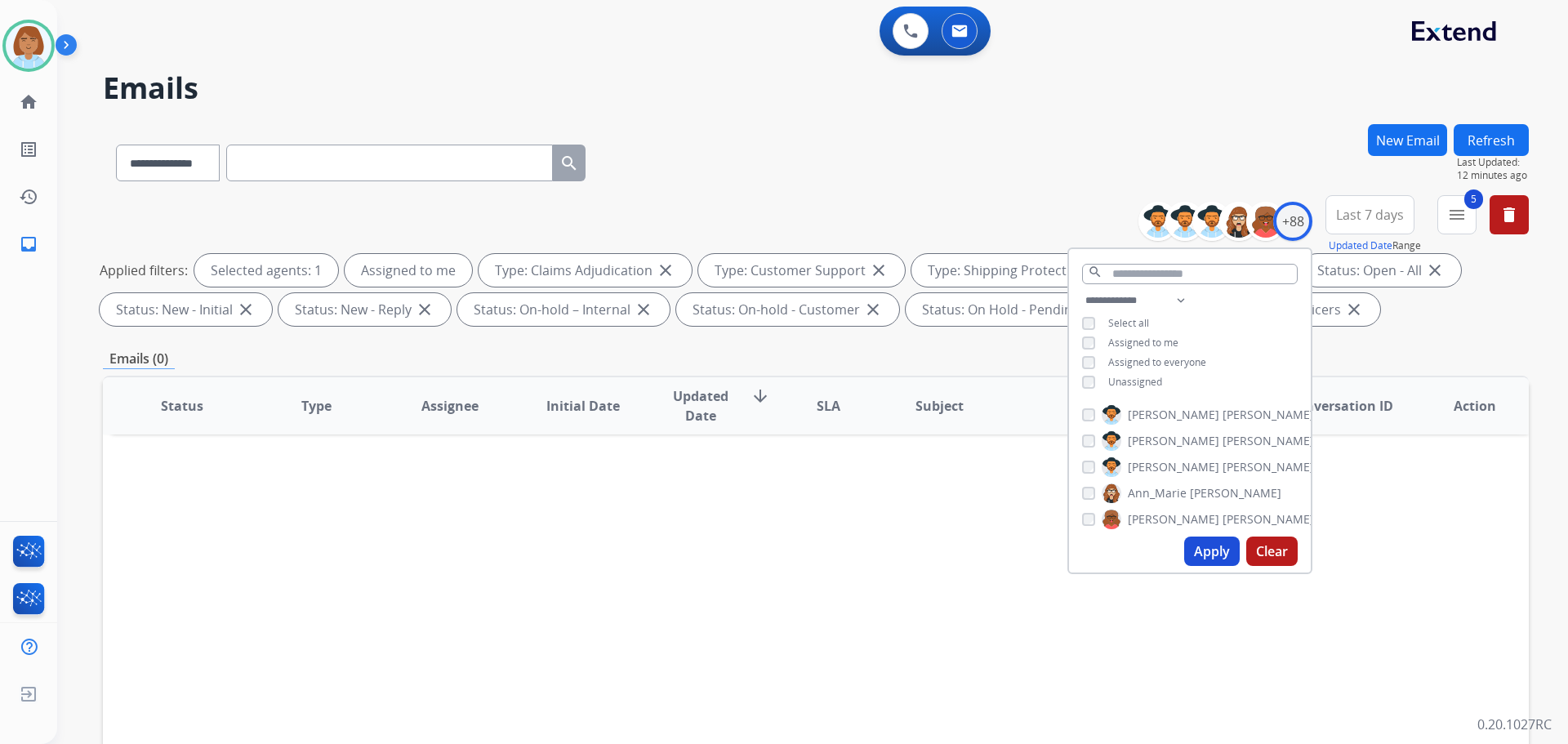
click at [1189, 130] on div "**********" at bounding box center [815, 159] width 1425 height 71
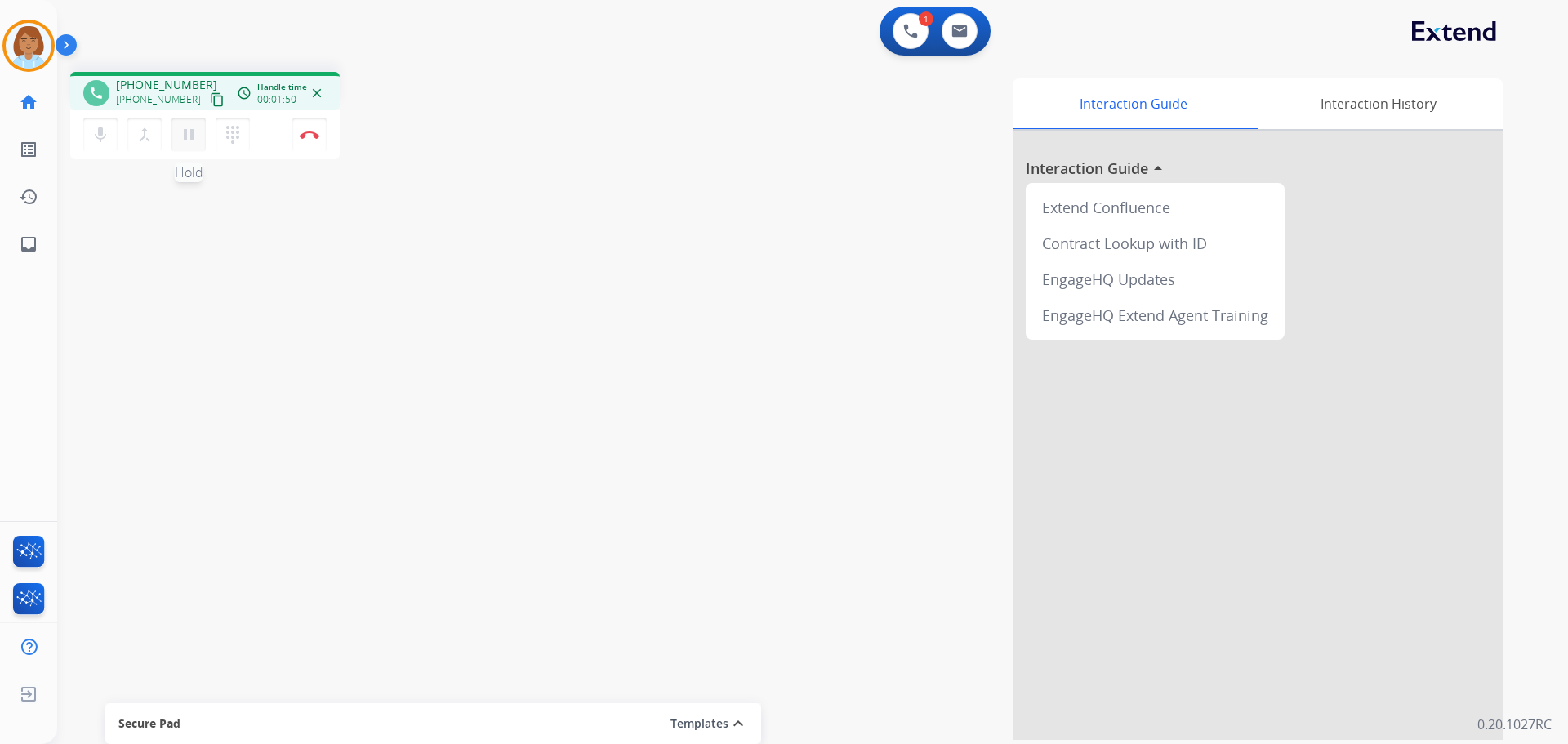
click at [191, 132] on mat-icon "pause" at bounding box center [188, 135] width 20 height 20
click at [96, 146] on button "mic Mute" at bounding box center [101, 135] width 34 height 34
click at [179, 133] on mat-icon "play_arrow" at bounding box center [188, 135] width 20 height 20
click at [92, 141] on mat-icon "mic_off" at bounding box center [101, 135] width 20 height 20
click at [35, 241] on mat-icon "inbox" at bounding box center [29, 244] width 20 height 20
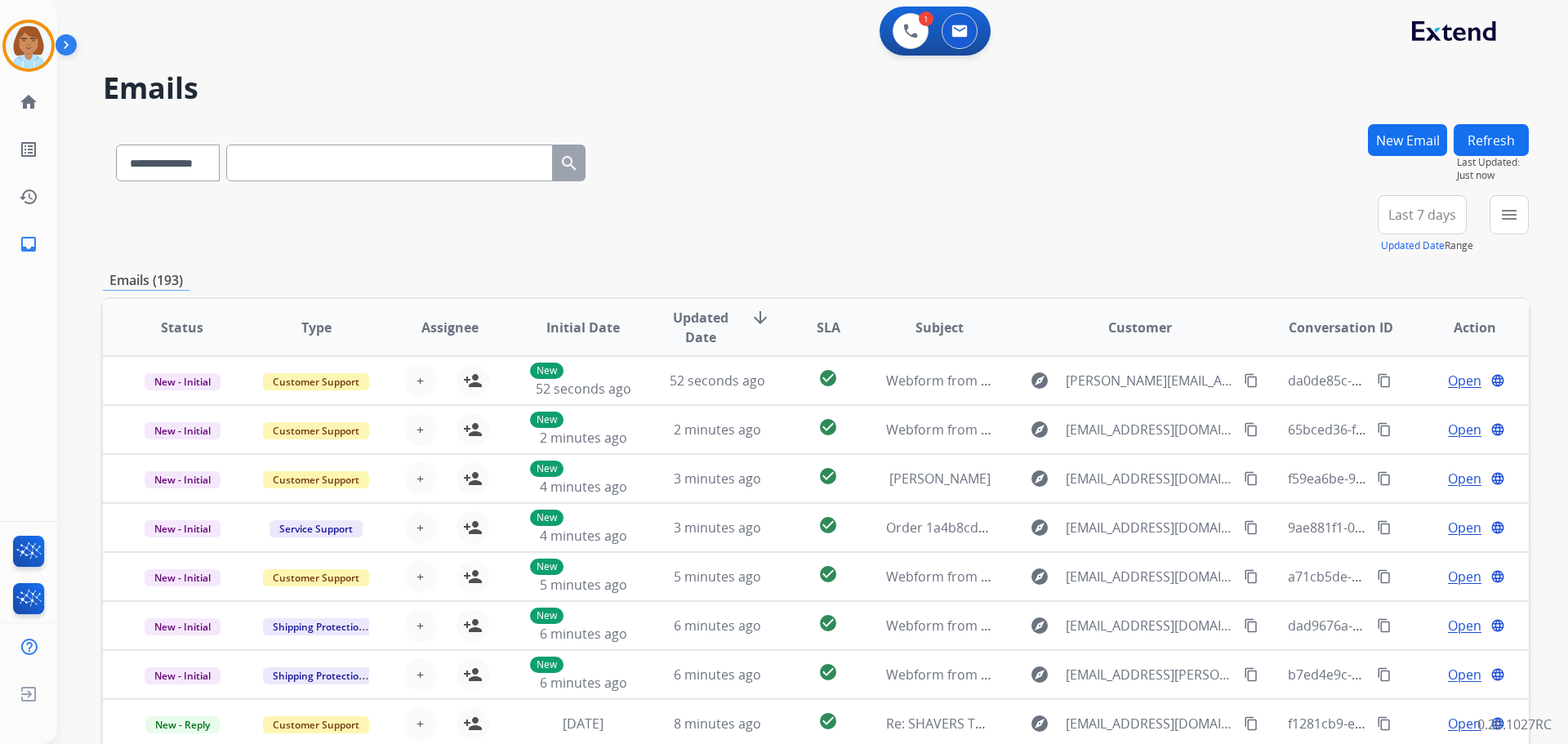
click at [246, 170] on div "**********" at bounding box center [350, 160] width 495 height 57
click at [208, 175] on select "**********" at bounding box center [166, 163] width 102 height 37
select select "**********"
click at [116, 145] on select "**********" at bounding box center [166, 163] width 102 height 37
paste input "**********"
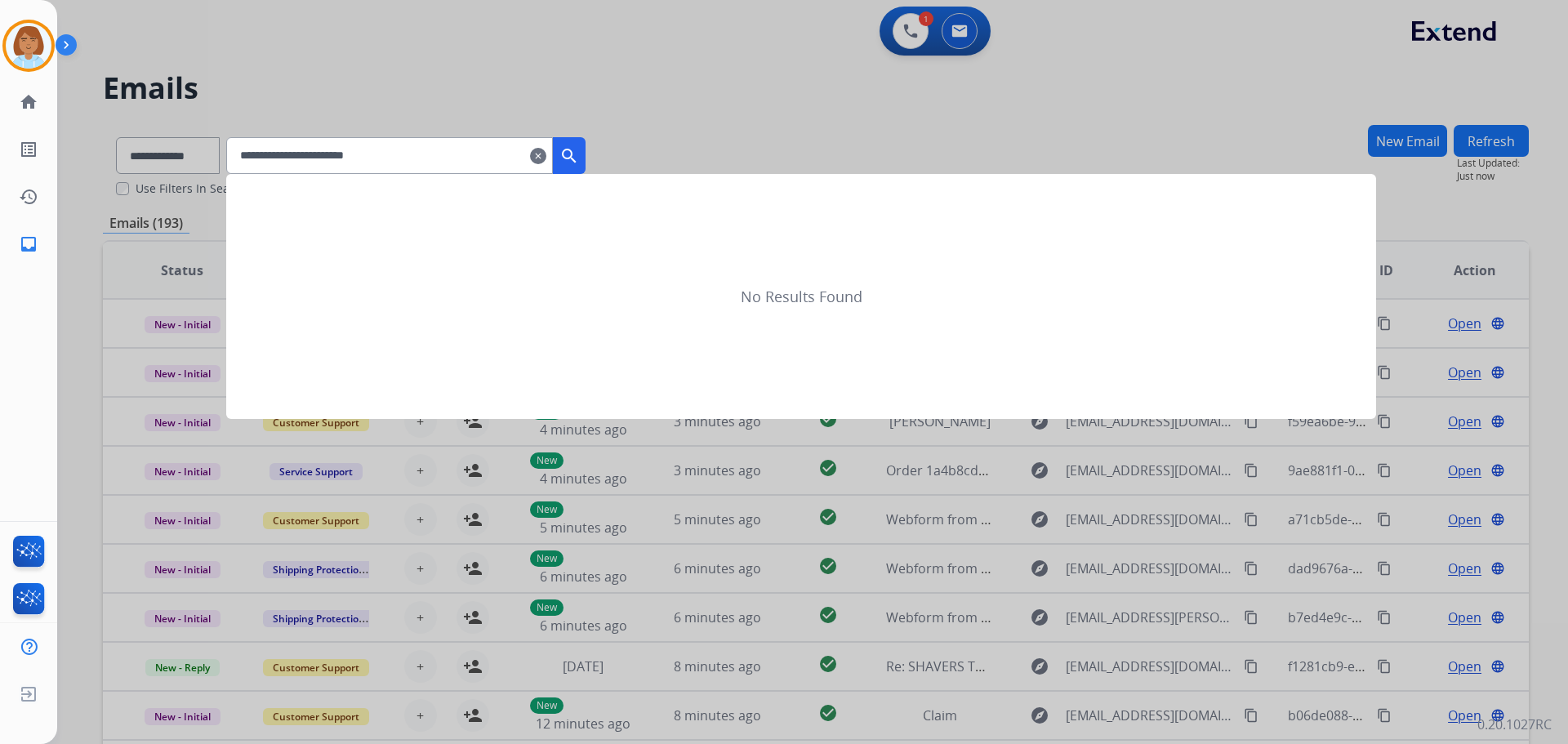
type input "**********"
click at [579, 147] on mat-icon "search" at bounding box center [569, 157] width 20 height 20
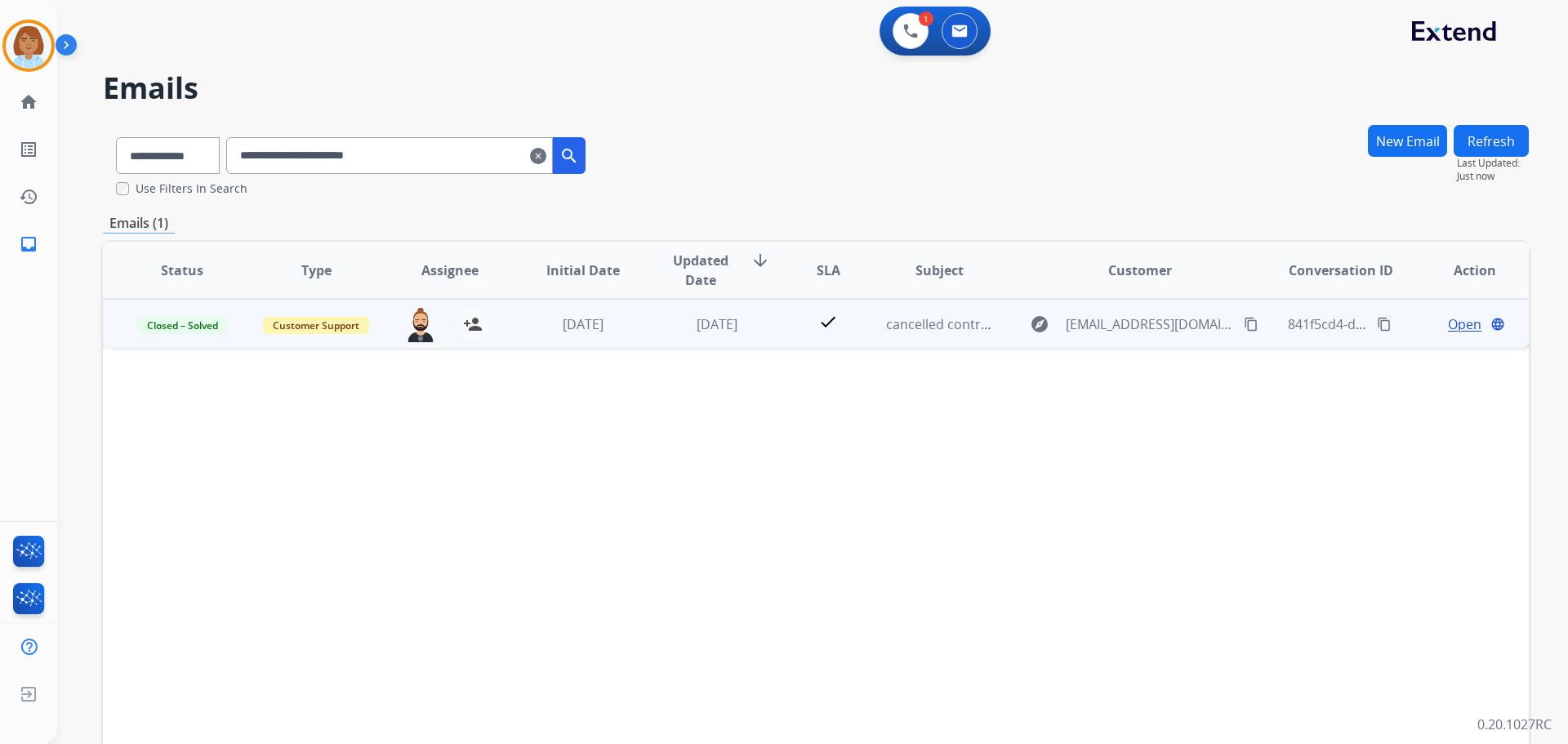
click at [762, 341] on td "2 days ago" at bounding box center [705, 323] width 134 height 49
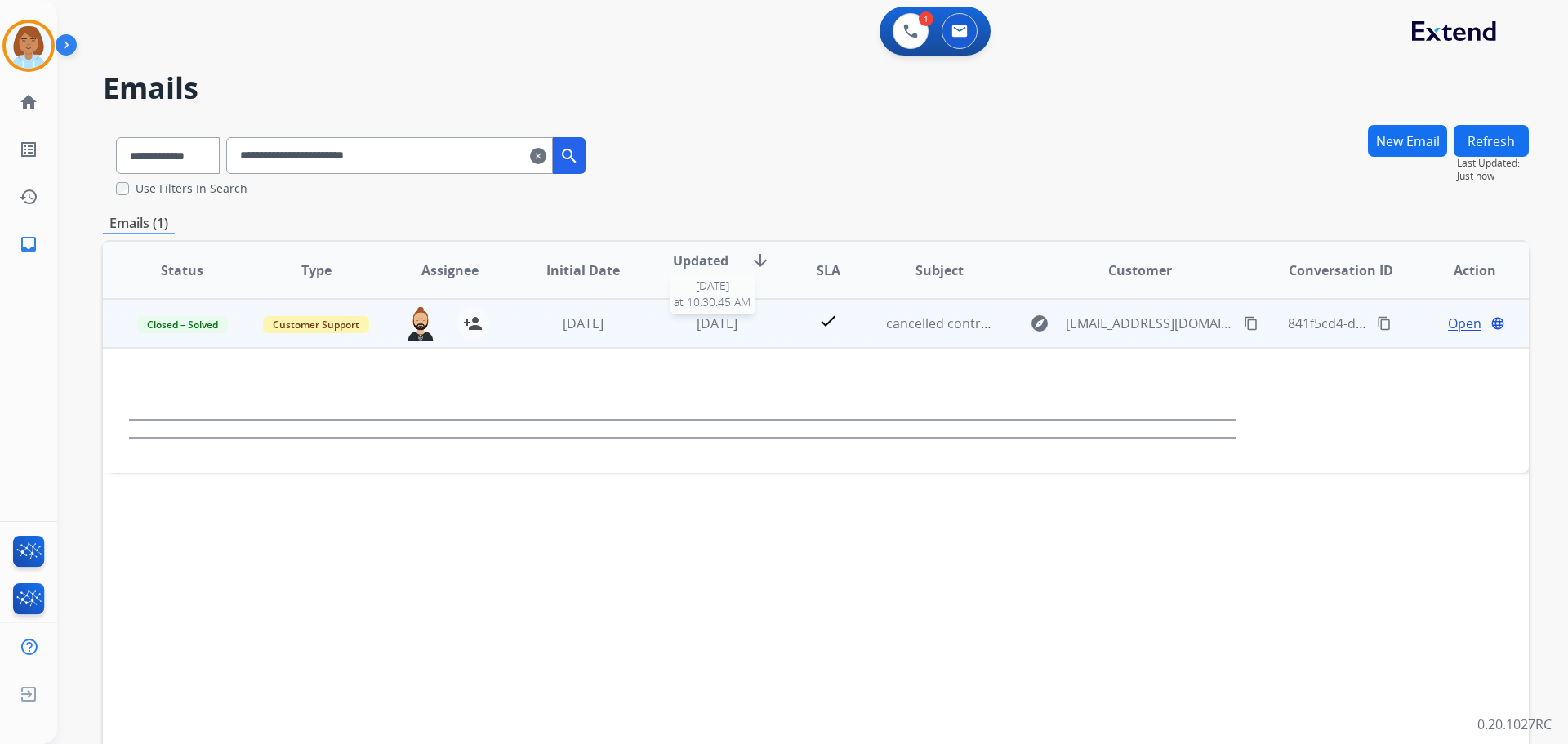
click at [762, 314] on div "2 days ago" at bounding box center [717, 324] width 107 height 20
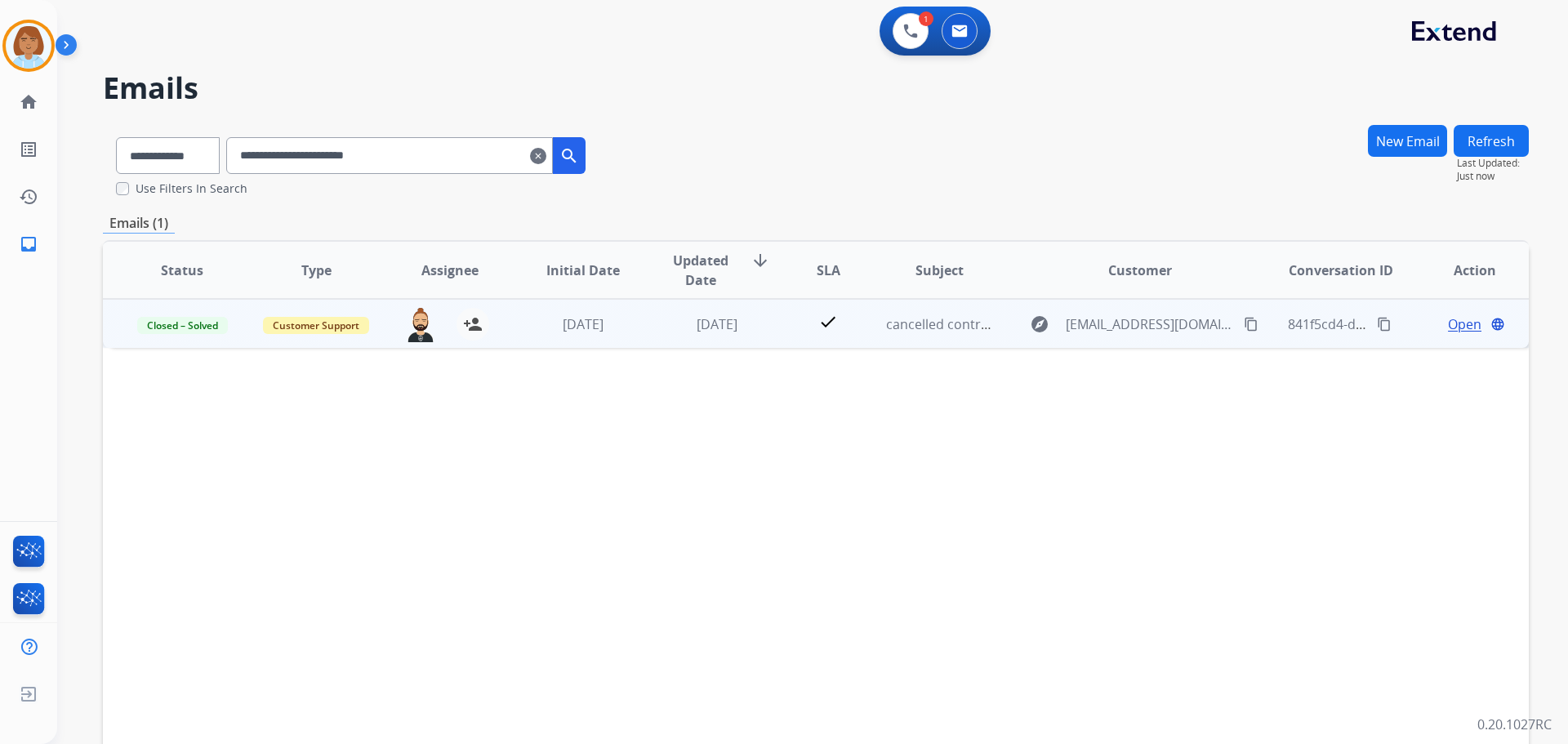
click at [307, 342] on td "Customer Support" at bounding box center [304, 323] width 134 height 49
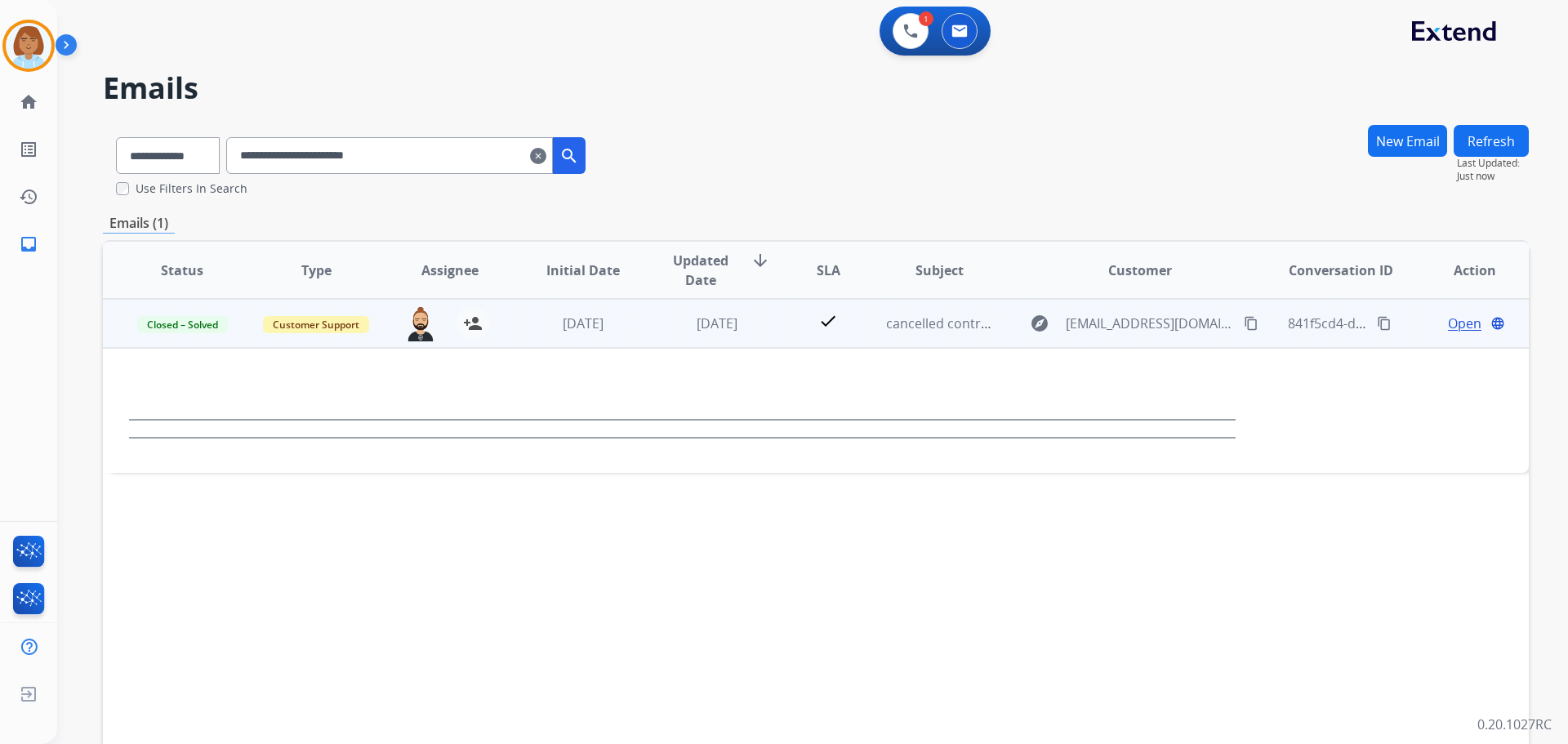
click at [307, 342] on td "Customer Support" at bounding box center [304, 323] width 134 height 49
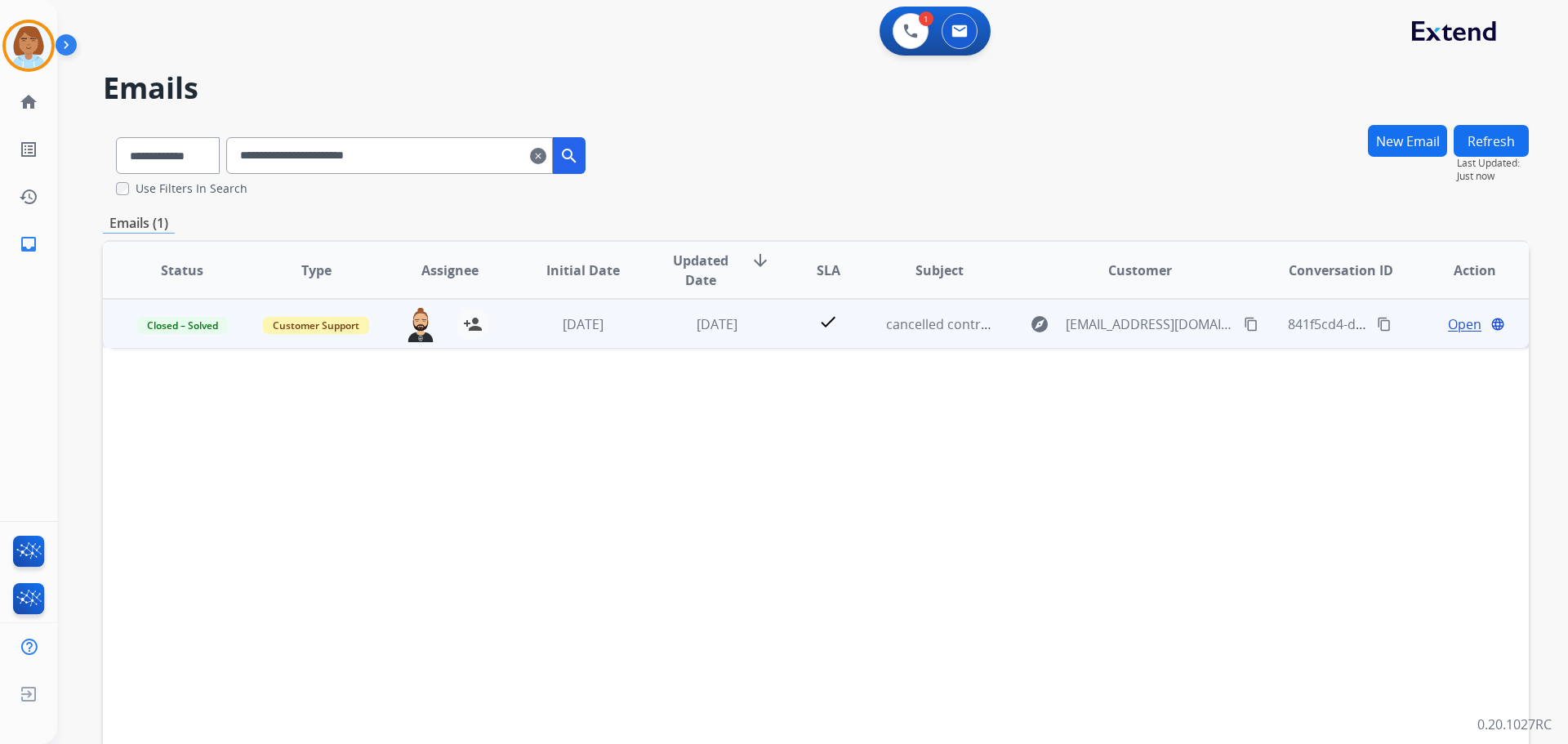
click at [947, 337] on td "cancelled contract" at bounding box center [926, 323] width 134 height 49
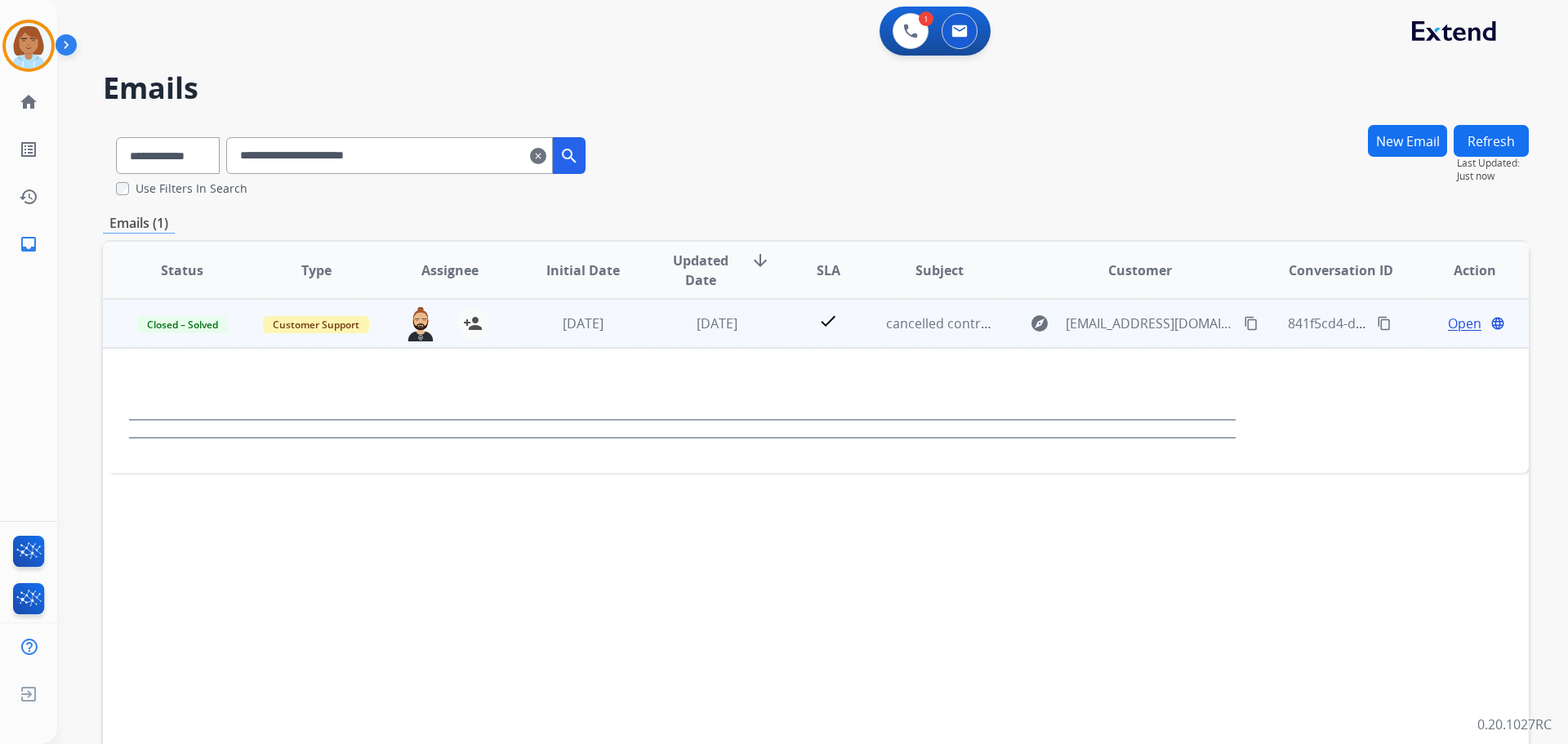
click at [952, 427] on div at bounding box center [682, 411] width 1106 height 56
click at [1463, 327] on span "Open" at bounding box center [1464, 324] width 34 height 20
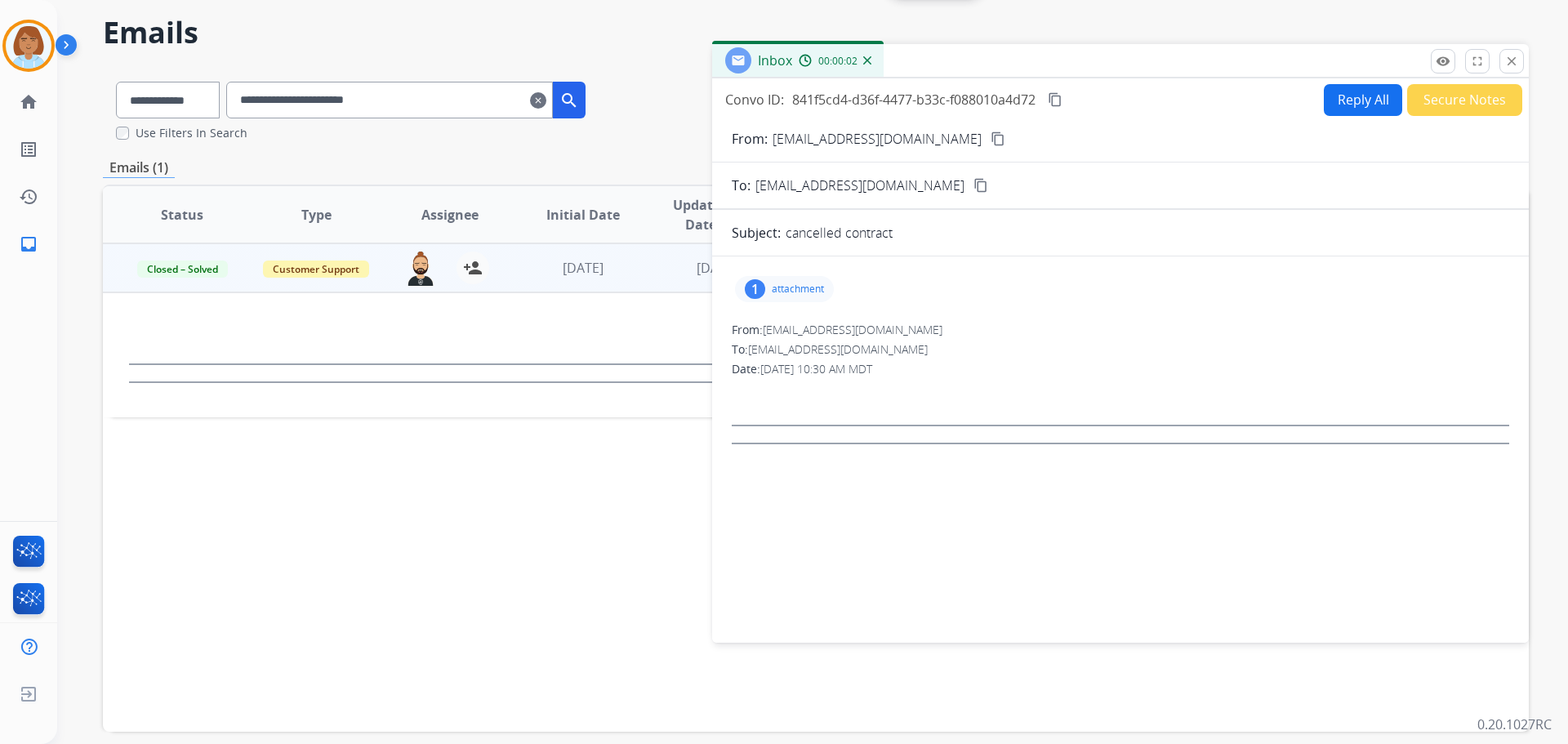
scroll to position [82, 0]
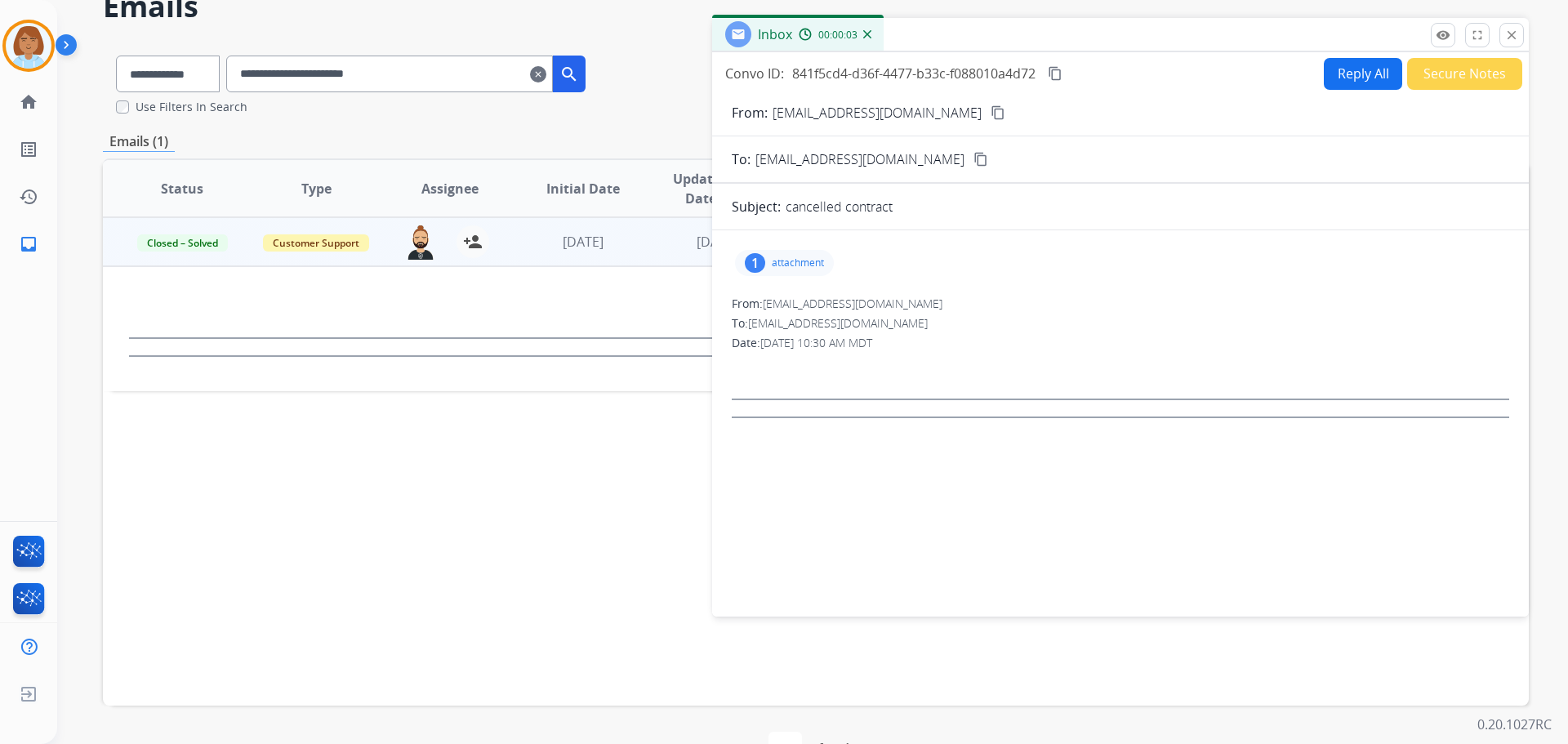
click at [754, 257] on div "1" at bounding box center [755, 263] width 20 height 20
click at [774, 316] on div at bounding box center [788, 304] width 82 height 57
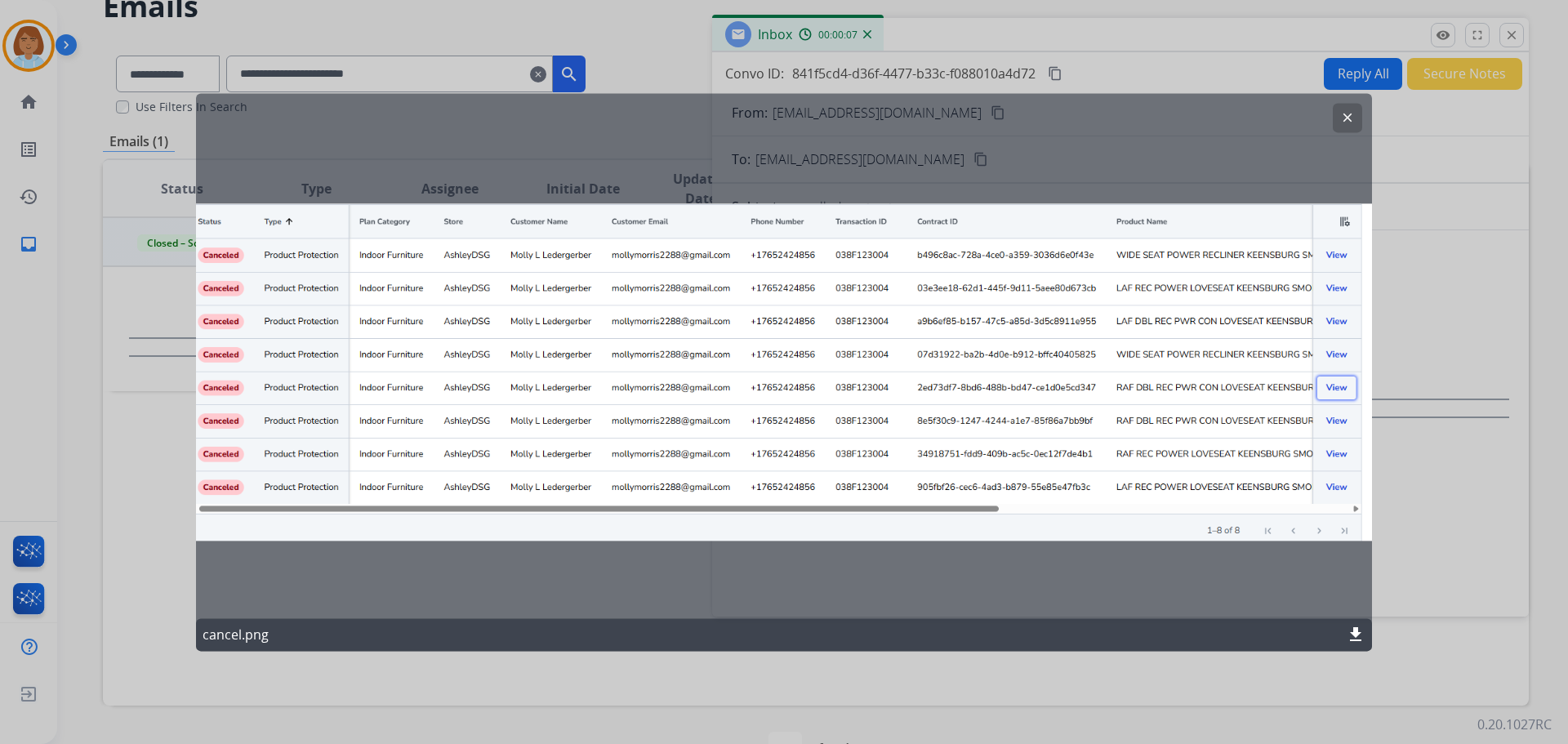
click at [1420, 390] on div at bounding box center [784, 372] width 1568 height 744
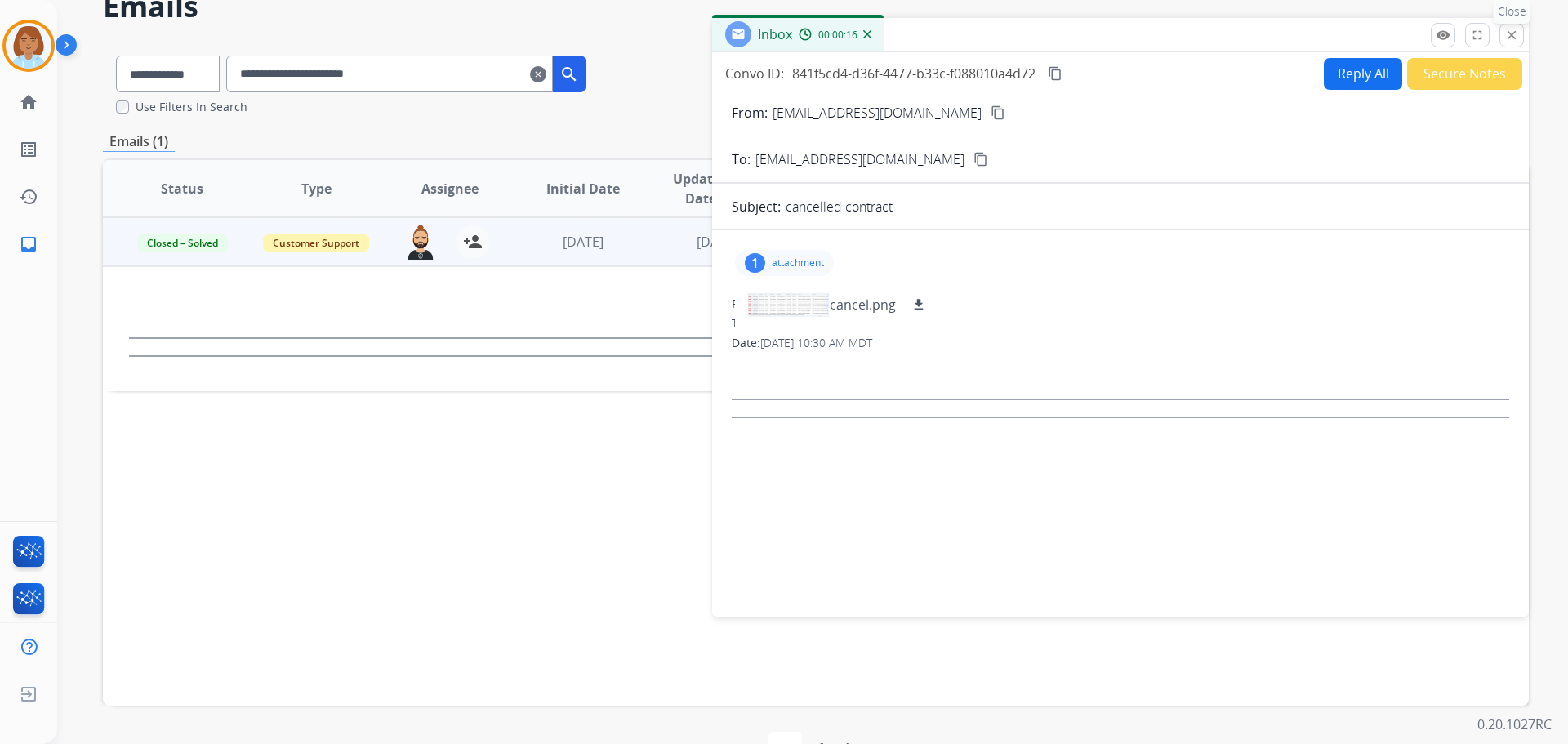
click at [1518, 40] on mat-icon "close" at bounding box center [1511, 35] width 15 height 15
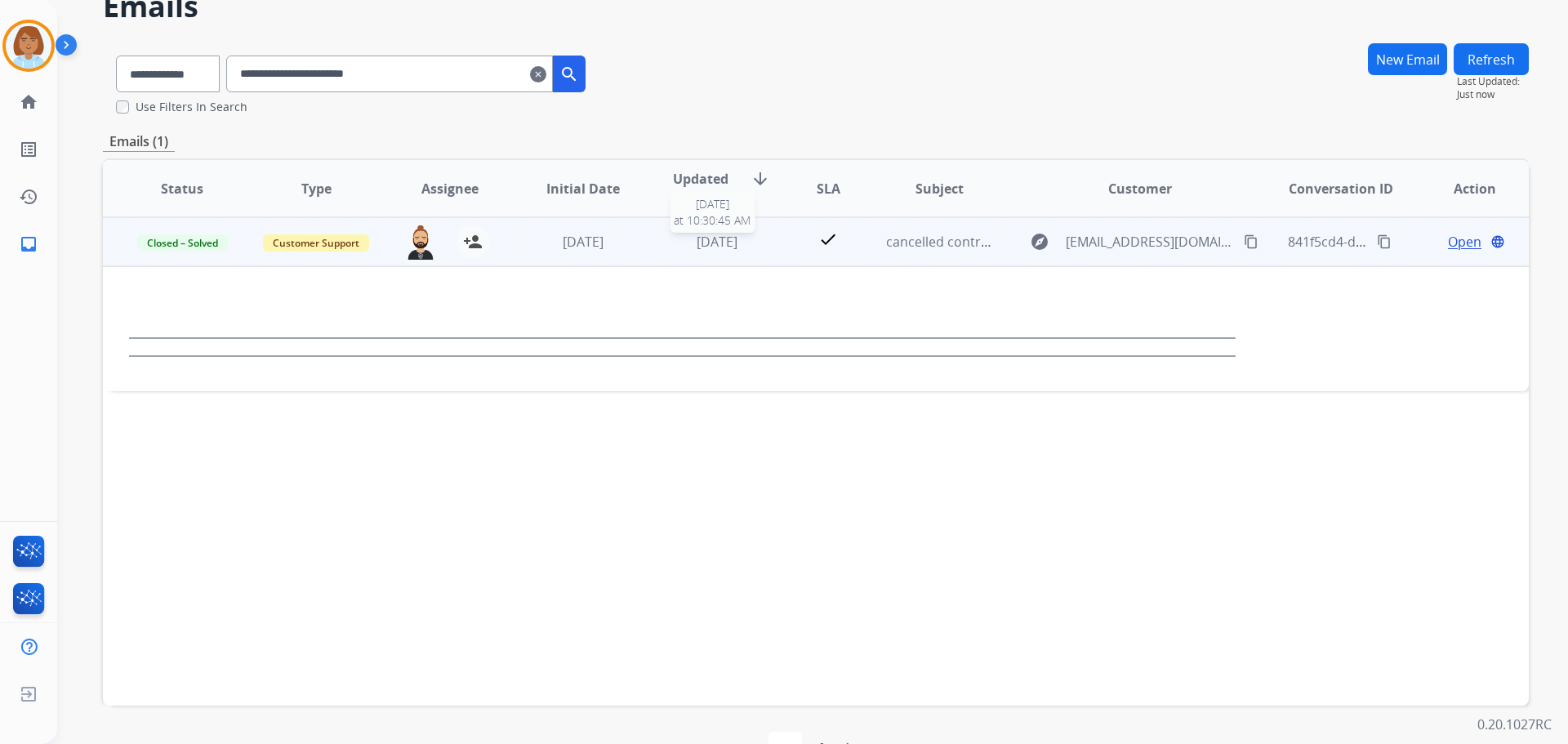
click at [738, 245] on span "2 days ago" at bounding box center [717, 241] width 41 height 18
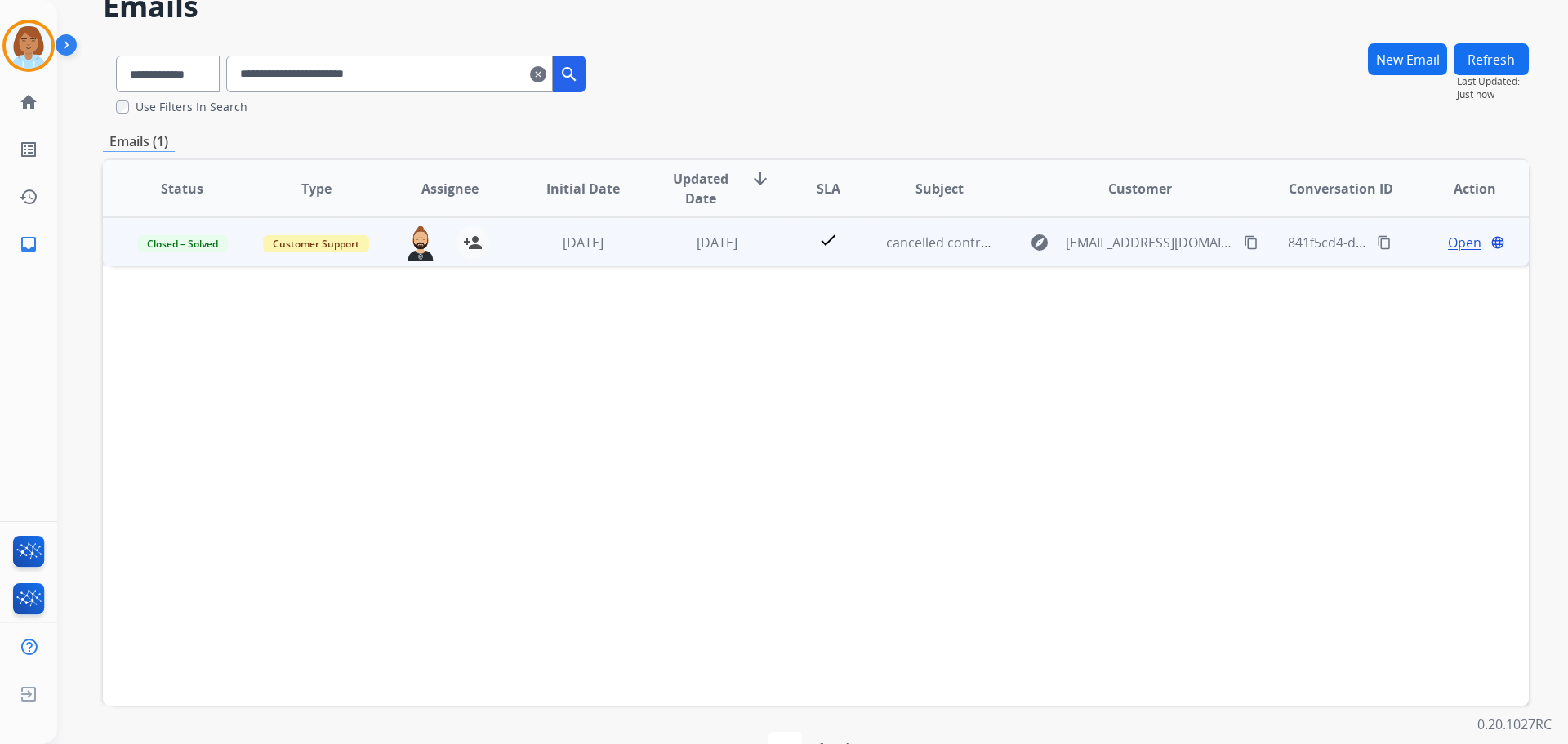
click at [771, 236] on td "check" at bounding box center [814, 241] width 89 height 49
click at [240, 225] on td "Customer Support" at bounding box center [304, 241] width 134 height 49
click at [511, 258] on td "2 days ago" at bounding box center [570, 241] width 134 height 49
drag, startPoint x: 383, startPoint y: 280, endPoint x: 661, endPoint y: 226, distance: 283.2
click at [661, 226] on td "2 days ago" at bounding box center [705, 241] width 134 height 49
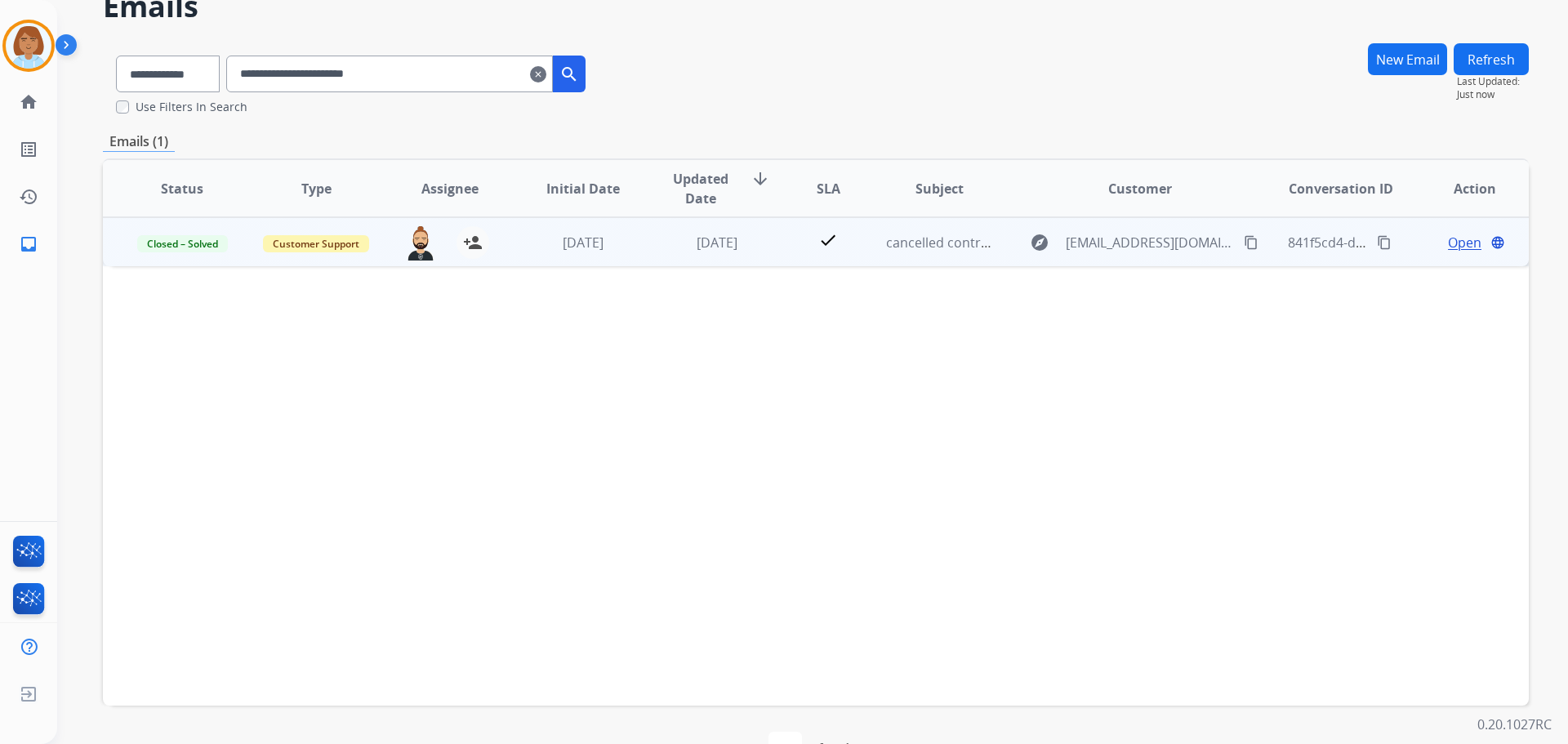
click at [668, 255] on td "2 days ago" at bounding box center [705, 241] width 134 height 49
click at [771, 255] on td "check" at bounding box center [814, 241] width 89 height 49
click at [779, 249] on td "check" at bounding box center [814, 241] width 89 height 49
click at [655, 238] on td "2 days ago" at bounding box center [705, 241] width 134 height 49
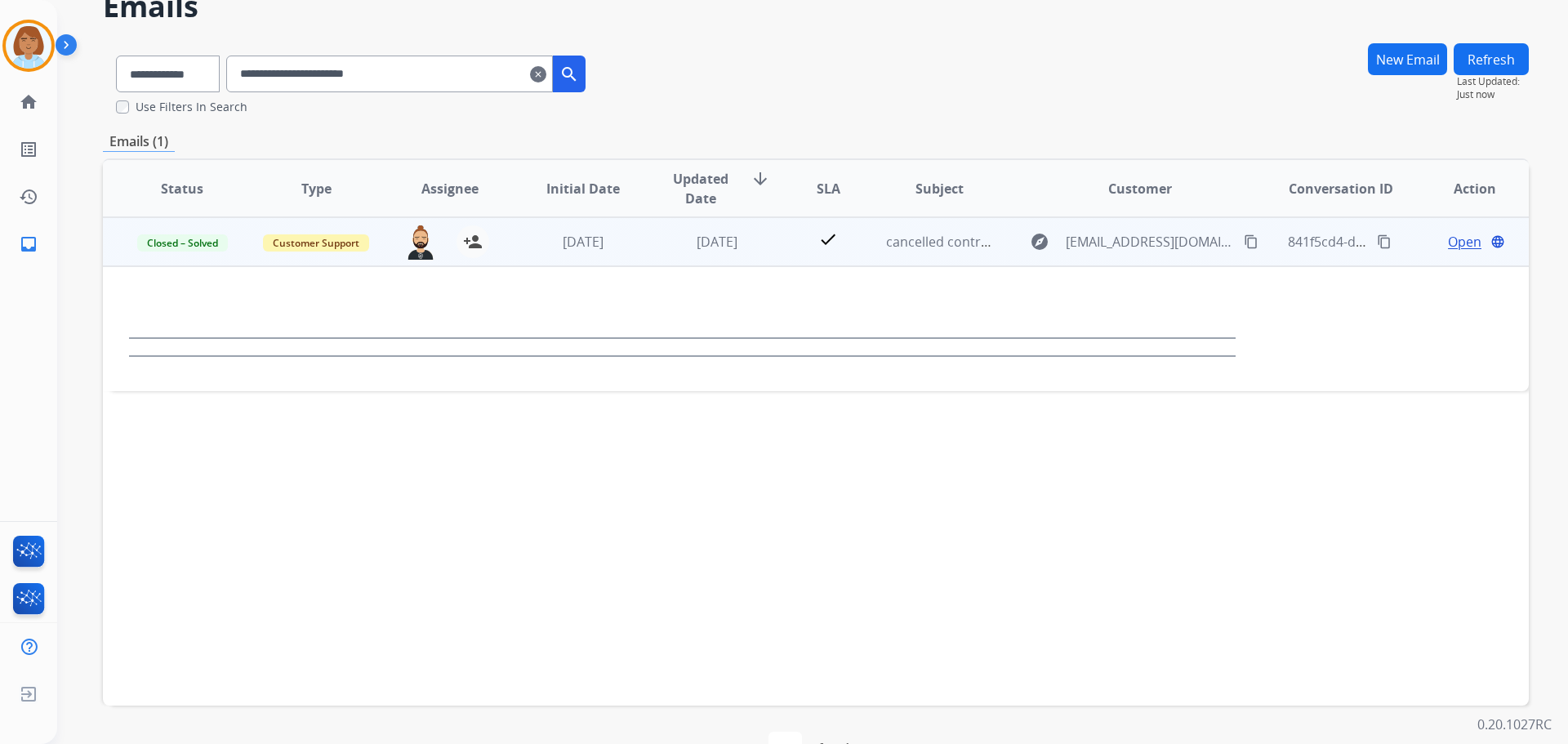
click at [638, 253] on td "2 days ago" at bounding box center [705, 241] width 134 height 49
click at [239, 264] on td "Customer Support" at bounding box center [304, 241] width 134 height 49
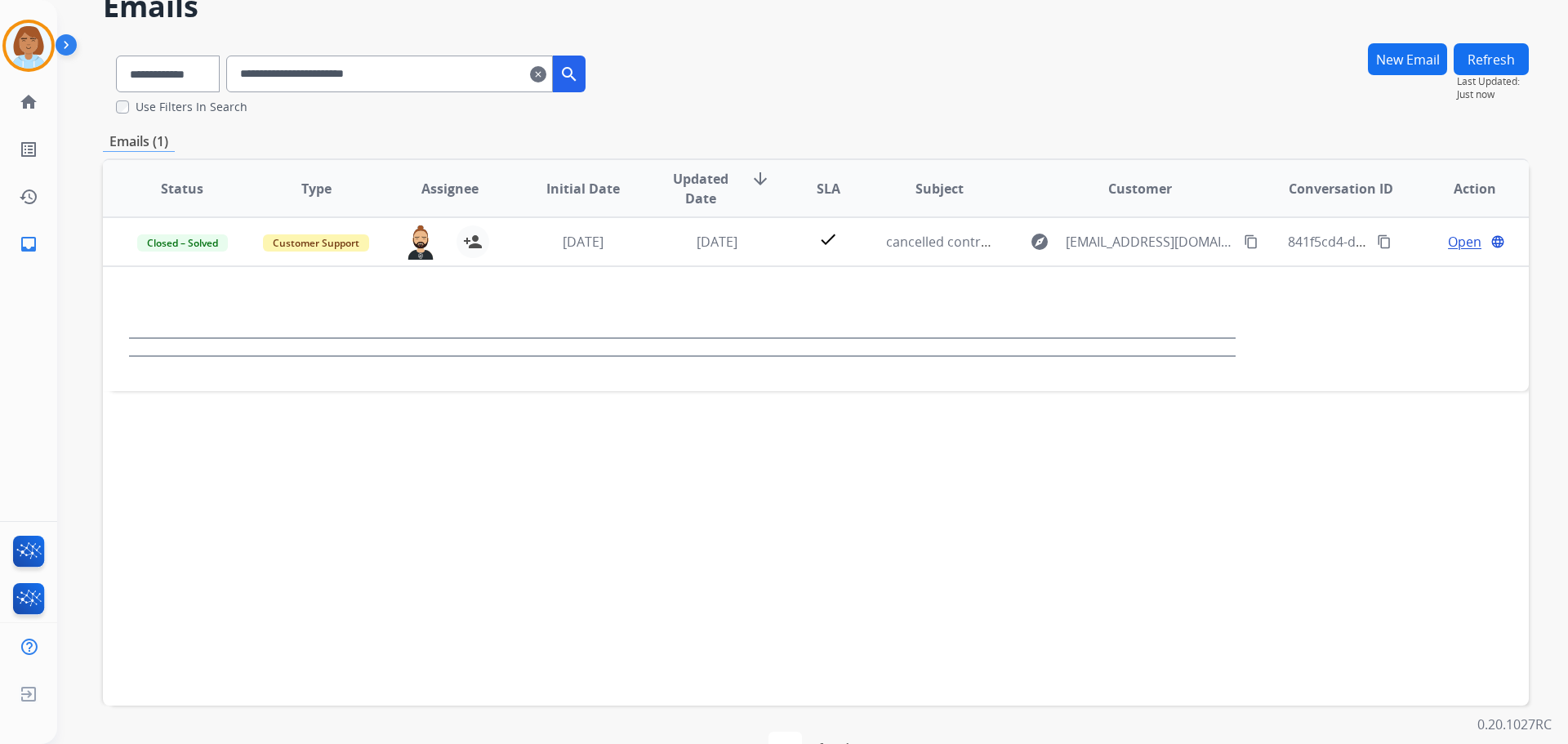
click at [470, 83] on input "**********" at bounding box center [390, 74] width 327 height 37
click at [579, 75] on mat-icon "search" at bounding box center [569, 75] width 20 height 20
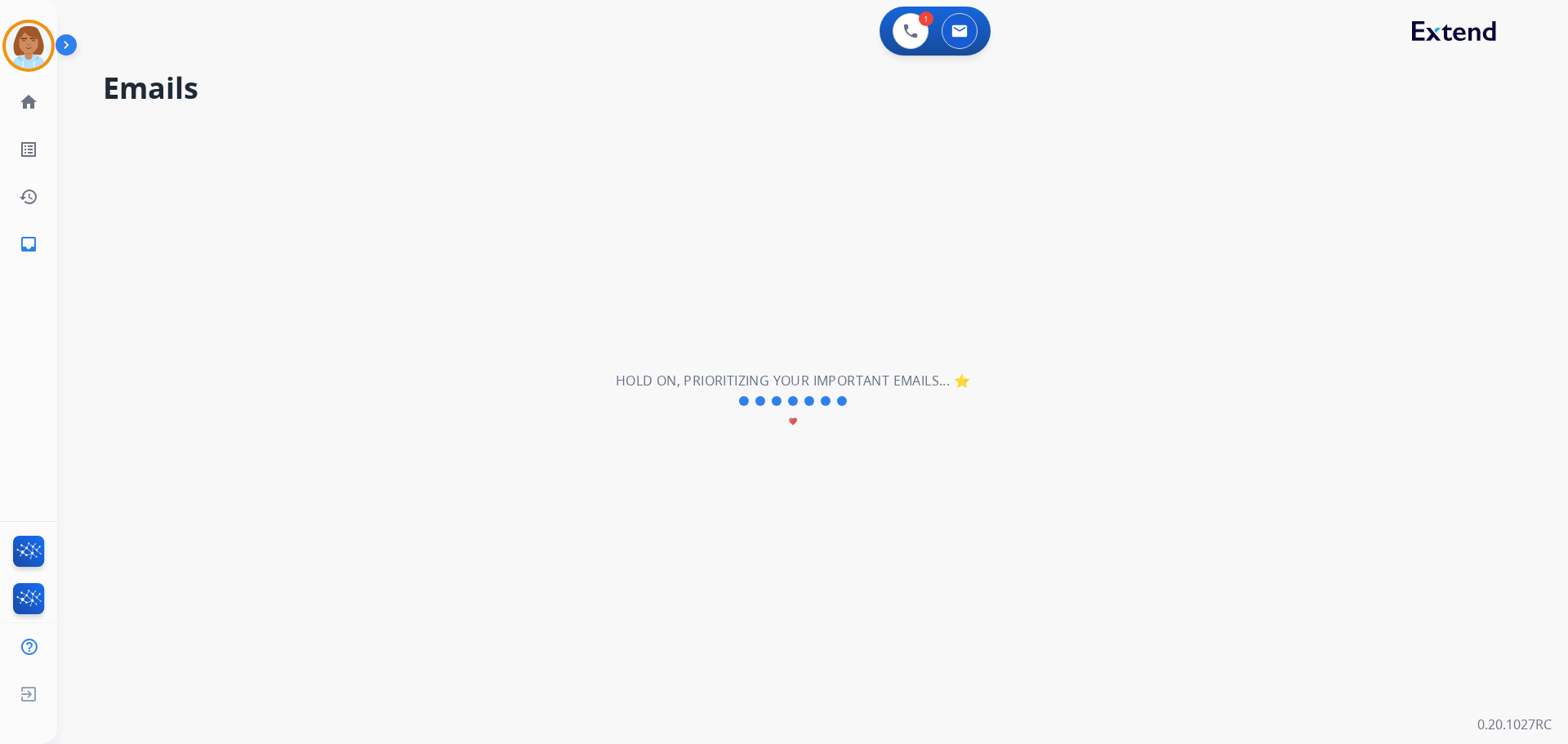
scroll to position [0, 0]
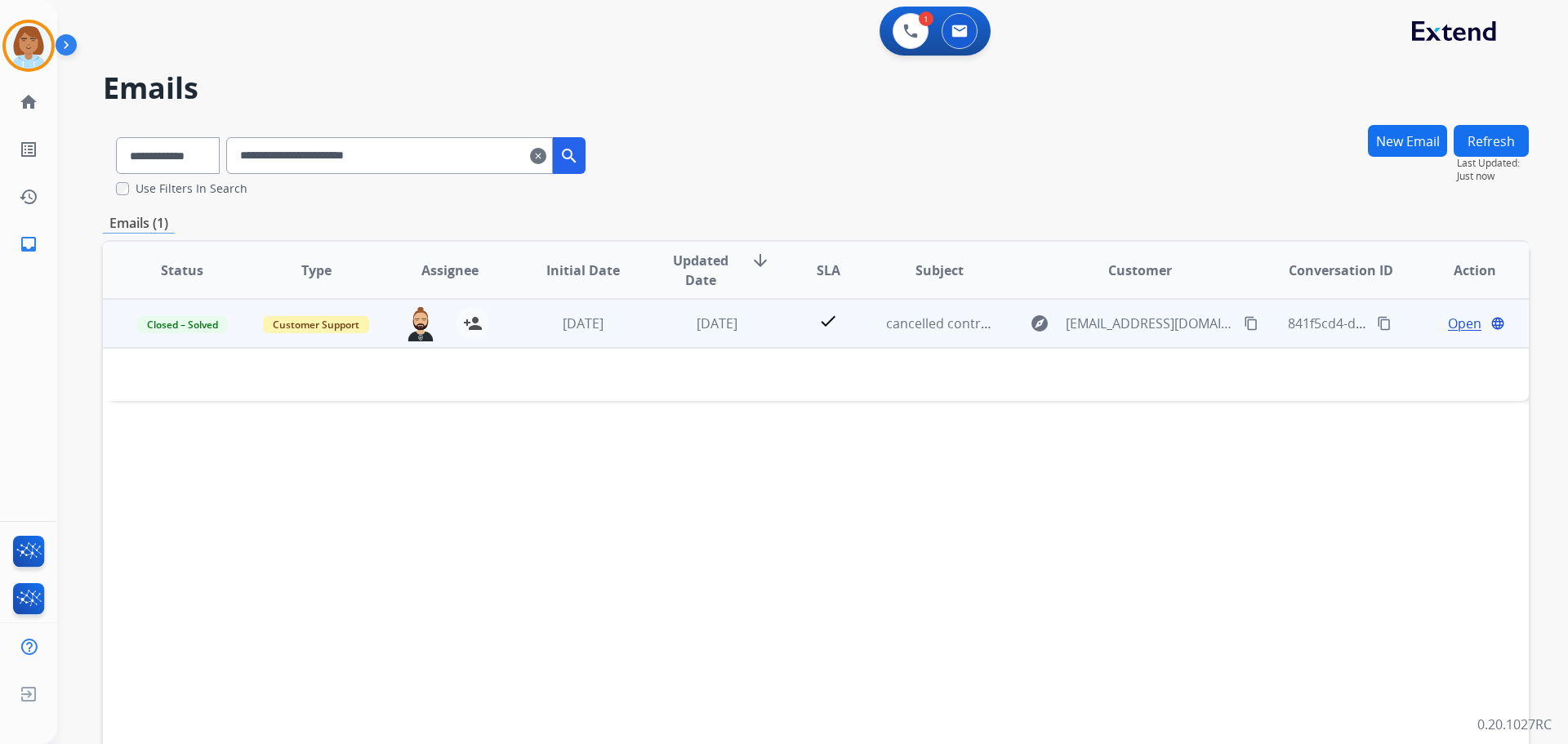
click at [746, 333] on td "2 days ago" at bounding box center [705, 323] width 134 height 49
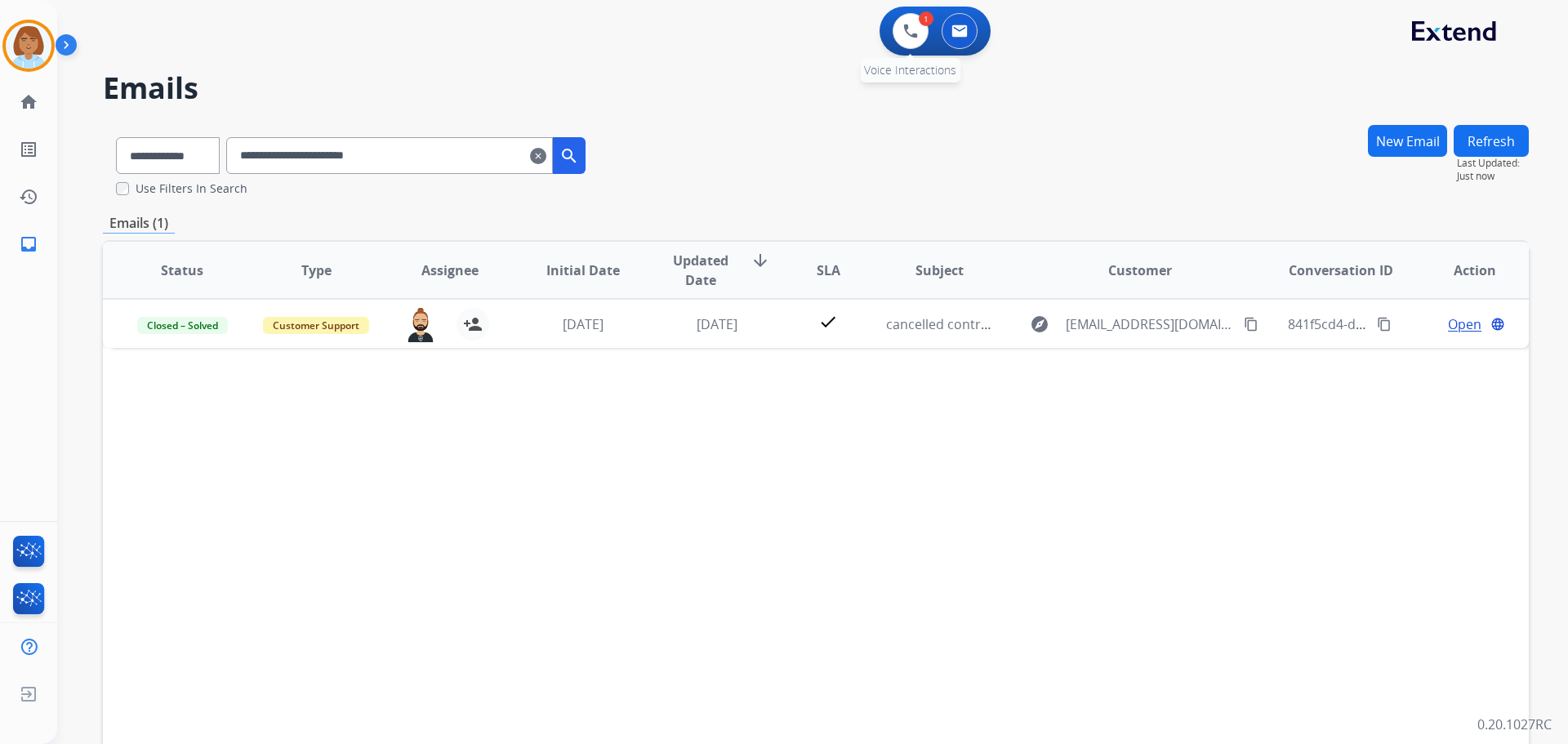
click at [897, 48] on div "1 Voice Interactions" at bounding box center [910, 31] width 49 height 36
click at [906, 29] on img at bounding box center [910, 31] width 15 height 15
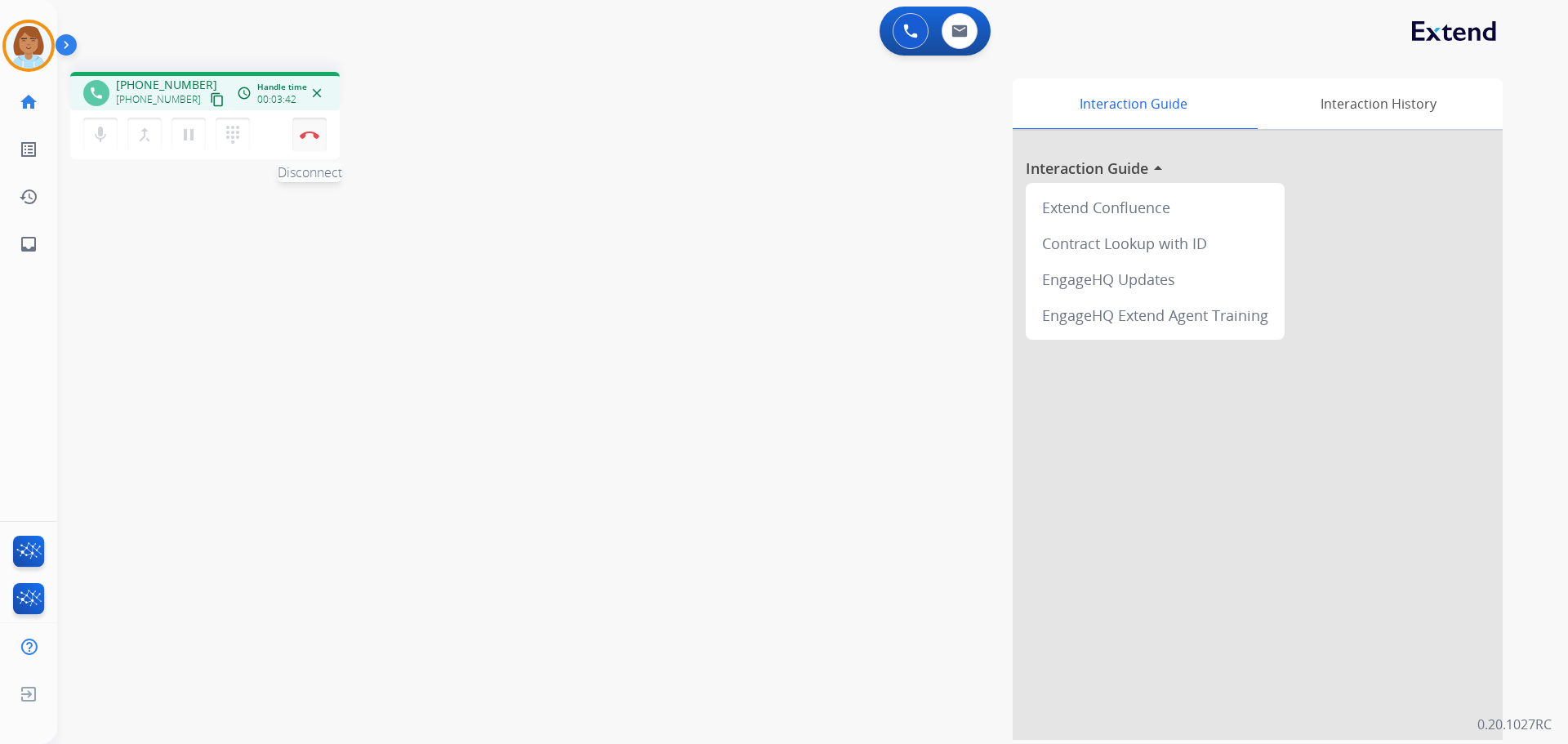
click at [310, 137] on img at bounding box center [310, 135] width 20 height 8
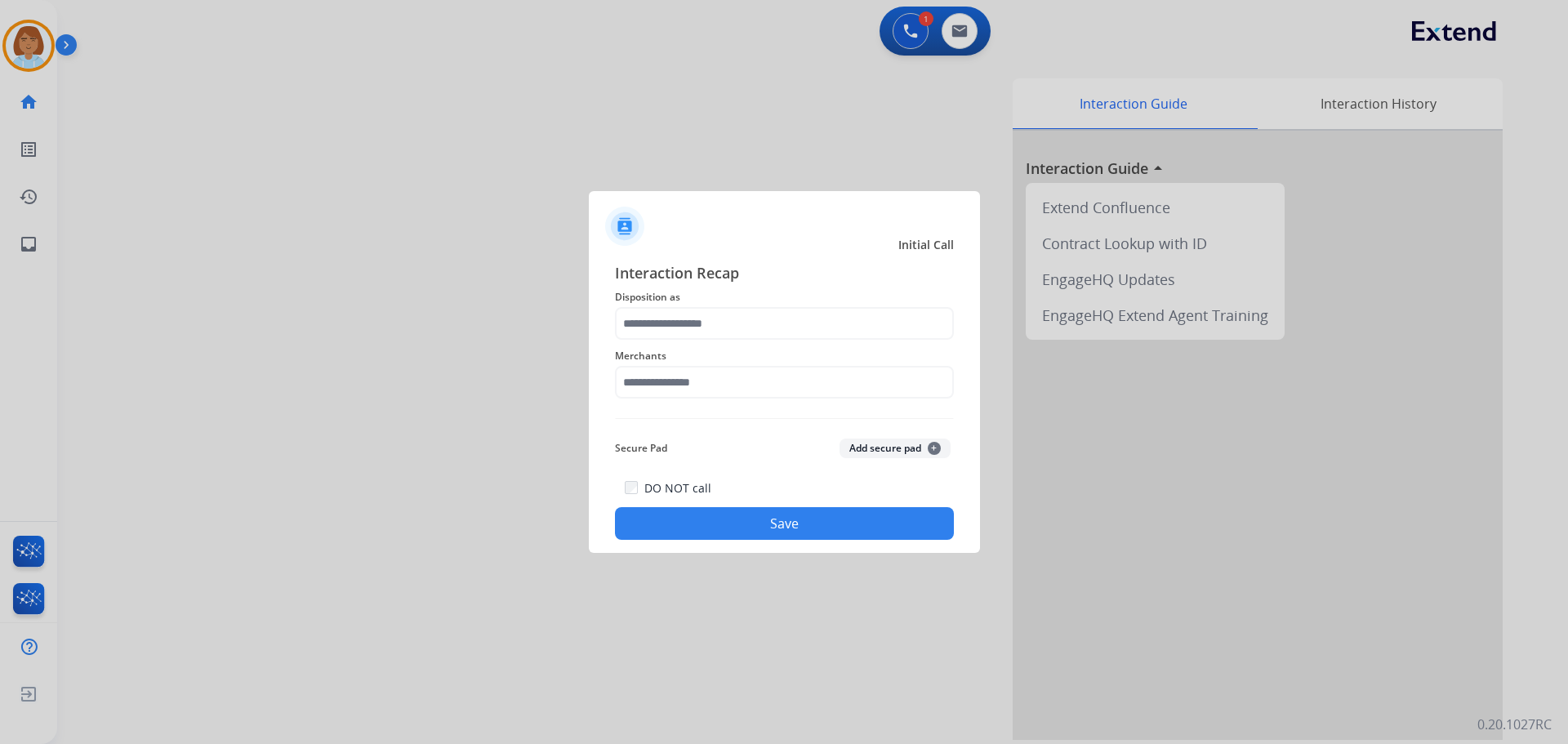
click at [737, 343] on div "Merchants" at bounding box center [784, 373] width 339 height 66
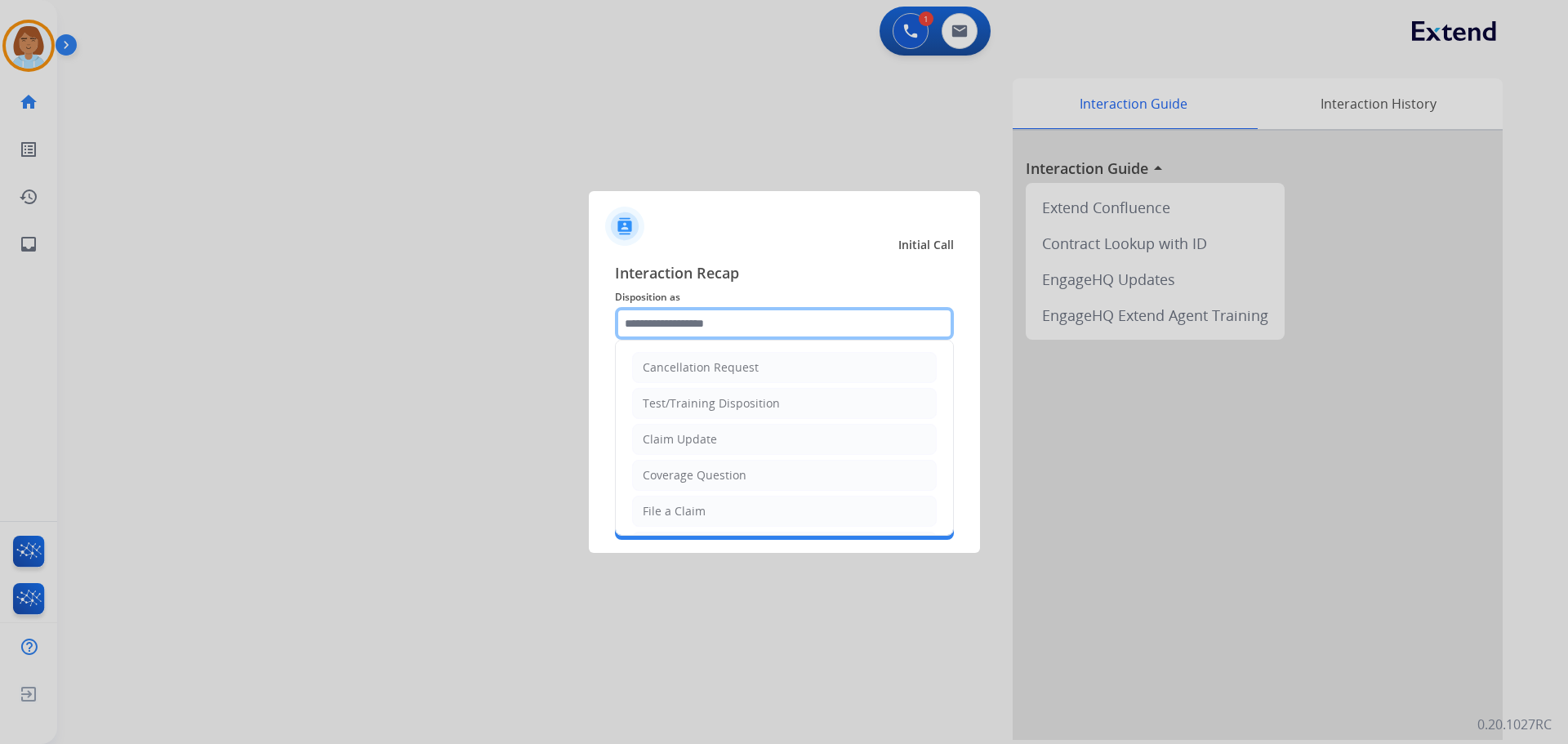
click at [738, 335] on input "text" at bounding box center [784, 323] width 339 height 33
click at [729, 476] on div "Coverage Question" at bounding box center [695, 475] width 104 height 16
type input "**********"
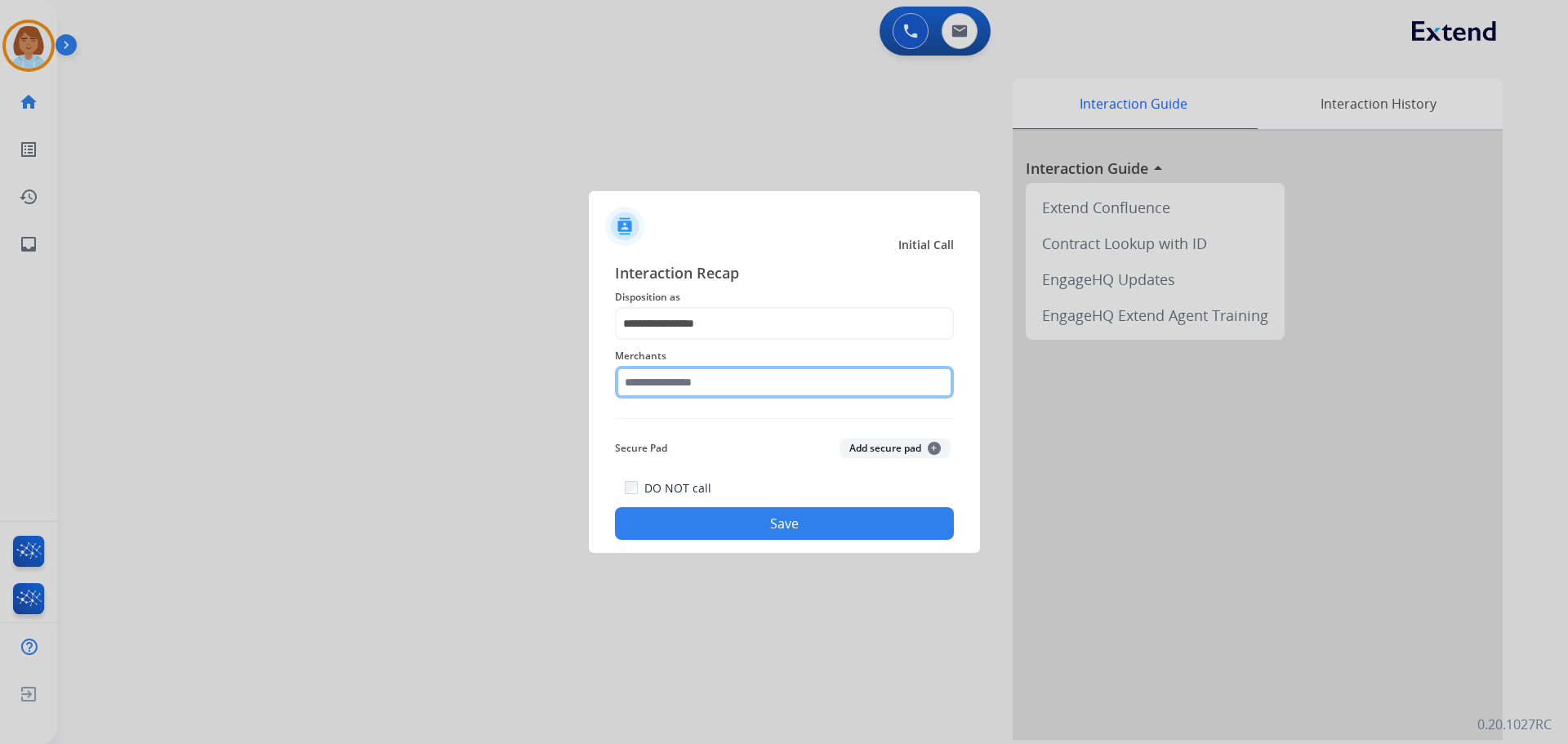
click at [766, 378] on input "text" at bounding box center [784, 382] width 339 height 33
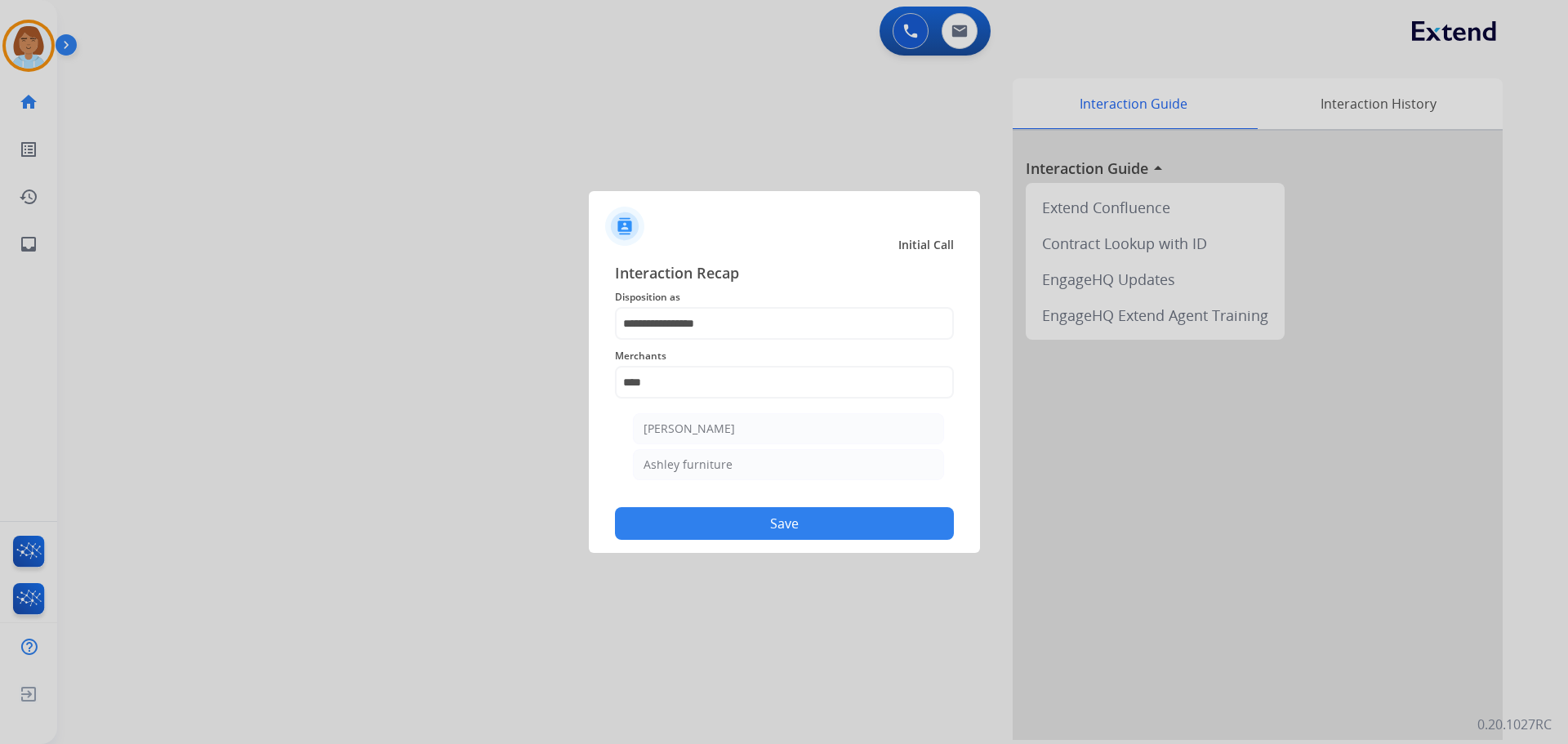
click at [691, 483] on ul "Ashley - Reguard Ashley furniture" at bounding box center [788, 451] width 321 height 92
click at [692, 468] on div "Ashley furniture" at bounding box center [687, 465] width 89 height 16
type input "**********"
click at [807, 528] on button "Save" at bounding box center [784, 524] width 339 height 33
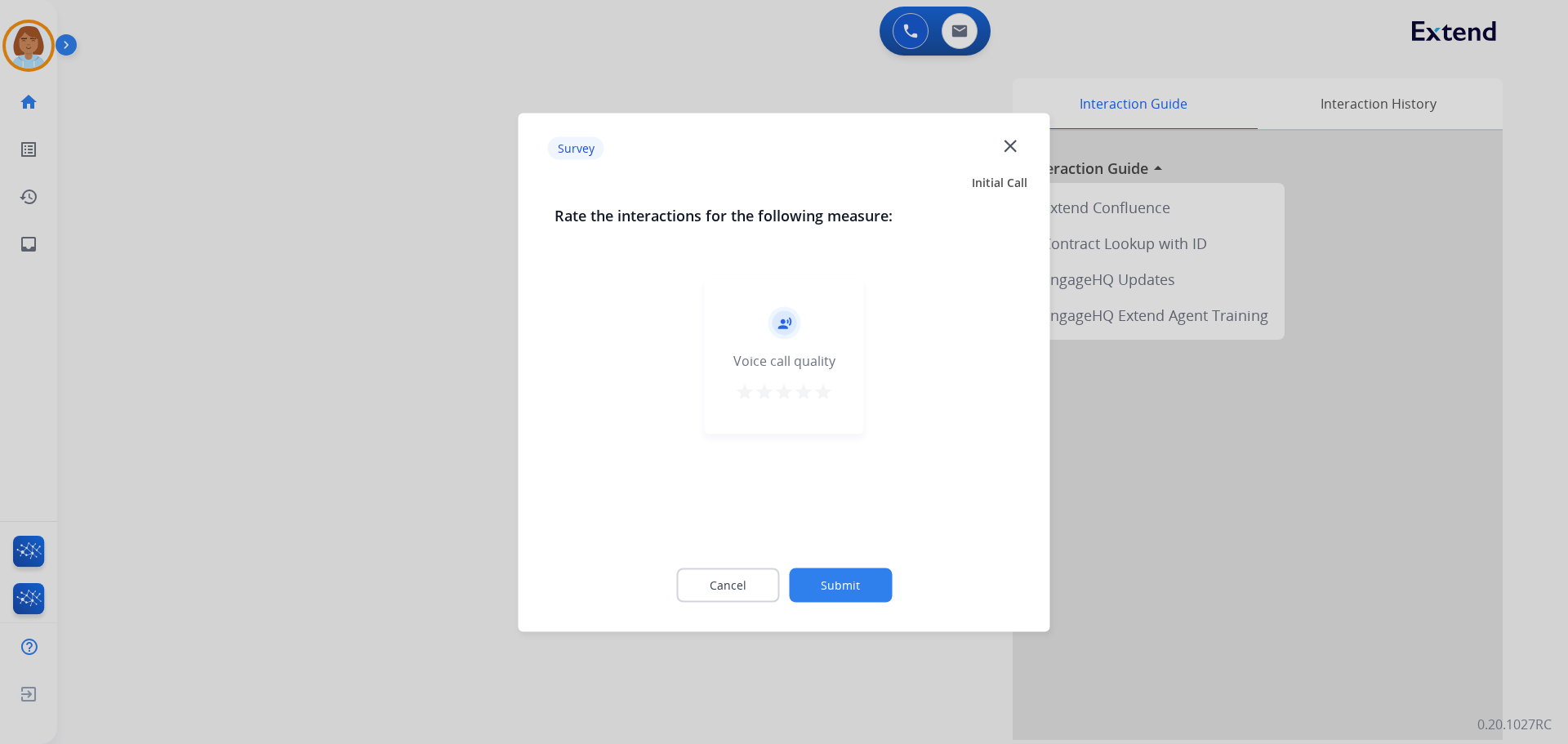
click at [891, 602] on div "Cancel Submit" at bounding box center [784, 585] width 460 height 74
drag, startPoint x: 850, startPoint y: 579, endPoint x: 859, endPoint y: 583, distance: 9.8
click at [859, 583] on button "Submit" at bounding box center [839, 584] width 103 height 34
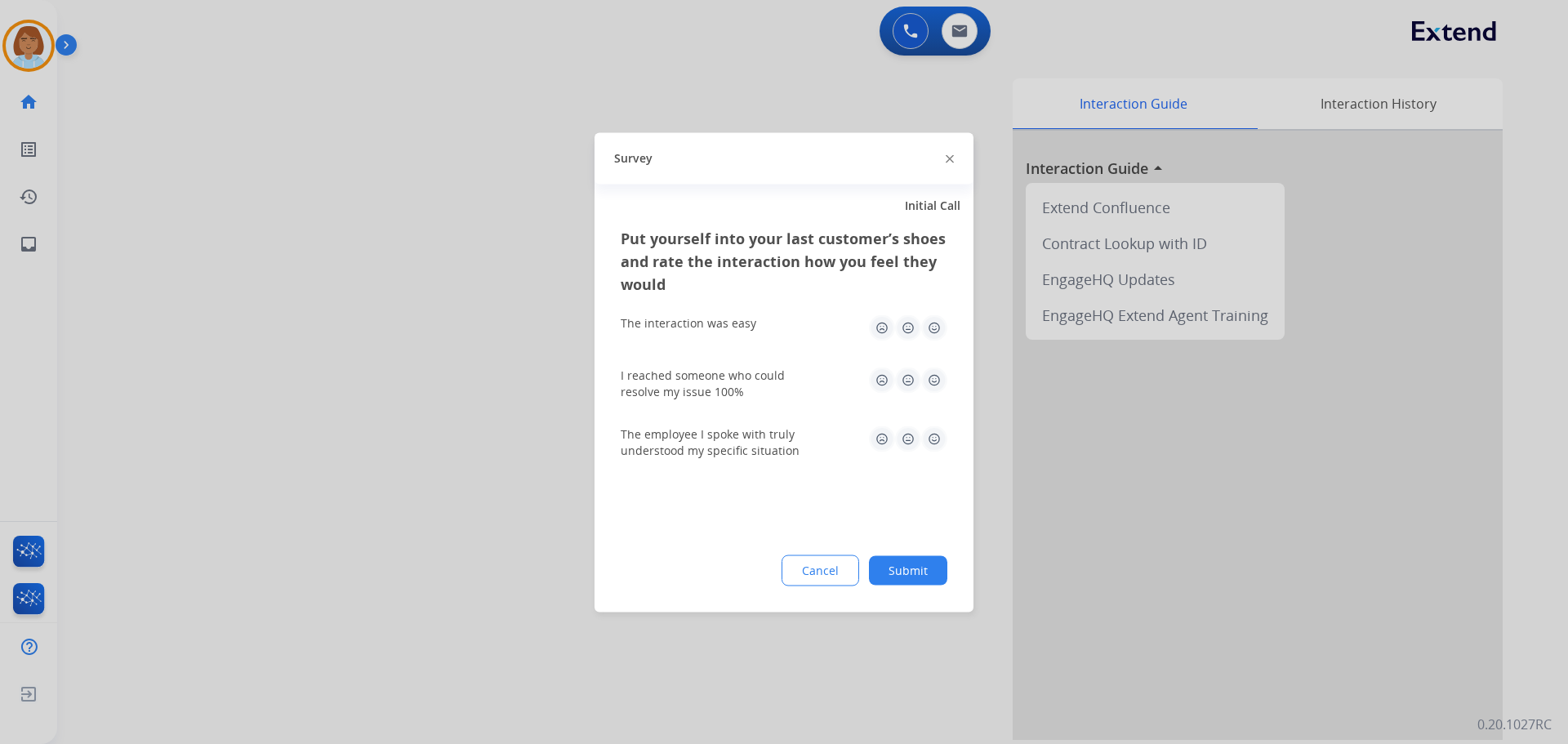
click at [882, 572] on button "Submit" at bounding box center [907, 569] width 79 height 29
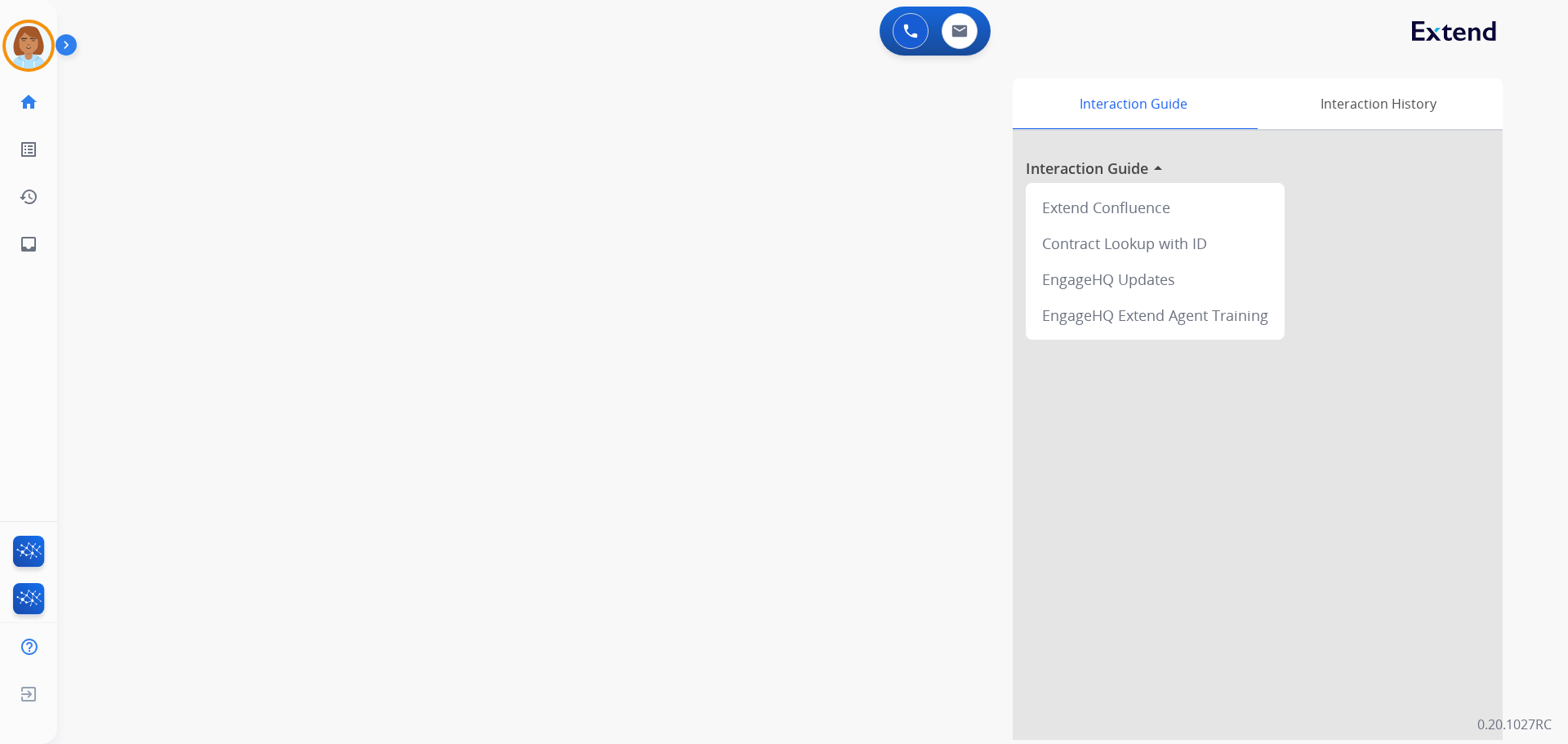
click at [56, 42] on img at bounding box center [70, 48] width 28 height 31
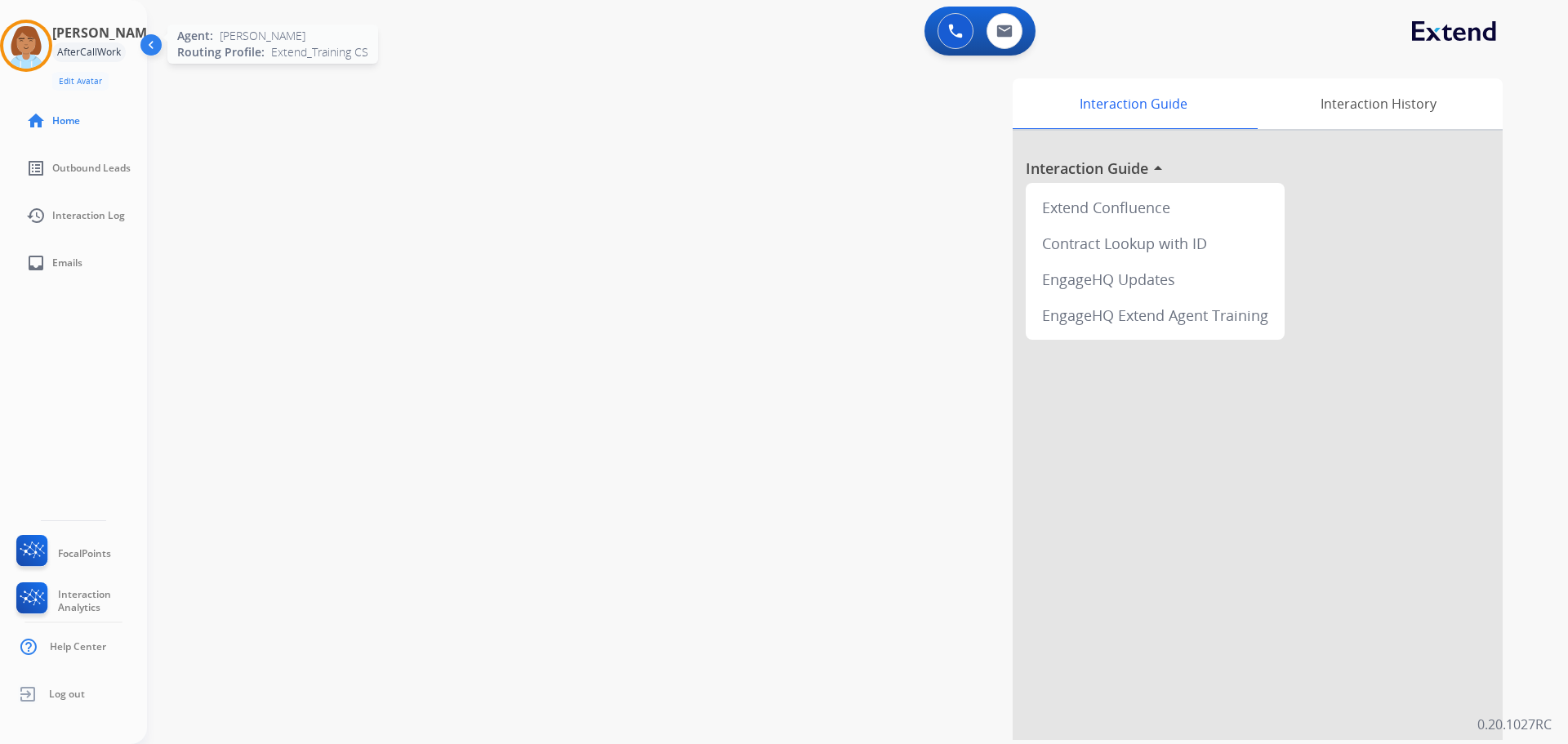
click at [42, 25] on img at bounding box center [26, 46] width 46 height 46
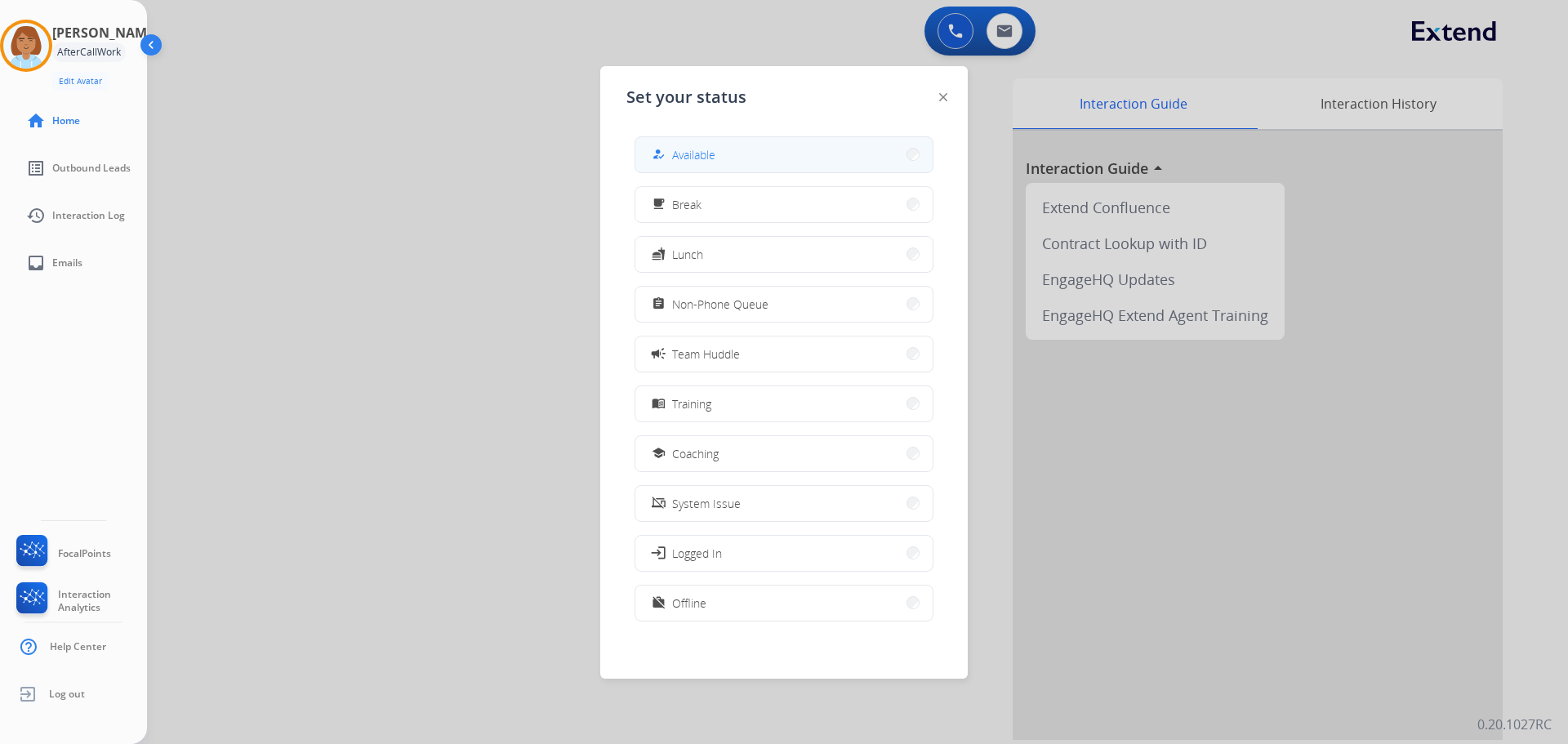
click at [693, 146] on div "how_to_reg Available" at bounding box center [681, 155] width 67 height 20
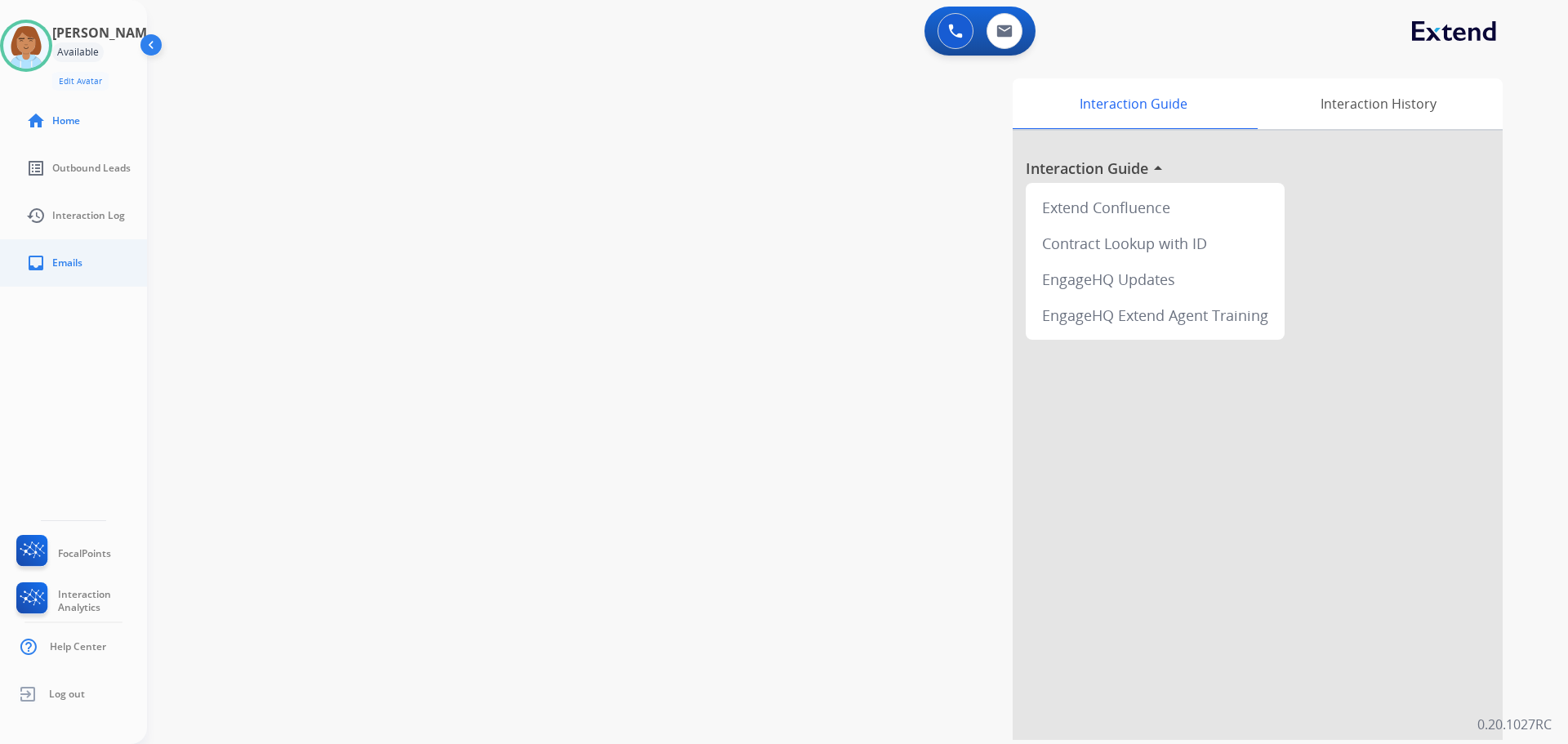
click at [73, 275] on link "inbox Emails" at bounding box center [86, 263] width 147 height 46
select select "**********"
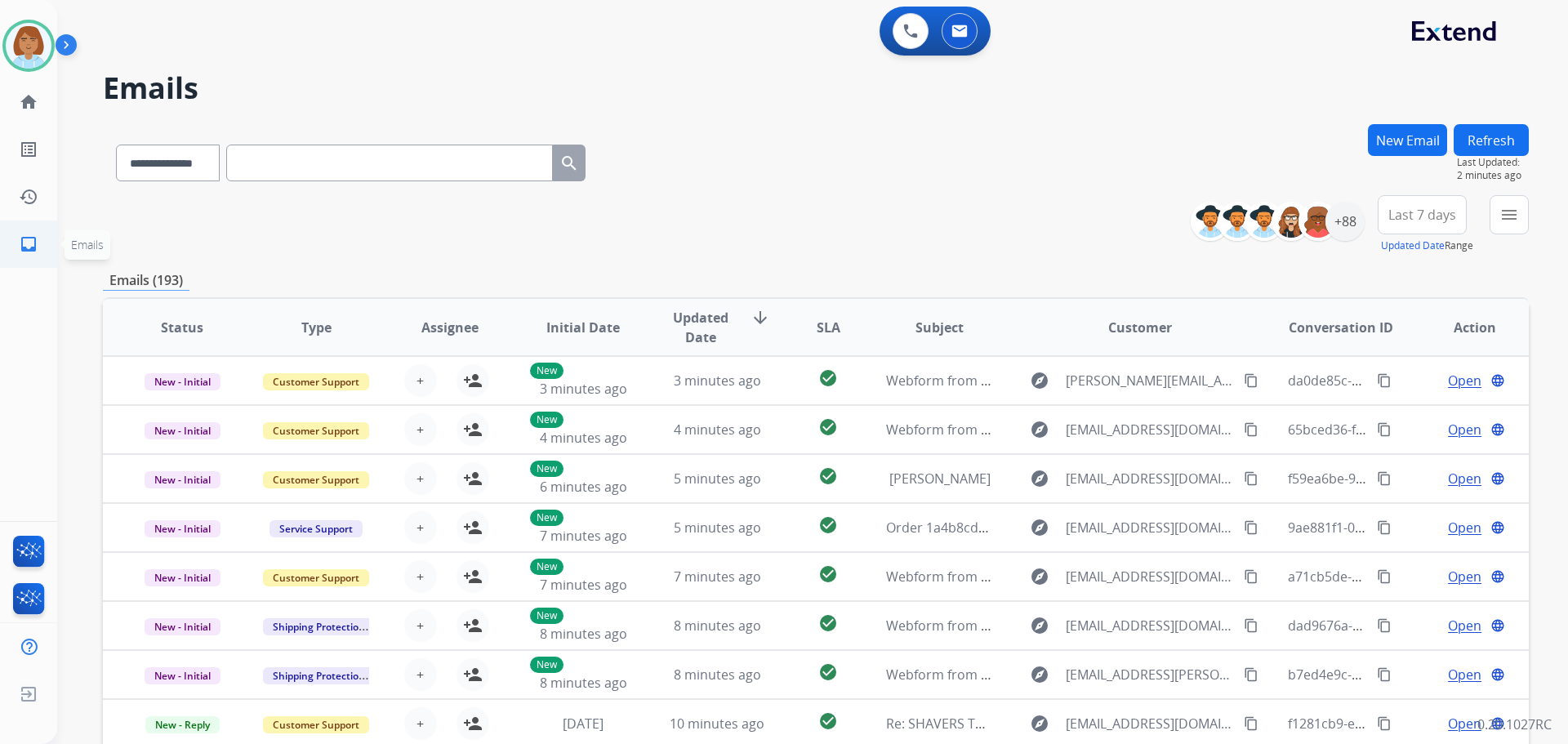
click at [27, 250] on mat-icon "inbox" at bounding box center [29, 244] width 20 height 20
click at [1504, 204] on button "menu Filters" at bounding box center [1508, 214] width 39 height 39
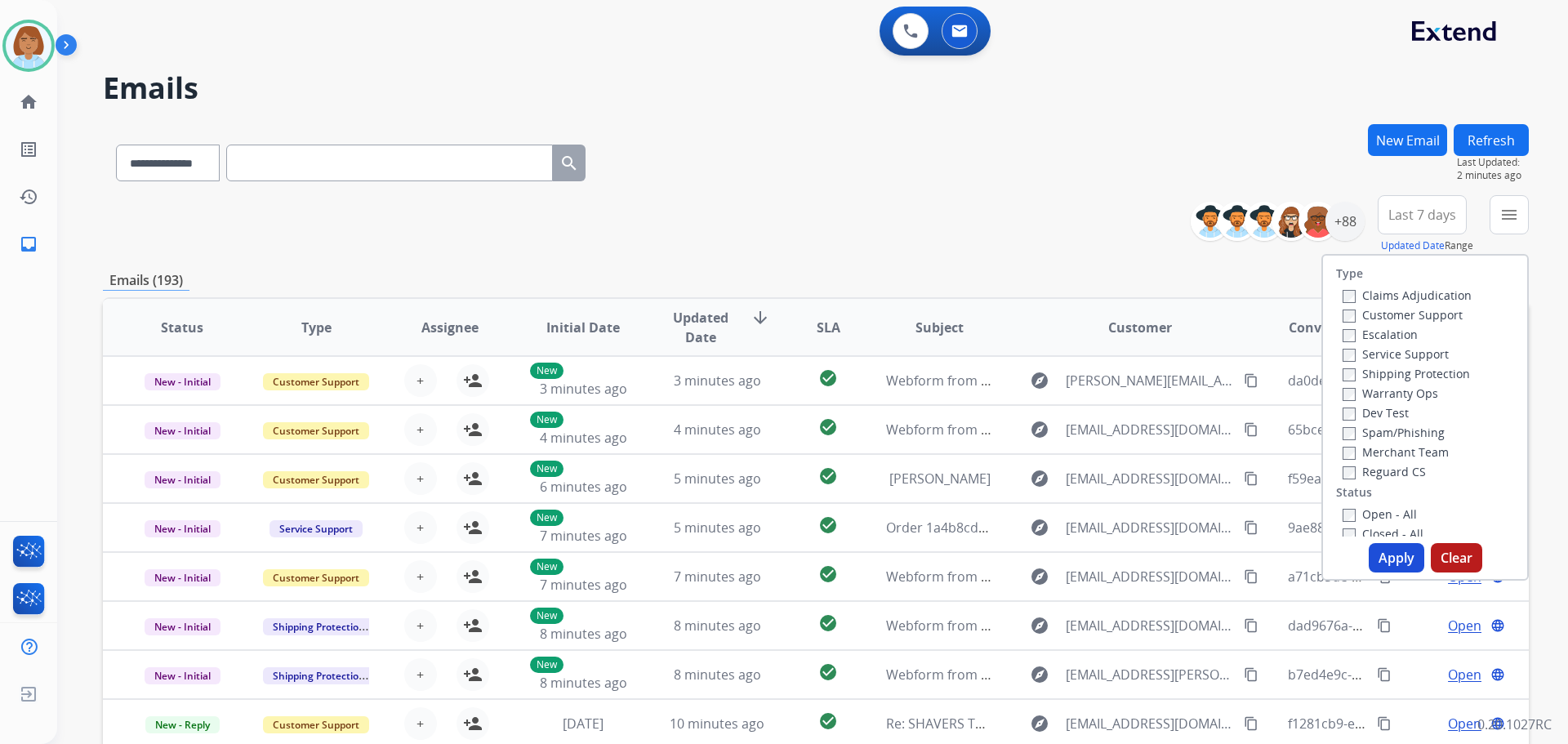
click at [1410, 299] on label "Claims Adjudication" at bounding box center [1406, 295] width 129 height 16
click at [1386, 326] on div "Escalation" at bounding box center [1406, 334] width 129 height 20
click at [1390, 318] on label "Customer Support" at bounding box center [1402, 315] width 120 height 16
click at [1401, 381] on div "Shipping Protection" at bounding box center [1406, 373] width 129 height 20
click at [1405, 374] on label "Shipping Protection" at bounding box center [1406, 374] width 128 height 16
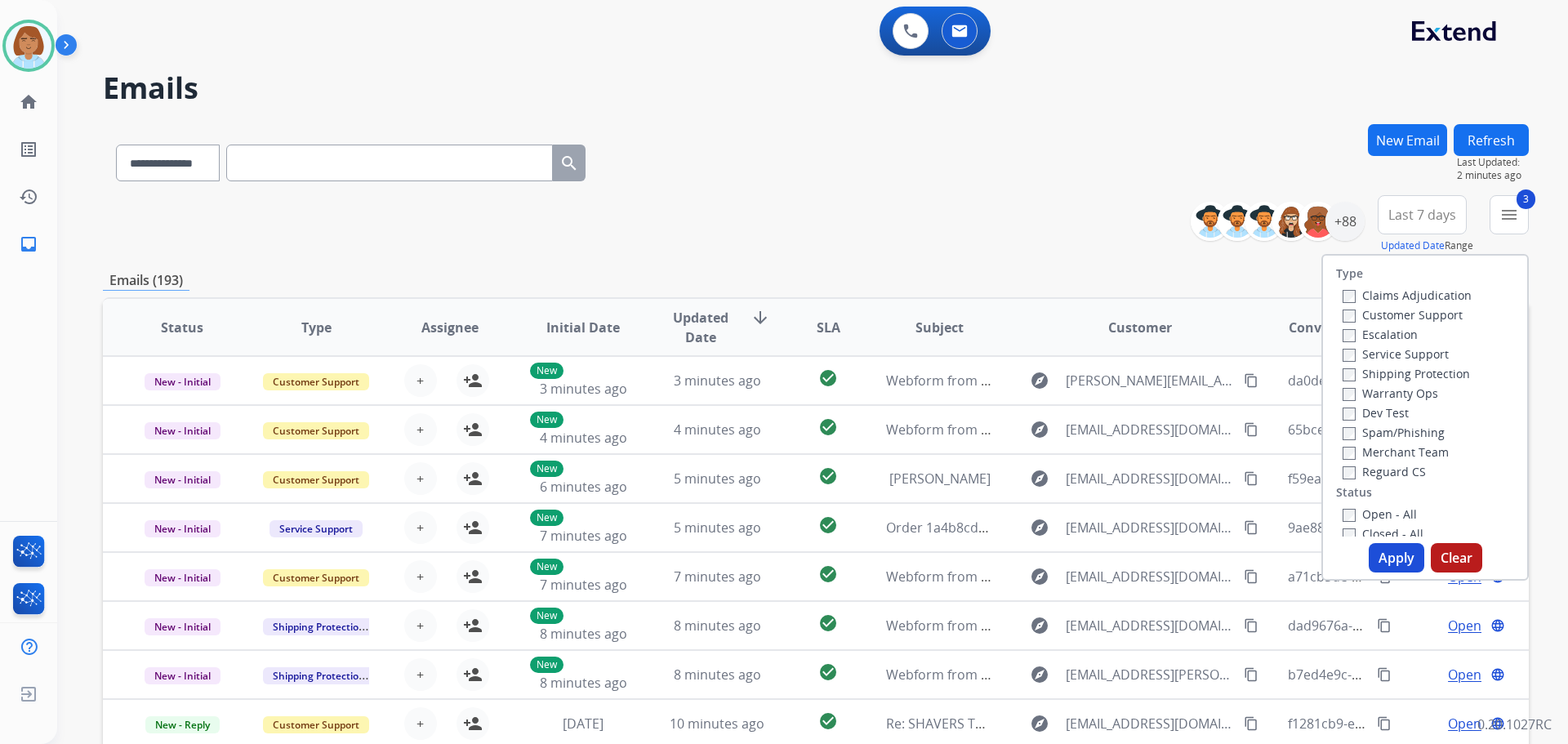
click at [1378, 467] on label "Reguard CS" at bounding box center [1384, 472] width 84 height 16
click at [1347, 511] on label "Open - All" at bounding box center [1379, 515] width 75 height 16
click at [1392, 556] on button "Apply" at bounding box center [1397, 558] width 56 height 29
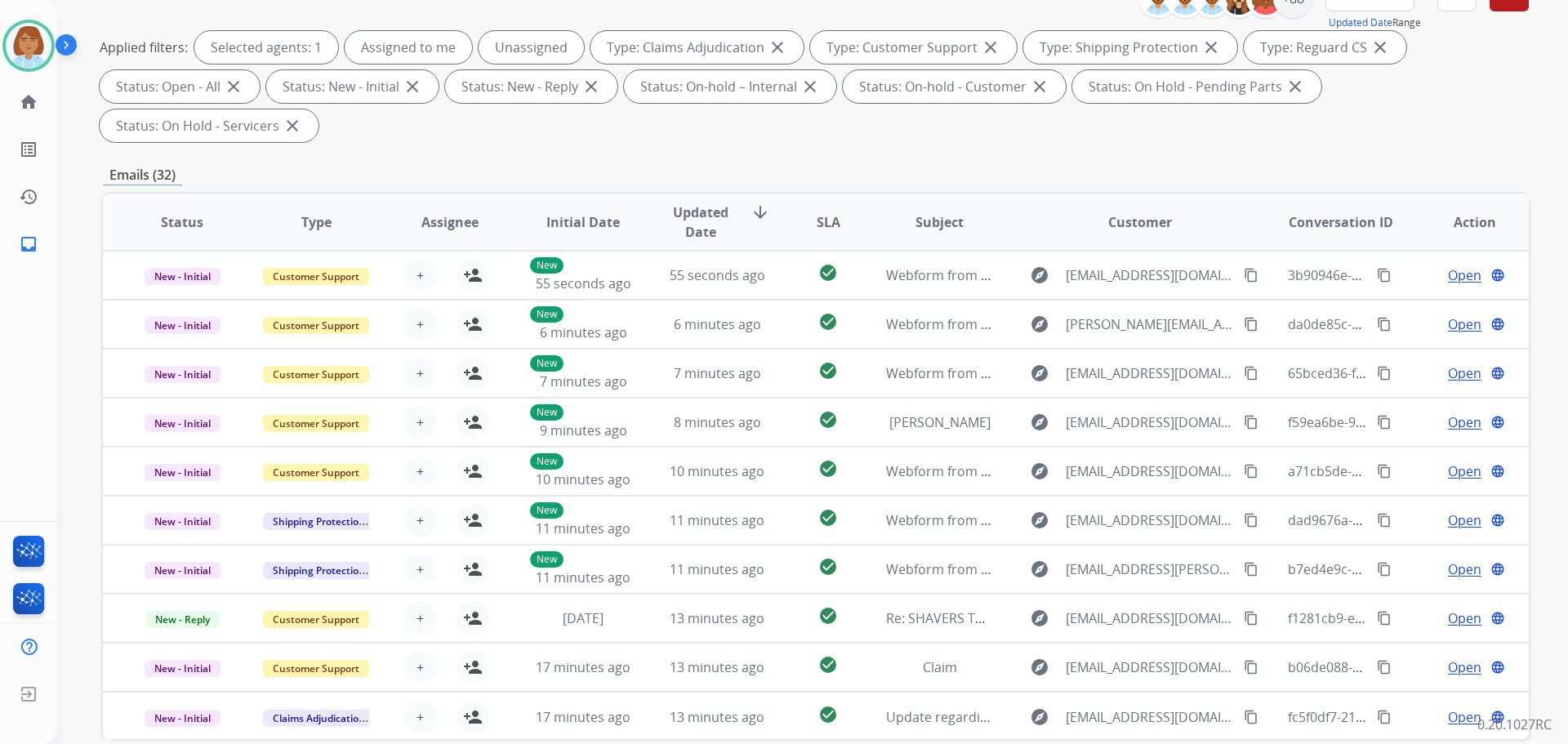
scroll to position [58, 0]
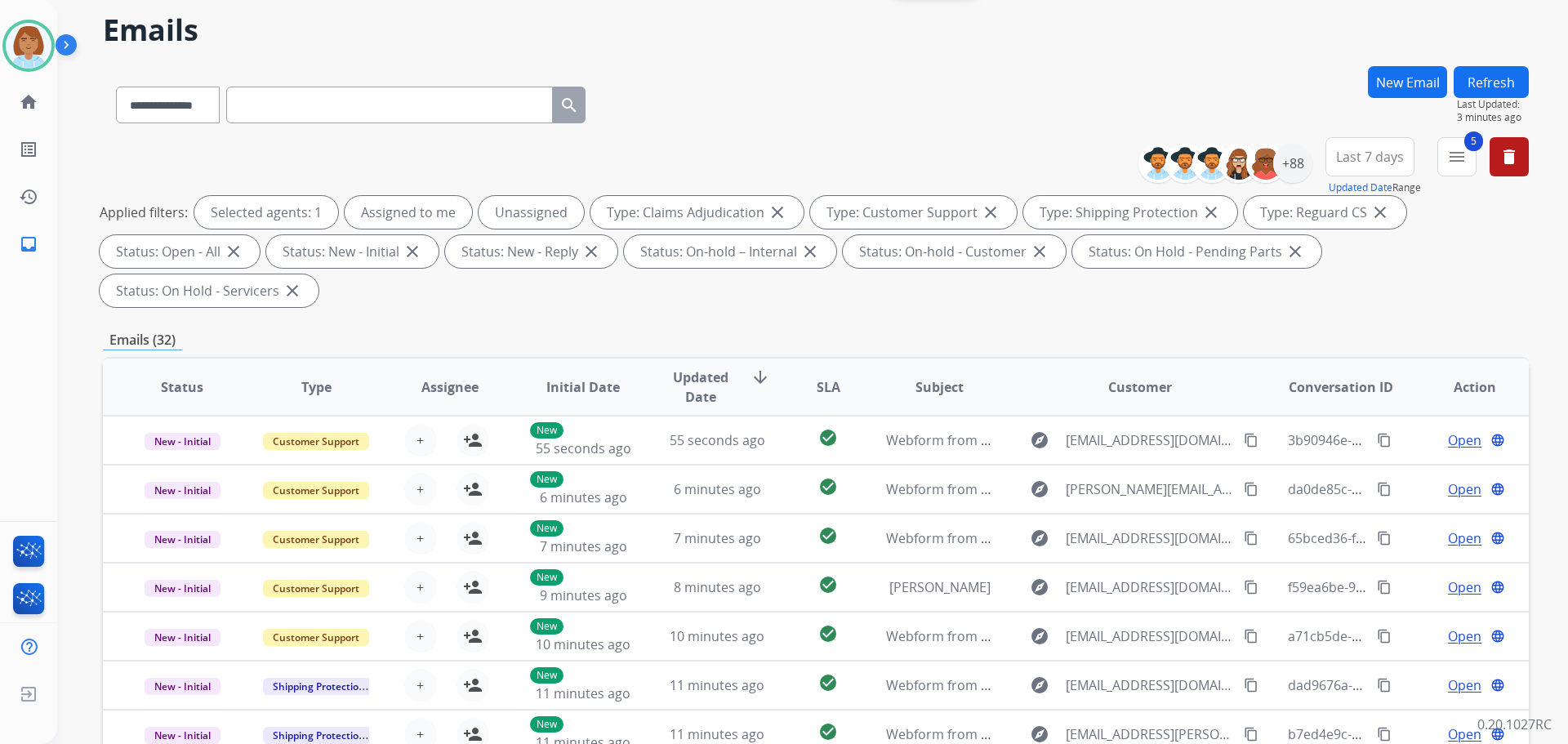
click at [1308, 182] on div "+88" at bounding box center [1231, 163] width 161 height 39
click at [1295, 170] on div "+88" at bounding box center [1292, 163] width 39 height 39
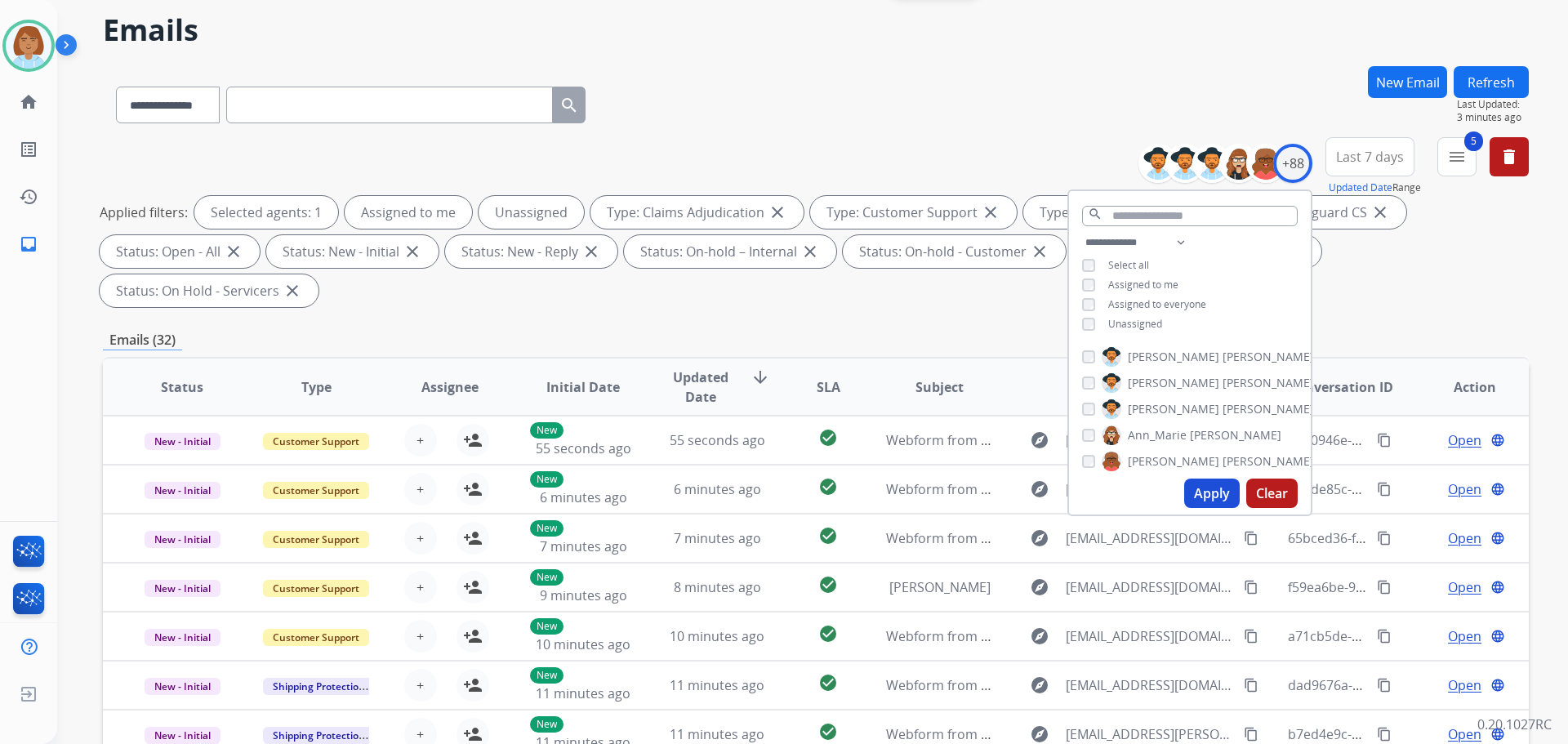
click at [1137, 325] on span "Unassigned" at bounding box center [1134, 324] width 54 height 14
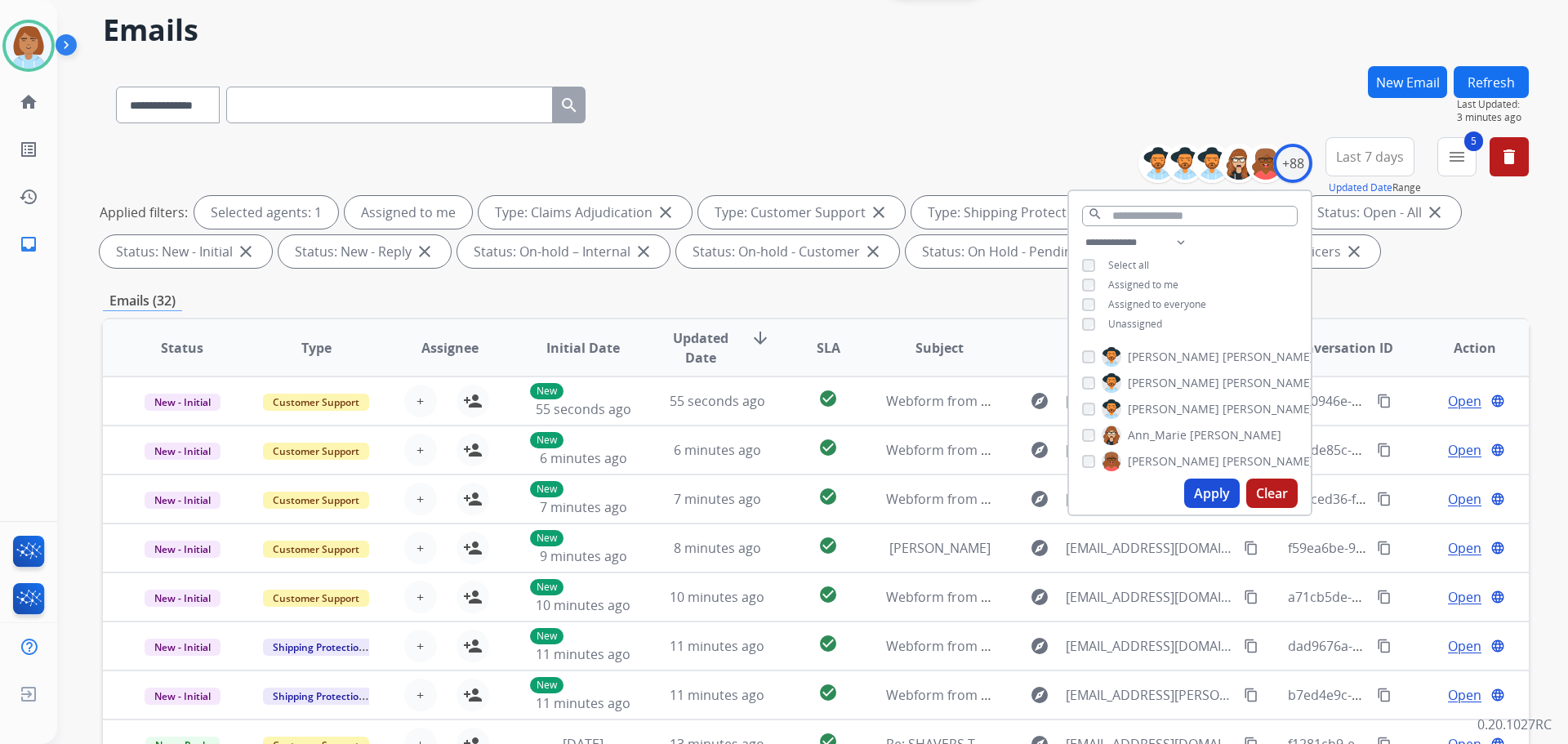
click at [1202, 486] on button "Apply" at bounding box center [1212, 493] width 56 height 29
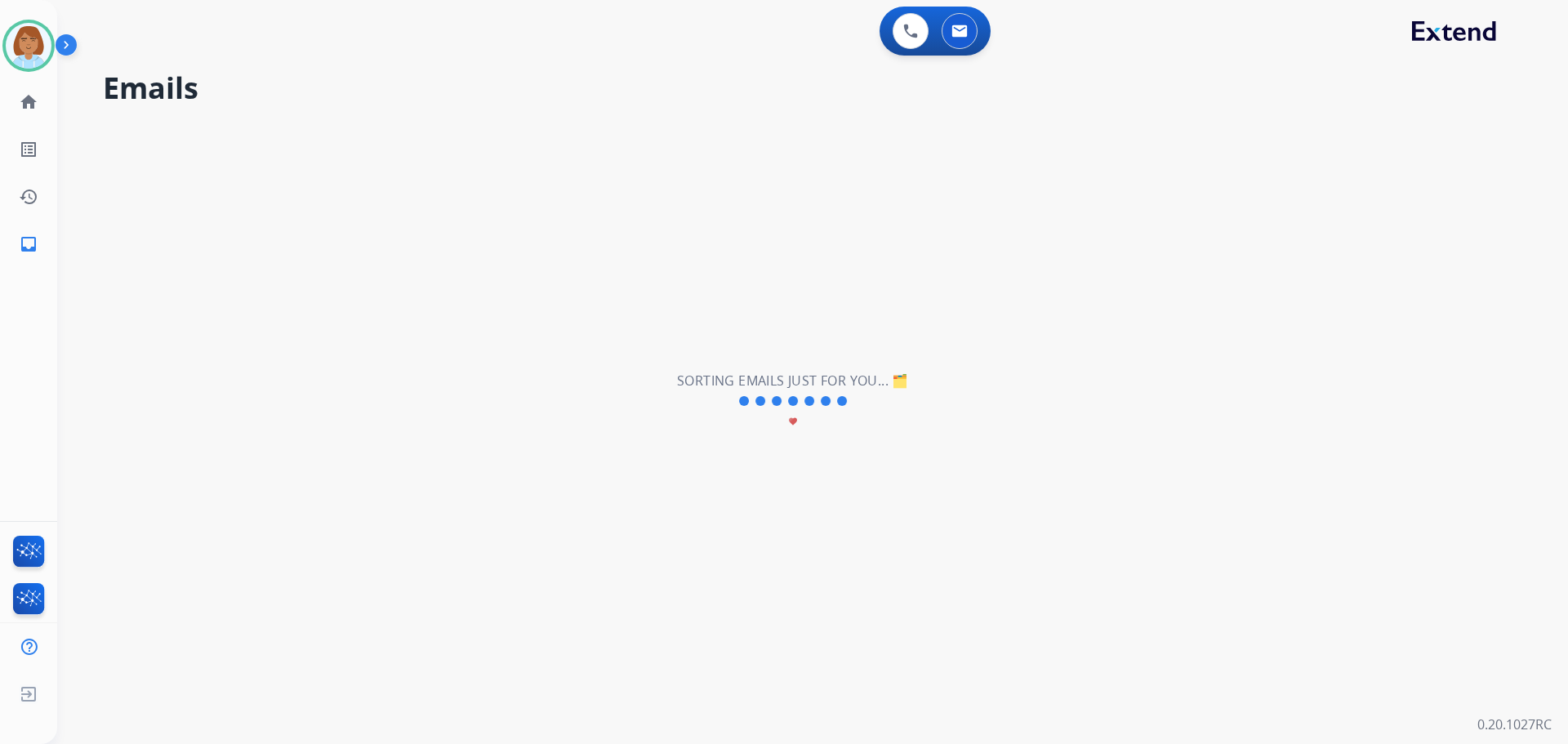
scroll to position [0, 0]
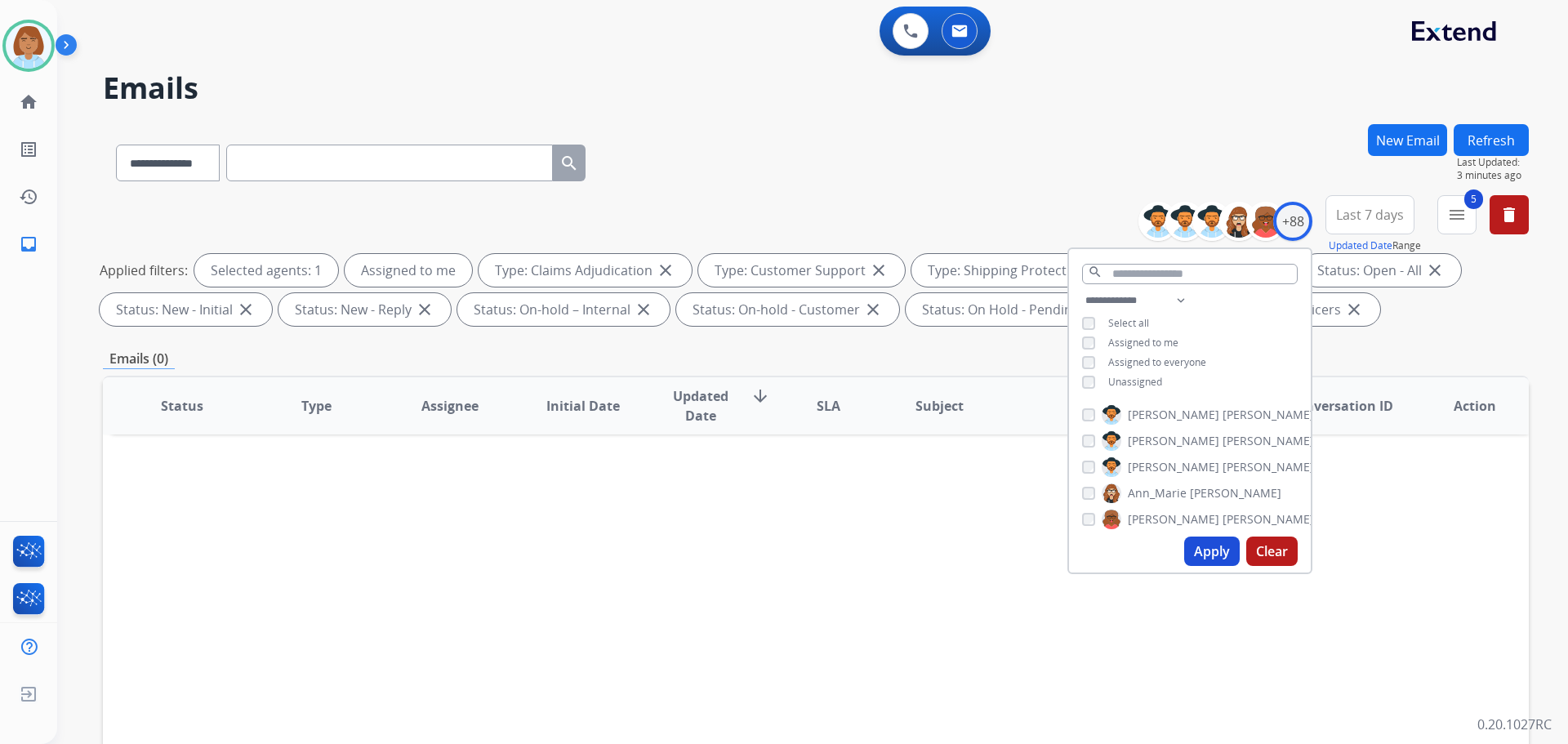
drag, startPoint x: 766, startPoint y: 357, endPoint x: 756, endPoint y: 444, distance: 87.6
click at [761, 466] on div "**********" at bounding box center [815, 565] width 1425 height 884
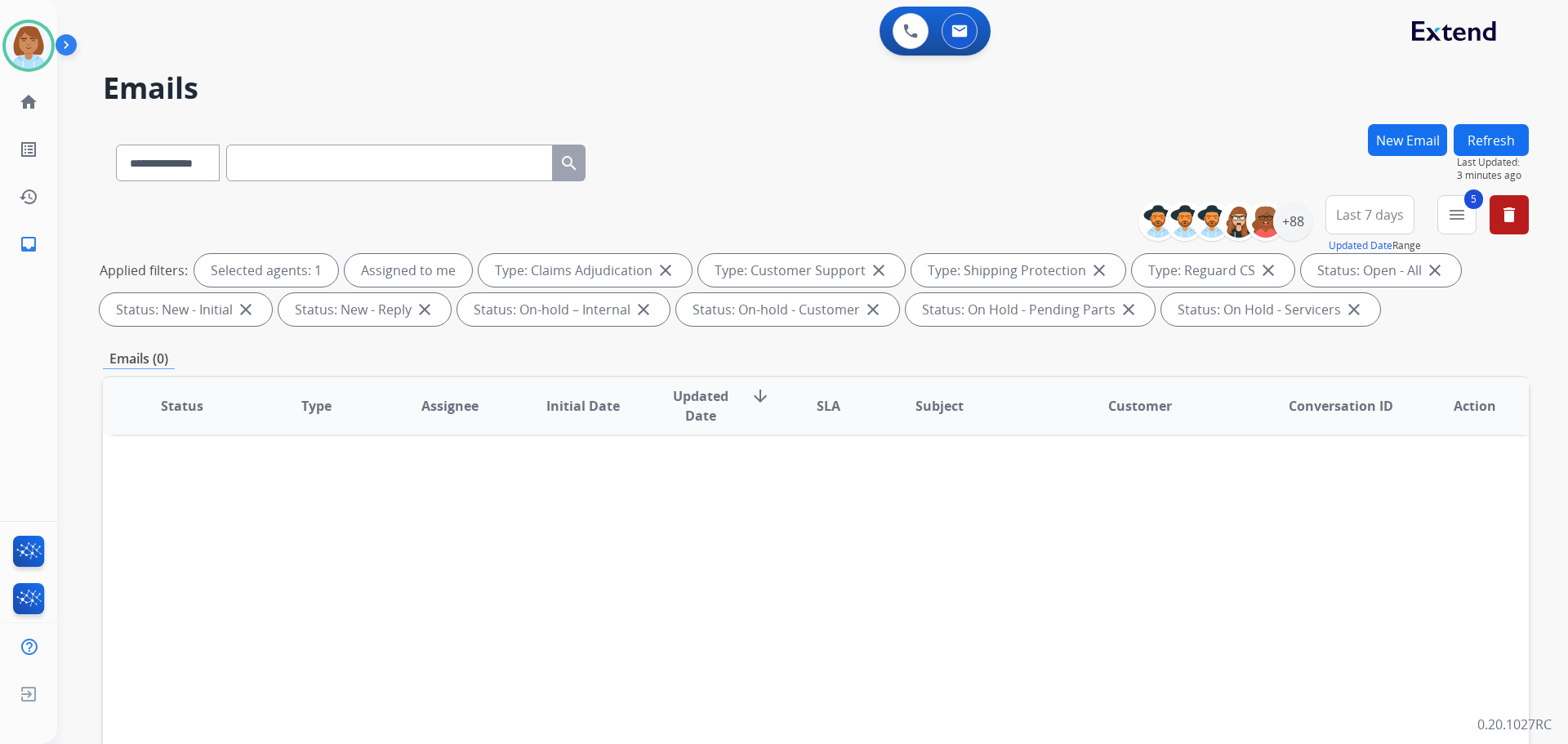
click at [751, 400] on mat-icon "arrow_downward" at bounding box center [761, 396] width 20 height 20
drag, startPoint x: 789, startPoint y: 399, endPoint x: 650, endPoint y: 388, distance: 139.4
click at [629, 435] on div "Status Type Assignee Initial Date Updated Date arrow_upward SLA Subject Custome…" at bounding box center [815, 649] width 1425 height 548
drag, startPoint x: 643, startPoint y: 372, endPoint x: 633, endPoint y: 345, distance: 28.8
click at [657, 404] on div "**********" at bounding box center [815, 565] width 1425 height 884
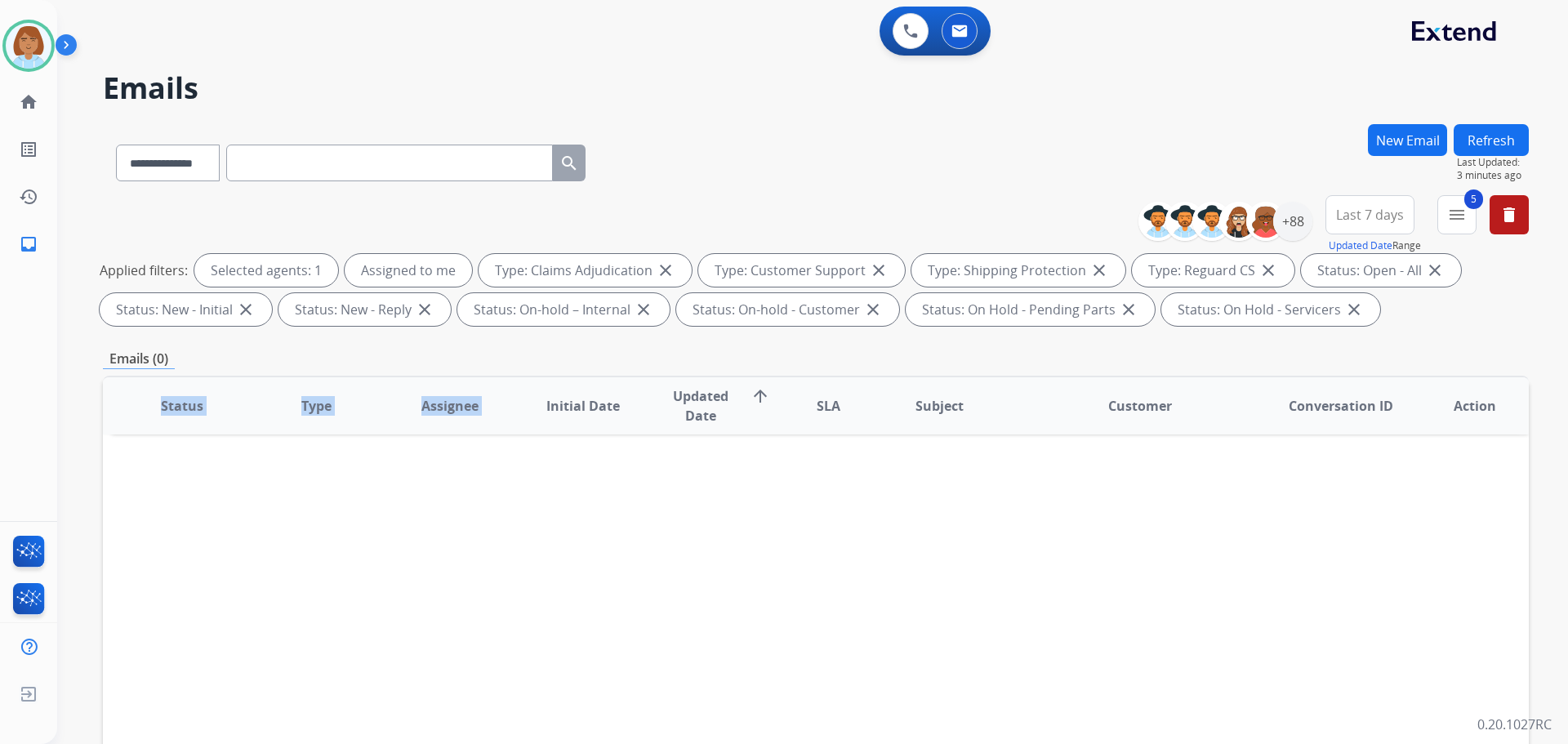
drag, startPoint x: 633, startPoint y: 345, endPoint x: 548, endPoint y: 481, distance: 160.4
click at [552, 481] on div "Status Type Assignee Initial Date Updated Date arrow_upward SLA Subject Custome…" at bounding box center [815, 649] width 1425 height 548
click at [485, 473] on div "Status Type Assignee Initial Date Updated Date arrow_upward SLA Subject Custome…" at bounding box center [815, 649] width 1425 height 548
click at [465, 450] on div "Status Type Assignee Initial Date Updated Date arrow_upward SLA Subject Custome…" at bounding box center [815, 649] width 1425 height 548
click at [466, 449] on div "Status Type Assignee Initial Date Updated Date arrow_upward SLA Subject Custome…" at bounding box center [815, 649] width 1425 height 548
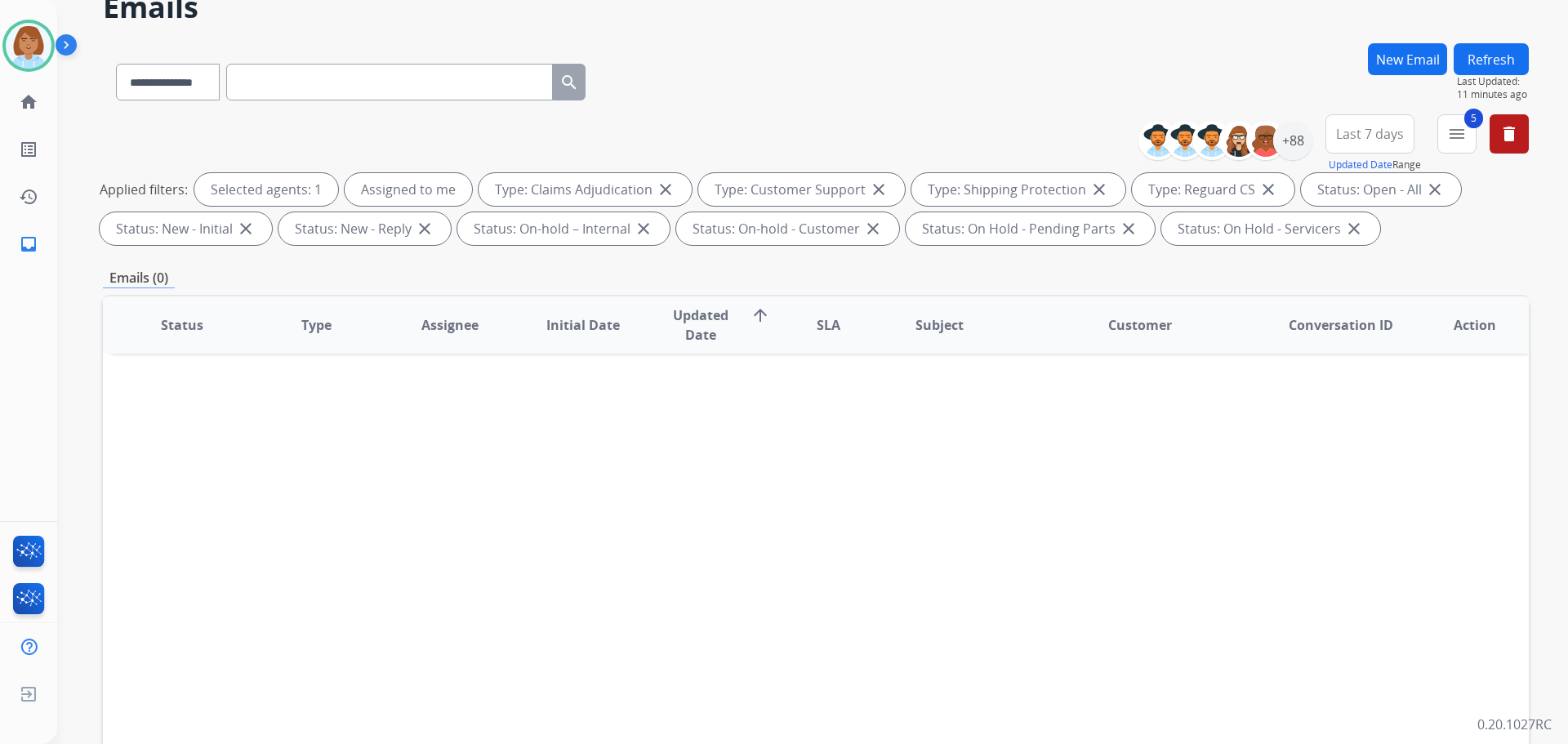
scroll to position [82, 0]
click at [1303, 140] on div "+88" at bounding box center [1292, 139] width 39 height 39
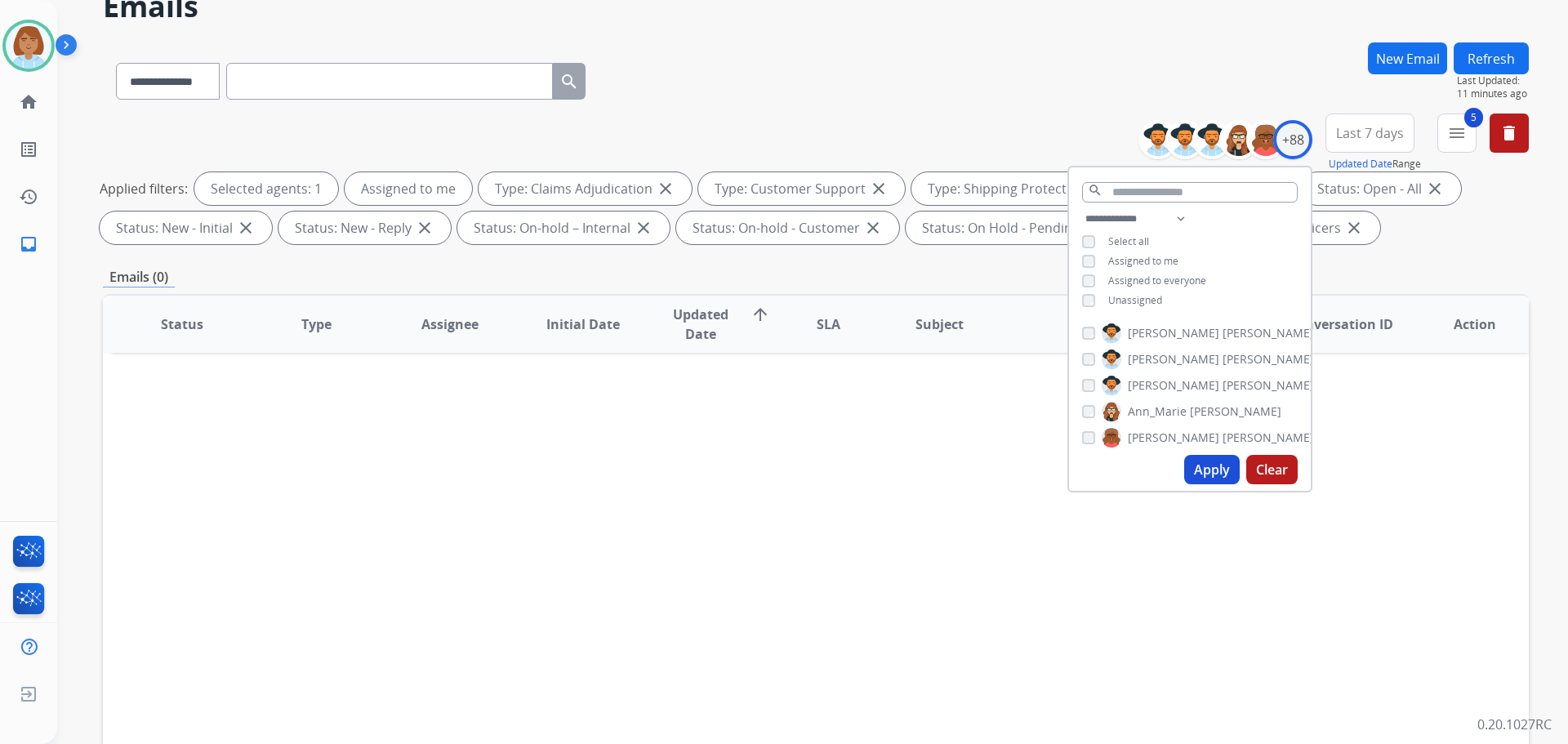
click at [1113, 299] on span "Unassigned" at bounding box center [1134, 300] width 54 height 14
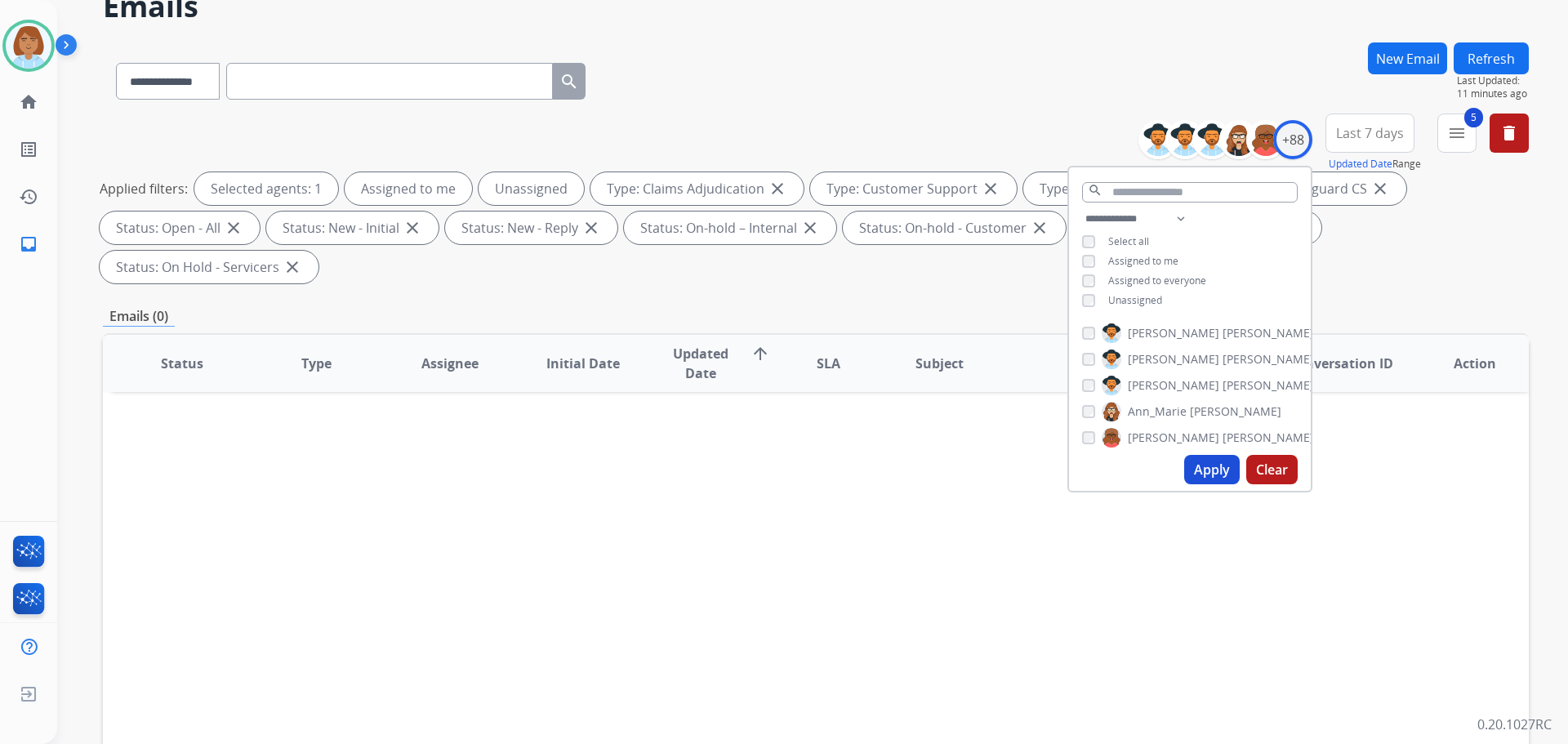
click at [1196, 463] on button "Apply" at bounding box center [1212, 469] width 56 height 29
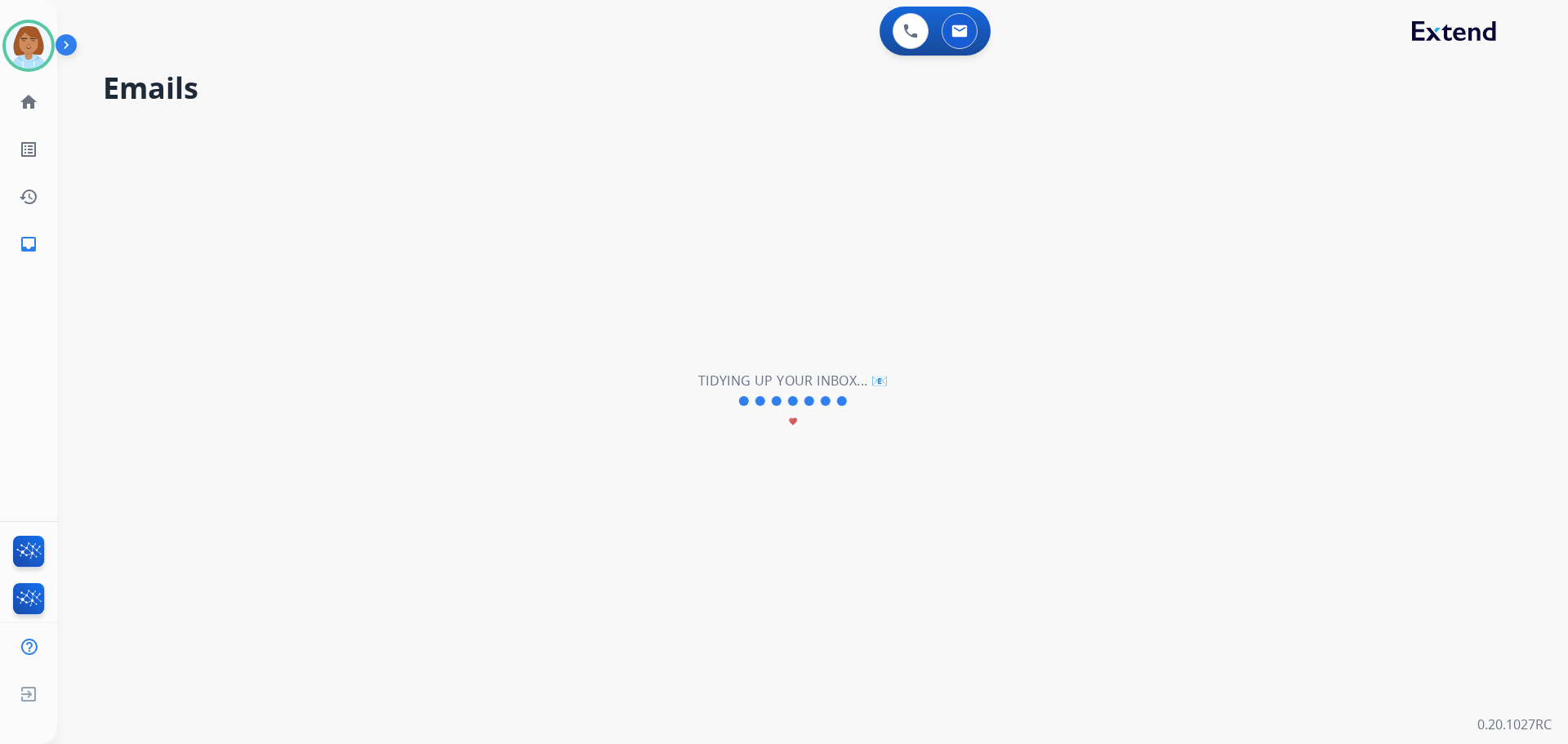
scroll to position [0, 0]
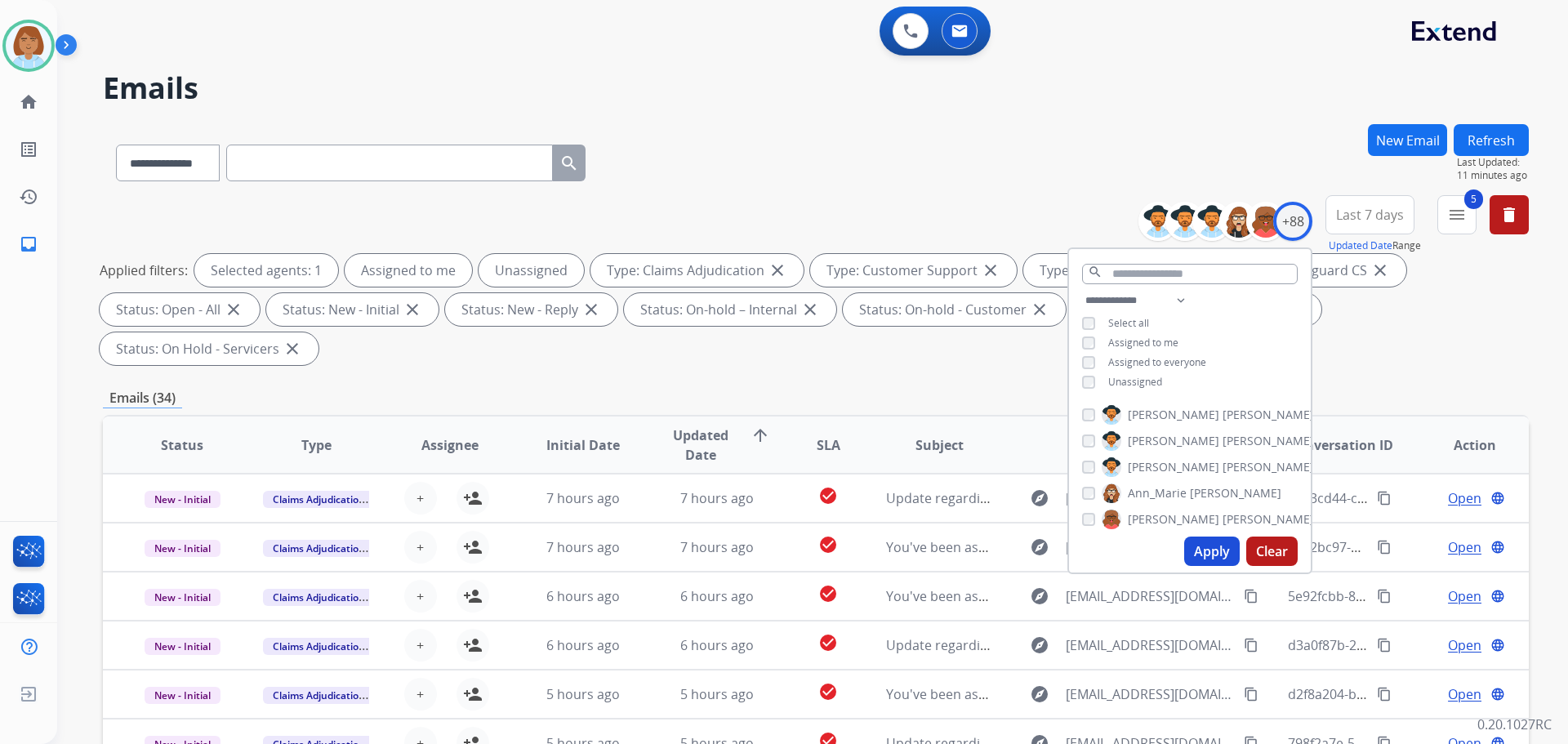
click at [936, 378] on div "**********" at bounding box center [815, 585] width 1425 height 924
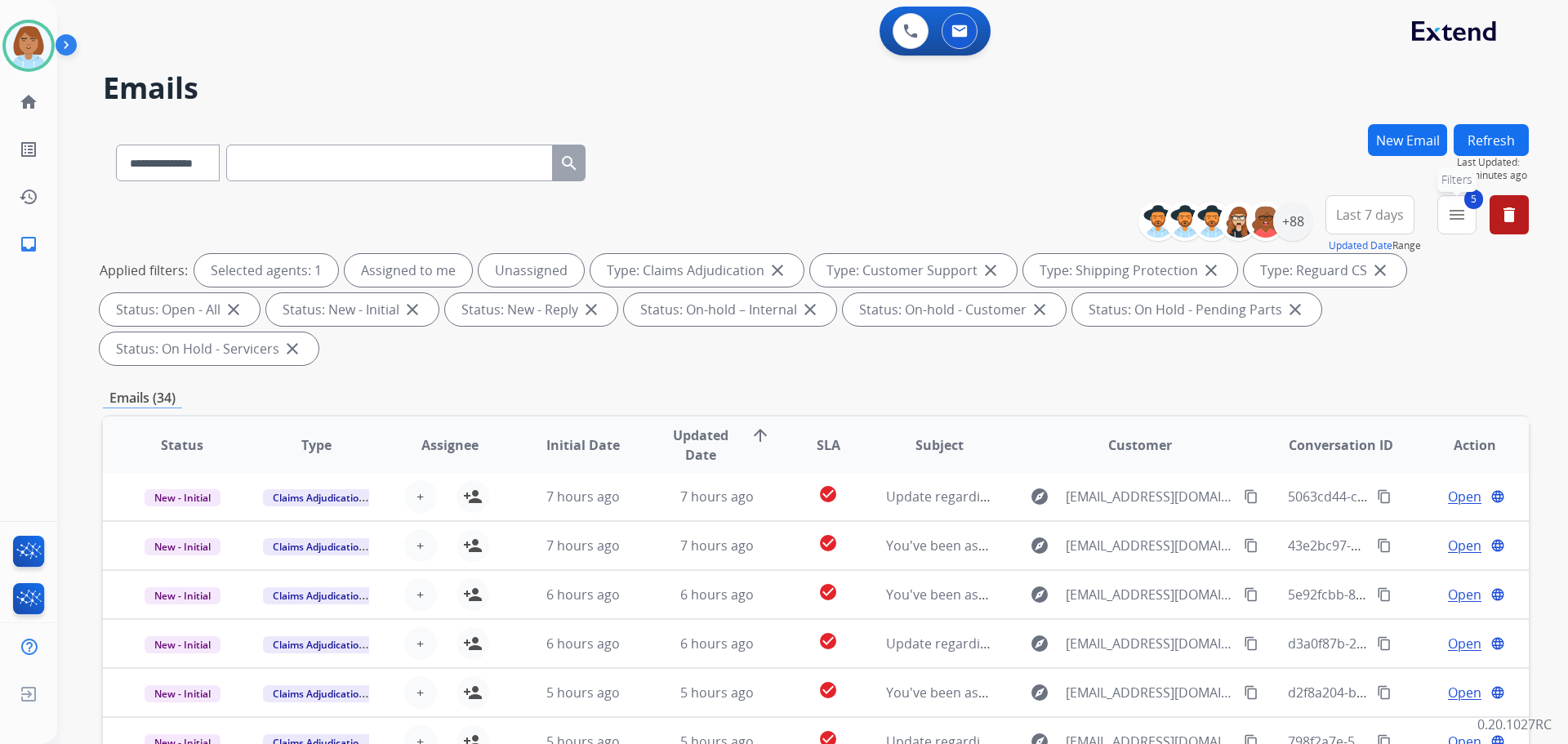
click at [1446, 223] on mat-icon "menu" at bounding box center [1456, 215] width 20 height 20
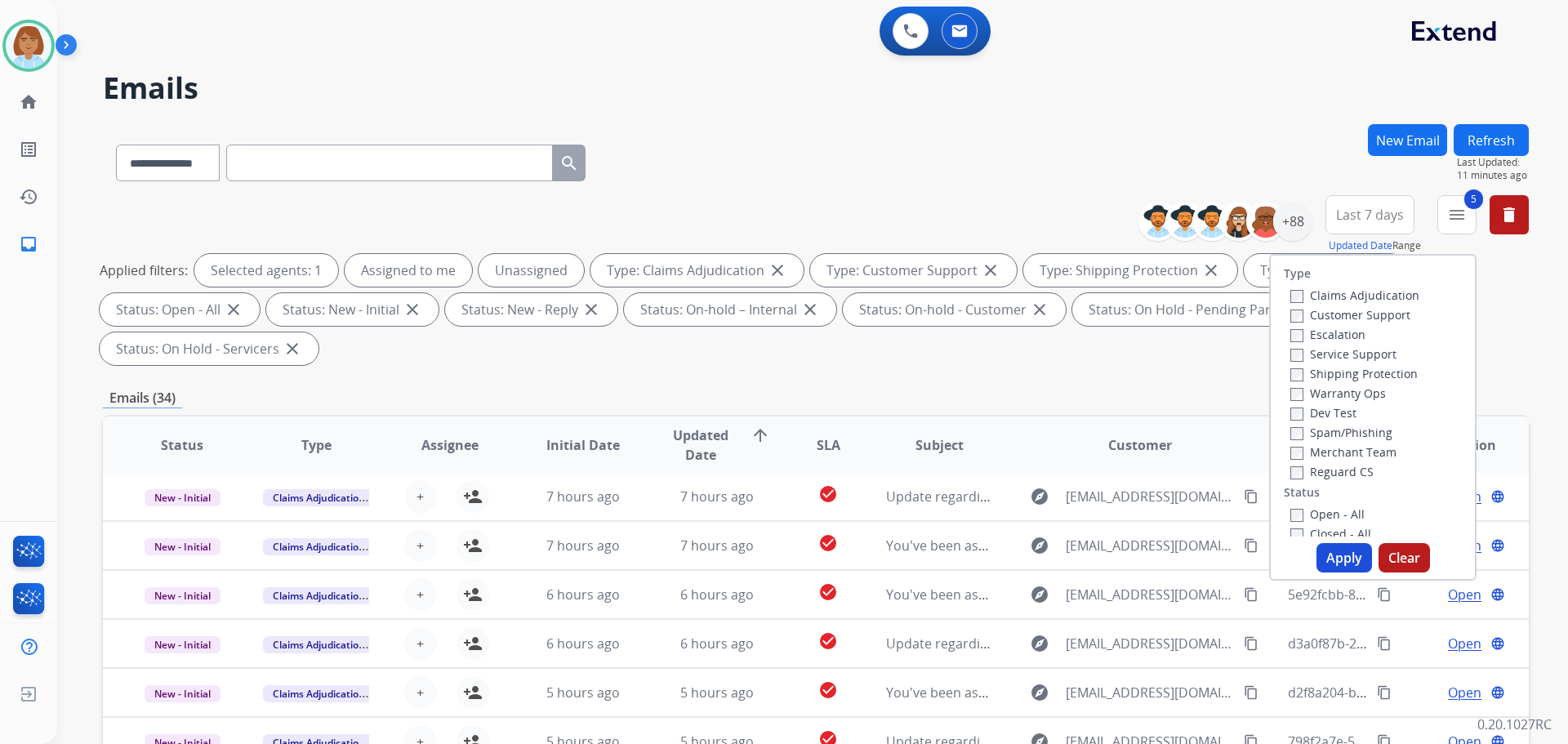
click at [1353, 297] on label "Claims Adjudication" at bounding box center [1354, 295] width 129 height 16
click at [1329, 557] on button "Apply" at bounding box center [1344, 558] width 56 height 29
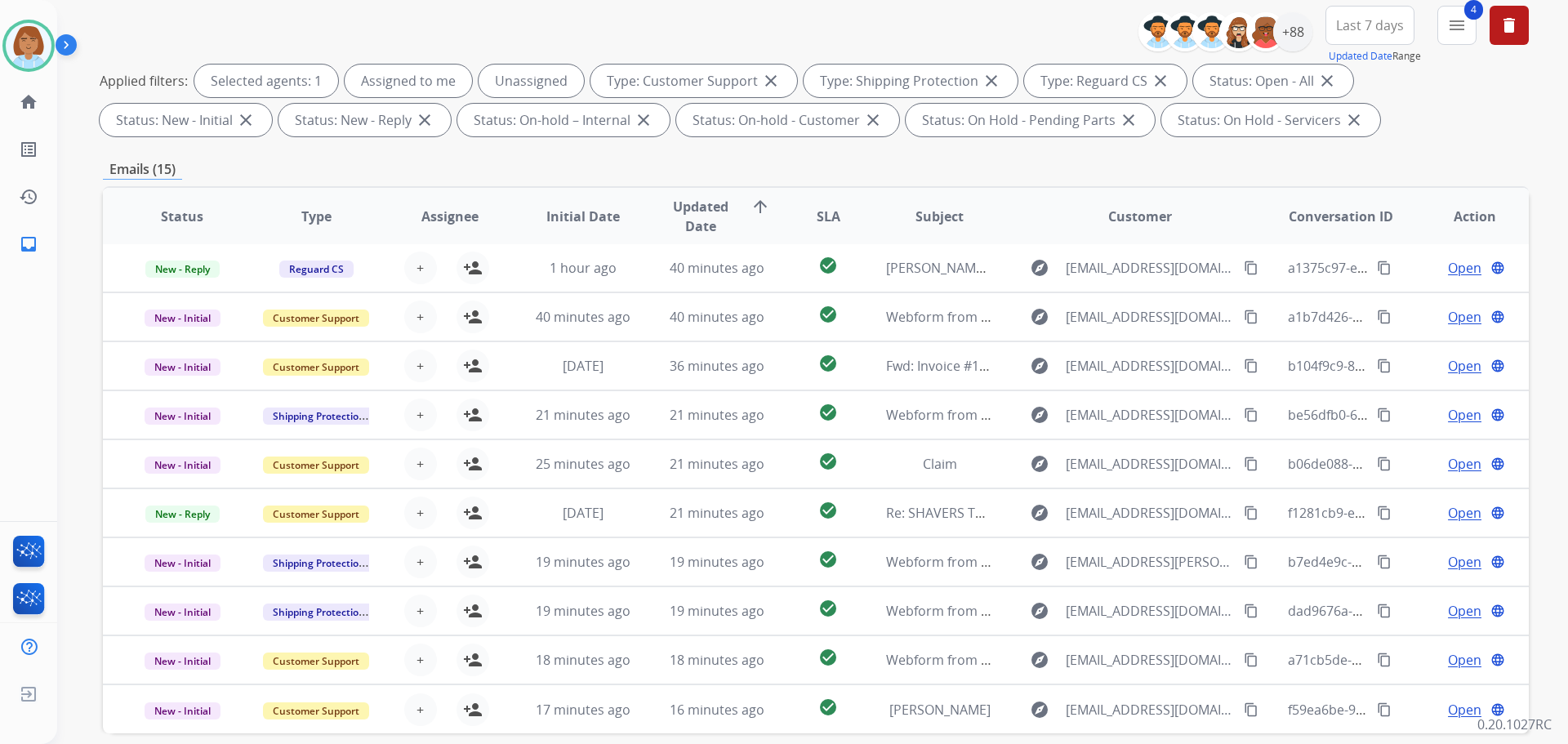
scroll to position [264, 0]
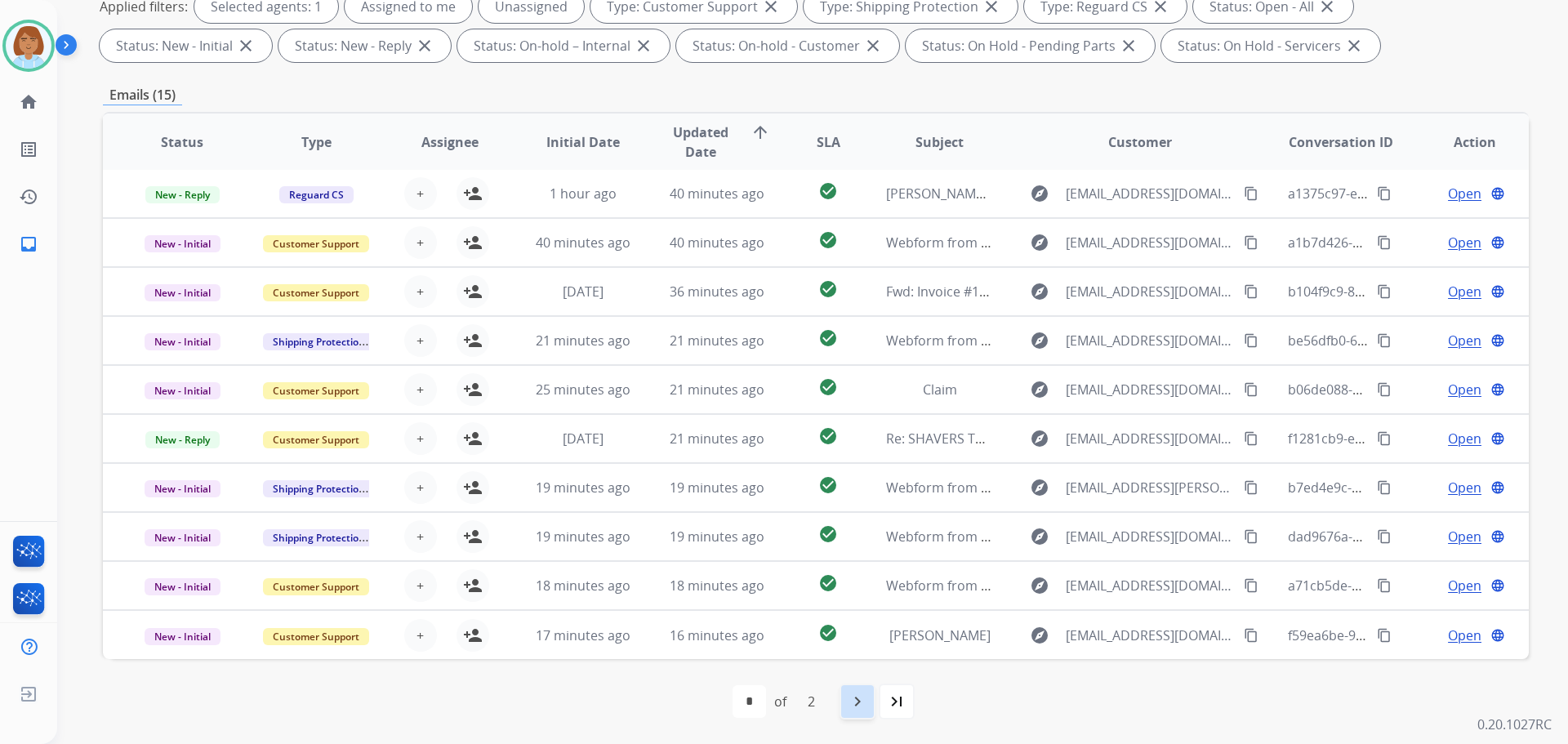
click at [862, 693] on mat-icon "navigate_next" at bounding box center [857, 702] width 20 height 20
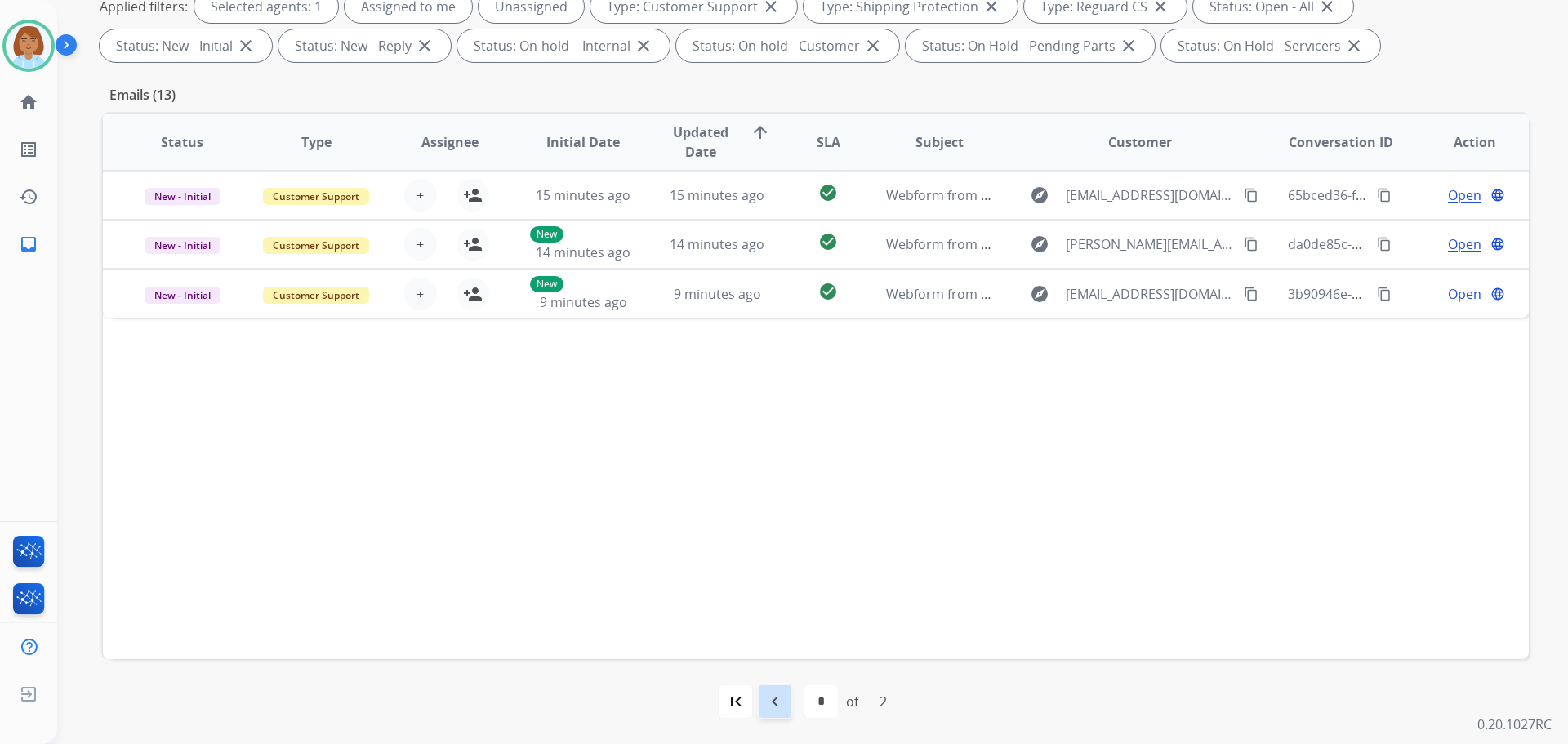
click at [772, 715] on div "navigate_before" at bounding box center [775, 702] width 36 height 36
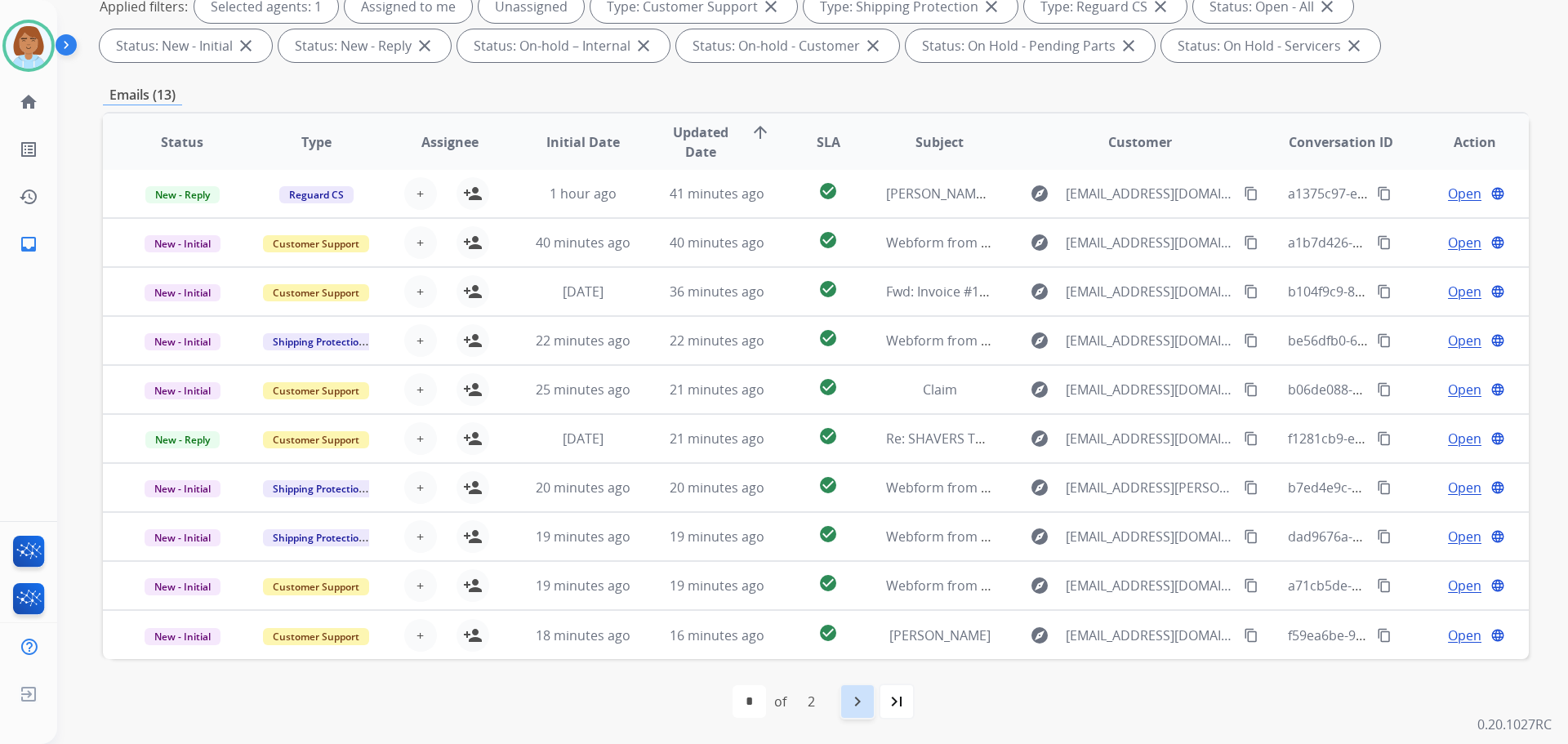
click at [855, 702] on mat-icon "navigate_next" at bounding box center [857, 702] width 20 height 20
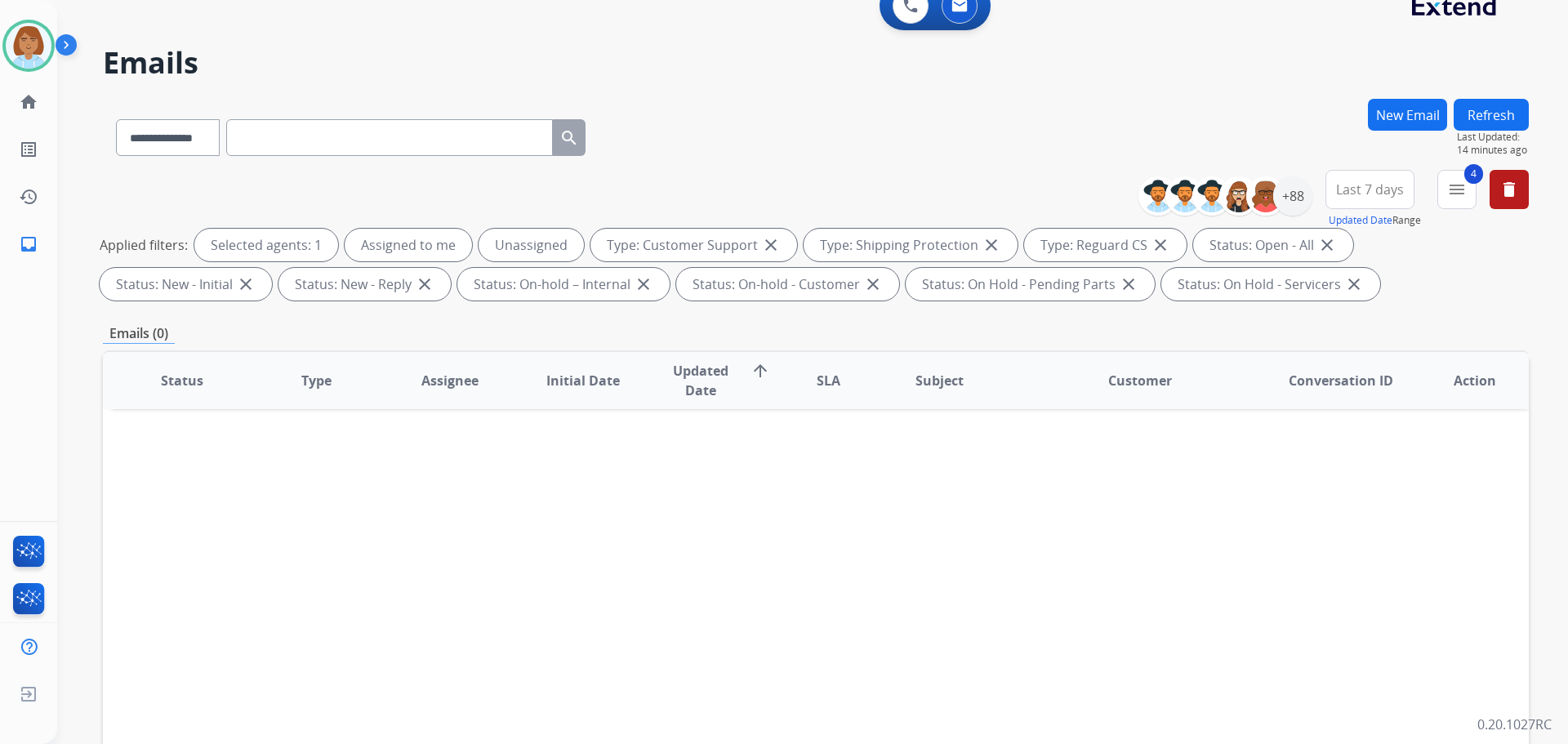
scroll to position [0, 0]
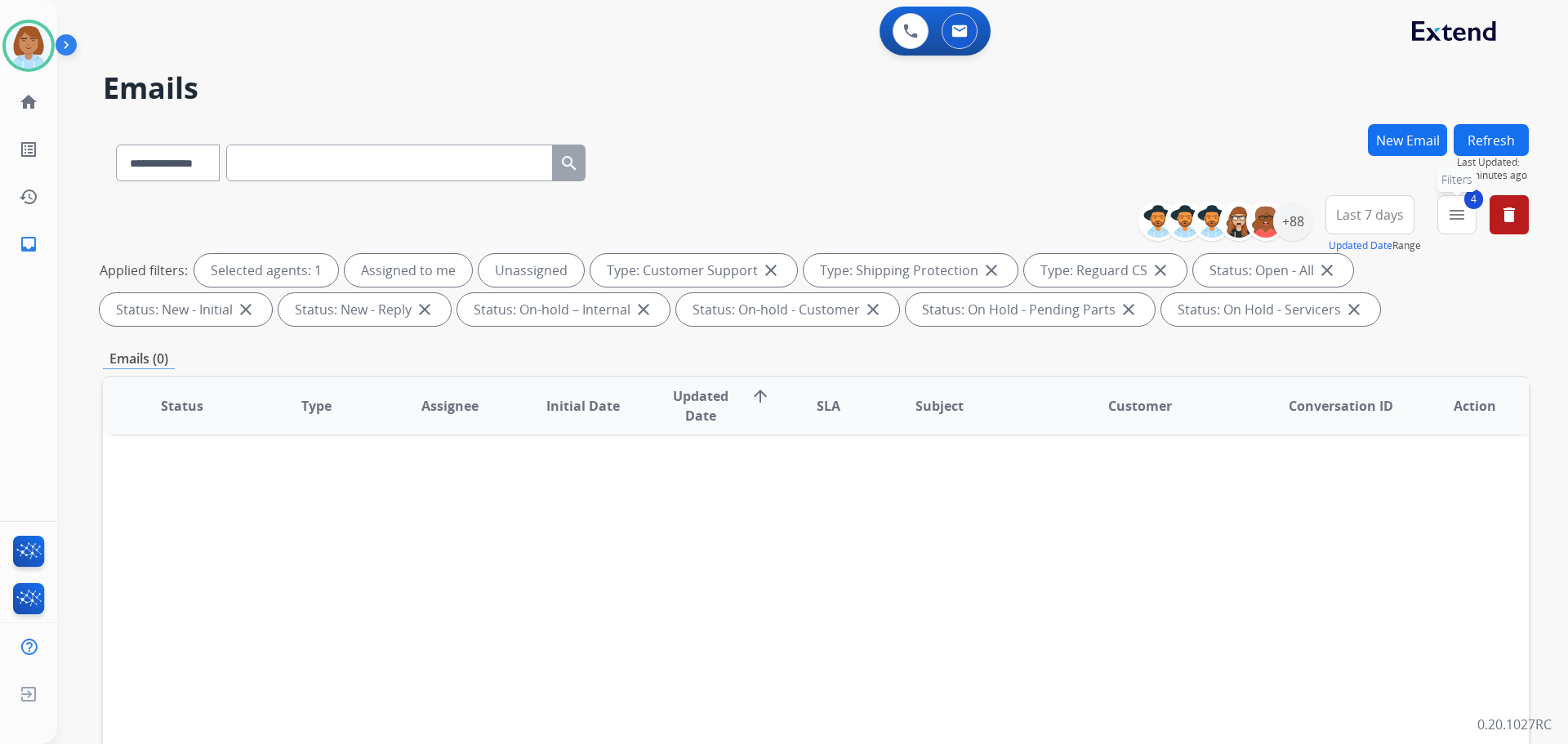
click at [1472, 194] on span "4" at bounding box center [1473, 199] width 19 height 20
click at [1453, 216] on mat-icon "menu" at bounding box center [1456, 215] width 20 height 20
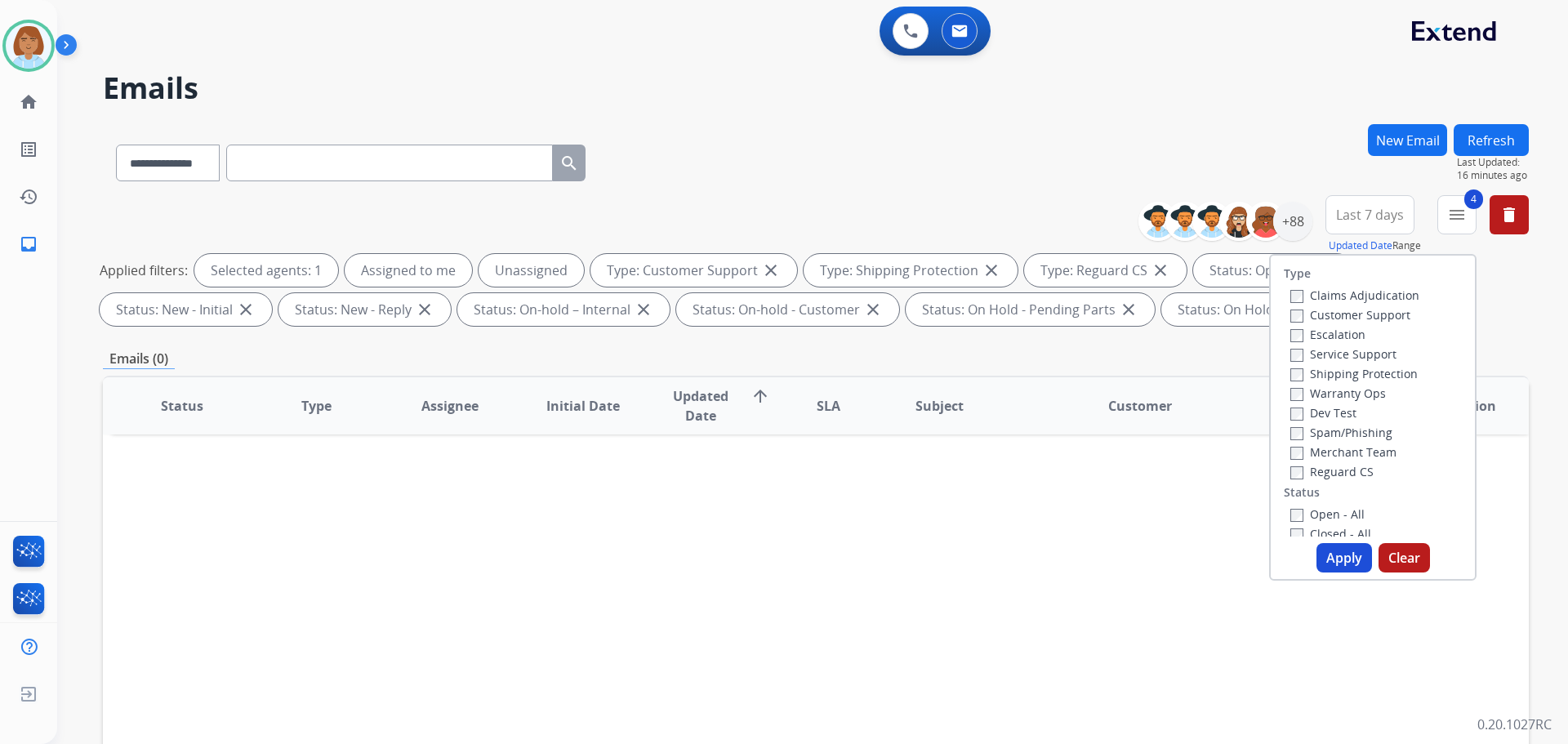
click at [1325, 290] on label "Claims Adjudication" at bounding box center [1354, 295] width 129 height 16
click at [1336, 558] on button "Apply" at bounding box center [1344, 558] width 56 height 29
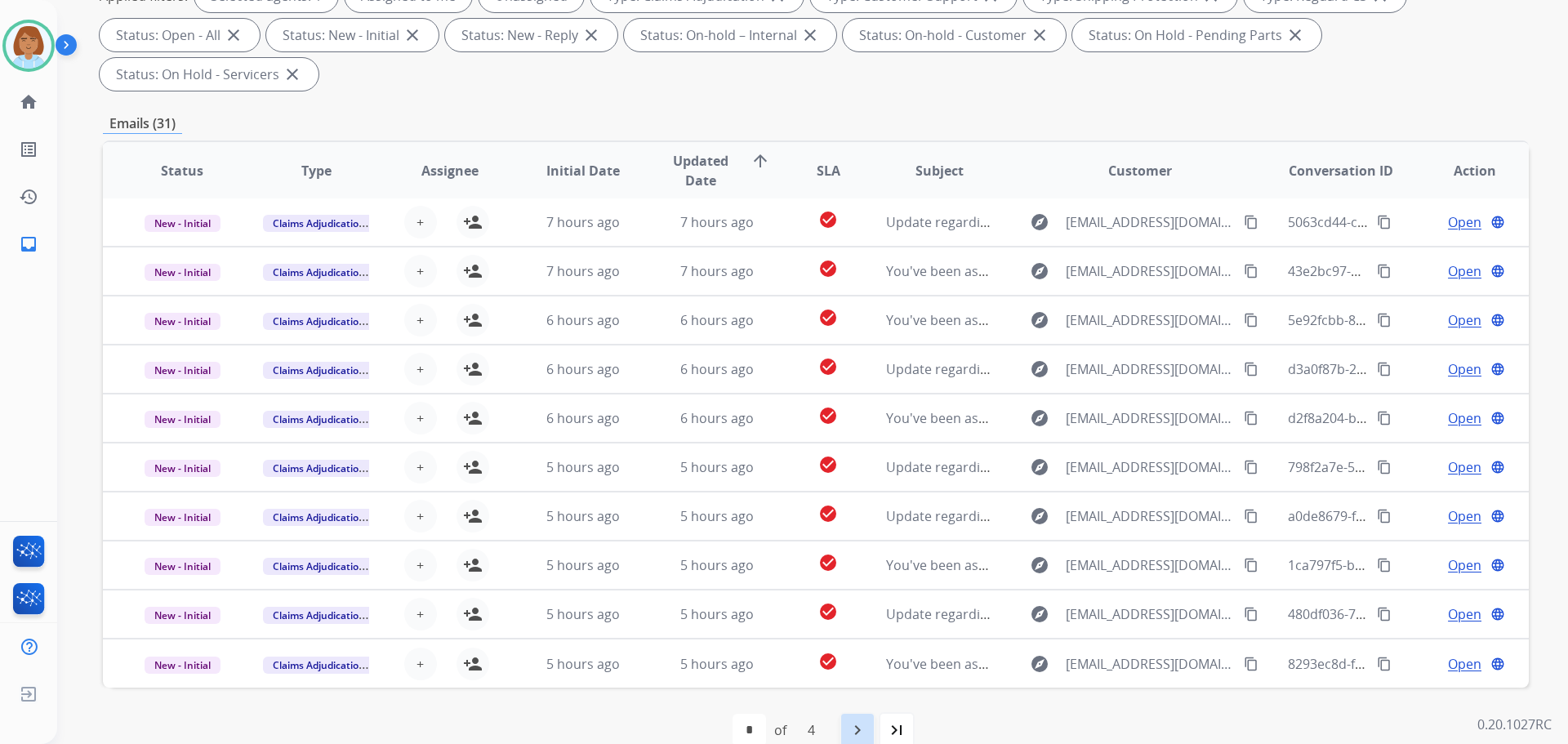
scroll to position [303, 0]
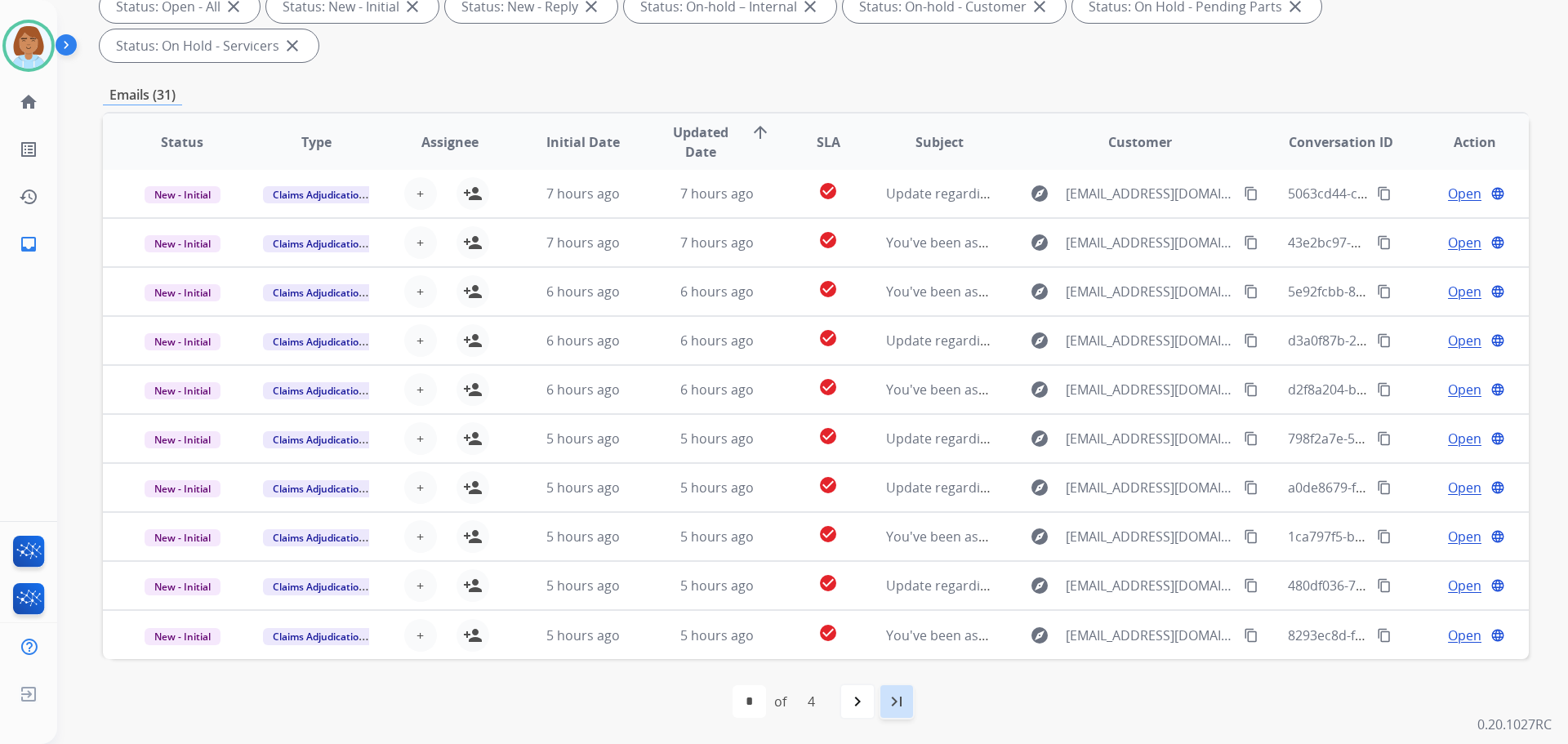
click at [883, 711] on div "last_page" at bounding box center [896, 702] width 36 height 36
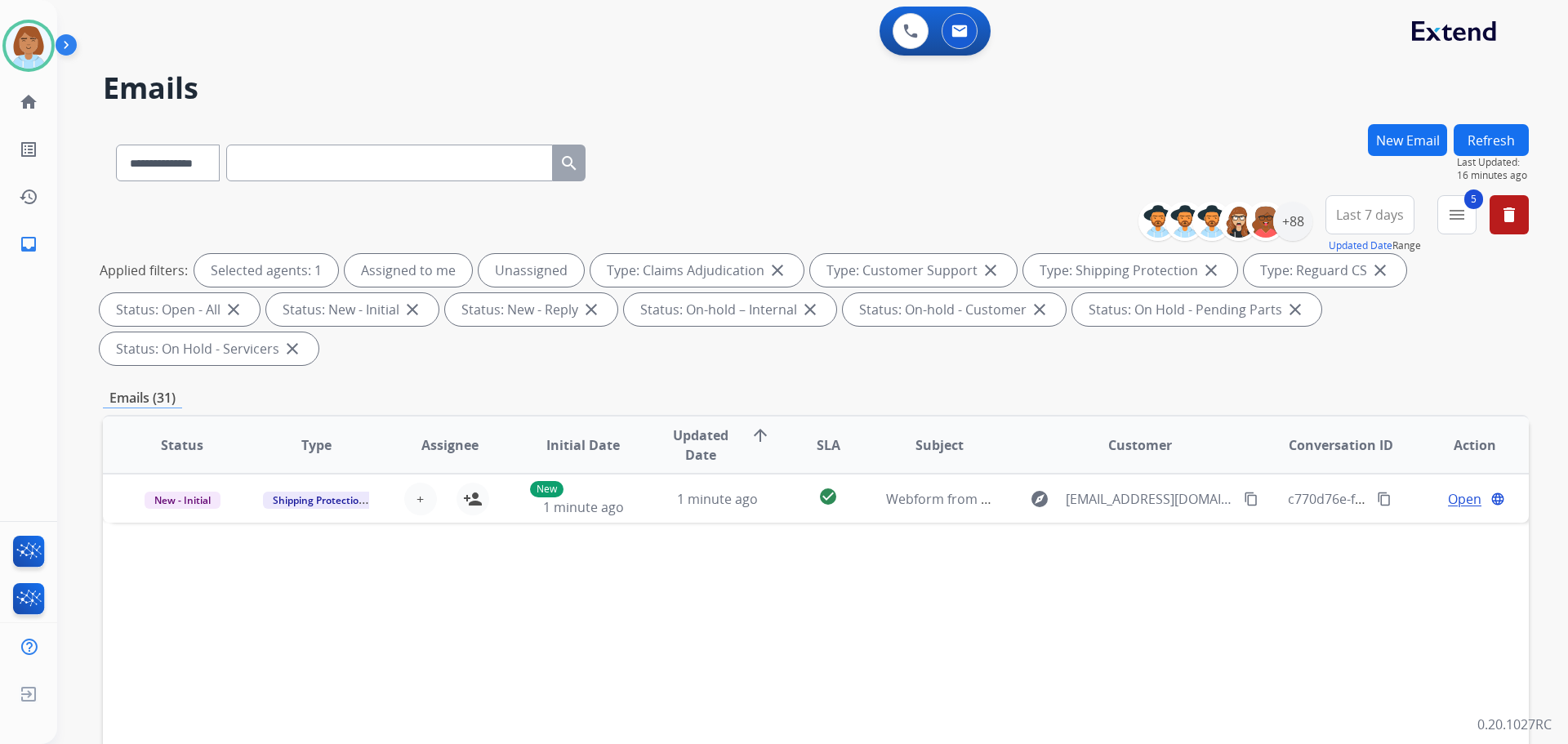
scroll to position [0, 0]
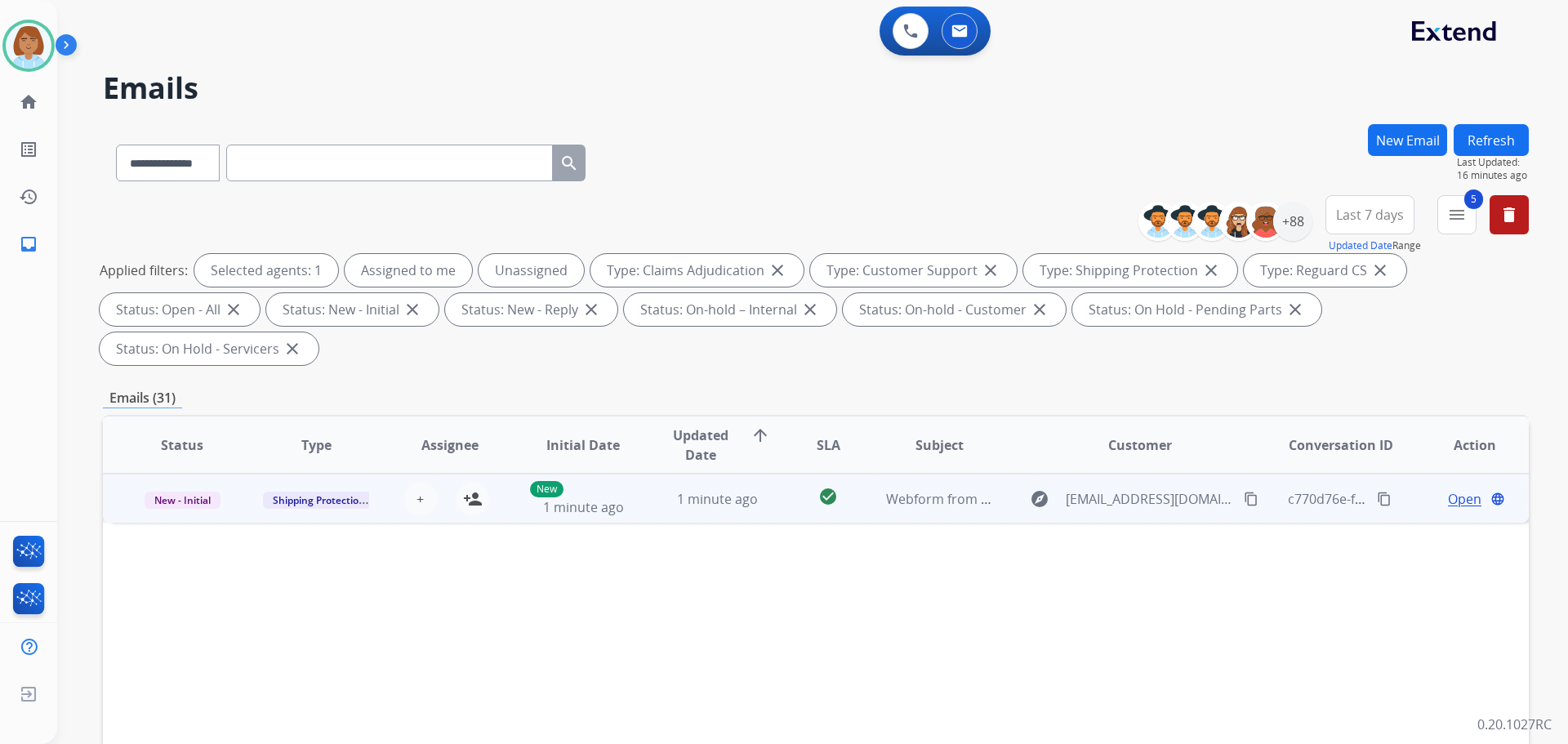
click at [787, 506] on td "check_circle" at bounding box center [814, 498] width 89 height 49
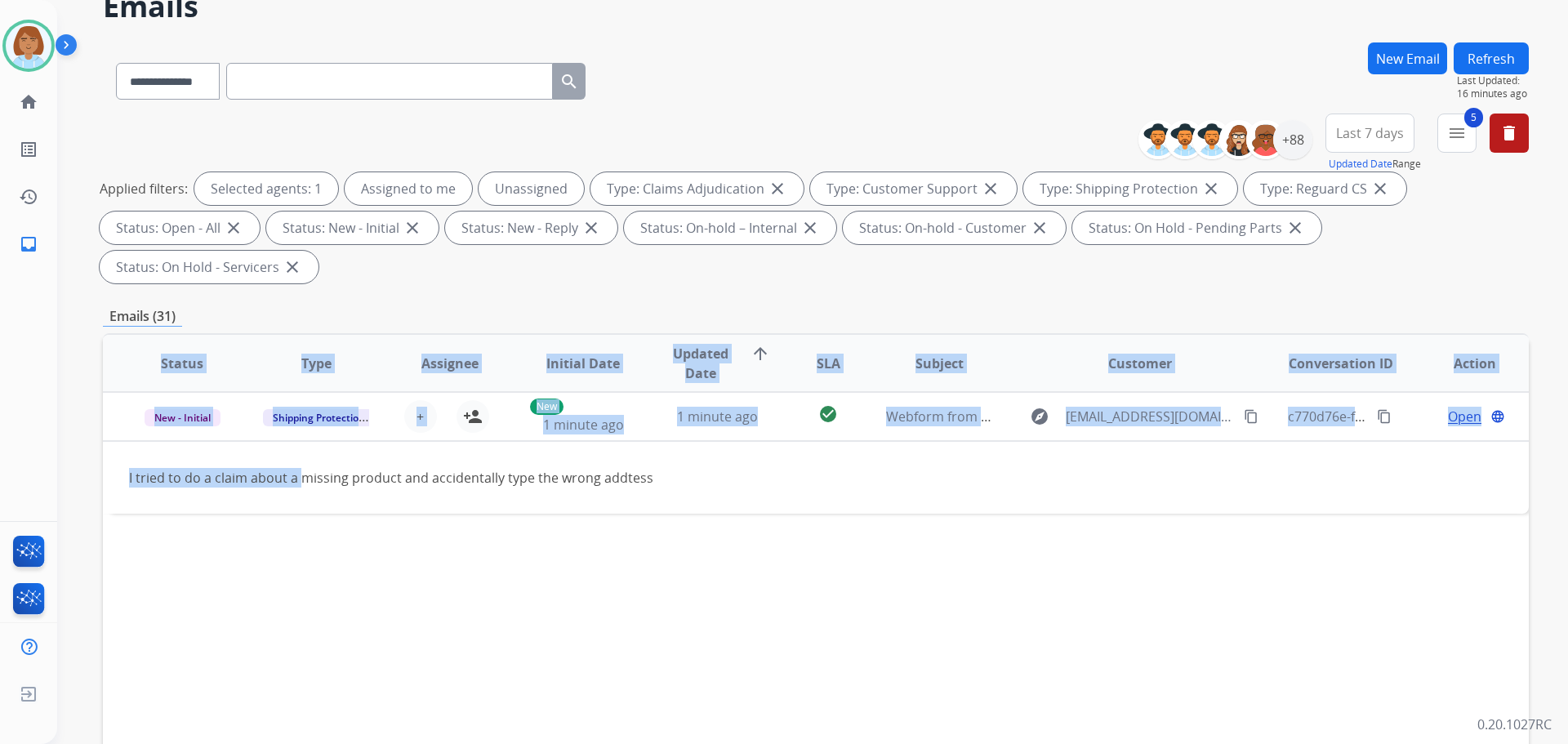
drag, startPoint x: 336, startPoint y: 476, endPoint x: 846, endPoint y: 514, distance: 511.4
click at [840, 516] on div "Status Type Assignee Initial Date Updated Date arrow_upward SLA Subject Custome…" at bounding box center [815, 606] width 1425 height 548
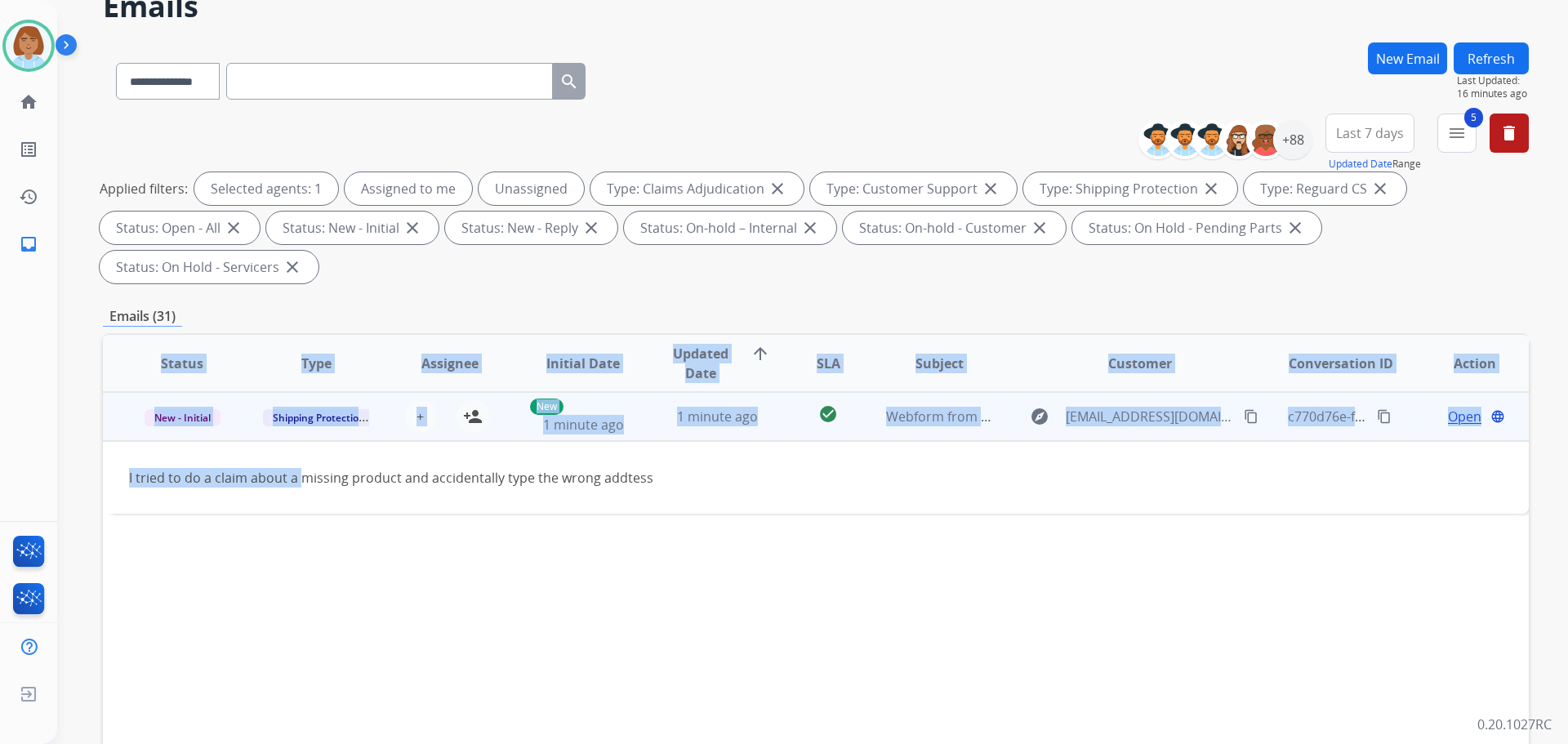
click at [900, 471] on div "I tried to do a claim about a missing product and accidentally type the wrong a…" at bounding box center [682, 478] width 1106 height 20
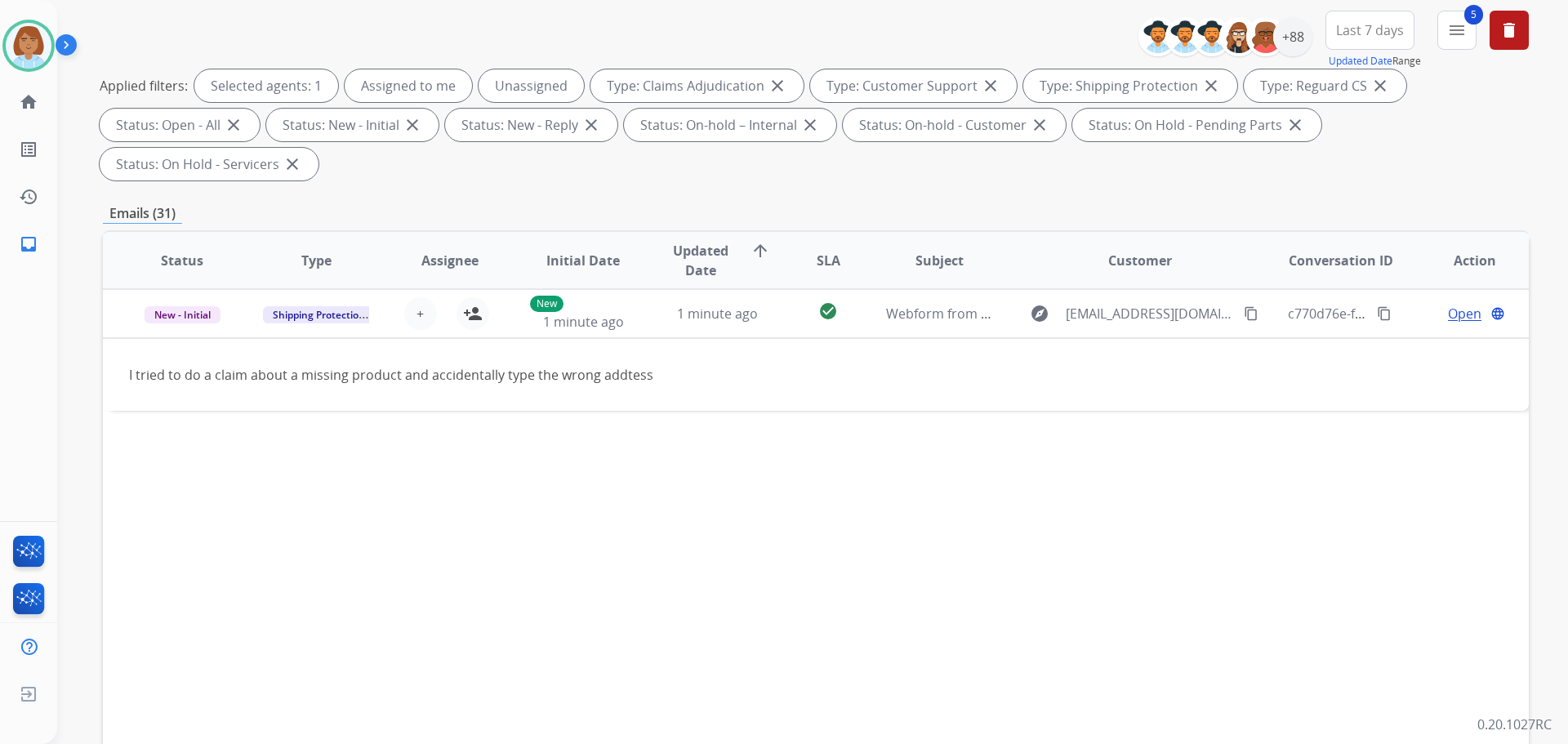
scroll to position [303, 0]
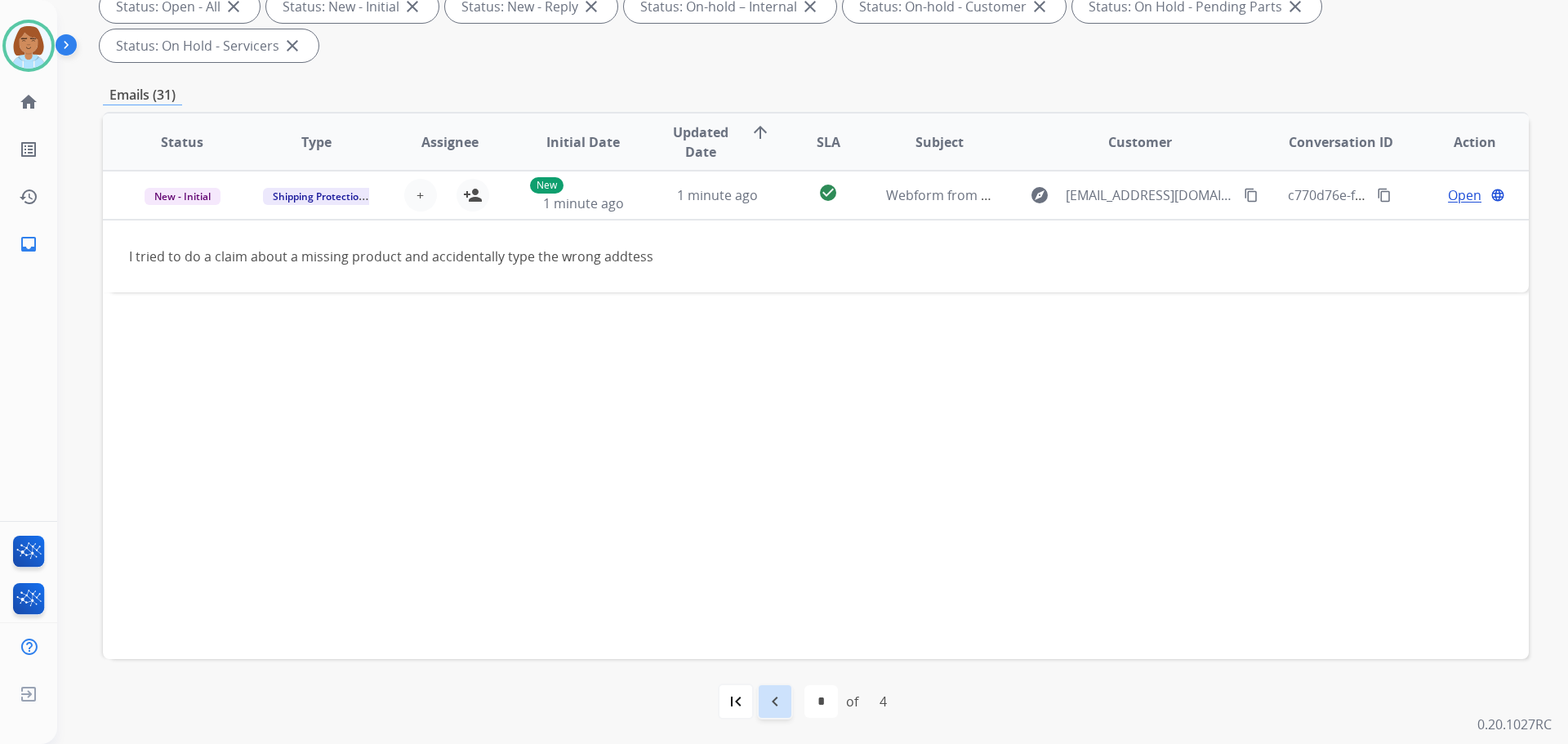
click at [787, 709] on div "navigate_before" at bounding box center [775, 702] width 36 height 36
select select "*"
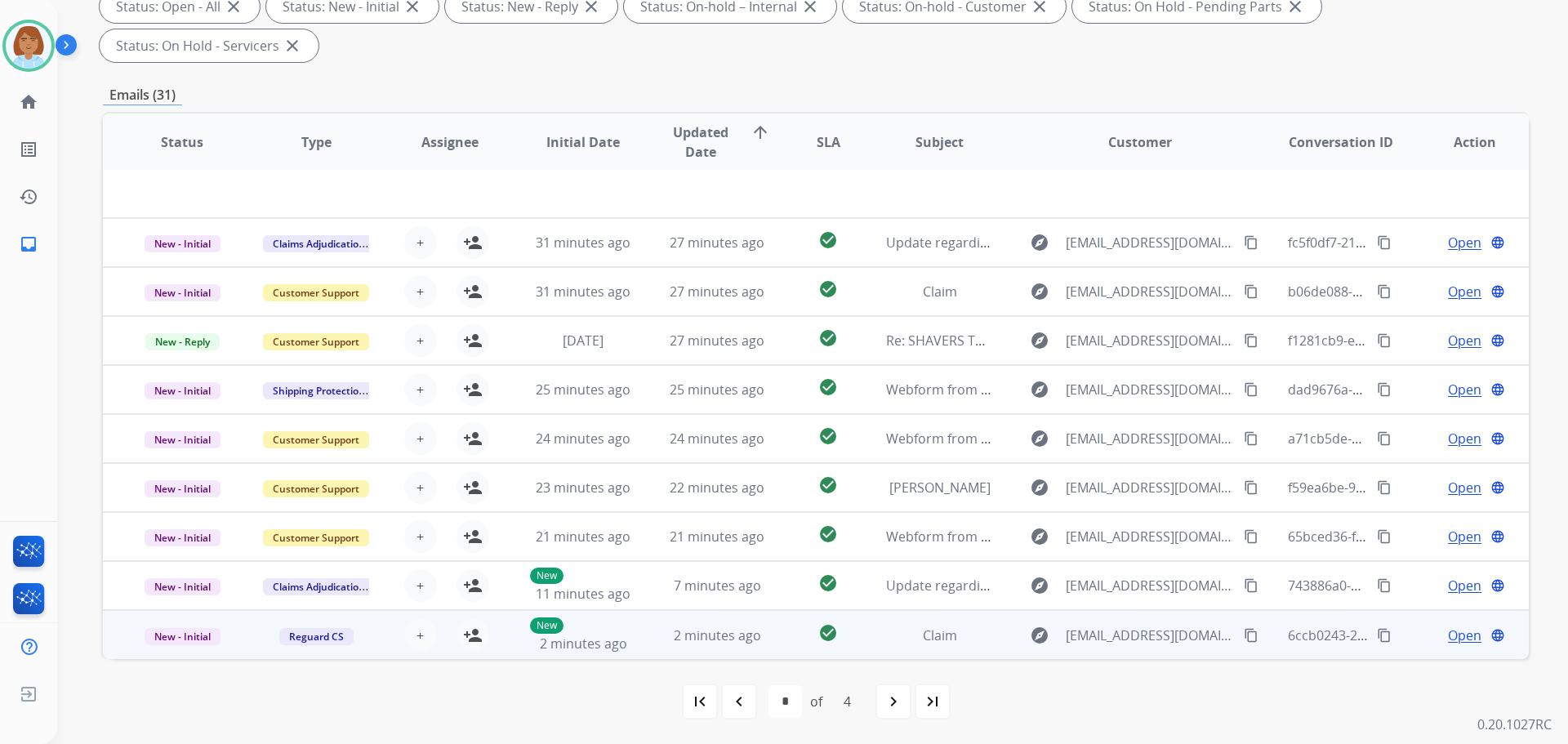
click at [782, 625] on td "check_circle" at bounding box center [814, 634] width 89 height 49
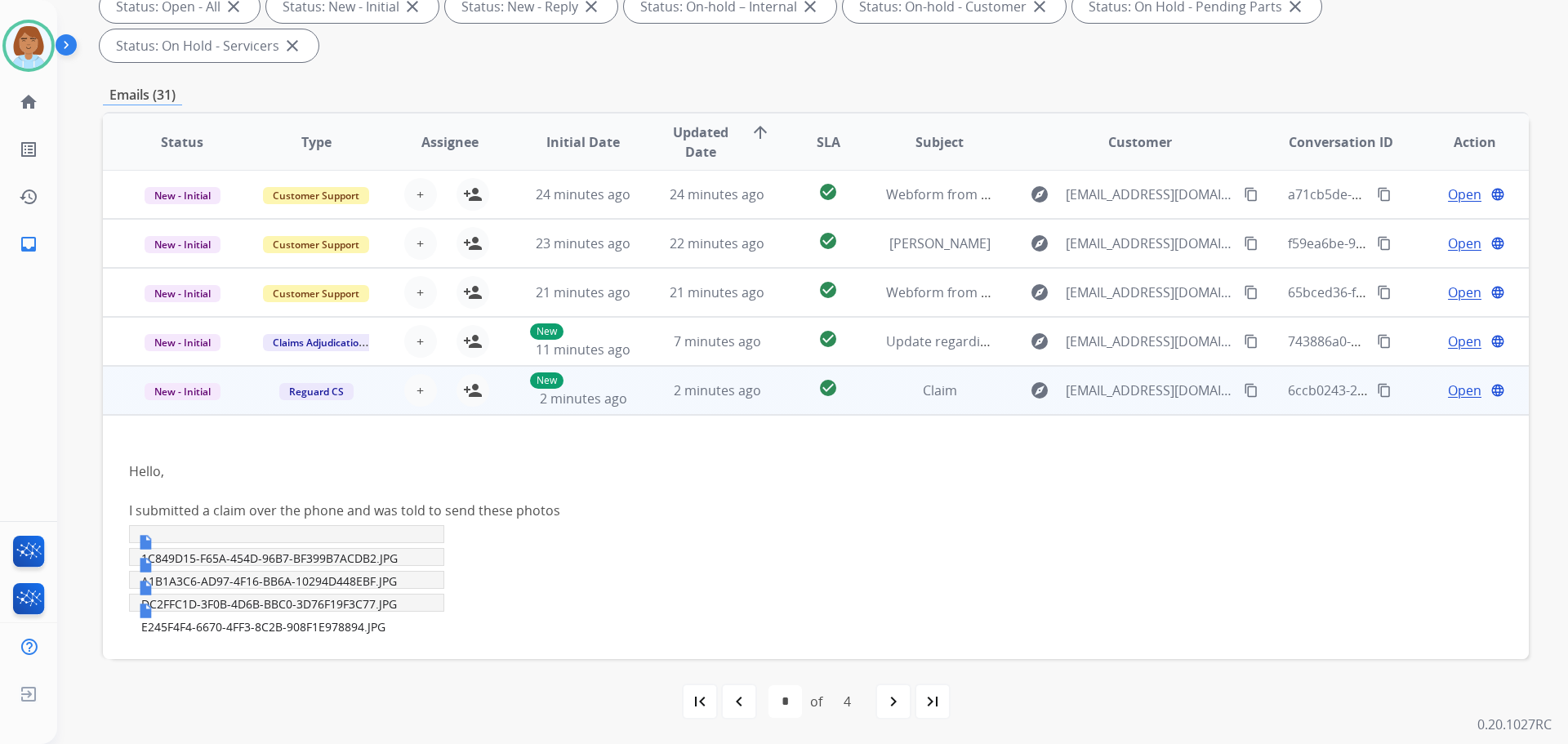
scroll to position [249, 0]
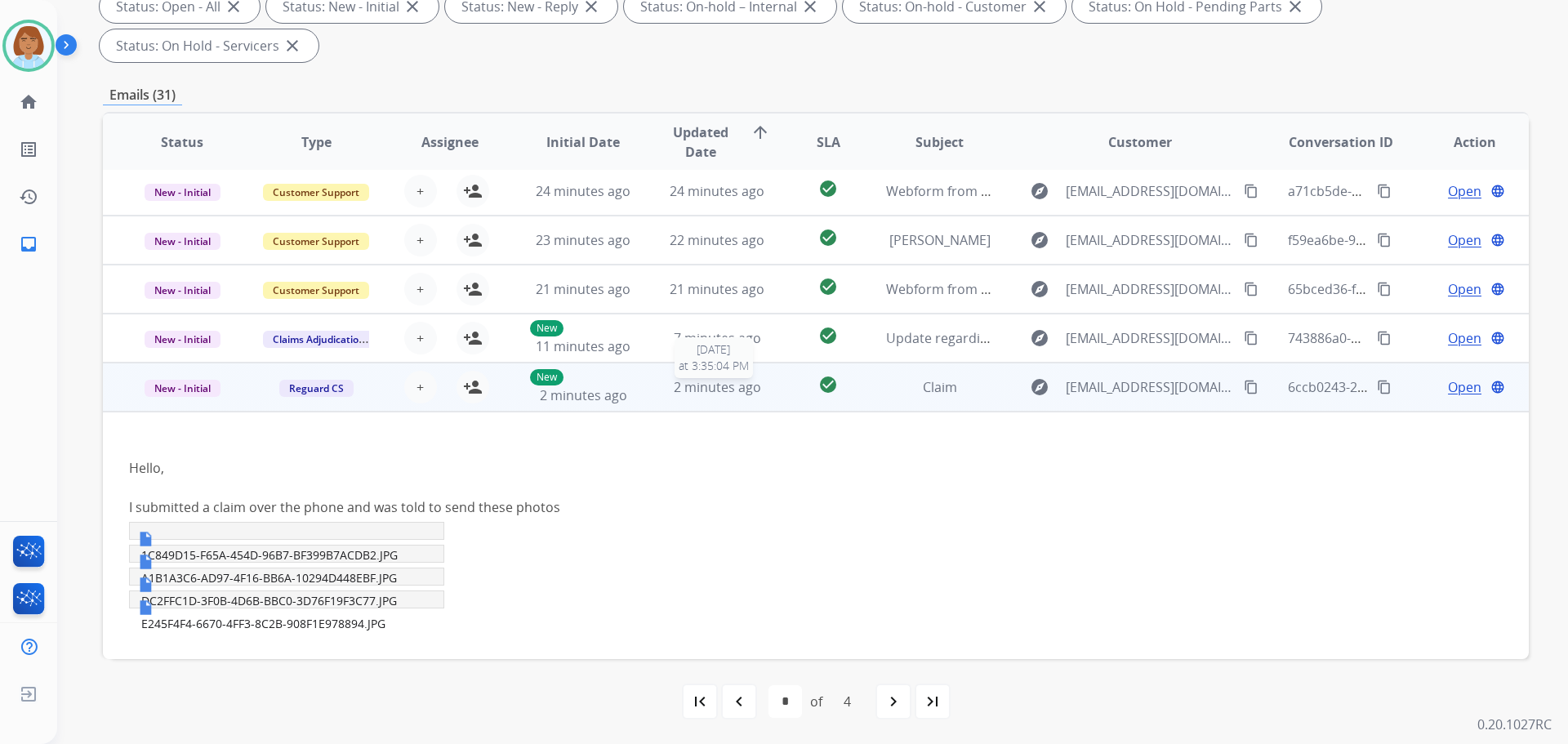
click at [761, 386] on div "2 minutes ago" at bounding box center [717, 387] width 107 height 20
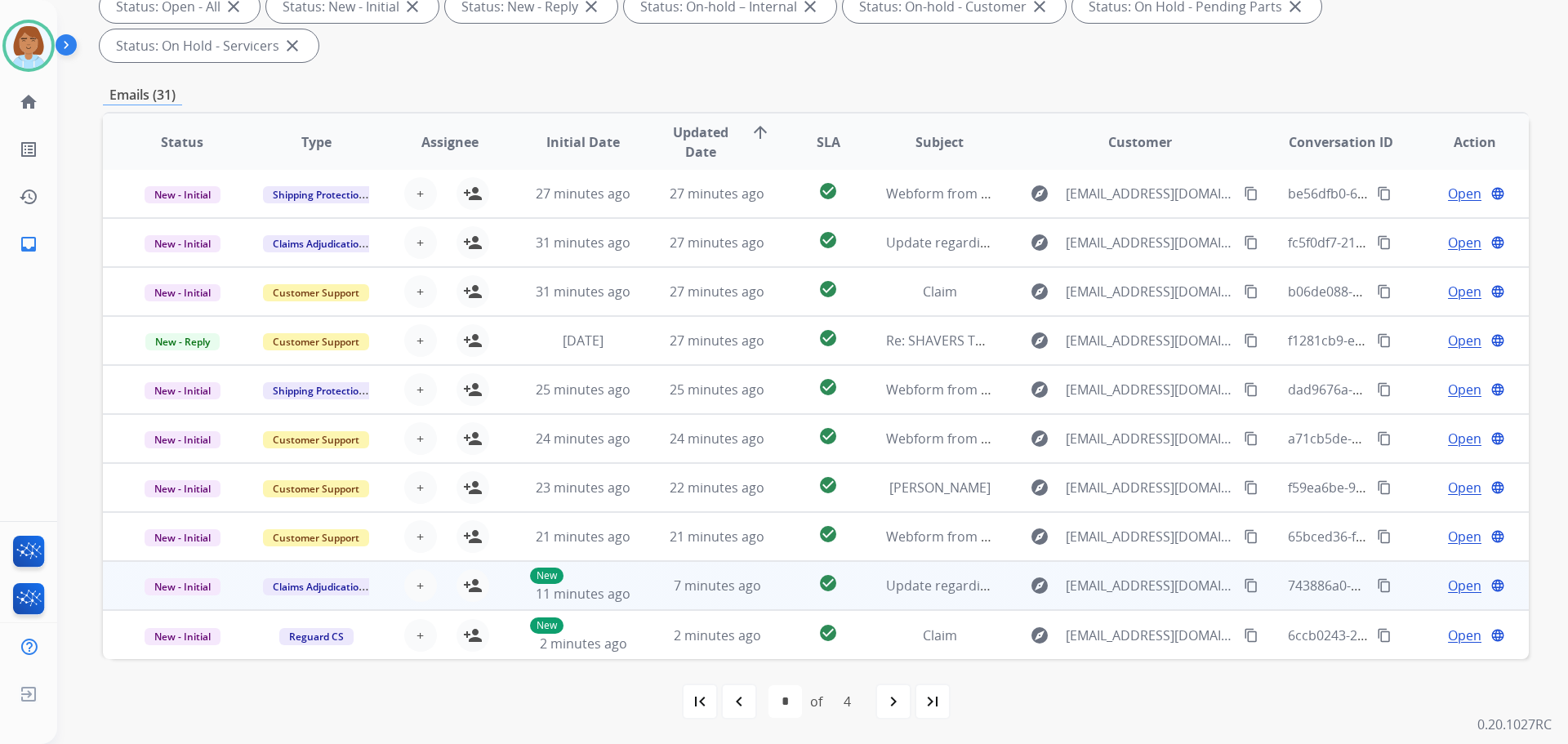
click at [784, 581] on td "check_circle" at bounding box center [814, 585] width 89 height 49
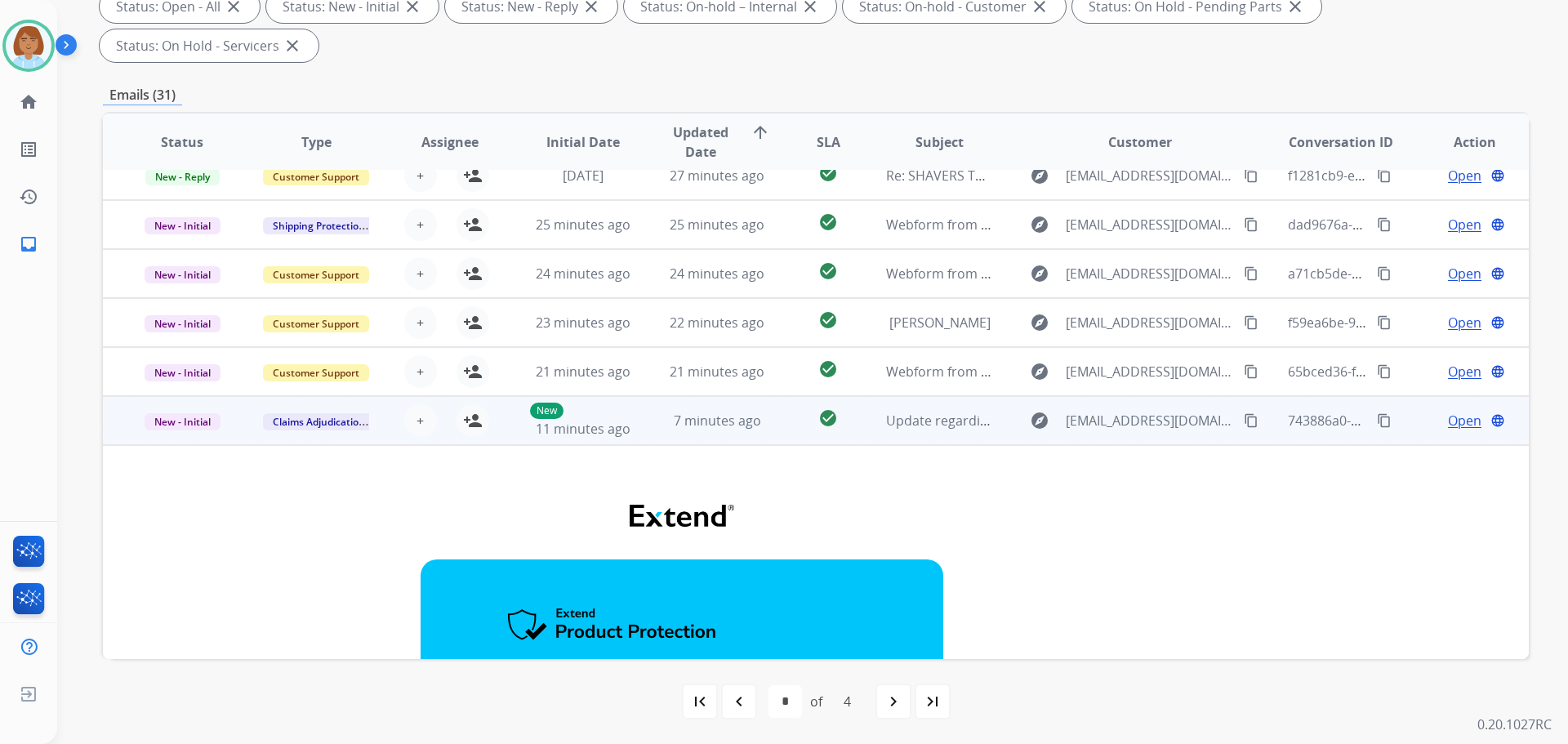
scroll to position [66, 0]
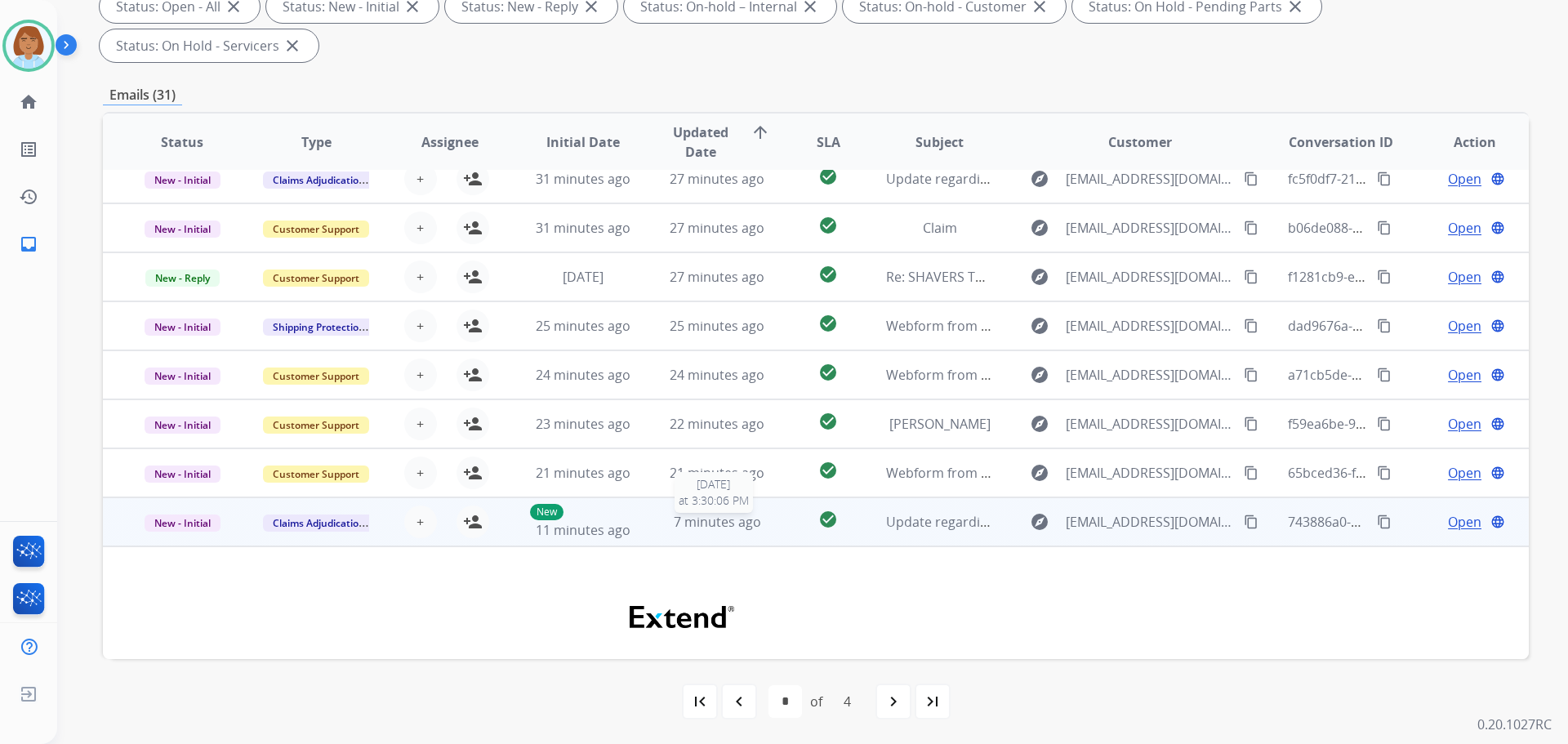
click at [751, 522] on span "7 minutes ago" at bounding box center [718, 522] width 88 height 18
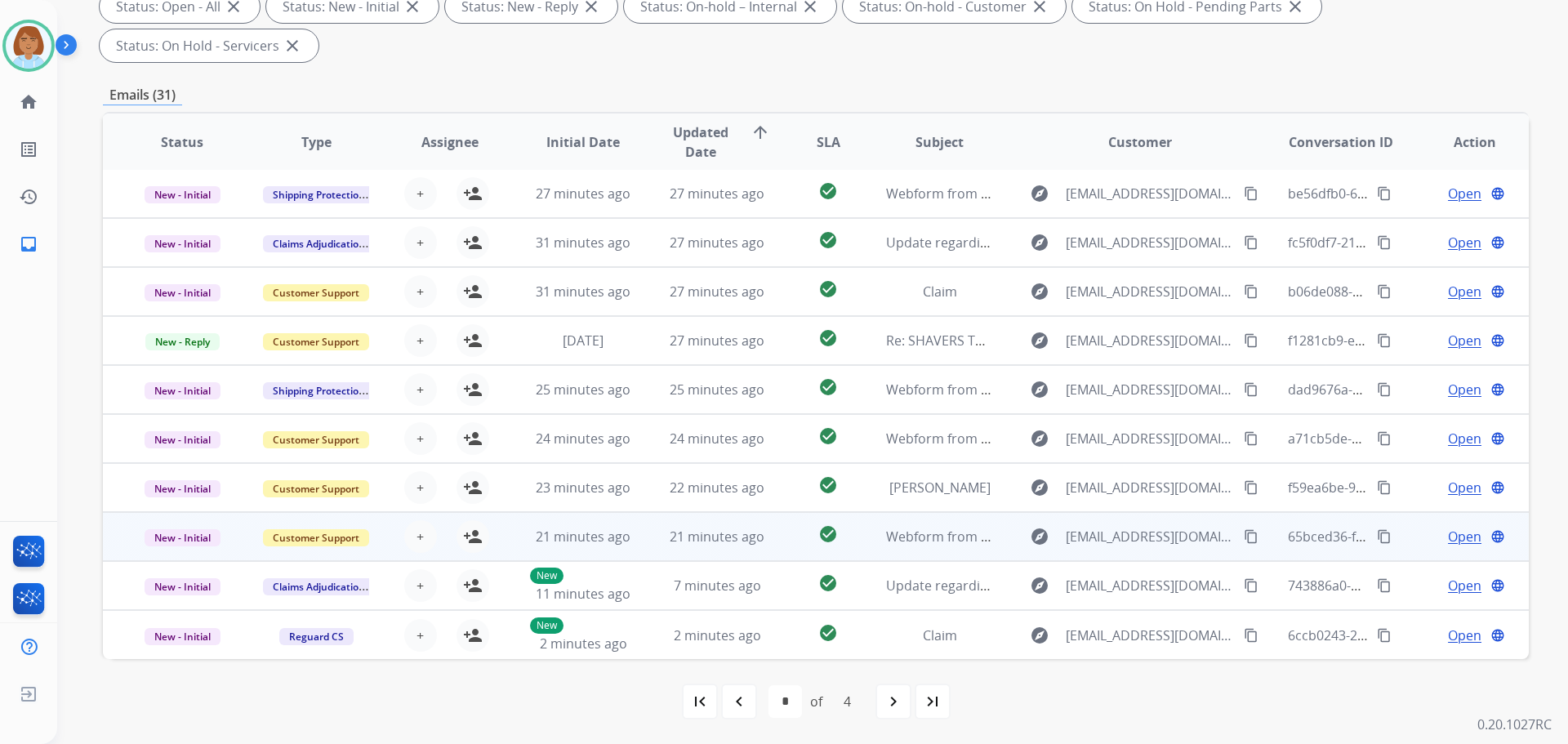
click at [771, 531] on td "check_circle" at bounding box center [814, 537] width 89 height 49
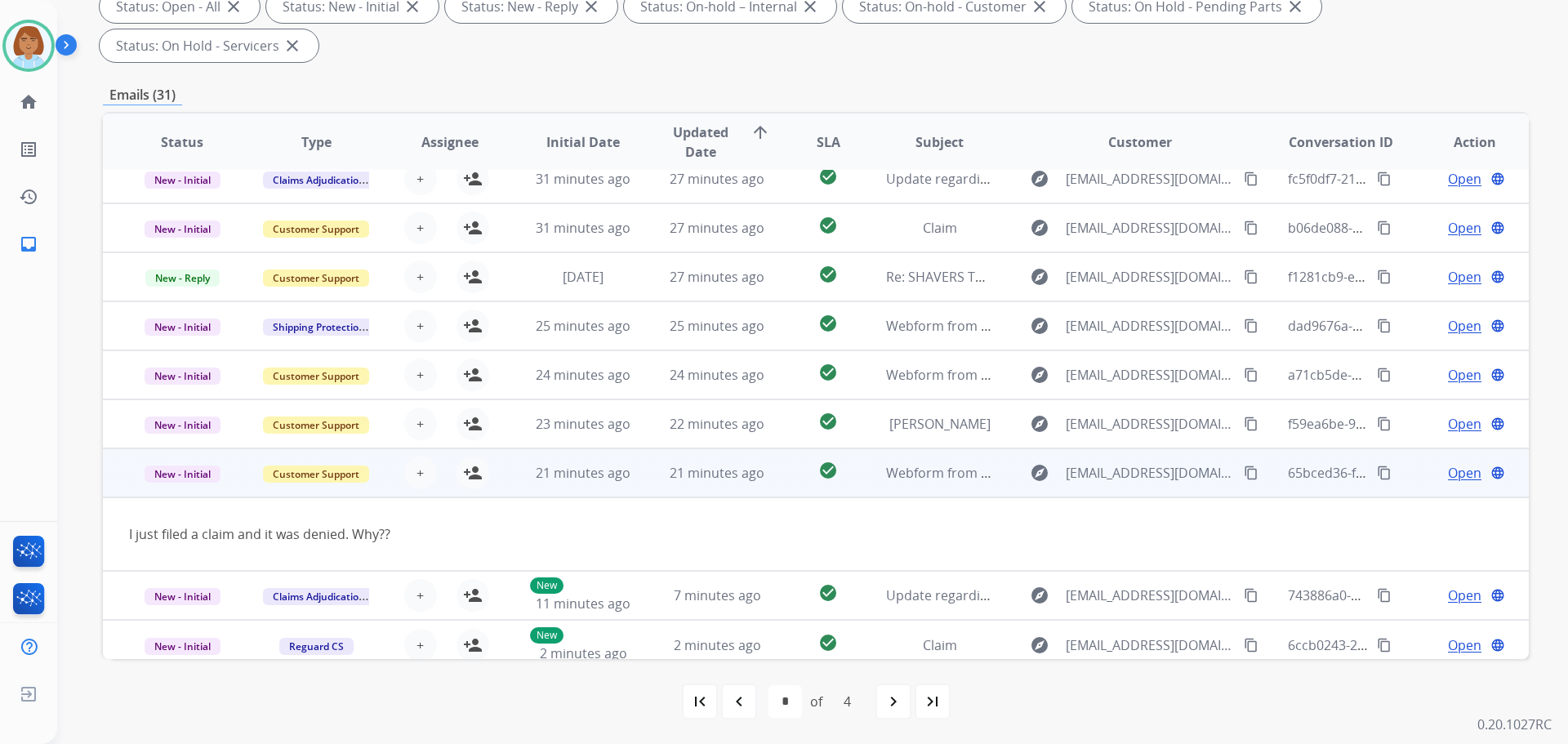
scroll to position [75, 0]
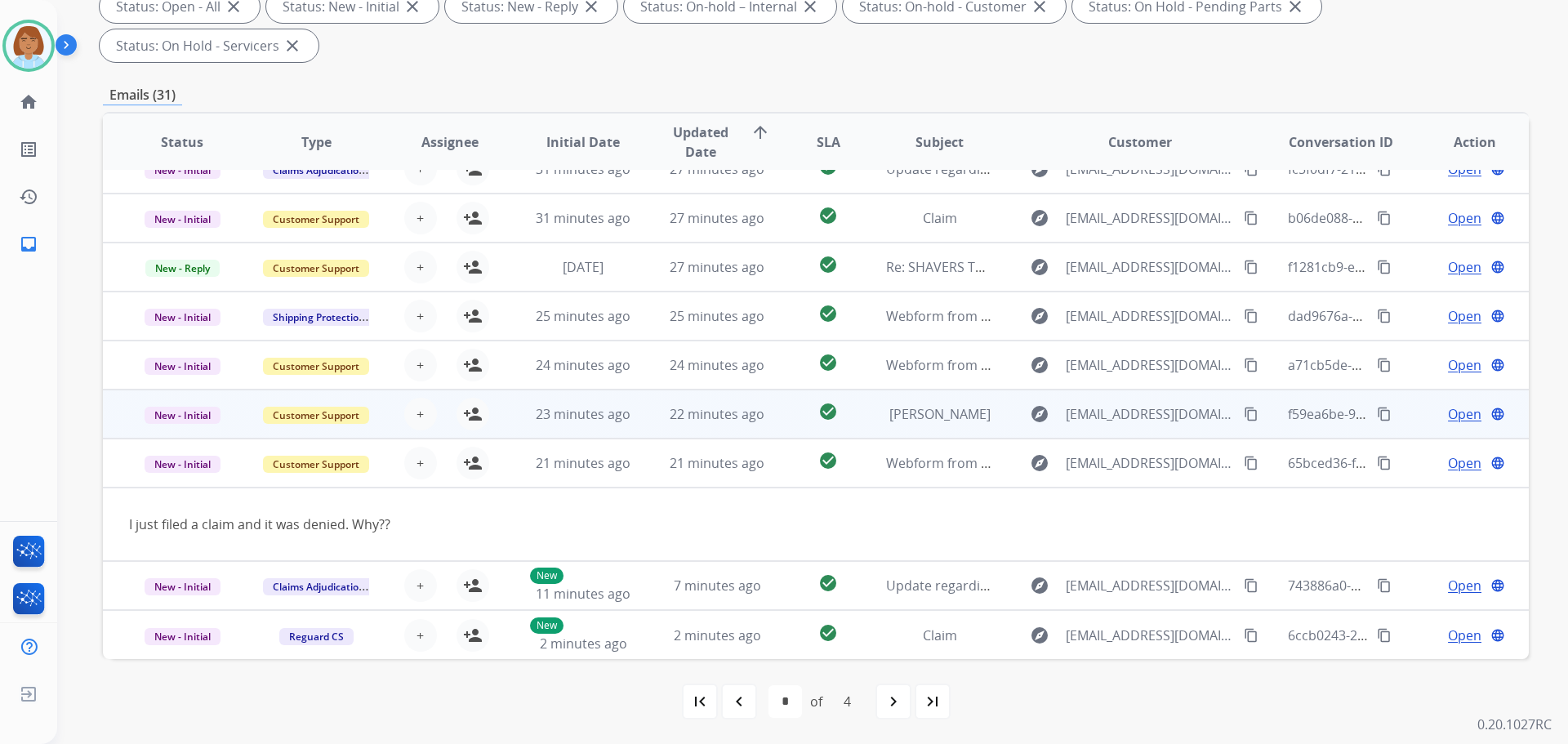
click at [762, 429] on td "22 minutes ago" at bounding box center [705, 414] width 134 height 49
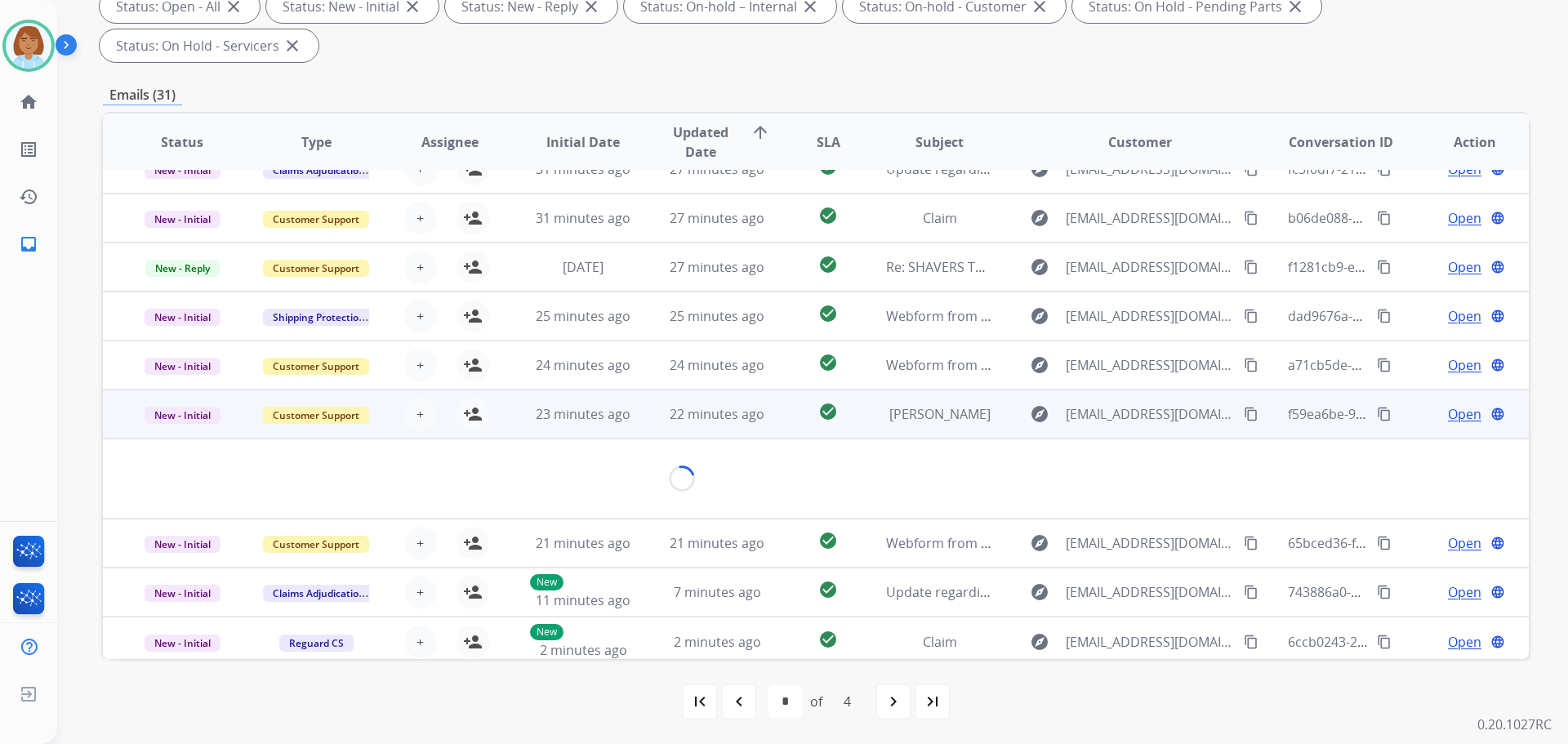
scroll to position [72, 0]
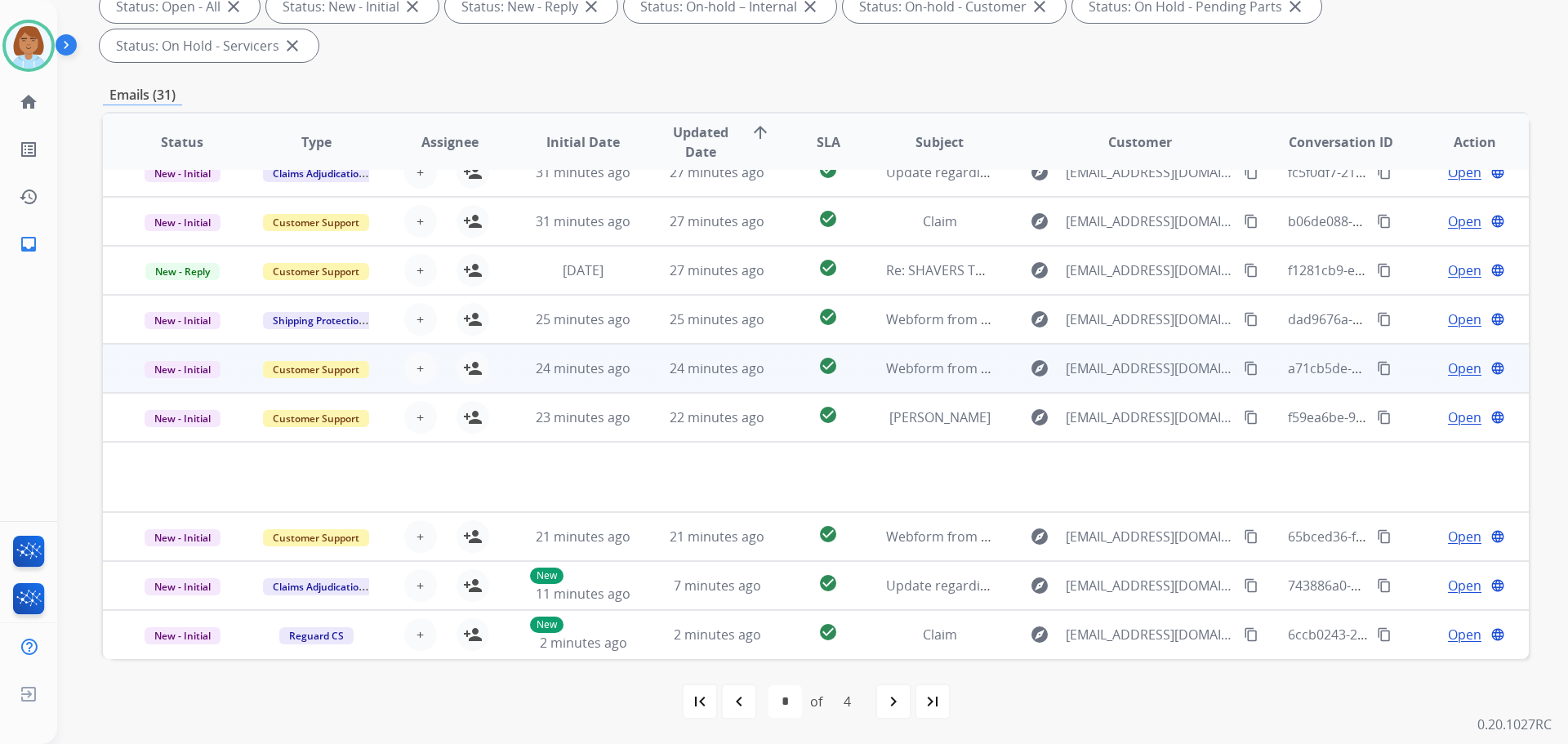
click at [781, 378] on td "check_circle" at bounding box center [814, 368] width 89 height 49
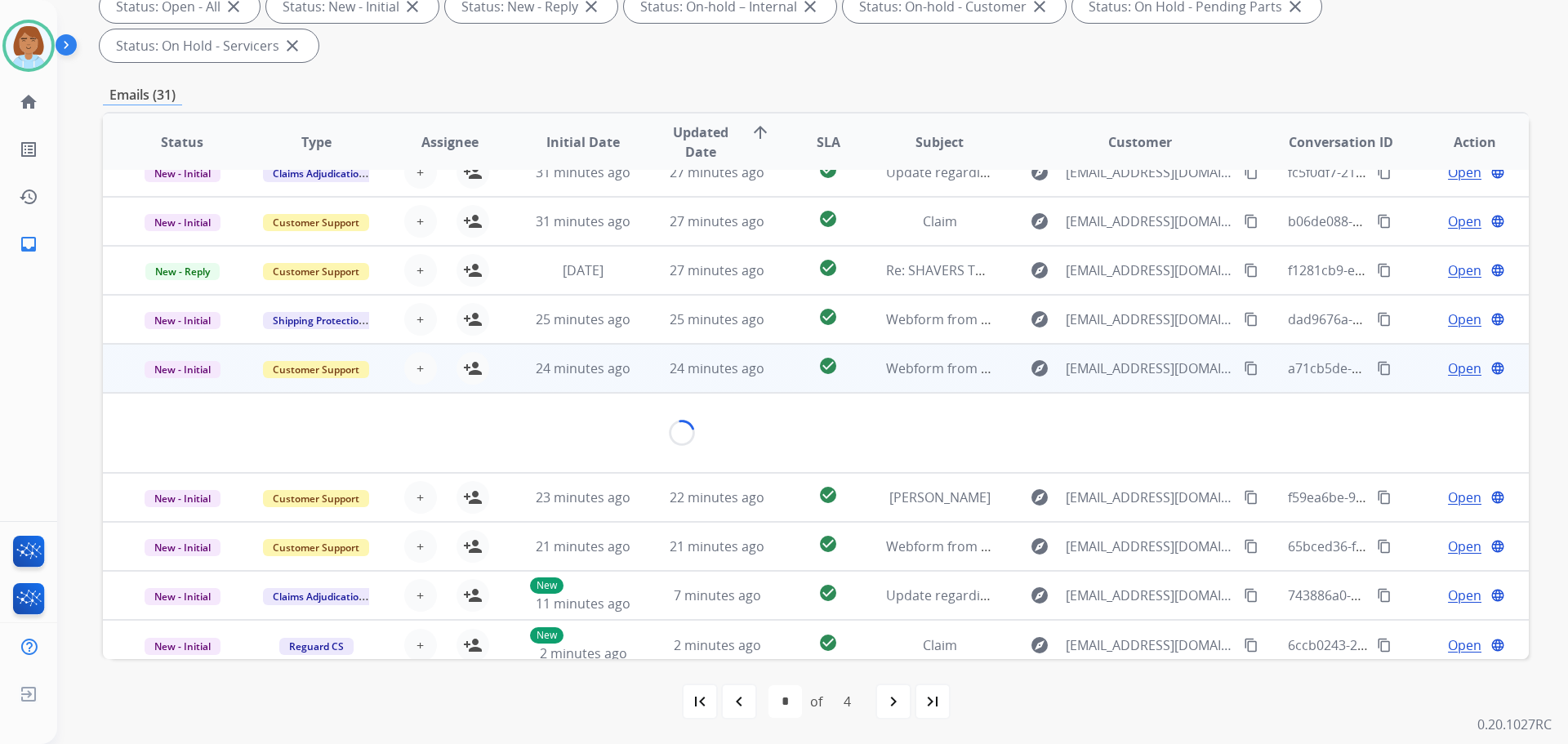
scroll to position [75, 0]
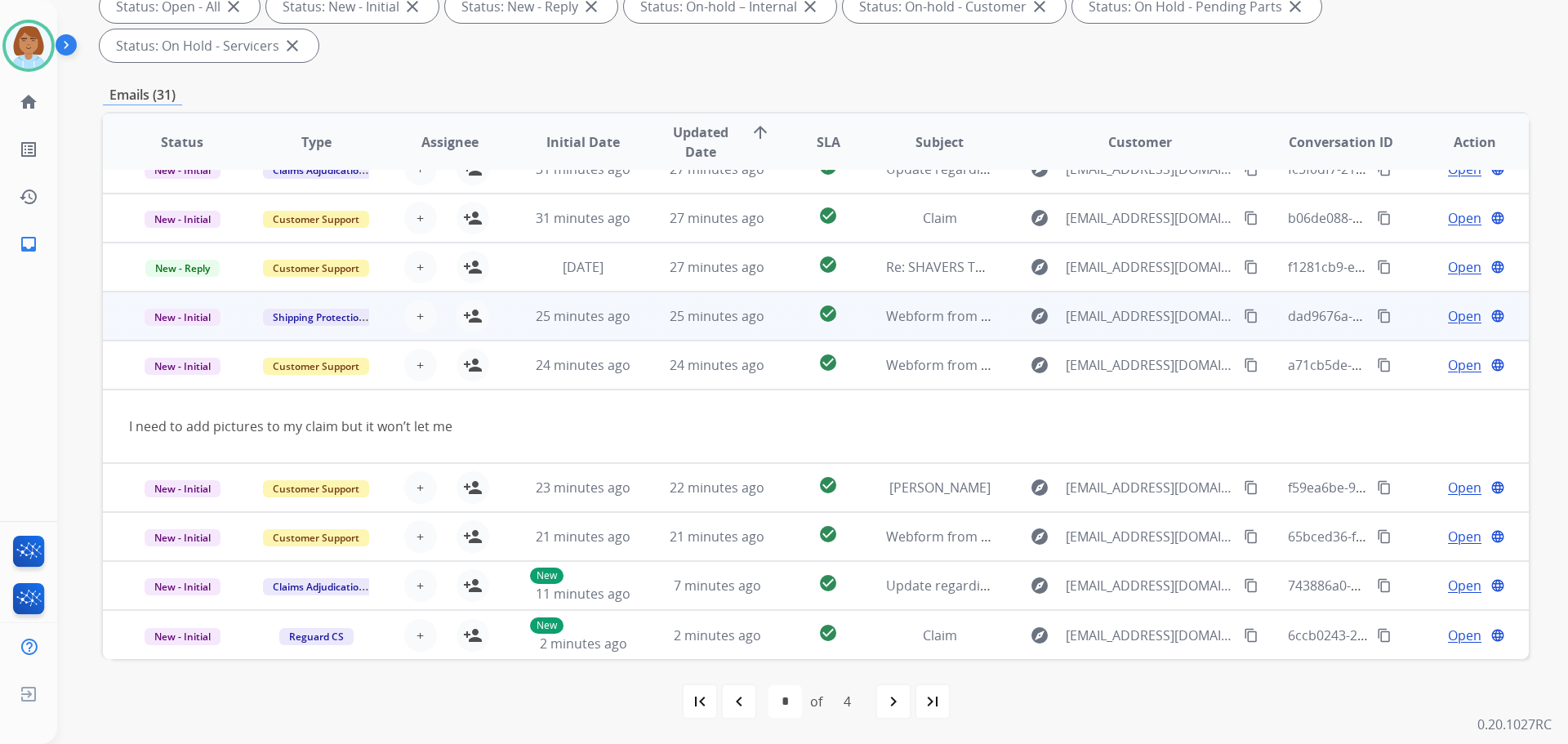
click at [771, 309] on td "check_circle" at bounding box center [814, 315] width 89 height 49
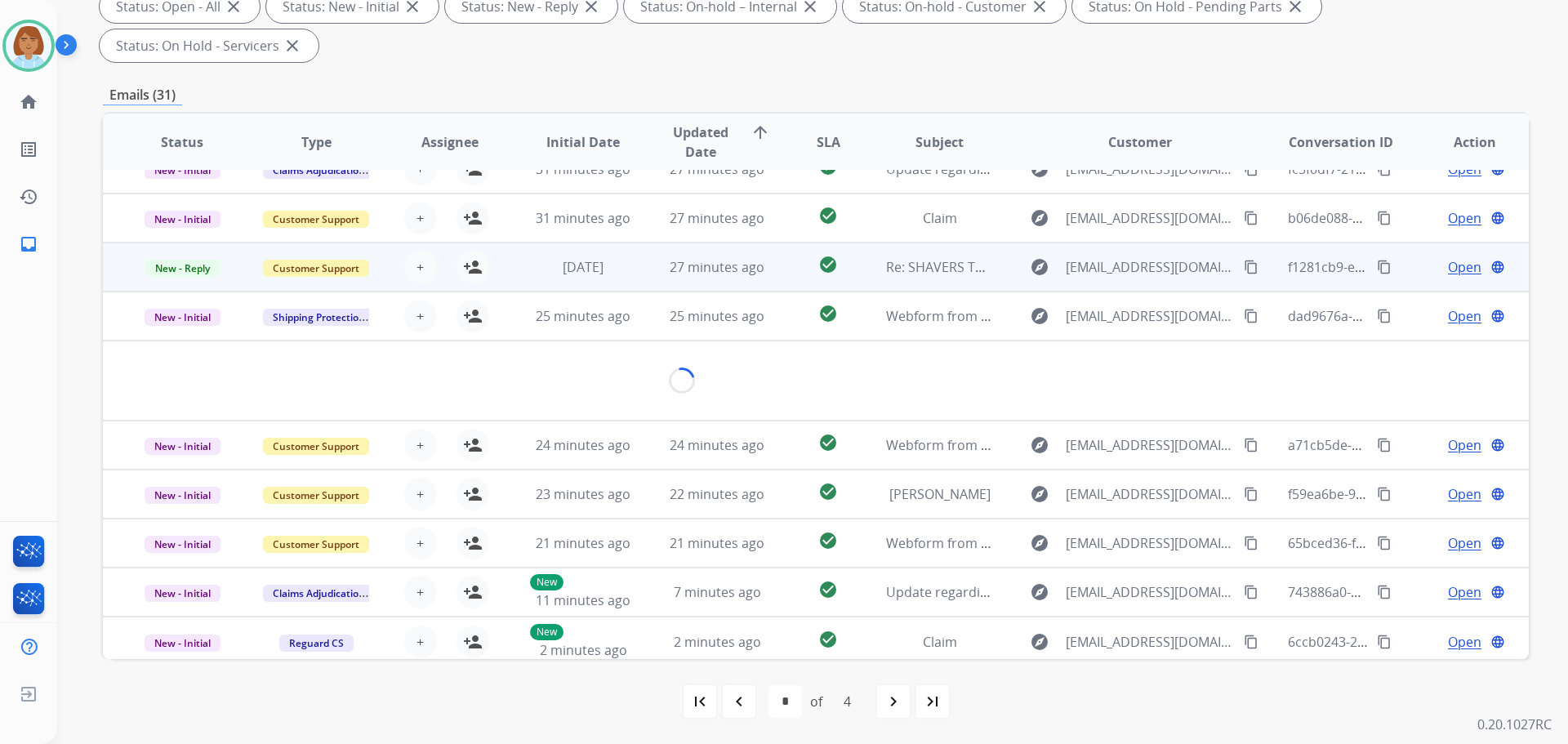
click at [771, 273] on td "check_circle" at bounding box center [814, 266] width 89 height 49
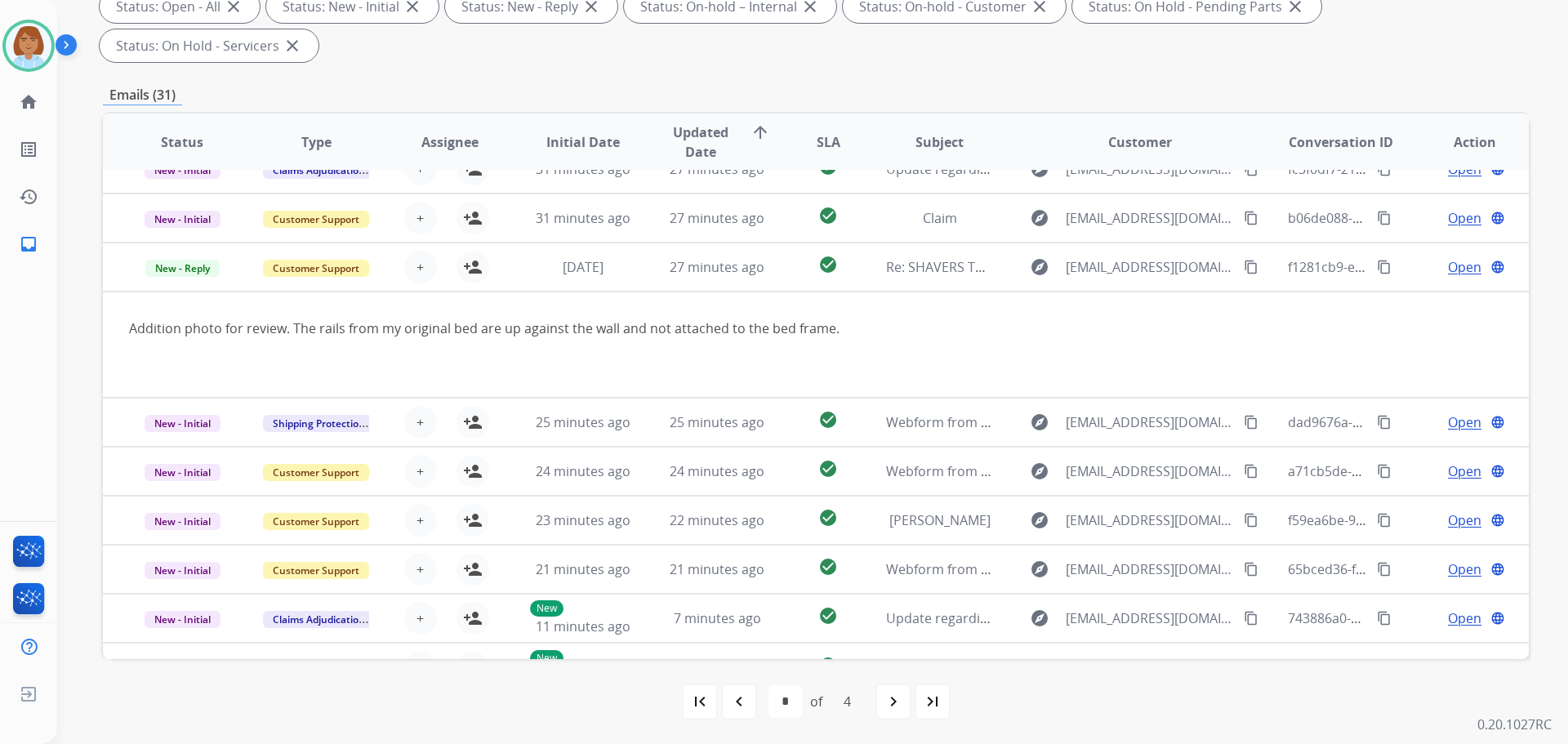
scroll to position [108, 0]
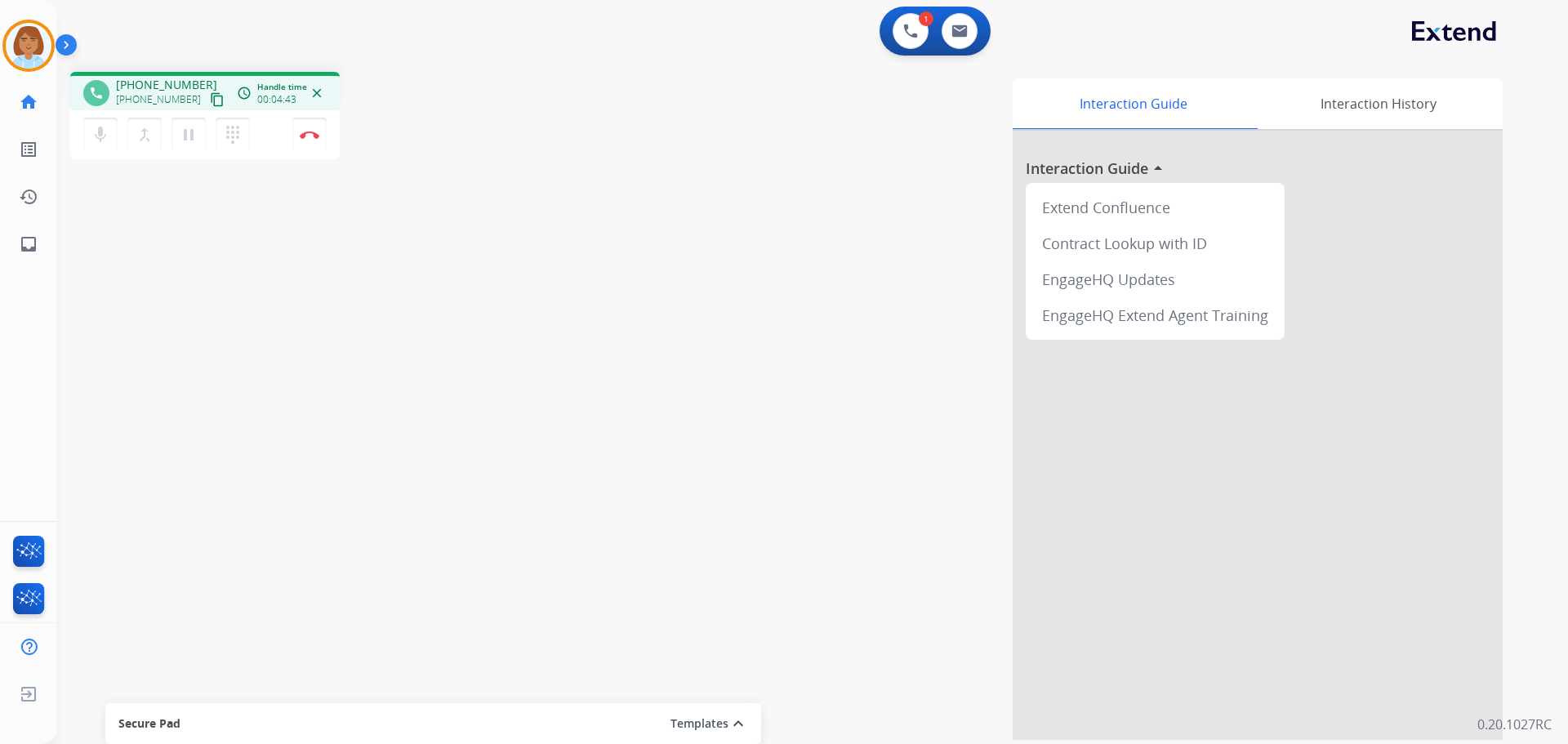
click at [209, 101] on mat-icon "content_copy" at bounding box center [216, 100] width 15 height 15
click at [188, 142] on mat-icon "pause" at bounding box center [188, 135] width 20 height 20
click at [105, 134] on mat-icon "mic" at bounding box center [101, 135] width 20 height 20
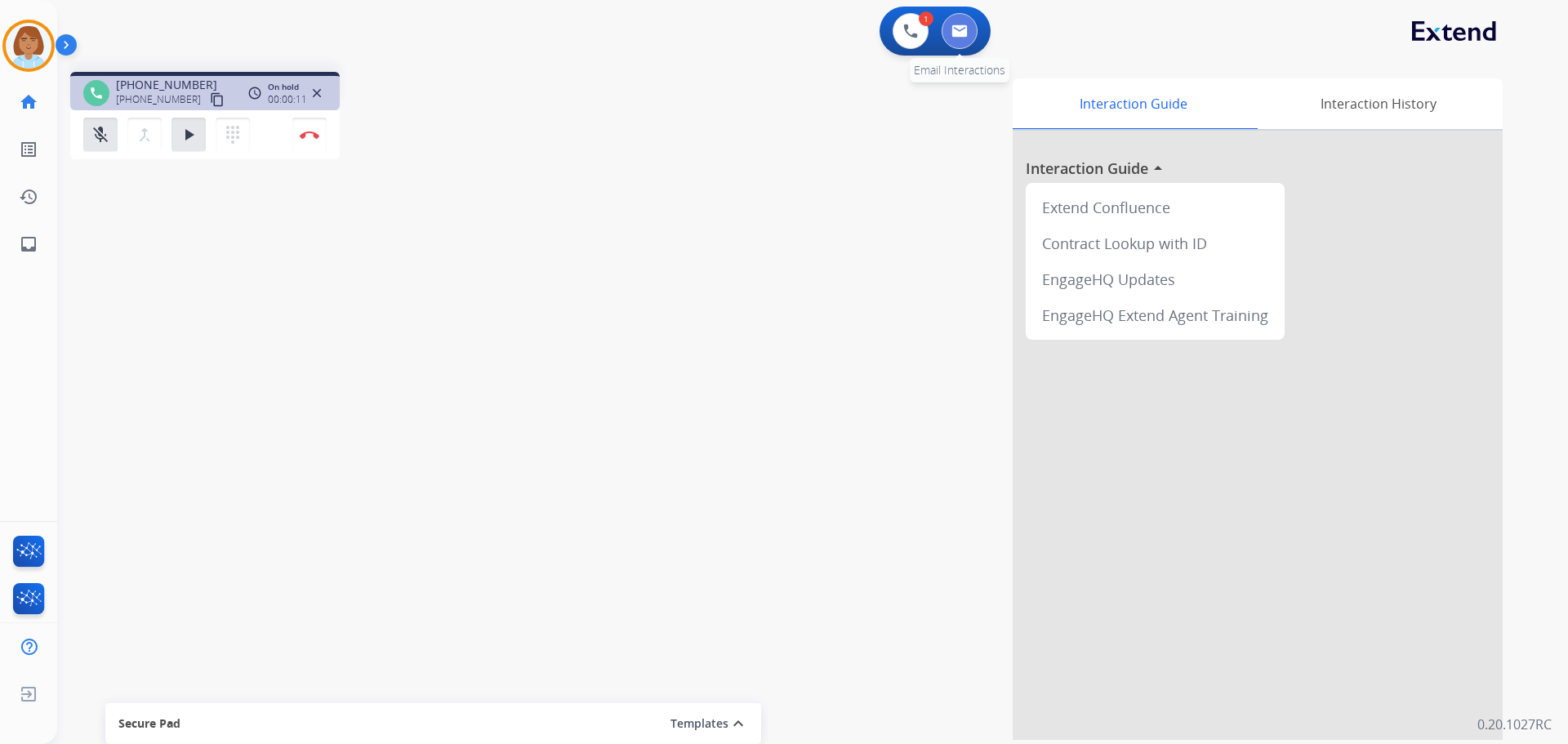
click at [967, 25] on img at bounding box center [959, 31] width 16 height 13
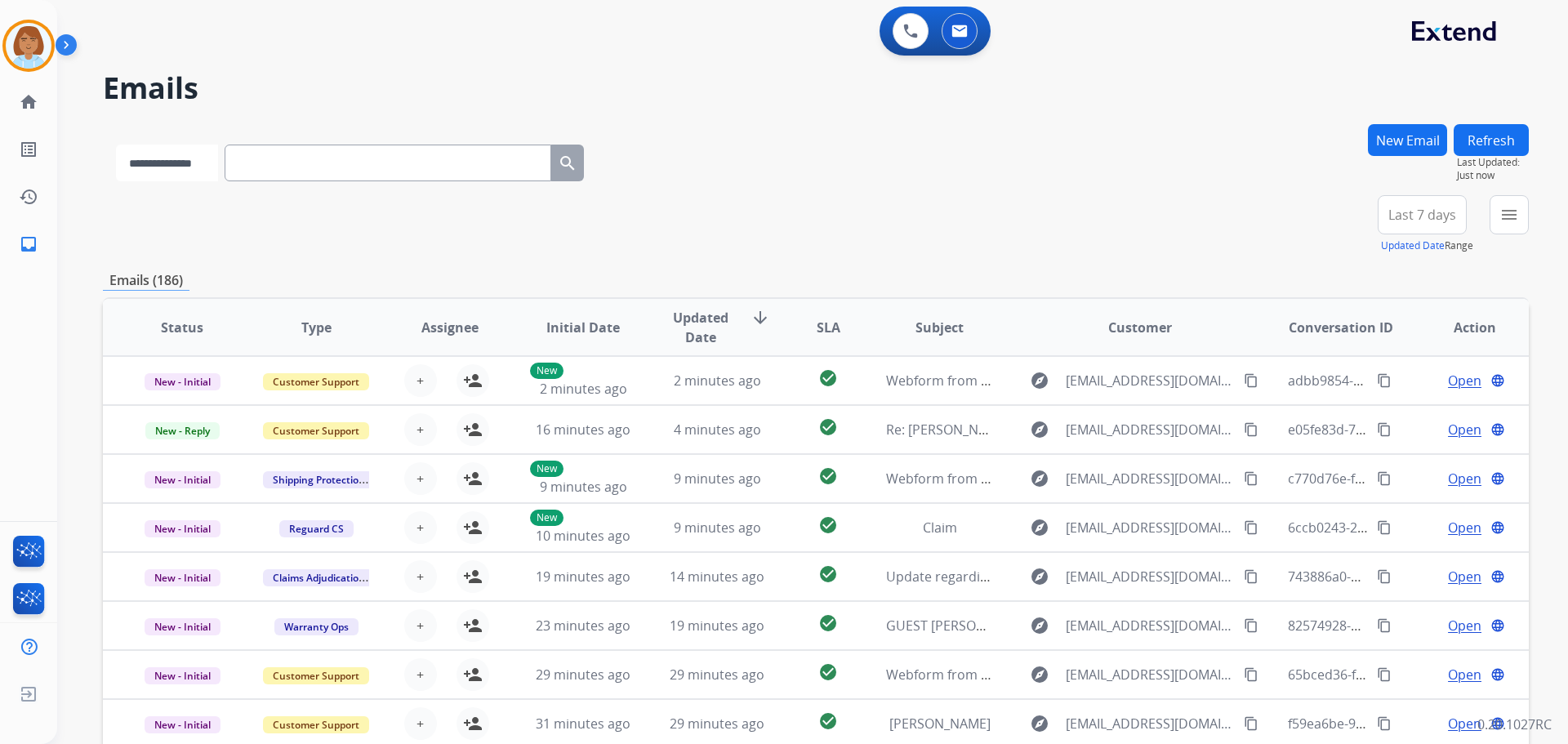
drag, startPoint x: 359, startPoint y: 171, endPoint x: 215, endPoint y: 164, distance: 144.2
click at [215, 164] on select "**********" at bounding box center [166, 163] width 102 height 37
select select "**********"
click at [116, 145] on select "**********" at bounding box center [166, 163] width 102 height 37
paste input "**********"
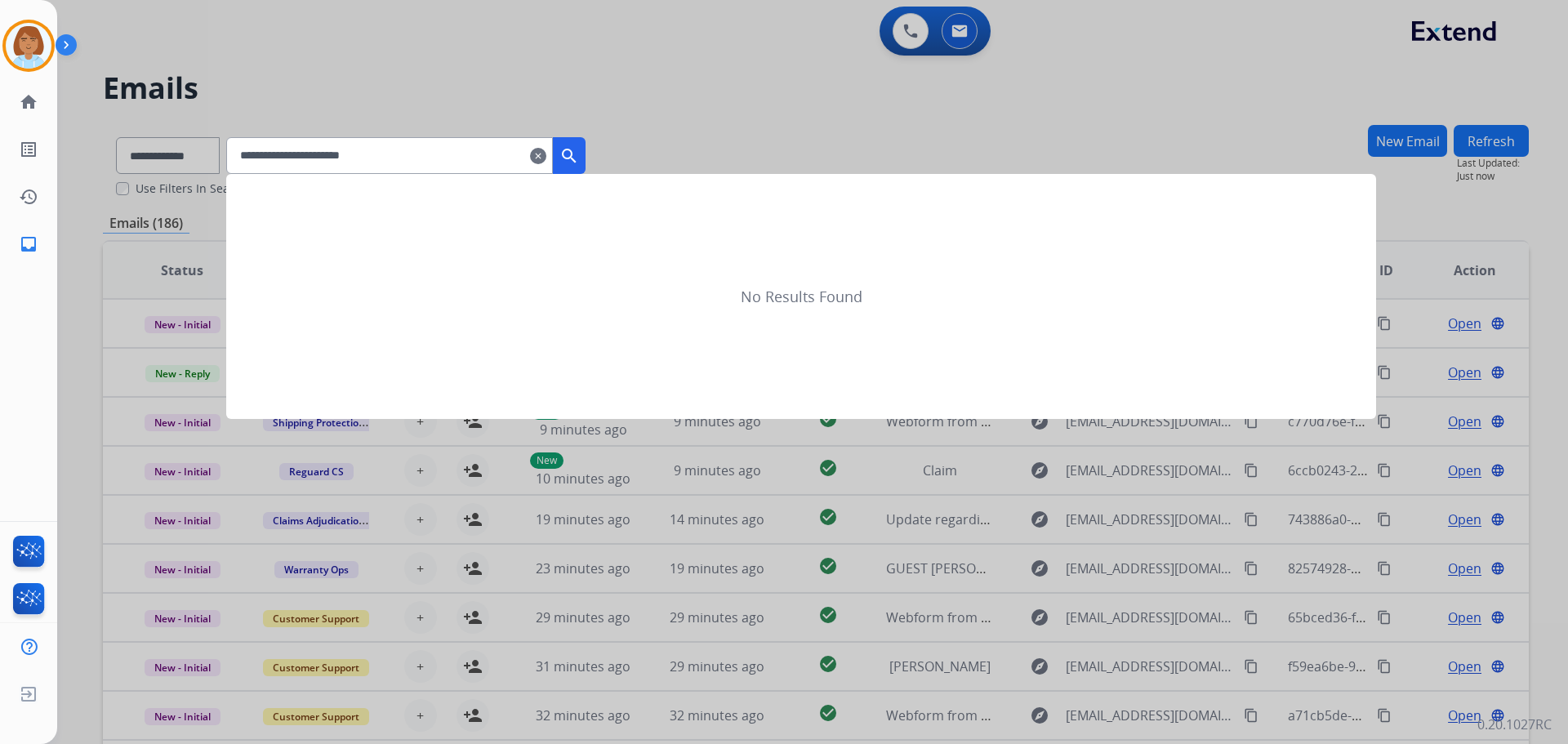
type input "**********"
click at [579, 161] on mat-icon "search" at bounding box center [569, 157] width 20 height 20
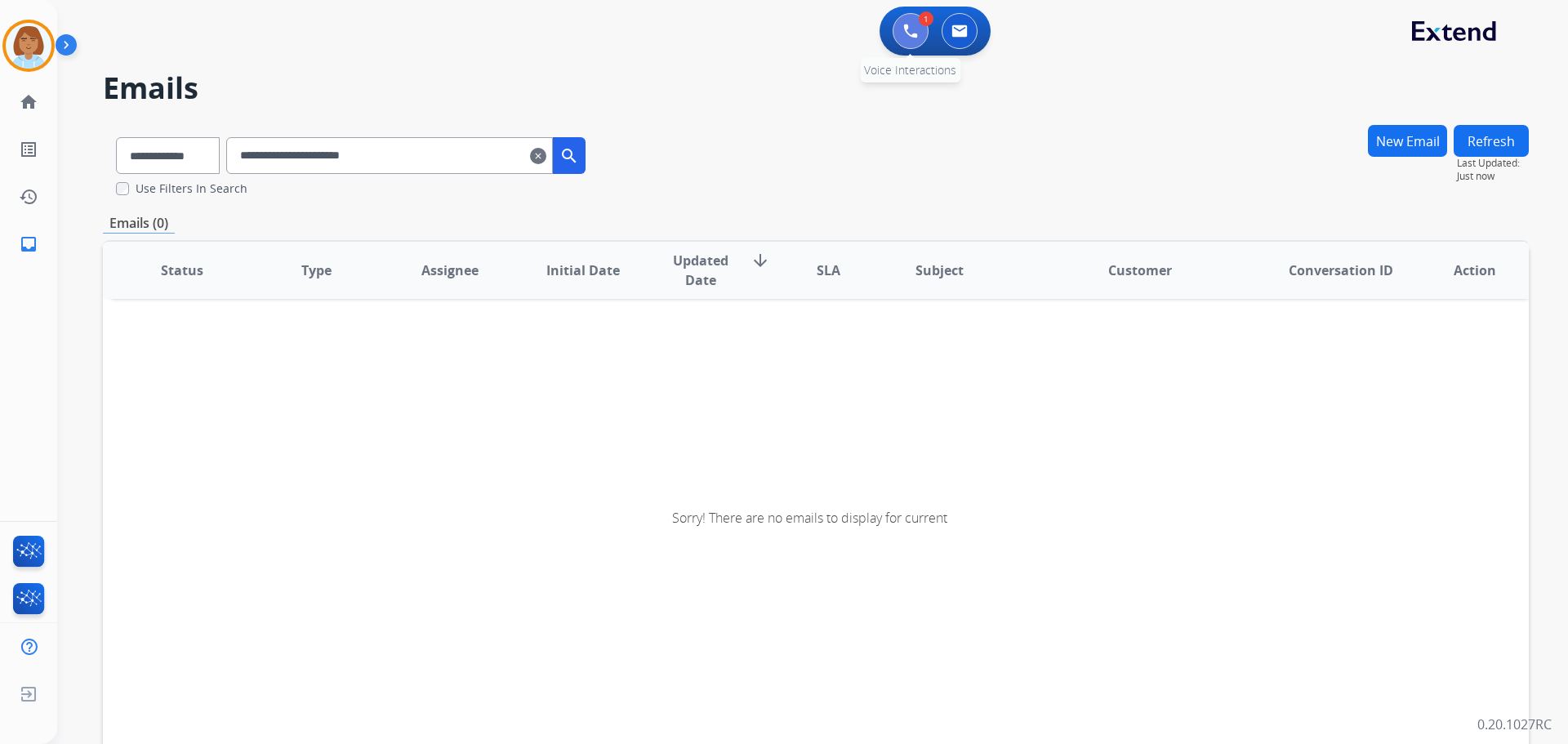
click at [905, 26] on img at bounding box center [910, 31] width 15 height 15
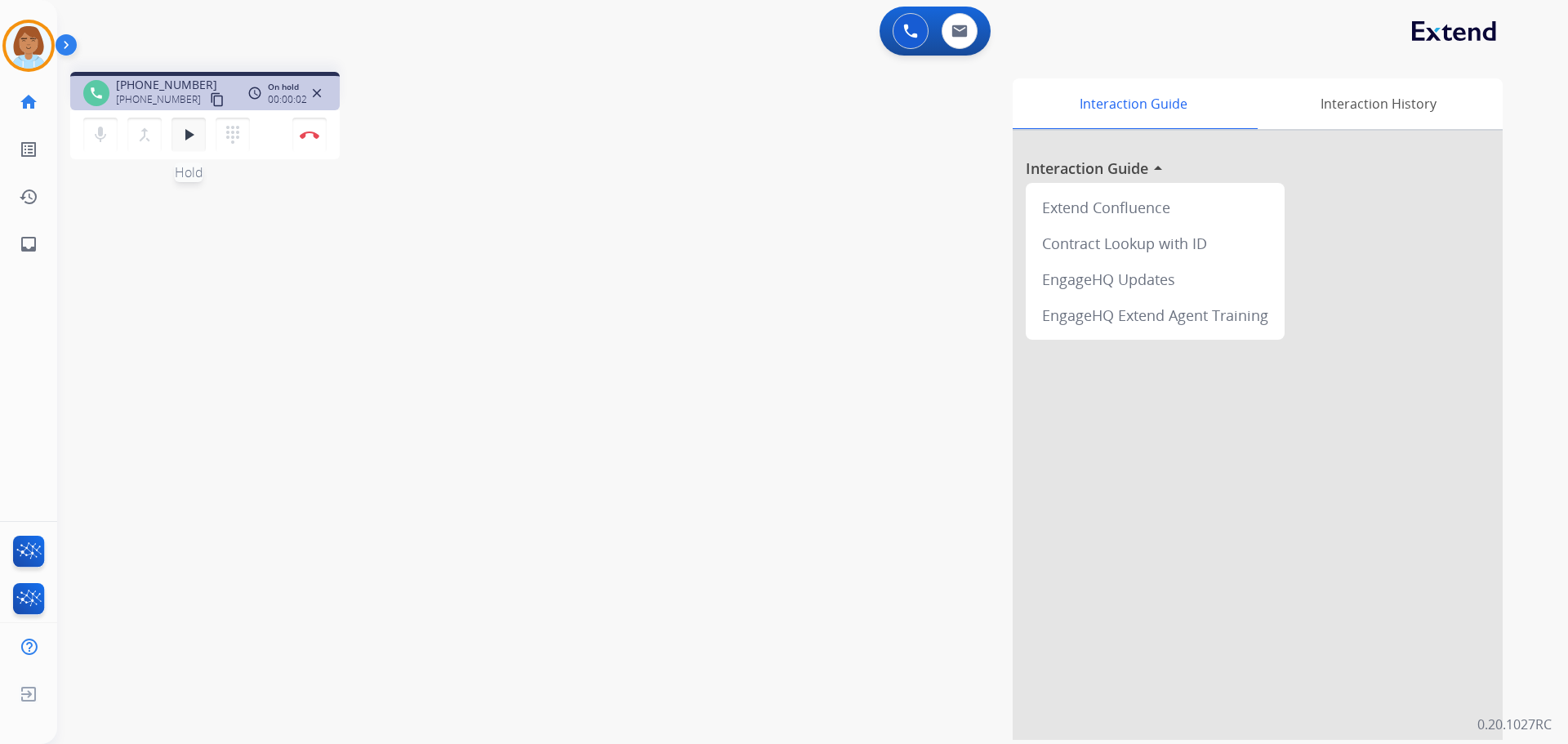
click at [178, 147] on button "play_arrow Hold" at bounding box center [188, 135] width 34 height 34
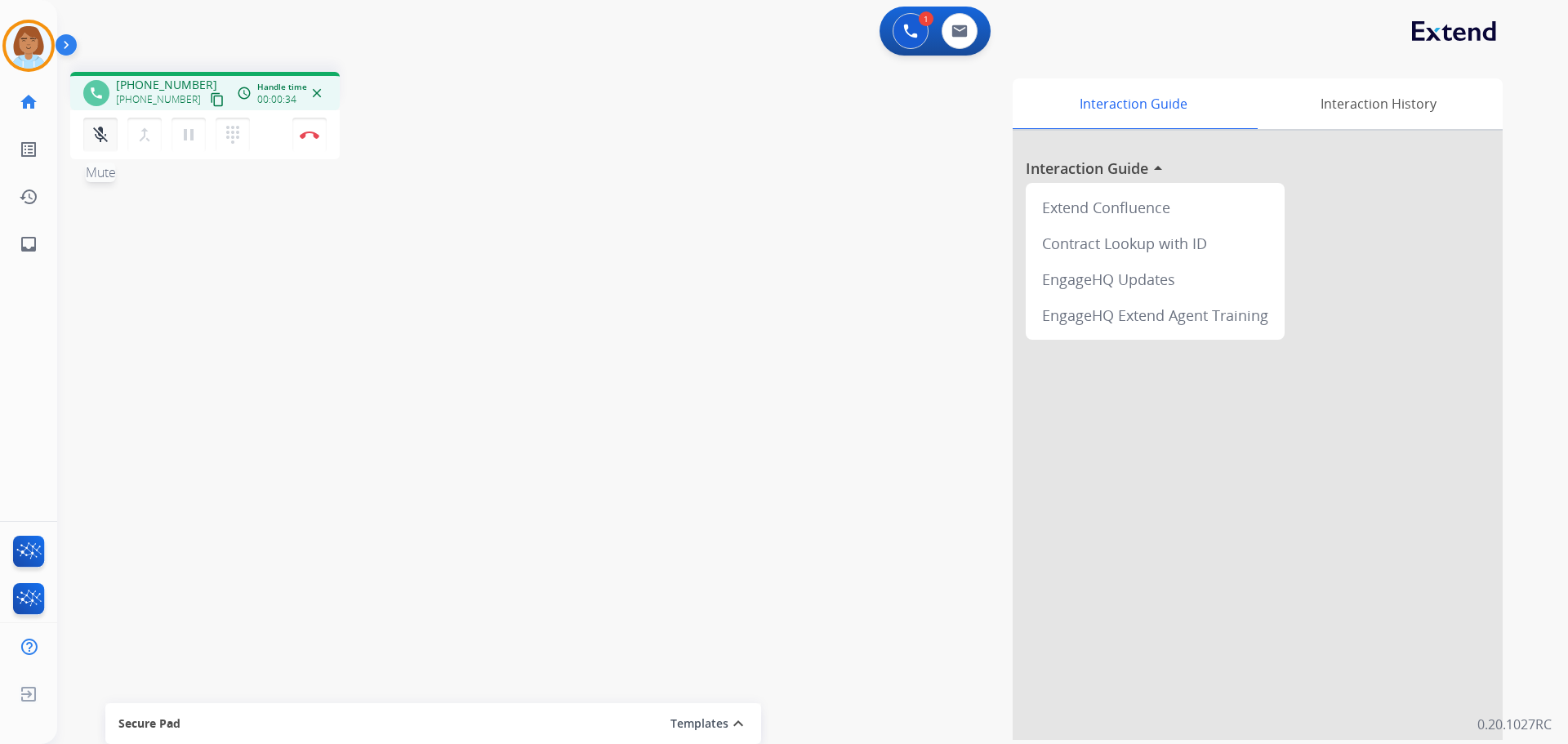
click at [102, 147] on button "mic_off Mute" at bounding box center [101, 135] width 34 height 34
click at [961, 39] on button at bounding box center [959, 31] width 36 height 36
select select "**********"
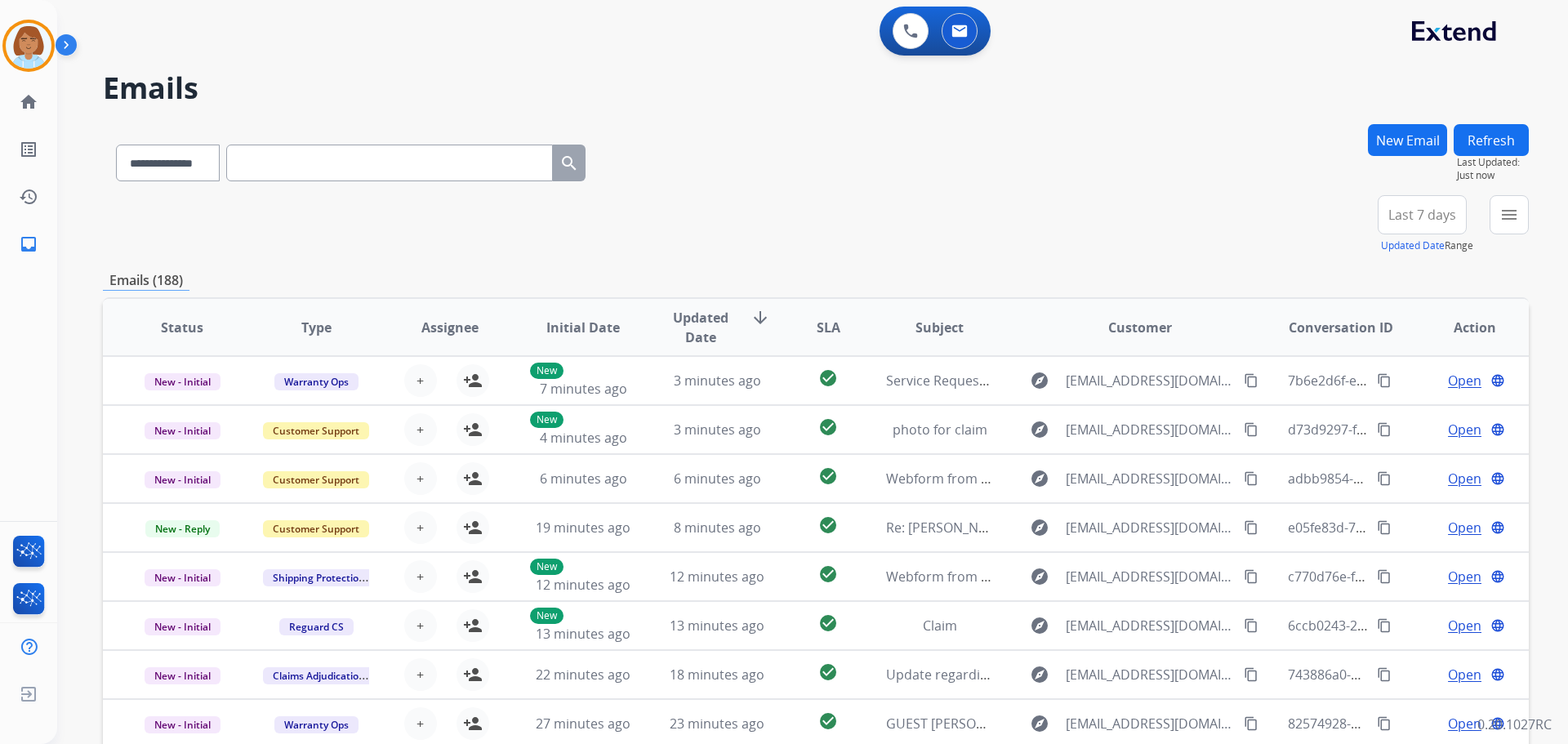
click at [1414, 156] on button "New Email" at bounding box center [1407, 140] width 79 height 32
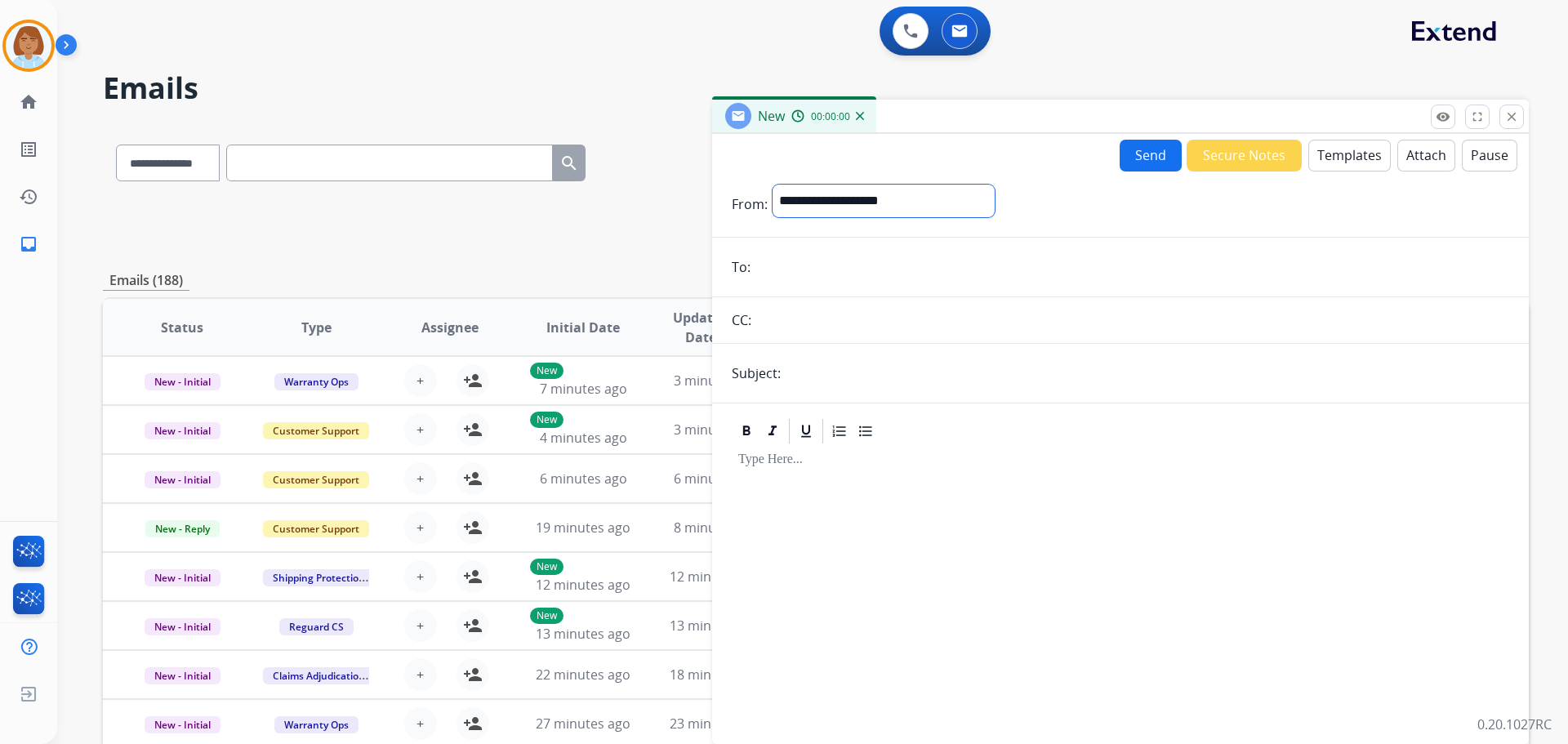
click at [922, 215] on select "**********" at bounding box center [883, 200] width 222 height 33
select select "**********"
click at [773, 185] on select "**********" at bounding box center [883, 200] width 222 height 33
paste input "**********"
type input "**********"
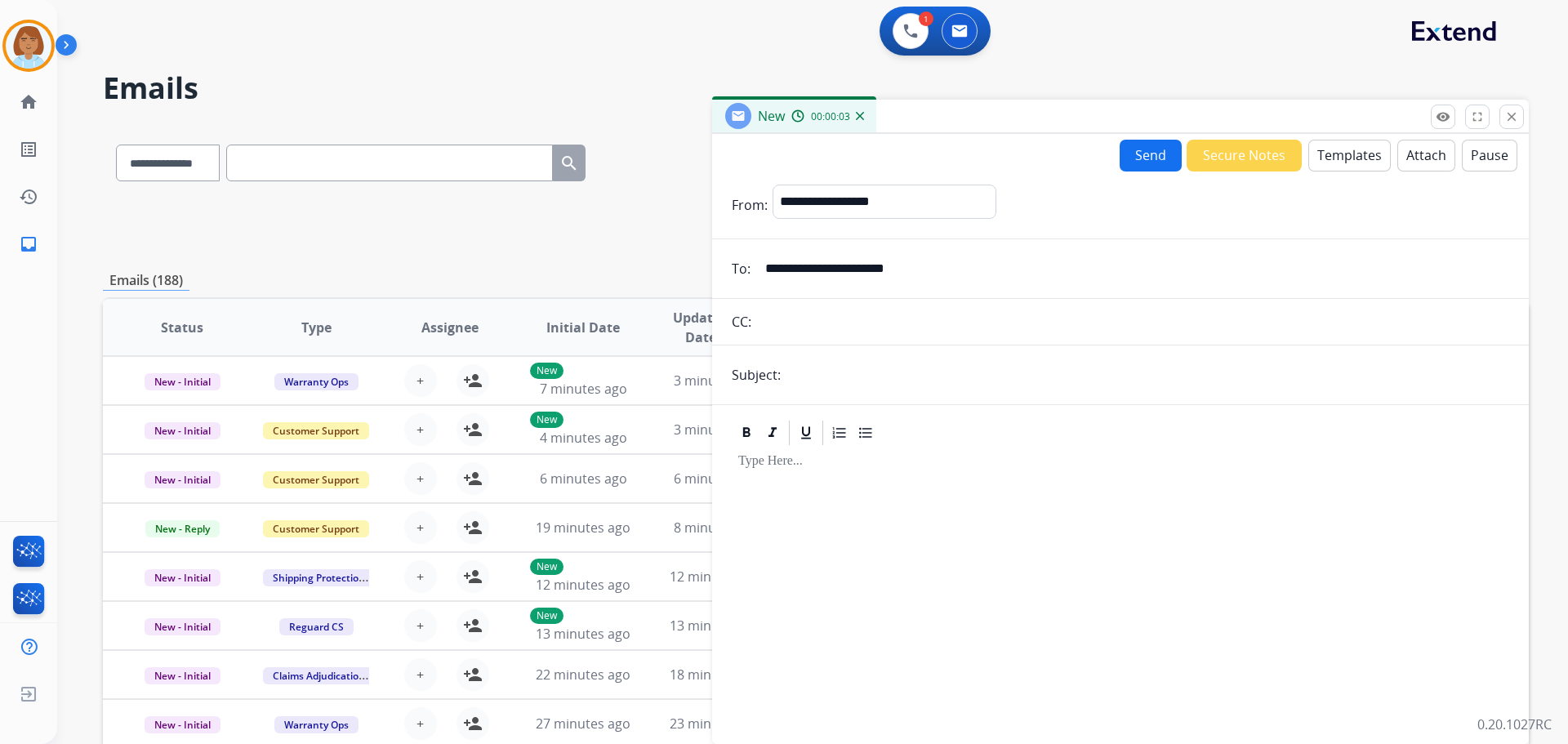
click at [827, 318] on input "text" at bounding box center [1131, 321] width 753 height 33
click at [864, 381] on input "text" at bounding box center [1147, 375] width 724 height 33
click at [923, 380] on input "text" at bounding box center [1147, 375] width 724 height 33
type input "**********"
click at [44, 360] on div "Jaquayla Busy Edit Avatar Agent: Jaquayla Routing Profile: Extend_Training CS h…" at bounding box center [28, 372] width 57 height 744
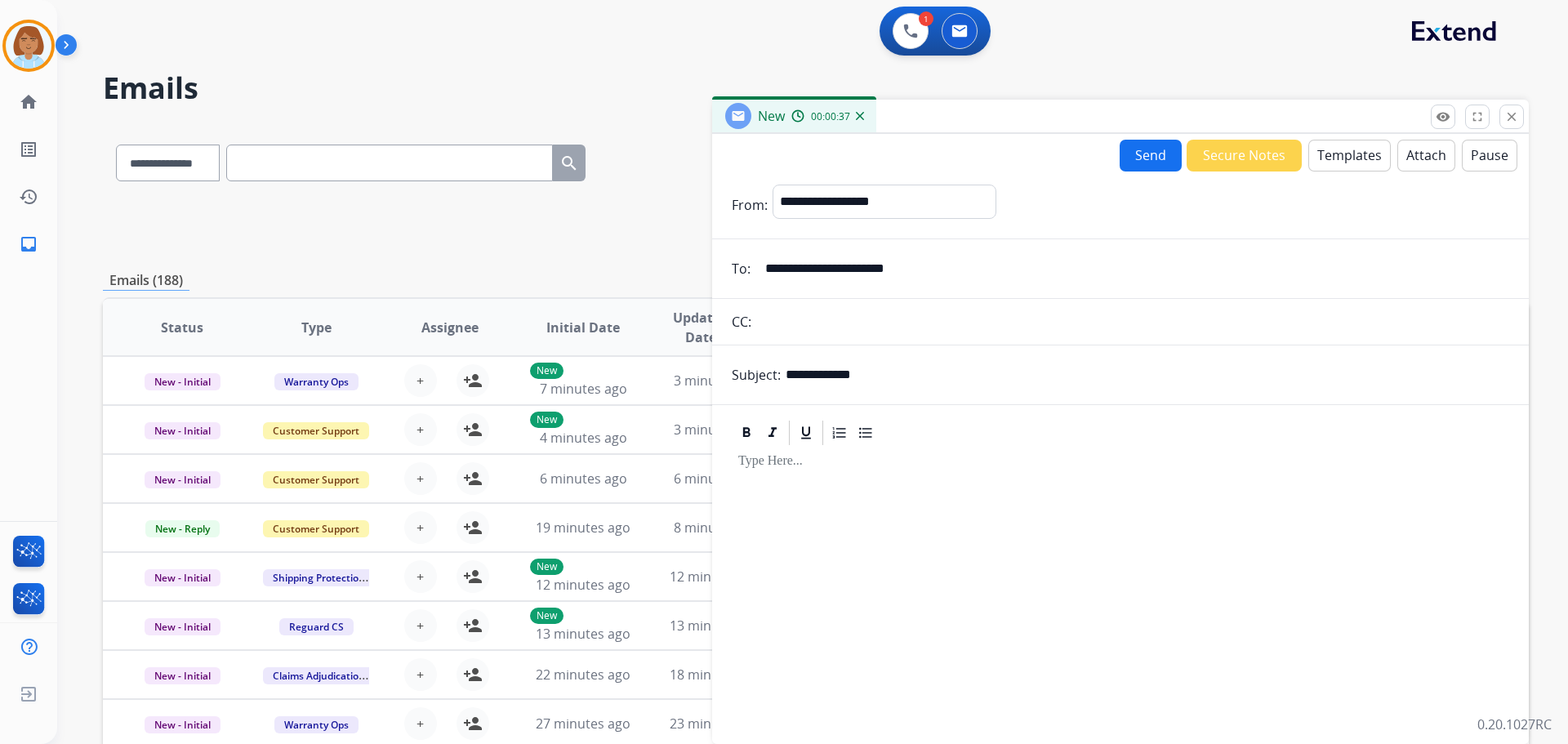
click at [1351, 162] on button "Templates" at bounding box center [1349, 156] width 83 height 32
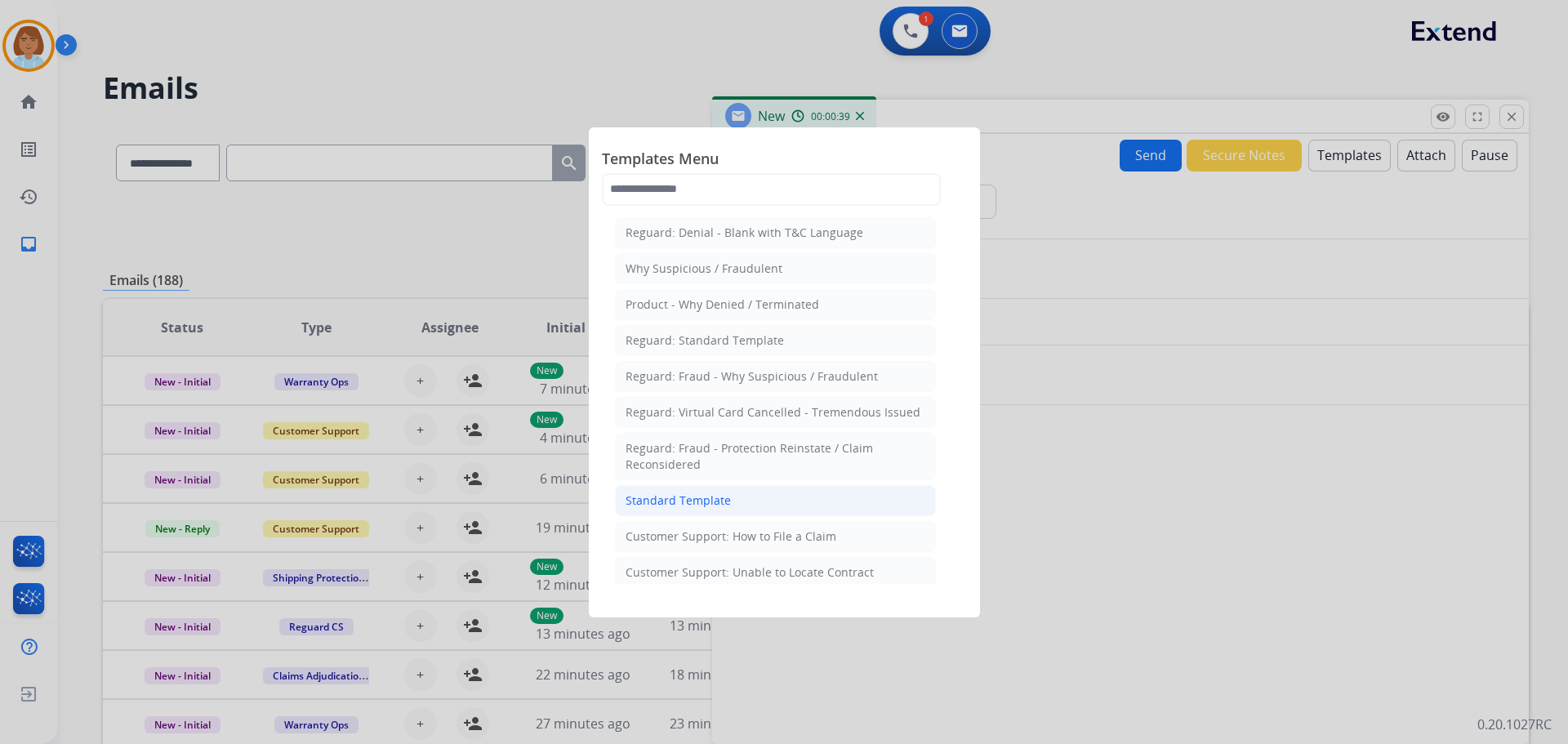
click at [718, 500] on div "Standard Template" at bounding box center [678, 501] width 106 height 16
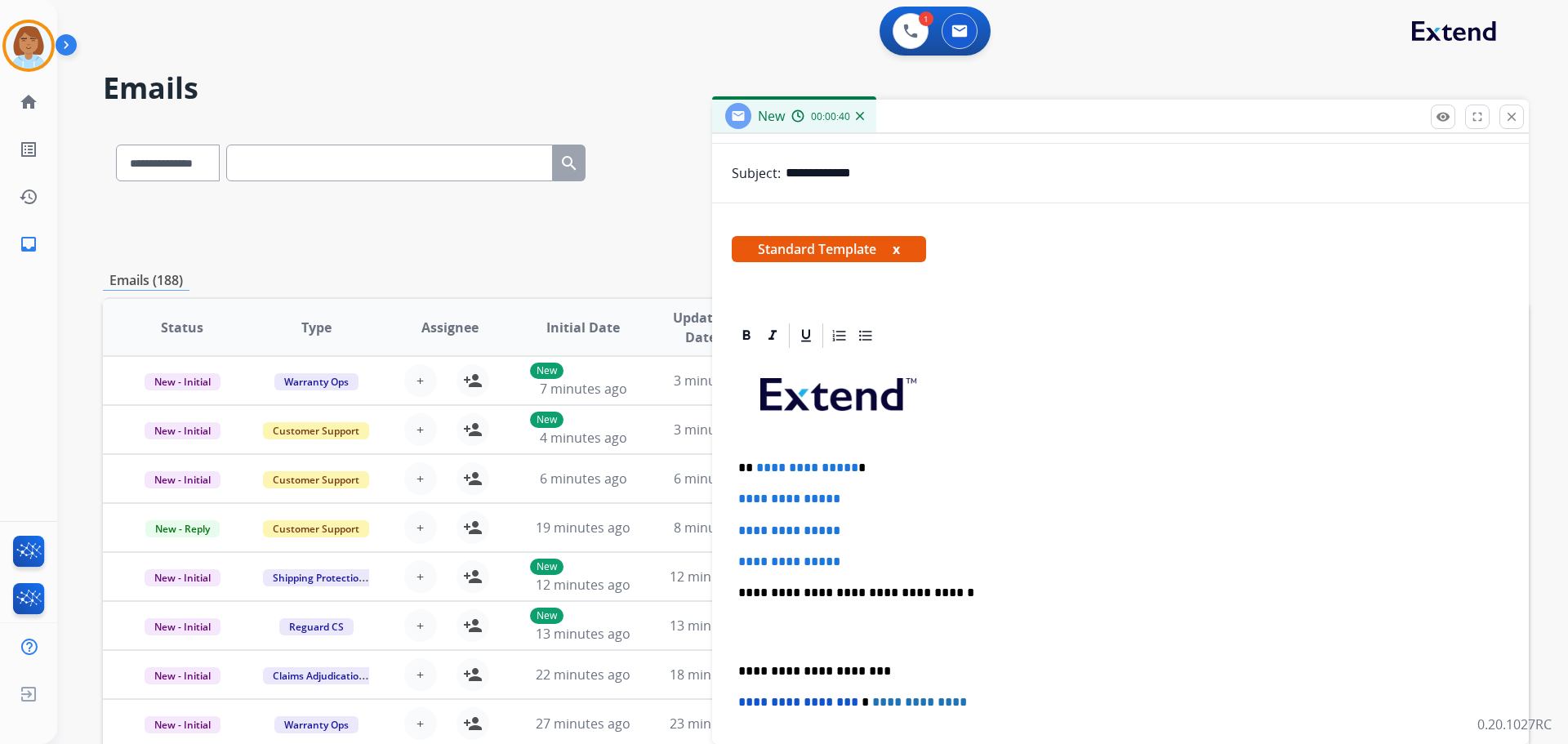
scroll to position [245, 0]
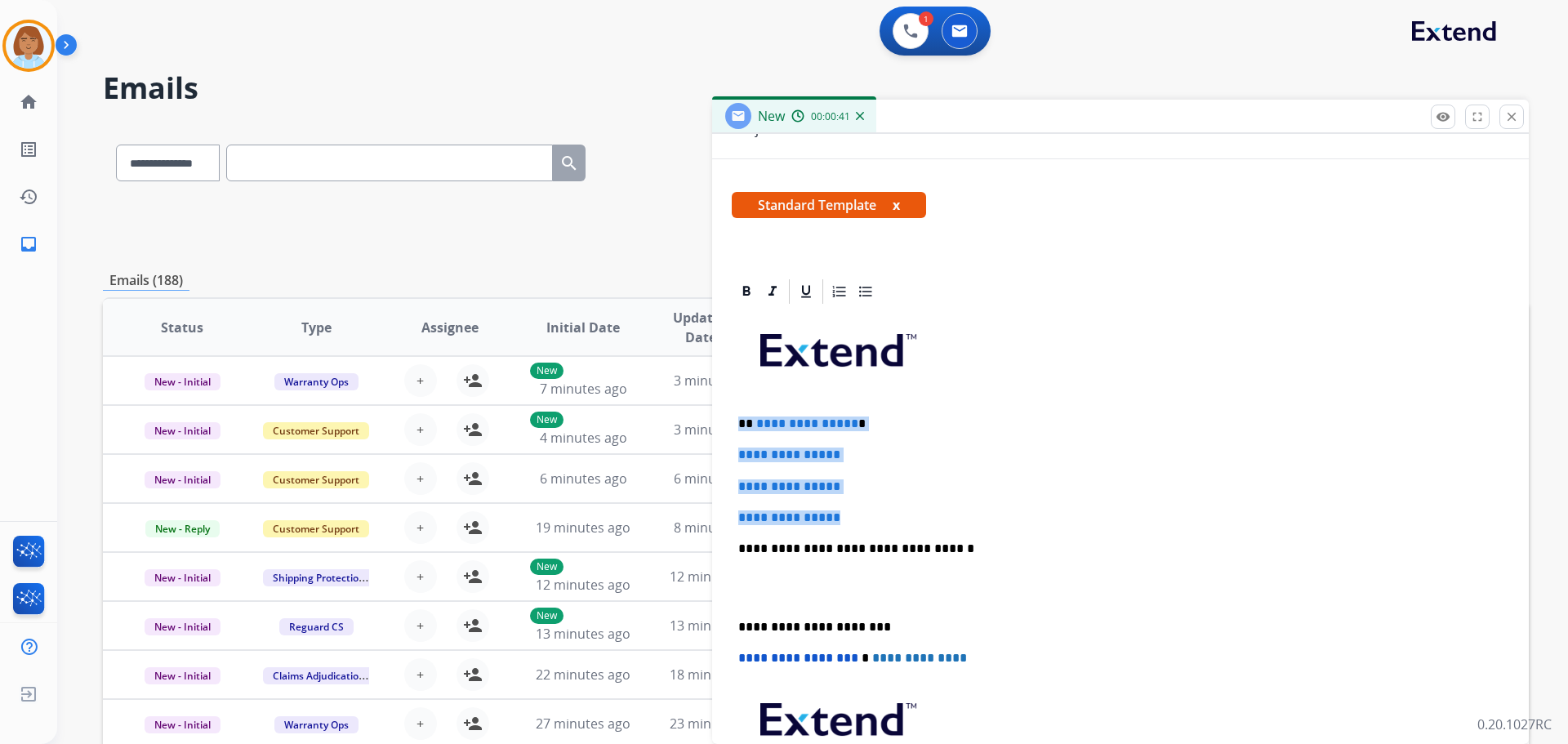
drag, startPoint x: 862, startPoint y: 515, endPoint x: 712, endPoint y: 398, distance: 190.2
click at [703, 400] on div "**********" at bounding box center [815, 527] width 1425 height 806
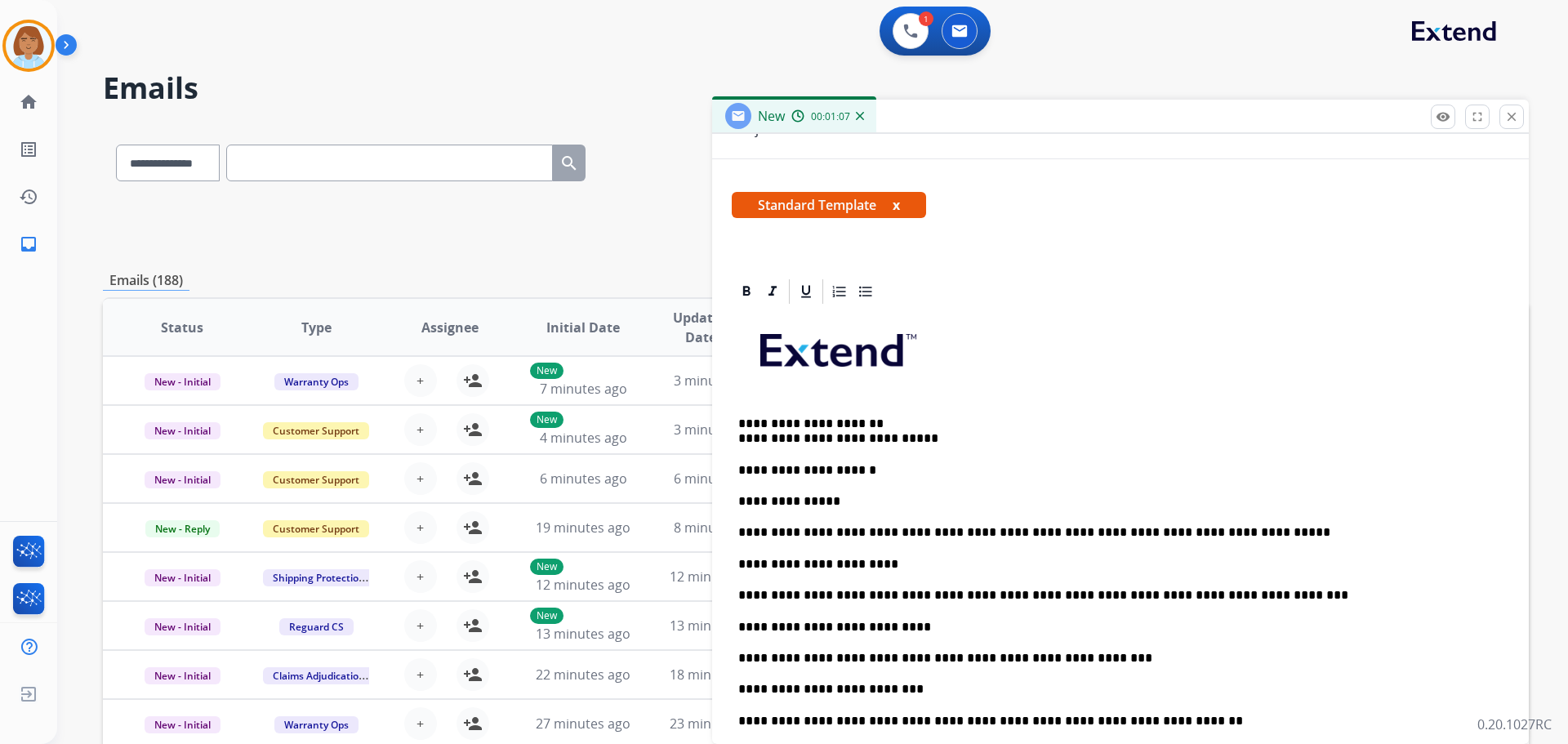
click at [934, 426] on p "**********" at bounding box center [1113, 432] width 752 height 30
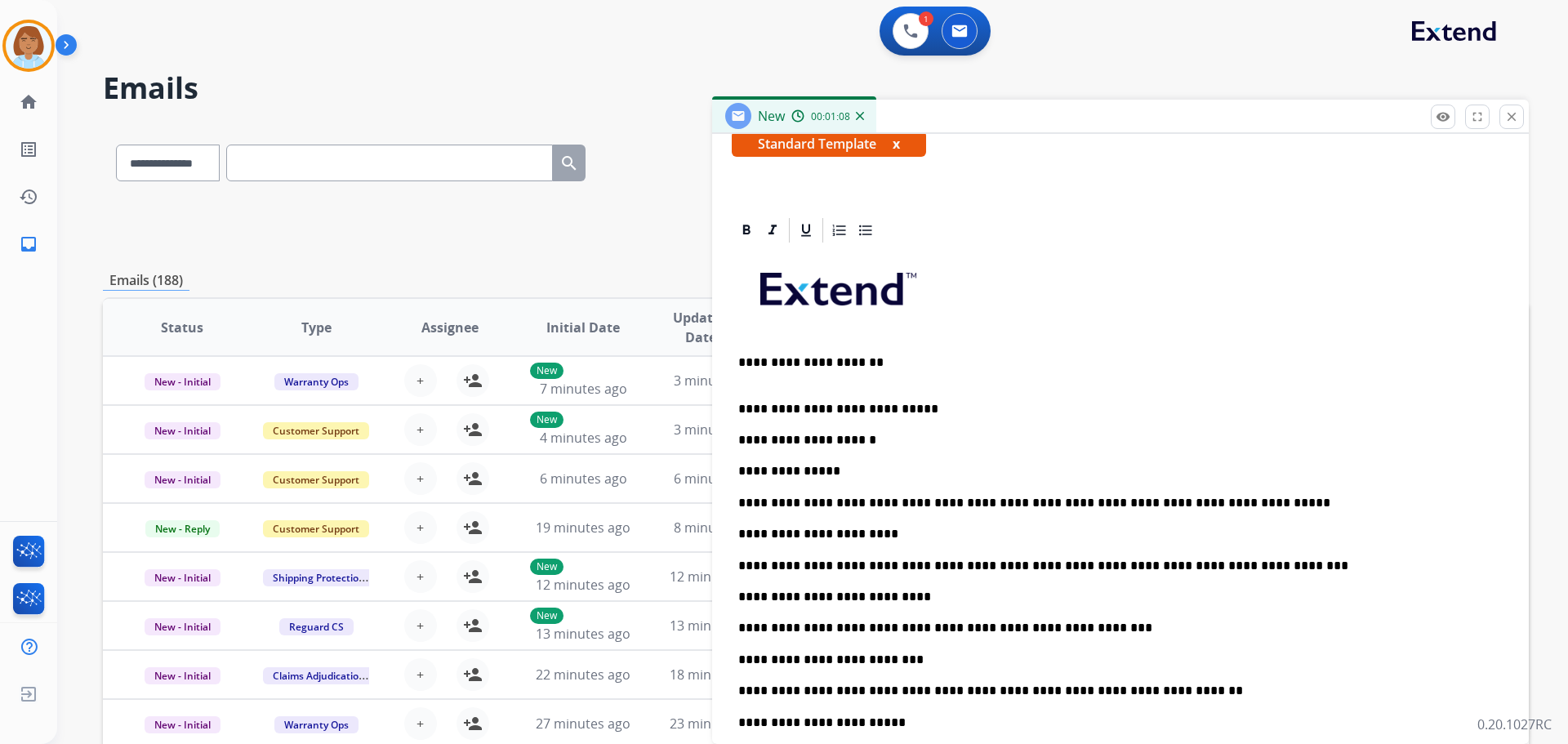
scroll to position [0, 0]
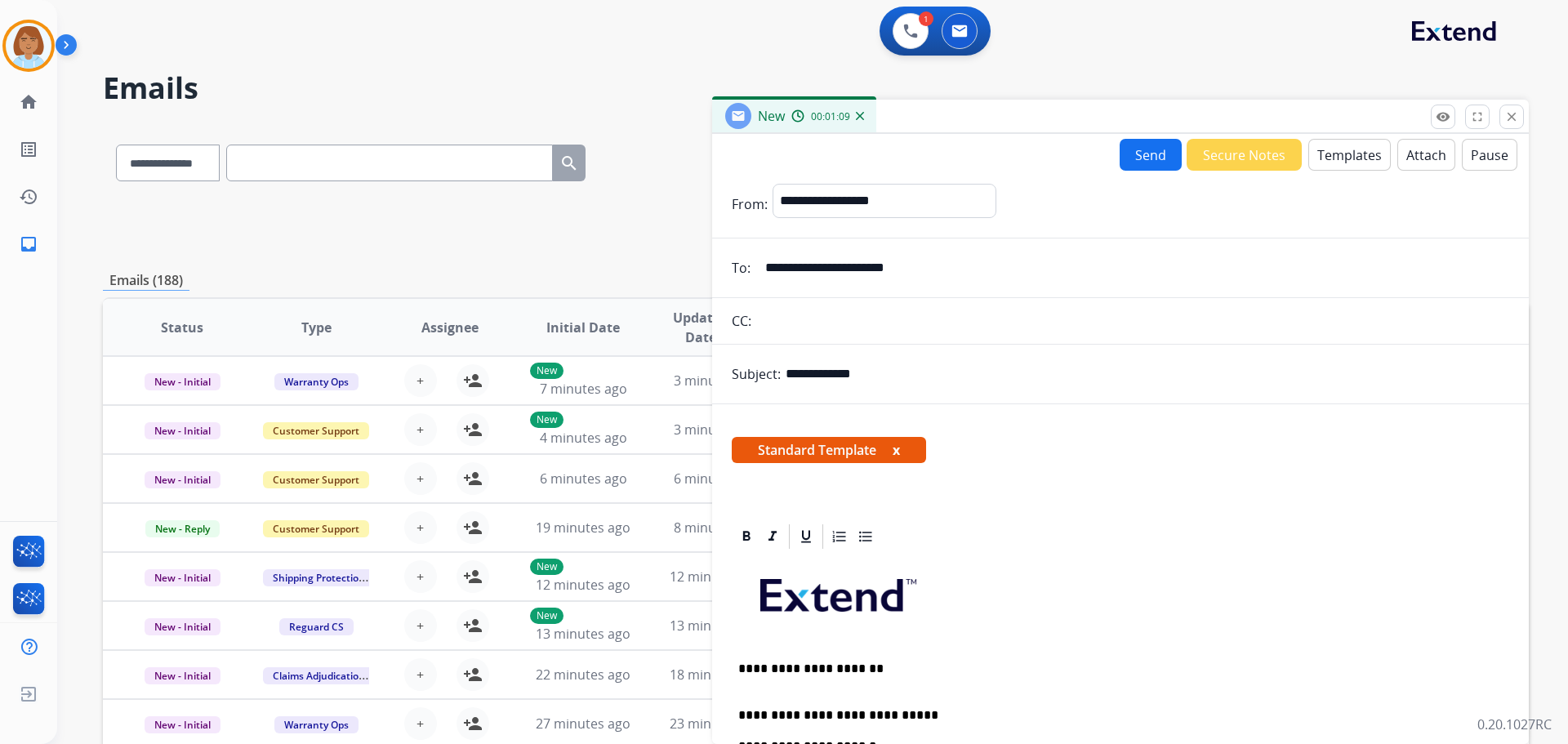
click at [1143, 146] on button "Send" at bounding box center [1150, 155] width 62 height 32
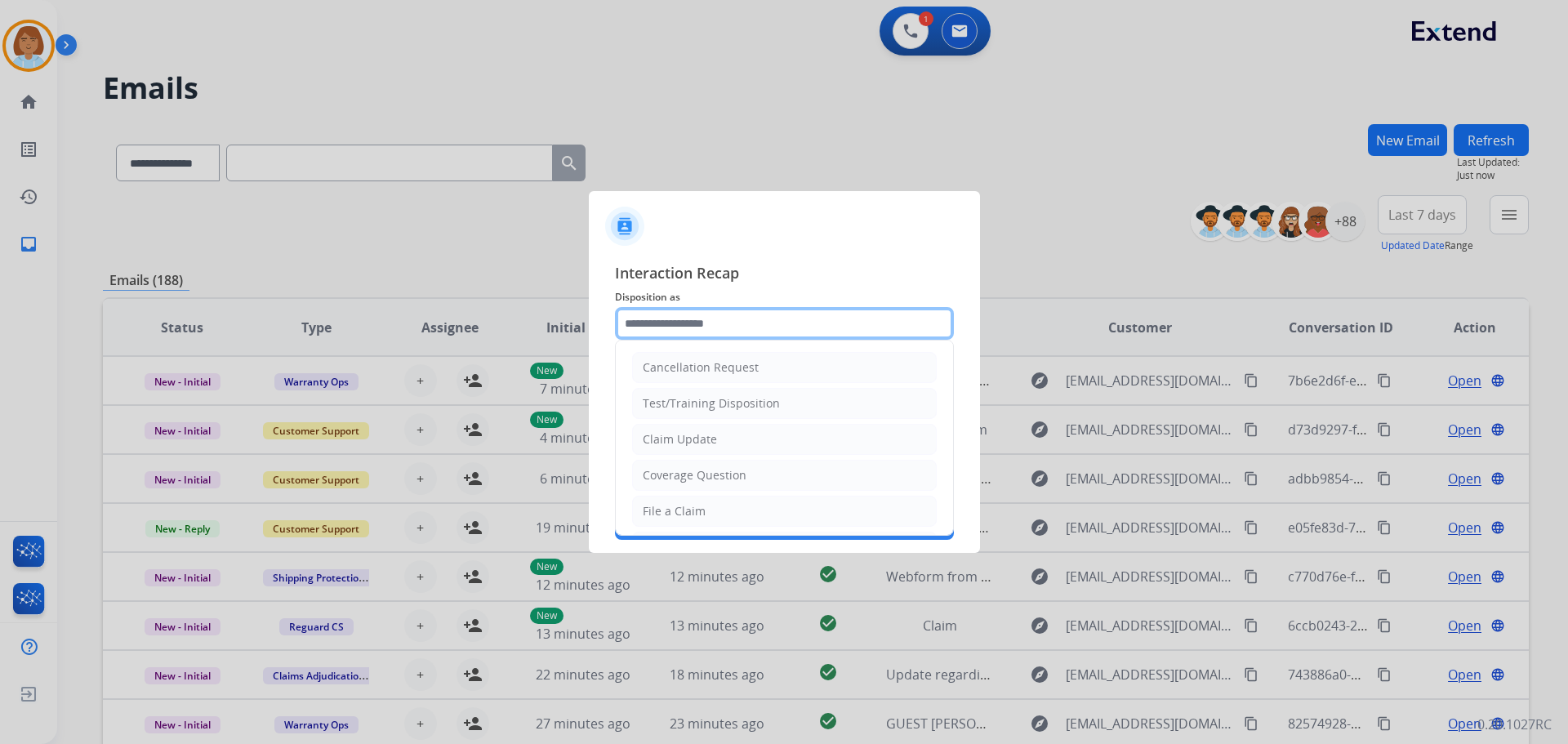
click at [816, 336] on input "text" at bounding box center [784, 323] width 339 height 33
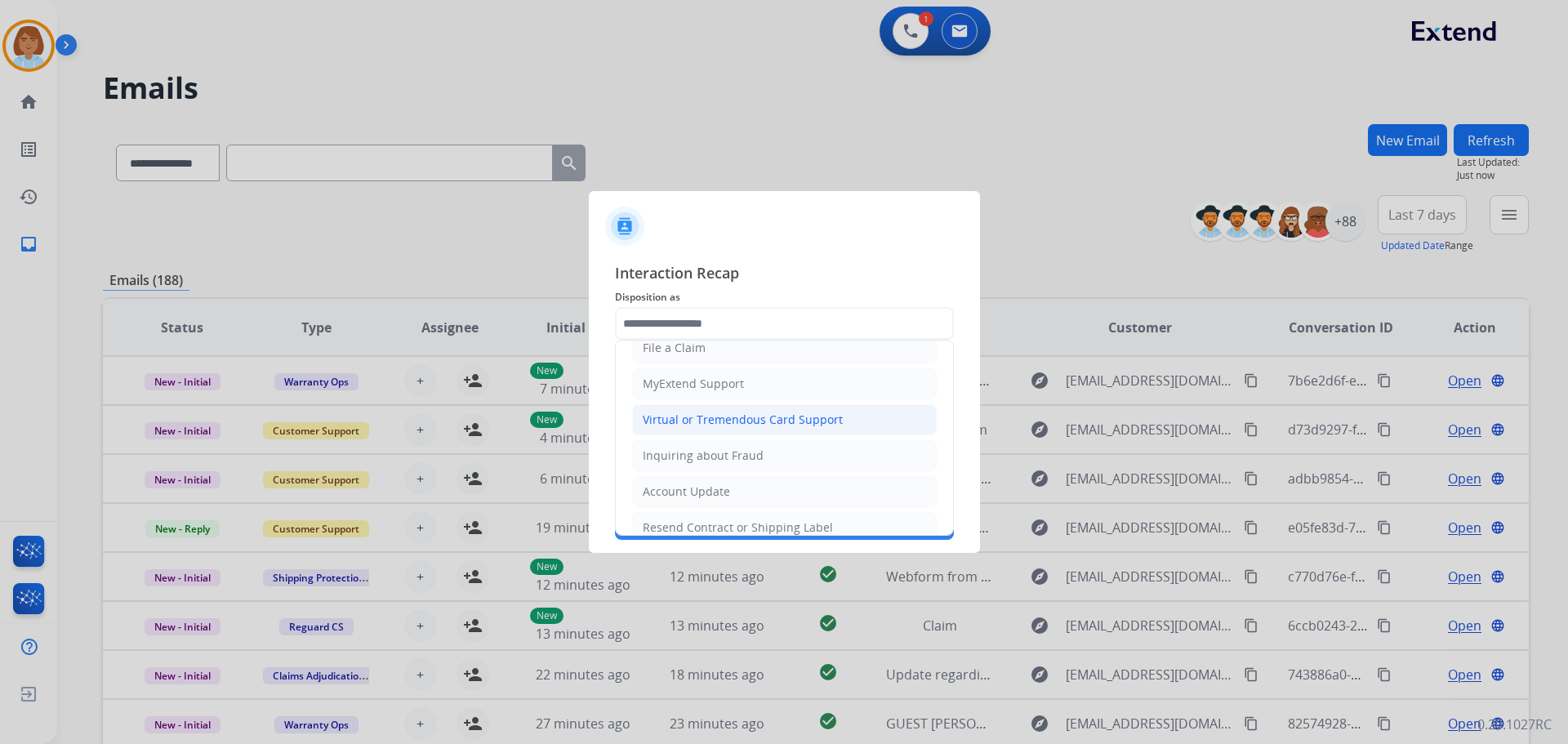
click at [727, 426] on div "Virtual or Tremendous Card Support" at bounding box center [743, 420] width 200 height 16
type input "**********"
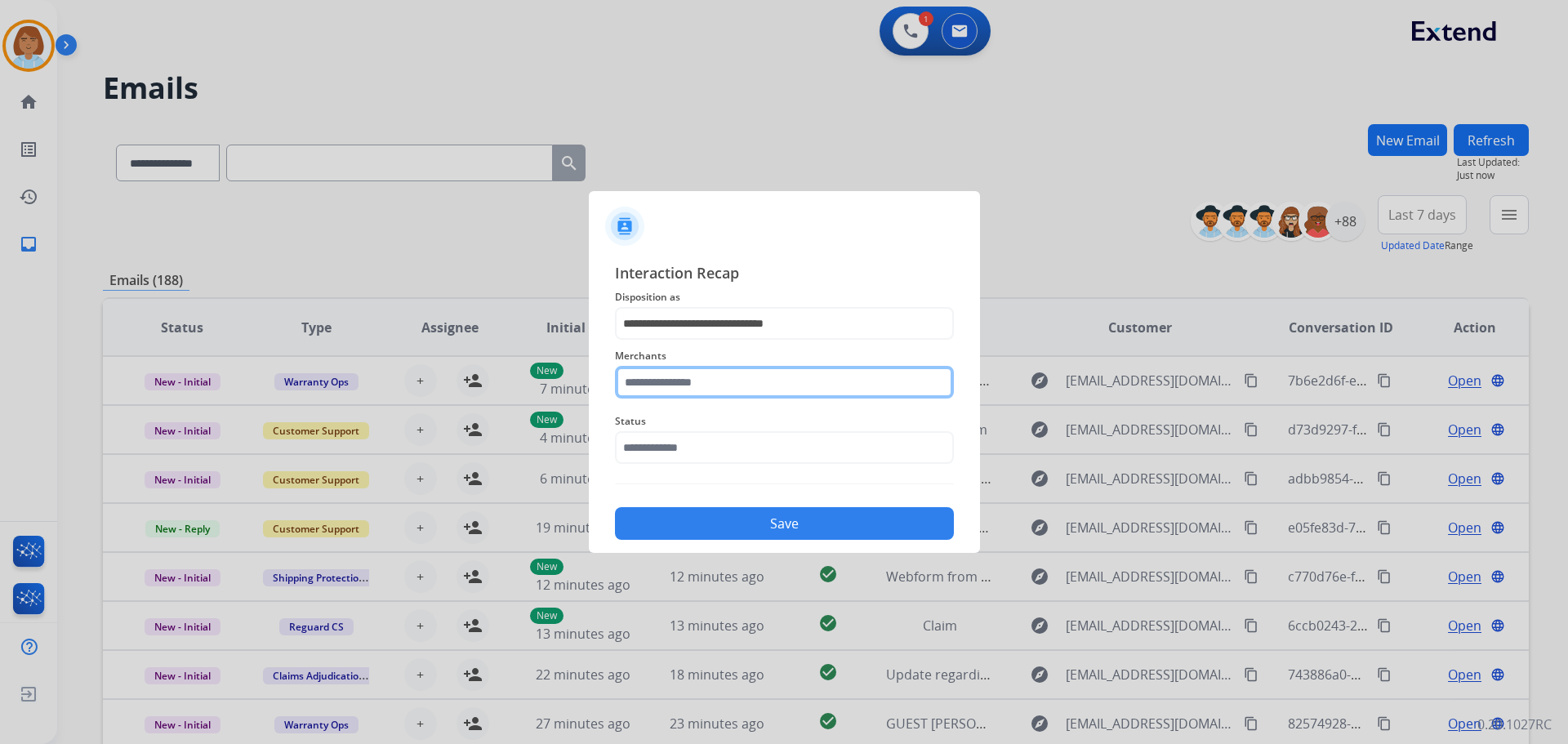
click at [774, 394] on input "text" at bounding box center [784, 382] width 339 height 33
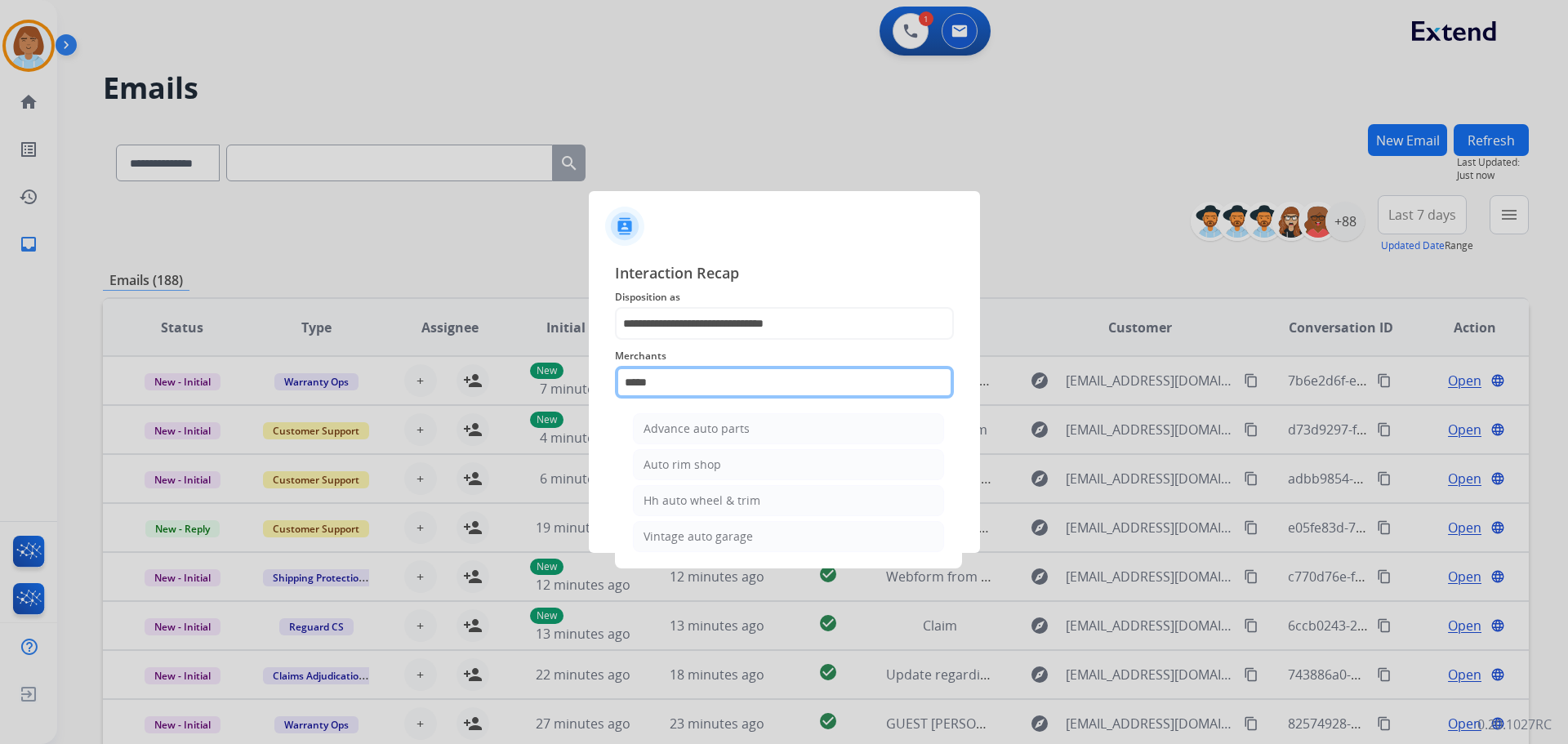
click at [699, 384] on input "****" at bounding box center [784, 382] width 339 height 33
type input "****"
click at [791, 404] on div "Merchants **** Advance auto parts Auto rim shop Hh auto wheel & trim Vintage au…" at bounding box center [784, 373] width 339 height 66
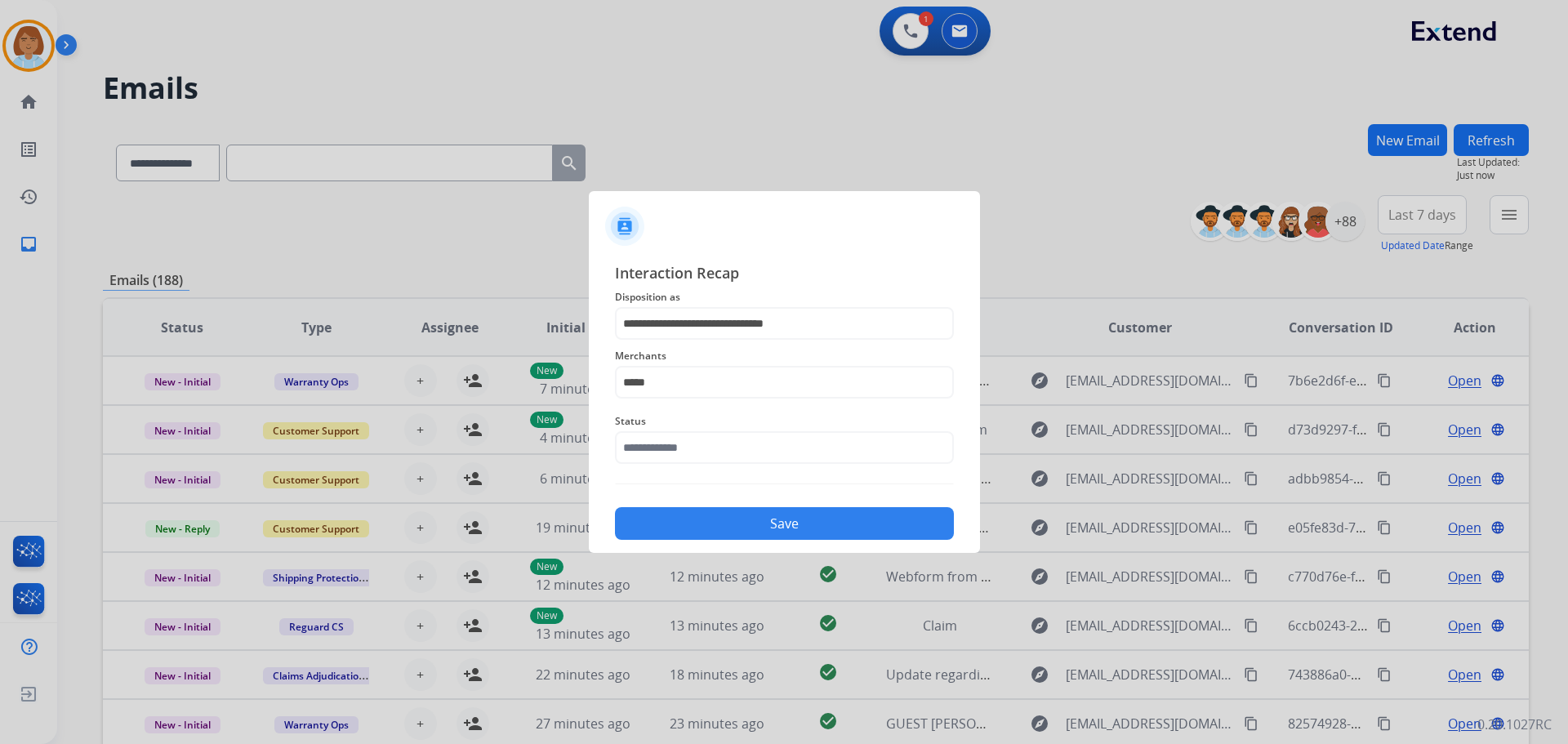
click at [695, 427] on span "Status" at bounding box center [784, 422] width 339 height 20
click at [684, 448] on input "text" at bounding box center [784, 447] width 339 height 33
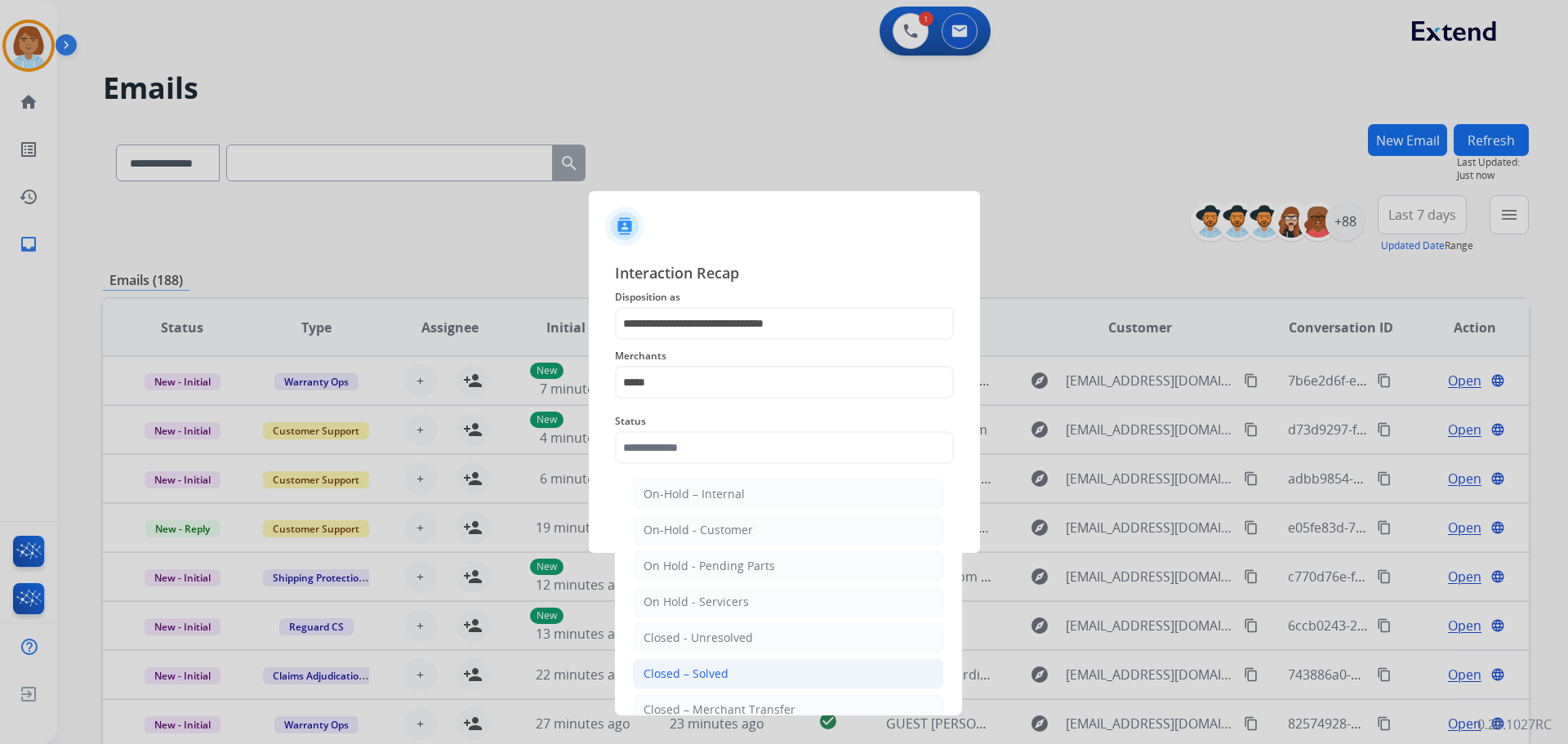
click at [748, 667] on li "Closed – Solved" at bounding box center [788, 673] width 311 height 31
type input "**********"
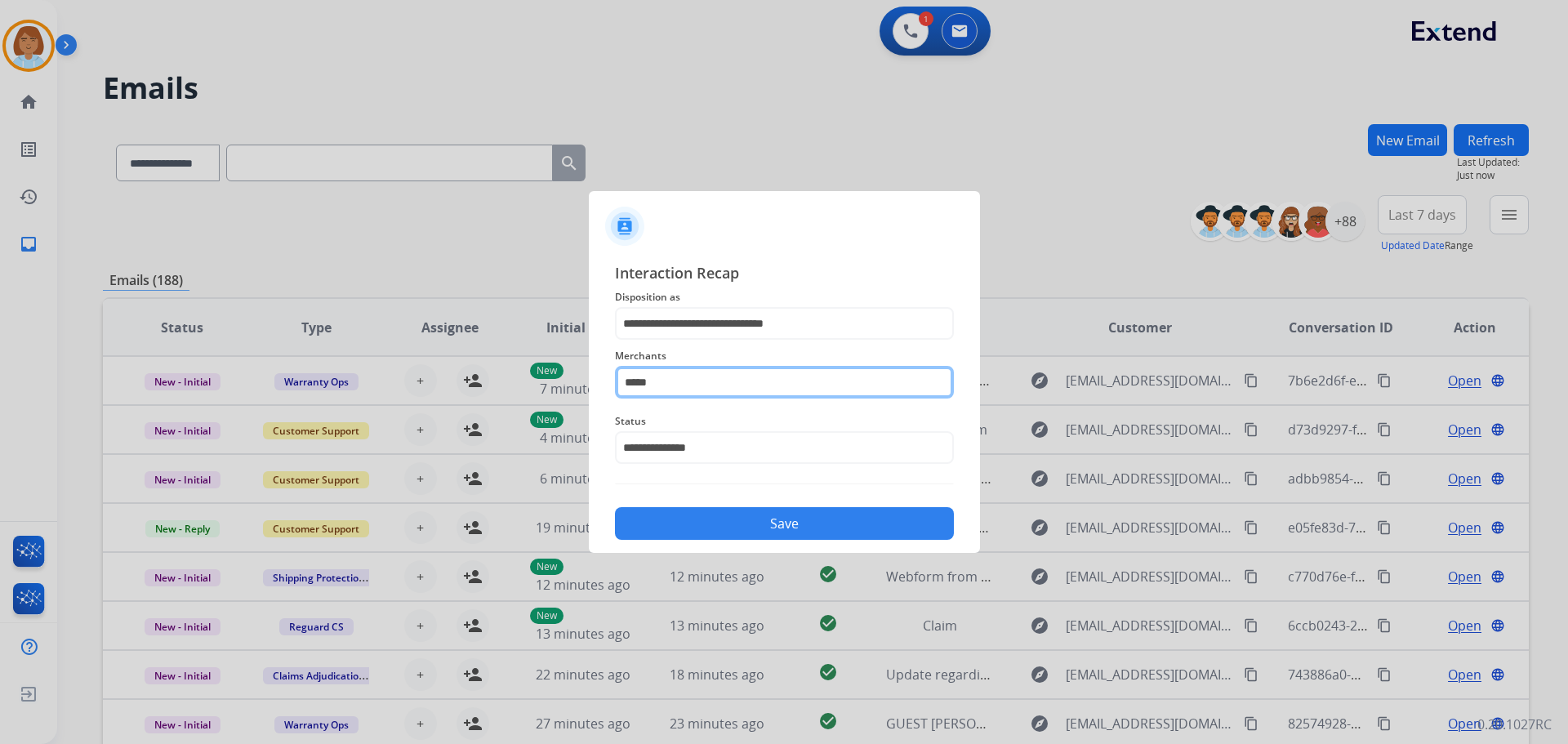
click at [659, 373] on input "****" at bounding box center [784, 382] width 339 height 33
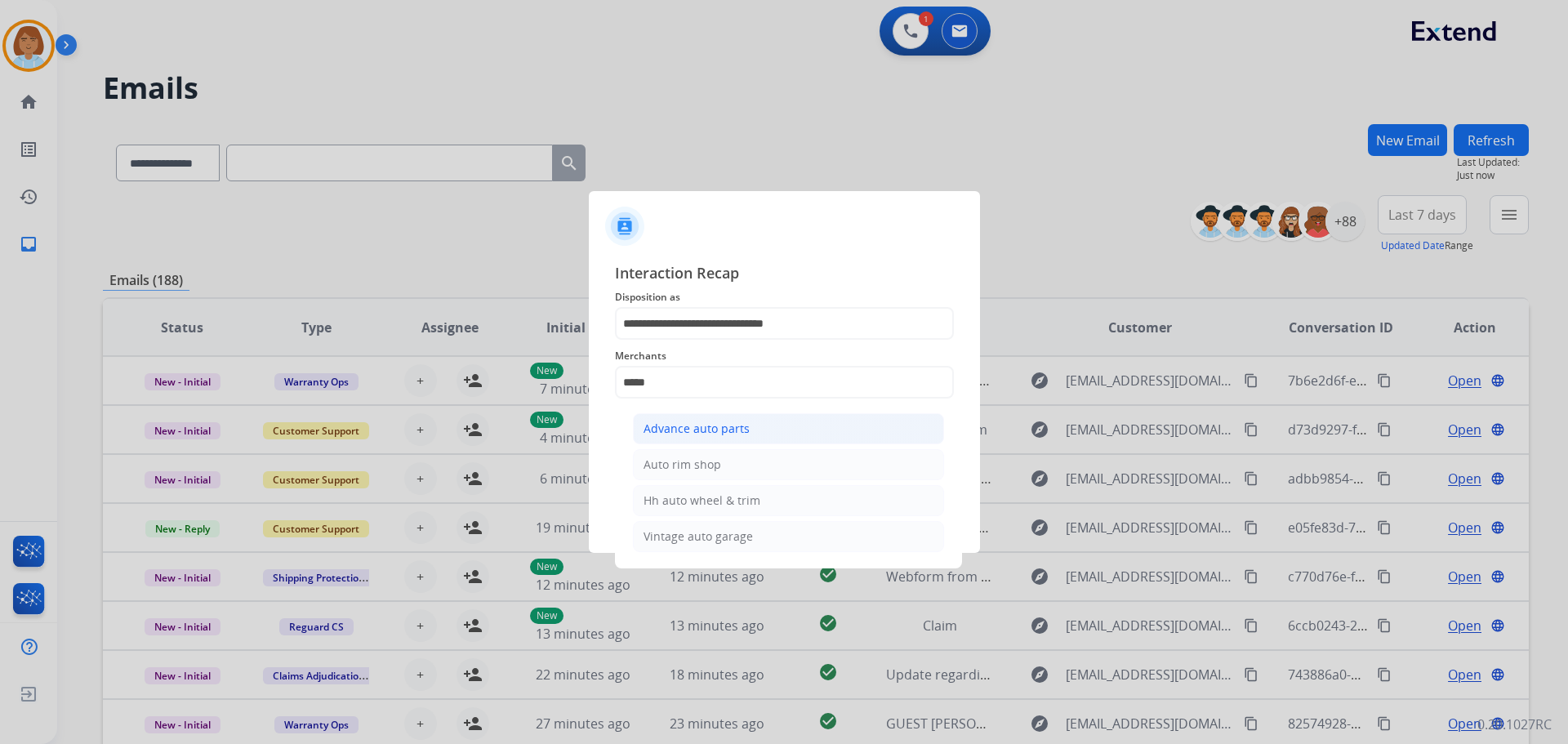
click at [711, 427] on div "Advance auto parts" at bounding box center [696, 429] width 106 height 16
type input "**********"
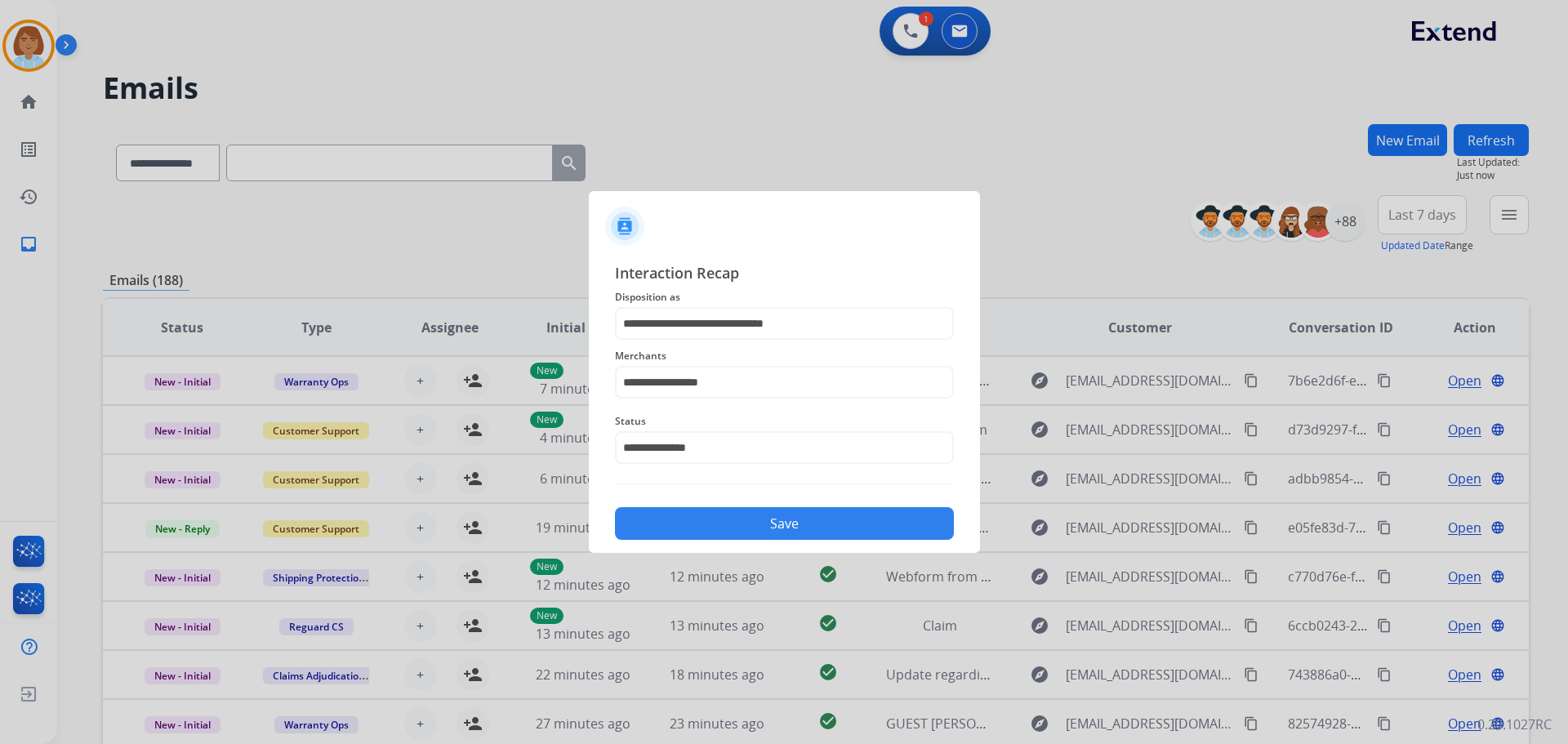
click at [779, 522] on button "Save" at bounding box center [784, 524] width 339 height 33
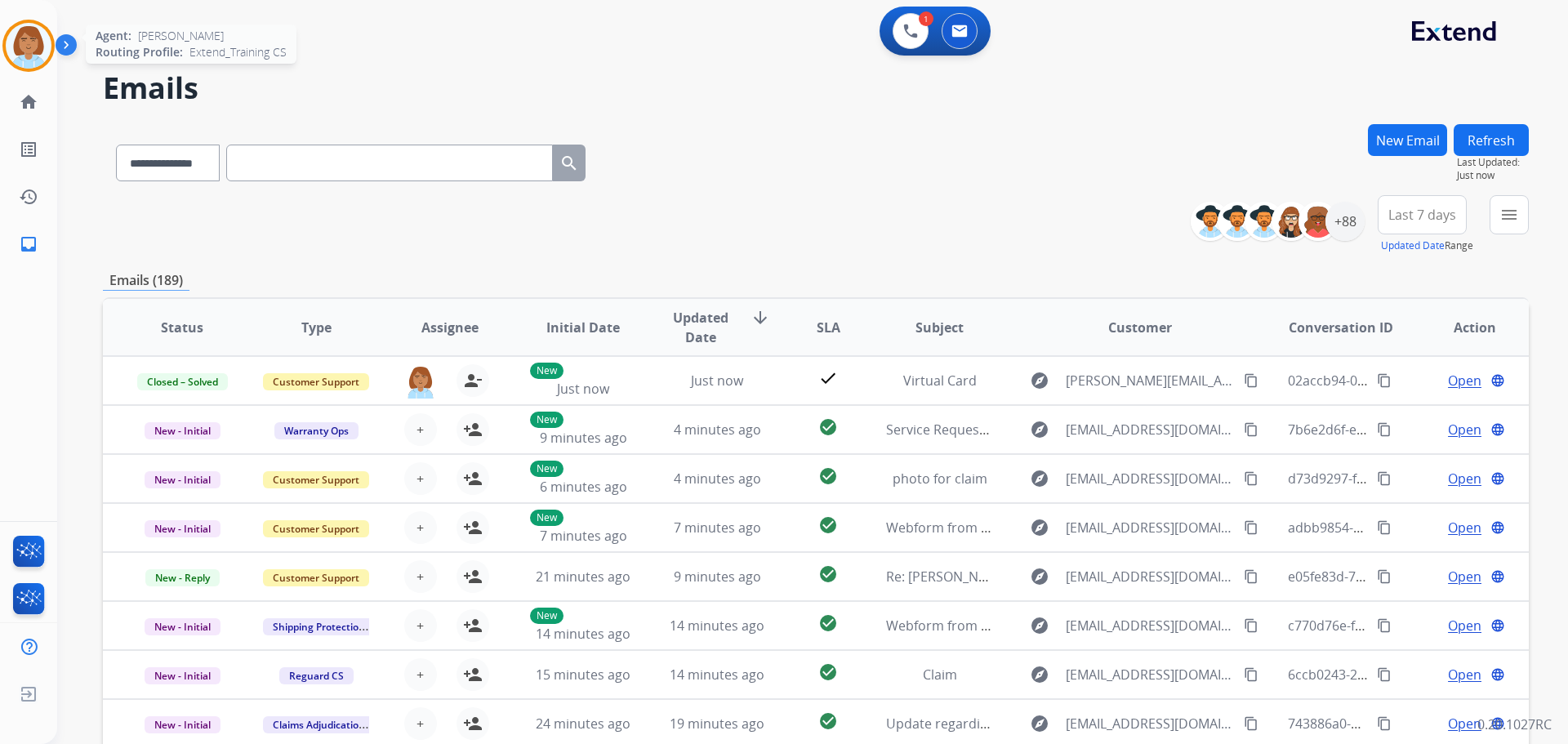
click at [34, 56] on img at bounding box center [29, 46] width 46 height 46
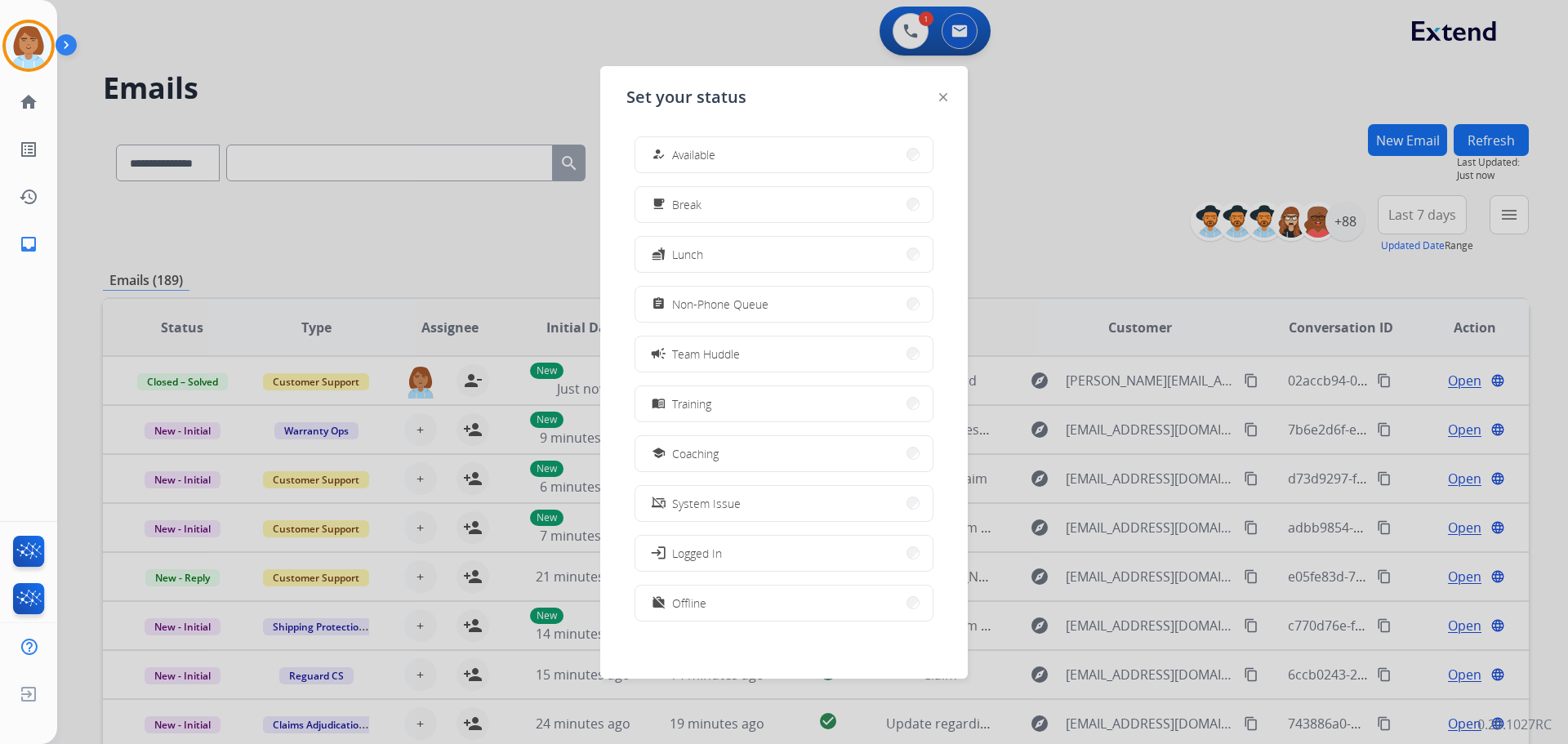
click at [733, 127] on div "how_to_reg Available free_breakfast Break fastfood Lunch assignment Non-Phone Q…" at bounding box center [784, 381] width 315 height 515
click at [733, 149] on button "how_to_reg Available" at bounding box center [784, 155] width 297 height 35
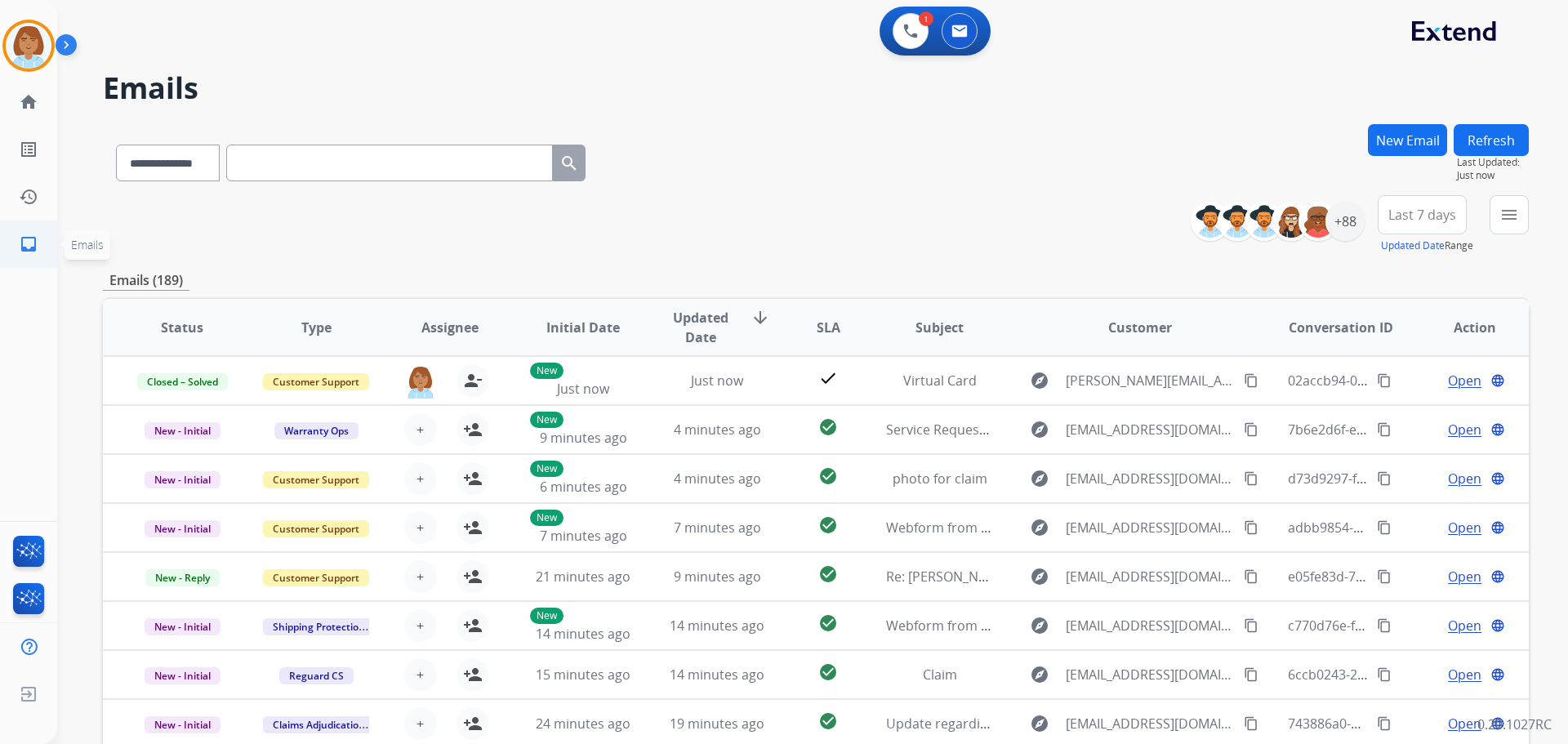
click at [19, 252] on mat-icon "inbox" at bounding box center [29, 244] width 20 height 20
drag, startPoint x: 36, startPoint y: 241, endPoint x: 29, endPoint y: 233, distance: 10.6
click at [29, 233] on link "inbox Emails" at bounding box center [29, 244] width 46 height 46
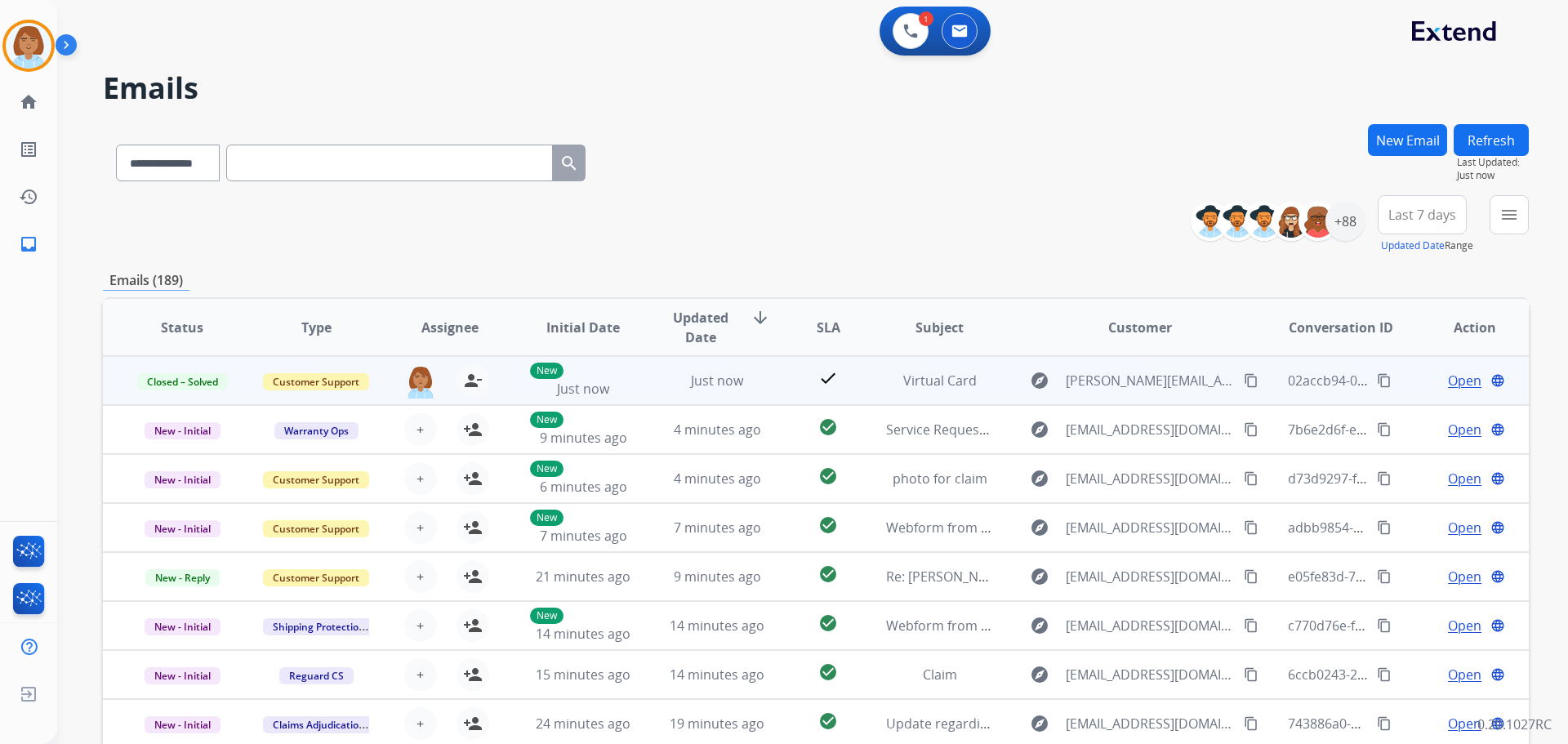
click at [656, 395] on td "Just now" at bounding box center [705, 380] width 134 height 49
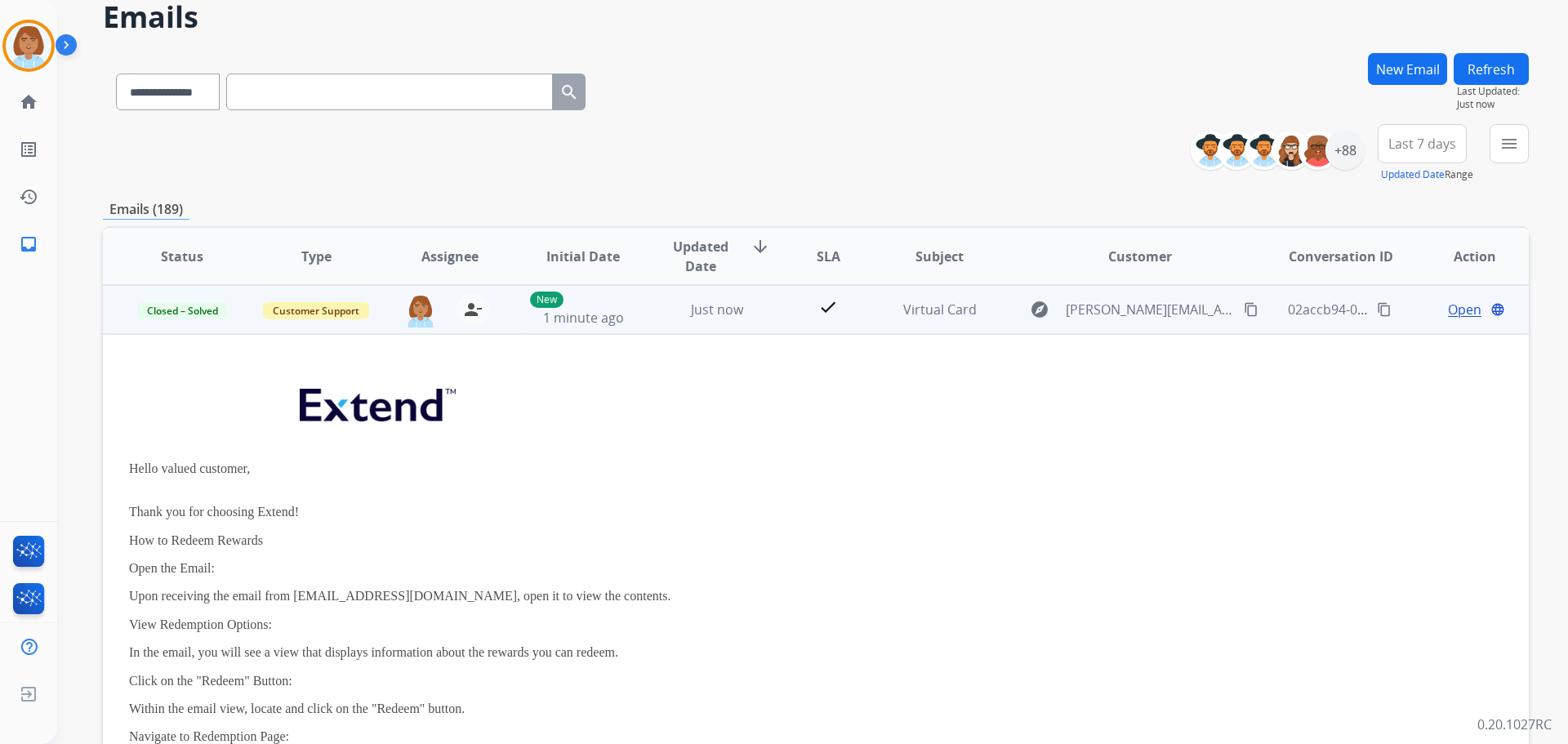
scroll to position [0, 0]
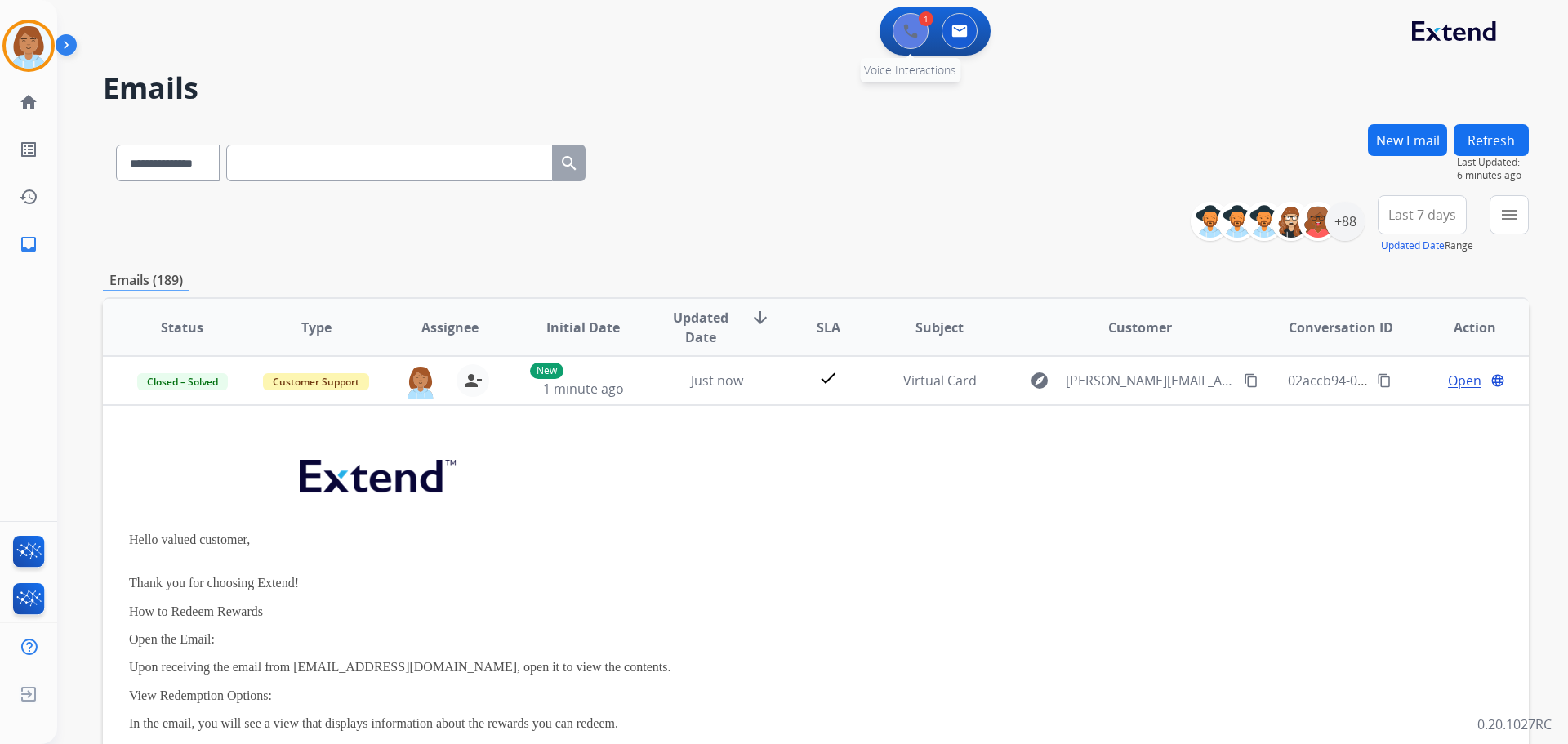
click at [896, 21] on button at bounding box center [910, 31] width 36 height 36
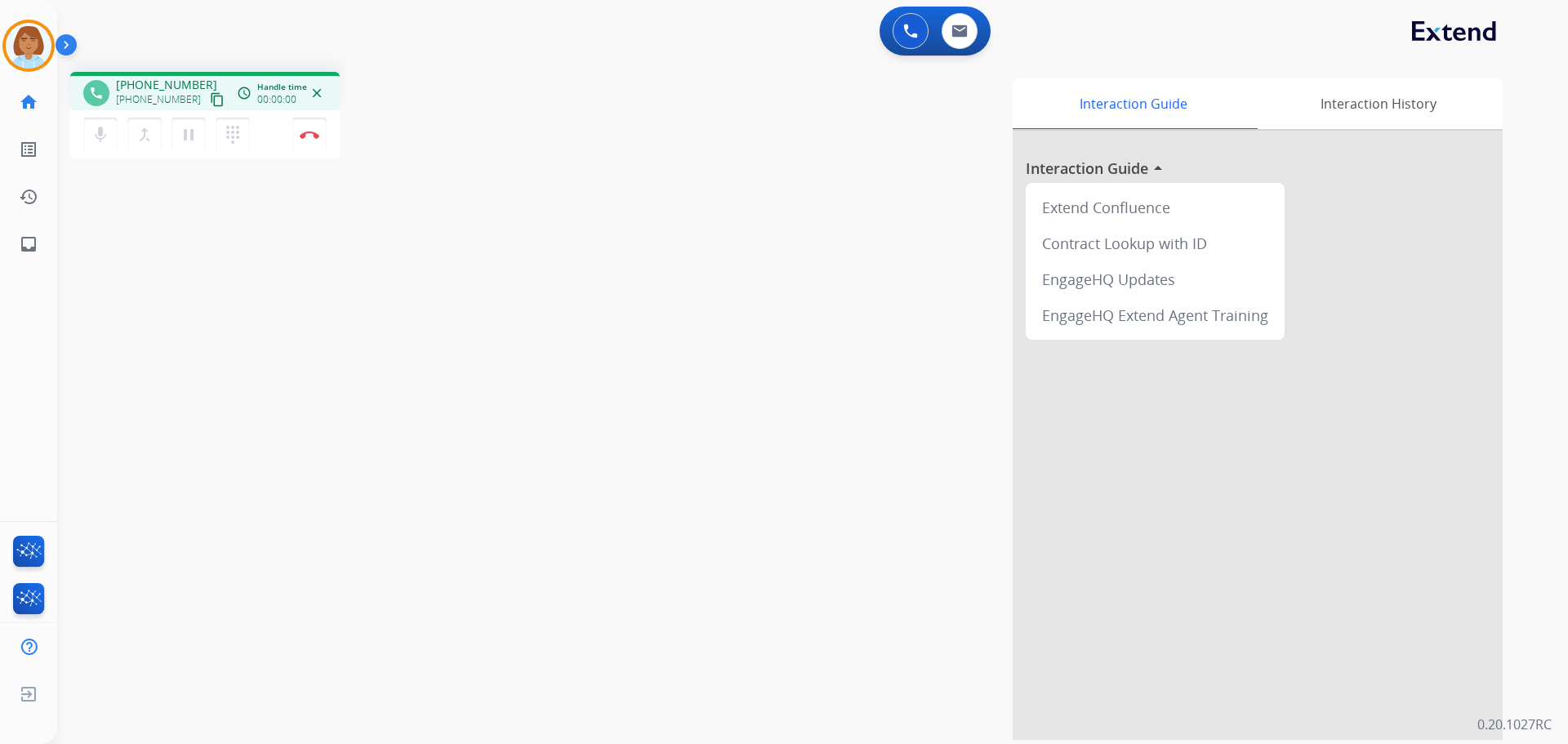
drag, startPoint x: 196, startPoint y: 130, endPoint x: 205, endPoint y: 125, distance: 10.3
click at [199, 129] on button "pause Hold" at bounding box center [188, 135] width 34 height 34
click at [88, 137] on button "mic Mute" at bounding box center [101, 135] width 34 height 34
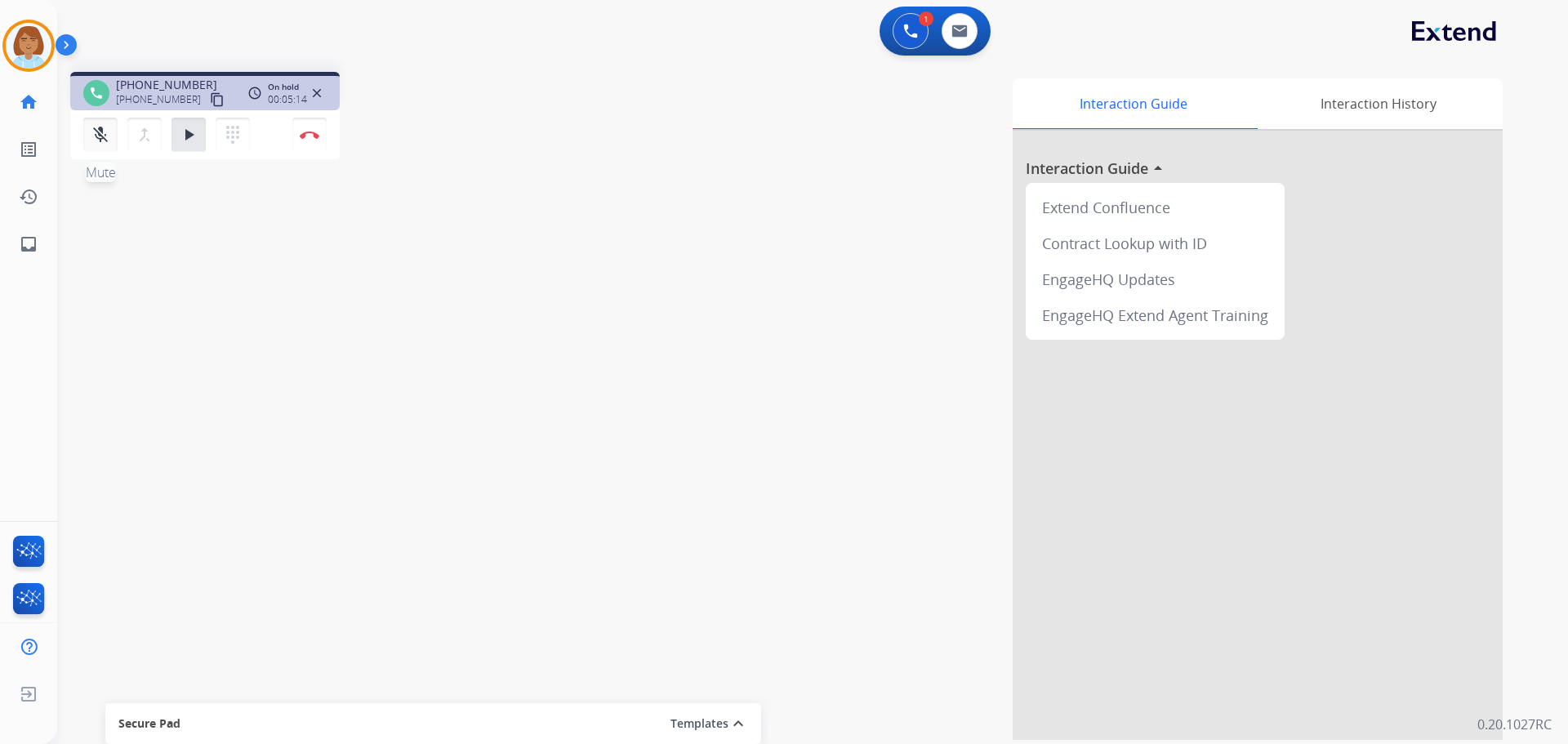
click at [91, 143] on mat-icon "mic_off" at bounding box center [101, 135] width 20 height 20
click at [191, 128] on button "play_arrow Hold" at bounding box center [188, 135] width 34 height 34
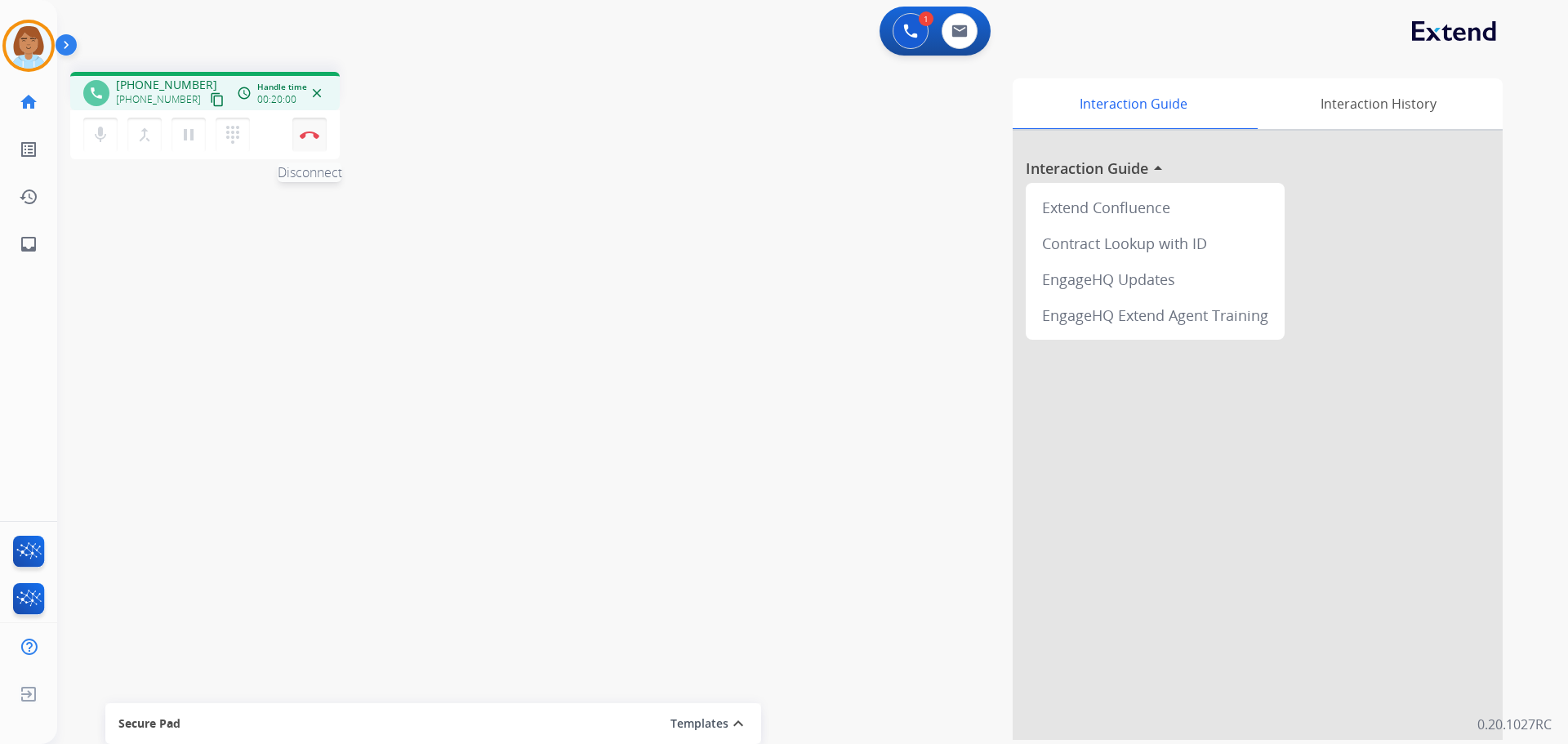
click at [310, 143] on button "Disconnect" at bounding box center [309, 135] width 34 height 34
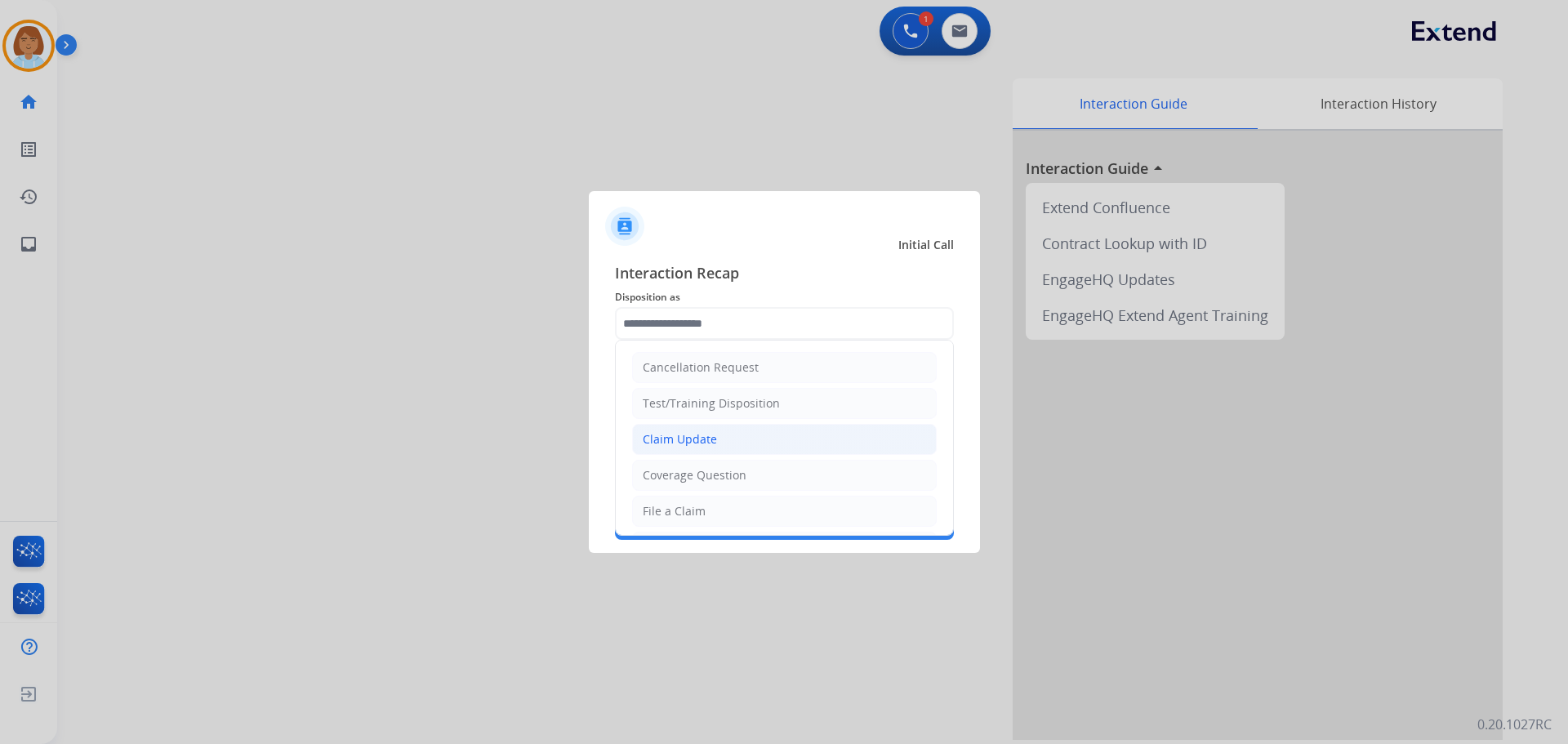
scroll to position [82, 0]
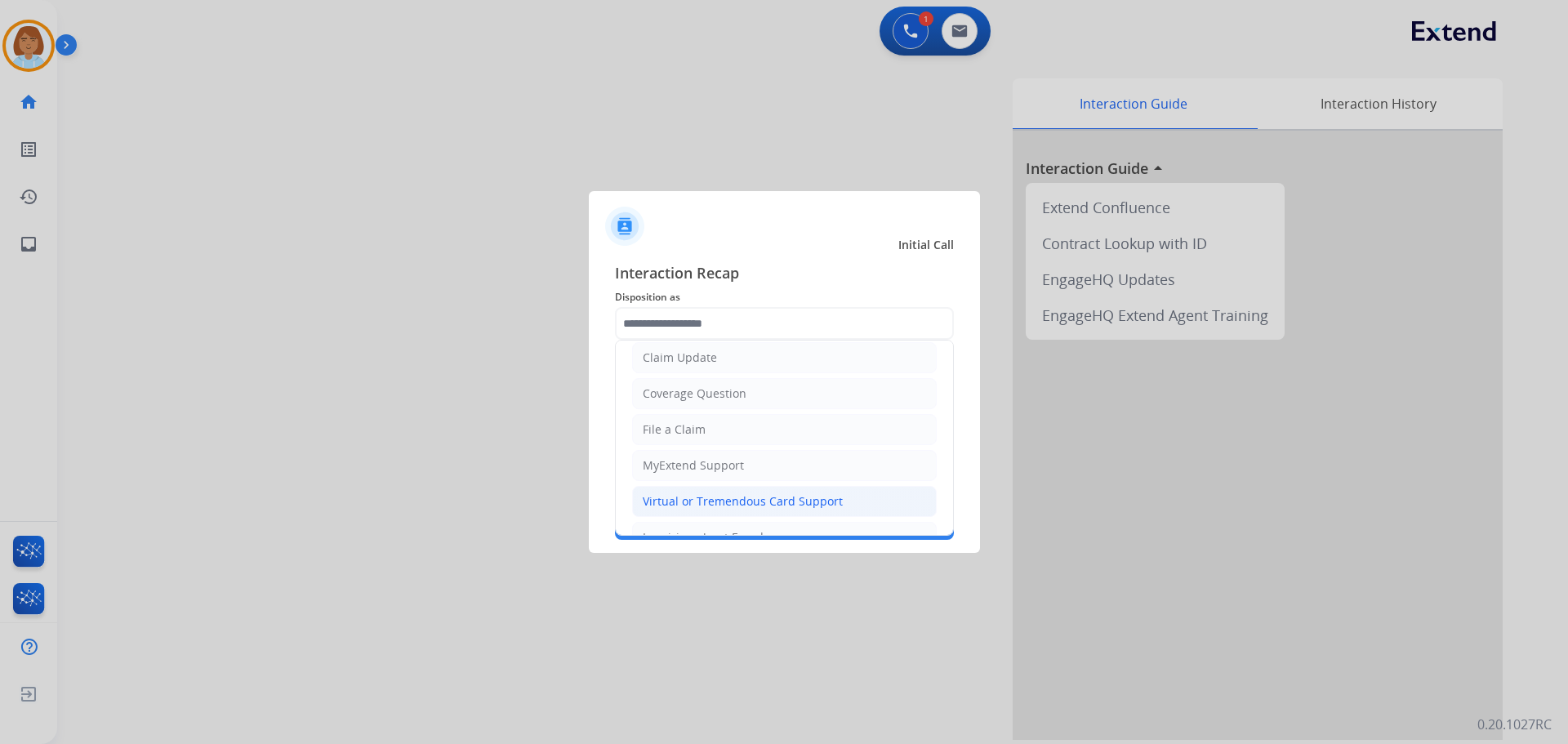
click at [719, 506] on div "Virtual or Tremendous Card Support" at bounding box center [743, 502] width 200 height 16
type input "**********"
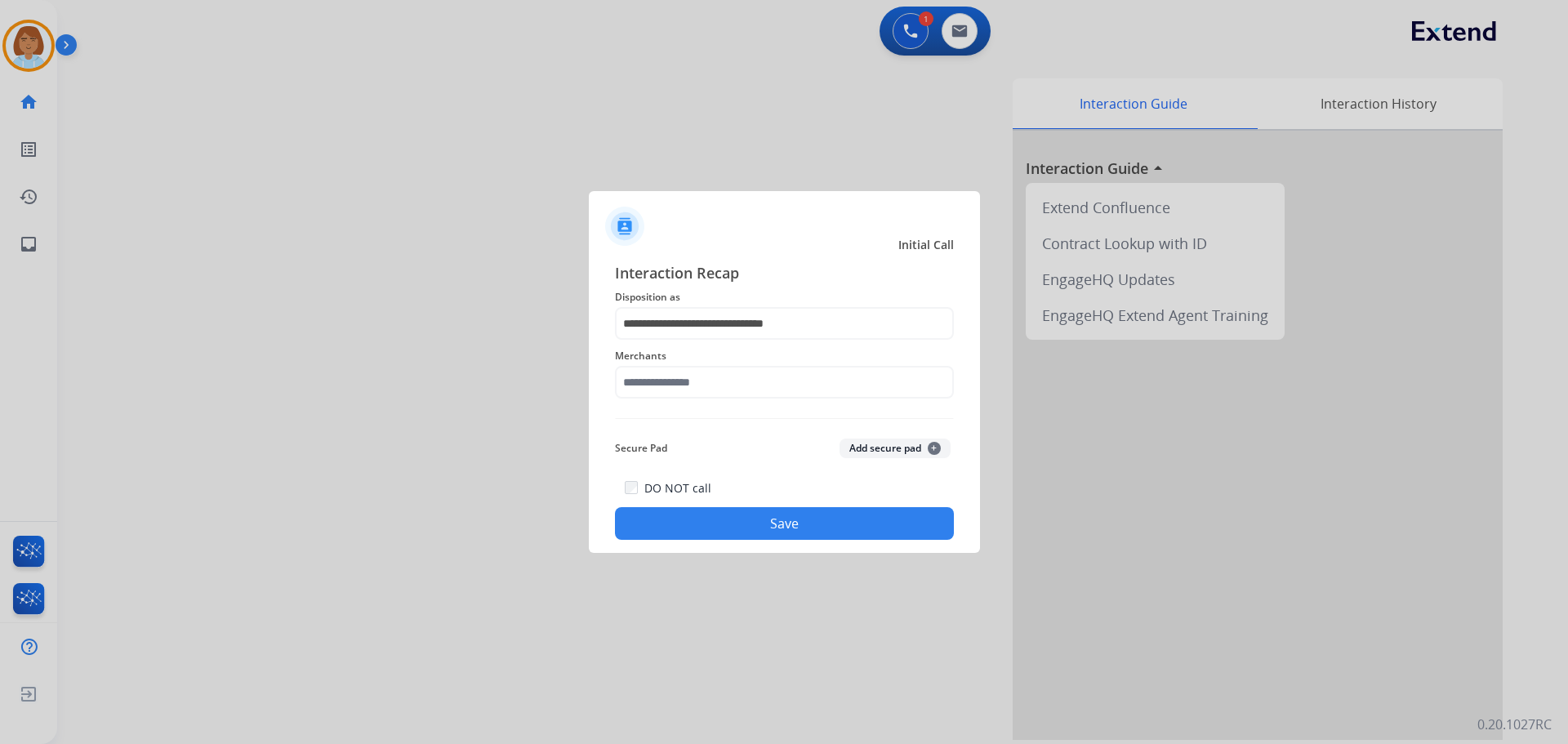
click at [733, 401] on div "Merchants" at bounding box center [784, 373] width 339 height 66
click at [741, 382] on input "text" at bounding box center [784, 382] width 339 height 33
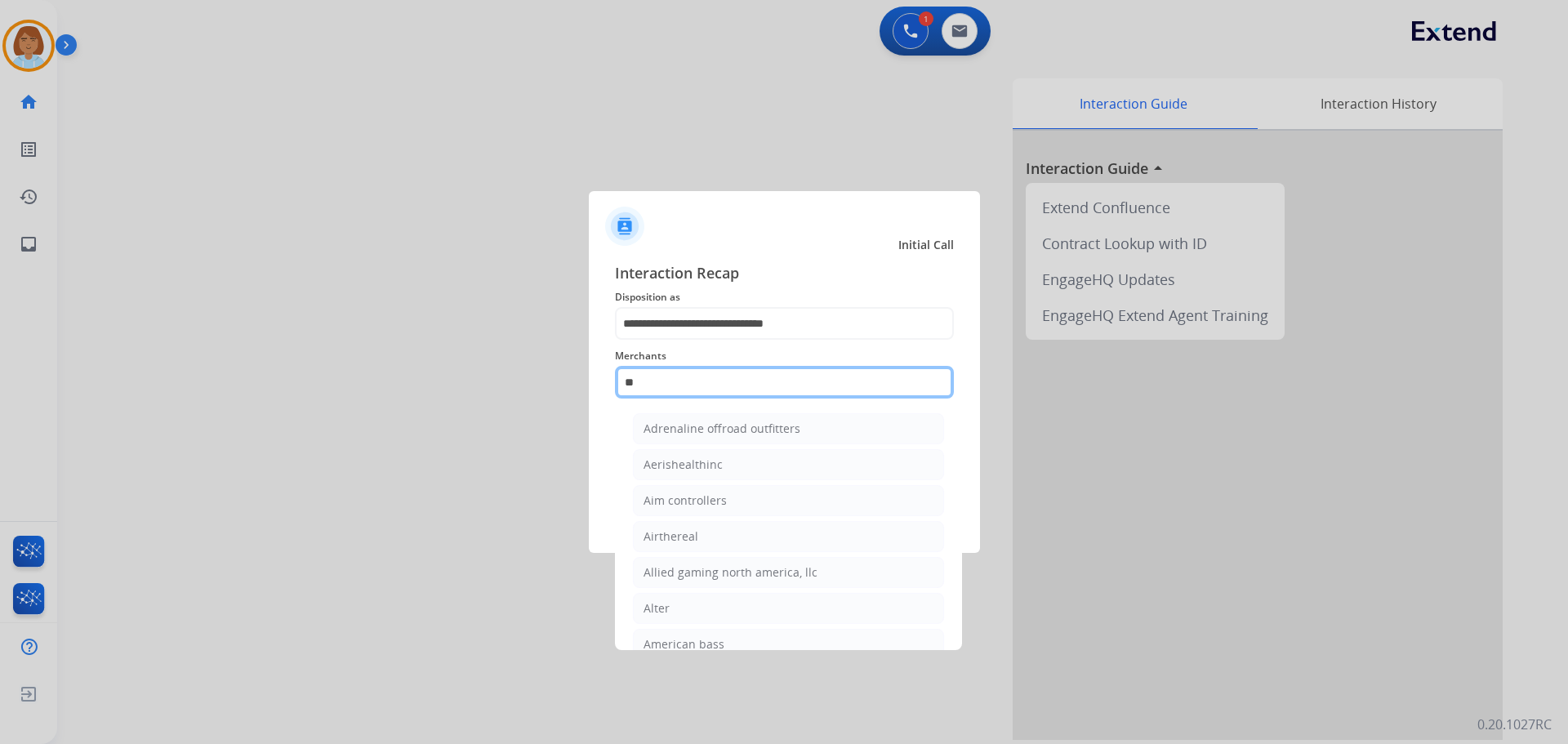
type input "*"
click at [683, 652] on div at bounding box center [784, 372] width 1568 height 744
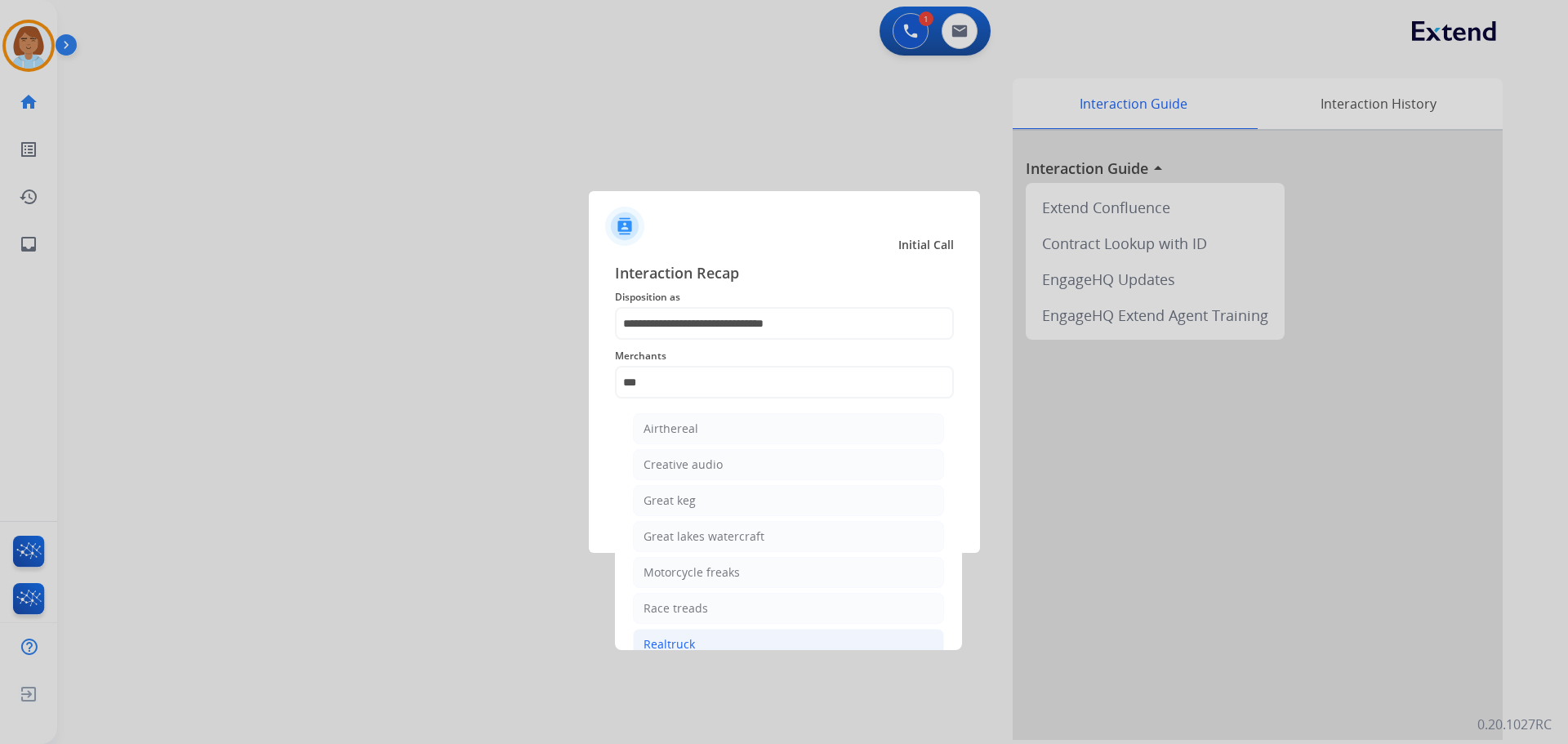
click at [687, 643] on div "Realtruck" at bounding box center [669, 644] width 52 height 16
type input "*********"
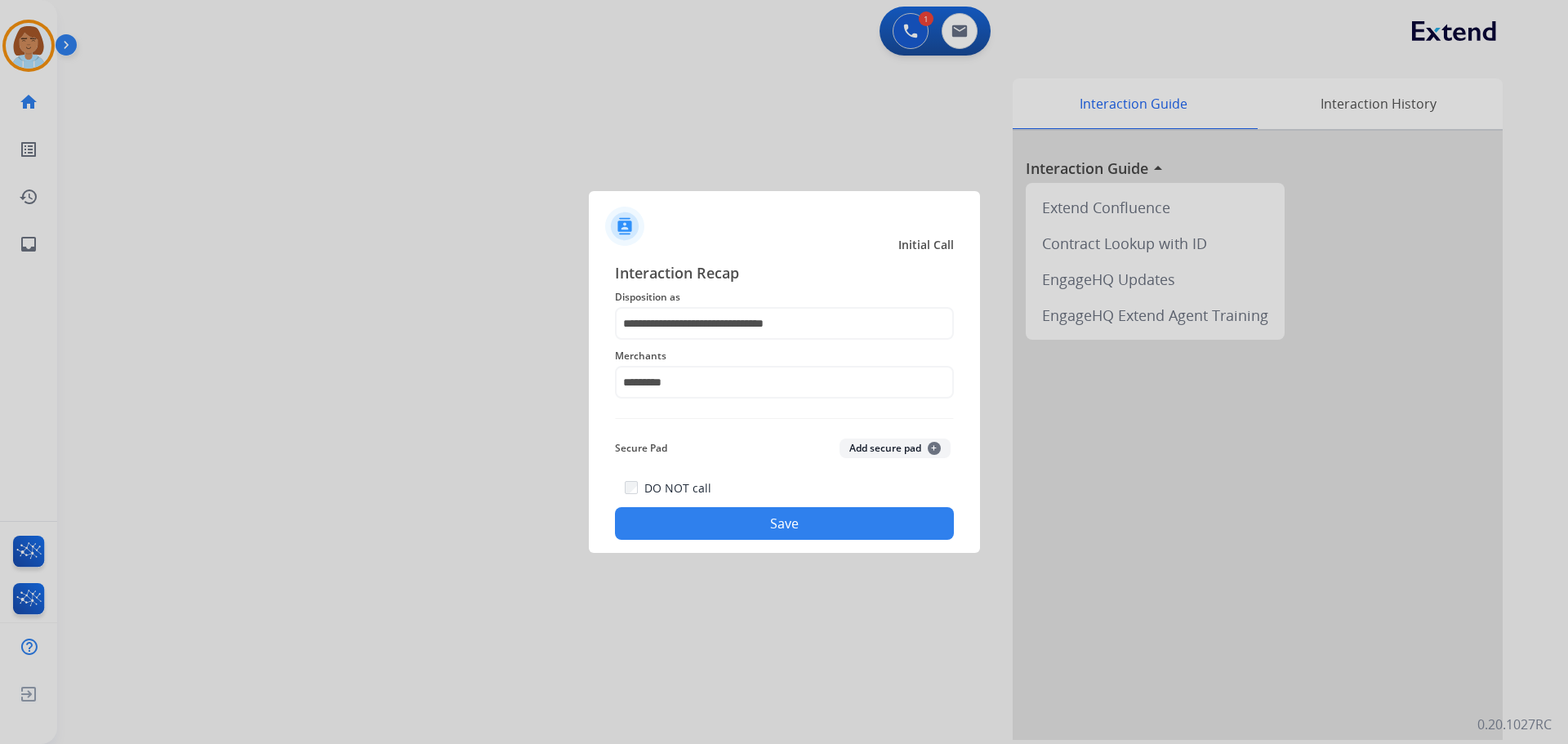
click at [799, 517] on button "Save" at bounding box center [784, 524] width 339 height 33
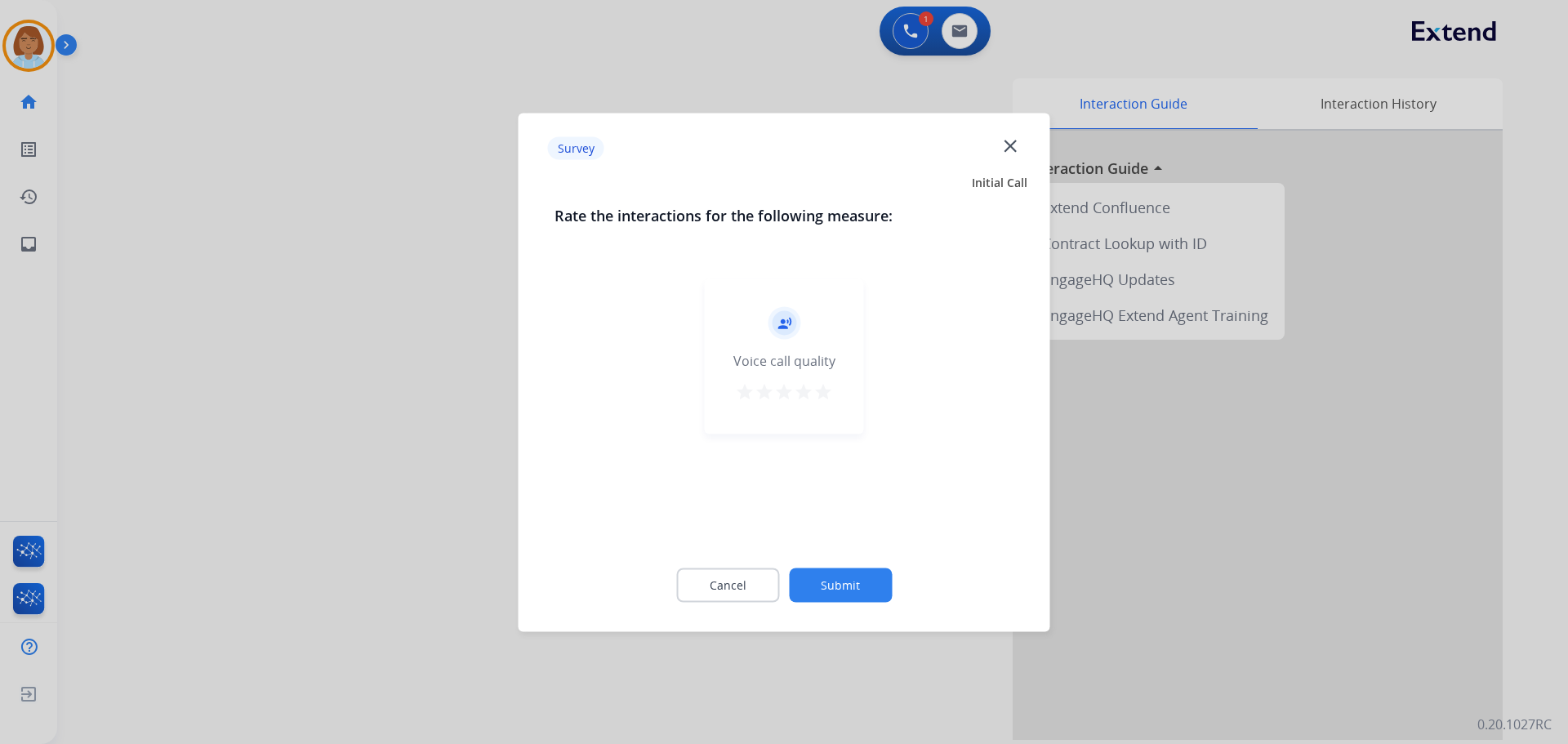
click at [874, 589] on button "Submit" at bounding box center [839, 584] width 103 height 34
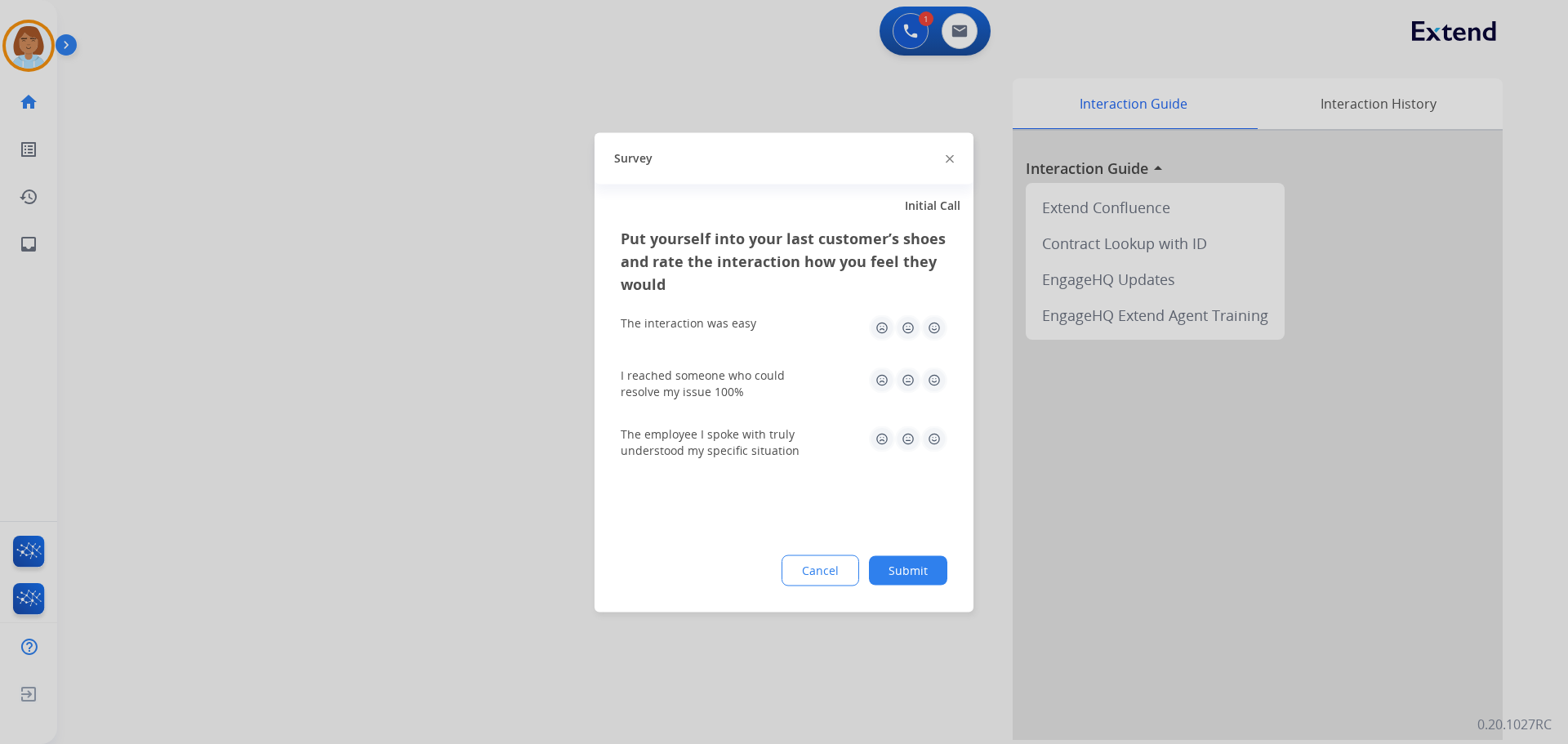
click at [943, 563] on button "Submit" at bounding box center [907, 569] width 79 height 29
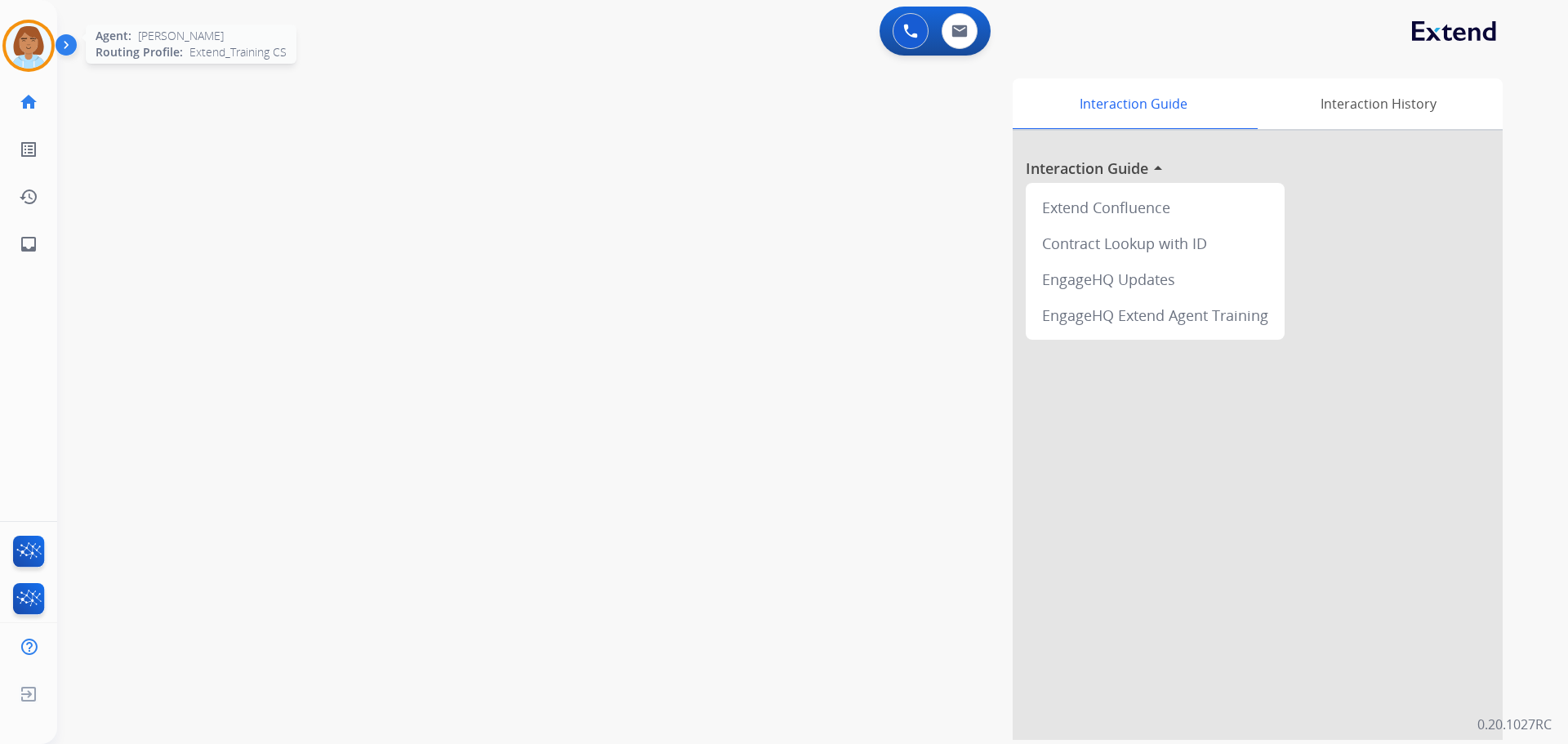
click at [49, 56] on img at bounding box center [29, 46] width 46 height 46
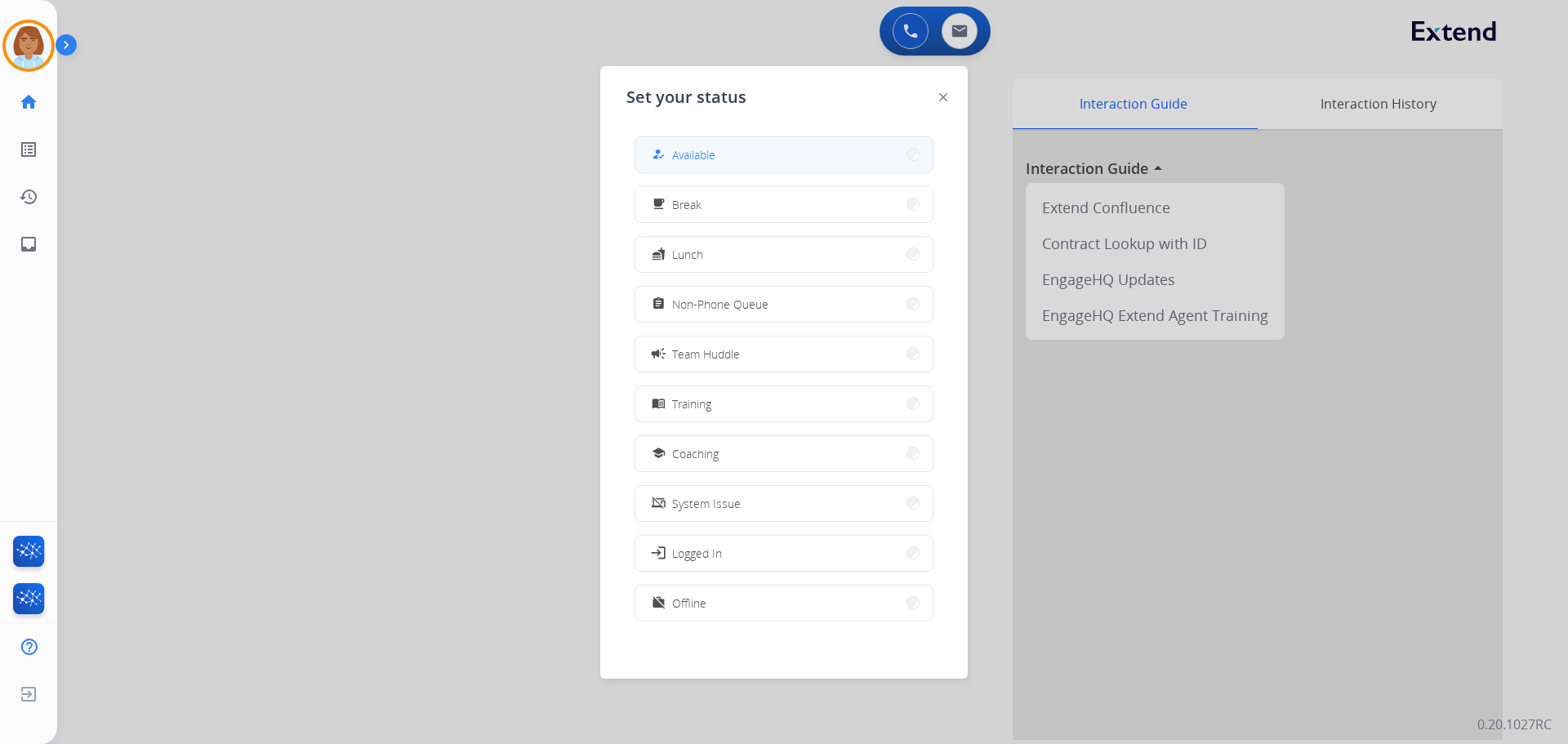
click at [724, 148] on button "how_to_reg Available" at bounding box center [784, 155] width 297 height 35
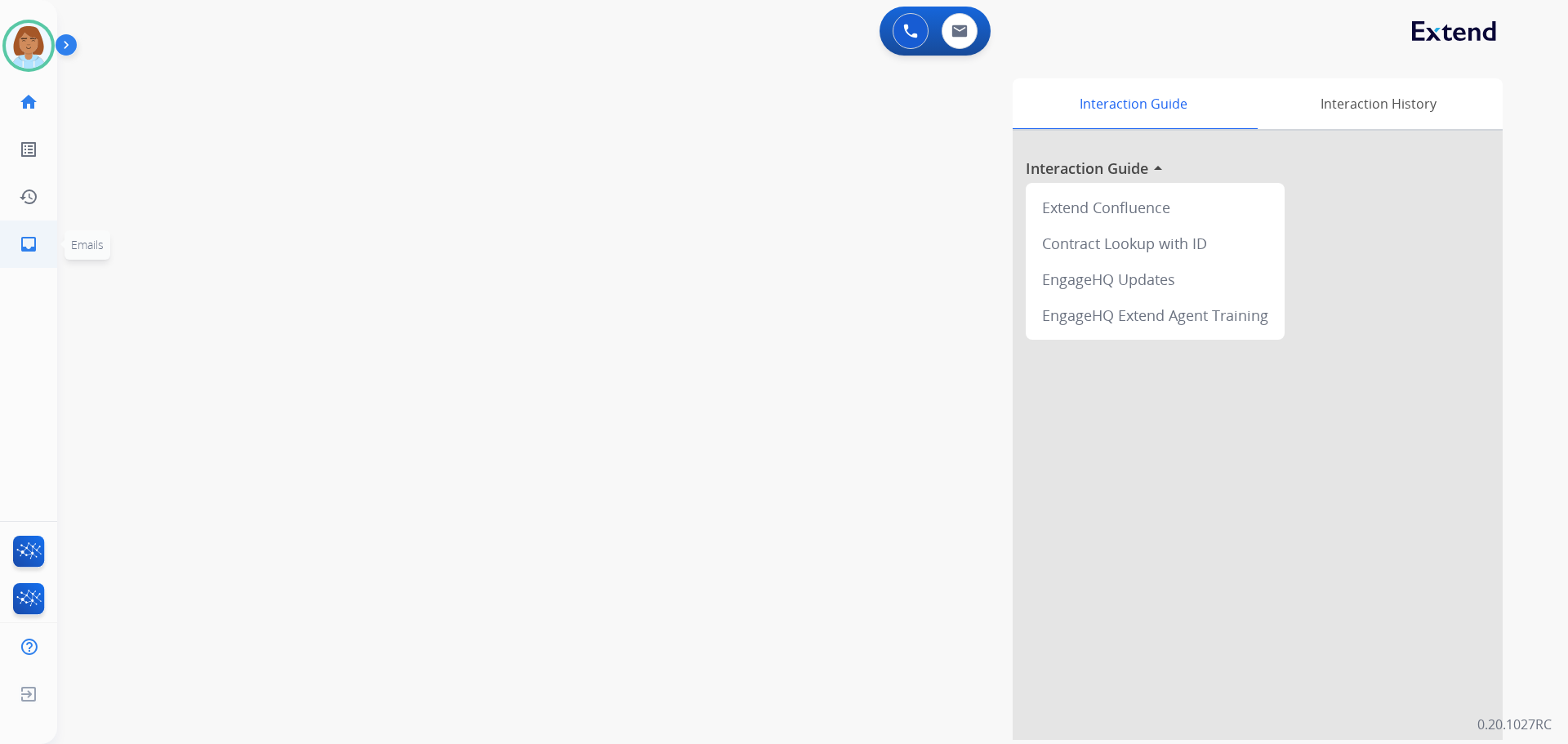
click at [38, 254] on link "inbox Emails" at bounding box center [29, 244] width 46 height 46
select select "**********"
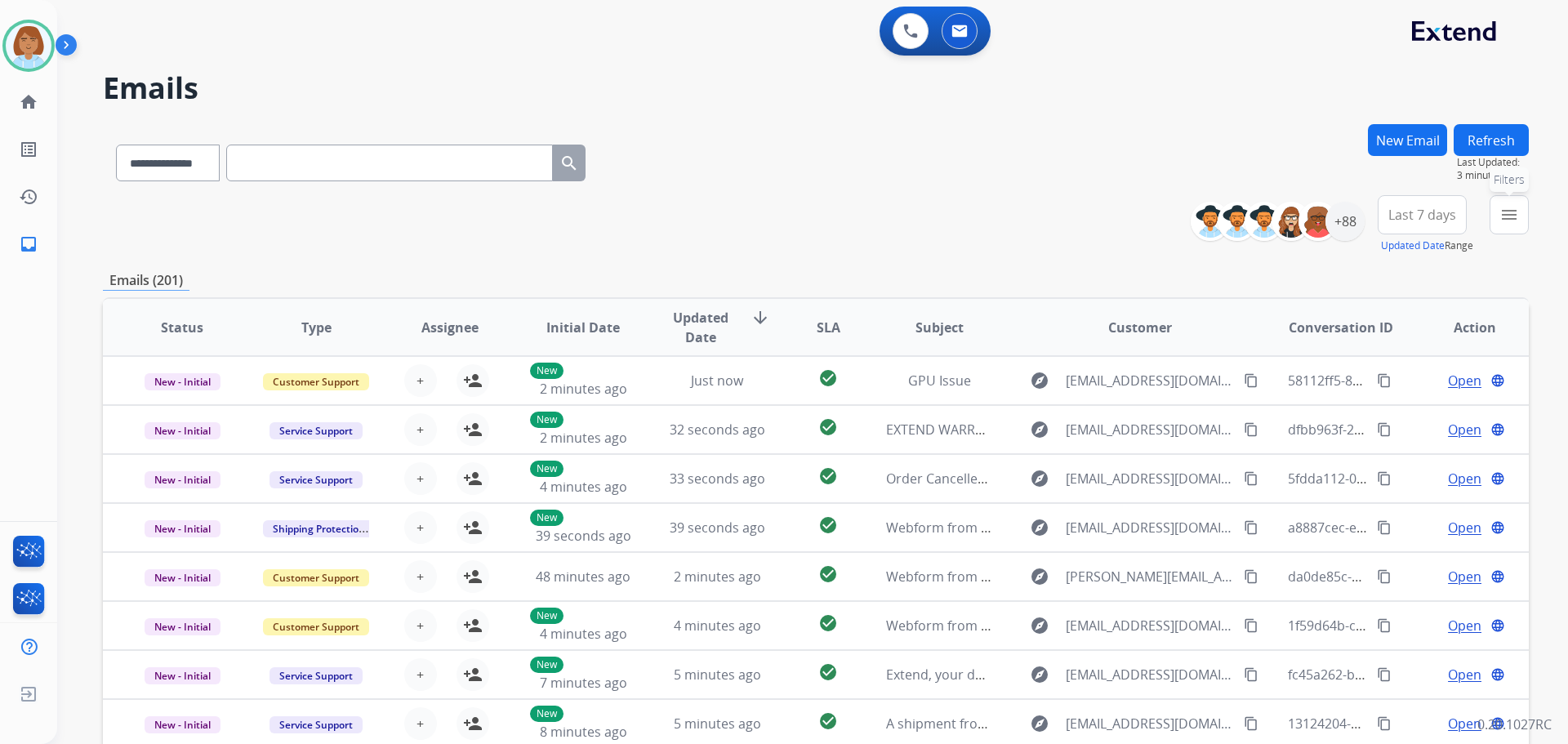
click at [1492, 213] on button "menu Filters" at bounding box center [1508, 214] width 39 height 39
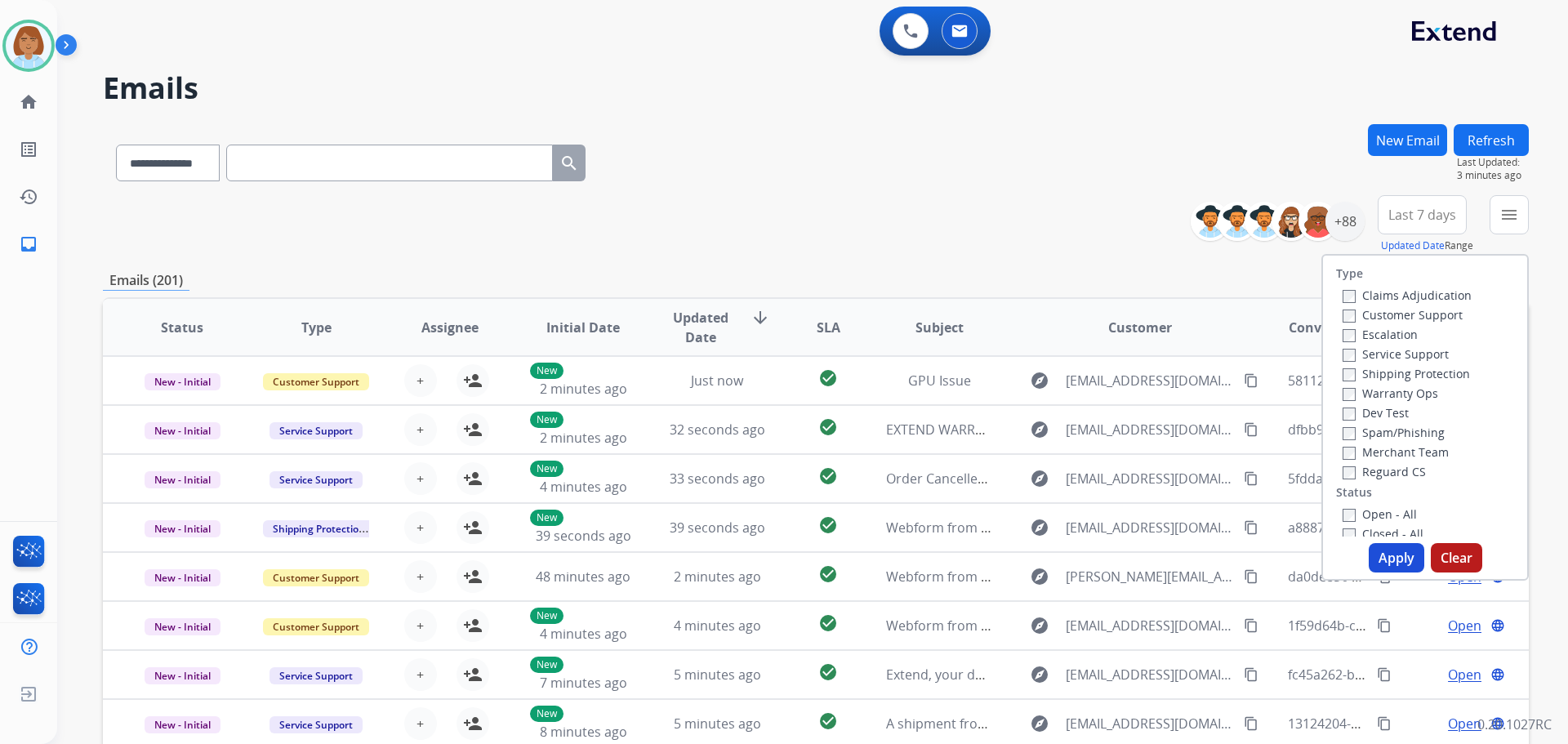
click at [1420, 294] on label "Claims Adjudication" at bounding box center [1406, 295] width 129 height 16
click at [1415, 304] on div "Customer Support" at bounding box center [1406, 314] width 129 height 20
click at [1397, 372] on label "Shipping Protection" at bounding box center [1406, 374] width 128 height 16
click at [1384, 304] on div "Claims Adjudication" at bounding box center [1406, 295] width 129 height 20
click at [1384, 311] on label "Customer Support" at bounding box center [1402, 315] width 120 height 16
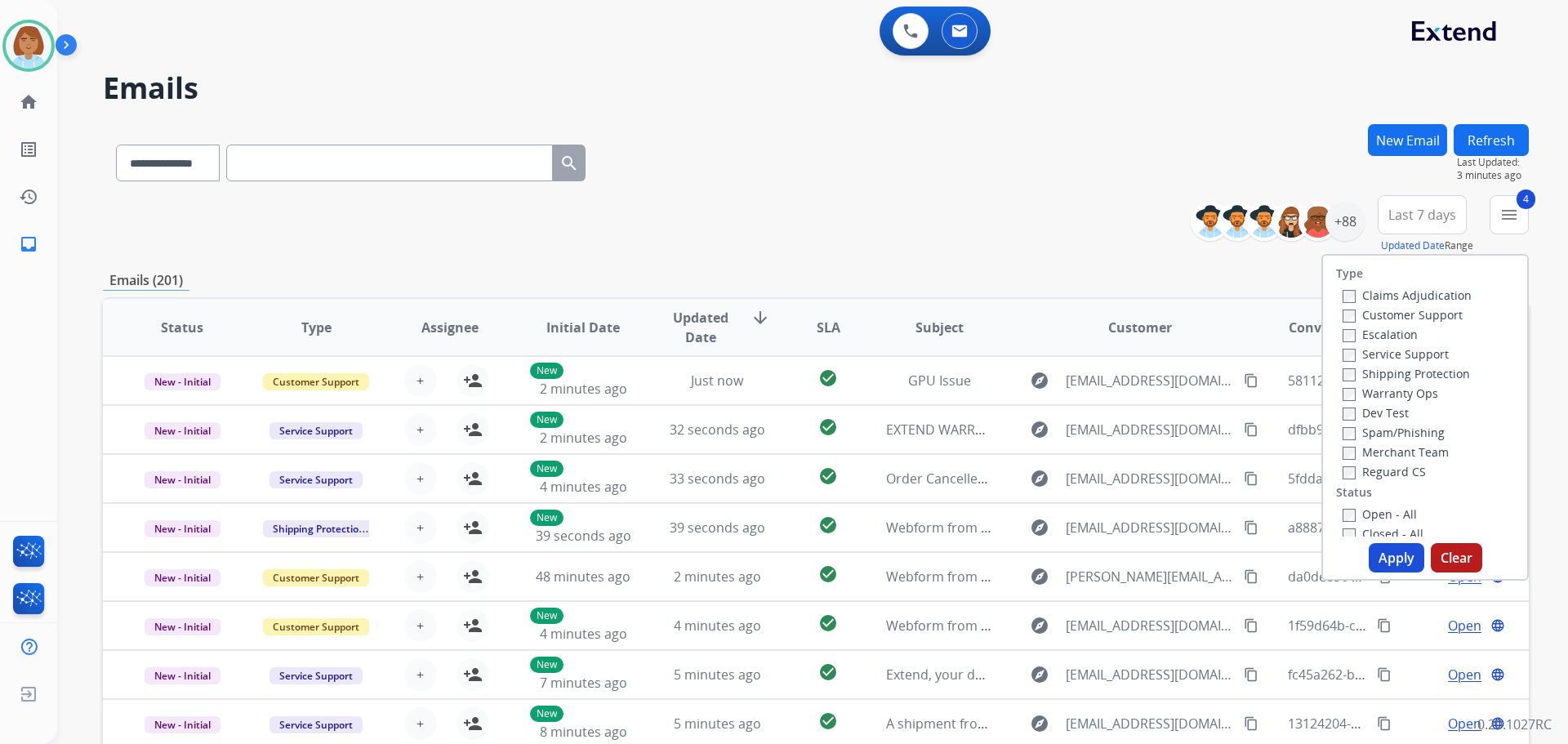
click at [1347, 523] on div "Open - All" at bounding box center [1427, 514] width 171 height 20
click at [1407, 558] on button "Apply" at bounding box center [1397, 558] width 56 height 29
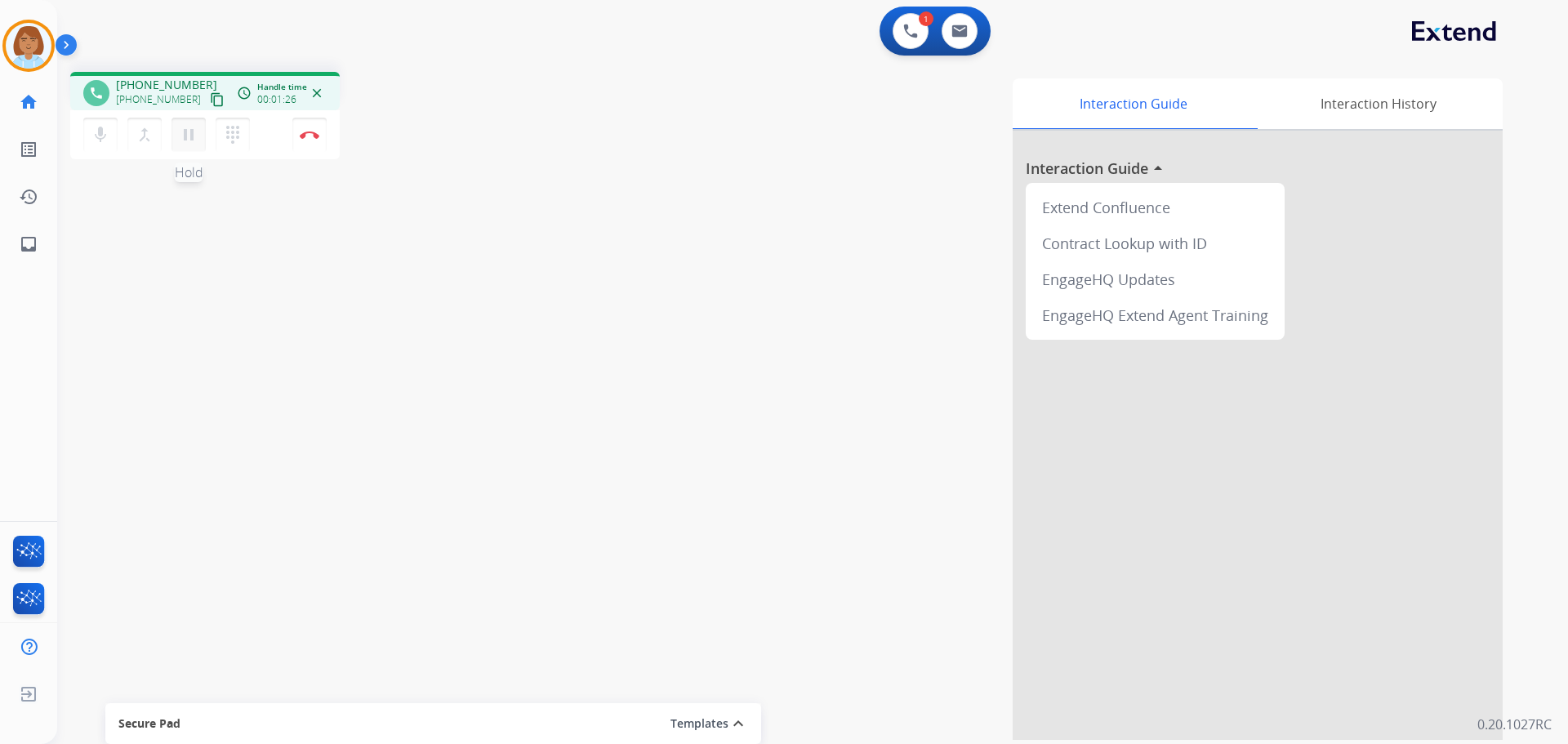
click at [178, 132] on mat-icon "pause" at bounding box center [188, 135] width 20 height 20
click at [101, 142] on mat-icon "mic" at bounding box center [101, 135] width 20 height 20
click at [95, 143] on mat-icon "mic_off" at bounding box center [101, 135] width 20 height 20
click at [197, 143] on mat-icon "play_arrow" at bounding box center [188, 135] width 20 height 20
click at [306, 144] on button "Disconnect" at bounding box center [309, 135] width 34 height 34
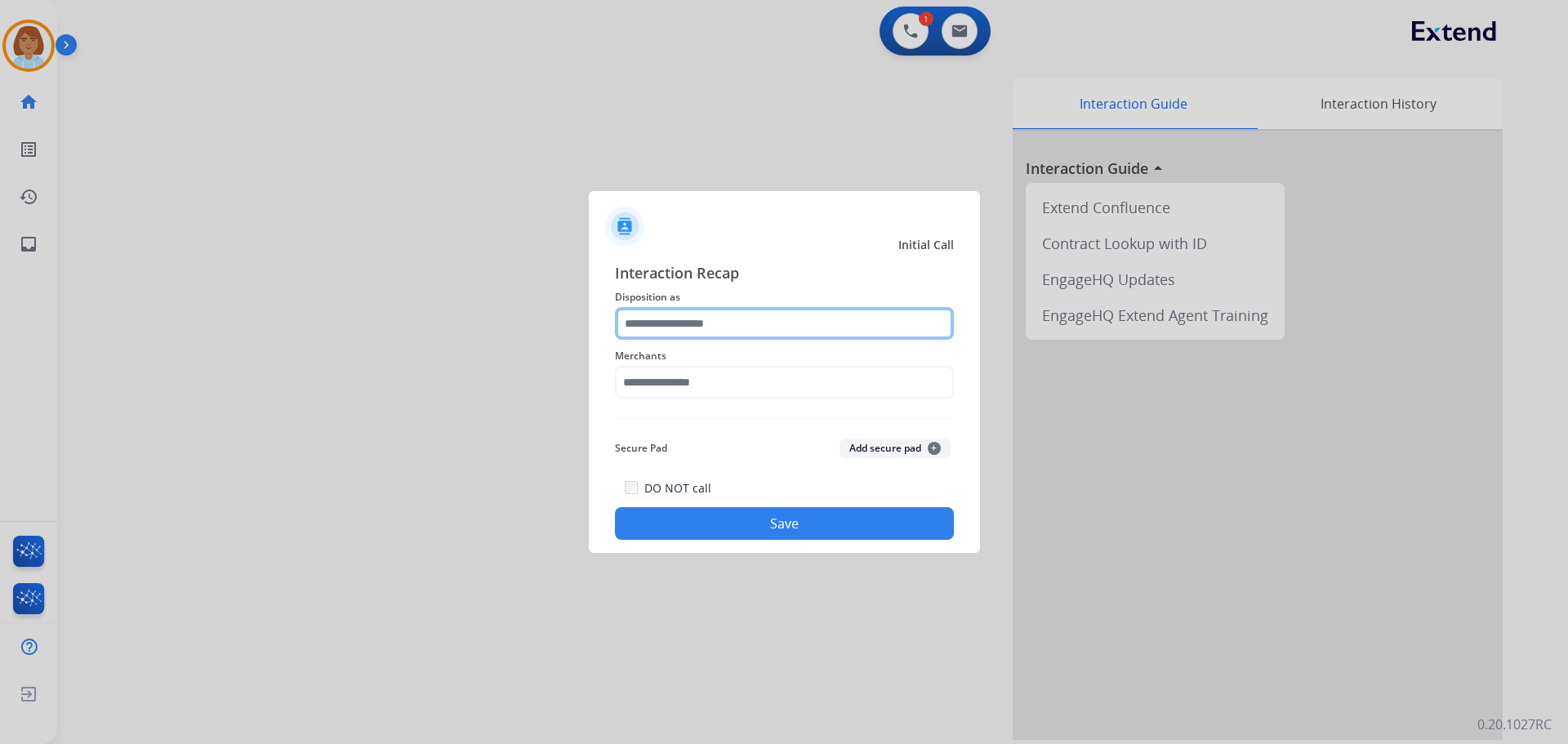
click at [676, 339] on input "text" at bounding box center [784, 323] width 339 height 33
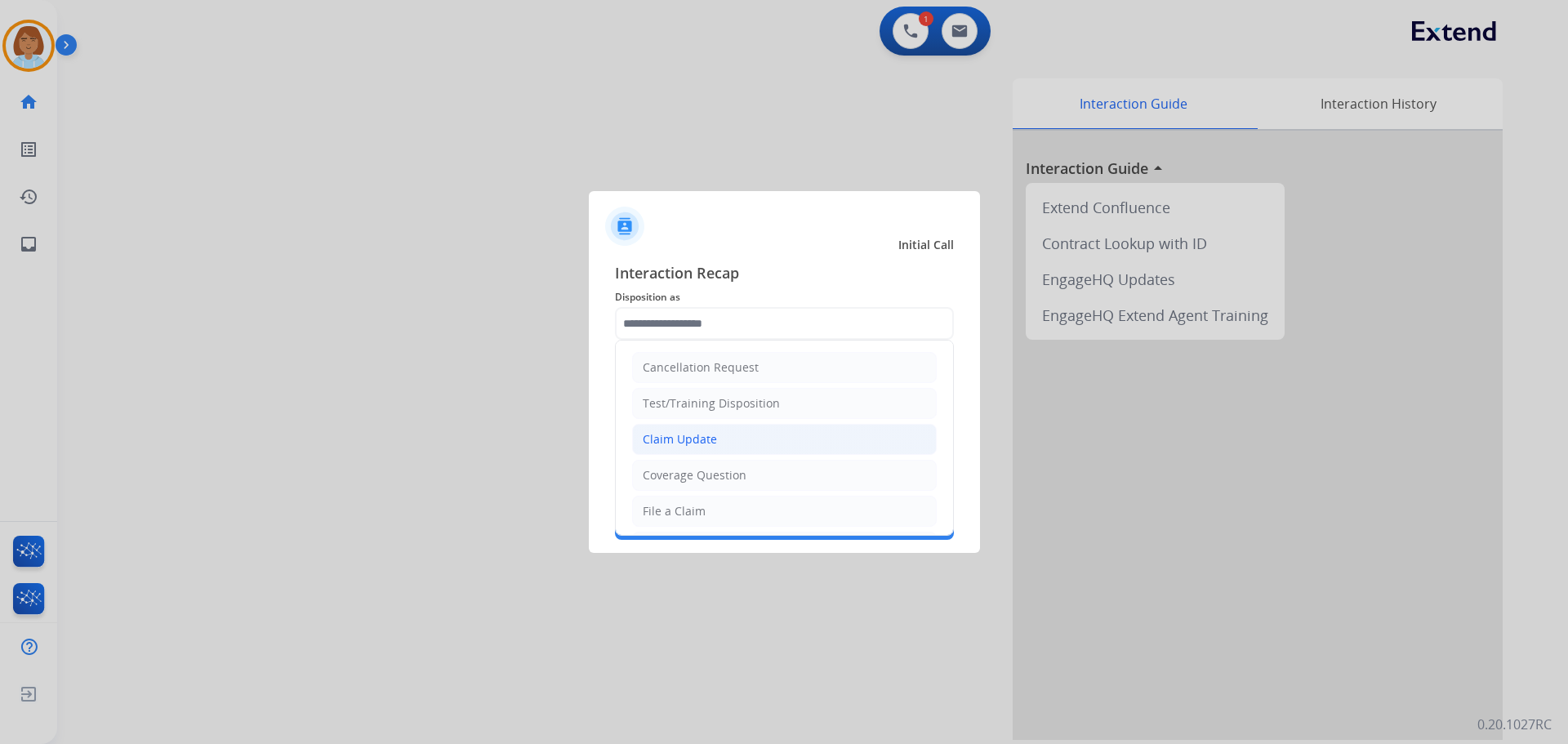
click at [718, 452] on li "Claim Update" at bounding box center [784, 439] width 304 height 31
type input "**********"
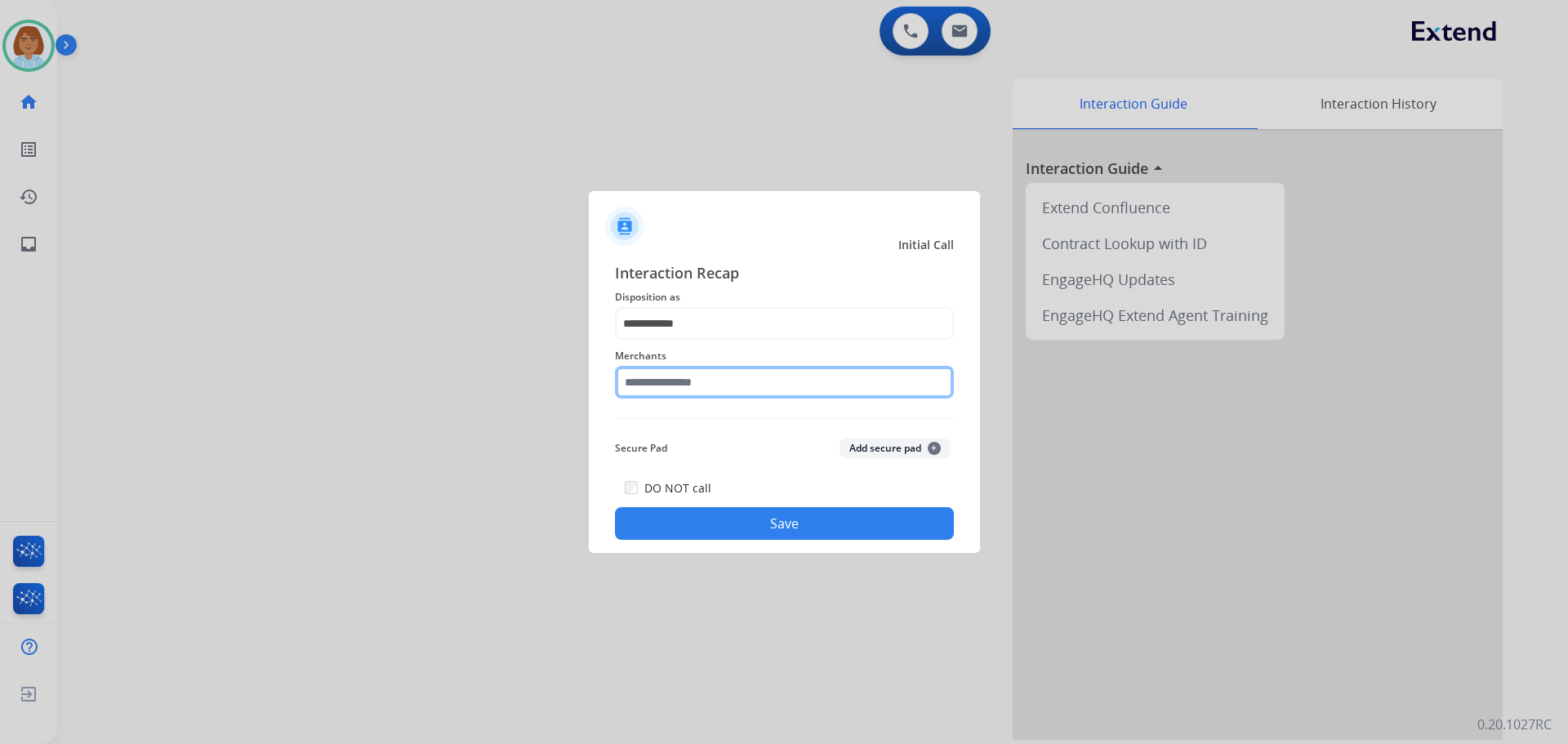
click at [686, 395] on input "text" at bounding box center [784, 382] width 339 height 33
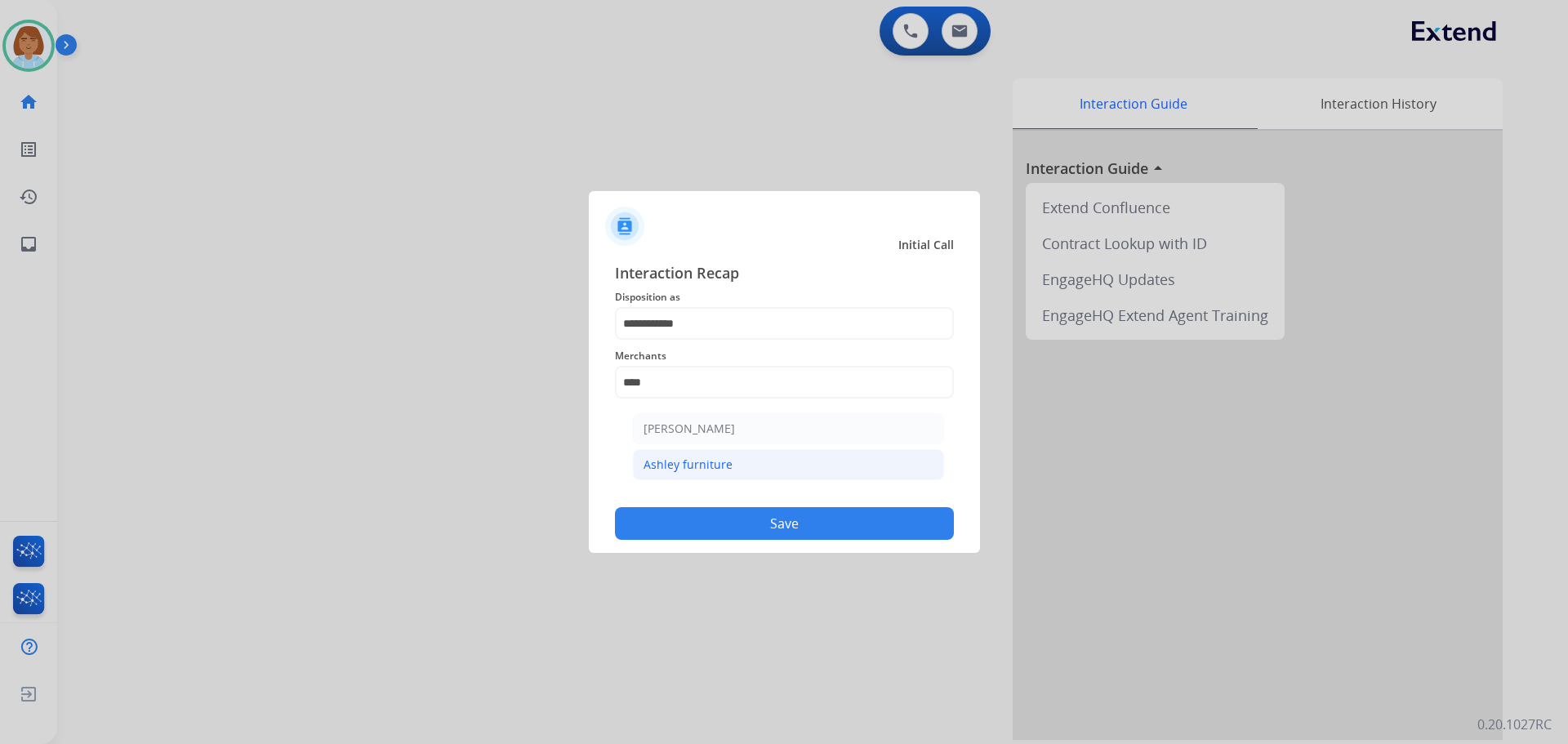
click at [693, 455] on li "Ashley furniture" at bounding box center [788, 464] width 311 height 31
type input "**********"
click at [765, 523] on button "Save" at bounding box center [784, 524] width 339 height 33
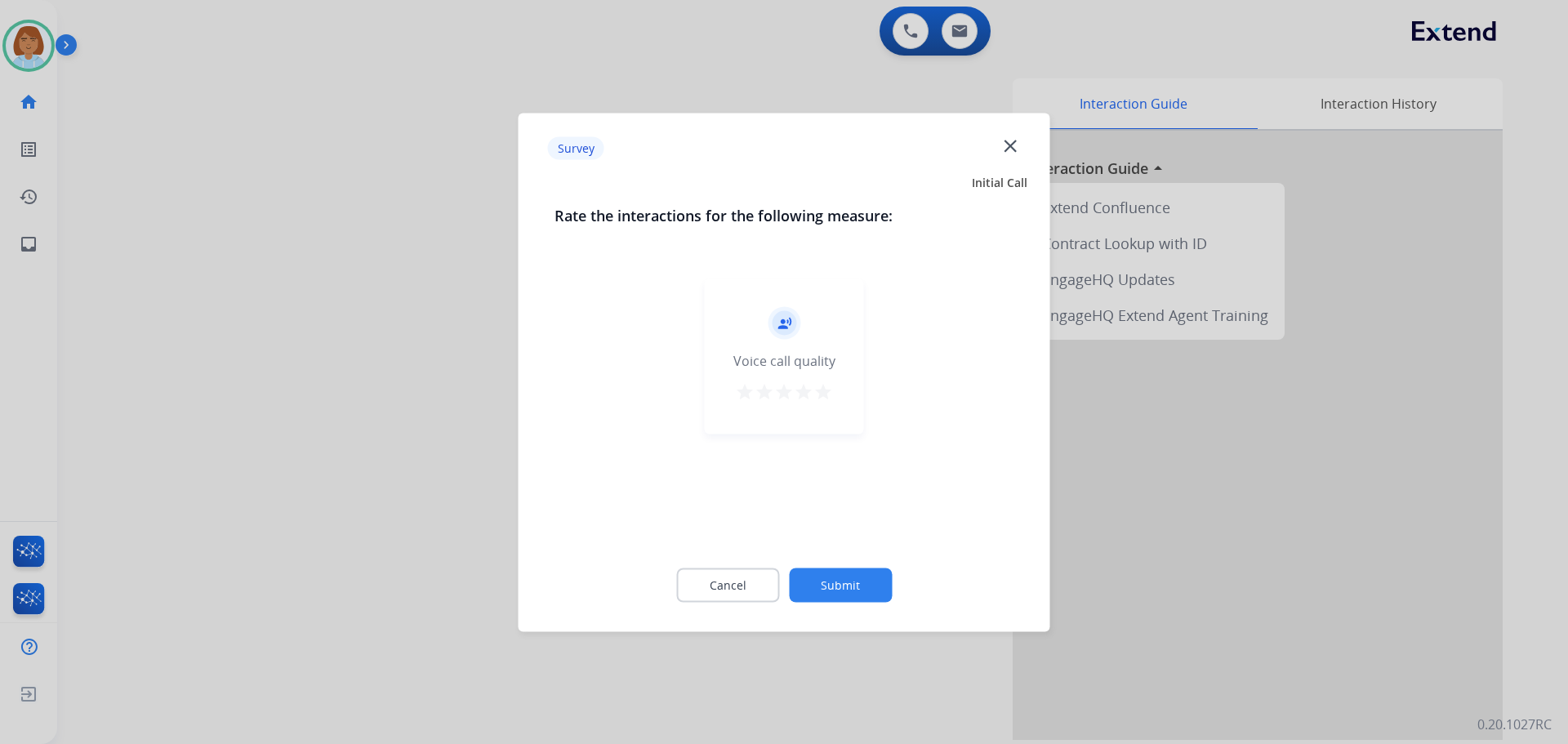
click at [836, 592] on button "Submit" at bounding box center [839, 584] width 103 height 34
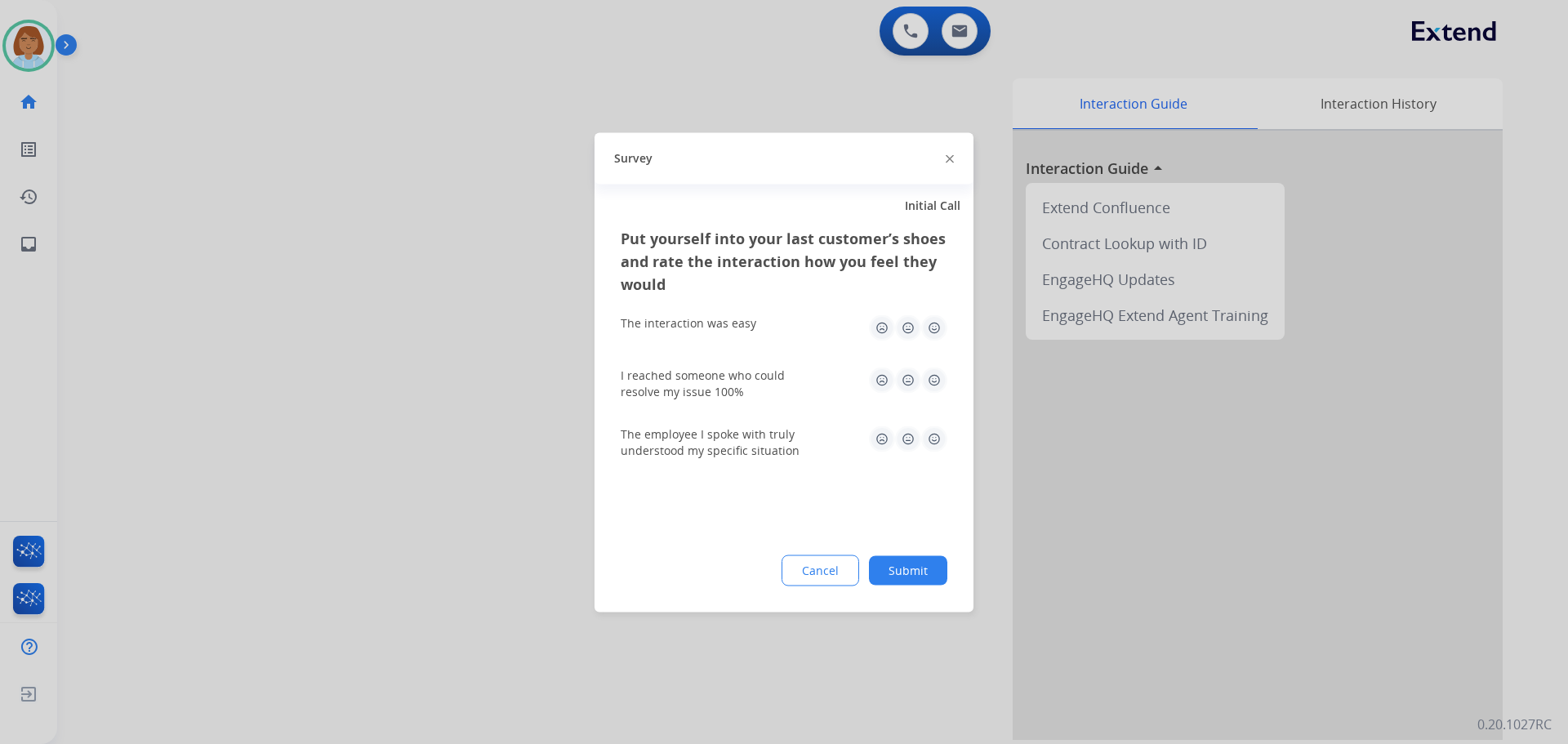
click at [953, 572] on div "Put yourself into your last customer’s shoes and rate the interaction how you f…" at bounding box center [784, 419] width 379 height 386
click at [926, 583] on button "Submit" at bounding box center [907, 569] width 79 height 29
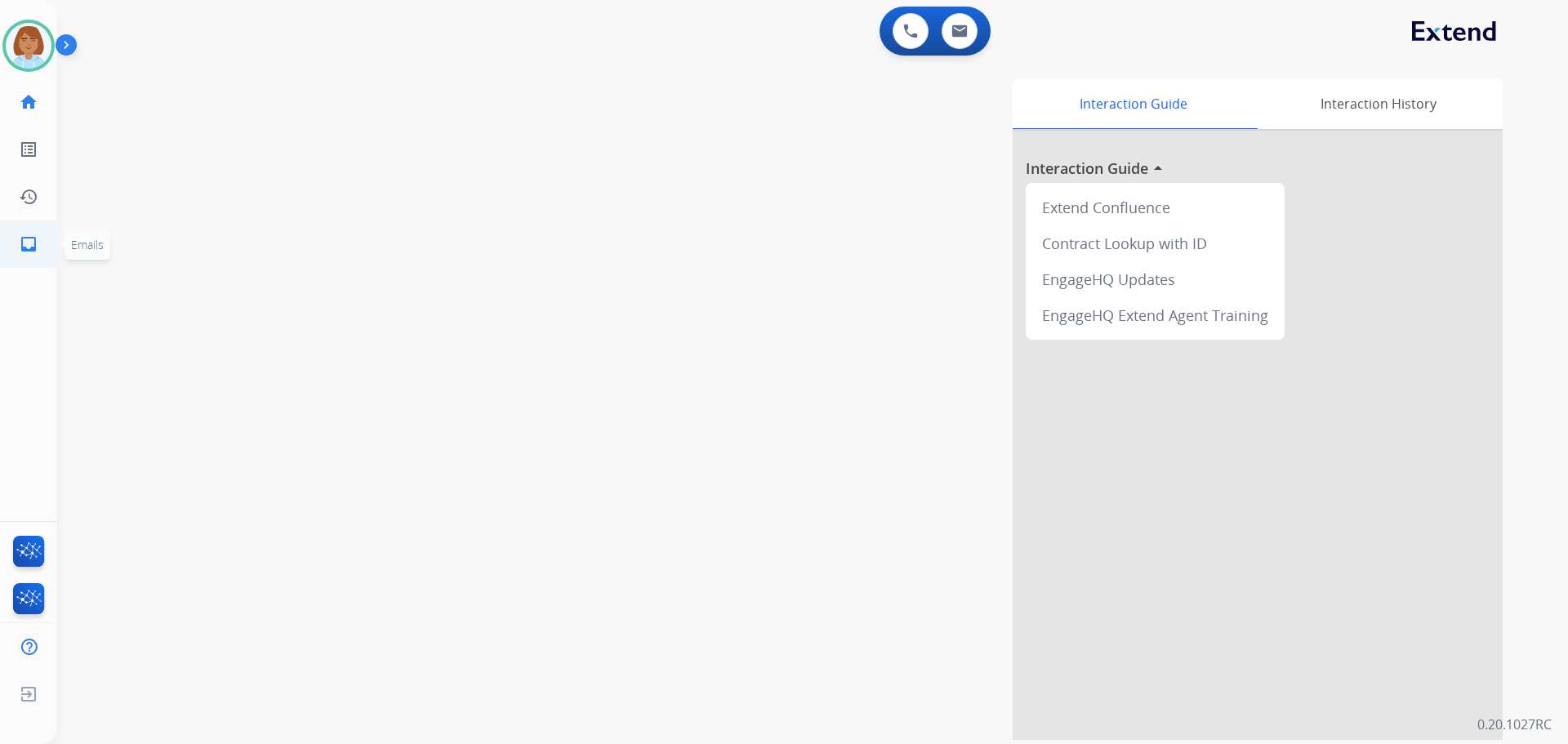
click at [23, 246] on mat-icon "inbox" at bounding box center [29, 244] width 20 height 20
select select "**********"
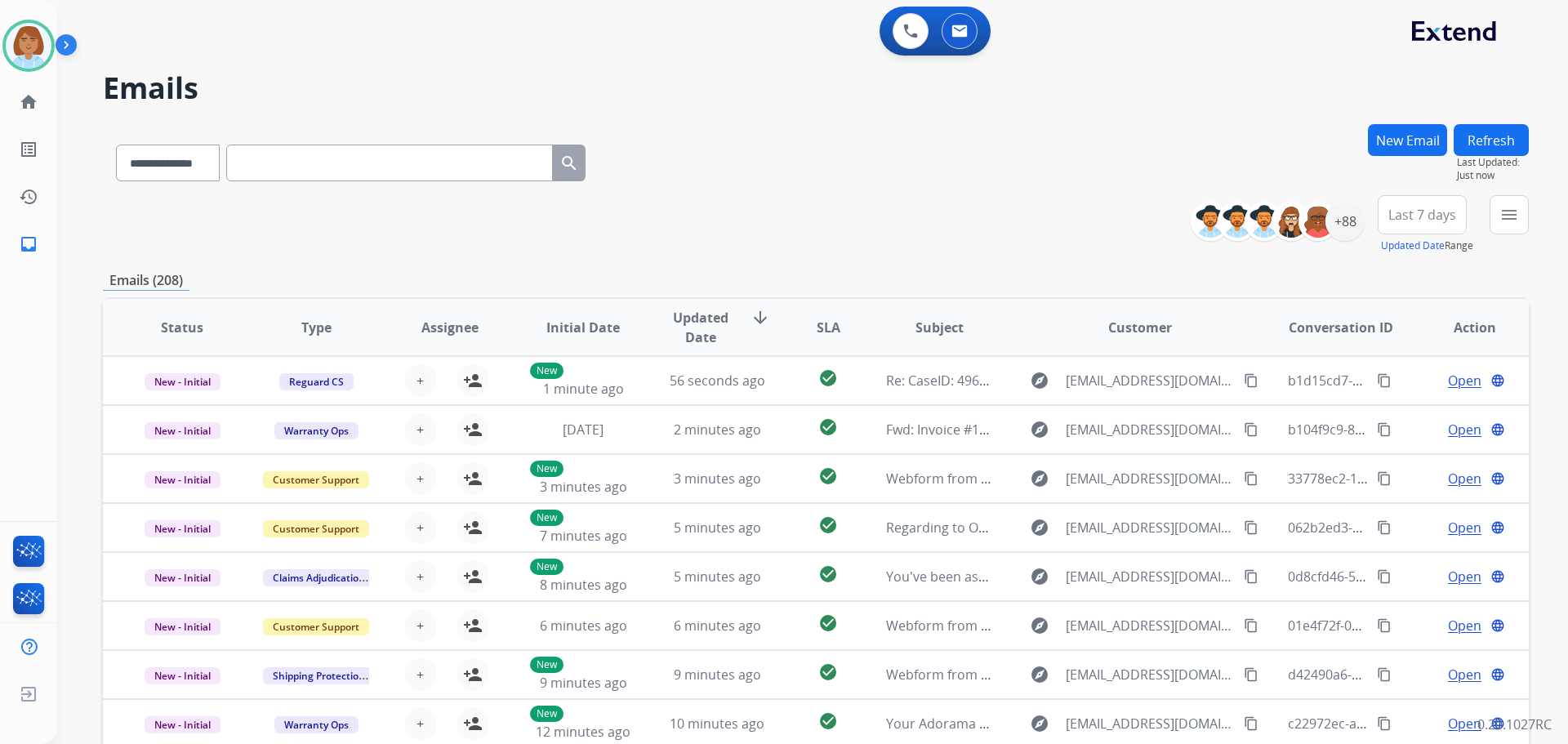
click at [23, 246] on mat-icon "inbox" at bounding box center [29, 244] width 20 height 20
click at [1519, 214] on button "menu Filters" at bounding box center [1508, 214] width 39 height 39
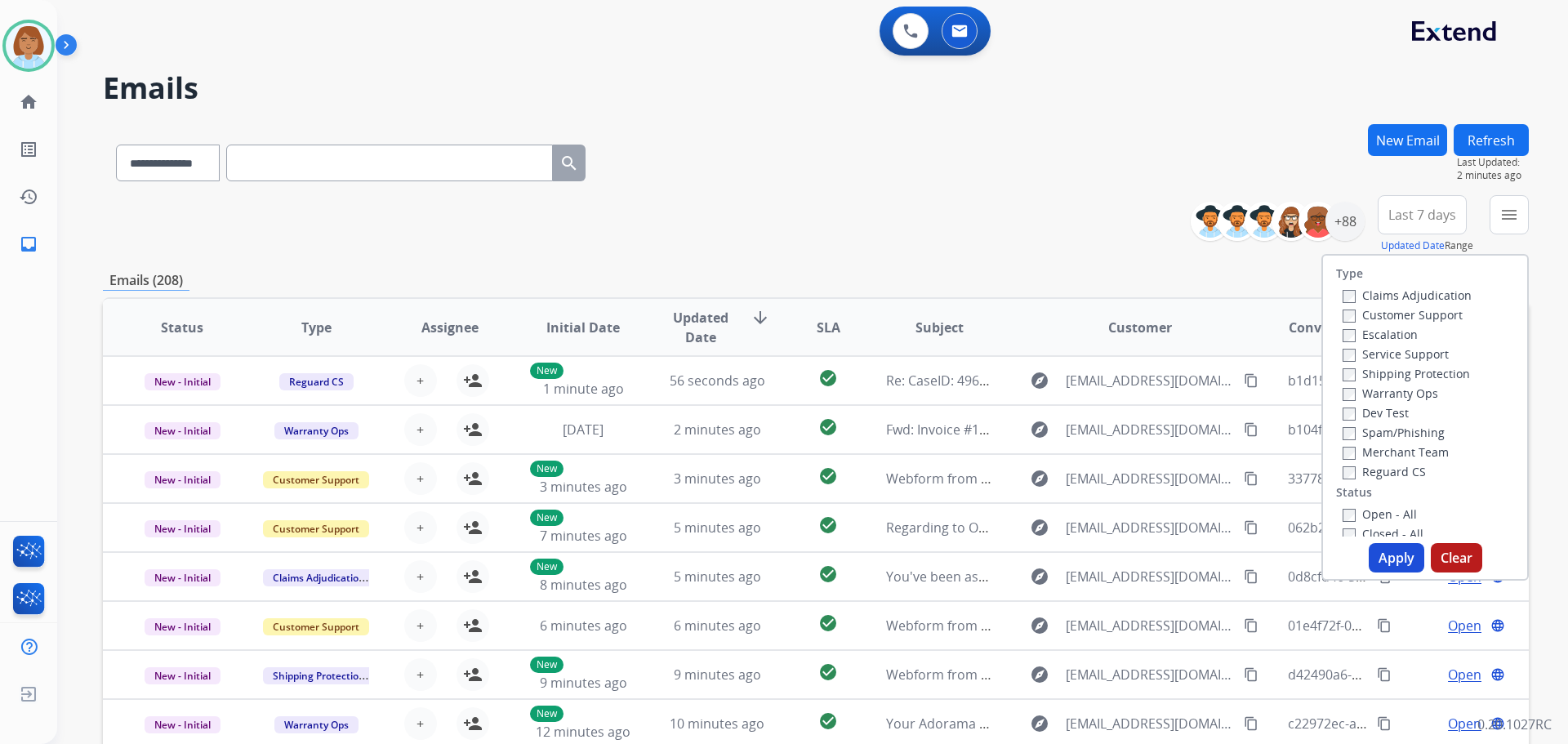
click at [1434, 290] on label "Claims Adjudication" at bounding box center [1406, 295] width 129 height 16
click at [1431, 309] on label "Customer Support" at bounding box center [1402, 315] width 120 height 16
click at [1403, 372] on label "Shipping Protection" at bounding box center [1406, 374] width 128 height 16
drag, startPoint x: 1370, startPoint y: 470, endPoint x: 1363, endPoint y: 483, distance: 14.8
click at [1370, 471] on label "Reguard CS" at bounding box center [1384, 472] width 84 height 16
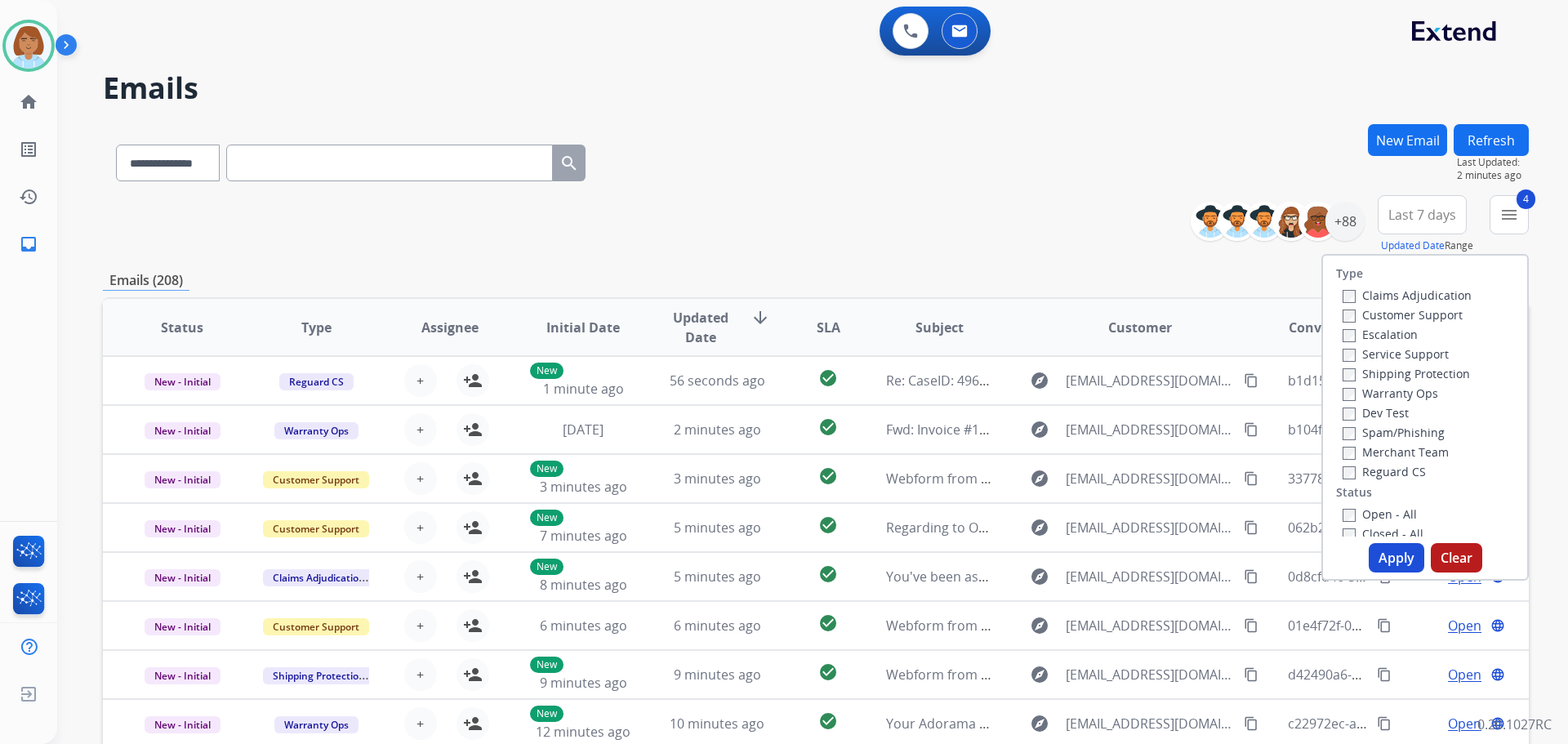
click at [1351, 514] on label "Open - All" at bounding box center [1379, 515] width 75 height 16
click at [1392, 561] on button "Apply" at bounding box center [1397, 558] width 56 height 29
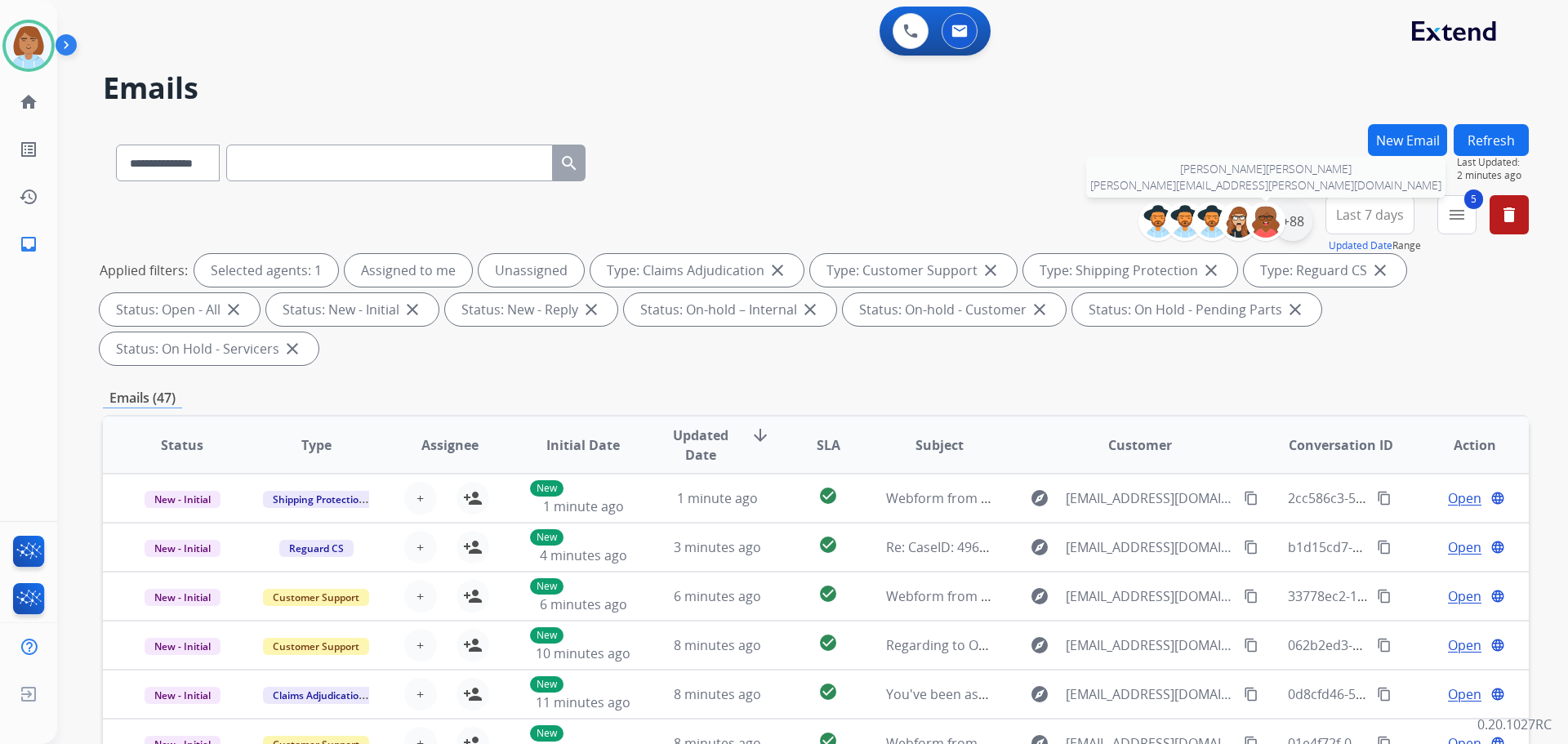
click at [1284, 233] on div "+88" at bounding box center [1292, 220] width 39 height 39
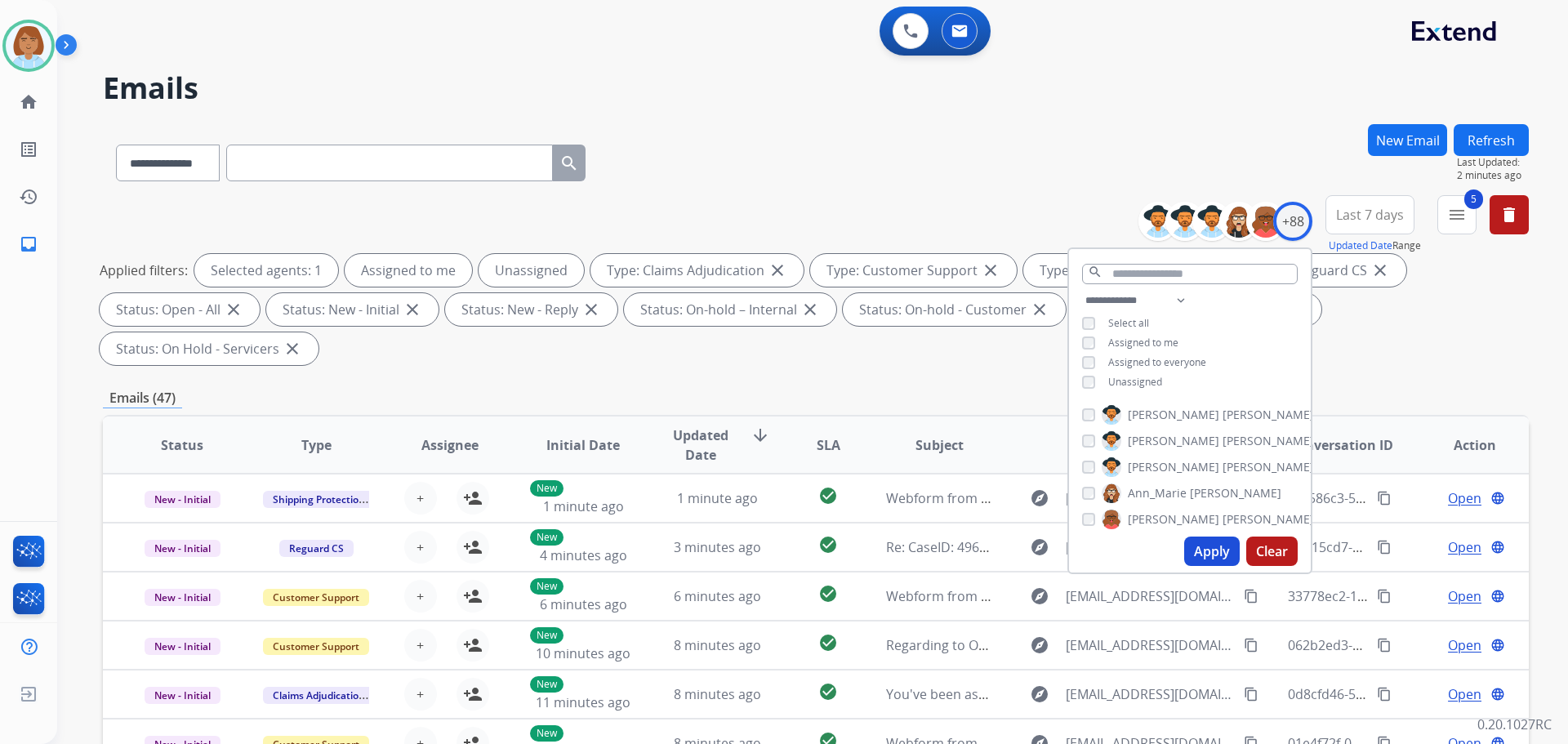
click at [1138, 385] on span "Unassigned" at bounding box center [1134, 382] width 54 height 14
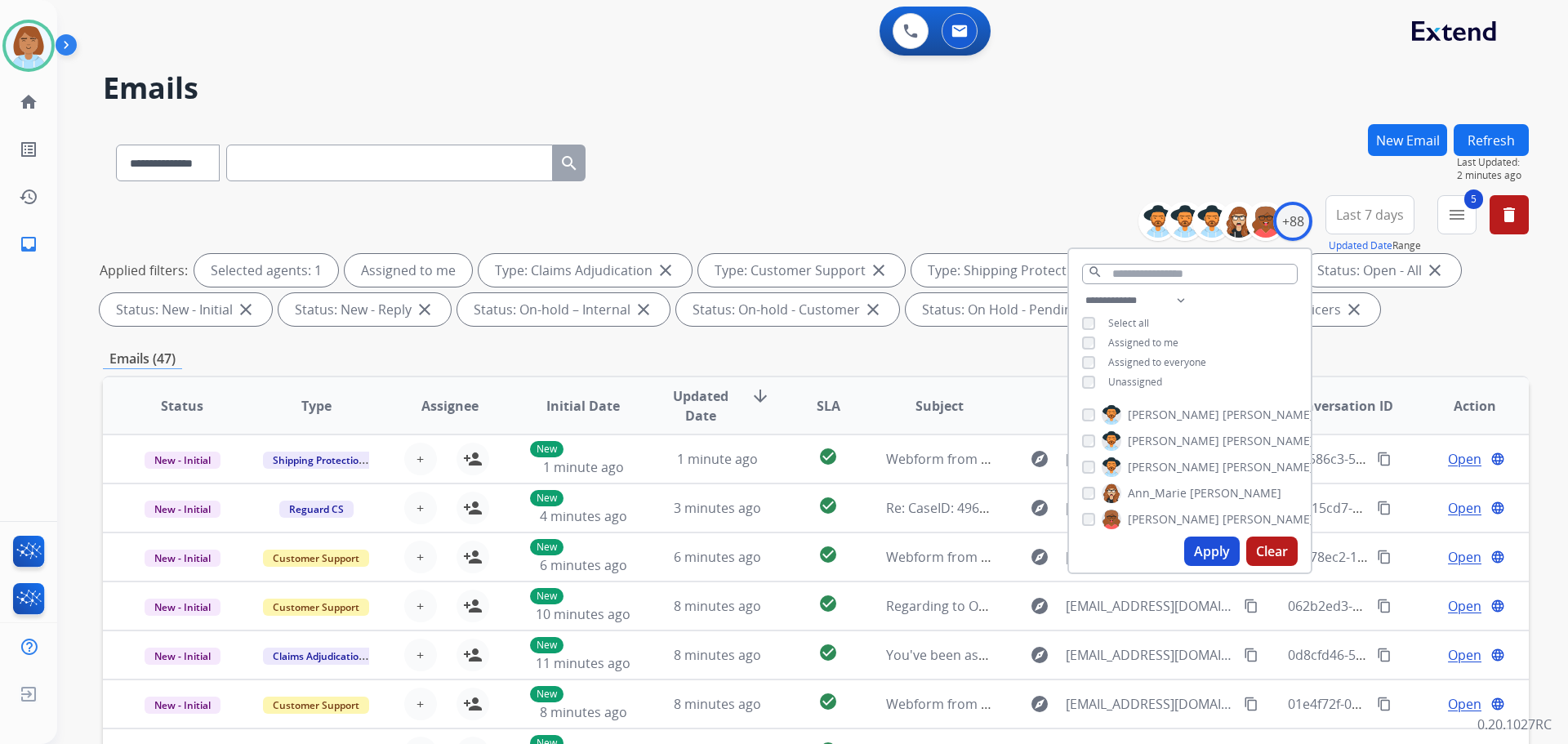
click at [1220, 551] on button "Apply" at bounding box center [1212, 551] width 56 height 29
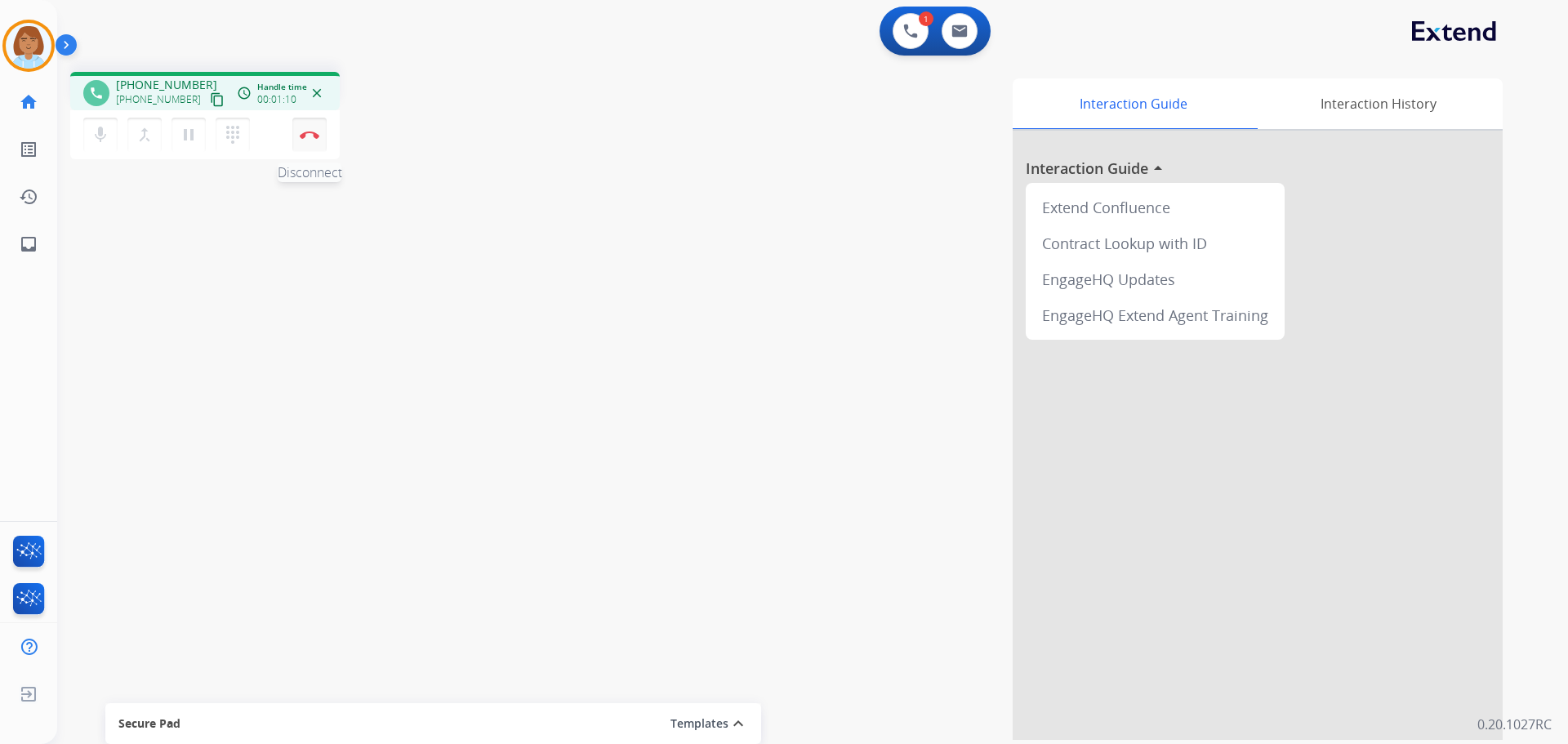
click at [309, 143] on button "Disconnect" at bounding box center [309, 135] width 34 height 34
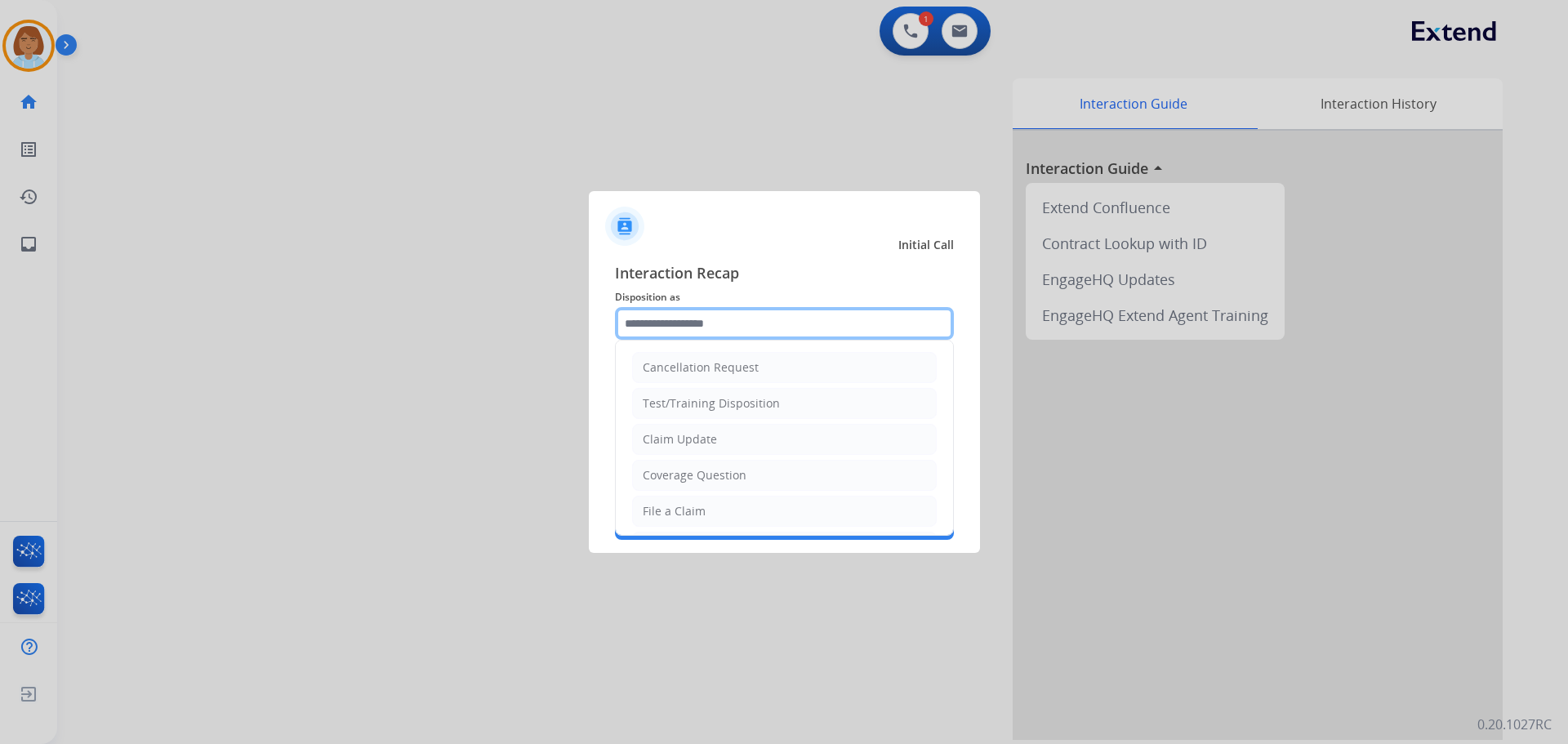
drag, startPoint x: 724, startPoint y: 318, endPoint x: 734, endPoint y: 340, distance: 24.2
click at [725, 322] on input "text" at bounding box center [784, 323] width 339 height 33
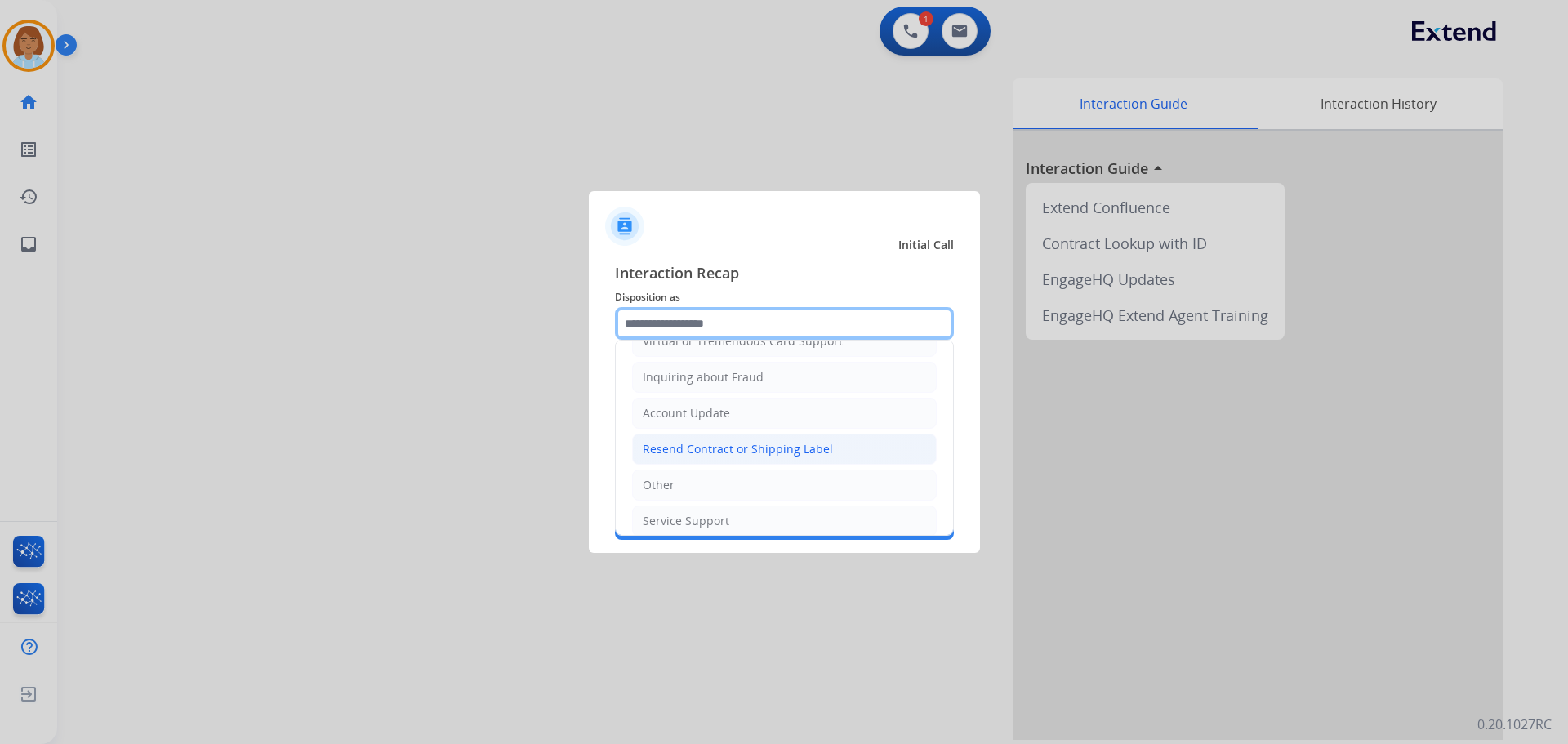
scroll to position [245, 0]
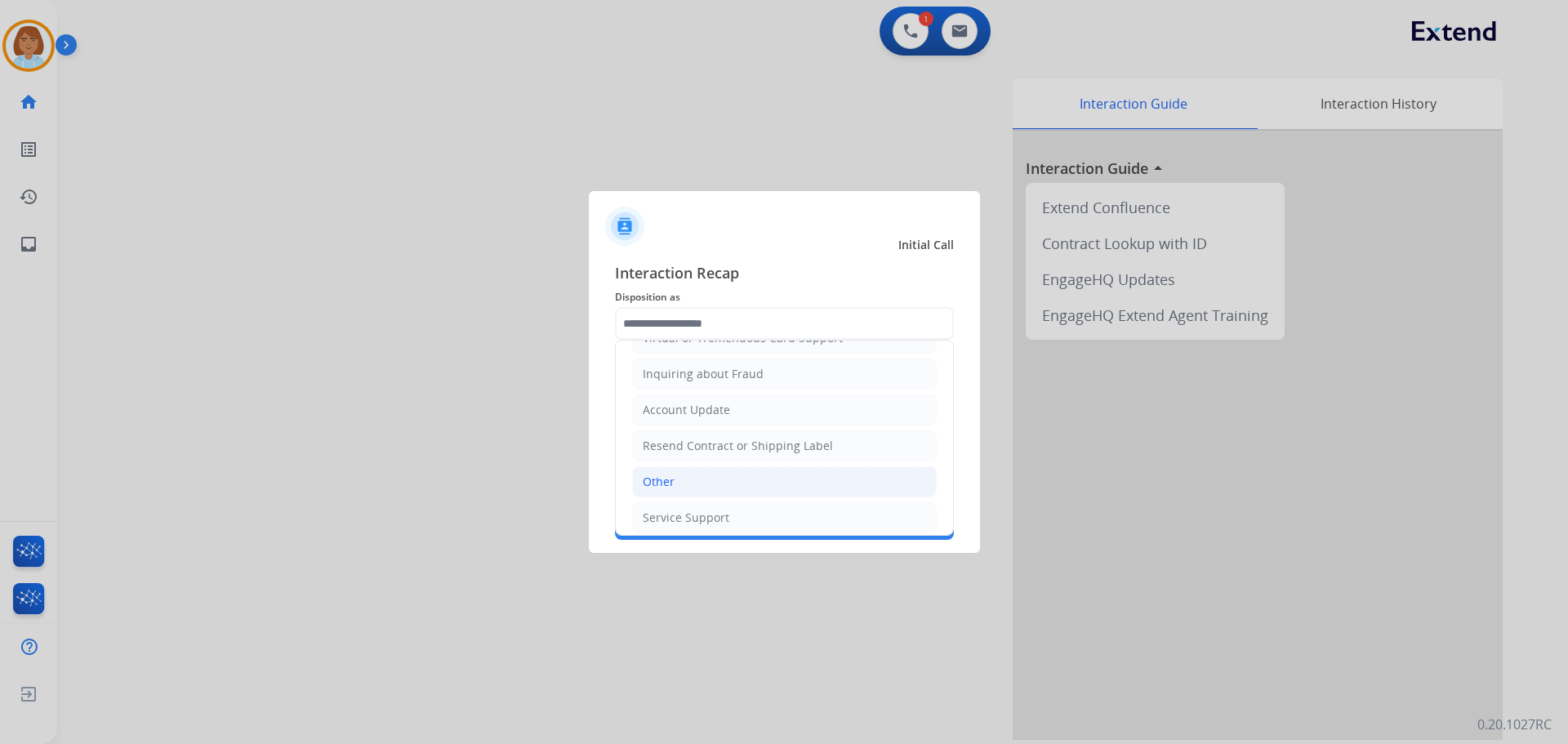
click at [711, 491] on li "Other" at bounding box center [784, 482] width 304 height 31
type input "*****"
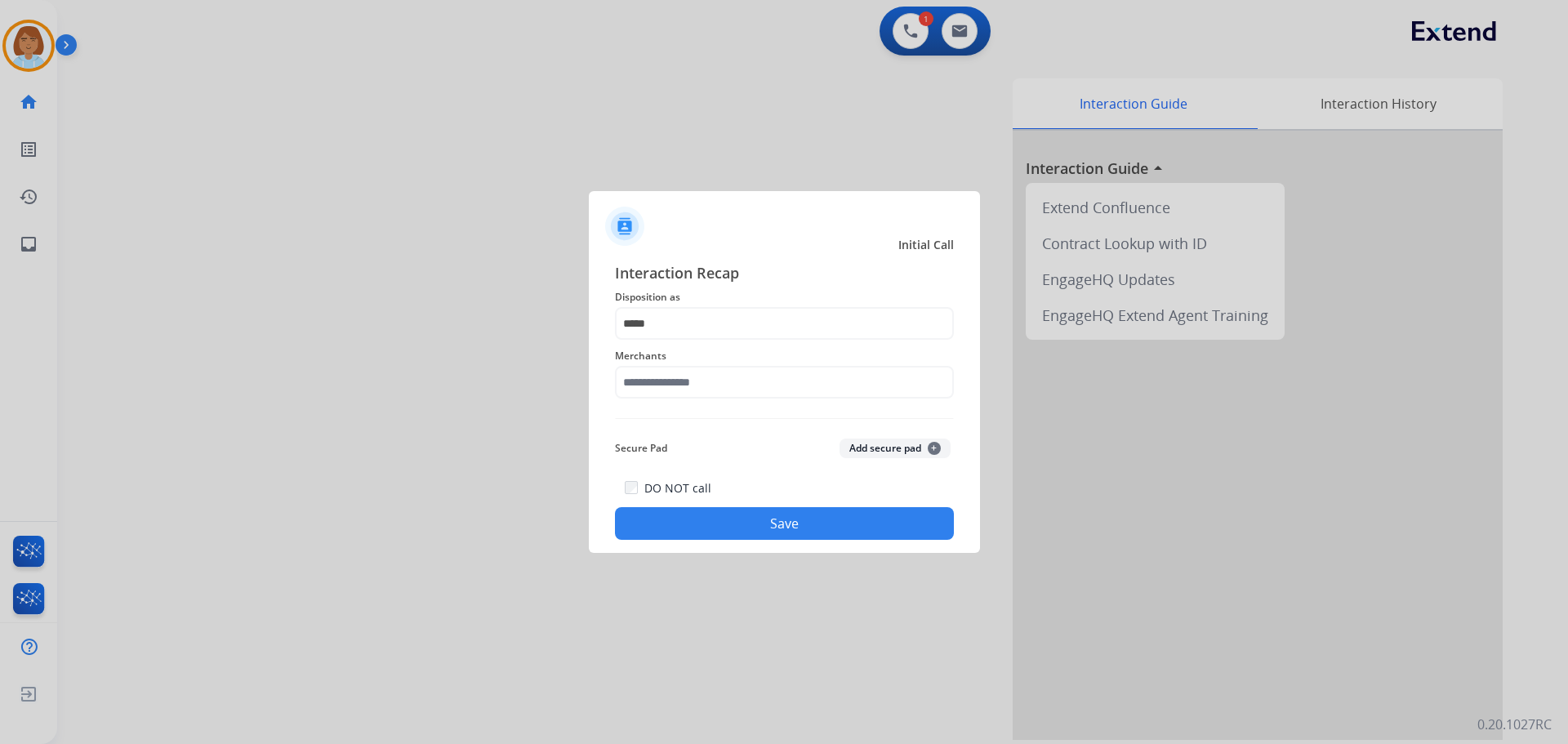
drag, startPoint x: 724, startPoint y: 362, endPoint x: 724, endPoint y: 397, distance: 35.0
click at [724, 364] on span "Merchants" at bounding box center [784, 356] width 339 height 20
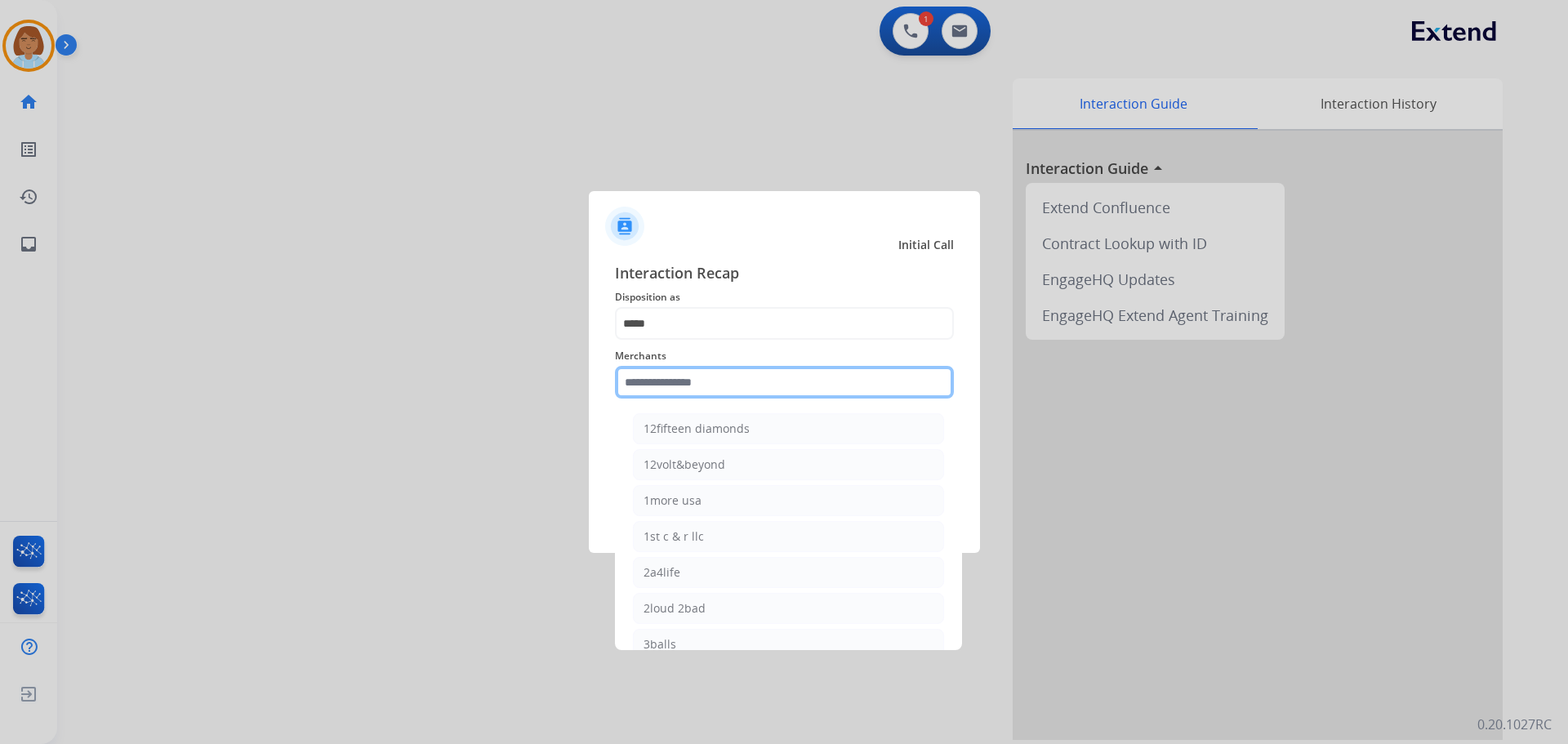
click at [724, 397] on input "text" at bounding box center [784, 382] width 339 height 33
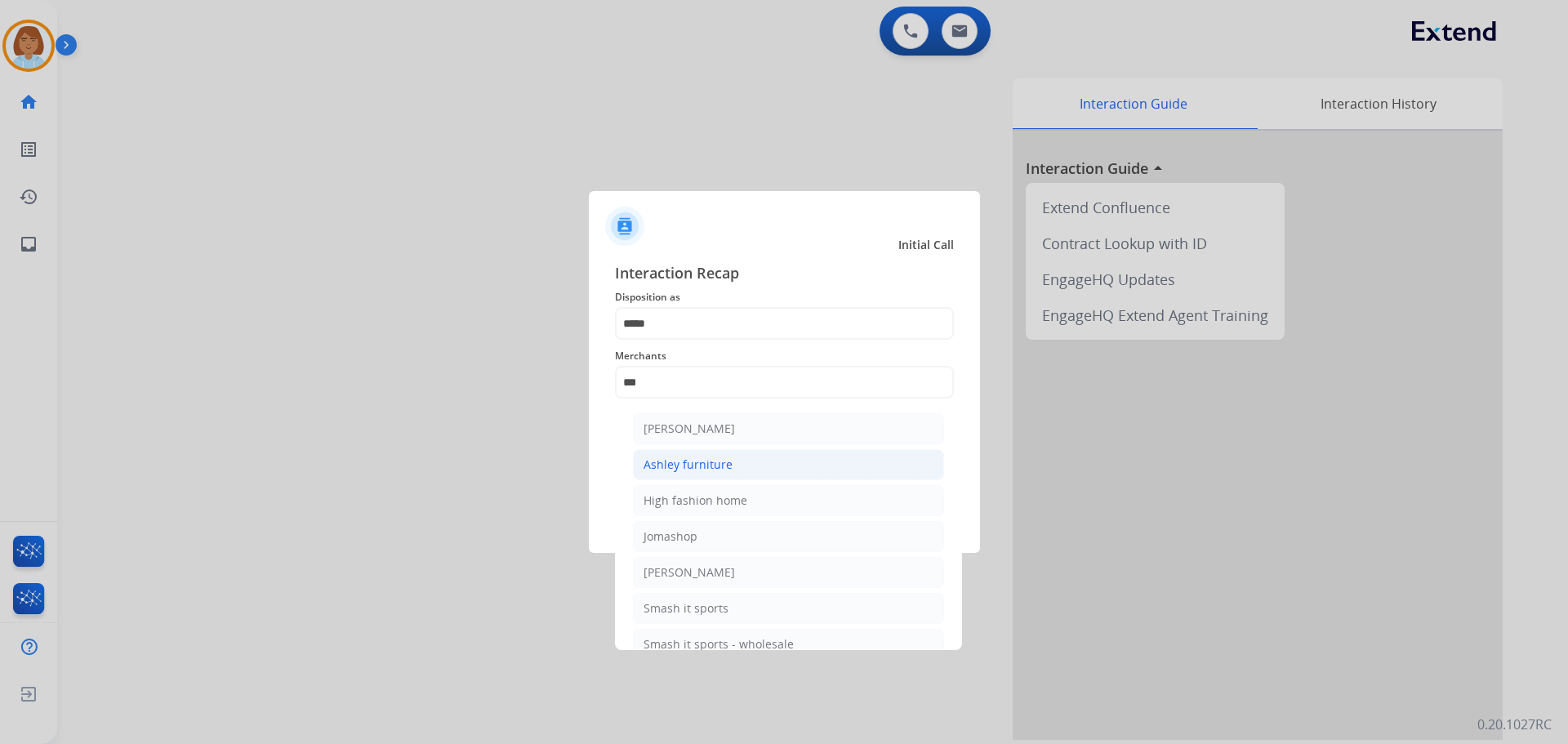
click at [707, 470] on div "Ashley furniture" at bounding box center [687, 465] width 89 height 16
type input "**********"
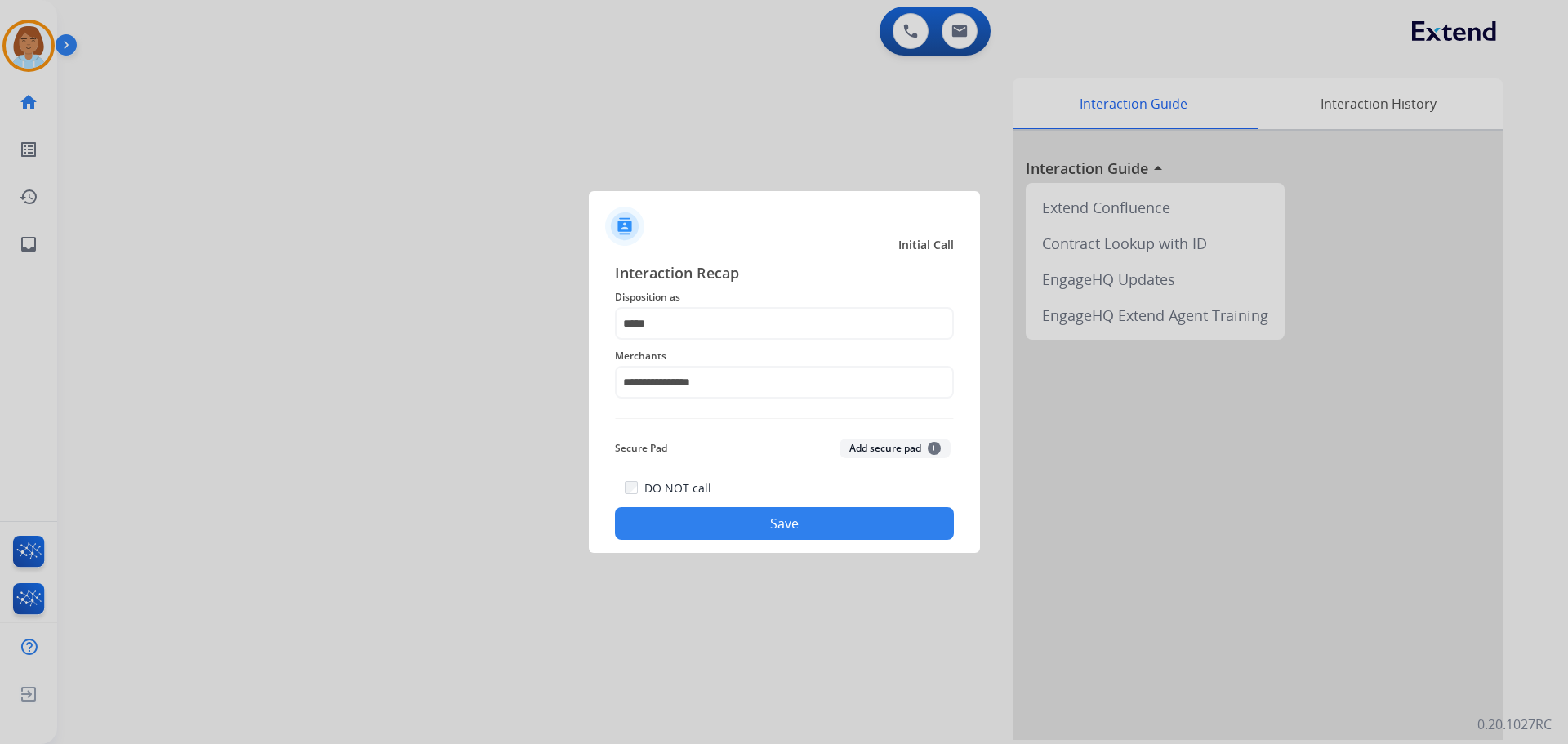
click at [776, 522] on button "Save" at bounding box center [784, 524] width 339 height 33
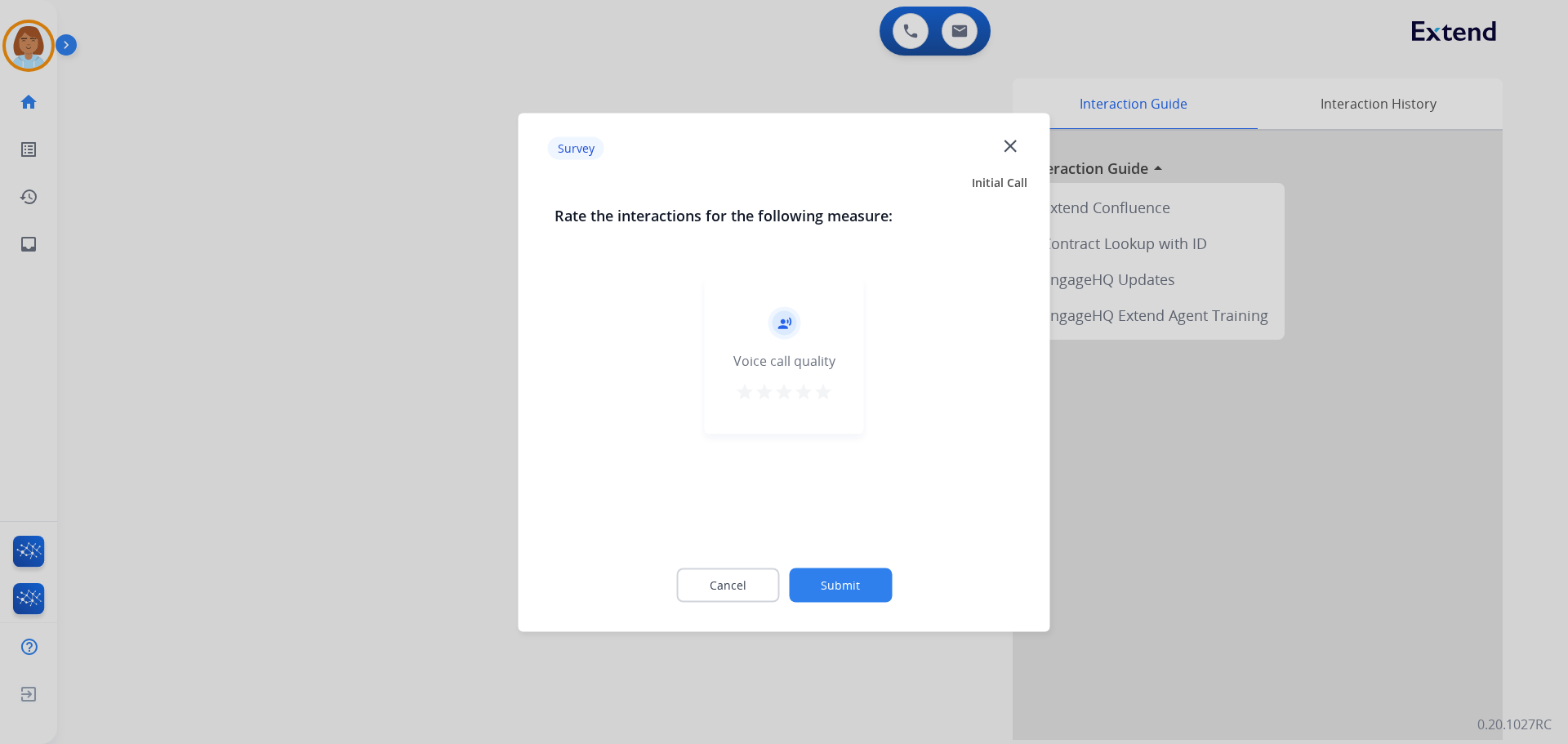
click at [865, 570] on button "Submit" at bounding box center [839, 584] width 103 height 34
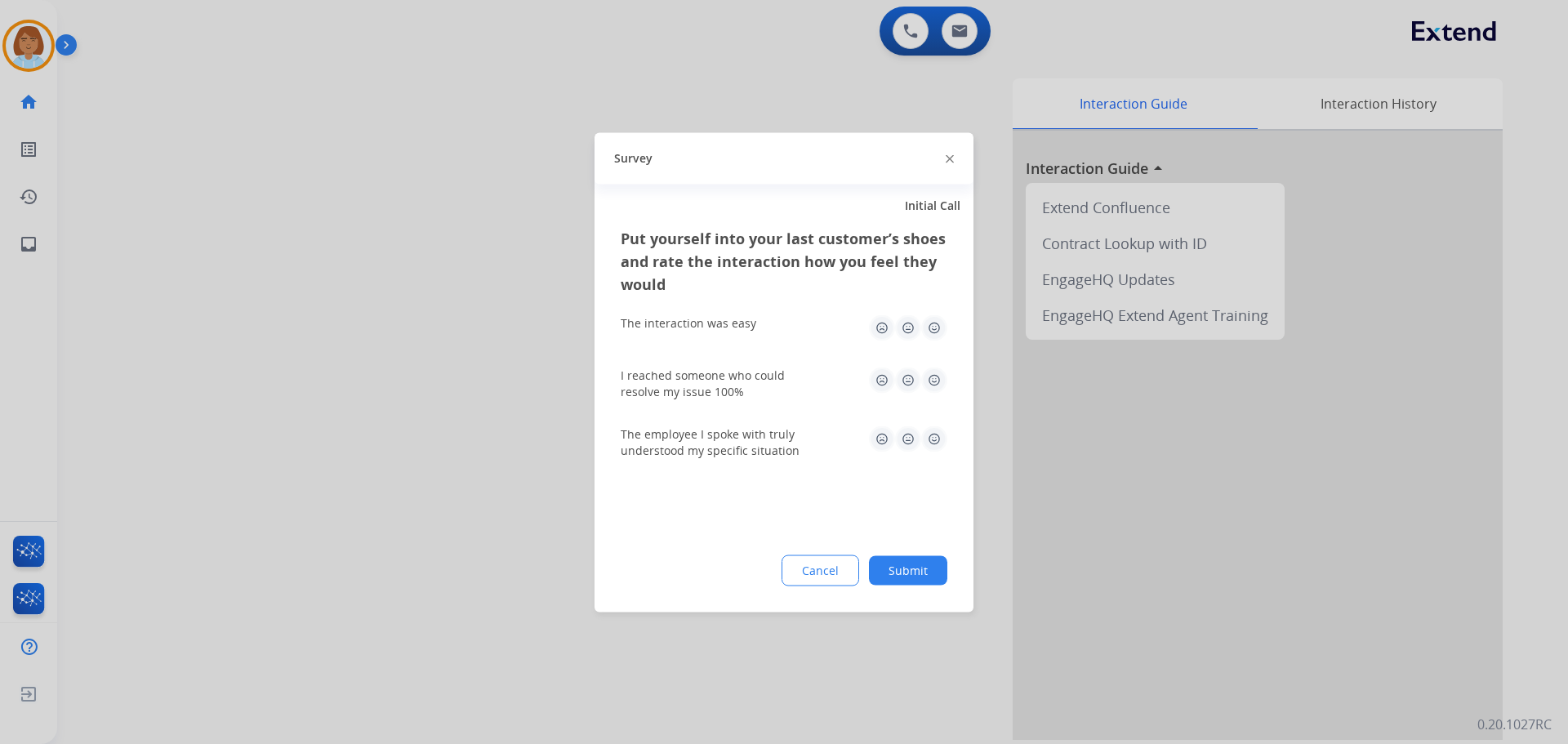
click at [898, 572] on button "Submit" at bounding box center [907, 569] width 79 height 29
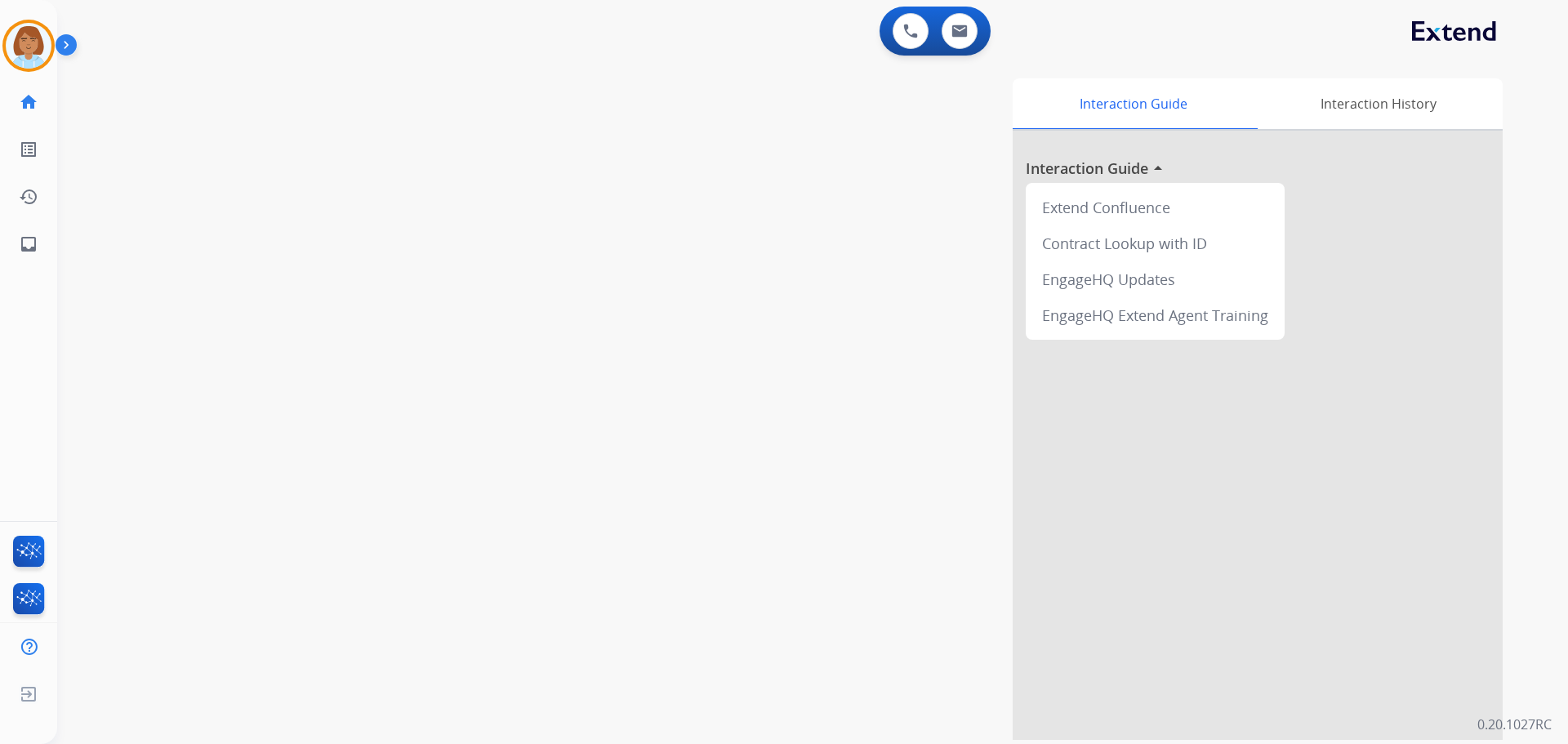
click at [8, 76] on div "Jaquayla AfterCallWork Edit Avatar Agent: Jaquayla Routing Profile: Extend_Trai…" at bounding box center [28, 134] width 57 height 268
click at [11, 72] on div "Jaquayla AfterCallWork Edit Avatar Agent: Jaquayla Routing Profile: Extend_Trai…" at bounding box center [28, 134] width 57 height 268
drag, startPoint x: 13, startPoint y: 61, endPoint x: 25, endPoint y: 40, distance: 24.2
click at [15, 59] on img at bounding box center [29, 46] width 46 height 46
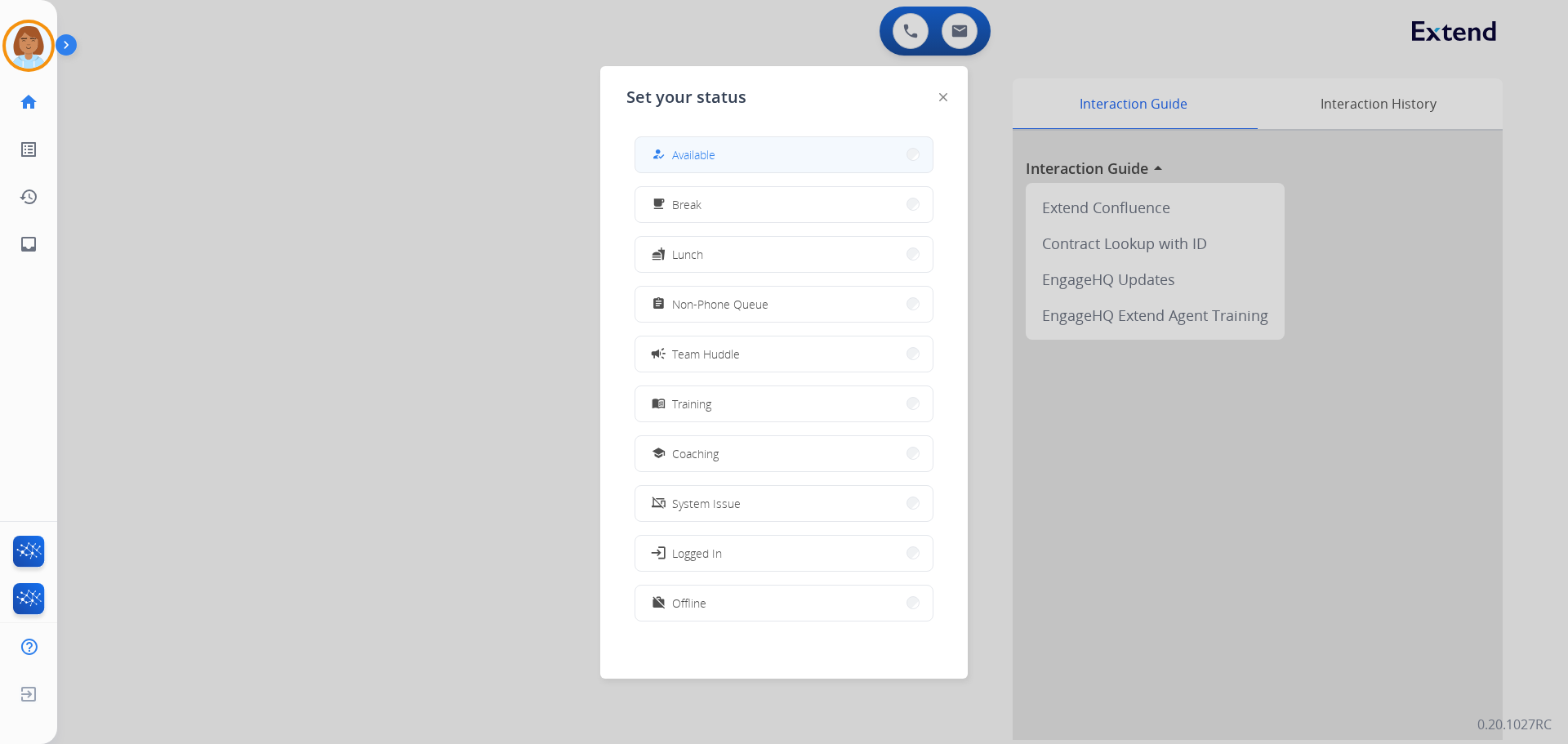
click at [776, 152] on button "how_to_reg Available" at bounding box center [784, 155] width 297 height 35
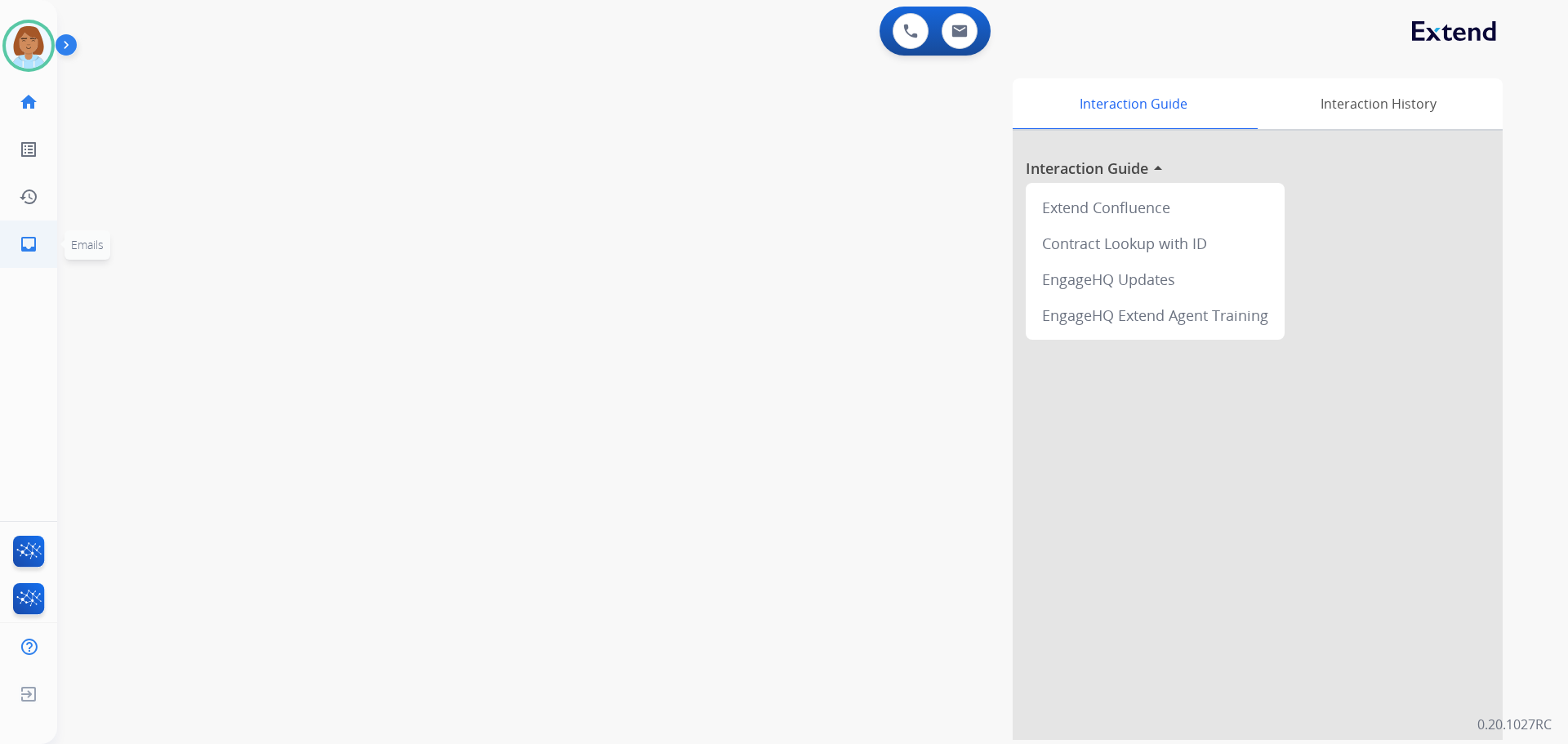
click at [19, 235] on mat-icon "inbox" at bounding box center [29, 244] width 20 height 20
select select "**********"
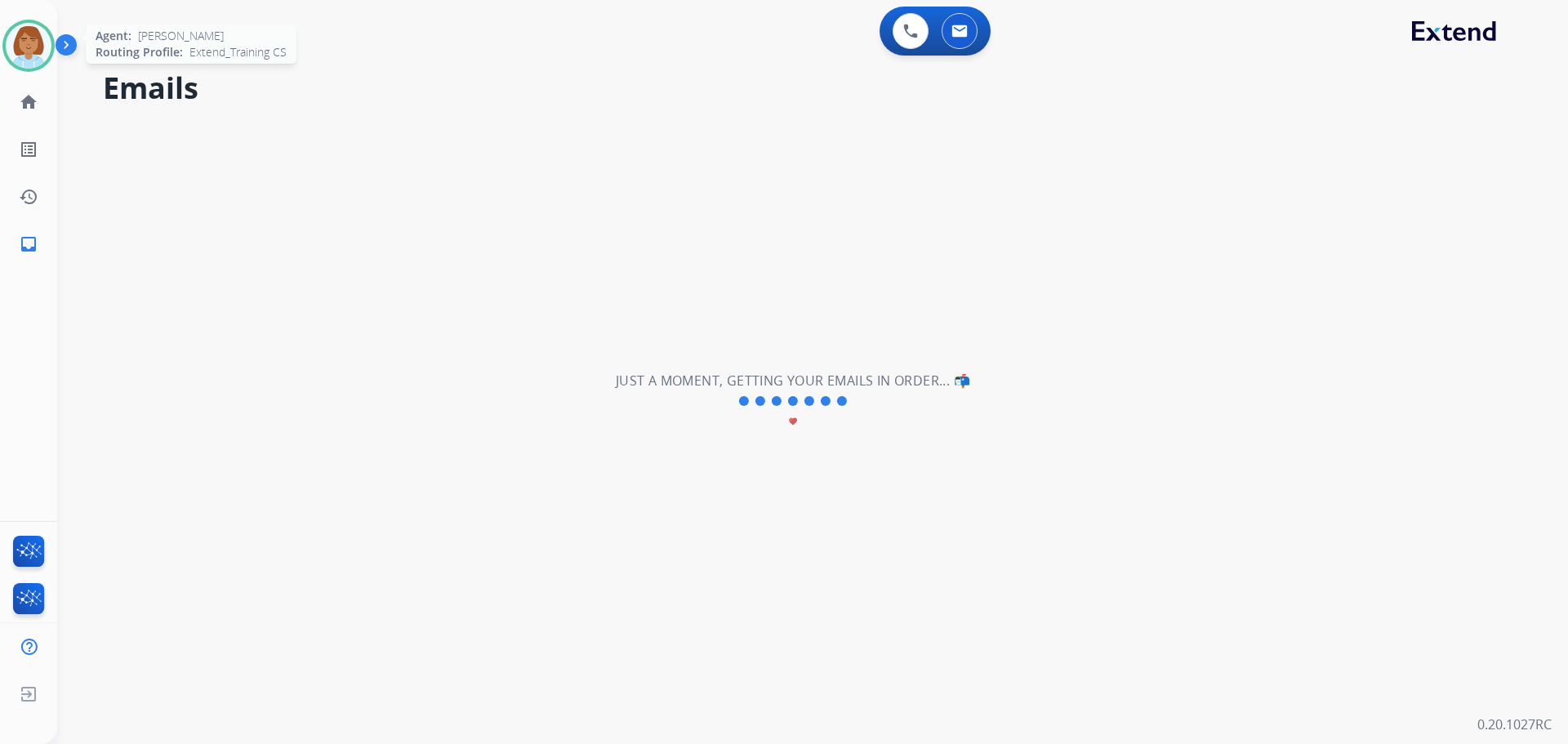
click at [52, 36] on div at bounding box center [28, 46] width 52 height 52
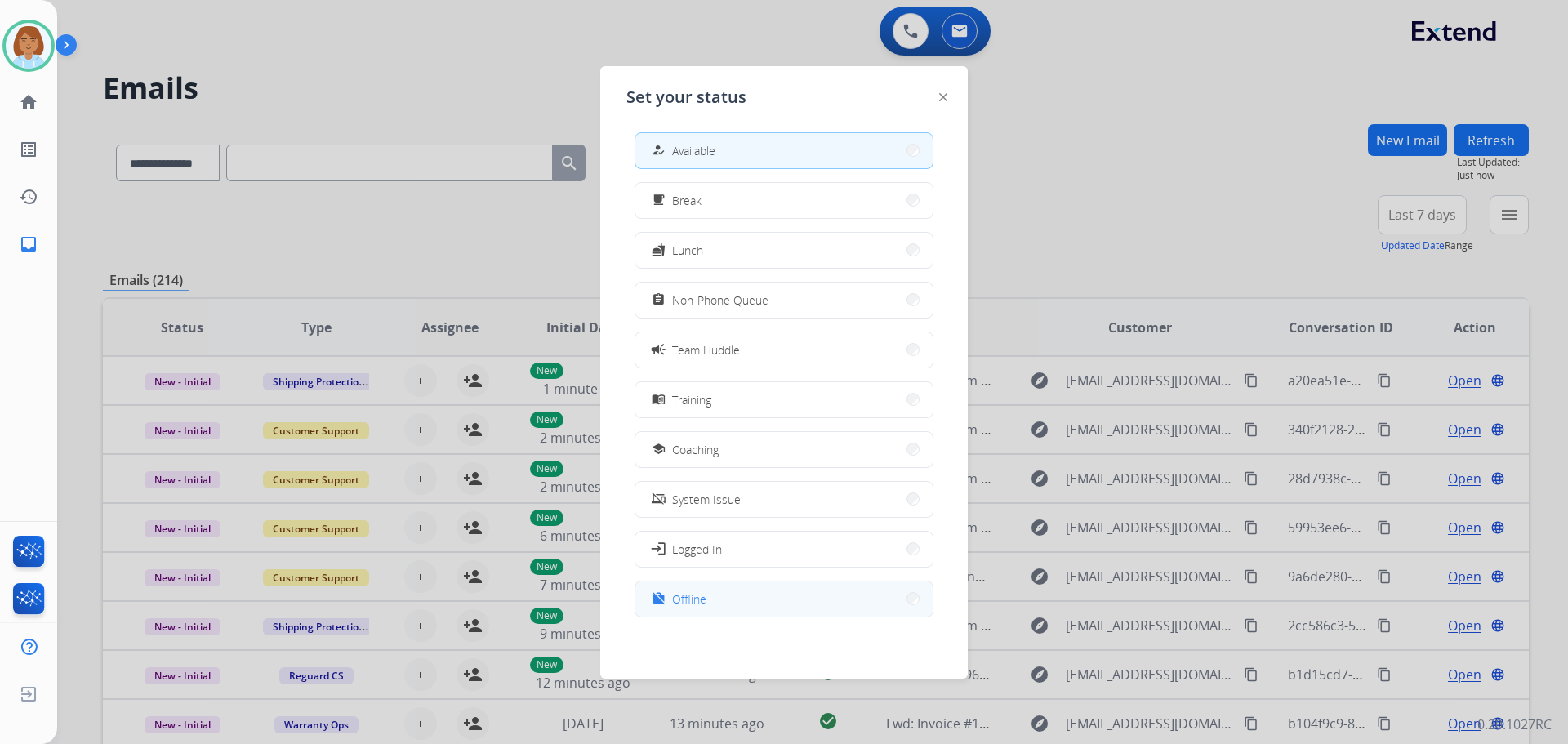
scroll to position [5, 0]
click at [723, 607] on button "work_off Offline" at bounding box center [784, 597] width 297 height 35
